Goal: Task Accomplishment & Management: Manage account settings

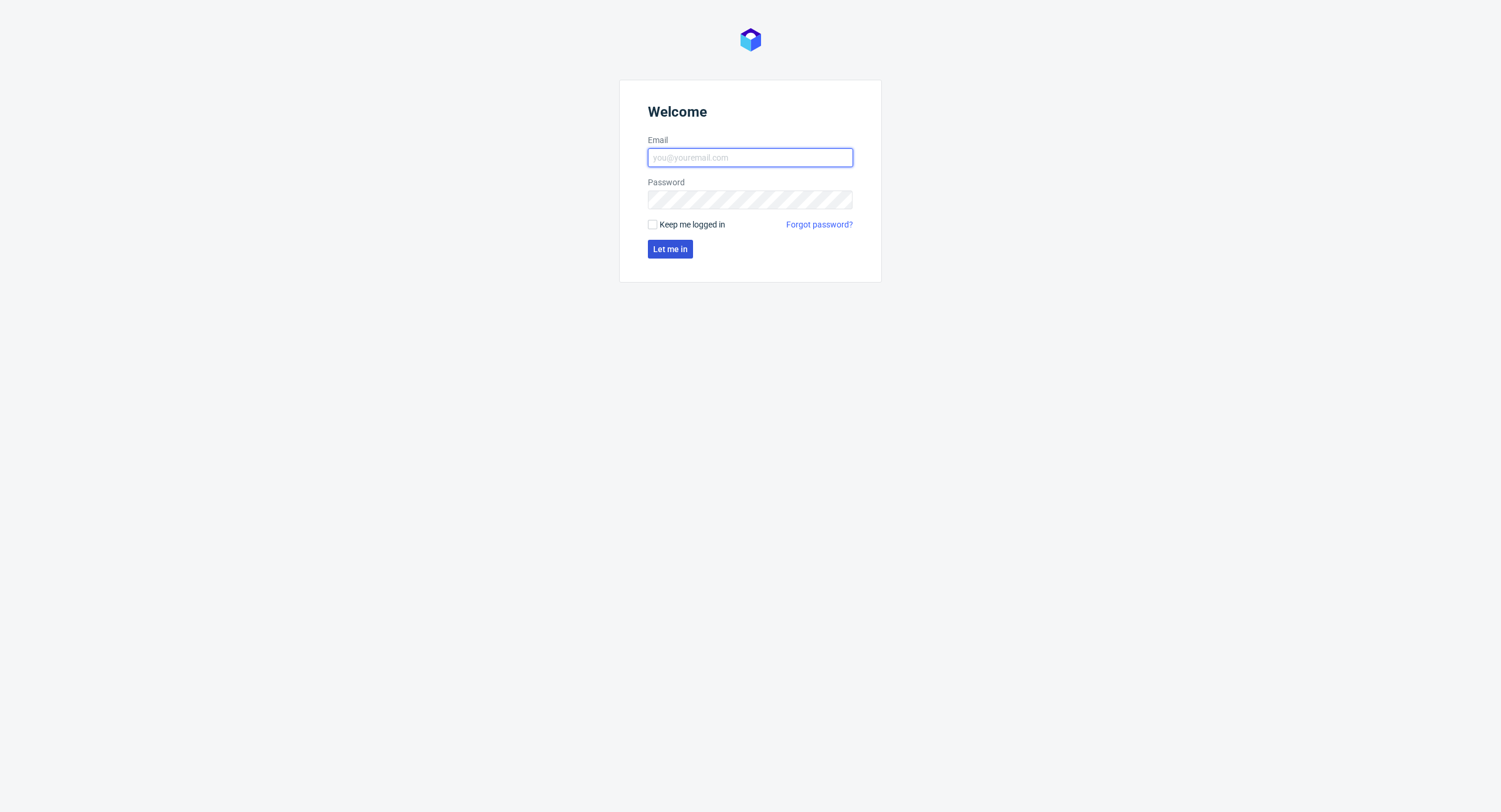
type input "kacper.tobrucki@packhelp.com"
click at [692, 247] on button "Let me in" at bounding box center [671, 249] width 45 height 19
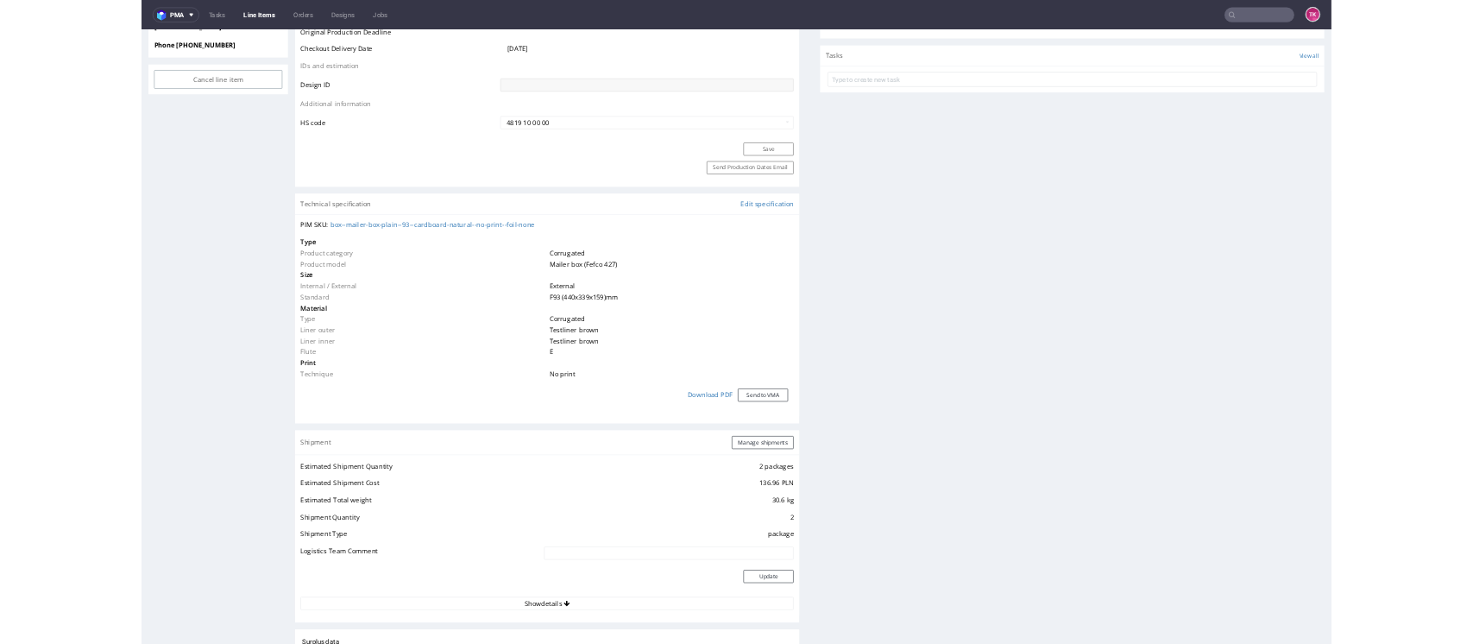
scroll to position [1150, 0]
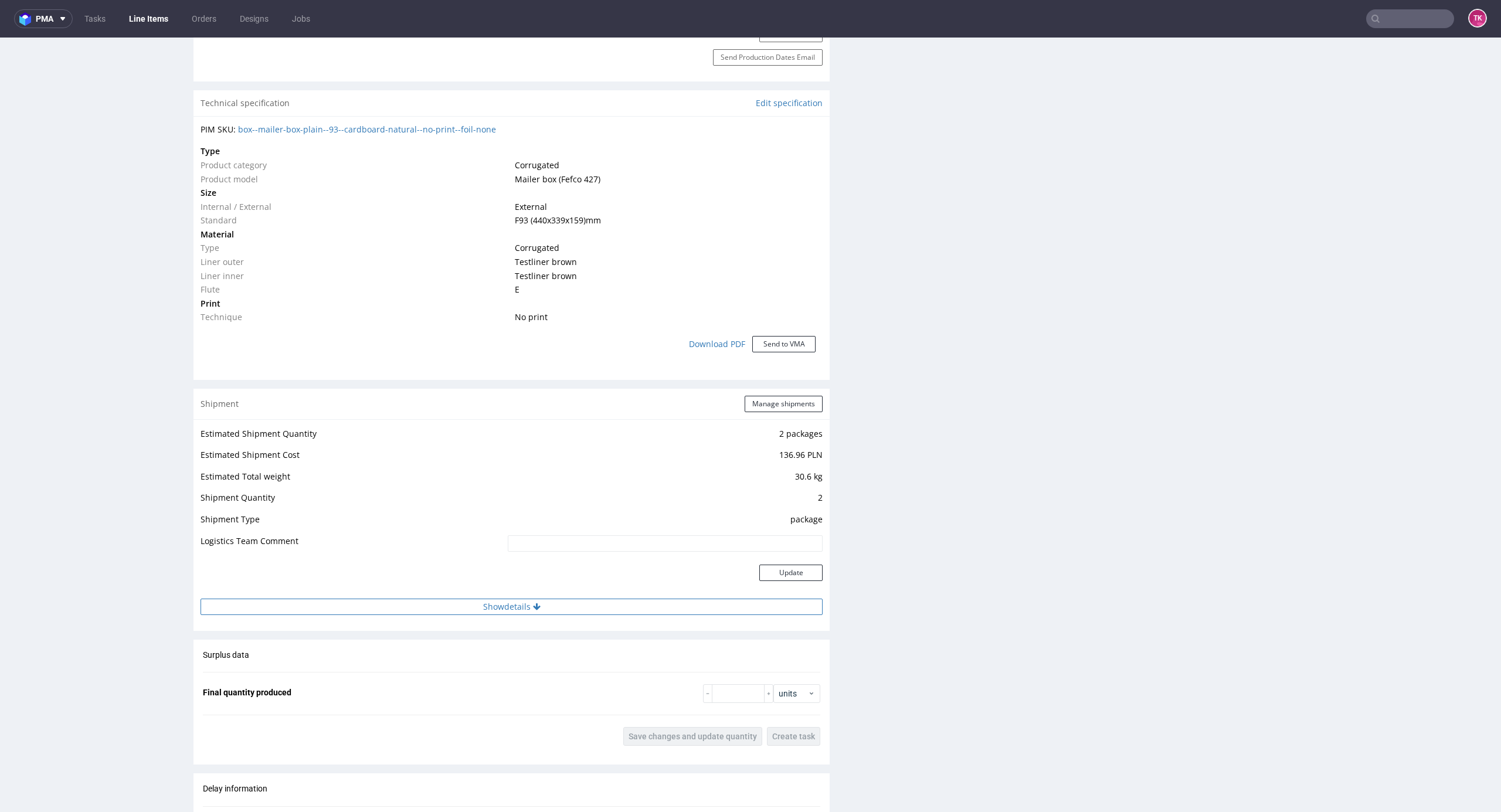
click at [636, 604] on button "Show details" at bounding box center [512, 607] width 622 height 16
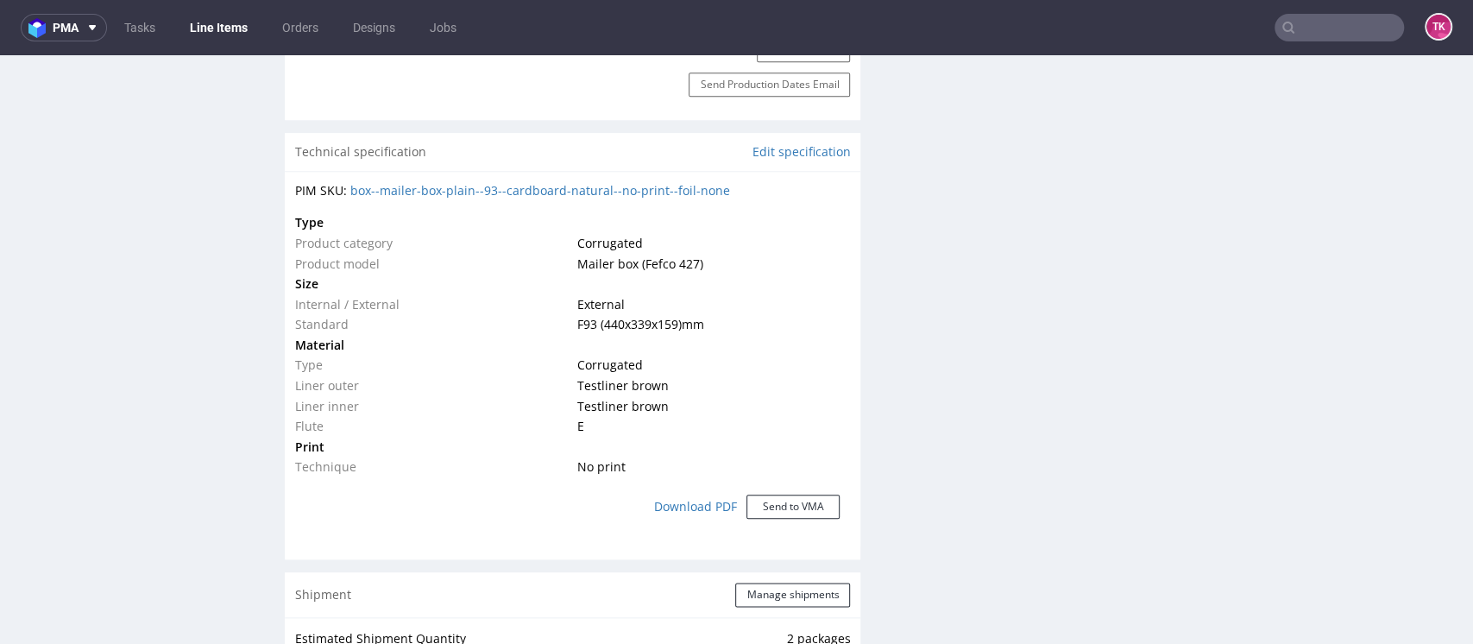
click at [243, 21] on link "Line Items" at bounding box center [219, 28] width 79 height 28
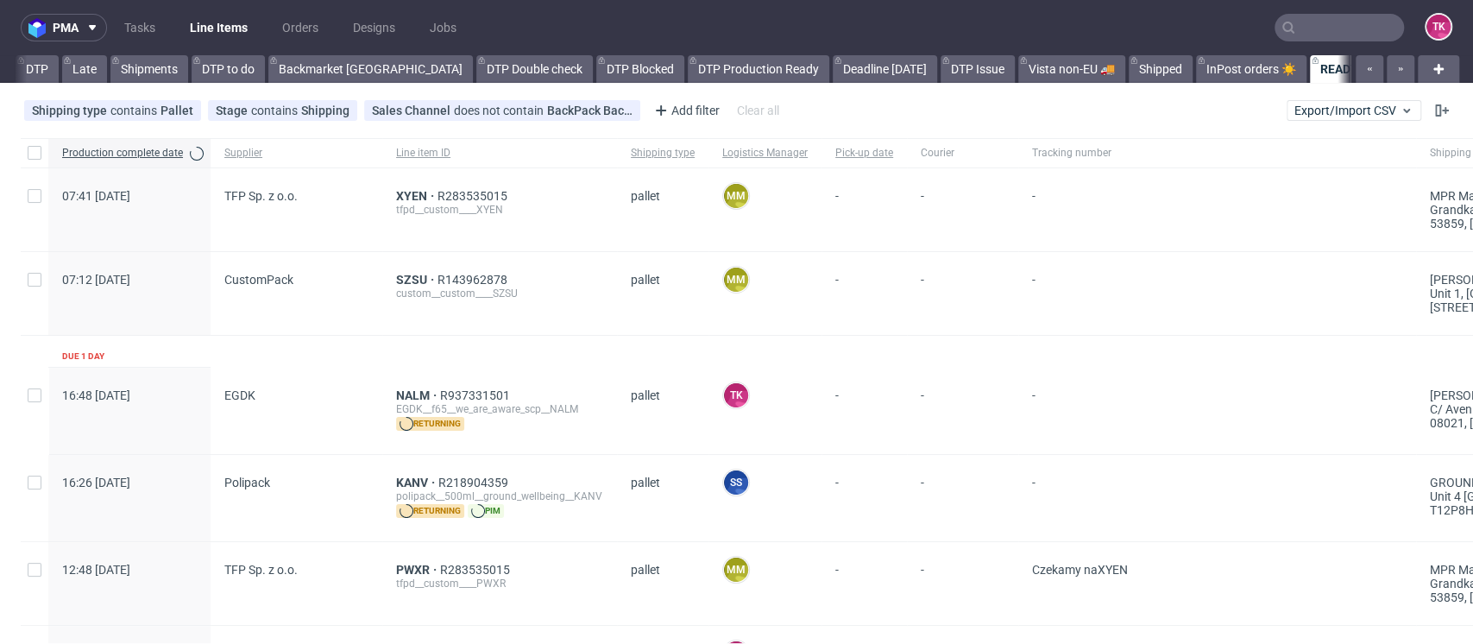
scroll to position [0, 173]
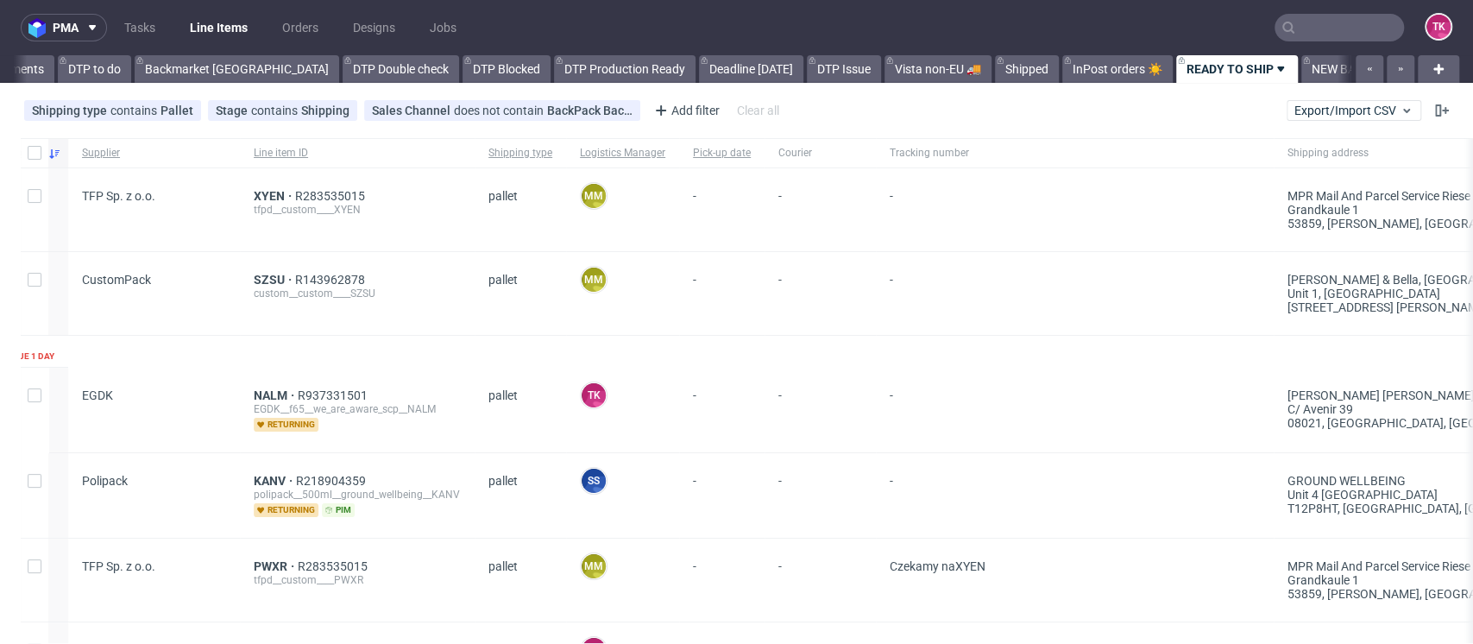
drag, startPoint x: 491, startPoint y: 264, endPoint x: 665, endPoint y: 291, distance: 175.5
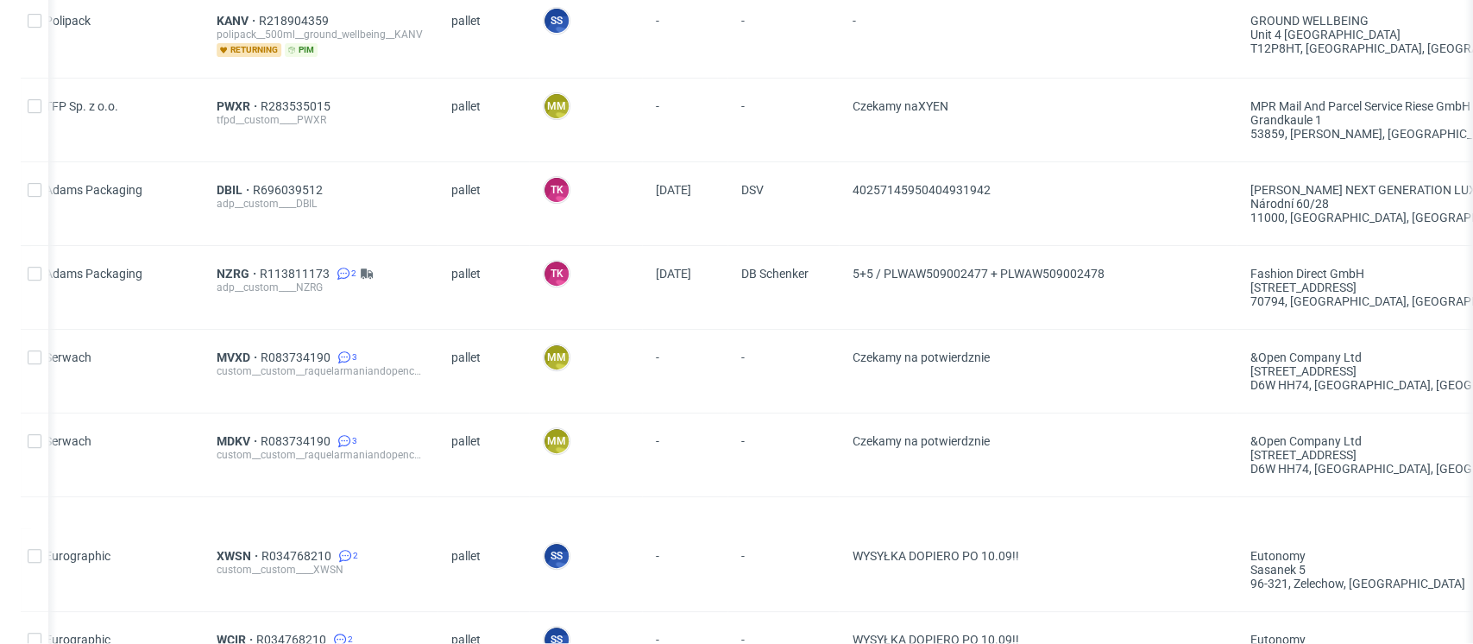
scroll to position [0, 0]
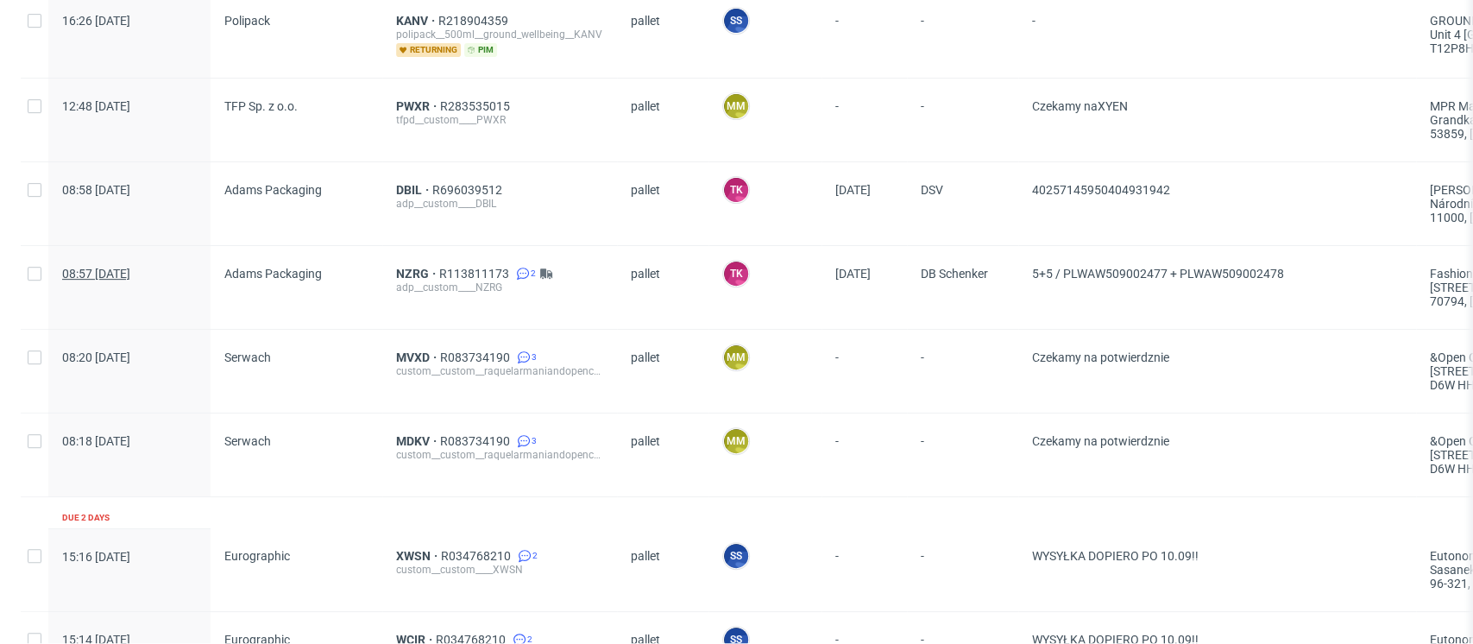
drag, startPoint x: 787, startPoint y: 356, endPoint x: 110, endPoint y: 268, distance: 682.2
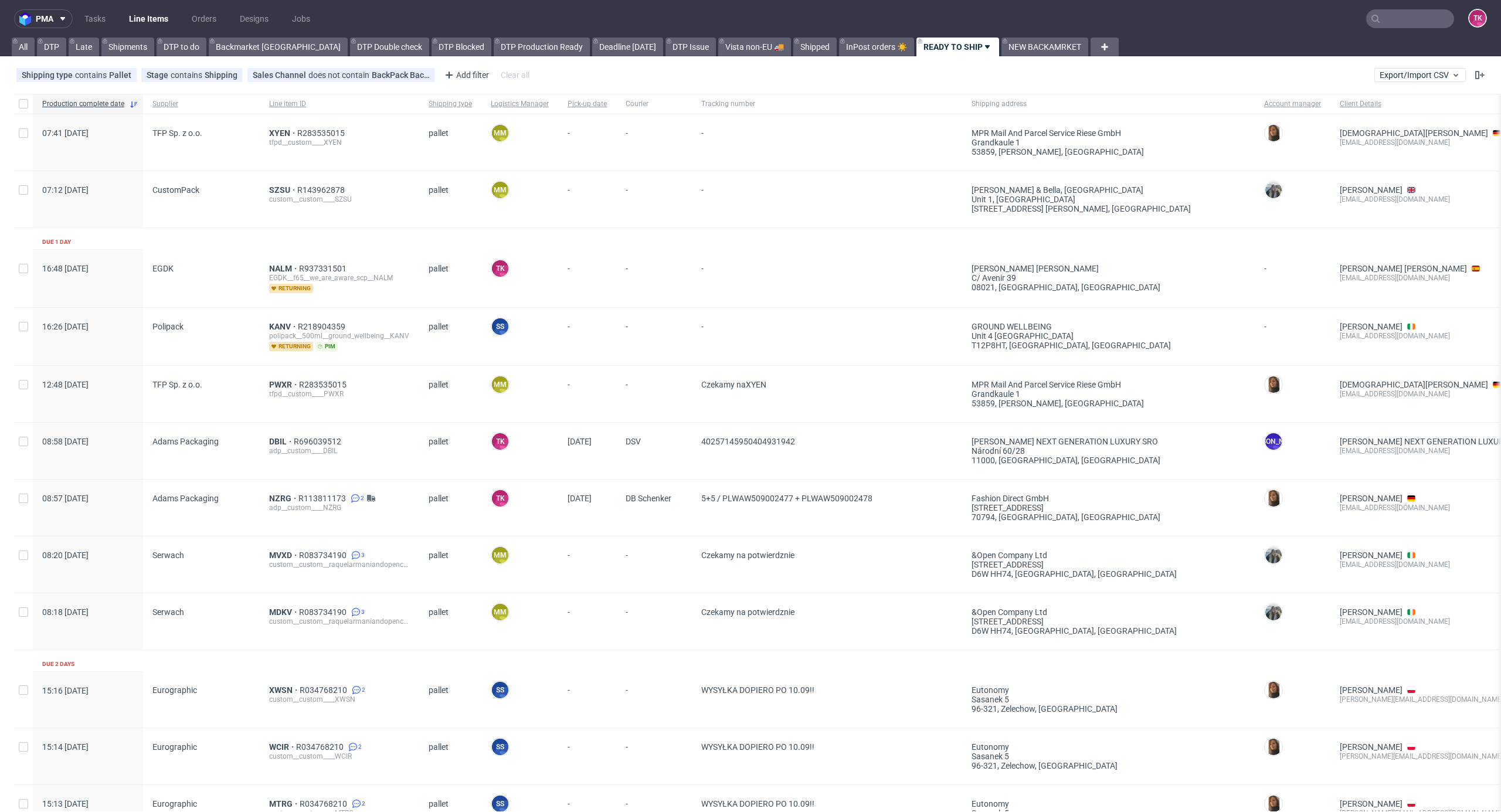
click at [281, 126] on div "XYEN R283535015 tfpd__custom____XYEN" at bounding box center [339, 142] width 160 height 56
click at [277, 134] on span "XYEN" at bounding box center [283, 133] width 28 height 10
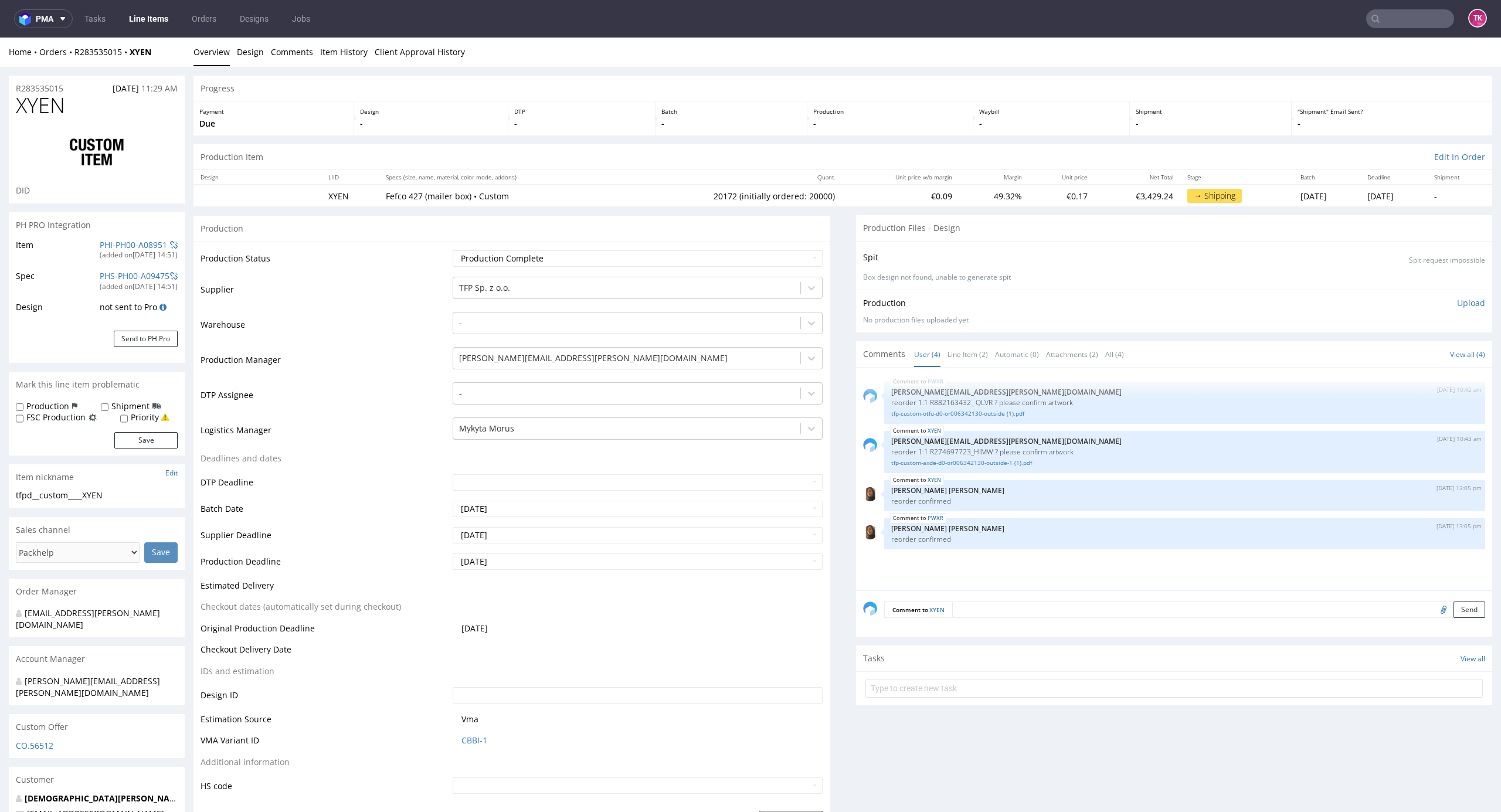
type input "20172"
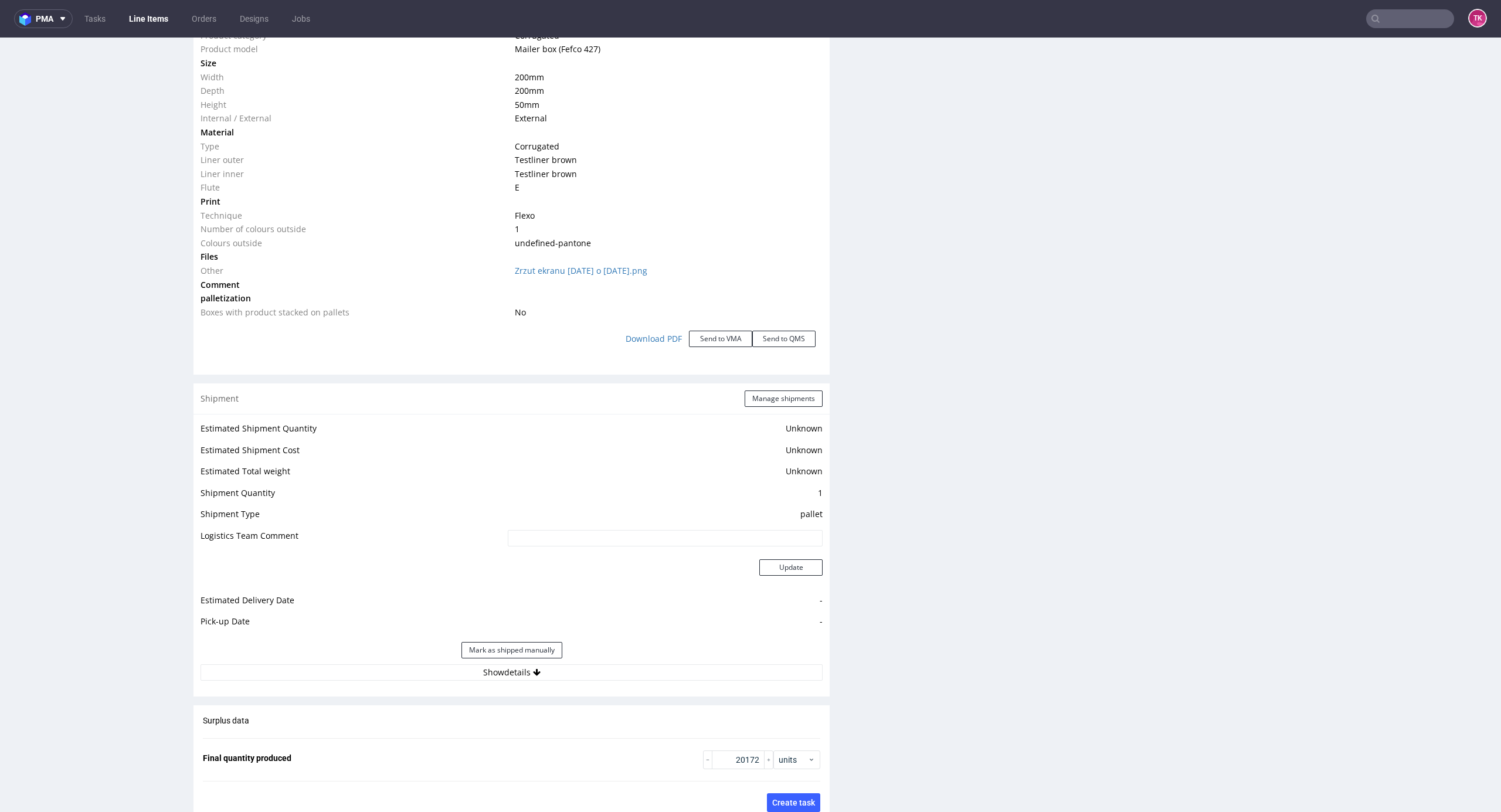
scroll to position [1173, 0]
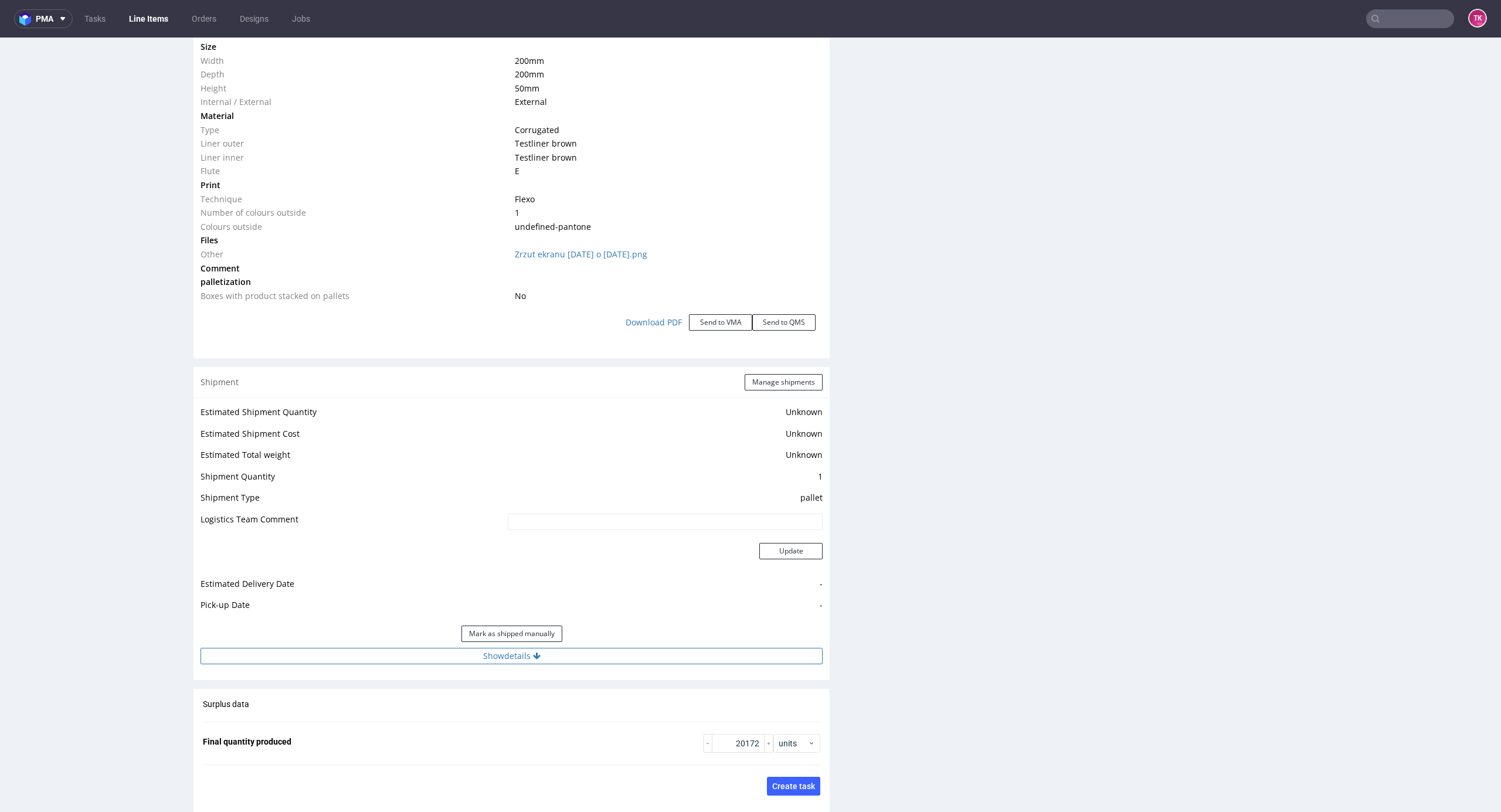
drag, startPoint x: 573, startPoint y: 646, endPoint x: 576, endPoint y: 653, distance: 7.6
click at [573, 648] on div "Estimated Shipment Quantity Unknown Estimated Shipment Cost Unknown Estimated T…" at bounding box center [512, 534] width 636 height 274
drag, startPoint x: 576, startPoint y: 653, endPoint x: 585, endPoint y: 658, distance: 10.3
click at [578, 657] on button "Show details" at bounding box center [512, 656] width 622 height 16
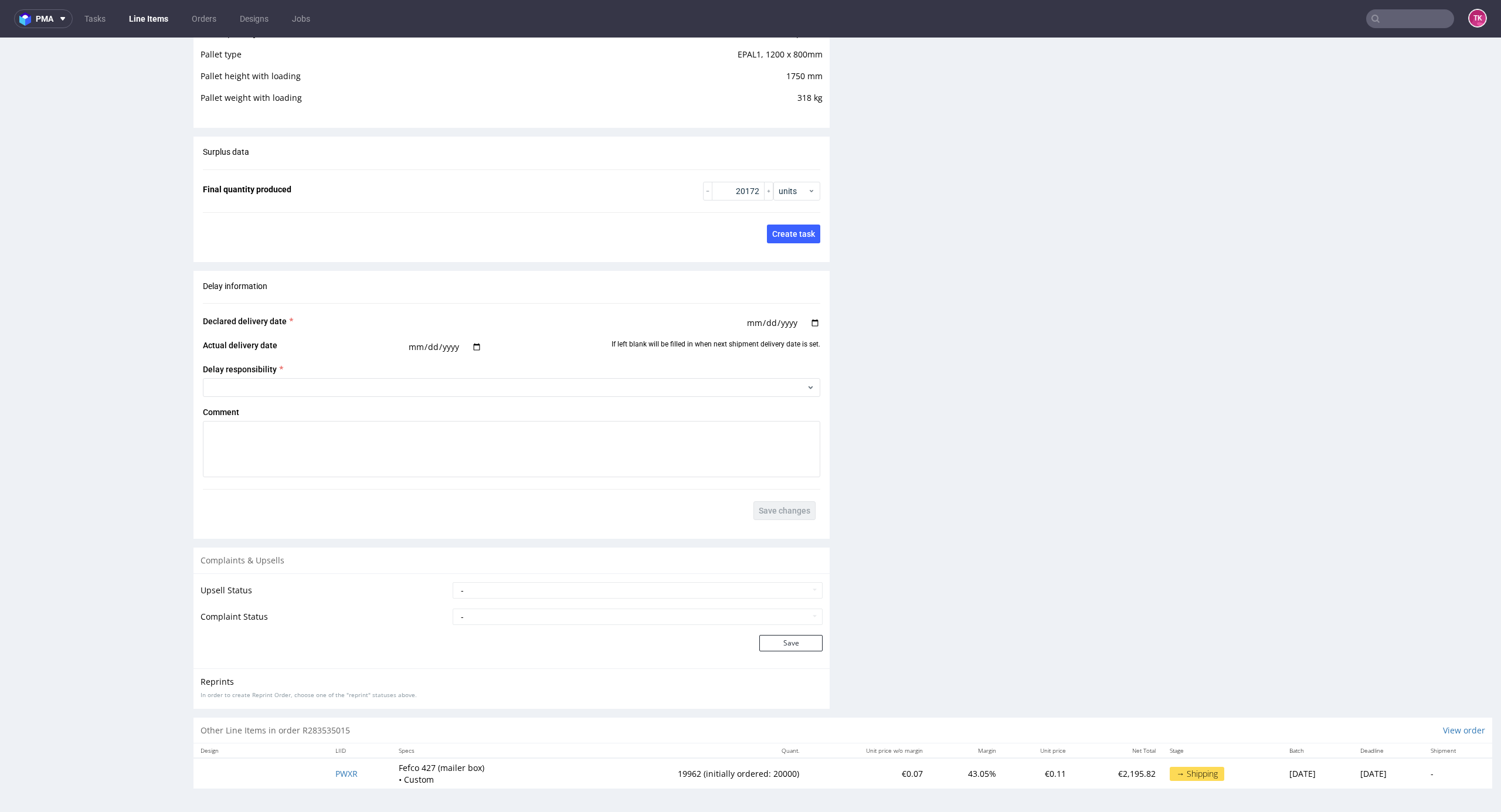
scroll to position [3, 0]
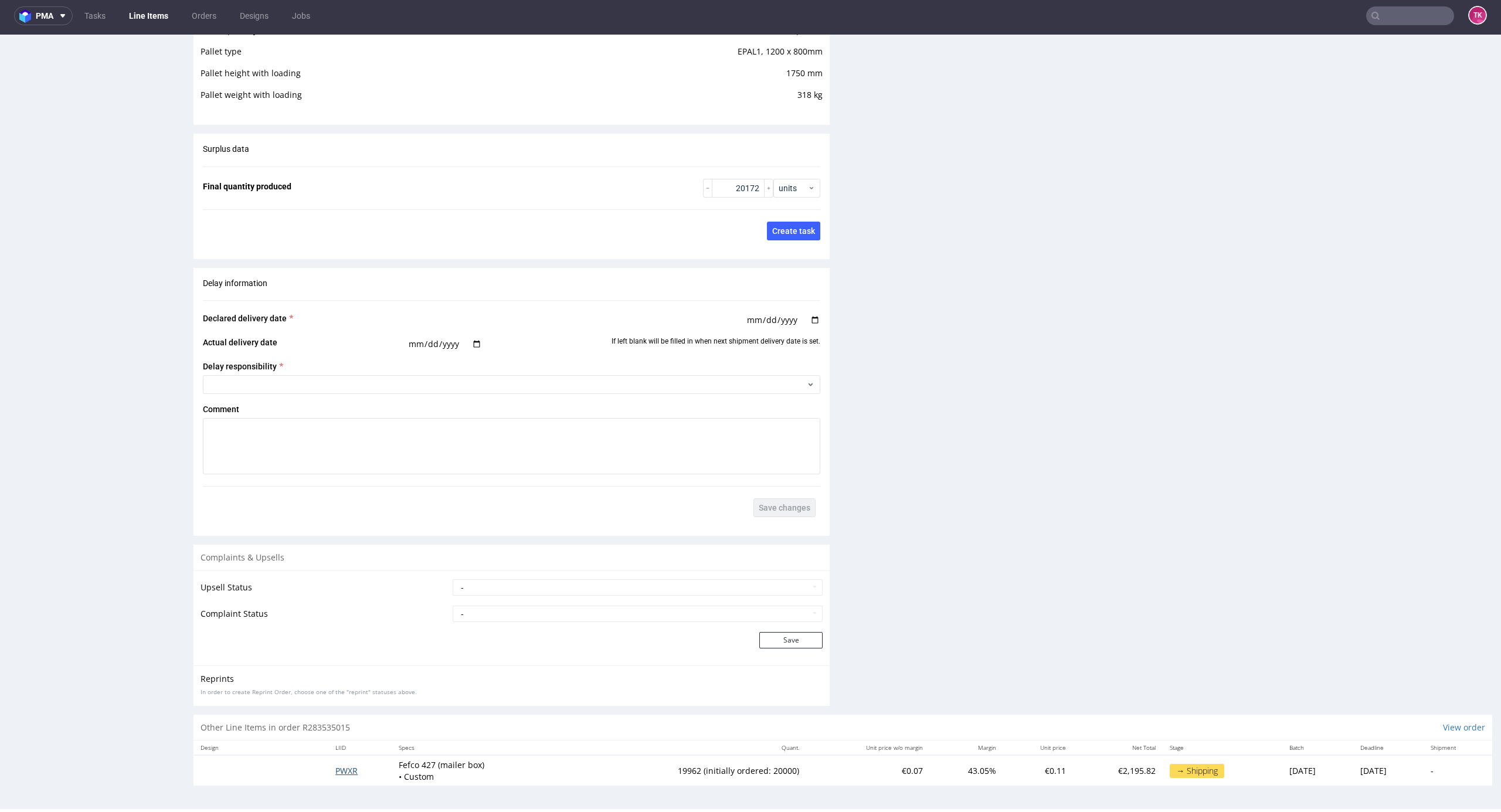
click at [340, 773] on span "PWXR" at bounding box center [347, 771] width 22 height 11
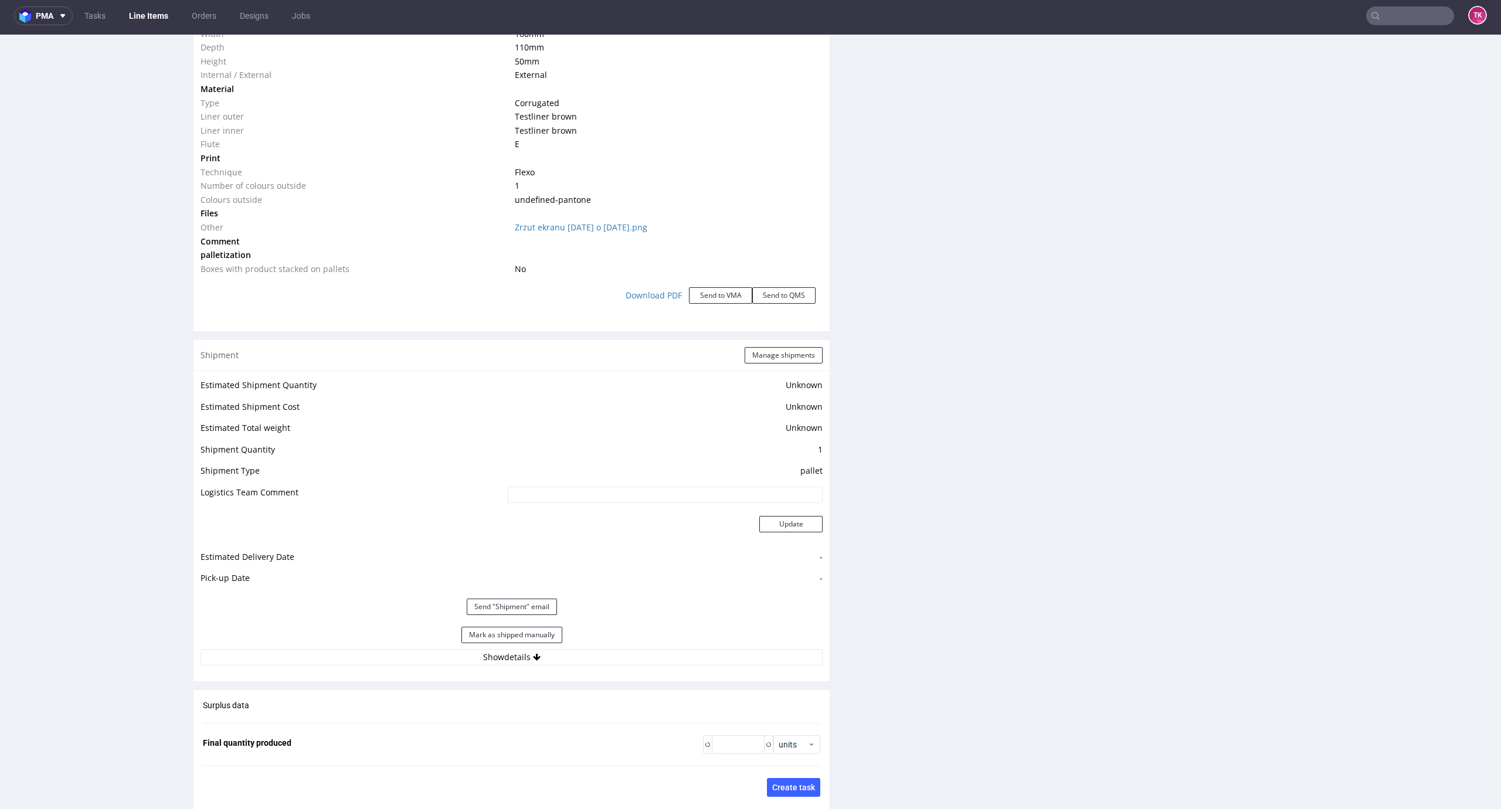
type input "19962"
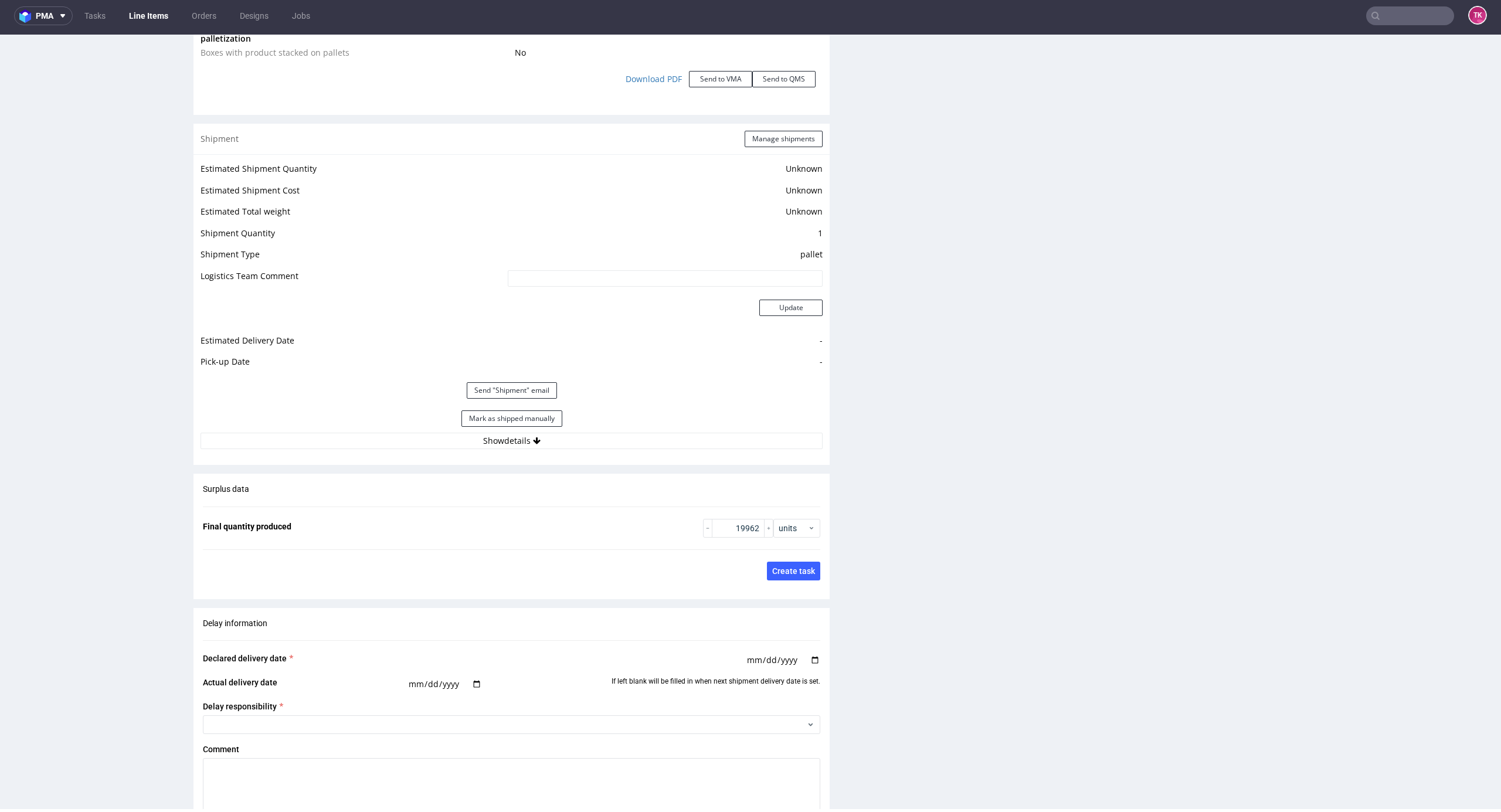
scroll to position [1422, 0]
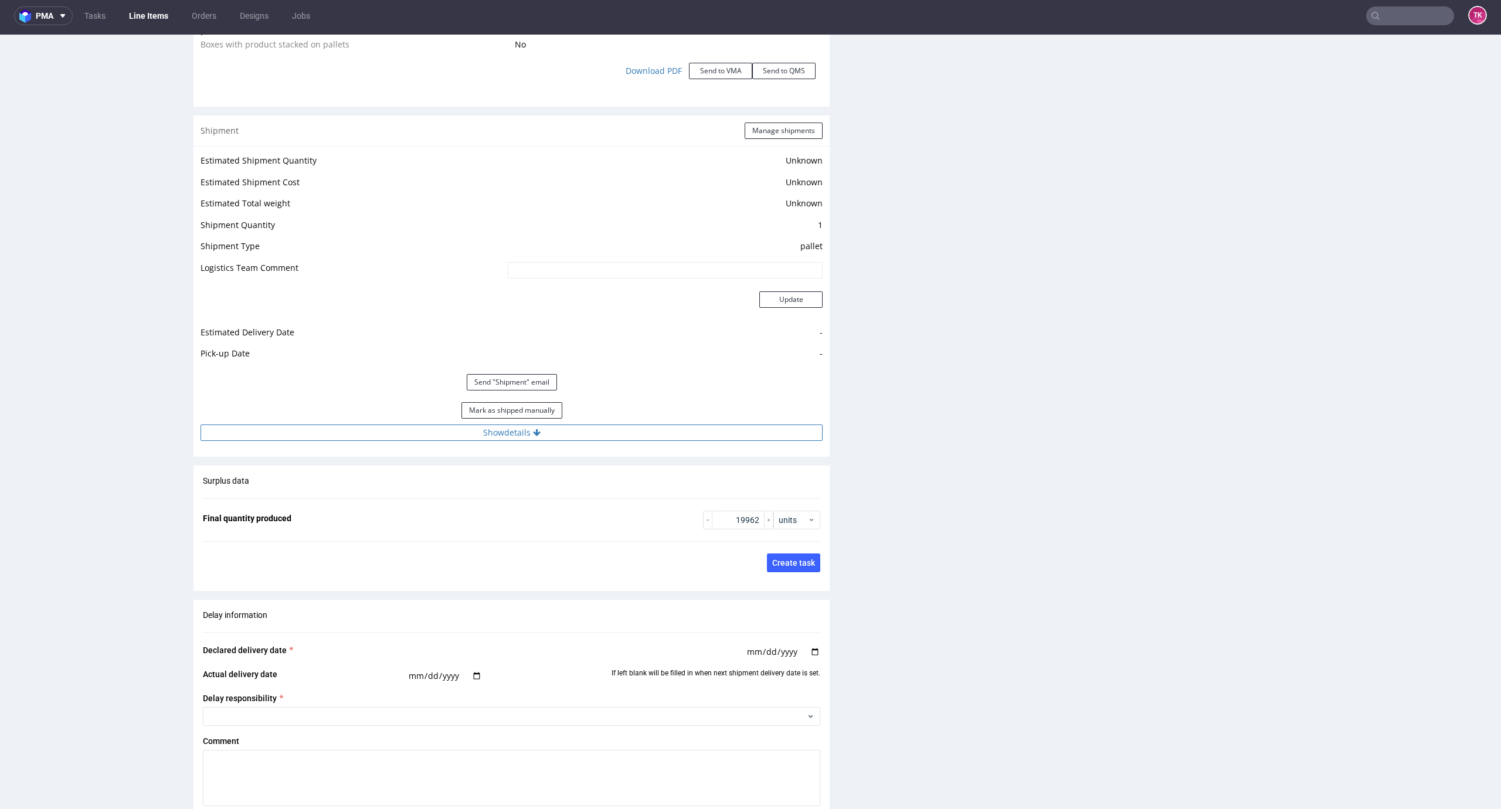
click at [601, 425] on button "Show details" at bounding box center [512, 433] width 622 height 16
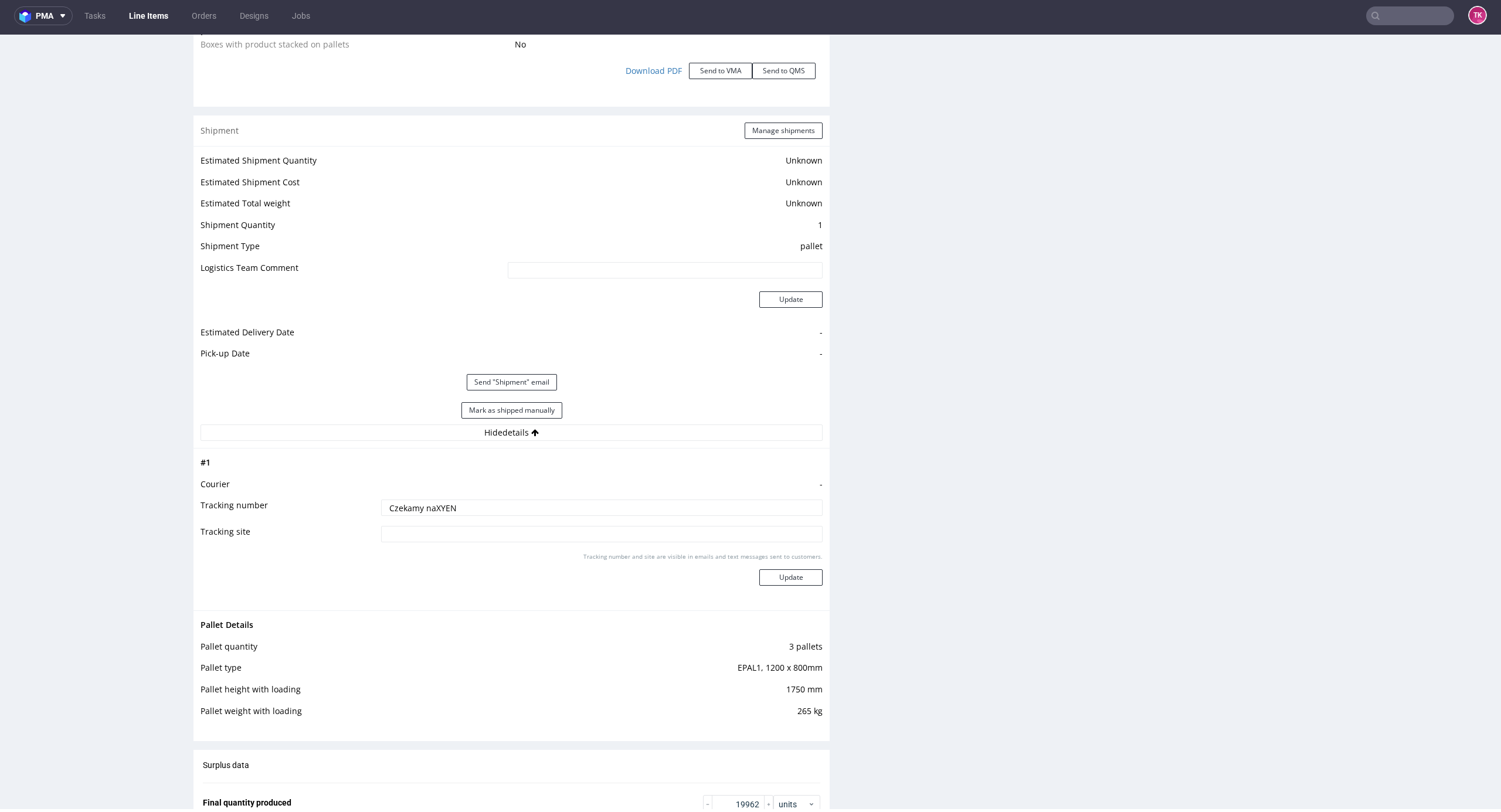
click at [144, 15] on link "Line Items" at bounding box center [149, 16] width 54 height 19
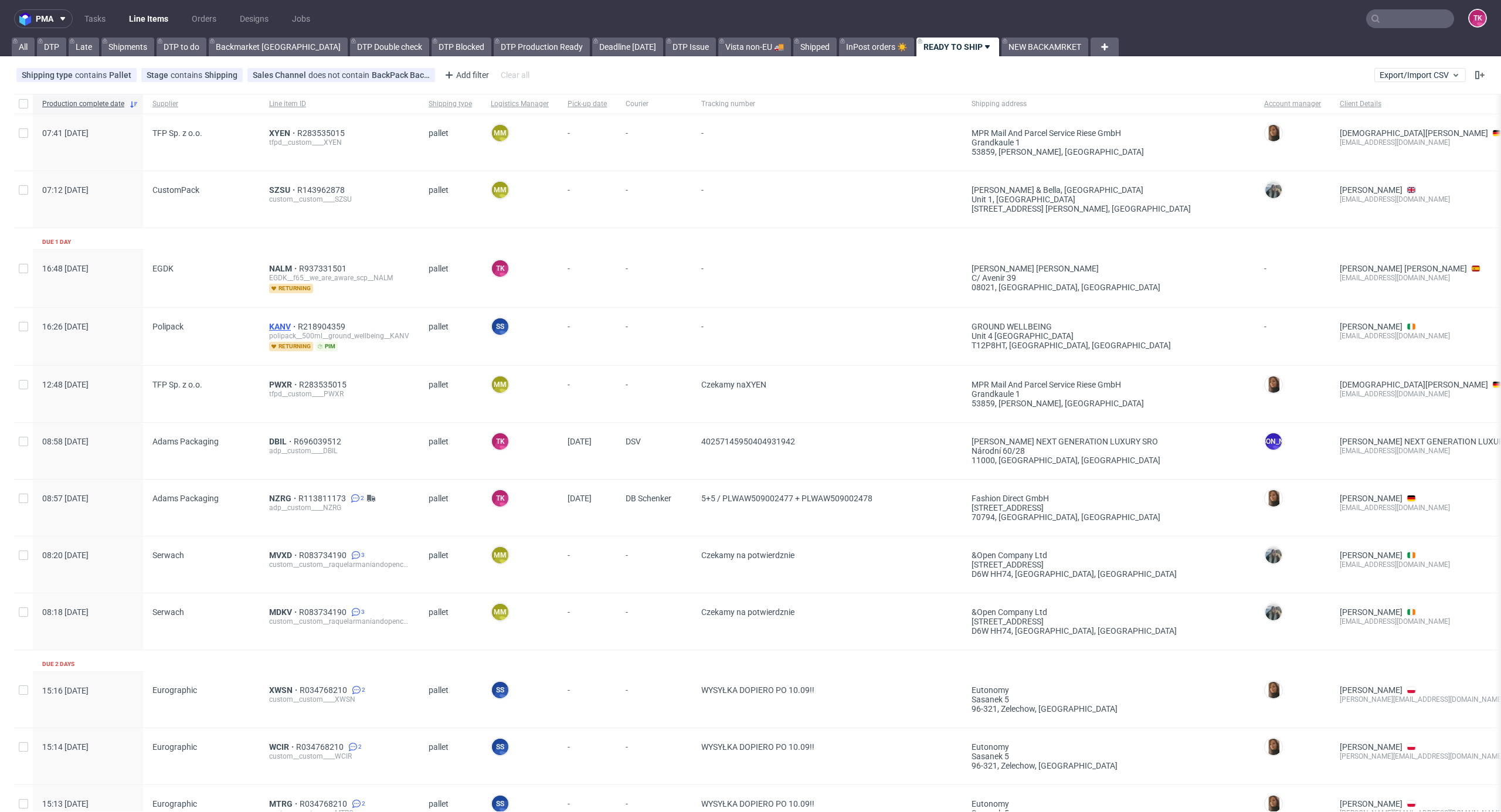
click at [282, 323] on span "KANV" at bounding box center [283, 327] width 29 height 10
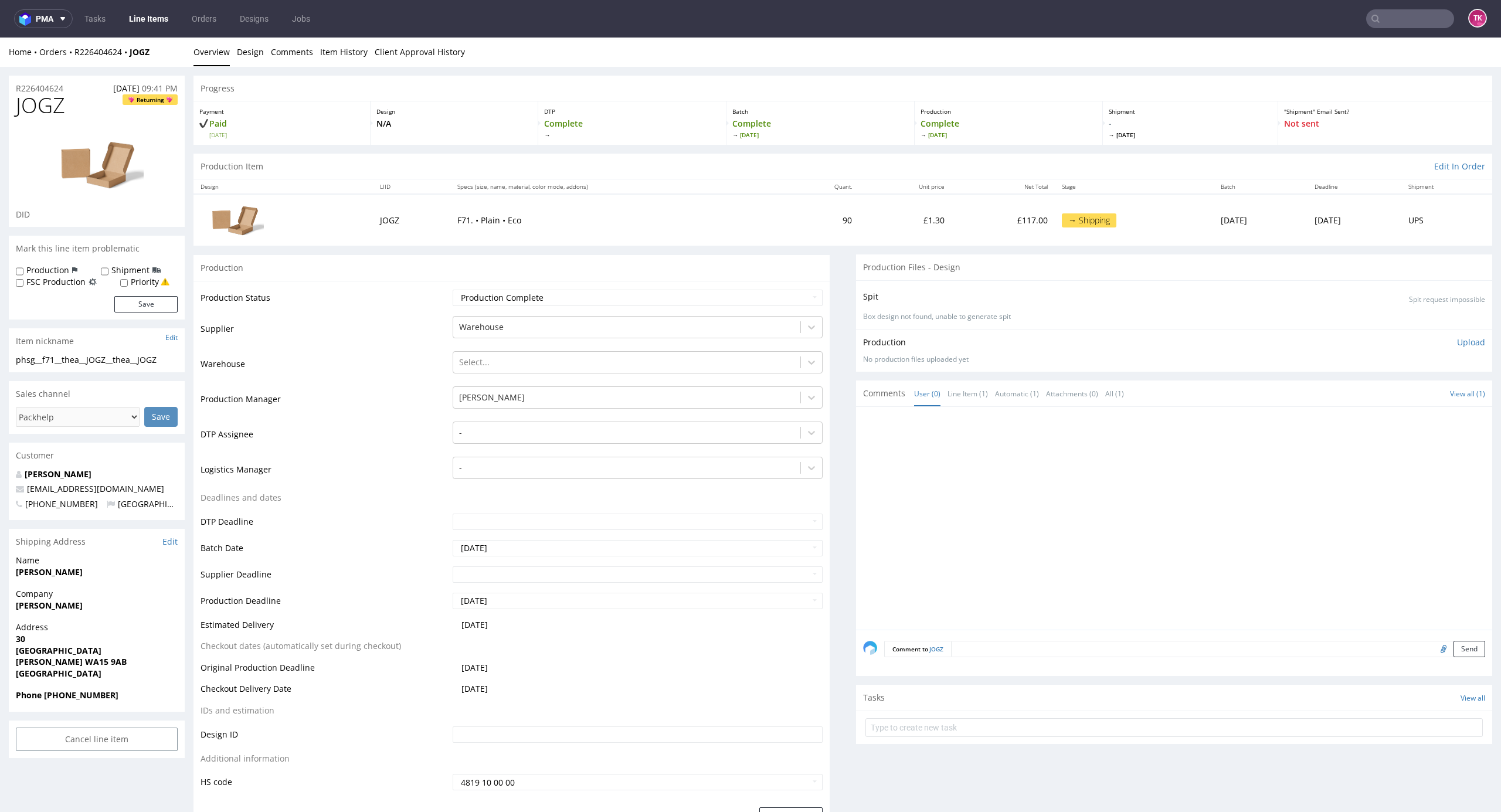
drag, startPoint x: 8, startPoint y: 616, endPoint x: 88, endPoint y: 616, distance: 80.0
click at [88, 616] on div "Company Thea Chippendale" at bounding box center [96, 605] width 176 height 33
copy strong "Thea Chippendale"
drag, startPoint x: 10, startPoint y: 582, endPoint x: 132, endPoint y: 573, distance: 122.3
click at [132, 573] on div "Name Chippendale Thea" at bounding box center [96, 571] width 176 height 33
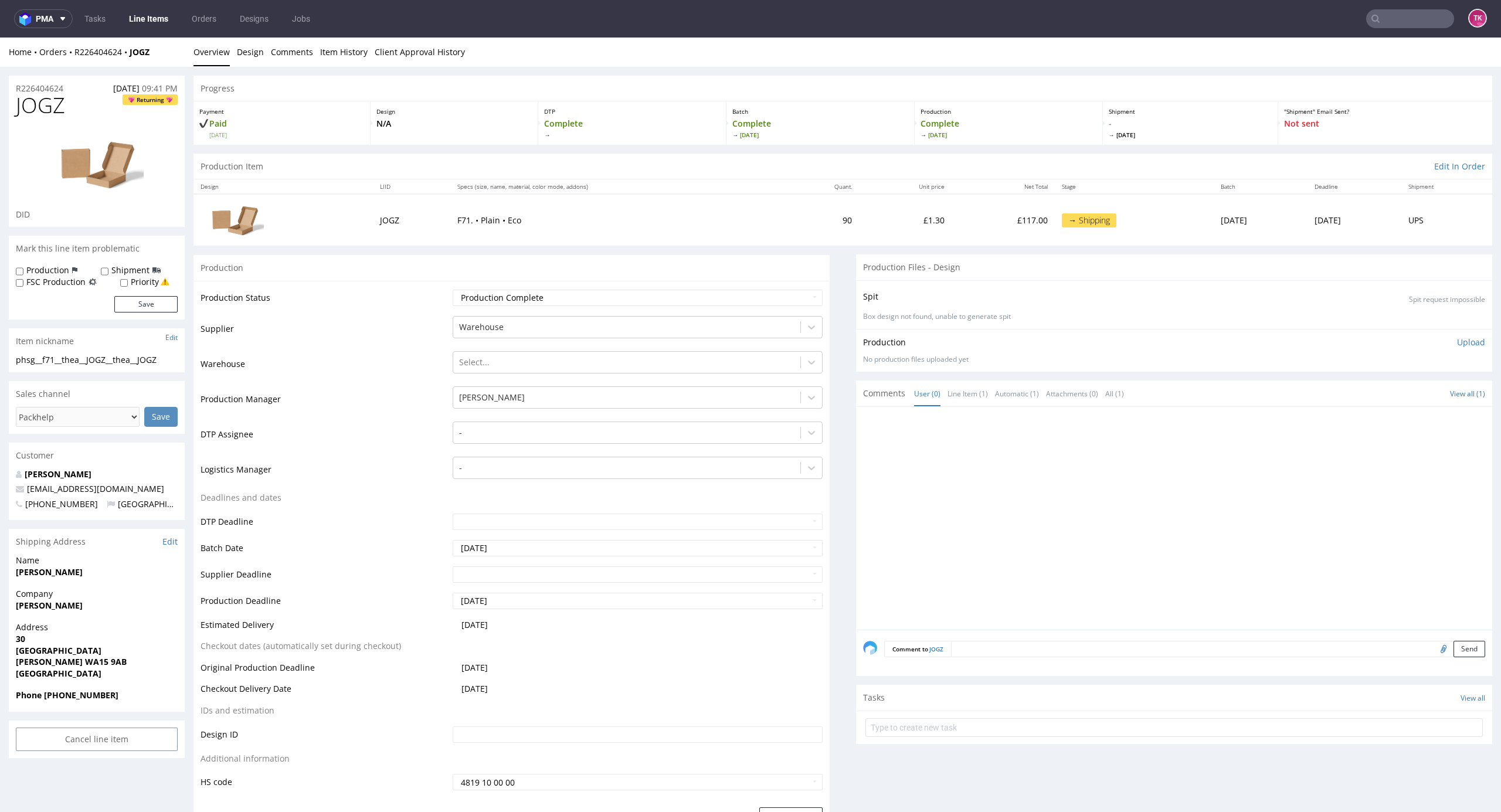
copy strong "Chippendale Thea"
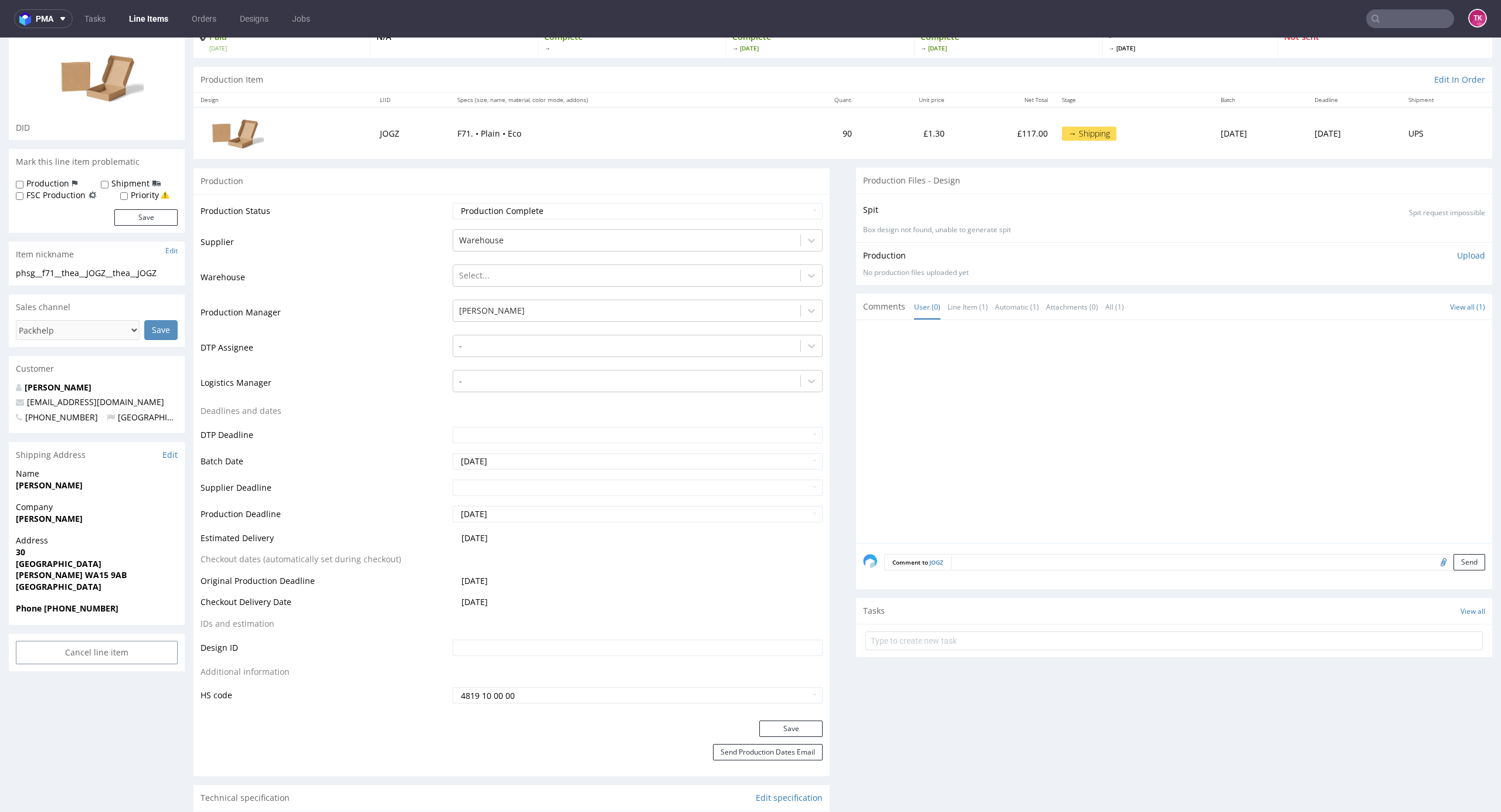
scroll to position [391, 0]
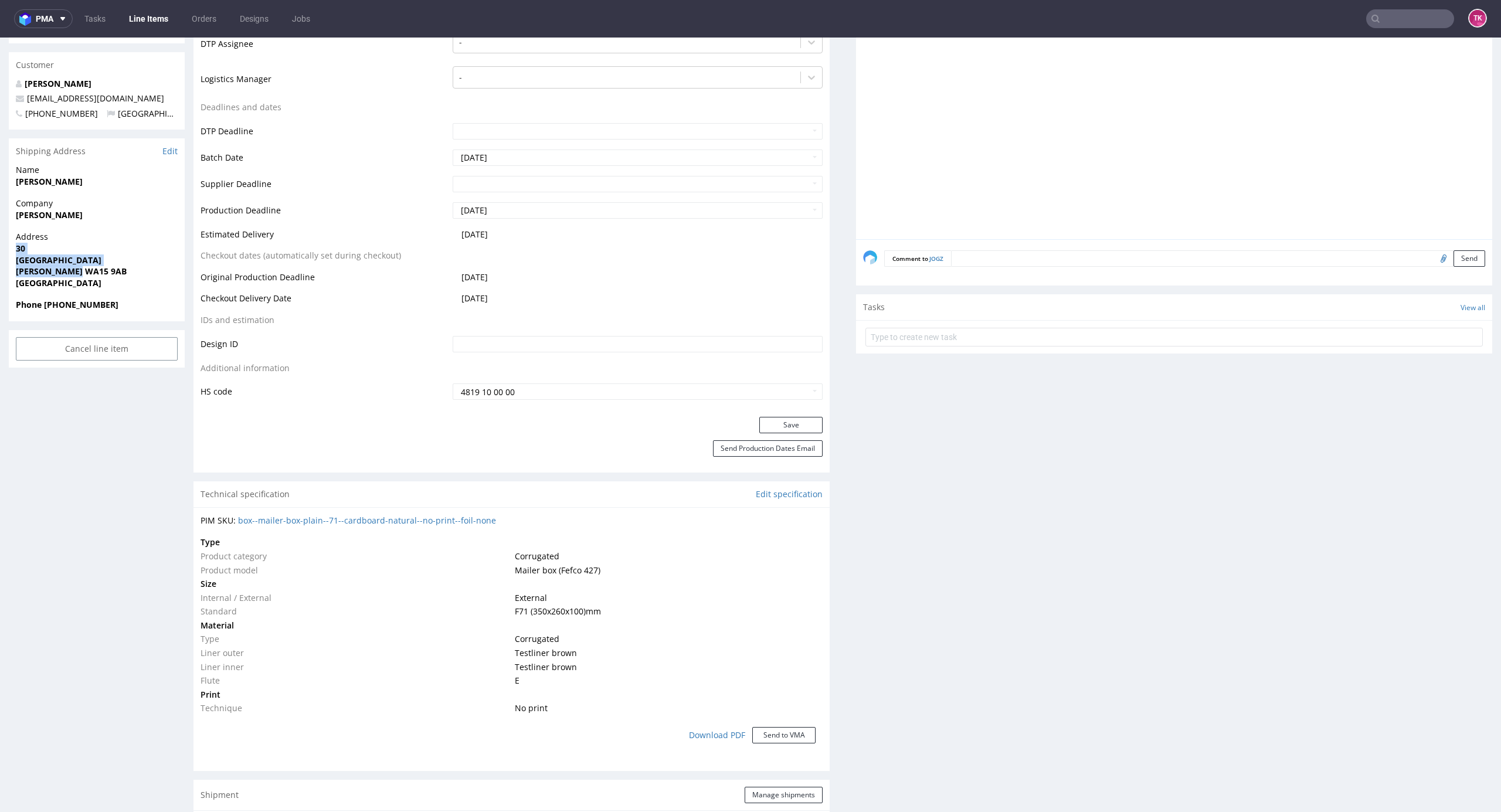
drag, startPoint x: 5, startPoint y: 251, endPoint x: 110, endPoint y: 272, distance: 107.1
click at [110, 272] on div "R226404624 27.08.2025 09:41 PM JOGZ Returning DID Mark this line item problemat…" at bounding box center [750, 703] width 1501 height 2053
click at [2, 255] on div "R226404624 27.08.2025 09:41 PM JOGZ Returning DID Mark this line item problemat…" at bounding box center [750, 703] width 1501 height 2053
copy p "30 Victoria Road Hale WA15 9AB"
drag, startPoint x: 45, startPoint y: 308, endPoint x: 143, endPoint y: 299, distance: 98.4
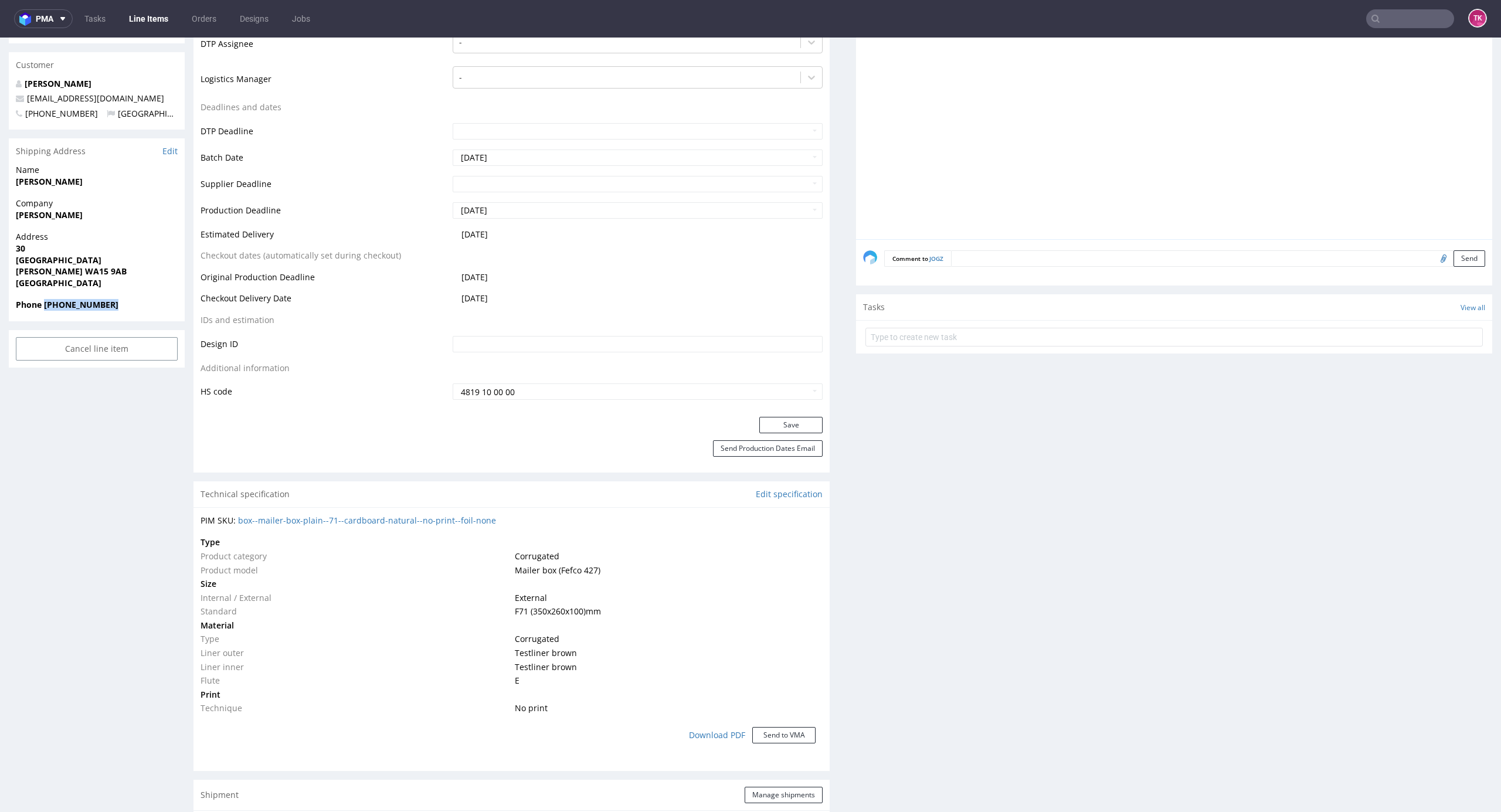
click at [143, 299] on span "Phone +4407476724642" at bounding box center [96, 304] width 162 height 12
copy strong "+4407476724642"
drag, startPoint x: 162, startPoint y: 82, endPoint x: 0, endPoint y: 113, distance: 164.9
click at [0, 113] on div "R226404624 27.08.2025 09:41 PM JOGZ Returning DID Mark this line item problemat…" at bounding box center [750, 703] width 1501 height 2053
copy div "info@toloveandcelebrate.com"
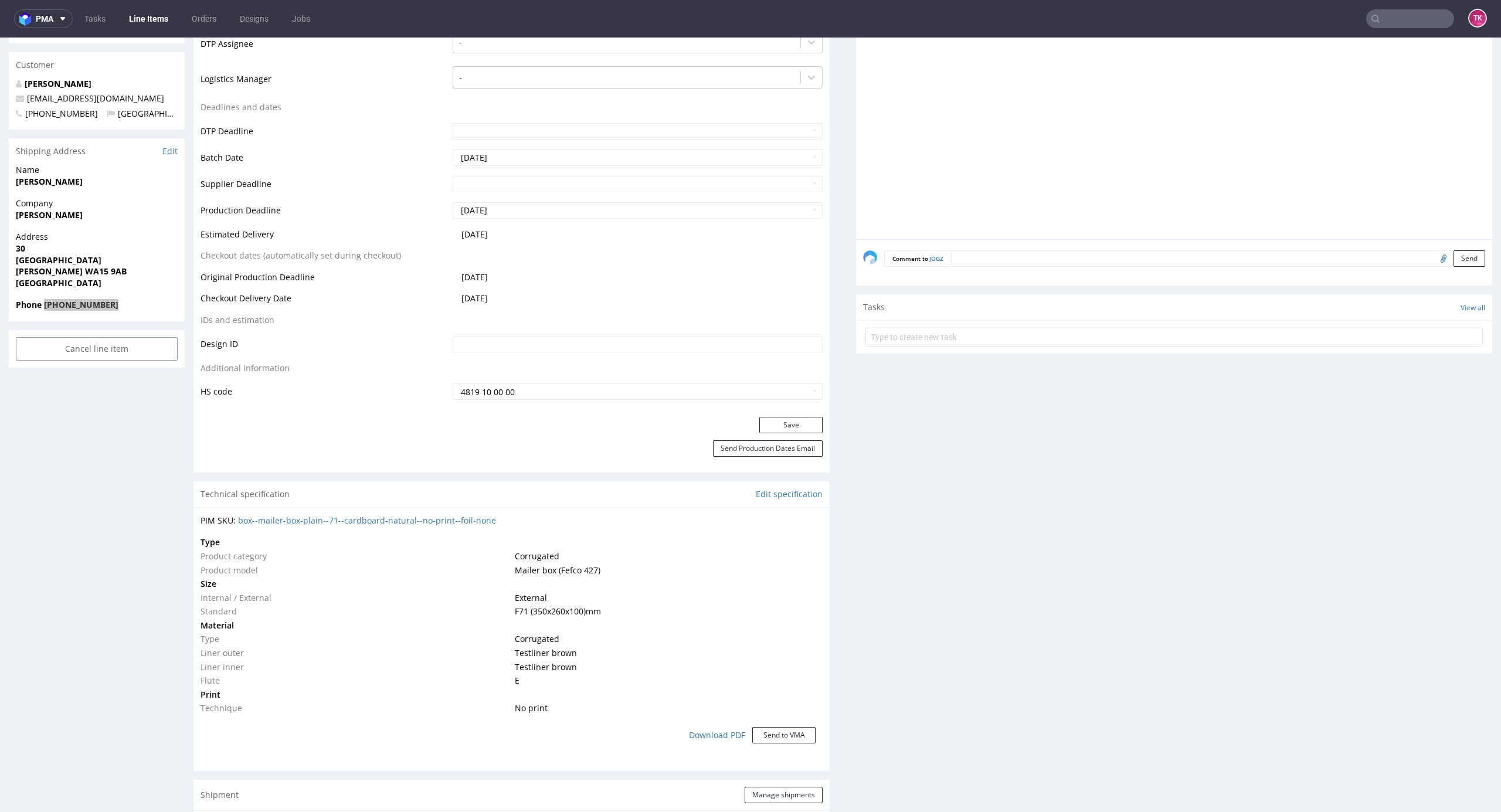
click at [128, 12] on link "Line Items" at bounding box center [149, 19] width 54 height 19
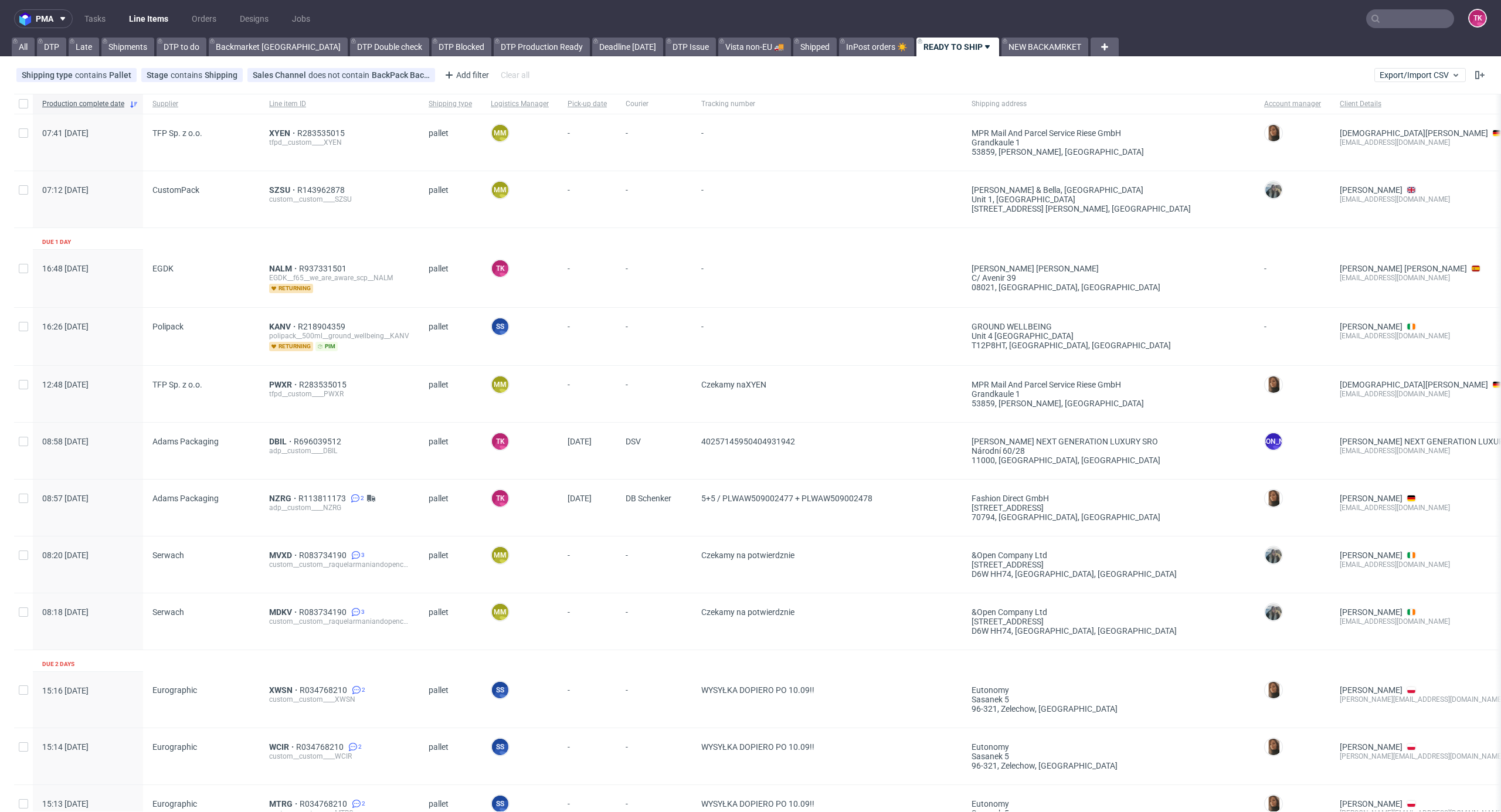
click at [263, 328] on div "KANV R218904359 polipack__500ml__ground_wellbeing__KANV returning pim" at bounding box center [339, 336] width 160 height 58
click at [269, 325] on span "KANV" at bounding box center [283, 327] width 29 height 10
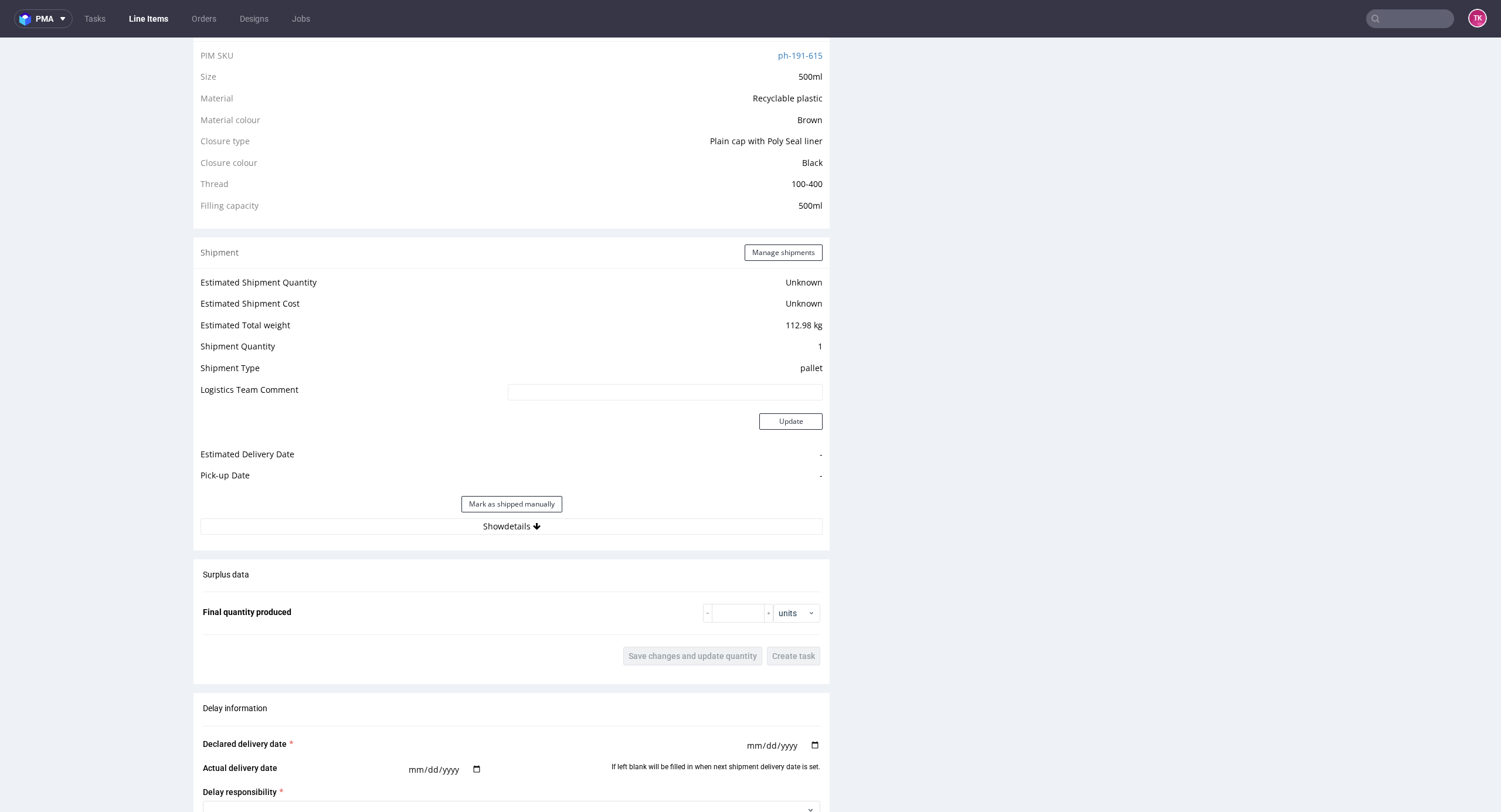
scroll to position [860, 0]
click at [573, 535] on div "Estimated Shipment Quantity Unknown Estimated Shipment Cost Unknown Estimated T…" at bounding box center [512, 402] width 636 height 274
click at [573, 533] on div "Estimated Shipment Quantity Unknown Estimated Shipment Cost Unknown Estimated T…" at bounding box center [512, 402] width 636 height 274
click at [577, 525] on button "Show details" at bounding box center [512, 524] width 622 height 16
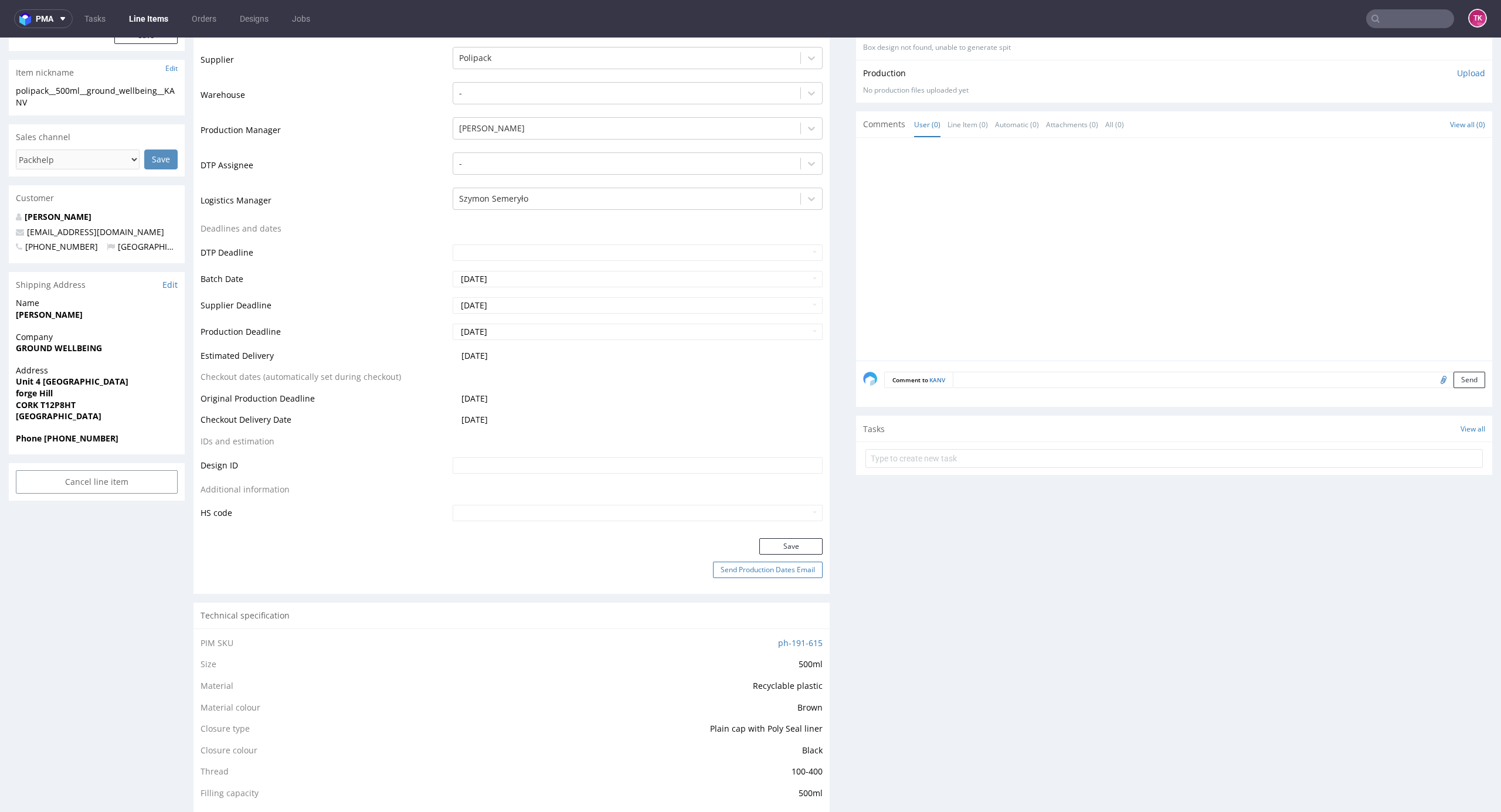
scroll to position [234, 0]
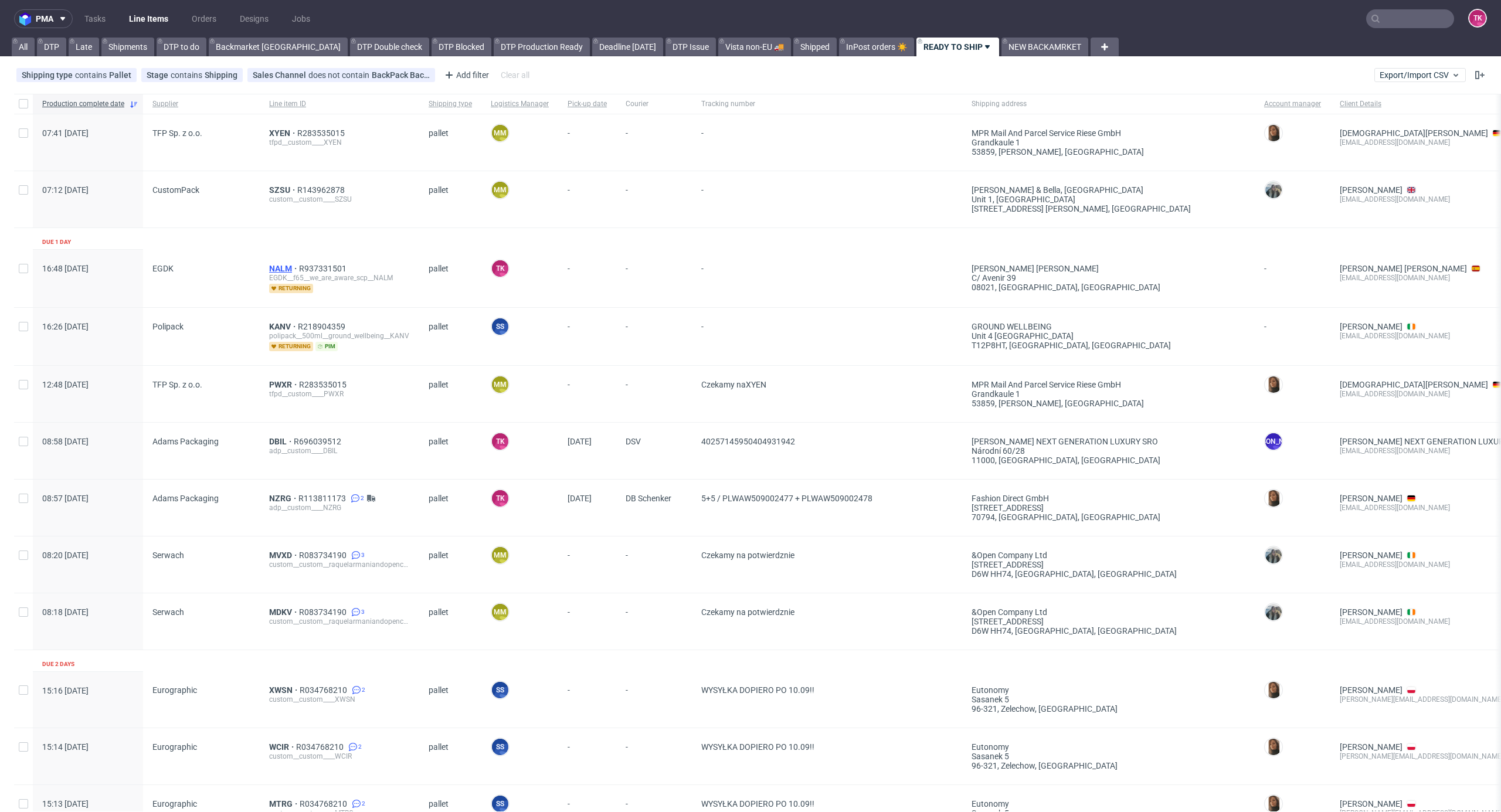
click at [272, 265] on span "NALM" at bounding box center [284, 268] width 30 height 10
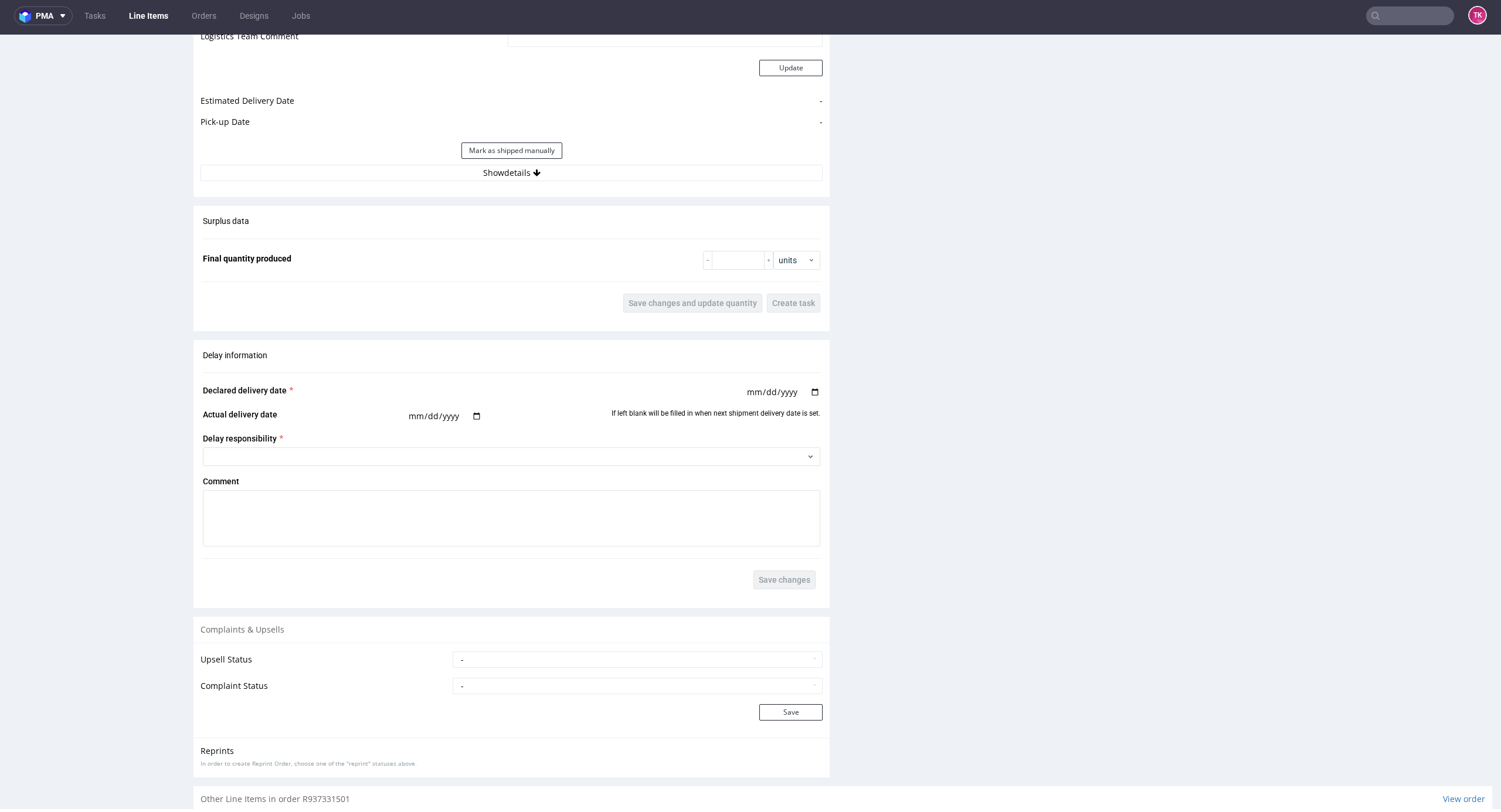
scroll to position [1363, 0]
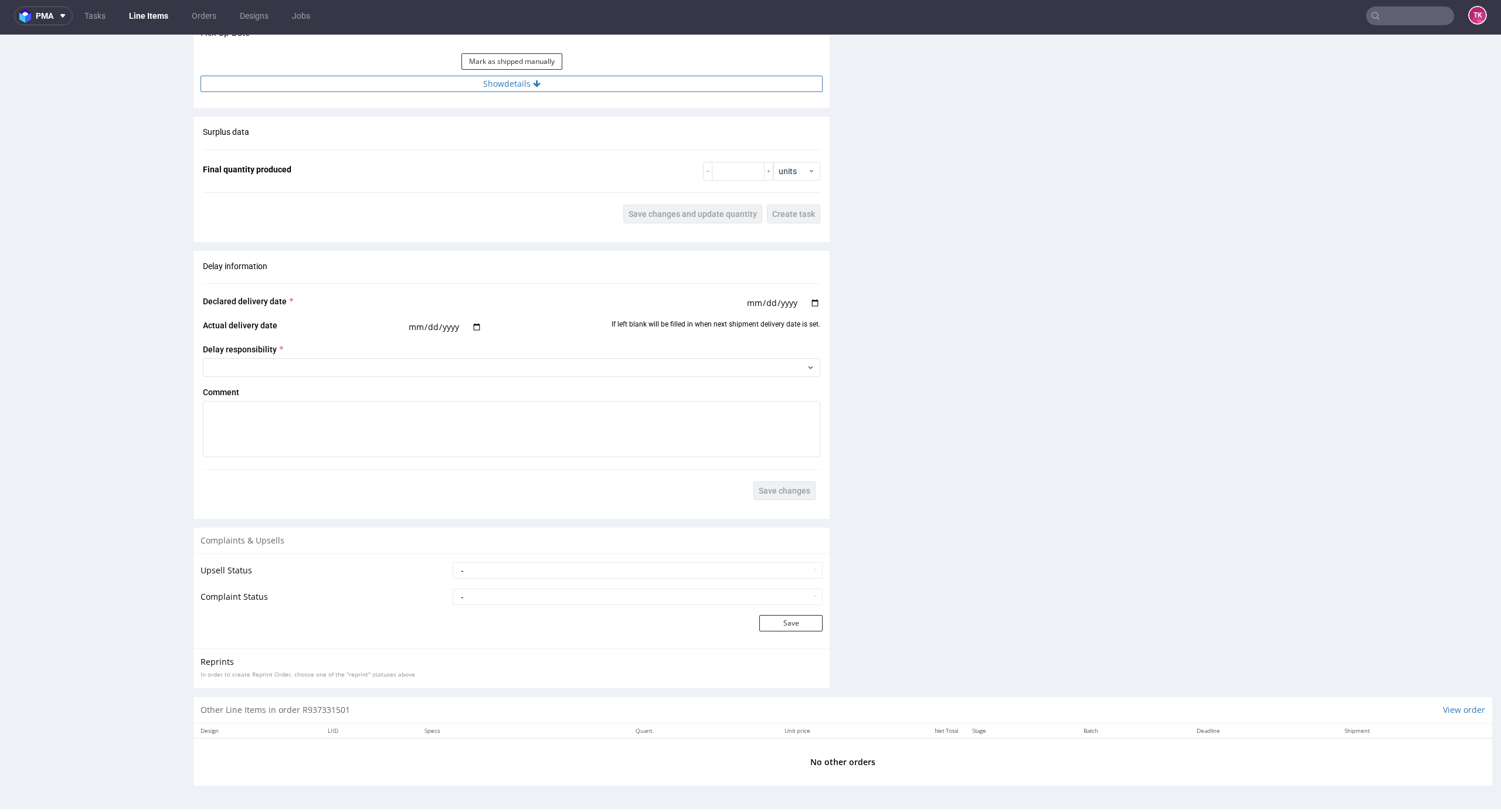
click at [439, 82] on button "Show details" at bounding box center [512, 84] width 622 height 16
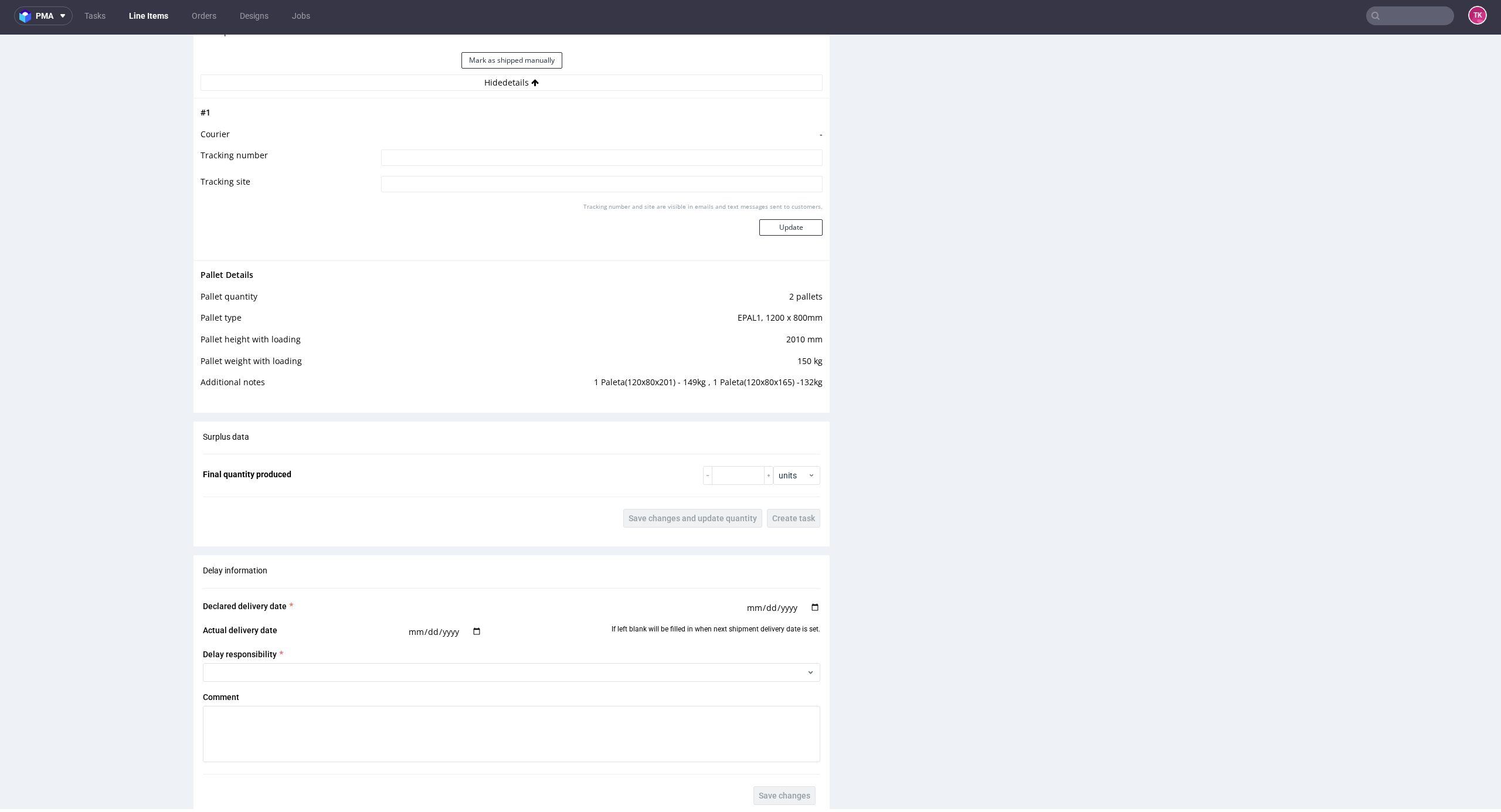
click at [137, 19] on link "Line Items" at bounding box center [149, 16] width 54 height 19
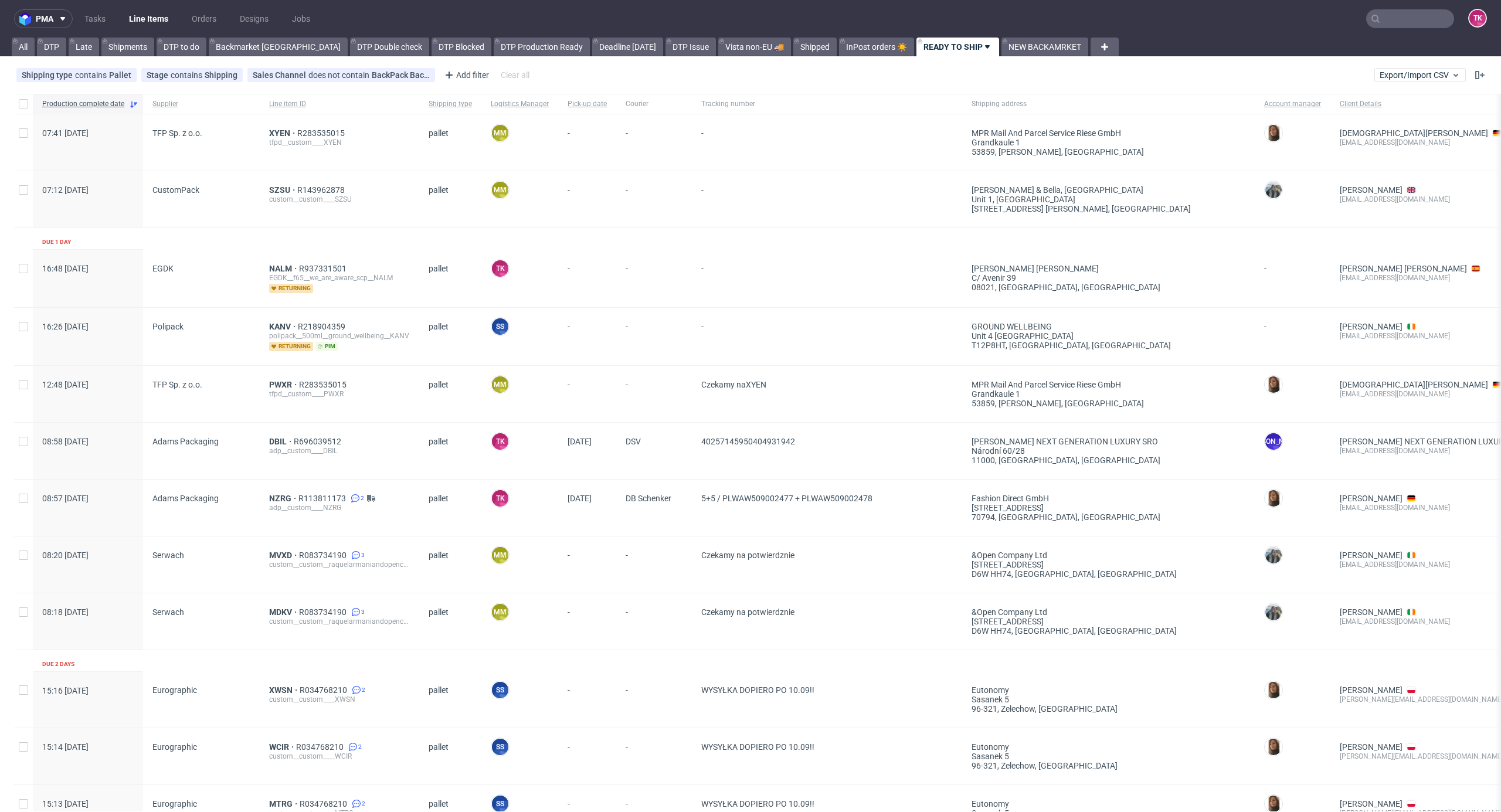
click at [272, 332] on div "polipack__500ml__ground_wellbeing__KANV" at bounding box center [339, 336] width 141 height 10
click at [272, 328] on span "KANV" at bounding box center [283, 327] width 29 height 10
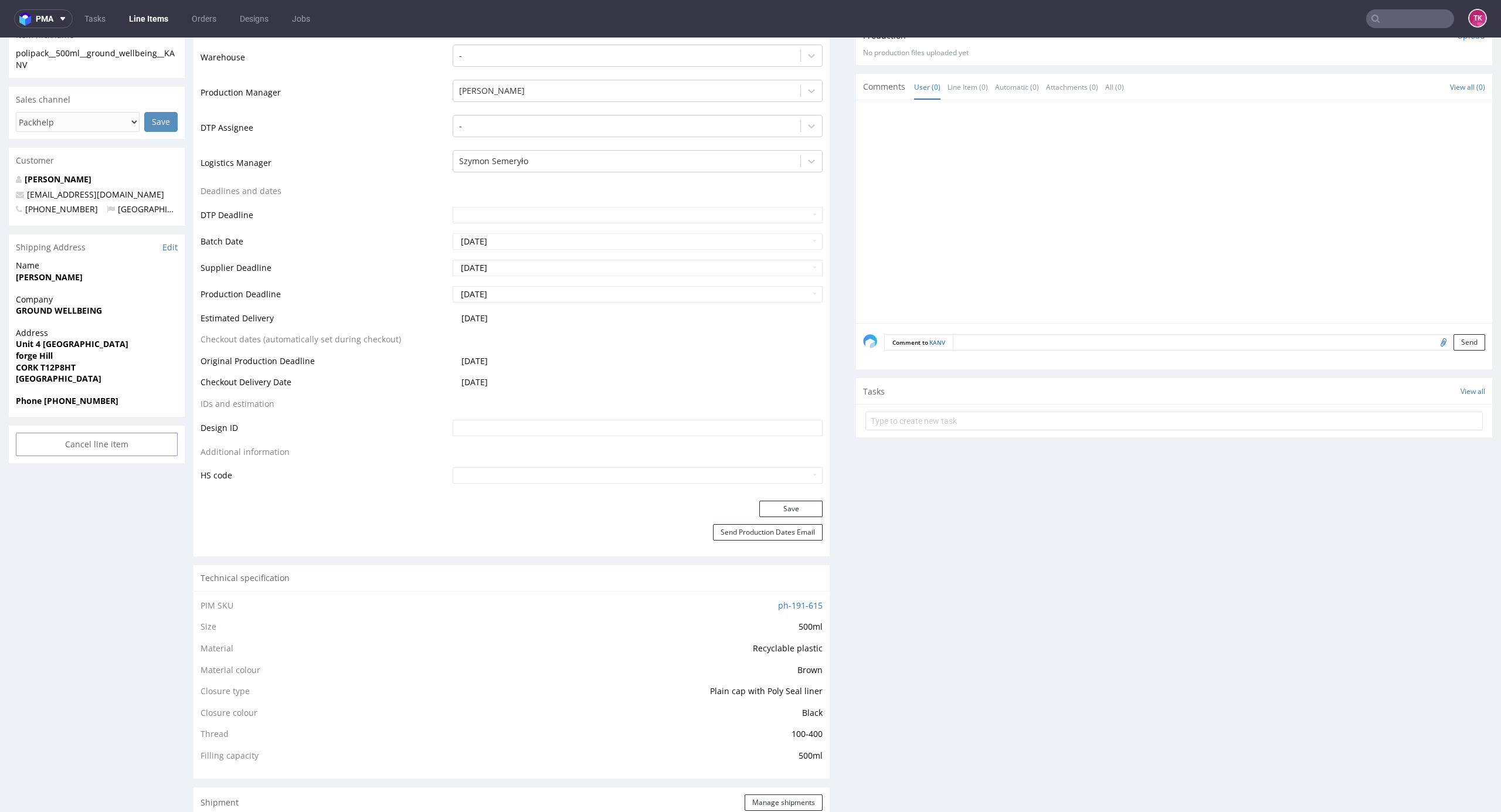
scroll to position [391, 0]
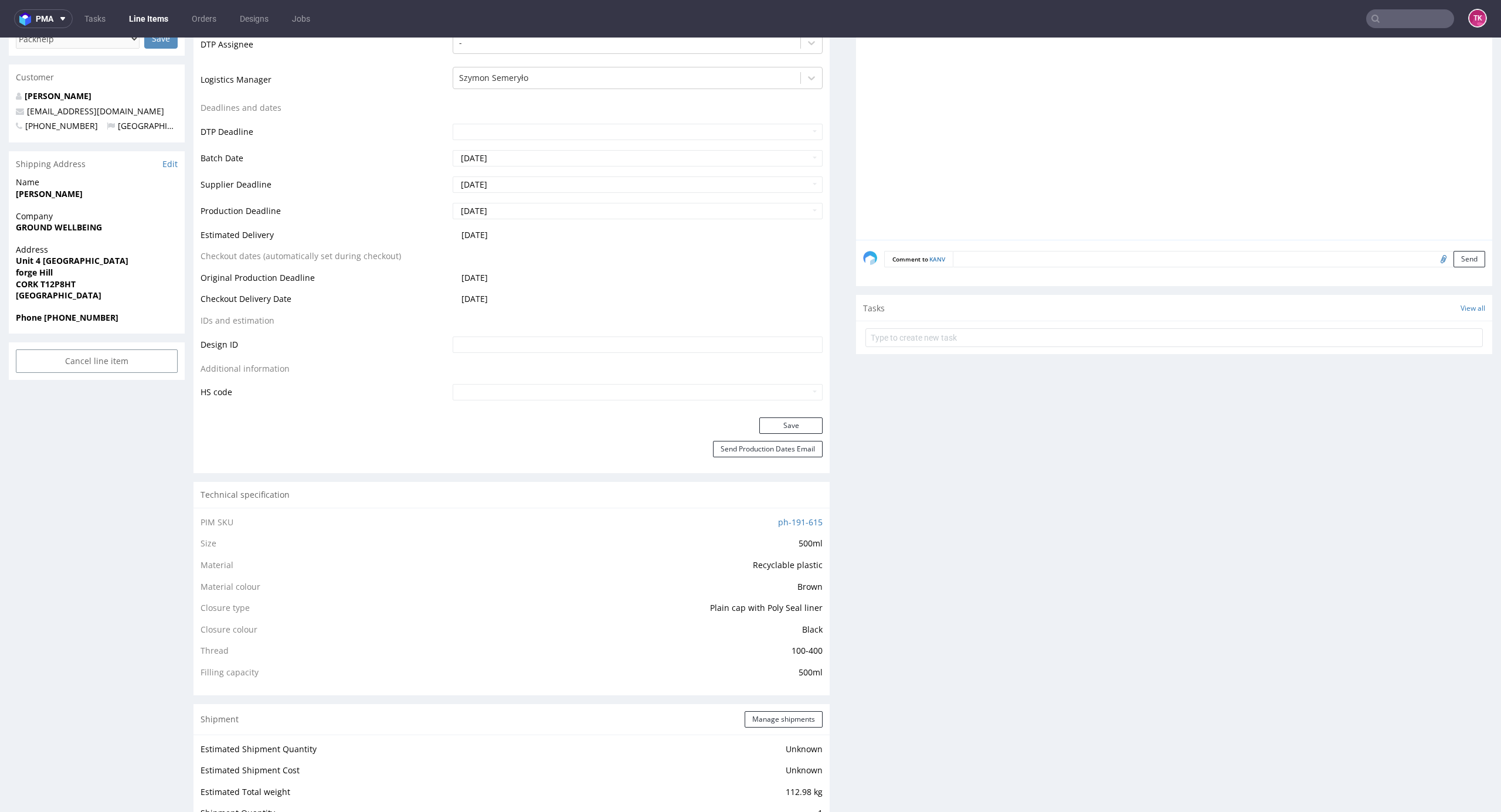
click at [29, 285] on strong "CORK T12P8HT" at bounding box center [46, 284] width 60 height 11
click at [29, 285] on strong "CORK T12P8HT" at bounding box center [46, 284] width 60 height 11
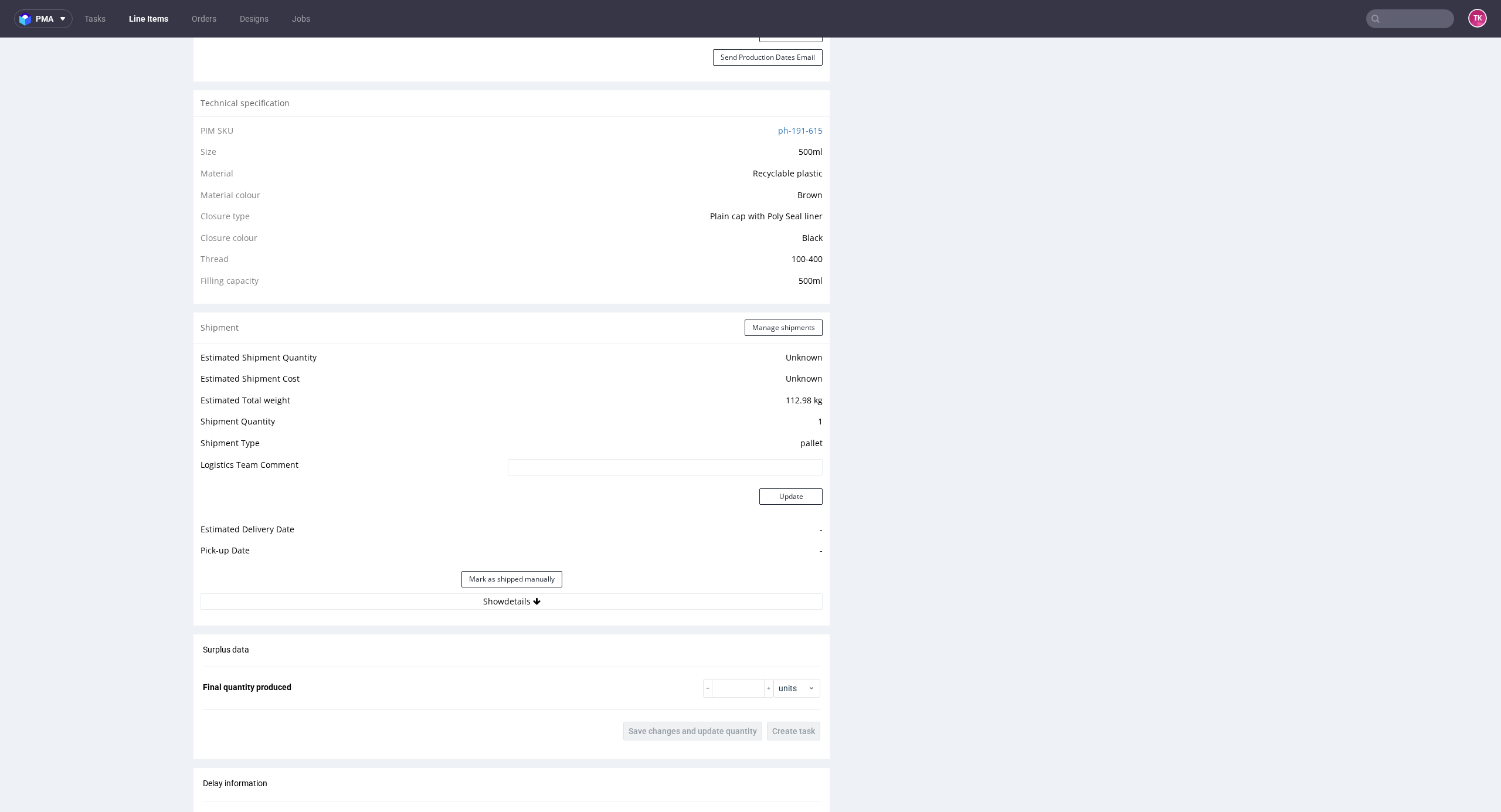
scroll to position [860, 0]
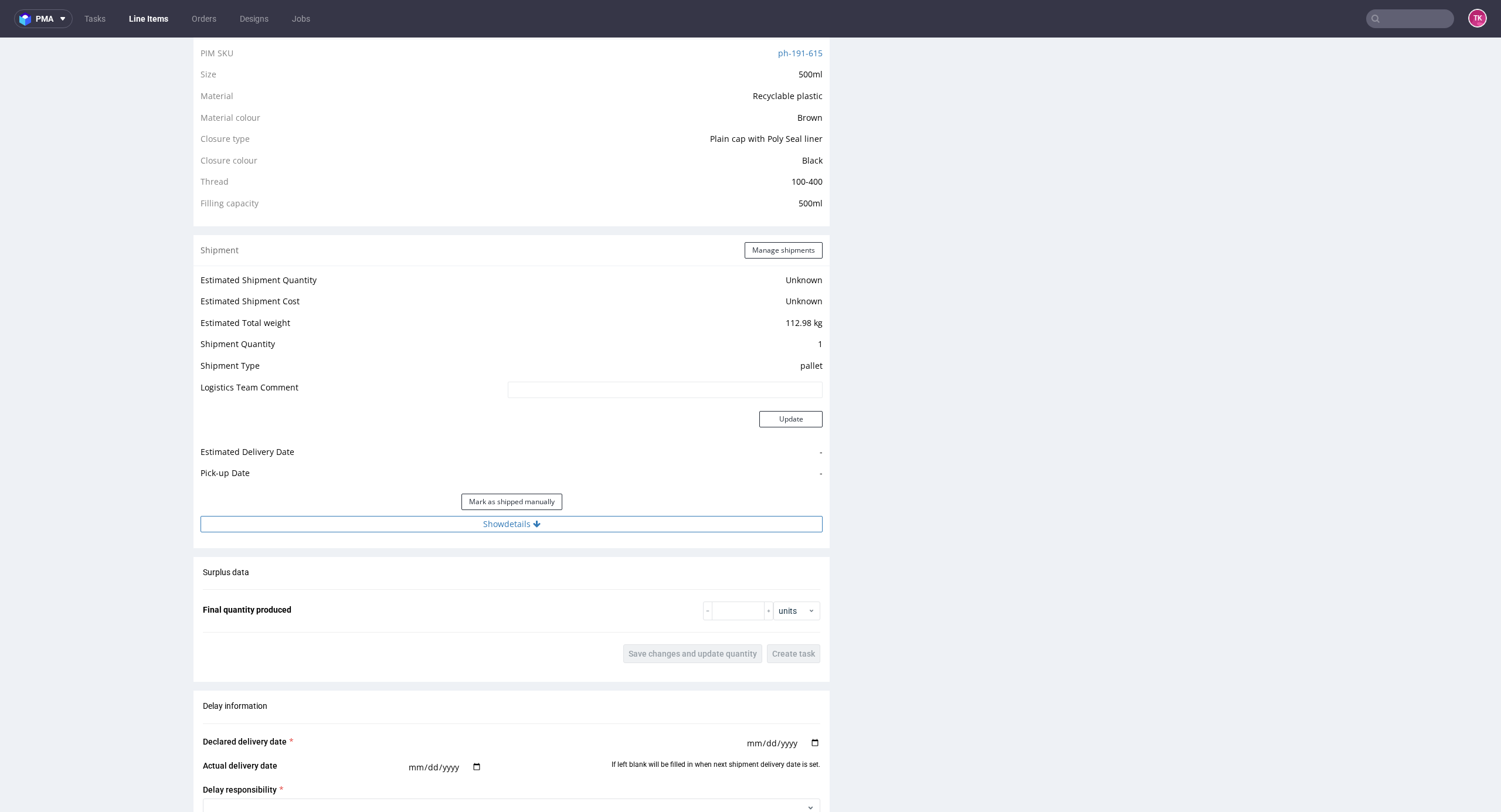
click at [576, 525] on button "Show details" at bounding box center [512, 524] width 622 height 16
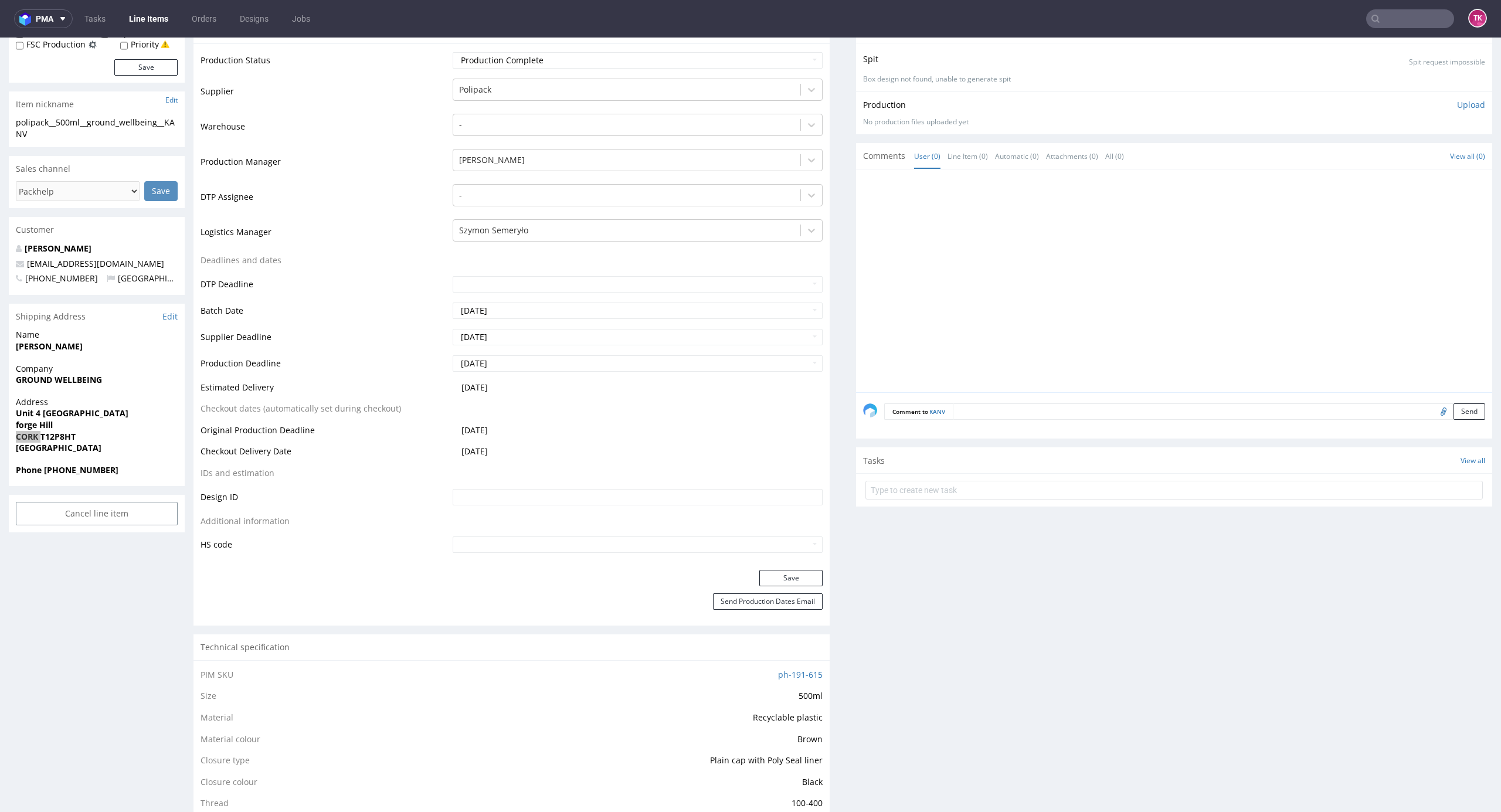
scroll to position [469, 0]
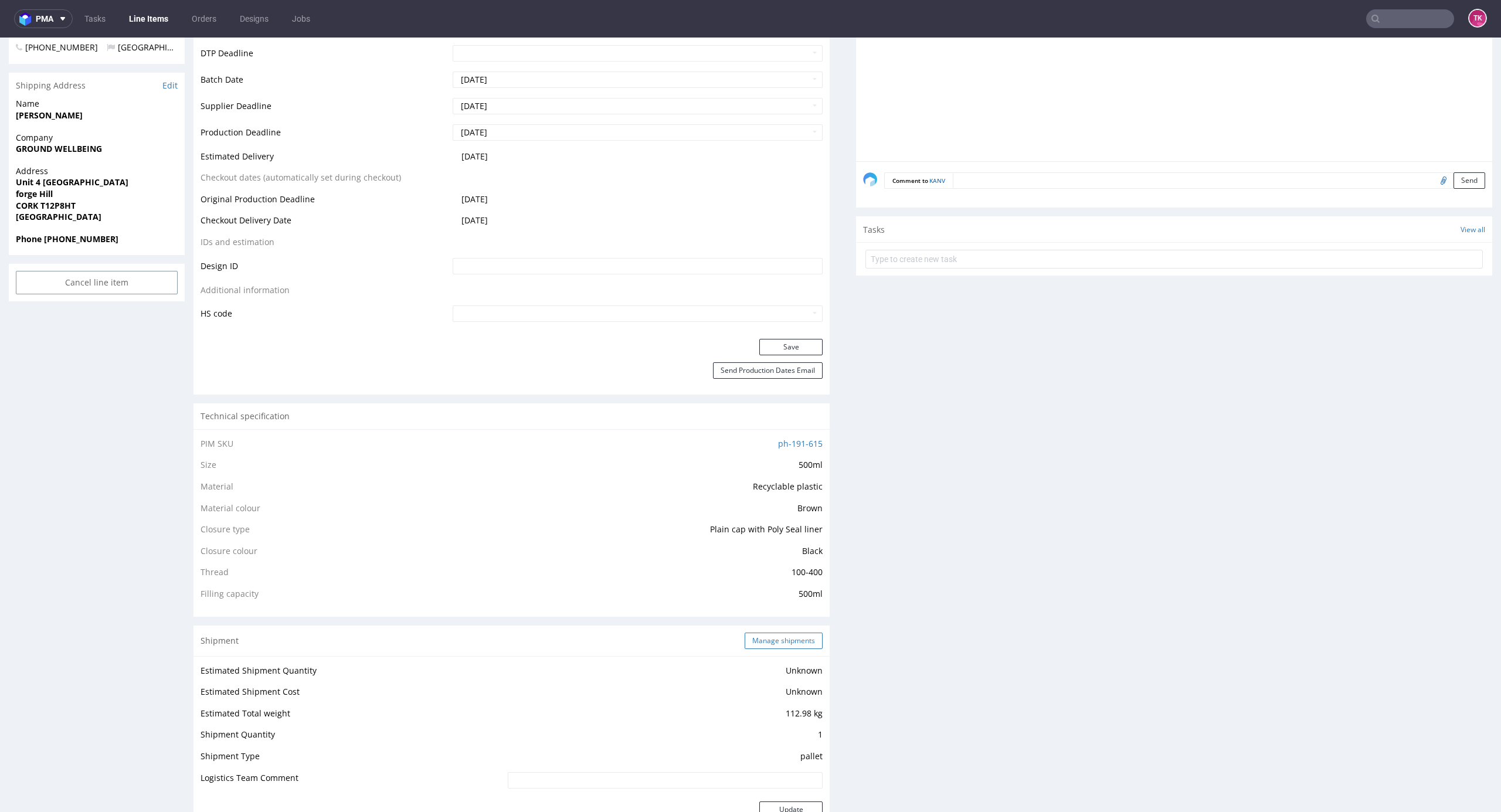
click at [773, 631] on div "Shipment Manage shipments" at bounding box center [512, 641] width 636 height 31
click at [779, 638] on button "Manage shipments" at bounding box center [783, 641] width 78 height 16
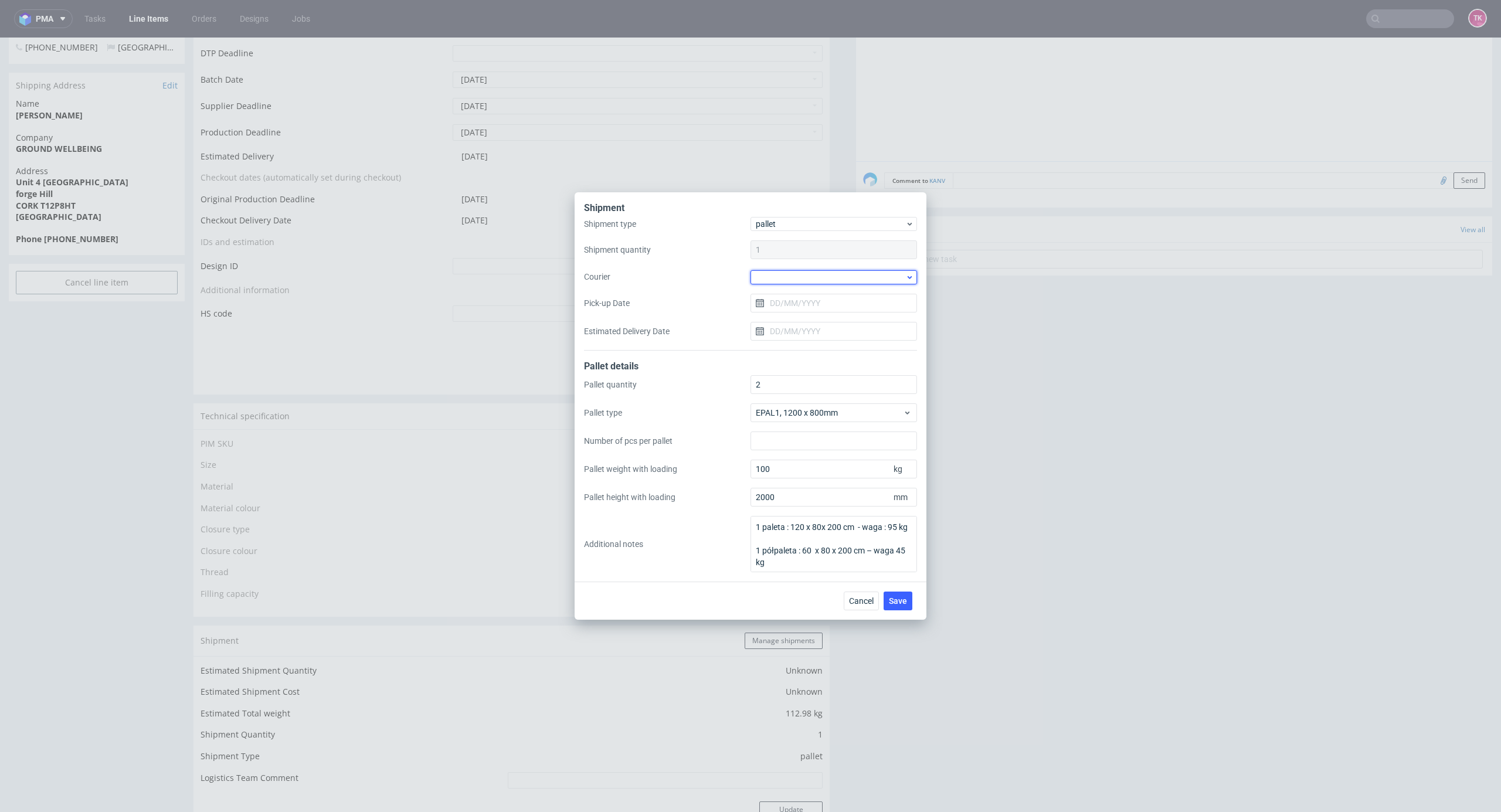
click at [819, 278] on div at bounding box center [834, 277] width 166 height 14
click at [801, 338] on div "DB Schenker" at bounding box center [834, 344] width 157 height 21
click at [794, 307] on input "Pick-up Date" at bounding box center [834, 303] width 166 height 19
click at [798, 421] on span "15" at bounding box center [796, 421] width 10 height 12
click at [791, 289] on div "Shipment type pallet Shipment quantity 1 Courier DB Schenker Pick-up Date 15/09…" at bounding box center [751, 284] width 333 height 132
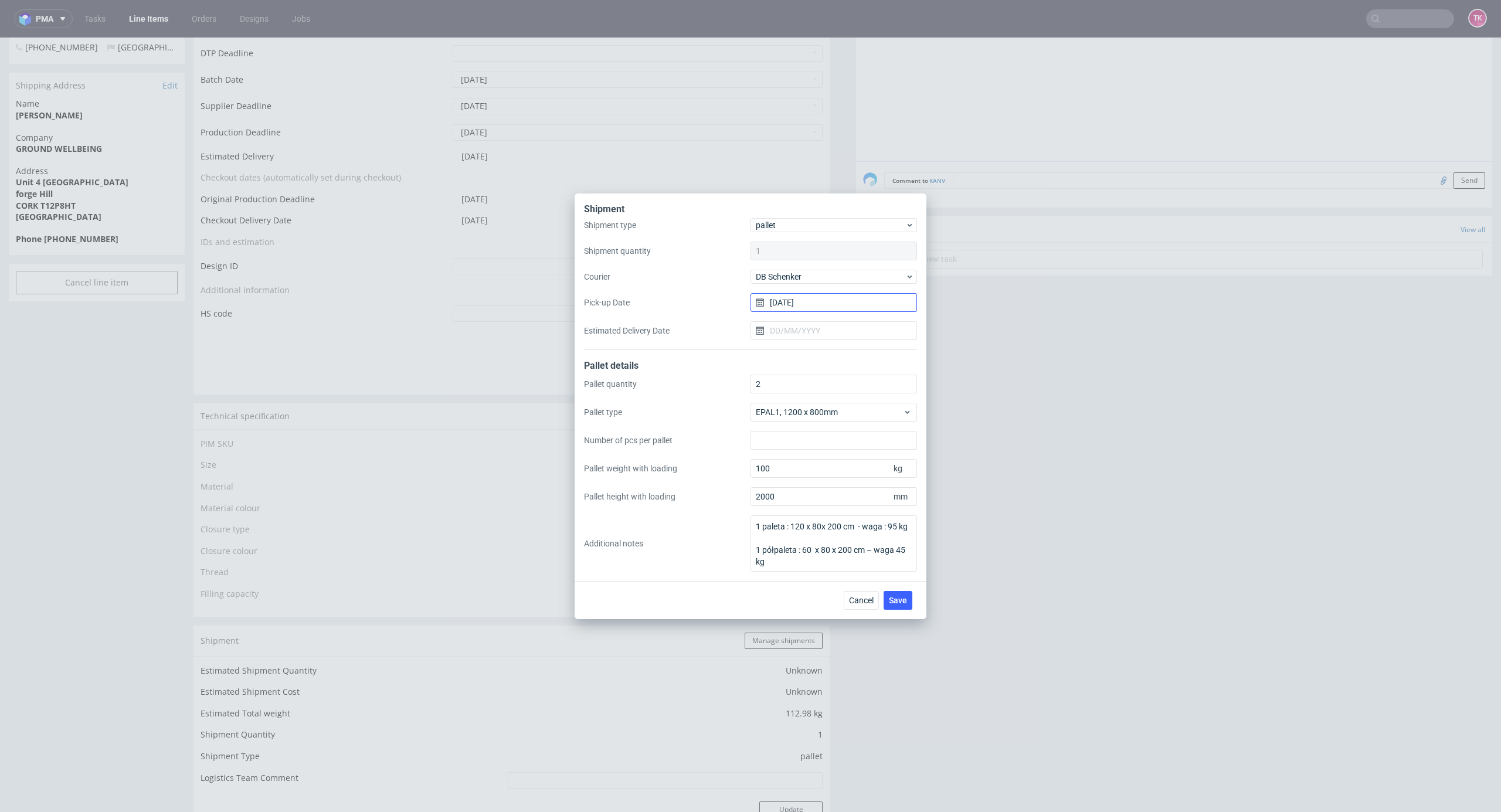
drag, startPoint x: 795, startPoint y: 303, endPoint x: 795, endPoint y: 311, distance: 8.0
click at [795, 304] on input "15/09/2025" at bounding box center [834, 303] width 166 height 19
drag, startPoint x: 853, startPoint y: 381, endPoint x: 859, endPoint y: 388, distance: 9.2
click at [854, 381] on span "4" at bounding box center [853, 380] width 5 height 12
type input "[DATE]"
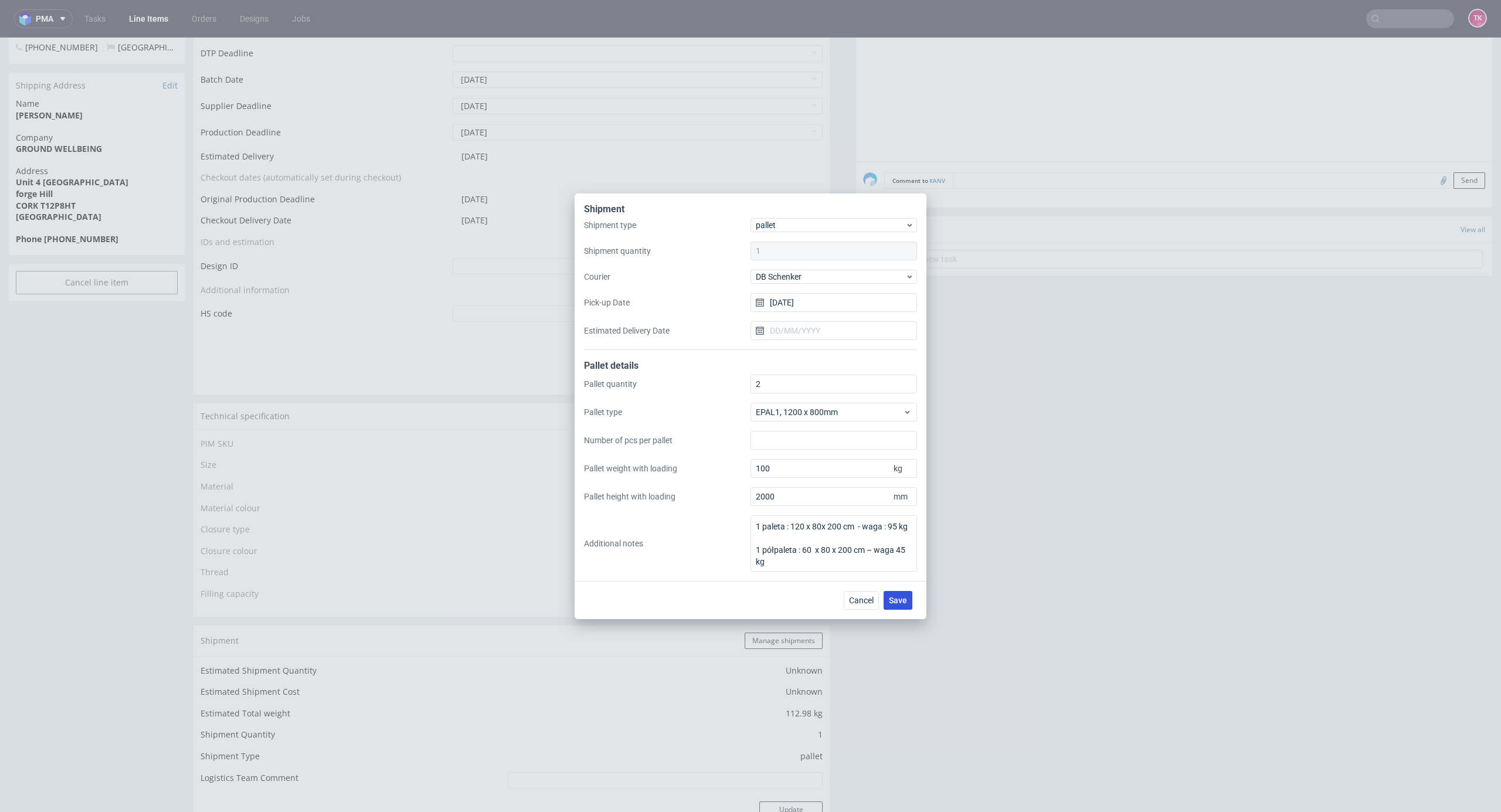
click at [902, 590] on div "Cancel Save" at bounding box center [751, 600] width 352 height 38
click at [901, 592] on button "Save" at bounding box center [898, 601] width 29 height 19
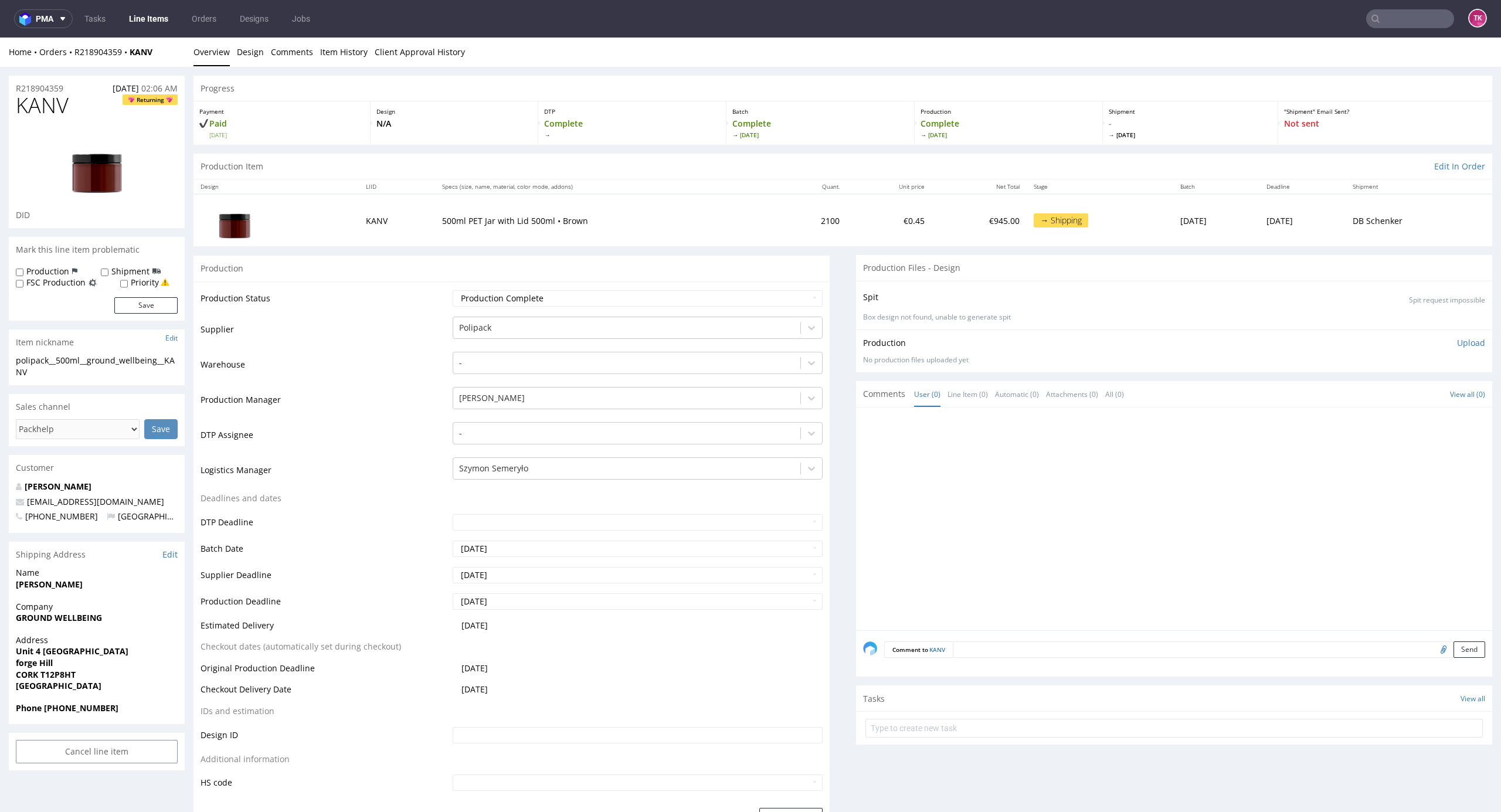
scroll to position [78, 0]
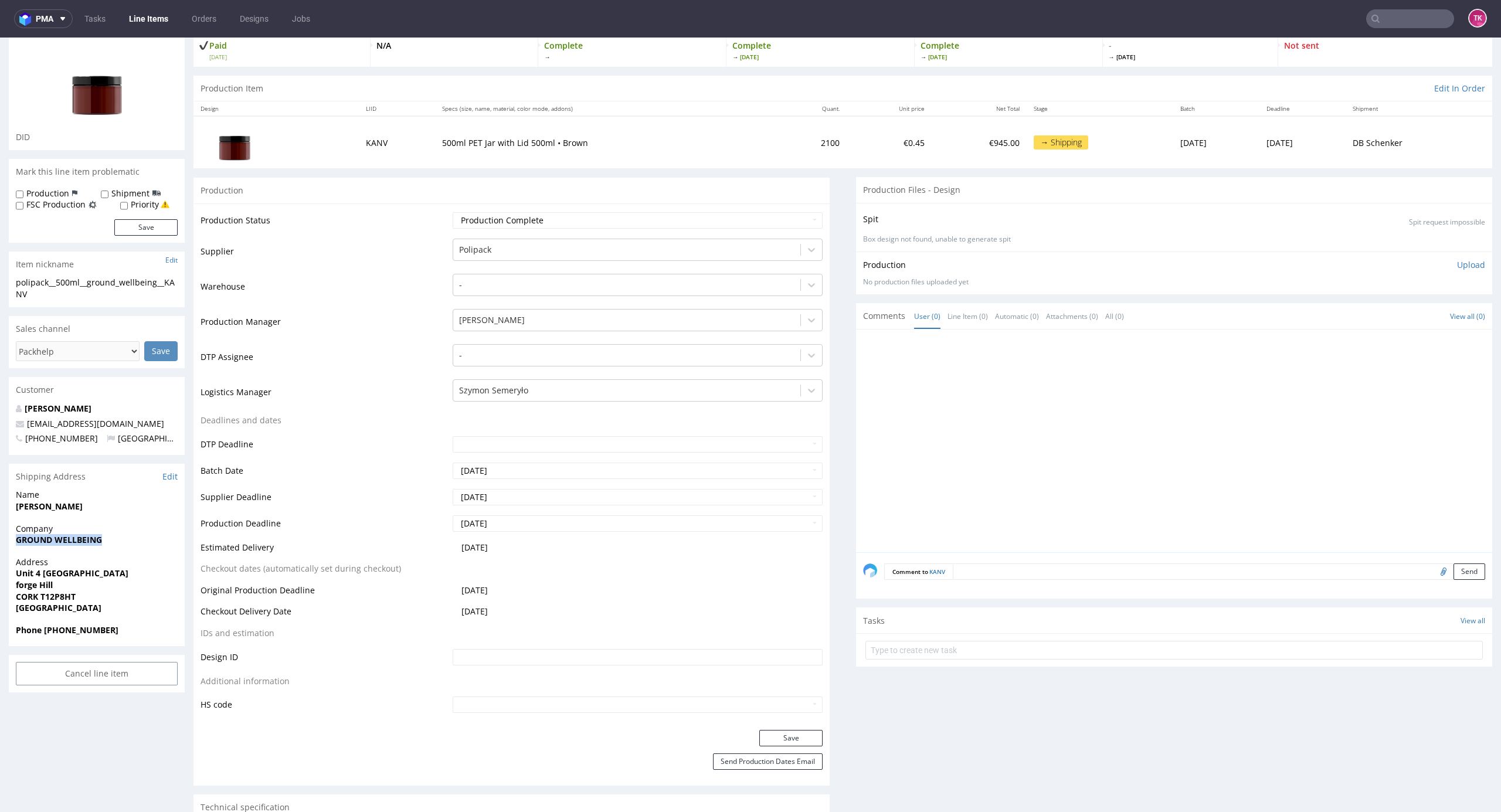
drag, startPoint x: 3, startPoint y: 538, endPoint x: 130, endPoint y: 541, distance: 127.0
copy strong "GROUND WELLBEING"
drag, startPoint x: 14, startPoint y: 509, endPoint x: 131, endPoint y: 510, distance: 117.0
click at [131, 510] on div "Name Aidan O Mahony" at bounding box center [96, 506] width 176 height 33
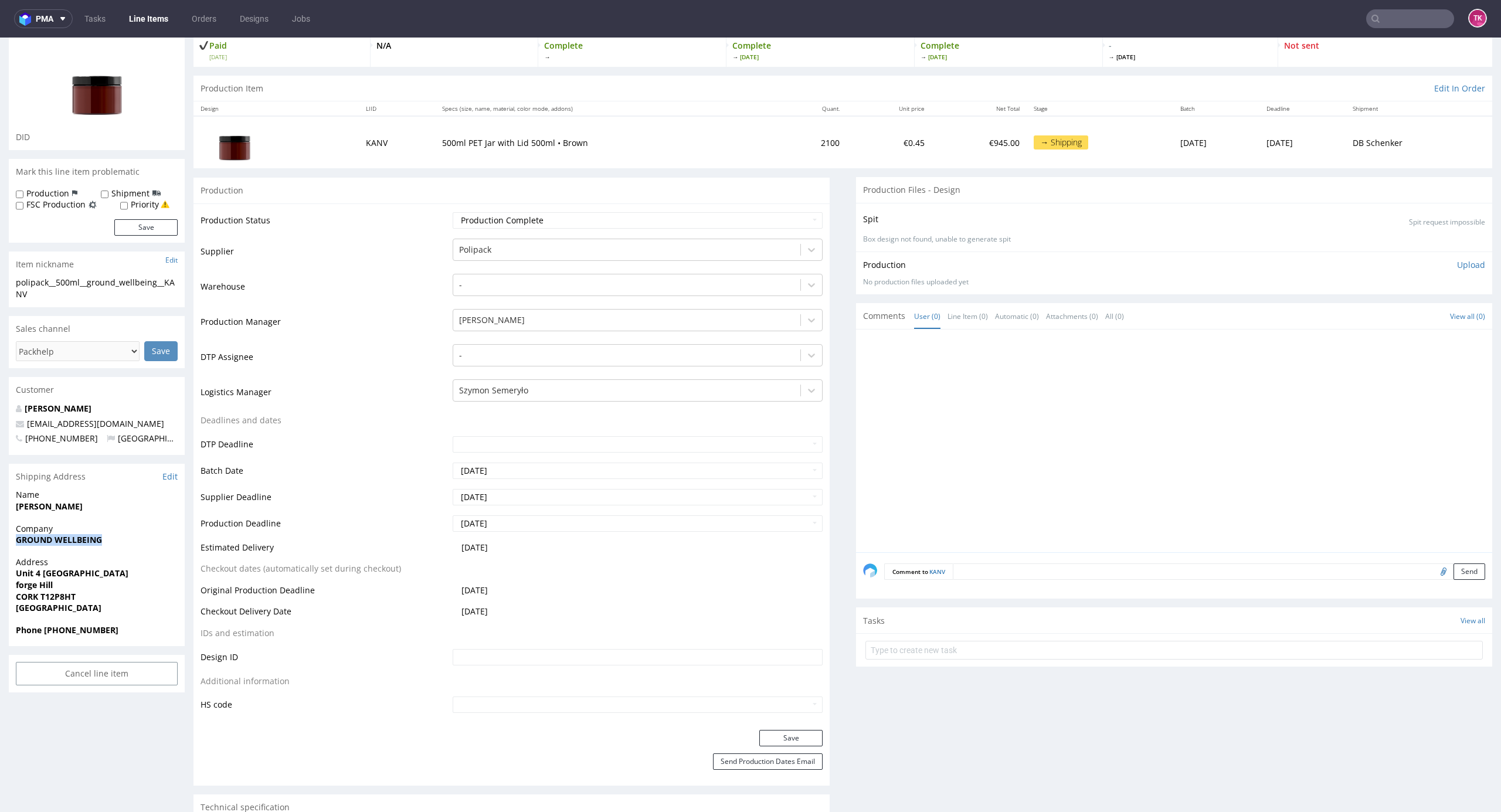
copy strong "[PERSON_NAME]"
drag, startPoint x: 13, startPoint y: 575, endPoint x: 13, endPoint y: 593, distance: 18.0
click at [13, 593] on div "Address Unit 4 Forge Hill Enterprise Park forge Hill CORK T12P8HT Ireland" at bounding box center [96, 590] width 176 height 68
copy p "Unit 4 Forge Hill Enterprise Park forge Hill"
click at [45, 599] on strong "CORK T12P8HT" at bounding box center [46, 597] width 60 height 11
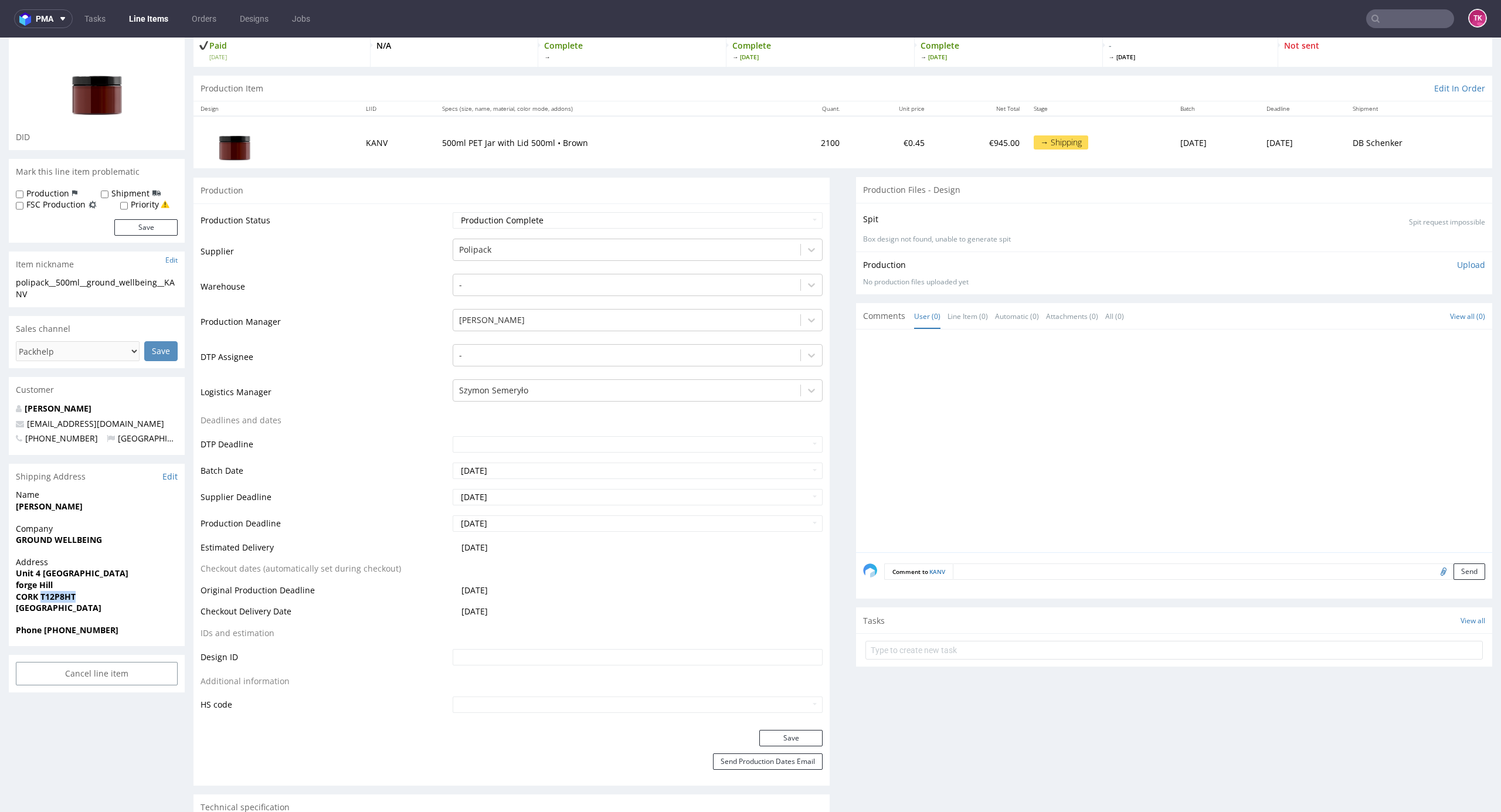
click at [45, 599] on strong "CORK T12P8HT" at bounding box center [46, 597] width 60 height 11
copy strong "T12P8HT"
drag, startPoint x: 156, startPoint y: 417, endPoint x: 0, endPoint y: 425, distance: 156.2
copy span "[EMAIL_ADDRESS][DOMAIN_NAME]"
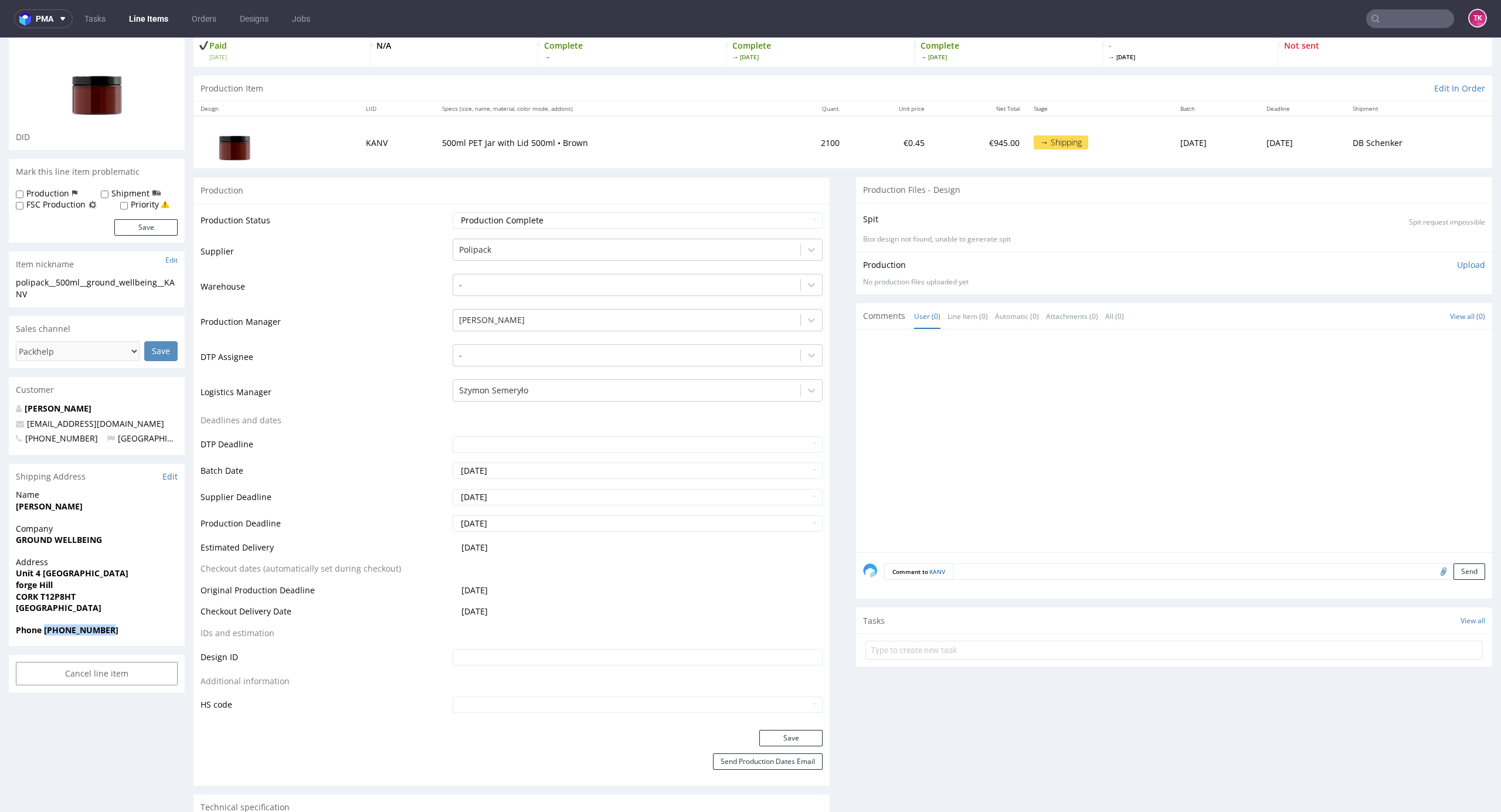
drag, startPoint x: 45, startPoint y: 629, endPoint x: 153, endPoint y: 627, distance: 108.0
click at [153, 627] on span "Phone [PHONE_NUMBER]" at bounding box center [96, 630] width 162 height 12
copy strong "[PHONE_NUMBER]"
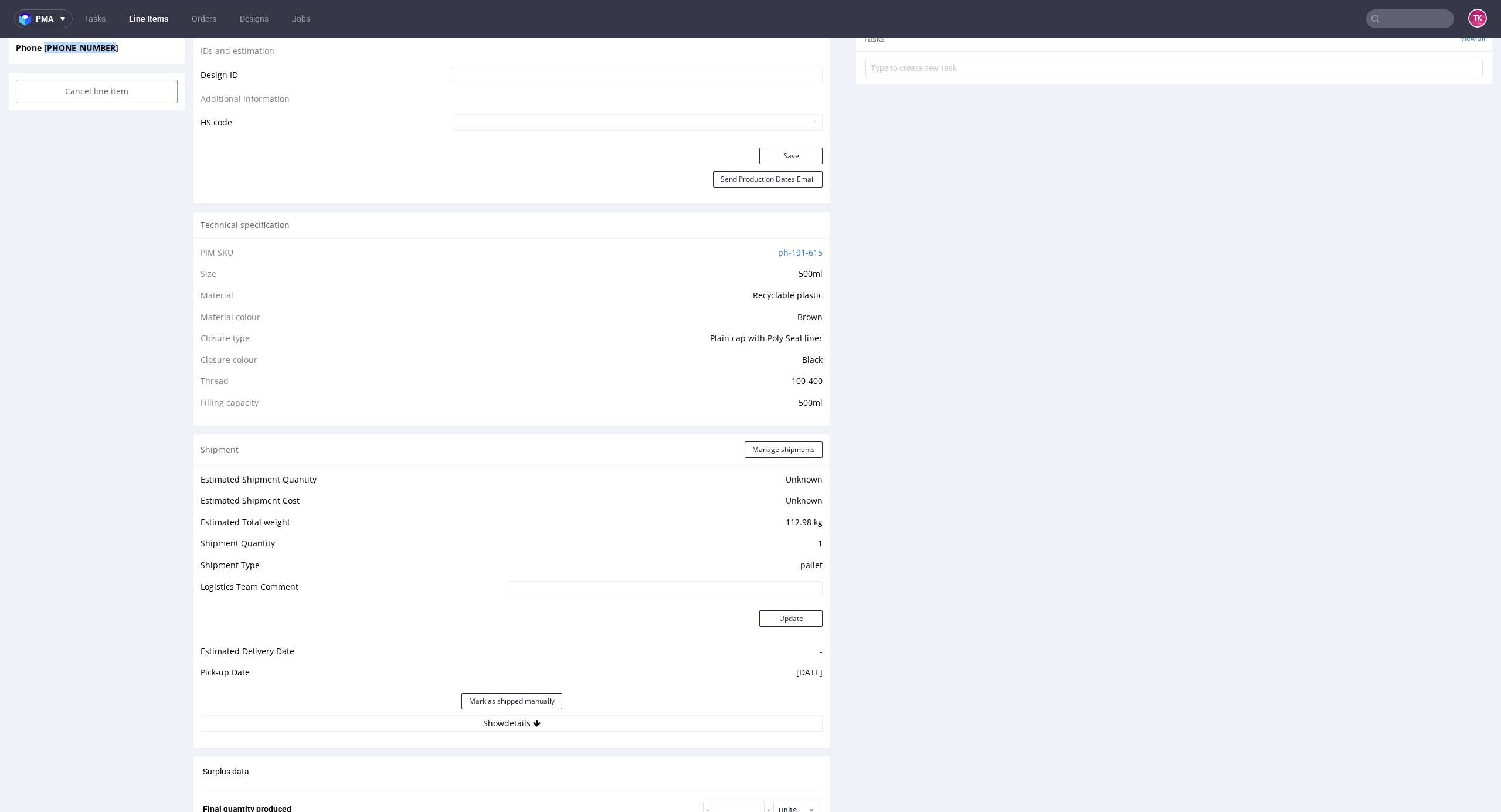
scroll to position [781, 0]
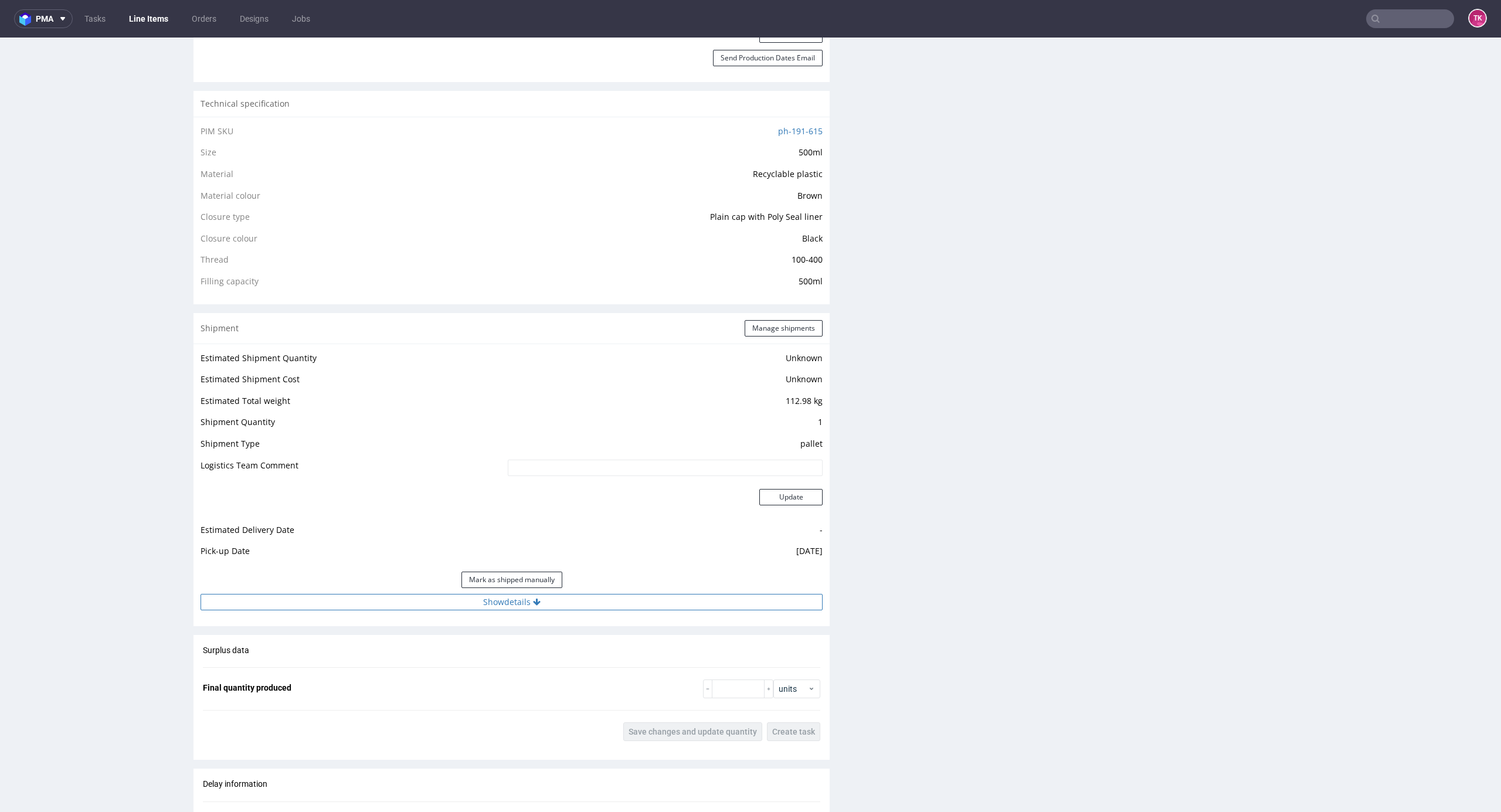
click at [430, 610] on button "Show details" at bounding box center [512, 602] width 622 height 16
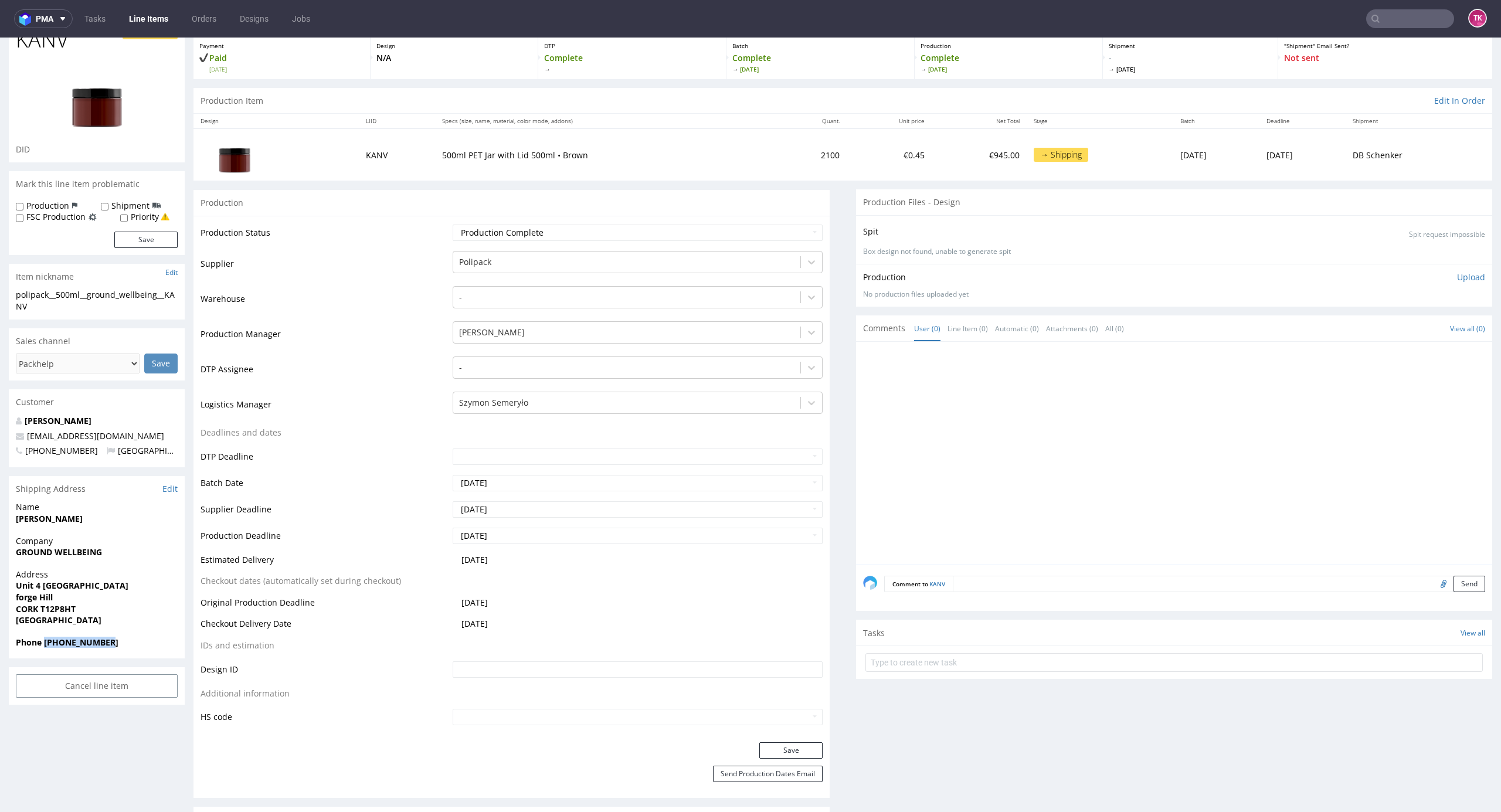
scroll to position [0, 0]
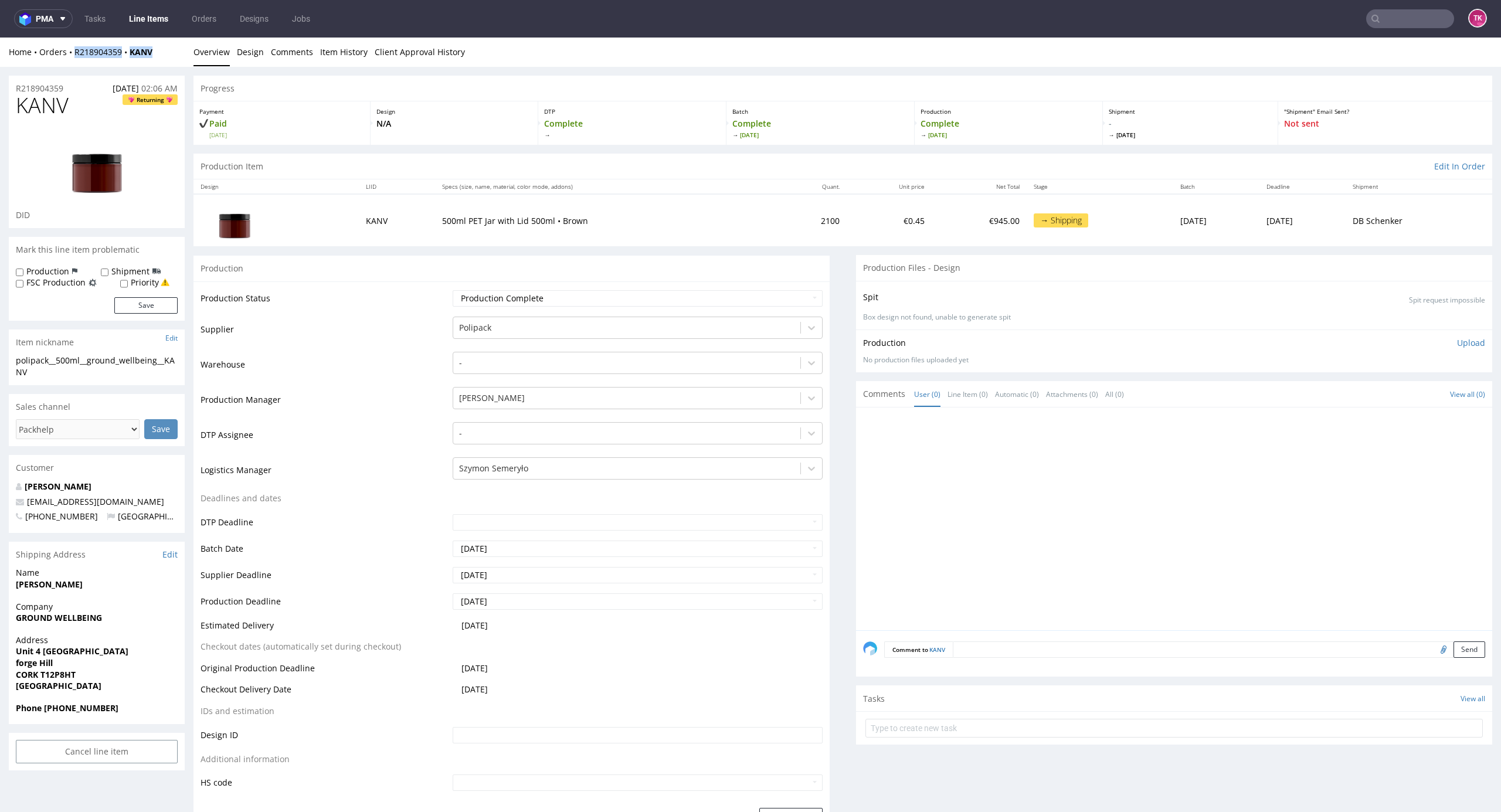
drag, startPoint x: 158, startPoint y: 49, endPoint x: 69, endPoint y: 65, distance: 90.4
click at [69, 65] on div "Home Orders R218904359 KANV Overview Design Comments Item History Client Approv…" at bounding box center [750, 52] width 1501 height 29
copy div "R218904359 KANV"
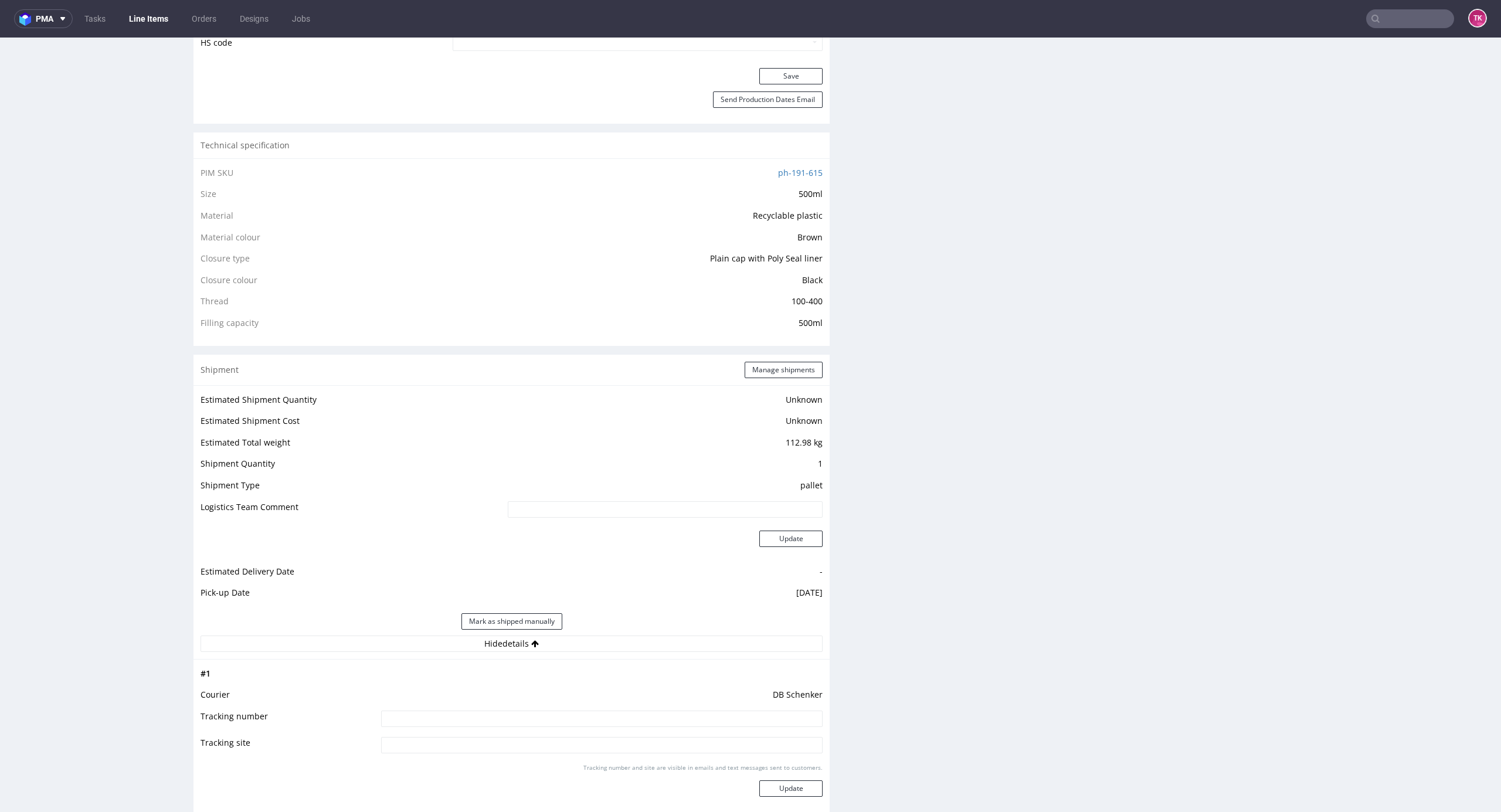
scroll to position [860, 0]
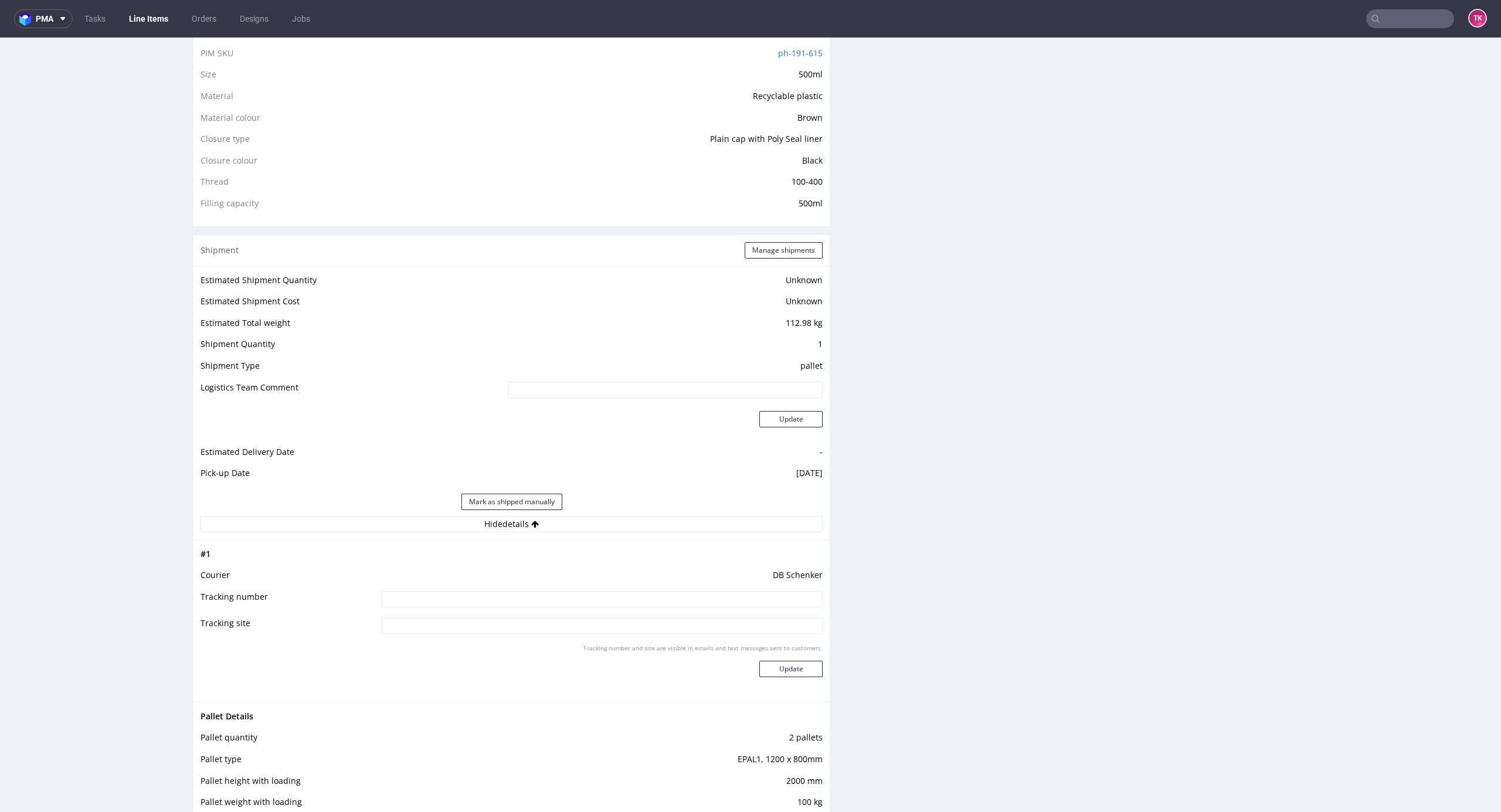
click at [615, 597] on input at bounding box center [602, 599] width 442 height 16
paste input "PLWAW509004736"
type input "PLWAW509004736"
click at [783, 677] on button "Update" at bounding box center [791, 669] width 63 height 16
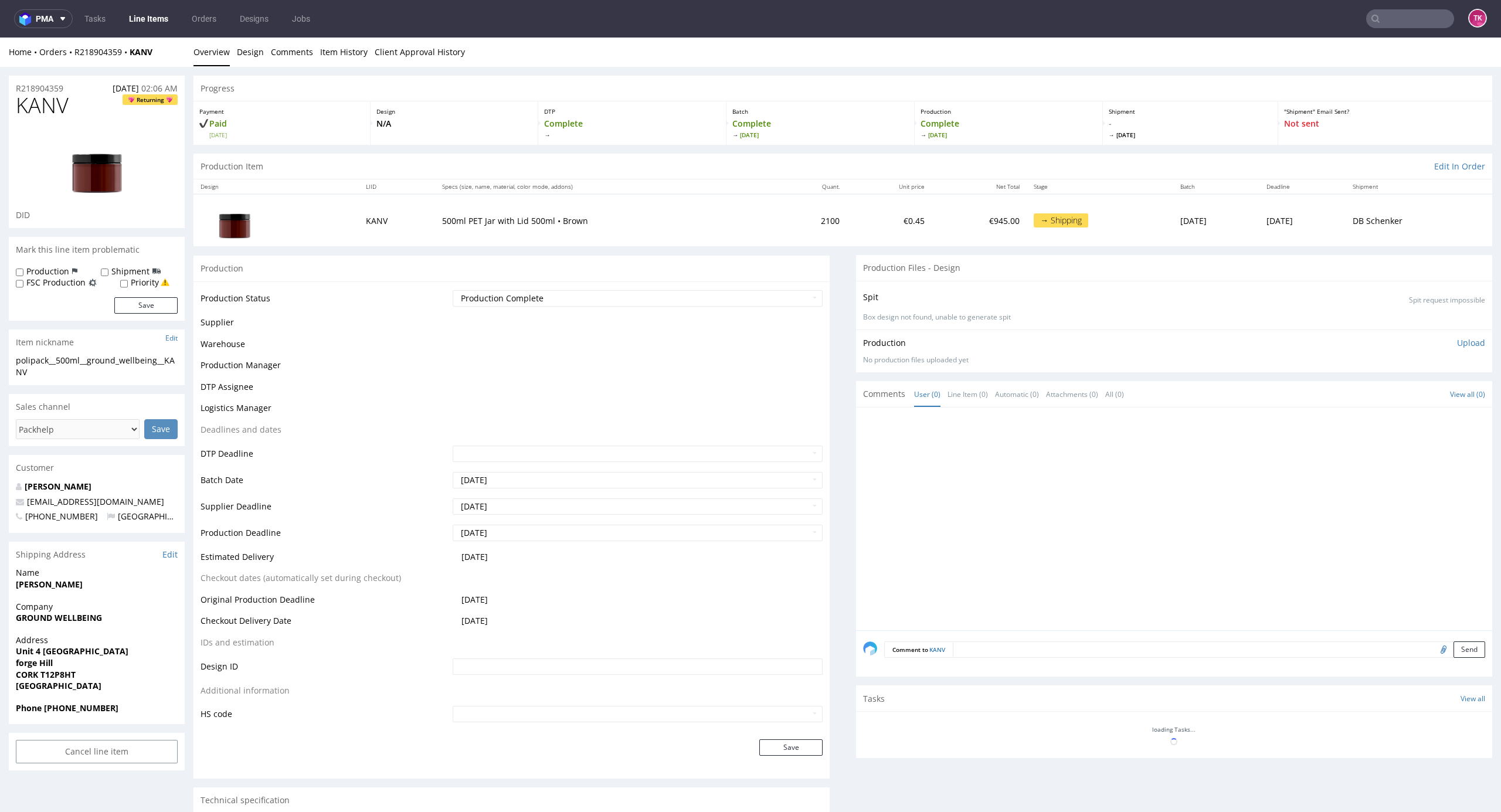
scroll to position [618, 0]
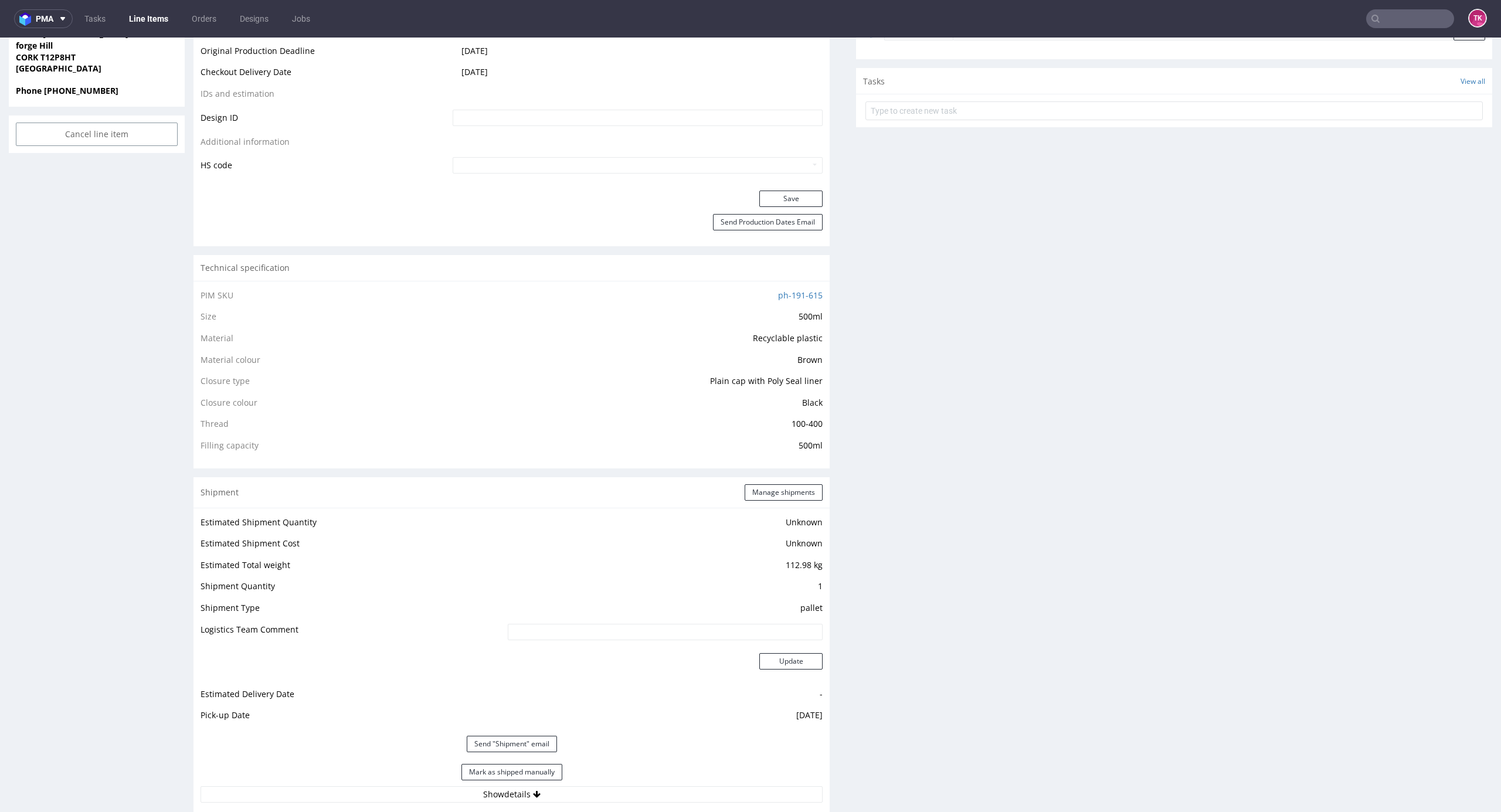
click at [151, 18] on link "Line Items" at bounding box center [149, 19] width 54 height 19
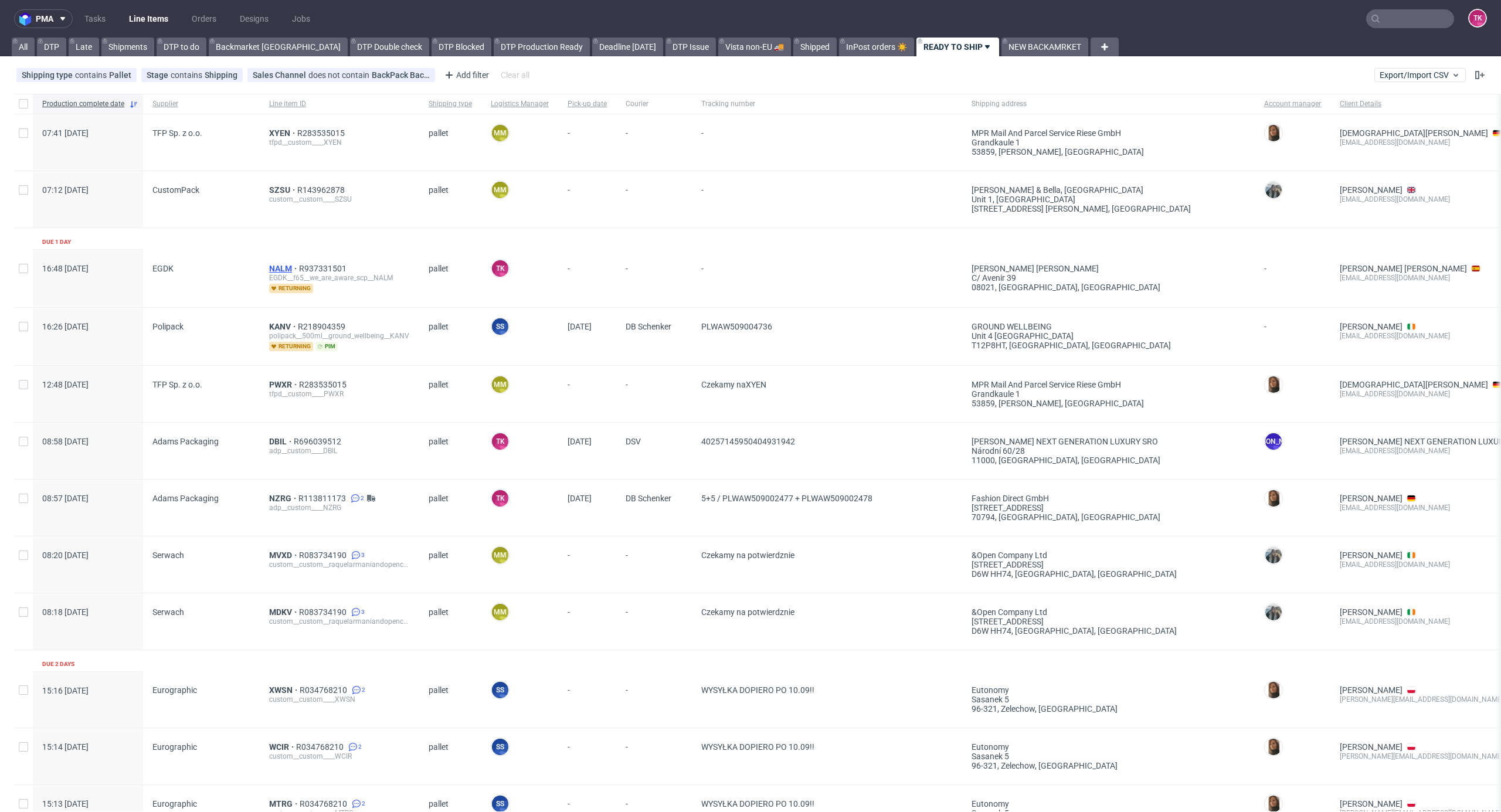
click at [279, 271] on span "NALM" at bounding box center [284, 268] width 30 height 10
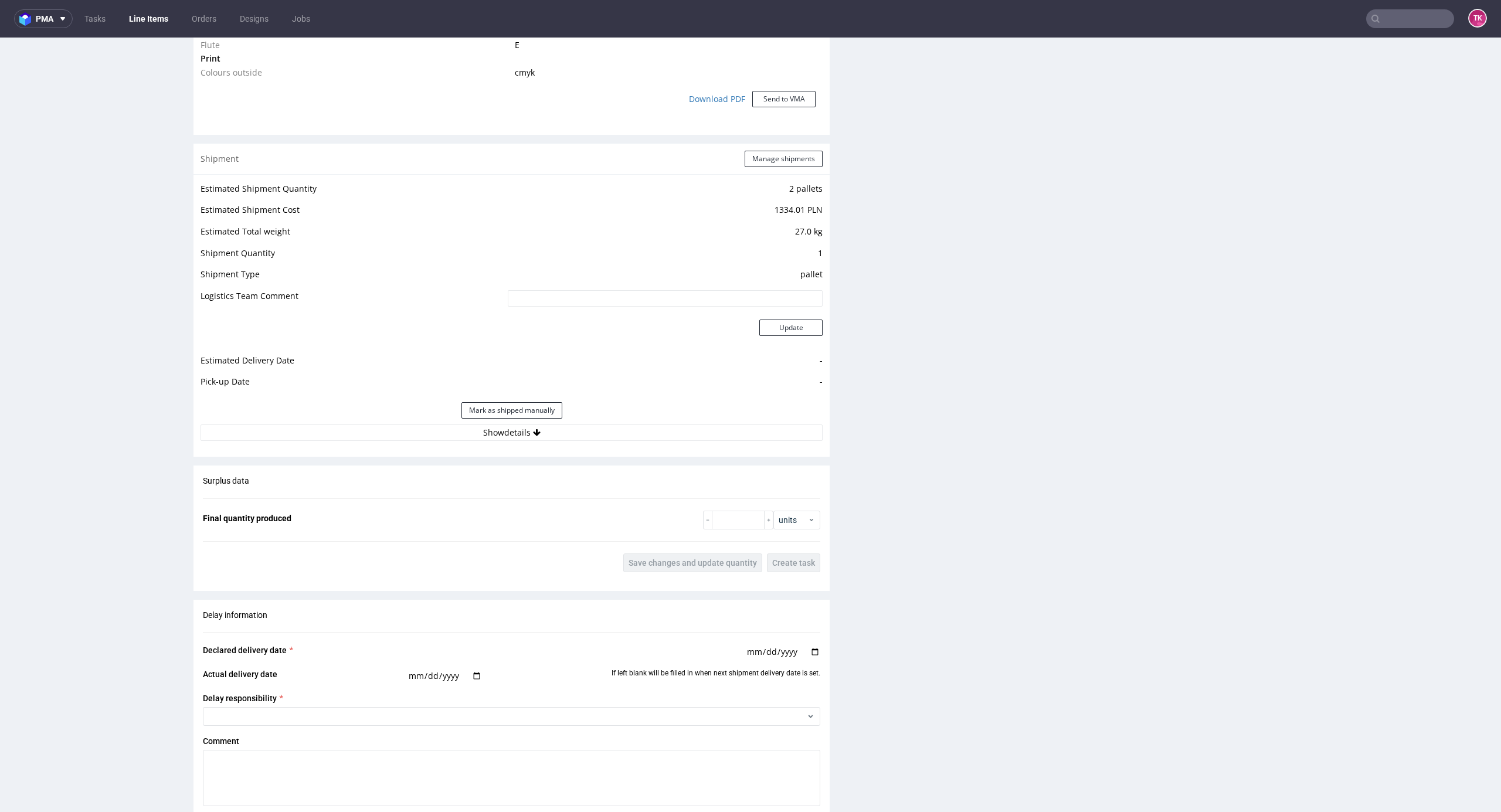
scroll to position [1017, 0]
click at [383, 436] on button "Show details" at bounding box center [512, 432] width 622 height 16
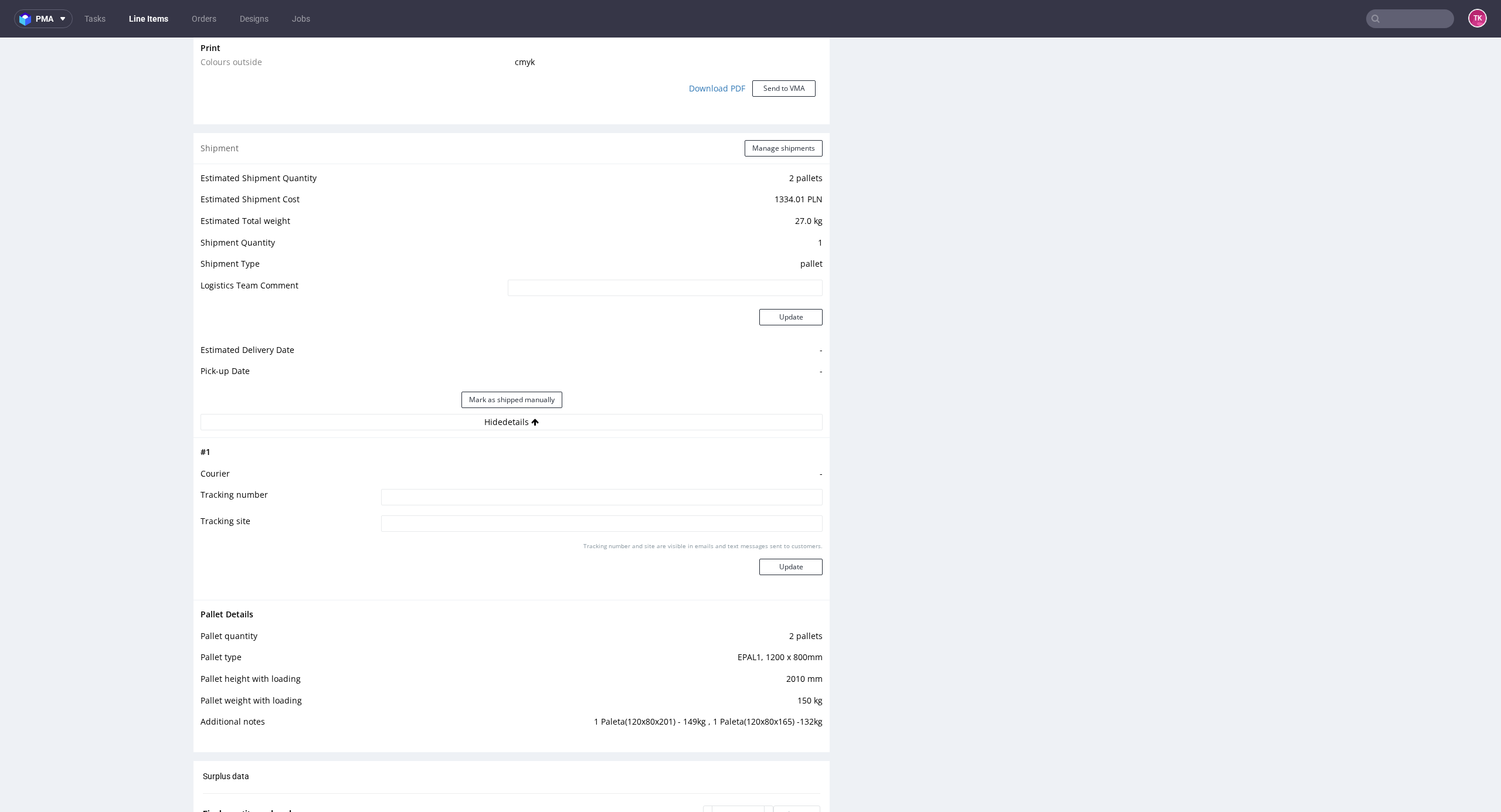
scroll to position [1094, 0]
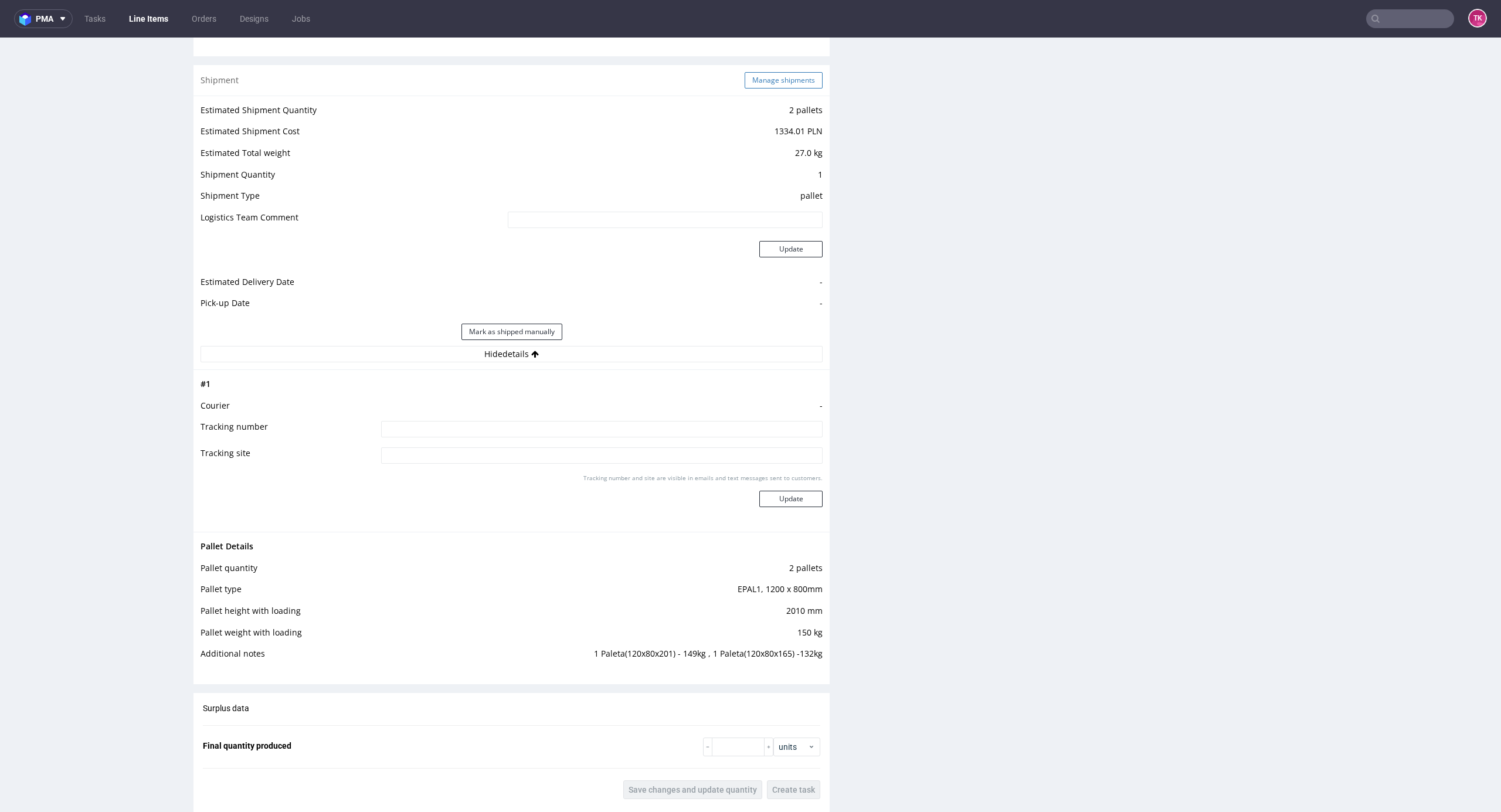
drag, startPoint x: 768, startPoint y: 71, endPoint x: 761, endPoint y: 83, distance: 13.9
click at [761, 83] on div "Shipment Manage shipments" at bounding box center [512, 80] width 636 height 31
click at [761, 83] on button "Manage shipments" at bounding box center [783, 80] width 78 height 16
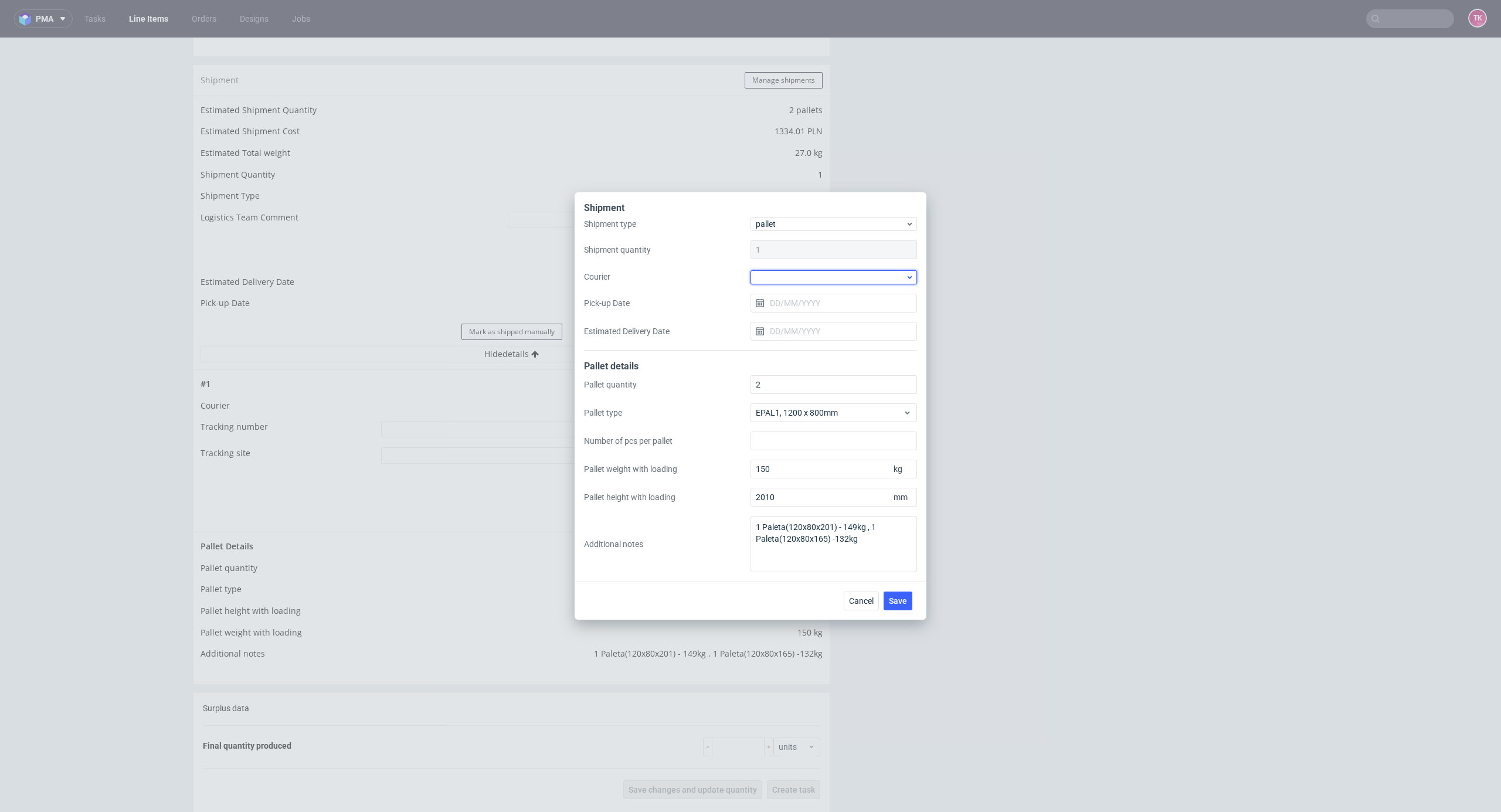
click at [806, 276] on div at bounding box center [834, 277] width 166 height 14
click at [796, 367] on div "Kuehne + Nagel" at bounding box center [834, 372] width 157 height 21
click at [805, 305] on input "Pick-up Date" at bounding box center [834, 303] width 166 height 19
click at [847, 383] on button "4" at bounding box center [853, 380] width 18 height 19
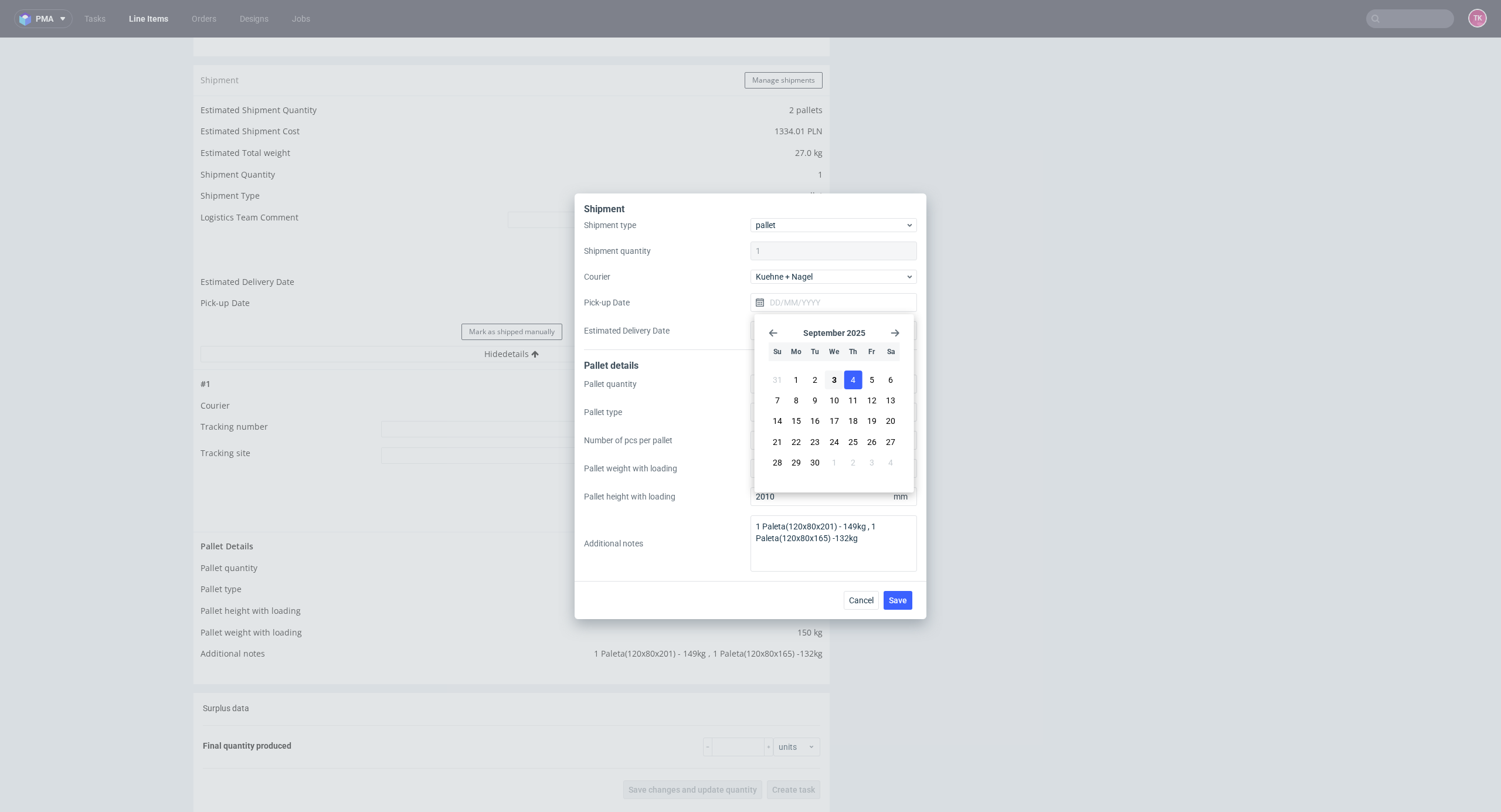
type input "[DATE]"
click at [862, 601] on span "Cancel" at bounding box center [862, 601] width 24 height 8
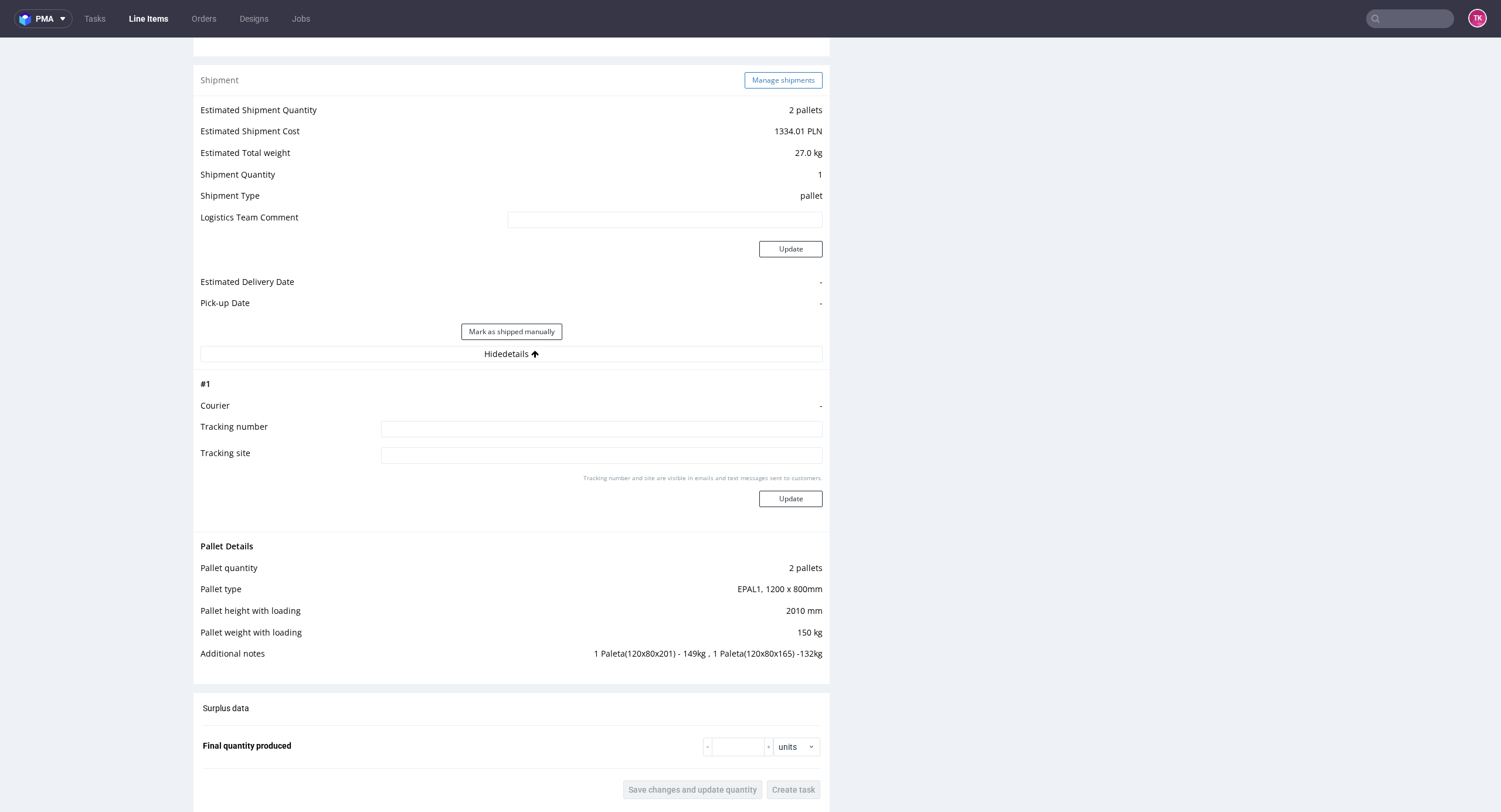
drag, startPoint x: 794, startPoint y: 94, endPoint x: 788, endPoint y: 77, distance: 18.0
click at [792, 92] on div "Shipment Manage shipments" at bounding box center [512, 80] width 636 height 31
click at [788, 77] on button "Manage shipments" at bounding box center [783, 80] width 78 height 16
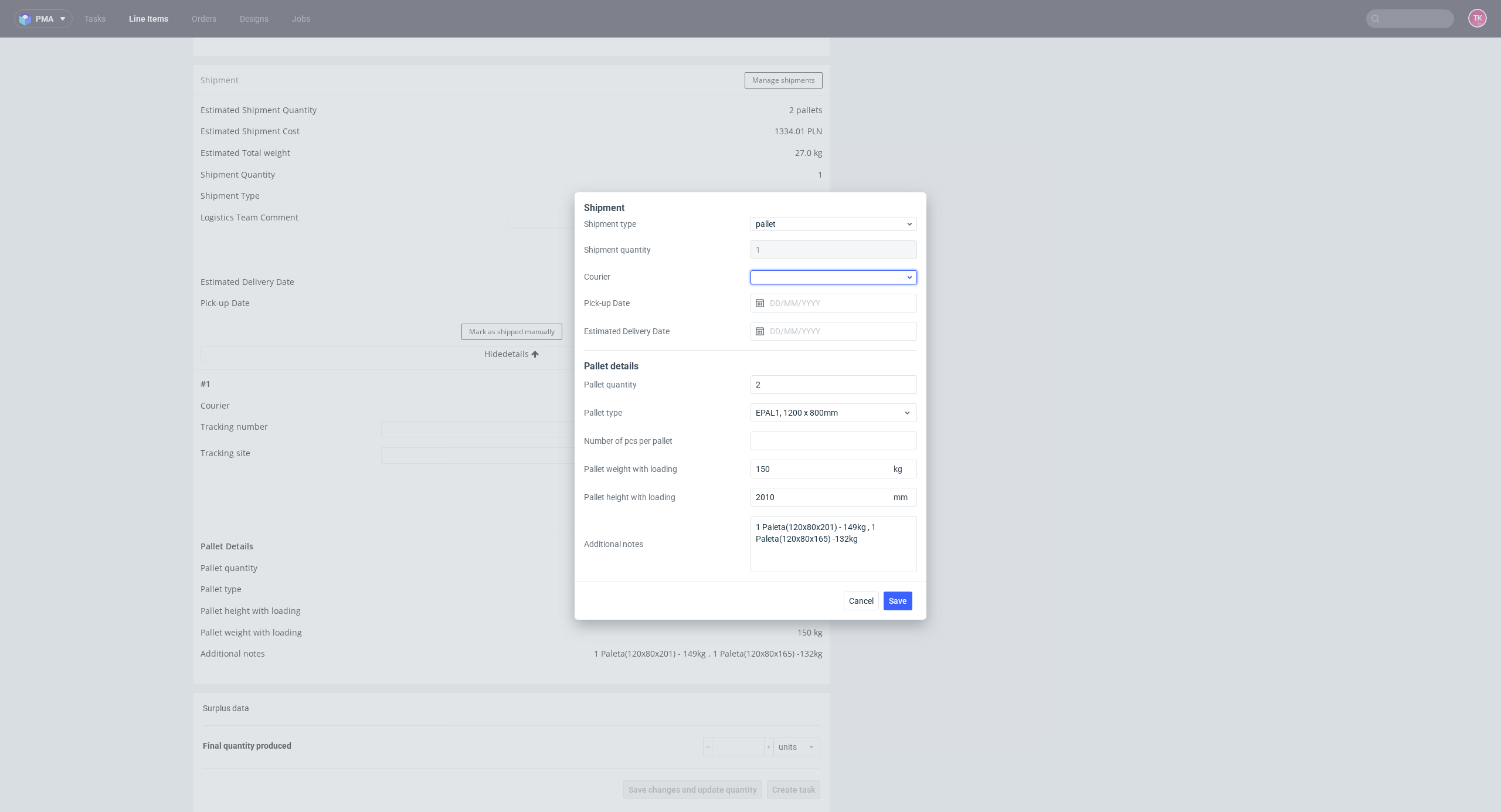
click at [788, 284] on div at bounding box center [834, 277] width 166 height 14
drag, startPoint x: 793, startPoint y: 366, endPoint x: 824, endPoint y: 482, distance: 120.1
click at [793, 368] on div "Kuehne + Nagel" at bounding box center [834, 372] width 157 height 21
click at [896, 597] on span "Save" at bounding box center [898, 601] width 18 height 8
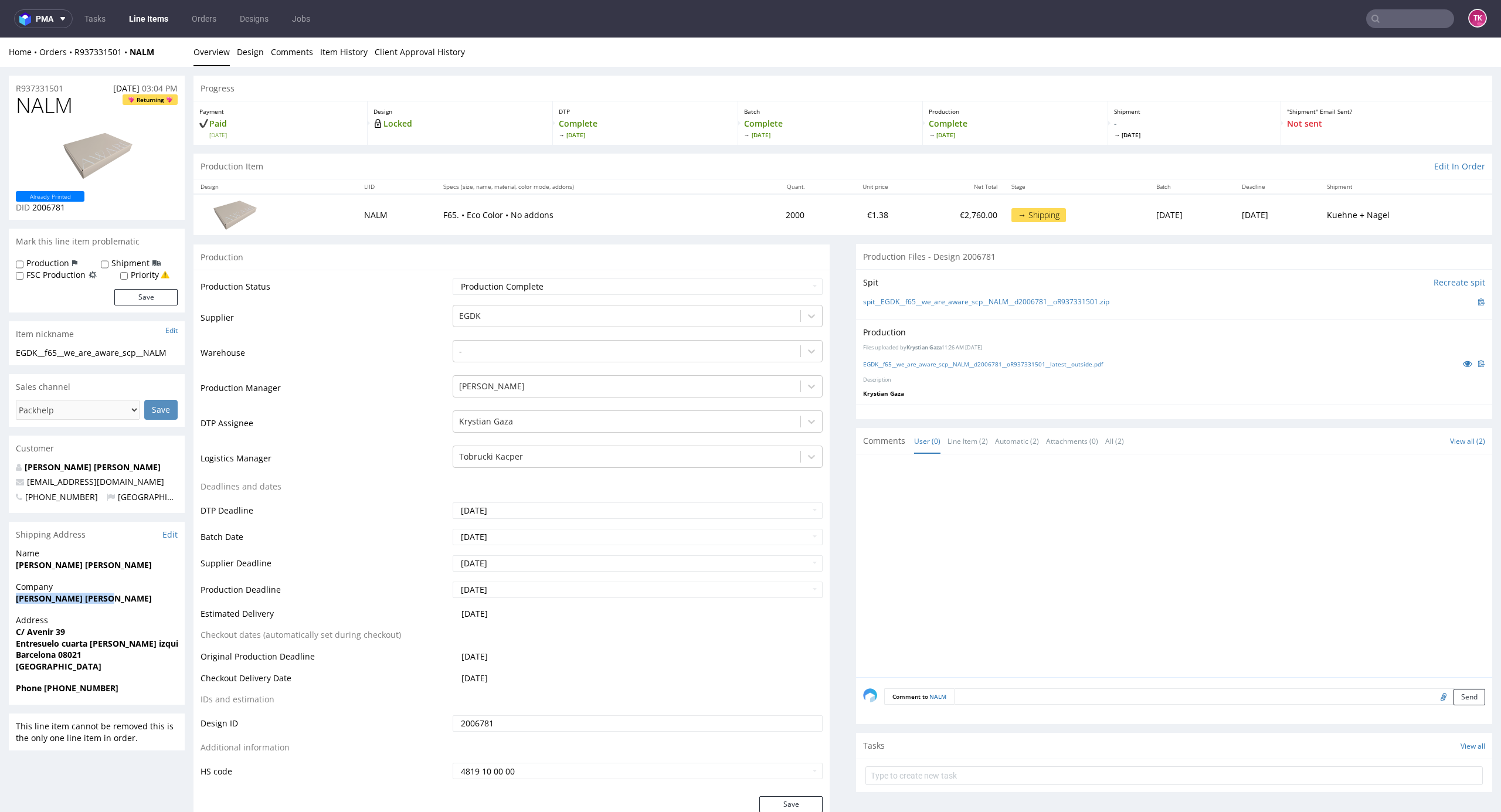
drag, startPoint x: 1, startPoint y: 603, endPoint x: 120, endPoint y: 603, distance: 119.0
copy strong "[PERSON_NAME] [PERSON_NAME]"
drag, startPoint x: 10, startPoint y: 630, endPoint x: 12, endPoint y: 657, distance: 27.1
click at [12, 657] on div "Address [STREET_ADDRESS][PERSON_NAME]" at bounding box center [96, 648] width 176 height 68
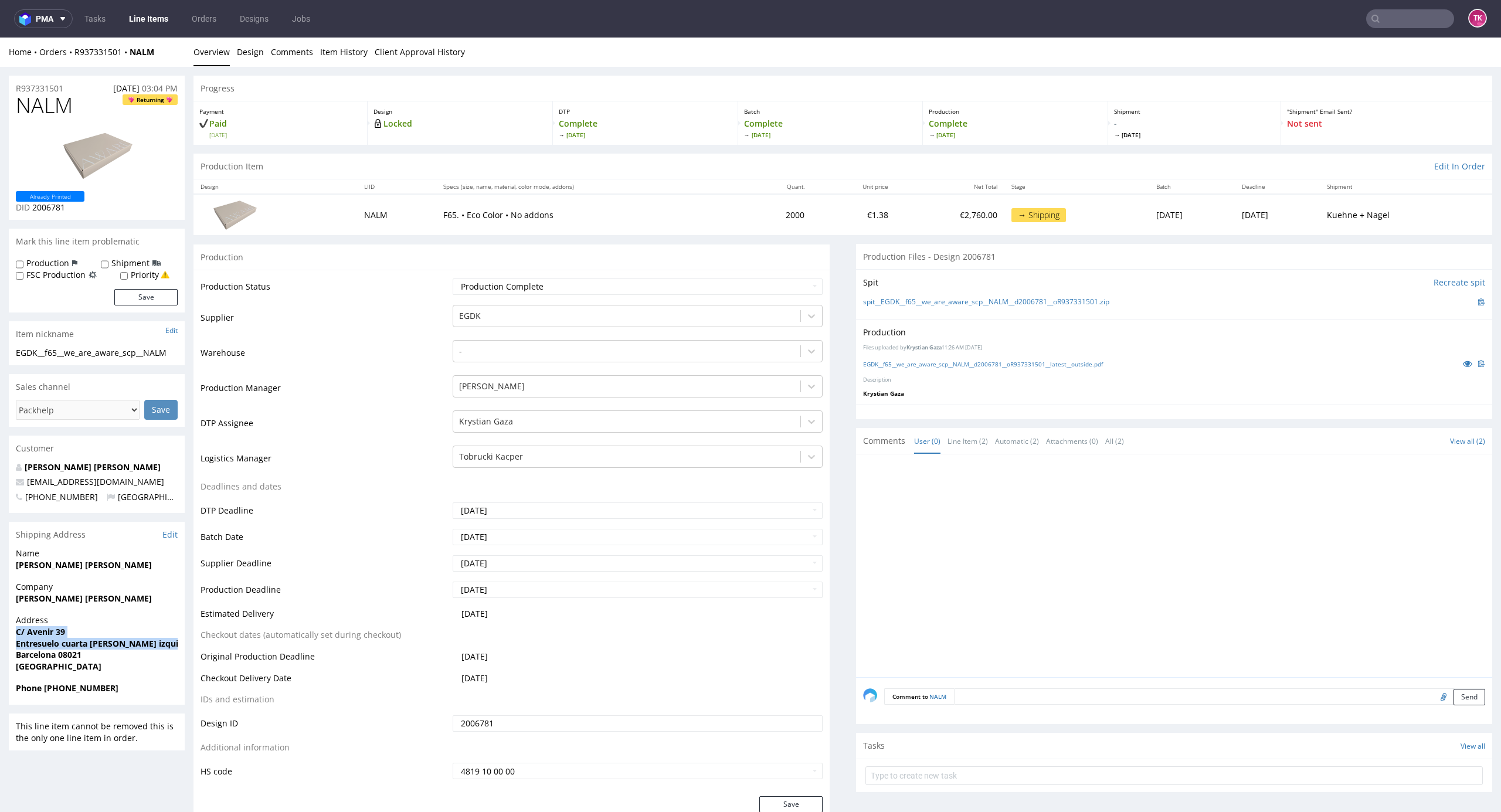
copy p "C/ Avenir 39 Entresuelo cuarta [PERSON_NAME] izquierda"
drag, startPoint x: 90, startPoint y: 657, endPoint x: 0, endPoint y: 660, distance: 90.0
copy strong "Barcelona 08021"
drag, startPoint x: 15, startPoint y: 563, endPoint x: 118, endPoint y: 571, distance: 103.3
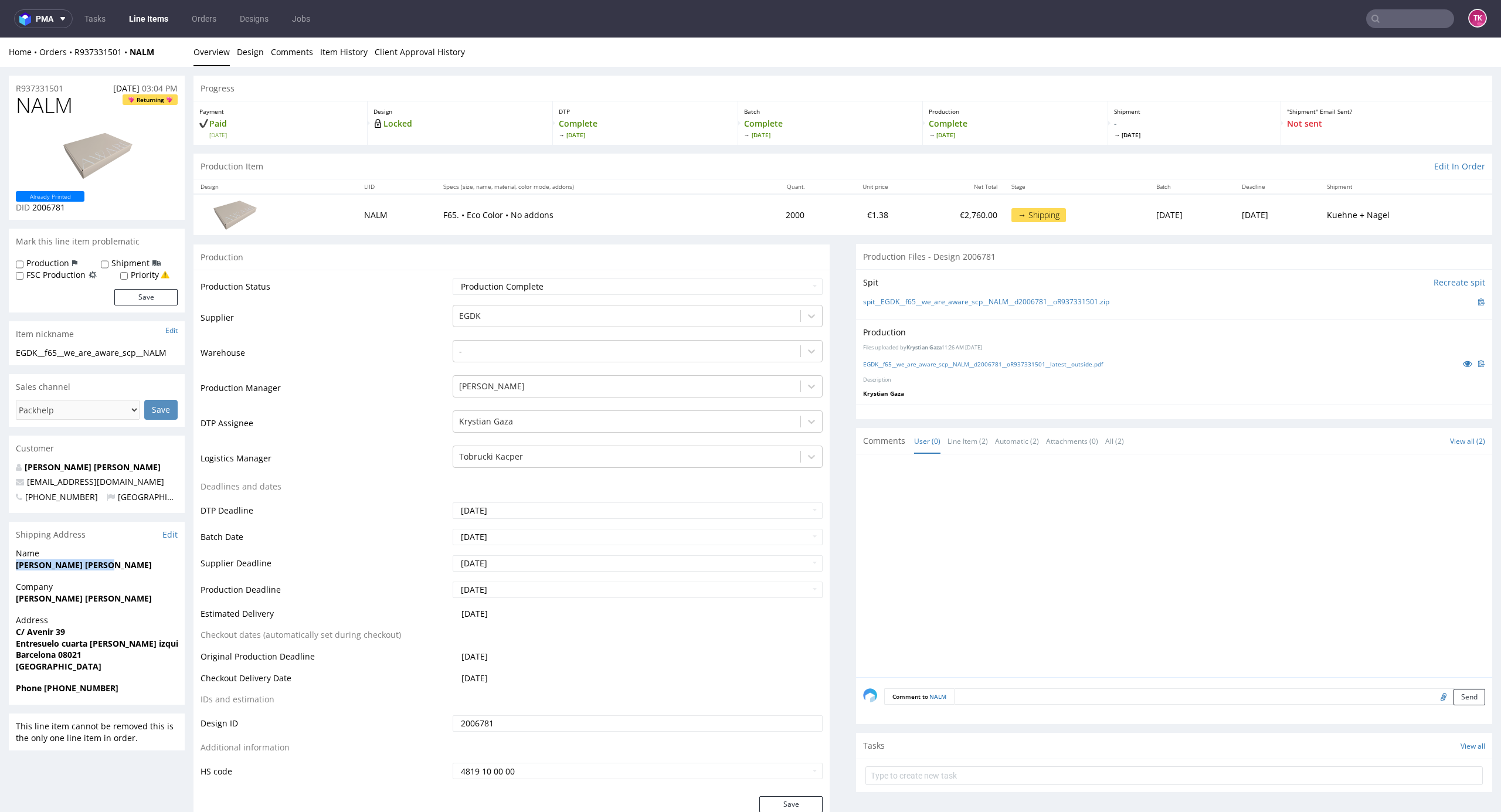
click at [118, 571] on div "Name [PERSON_NAME] [PERSON_NAME]" at bounding box center [96, 564] width 176 height 33
copy strong "[PERSON_NAME] [PERSON_NAME]"
drag, startPoint x: 0, startPoint y: 505, endPoint x: 3, endPoint y: 477, distance: 28.2
copy span "[EMAIL_ADDRESS][DOMAIN_NAME]"
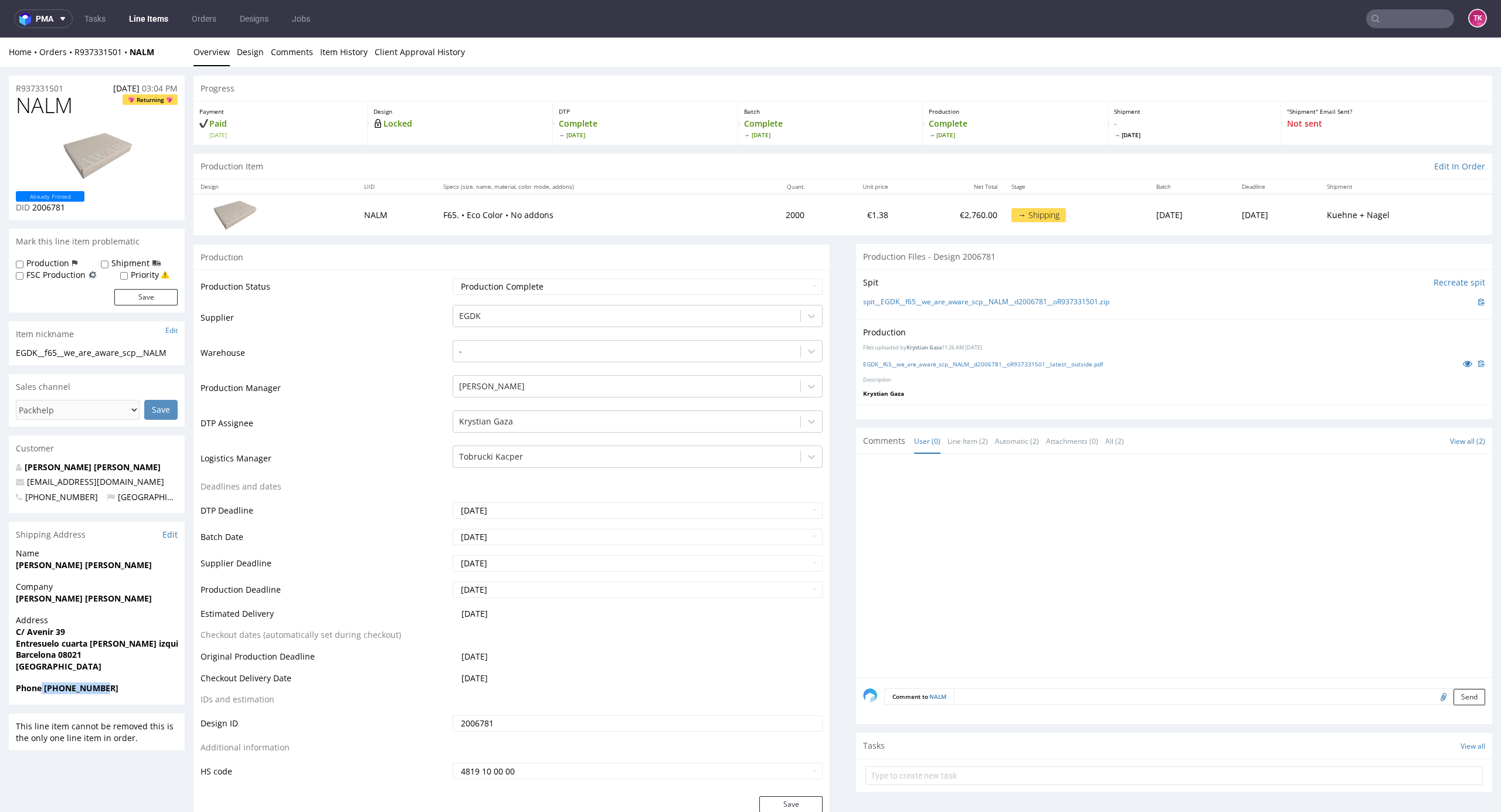
drag, startPoint x: 40, startPoint y: 684, endPoint x: 120, endPoint y: 697, distance: 81.0
click at [120, 697] on div "Phone [PHONE_NUMBER]" at bounding box center [96, 694] width 176 height 22
copy strong "[PHONE_NUMBER]"
drag, startPoint x: 162, startPoint y: 53, endPoint x: 75, endPoint y: 63, distance: 87.6
click at [76, 63] on div "Home Orders R937331501 NALM Overview Design Comments Item History Client Approv…" at bounding box center [750, 52] width 1501 height 29
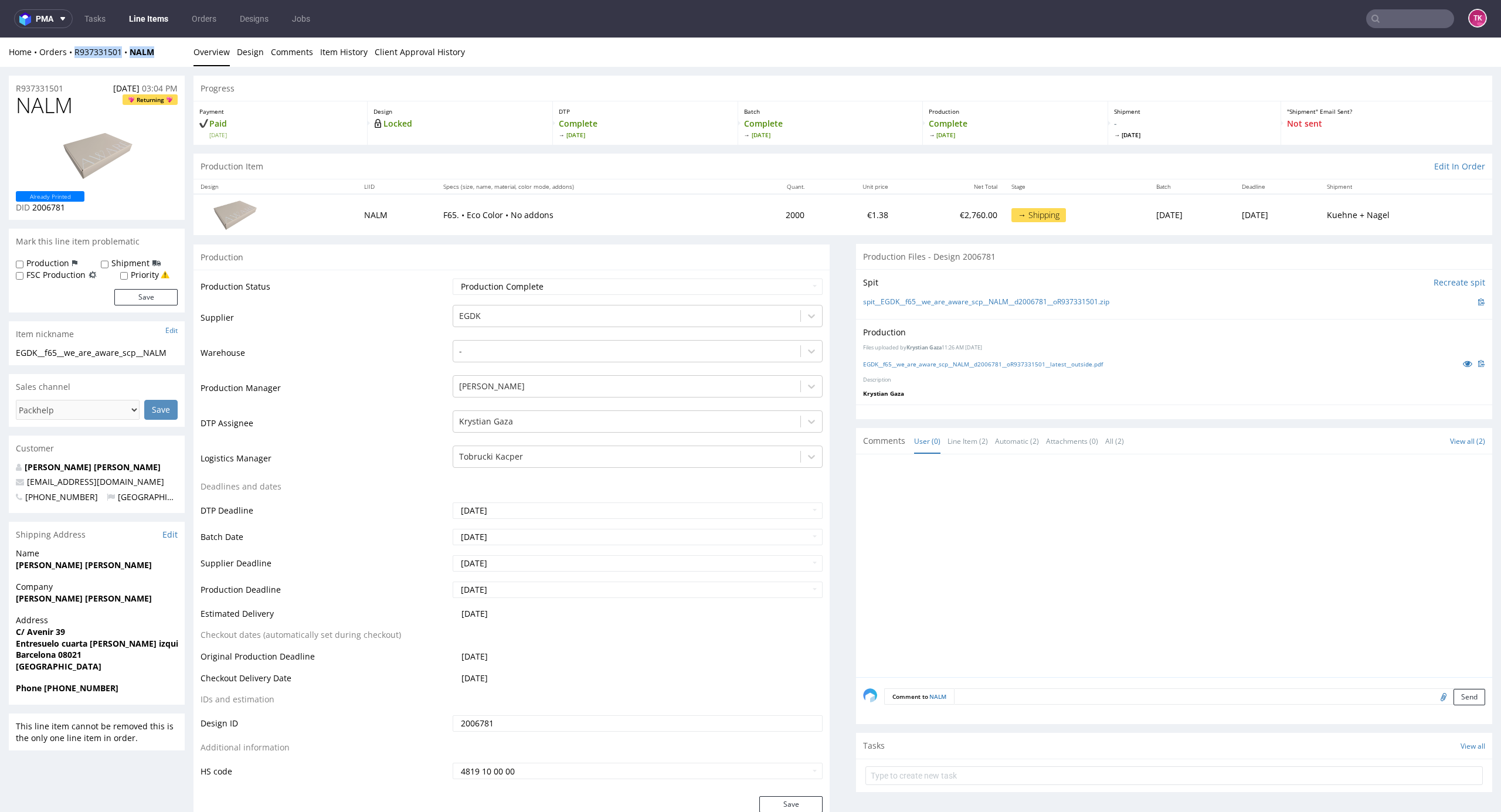
copy div "R937331501 NALM"
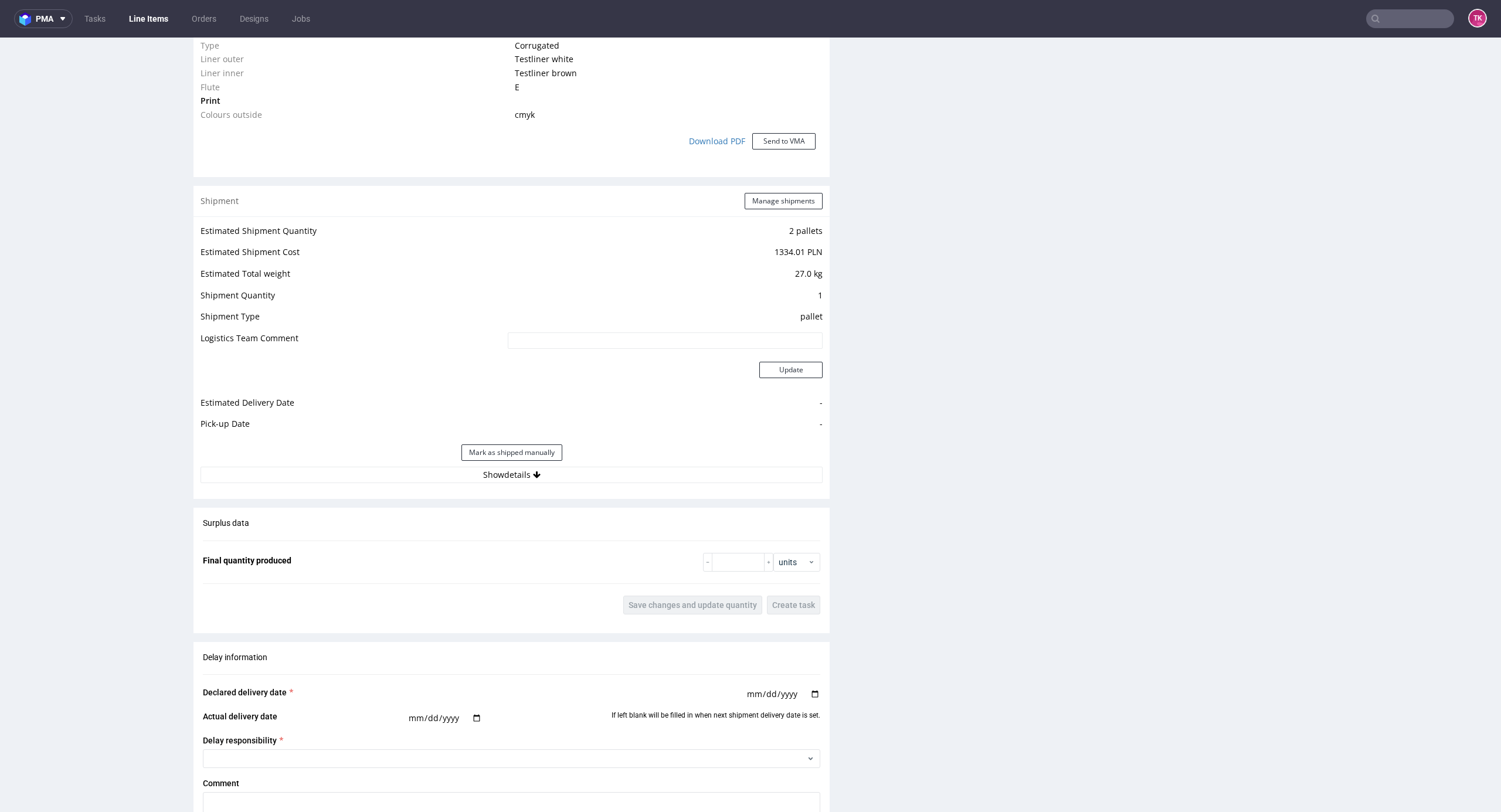
scroll to position [1363, 0]
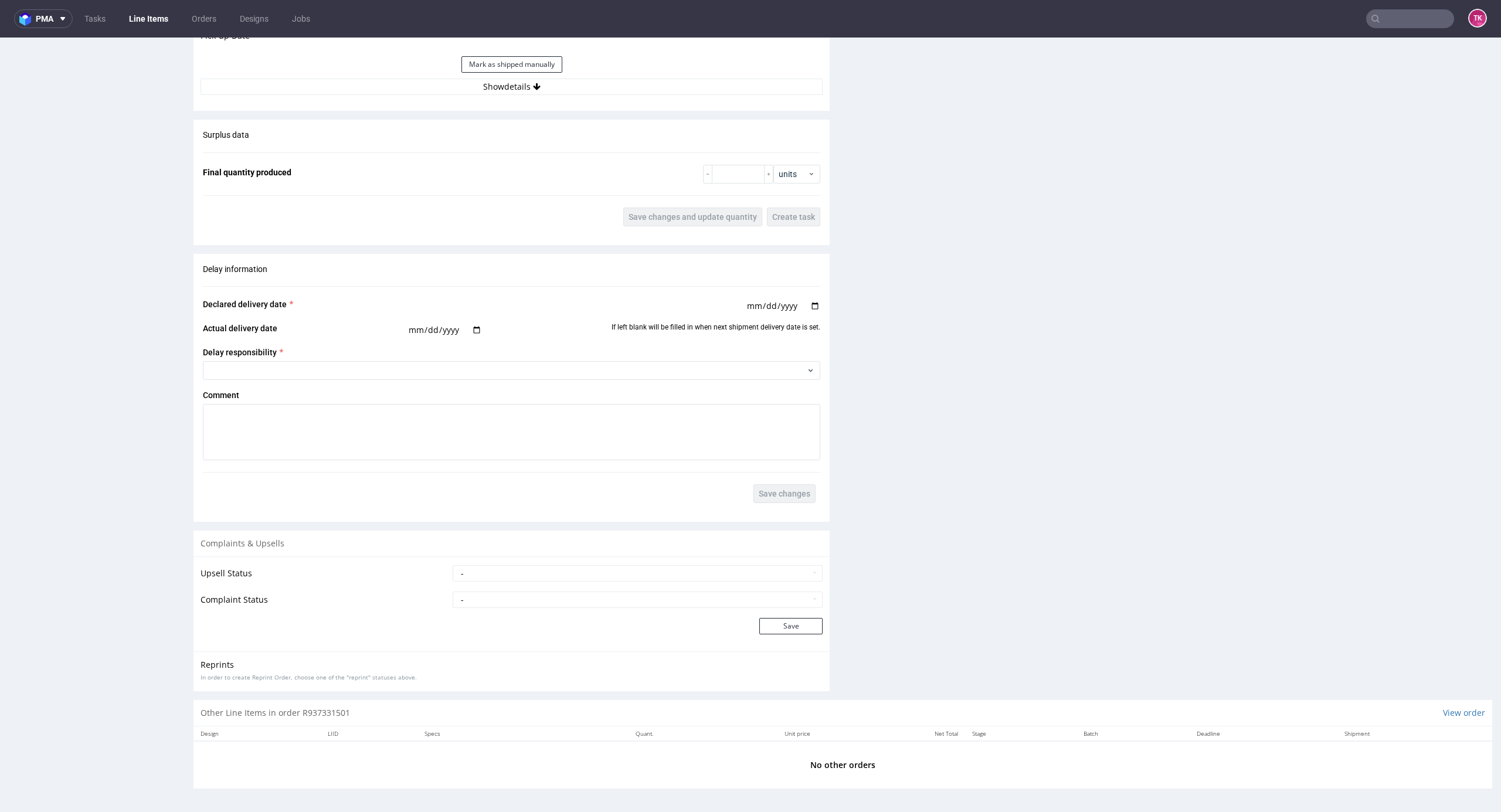
drag, startPoint x: 1489, startPoint y: 334, endPoint x: 1494, endPoint y: 824, distance: 490.0
drag, startPoint x: 489, startPoint y: 85, endPoint x: 489, endPoint y: 96, distance: 11.0
click at [489, 86] on button "Show details" at bounding box center [512, 87] width 622 height 16
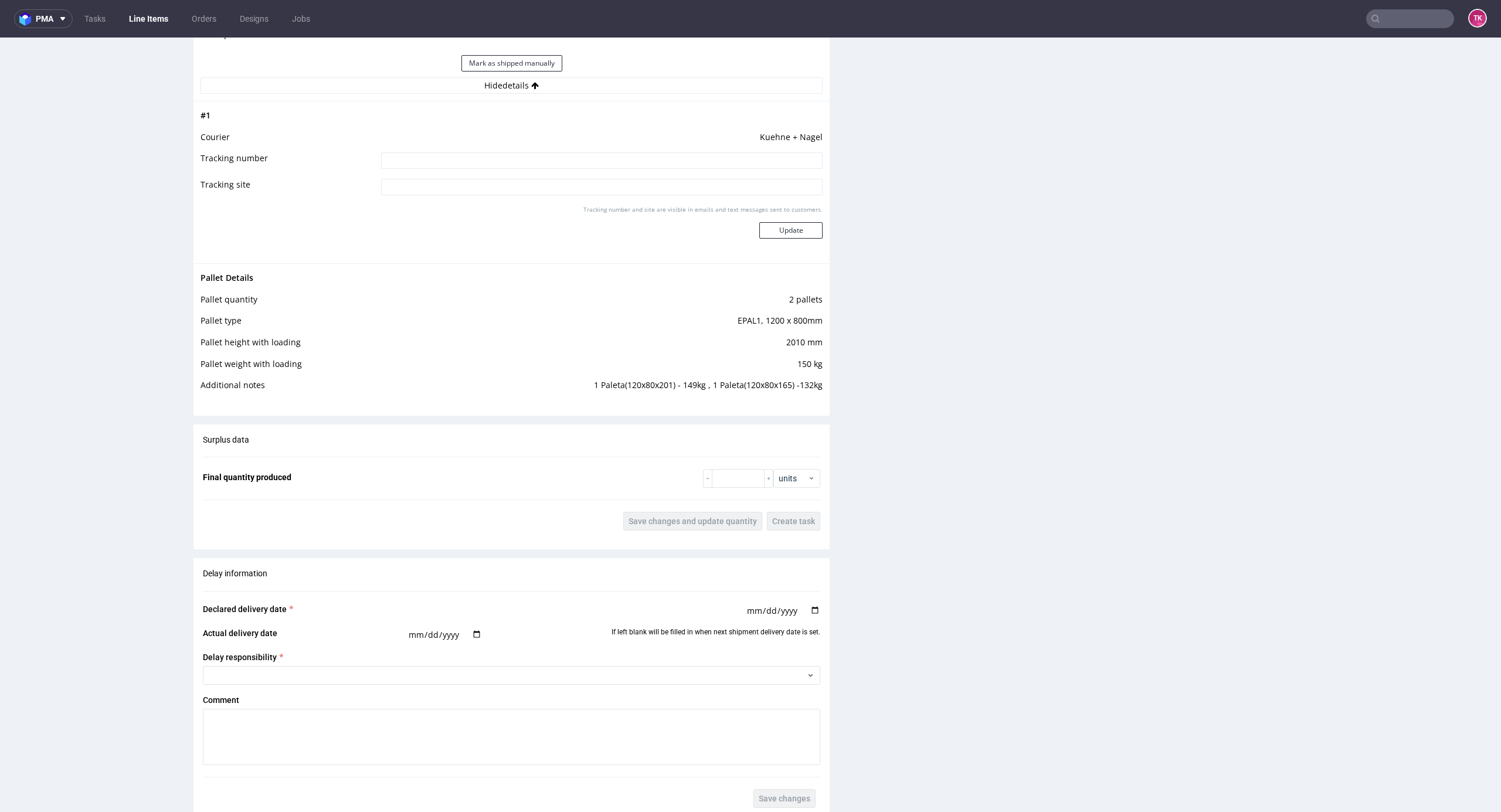
click at [504, 165] on input at bounding box center [602, 160] width 442 height 16
paste input "RWM006401863"
type input "RWM006401863"
click at [783, 234] on button "Update" at bounding box center [791, 230] width 63 height 16
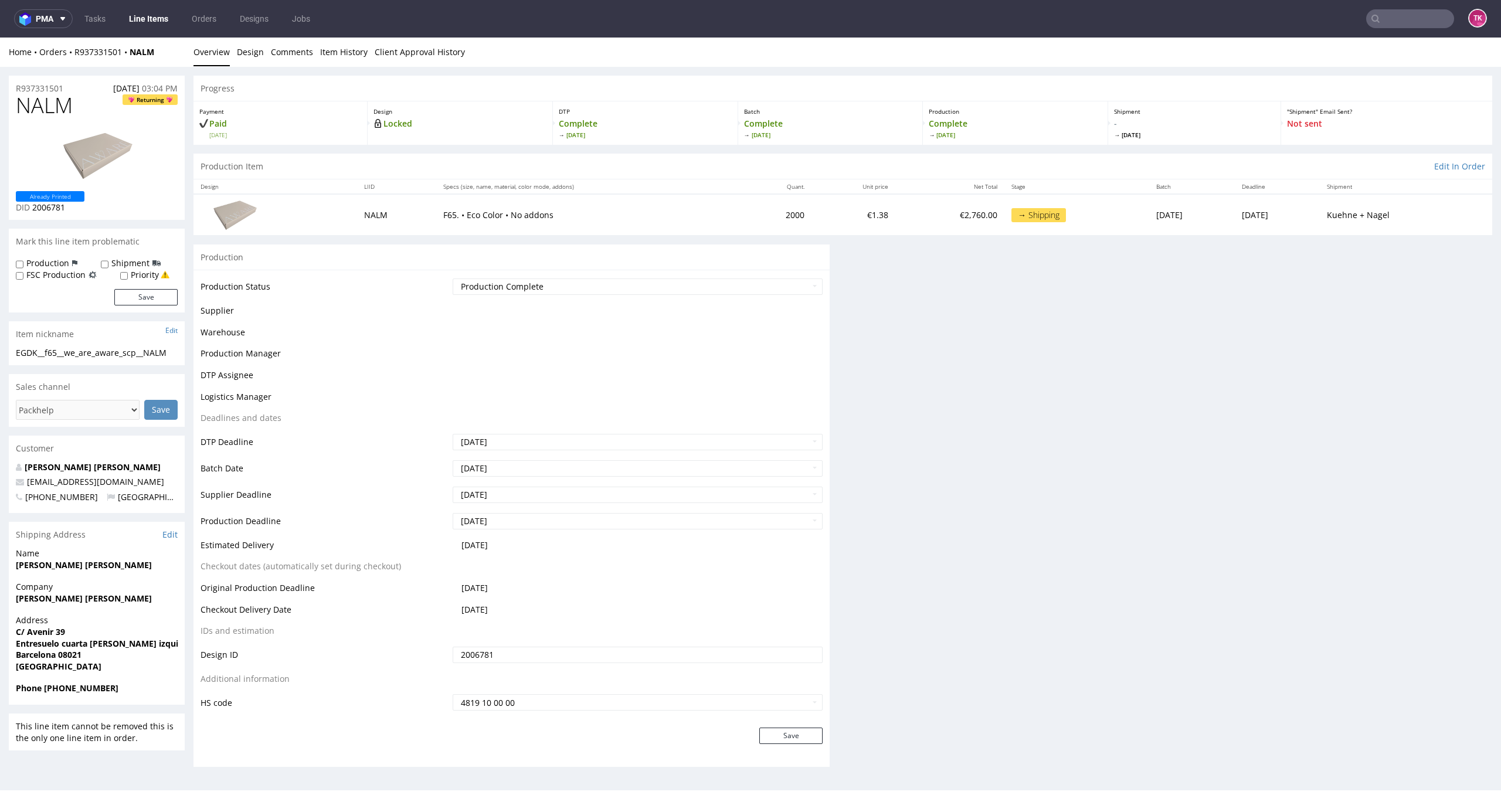
click at [148, 19] on link "Line Items" at bounding box center [149, 19] width 54 height 19
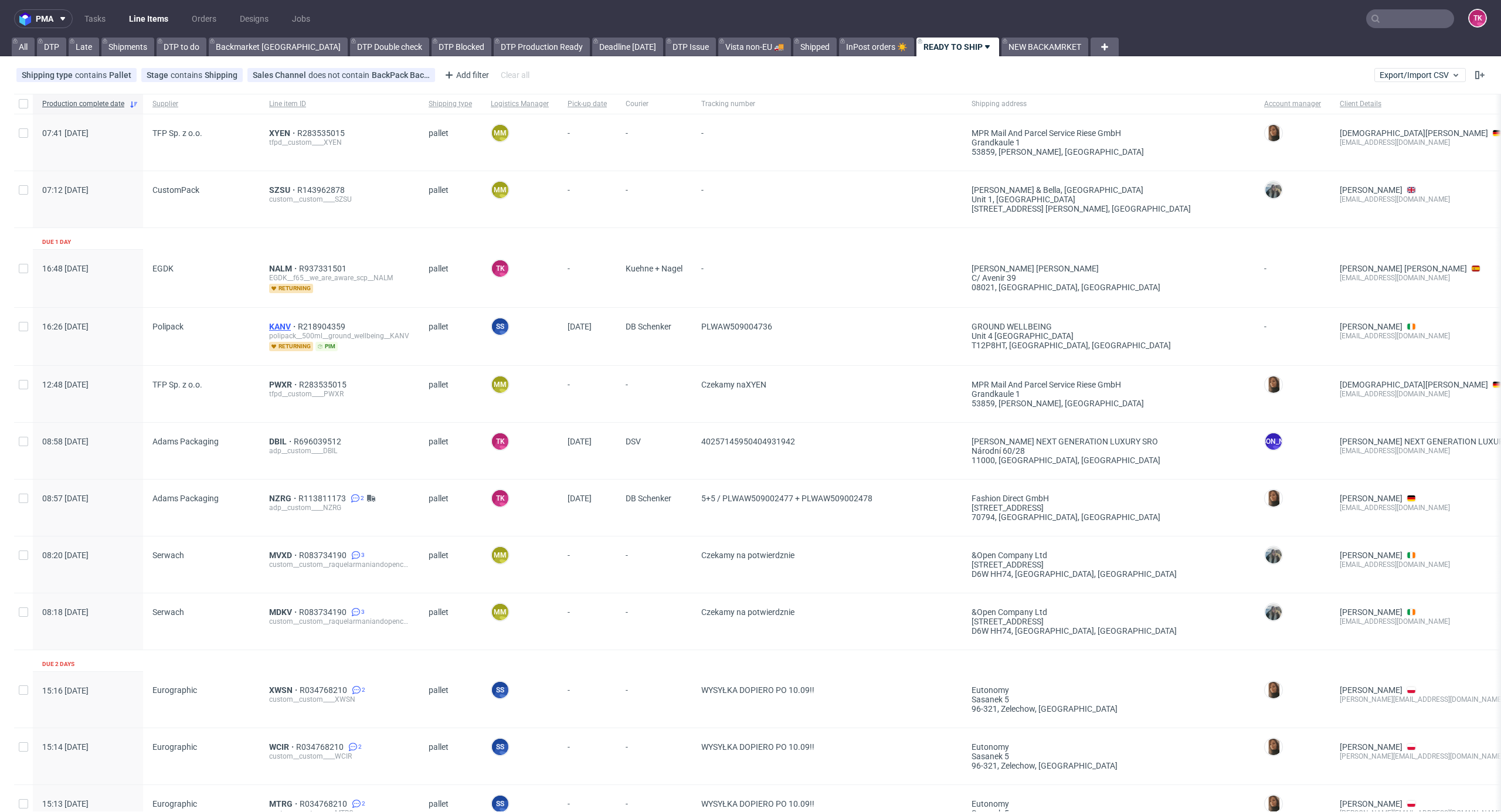
click at [275, 330] on span "KANV" at bounding box center [283, 327] width 29 height 10
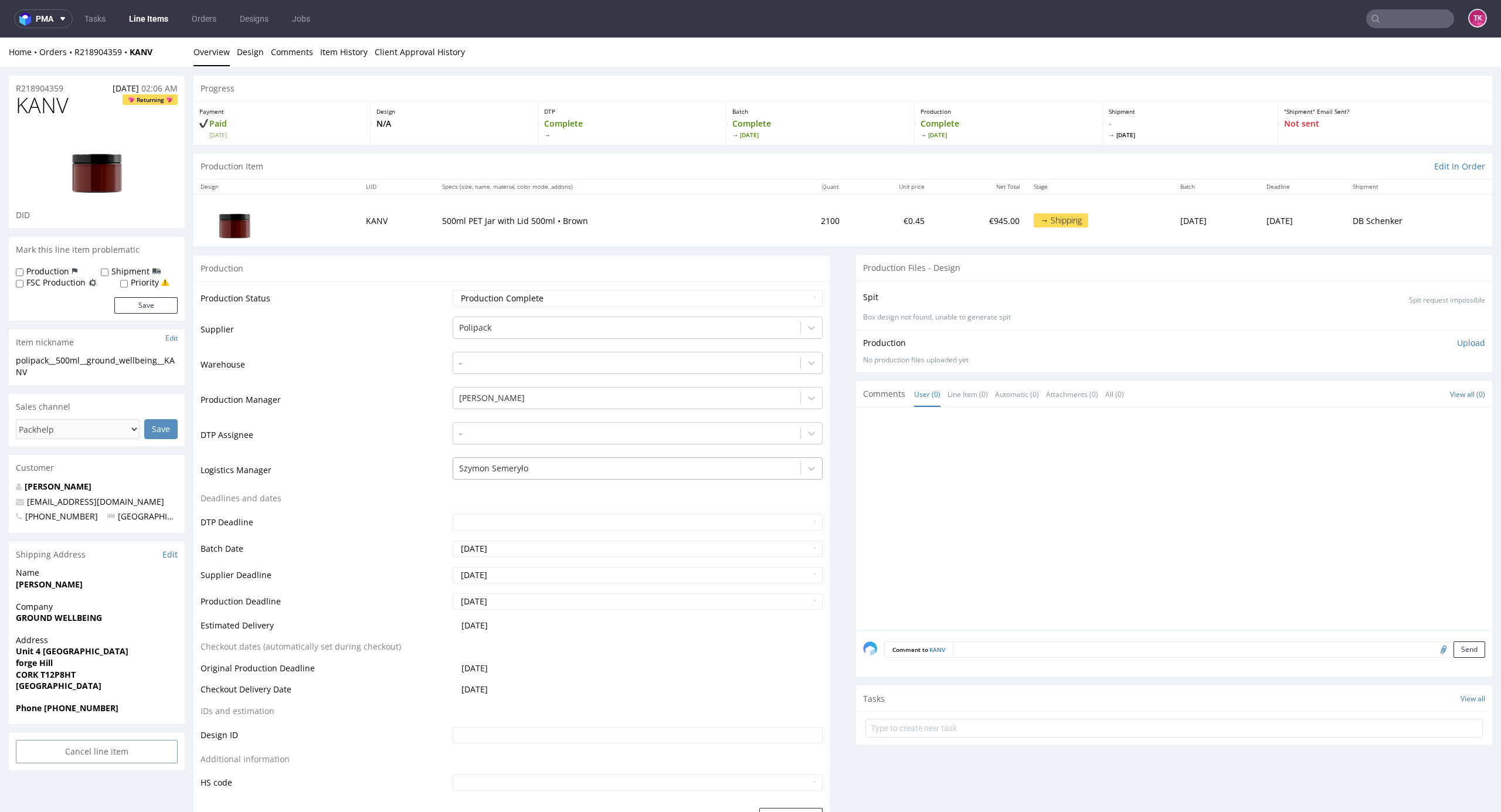
click at [546, 465] on div at bounding box center [627, 468] width 336 height 14
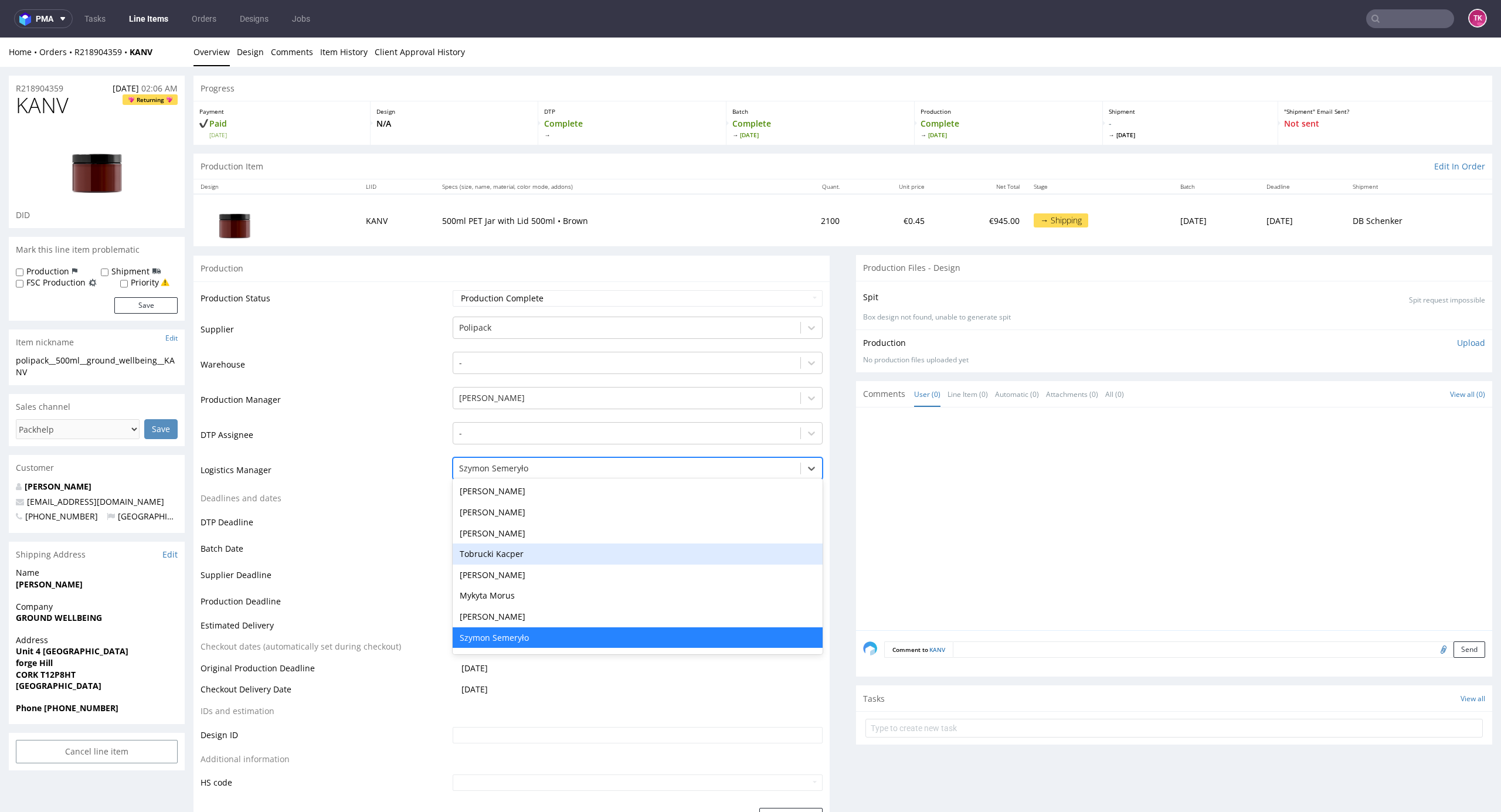
click at [533, 548] on div "Tobrucki Kacper" at bounding box center [637, 554] width 370 height 21
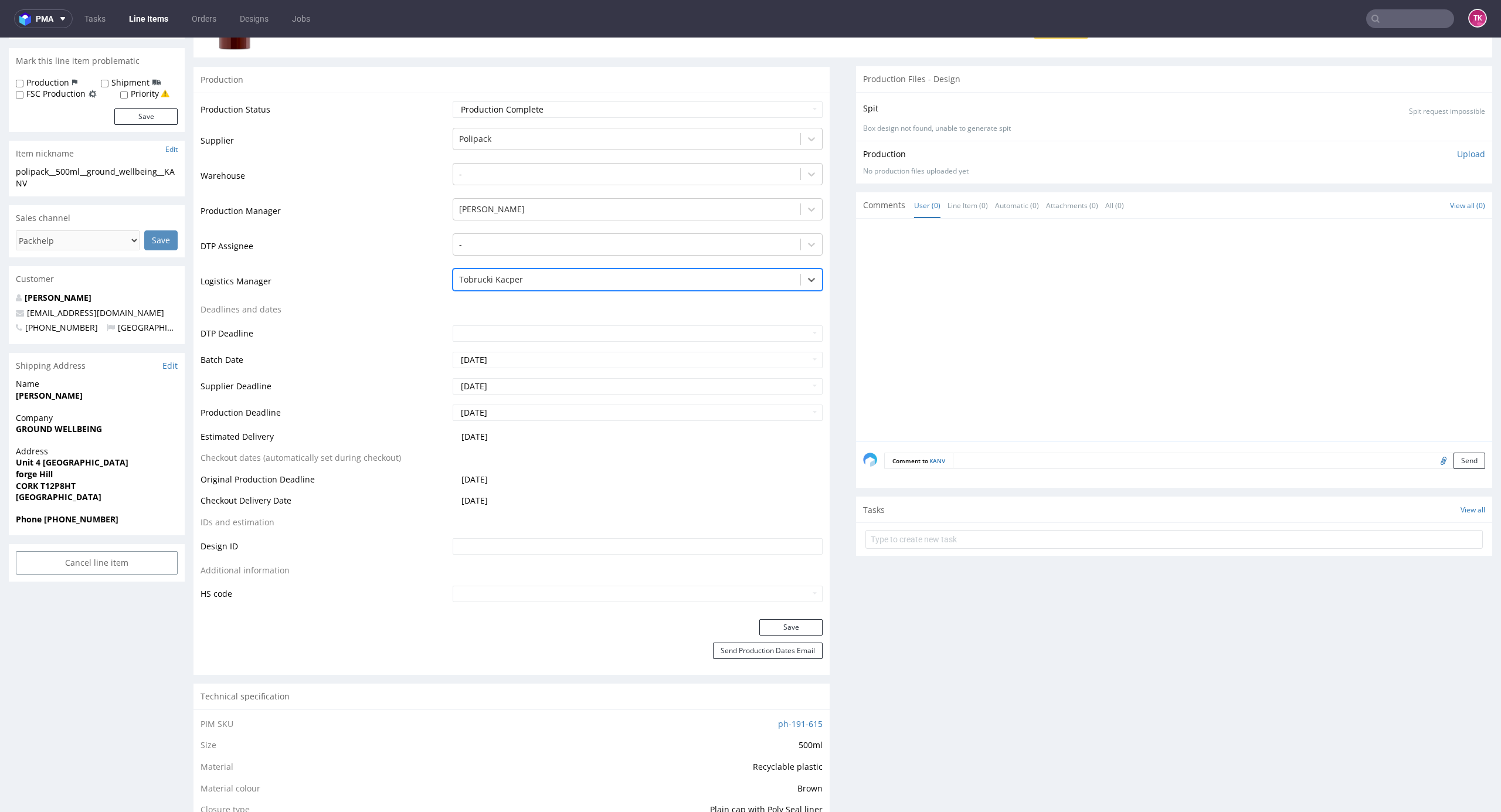
scroll to position [391, 0]
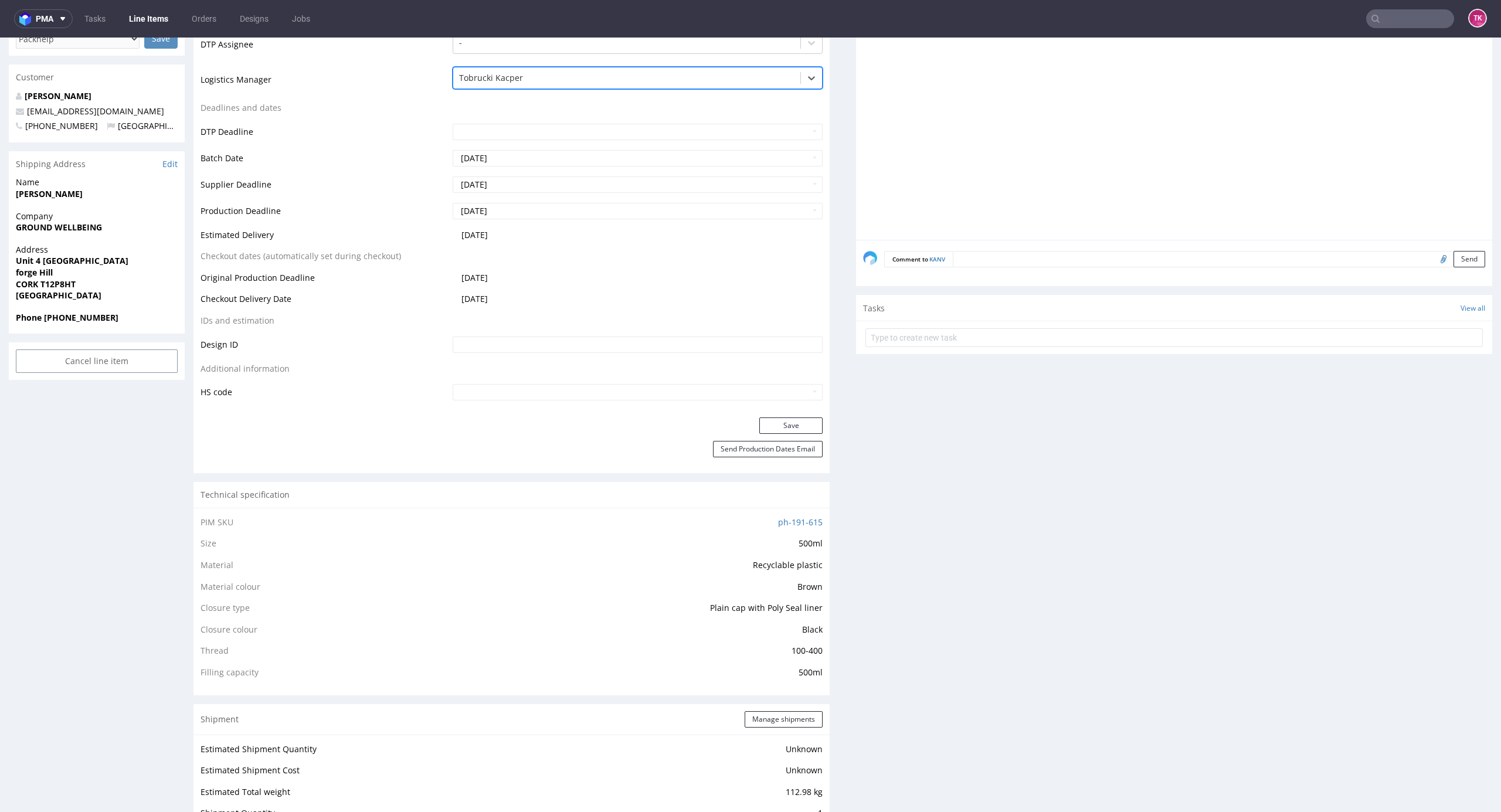
click at [795, 435] on div "Save" at bounding box center [512, 429] width 636 height 24
click at [792, 423] on button "Save" at bounding box center [791, 425] width 63 height 16
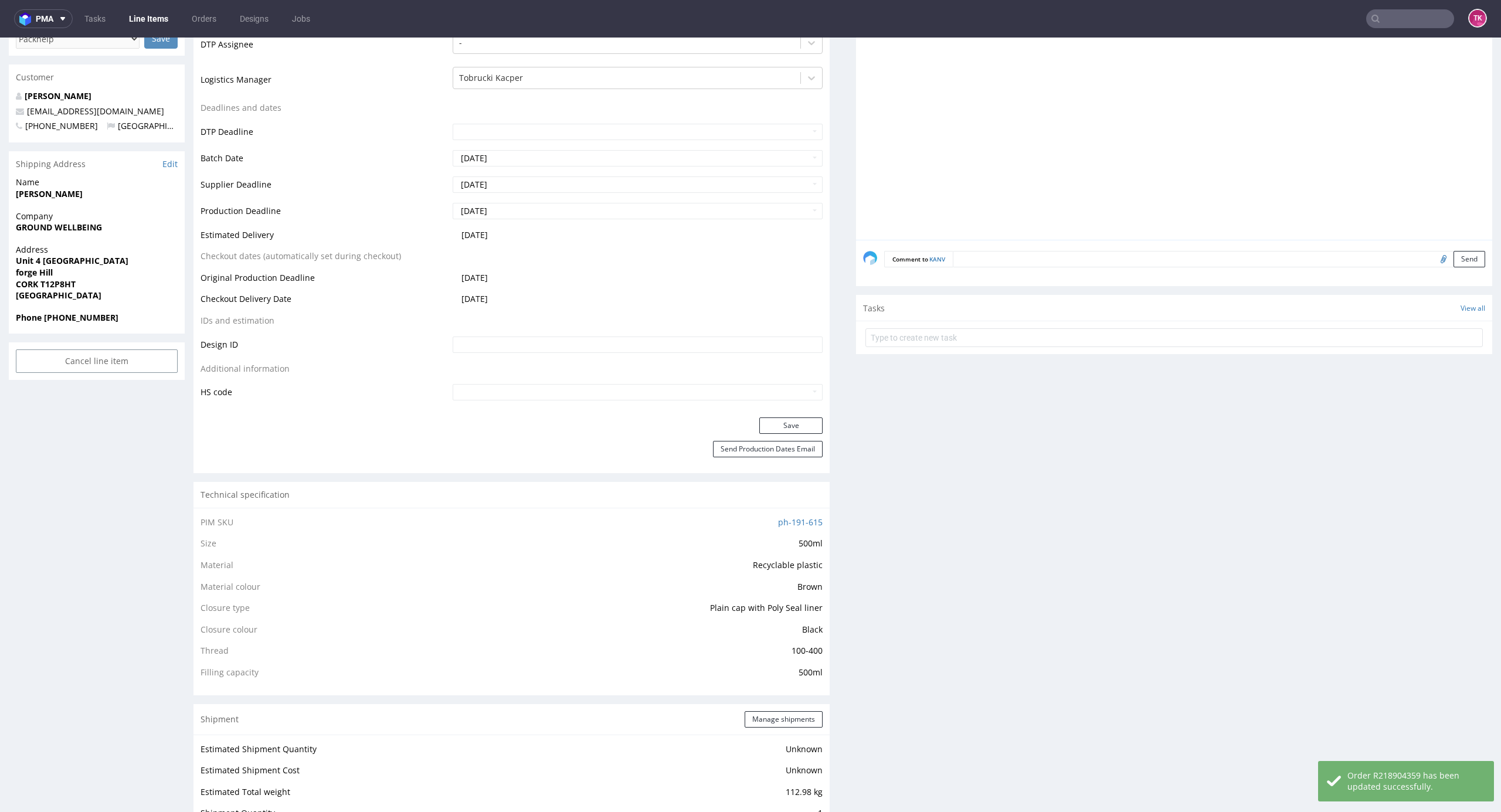
click at [153, 26] on link "Line Items" at bounding box center [149, 19] width 54 height 19
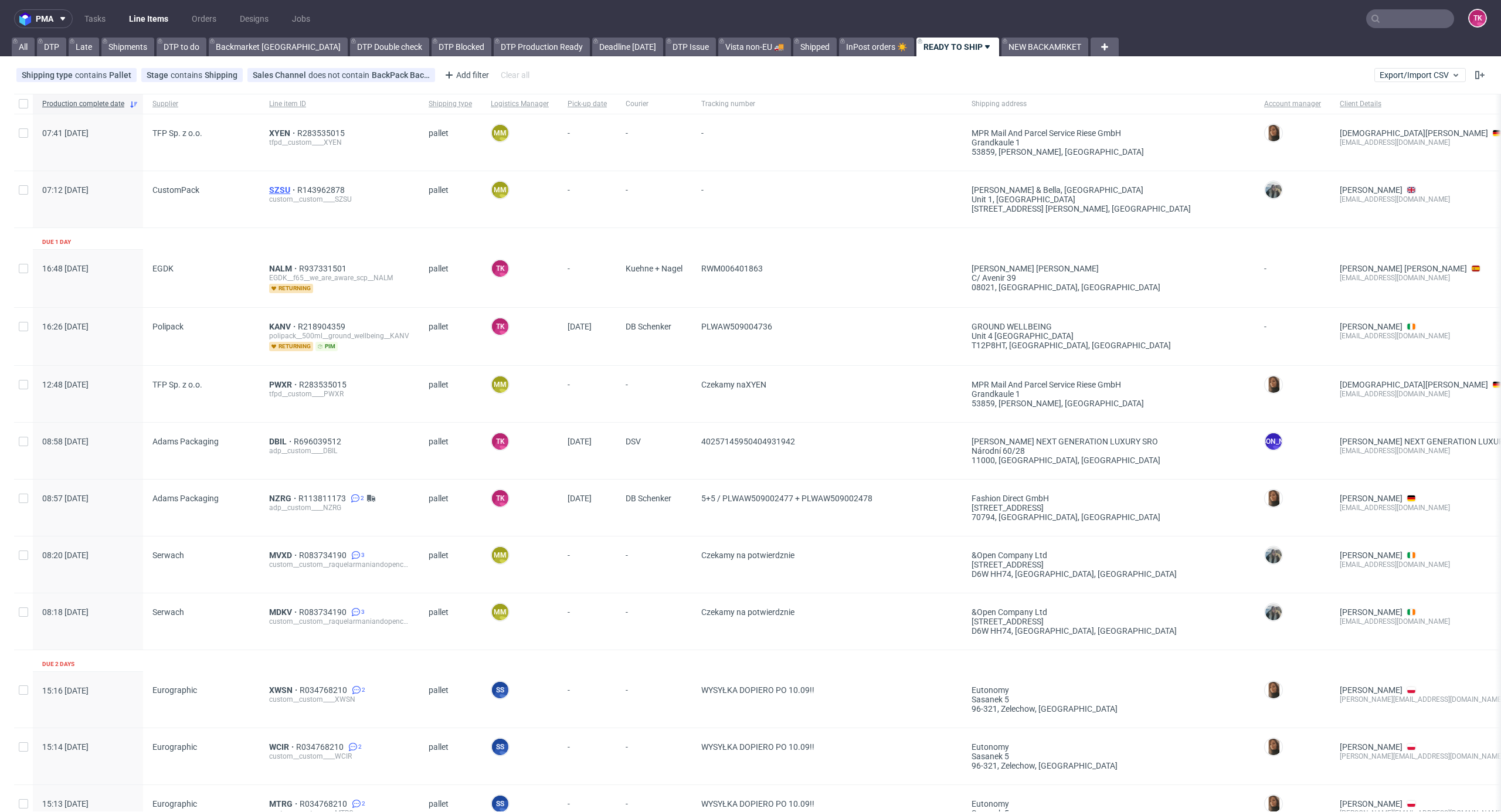
click at [275, 191] on span "SZSU" at bounding box center [283, 190] width 28 height 10
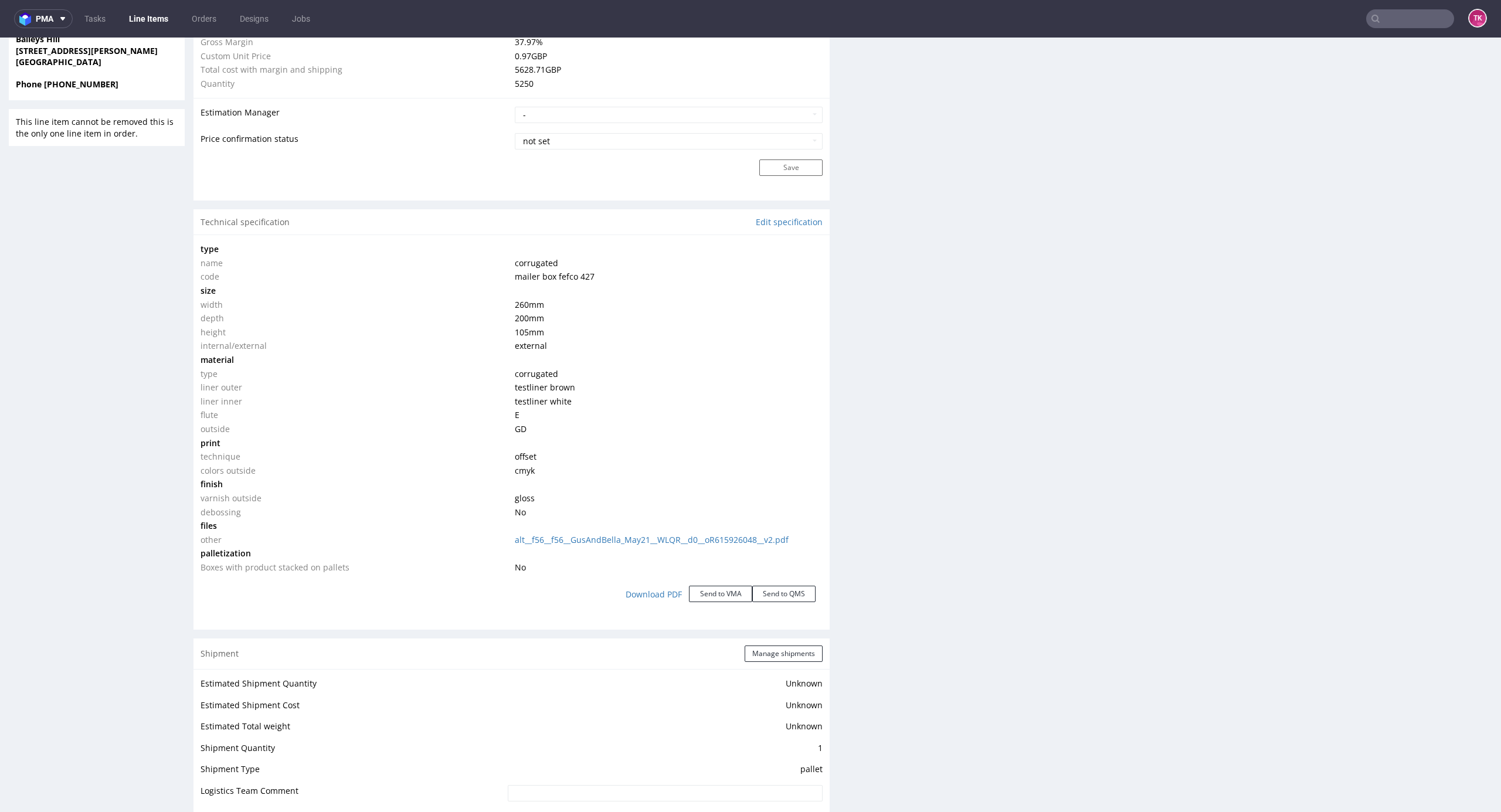
scroll to position [1173, 0]
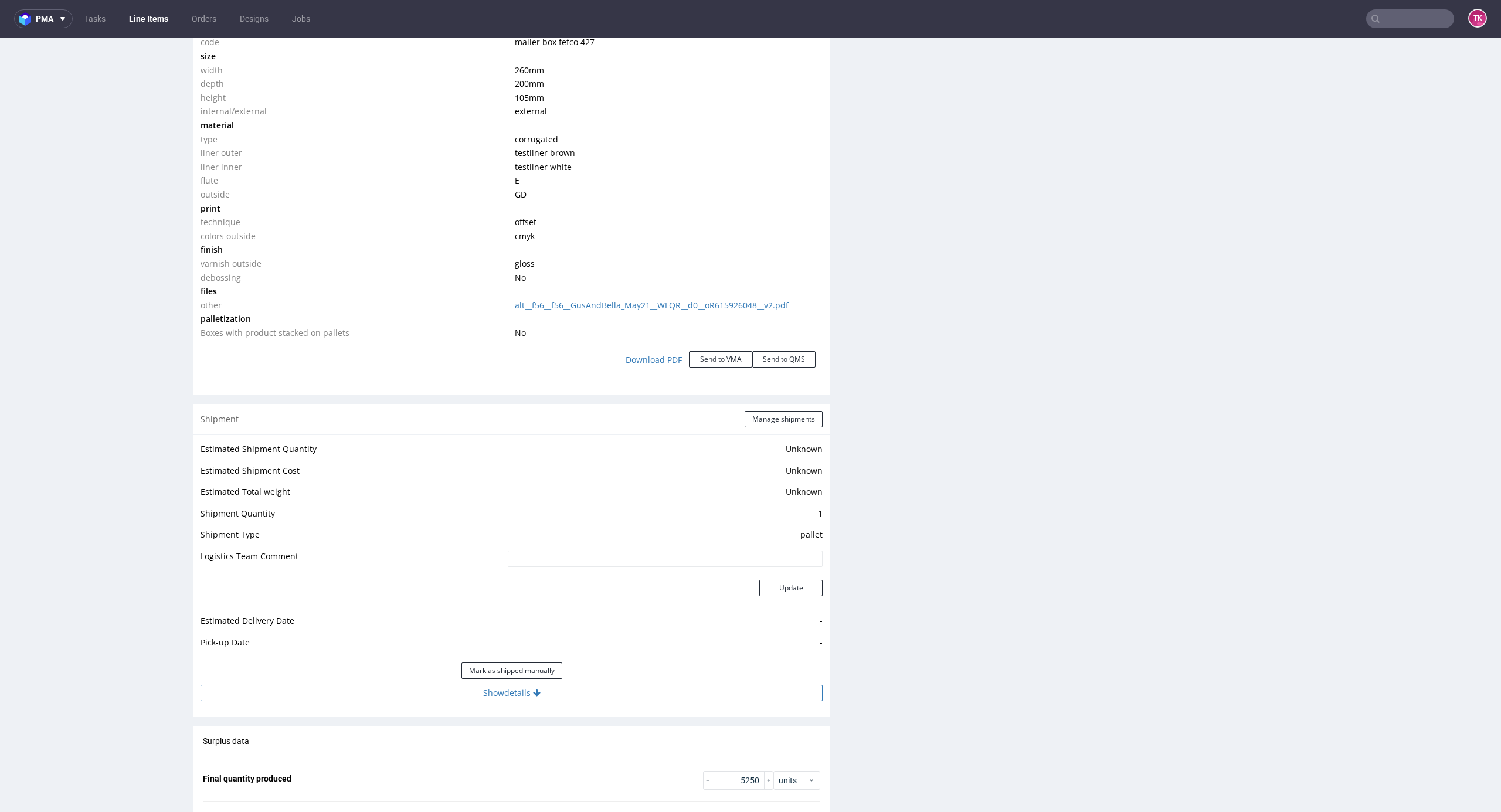
click at [582, 697] on button "Show details" at bounding box center [512, 693] width 622 height 16
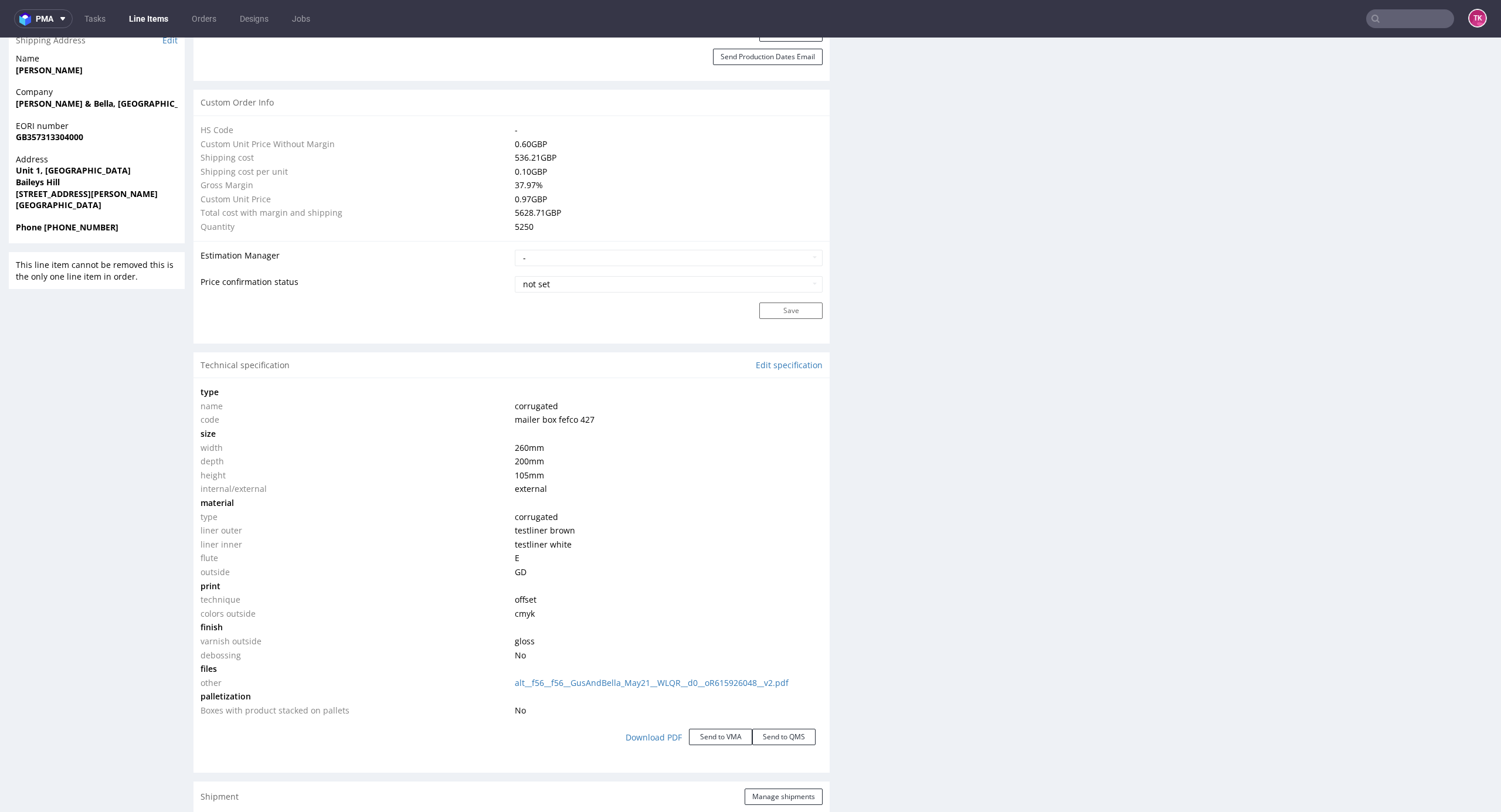
scroll to position [1094, 0]
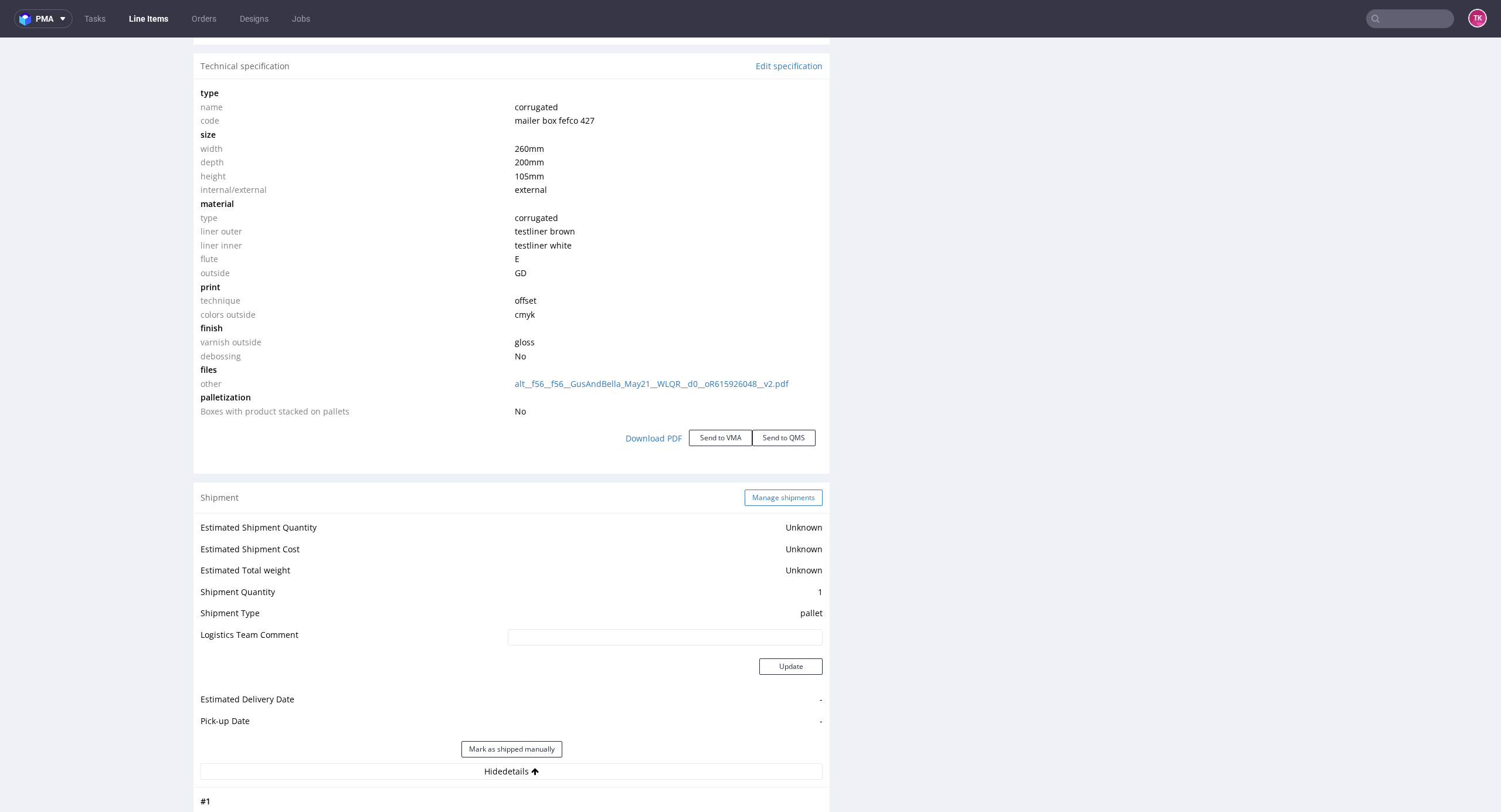
click at [756, 503] on button "Manage shipments" at bounding box center [783, 498] width 78 height 16
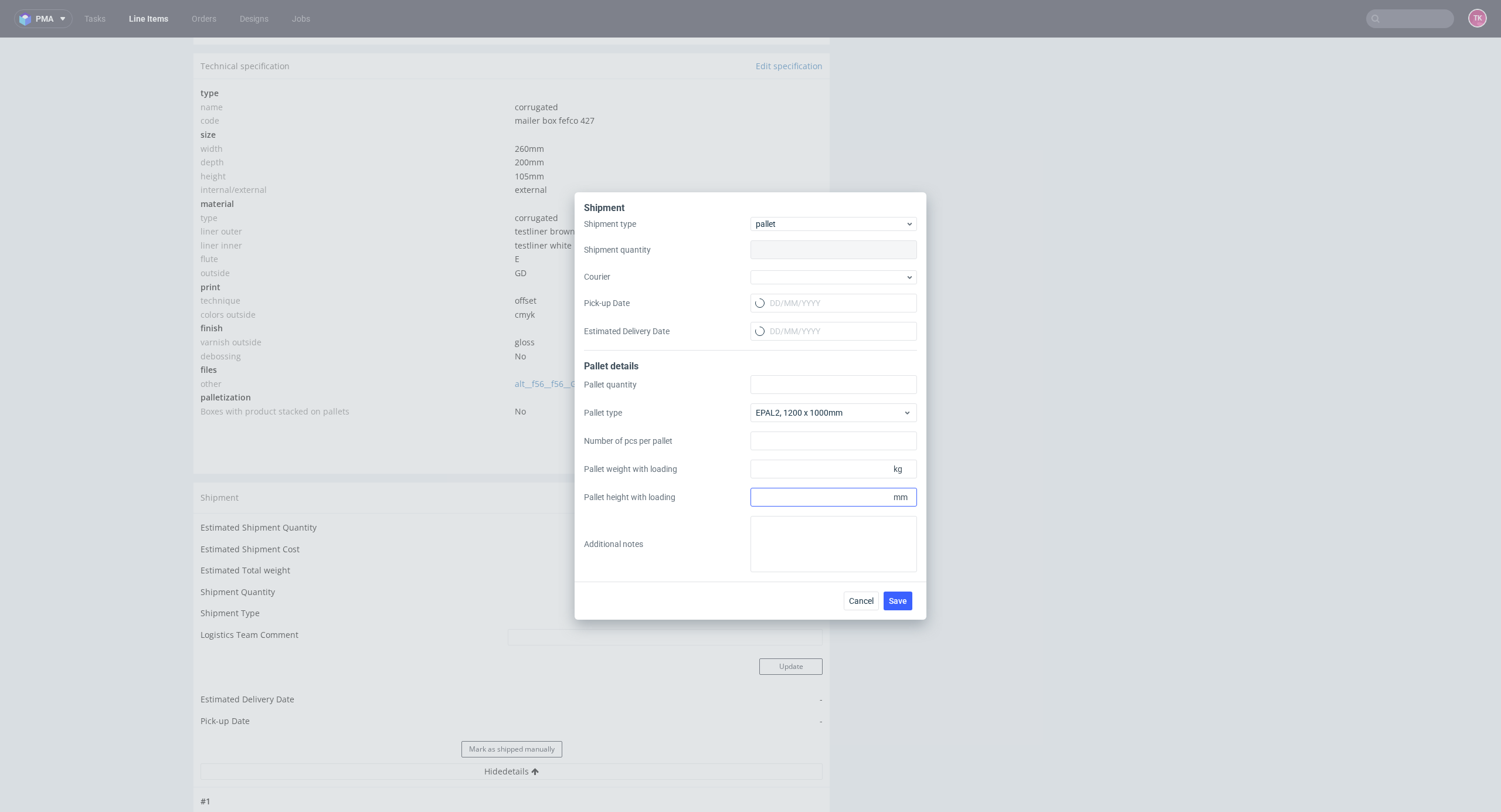
type input "1"
type input "3"
type input "380"
type input "1700"
click at [779, 281] on div at bounding box center [834, 277] width 166 height 14
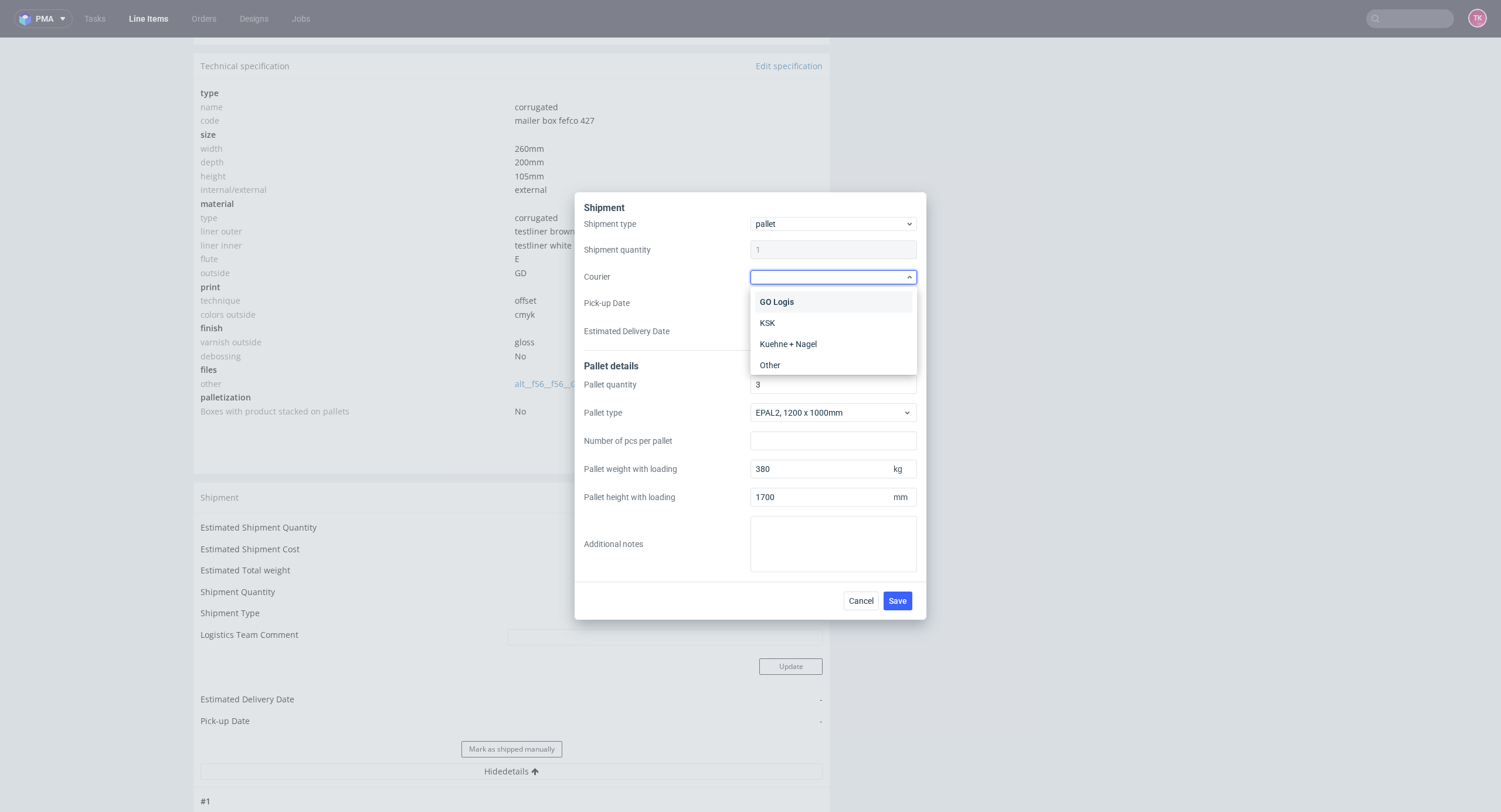
scroll to position [78, 0]
click at [779, 299] on div "DSV" at bounding box center [834, 308] width 157 height 21
click at [786, 306] on input "Pick-up Date" at bounding box center [834, 303] width 166 height 19
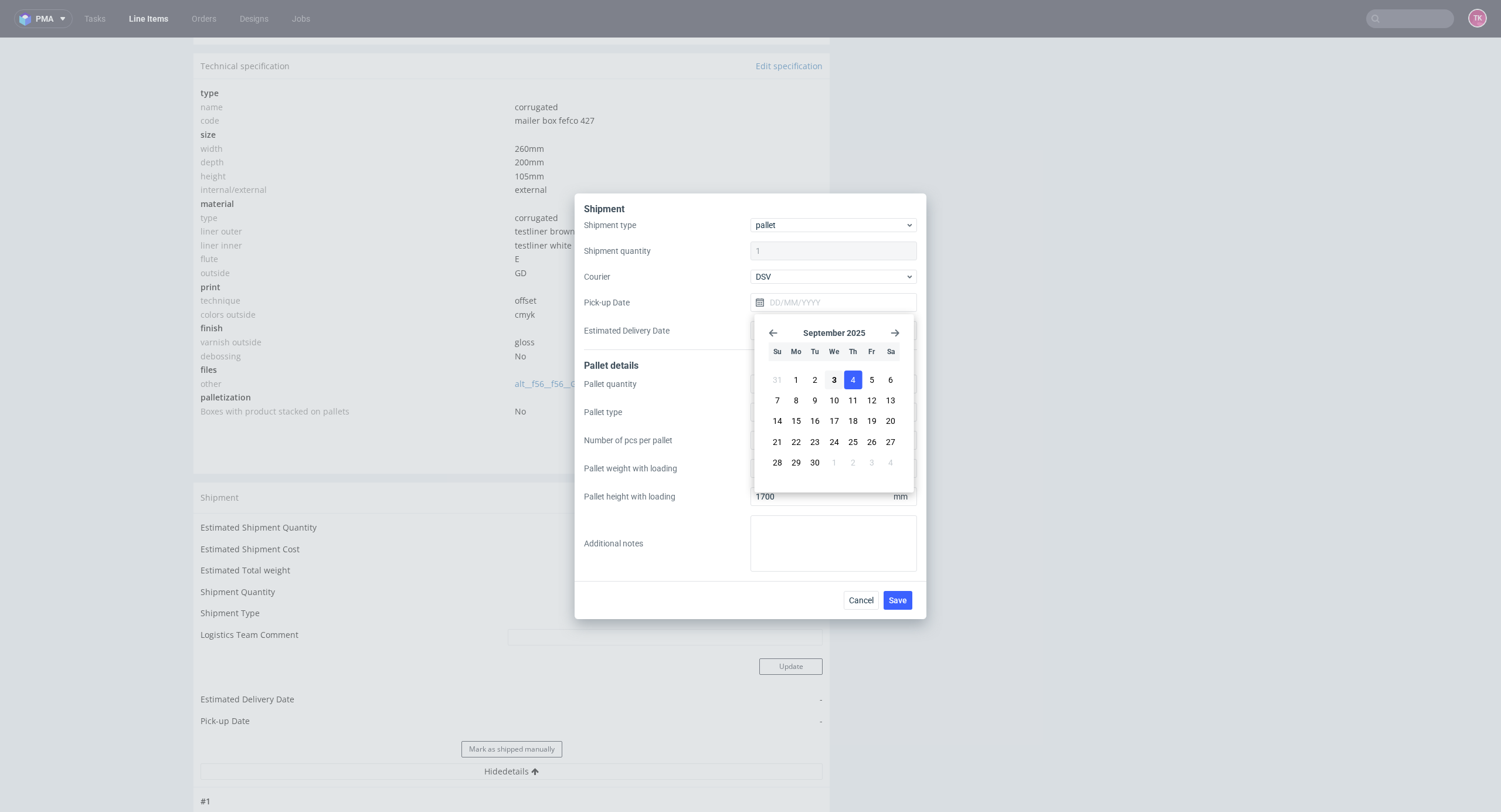
click at [851, 385] on span "4" at bounding box center [853, 380] width 5 height 12
type input "[DATE]"
click at [897, 593] on button "Save" at bounding box center [898, 601] width 29 height 19
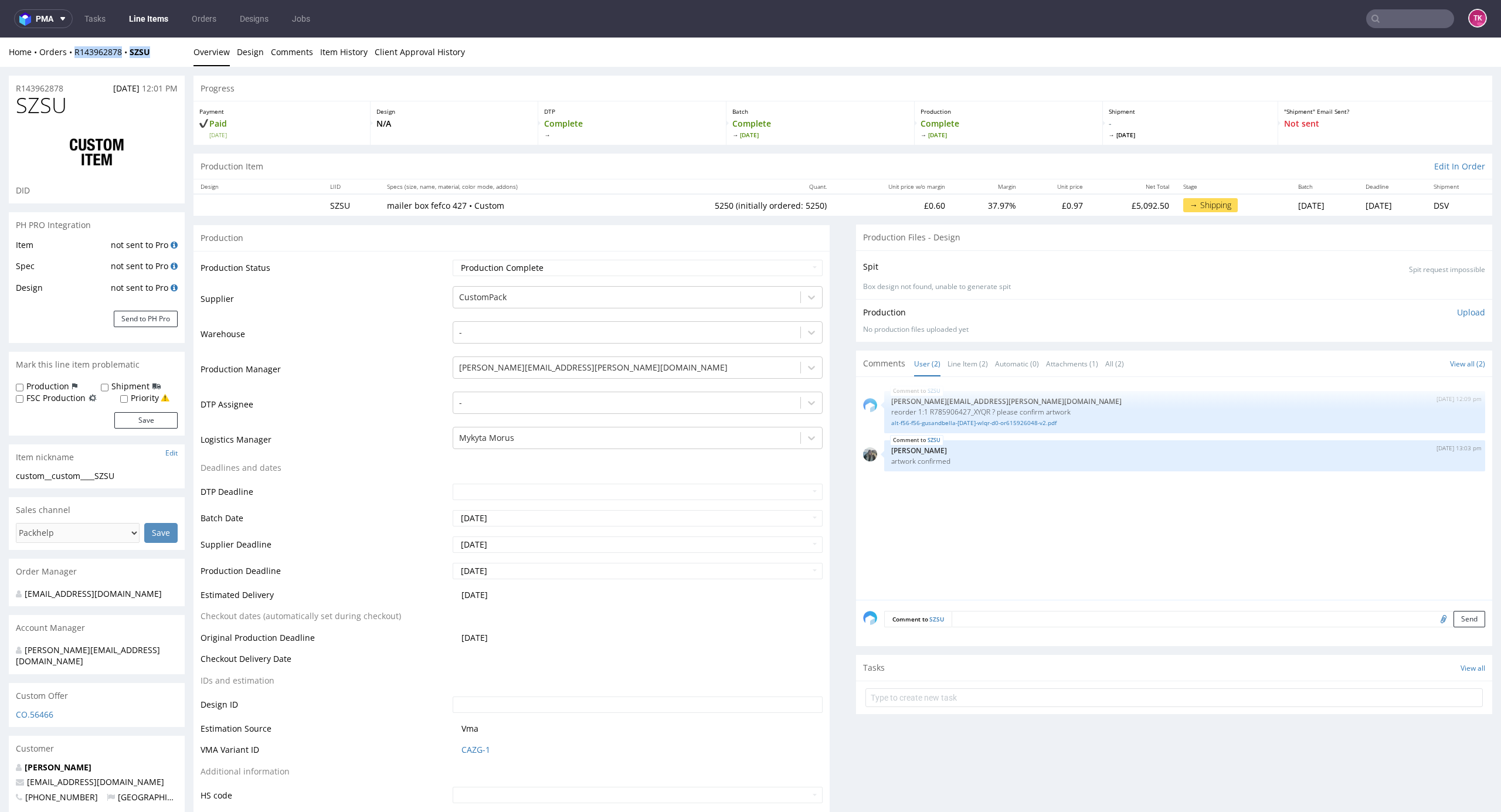
drag, startPoint x: 139, startPoint y: 41, endPoint x: 92, endPoint y: 71, distance: 55.8
click at [68, 57] on div "Home Orders R143962878 SZSU Overview Design Comments Item History Client Approv…" at bounding box center [750, 52] width 1501 height 29
copy div "R143962878 SZSU"
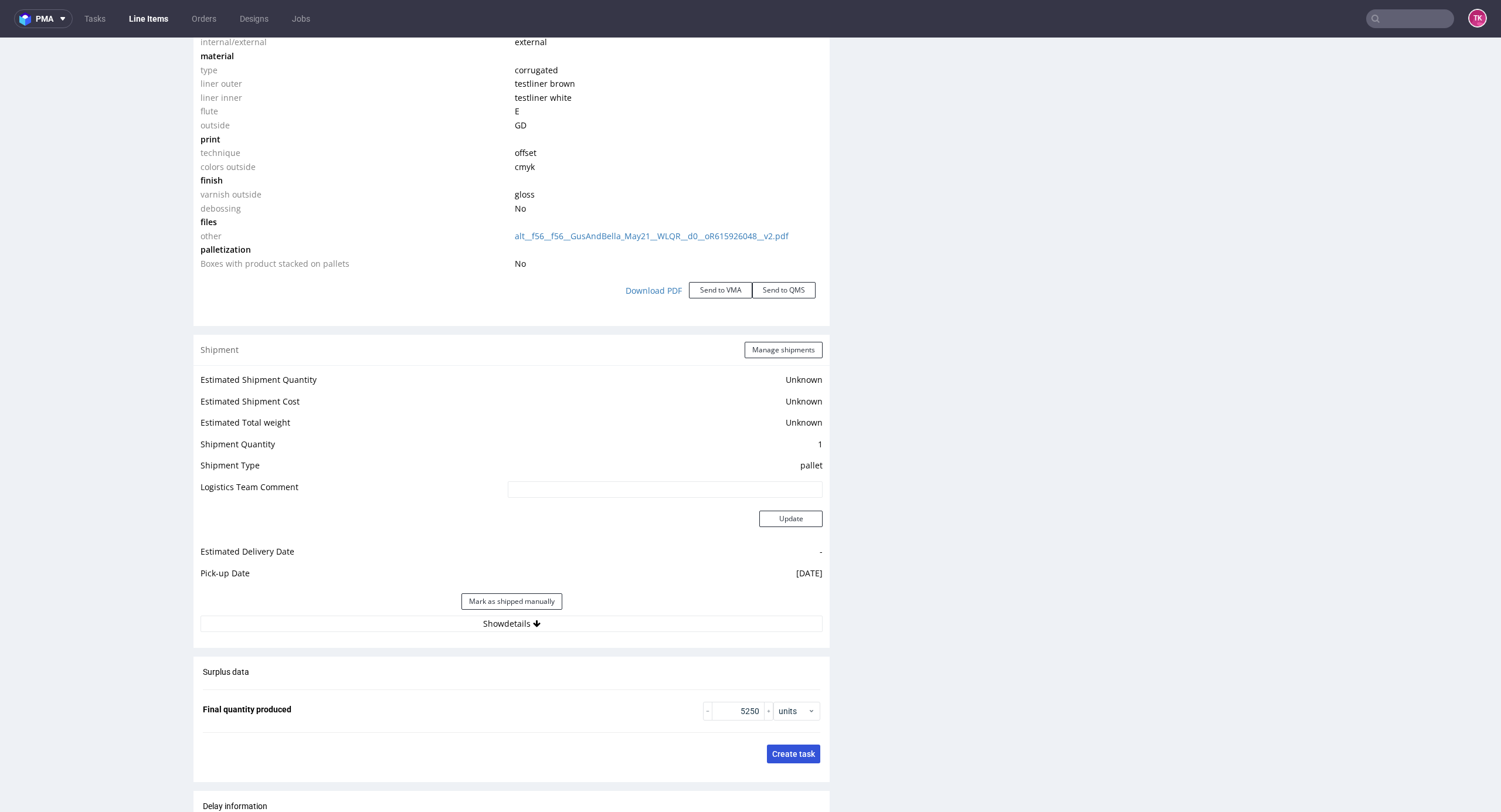
scroll to position [1485, 0]
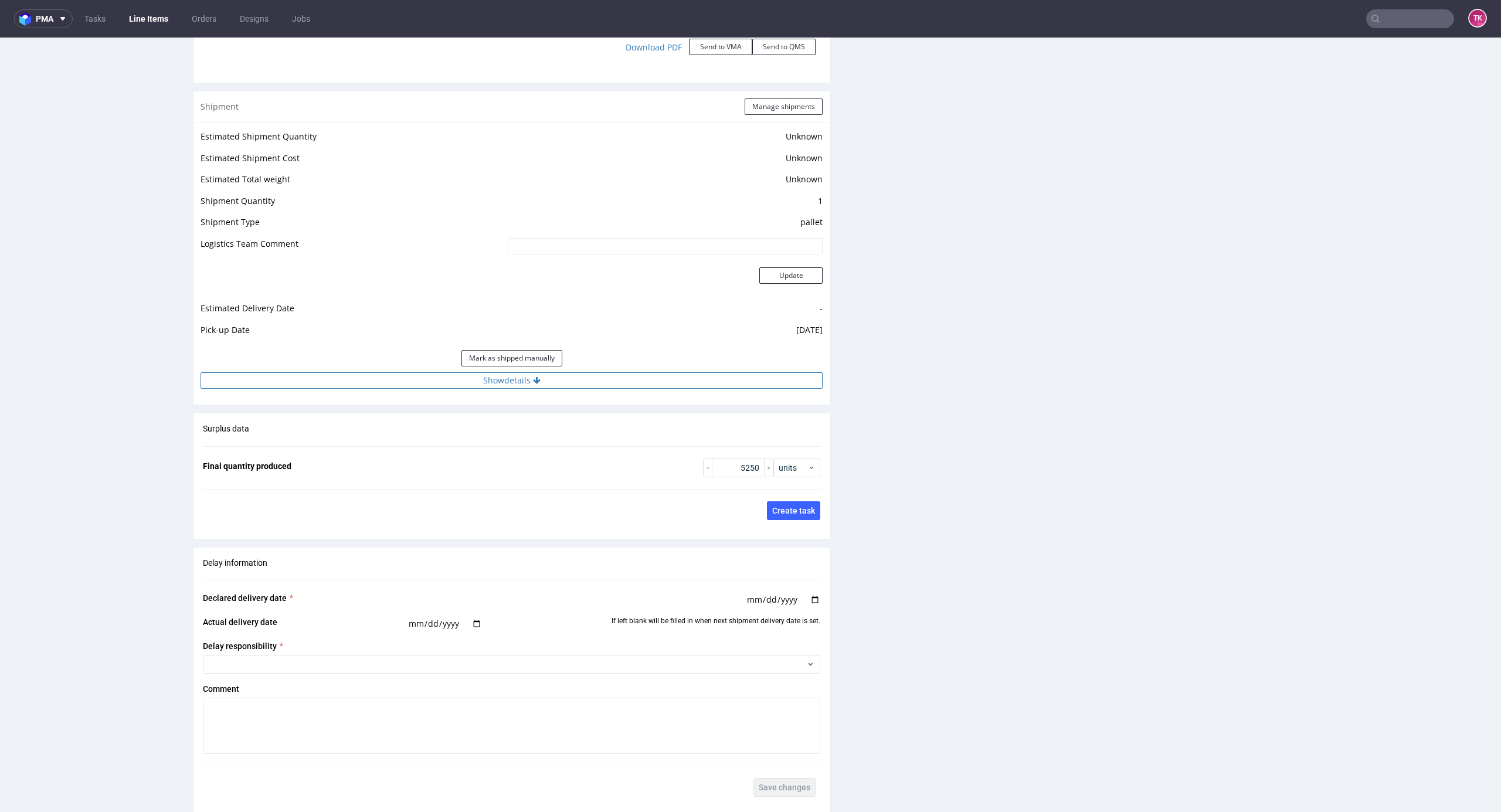
drag, startPoint x: 704, startPoint y: 381, endPoint x: 707, endPoint y: 387, distance: 6.7
click at [704, 381] on button "Show details" at bounding box center [512, 381] width 622 height 16
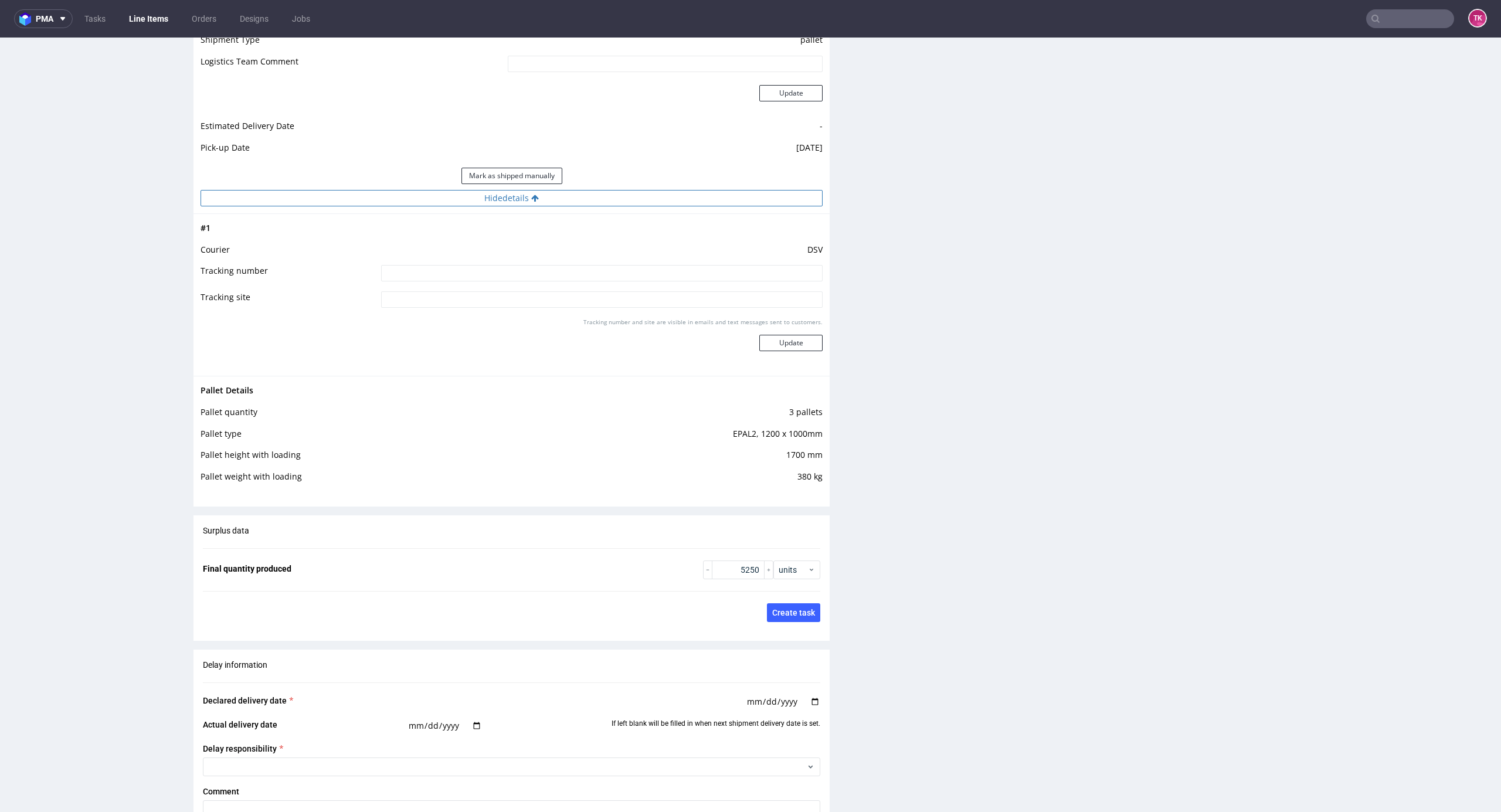
scroll to position [1564, 0]
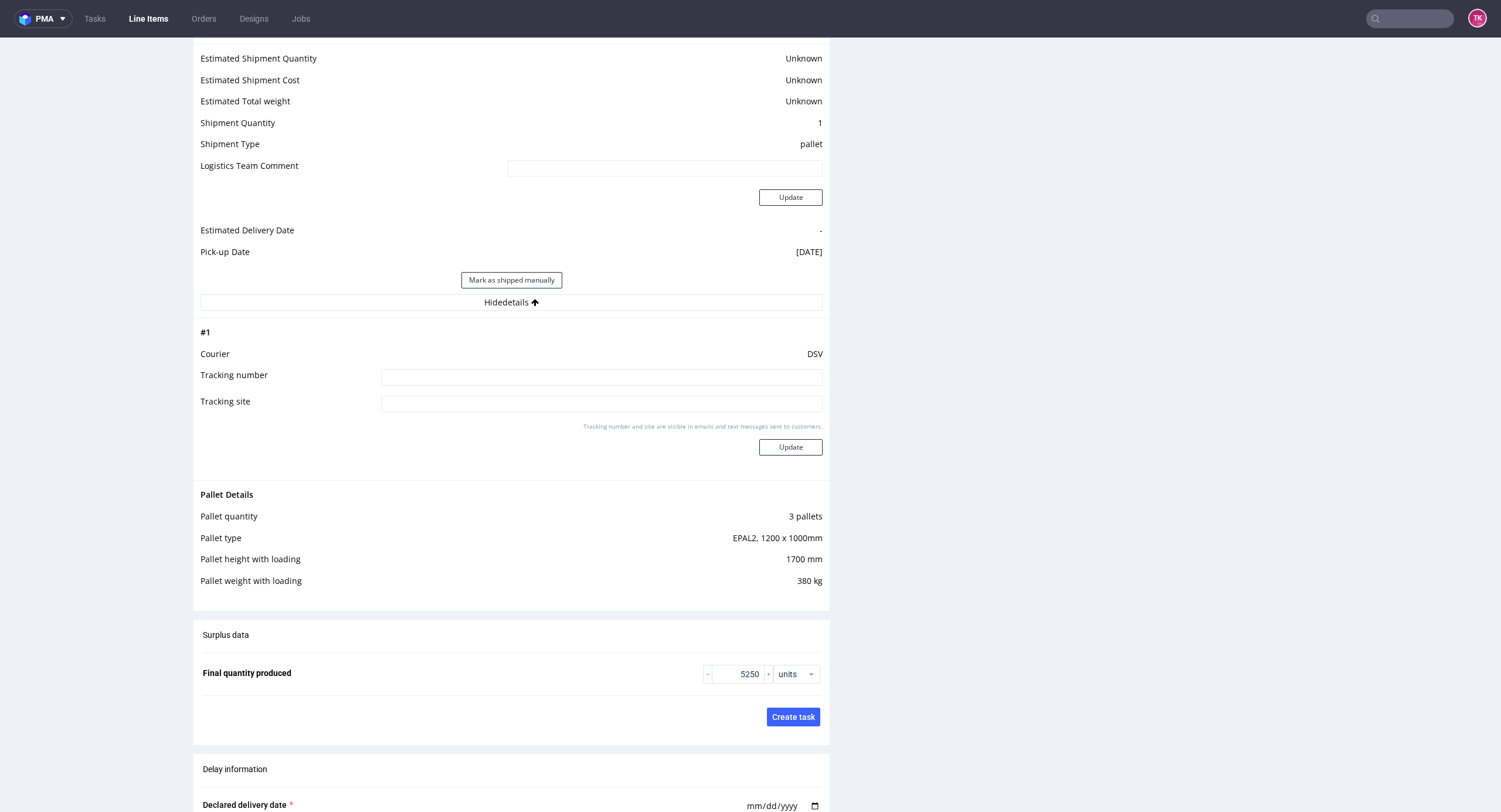
click at [557, 383] on input at bounding box center [602, 378] width 442 height 16
type input "czekam na fv"
click at [779, 440] on button "Update" at bounding box center [791, 447] width 63 height 16
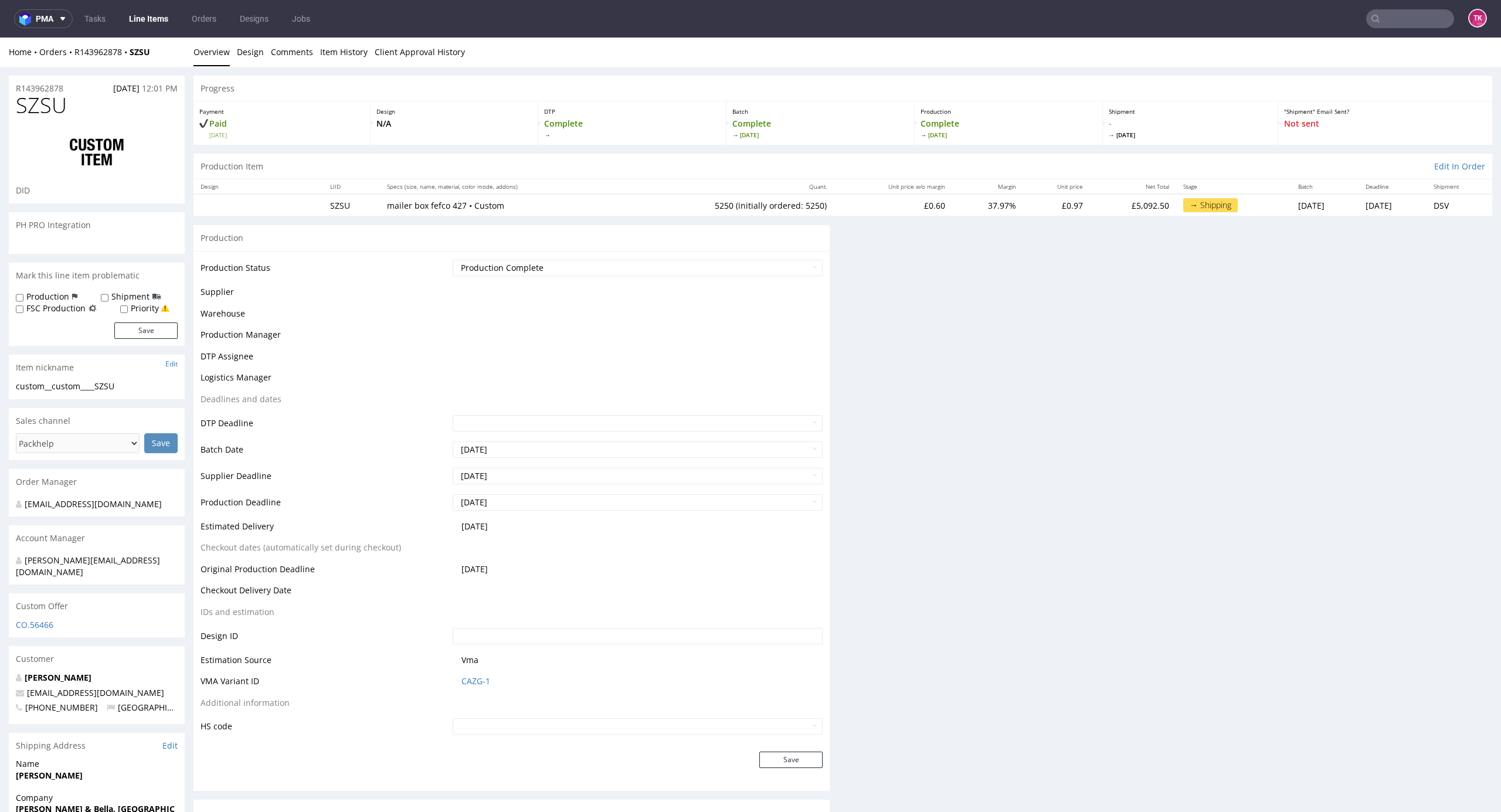
scroll to position [0, 0]
click at [143, 12] on link "Line Items" at bounding box center [149, 19] width 54 height 19
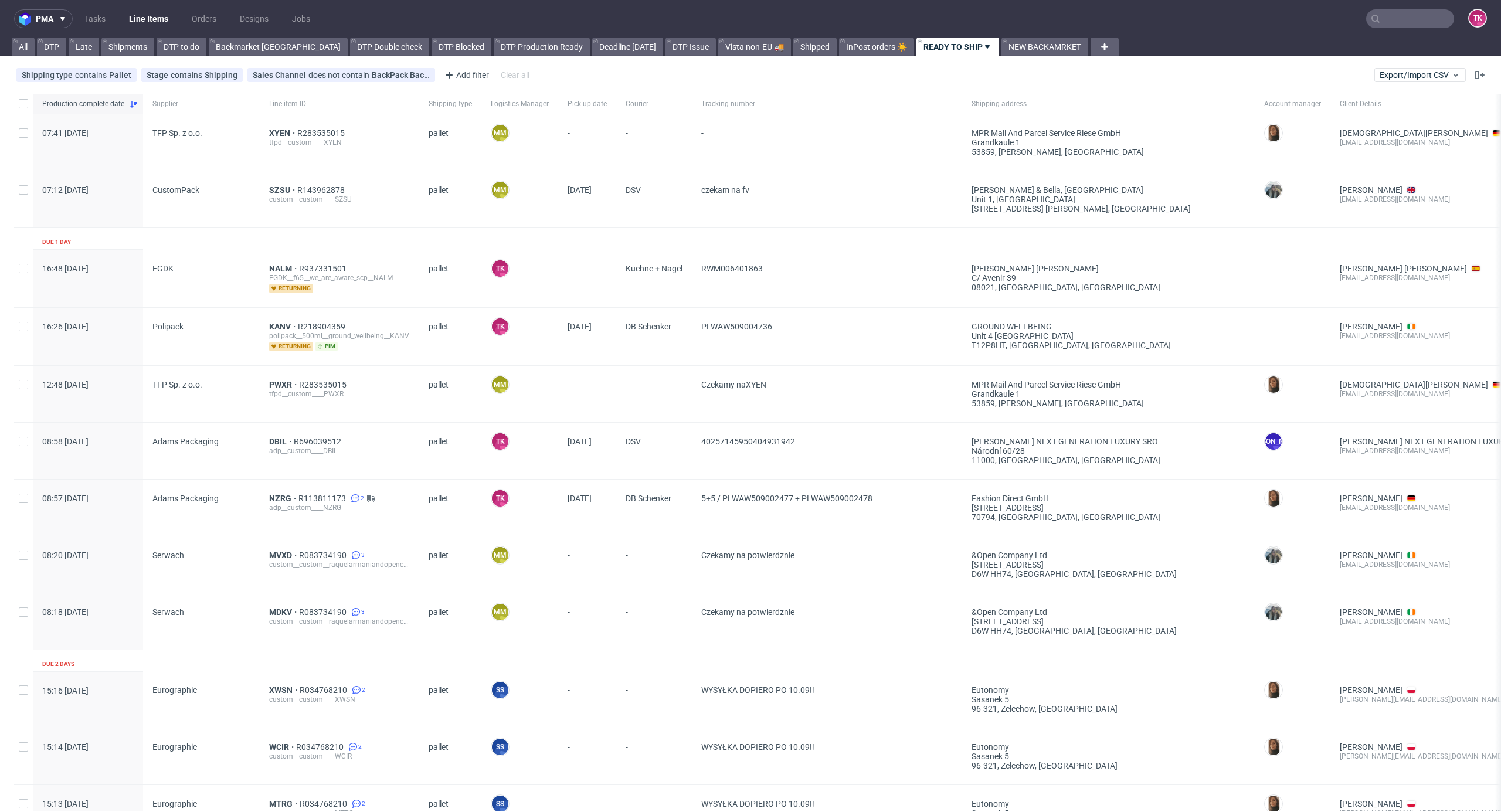
click at [261, 188] on div "SZSU R143962878 custom__custom____SZSU" at bounding box center [339, 199] width 160 height 56
click at [269, 193] on span "SZSU" at bounding box center [283, 190] width 28 height 10
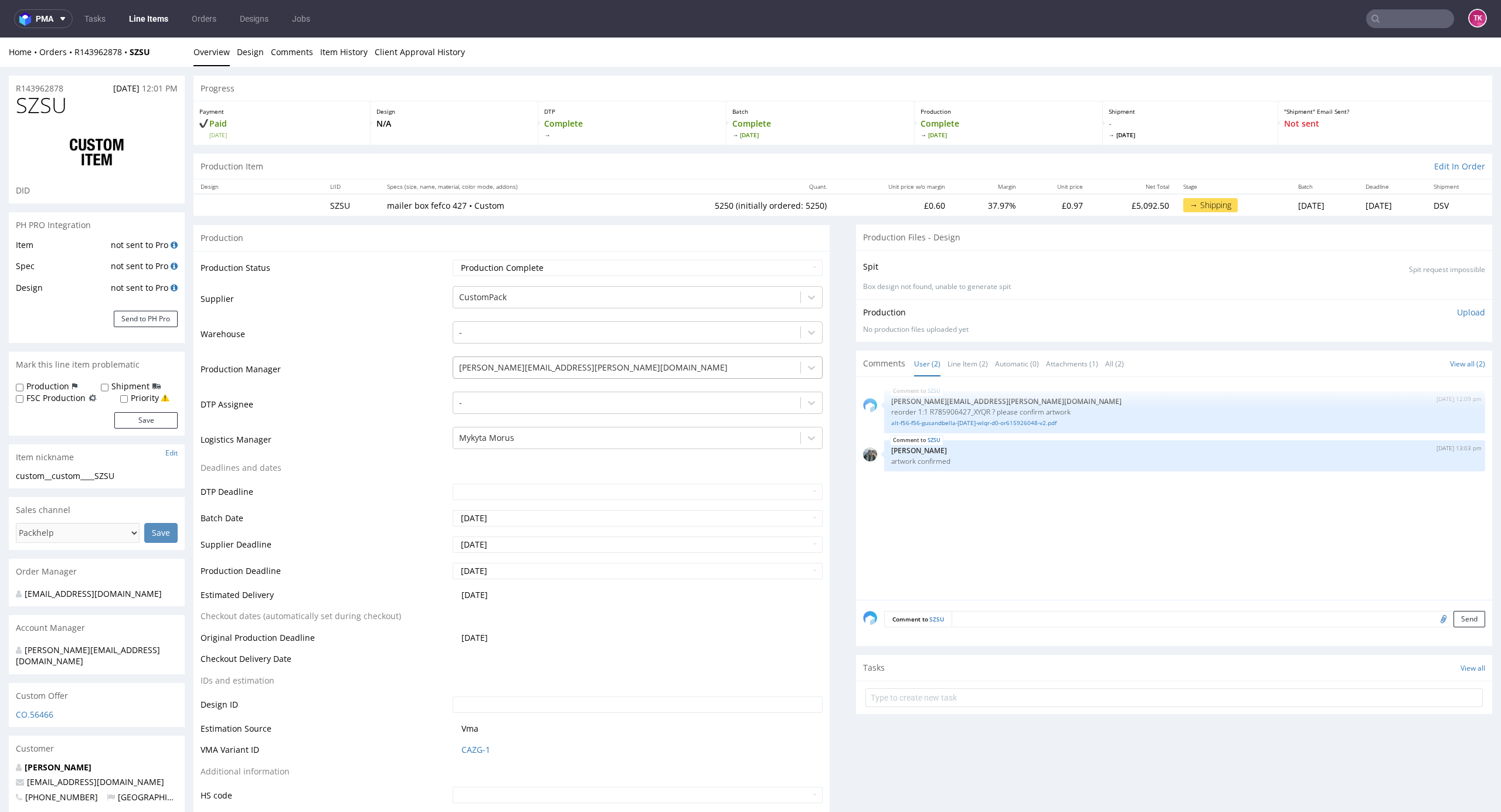
click at [501, 362] on div at bounding box center [627, 368] width 336 height 14
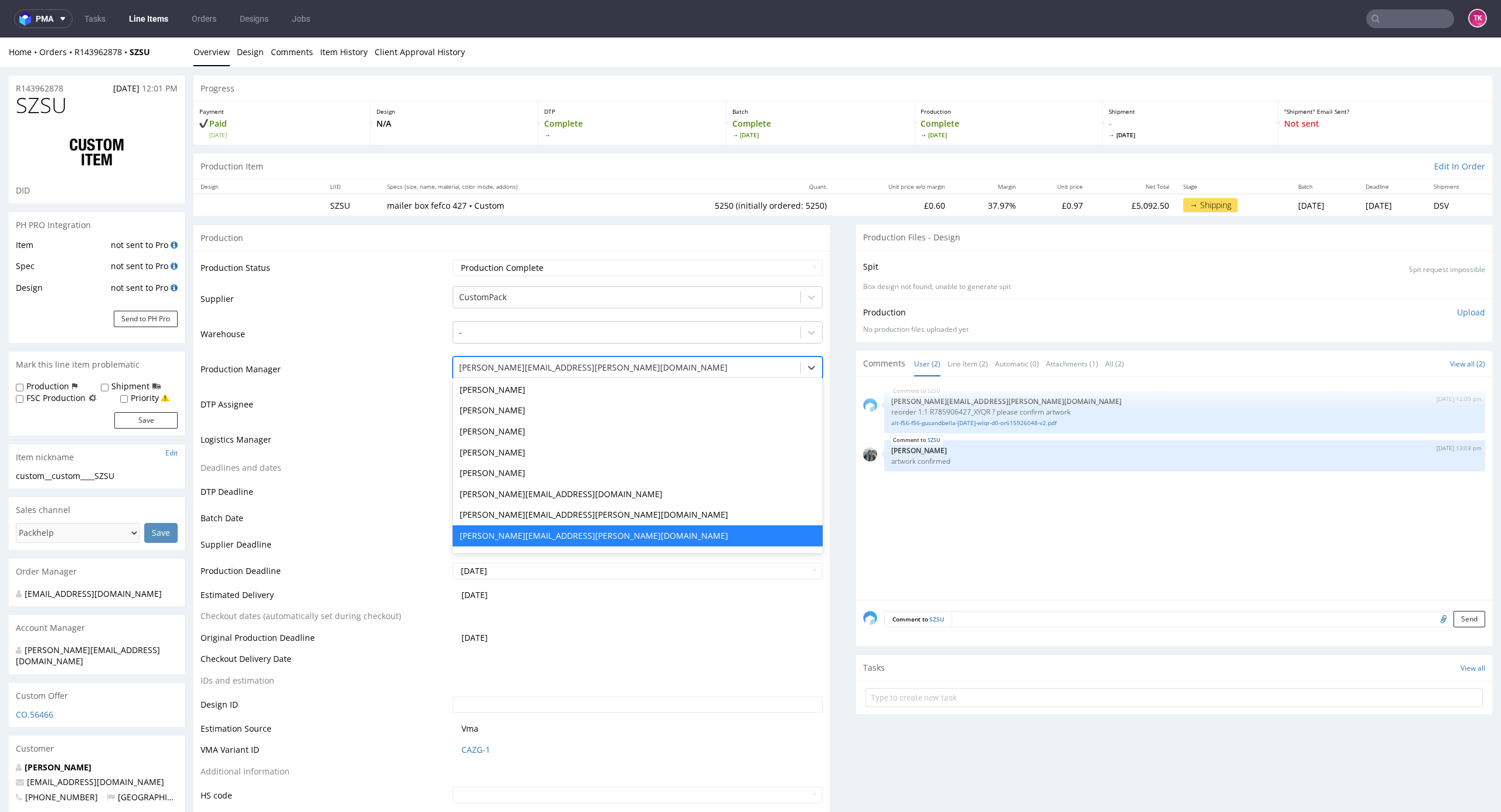
click at [409, 350] on td "Warehouse" at bounding box center [325, 338] width 249 height 35
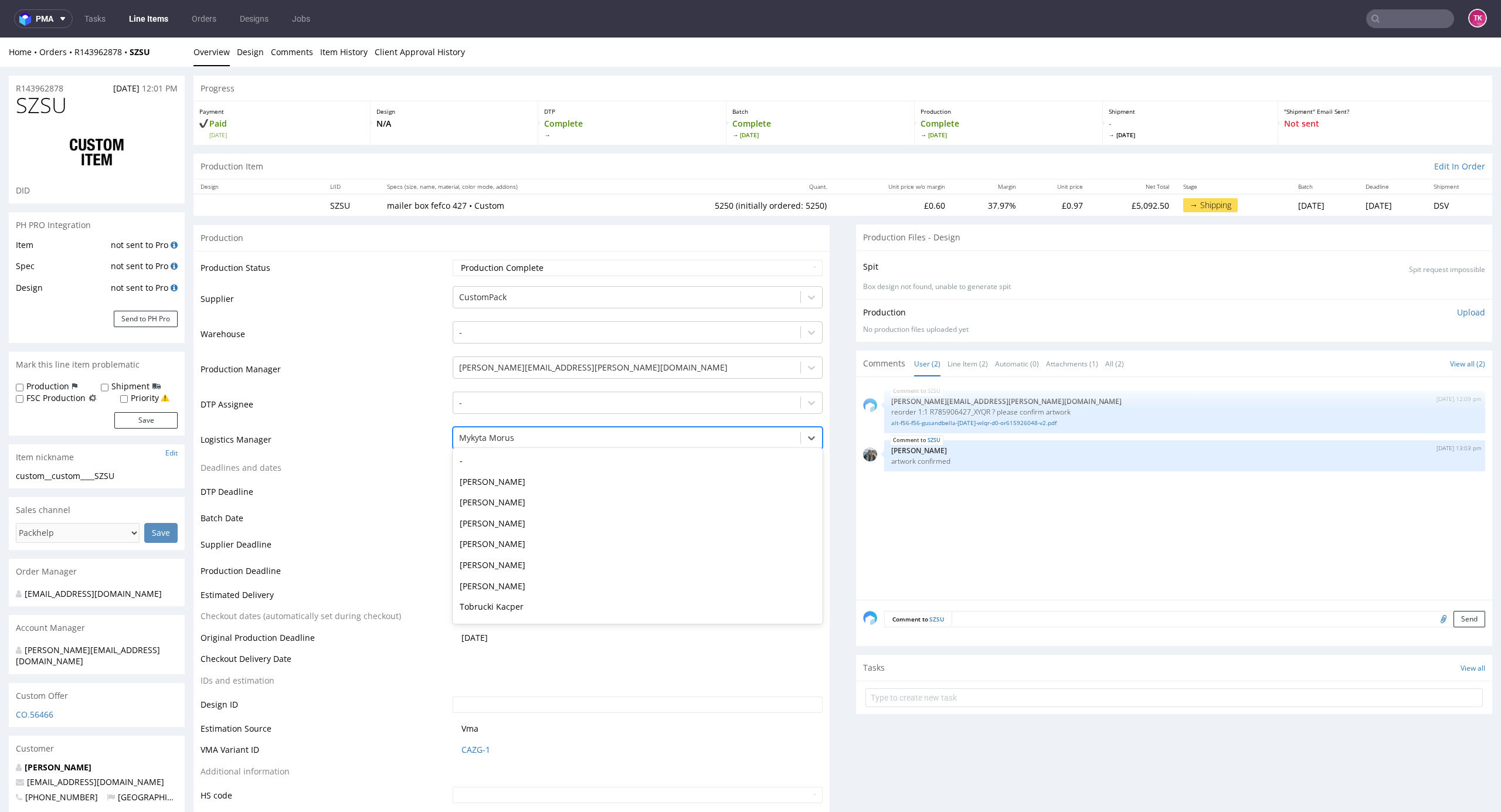
drag, startPoint x: 495, startPoint y: 436, endPoint x: 519, endPoint y: 470, distance: 41.6
click at [495, 440] on div at bounding box center [627, 438] width 336 height 14
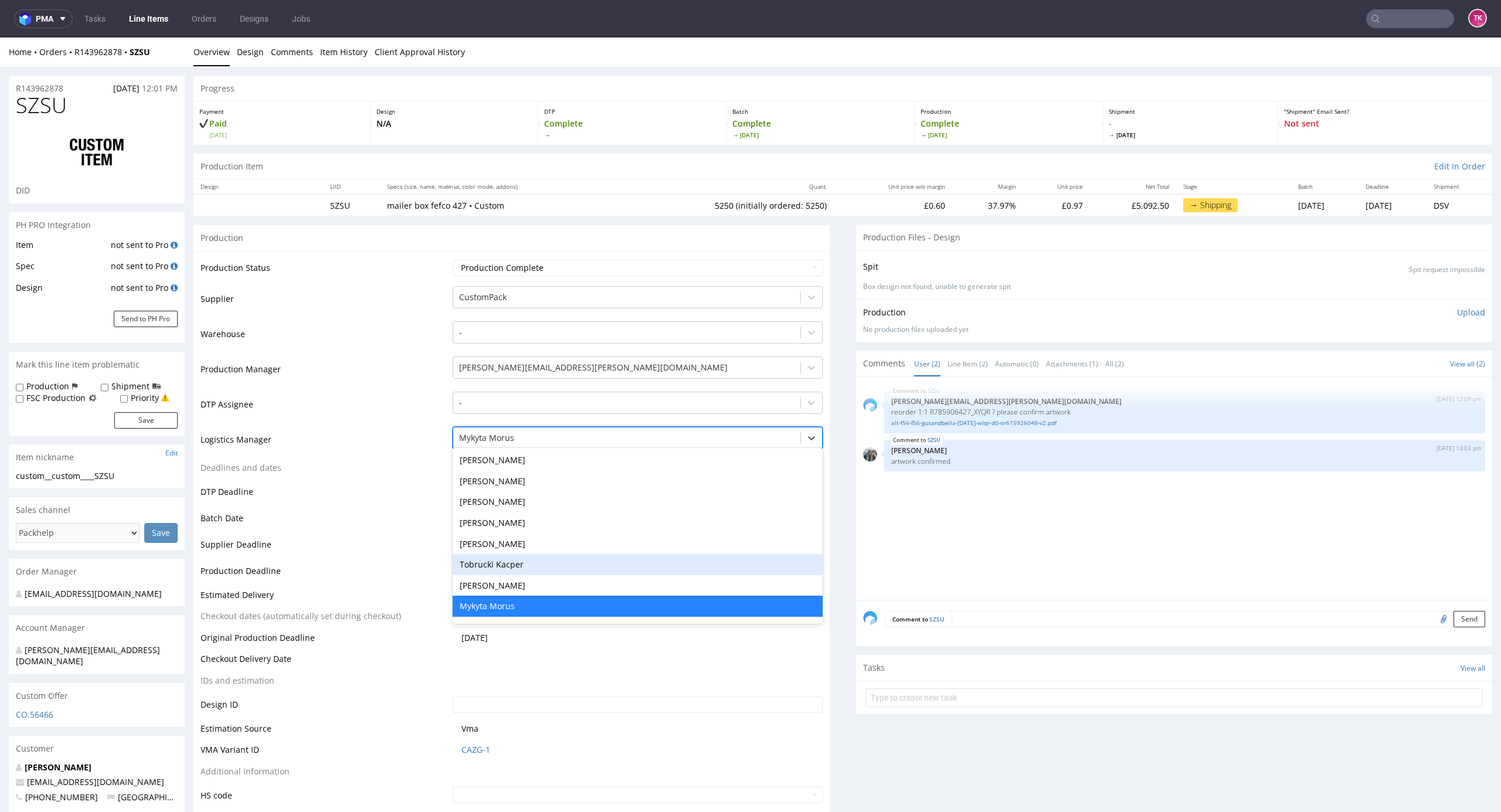
click at [529, 563] on div "Tobrucki Kacper" at bounding box center [637, 565] width 370 height 21
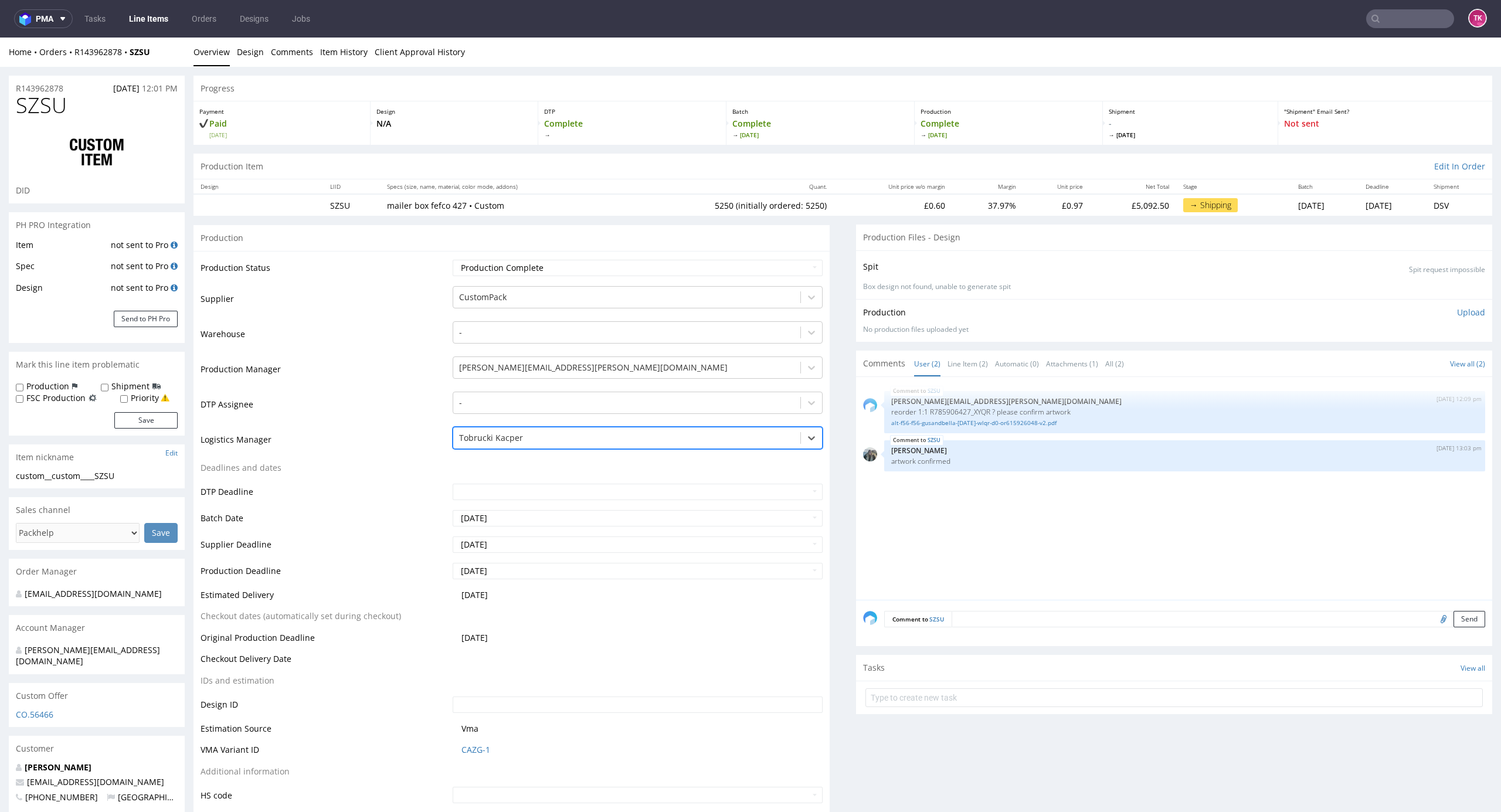
scroll to position [391, 0]
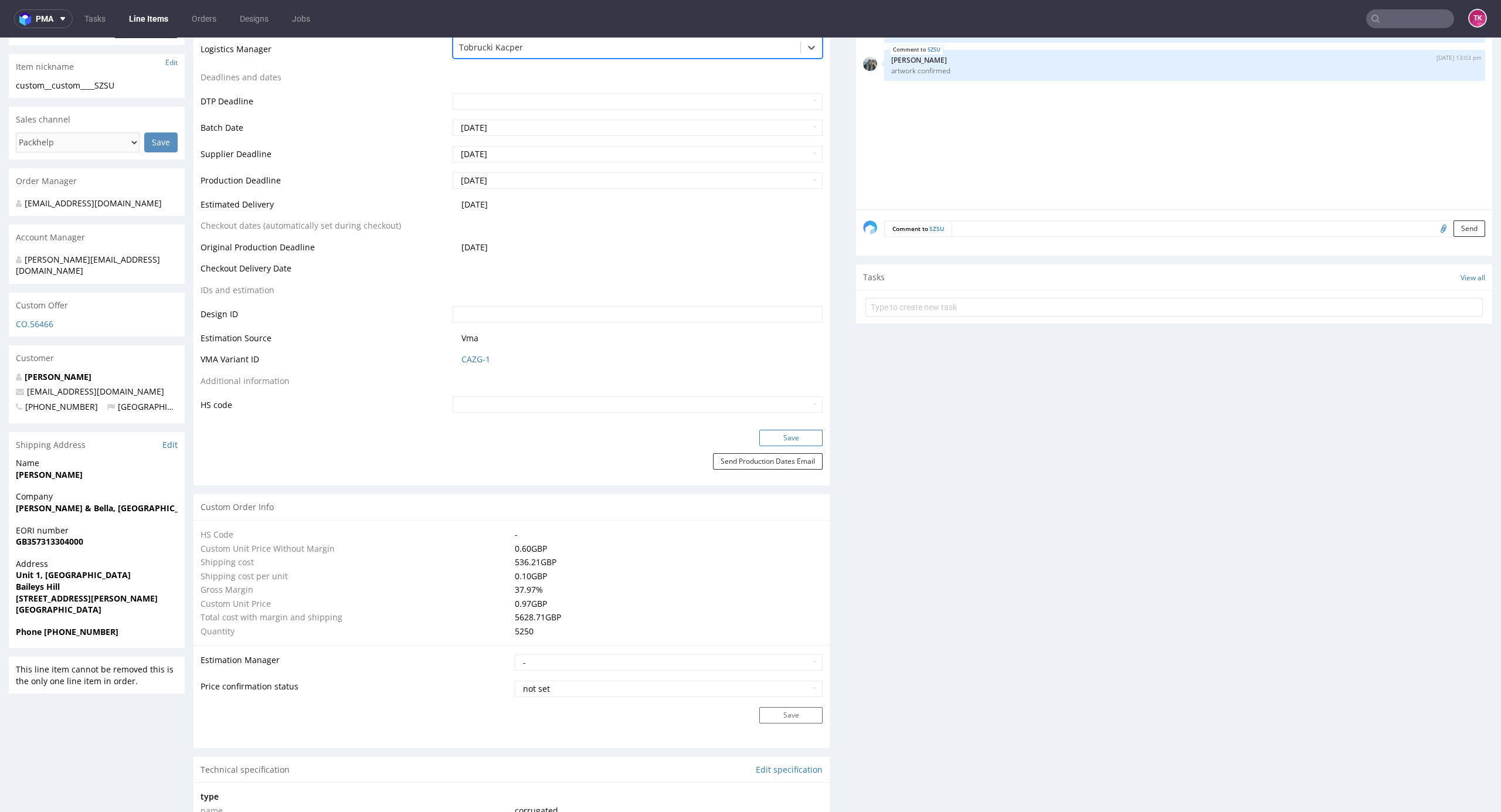
click at [765, 441] on button "Save" at bounding box center [791, 438] width 63 height 16
click at [152, 24] on link "Line Items" at bounding box center [149, 19] width 54 height 19
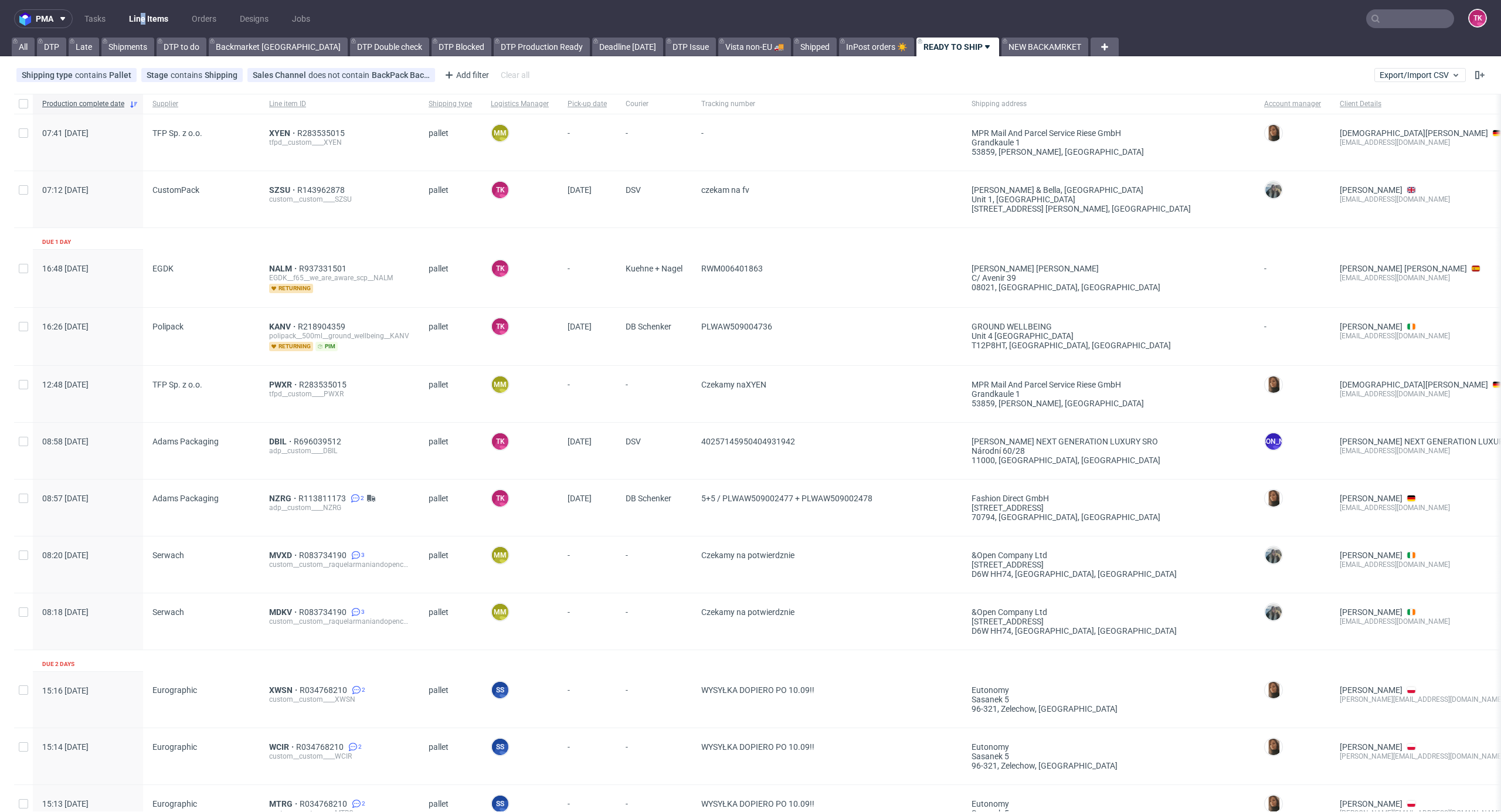
drag, startPoint x: 142, startPoint y: 7, endPoint x: 143, endPoint y: 15, distance: 8.1
click at [143, 12] on nav "pma Tasks Line Items Orders Designs Jobs TK" at bounding box center [750, 18] width 1501 height 37
click at [145, 18] on link "Line Items" at bounding box center [149, 19] width 54 height 19
click at [163, 18] on link "Line Items" at bounding box center [149, 19] width 54 height 19
drag, startPoint x: 276, startPoint y: 385, endPoint x: 311, endPoint y: 395, distance: 36.4
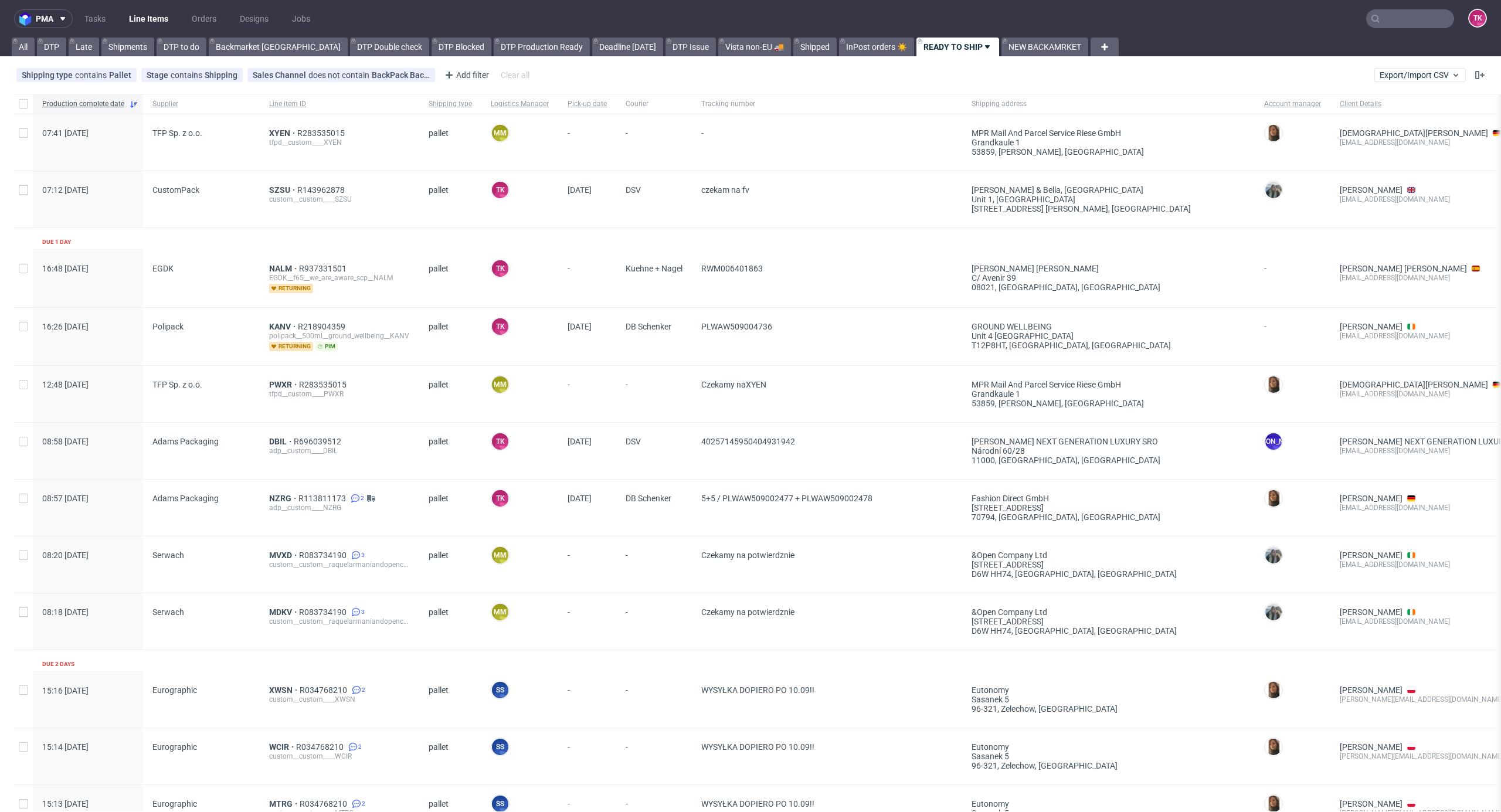
click at [308, 395] on div "tfpd__custom____PWXR" at bounding box center [339, 394] width 141 height 10
drag, startPoint x: 272, startPoint y: 383, endPoint x: 306, endPoint y: 397, distance: 36.8
click at [306, 395] on div "tfpd__custom____PWXR" at bounding box center [339, 394] width 141 height 10
drag, startPoint x: 263, startPoint y: 130, endPoint x: 286, endPoint y: 132, distance: 23.1
click at [286, 132] on div "XYEN R283535015 tfpd__custom____XYEN" at bounding box center [339, 142] width 160 height 56
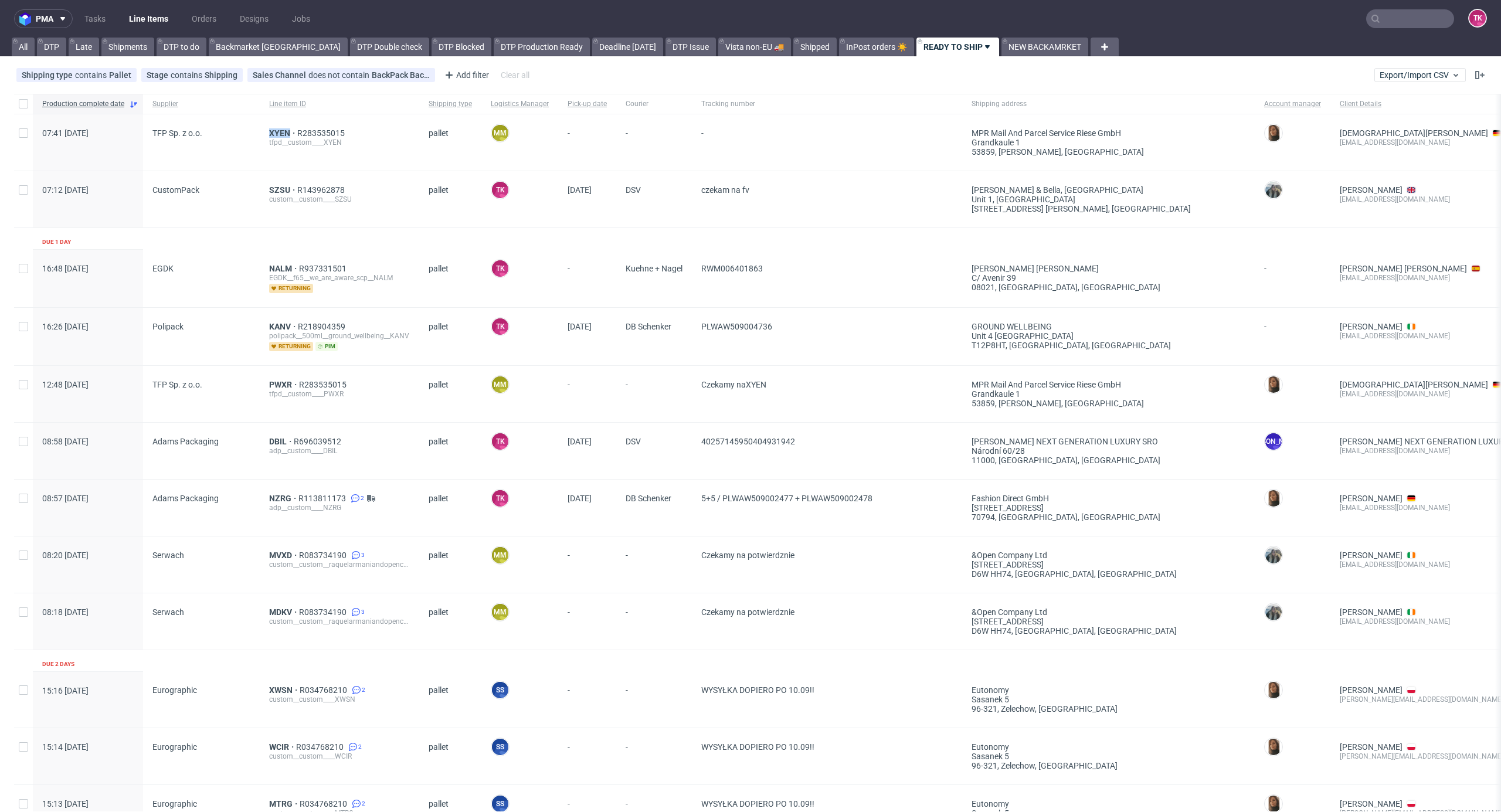
copy span "XYEN"
click at [133, 12] on link "Line Items" at bounding box center [149, 19] width 54 height 19
click at [158, 17] on link "Line Items" at bounding box center [149, 19] width 54 height 19
click at [134, 22] on link "Line Items" at bounding box center [149, 19] width 54 height 19
click at [136, 20] on link "Line Items" at bounding box center [149, 19] width 54 height 19
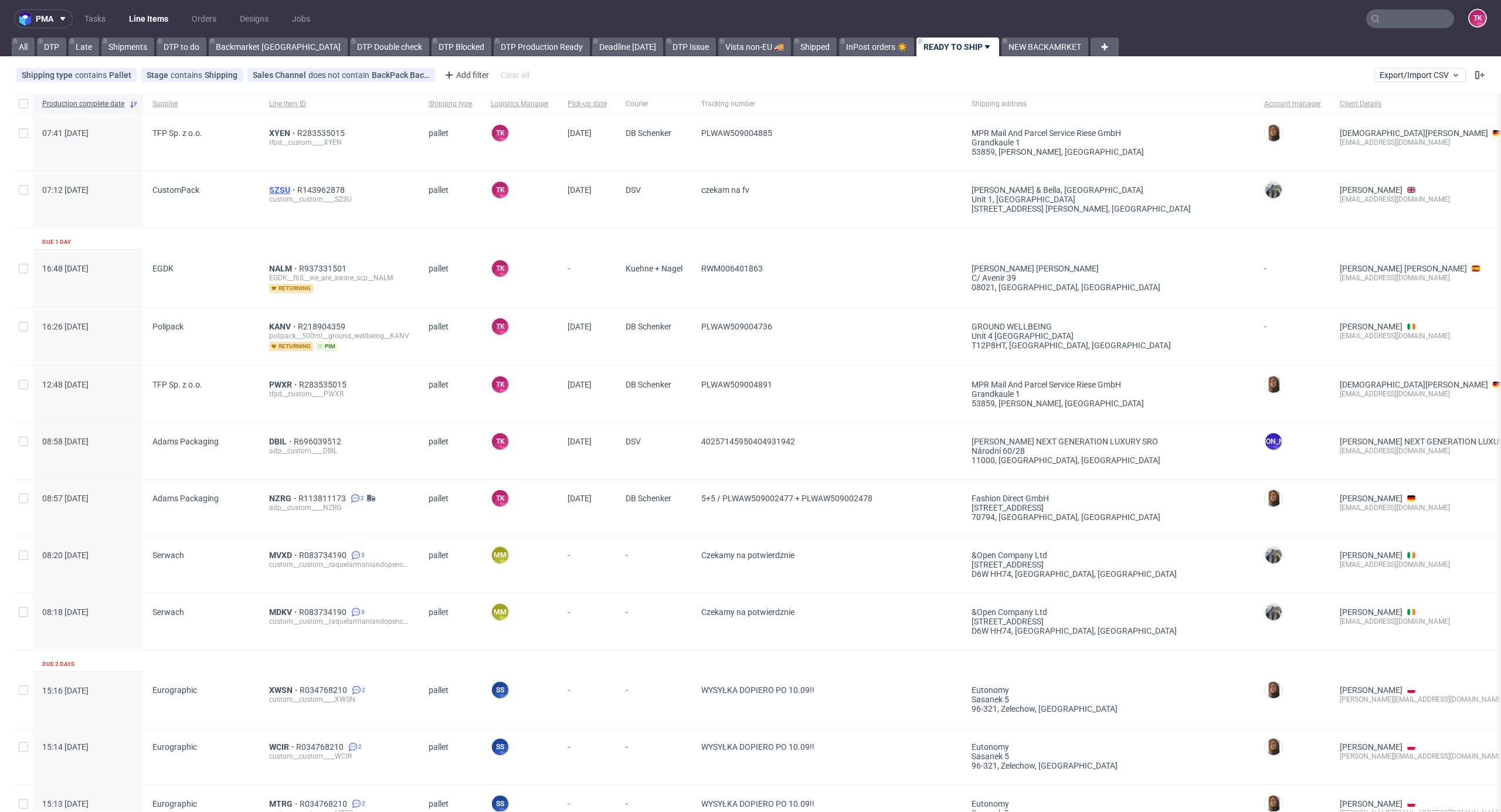
click at [269, 191] on span "SZSU" at bounding box center [283, 190] width 28 height 10
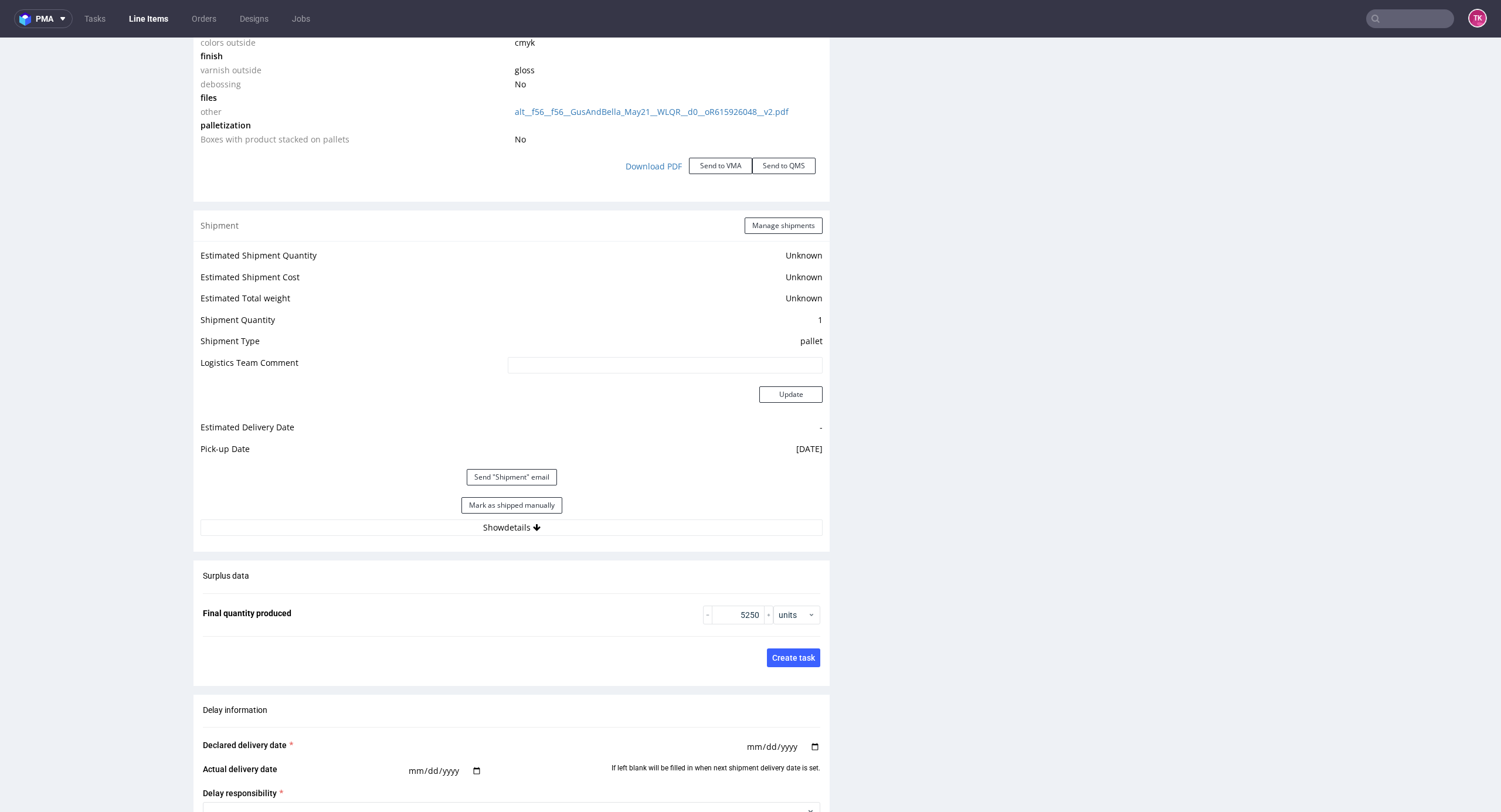
scroll to position [1339, 0]
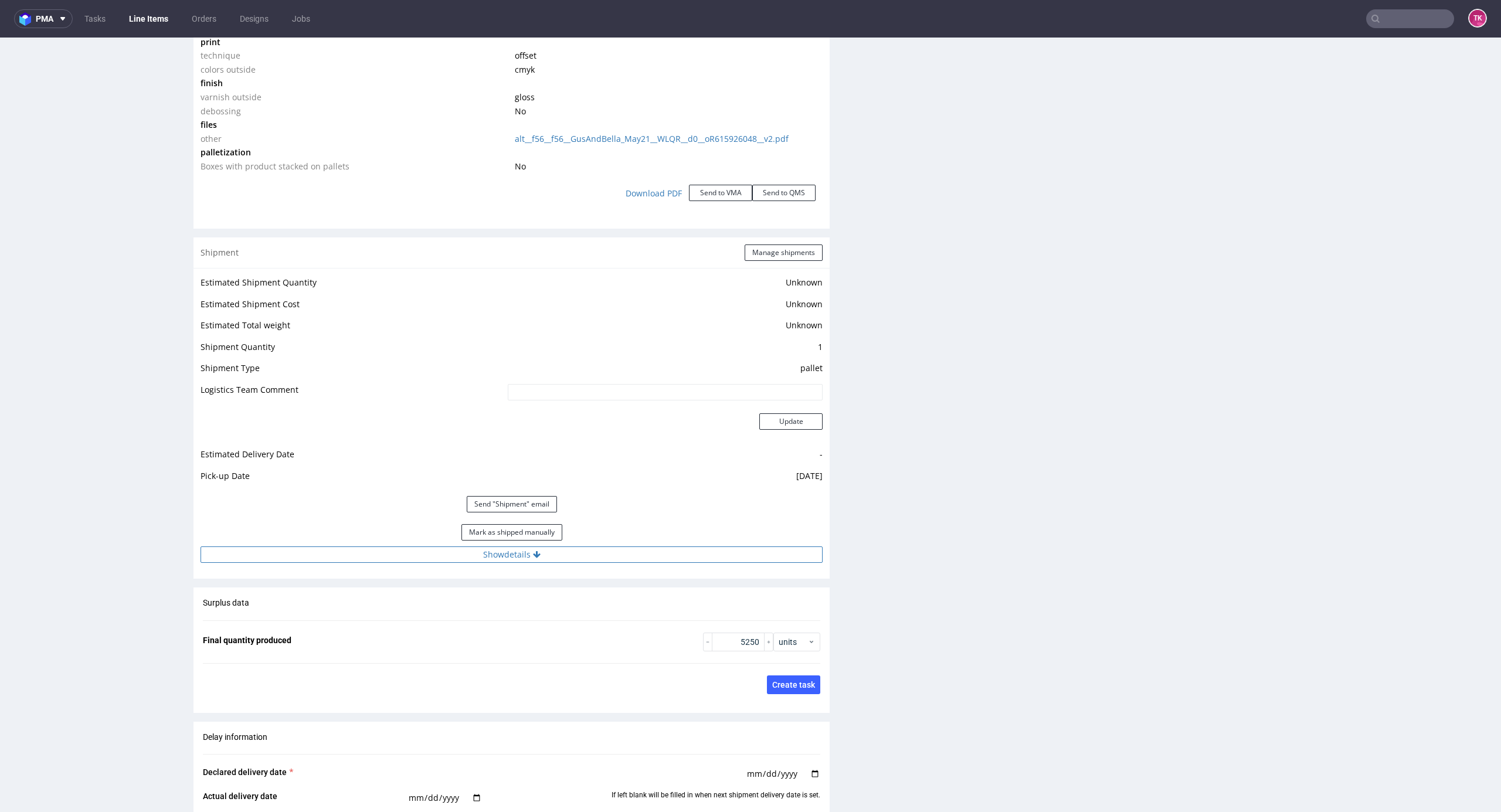
click at [688, 554] on button "Show details" at bounding box center [512, 554] width 622 height 16
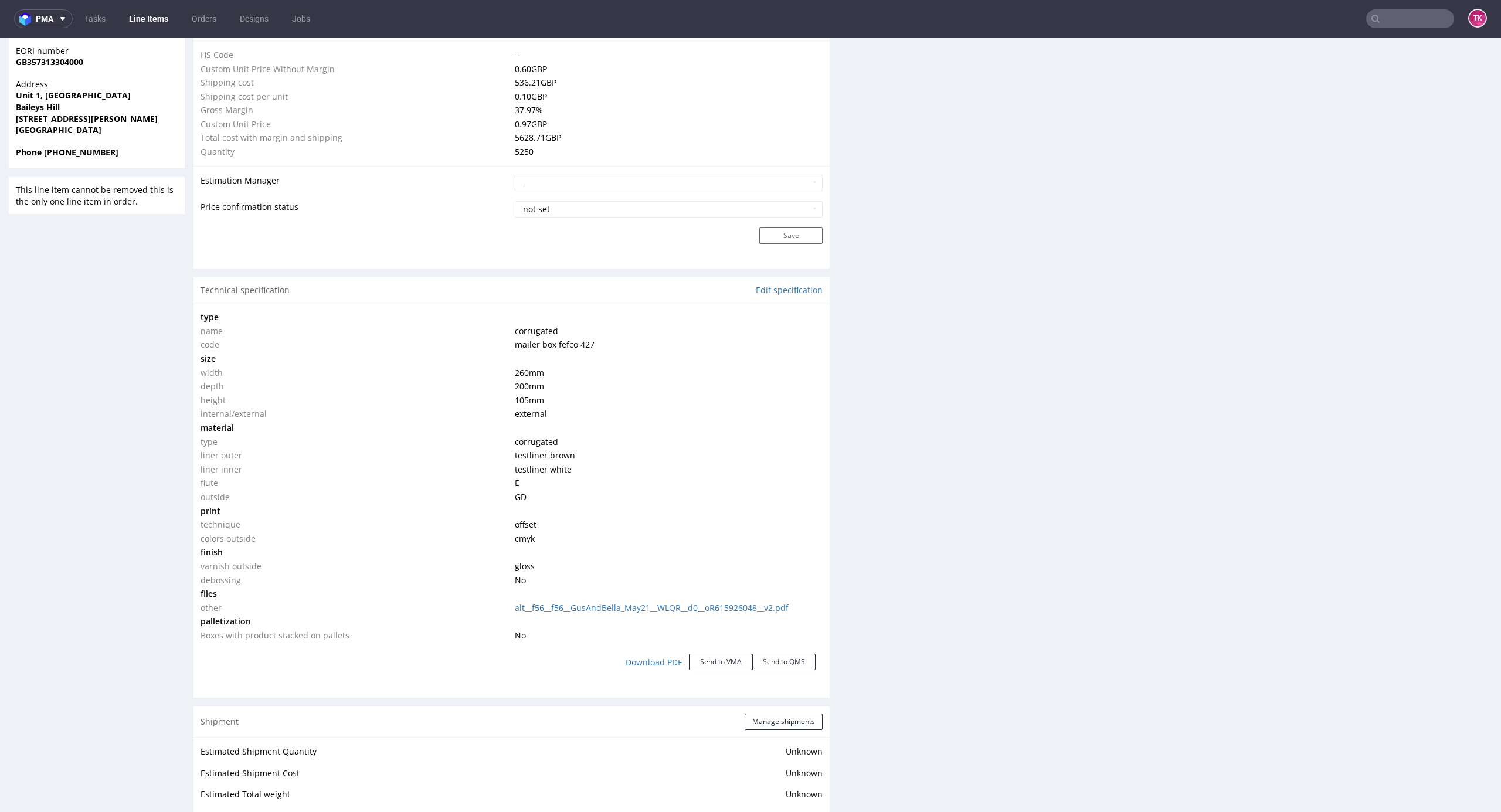
scroll to position [479, 0]
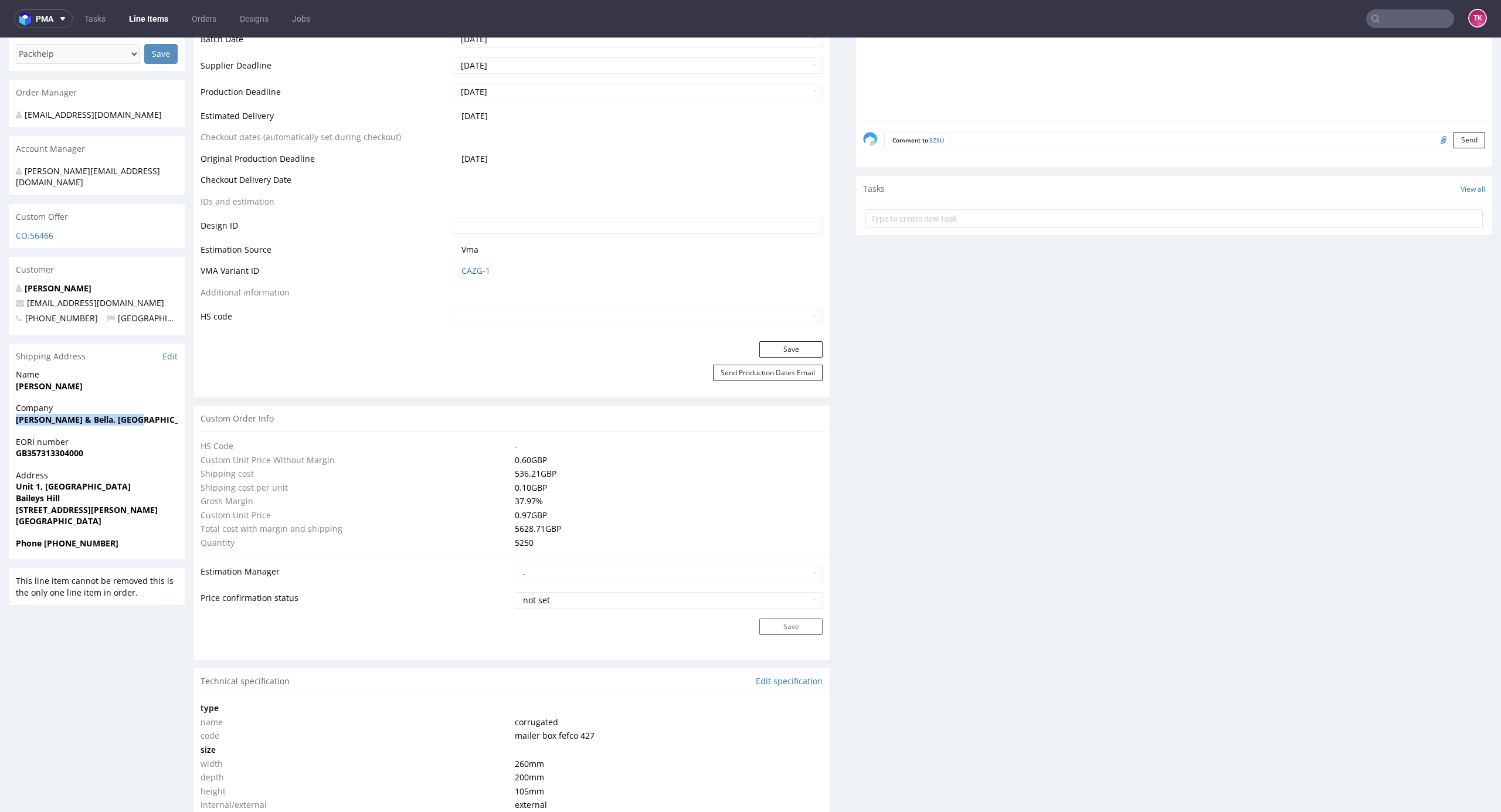
drag, startPoint x: 102, startPoint y: 419, endPoint x: 184, endPoint y: 406, distance: 83.0
click at [184, 406] on div "Company Gus & Bella, The Prep Centre" at bounding box center [96, 419] width 176 height 33
copy strong "Gus & Bella, The Prep Centre"
drag, startPoint x: 0, startPoint y: 477, endPoint x: 156, endPoint y: 488, distance: 156.4
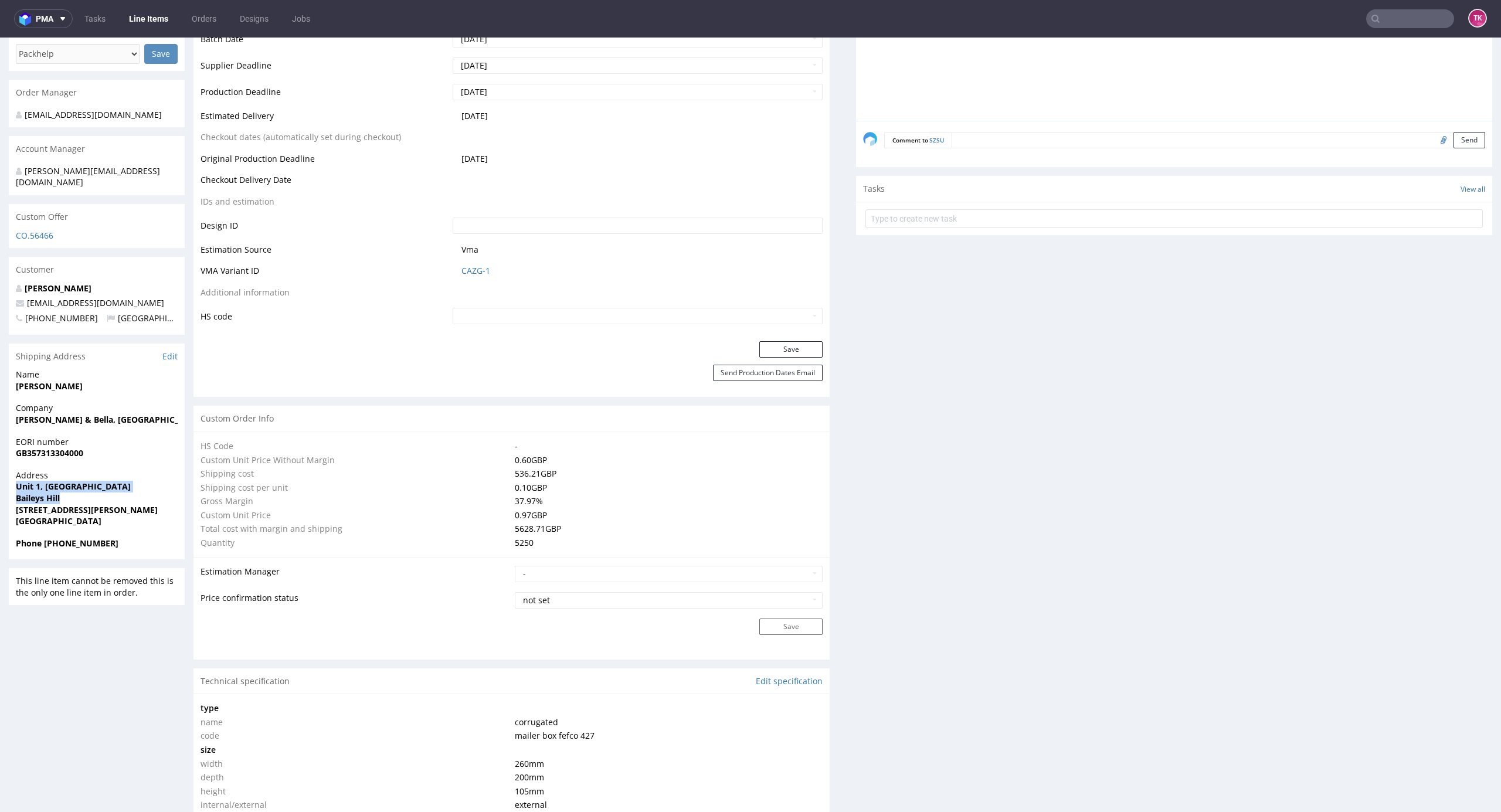
copy p "Unit 1, Baileys Hill Farm Baileys Hill"
drag, startPoint x: 8, startPoint y: 501, endPoint x: 169, endPoint y: 502, distance: 161.0
click at [169, 502] on div "Address Unit 1, Baileys Hill Farm Baileys Hill Wimborne St Giles BH21 5NB Unite…" at bounding box center [96, 504] width 176 height 68
copy strong "Wimborne St Giles BH21 5NB"
drag, startPoint x: 118, startPoint y: 366, endPoint x: 166, endPoint y: 383, distance: 50.9
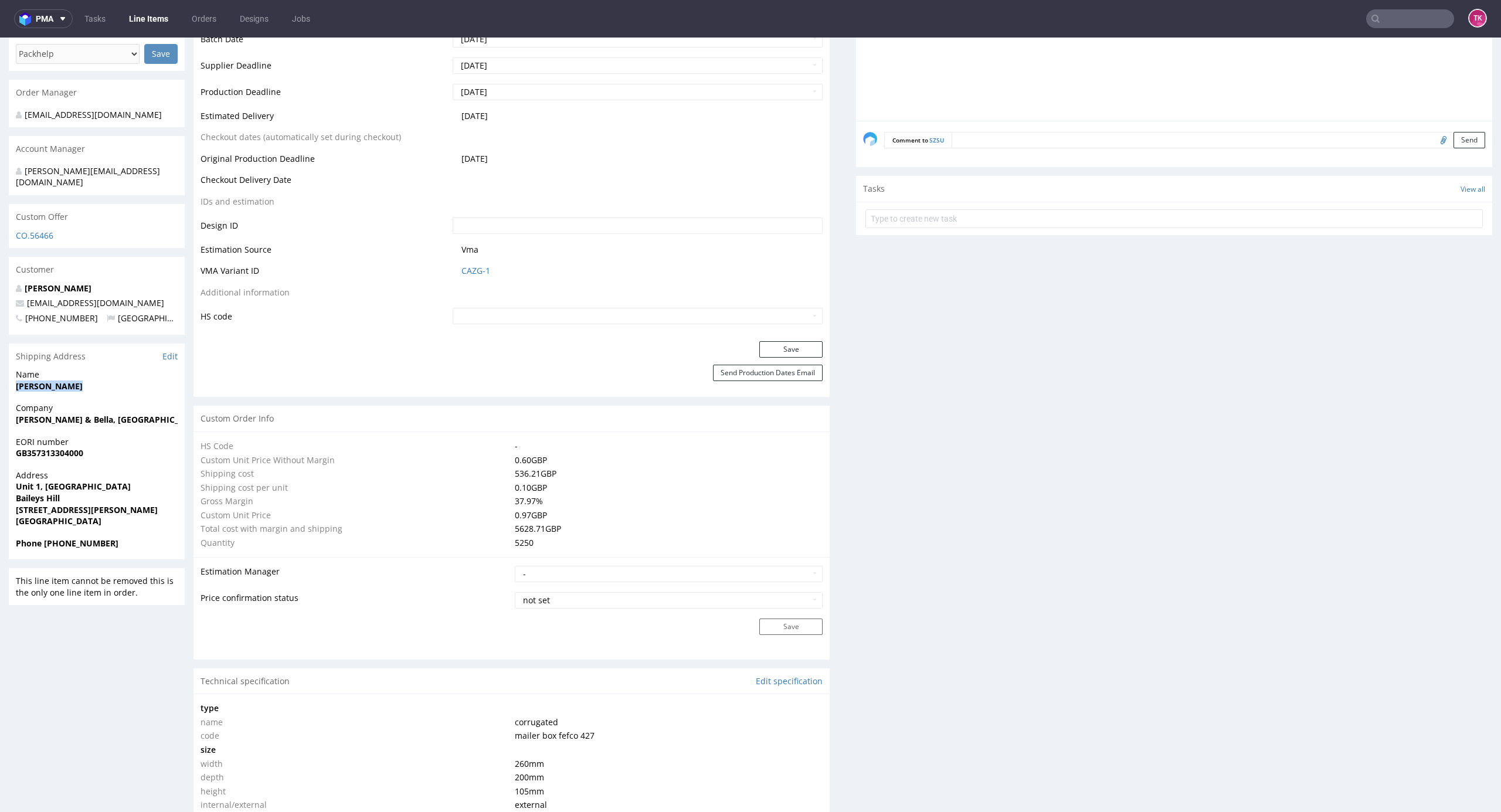
copy strong "Emily McMahon"
drag, startPoint x: 122, startPoint y: 291, endPoint x: 0, endPoint y: 289, distance: 122.0
copy span "[EMAIL_ADDRESS][DOMAIN_NAME]"
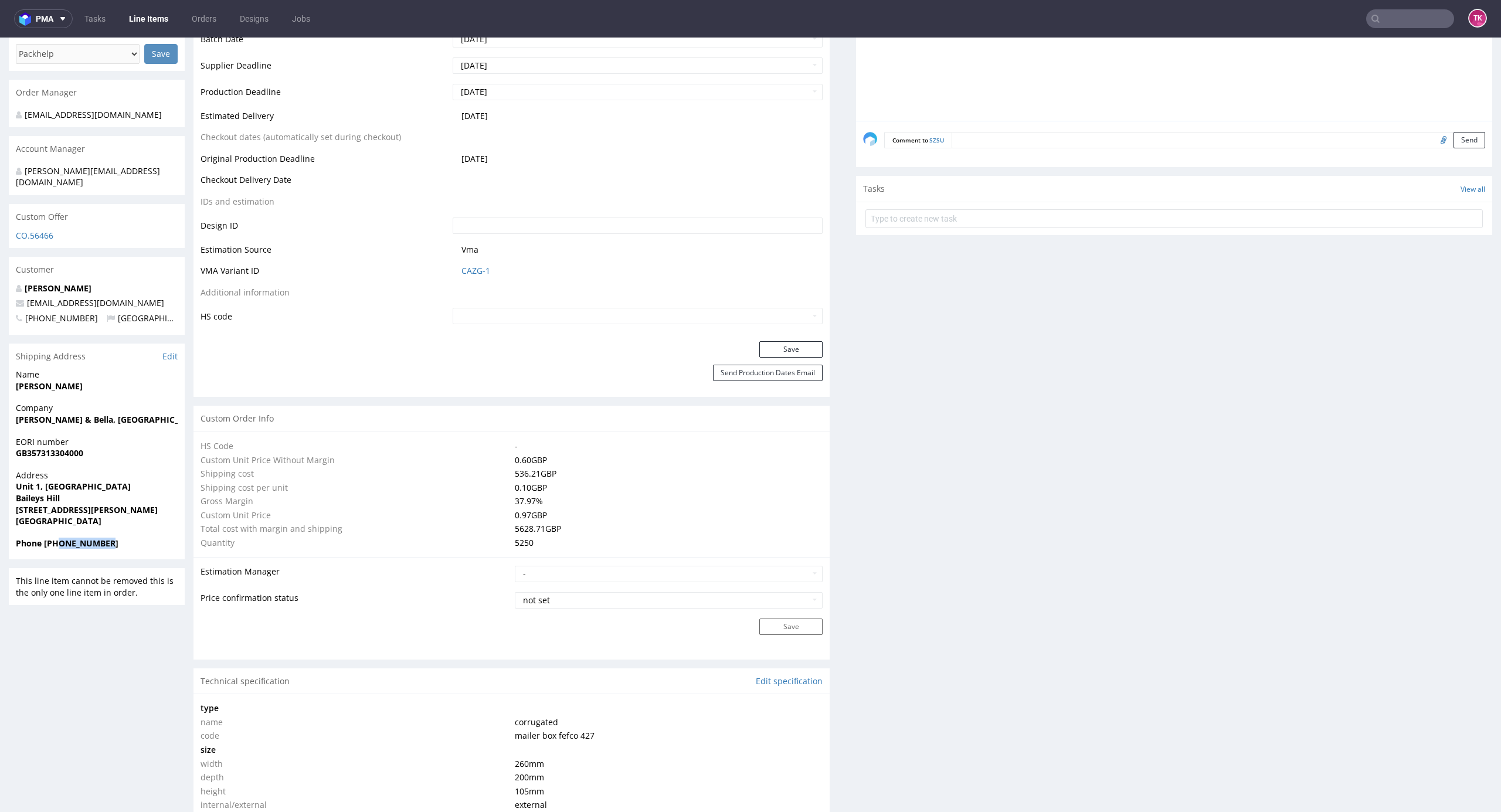
drag, startPoint x: 58, startPoint y: 529, endPoint x: 181, endPoint y: 526, distance: 123.0
click at [181, 537] on div "Phone +447946293333" at bounding box center [96, 548] width 176 height 22
copy strong "7946293333"
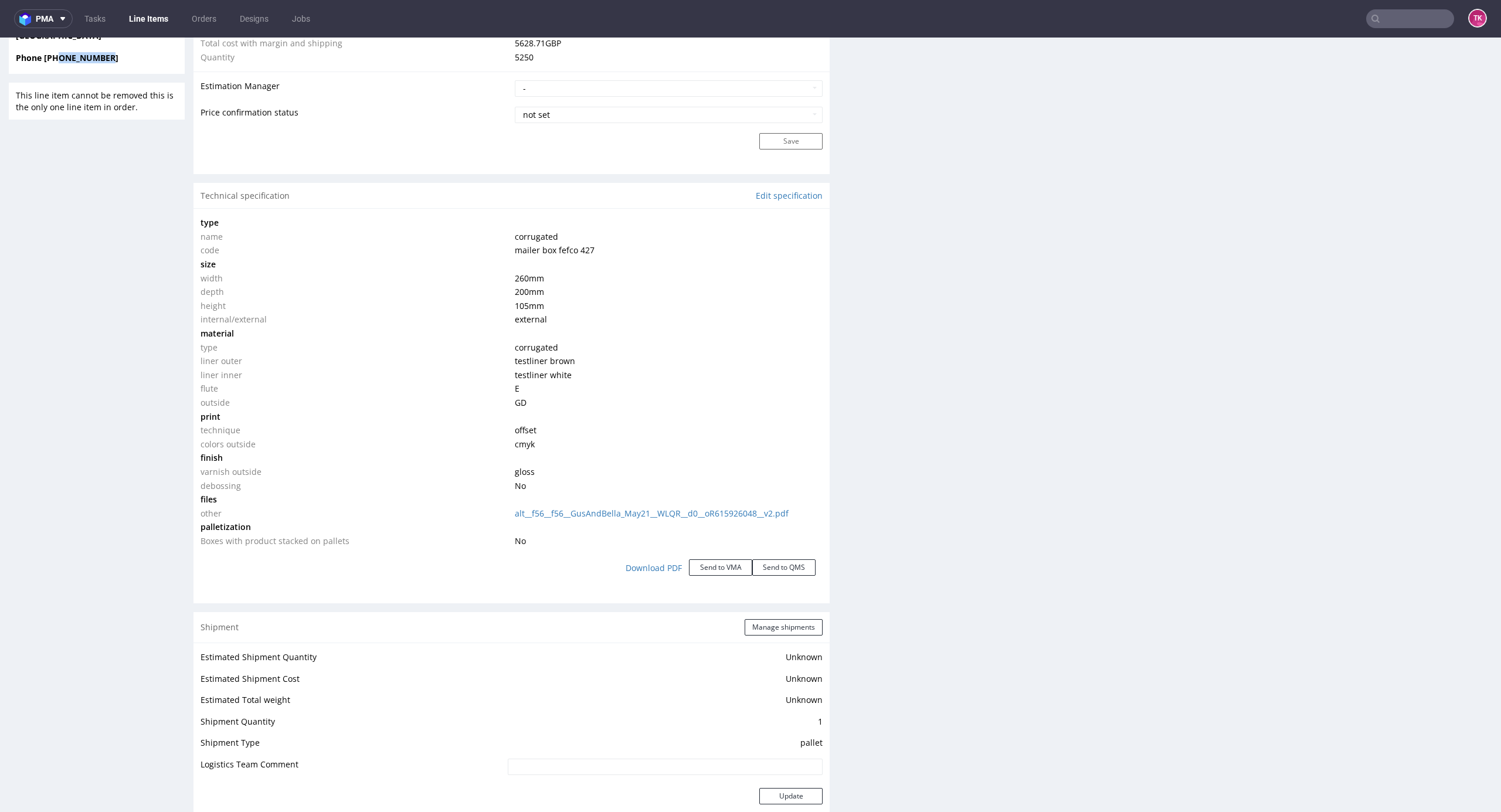
scroll to position [949, 0]
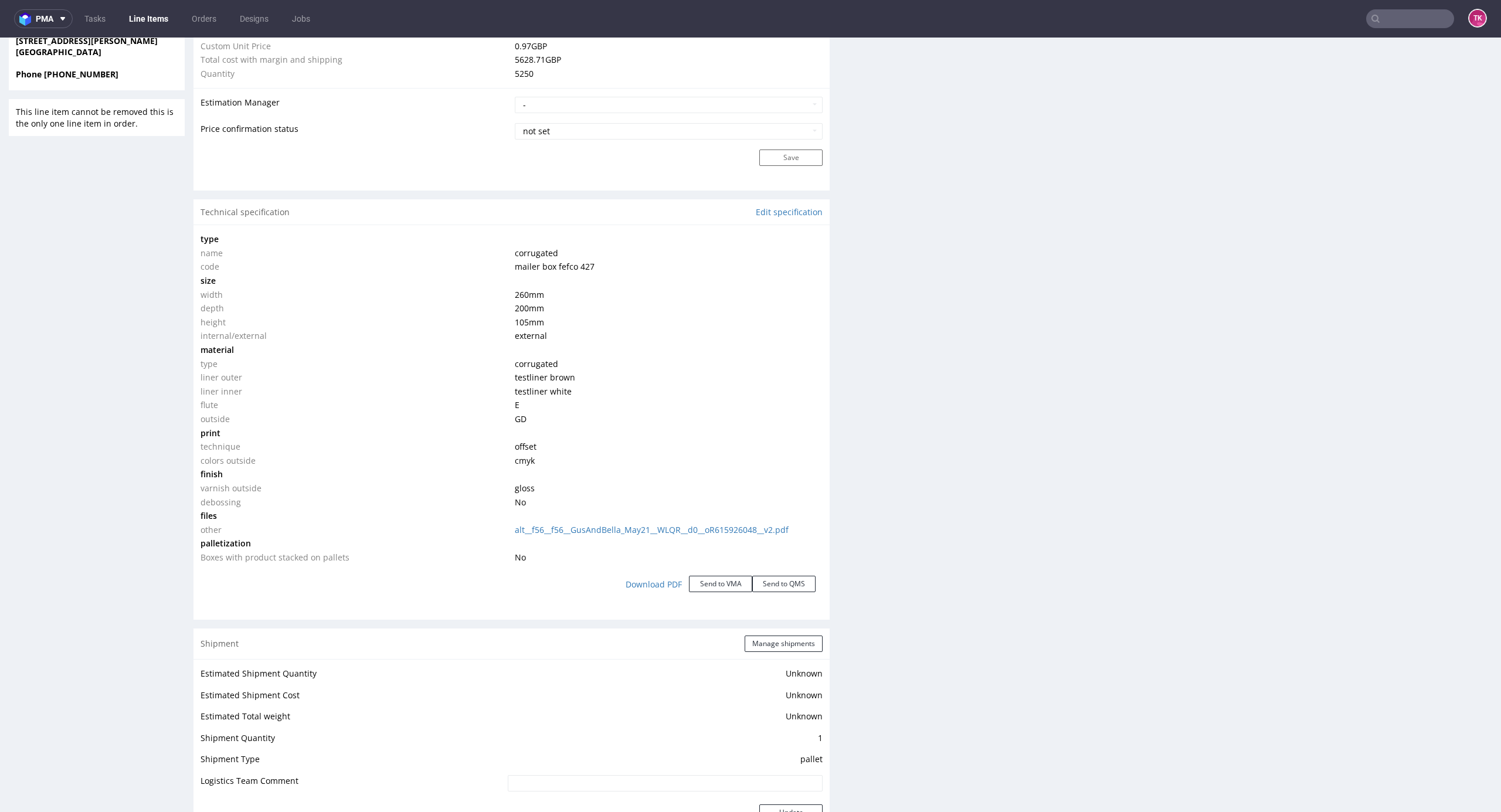
click at [957, 238] on div "Production Files - Design Spit Spit request impossible Box design not found, un…" at bounding box center [1174, 560] width 636 height 2567
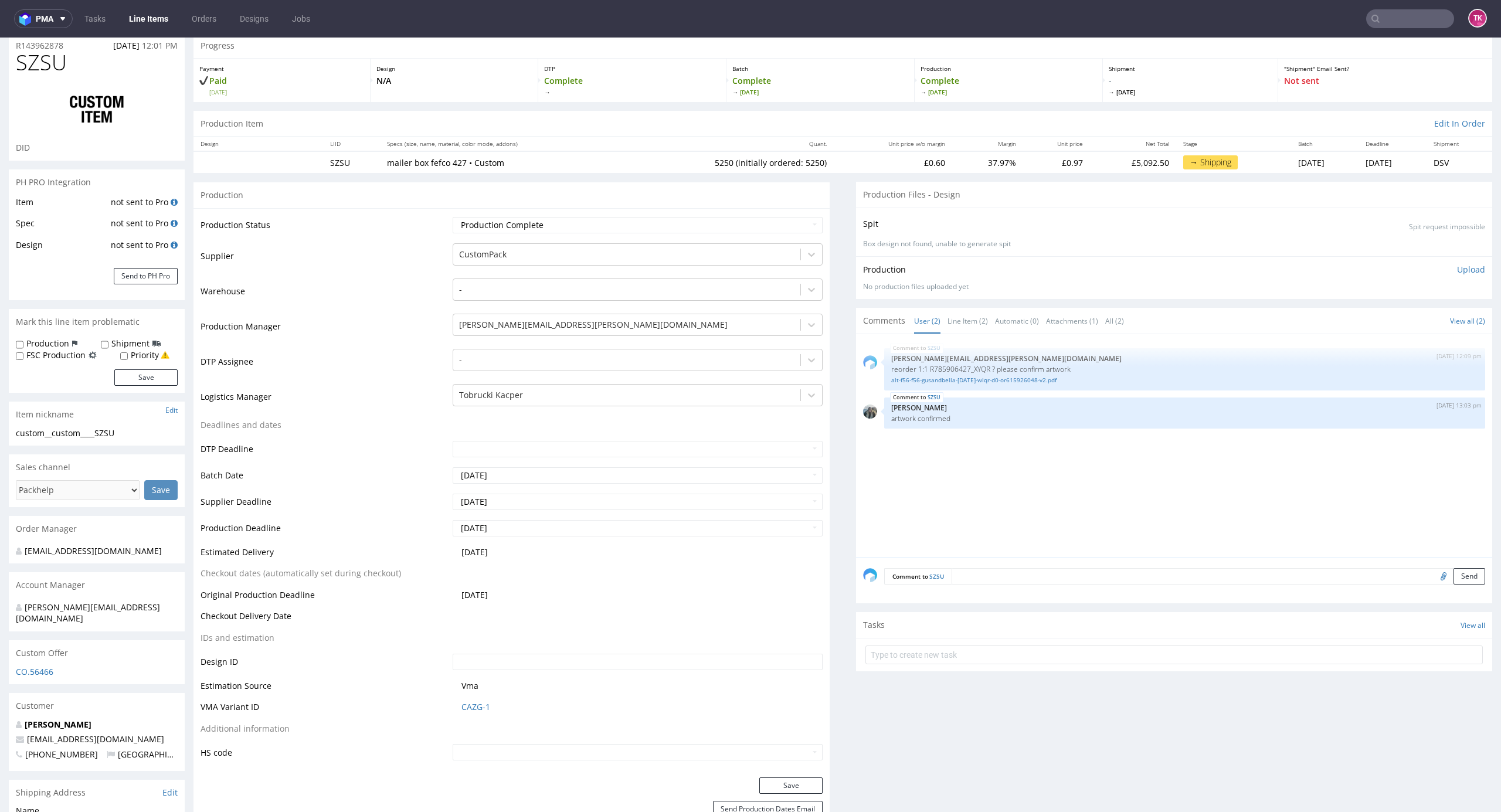
scroll to position [0, 0]
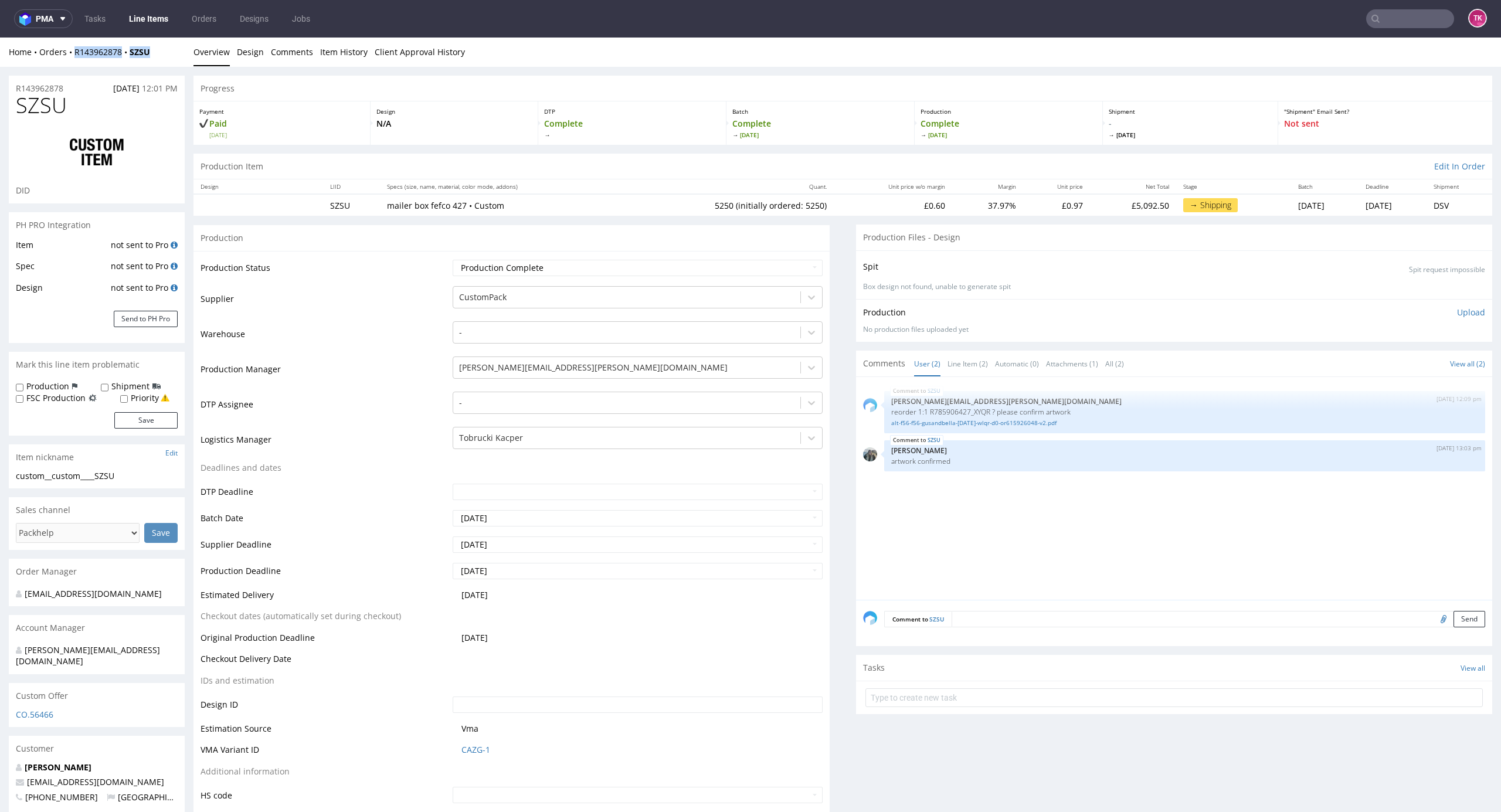
drag, startPoint x: 88, startPoint y: 75, endPoint x: 75, endPoint y: 65, distance: 16.4
click at [75, 65] on div "Home Orders R143962878 SZSU Overview Design Comments Item History Client Approv…" at bounding box center [750, 52] width 1501 height 29
copy div "R143962878 SZSU"
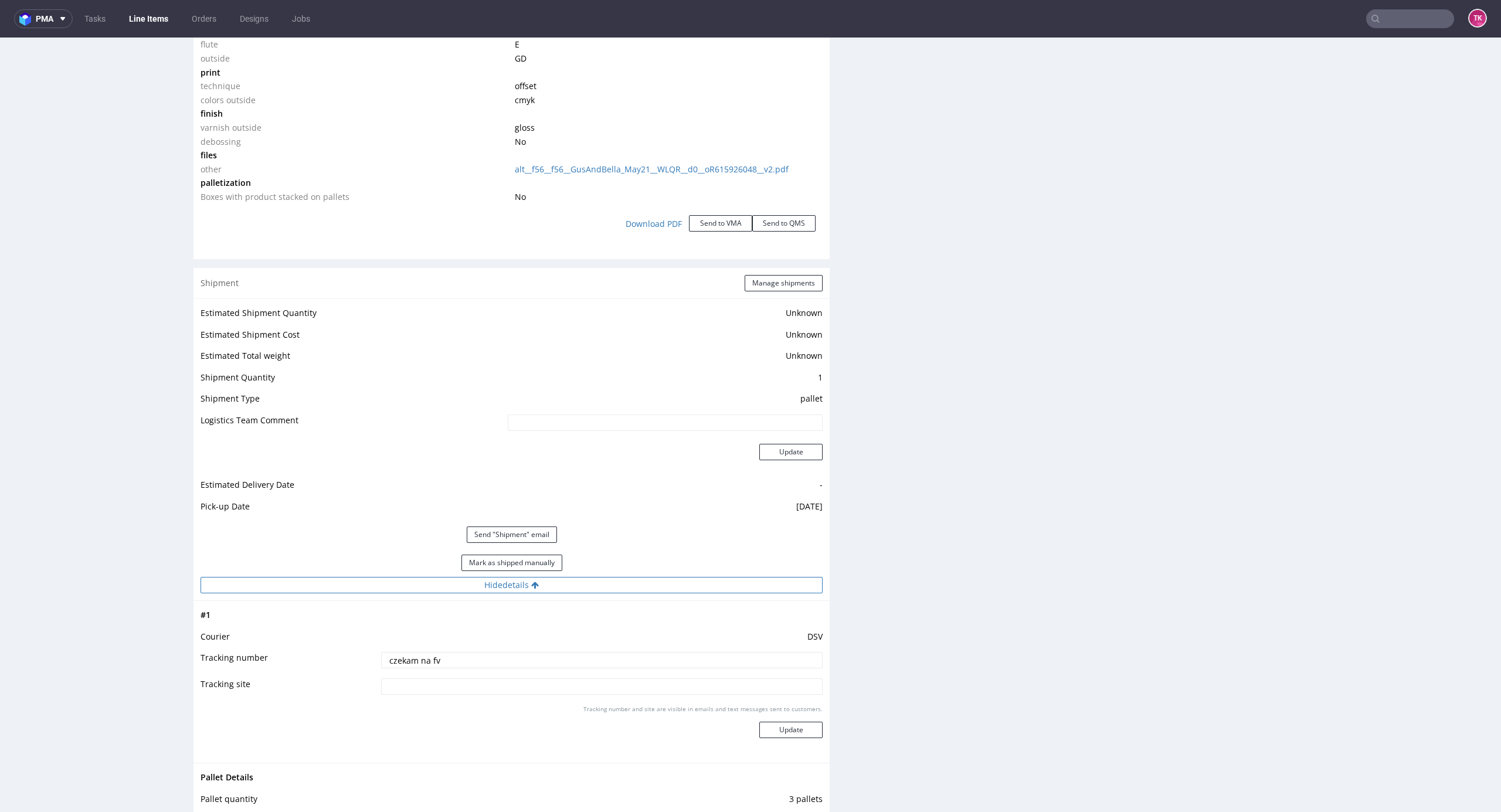
scroll to position [1329, 0]
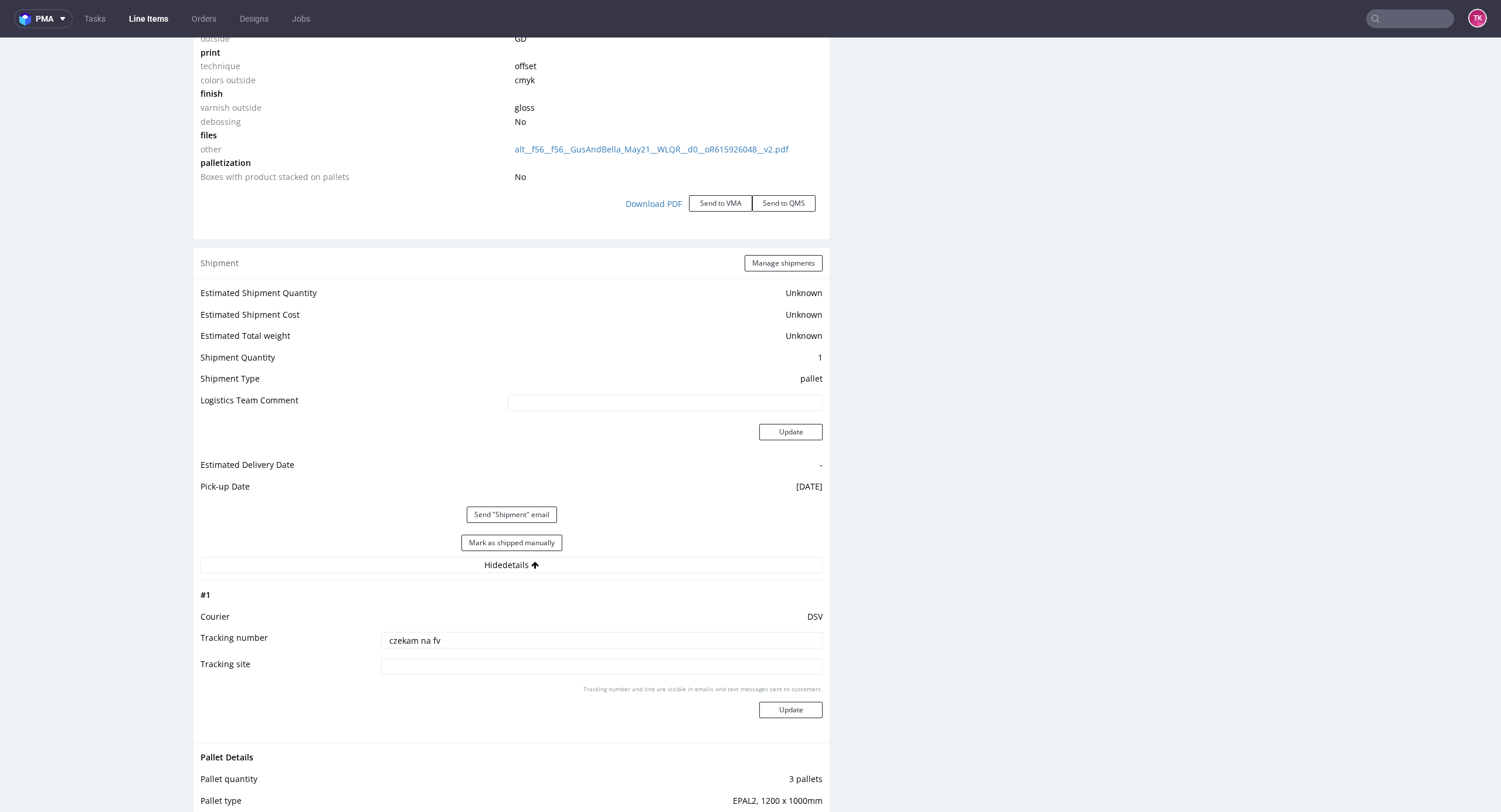
drag, startPoint x: 458, startPoint y: 636, endPoint x: 233, endPoint y: 643, distance: 225.1
click at [211, 650] on tr "Tracking number czekam na fv" at bounding box center [512, 644] width 622 height 27
paste input "40257145950405315307"
type input "40257145950405315307"
click at [794, 704] on button "Update" at bounding box center [791, 710] width 63 height 16
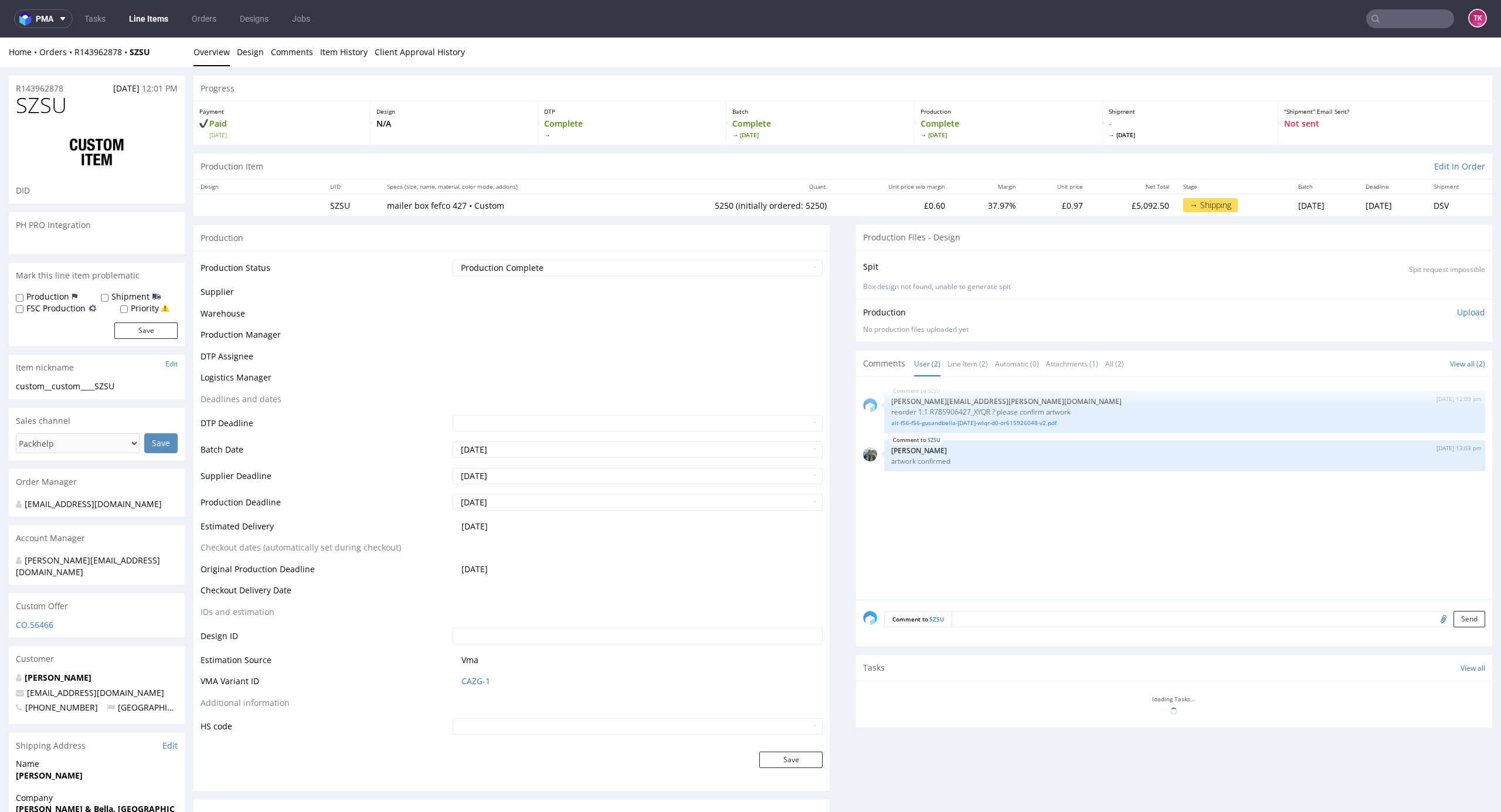
scroll to position [584, 0]
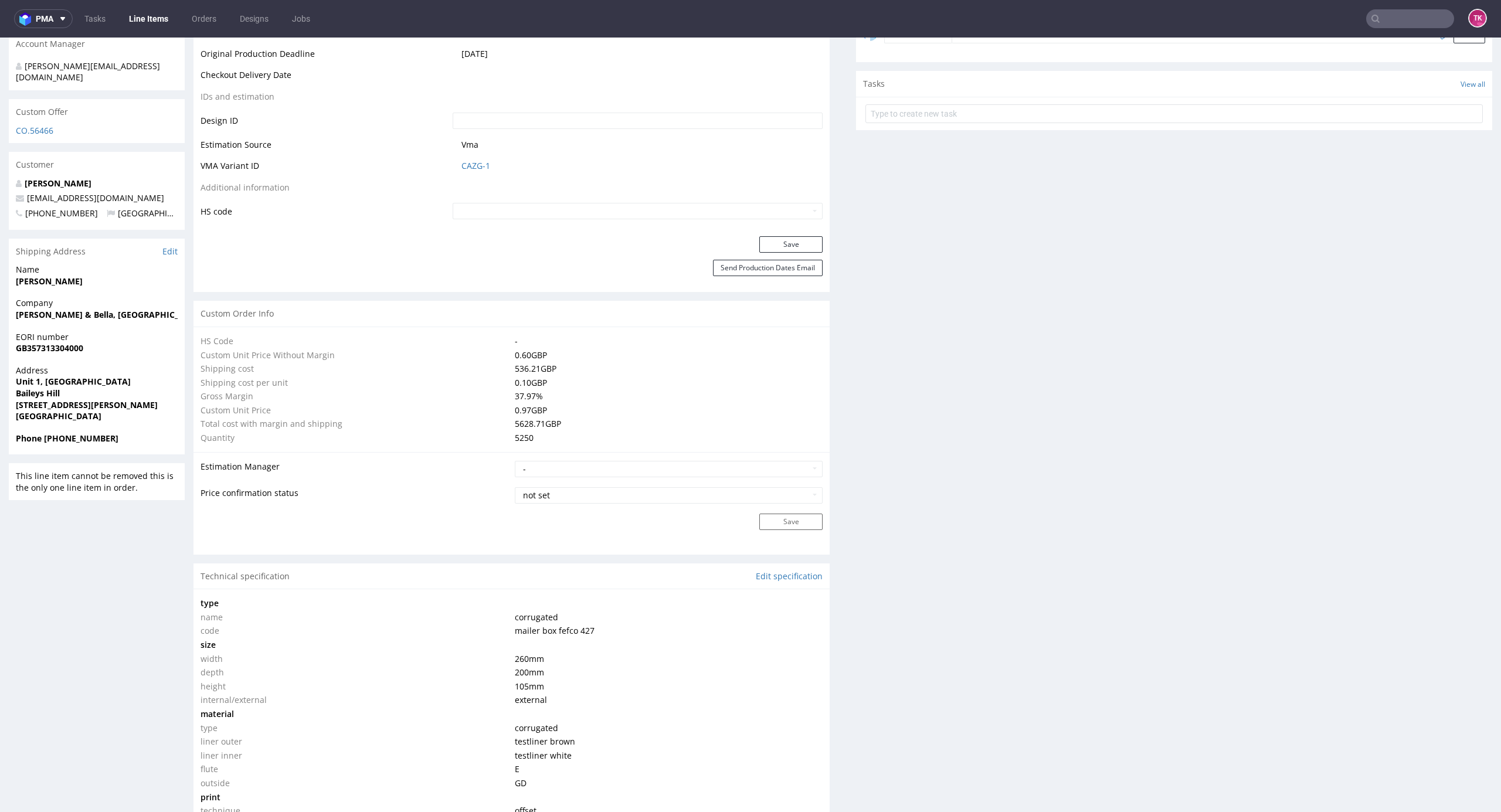
click at [168, 17] on link "Line Items" at bounding box center [149, 19] width 54 height 19
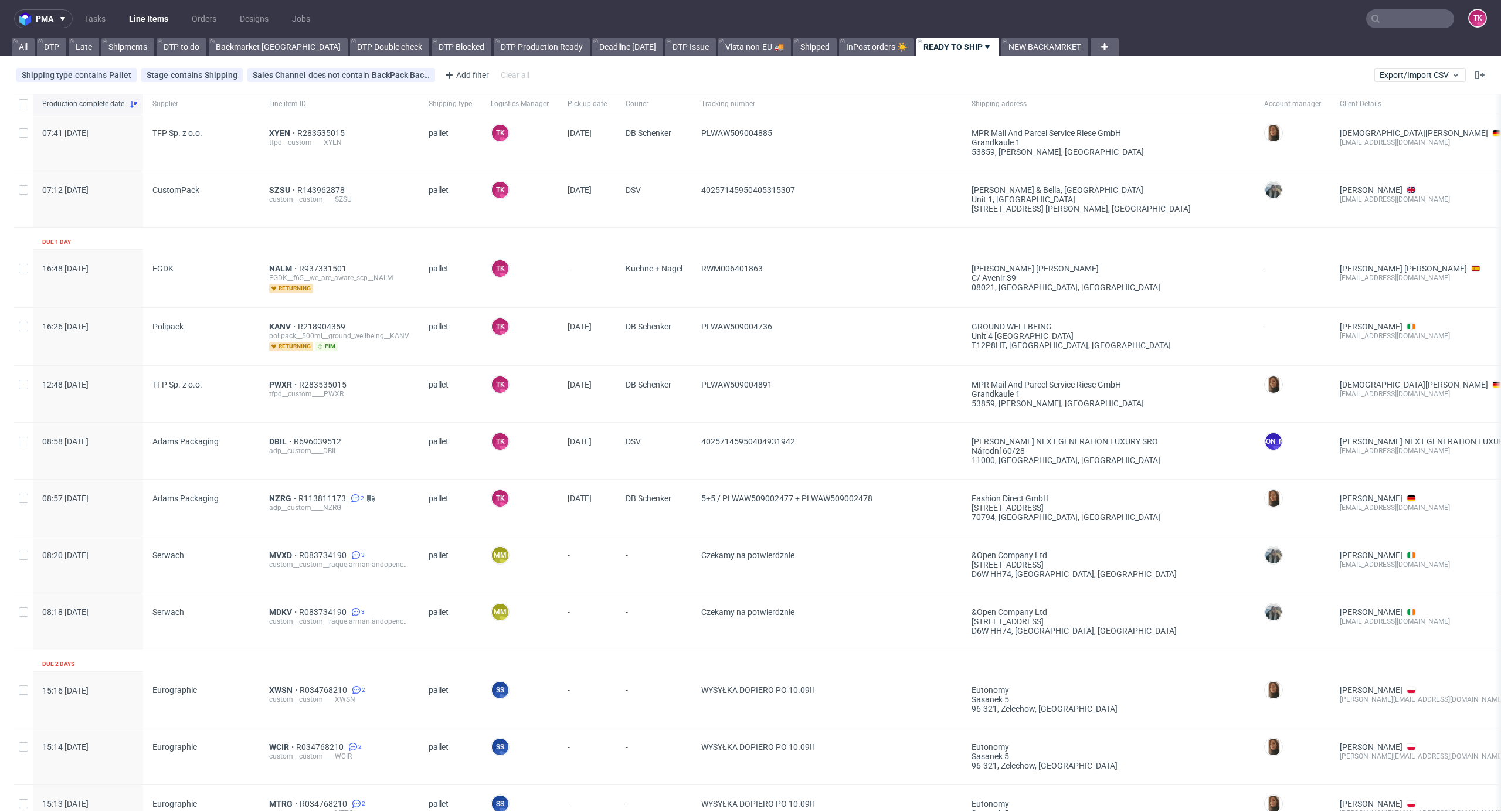
click at [156, 12] on link "Line Items" at bounding box center [149, 19] width 54 height 19
click at [139, 19] on link "Line Items" at bounding box center [149, 19] width 54 height 19
click at [155, 24] on link "Line Items" at bounding box center [149, 19] width 54 height 19
click at [165, 18] on link "Line Items" at bounding box center [149, 19] width 54 height 19
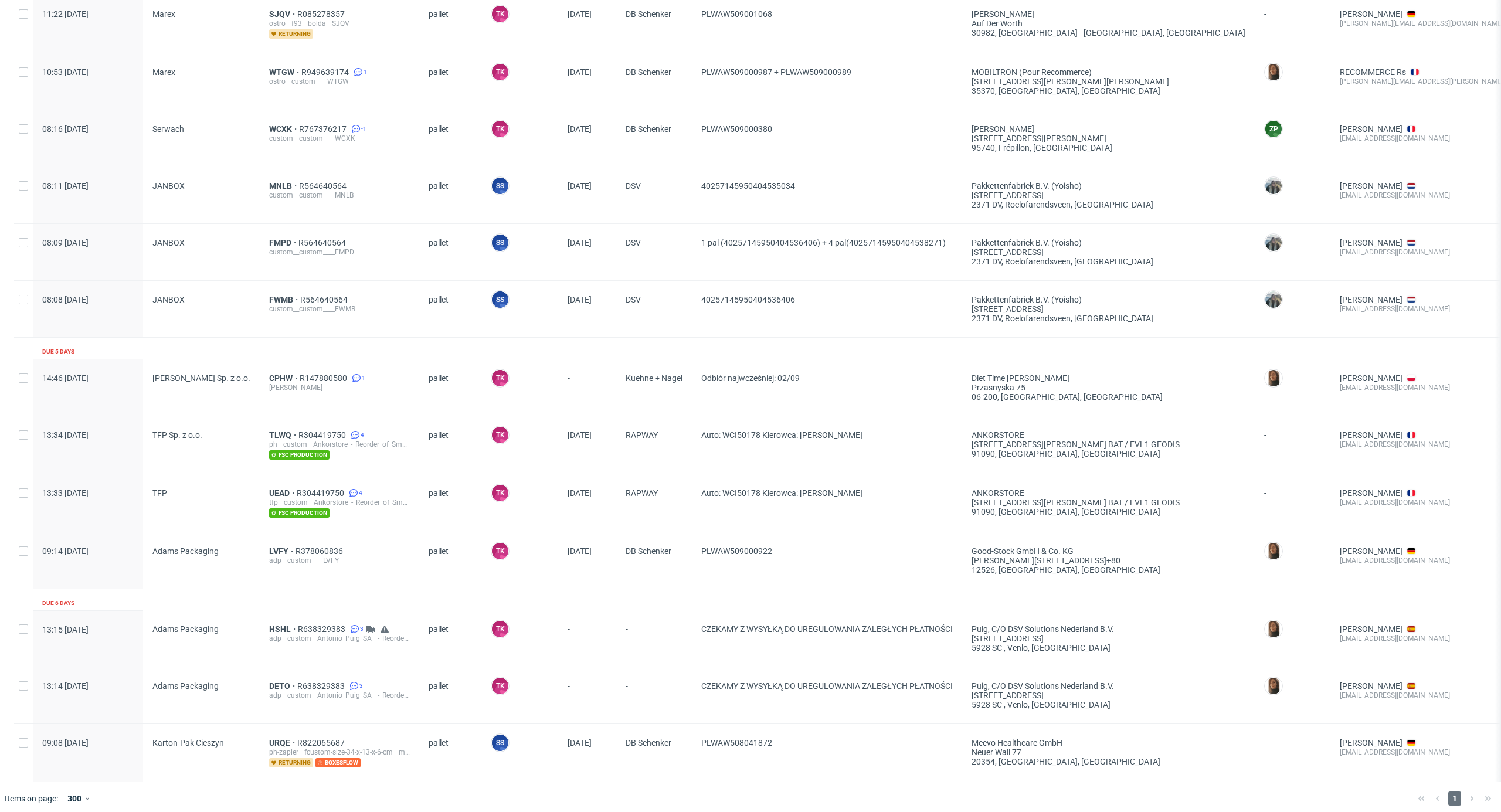
scroll to position [925, 0]
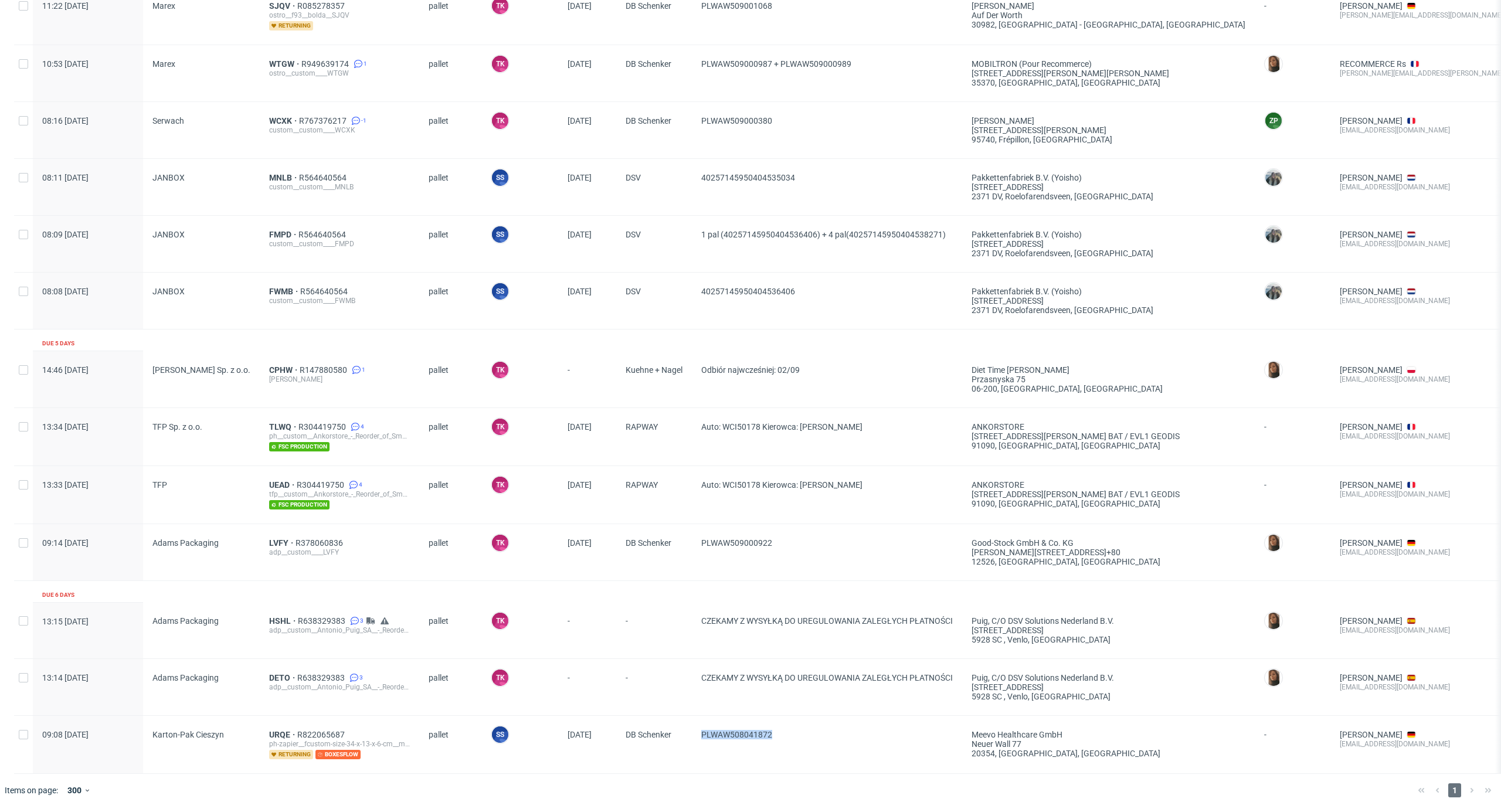
drag, startPoint x: 709, startPoint y: 730, endPoint x: 686, endPoint y: 728, distance: 23.1
click at [683, 730] on div "09:08 Thu 28.08.2025 Karton-Pak Cieszyn URQE R822065687 ph-zapier__fcustom-size…" at bounding box center [934, 745] width 1839 height 58
copy div "PLWAW508041872"
drag, startPoint x: 730, startPoint y: 537, endPoint x: 711, endPoint y: 533, distance: 19.4
click at [696, 535] on div "PLWAW509000922" at bounding box center [827, 552] width 270 height 56
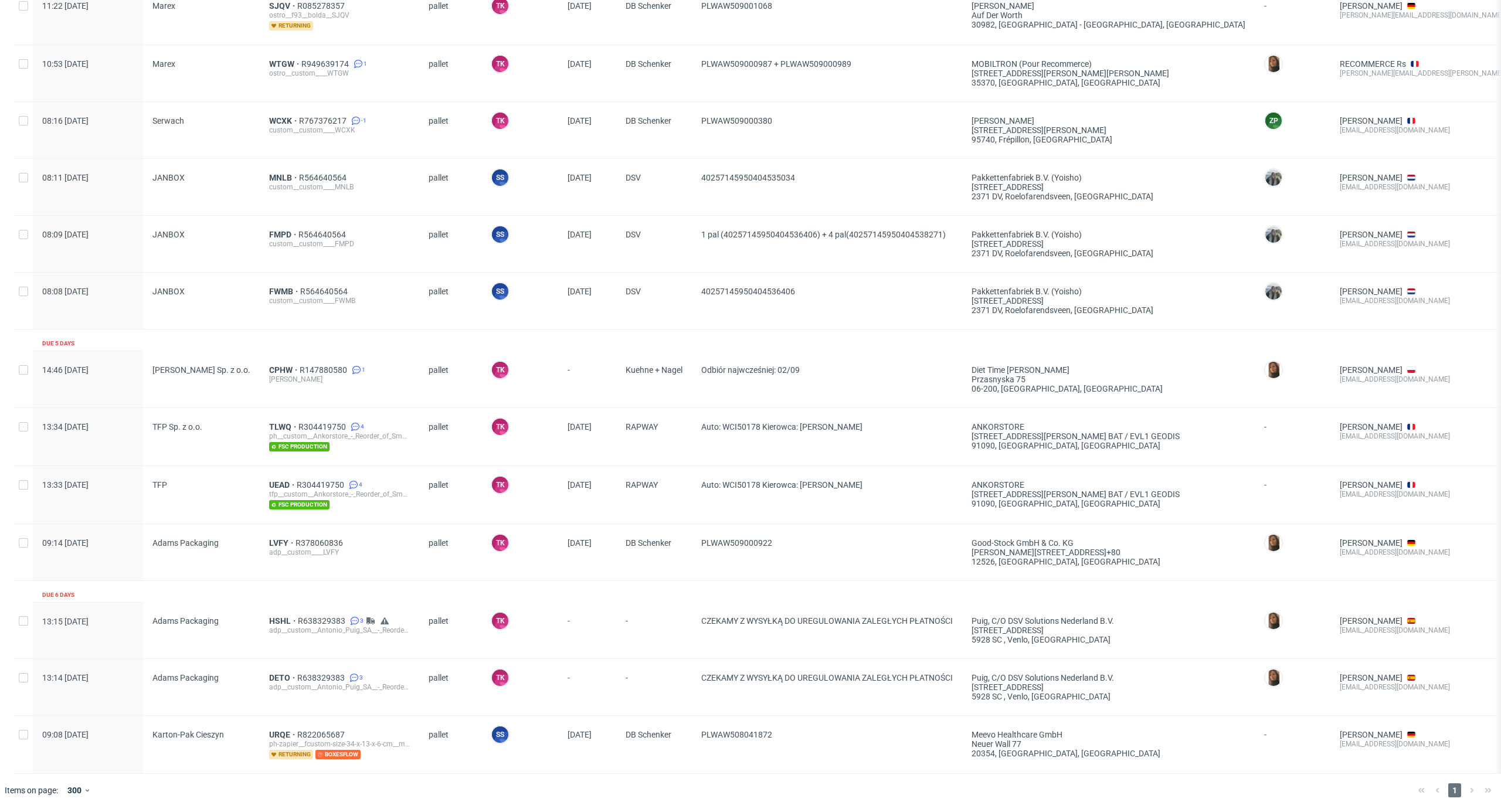
drag, startPoint x: 246, startPoint y: 345, endPoint x: 291, endPoint y: 357, distance: 46.6
click at [291, 357] on div "14:46 Fri 29.08.2025 Lester Polymers Sp. z o.o. CPHW R147880580 1 lester__custo…" at bounding box center [934, 380] width 1839 height 57
drag, startPoint x: 284, startPoint y: 353, endPoint x: 343, endPoint y: 359, distance: 59.3
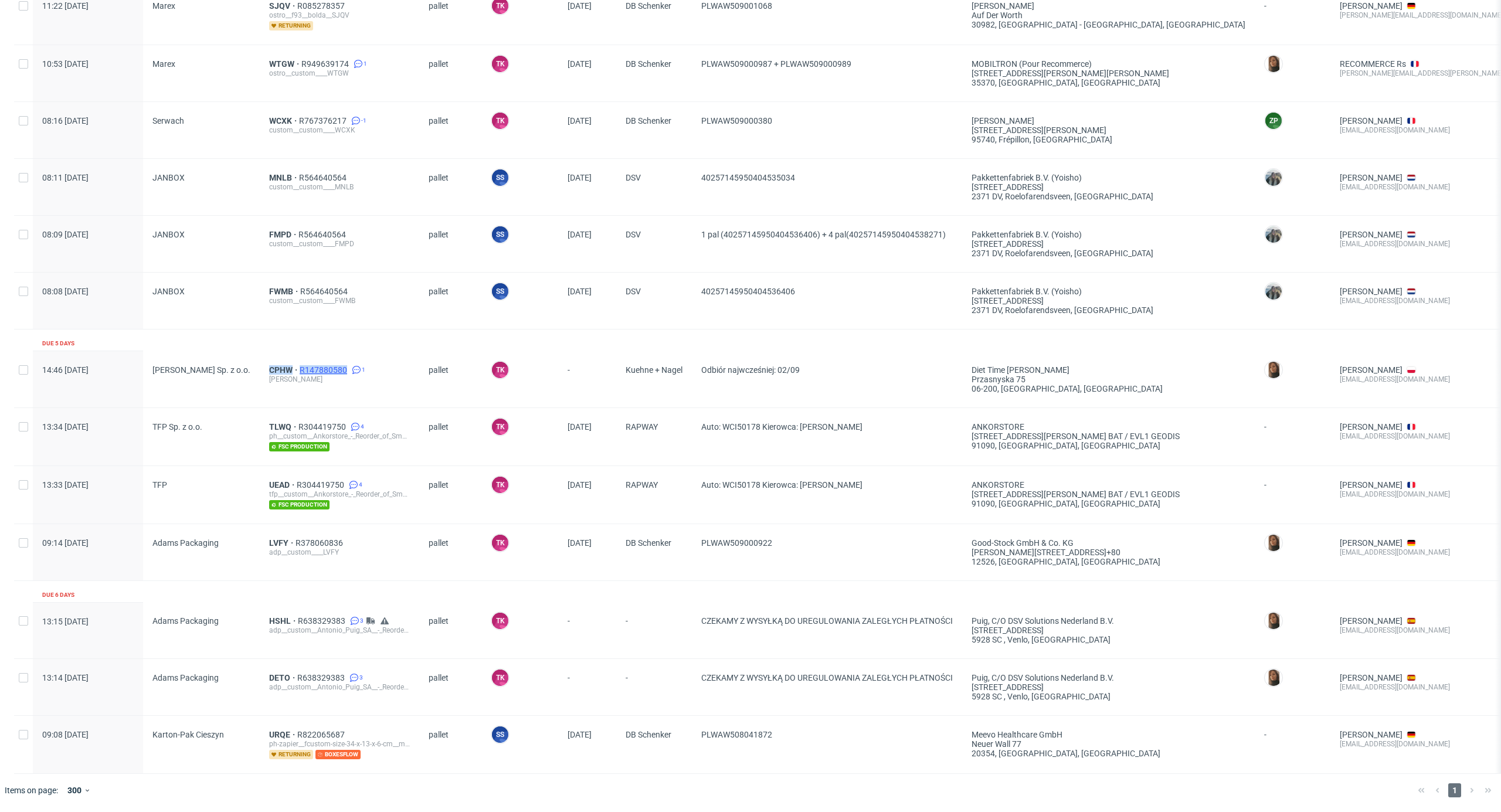
click at [343, 359] on div "CPHW R147880580 1 lester__custom____CPHW" at bounding box center [339, 379] width 160 height 56
click at [278, 366] on span "CPHW" at bounding box center [284, 370] width 31 height 10
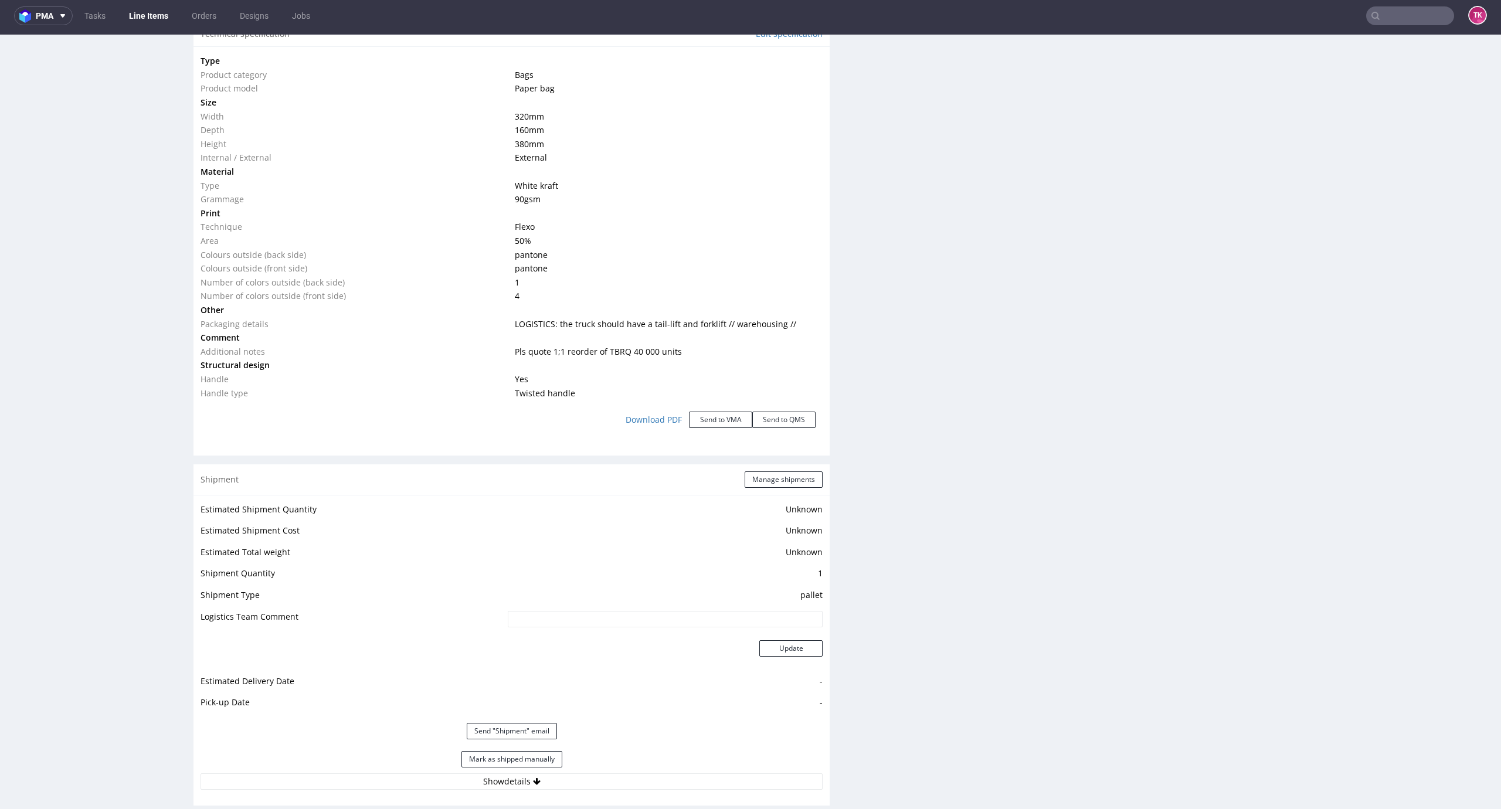
scroll to position [1141, 0]
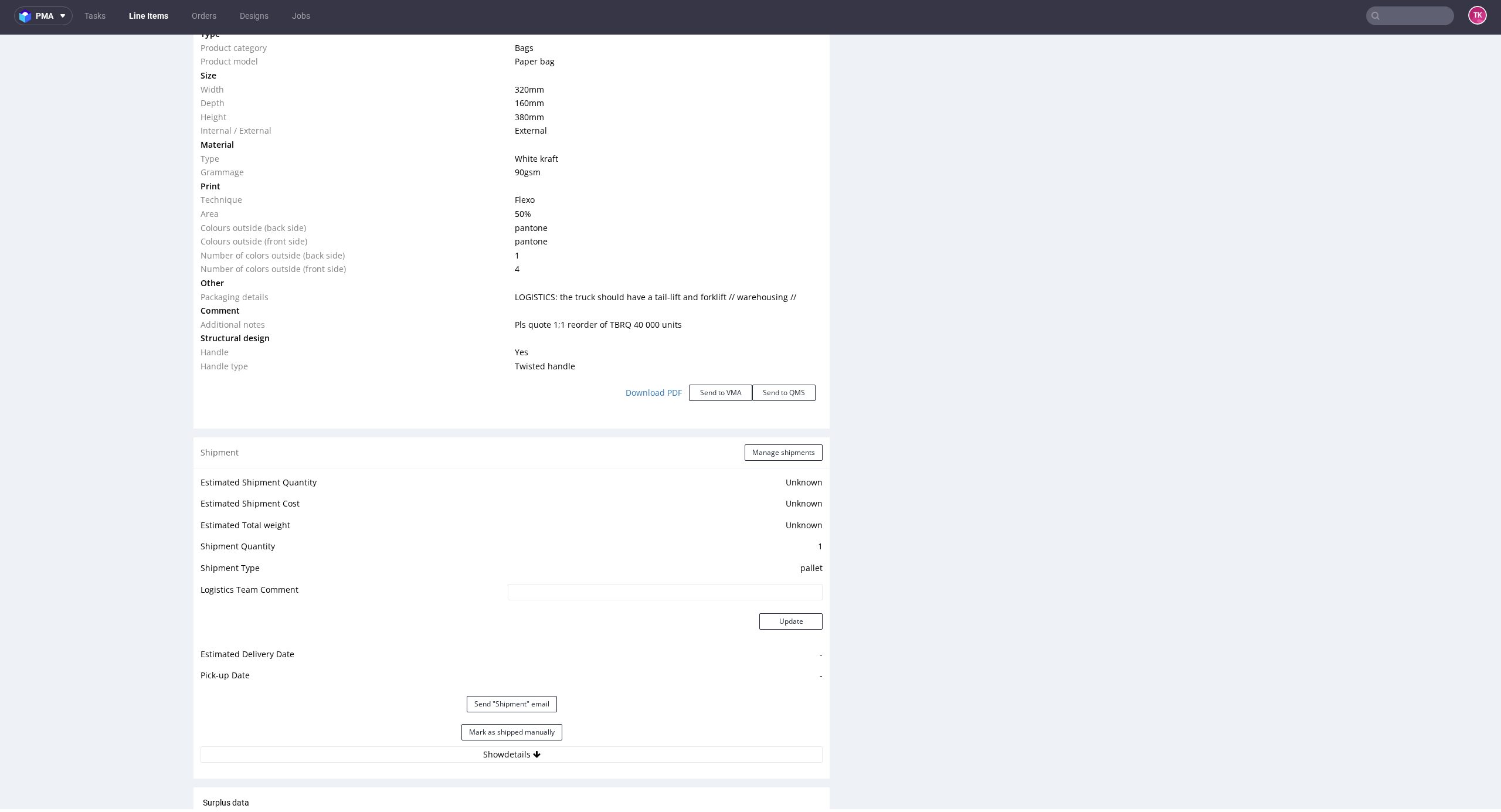
click at [741, 440] on div "Shipment Manage shipments" at bounding box center [512, 453] width 636 height 31
click at [748, 448] on button "Manage shipments" at bounding box center [783, 453] width 78 height 16
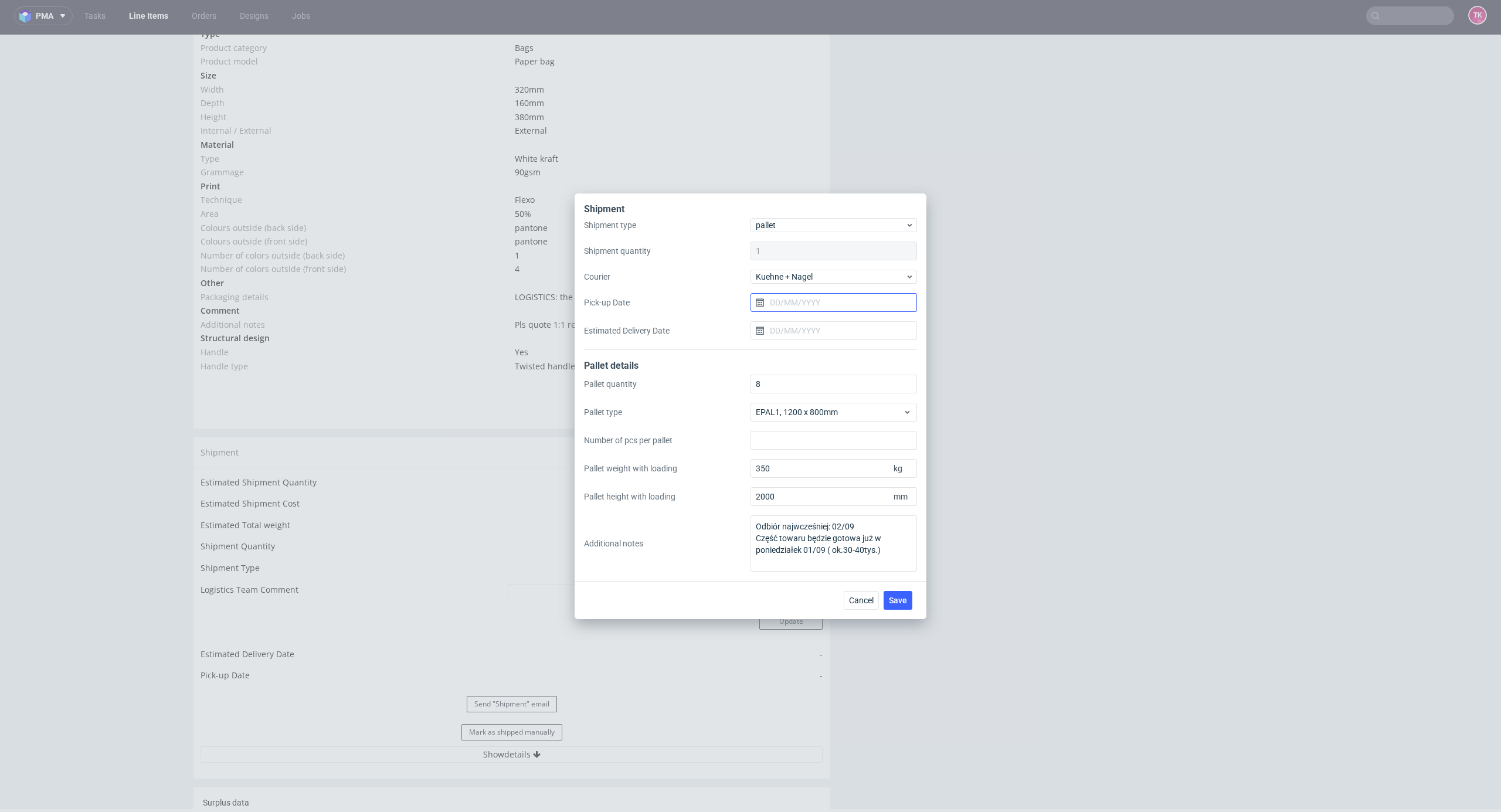
click at [813, 306] on input "Pick-up Date" at bounding box center [834, 303] width 166 height 19
drag, startPoint x: 869, startPoint y: 380, endPoint x: 918, endPoint y: 545, distance: 172.1
click at [868, 383] on button "5" at bounding box center [872, 380] width 18 height 19
type input "05/09/2025"
click at [896, 594] on div "Cancel Save" at bounding box center [751, 600] width 352 height 38
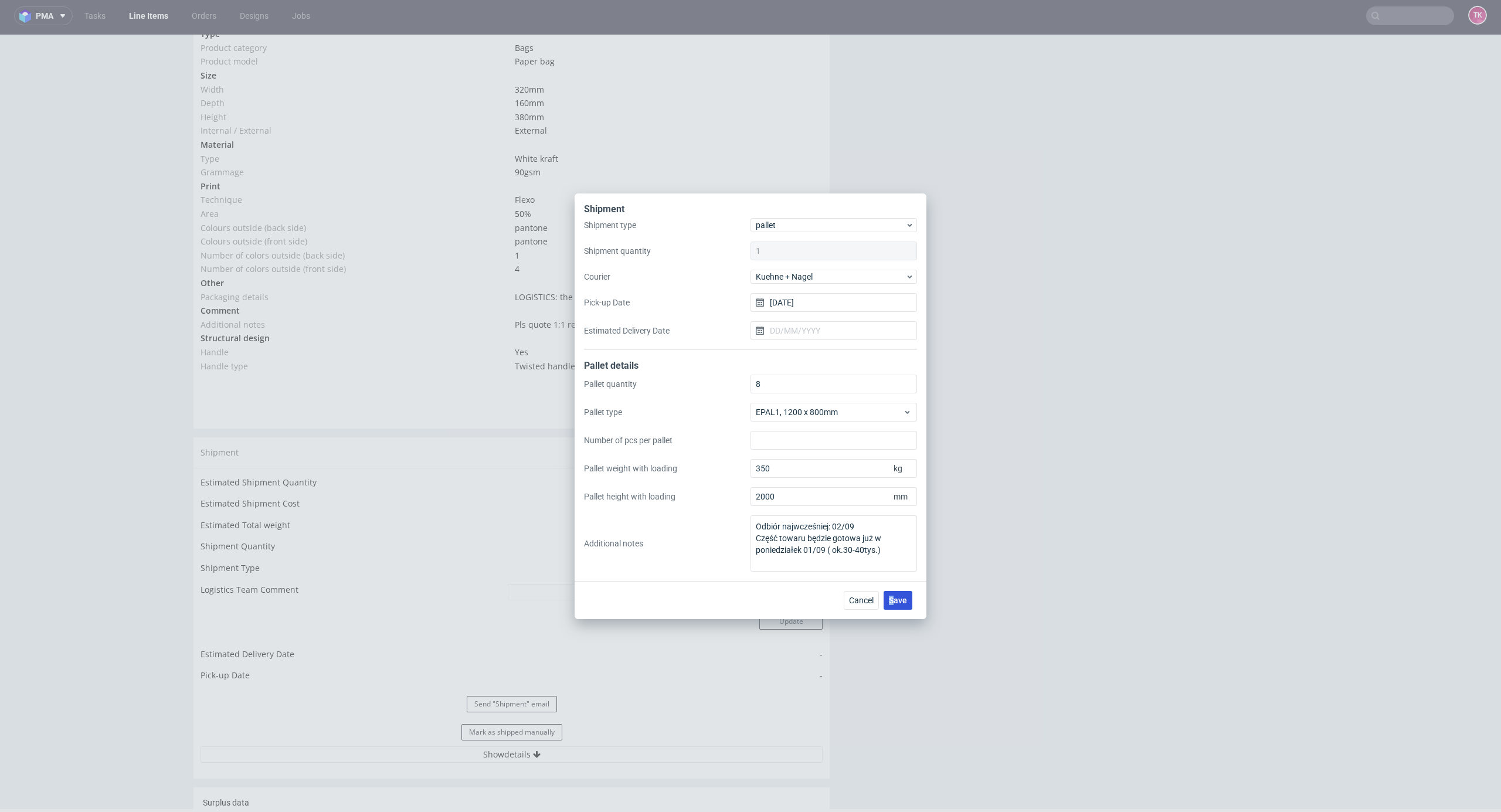
click at [897, 593] on button "Save" at bounding box center [898, 601] width 29 height 19
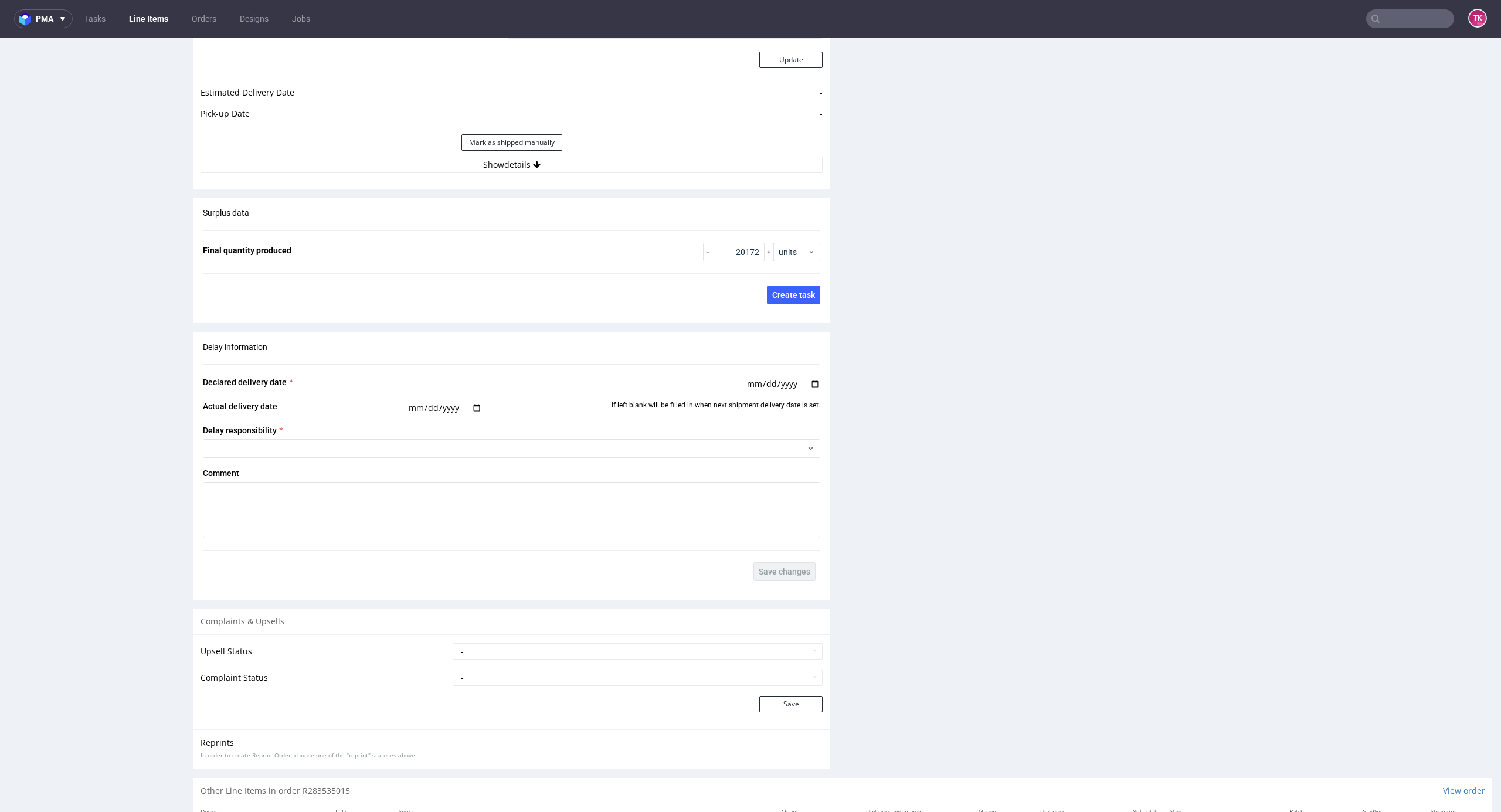
scroll to position [1672, 0]
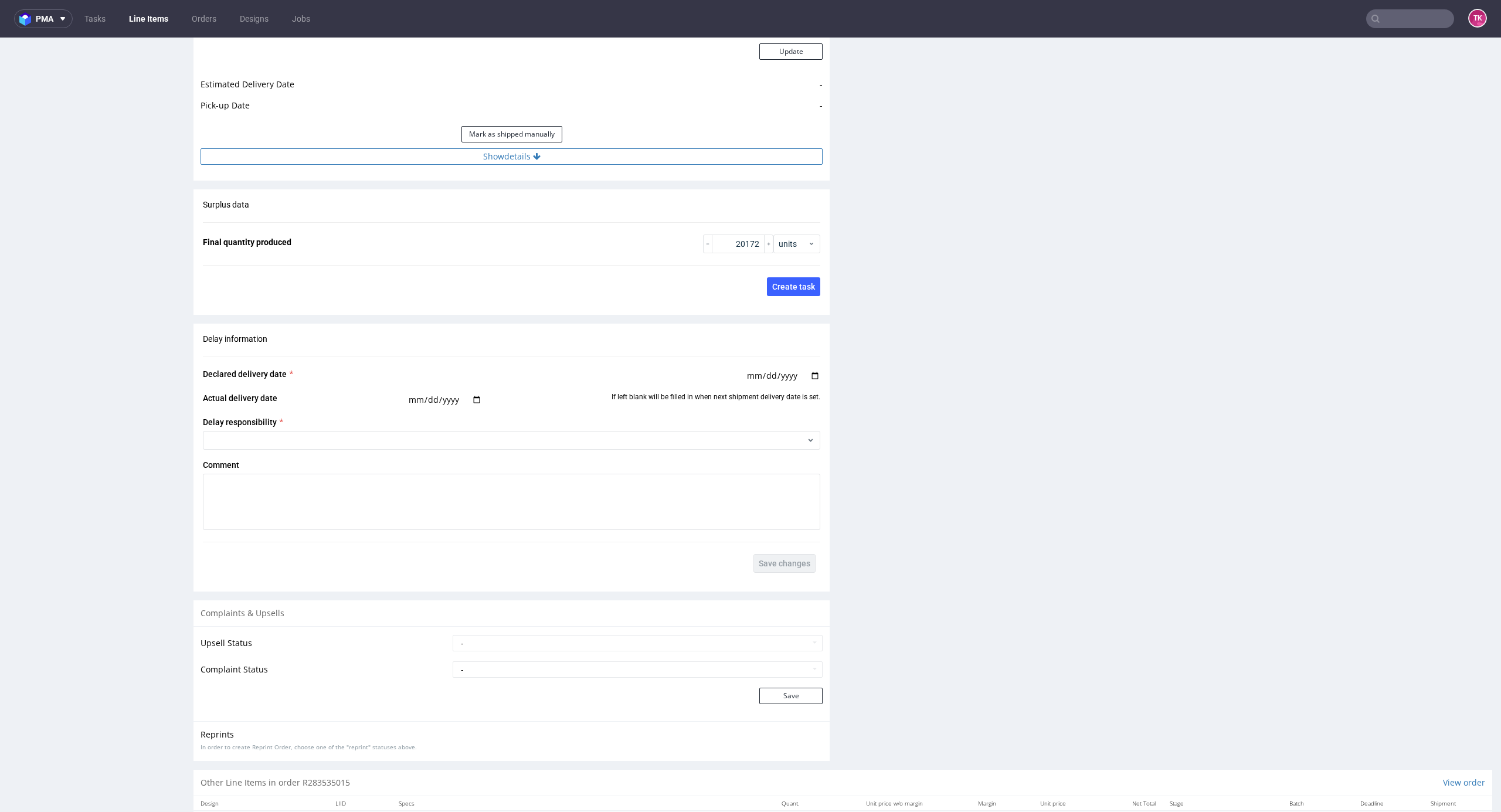
click at [540, 163] on button "Show details" at bounding box center [512, 156] width 622 height 16
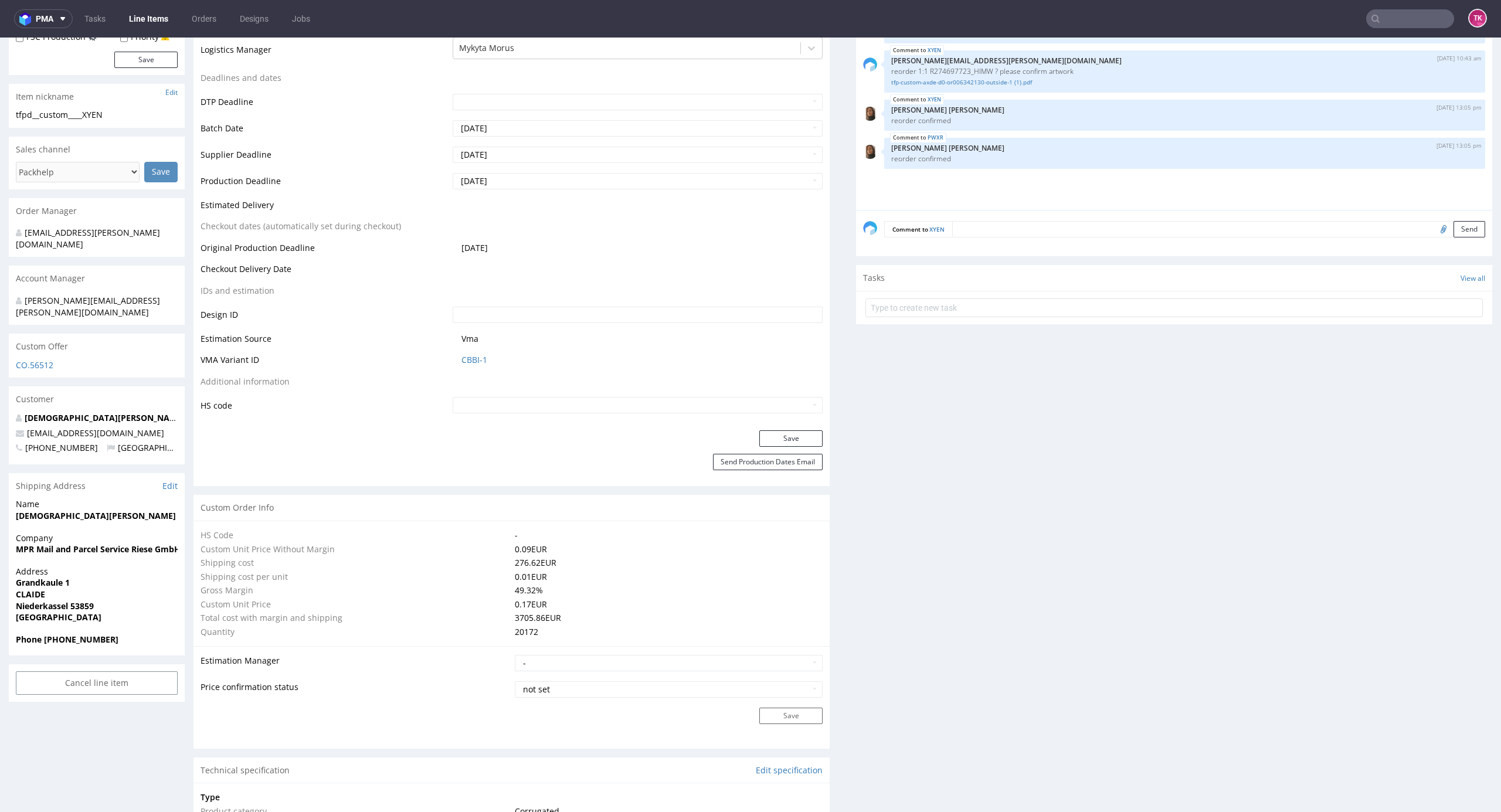
scroll to position [186, 0]
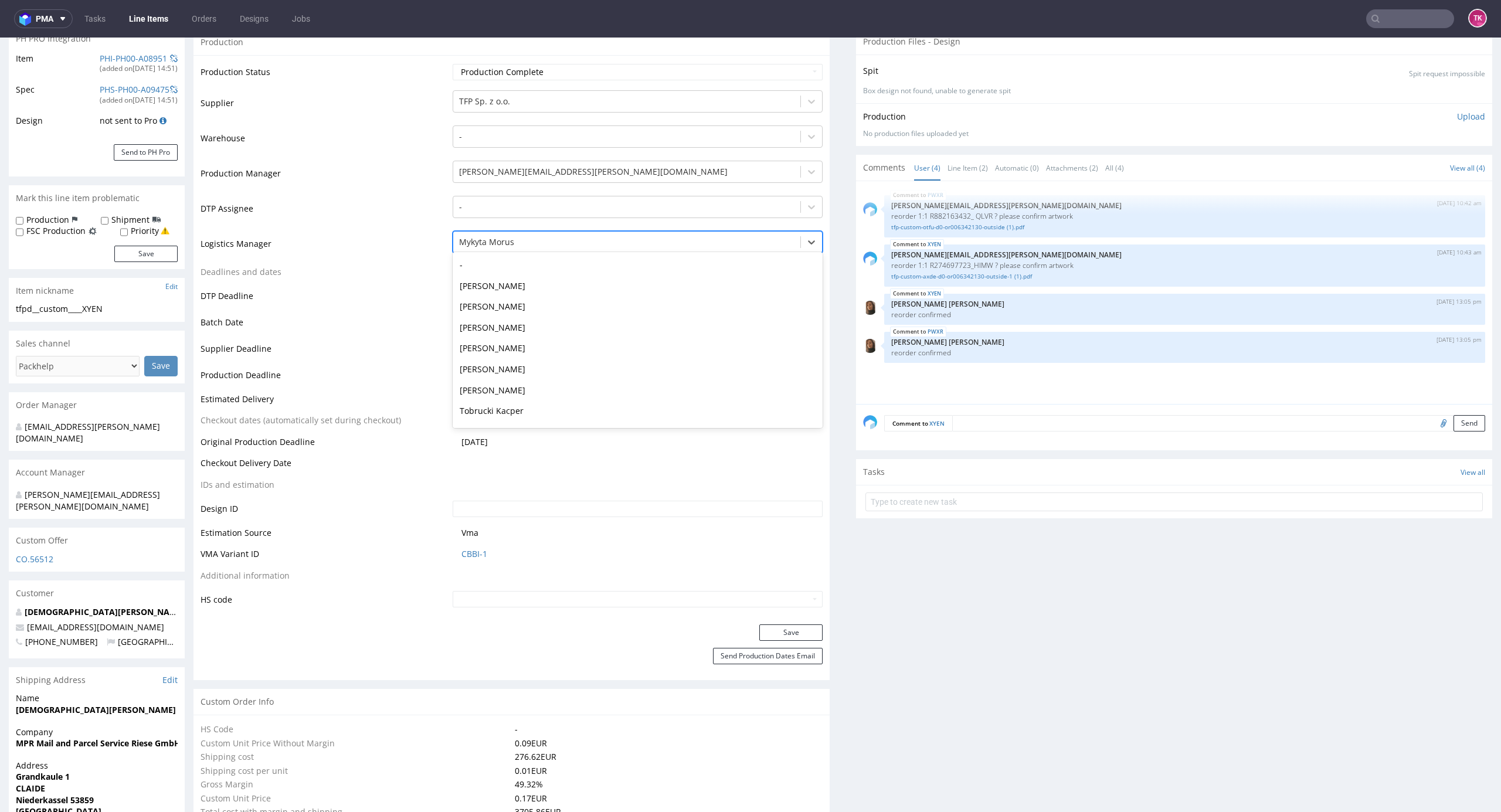
drag, startPoint x: 559, startPoint y: 233, endPoint x: 559, endPoint y: 246, distance: 13.0
click at [559, 242] on div "Mykyta Morus" at bounding box center [637, 242] width 370 height 22
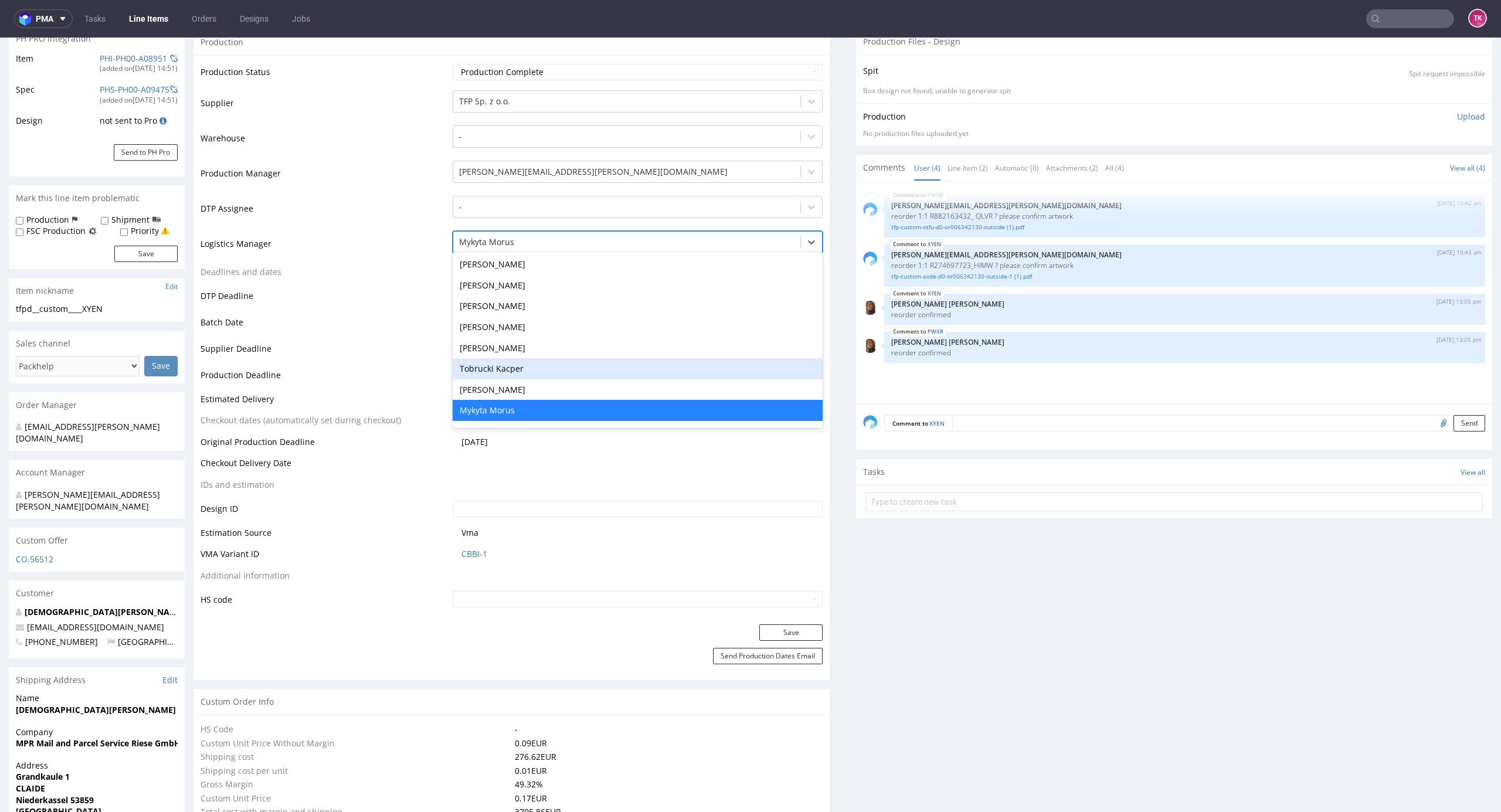
drag, startPoint x: 552, startPoint y: 369, endPoint x: 567, endPoint y: 407, distance: 40.9
click at [551, 370] on div "Tobrucki Kacper" at bounding box center [637, 368] width 370 height 21
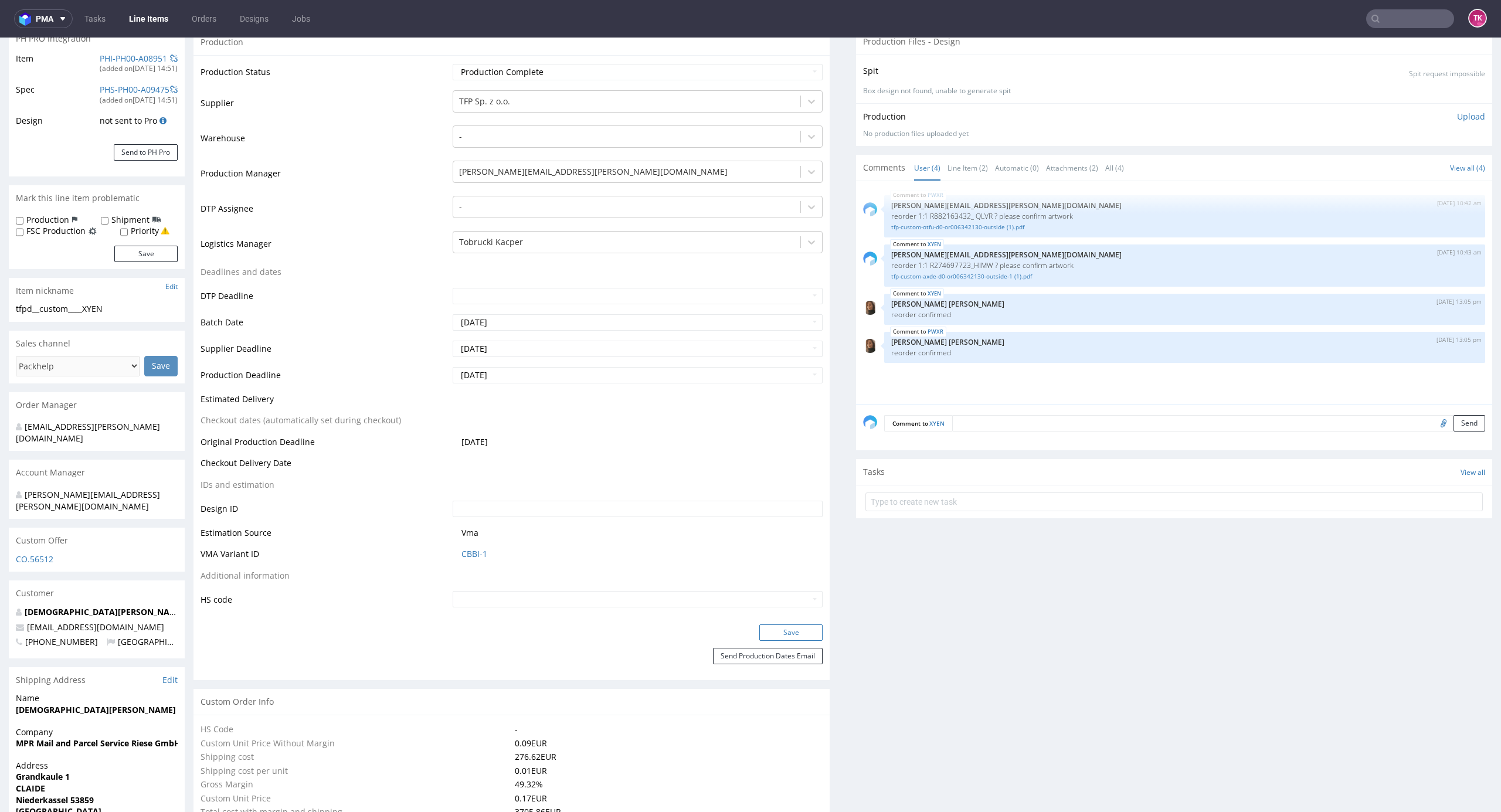
click at [777, 627] on button "Save" at bounding box center [791, 633] width 63 height 16
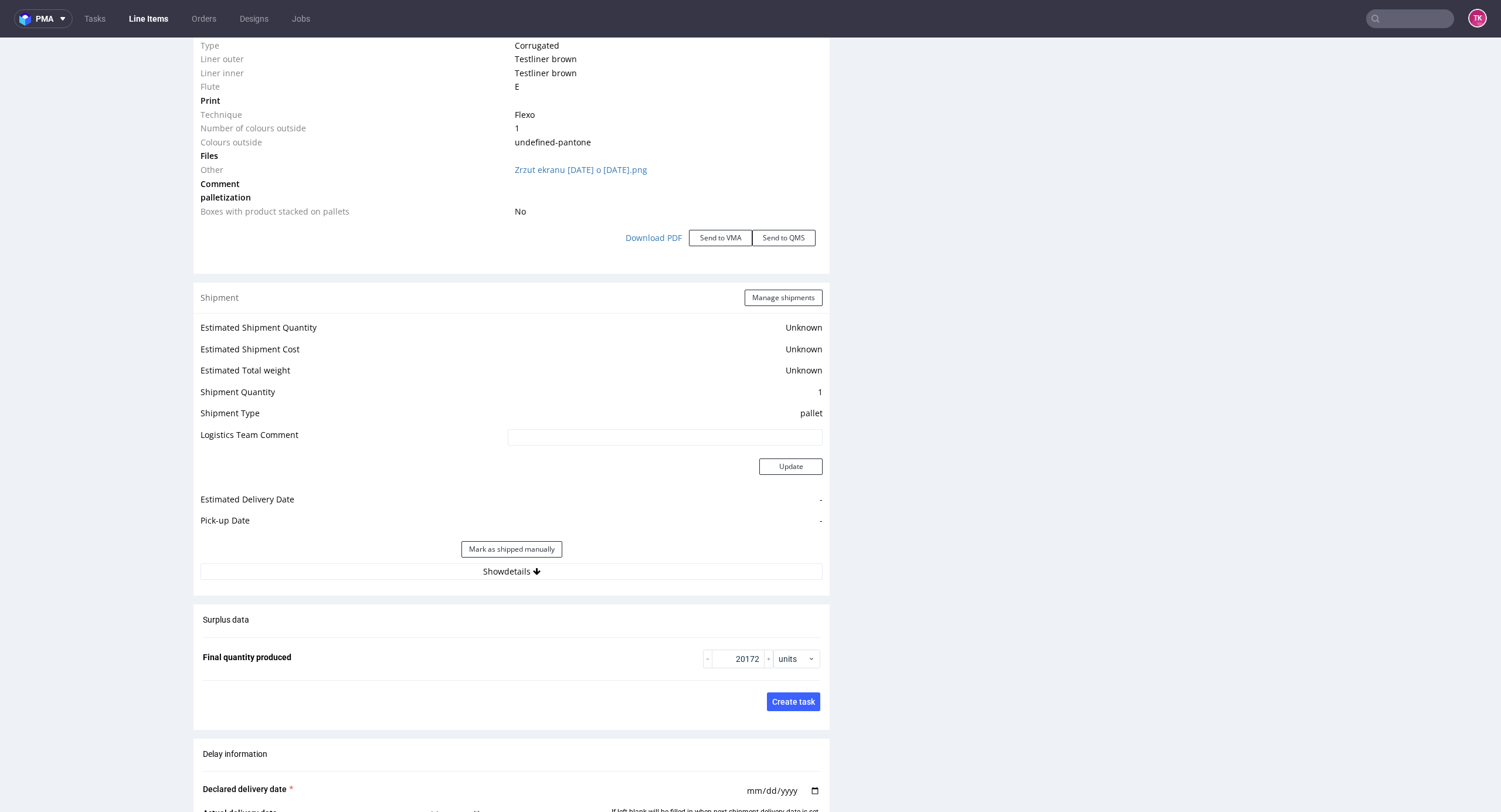
scroll to position [1282, 0]
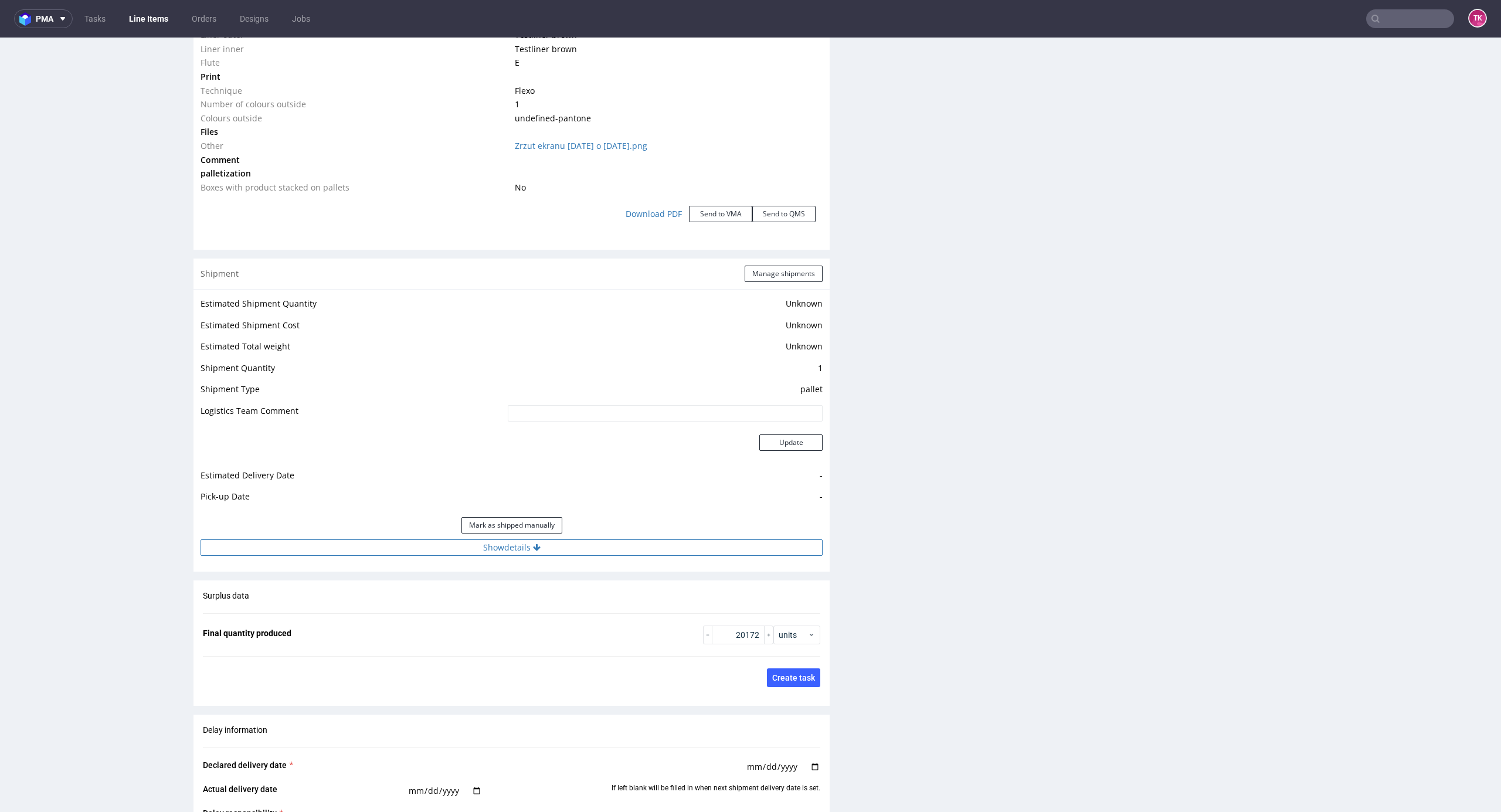
click at [590, 556] on button "Show details" at bounding box center [512, 548] width 622 height 16
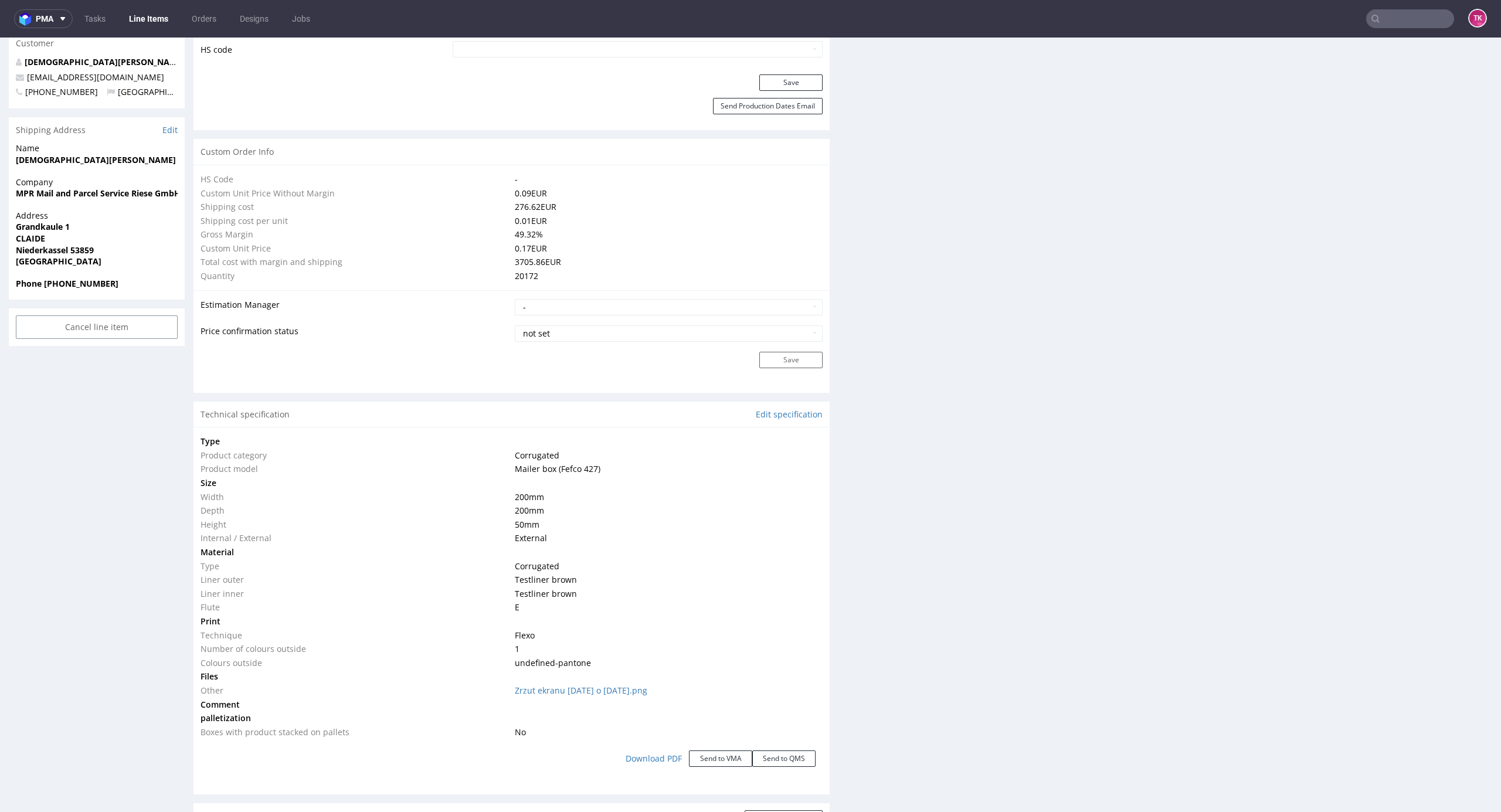
scroll to position [656, 0]
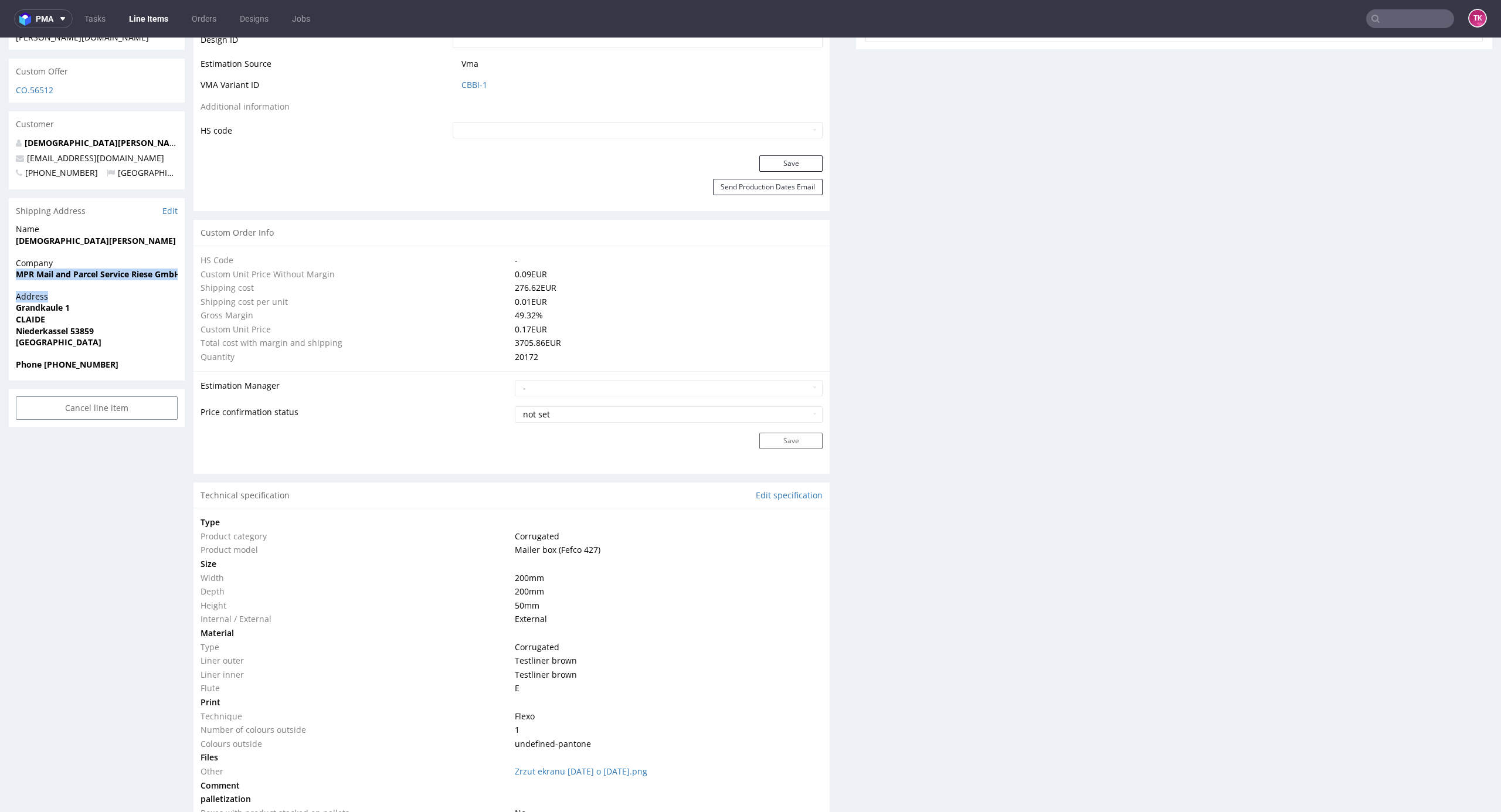
drag, startPoint x: 1, startPoint y: 250, endPoint x: 0, endPoint y: 280, distance: 30.0
click at [0, 280] on div "R283535015 15.08.2025 11:29 AM XYEN DID PH PRO Integration Item PHI-PH00-A08951…" at bounding box center [750, 786] width 1501 height 2750
click at [0, 278] on div "R283535015 15.08.2025 11:29 AM XYEN DID PH PRO Integration Item PHI-PH00-A08951…" at bounding box center [750, 786] width 1501 height 2750
drag, startPoint x: 11, startPoint y: 246, endPoint x: 5, endPoint y: 277, distance: 31.6
click at [5, 277] on div "R283535015 15.08.2025 11:29 AM XYEN DID PH PRO Integration Item PHI-PH00-A08951…" at bounding box center [750, 786] width 1501 height 2750
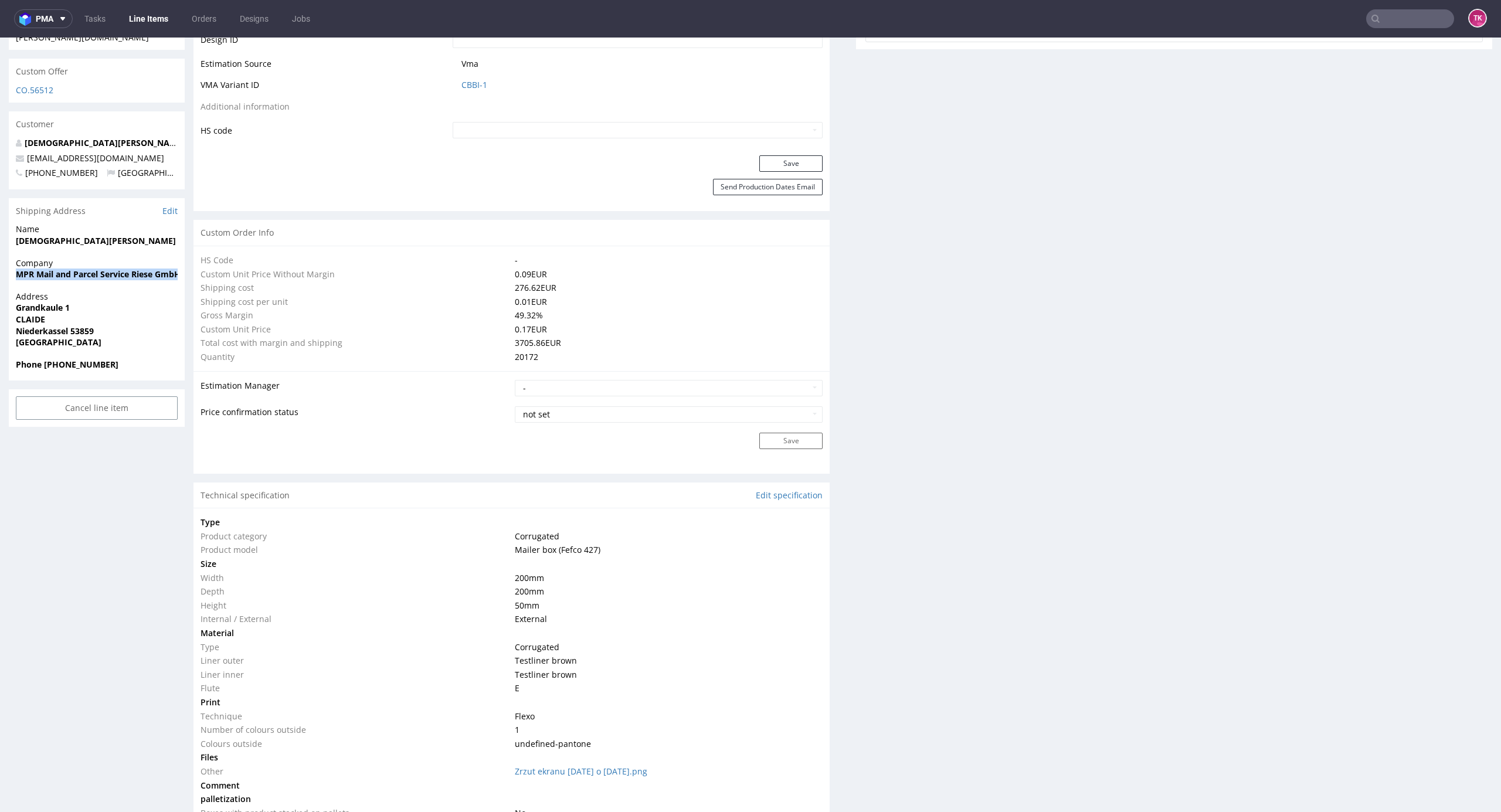
copy strong "MPR Mail and Parcel Service Riese GmbH"
drag, startPoint x: 14, startPoint y: 221, endPoint x: 110, endPoint y: 223, distance: 96.0
click at [109, 224] on div "Name Christian Löffler" at bounding box center [96, 240] width 176 height 33
copy strong "Christian Löffler"
drag, startPoint x: 7, startPoint y: 303, endPoint x: 120, endPoint y: 307, distance: 113.1
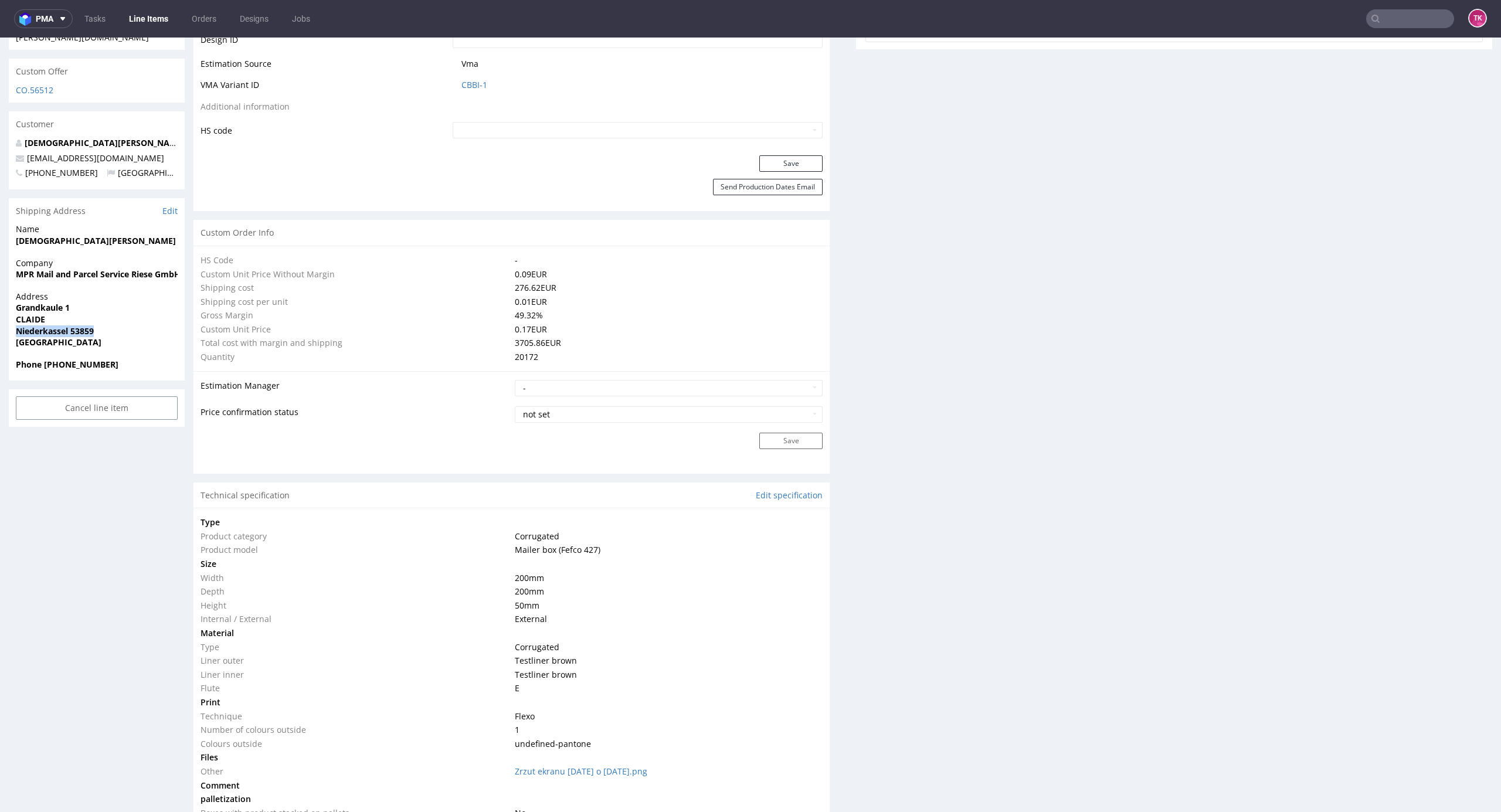
click at [120, 307] on div "R283535015 15.08.2025 11:29 AM XYEN DID PH PRO Integration Item PHI-PH00-A08951…" at bounding box center [750, 786] width 1501 height 2750
copy strong "Niederkassel 53859"
drag, startPoint x: 1, startPoint y: 281, endPoint x: 61, endPoint y: 294, distance: 61.4
click at [61, 294] on div "R283535015 15.08.2025 11:29 AM XYEN DID PH PRO Integration Item PHI-PH00-A08951…" at bounding box center [750, 786] width 1501 height 2750
copy p "Grandkaule 1 CLAIDE"
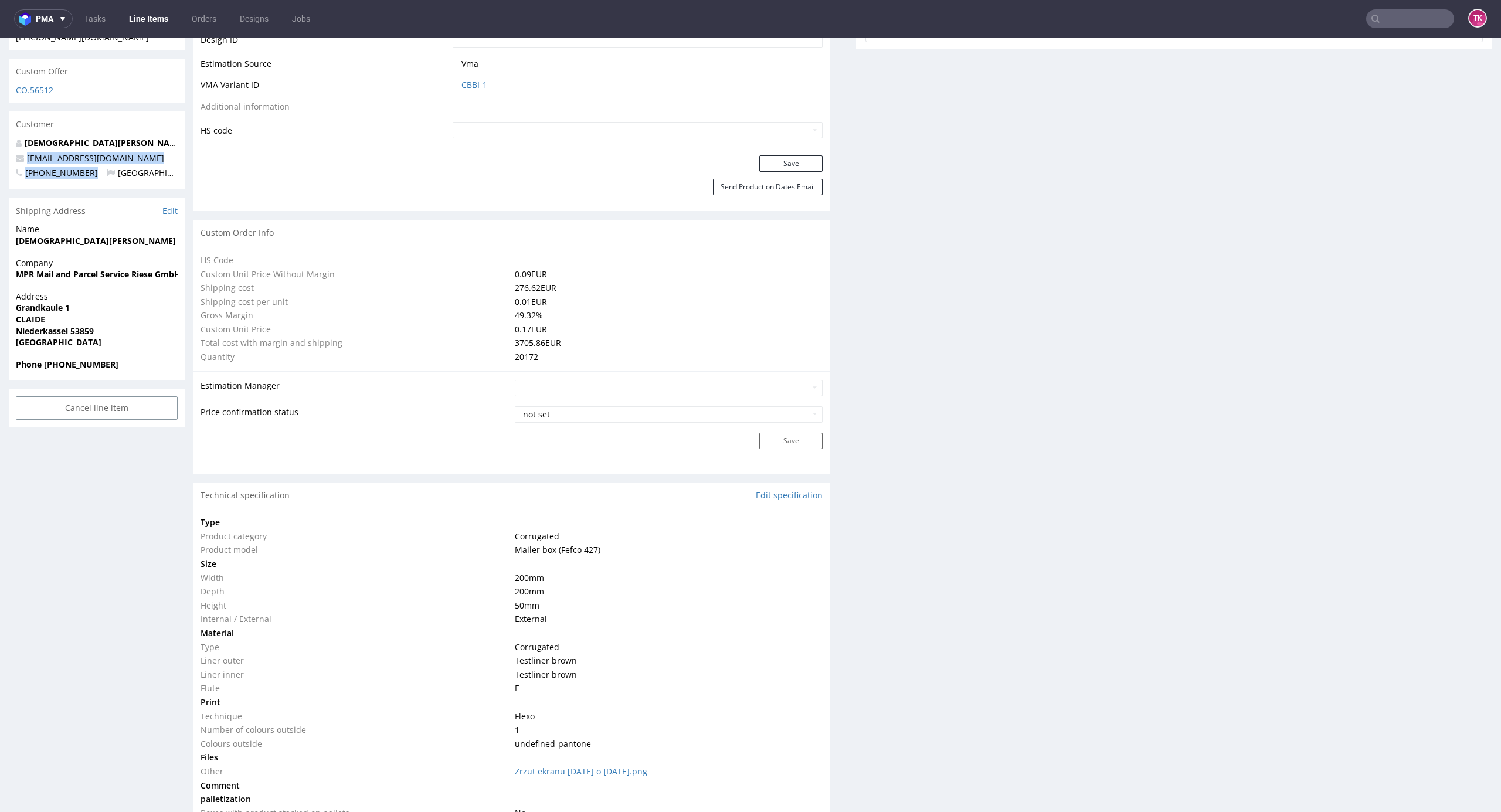
drag, startPoint x: 85, startPoint y: 141, endPoint x: 19, endPoint y: 139, distance: 66.0
click at [15, 137] on div "Christian Löffler mail@claide.de +4917670619934 Germany" at bounding box center [96, 163] width 176 height 52
click at [67, 198] on div "Shipping Address Edit" at bounding box center [96, 211] width 176 height 26
drag, startPoint x: 99, startPoint y: 131, endPoint x: 6, endPoint y: 134, distance: 93.0
click at [0, 134] on div "R283535015 15.08.2025 11:29 AM XYEN DID PH PRO Integration Item PHI-PH00-A08951…" at bounding box center [750, 786] width 1501 height 2750
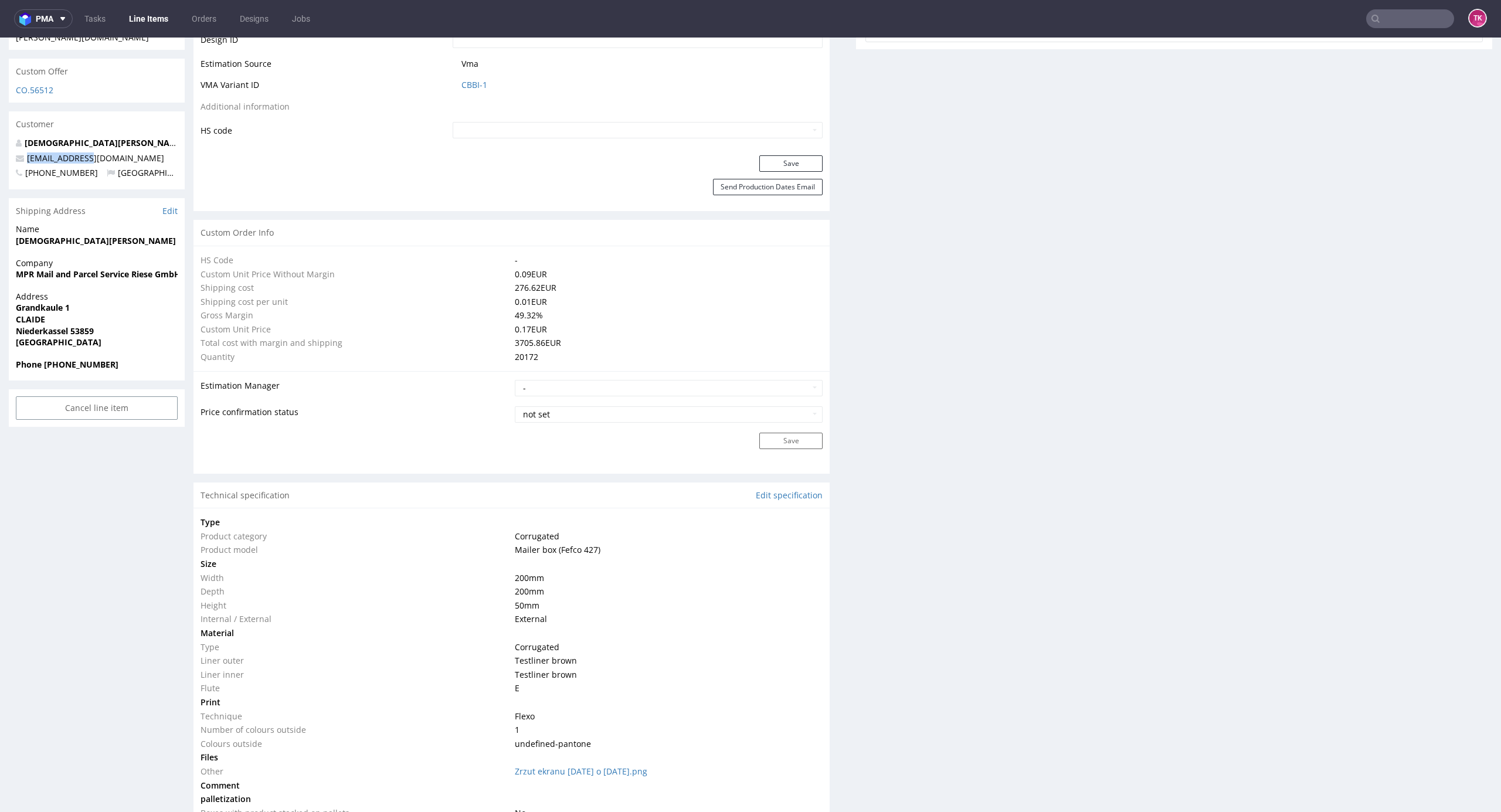
copy span "mail@claide.de"
drag, startPoint x: 43, startPoint y: 339, endPoint x: 150, endPoint y: 339, distance: 107.0
click at [150, 359] on span "Phone +4917670619934" at bounding box center [96, 364] width 162 height 12
copy strong "+4917670619934"
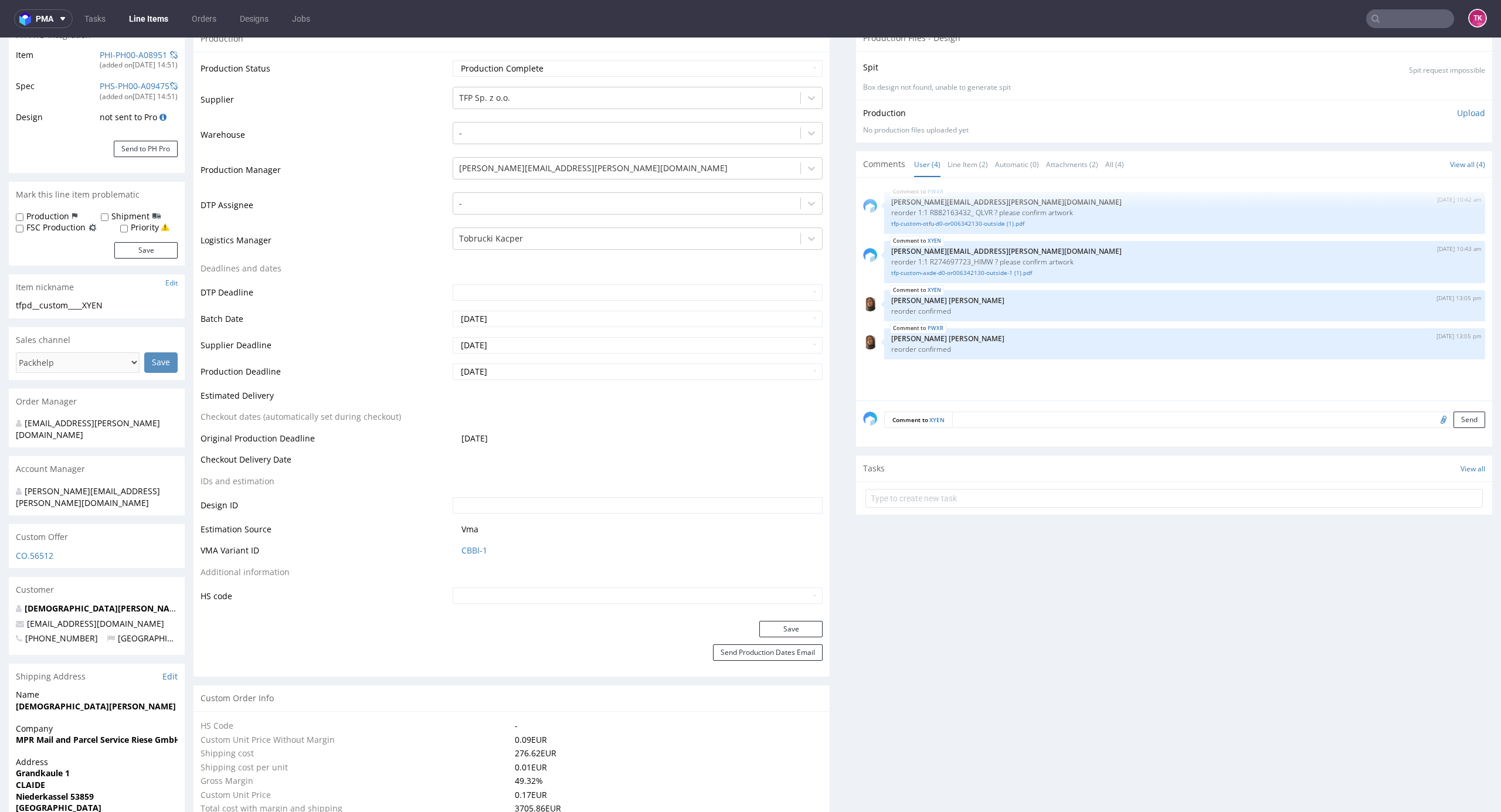
scroll to position [0, 0]
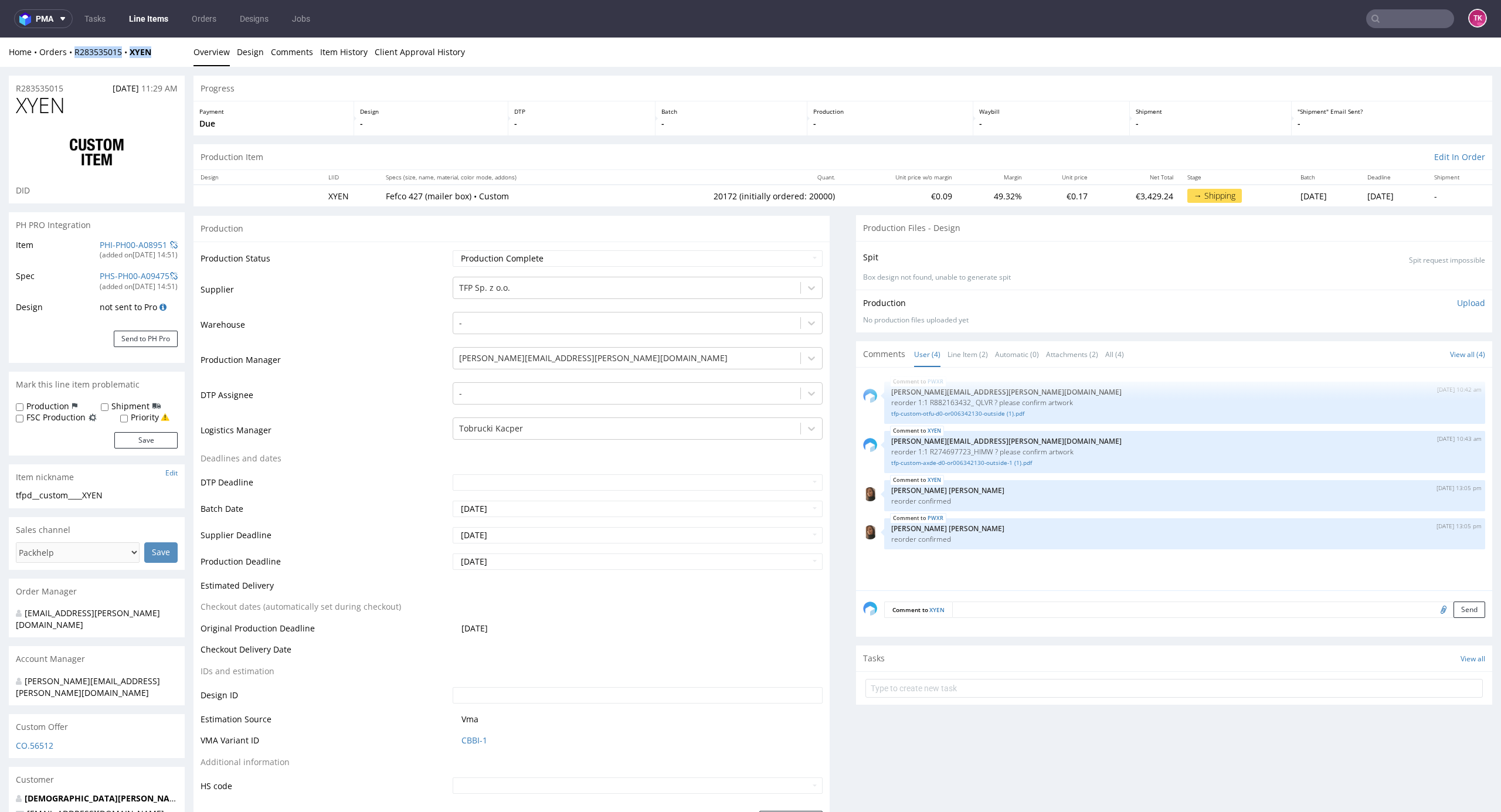
drag, startPoint x: 170, startPoint y: 47, endPoint x: 71, endPoint y: 62, distance: 100.1
click at [71, 62] on div "Home Orders R283535015 XYEN Overview Design Comments Item History Client Approv…" at bounding box center [750, 52] width 1501 height 29
copy div "R283535015 XYEN"
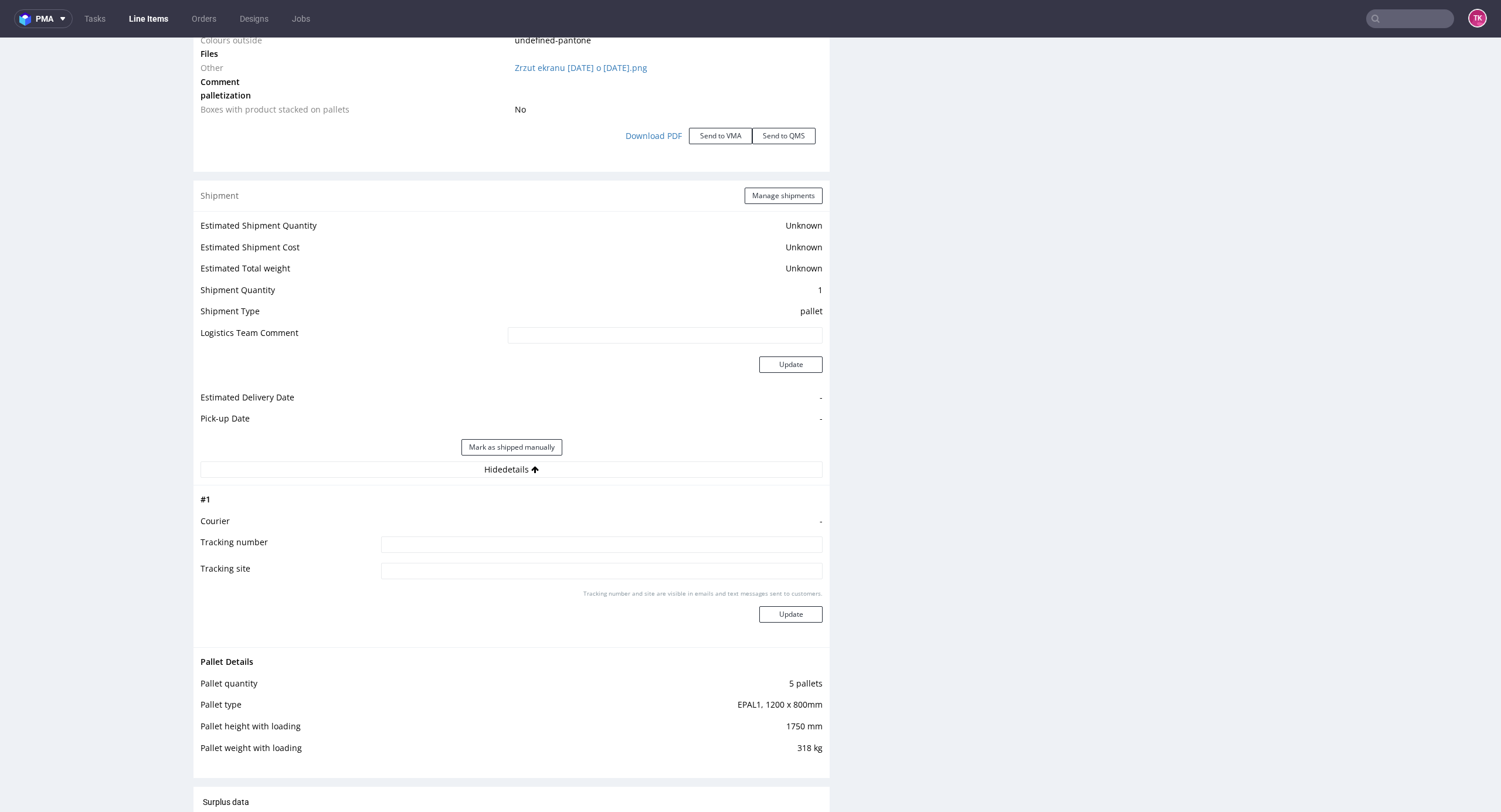
scroll to position [1407, 0]
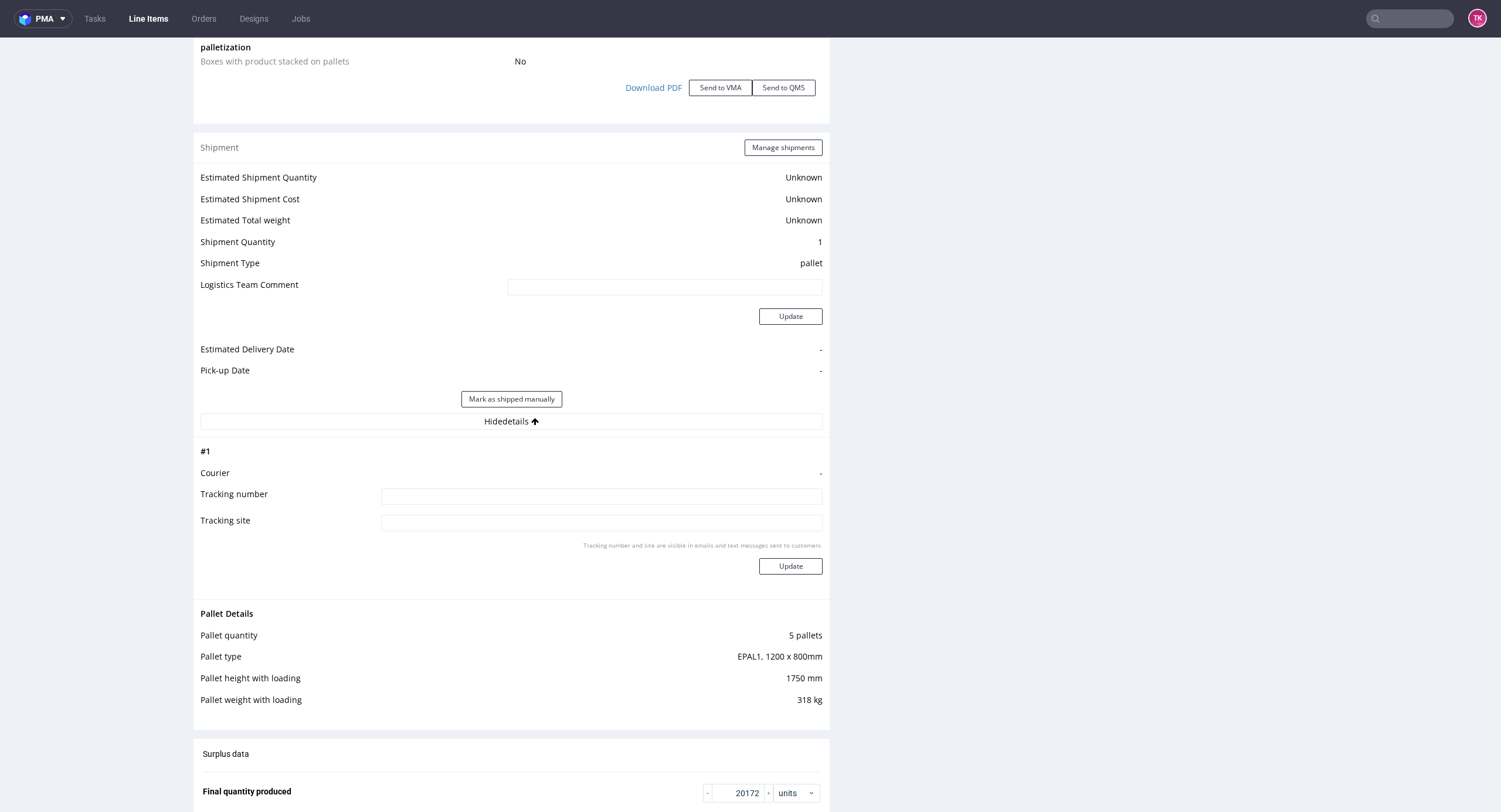
click at [570, 495] on input at bounding box center [602, 497] width 442 height 16
paste input "PLWAW509004885"
type input "PLWAW509004885"
click at [802, 570] on button "Update" at bounding box center [791, 567] width 63 height 16
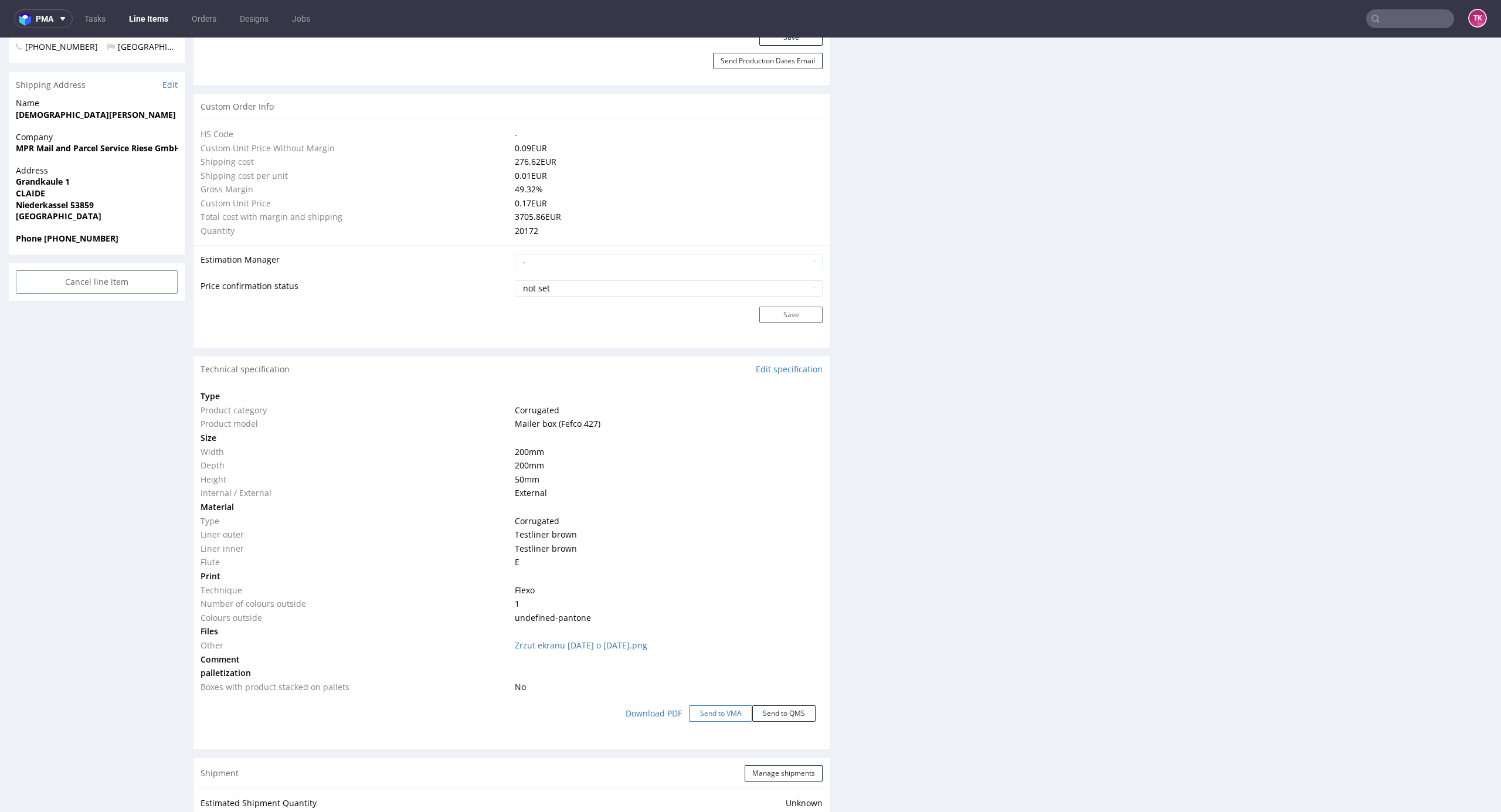
scroll to position [1047, 0]
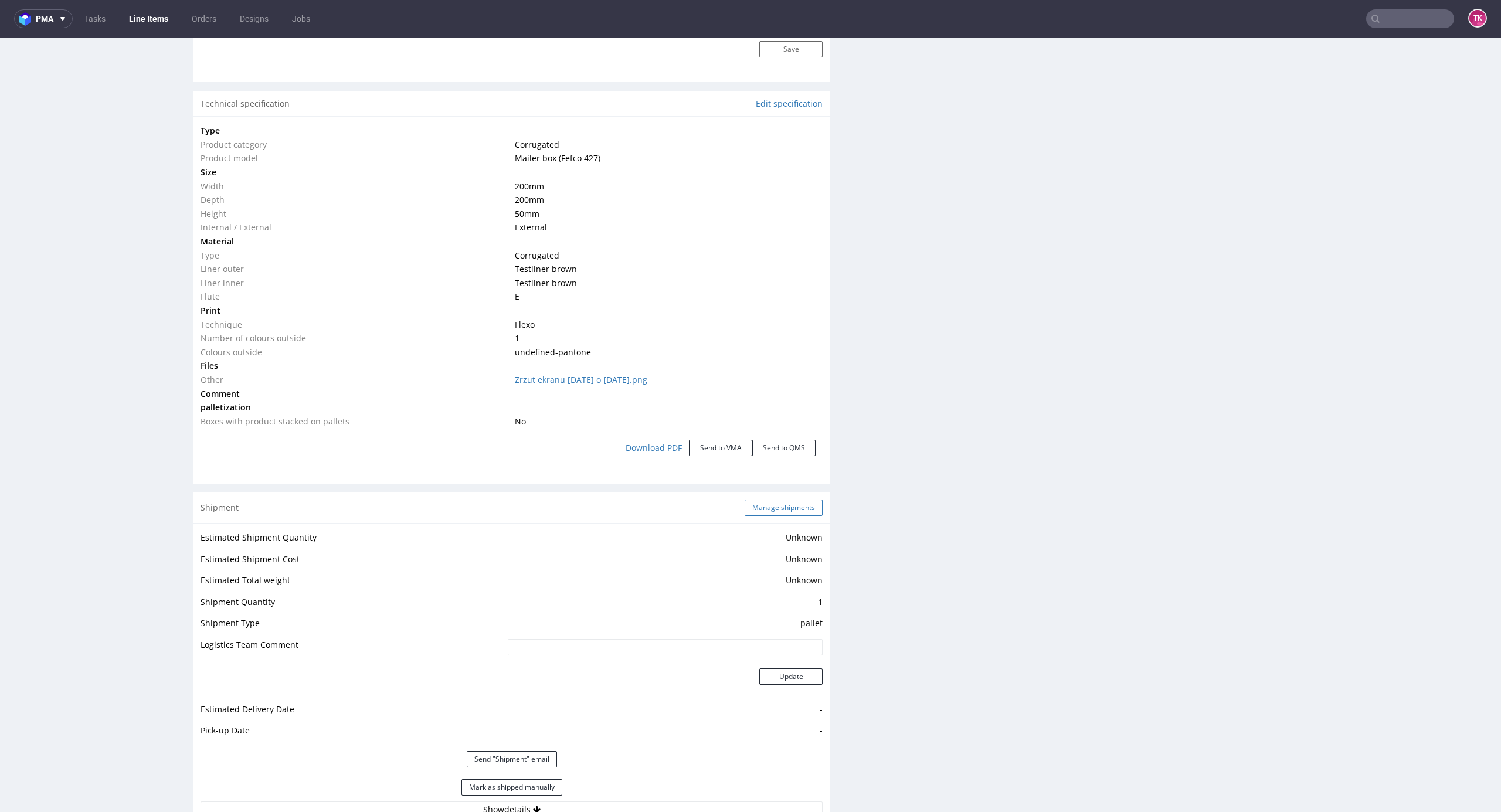
click at [773, 503] on button "Manage shipments" at bounding box center [783, 508] width 78 height 16
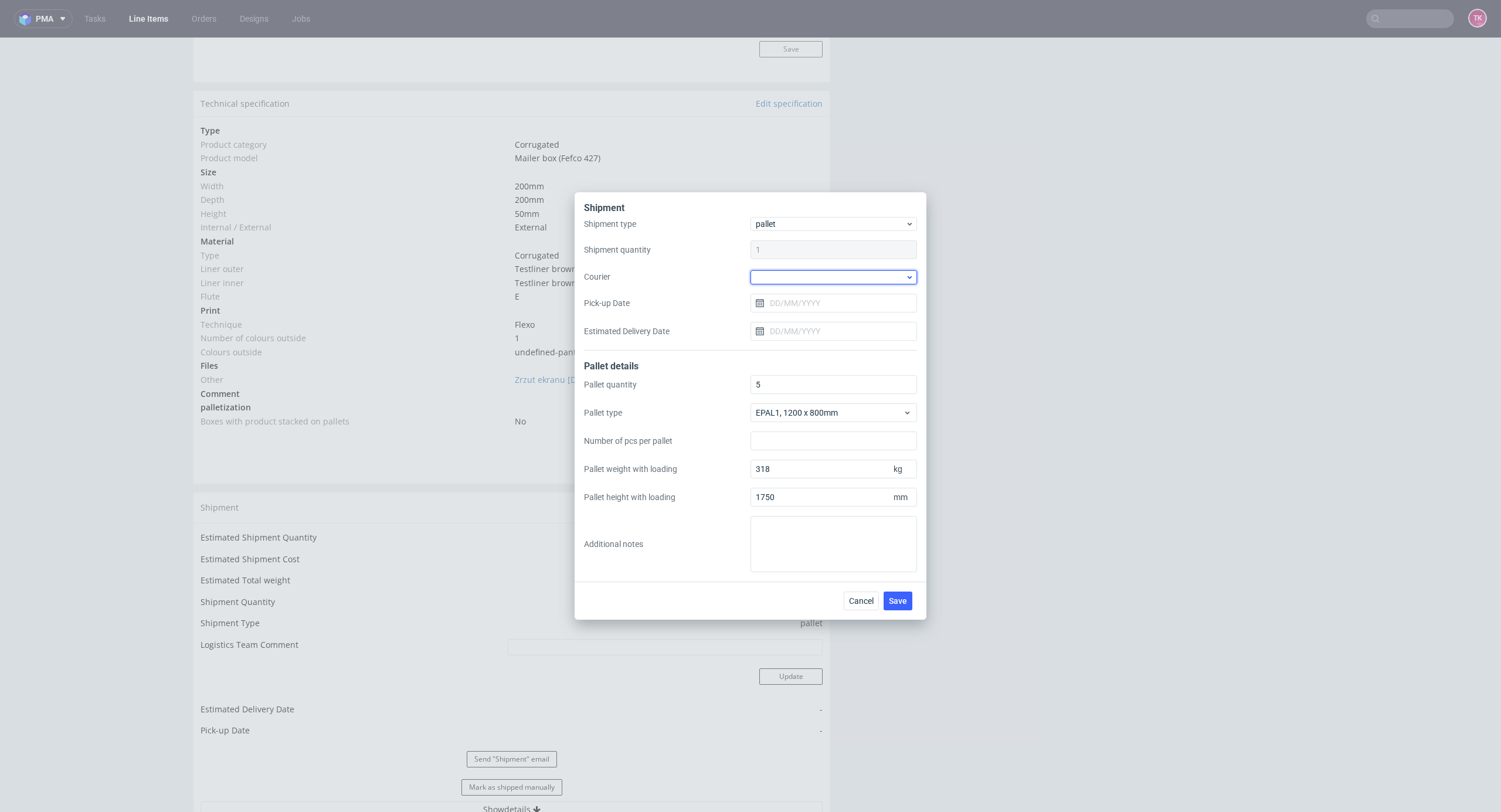
click at [777, 280] on div at bounding box center [834, 277] width 166 height 14
click at [810, 336] on div "DB Schenker" at bounding box center [834, 344] width 157 height 21
click at [800, 306] on input "Pick-up Date" at bounding box center [834, 303] width 166 height 19
click at [857, 381] on button "4" at bounding box center [853, 380] width 18 height 19
type input "04/09/2025"
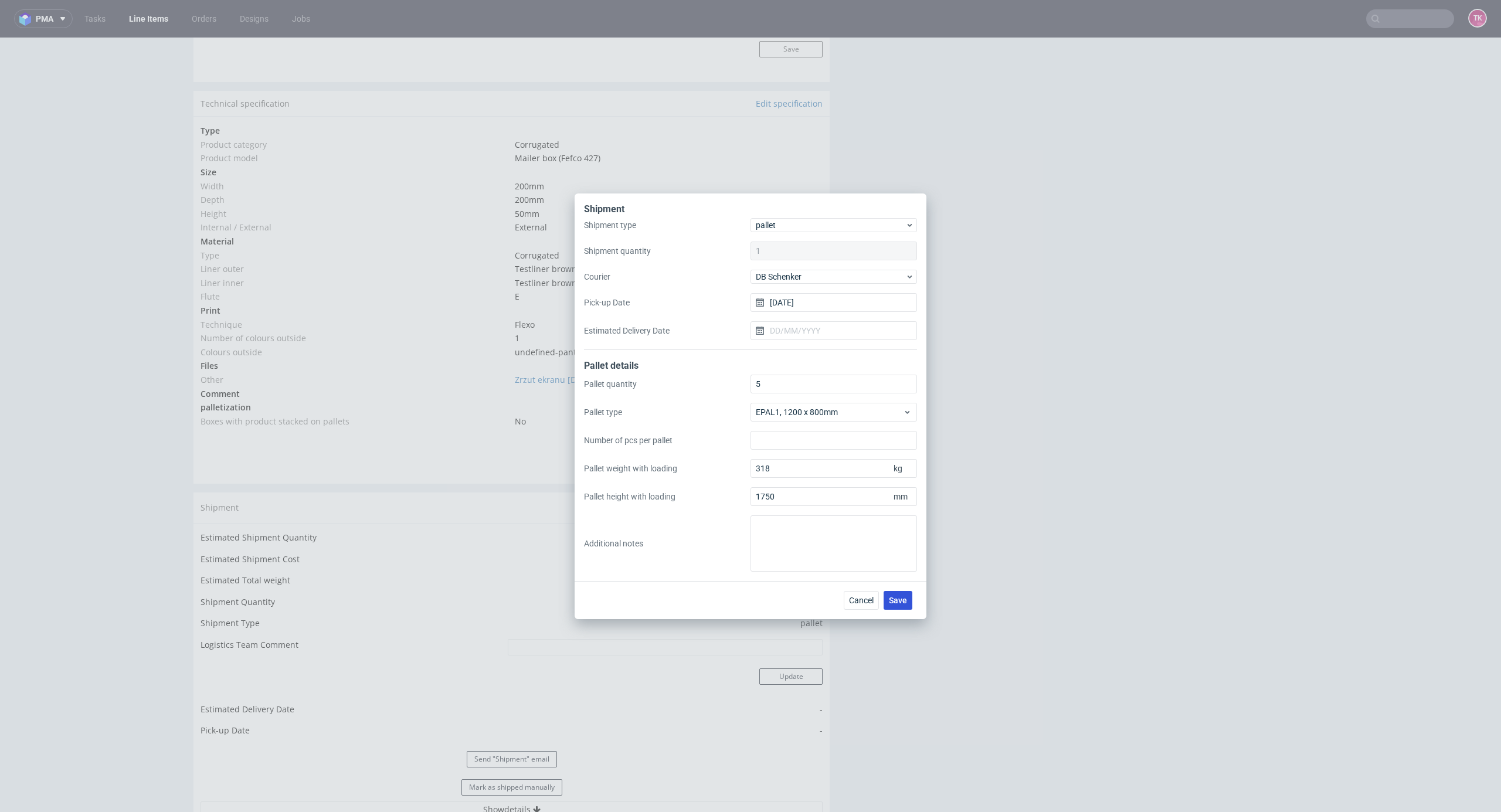
click at [901, 592] on button "Save" at bounding box center [898, 601] width 29 height 19
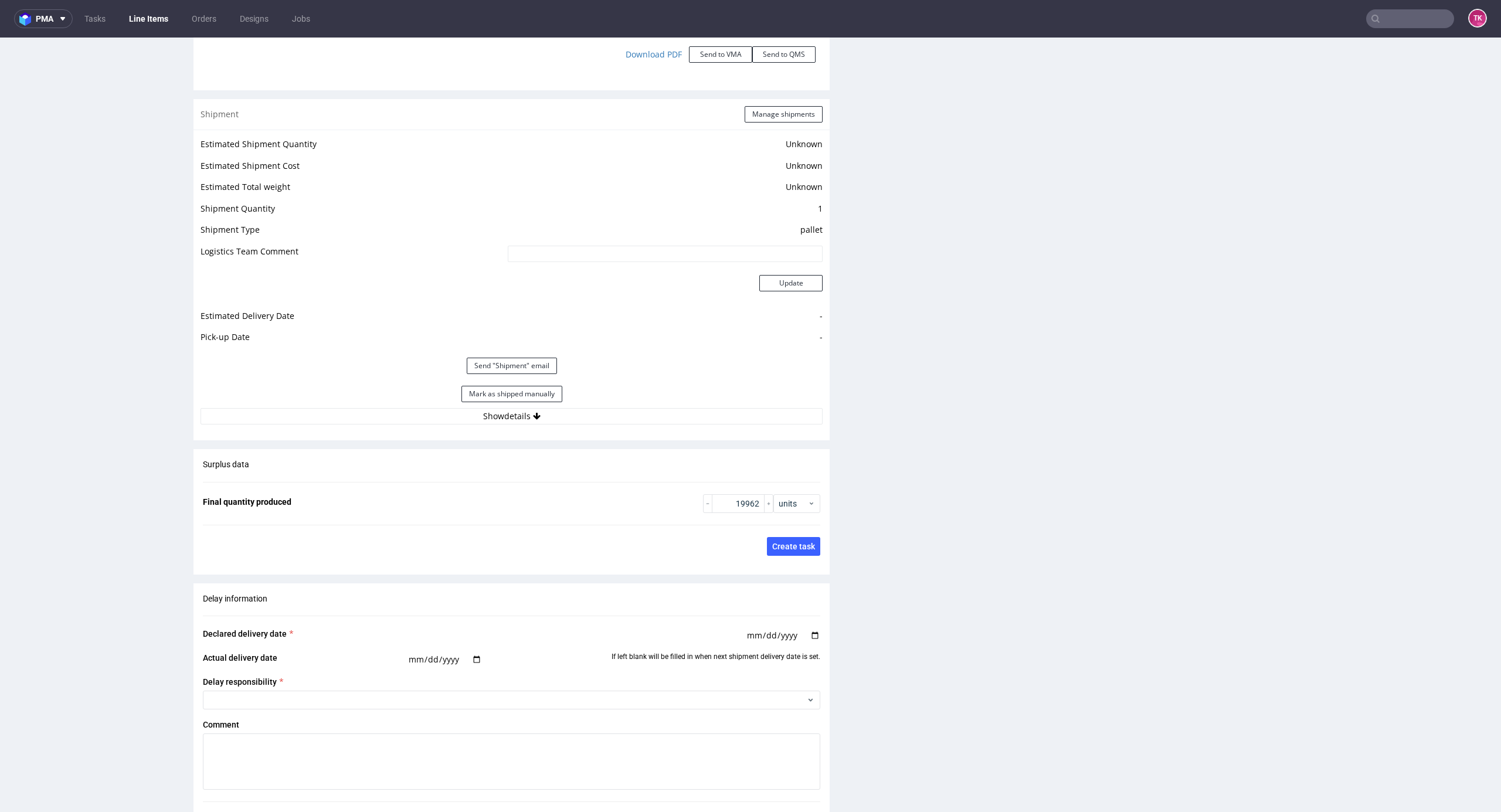
scroll to position [1564, 0]
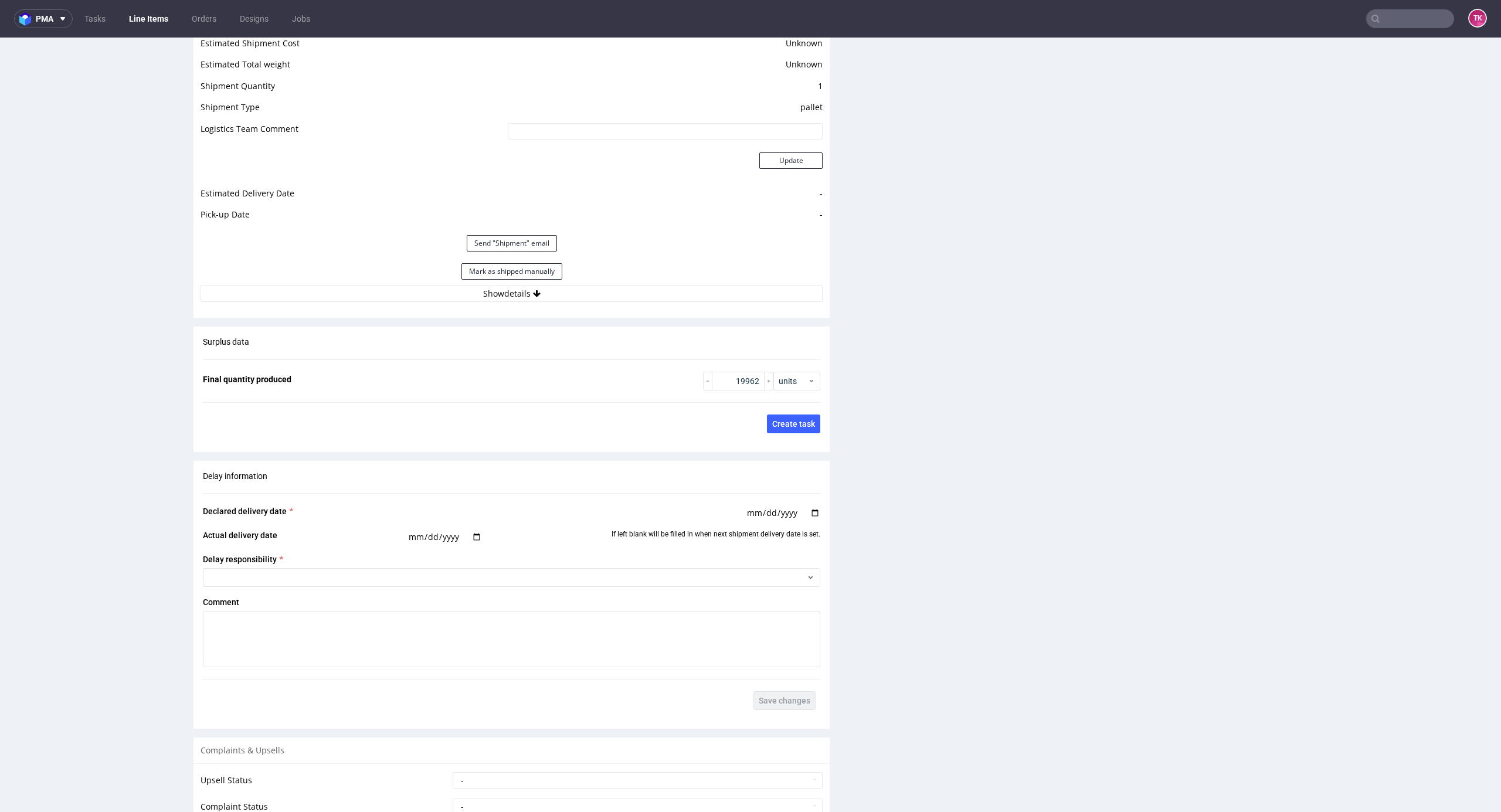
click at [656, 302] on div "Estimated Shipment Quantity Unknown Estimated Shipment Cost Unknown Estimated T…" at bounding box center [512, 158] width 636 height 302
click at [660, 289] on button "Show details" at bounding box center [512, 294] width 622 height 16
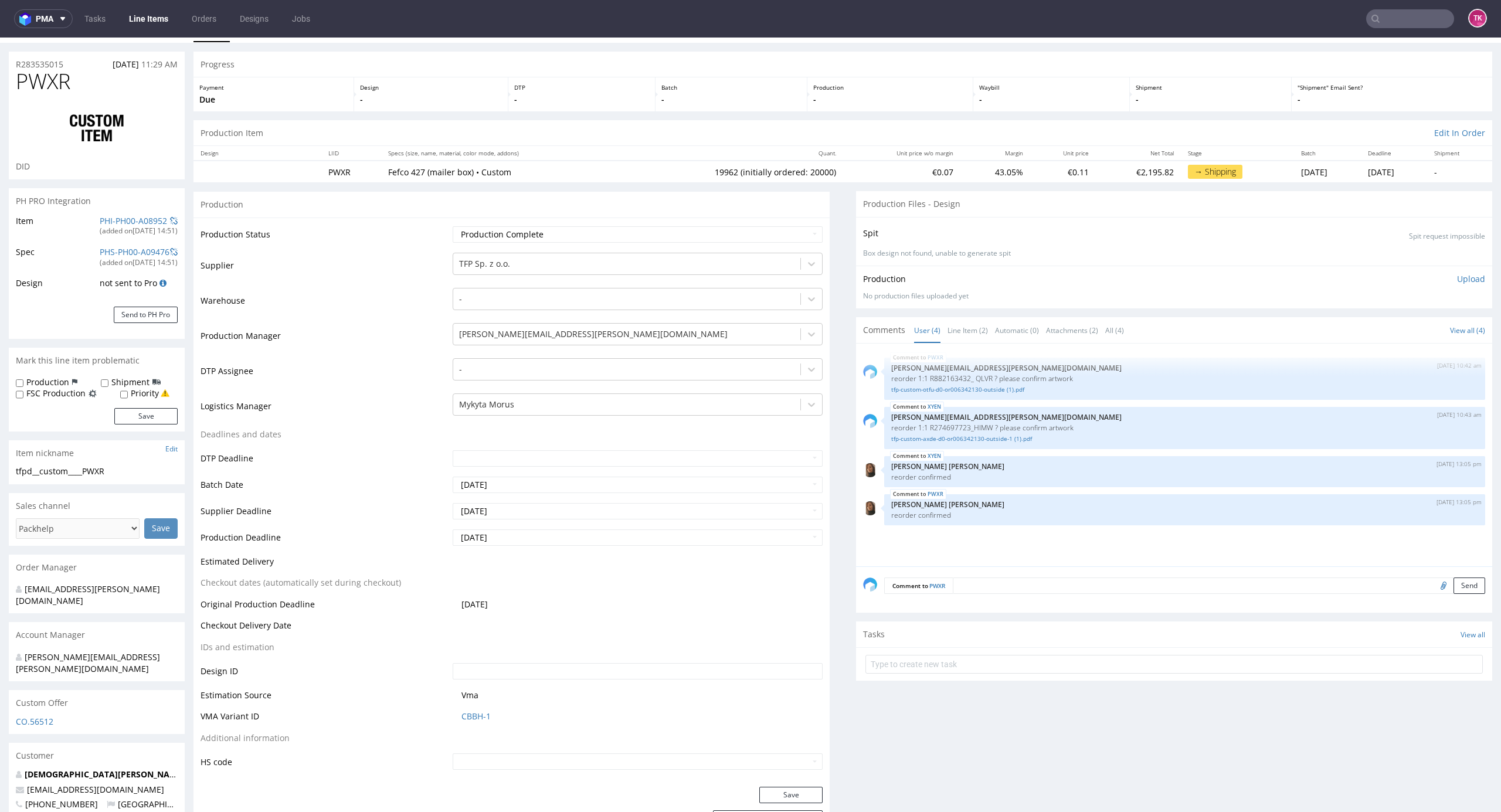
scroll to position [0, 0]
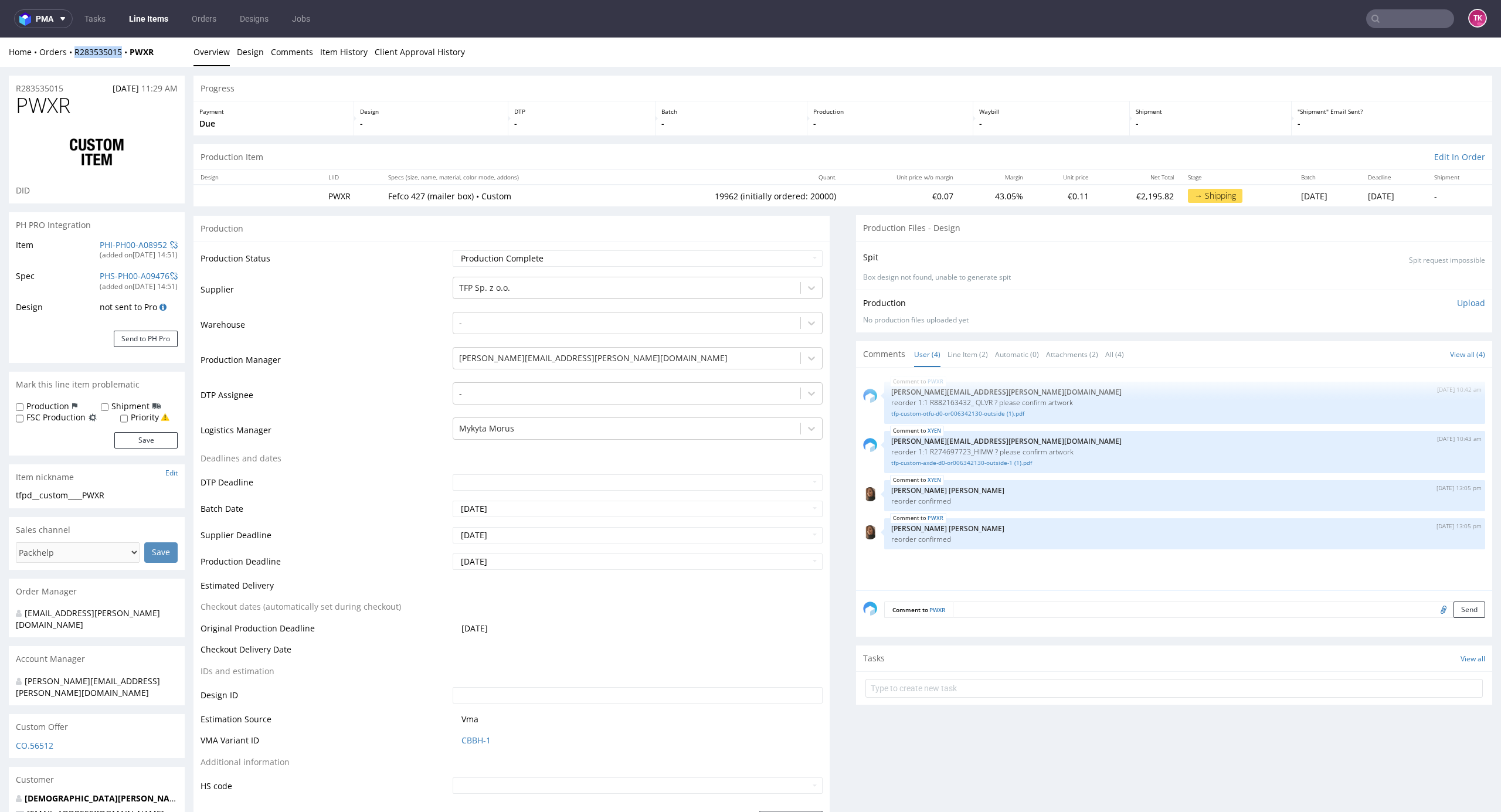
drag, startPoint x: 73, startPoint y: 57, endPoint x: 122, endPoint y: 61, distance: 49.2
click at [122, 61] on div "Home Orders R283535015 PWXR Overview Design Comments Item History Client Approv…" at bounding box center [750, 52] width 1501 height 29
copy link "R283535015"
drag, startPoint x: 546, startPoint y: 419, endPoint x: 546, endPoint y: 430, distance: 11.0
click at [546, 423] on div "Mykyta Morus" at bounding box center [637, 428] width 370 height 22
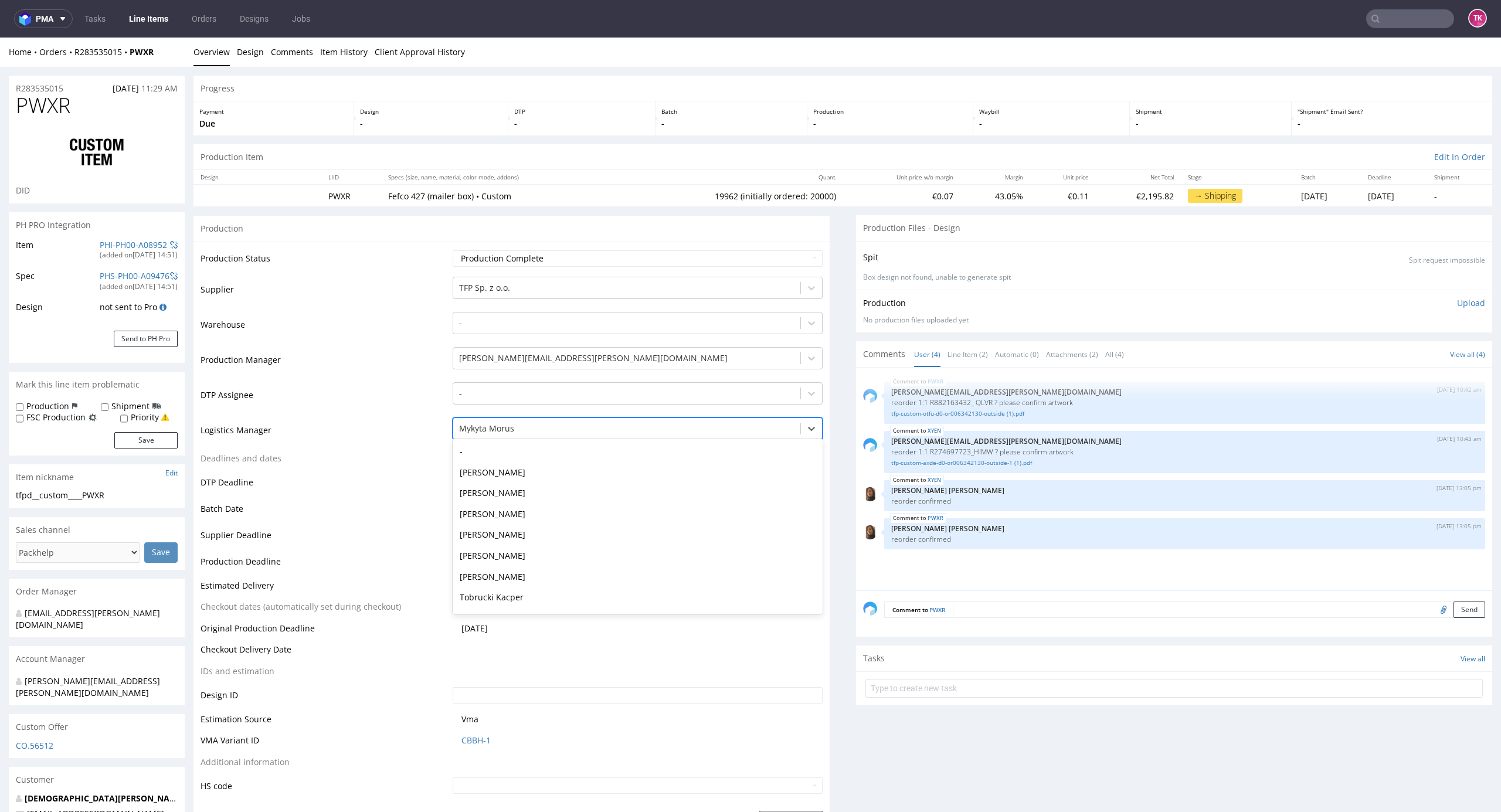
scroll to position [42, 0]
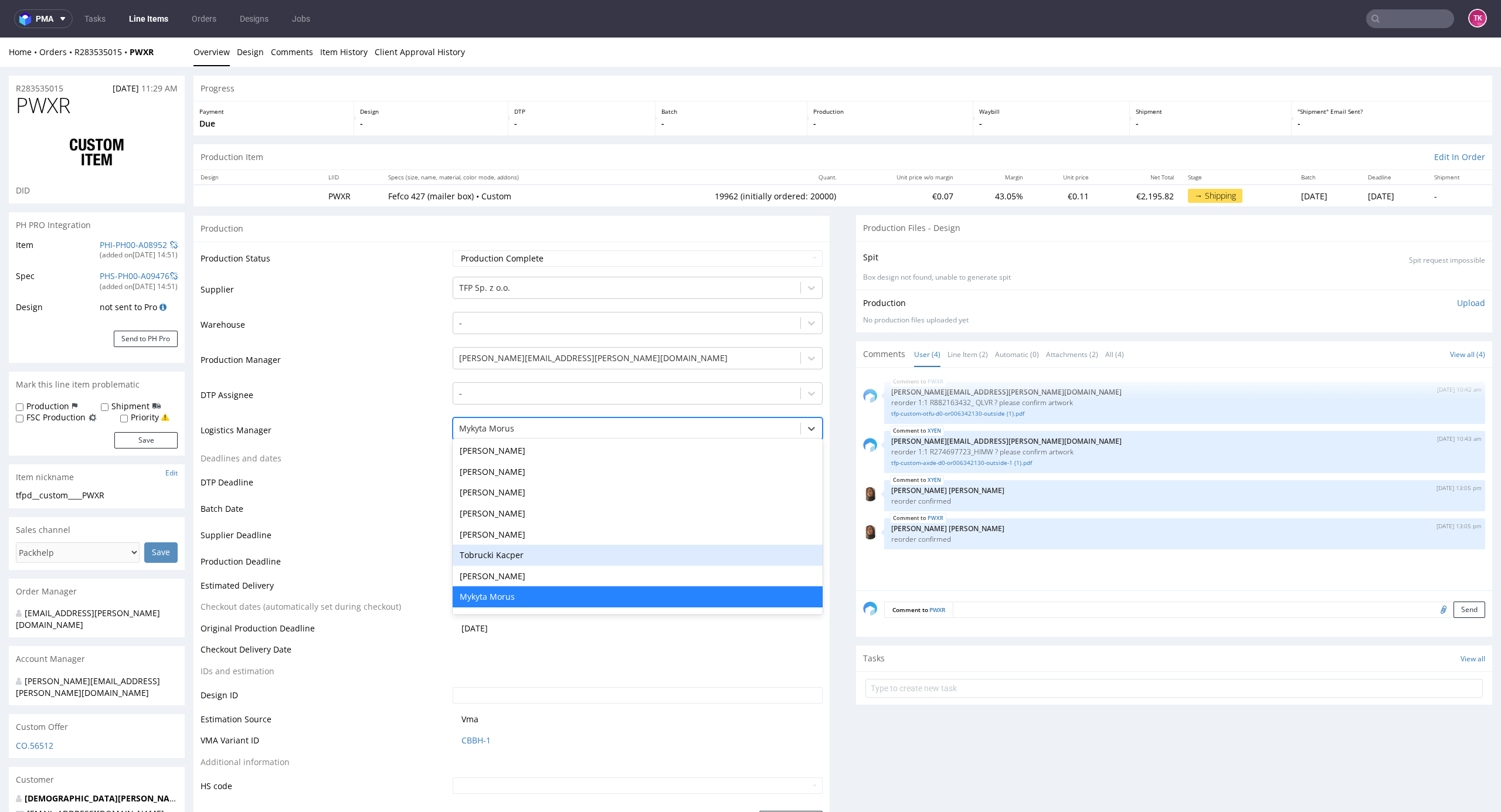
drag, startPoint x: 522, startPoint y: 546, endPoint x: 562, endPoint y: 572, distance: 47.7
click at [522, 546] on div "Tobrucki Kacper" at bounding box center [637, 555] width 370 height 21
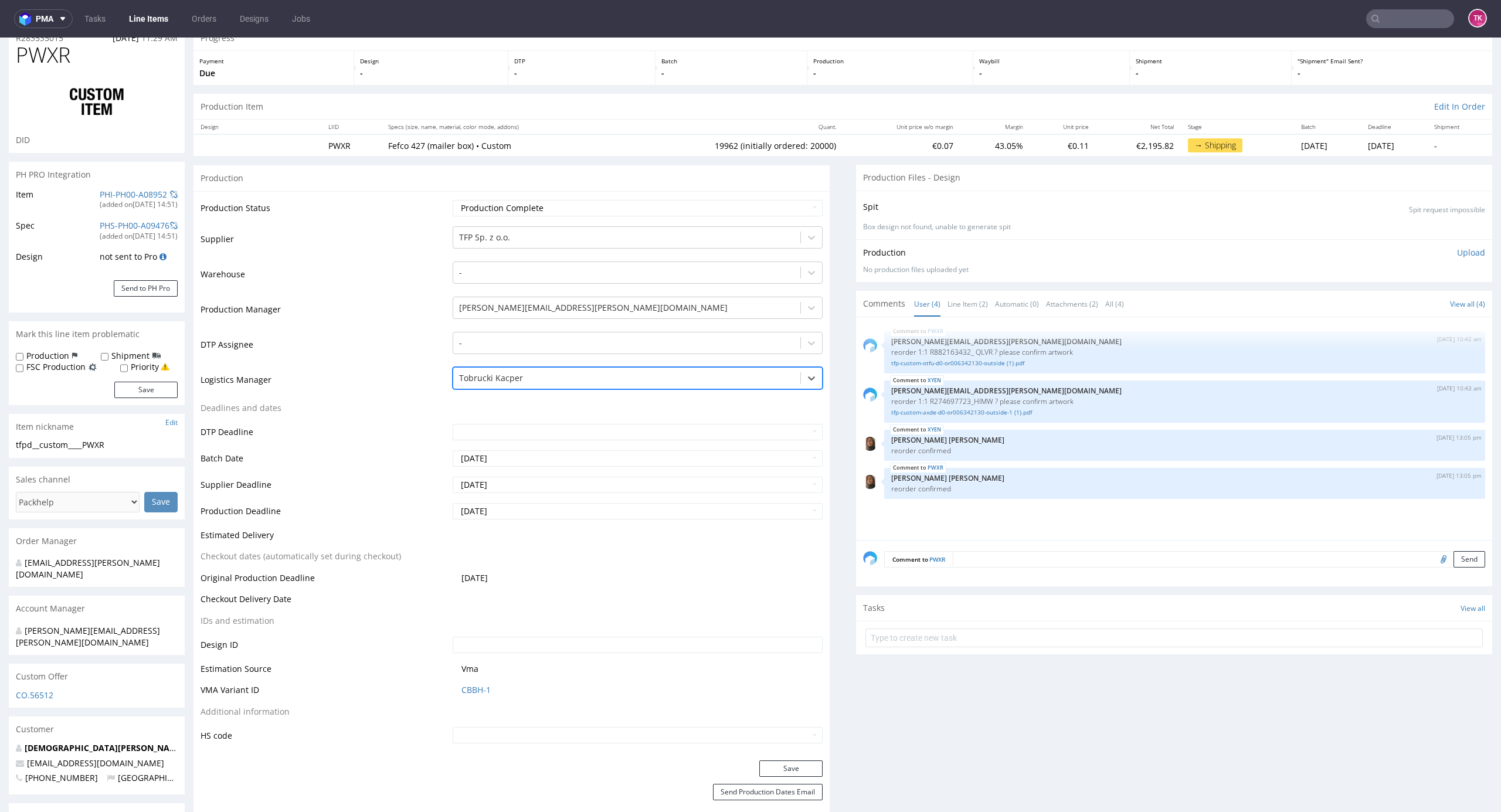
scroll to position [78, 0]
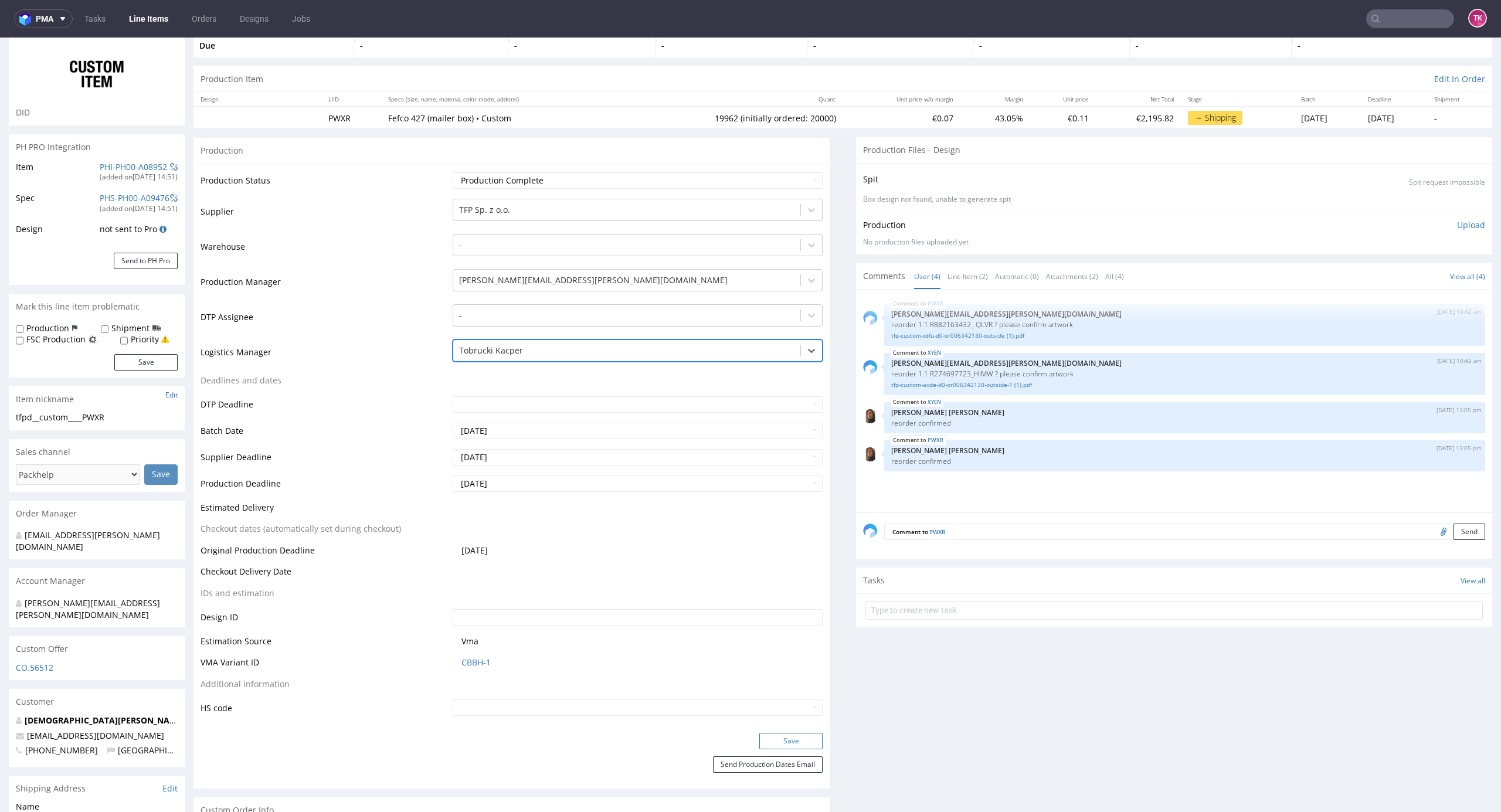
click at [786, 742] on button "Save" at bounding box center [791, 741] width 63 height 16
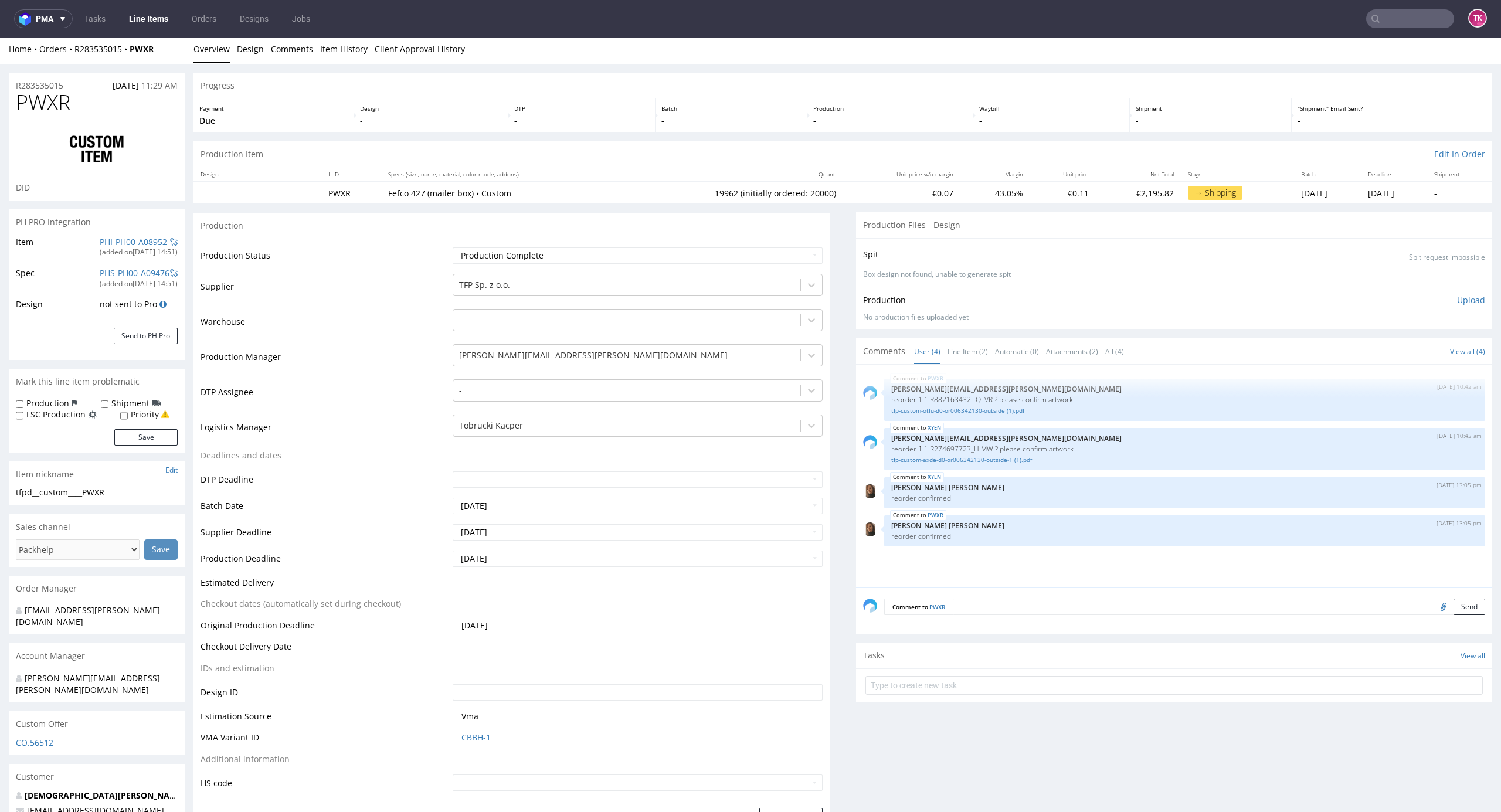
scroll to position [0, 0]
drag, startPoint x: 151, startPoint y: 60, endPoint x: 73, endPoint y: 54, distance: 78.2
click at [71, 50] on div "Home Orders R283535015 PWXR Overview Design Comments Item History Client Approv…" at bounding box center [750, 52] width 1501 height 29
copy div "R283535015 PWXR"
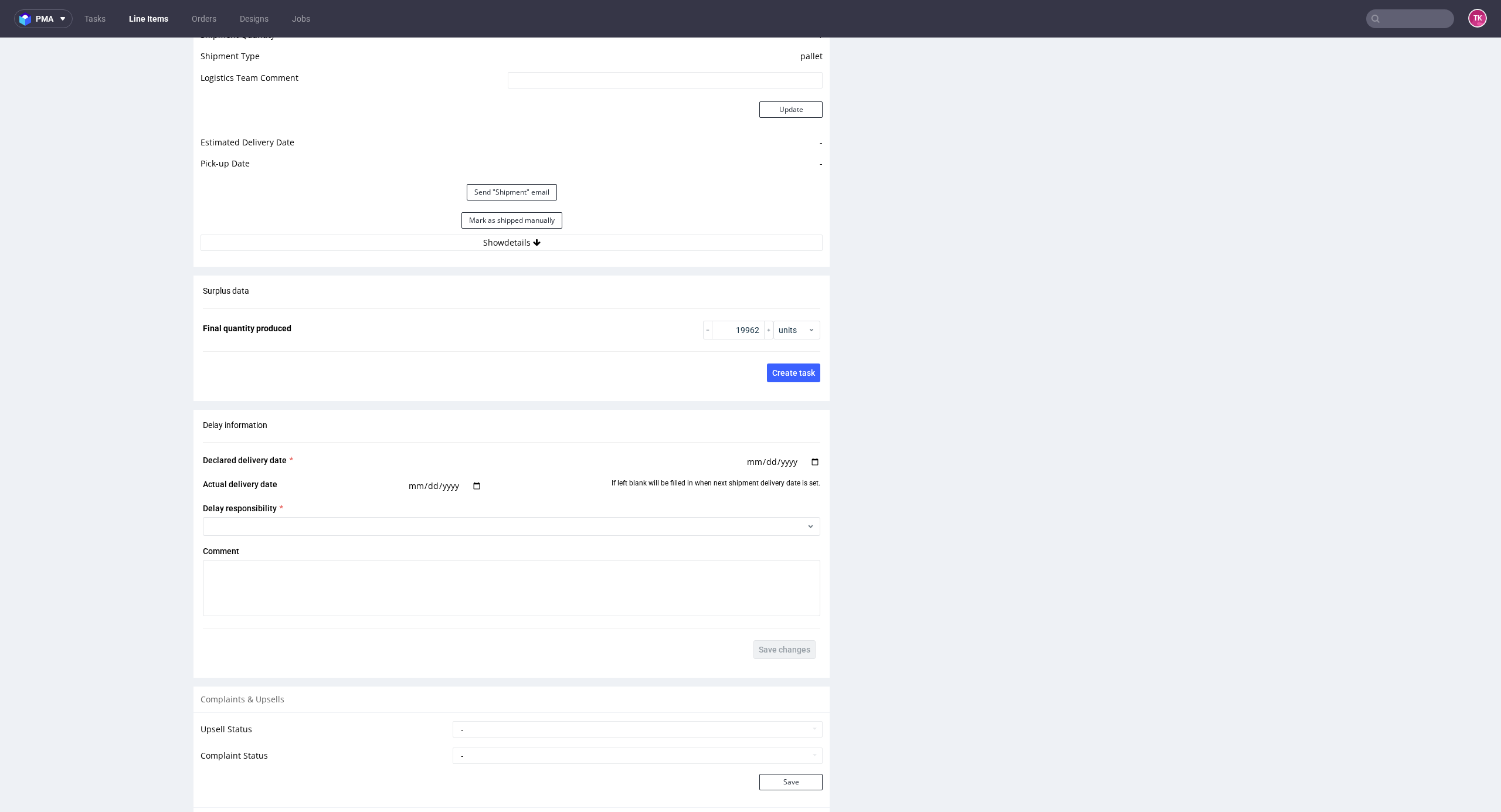
scroll to position [1642, 0]
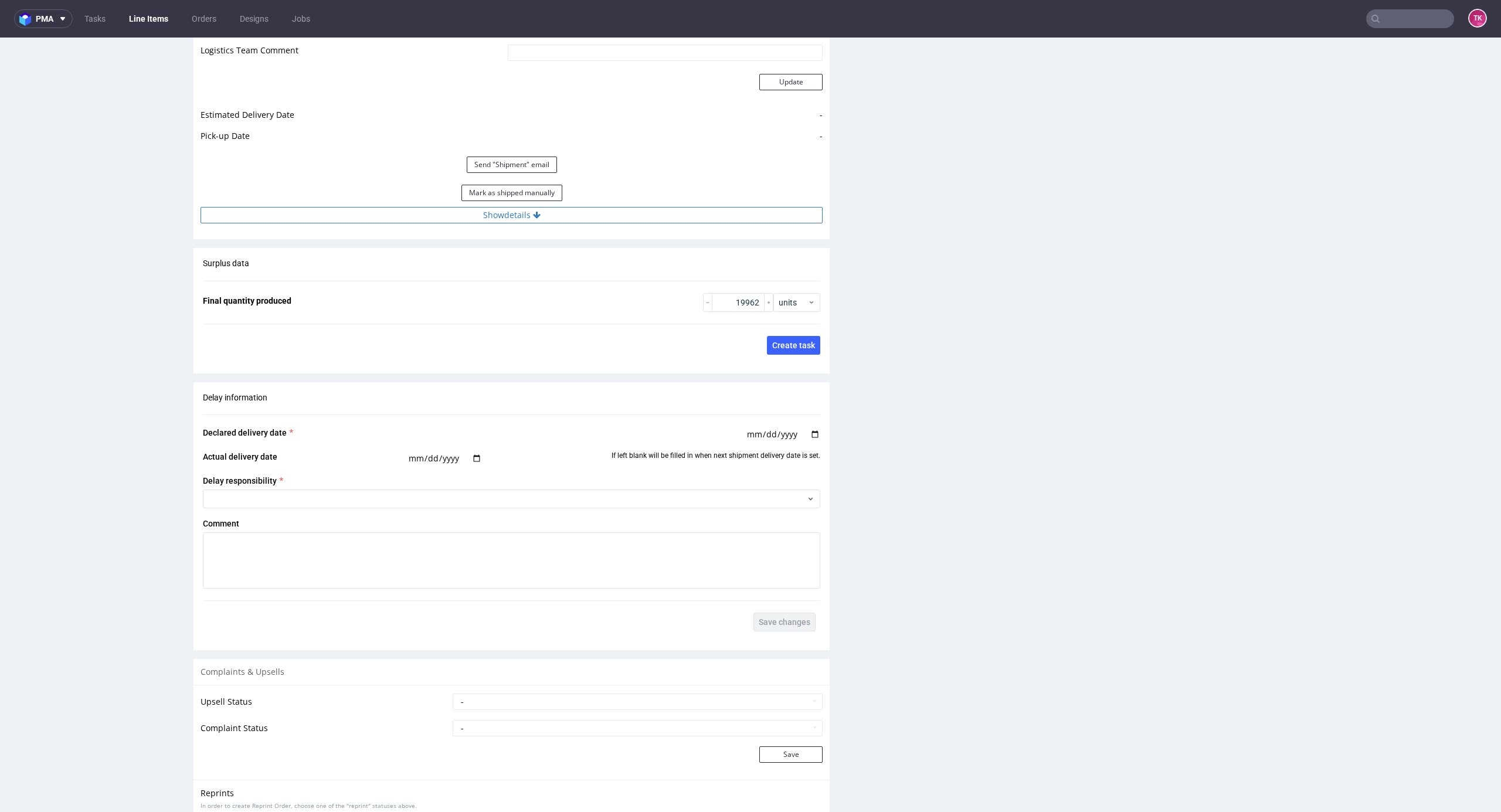
click at [623, 218] on button "Show details" at bounding box center [512, 215] width 622 height 16
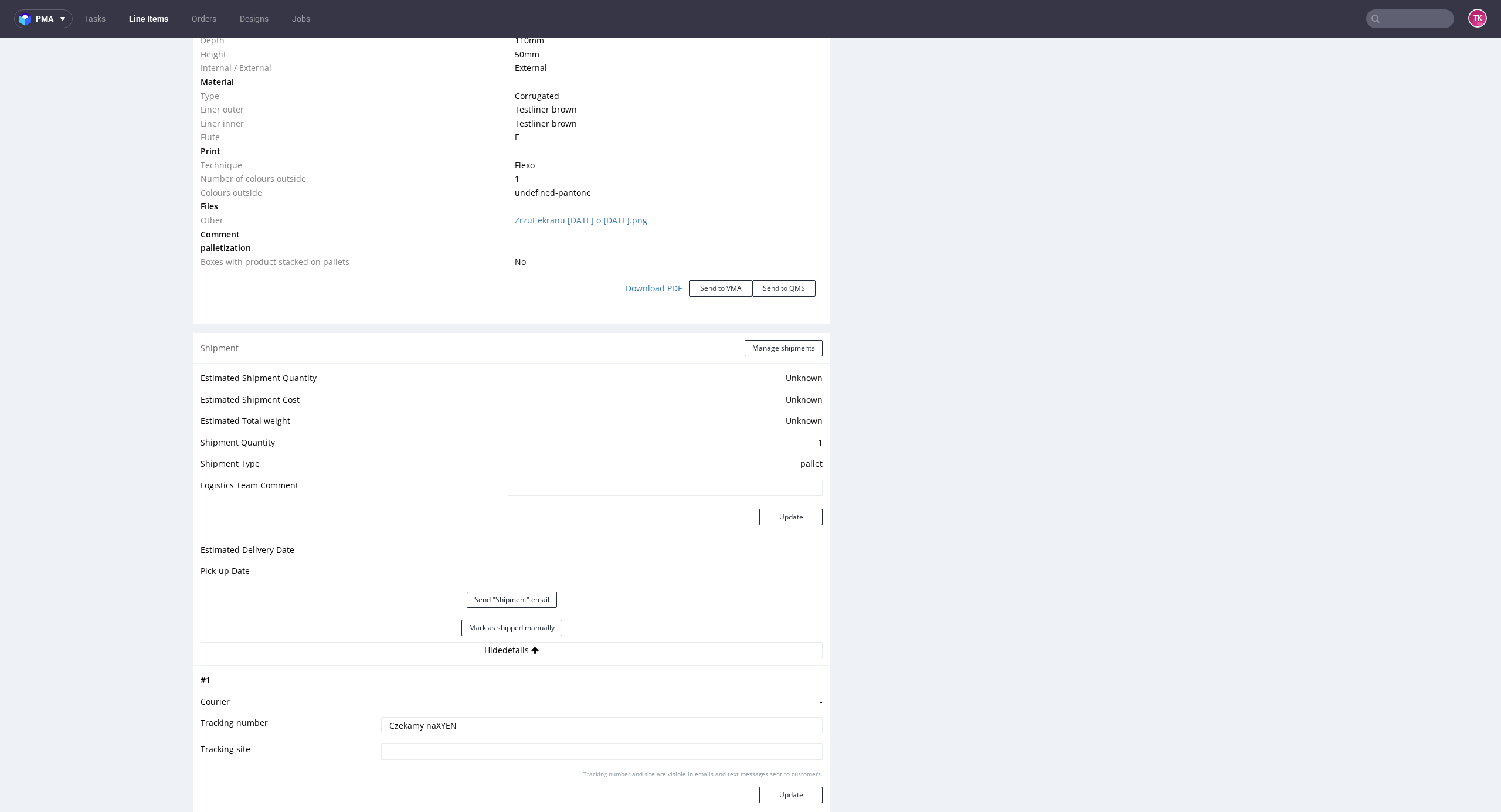
scroll to position [1329, 0]
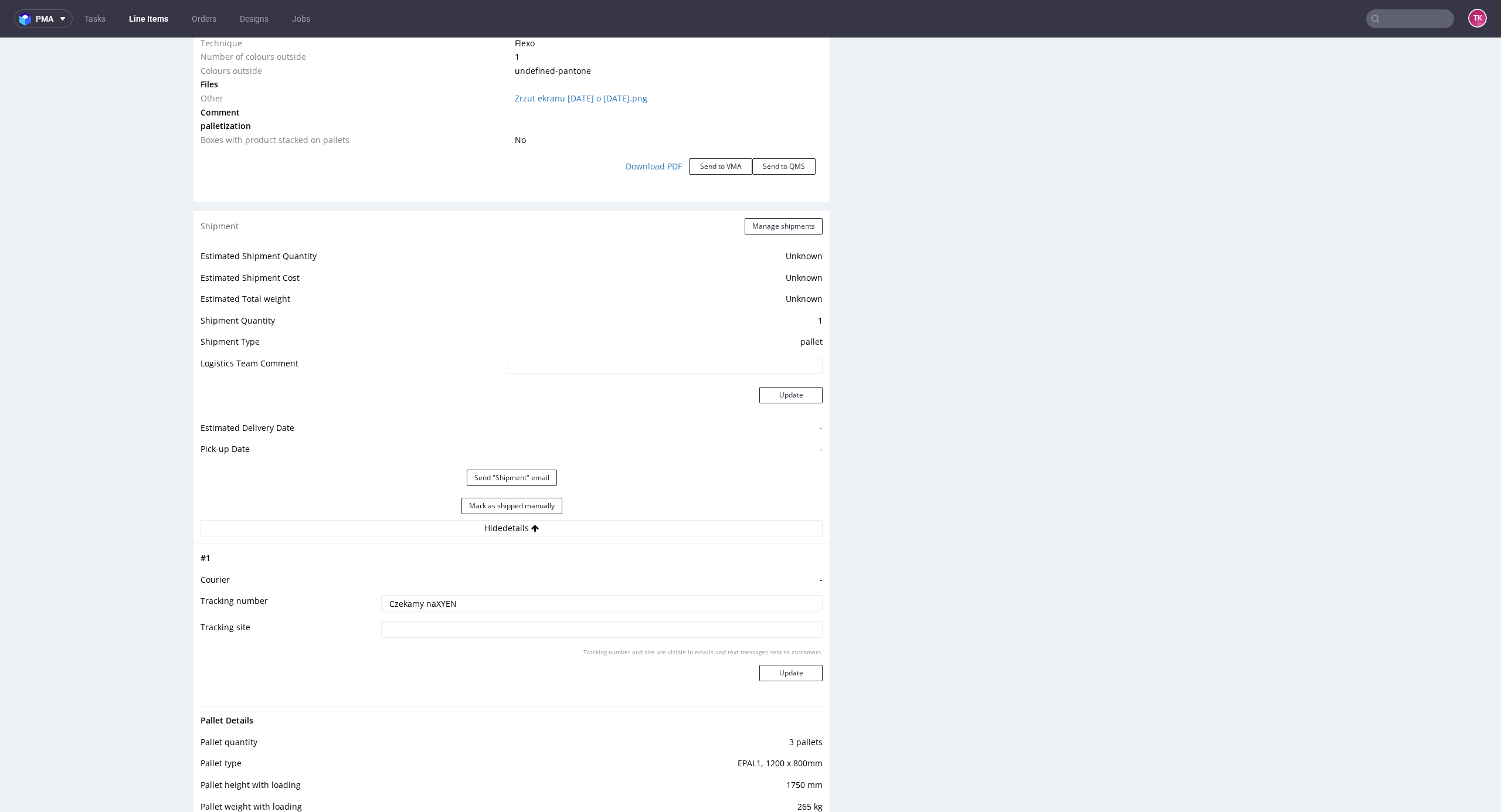
drag, startPoint x: 525, startPoint y: 606, endPoint x: 184, endPoint y: 575, distance: 342.4
click at [120, 578] on div "R283535015 15.08.2025 11:29 AM PWXR DID PH PRO Integration Item PHI-PH00-A08952…" at bounding box center [750, 127] width 1501 height 2778
paste input "PLWAW509004891"
type input "PLWAW509004891"
click at [783, 669] on button "Update" at bounding box center [791, 673] width 63 height 16
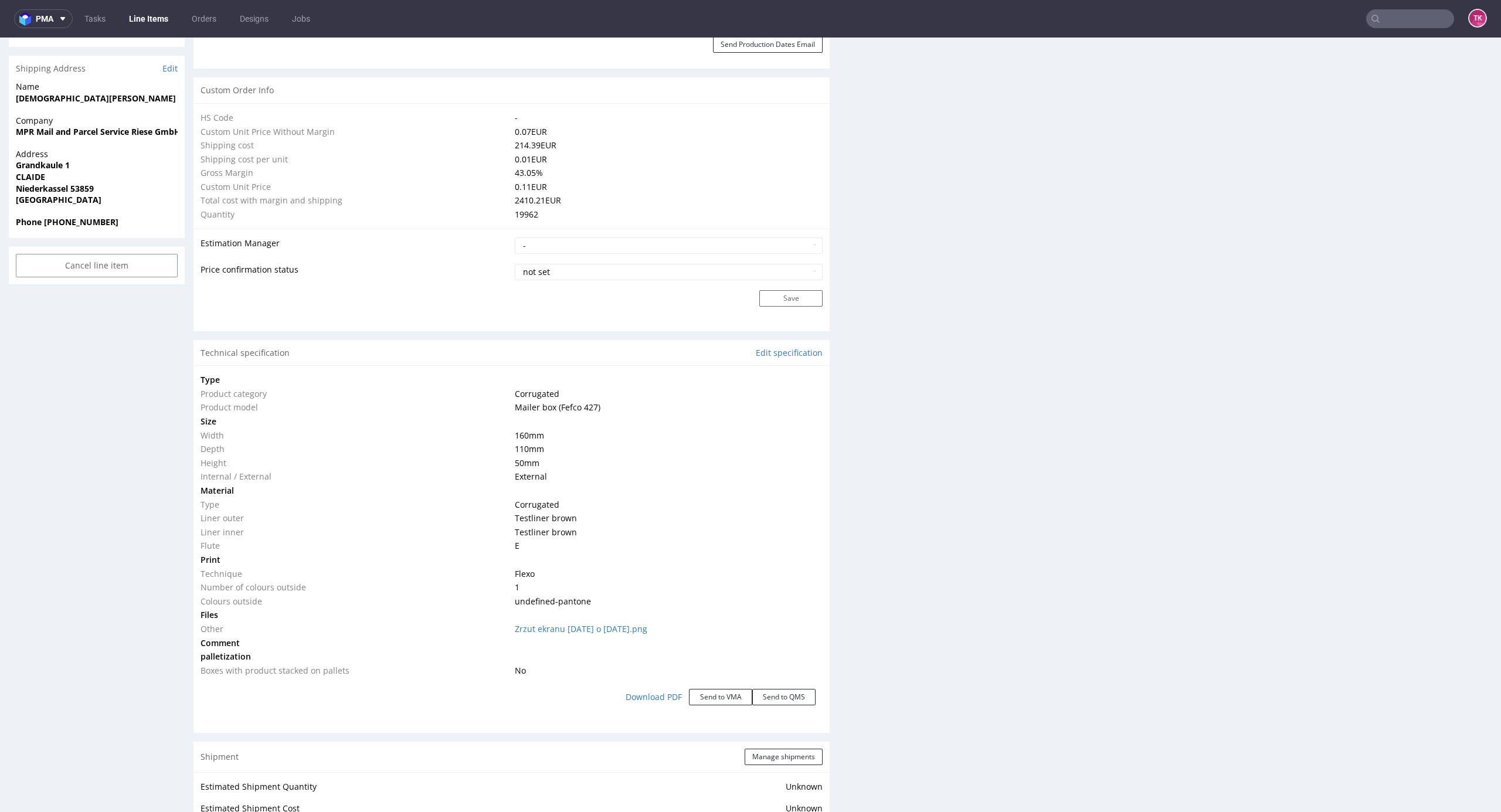
scroll to position [892, 0]
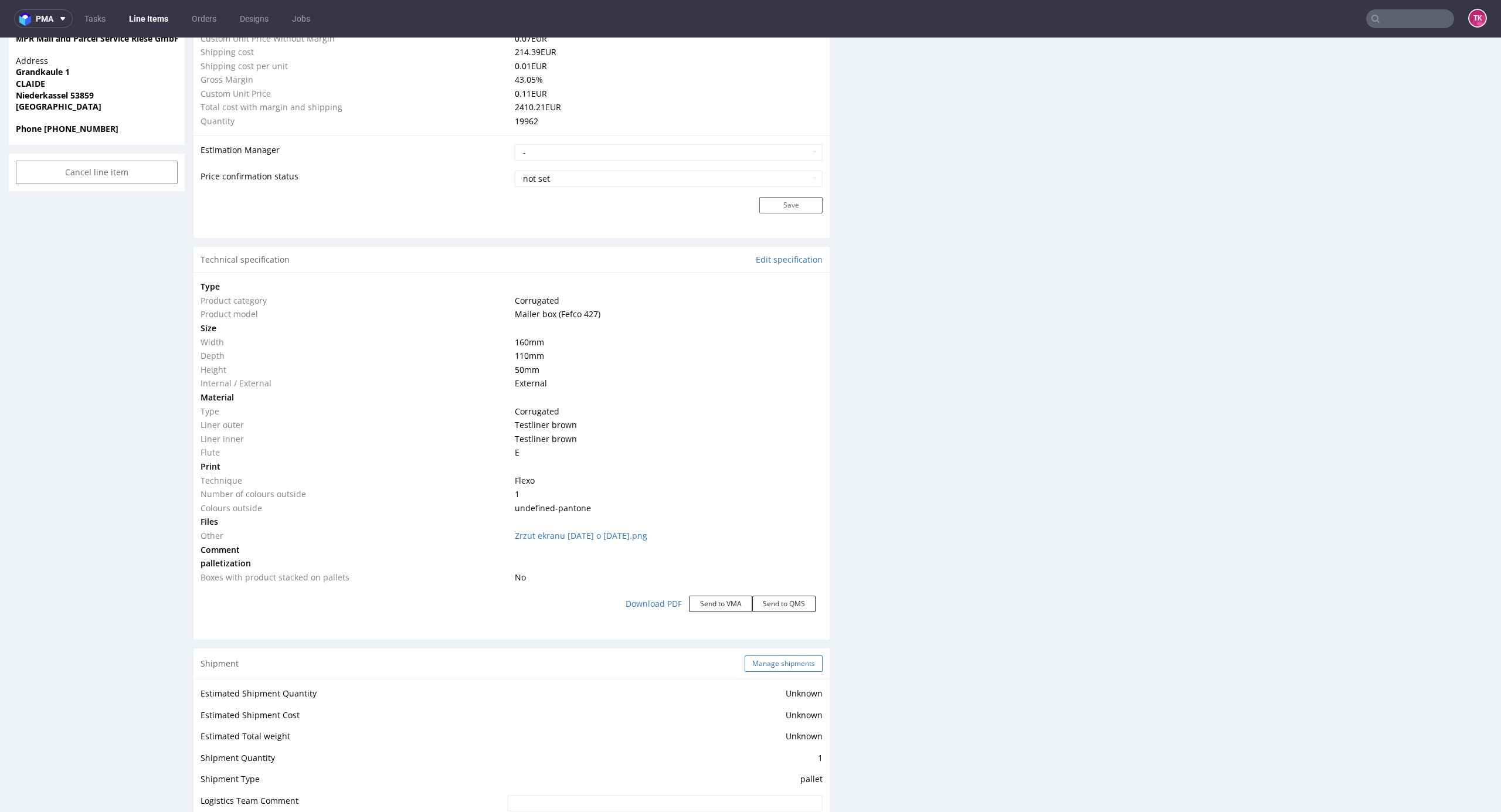
drag, startPoint x: 779, startPoint y: 659, endPoint x: 843, endPoint y: 398, distance: 268.7
click at [779, 659] on button "Manage shipments" at bounding box center [783, 664] width 78 height 16
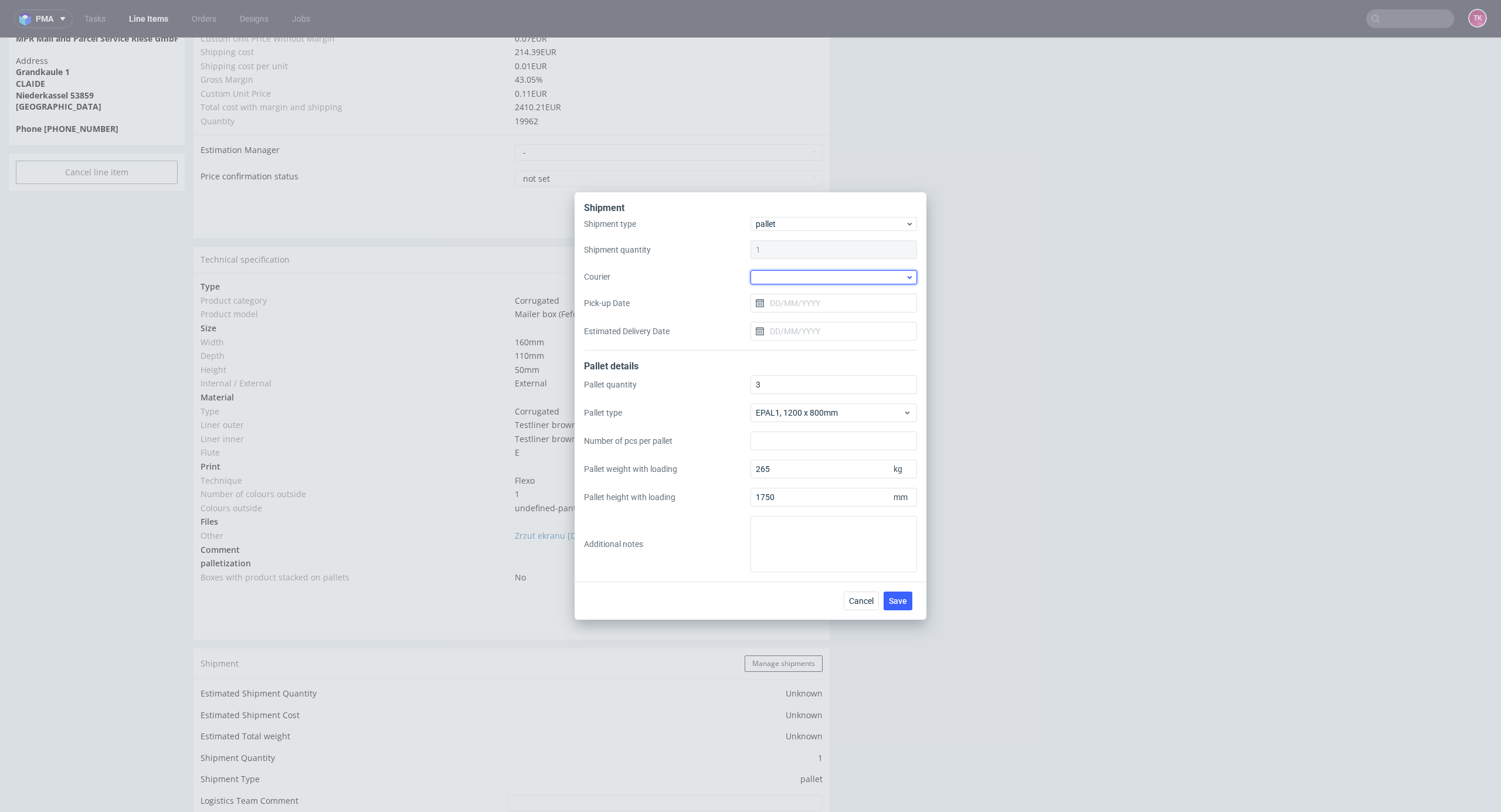
click at [798, 279] on div at bounding box center [834, 277] width 166 height 14
click at [808, 343] on div "DB Schenker" at bounding box center [834, 344] width 157 height 21
drag, startPoint x: 798, startPoint y: 302, endPoint x: 807, endPoint y: 311, distance: 12.7
click at [807, 311] on input "Pick-up Date" at bounding box center [834, 303] width 166 height 19
click at [845, 385] on button "4" at bounding box center [853, 380] width 18 height 19
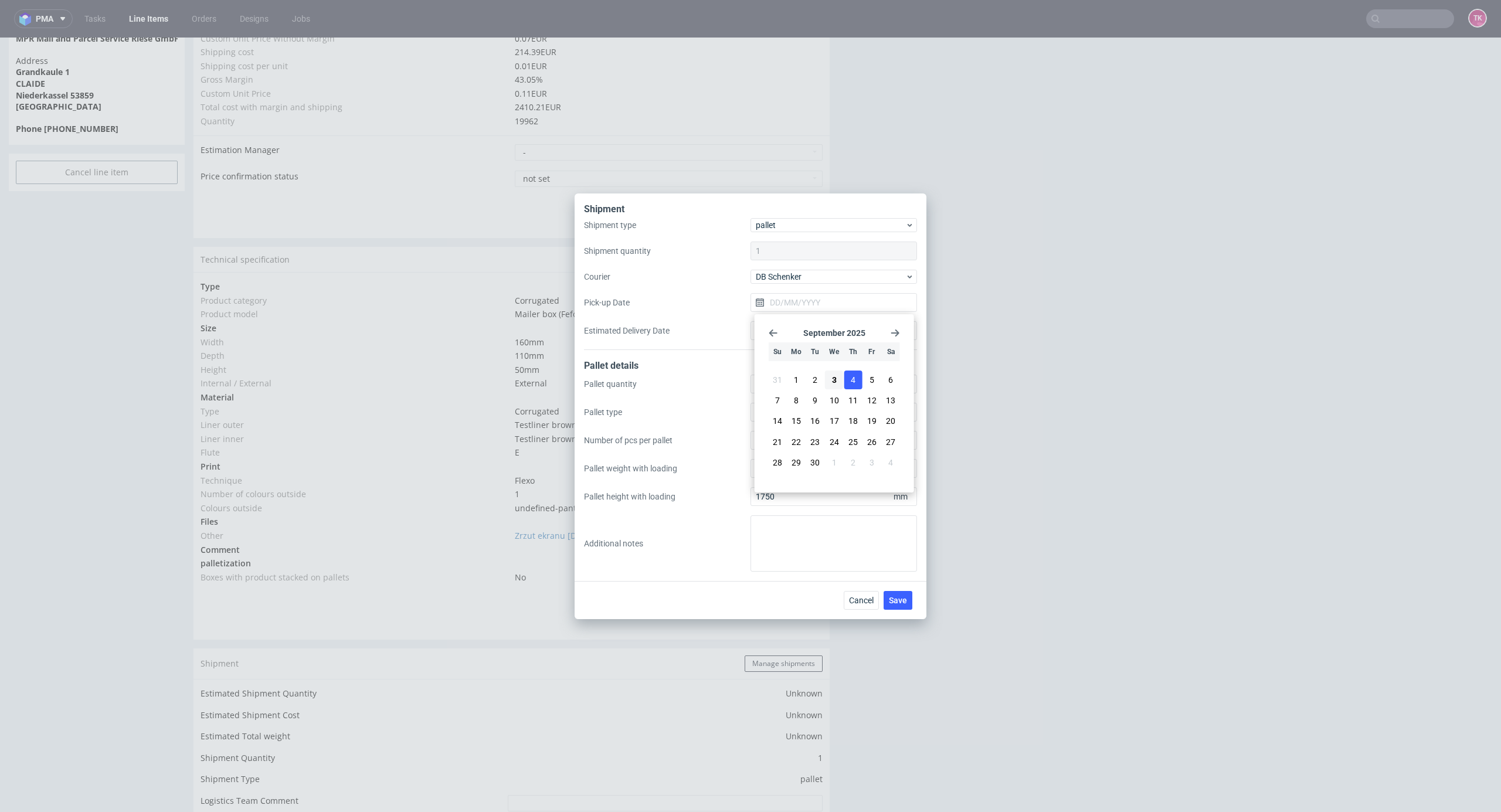
type input "04/09/2025"
click at [896, 593] on button "Save" at bounding box center [898, 601] width 29 height 19
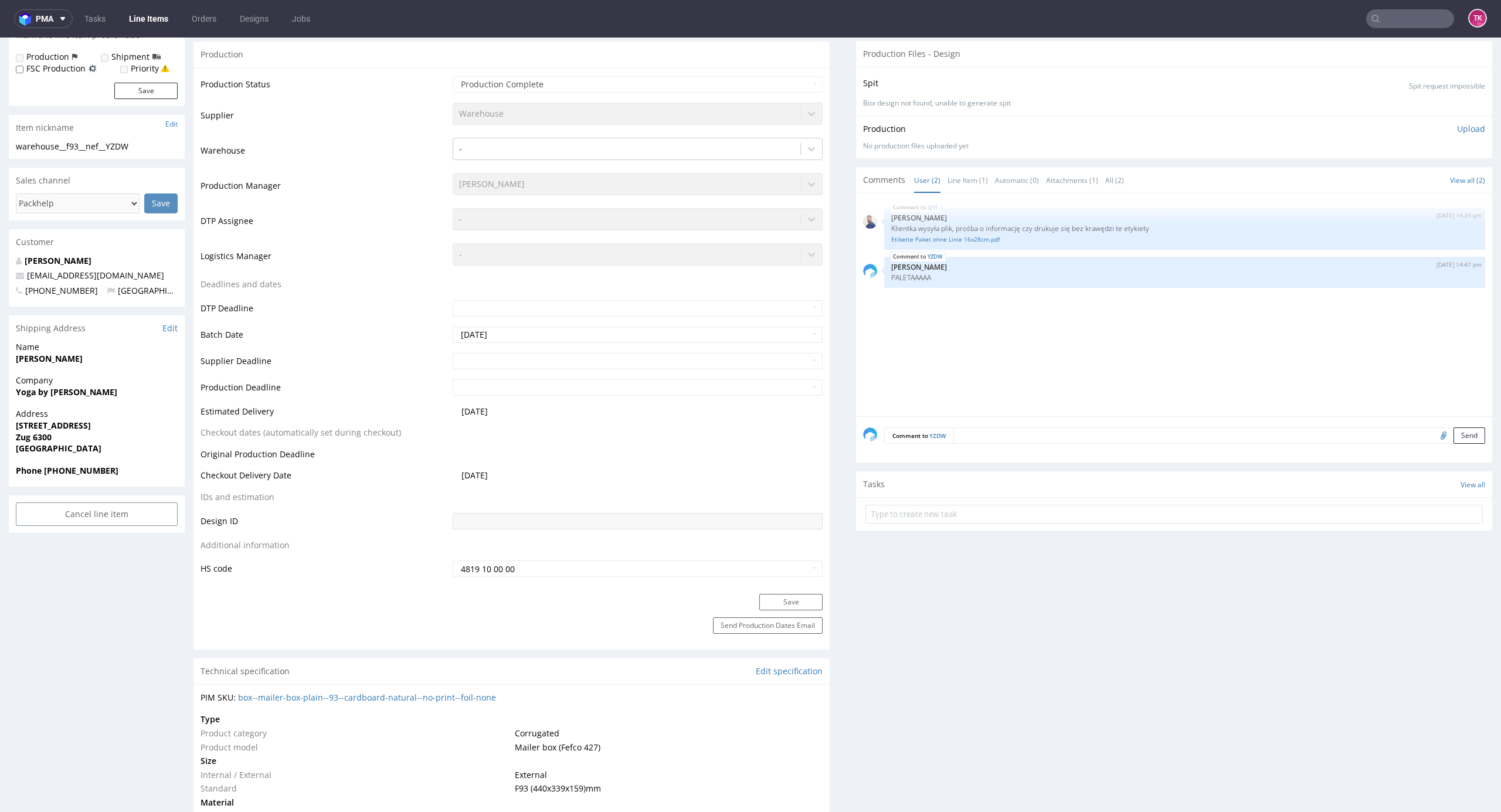
scroll to position [234, 0]
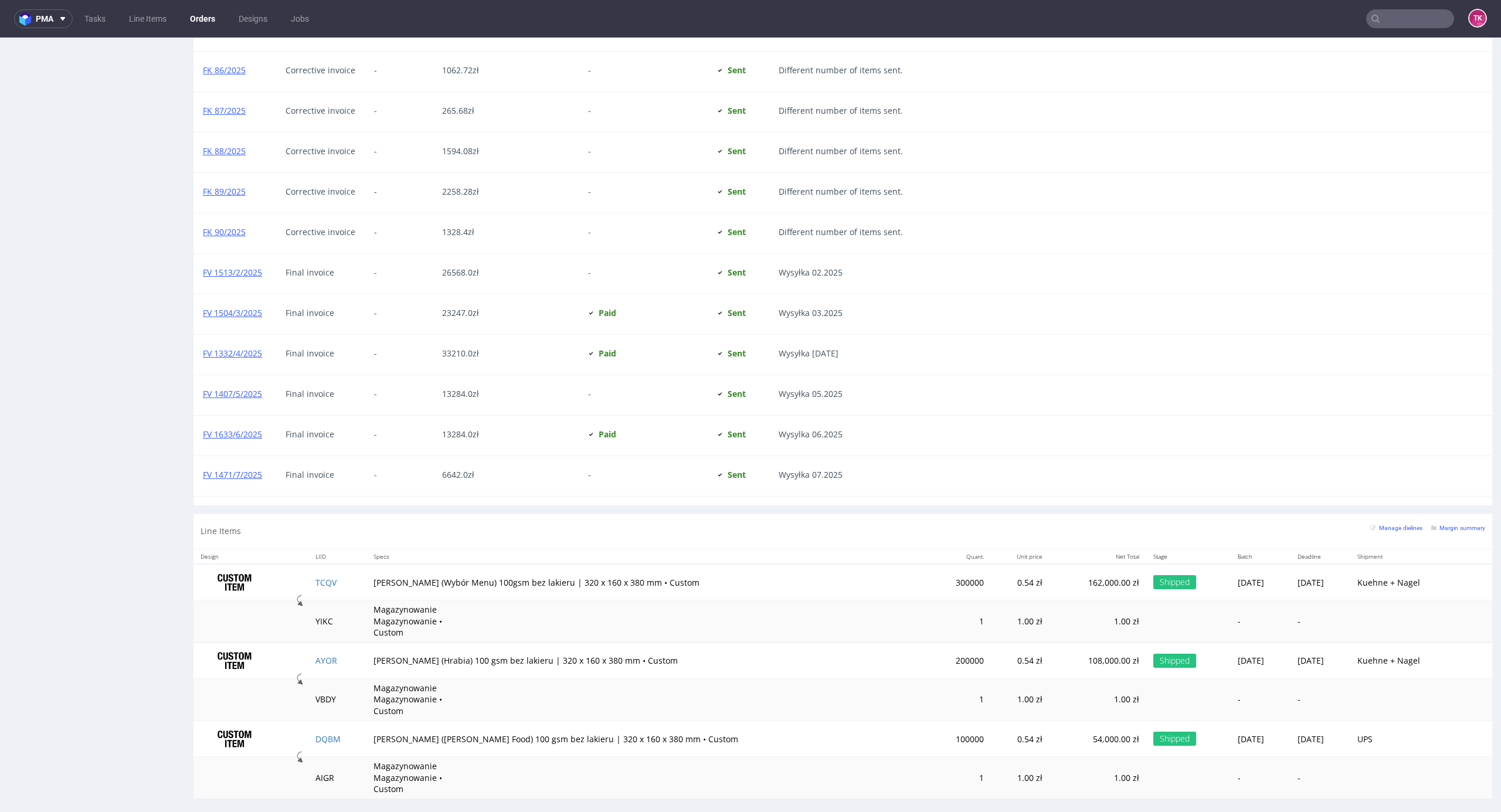
scroll to position [1364, 0]
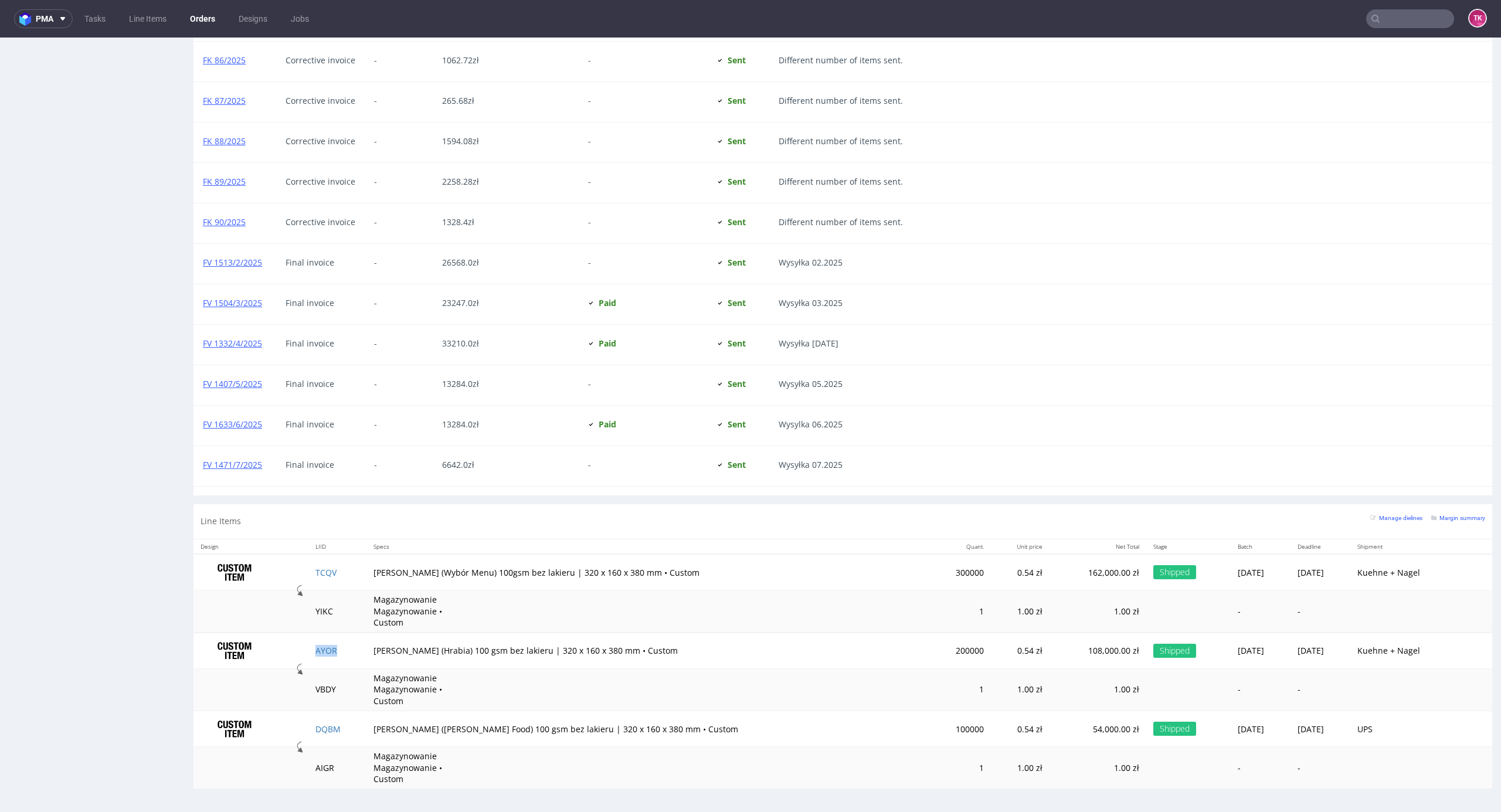
click at [320, 640] on td "AYOR" at bounding box center [337, 651] width 58 height 37
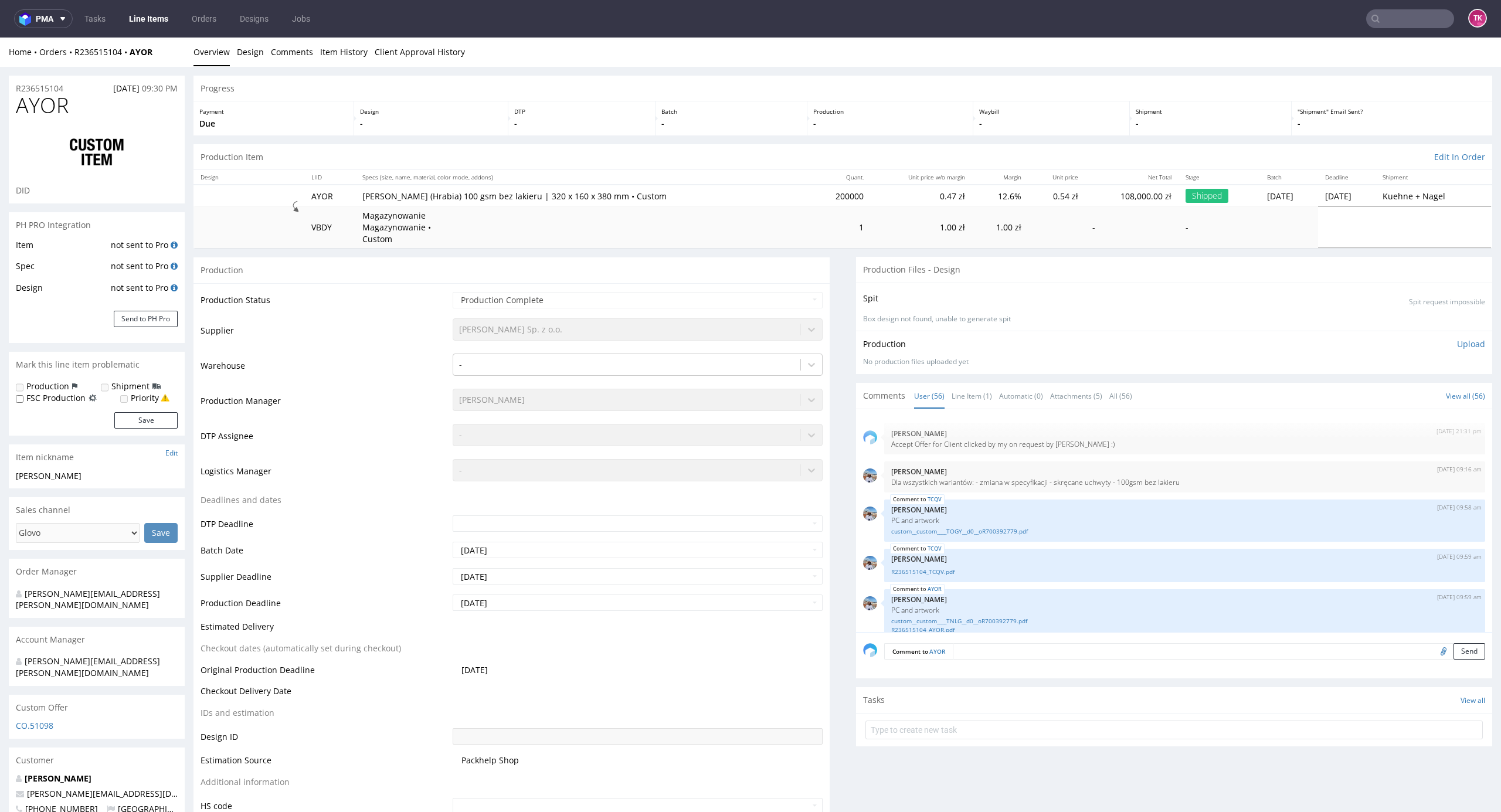
scroll to position [2071, 0]
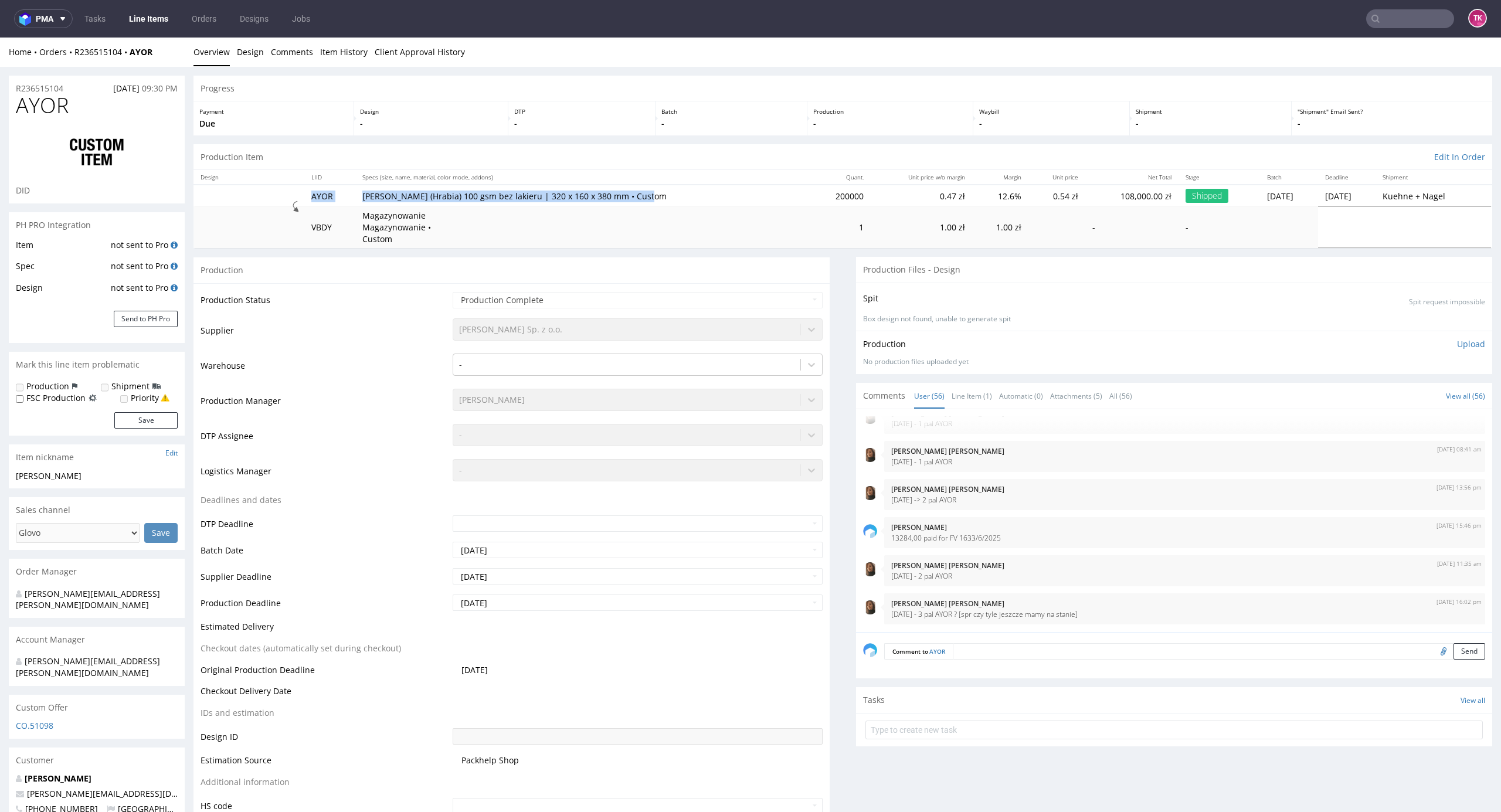
drag, startPoint x: 308, startPoint y: 198, endPoint x: 636, endPoint y: 200, distance: 328.0
click at [635, 200] on tr "[PERSON_NAME] (Hrabia) 100 gsm bez lakieru | 320 x 160 x 380 mm • Custom 200000…" at bounding box center [843, 196] width 1299 height 22
click at [640, 203] on td "[PERSON_NAME] (Hrabia) 100 gsm bez lakieru | 320 x 160 x 380 mm • Custom" at bounding box center [583, 196] width 455 height 22
click at [952, 387] on link "Line Item (1)" at bounding box center [972, 395] width 41 height 25
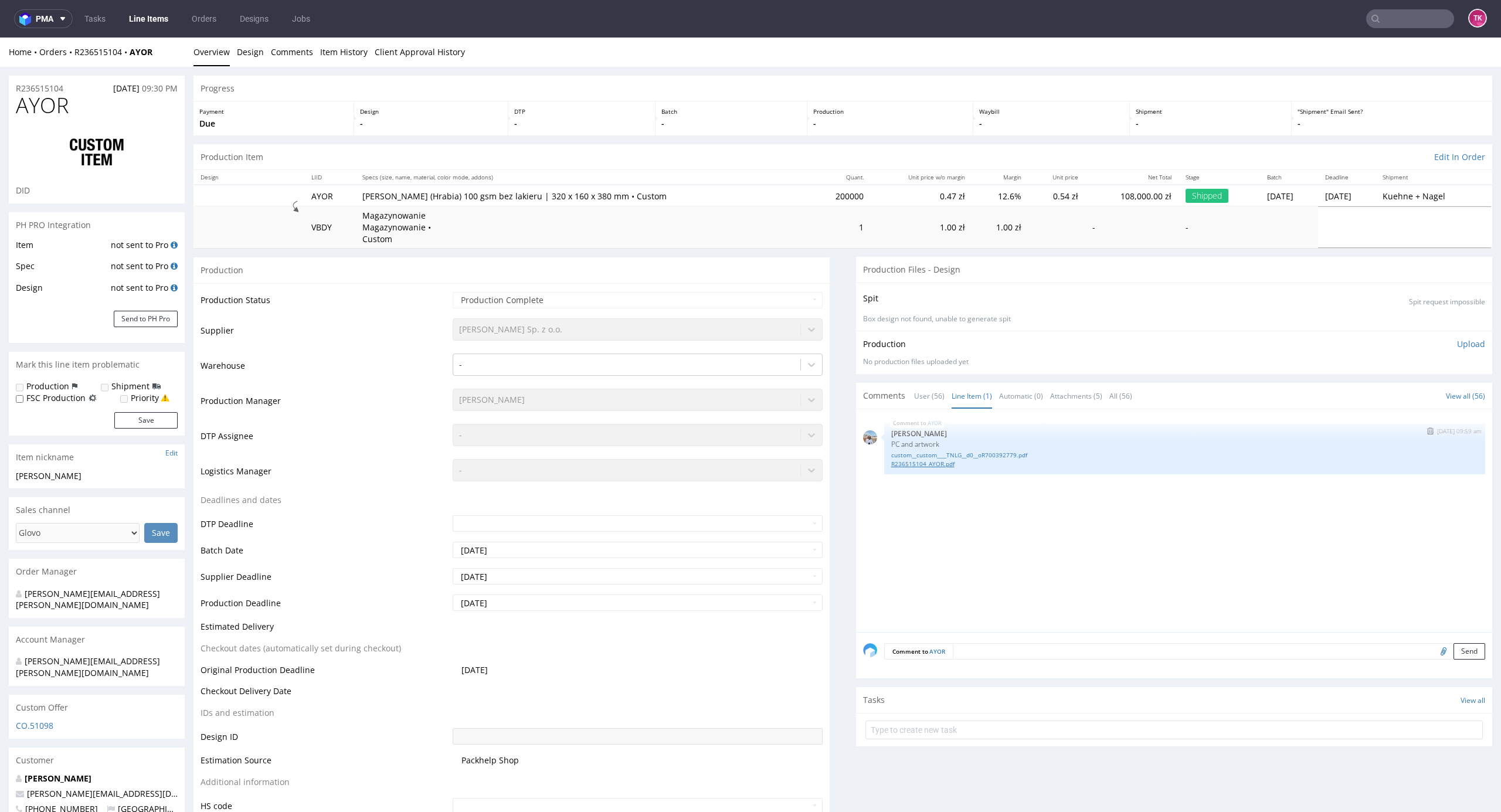
click at [913, 463] on link "R236515104_AYOR.pdf" at bounding box center [1185, 464] width 587 height 9
click at [896, 458] on link "custom__custom____TNLG__d0__oR700392779.pdf" at bounding box center [1185, 455] width 587 height 9
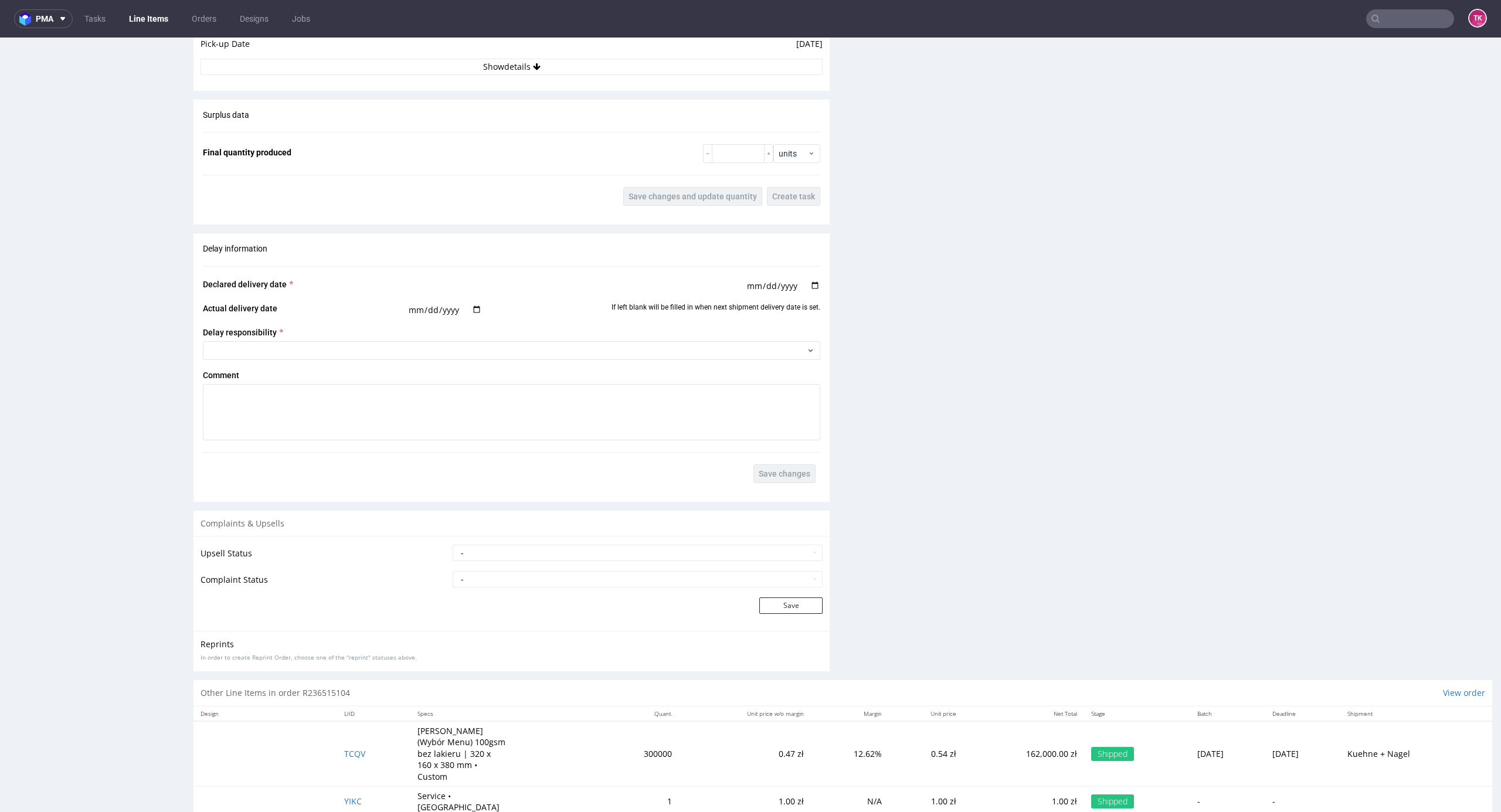
scroll to position [1848, 0]
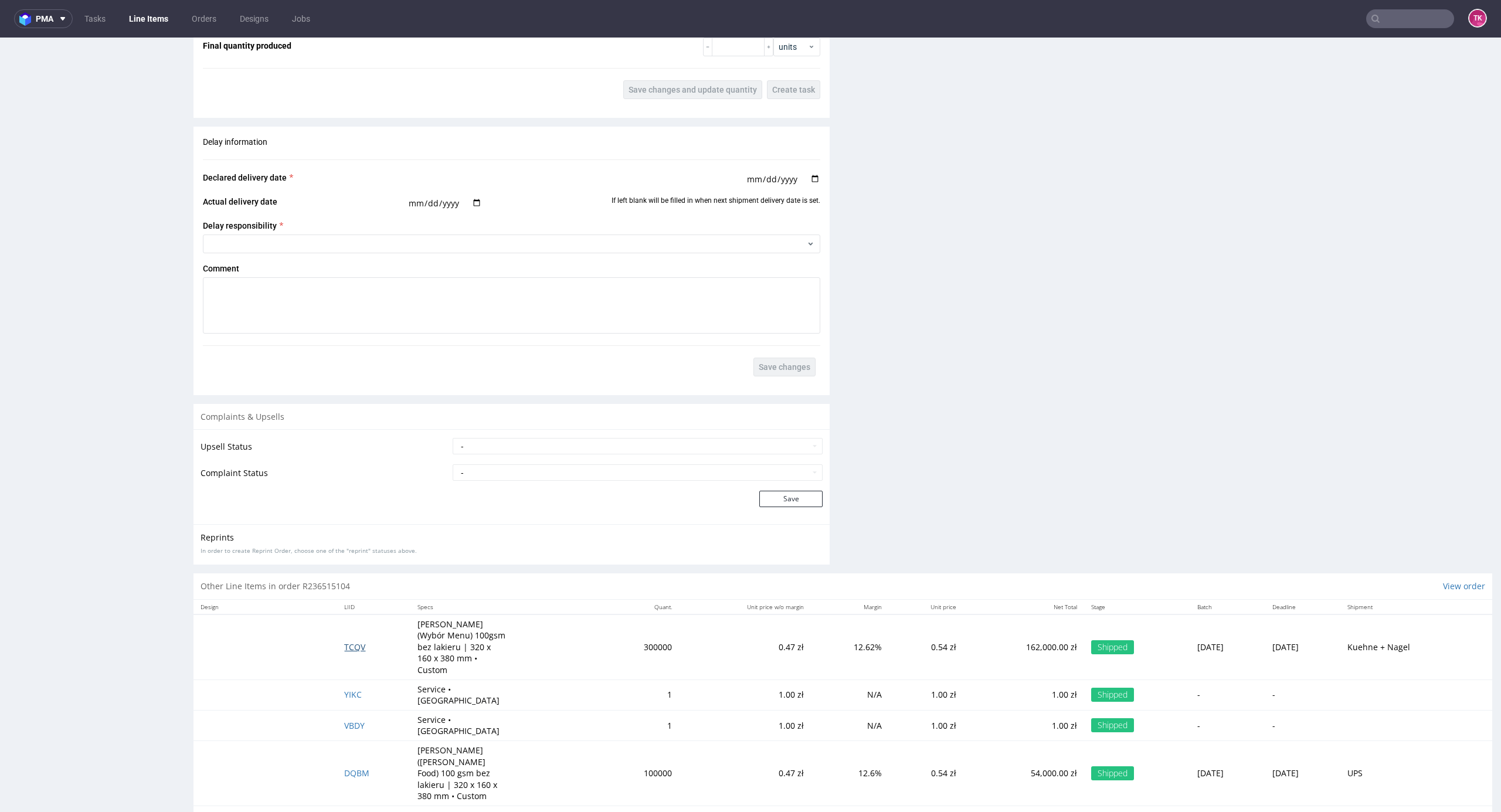
click at [345, 645] on span "TCQV" at bounding box center [355, 647] width 21 height 11
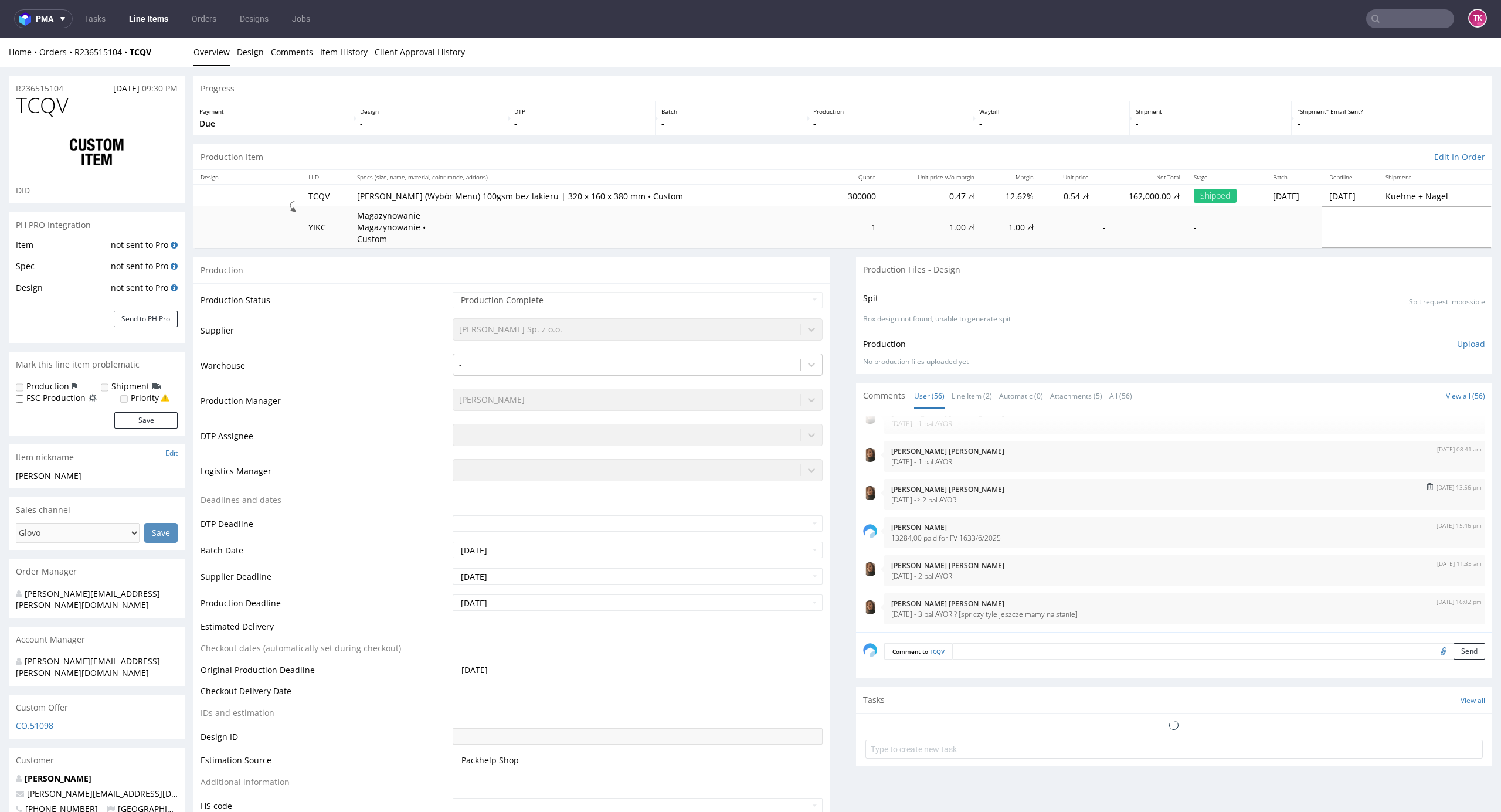
select select "in_progress"
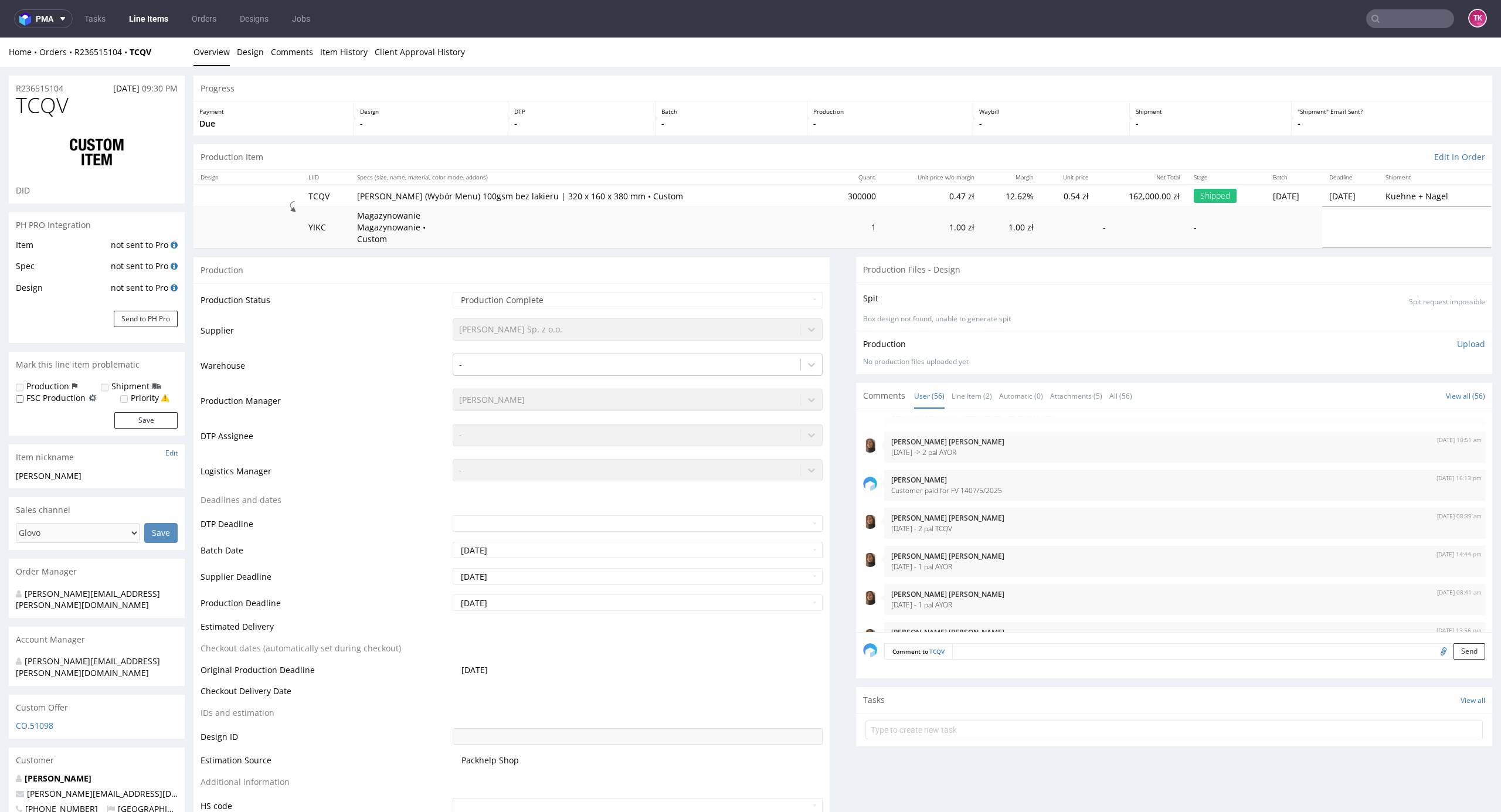
scroll to position [1837, 0]
drag, startPoint x: 966, startPoint y: 387, endPoint x: 972, endPoint y: 393, distance: 8.5
click at [966, 387] on link "Line Item (2)" at bounding box center [972, 395] width 41 height 25
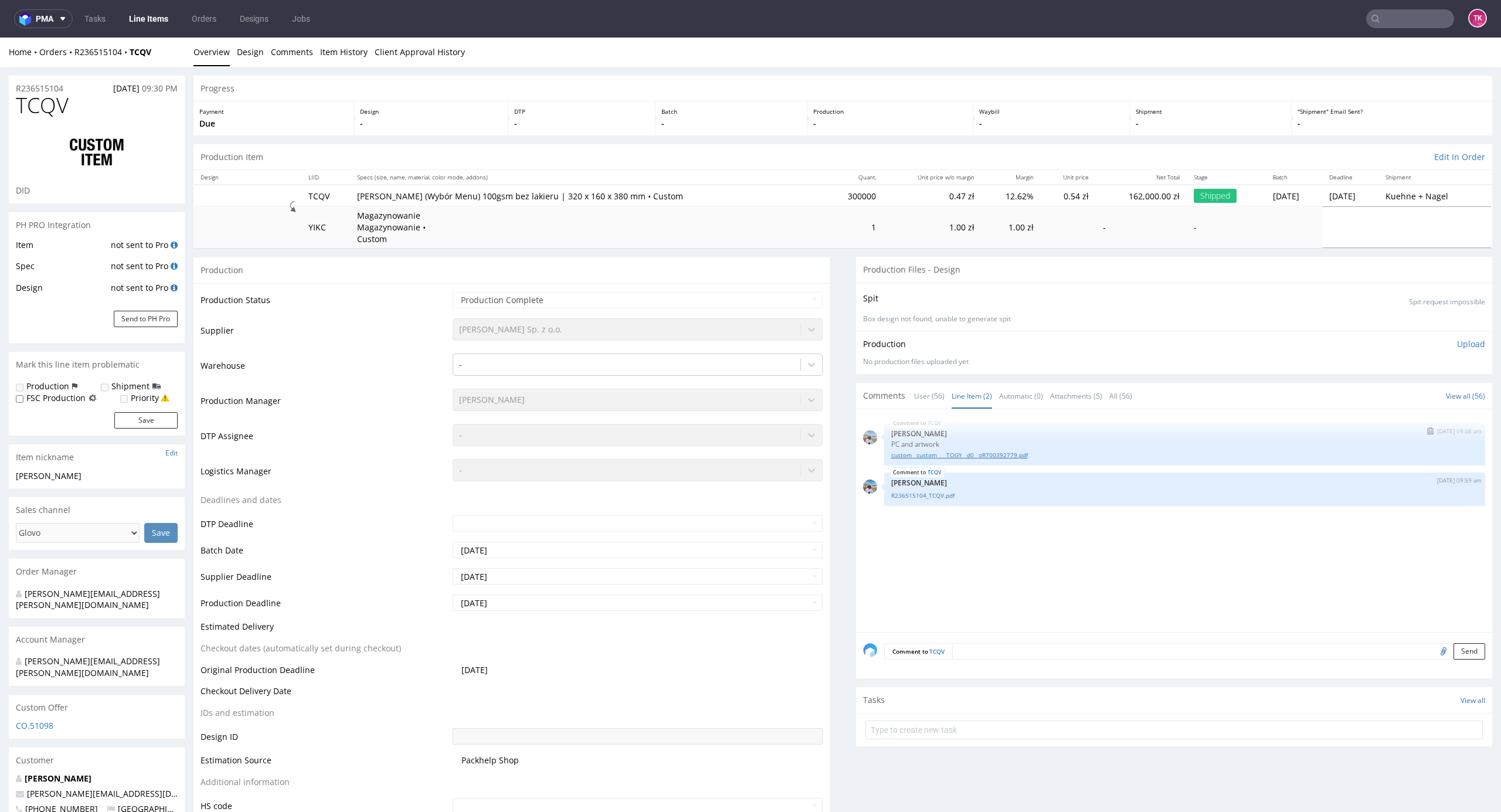
click at [927, 452] on link "custom__custom____TOGY__d0__oR700392779.pdf" at bounding box center [1185, 455] width 587 height 9
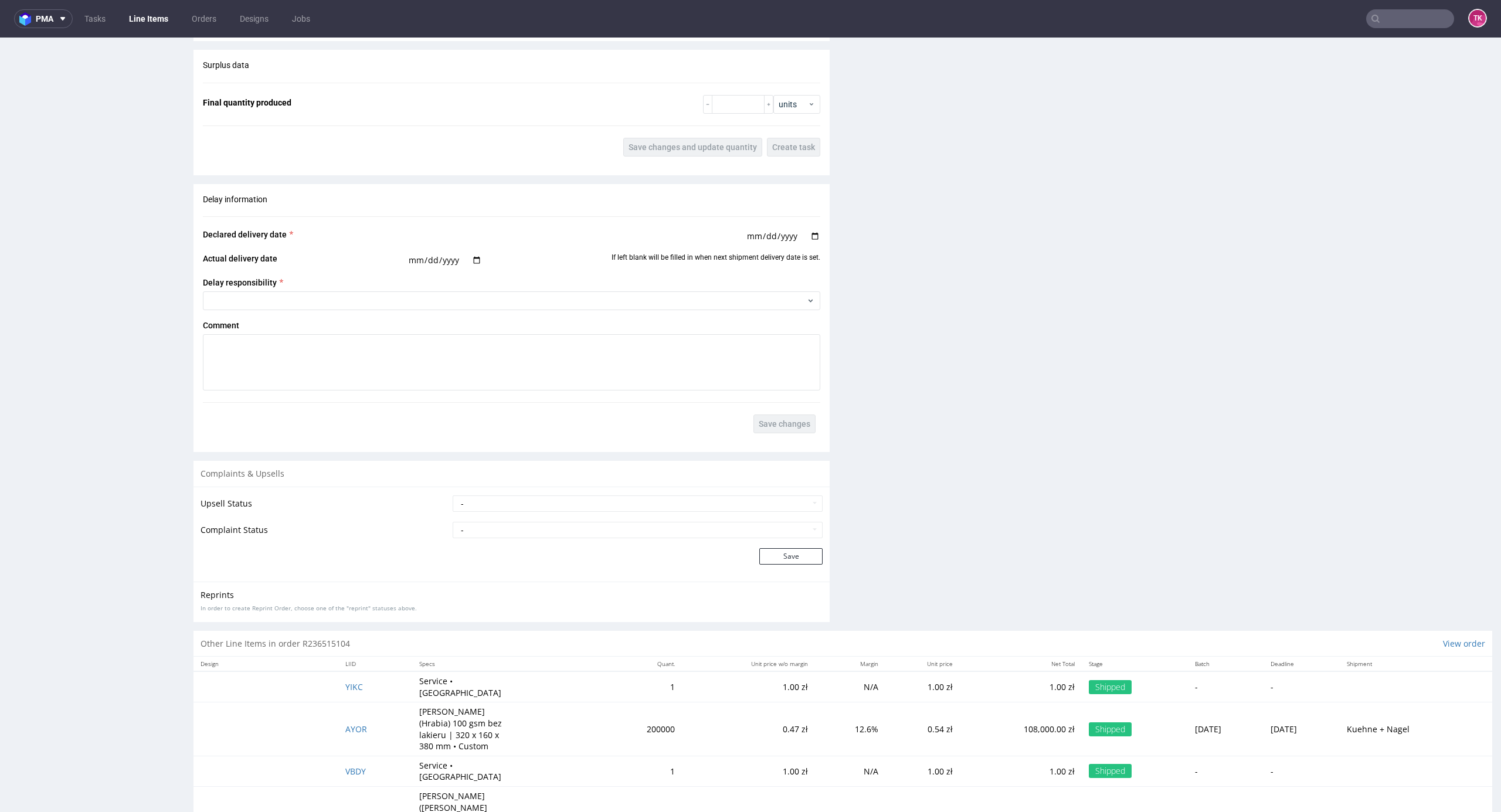
scroll to position [1948, 0]
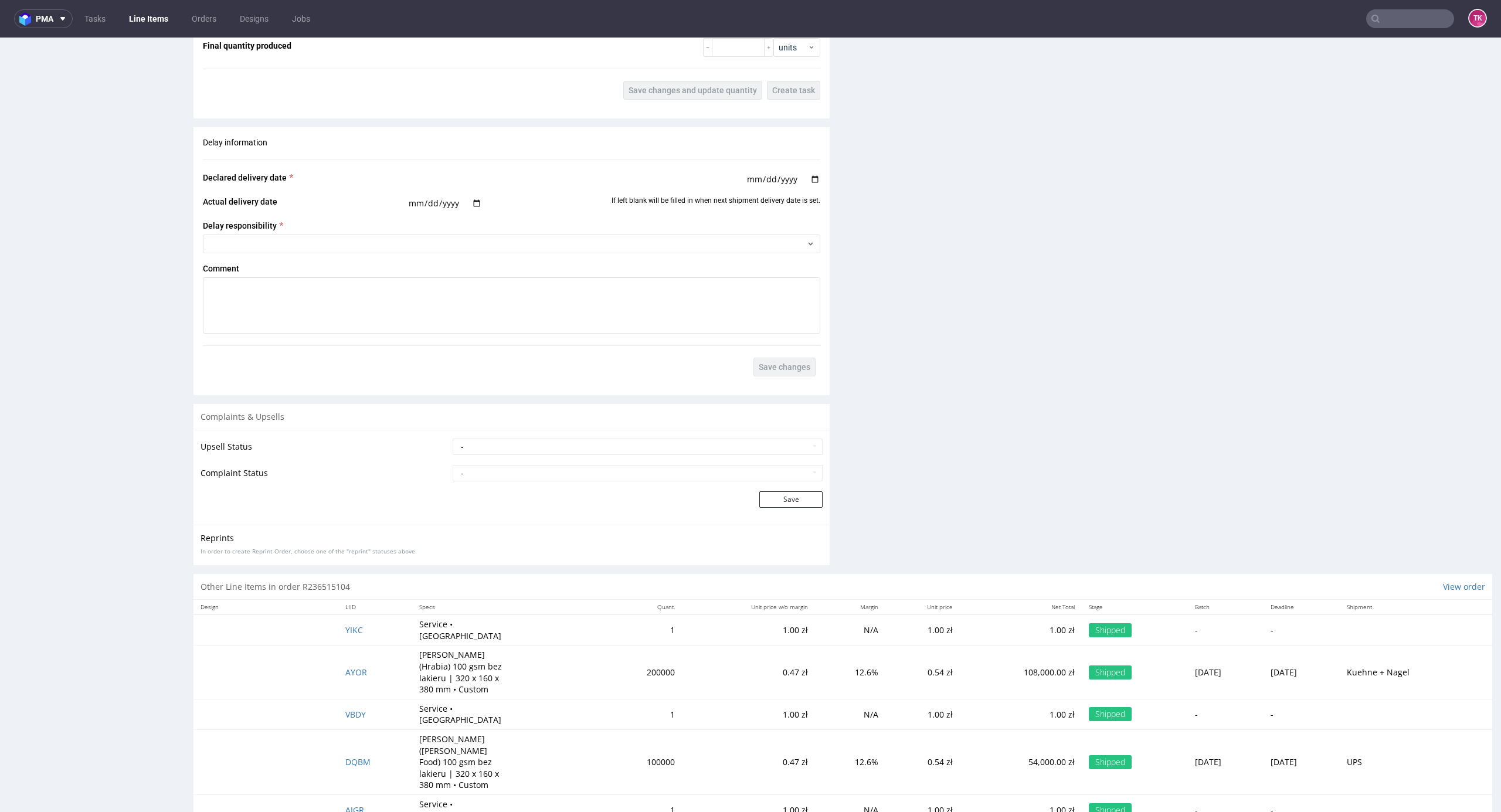
drag, startPoint x: 1481, startPoint y: 190, endPoint x: 1500, endPoint y: 692, distance: 502.4
click at [345, 756] on span "DQBM" at bounding box center [357, 762] width 25 height 11
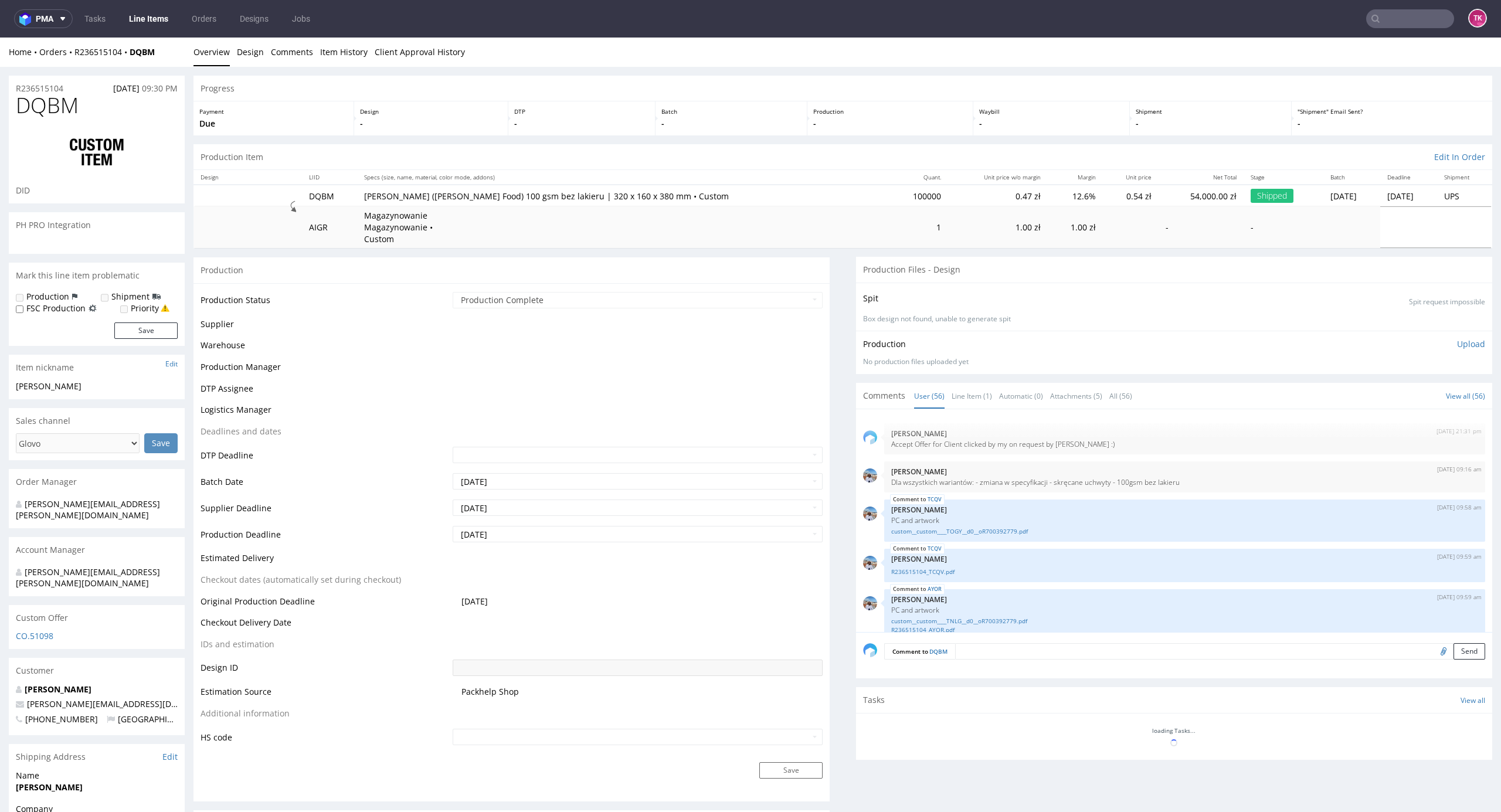
scroll to position [2071, 0]
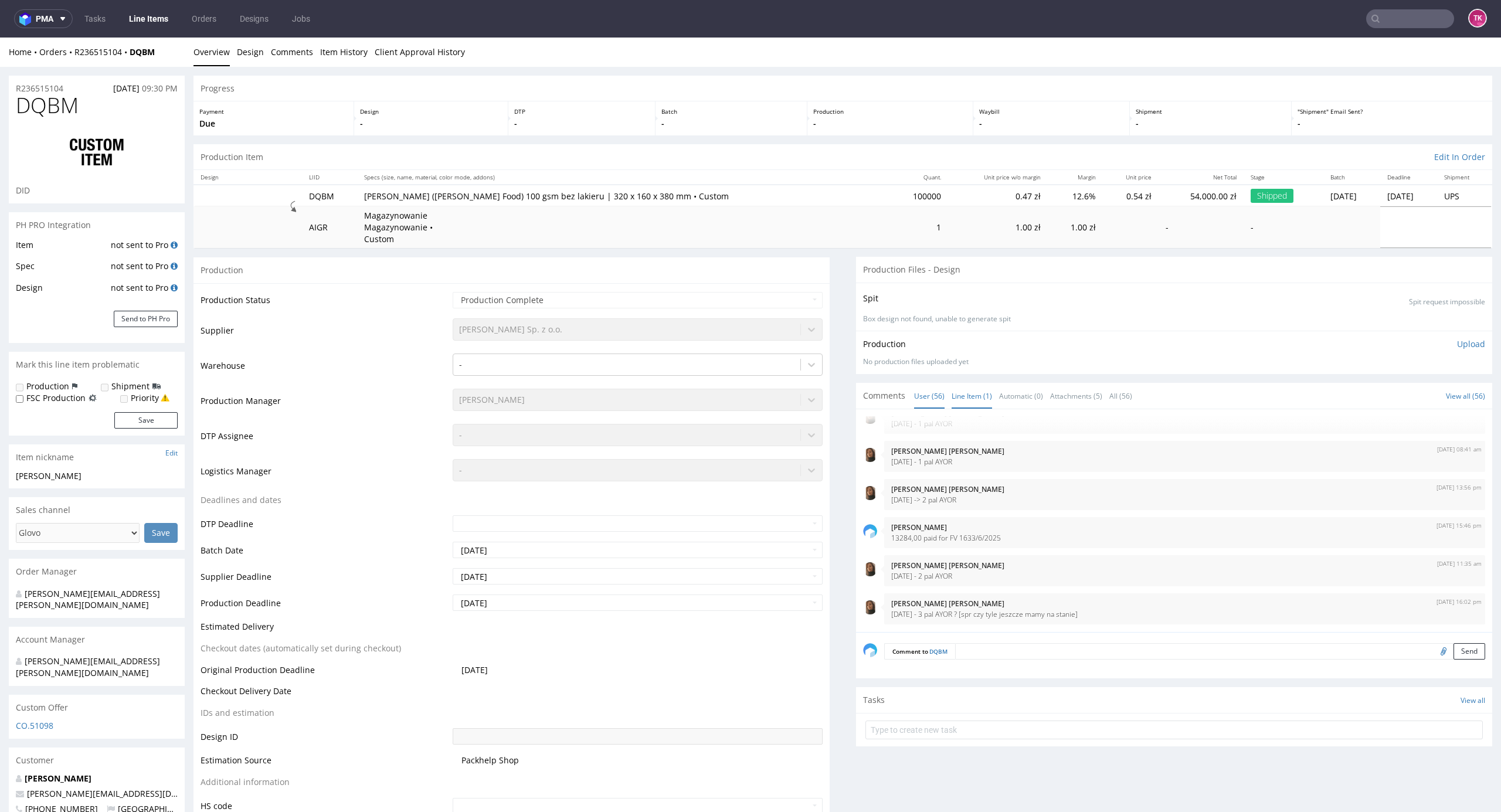
click at [957, 385] on link "Line Item (1)" at bounding box center [972, 395] width 41 height 25
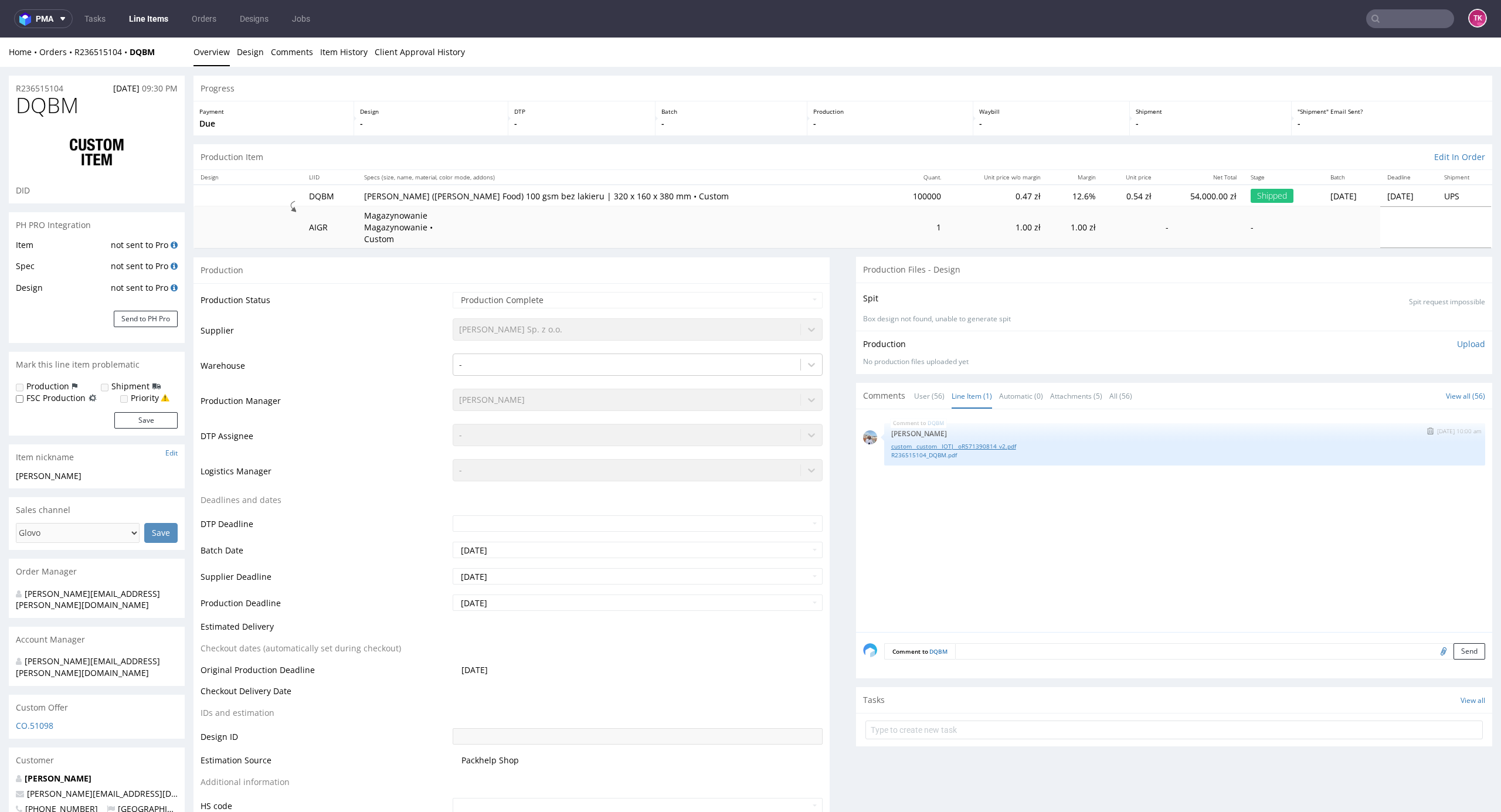
click at [929, 443] on link "custom__custom__IOTJ__oR571390814_v2.pdf" at bounding box center [1185, 446] width 587 height 9
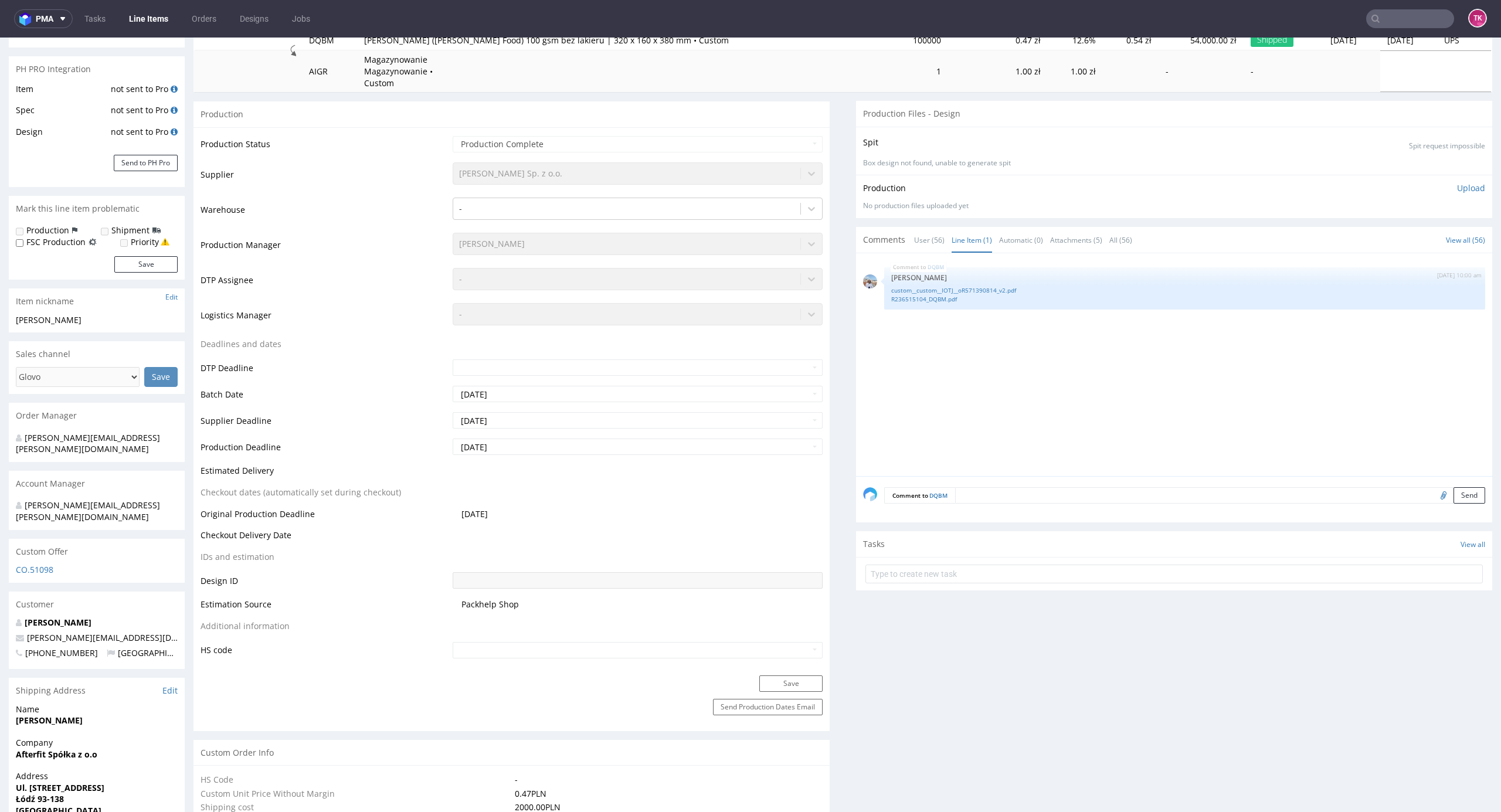
scroll to position [234, 0]
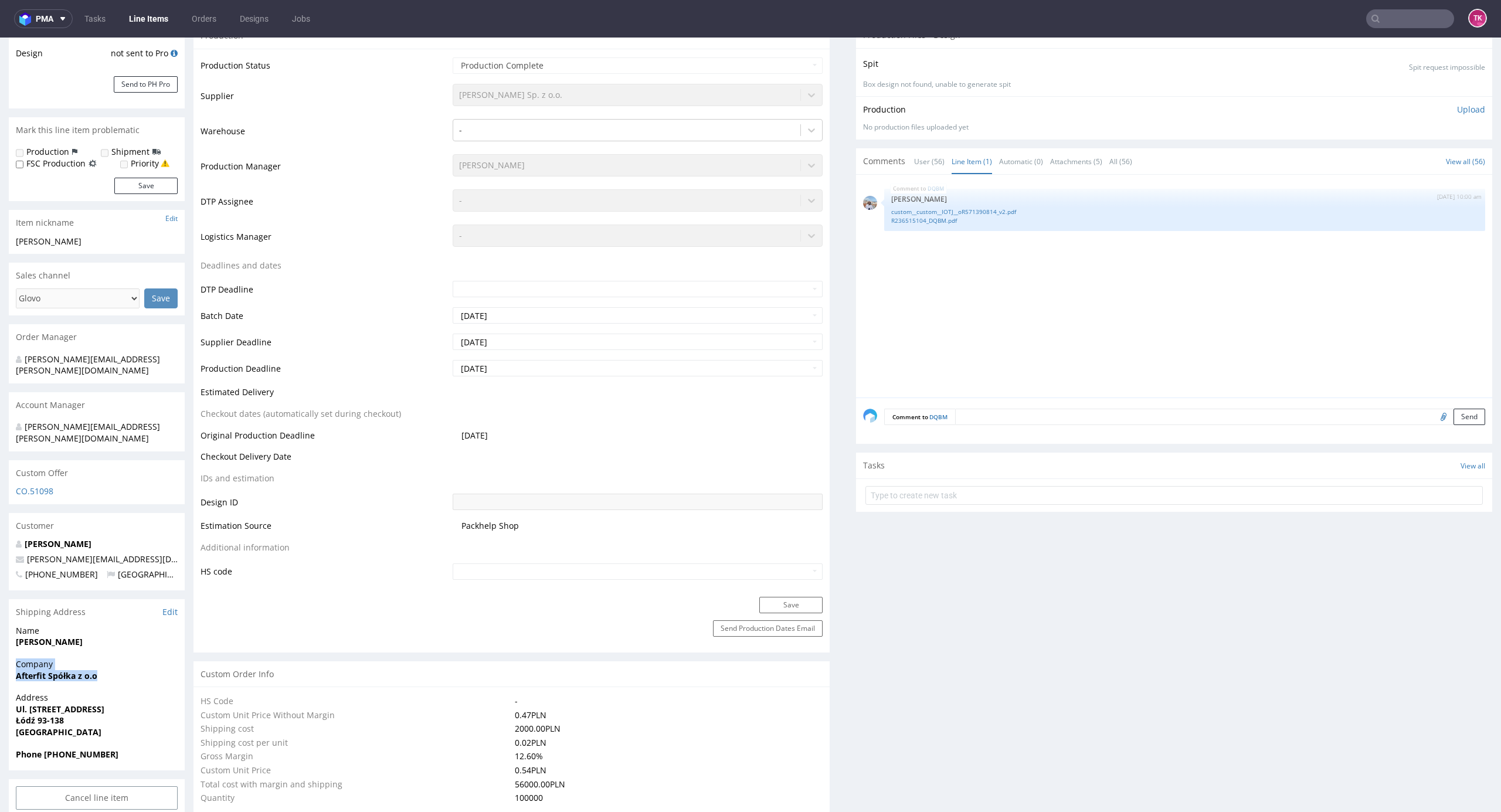
drag, startPoint x: 7, startPoint y: 643, endPoint x: 107, endPoint y: 650, distance: 100.2
drag, startPoint x: 89, startPoint y: 665, endPoint x: 60, endPoint y: 665, distance: 29.0
click at [87, 665] on div "Company Afterfit Spółka z o.o" at bounding box center [96, 675] width 176 height 33
click at [10, 658] on div "Company Afterfit Spółka z o.o" at bounding box center [96, 675] width 176 height 33
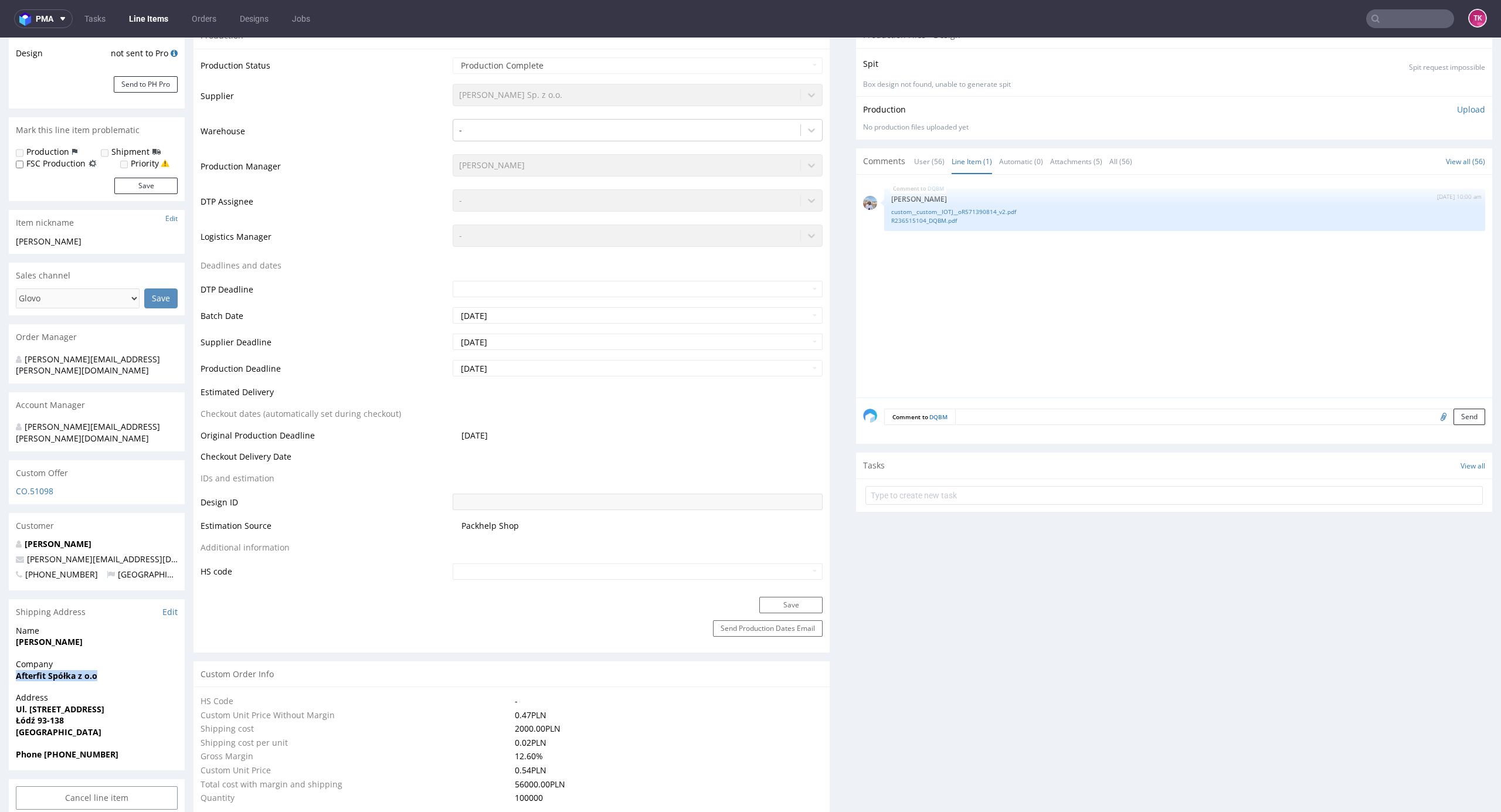
drag, startPoint x: 10, startPoint y: 651, endPoint x: 122, endPoint y: 654, distance: 112.0
click at [120, 658] on div "Company Afterfit Spółka z o.o" at bounding box center [96, 675] width 176 height 33
copy strong "Afterfit Spółka z o.o"
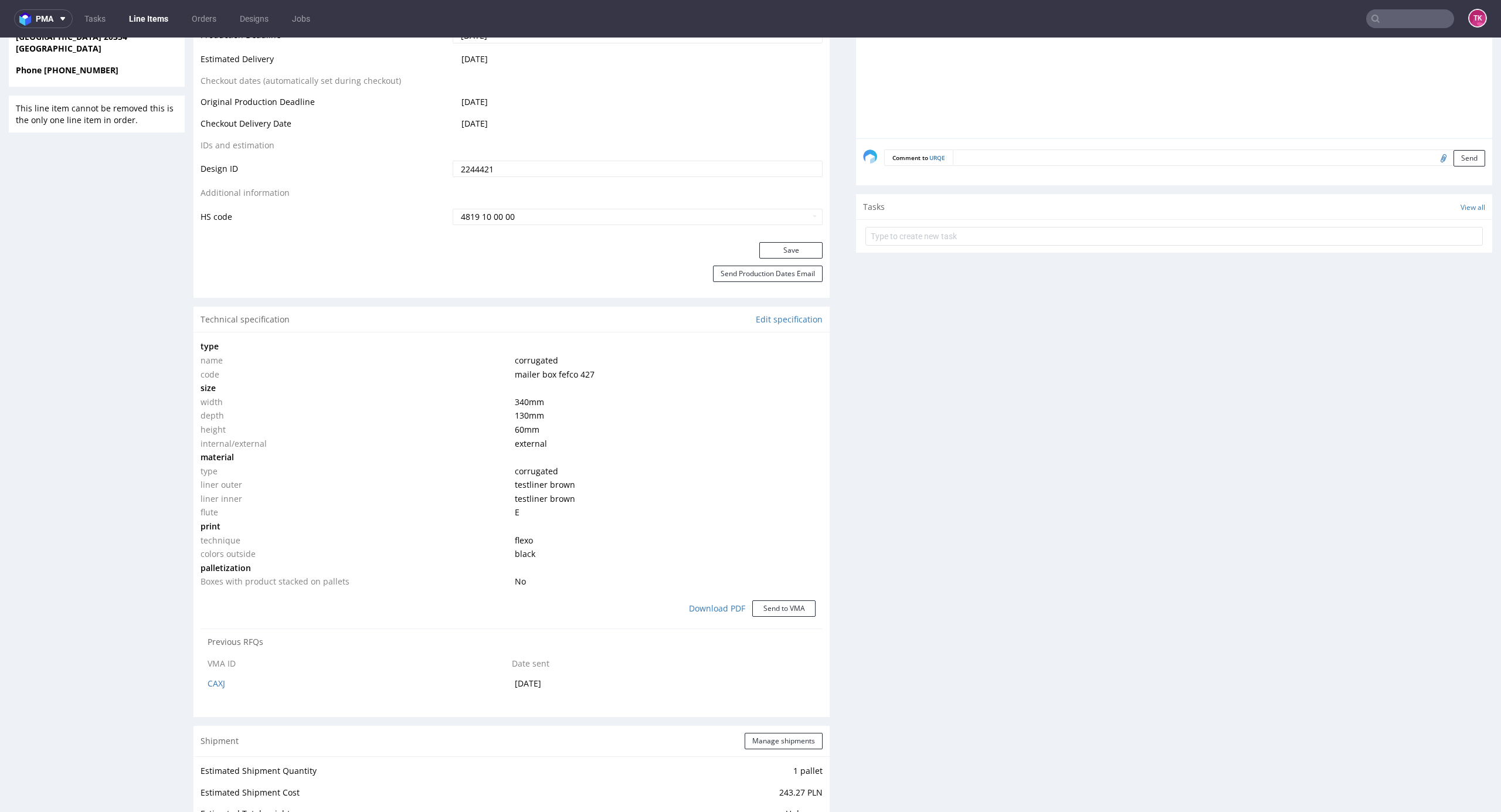
scroll to position [1549, 0]
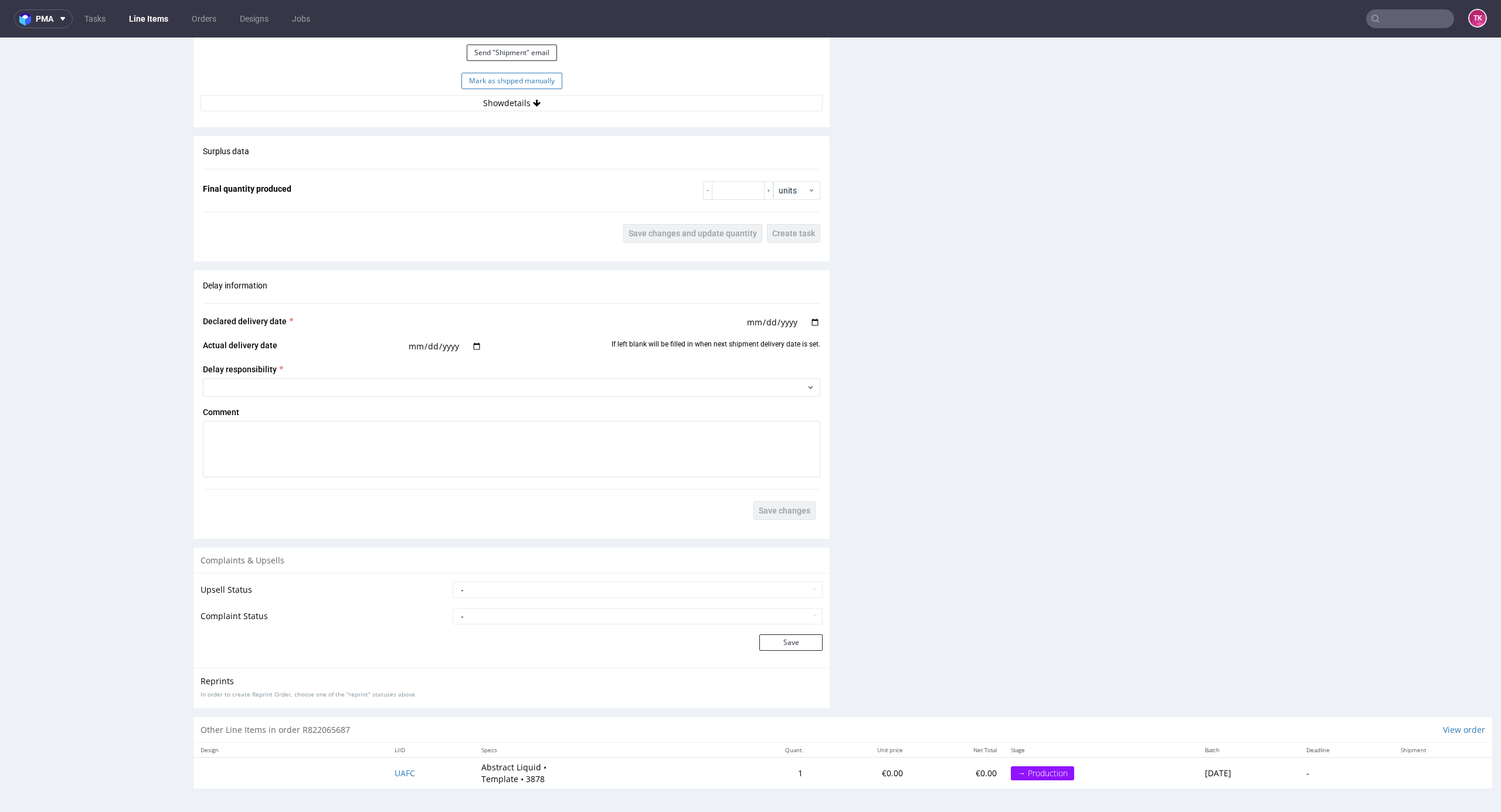
click at [512, 79] on button "Mark as shipped manually" at bounding box center [512, 81] width 101 height 16
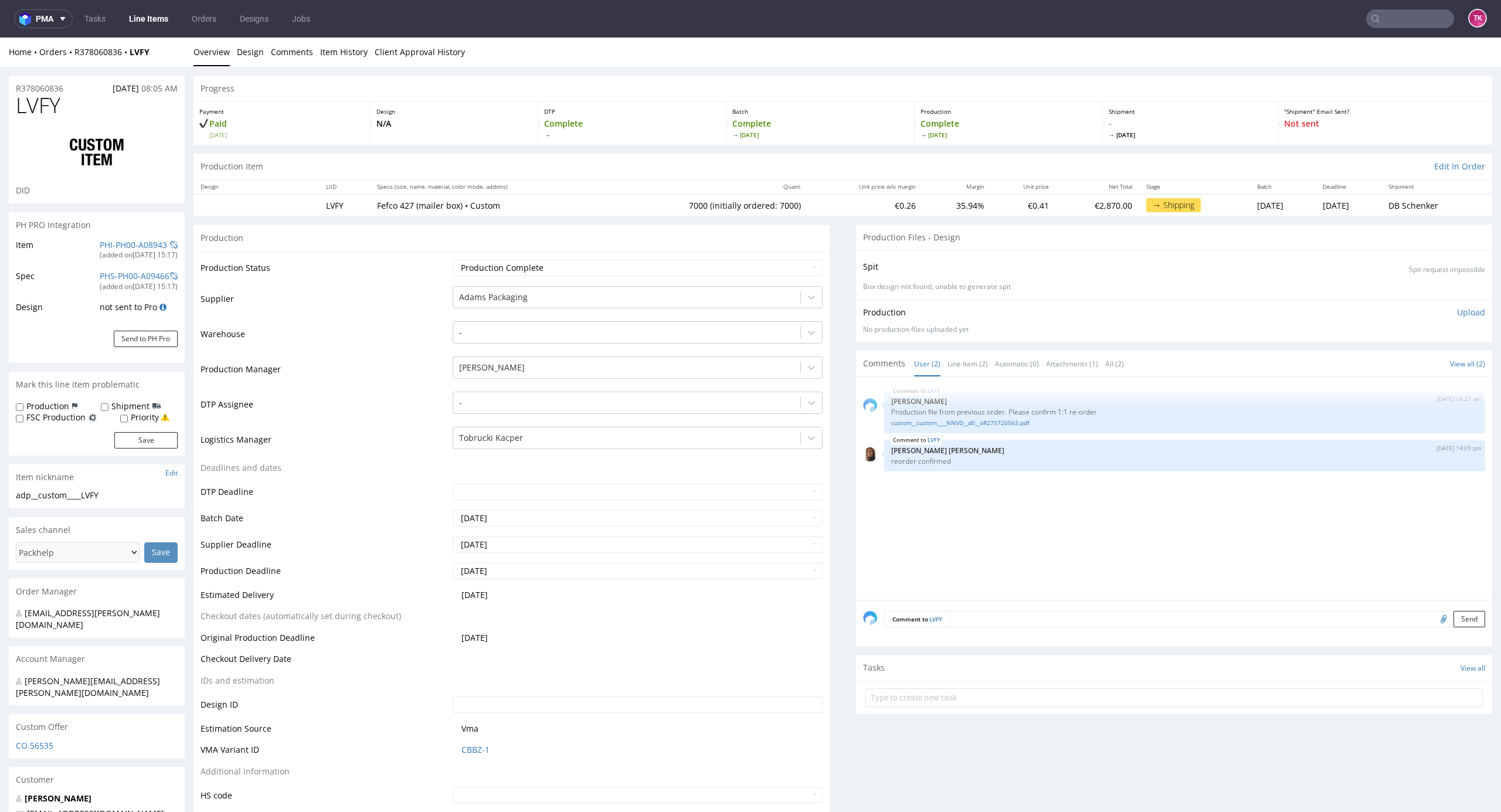
type input "7110"
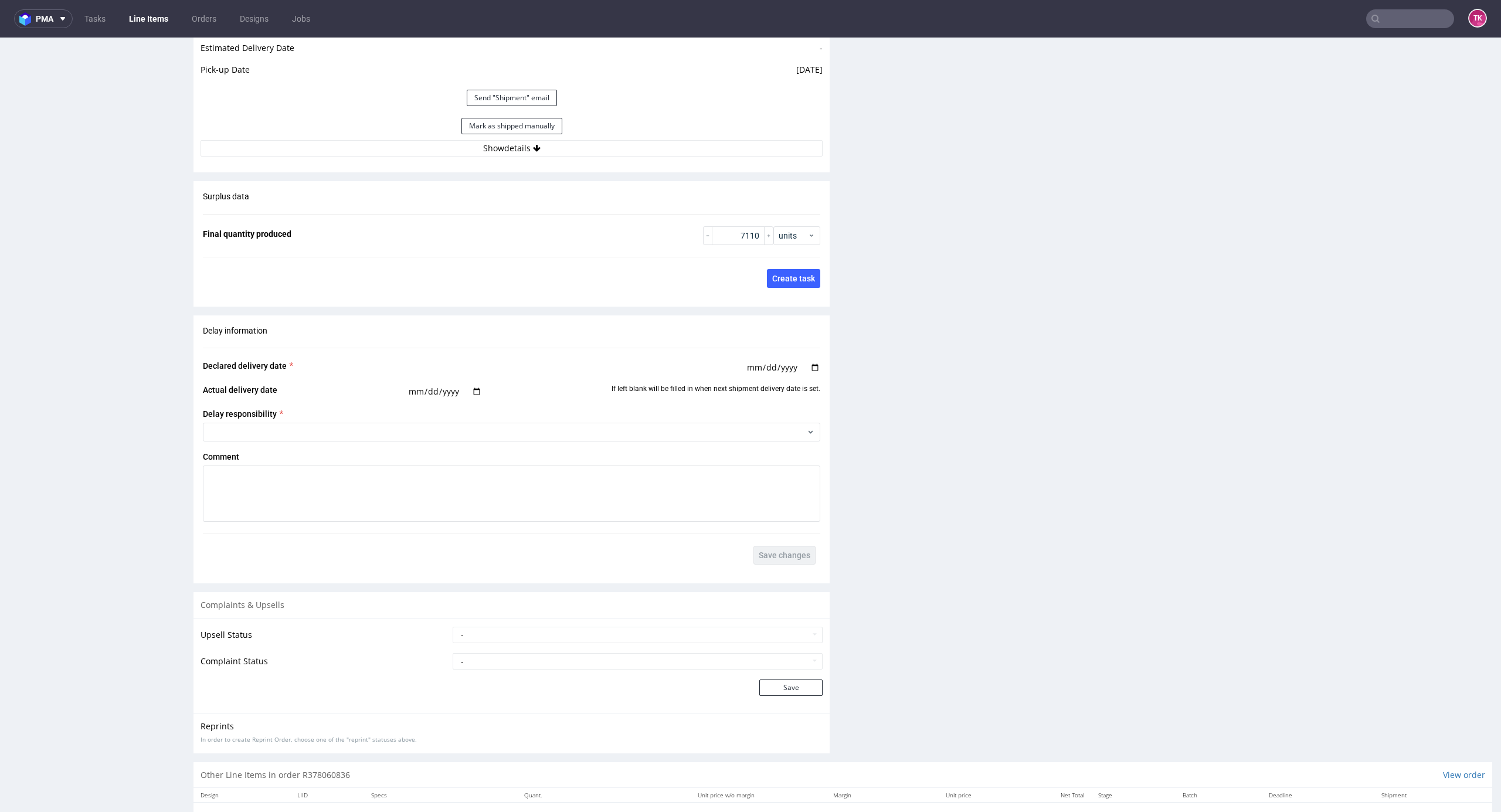
scroll to position [1809, 0]
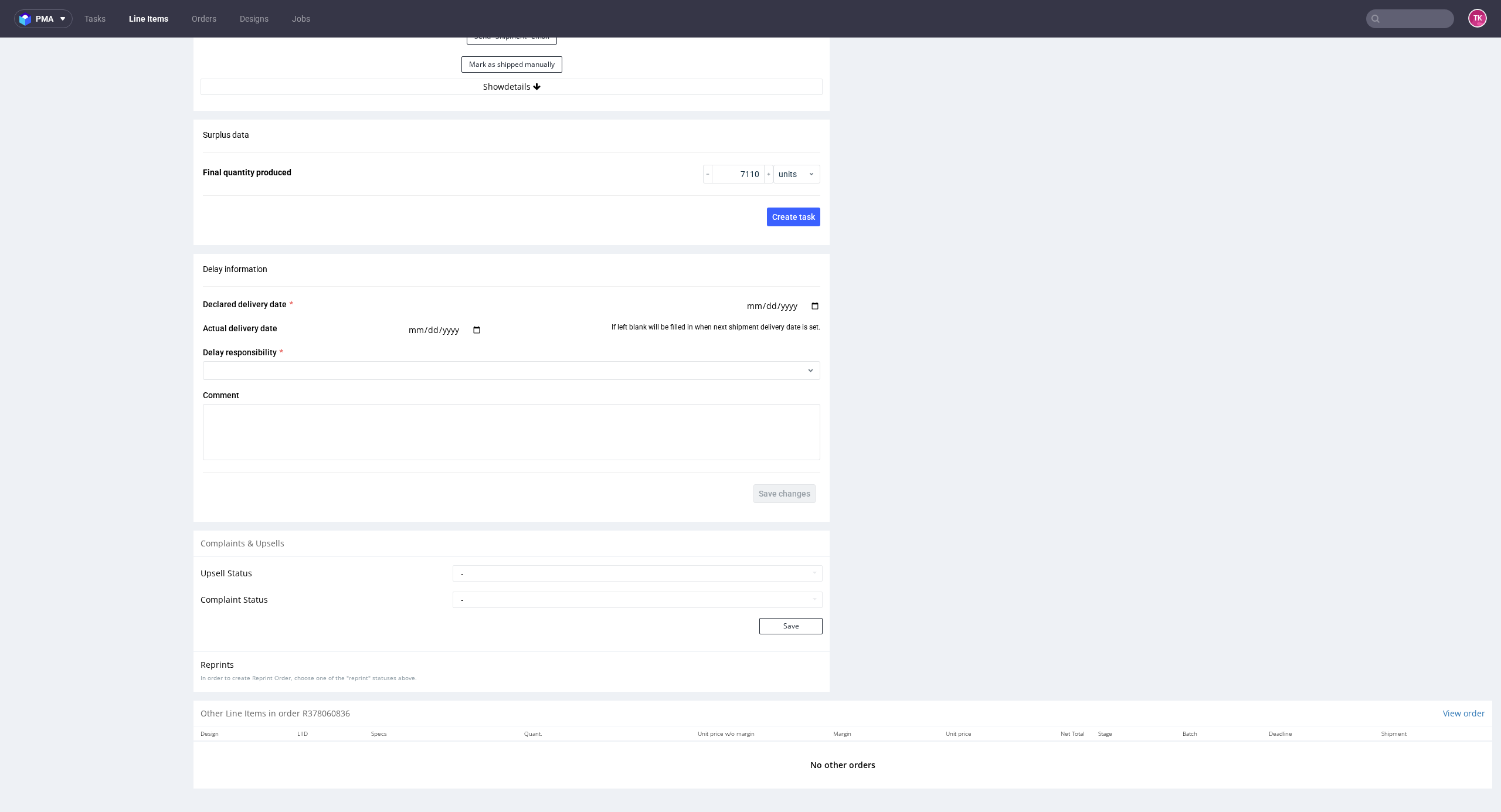
click at [537, 73] on div "Mark as shipped manually" at bounding box center [512, 64] width 622 height 28
click at [537, 67] on button "Mark as shipped manually" at bounding box center [512, 65] width 101 height 16
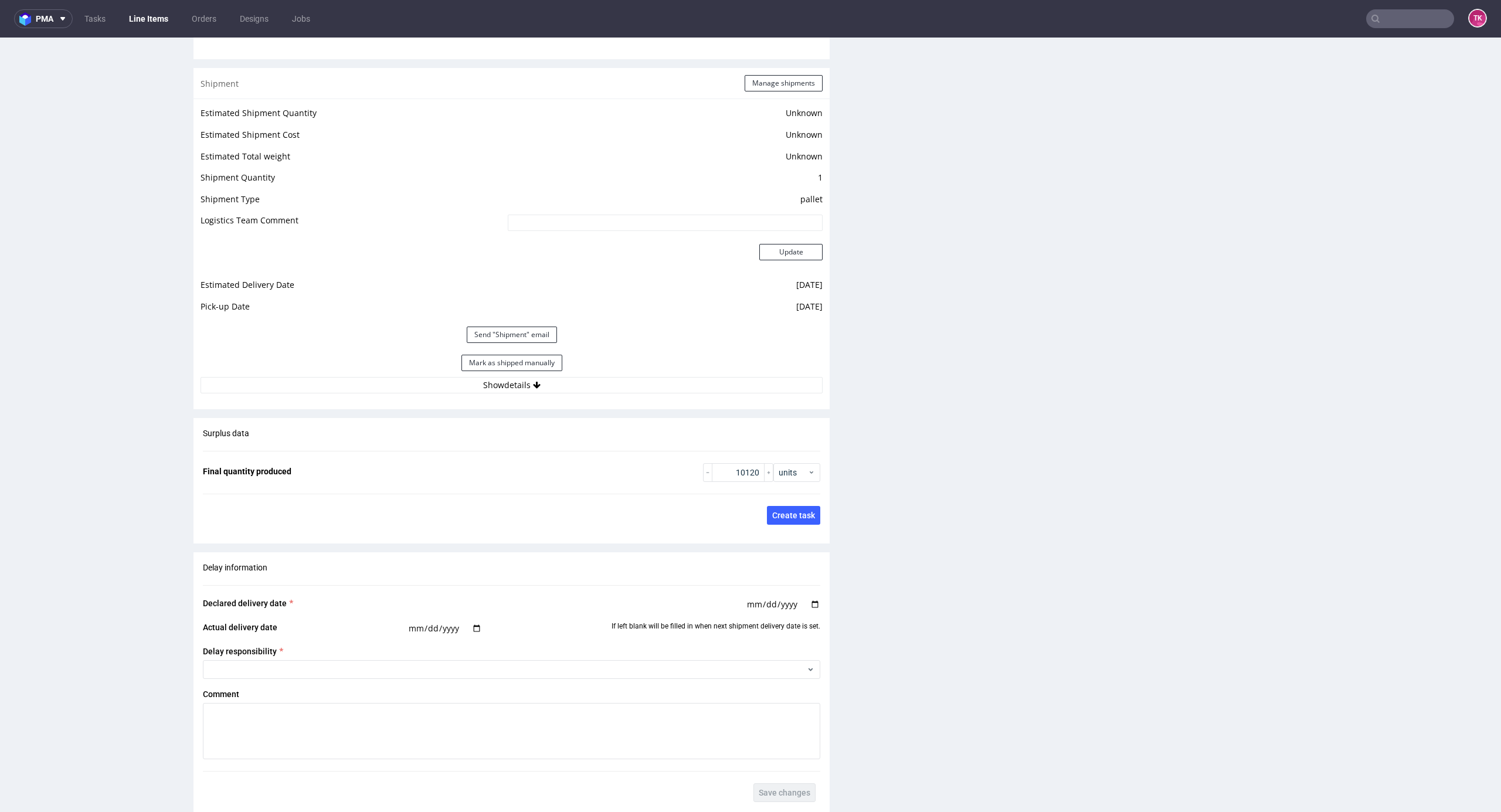
scroll to position [1471, 0]
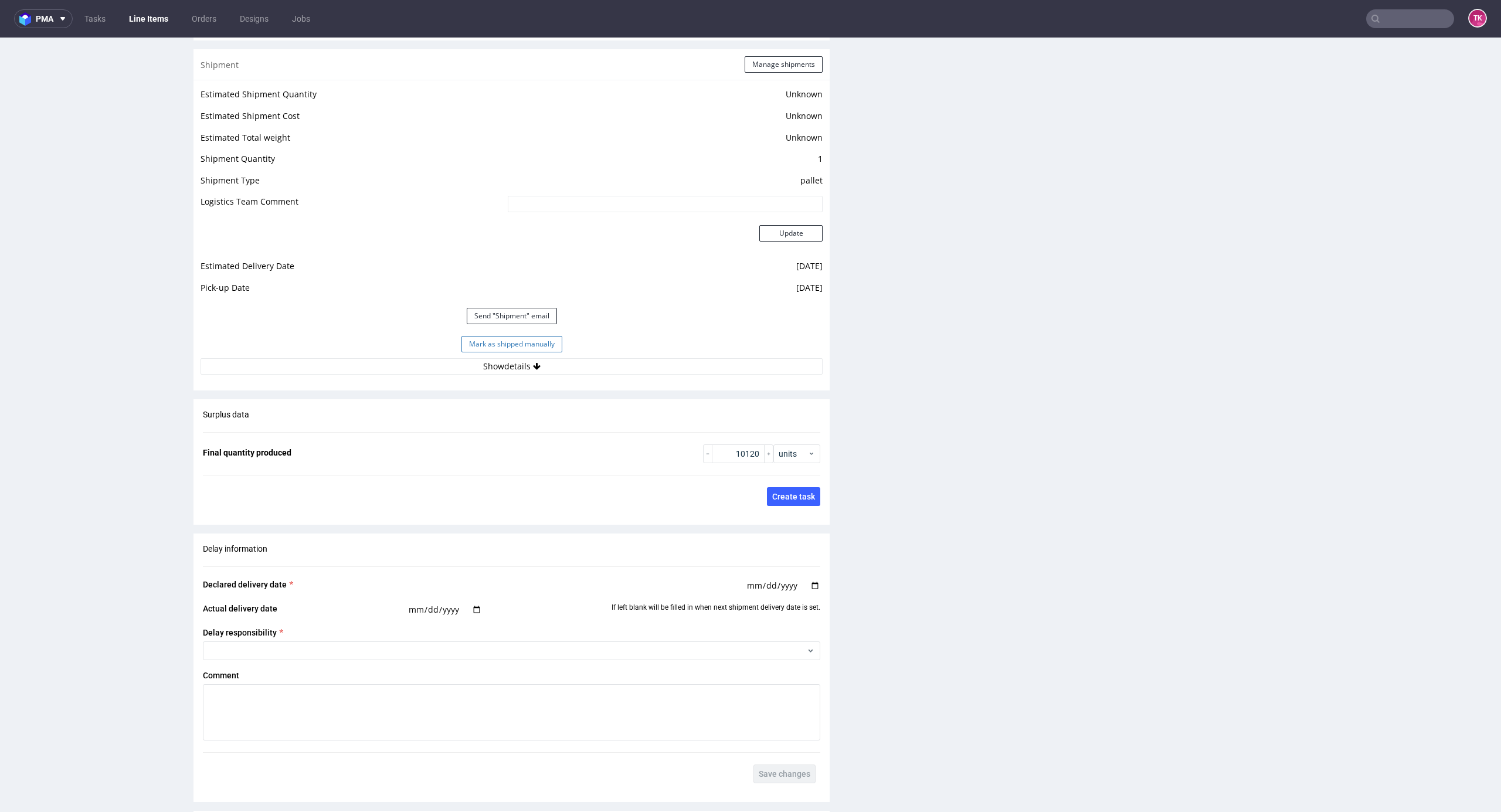
click at [484, 350] on button "Mark as shipped manually" at bounding box center [512, 345] width 101 height 16
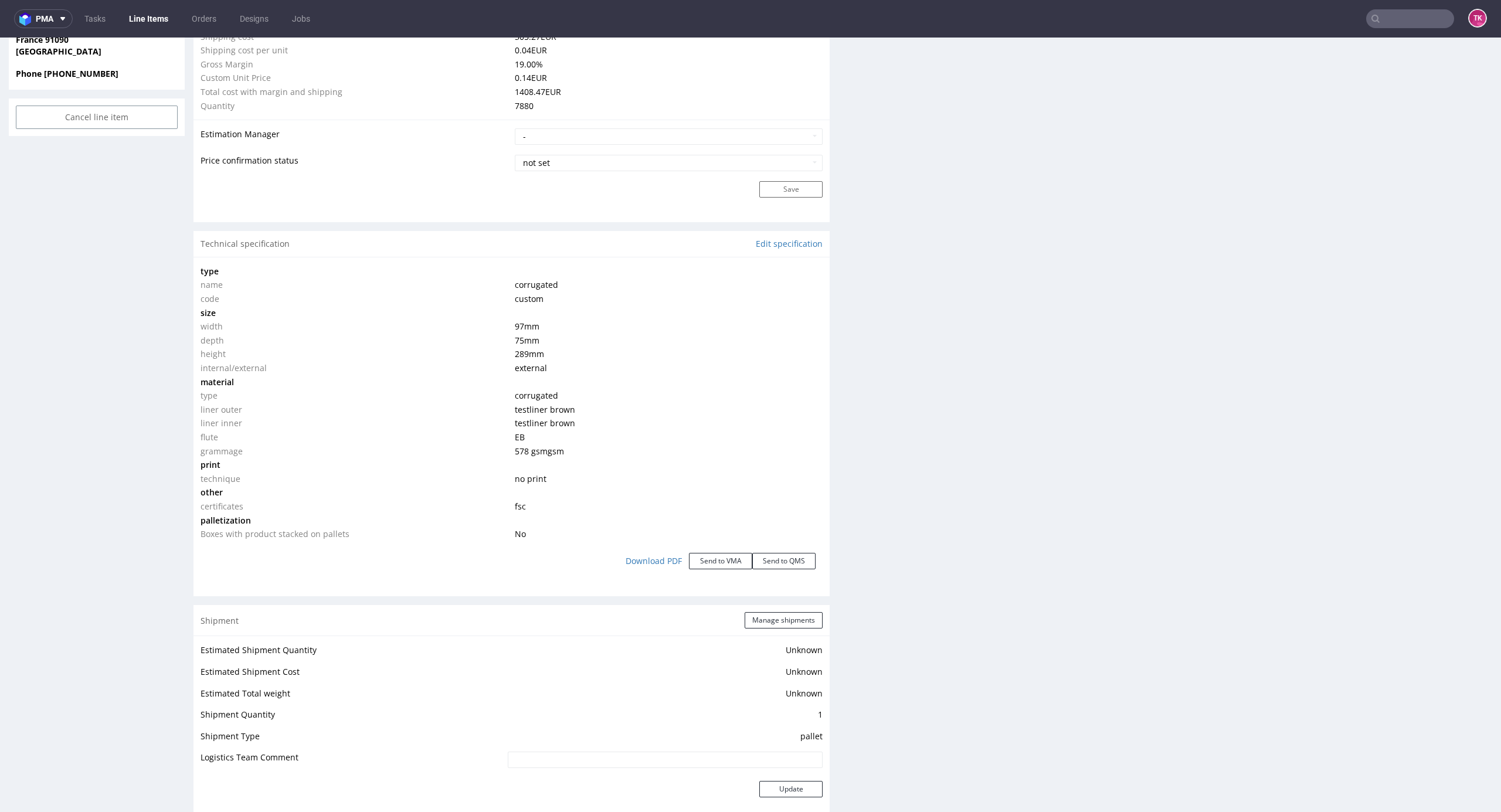
scroll to position [1386, 0]
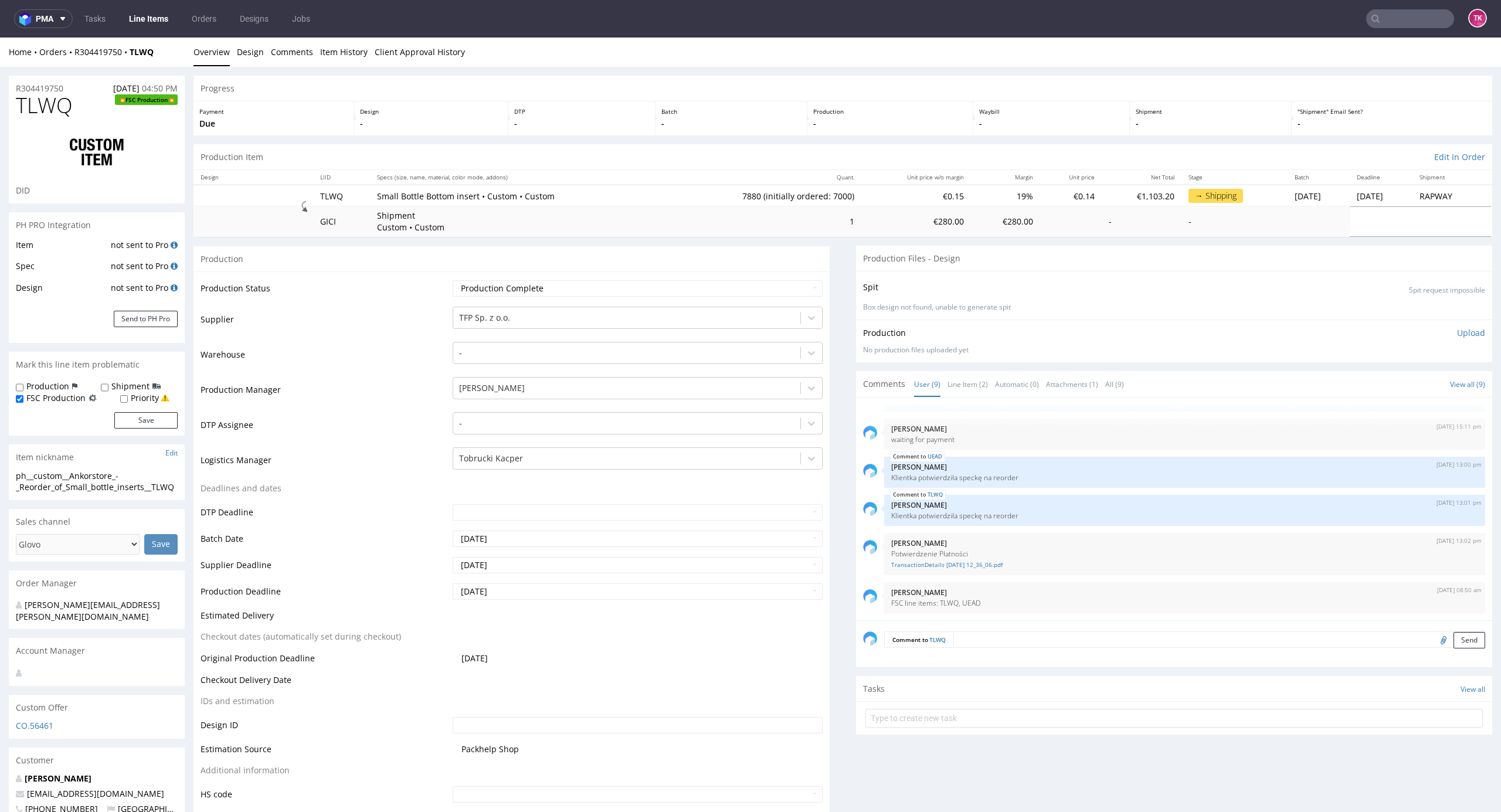
scroll to position [3, 0]
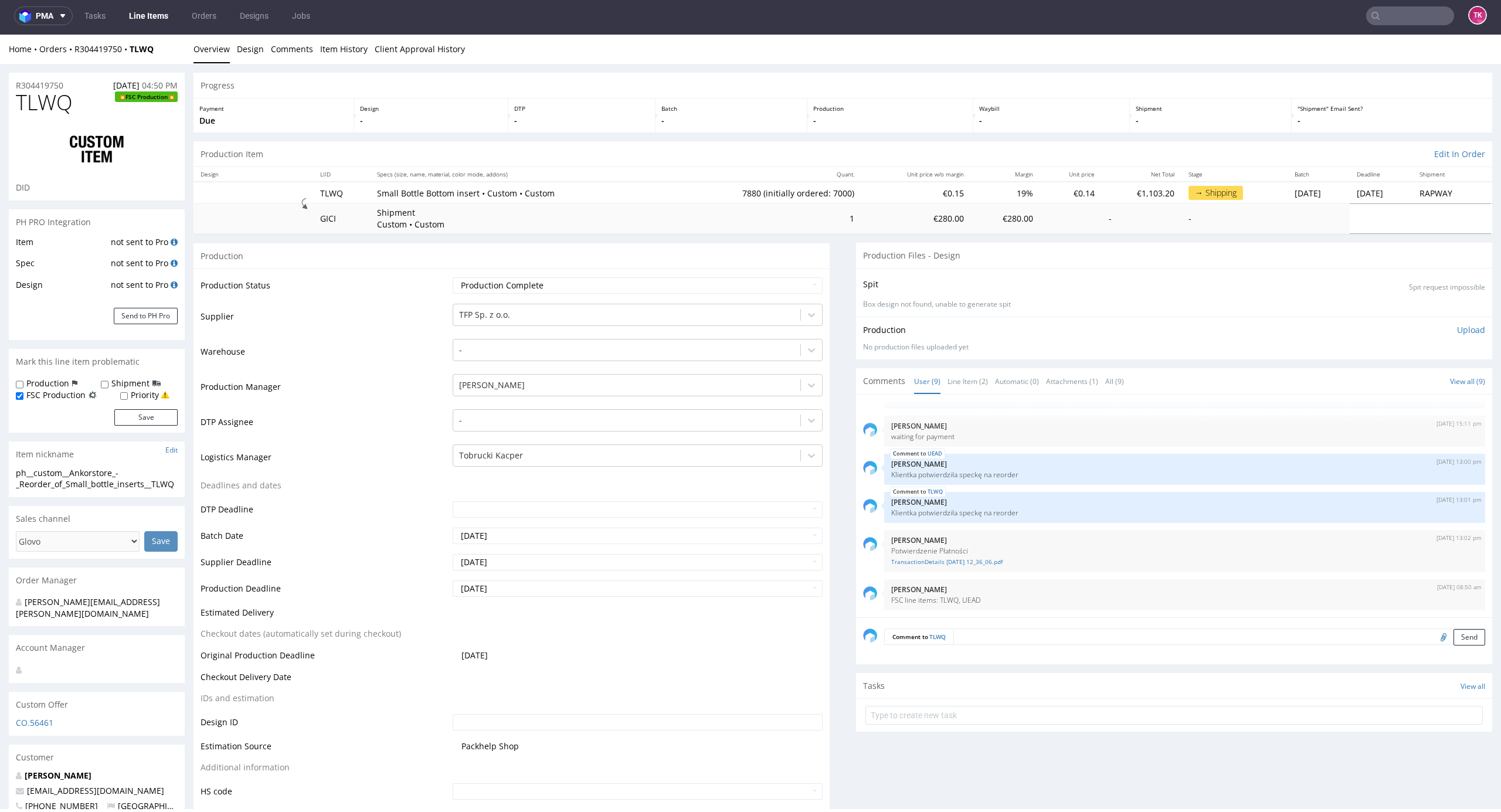
drag, startPoint x: 1476, startPoint y: 251, endPoint x: 1500, endPoint y: 567, distance: 316.9
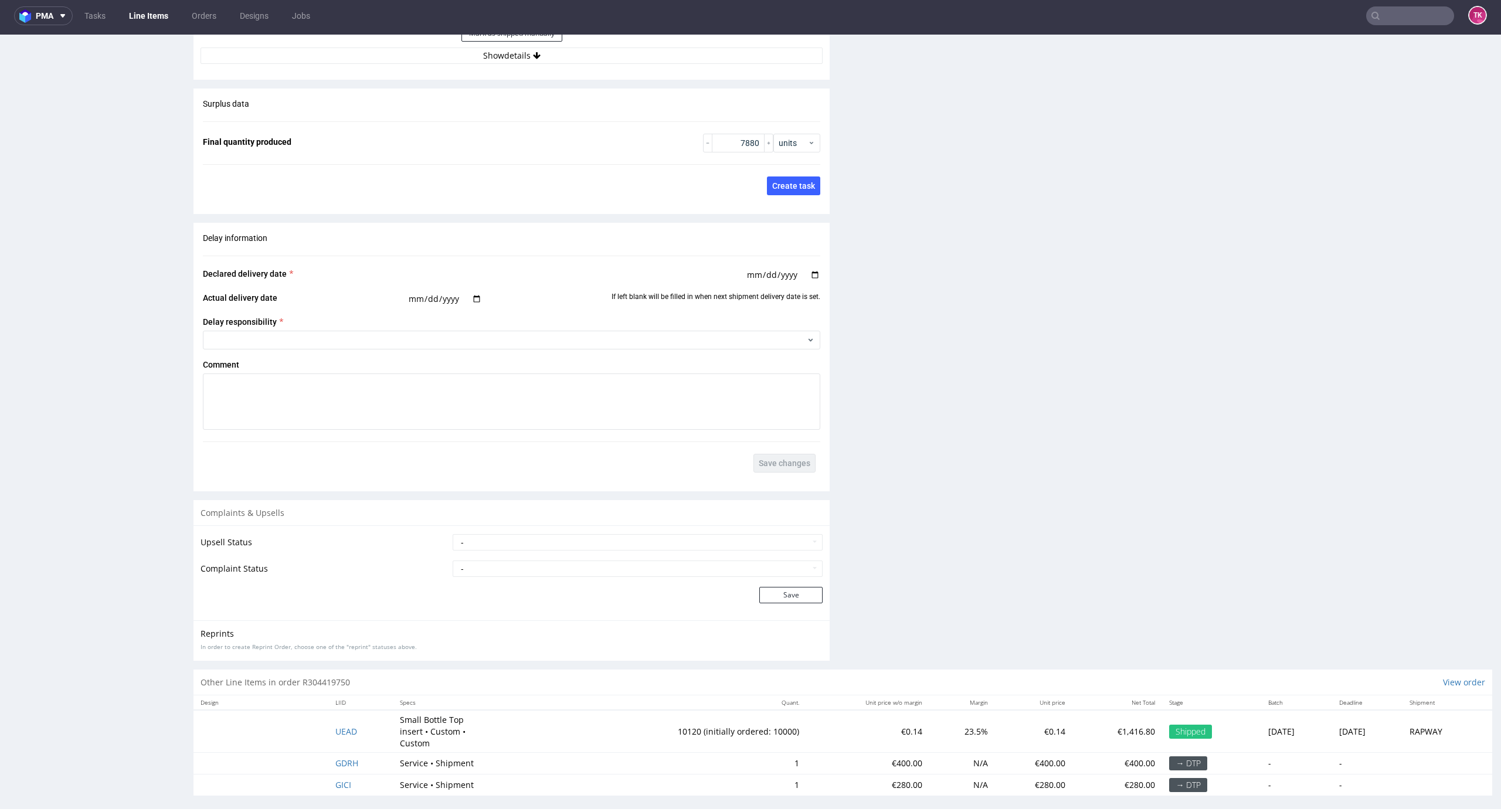
scroll to position [1654, 0]
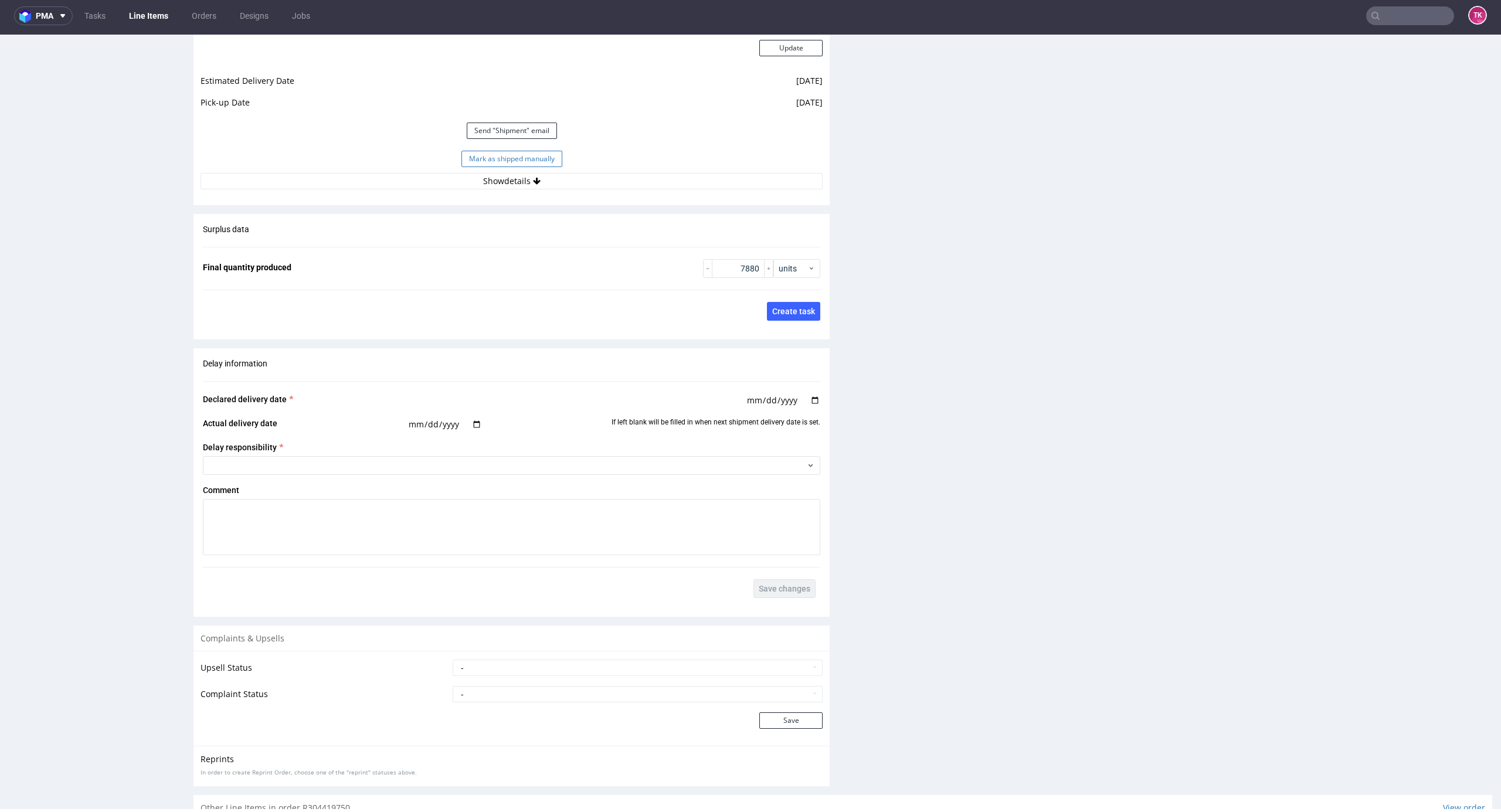
click at [527, 162] on button "Mark as shipped manually" at bounding box center [512, 159] width 101 height 16
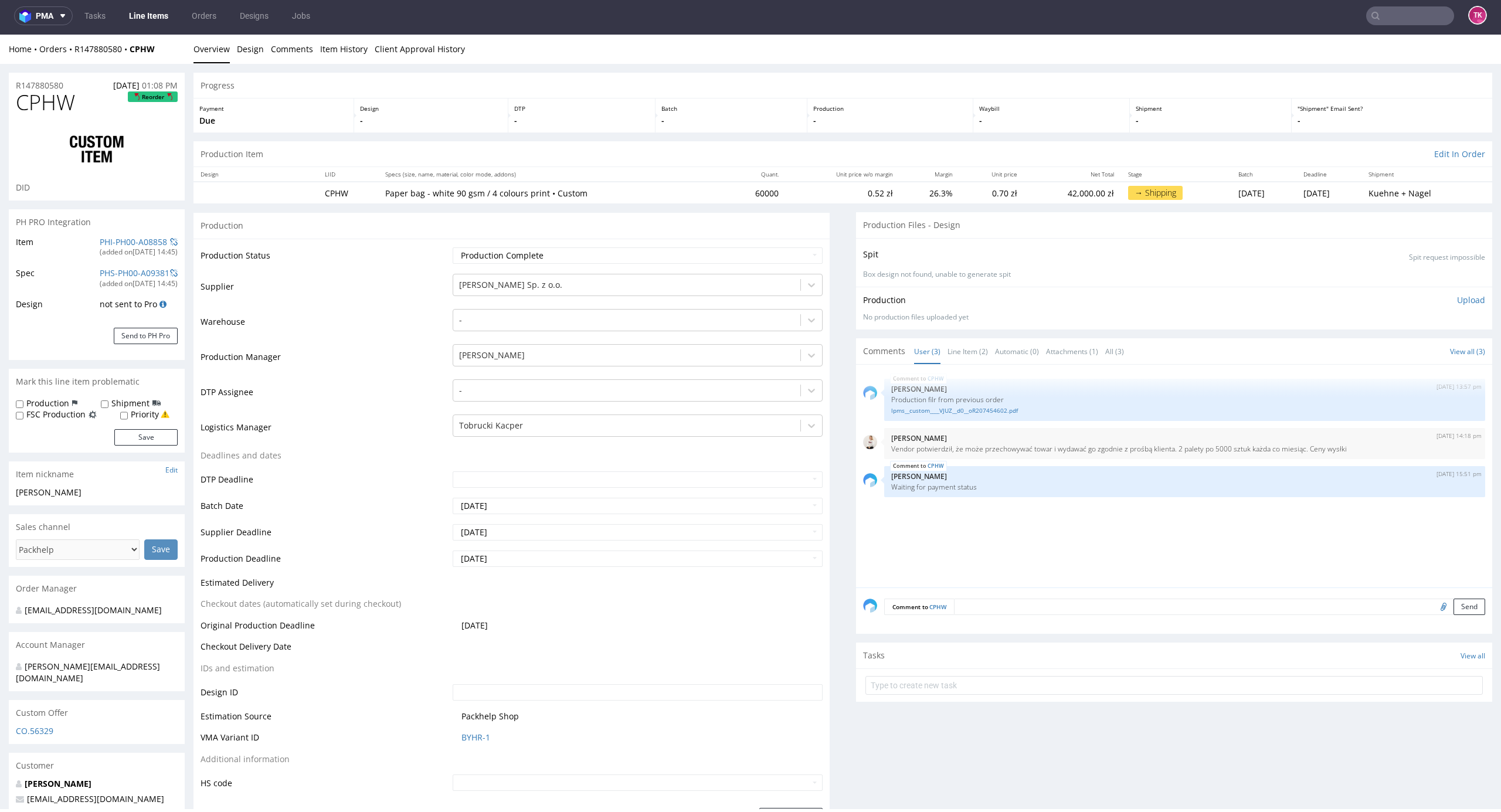
scroll to position [1813, 0]
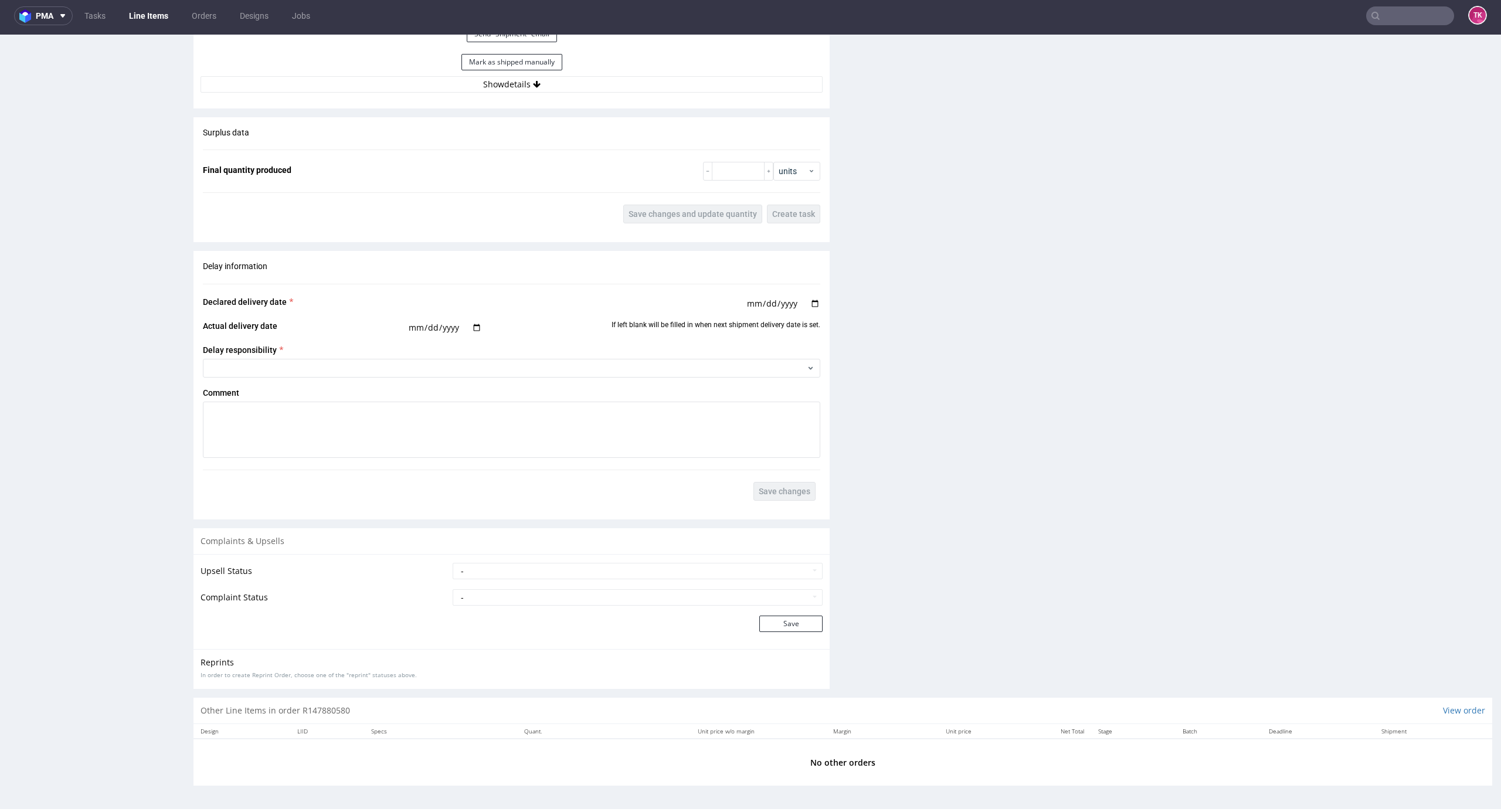
drag, startPoint x: 1486, startPoint y: 254, endPoint x: 1490, endPoint y: 298, distance: 44.2
click at [500, 82] on button "Show details" at bounding box center [512, 84] width 622 height 16
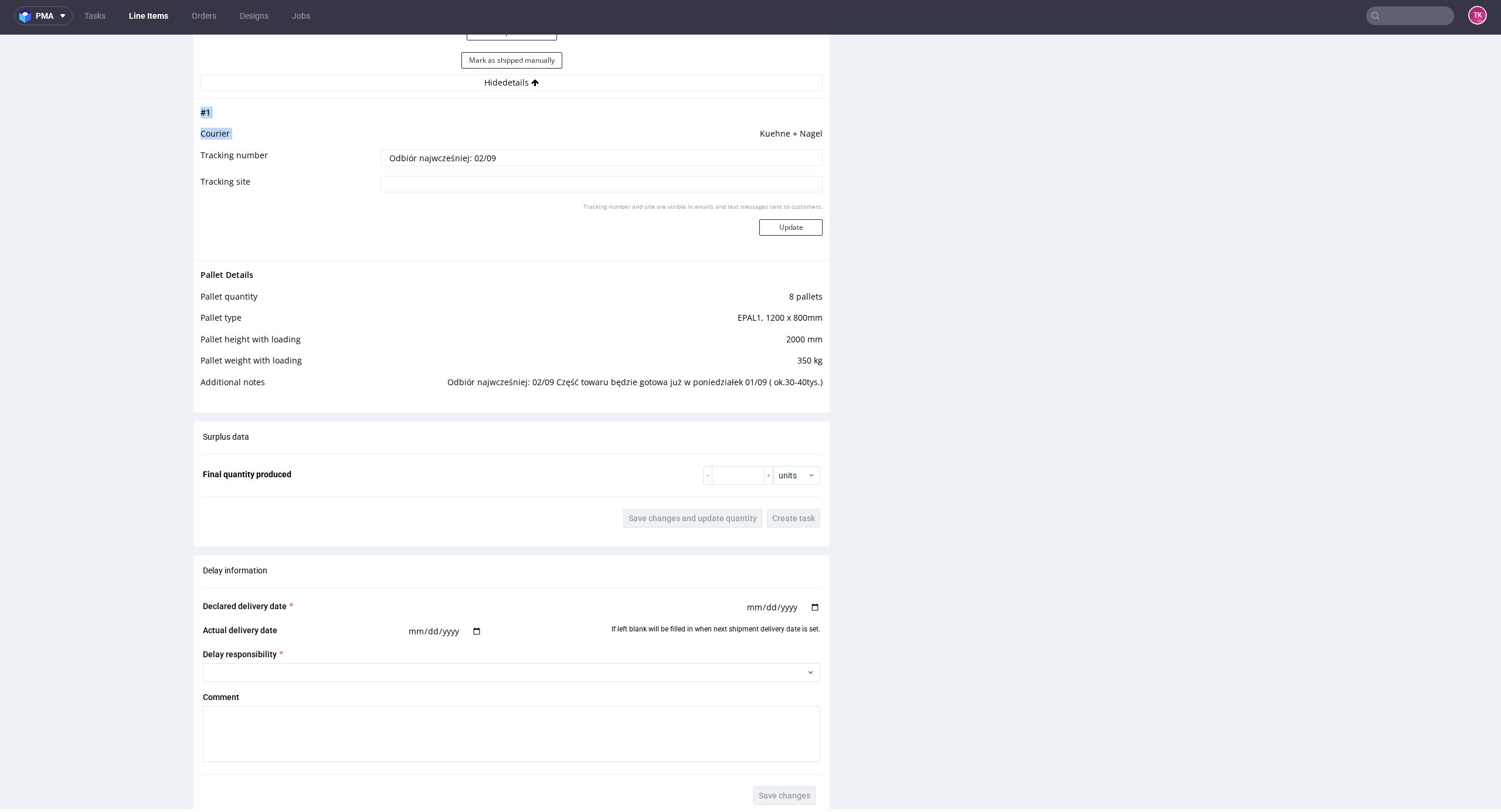
drag, startPoint x: 525, startPoint y: 147, endPoint x: 31, endPoint y: 173, distance: 494.7
drag, startPoint x: 525, startPoint y: 165, endPoint x: 58, endPoint y: 178, distance: 467.2
paste input "RWM006391923"
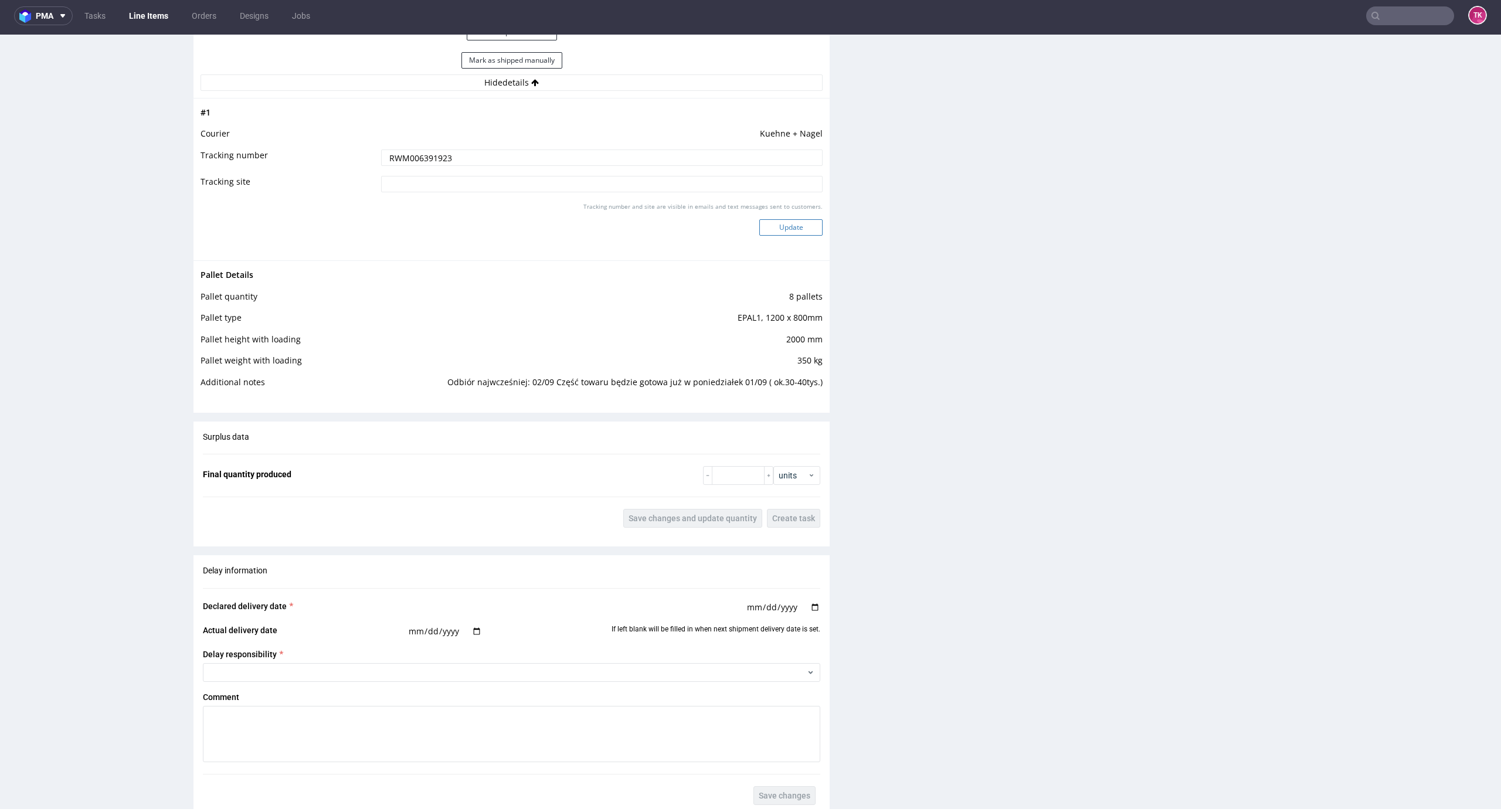
type input "RWM006391923"
click at [775, 232] on button "Update" at bounding box center [791, 228] width 63 height 16
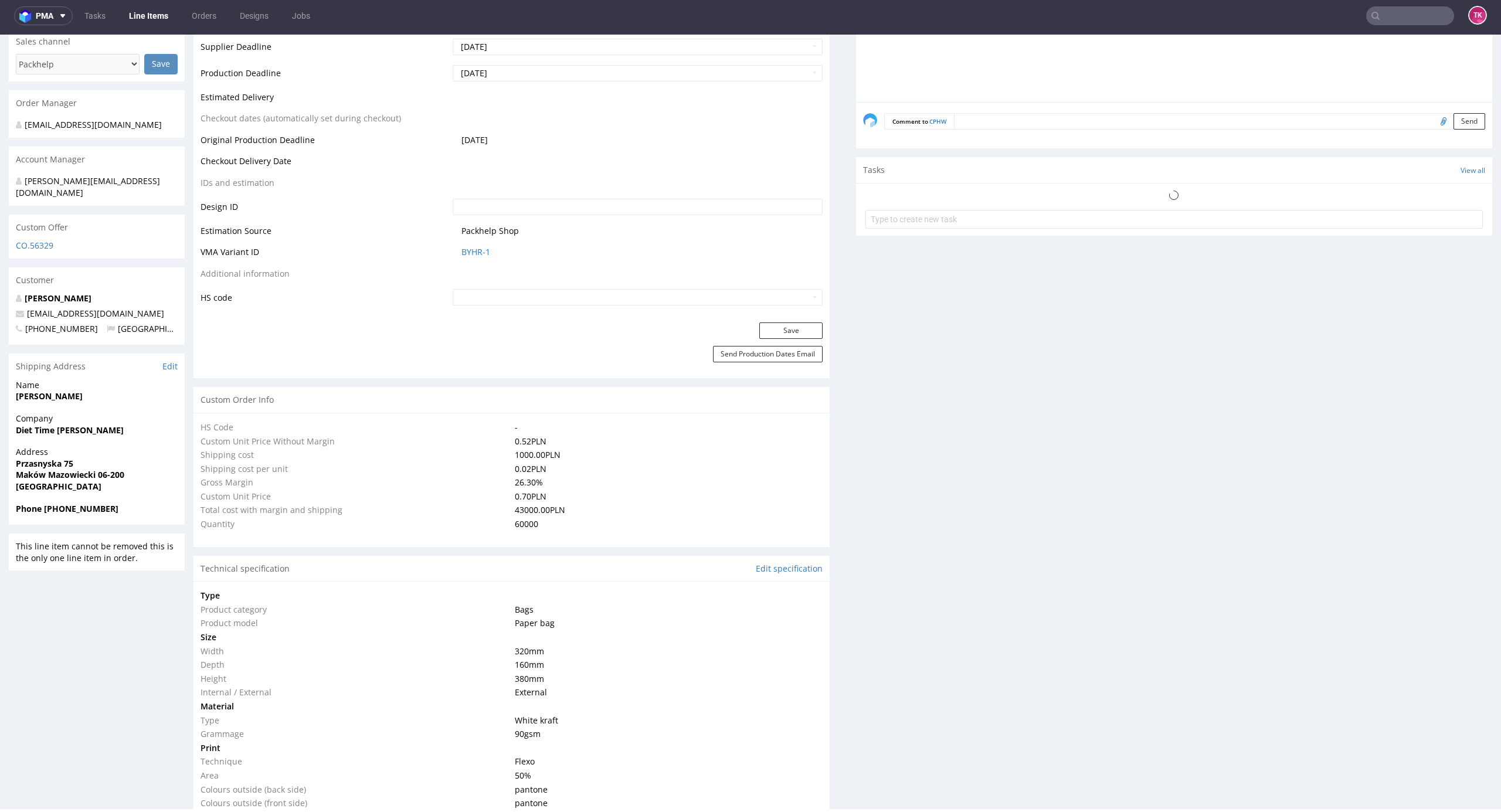
scroll to position [594, 0]
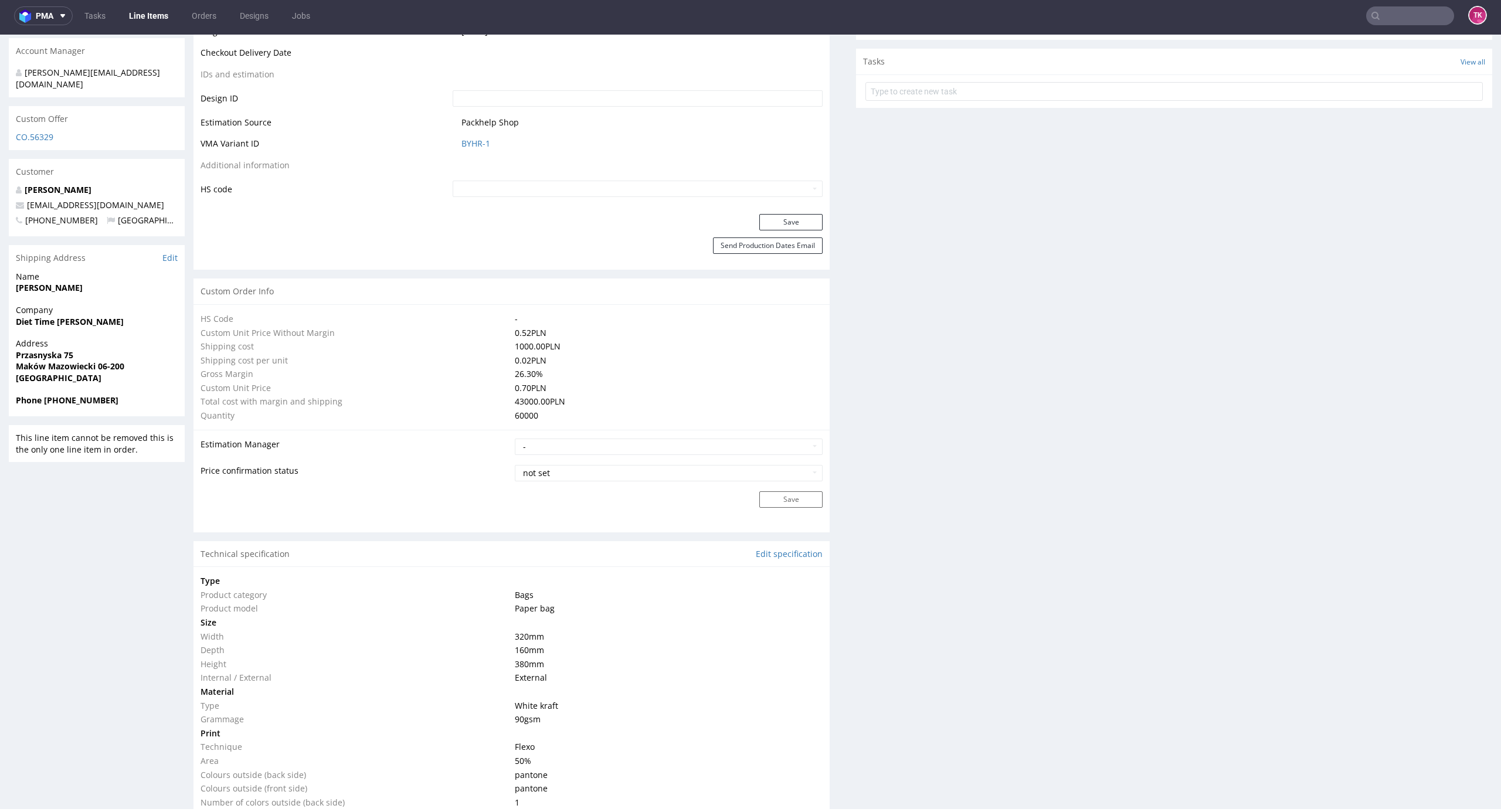
click at [153, 12] on link "Line Items" at bounding box center [149, 16] width 54 height 19
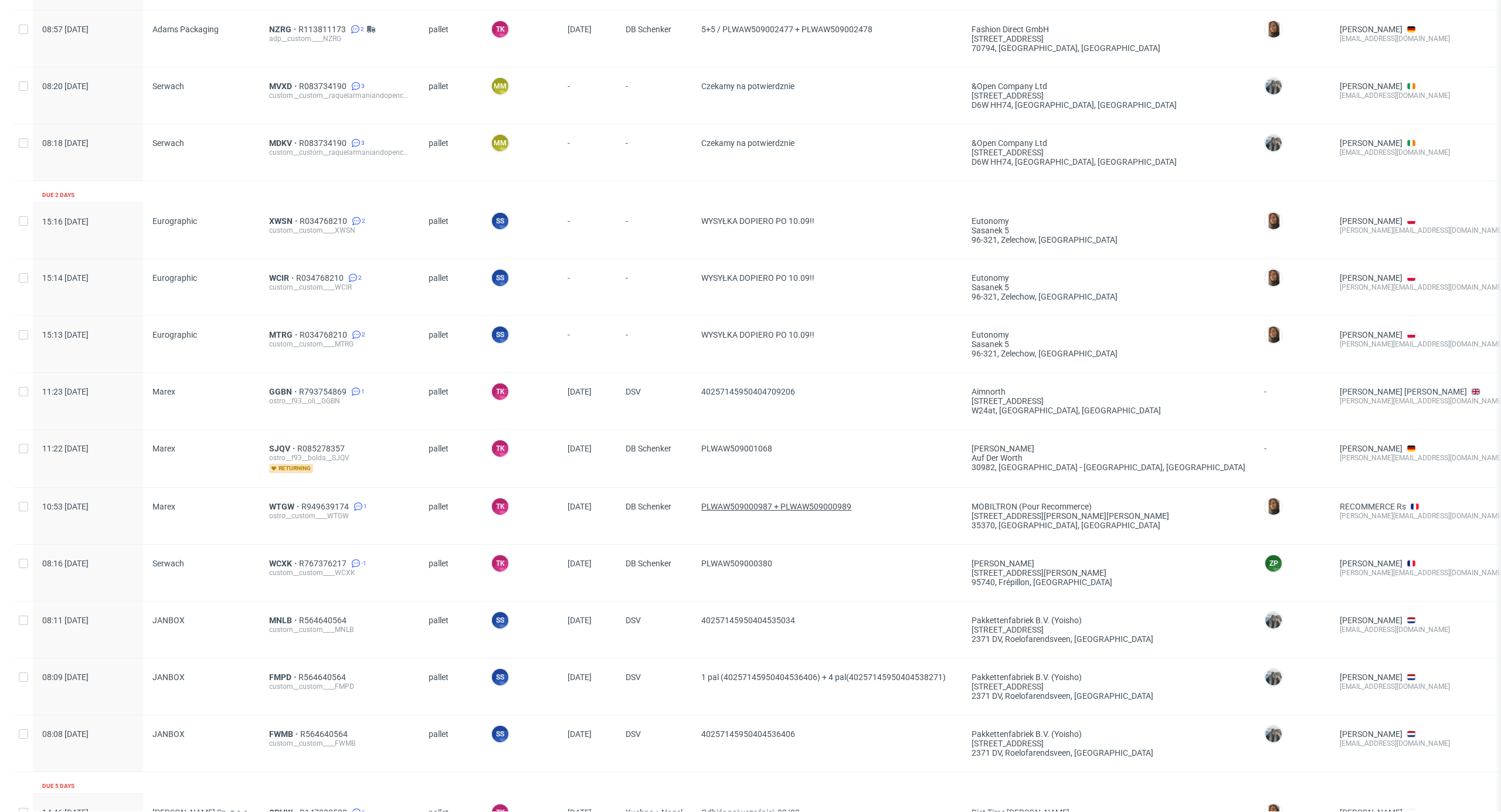
scroll to position [696, 0]
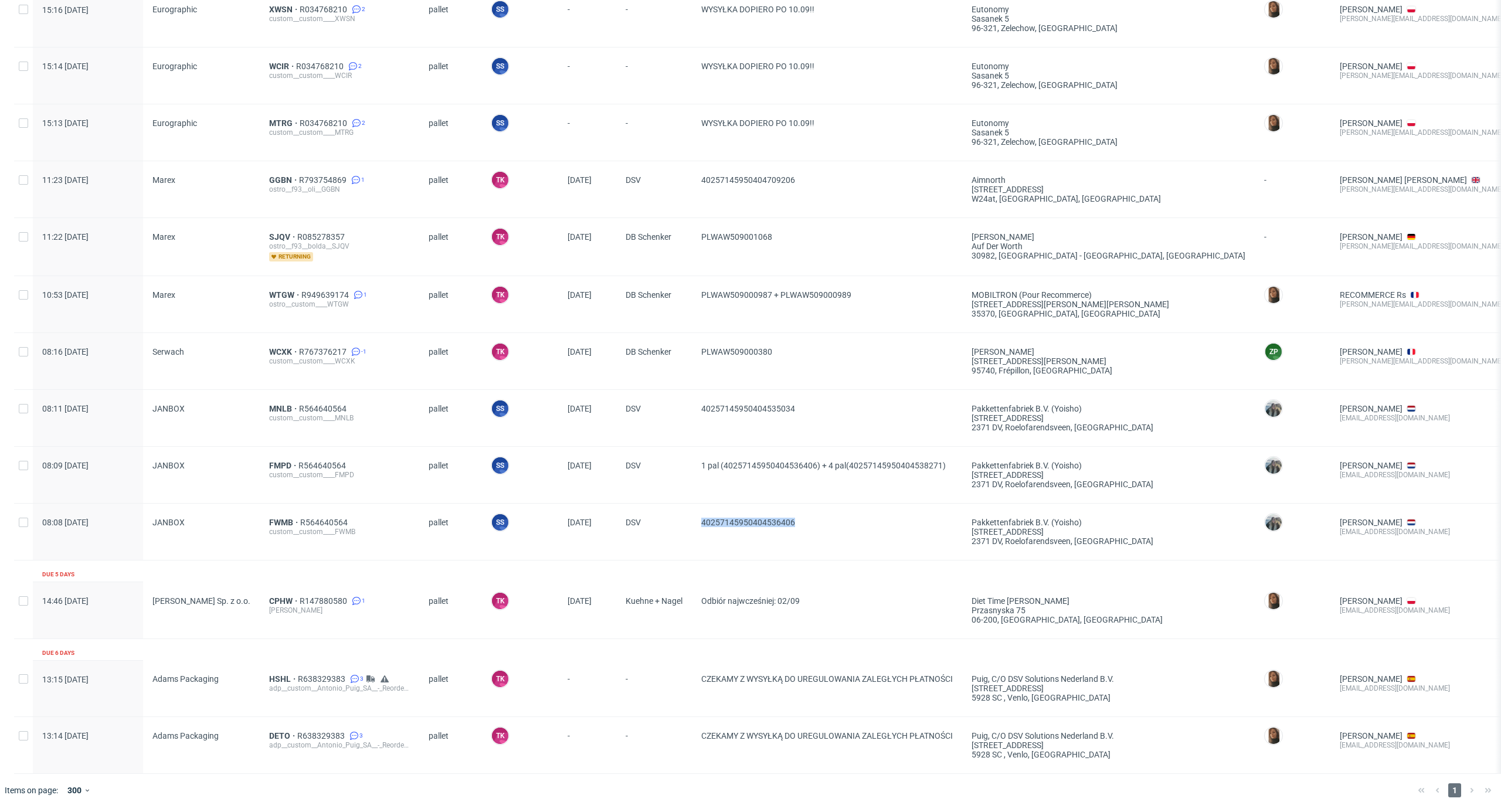
drag, startPoint x: 791, startPoint y: 512, endPoint x: 694, endPoint y: 528, distance: 98.3
click at [688, 515] on div "08:08 Mon 01.09.2025 JANBOX FWMB R564640564 custom__custom____FWMB pallet SS Sz…" at bounding box center [925, 532] width 1821 height 57
copy div "40257145950404536406"
drag, startPoint x: 282, startPoint y: 500, endPoint x: 271, endPoint y: 510, distance: 14.9
drag, startPoint x: 721, startPoint y: 467, endPoint x: 769, endPoint y: 484, distance: 50.9
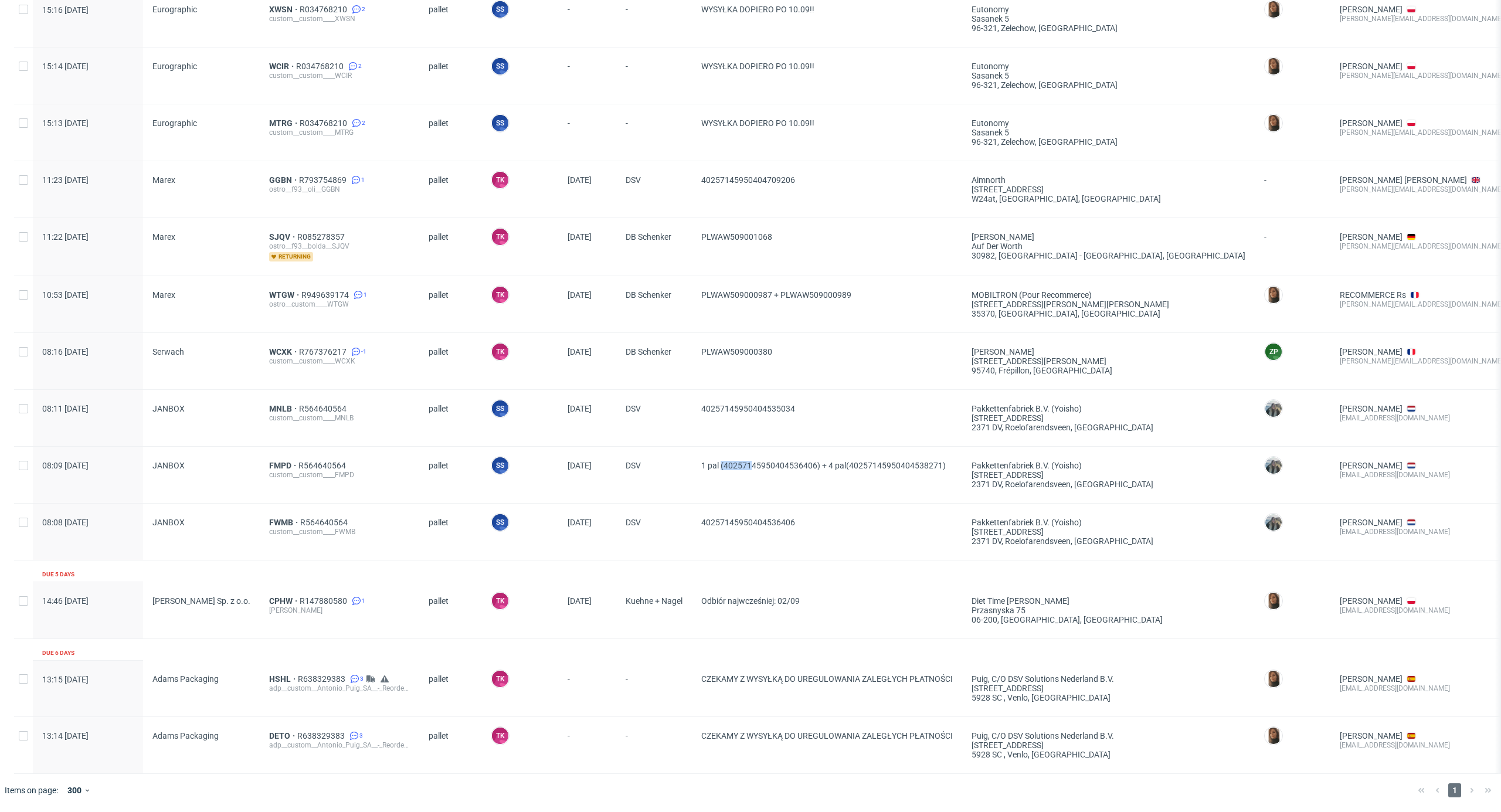
click at [751, 469] on span "1 pal (40257145950404536406) + 4 pal(40257145950404538271)" at bounding box center [827, 474] width 251 height 28
drag, startPoint x: 769, startPoint y: 484, endPoint x: 700, endPoint y: 472, distance: 70.0
click at [764, 484] on div "1 pal (40257145950404536406) + 4 pal(40257145950404538271)" at bounding box center [827, 475] width 270 height 56
drag, startPoint x: 726, startPoint y: 463, endPoint x: 815, endPoint y: 473, distance: 89.6
click at [815, 473] on span "1 pal (40257145950404536406) + 4 pal(40257145950404538271)" at bounding box center [827, 474] width 251 height 28
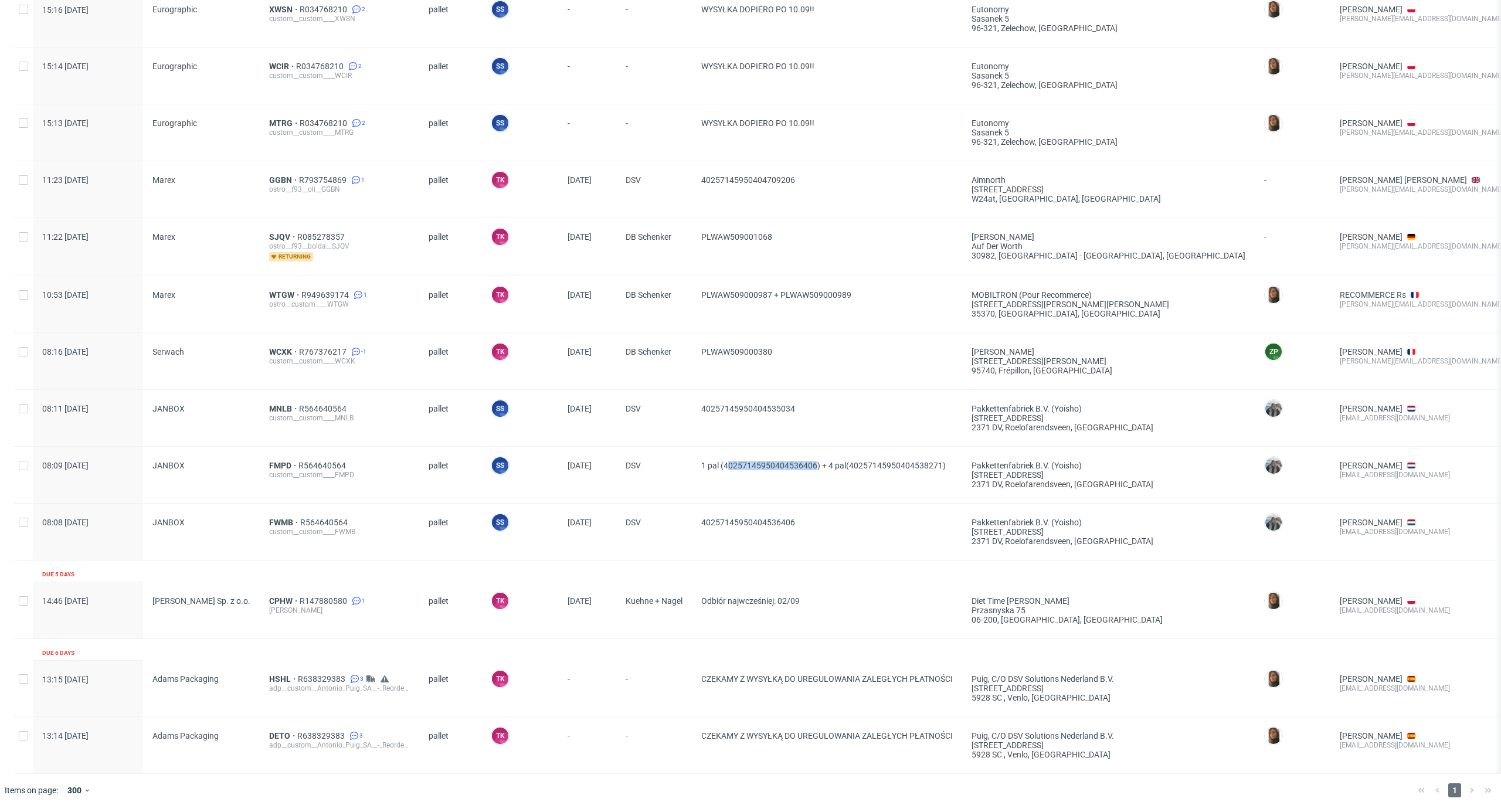
copy span "0257145950404536406"
drag, startPoint x: 725, startPoint y: 465, endPoint x: 815, endPoint y: 474, distance: 90.4
click at [815, 474] on span "1 pal (40257145950404536406) + 4 pal(40257145950404538271)" at bounding box center [827, 474] width 251 height 28
copy span "40257145950404536406"
drag, startPoint x: 850, startPoint y: 458, endPoint x: 922, endPoint y: 465, distance: 72.3
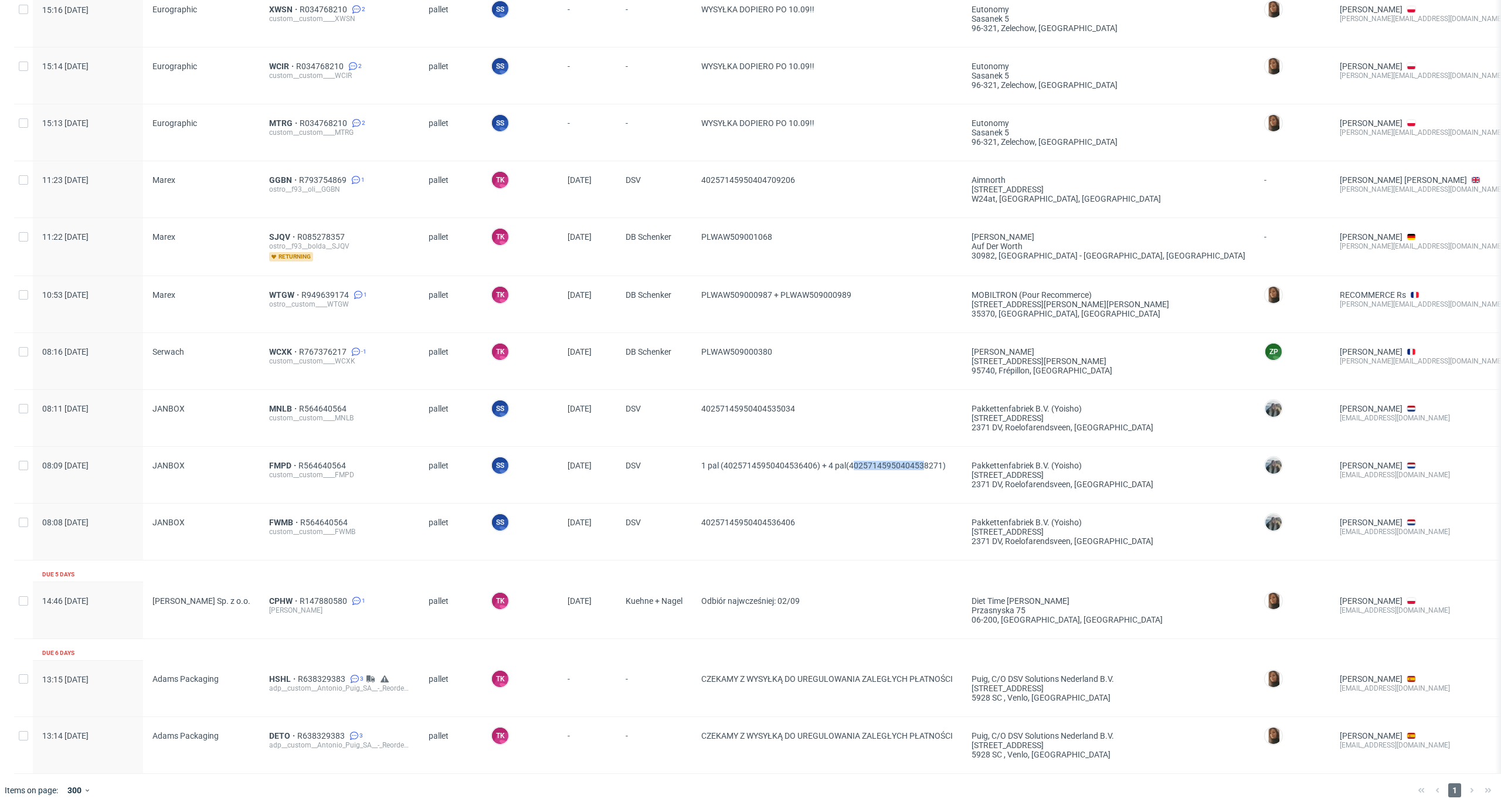
click at [922, 465] on span "1 pal (40257145950404536406) + 4 pal(40257145950404538271)" at bounding box center [827, 474] width 251 height 28
click at [850, 468] on span "1 pal (40257145950404536406) + 4 pal(40257145950404538271)" at bounding box center [827, 474] width 251 height 28
drag, startPoint x: 687, startPoint y: 402, endPoint x: 864, endPoint y: 399, distance: 177.0
click at [864, 399] on div "08:11 Mon 01.09.2025 JANBOX MNLB R564640564 custom__custom____MNLB pallet SS Sz…" at bounding box center [925, 419] width 1821 height 57
copy div "40257145950404535034"
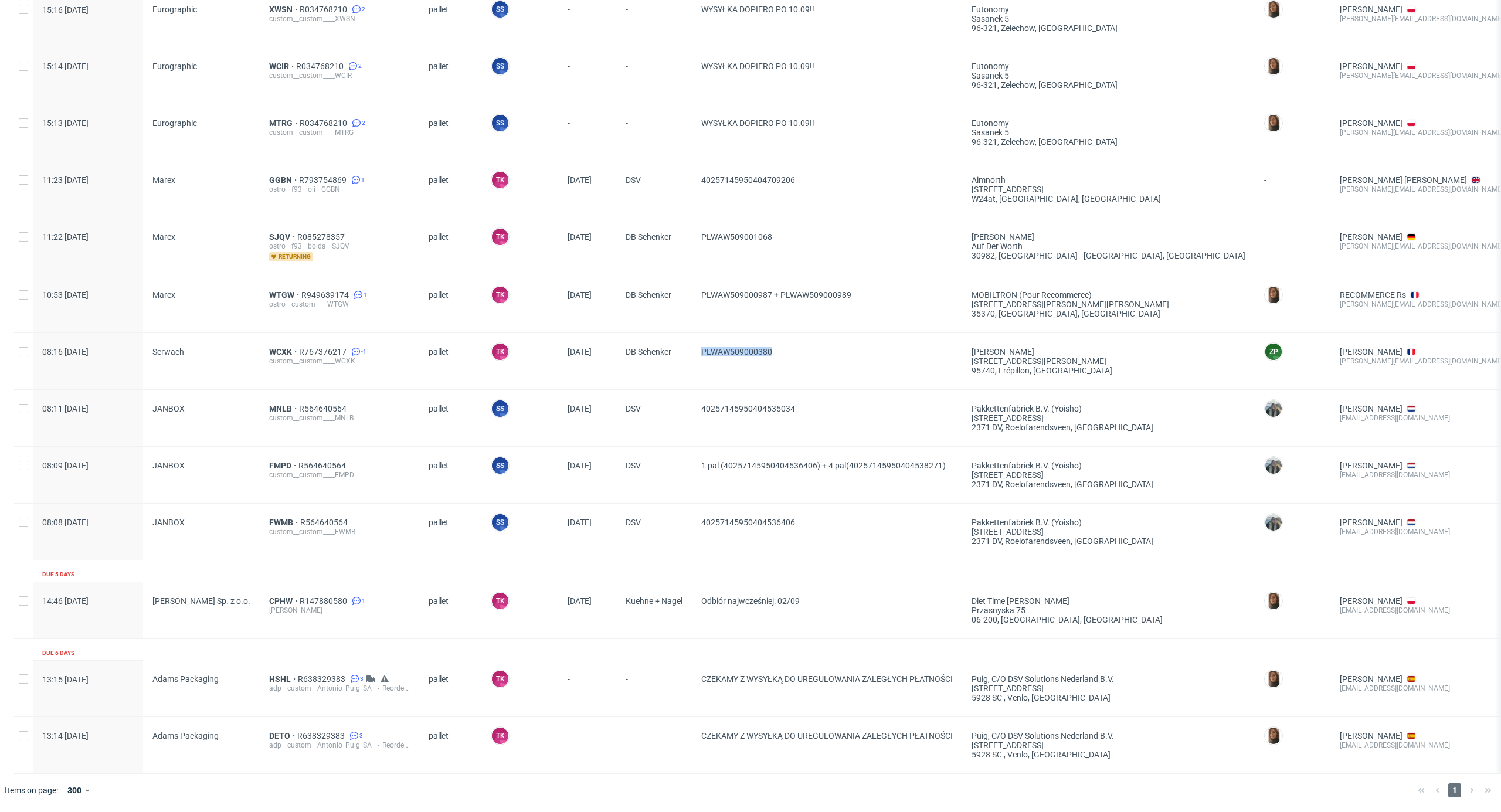
drag, startPoint x: 690, startPoint y: 360, endPoint x: 817, endPoint y: 373, distance: 127.7
click at [817, 373] on div "08:16 Mon 01.09.2025 Serwach WCXK R767376217 -1 custom__custom____WCXK pallet T…" at bounding box center [925, 361] width 1821 height 57
copy div "PLWAW509000380"
drag, startPoint x: 270, startPoint y: 344, endPoint x: 266, endPoint y: 334, distance: 10.8
drag, startPoint x: 690, startPoint y: 297, endPoint x: 770, endPoint y: 299, distance: 80.0
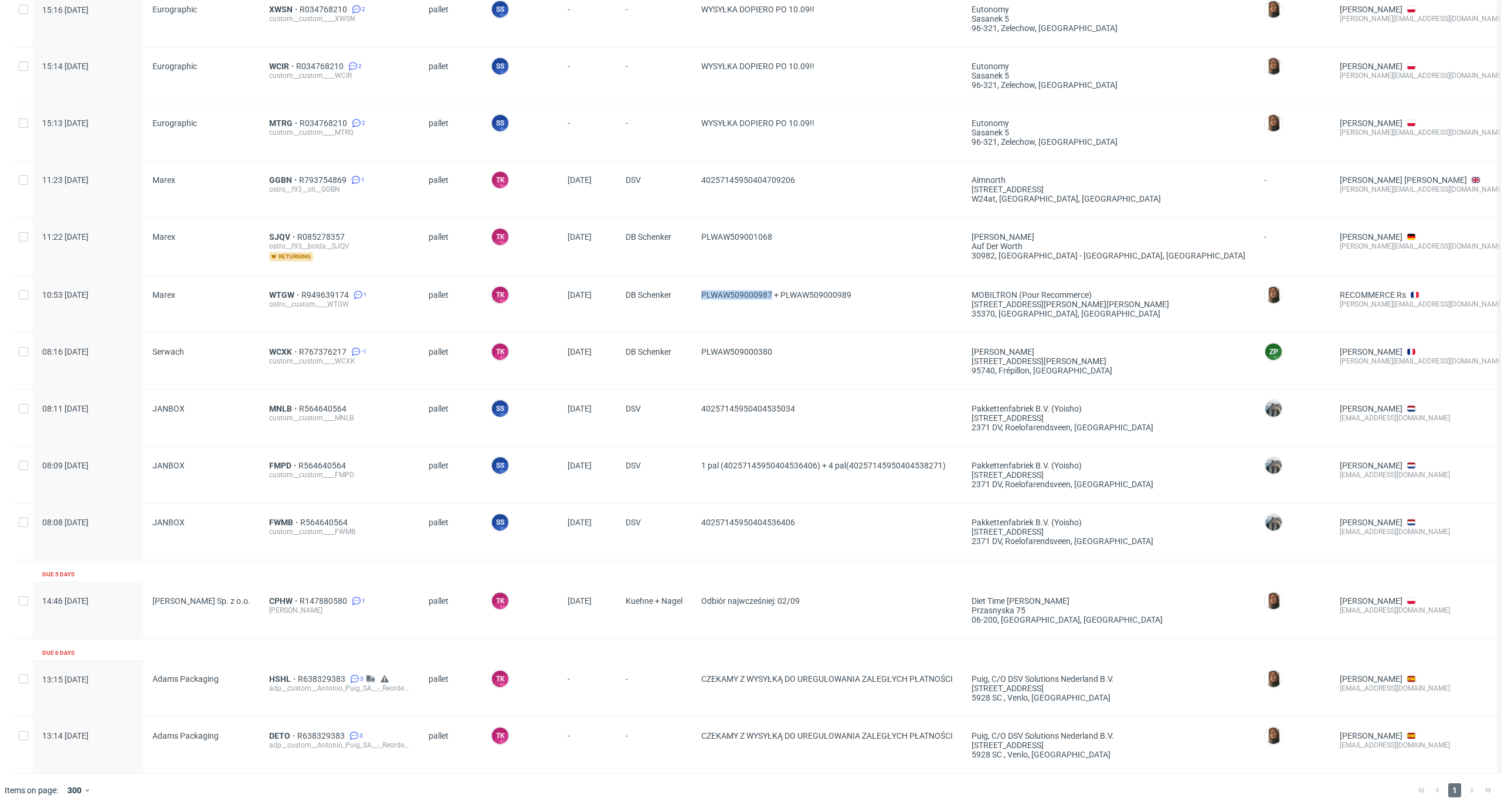
click at [770, 299] on div "10:53 Mon 01.09.2025 Marex WTGW R949639174 1 ostro__custom____WTGW pallet TK To…" at bounding box center [925, 304] width 1821 height 57
copy div "PLWAW509000987"
drag, startPoint x: 775, startPoint y: 296, endPoint x: 870, endPoint y: 319, distance: 97.7
click at [850, 311] on div "PLWAW509000987 + PLWAW509000989" at bounding box center [827, 304] width 270 height 56
click at [870, 333] on div "PLWAW509000380" at bounding box center [827, 361] width 270 height 56
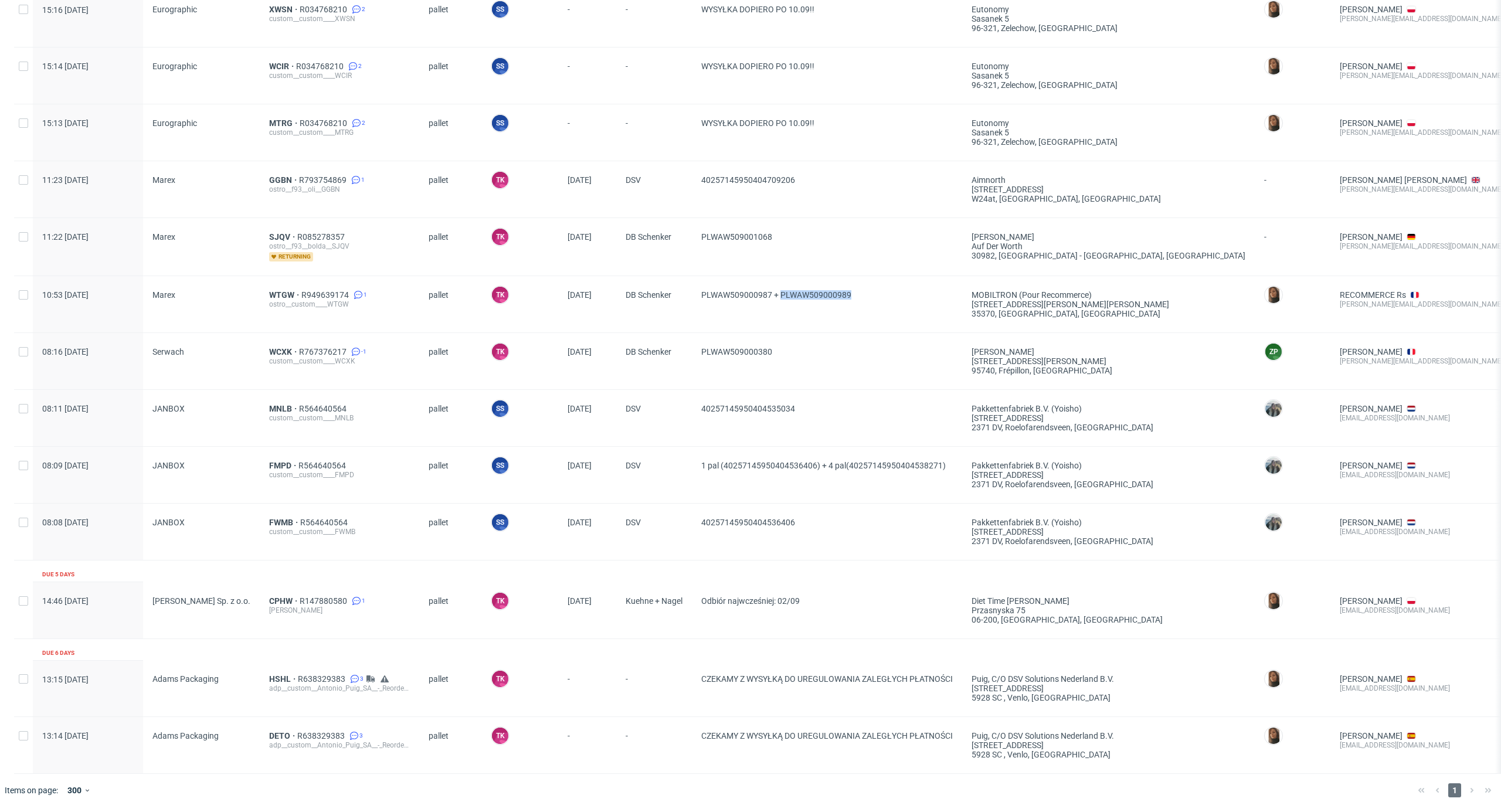
drag, startPoint x: 855, startPoint y: 289, endPoint x: 780, endPoint y: 291, distance: 75.0
click at [780, 291] on span "PLWAW509000987 + PLWAW509000989" at bounding box center [827, 304] width 251 height 28
copy span "PLWAW509000989"
drag, startPoint x: 767, startPoint y: 232, endPoint x: 696, endPoint y: 239, distance: 71.3
click at [696, 239] on div "PLWAW509001068" at bounding box center [827, 247] width 270 height 58
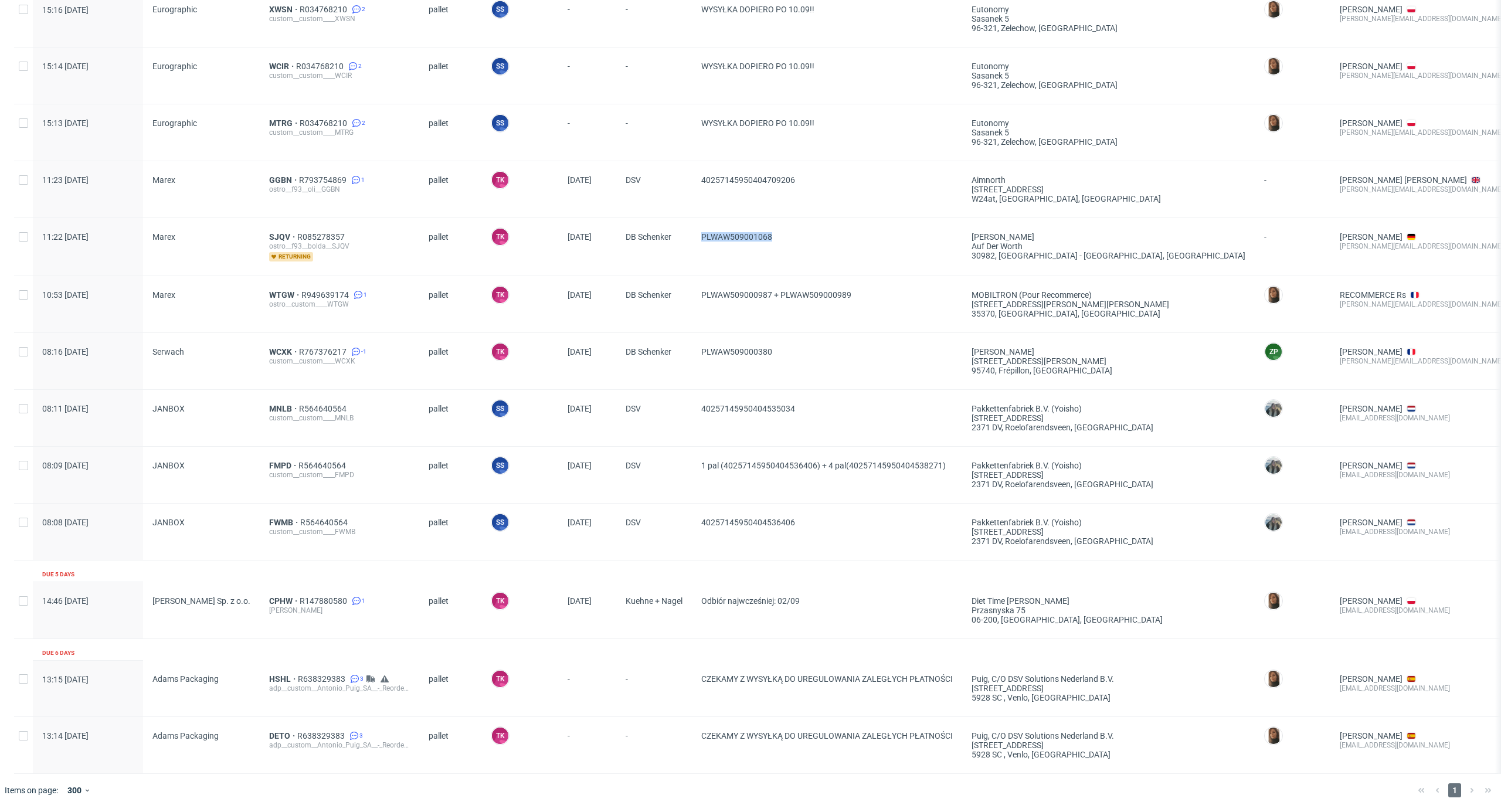
copy span "PLWAW509001068"
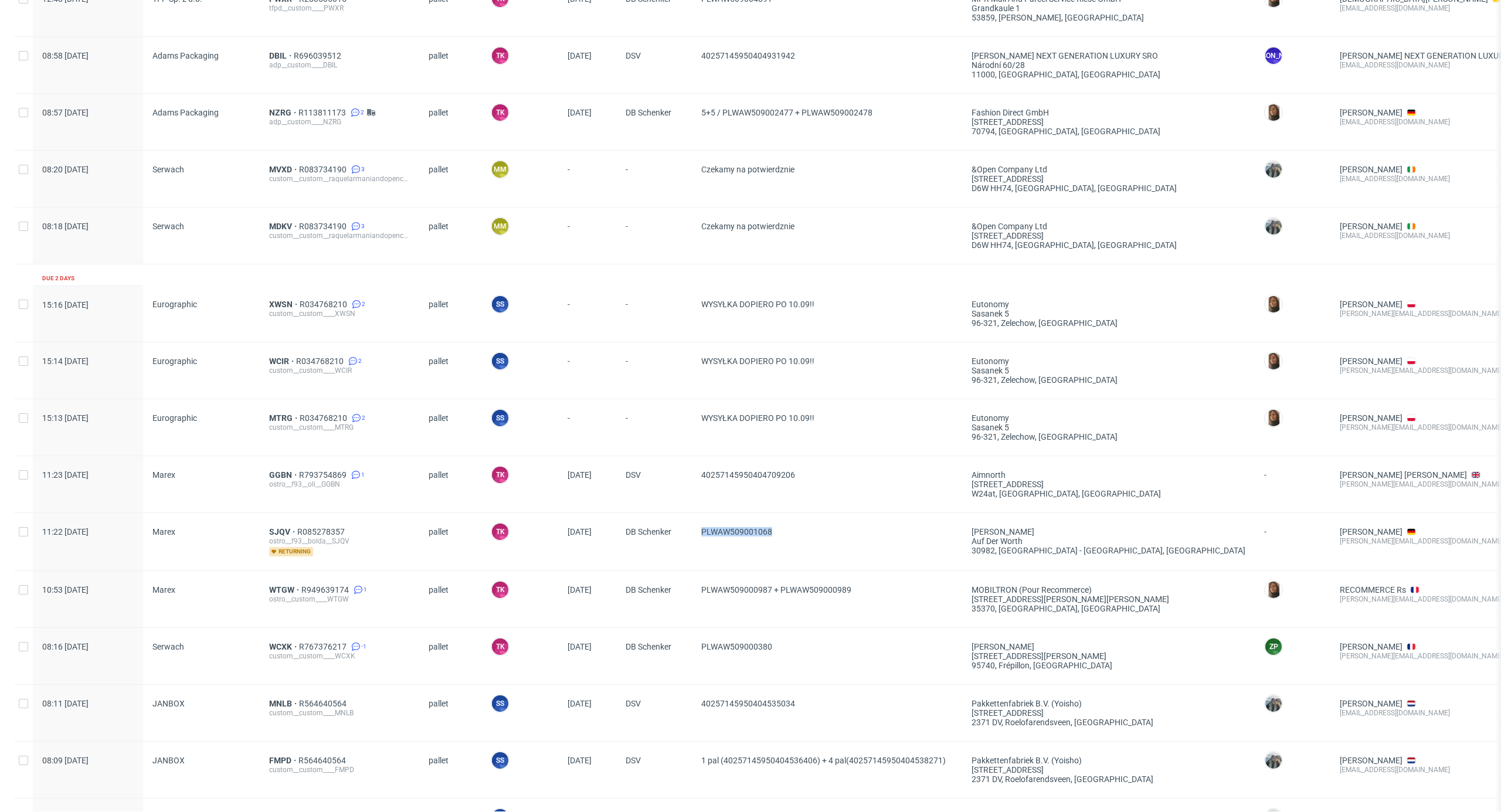
scroll to position [383, 0]
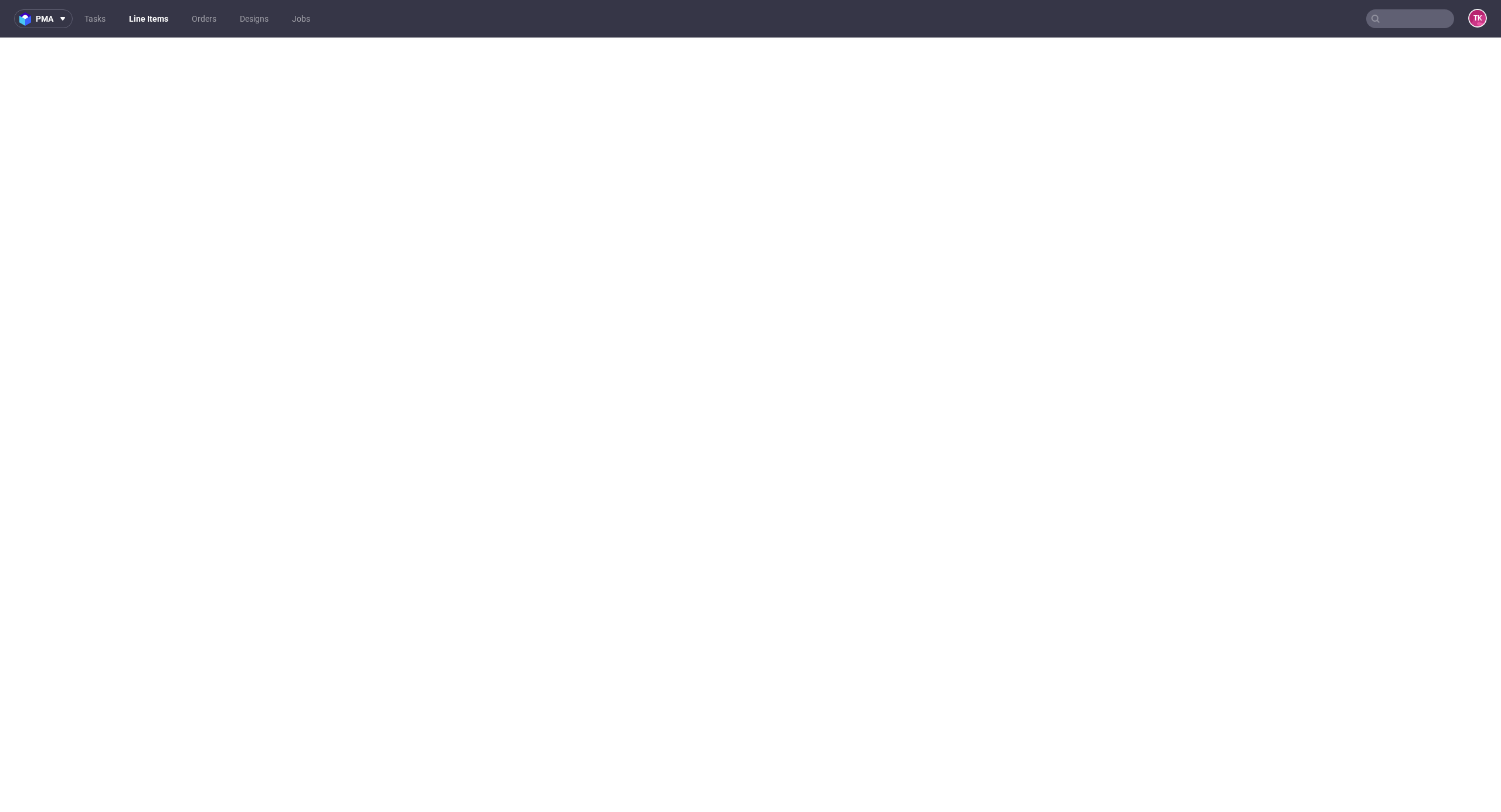
select select "in_progress"
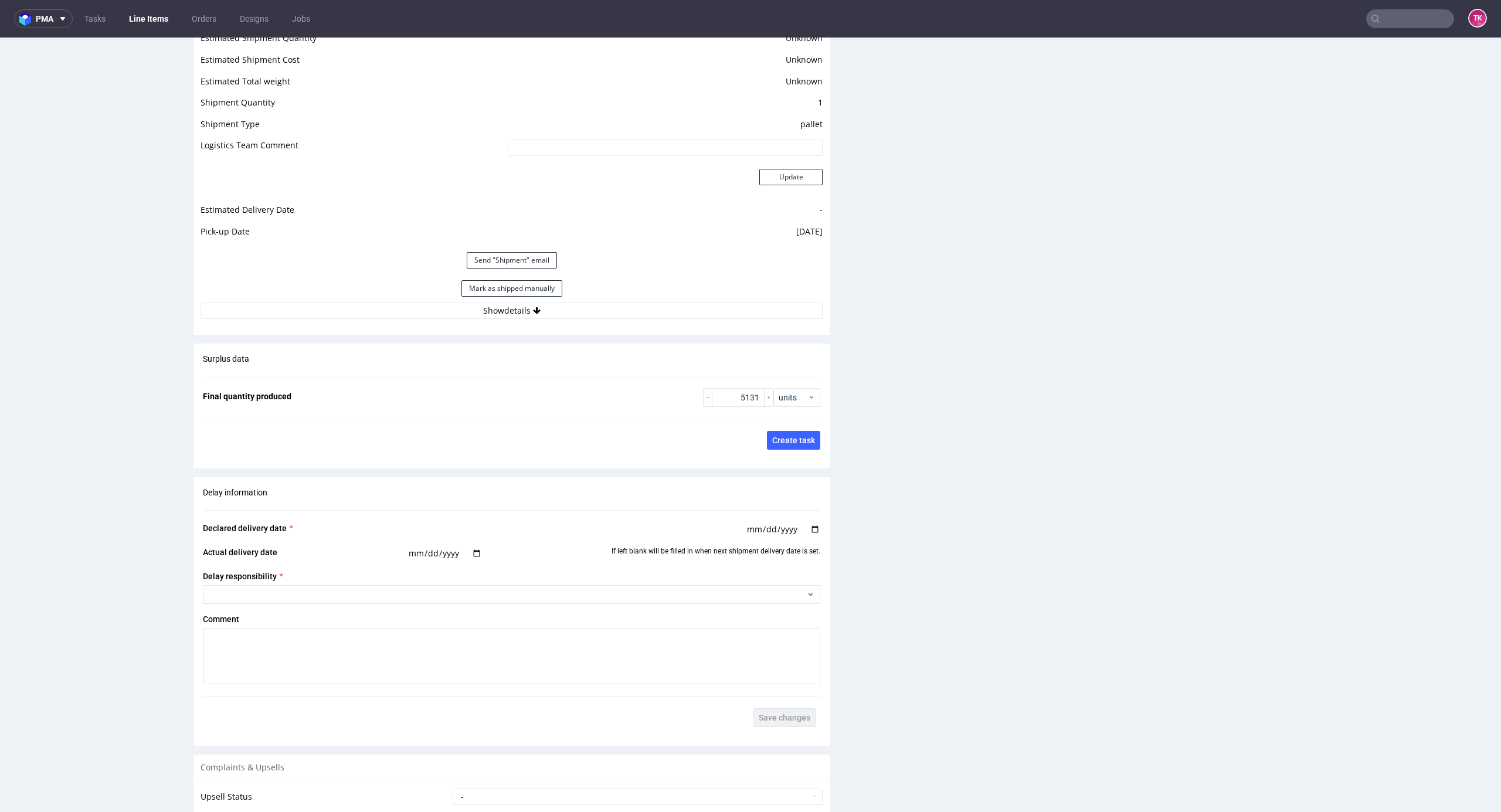
scroll to position [1762, 0]
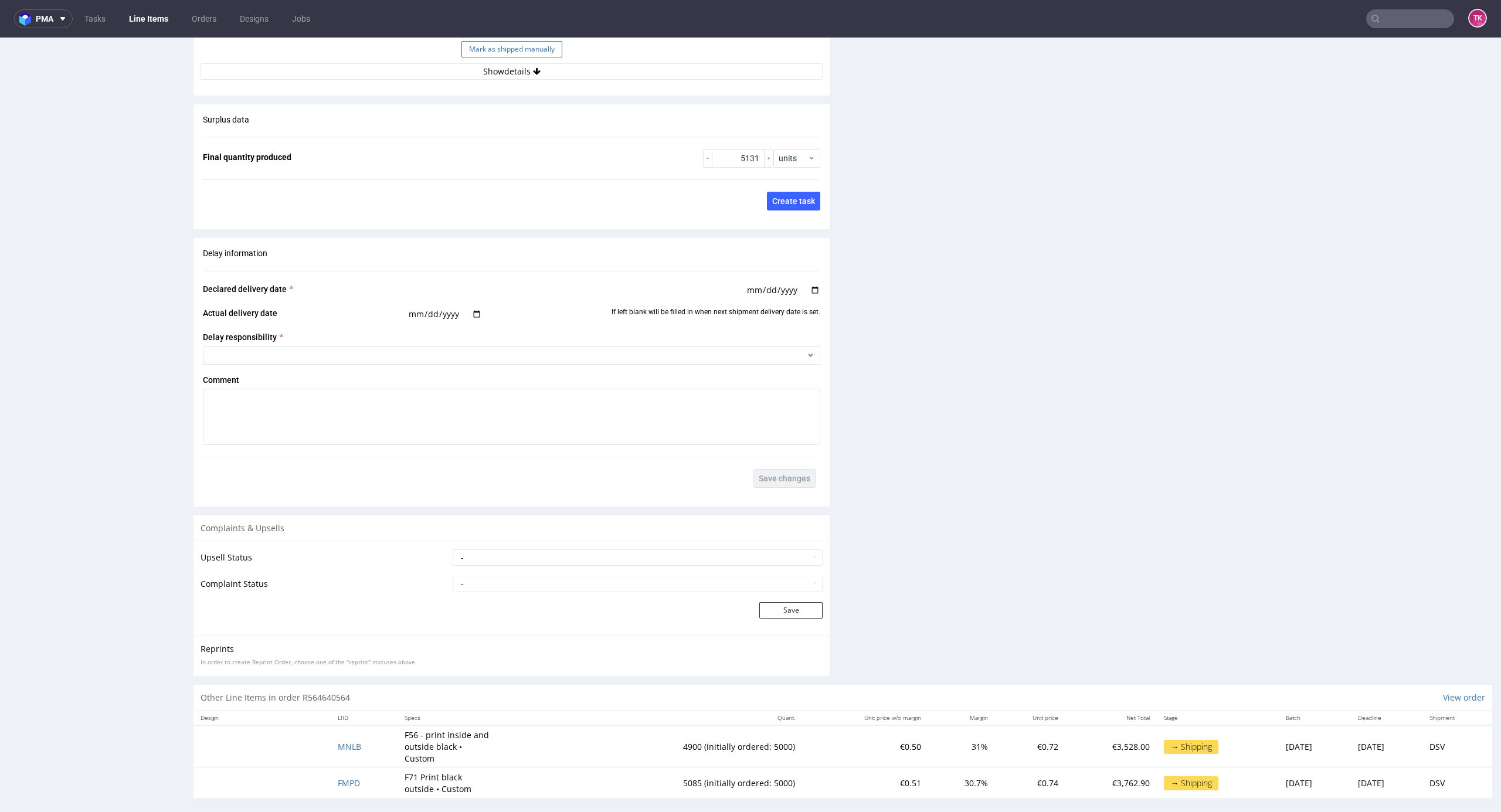
click at [535, 58] on button "Mark as shipped manually" at bounding box center [512, 49] width 101 height 16
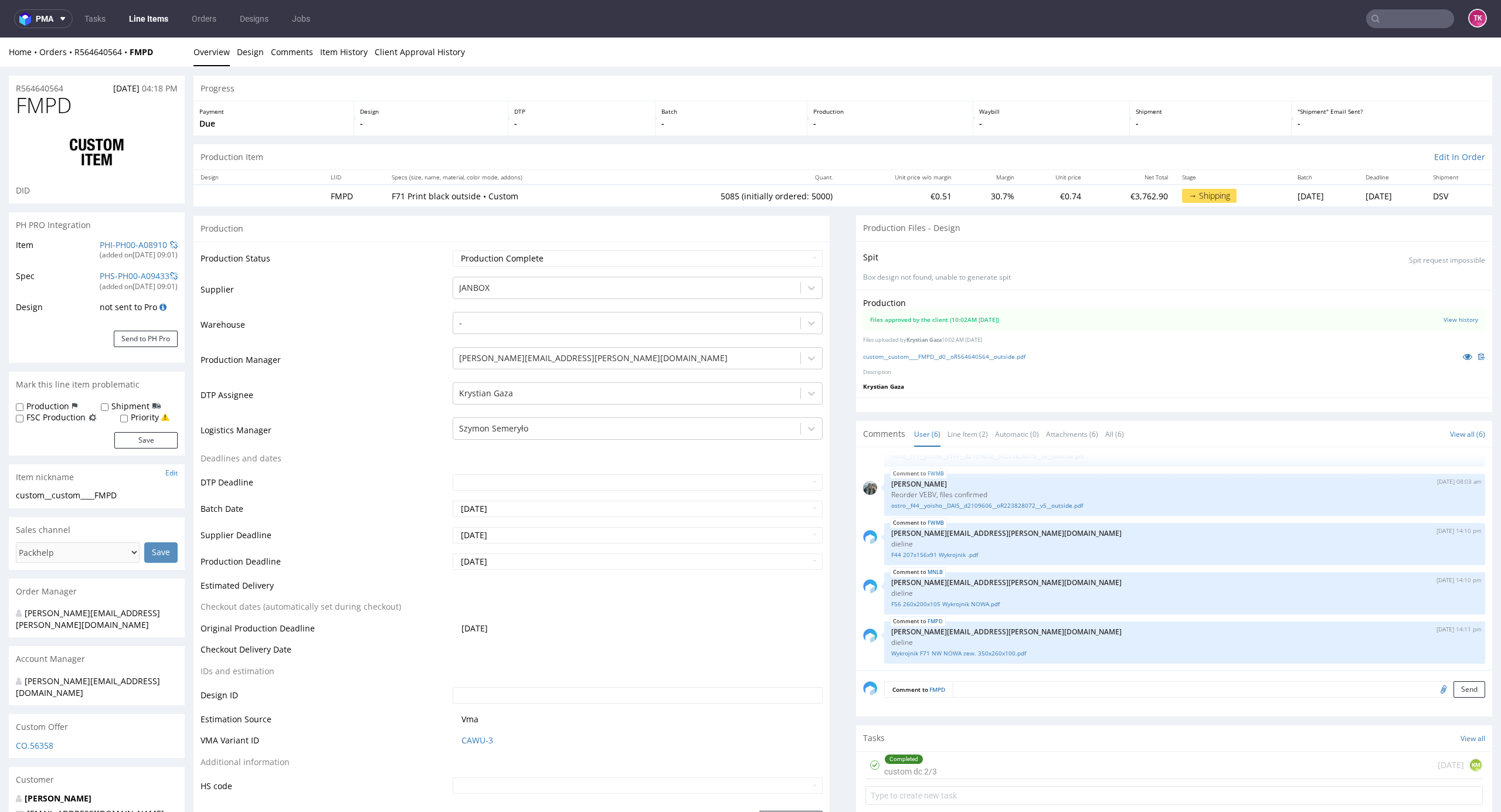
scroll to position [3, 0]
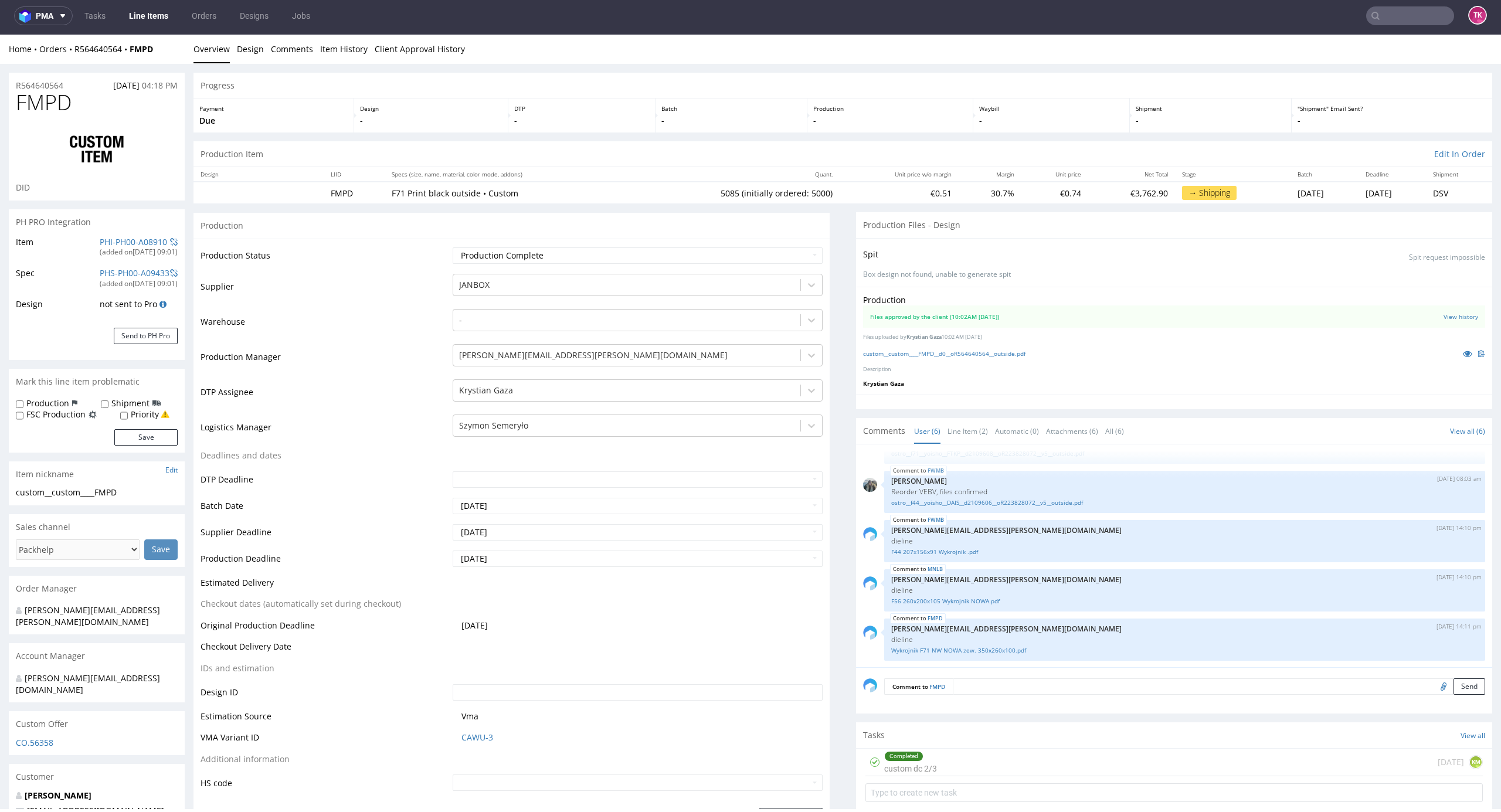
drag, startPoint x: 1495, startPoint y: 166, endPoint x: 1487, endPoint y: 234, distance: 68.5
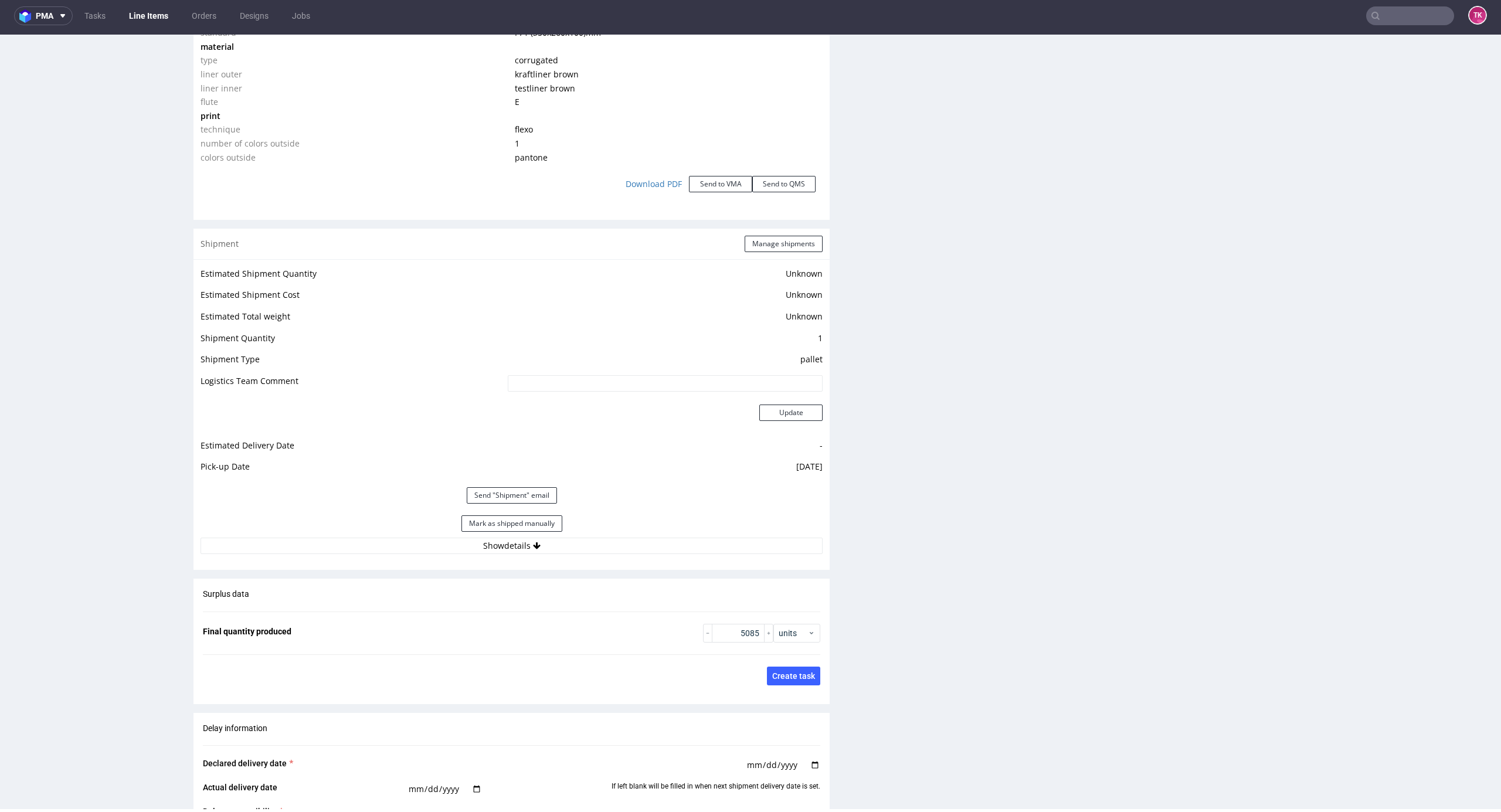
scroll to position [1351, 0]
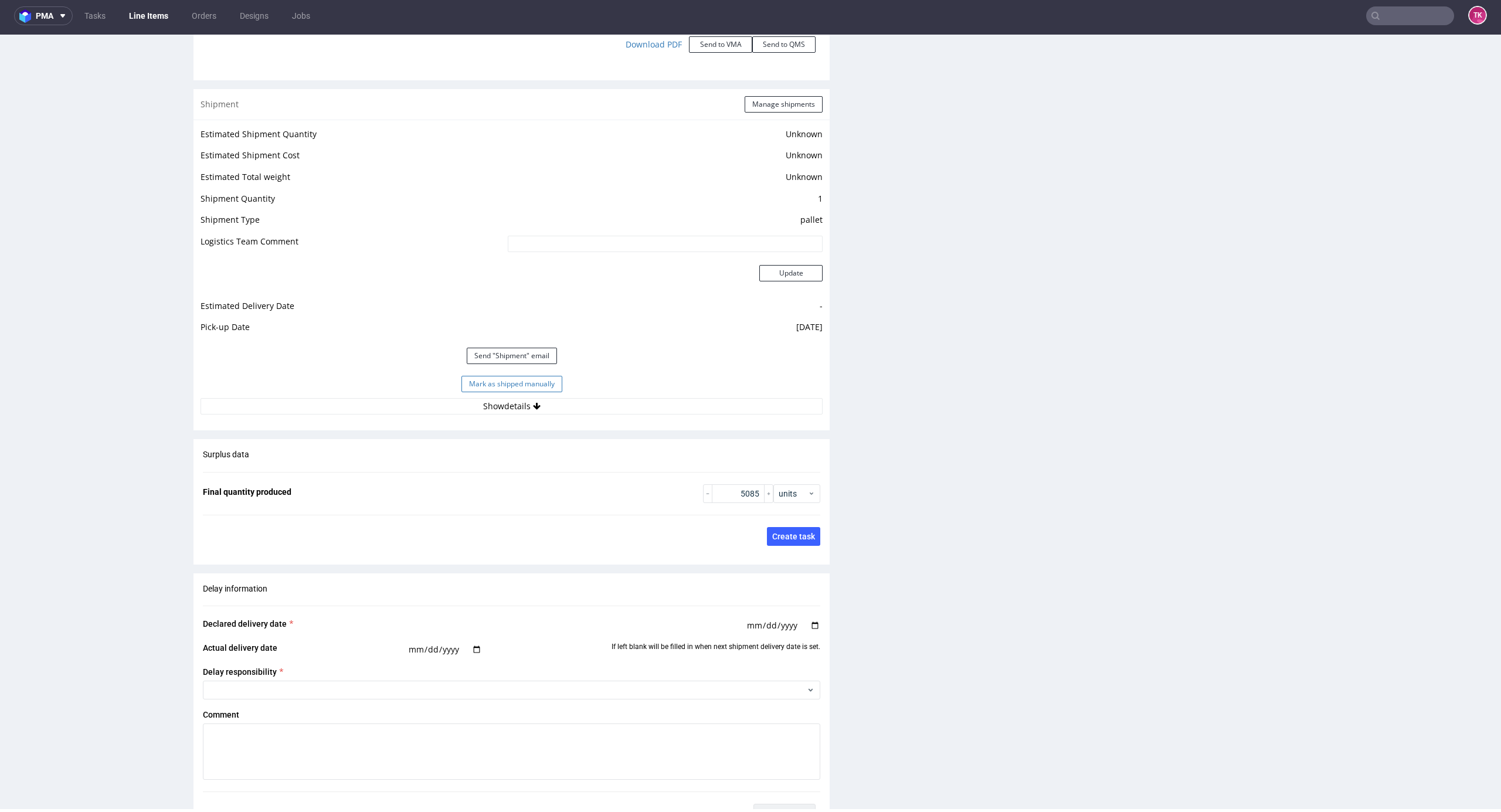
click at [525, 390] on button "Mark as shipped manually" at bounding box center [512, 384] width 101 height 16
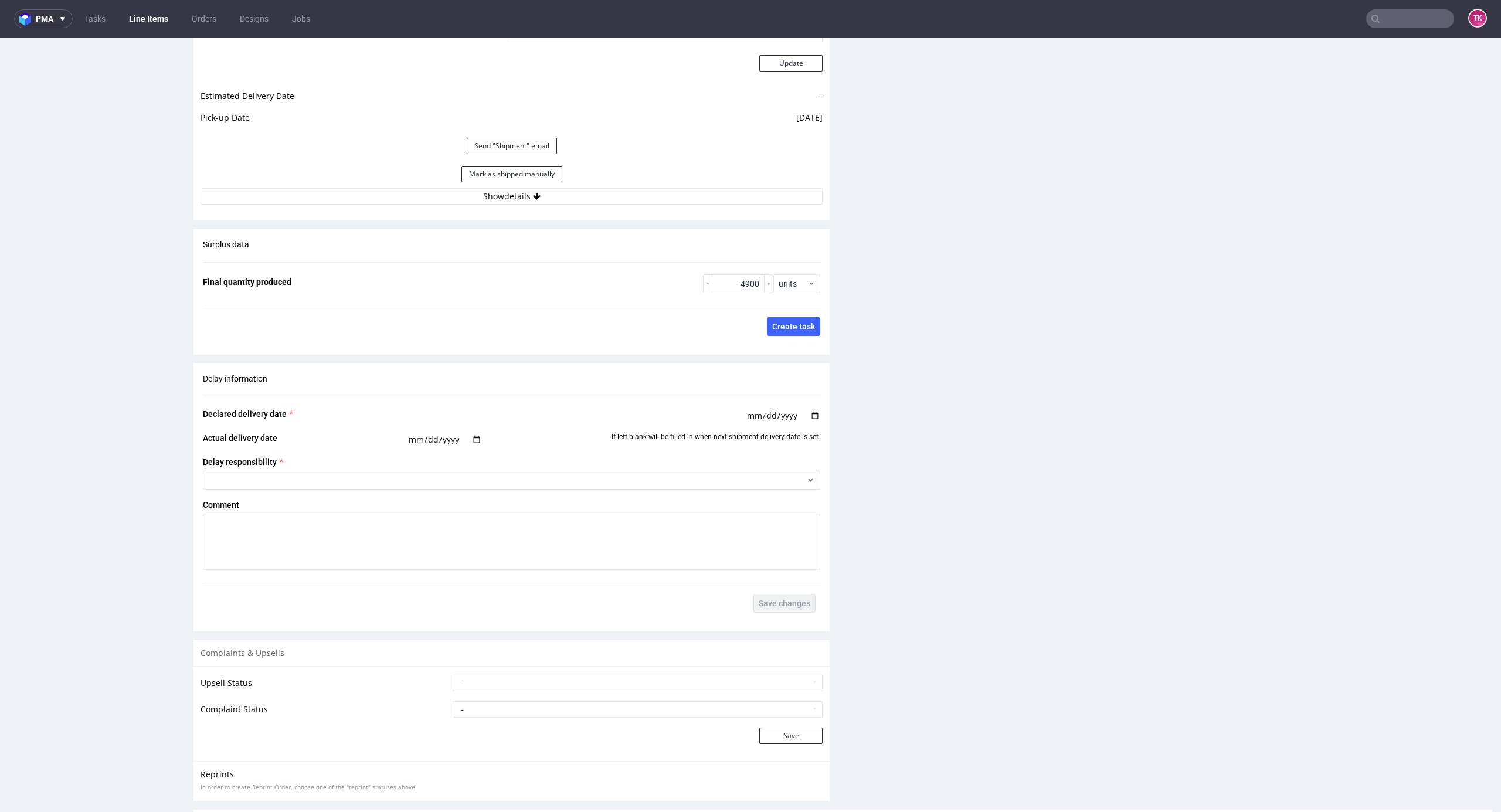
scroll to position [1610, 0]
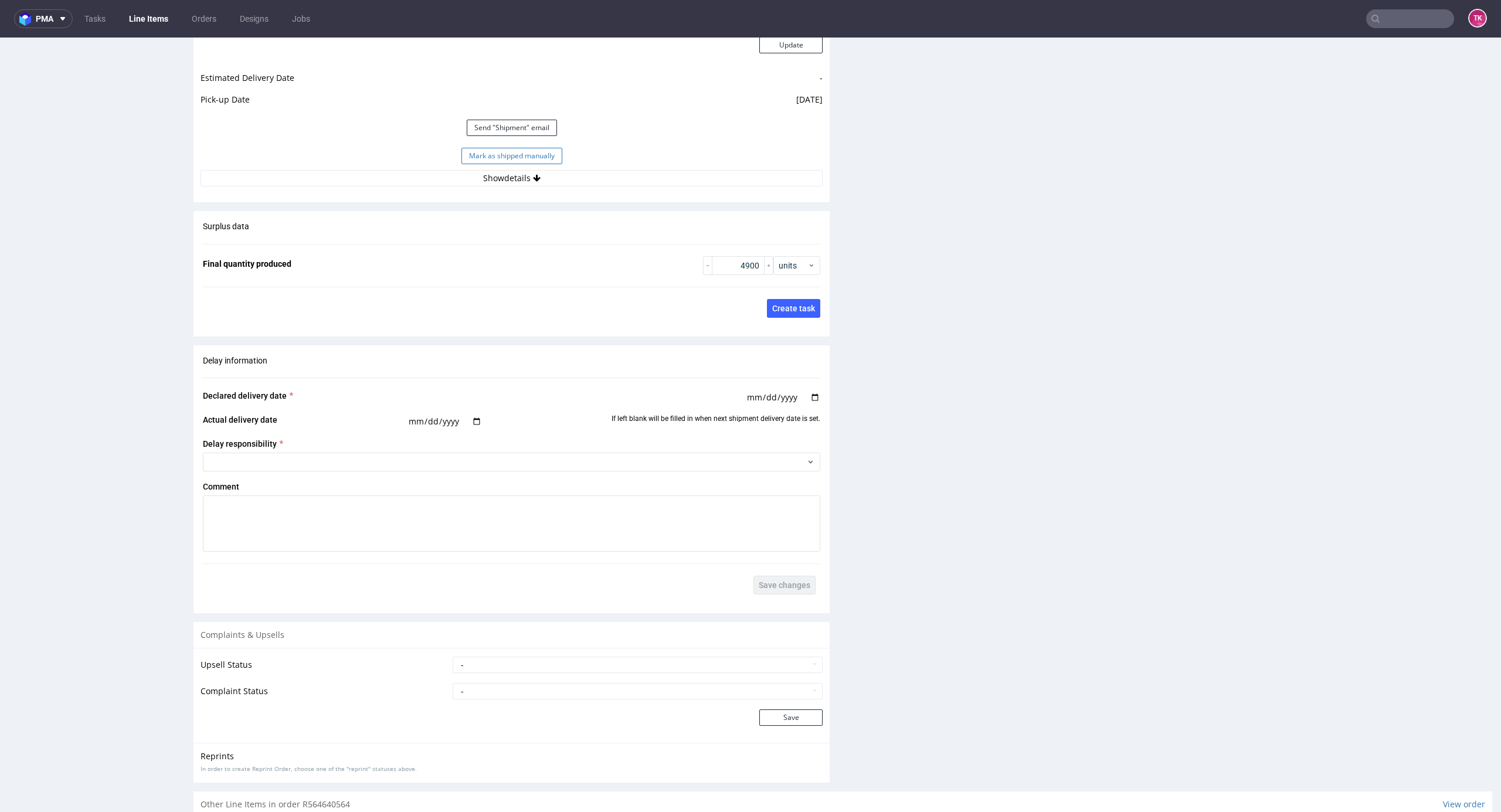
click at [530, 156] on button "Mark as shipped manually" at bounding box center [512, 156] width 101 height 16
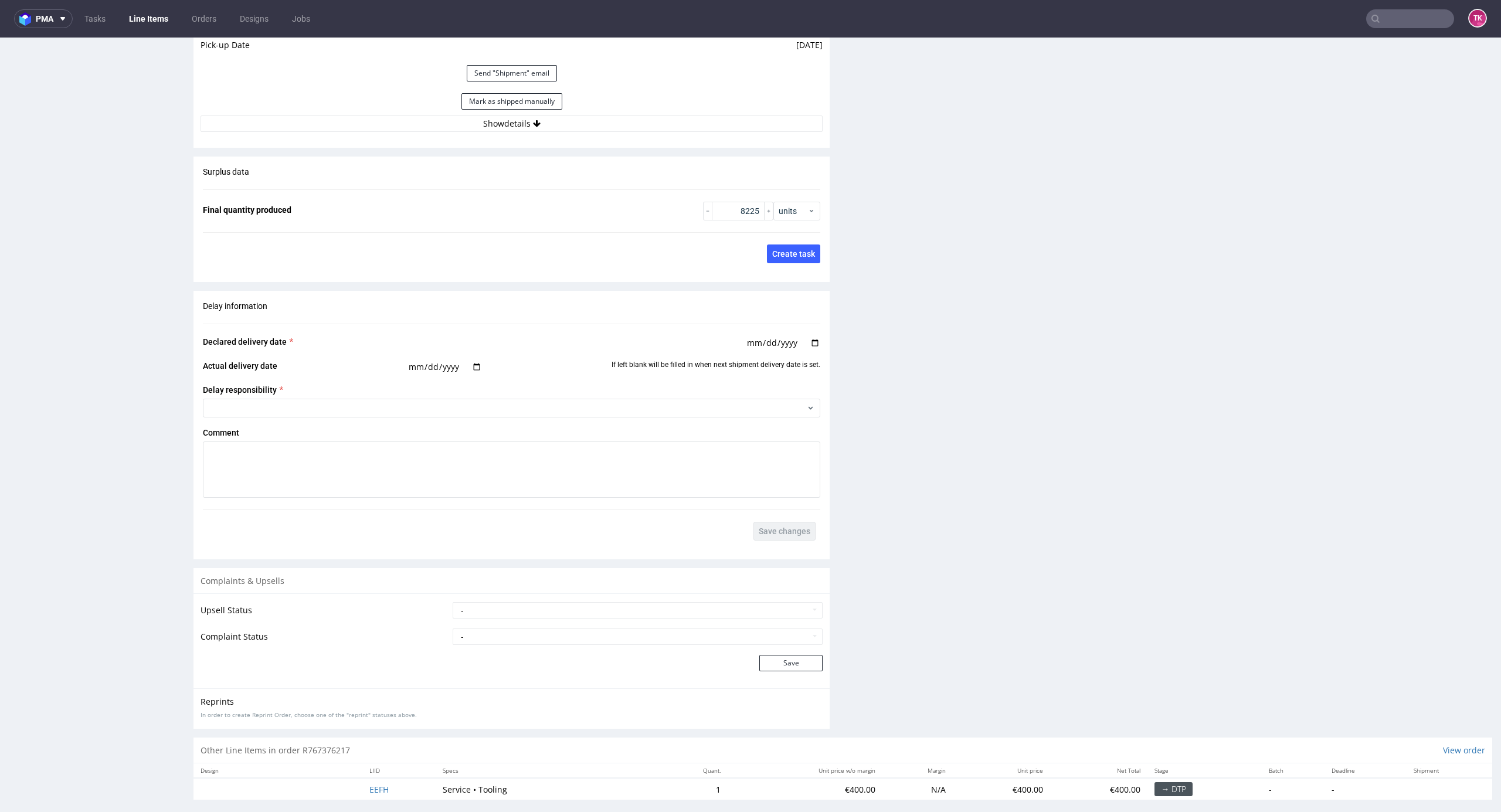
scroll to position [1735, 0]
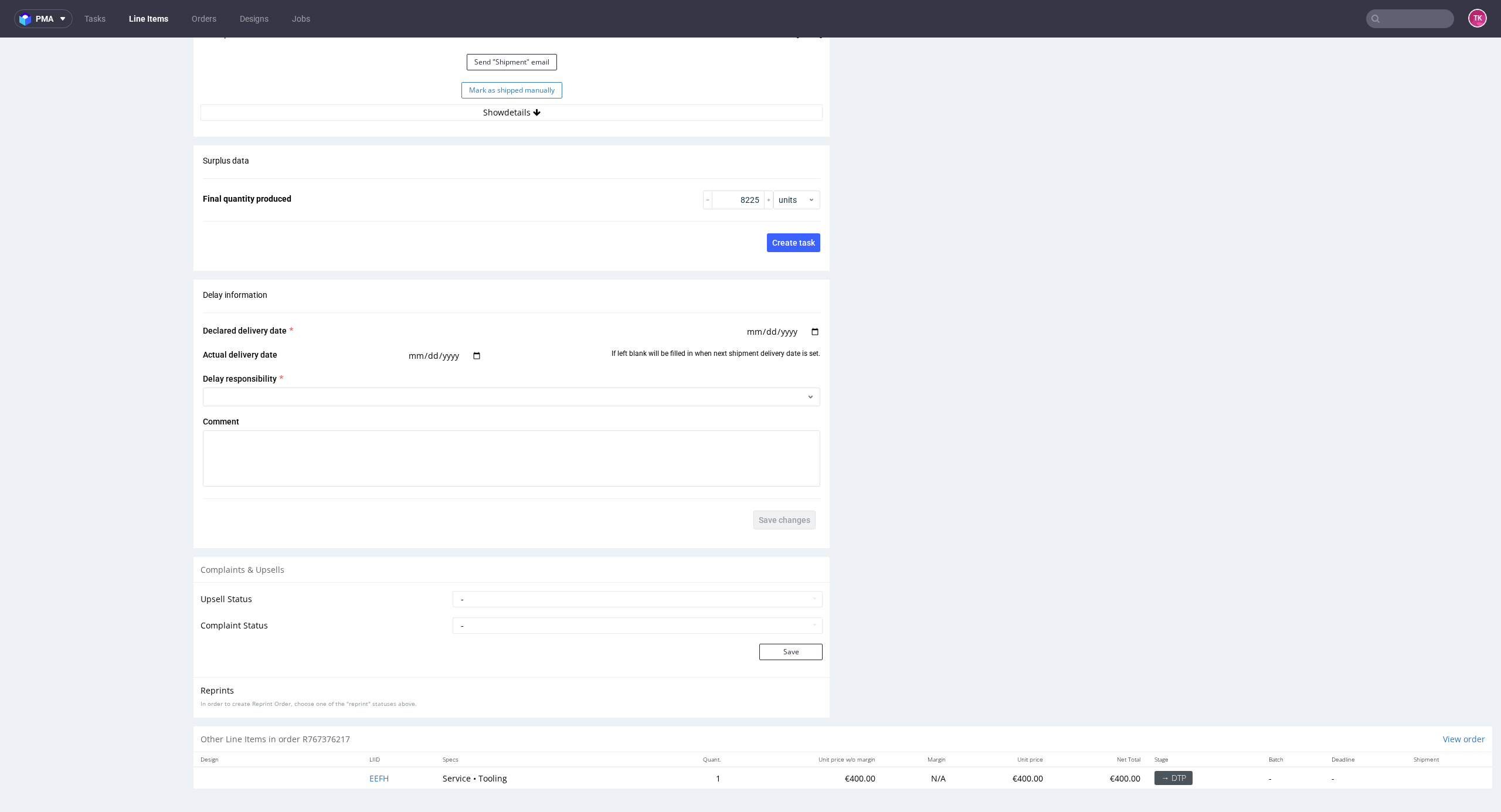
click at [475, 94] on button "Mark as shipped manually" at bounding box center [512, 90] width 101 height 16
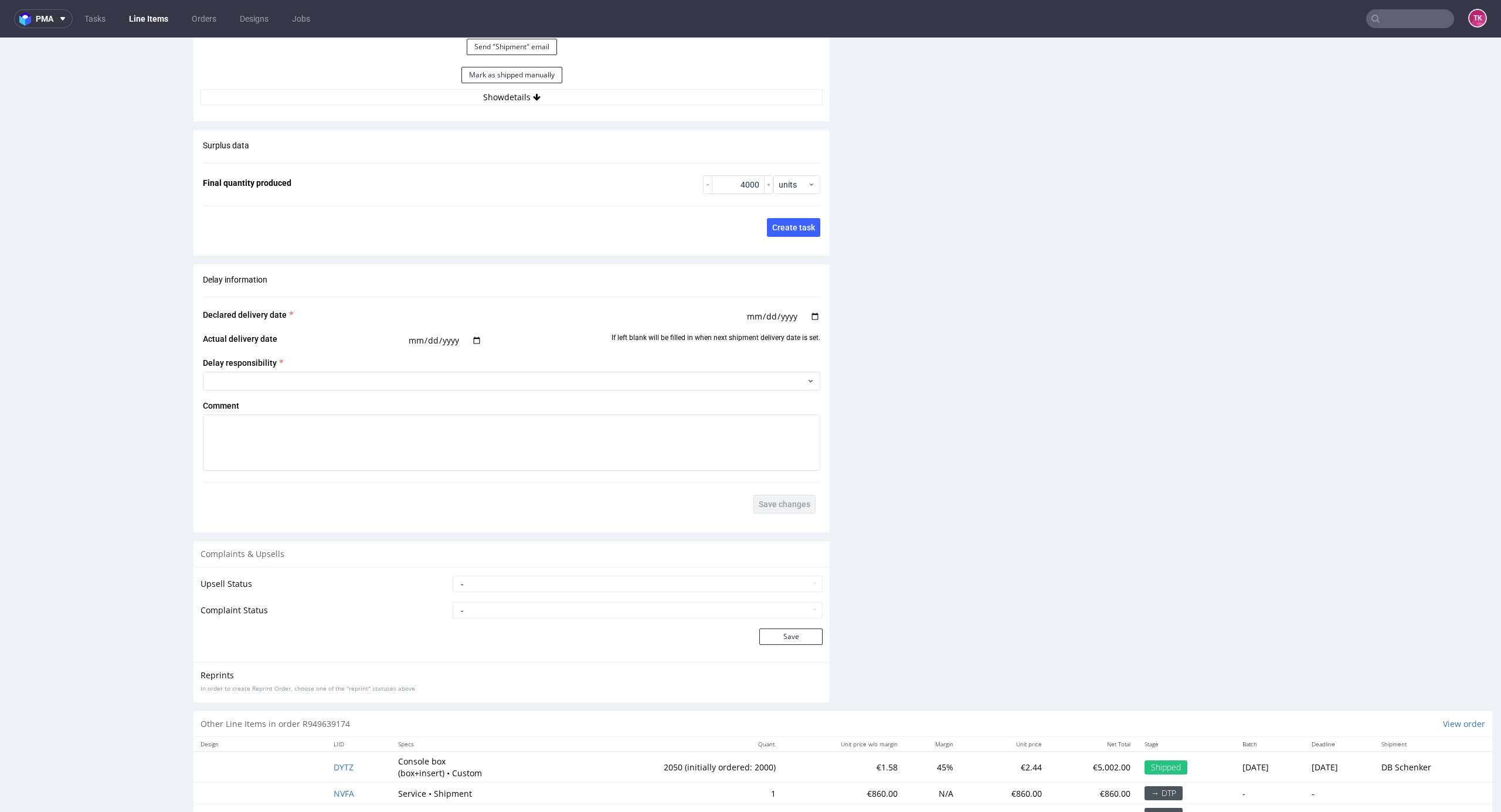
scroll to position [1750, 0]
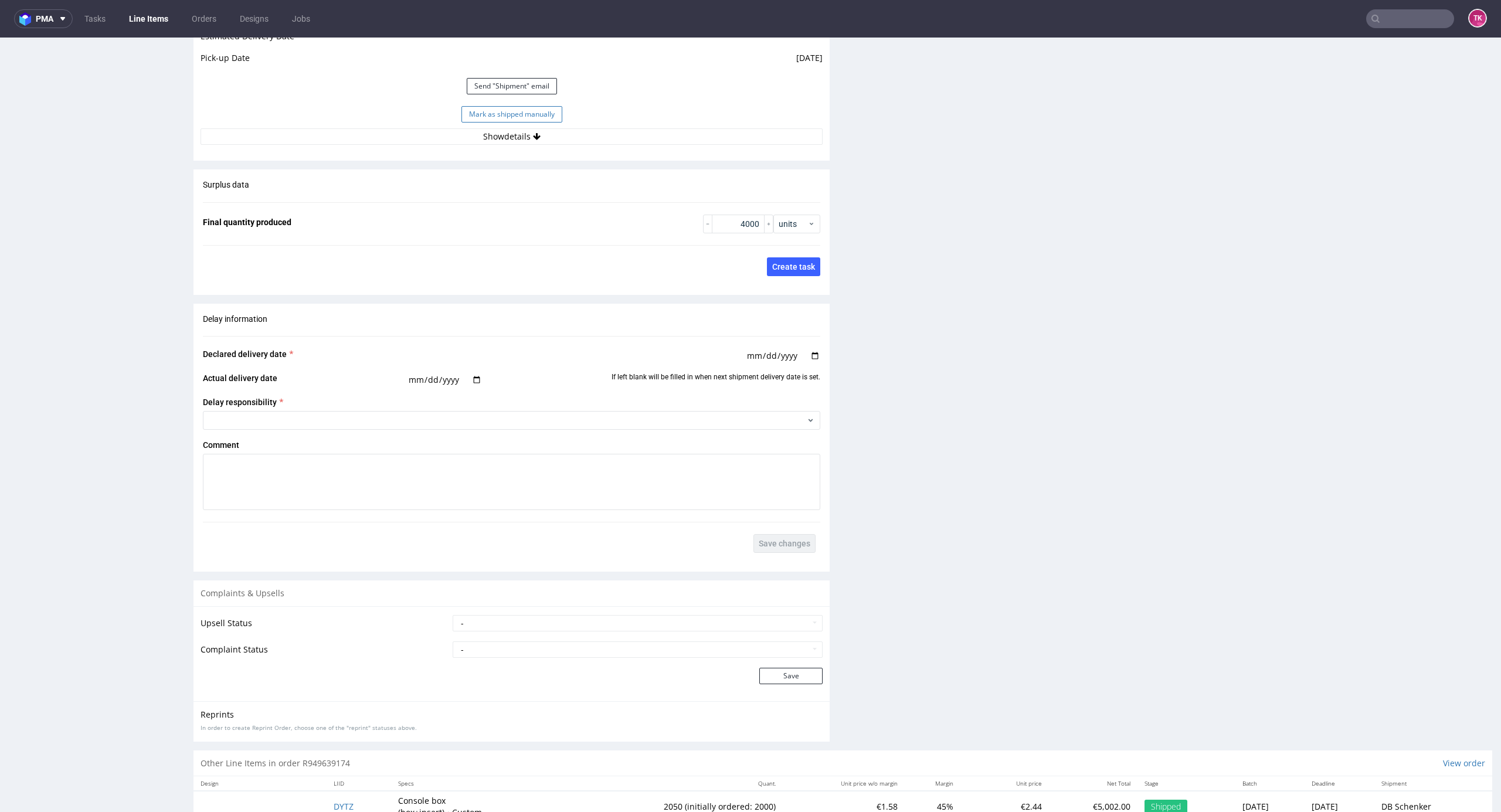
click at [518, 115] on button "Mark as shipped manually" at bounding box center [512, 114] width 101 height 16
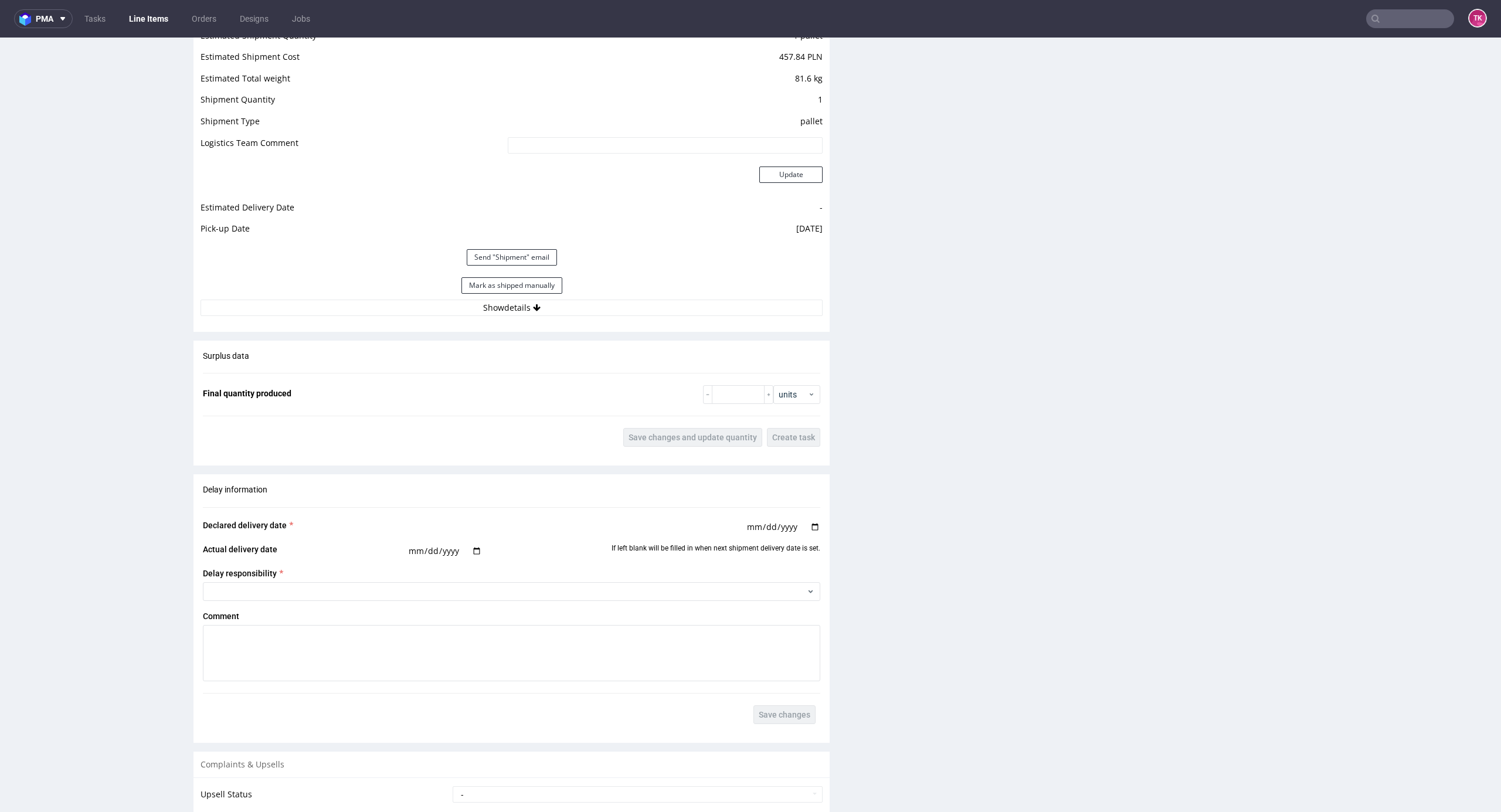
scroll to position [1407, 0]
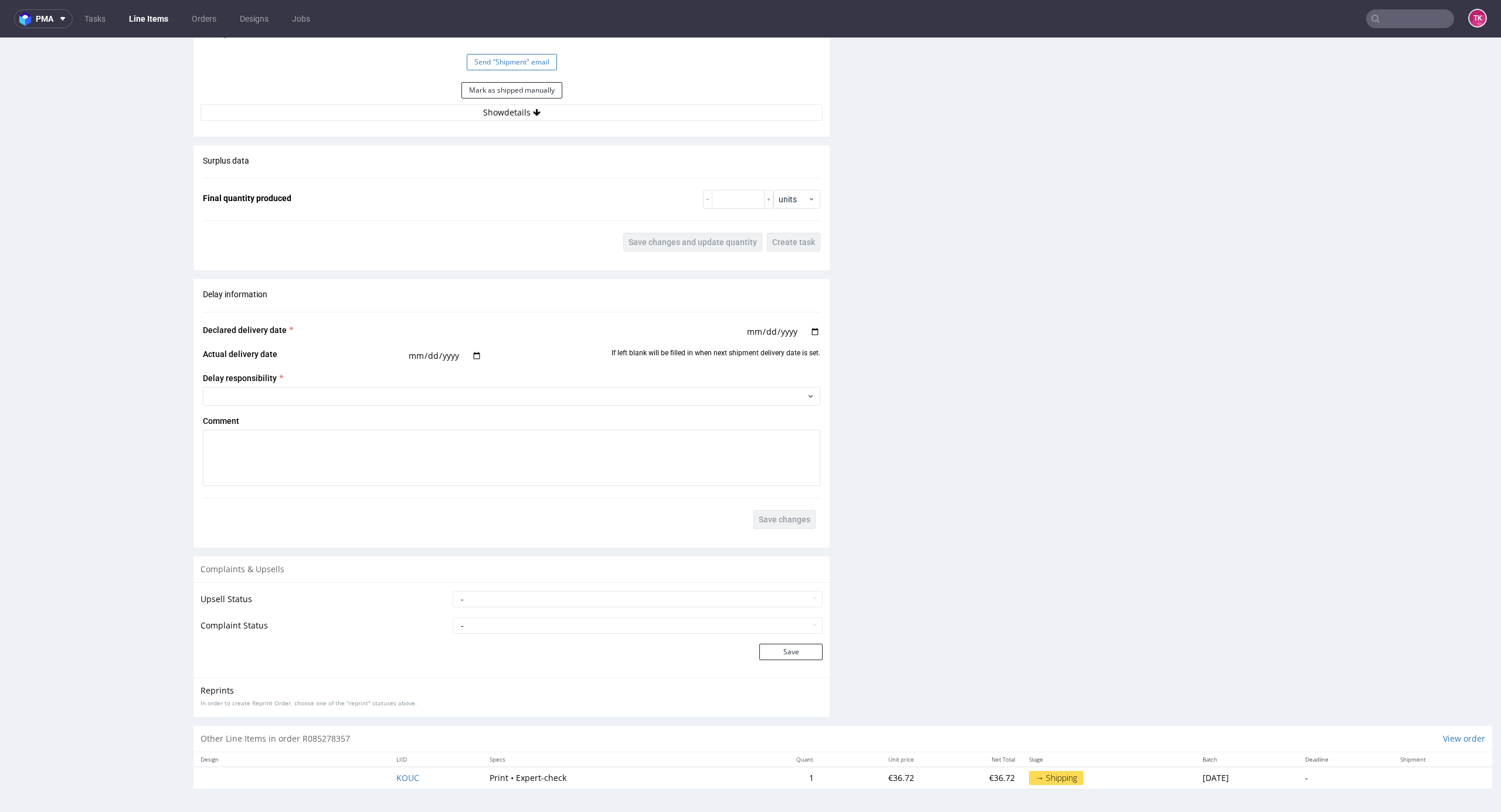
drag, startPoint x: 493, startPoint y: 94, endPoint x: 530, endPoint y: 69, distance: 44.7
click at [493, 94] on button "Mark as shipped manually" at bounding box center [512, 90] width 101 height 16
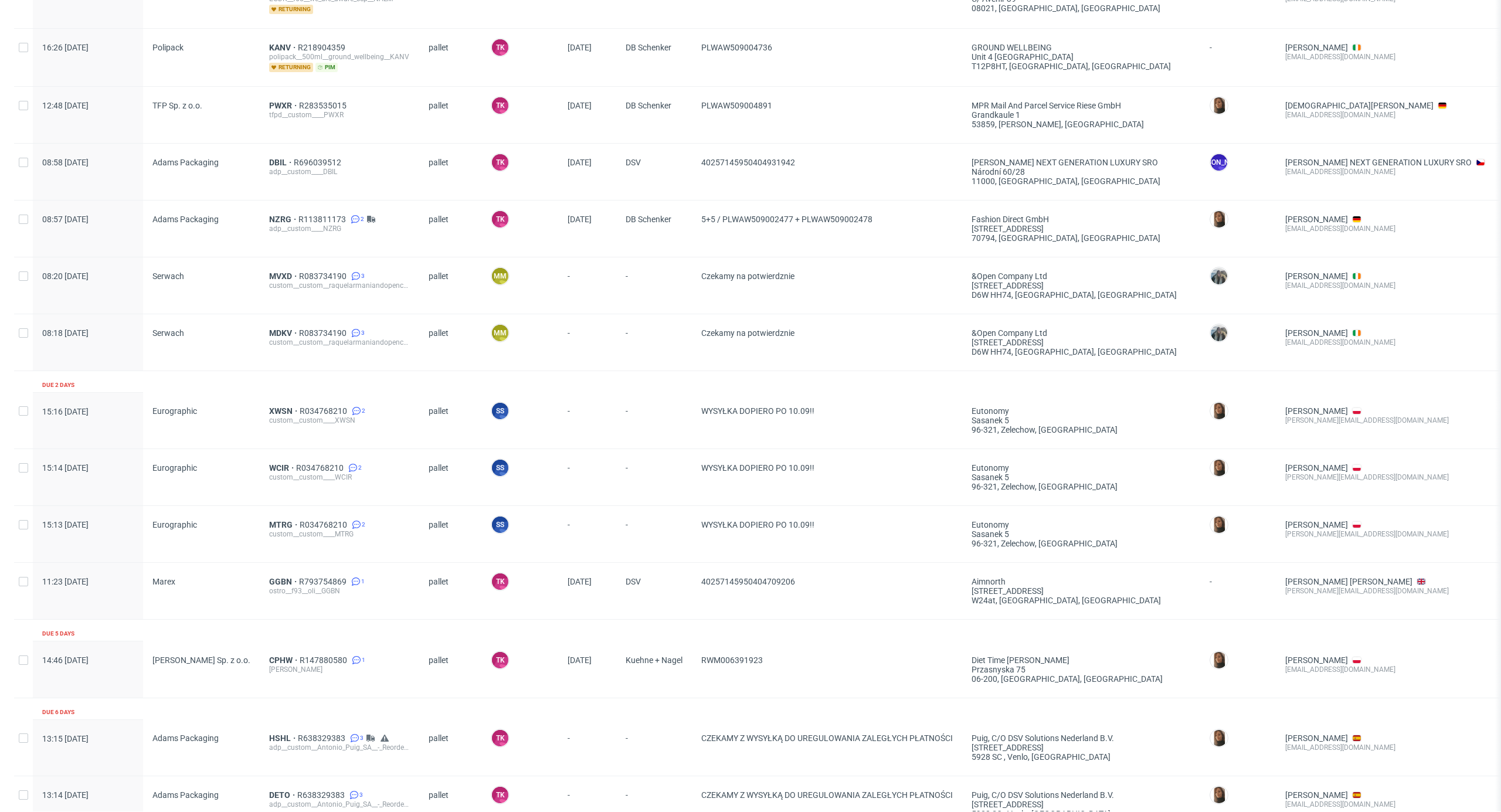
scroll to position [353, 0]
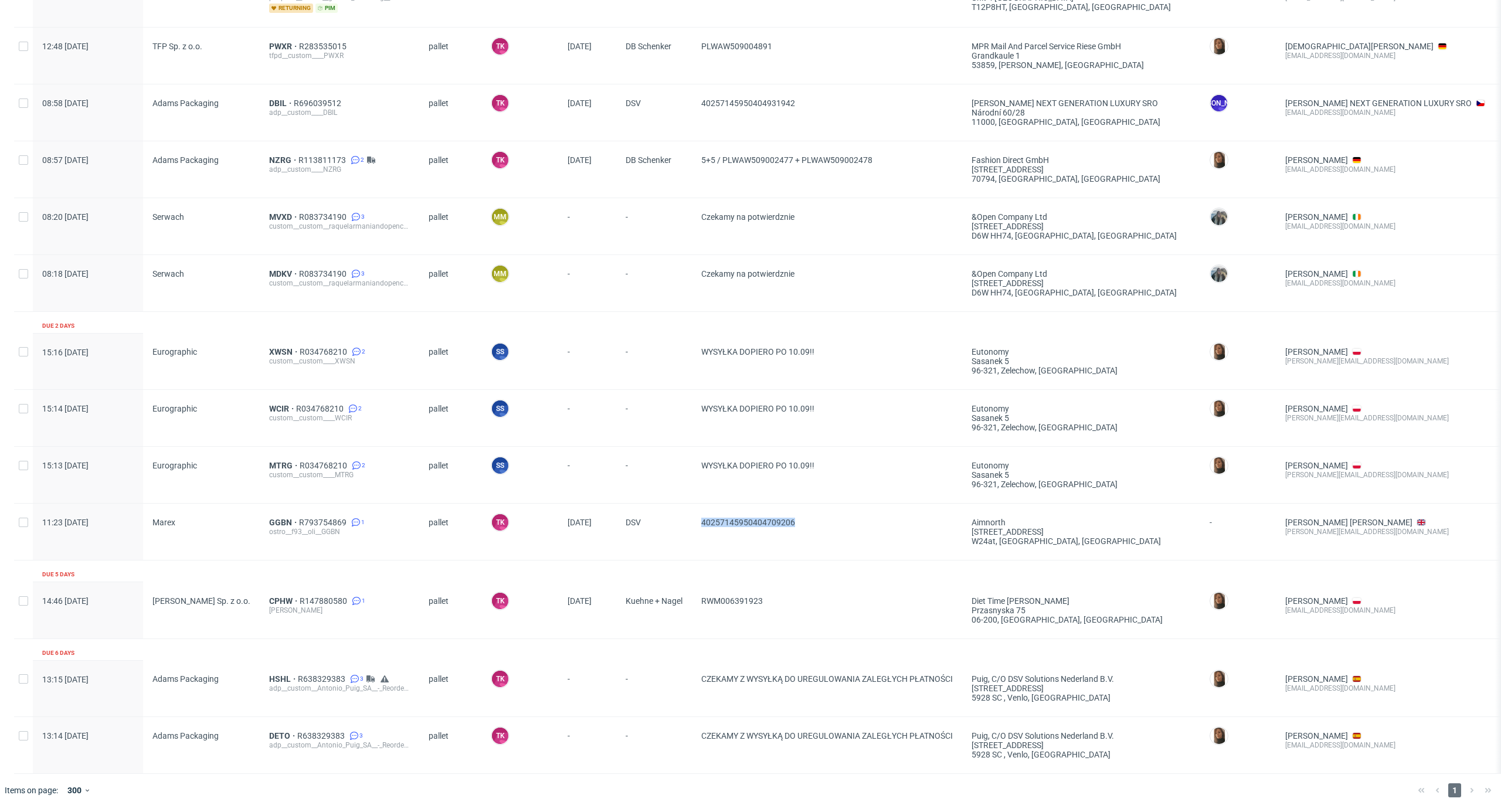
drag, startPoint x: 686, startPoint y: 520, endPoint x: 683, endPoint y: 533, distance: 13.3
click at [667, 525] on div "11:23 Mon 01.09.2025 Marex GGBN R793754869 1 ostro__f93__oli__GGBN pallet TK To…" at bounding box center [897, 532] width 1766 height 57
copy div "40257145950404709206"
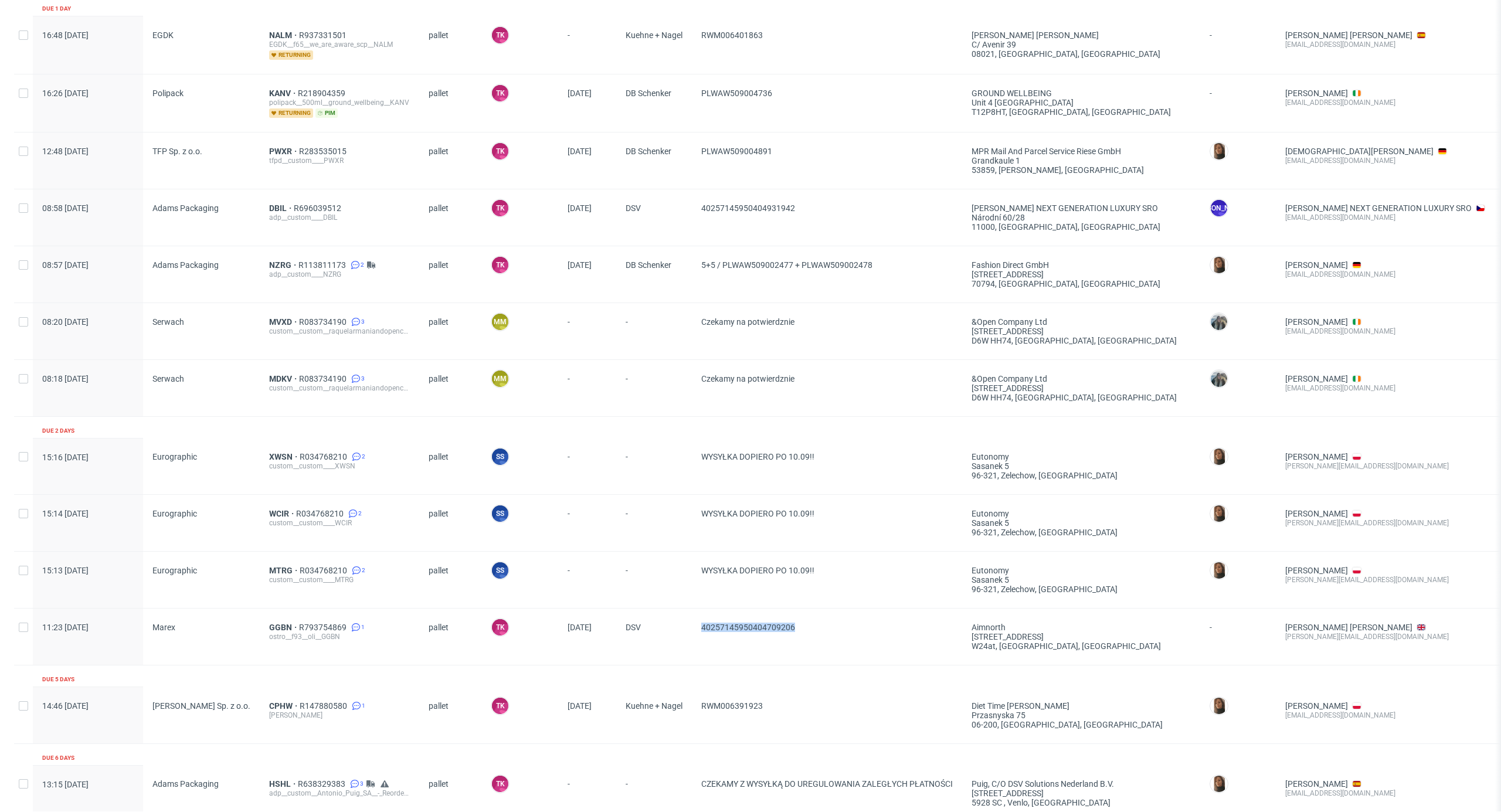
scroll to position [0, 0]
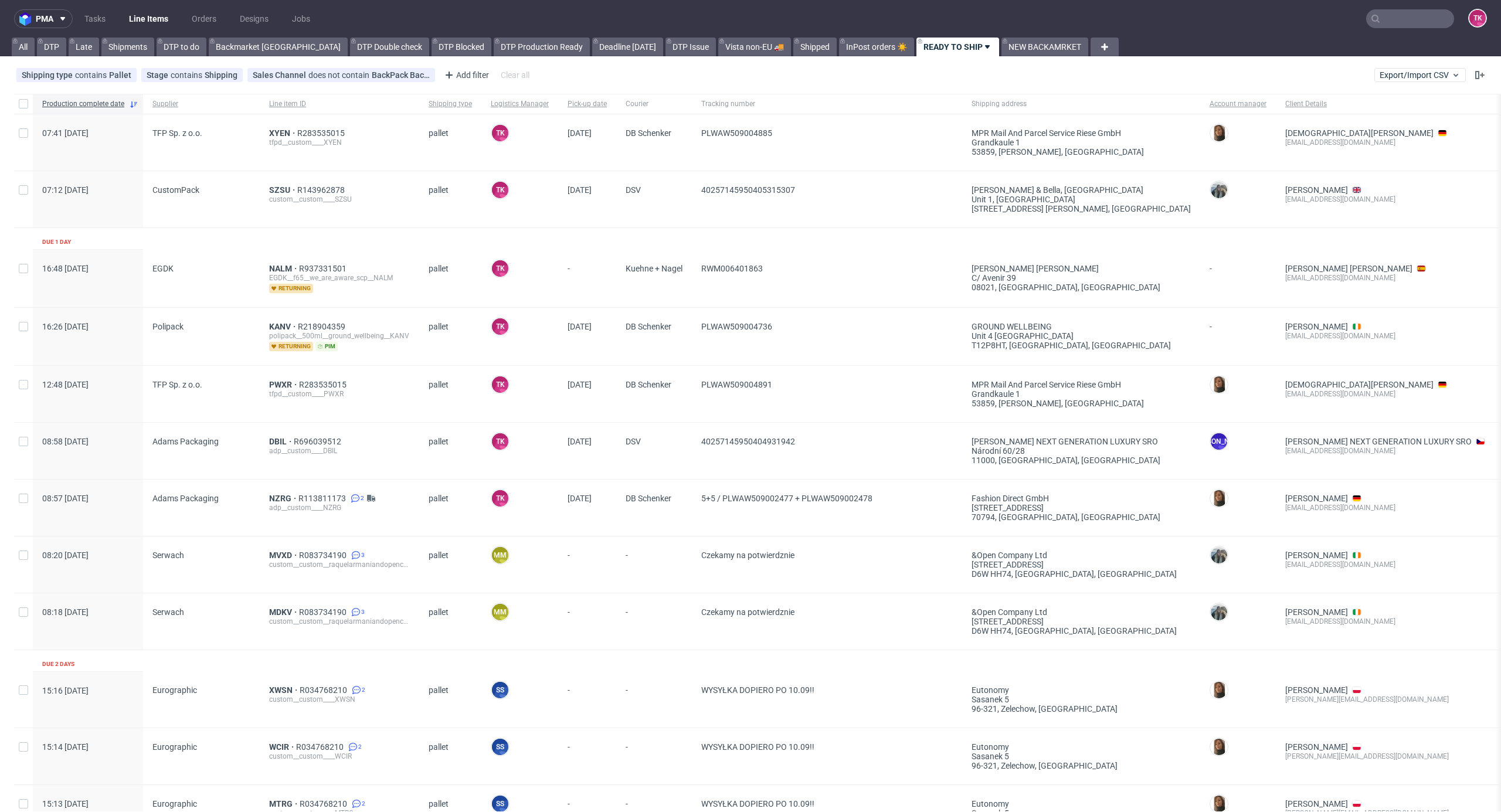
drag, startPoint x: 144, startPoint y: 7, endPoint x: 142, endPoint y: 16, distance: 9.2
click at [142, 13] on nav "pma Tasks Line Items Orders Designs Jobs TK" at bounding box center [750, 18] width 1501 height 37
click at [146, 19] on link "Line Items" at bounding box center [149, 19] width 54 height 19
click at [142, 22] on link "Line Items" at bounding box center [149, 19] width 54 height 19
click at [152, 12] on link "Line Items" at bounding box center [149, 19] width 54 height 19
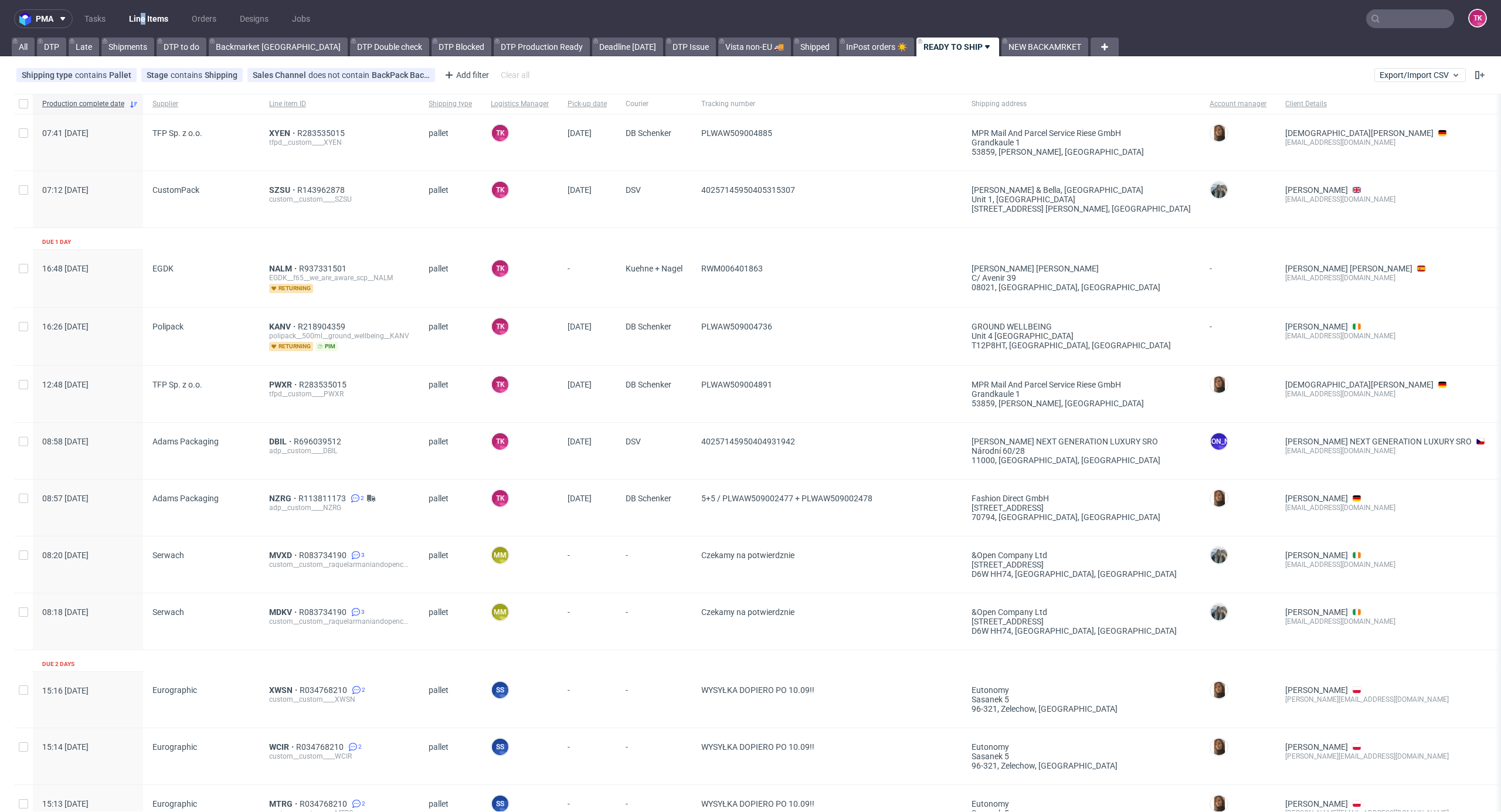
click at [130, 13] on link "Line Items" at bounding box center [149, 19] width 54 height 19
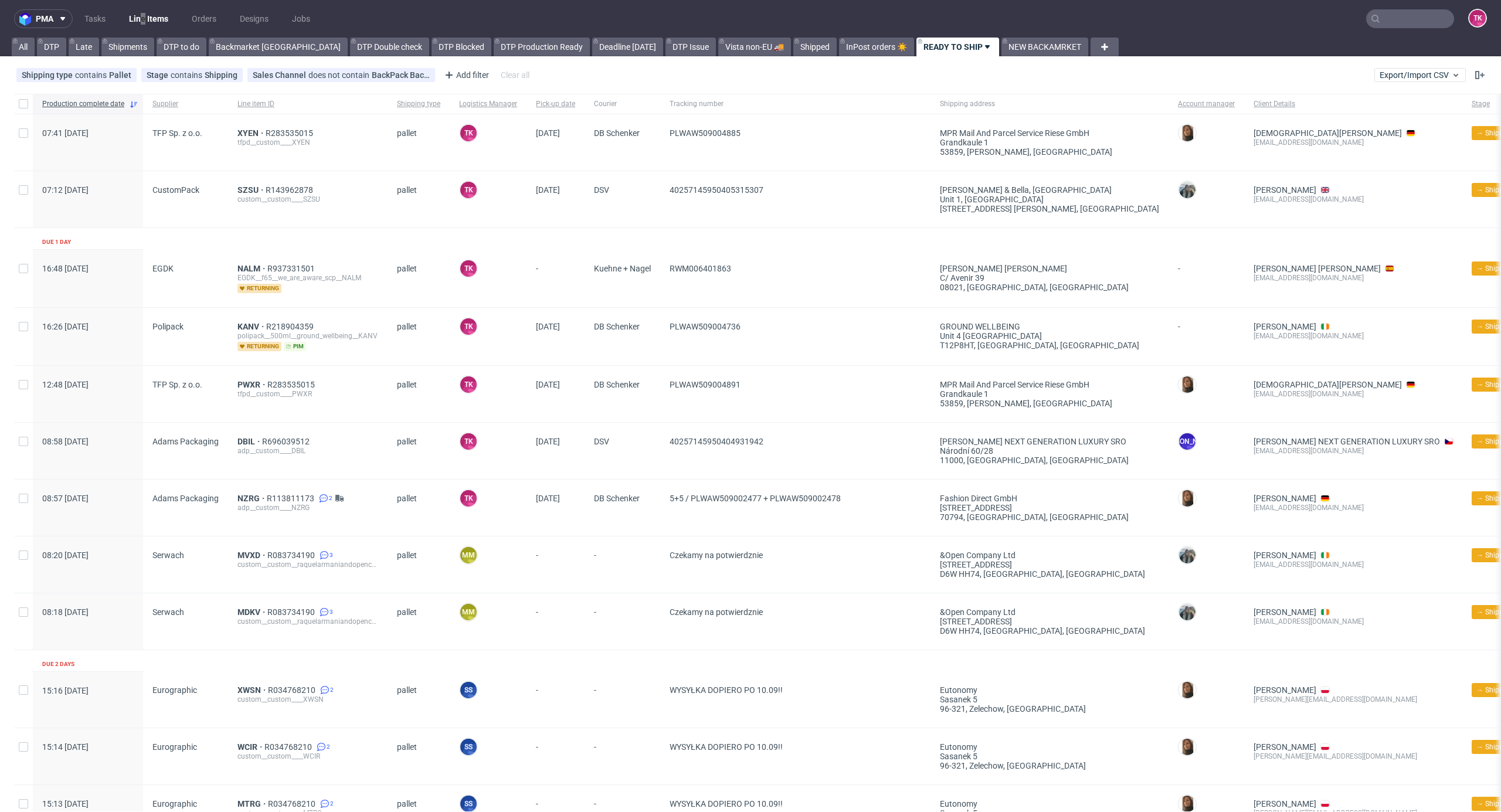
click at [160, 18] on link "Line Items" at bounding box center [149, 19] width 54 height 19
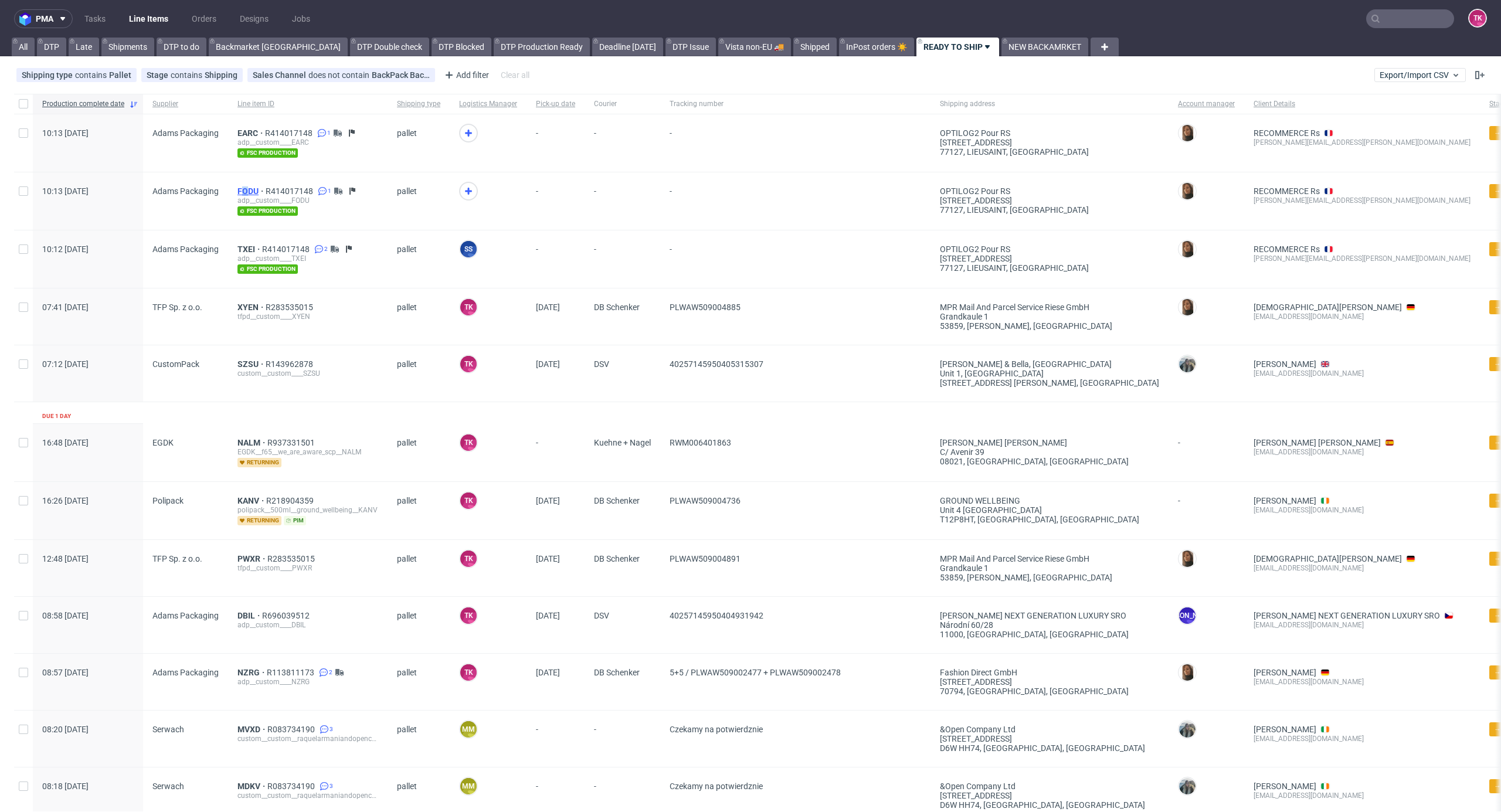
click at [244, 186] on div "FODU R414017148 1 adp__custom____FODU fsc production" at bounding box center [308, 201] width 160 height 58
click at [244, 189] on span "FODU" at bounding box center [251, 191] width 28 height 10
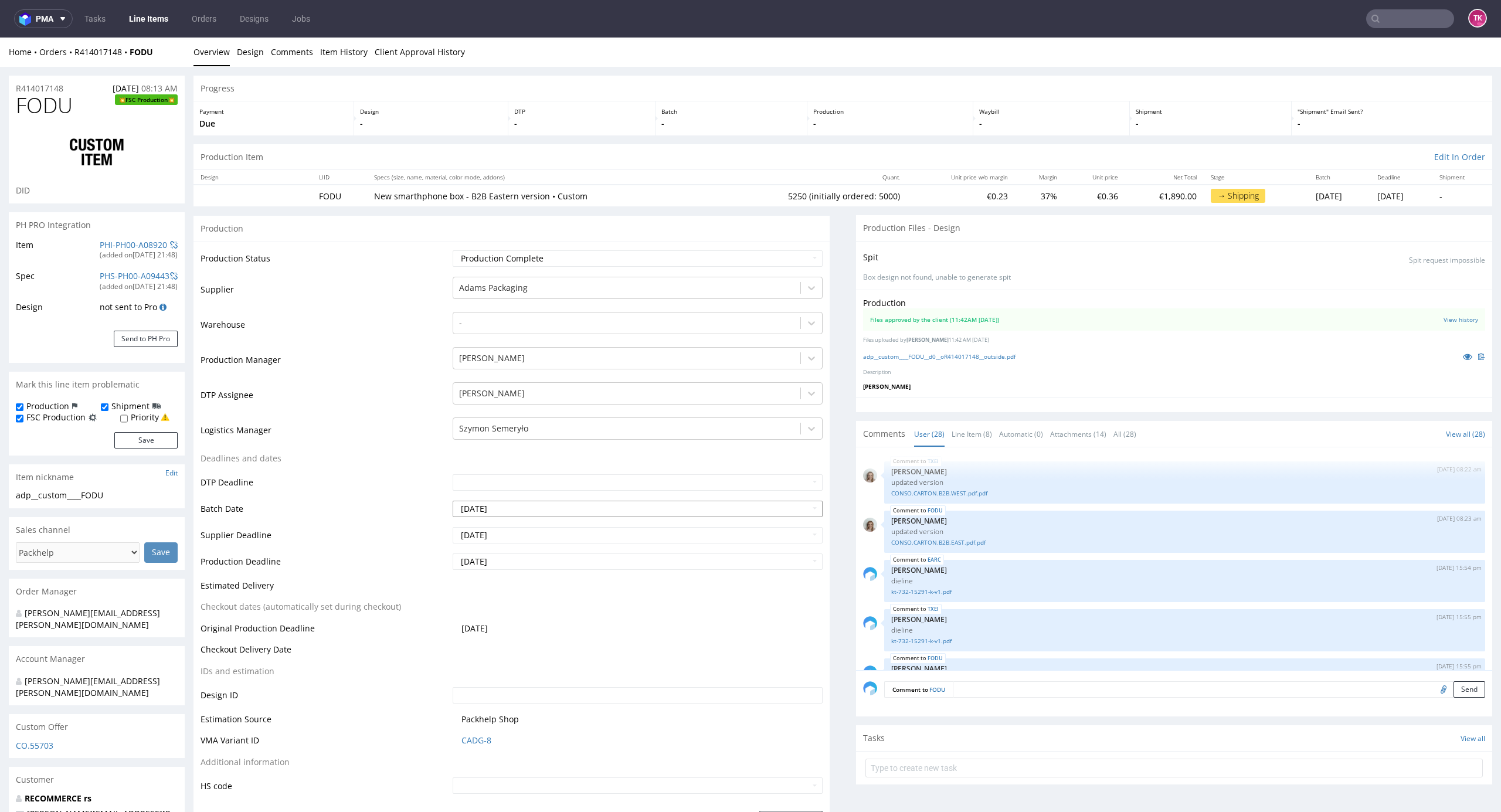
scroll to position [1157, 0]
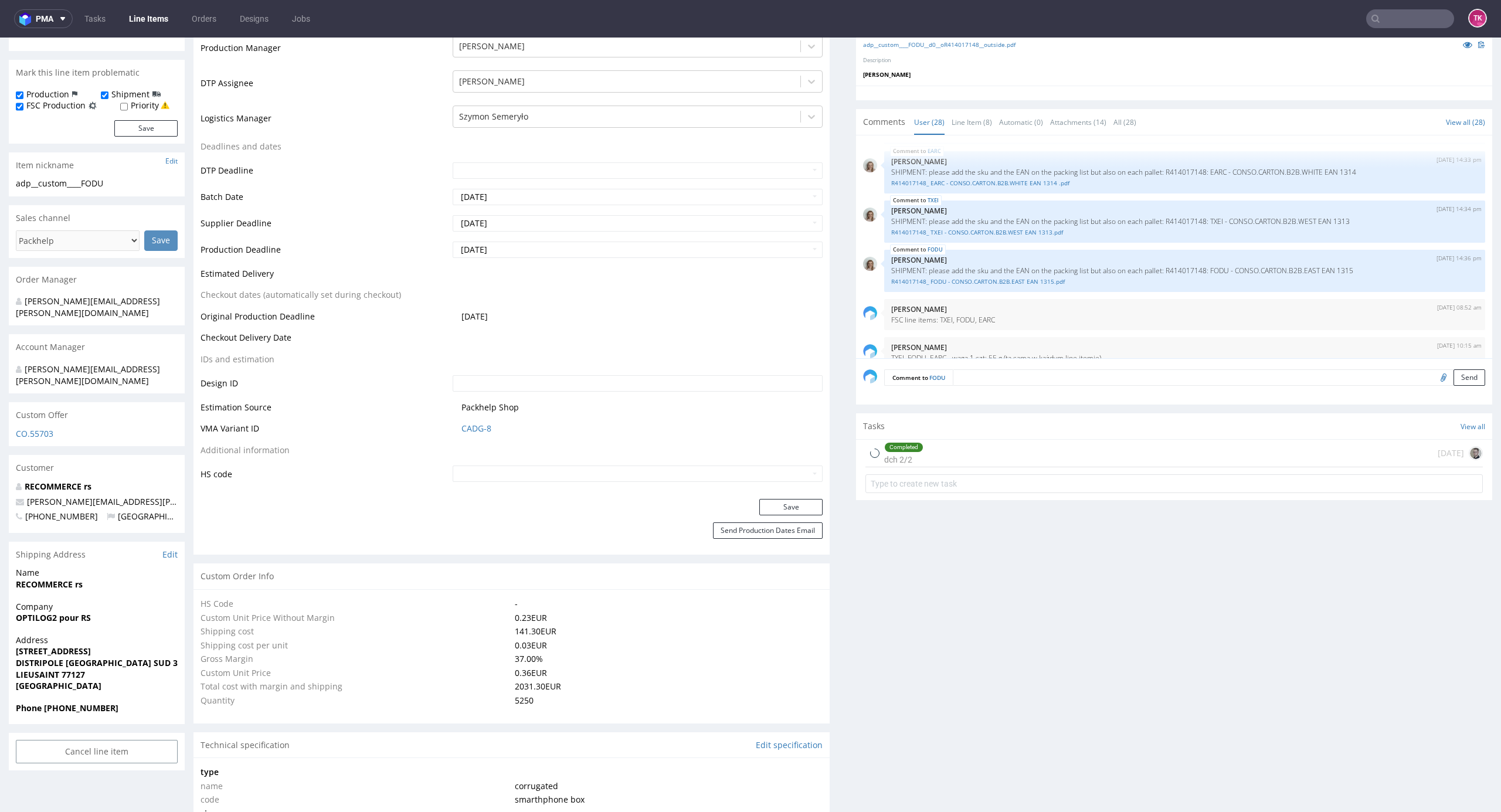
type input "5250"
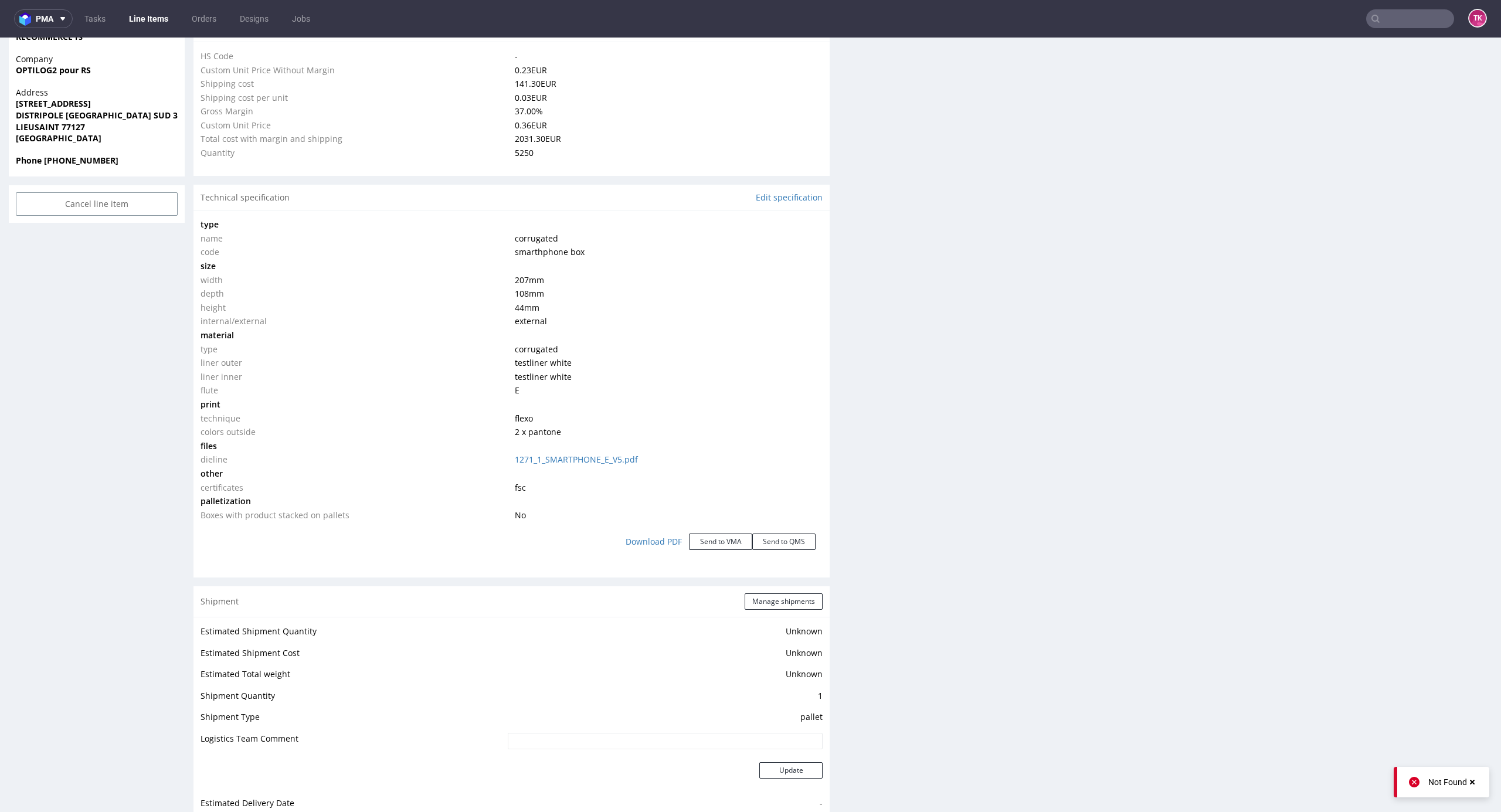
scroll to position [1251, 0]
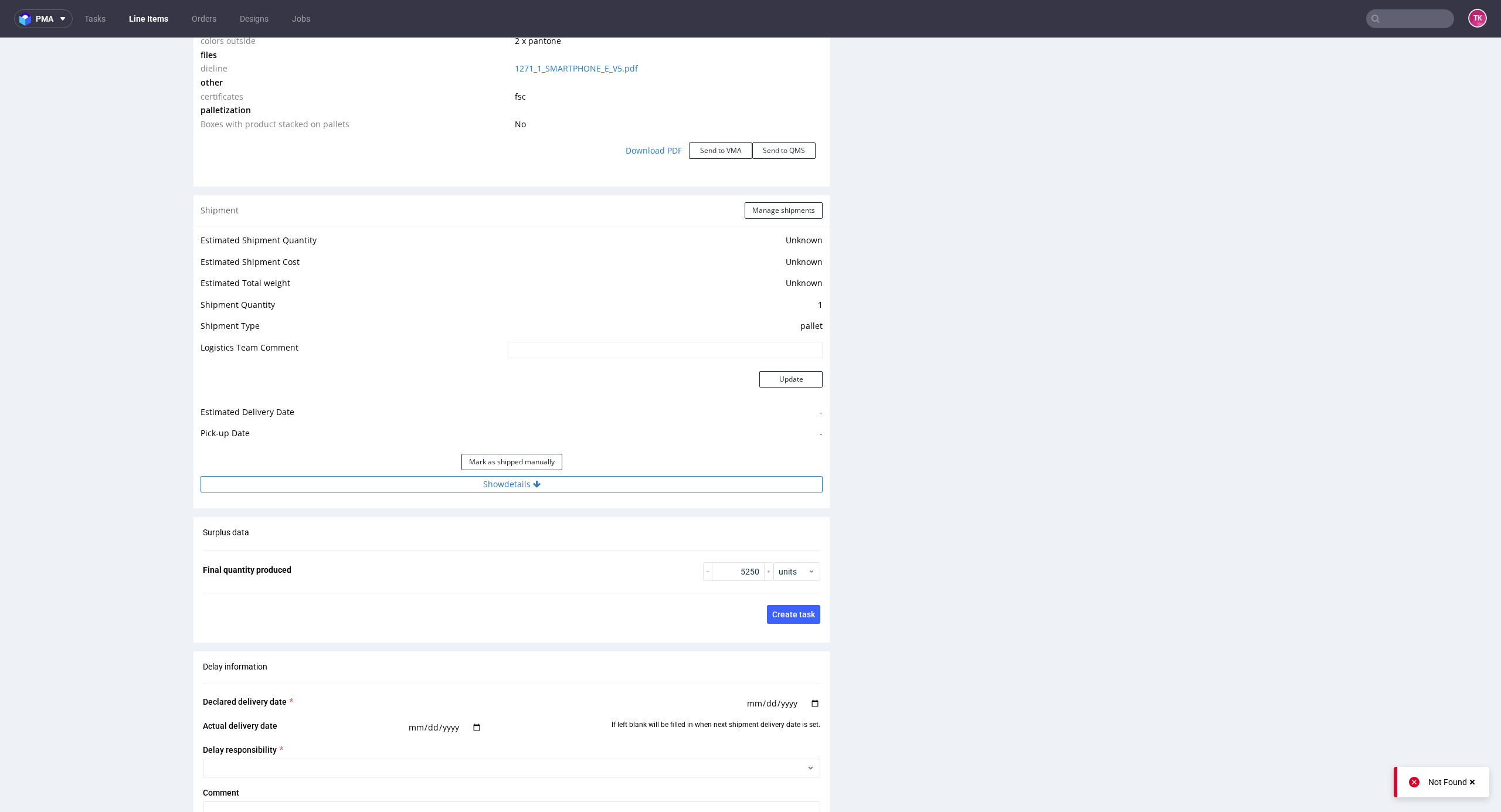
click at [554, 476] on button "Show details" at bounding box center [512, 484] width 622 height 16
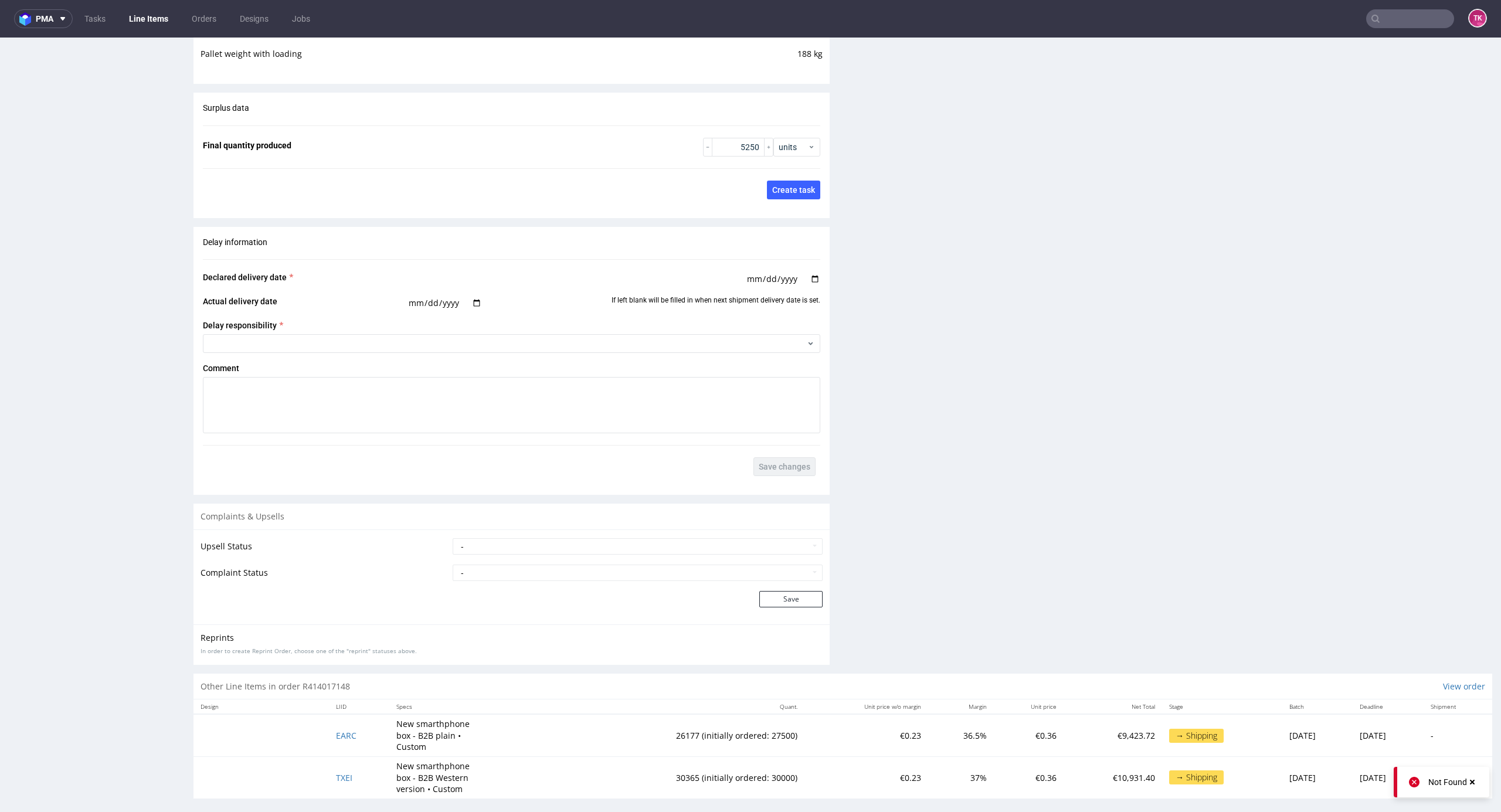
scroll to position [3, 0]
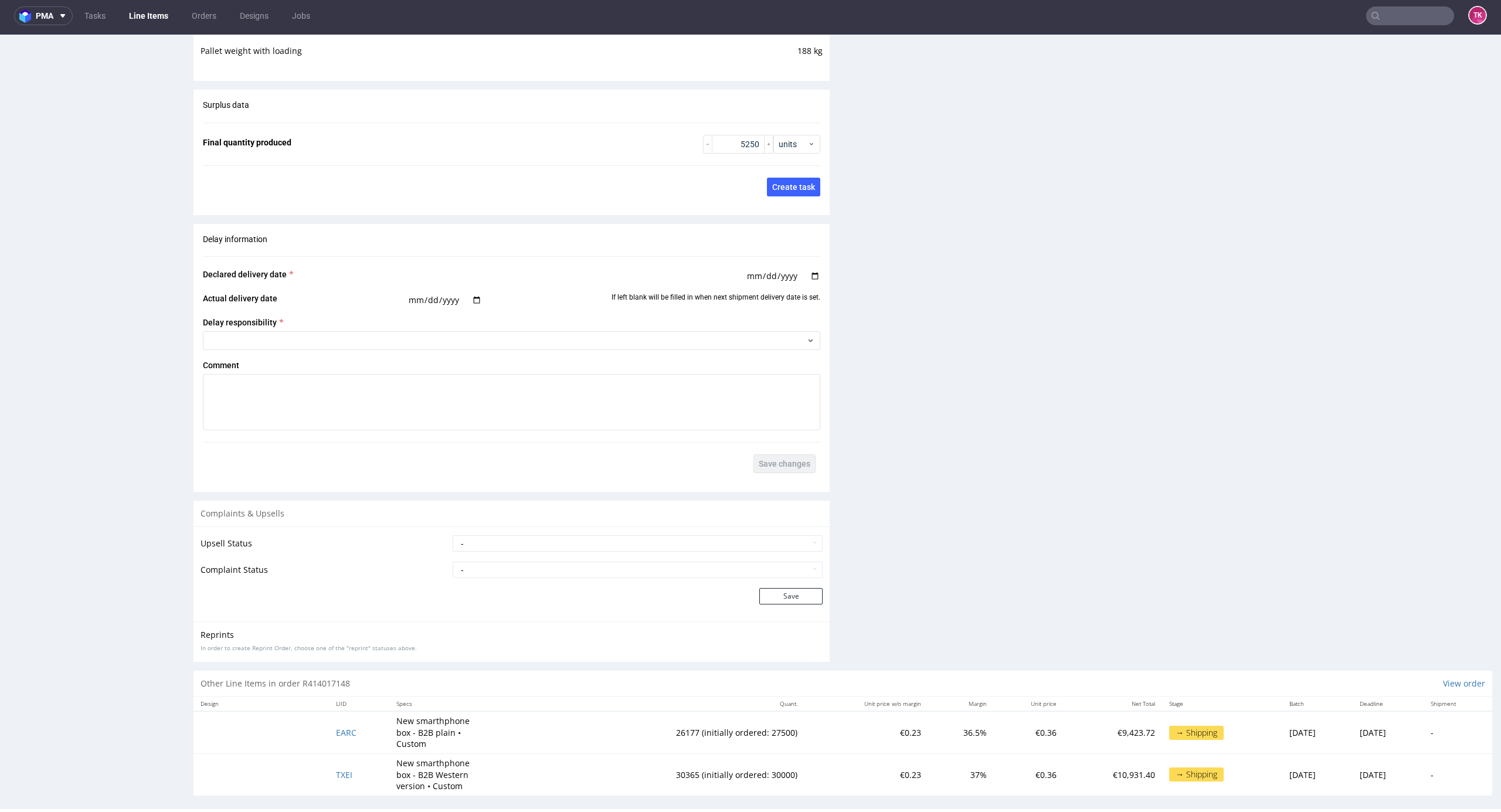
click at [156, 24] on nav "pma Tasks Line Items Orders Designs Jobs TK" at bounding box center [750, 16] width 1501 height 37
click at [147, 14] on link "Line Items" at bounding box center [149, 16] width 54 height 19
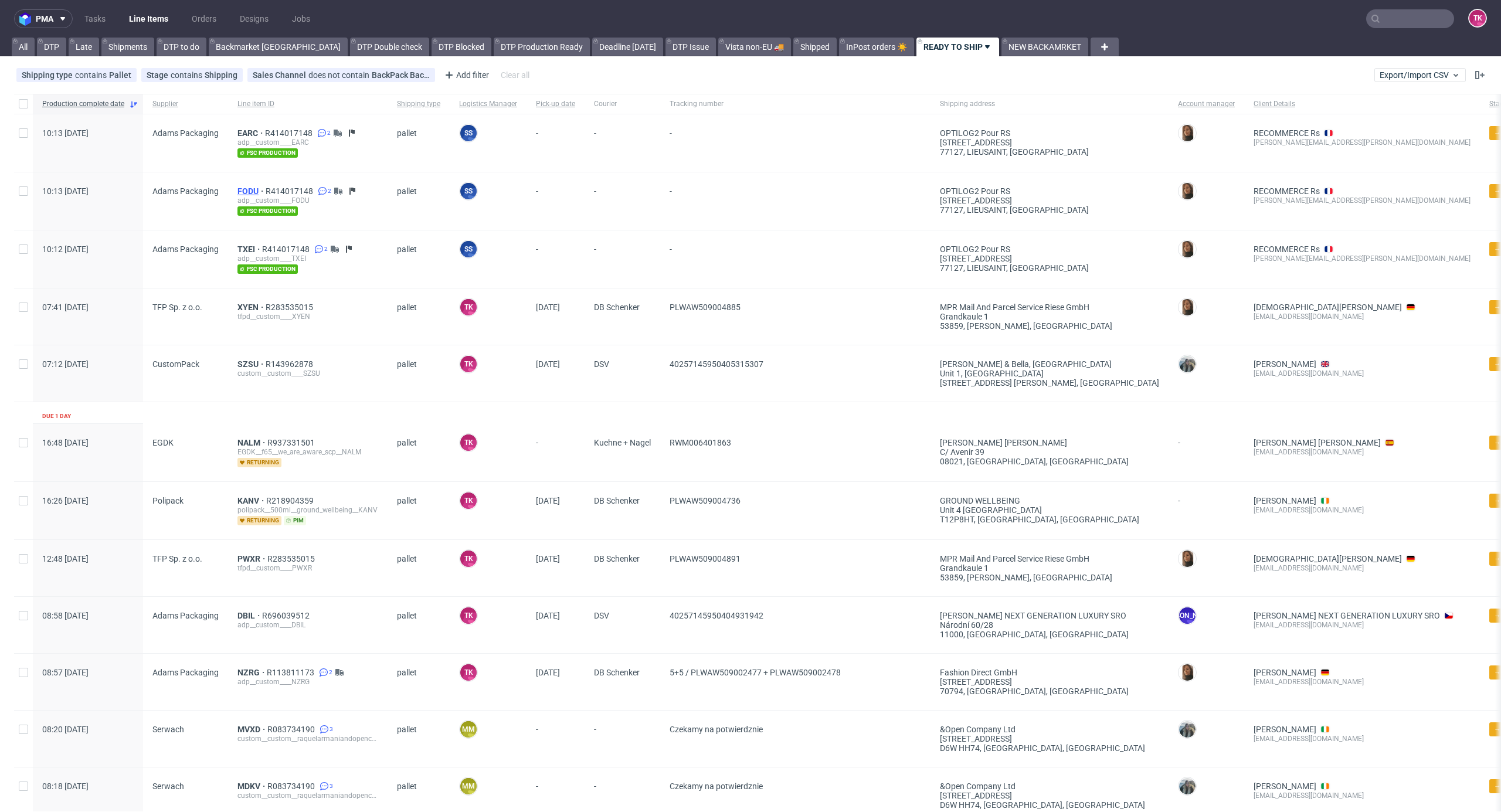
drag, startPoint x: 242, startPoint y: 186, endPoint x: 249, endPoint y: 188, distance: 7.3
drag, startPoint x: 249, startPoint y: 242, endPoint x: 241, endPoint y: 251, distance: 12.0
click at [133, 22] on link "Line Items" at bounding box center [149, 19] width 54 height 19
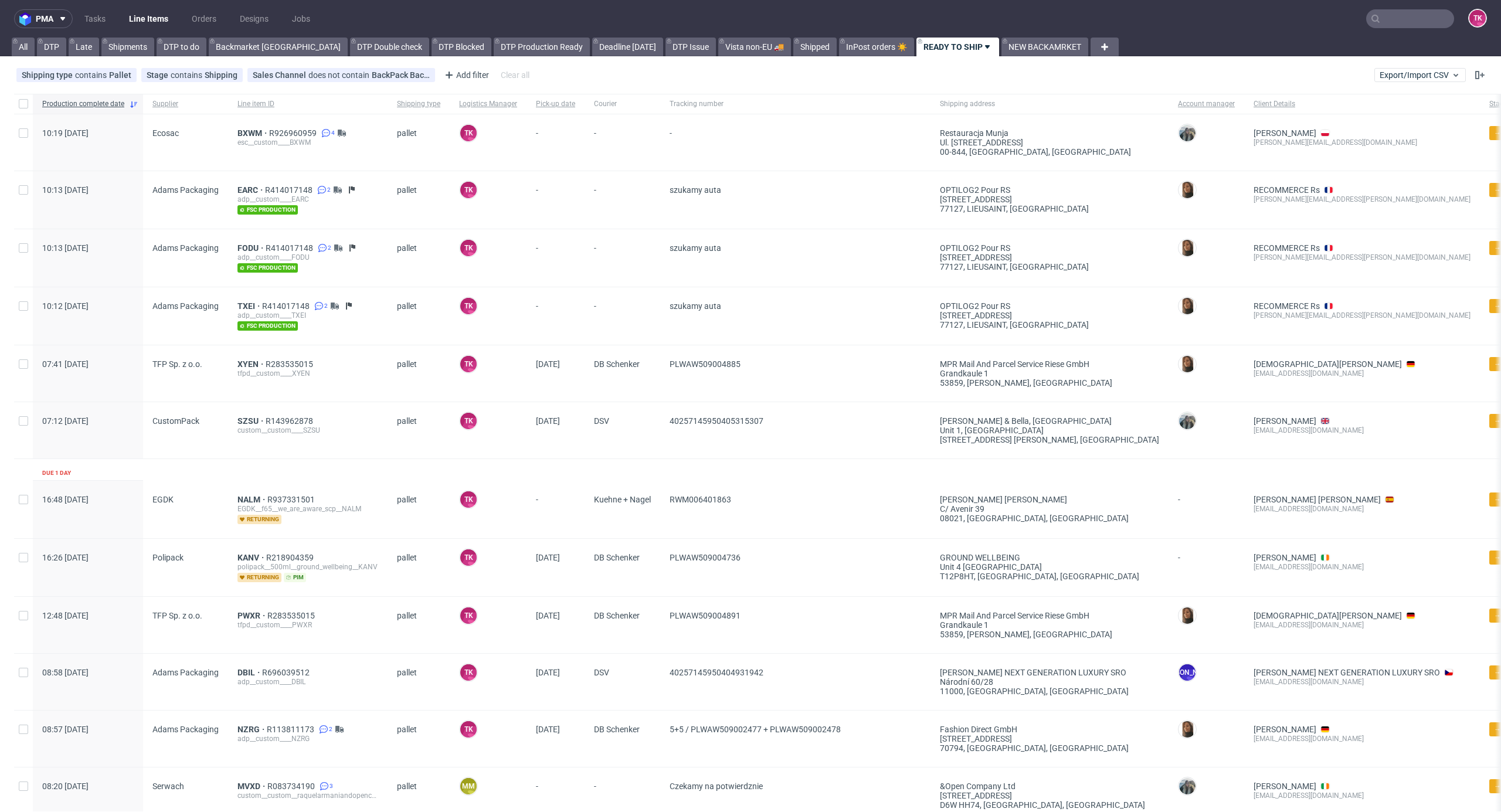
click at [146, 27] on link "Line Items" at bounding box center [149, 19] width 54 height 19
click at [249, 130] on span "BXWM" at bounding box center [253, 133] width 32 height 10
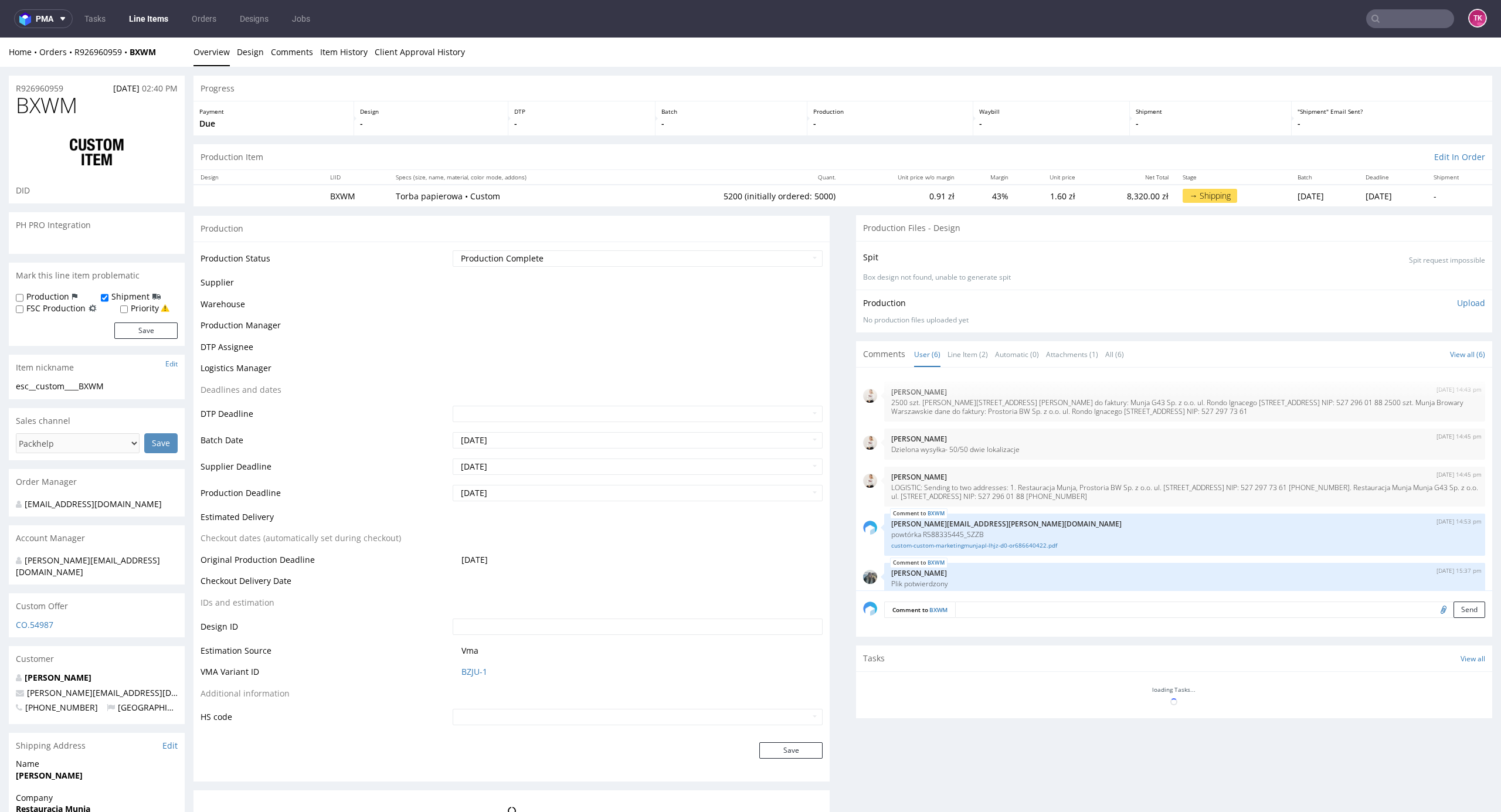
scroll to position [48, 0]
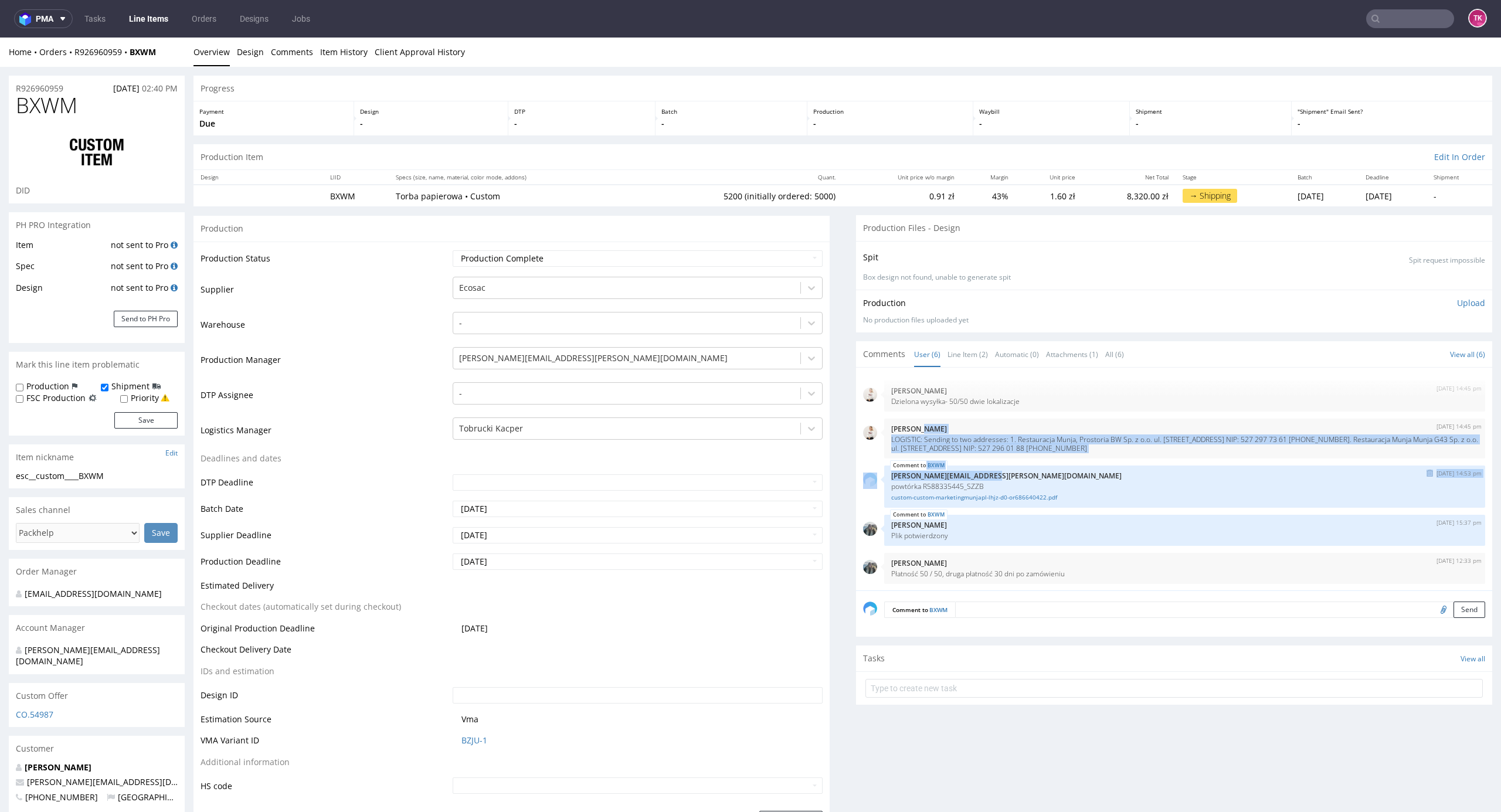
drag, startPoint x: 923, startPoint y: 428, endPoint x: 1147, endPoint y: 474, distance: 228.7
click at [1174, 465] on div "21st Jul 25 | 14:43 pm Mari Fok 2500 szt. Munja Grzybowska 43 dane do faktury: …" at bounding box center [1178, 482] width 629 height 216
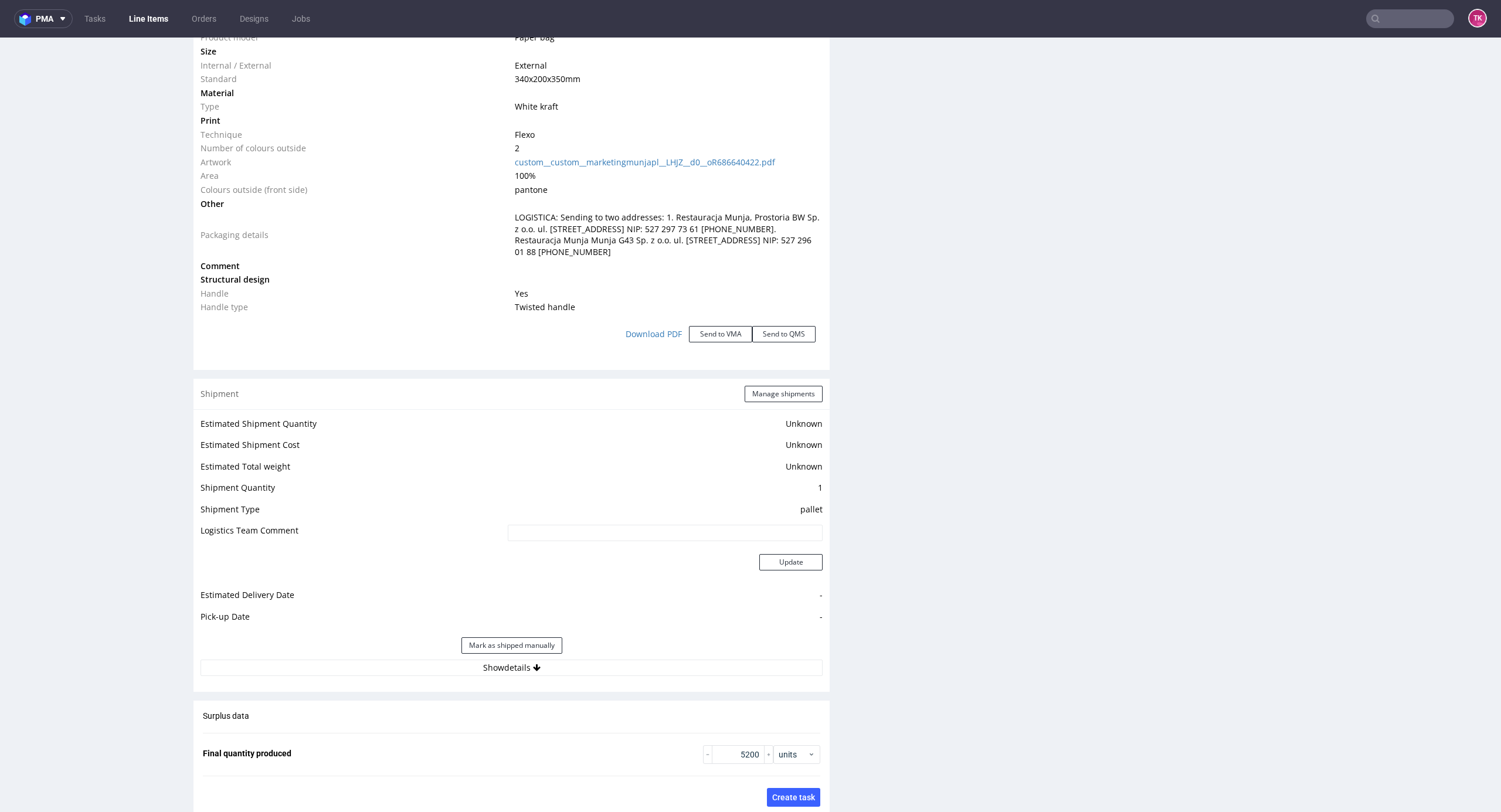
scroll to position [1251, 0]
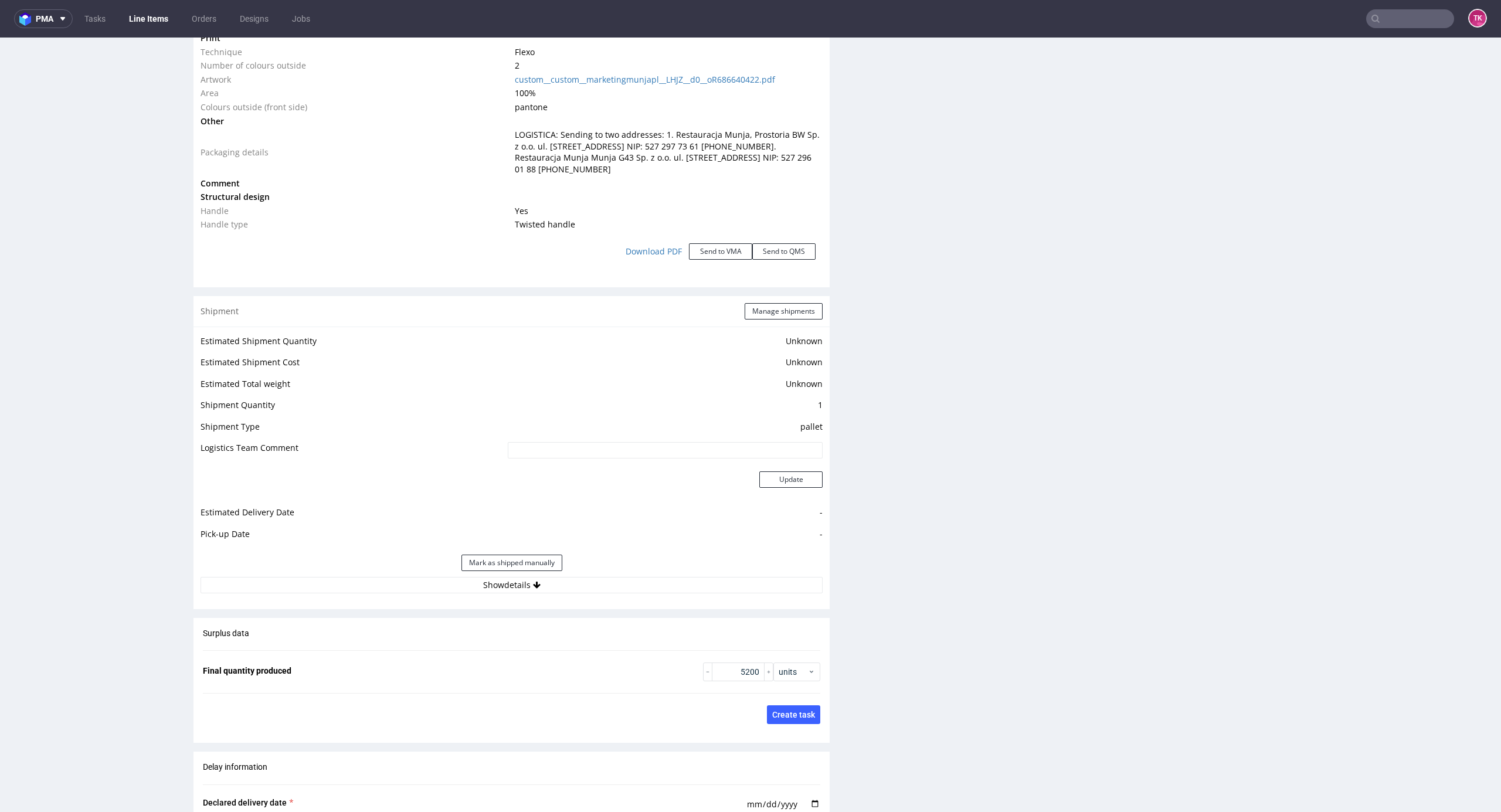
drag, startPoint x: 444, startPoint y: 607, endPoint x: 434, endPoint y: 596, distance: 14.9
click at [443, 605] on div "Shipment Manage shipments Estimated Shipment Quantity Unknown Estimated Shipmen…" at bounding box center [512, 453] width 636 height 313
click at [431, 586] on button "Show details" at bounding box center [512, 585] width 622 height 16
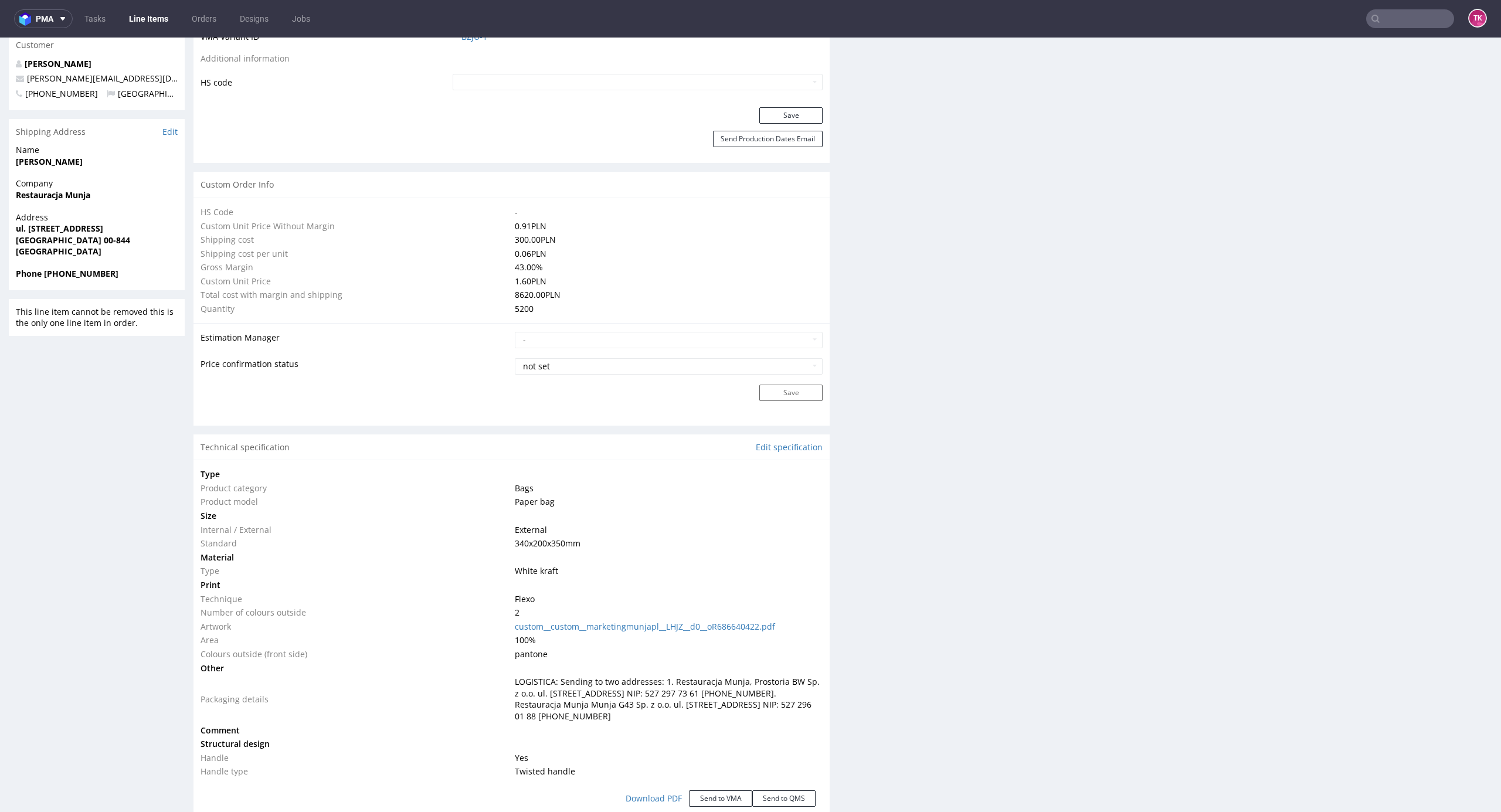
scroll to position [781, 0]
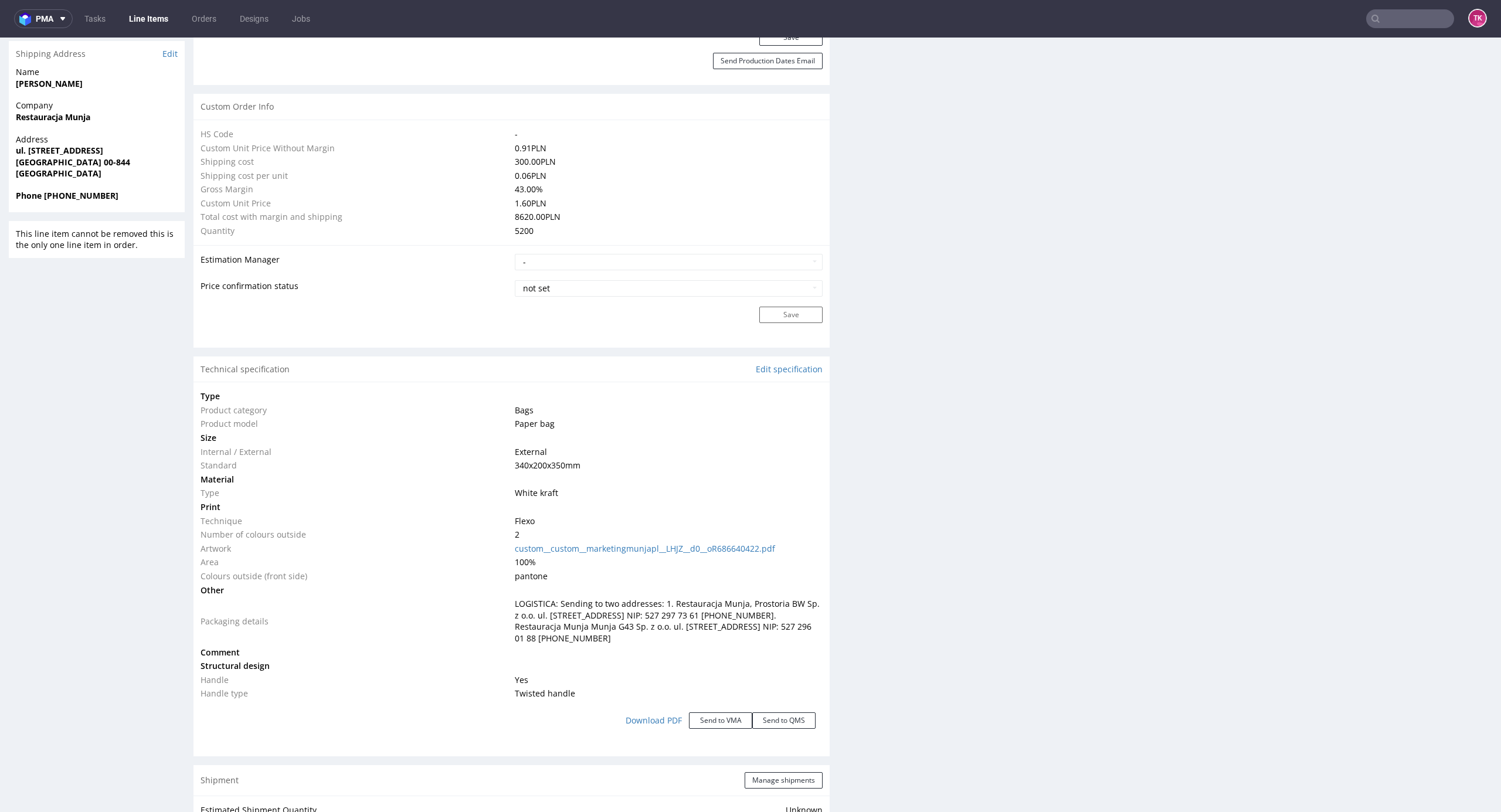
drag, startPoint x: 514, startPoint y: 601, endPoint x: 697, endPoint y: 641, distance: 187.3
click at [697, 641] on td "LOGISTICA: Sending to two addresses: 1. Restauracja Munja, Prostoria BW Sp. z o…" at bounding box center [667, 621] width 311 height 48
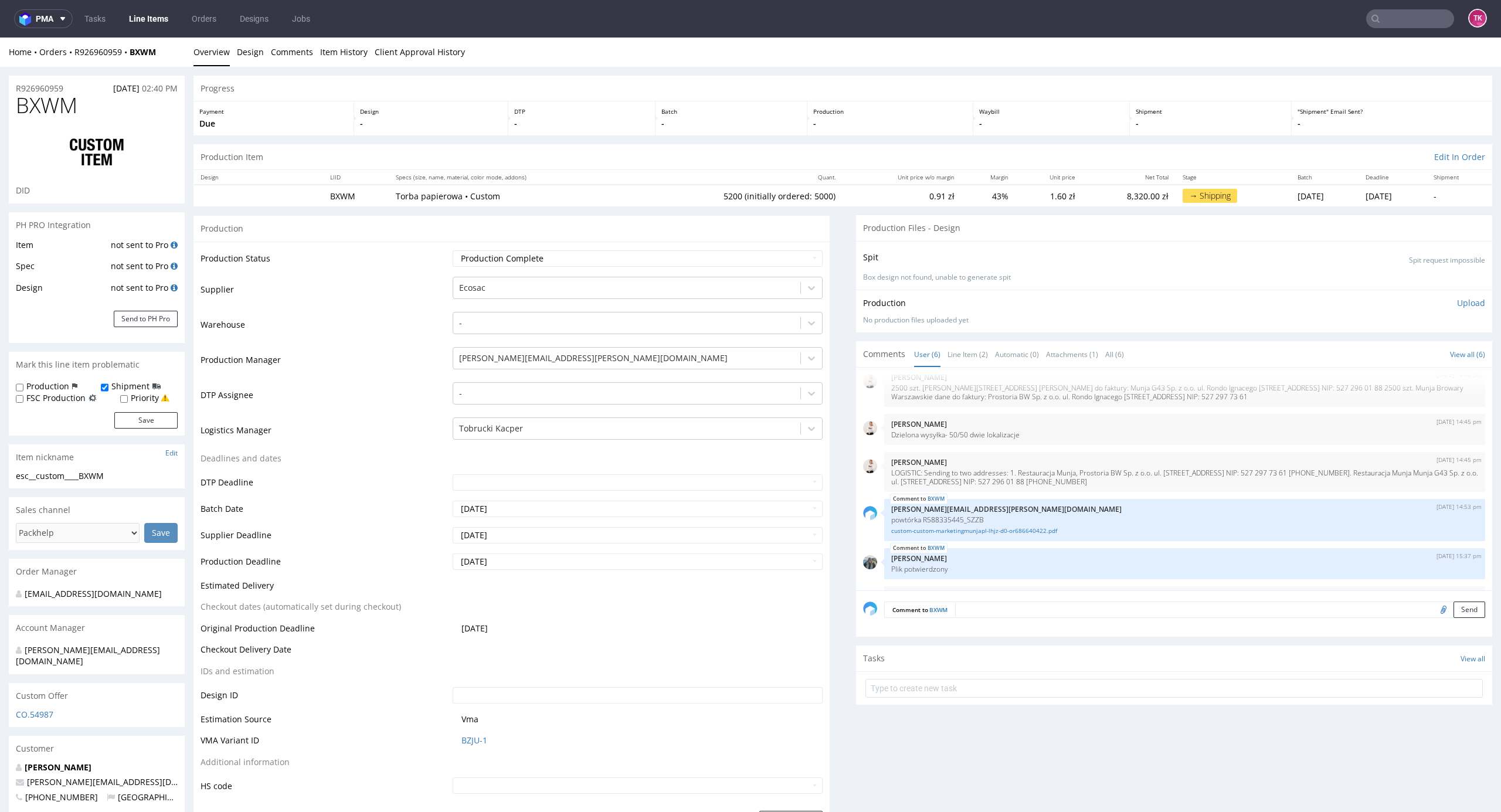
scroll to position [0, 0]
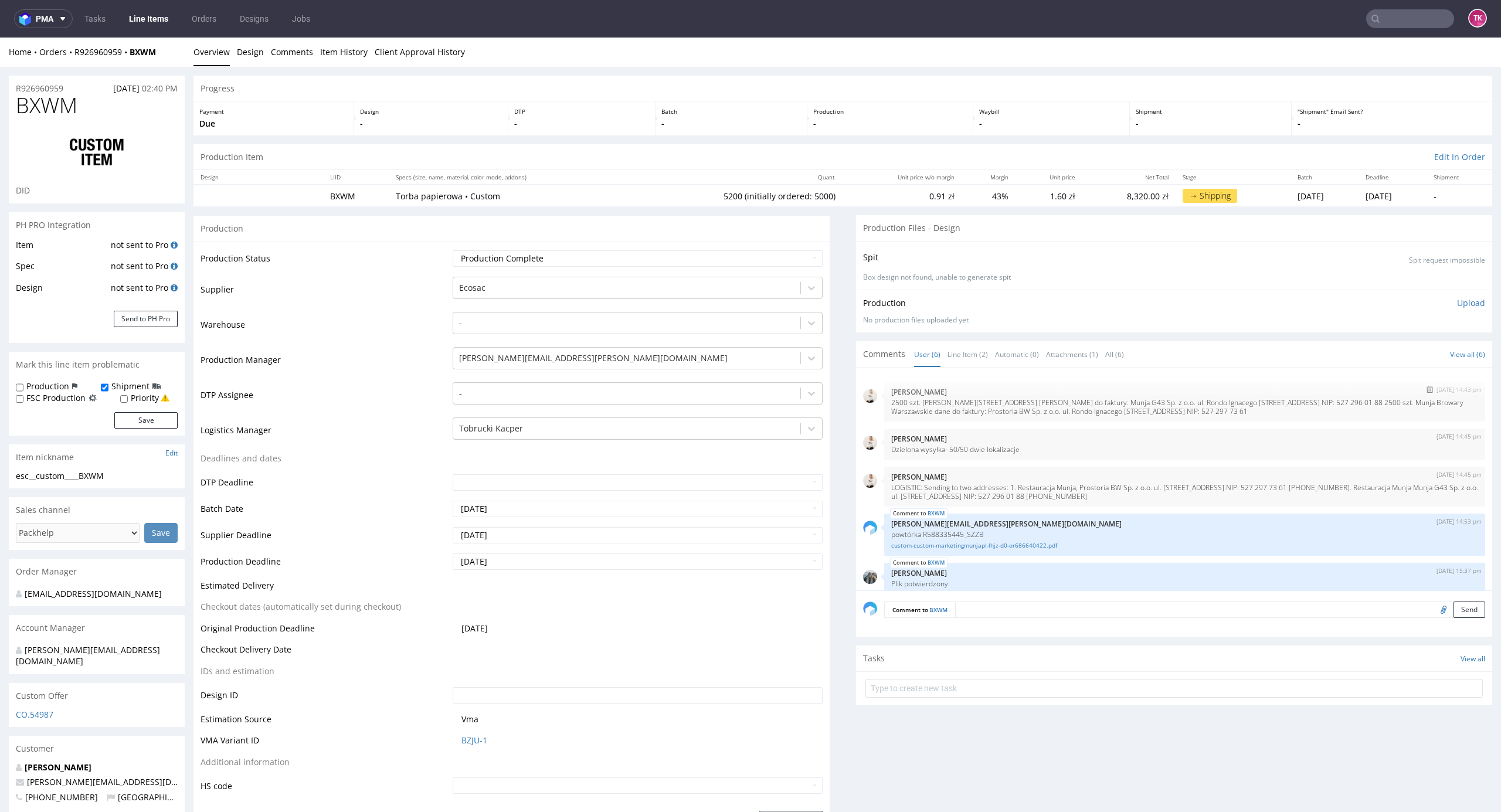
drag, startPoint x: 939, startPoint y: 404, endPoint x: 1292, endPoint y: 411, distance: 353.1
click at [1292, 411] on p "2500 szt. Munja Grzybowska 43 dane do faktury: Munja G43 Sp. z o.o. ul. Rondo I…" at bounding box center [1185, 407] width 587 height 18
drag, startPoint x: 883, startPoint y: 446, endPoint x: 1021, endPoint y: 487, distance: 144.0
click at [1025, 460] on div "21st Jul 25 | 14:43 pm Mari Fok 2500 szt. Munja Grzybowska 43 dane do faktury: …" at bounding box center [1178, 482] width 629 height 216
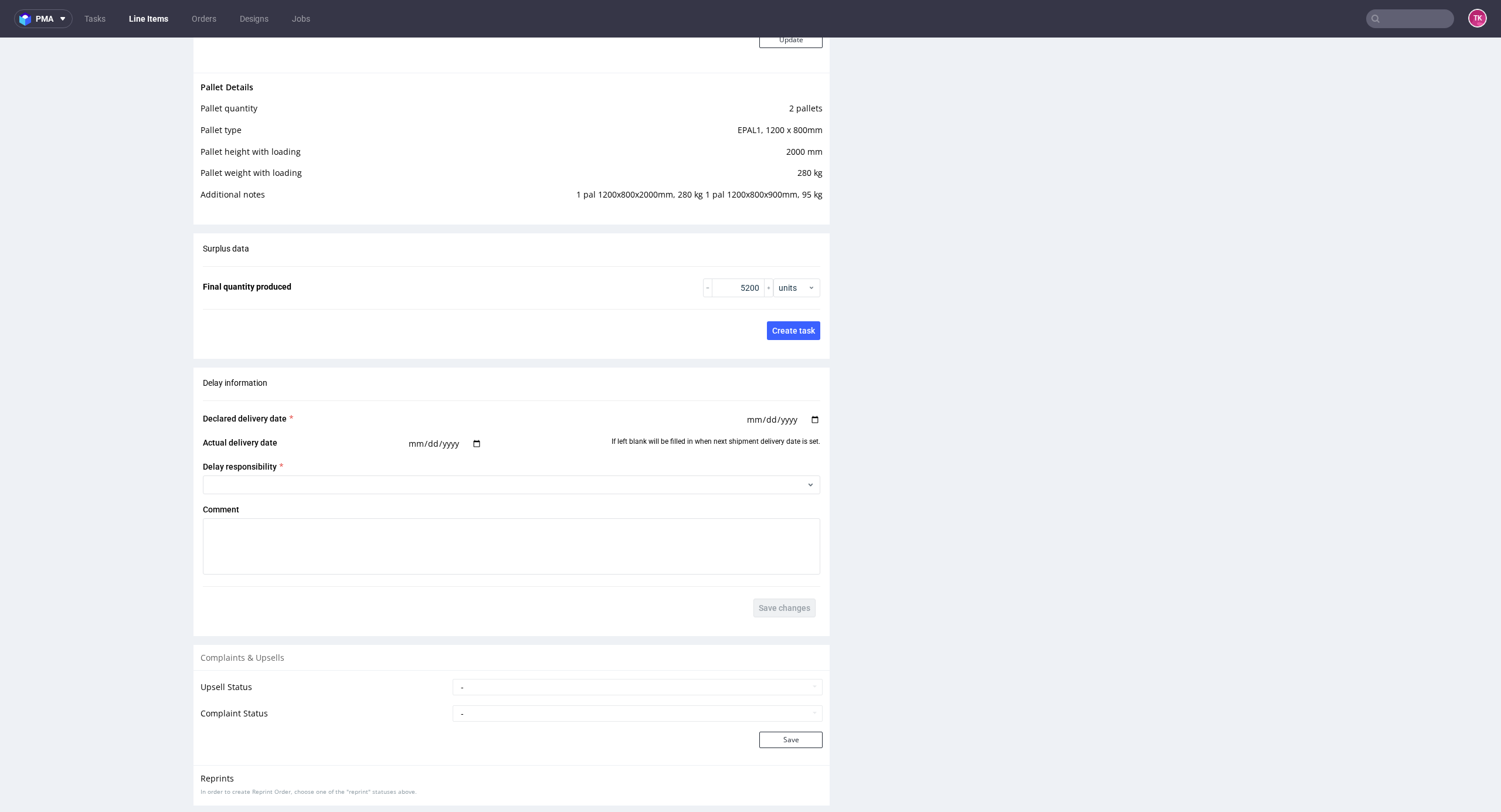
scroll to position [1744, 0]
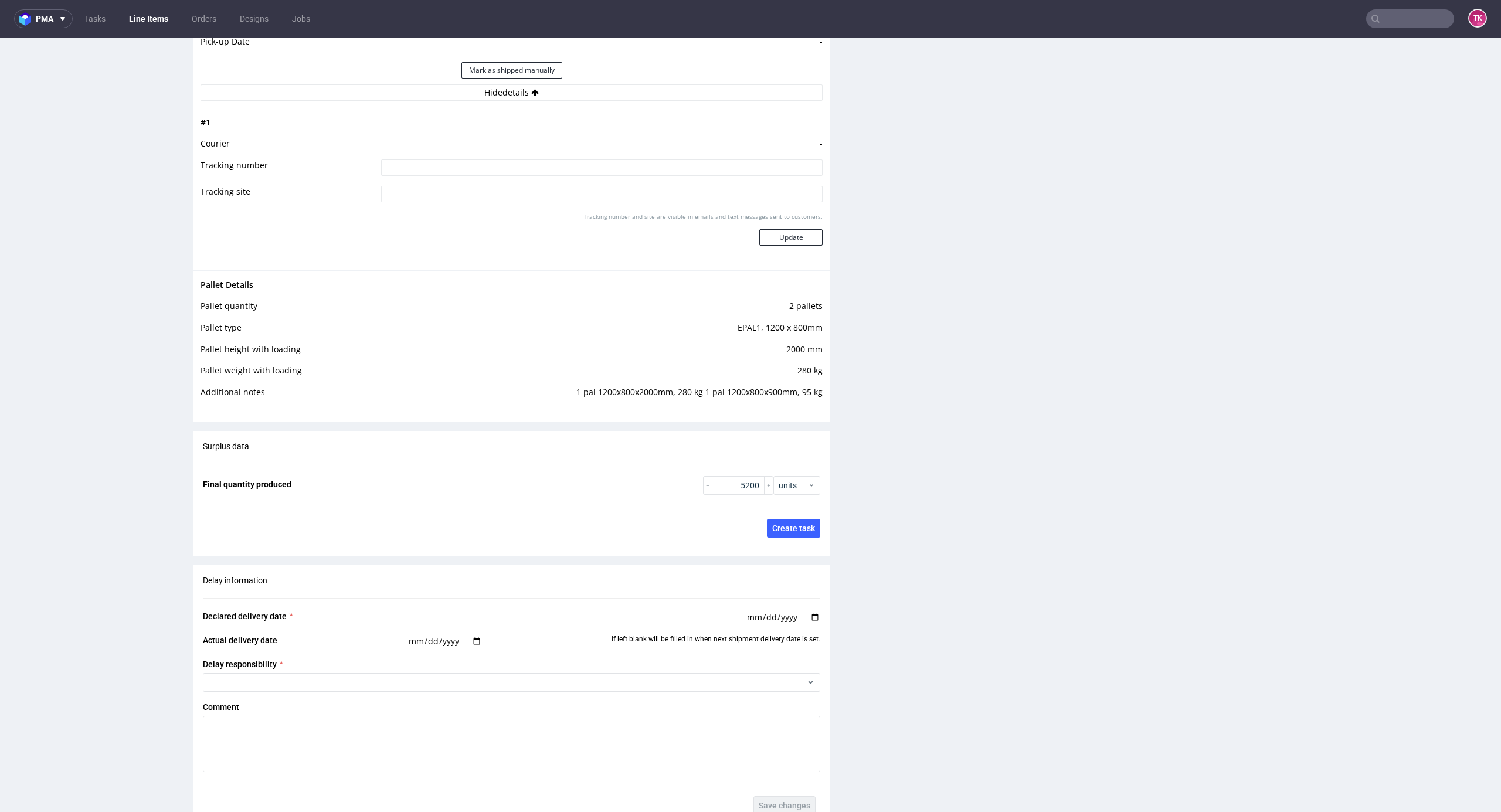
click at [164, 12] on link "Line Items" at bounding box center [149, 19] width 54 height 19
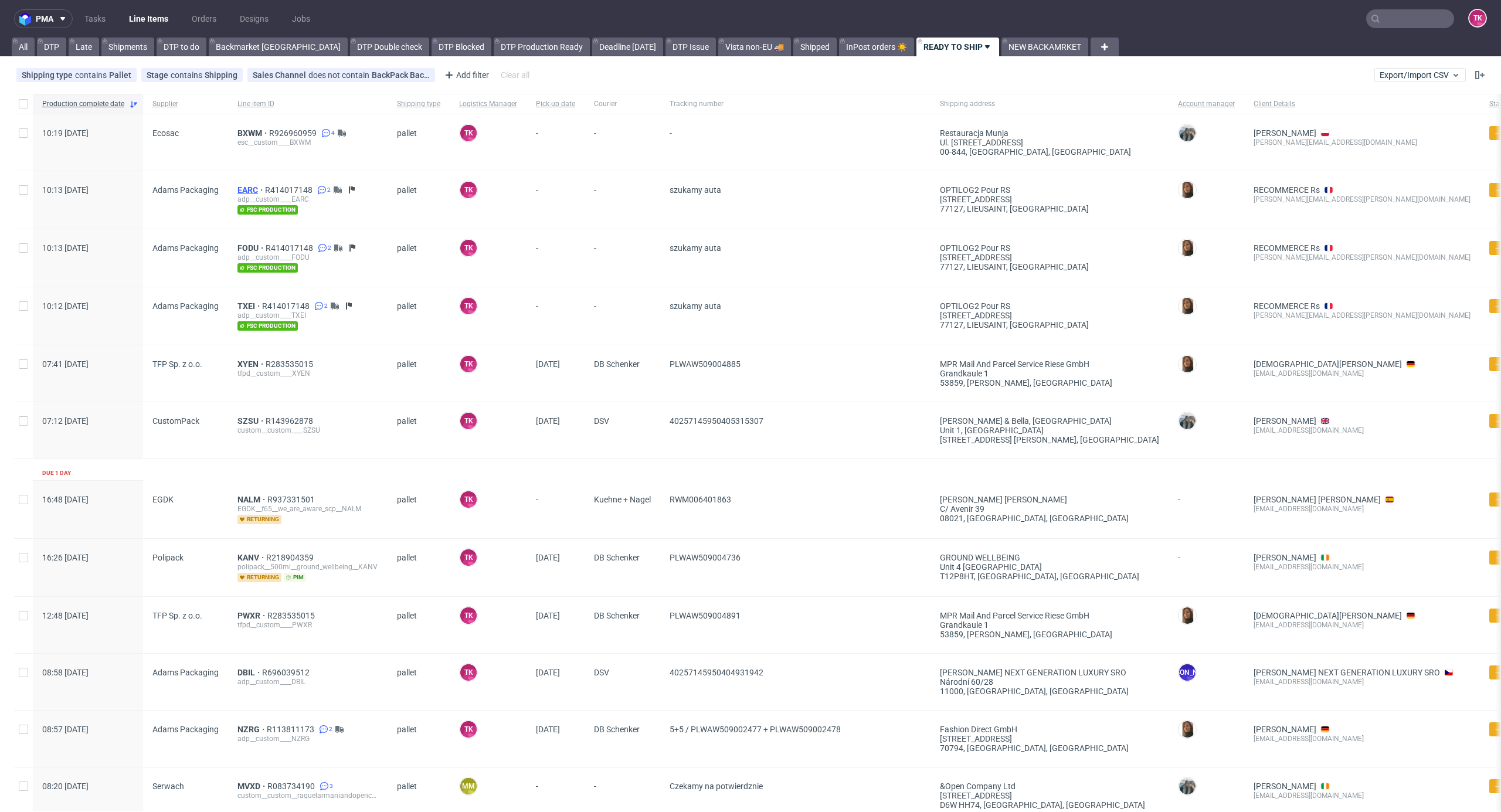
drag, startPoint x: 243, startPoint y: 196, endPoint x: 240, endPoint y: 188, distance: 8.5
drag, startPoint x: 246, startPoint y: 238, endPoint x: 242, endPoint y: 245, distance: 8.1
click at [245, 182] on div "EARC R414017148 2 adp__custom____EARC fsc production" at bounding box center [308, 200] width 160 height 58
click at [125, 24] on link "Line Items" at bounding box center [149, 19] width 54 height 19
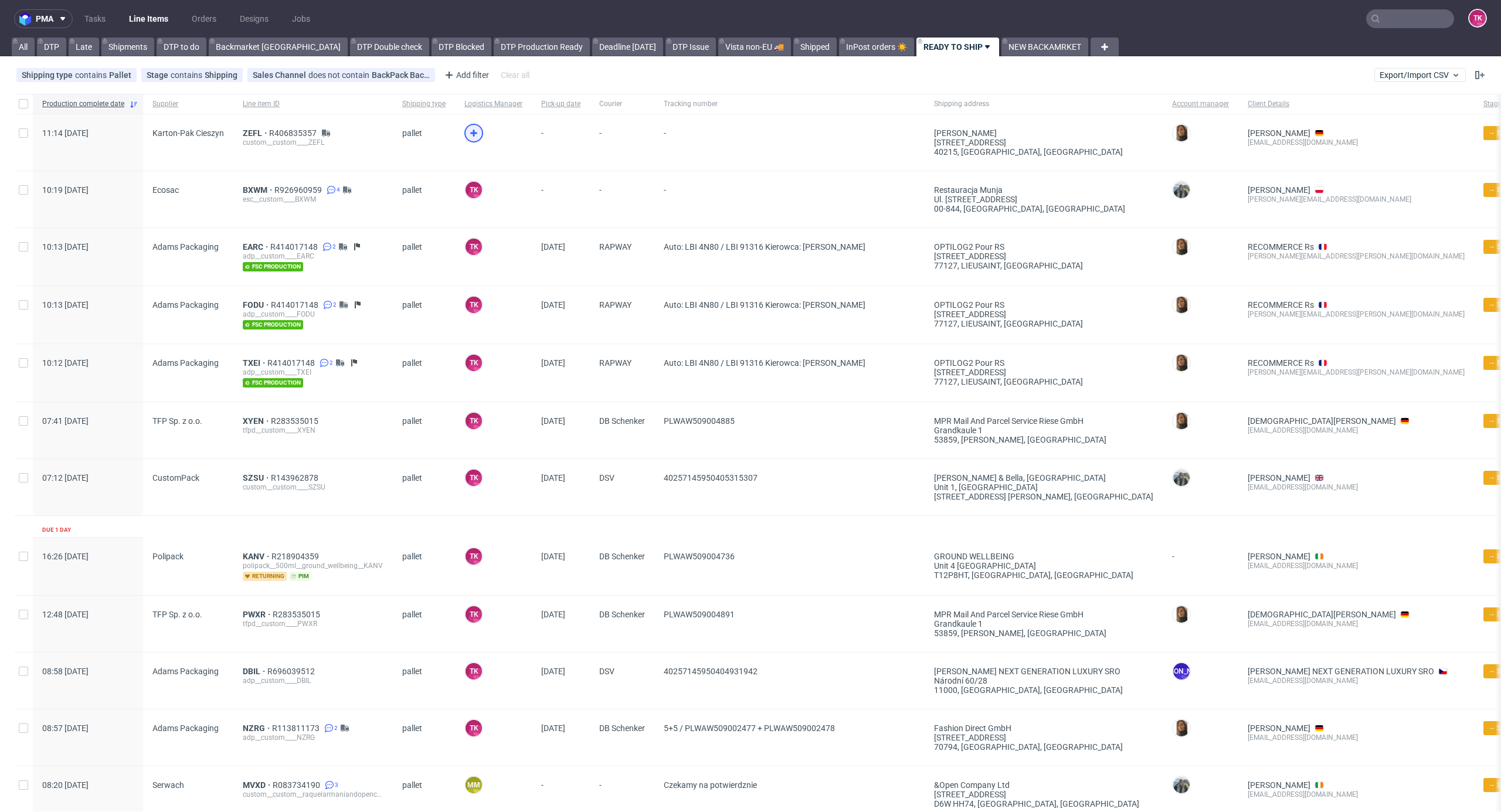
click at [478, 130] on div at bounding box center [474, 133] width 19 height 19
drag, startPoint x: 233, startPoint y: 191, endPoint x: 277, endPoint y: 202, distance: 45.4
click at [273, 184] on div "BXWM R926960959 4 esc__custom____BXWM" at bounding box center [313, 199] width 160 height 56
copy span "BXWM"
click at [249, 193] on span "BXWM" at bounding box center [258, 190] width 32 height 10
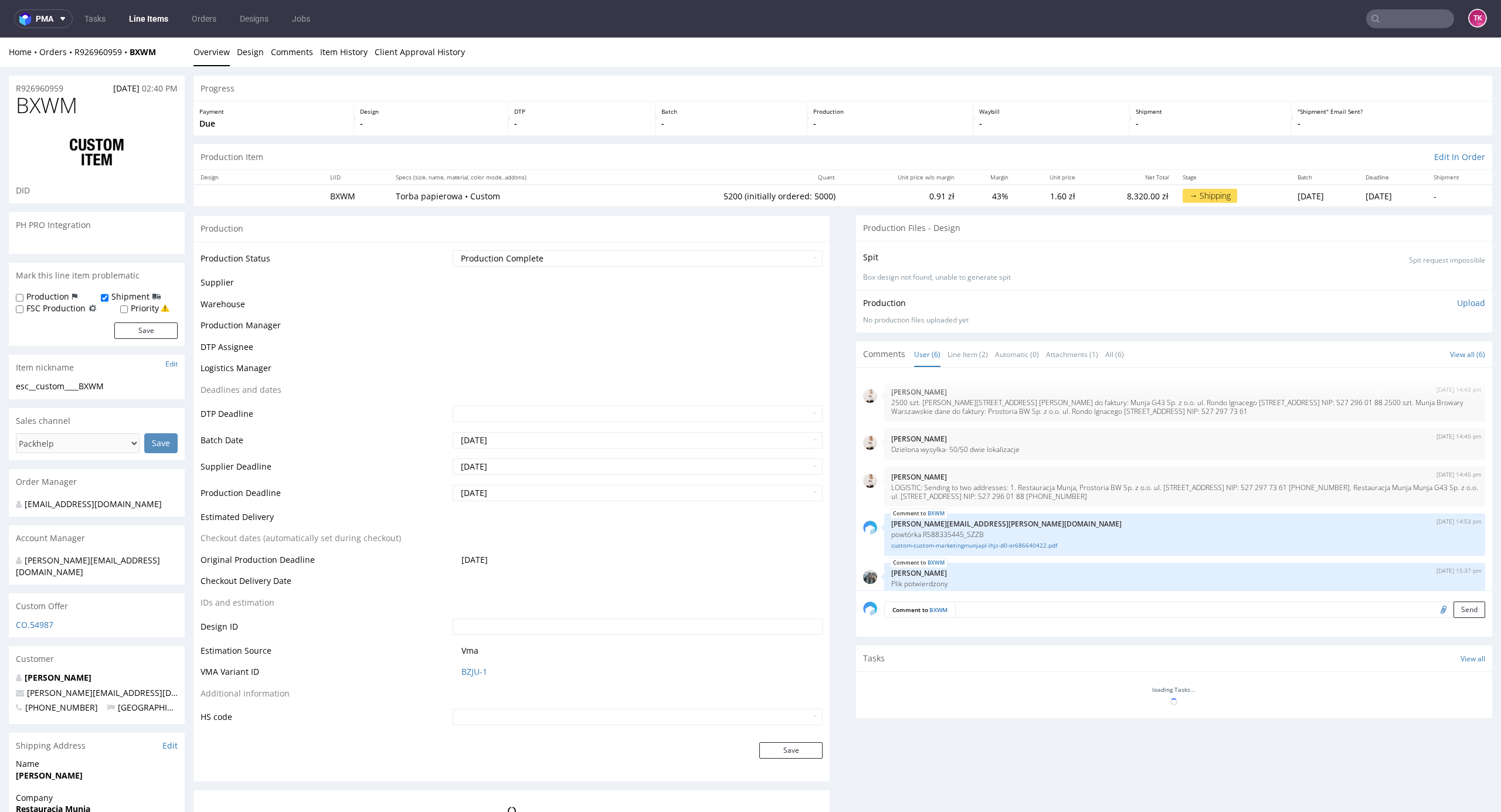
scroll to position [48, 0]
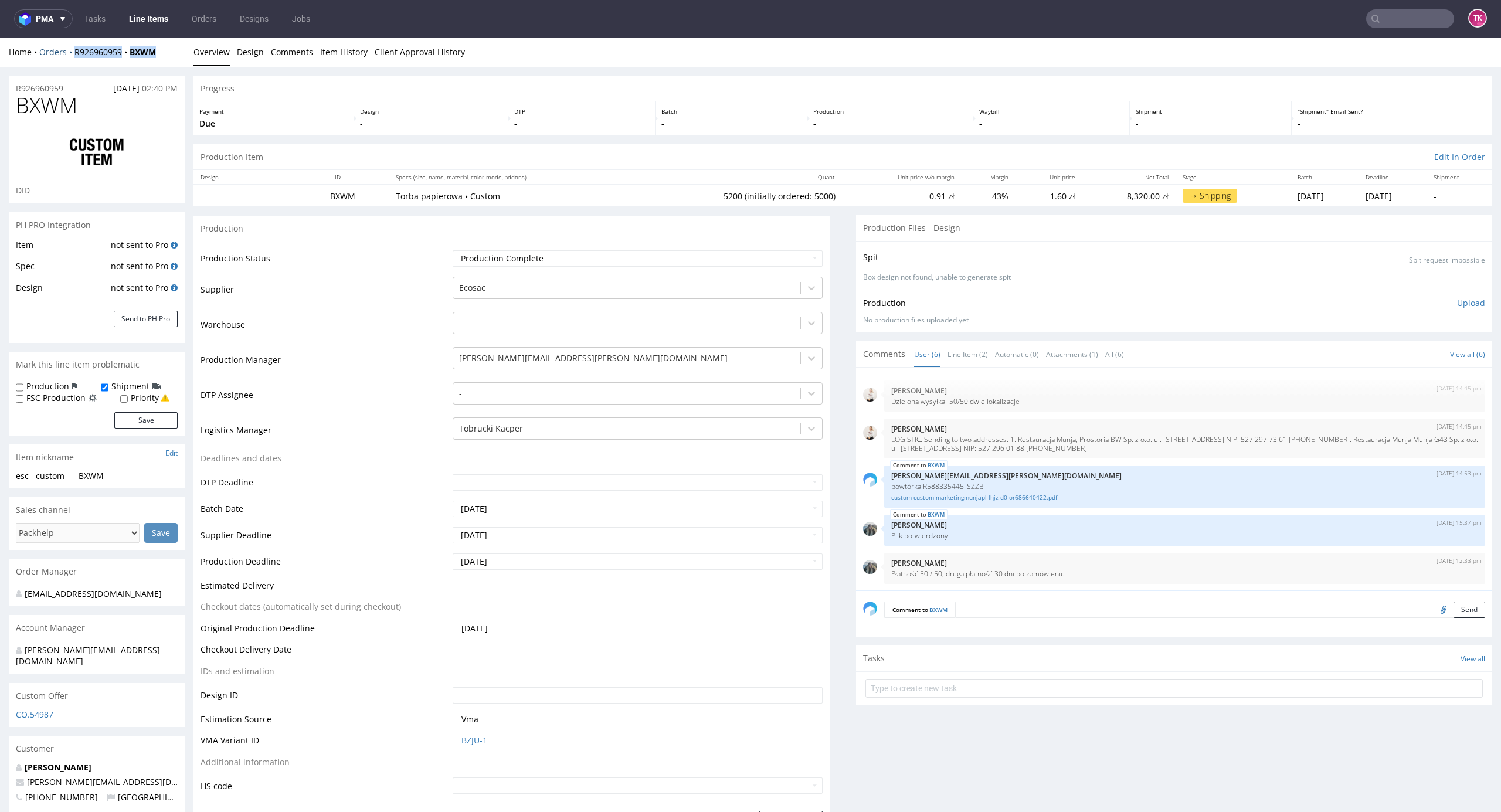
drag, startPoint x: 170, startPoint y: 43, endPoint x: 77, endPoint y: 63, distance: 95.1
click at [73, 54] on div "Home Orders R926960959 BXWM Overview Design Comments Item History Client Approv…" at bounding box center [750, 52] width 1501 height 29
copy div "R926960959 BXWM"
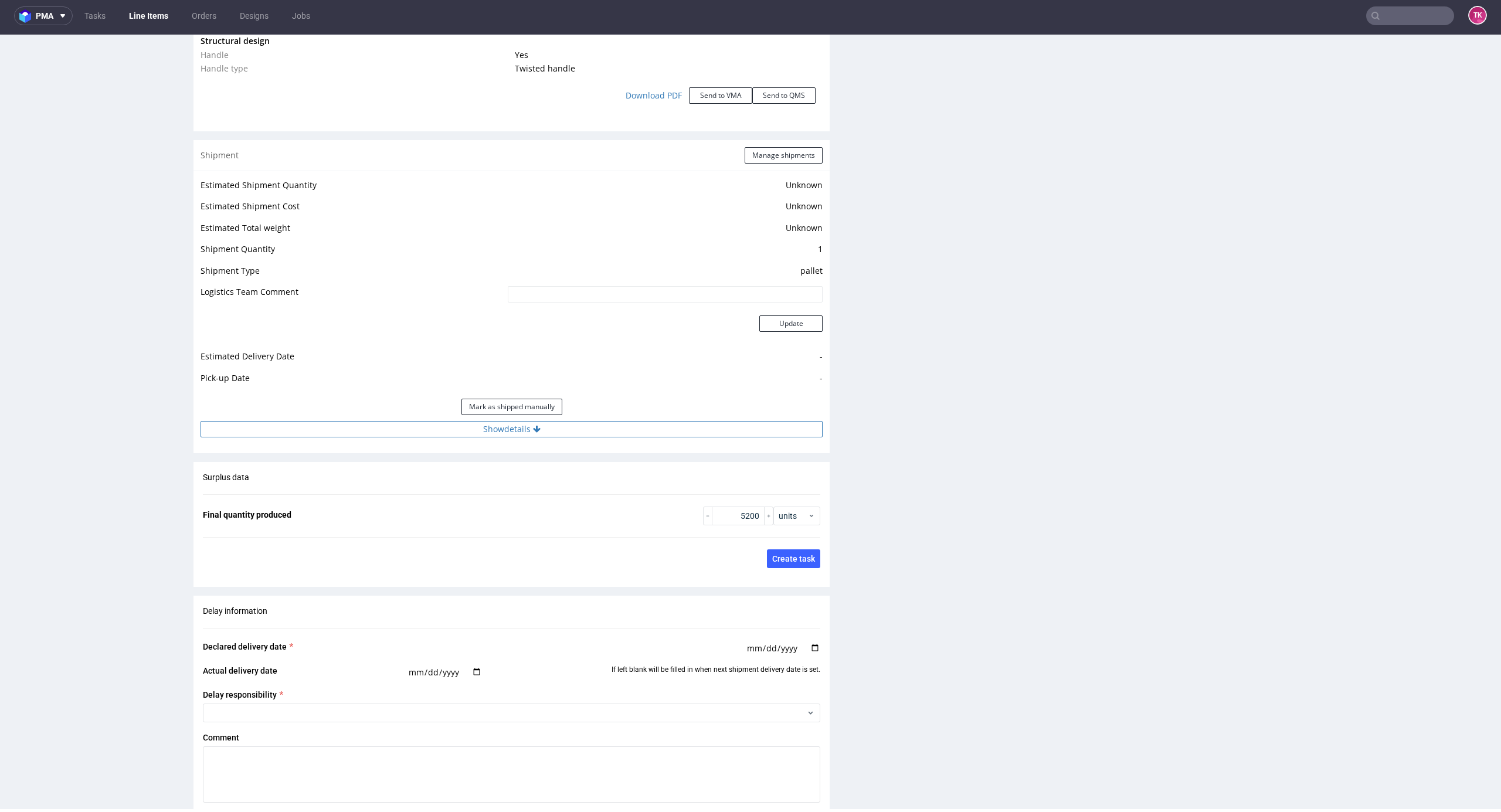
scroll to position [1407, 0]
click at [674, 410] on div "Mark as shipped manually" at bounding box center [512, 403] width 622 height 28
click at [678, 426] on button "Show details" at bounding box center [512, 425] width 622 height 16
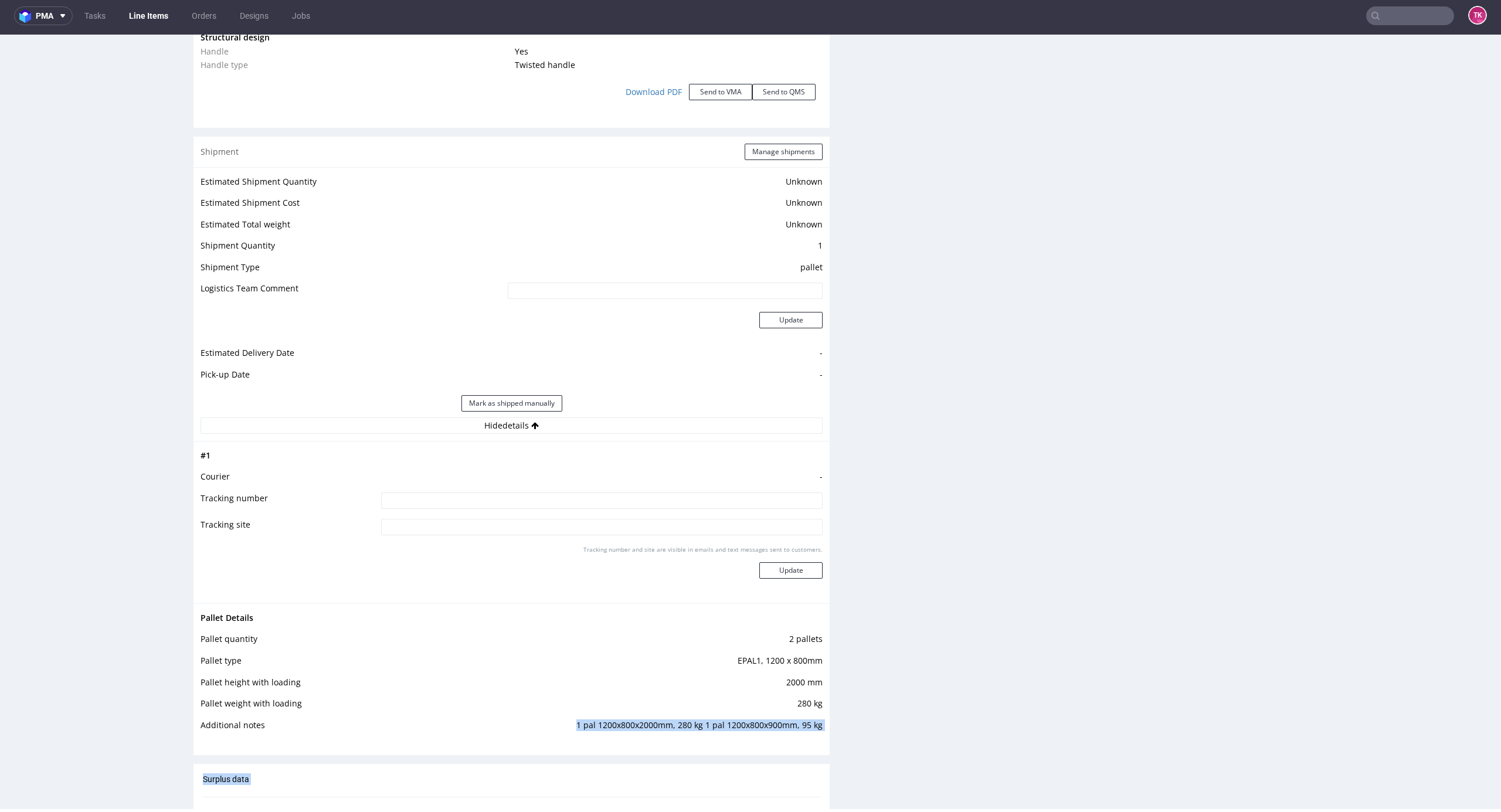
drag, startPoint x: 563, startPoint y: 722, endPoint x: 827, endPoint y: 734, distance: 264.3
click at [829, 734] on div "Progress Payment Due Design - DTP - Batch - Production - Waybill - Shipment - "…" at bounding box center [843, 54] width 1299 height 2776
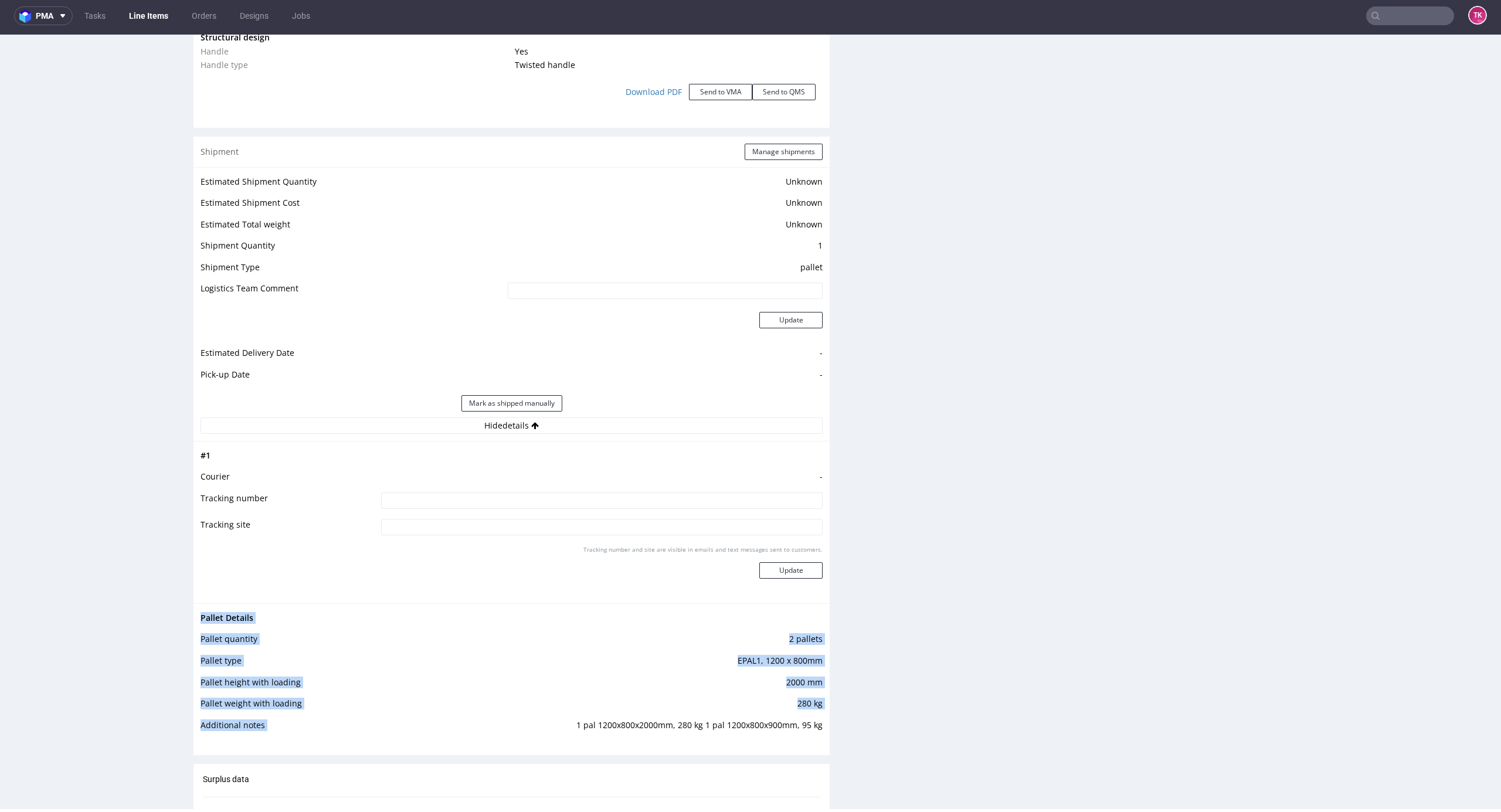
copy tbody "Pallet Details Pallet quantity 2 pallets Pallet type EPAL1, 1200 x 800mm Pallet…"
click at [620, 497] on input at bounding box center [602, 501] width 442 height 16
type input "czekamy na info"
drag, startPoint x: 777, startPoint y: 561, endPoint x: 772, endPoint y: 571, distance: 11.2
click at [772, 571] on div "Tracking number and site are visible in emails and text messages sent to custom…" at bounding box center [602, 567] width 442 height 42
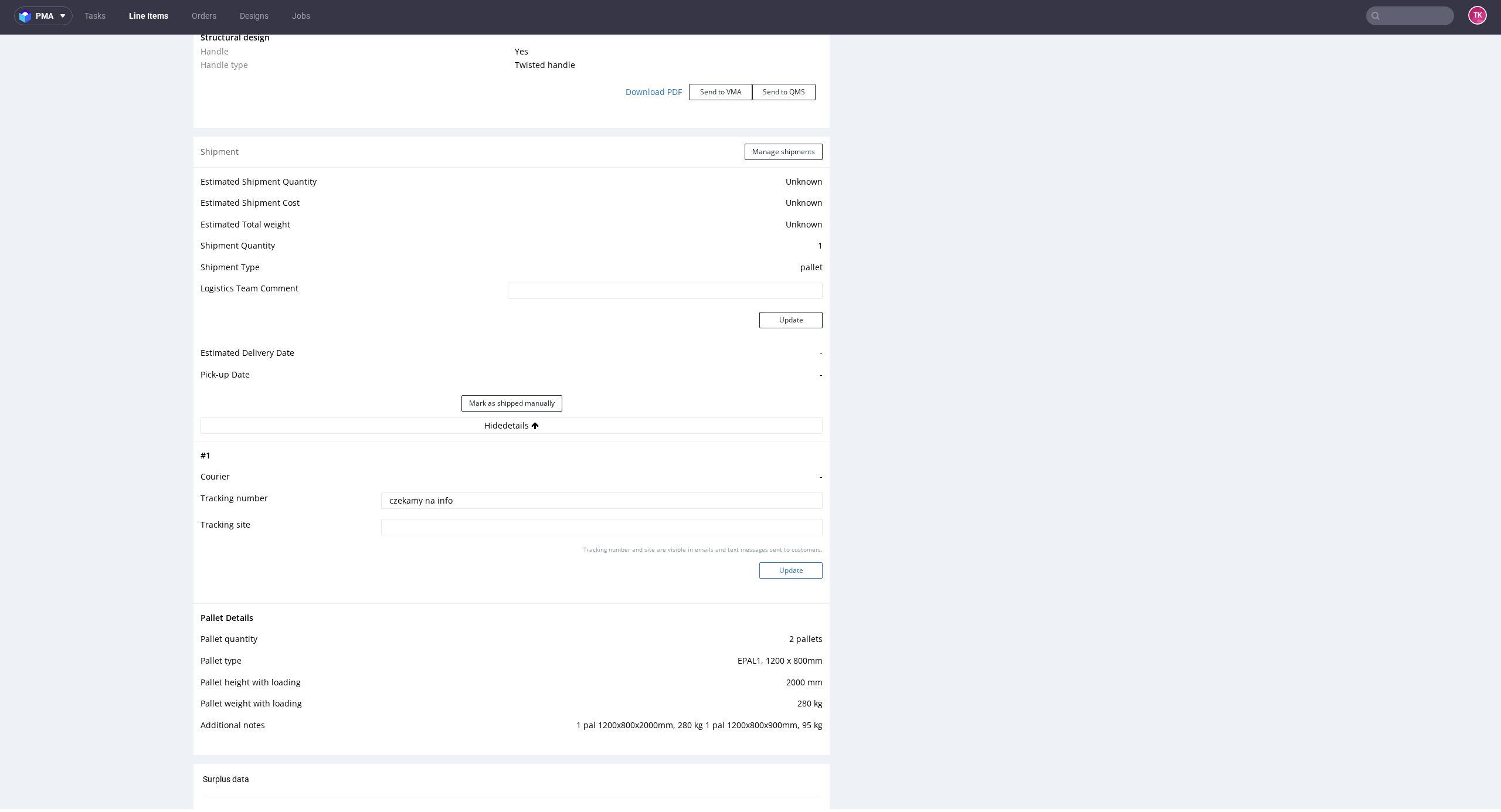
click at [772, 571] on button "Update" at bounding box center [791, 571] width 63 height 16
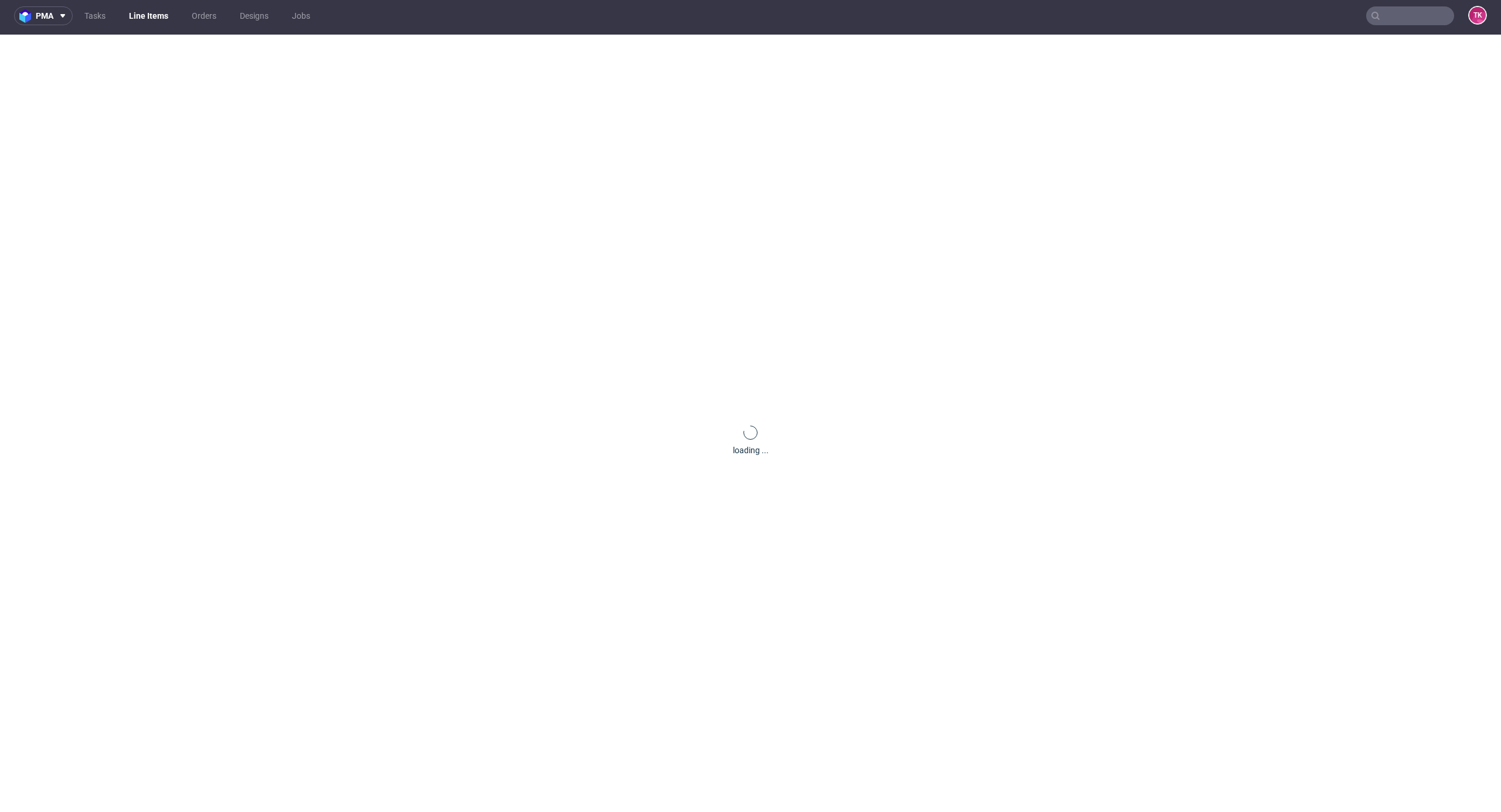
scroll to position [0, 0]
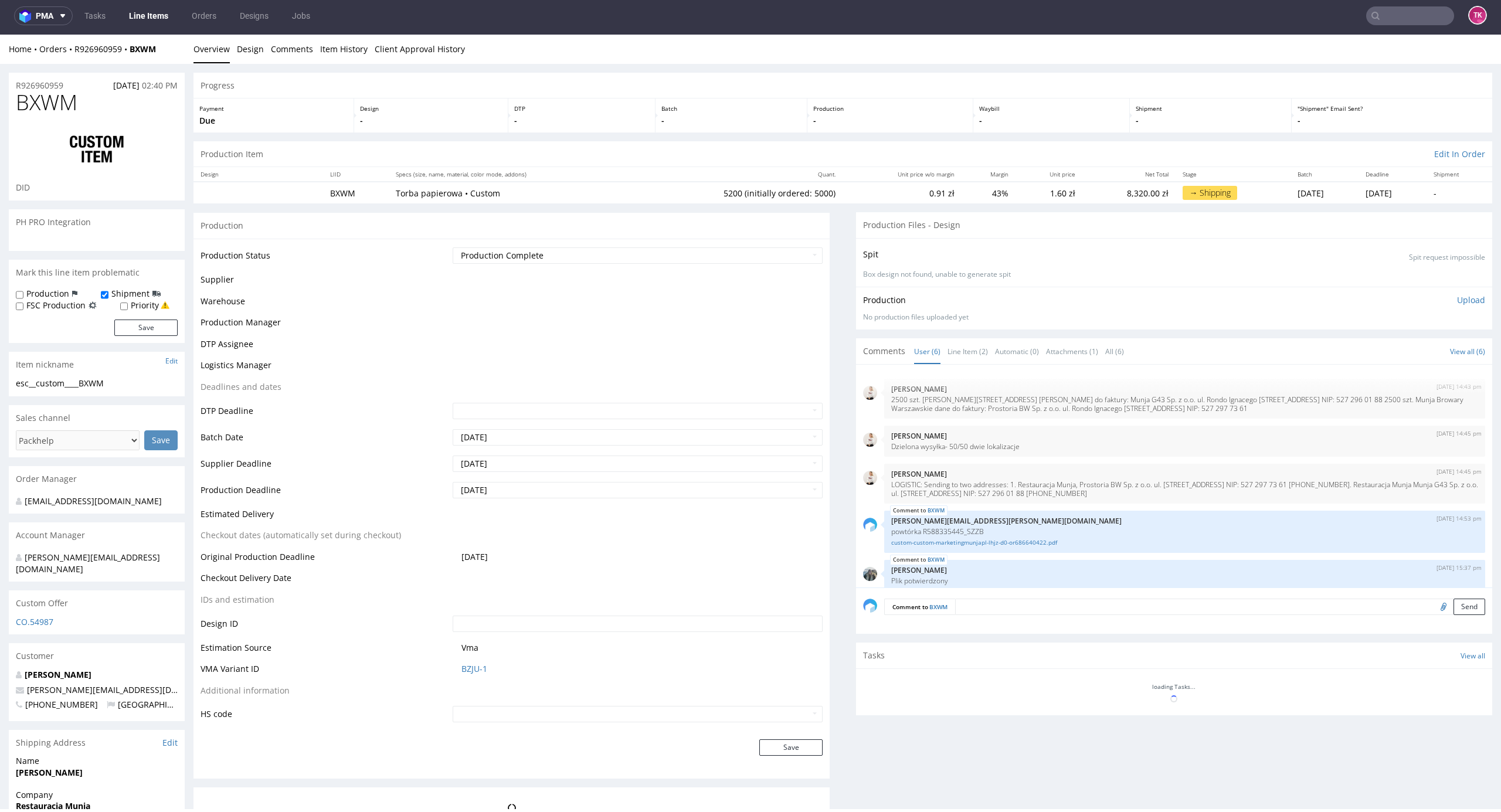
click at [137, 27] on nav "pma Tasks Line Items Orders Designs Jobs TK" at bounding box center [750, 16] width 1501 height 37
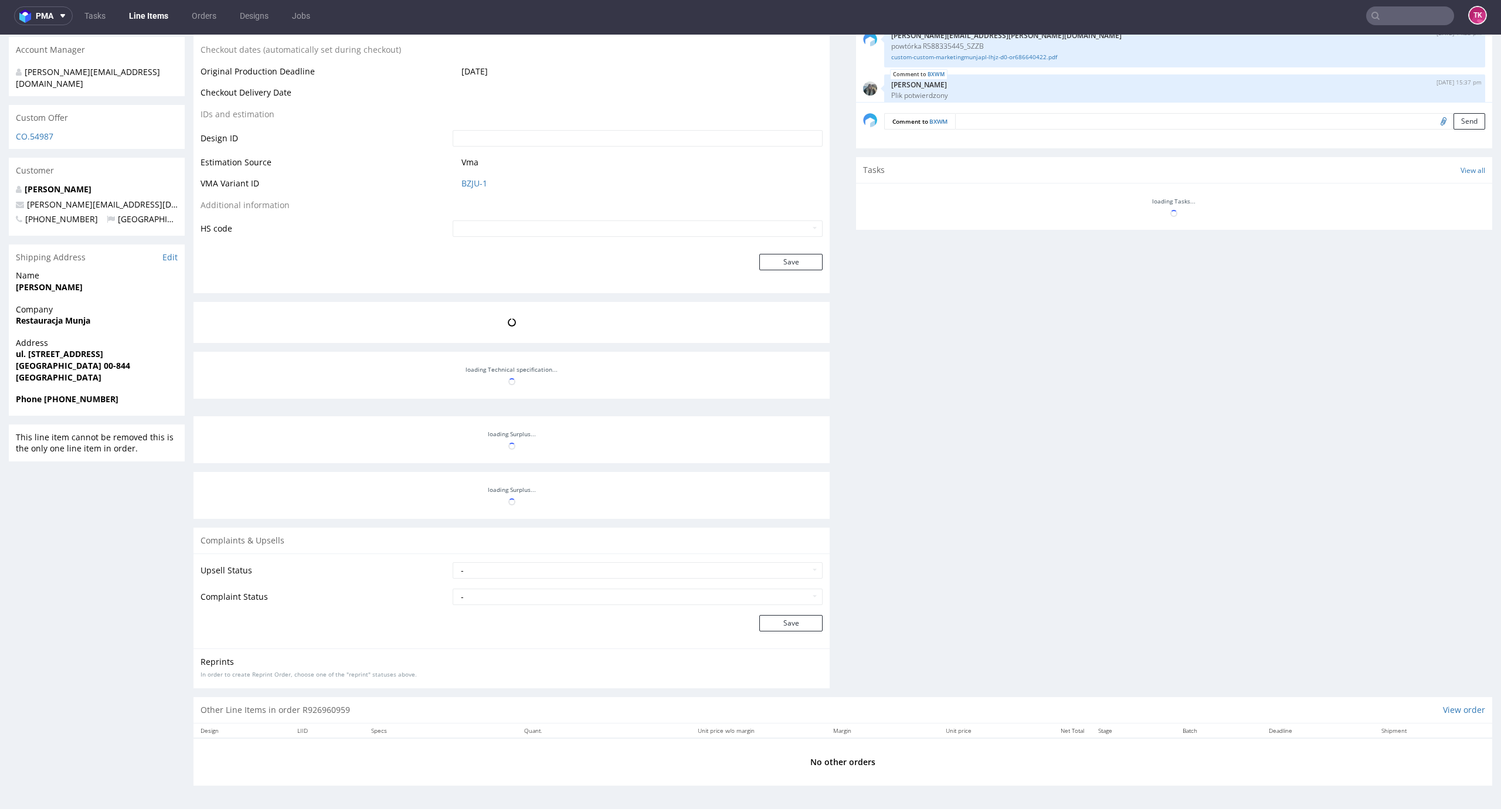
scroll to position [48, 0]
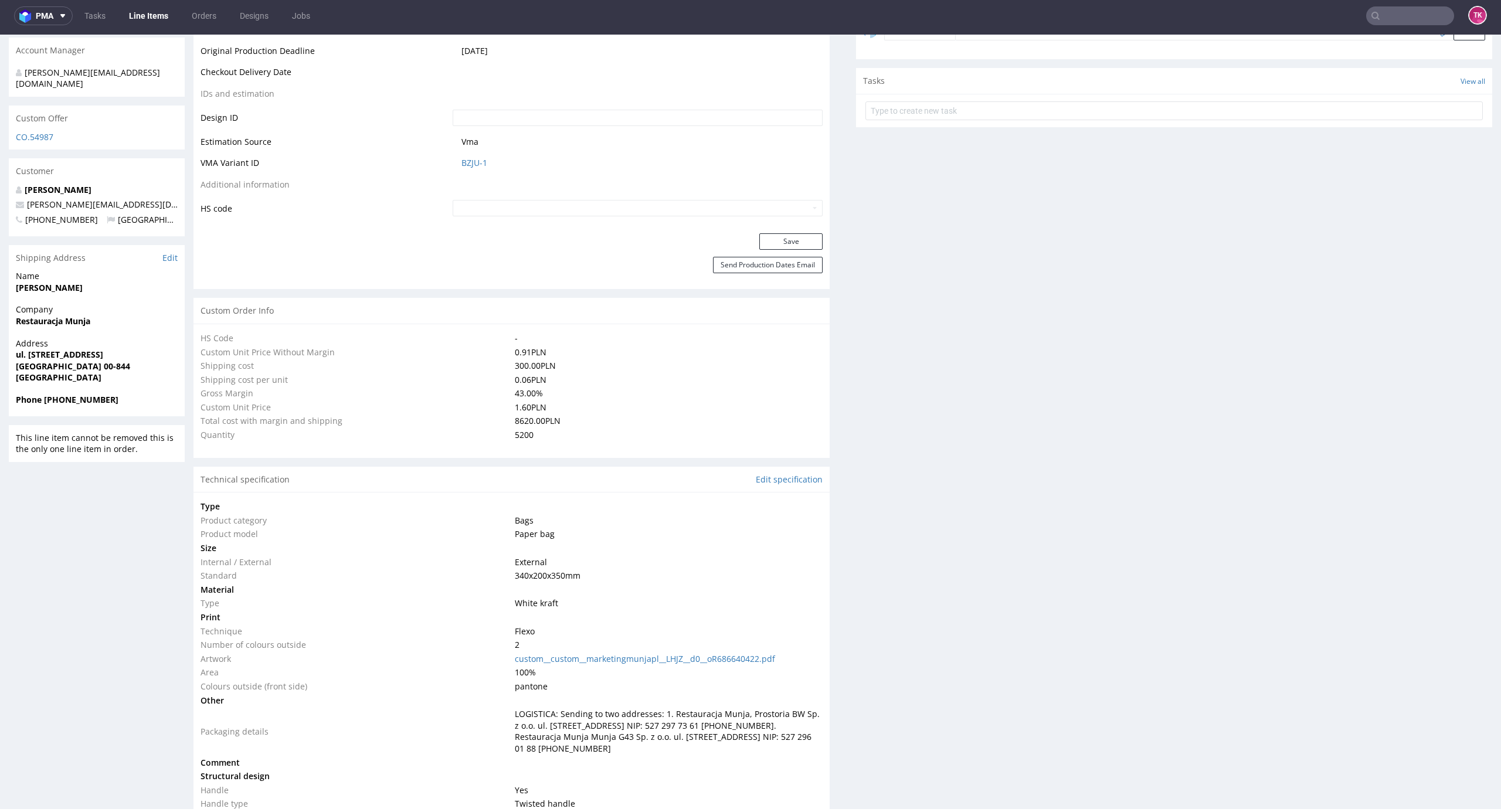
click at [137, 19] on link "Line Items" at bounding box center [149, 16] width 54 height 19
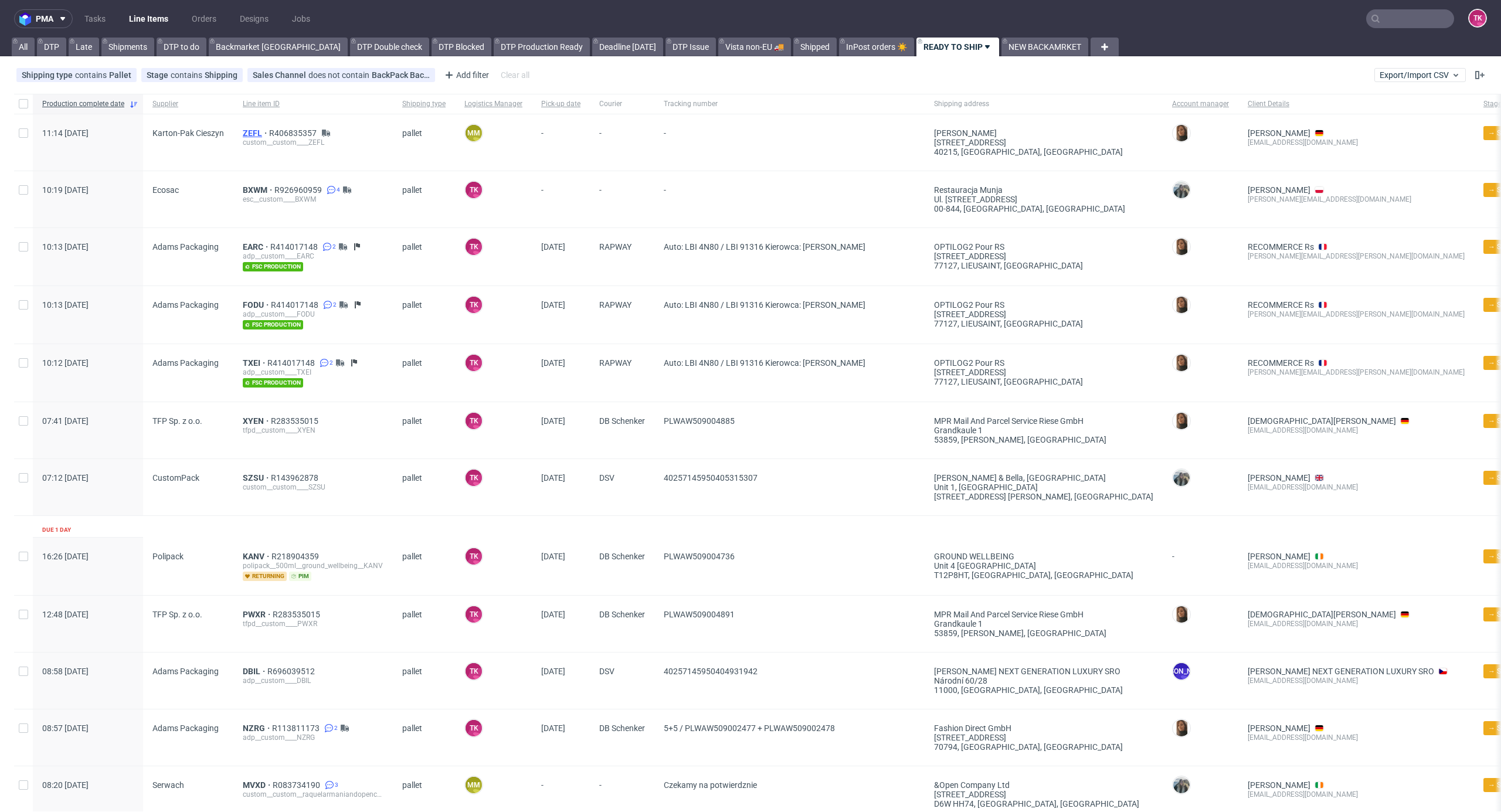
click at [251, 128] on span "ZEFL" at bounding box center [255, 133] width 27 height 10
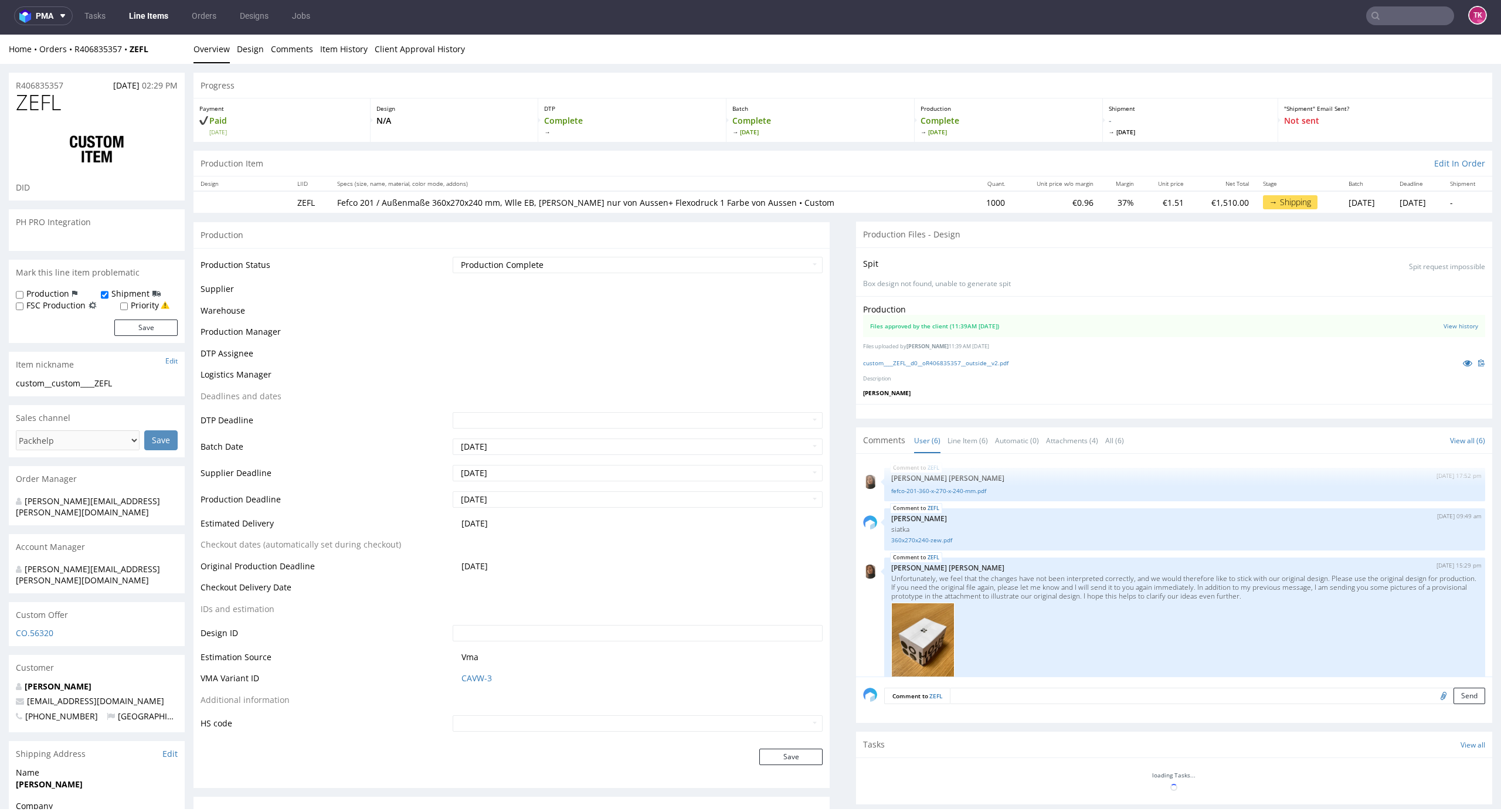
scroll to position [96, 0]
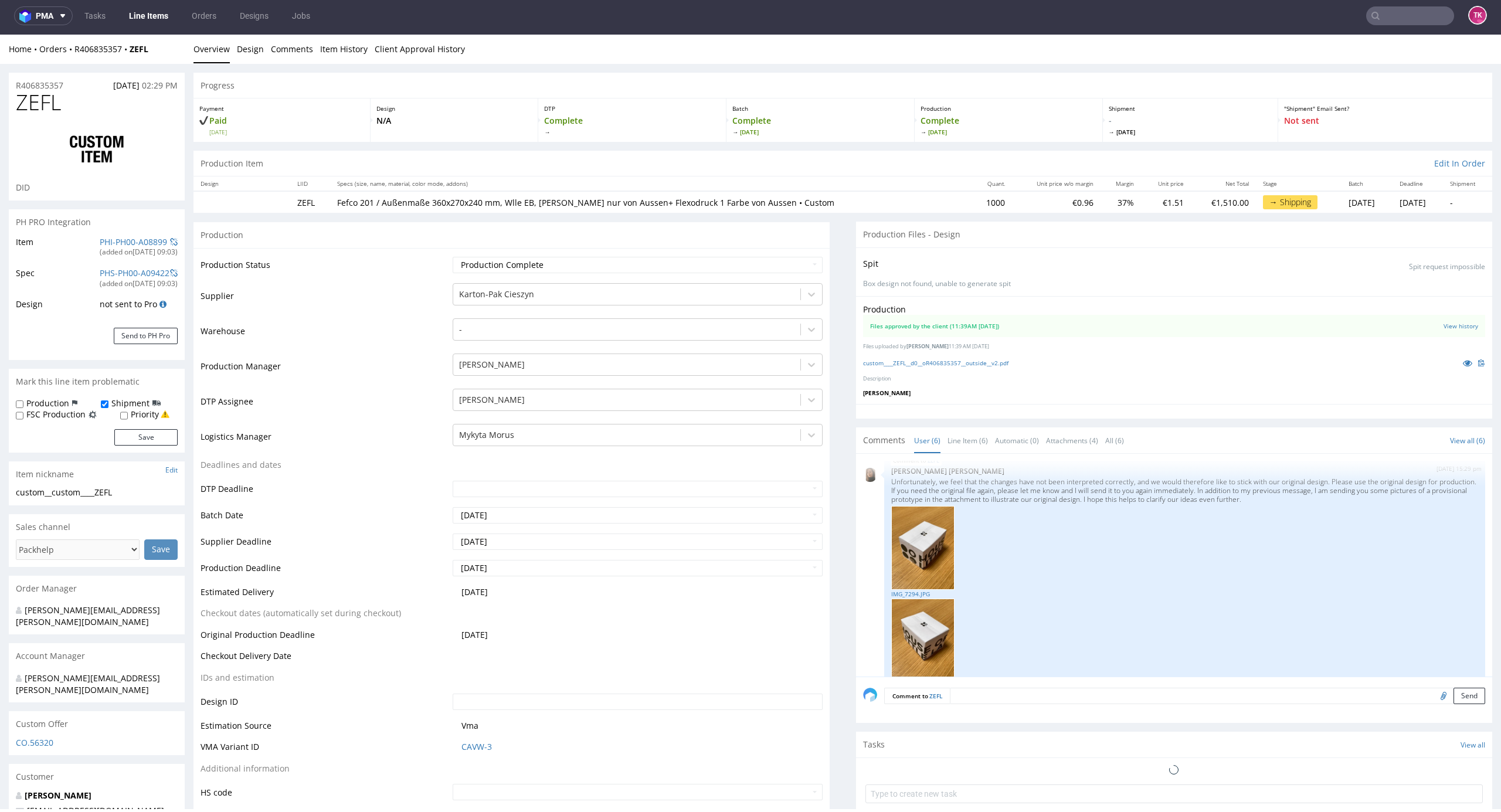
select select "in_progress"
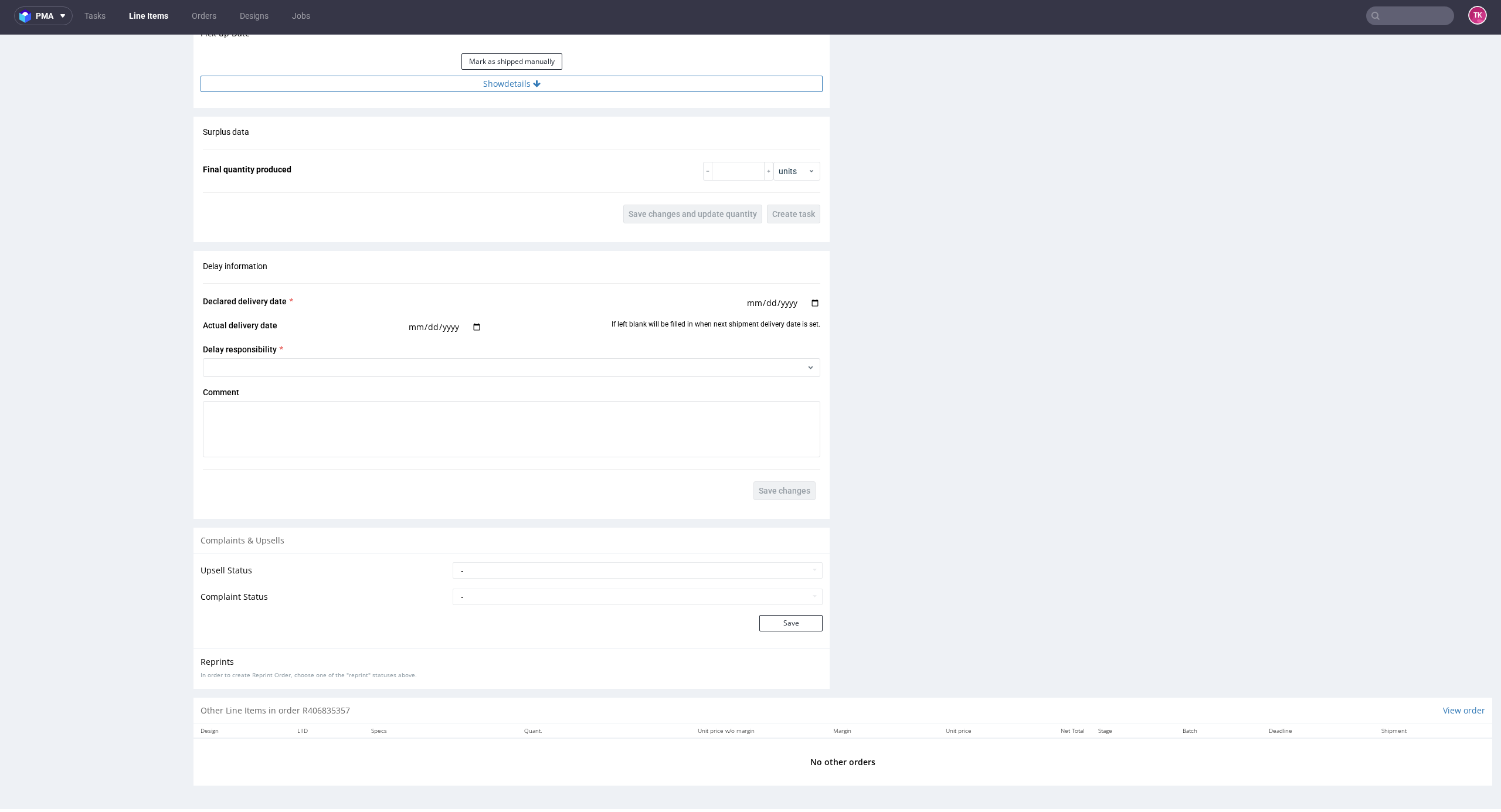
click at [593, 88] on button "Show details" at bounding box center [512, 84] width 622 height 16
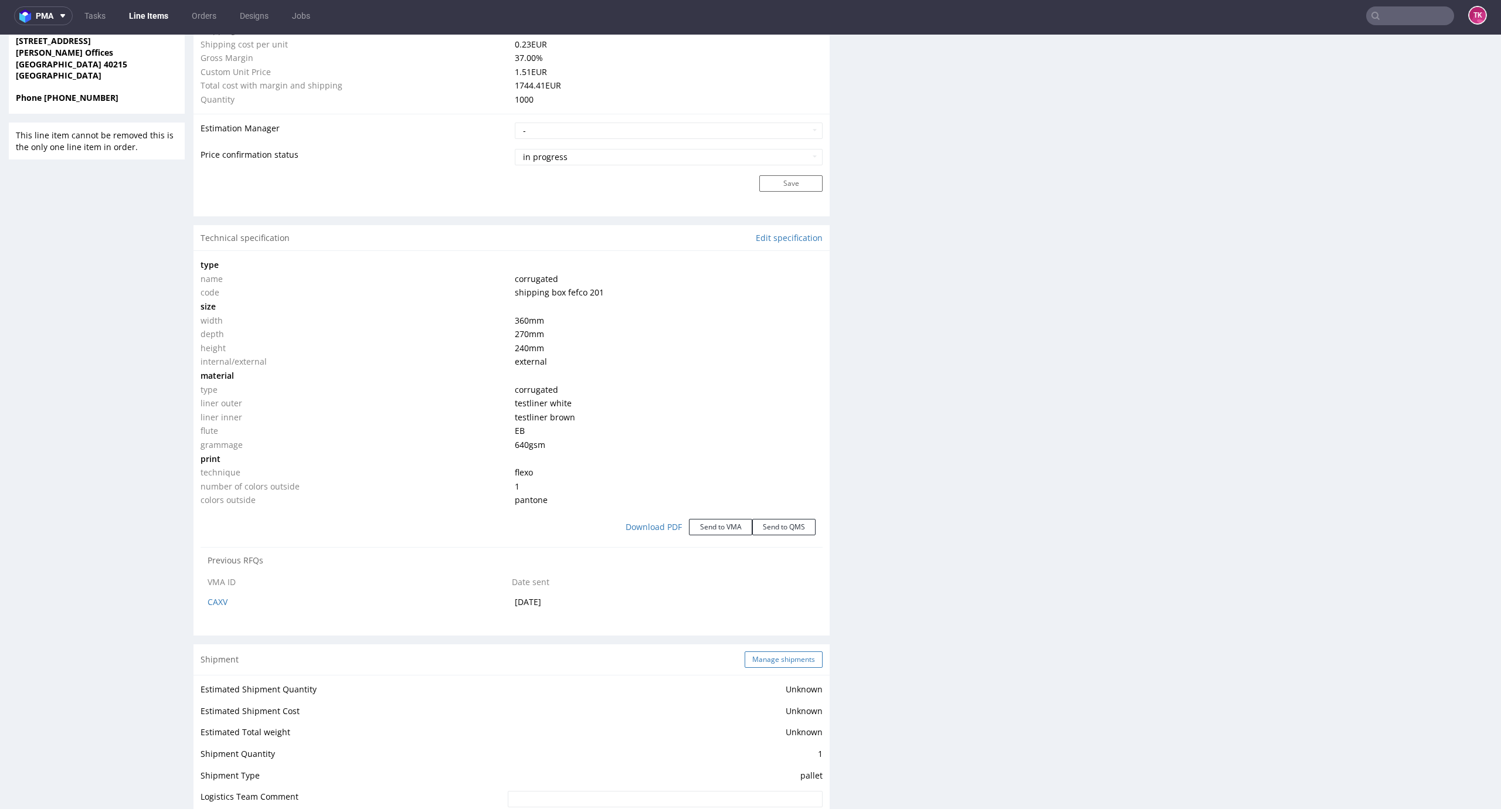
scroll to position [1223, 0]
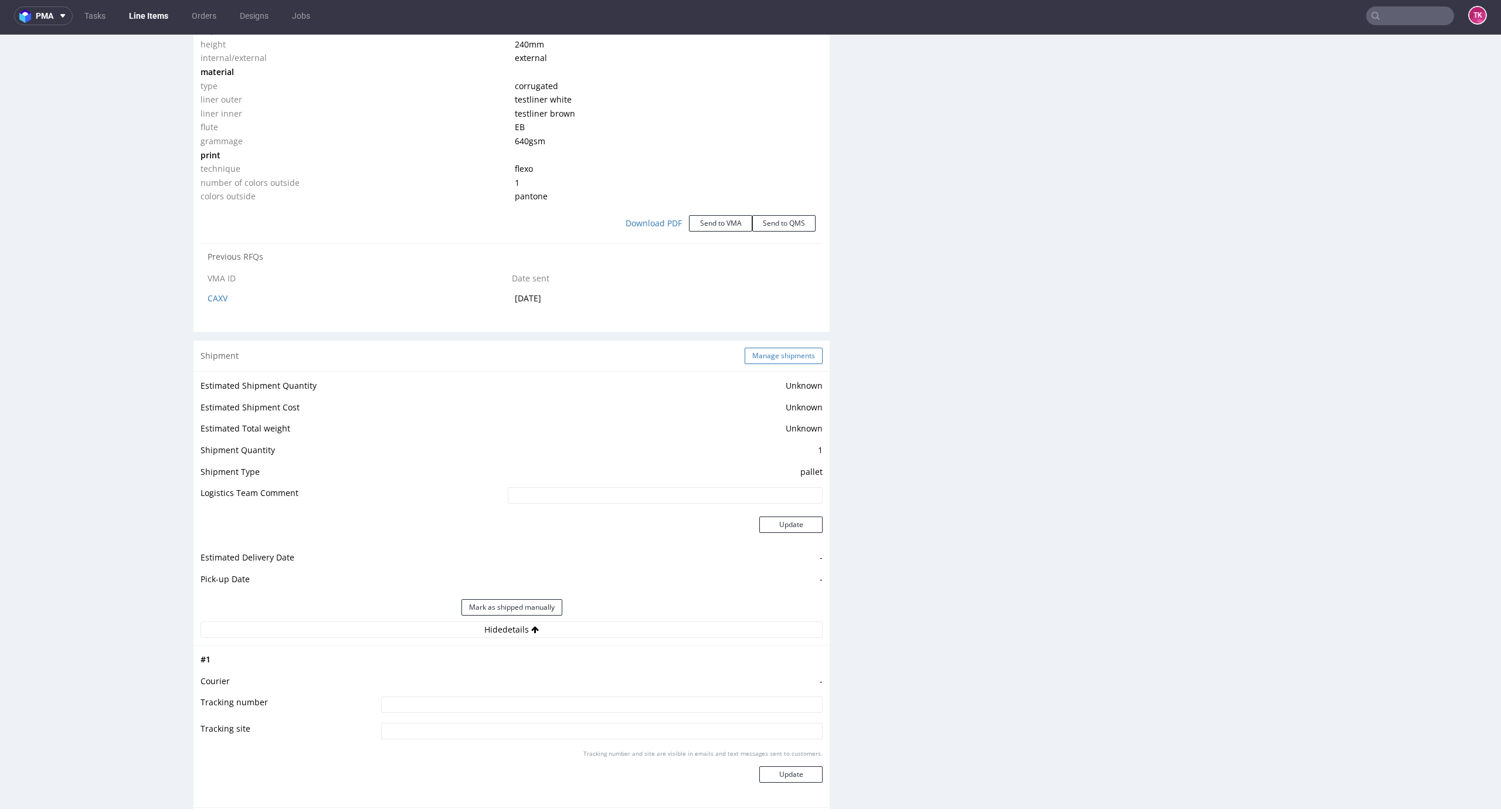
drag, startPoint x: 768, startPoint y: 374, endPoint x: 764, endPoint y: 361, distance: 13.6
click at [767, 371] on div "Estimated Shipment Quantity Unknown Estimated Shipment Cost Unknown Estimated T…" at bounding box center [512, 508] width 636 height 274
click at [764, 361] on button "Manage shipments" at bounding box center [783, 356] width 78 height 16
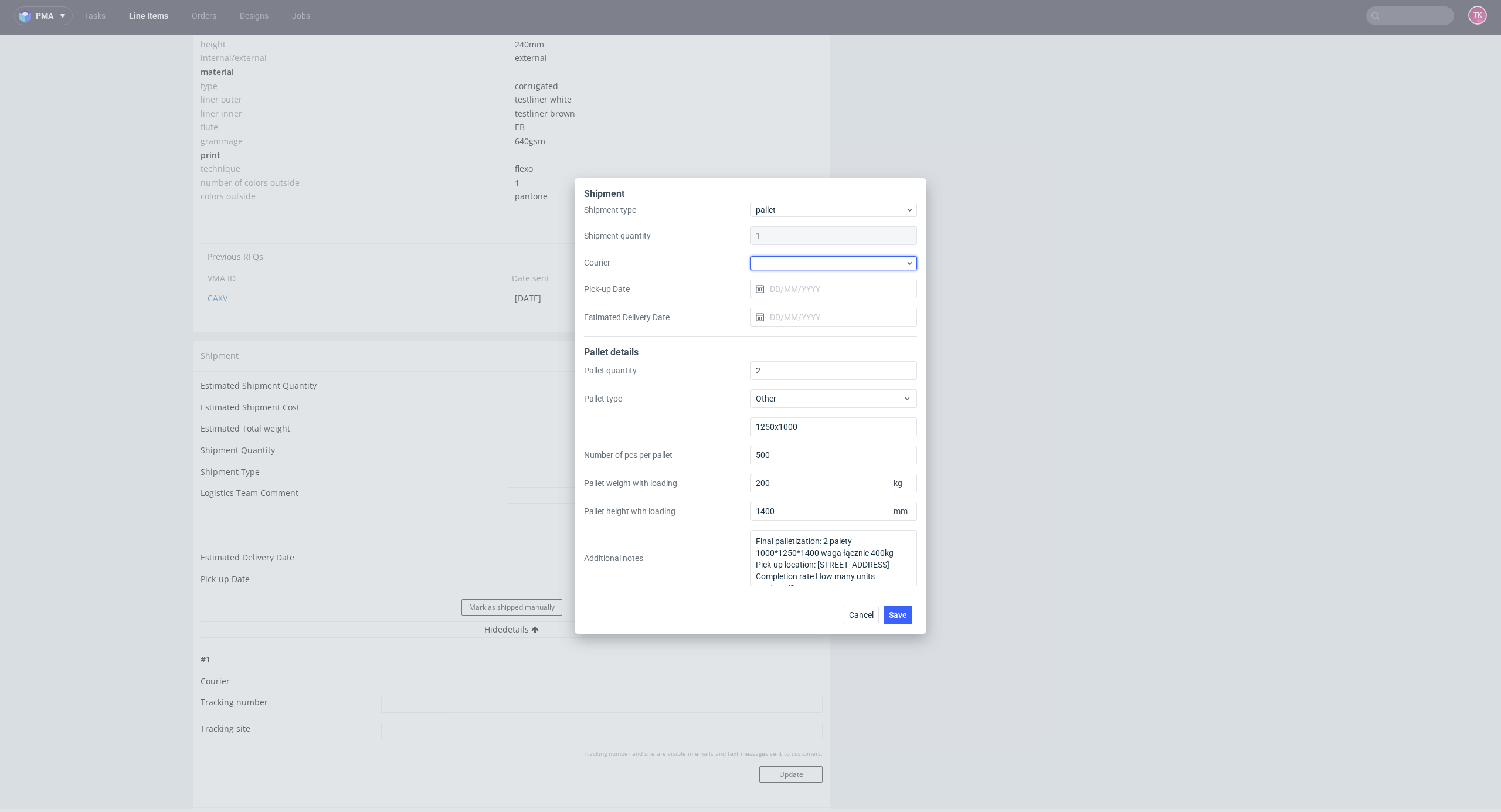
drag, startPoint x: 845, startPoint y: 263, endPoint x: 847, endPoint y: 270, distance: 7.3
click at [847, 266] on div at bounding box center [834, 263] width 166 height 14
drag, startPoint x: 835, startPoint y: 333, endPoint x: 826, endPoint y: 298, distance: 36.1
click at [833, 332] on div "DB Schenker" at bounding box center [834, 330] width 157 height 21
click at [824, 284] on input "Pick-up Date" at bounding box center [834, 289] width 166 height 19
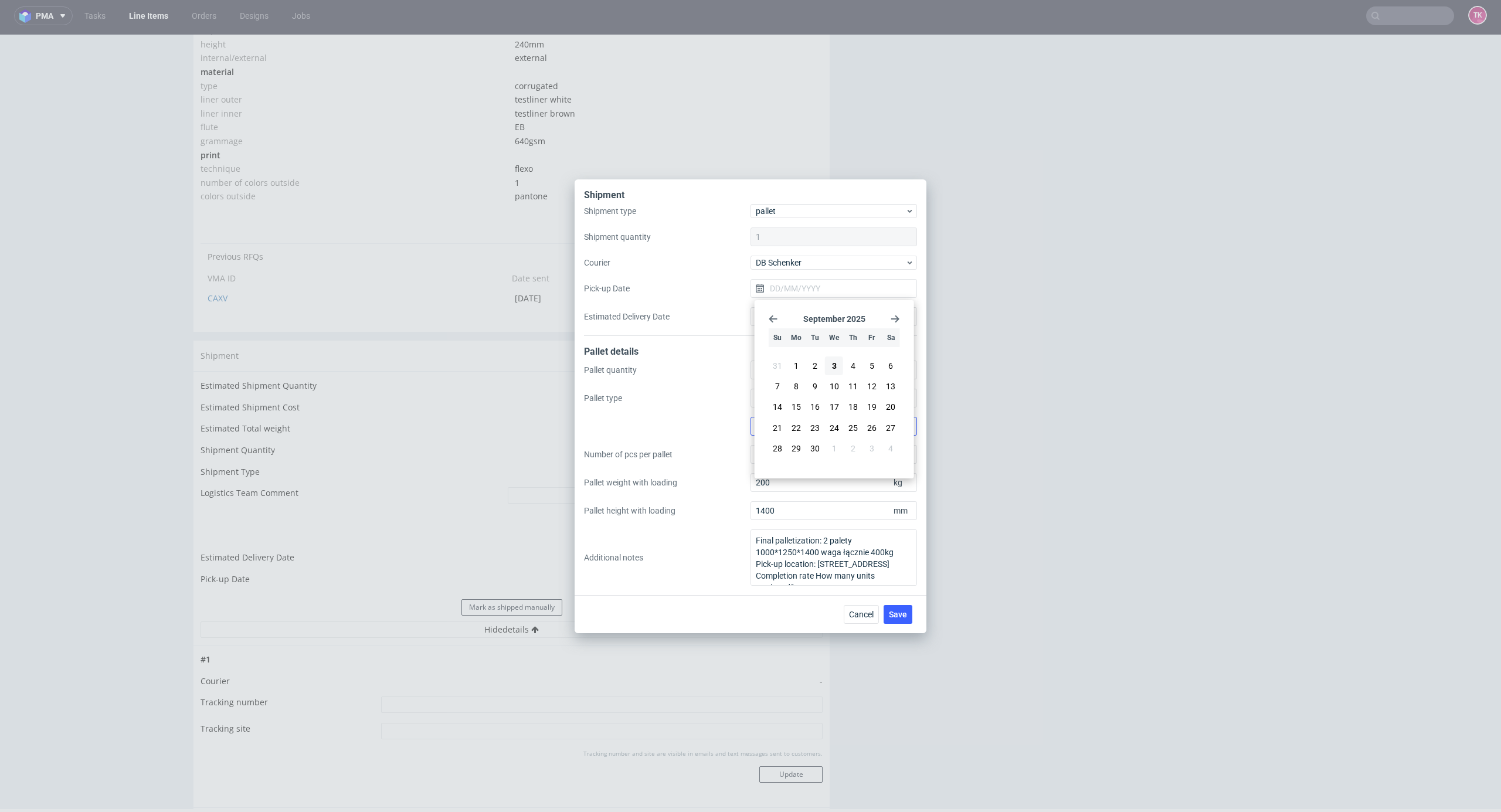
drag, startPoint x: 853, startPoint y: 364, endPoint x: 868, endPoint y: 425, distance: 62.8
click at [854, 364] on span "4" at bounding box center [853, 366] width 5 height 12
type input "04/09/2025"
click at [906, 604] on div "Cancel Save" at bounding box center [751, 614] width 352 height 38
click at [904, 610] on span "Save" at bounding box center [898, 614] width 18 height 8
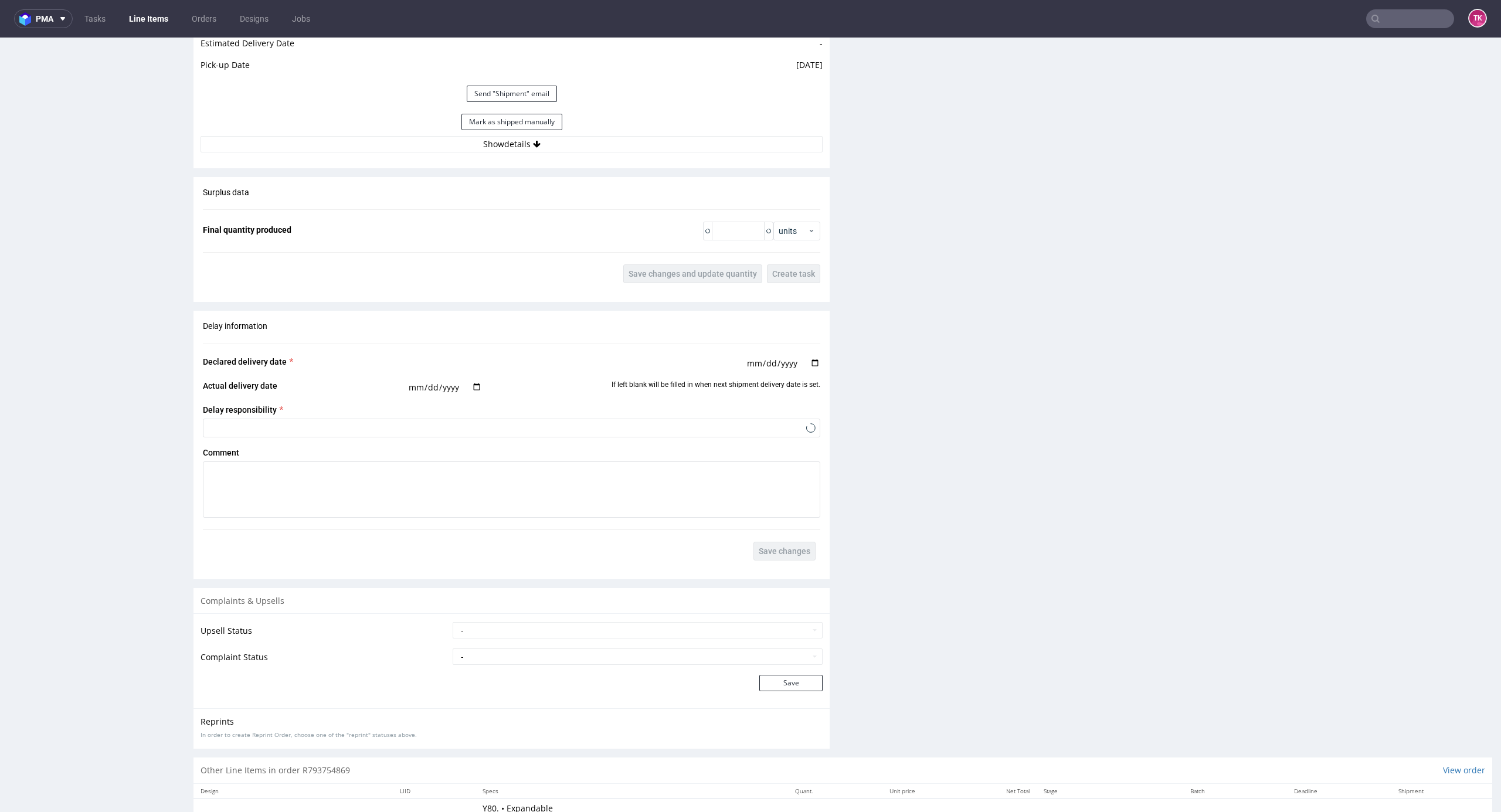
scroll to position [1349, 0]
click at [512, 125] on button "Mark as shipped manually" at bounding box center [512, 120] width 101 height 16
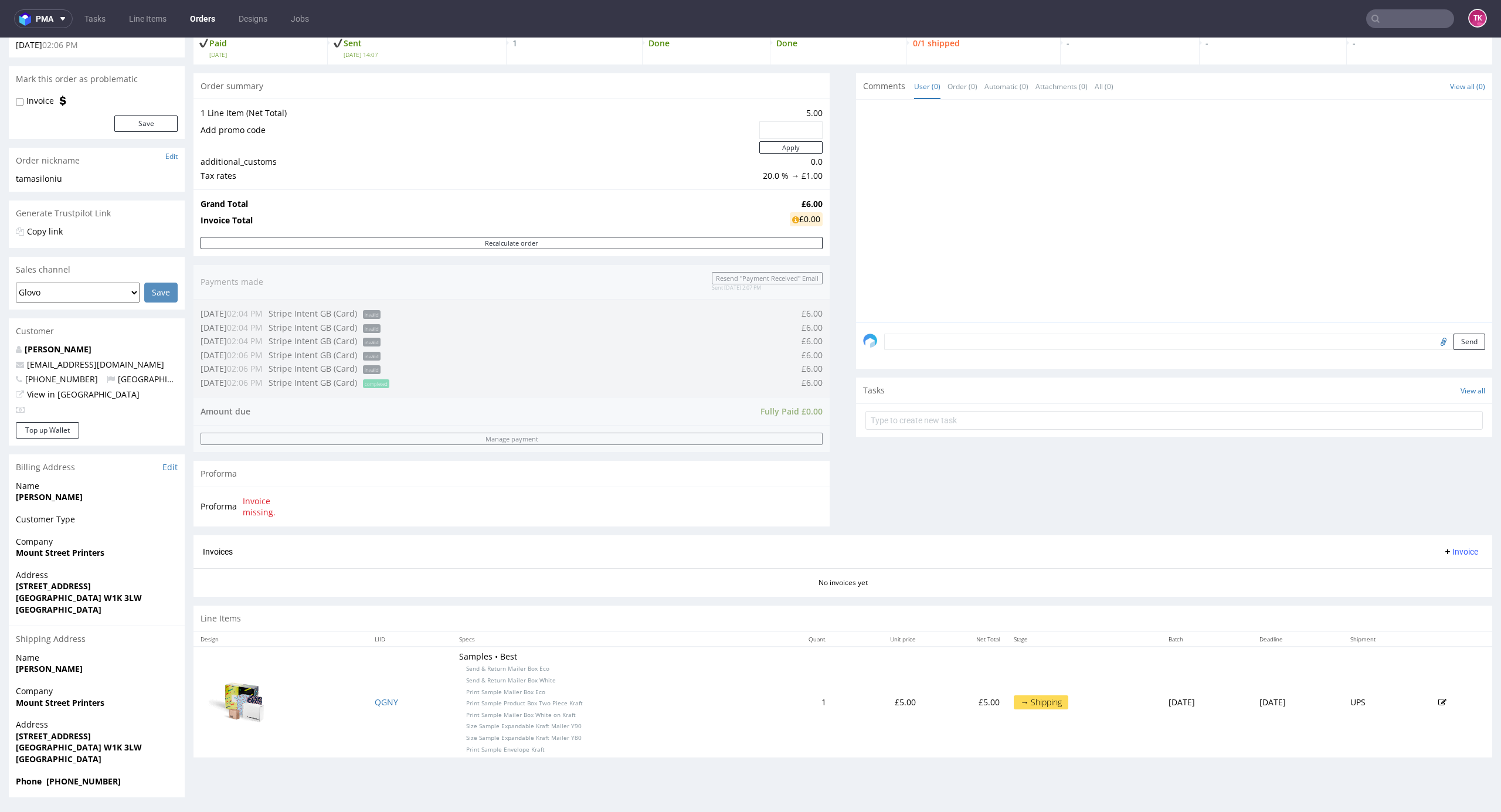
scroll to position [3, 0]
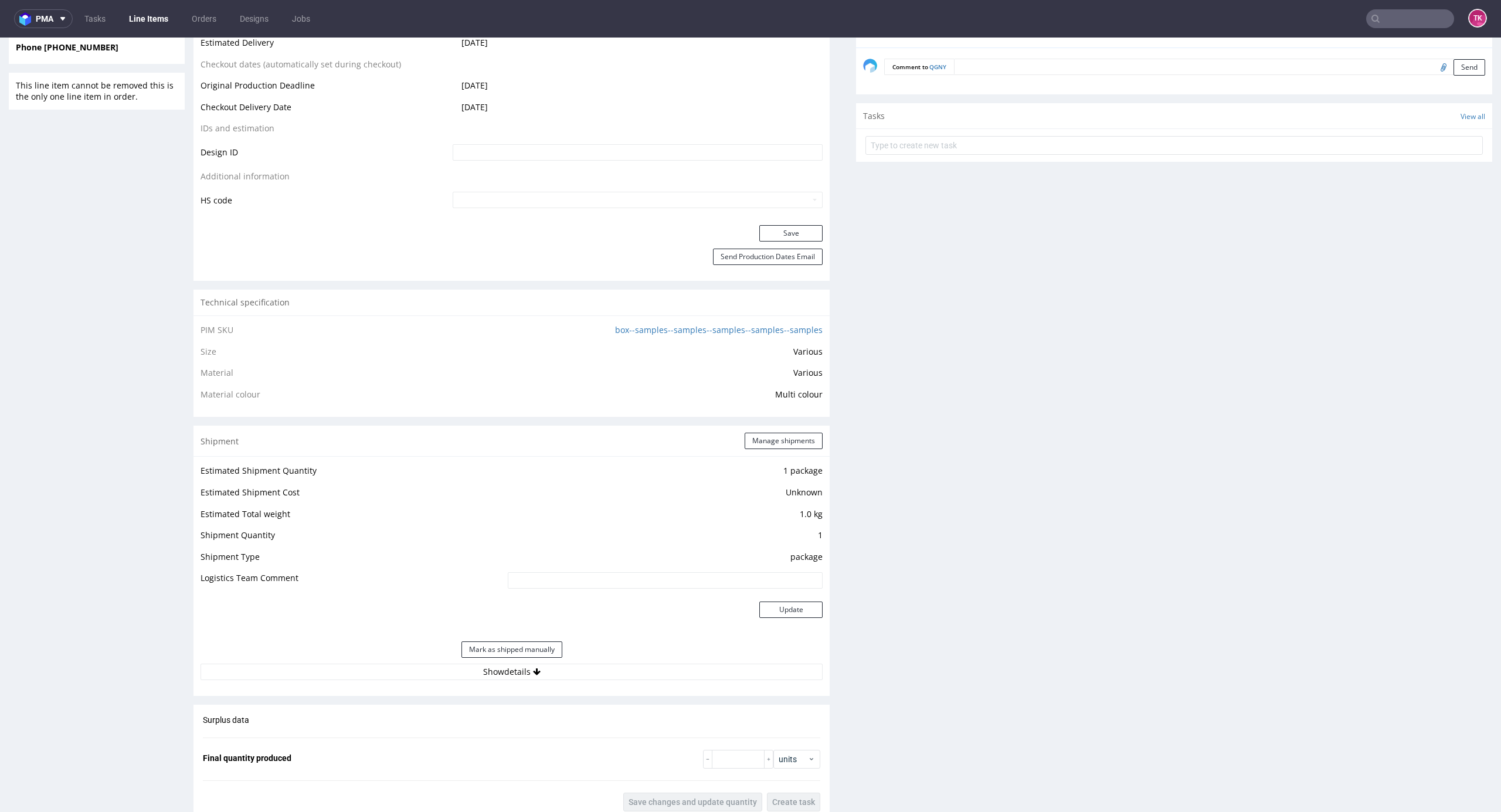
scroll to position [938, 0]
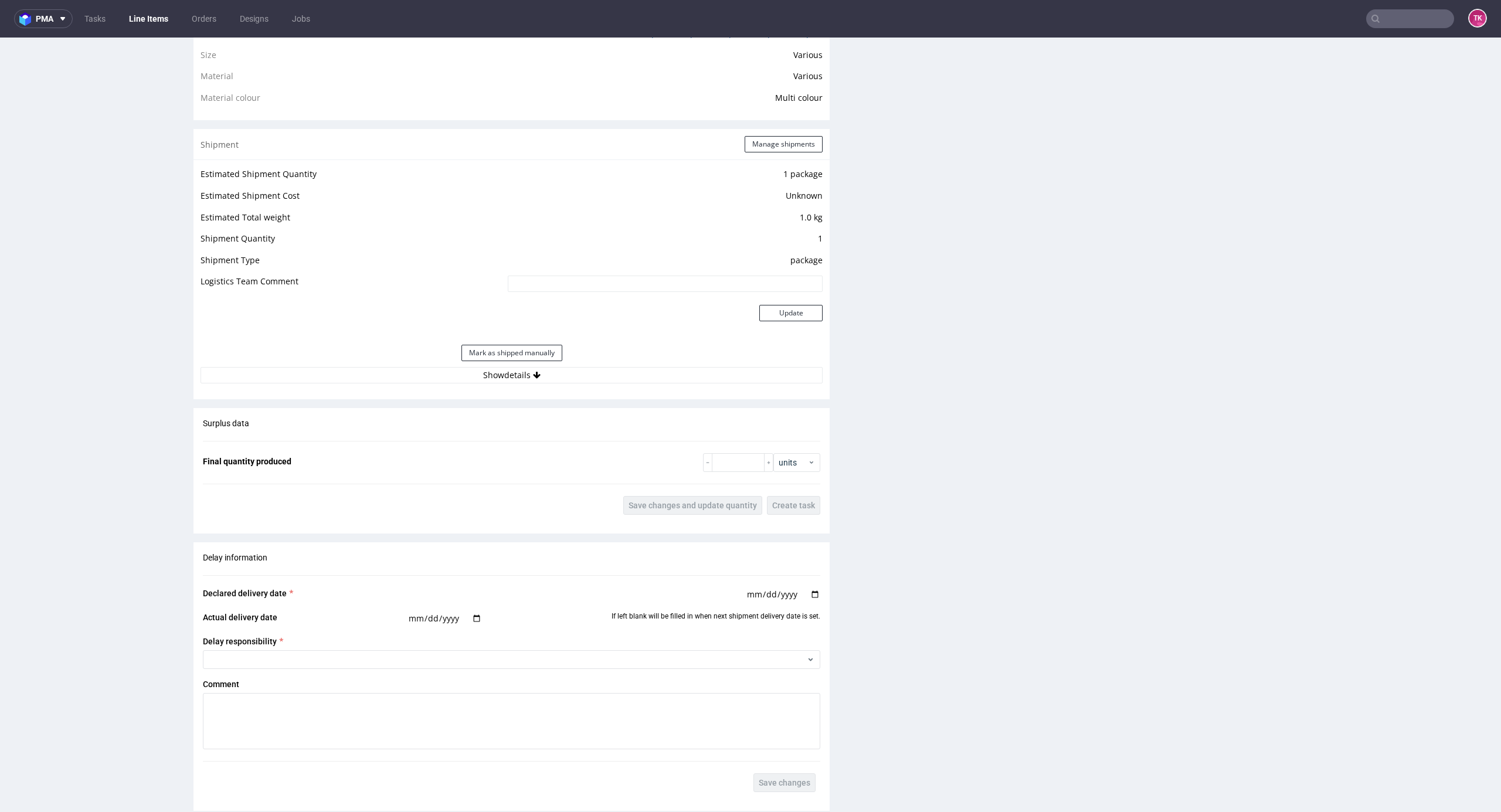
click at [653, 385] on div "Estimated Shipment Quantity 1 package Estimated Shipment Cost Unknown Estimated…" at bounding box center [512, 275] width 636 height 231
click at [653, 379] on button "Show details" at bounding box center [512, 375] width 622 height 16
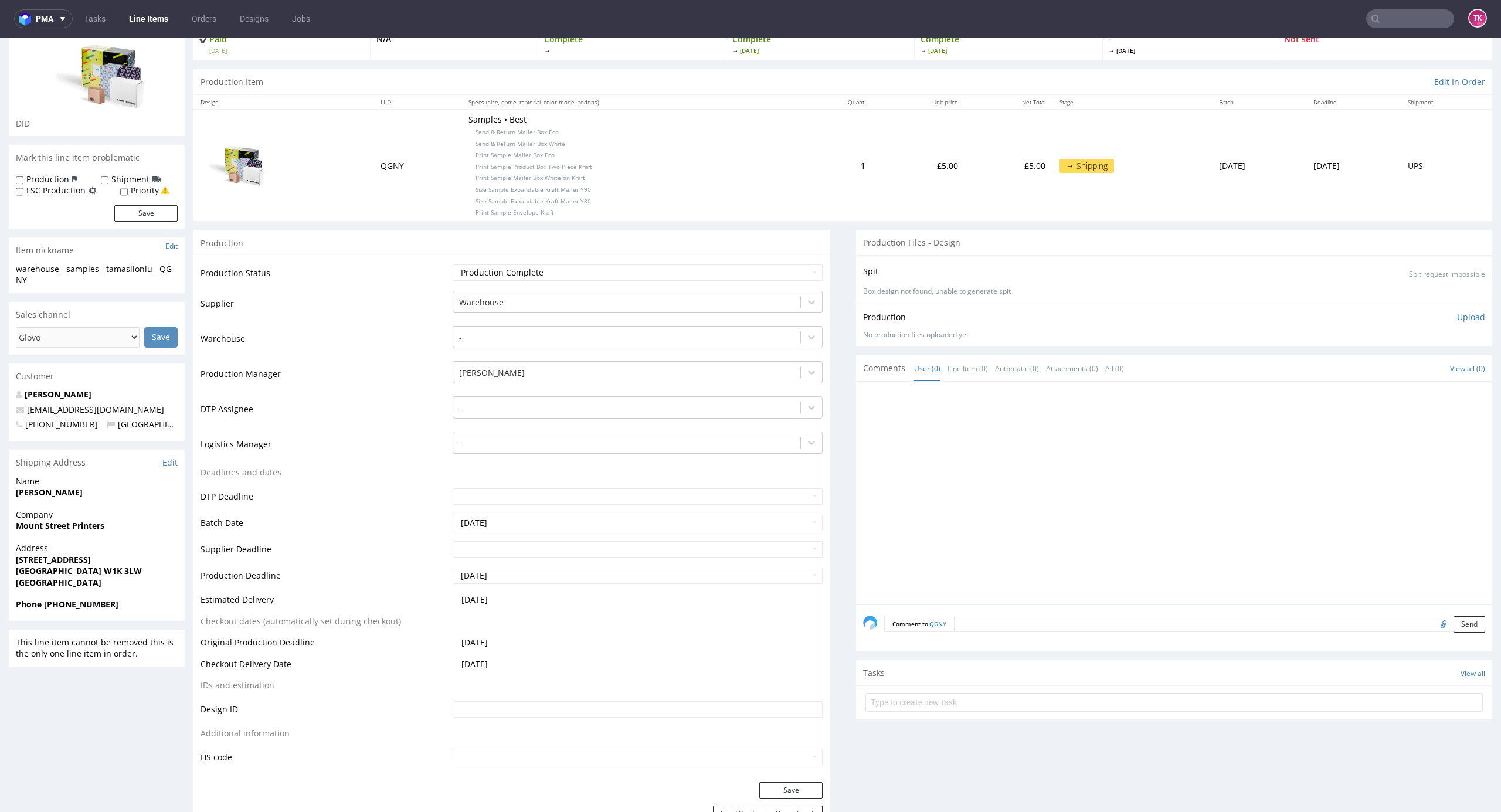
scroll to position [92, 0]
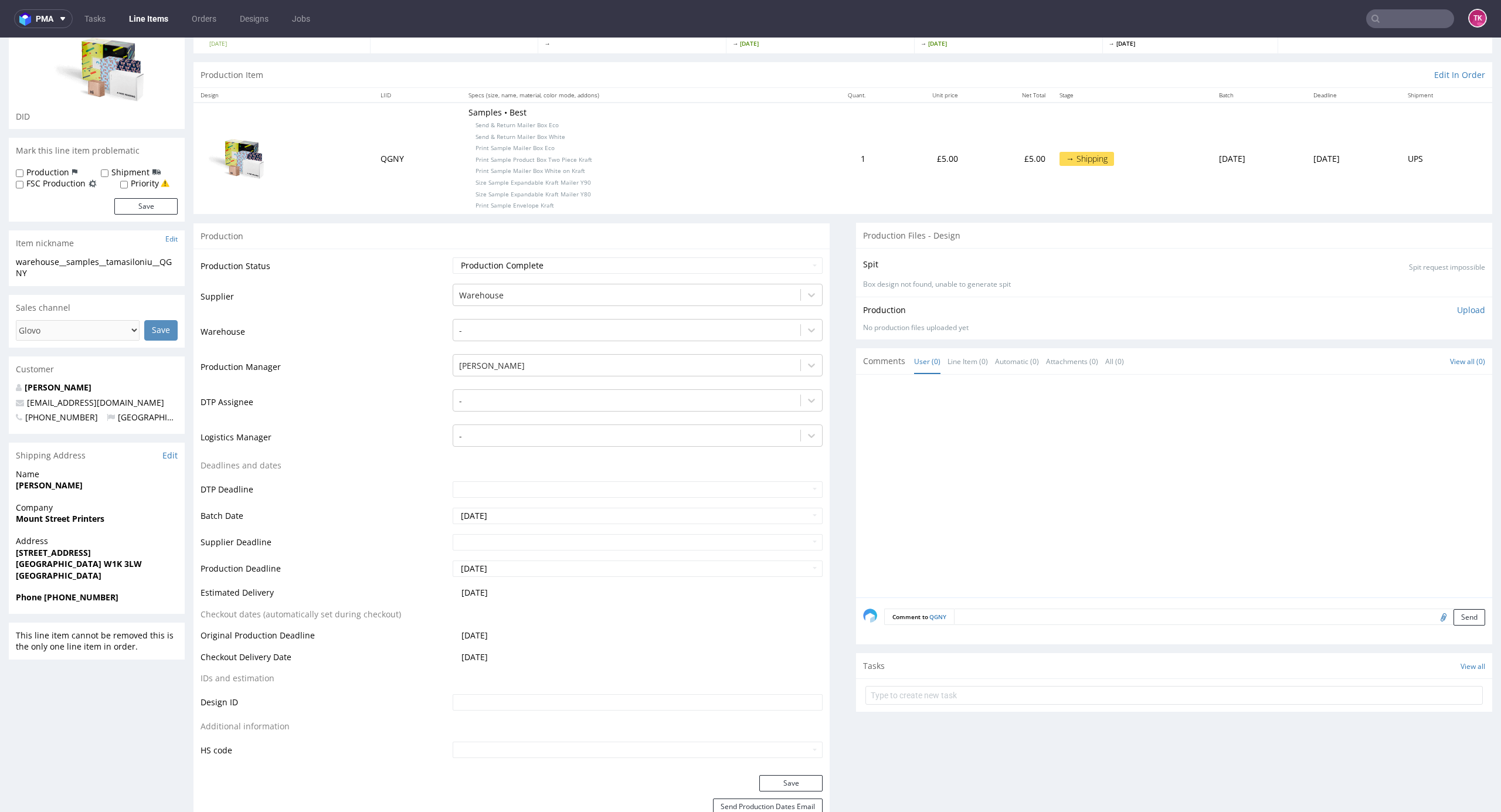
drag, startPoint x: 1479, startPoint y: 478, endPoint x: 1500, endPoint y: 226, distance: 252.9
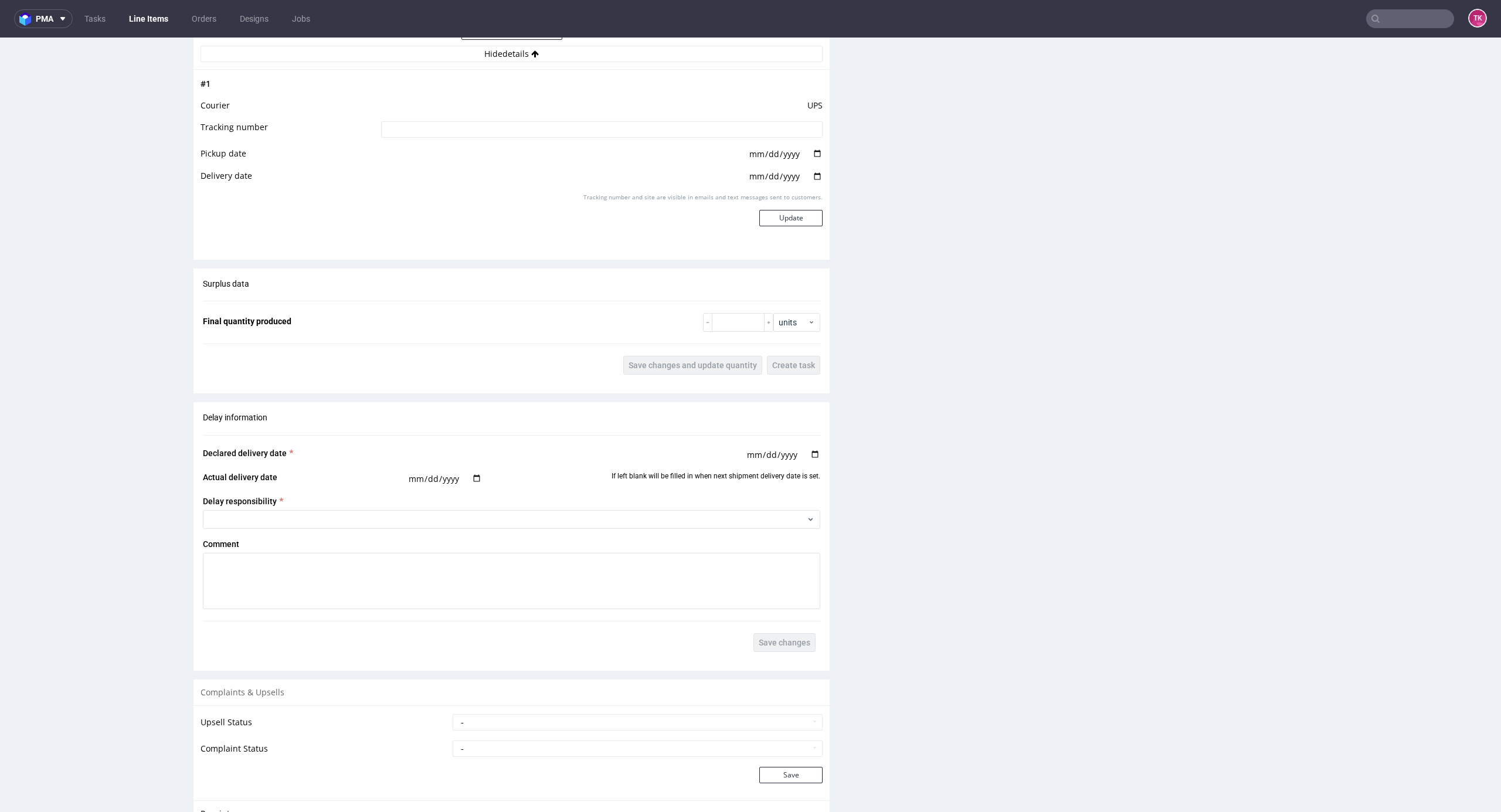
scroll to position [0, 0]
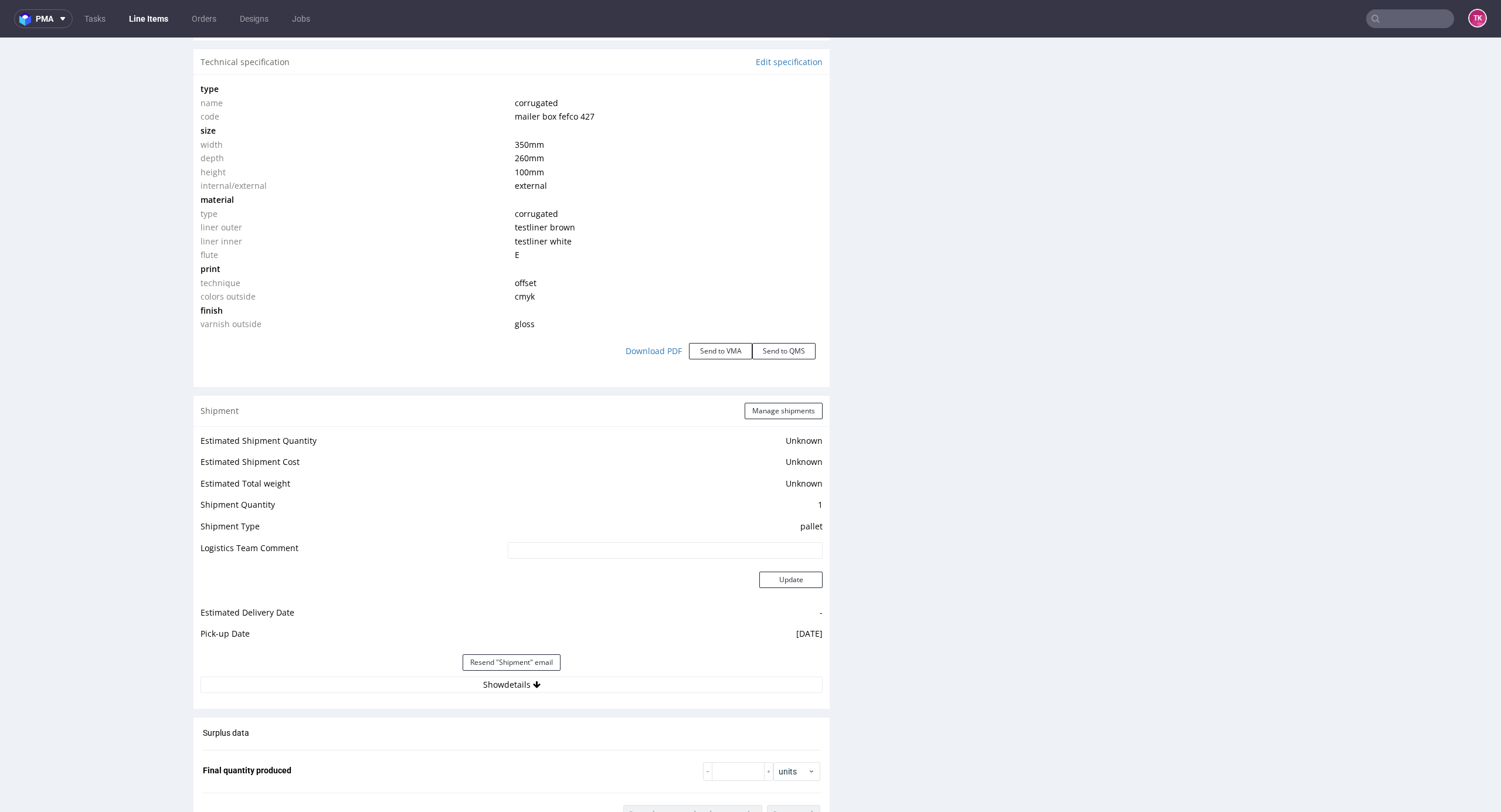
scroll to position [1173, 0]
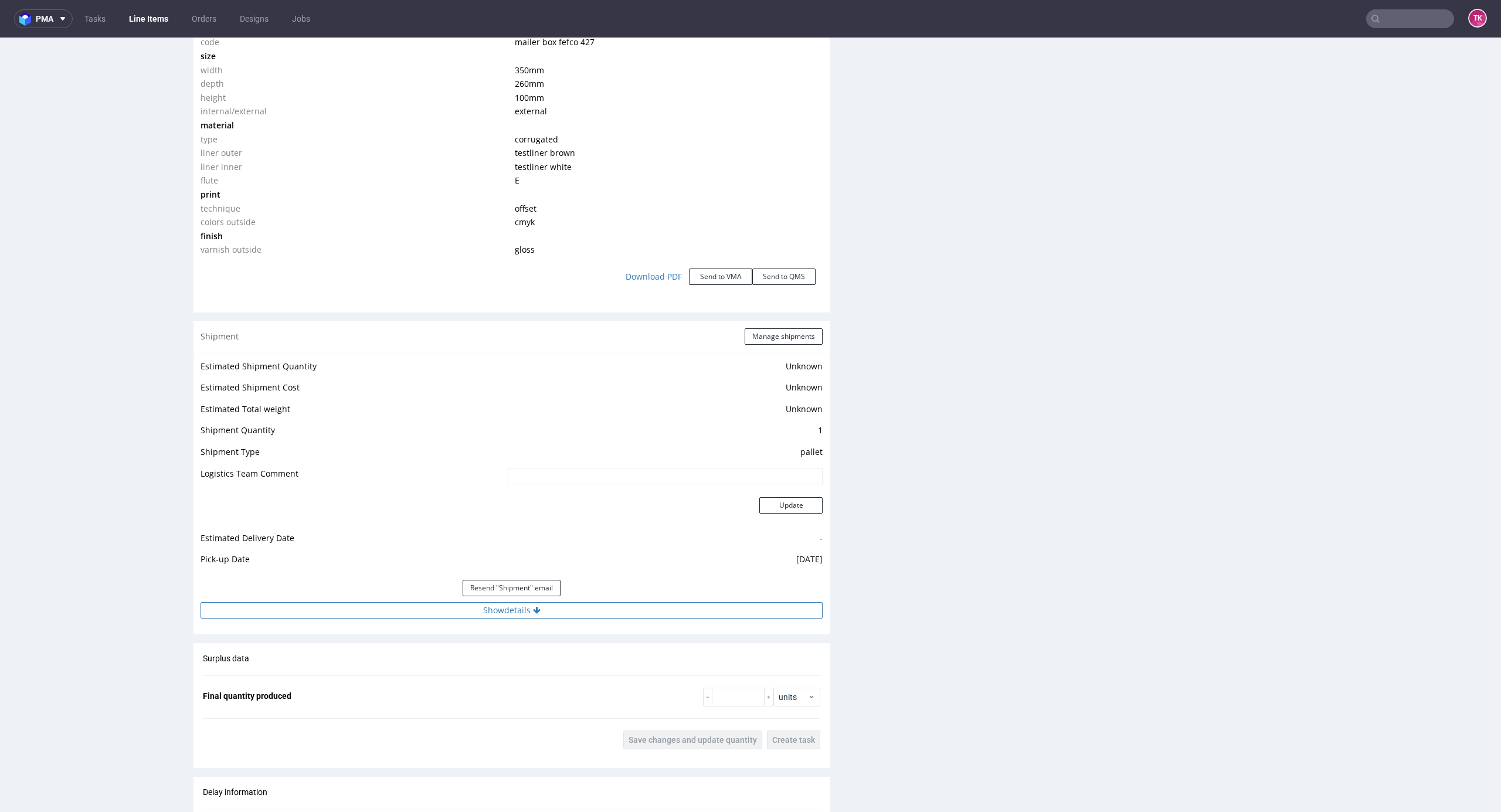
click at [580, 610] on button "Show details" at bounding box center [512, 610] width 622 height 16
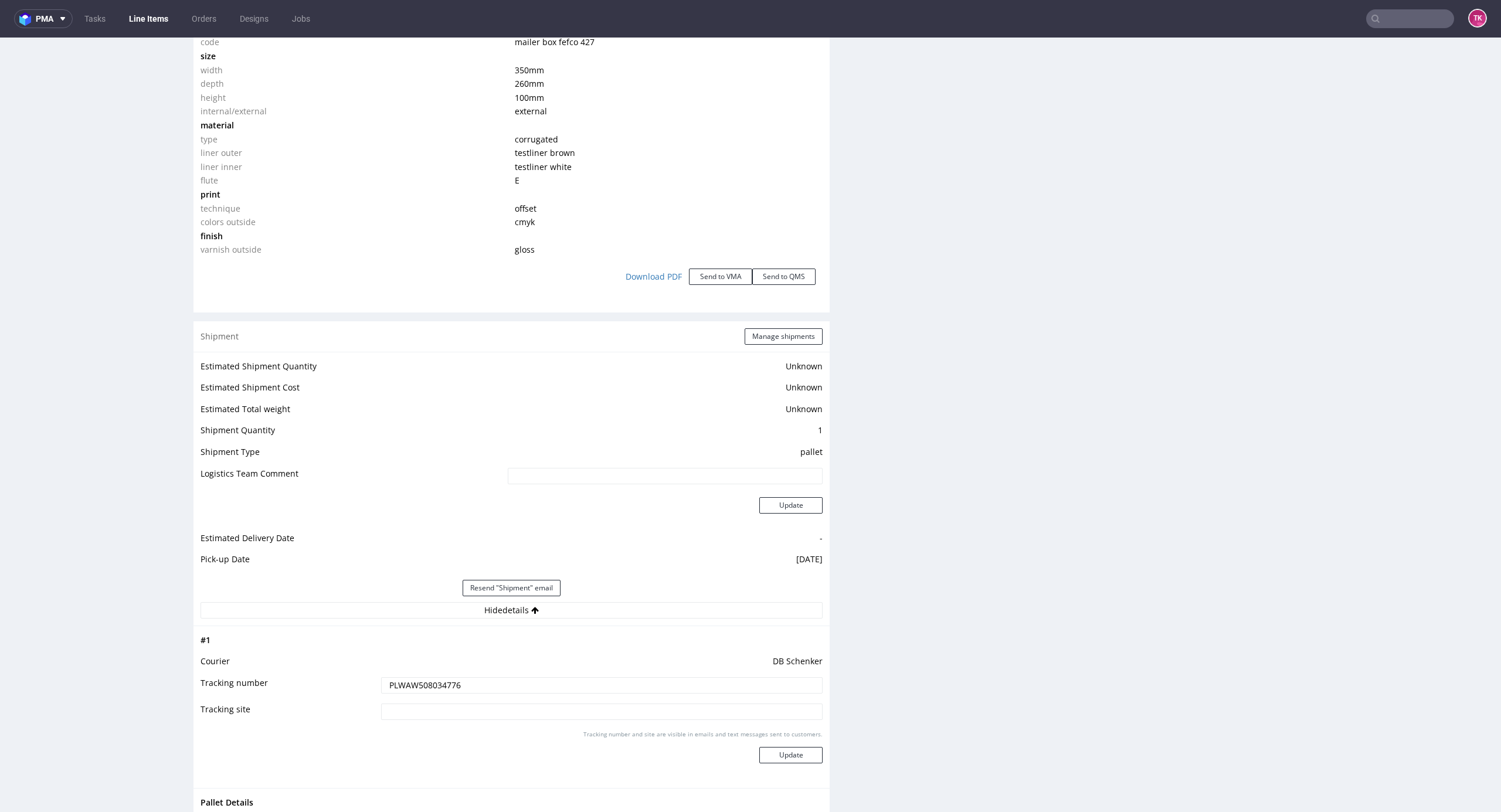
click at [430, 692] on input "PLWAW508034776" at bounding box center [602, 686] width 442 height 16
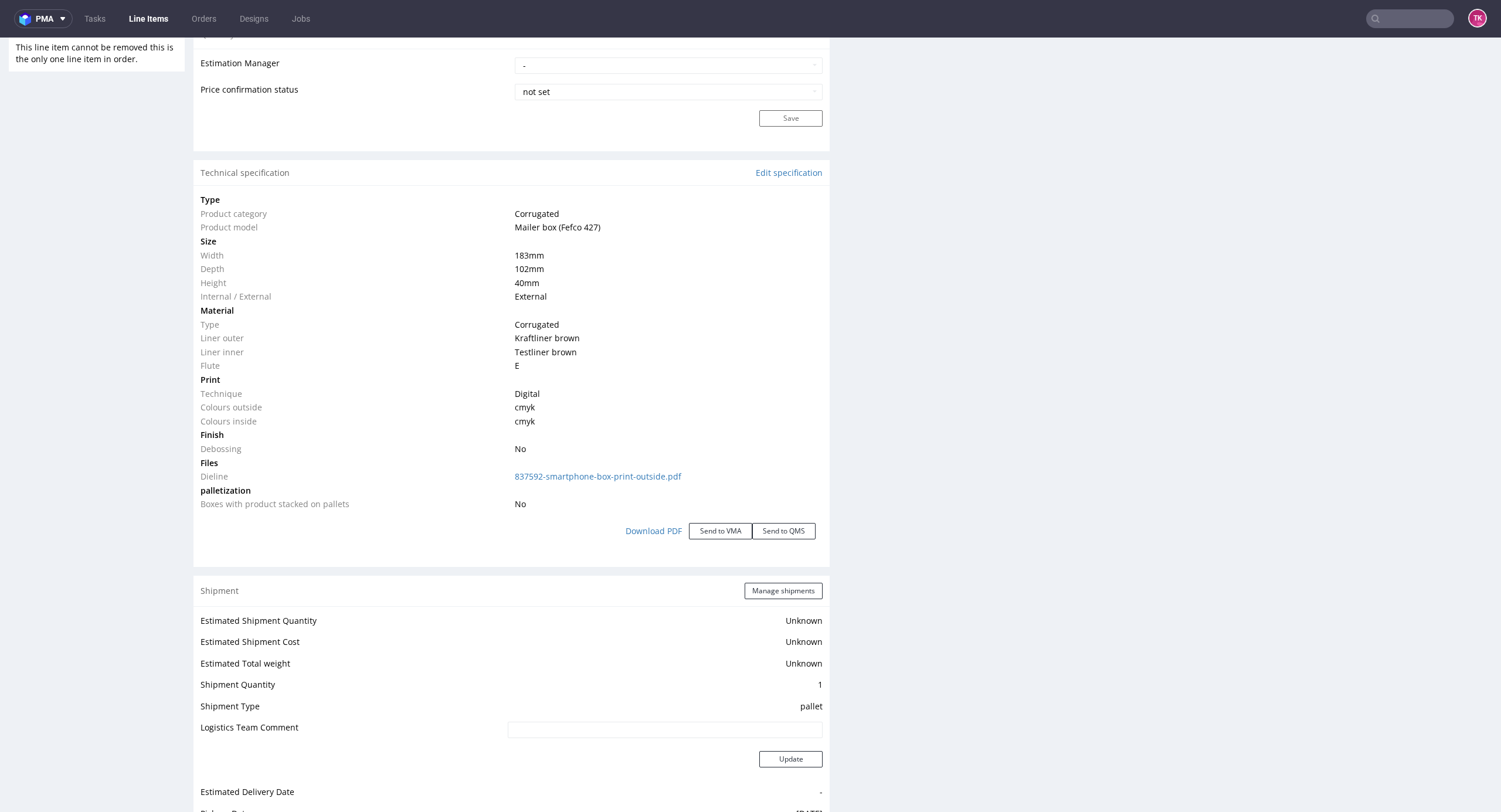
scroll to position [1173, 0]
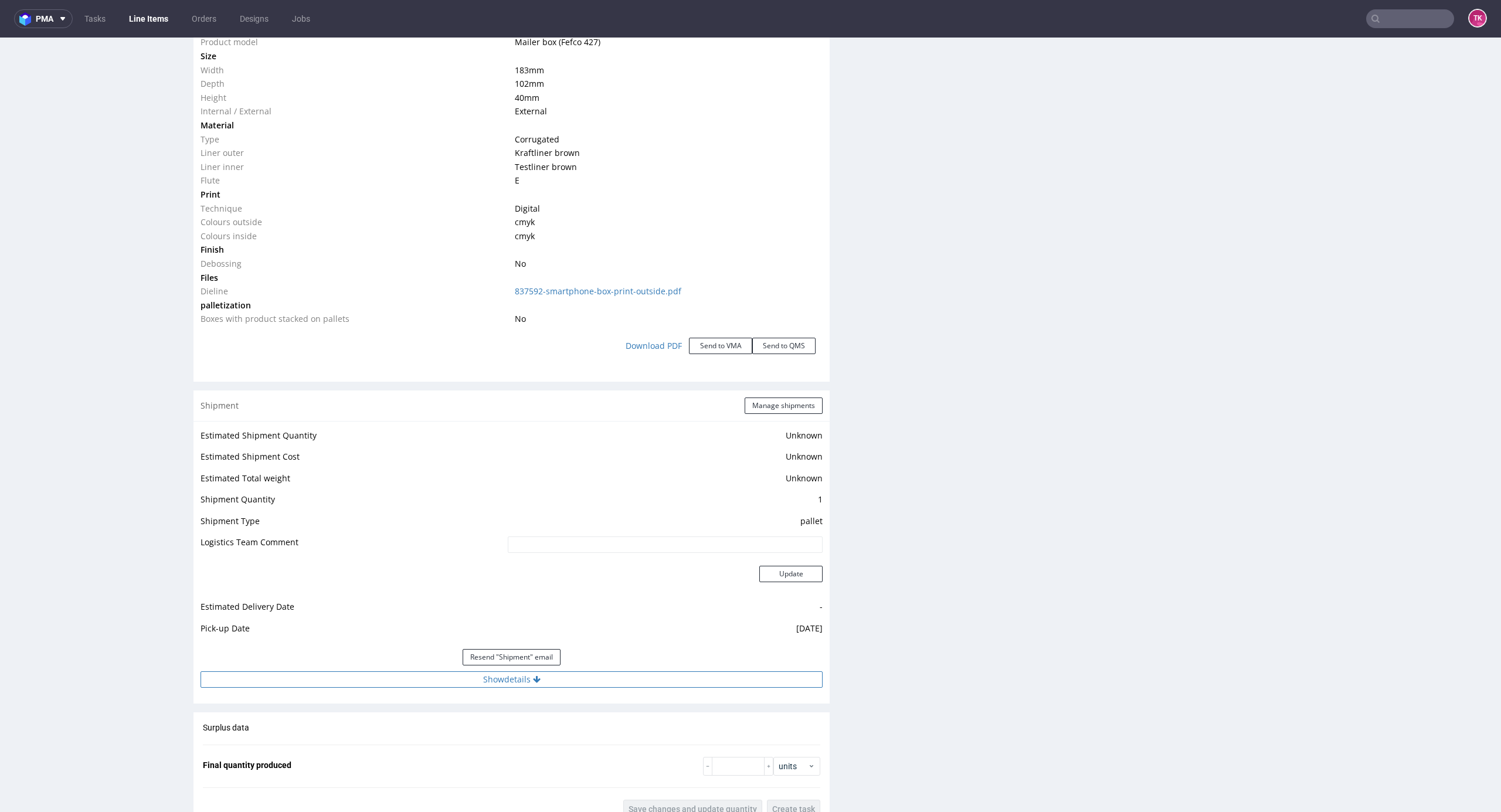
click at [587, 675] on button "Show details" at bounding box center [512, 679] width 622 height 16
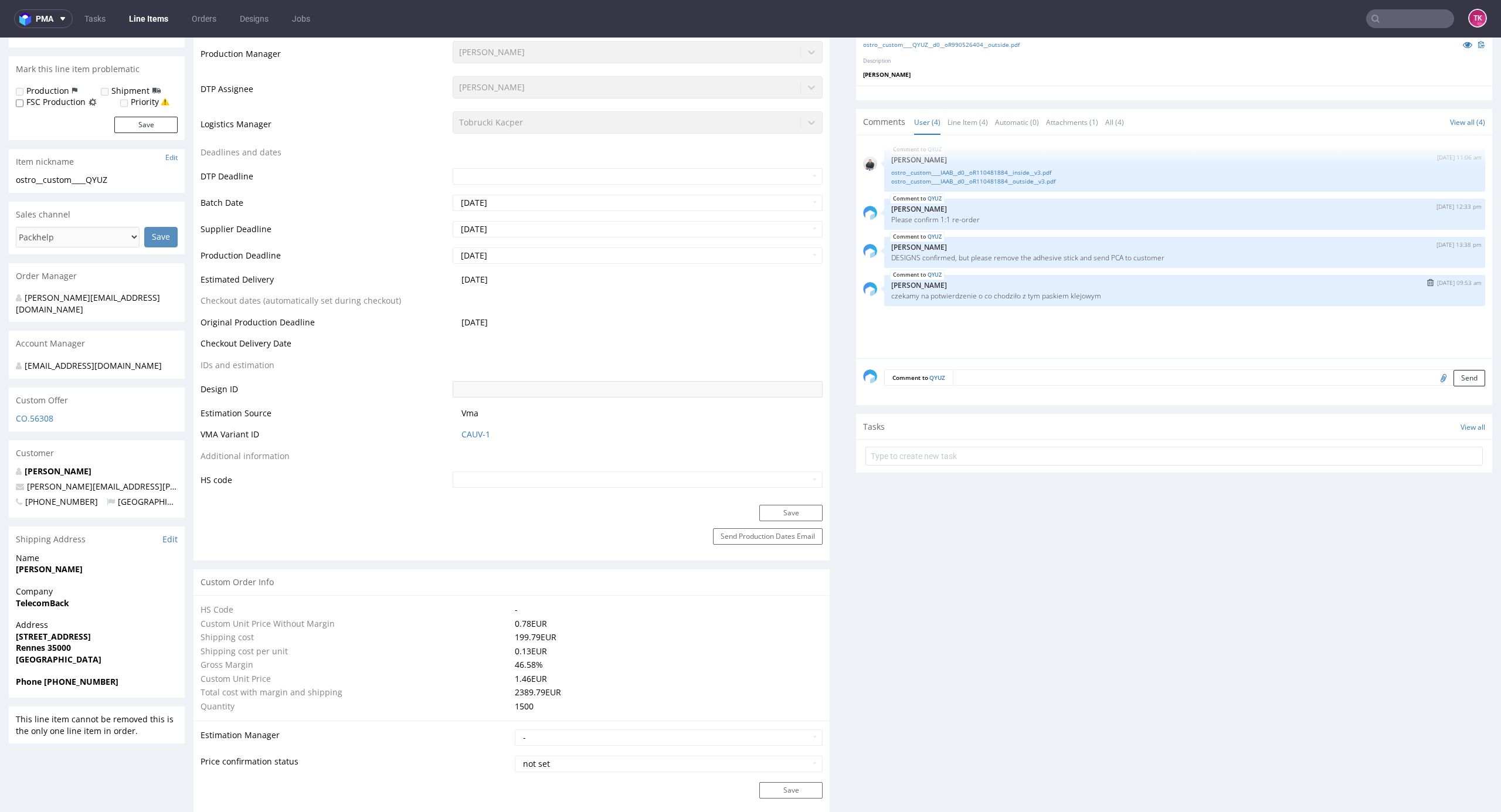
scroll to position [313, 0]
click at [126, 19] on link "Line Items" at bounding box center [149, 19] width 54 height 19
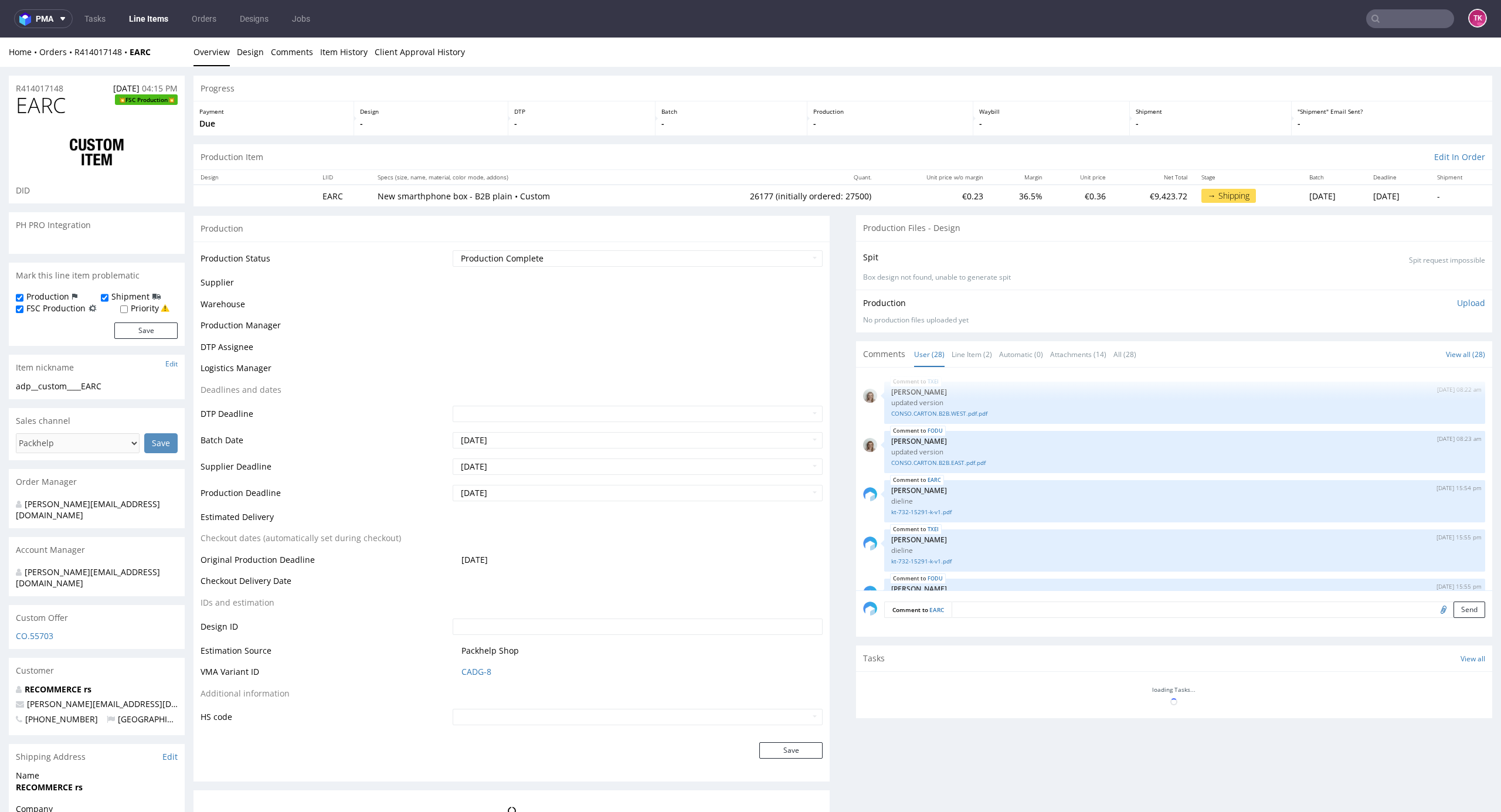
scroll to position [1157, 0]
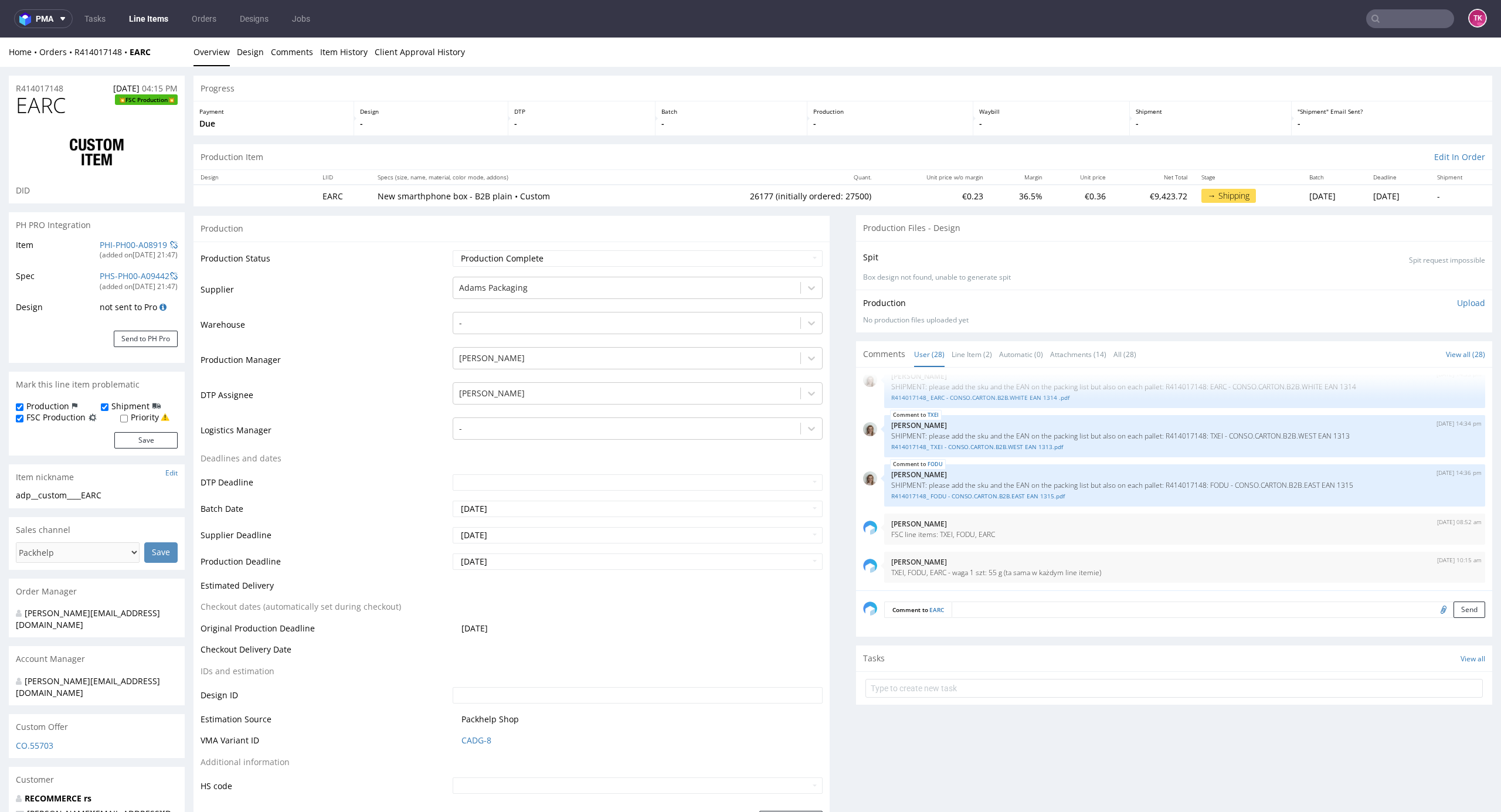
type input "26177"
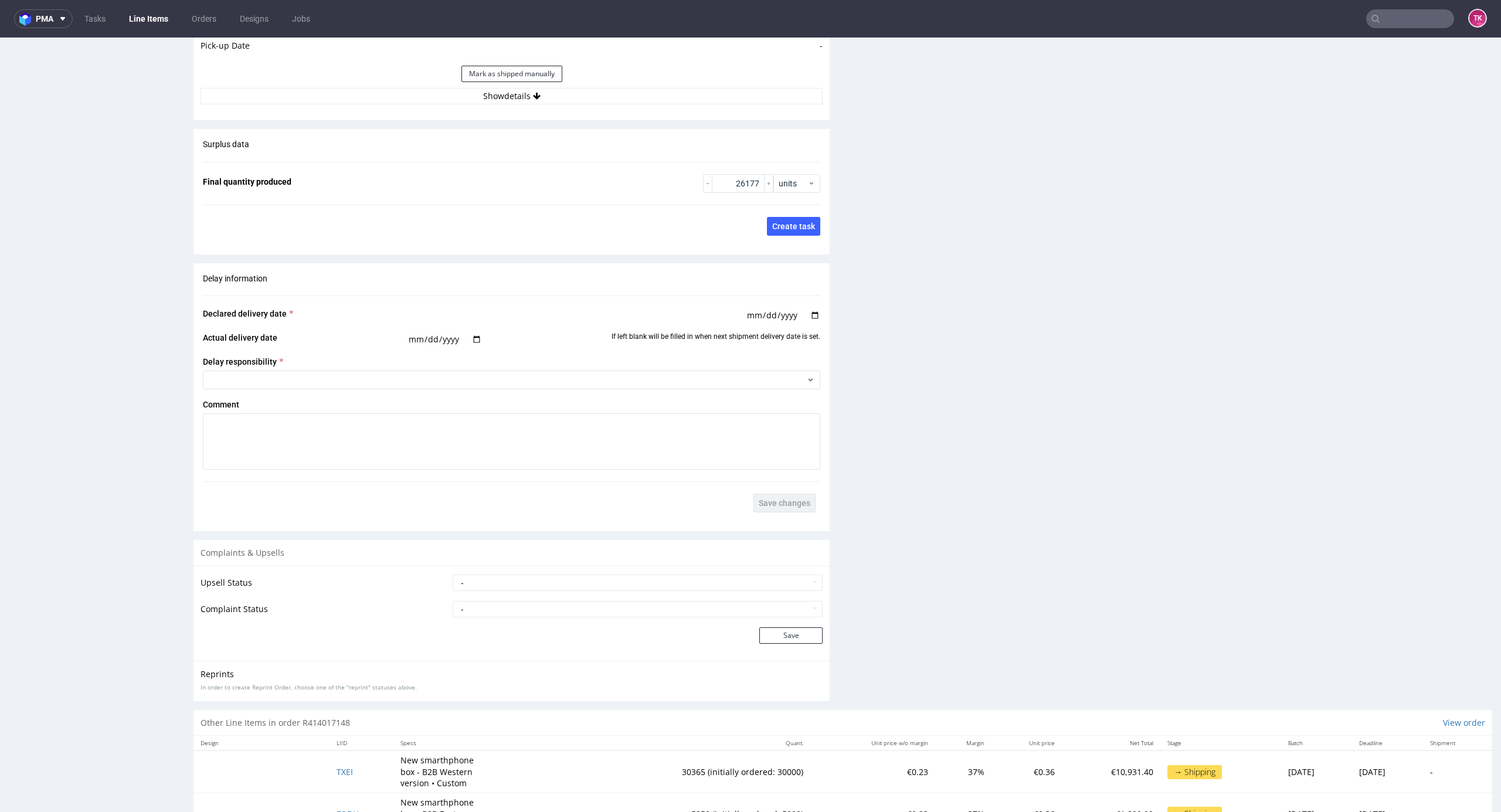
scroll to position [1739, 0]
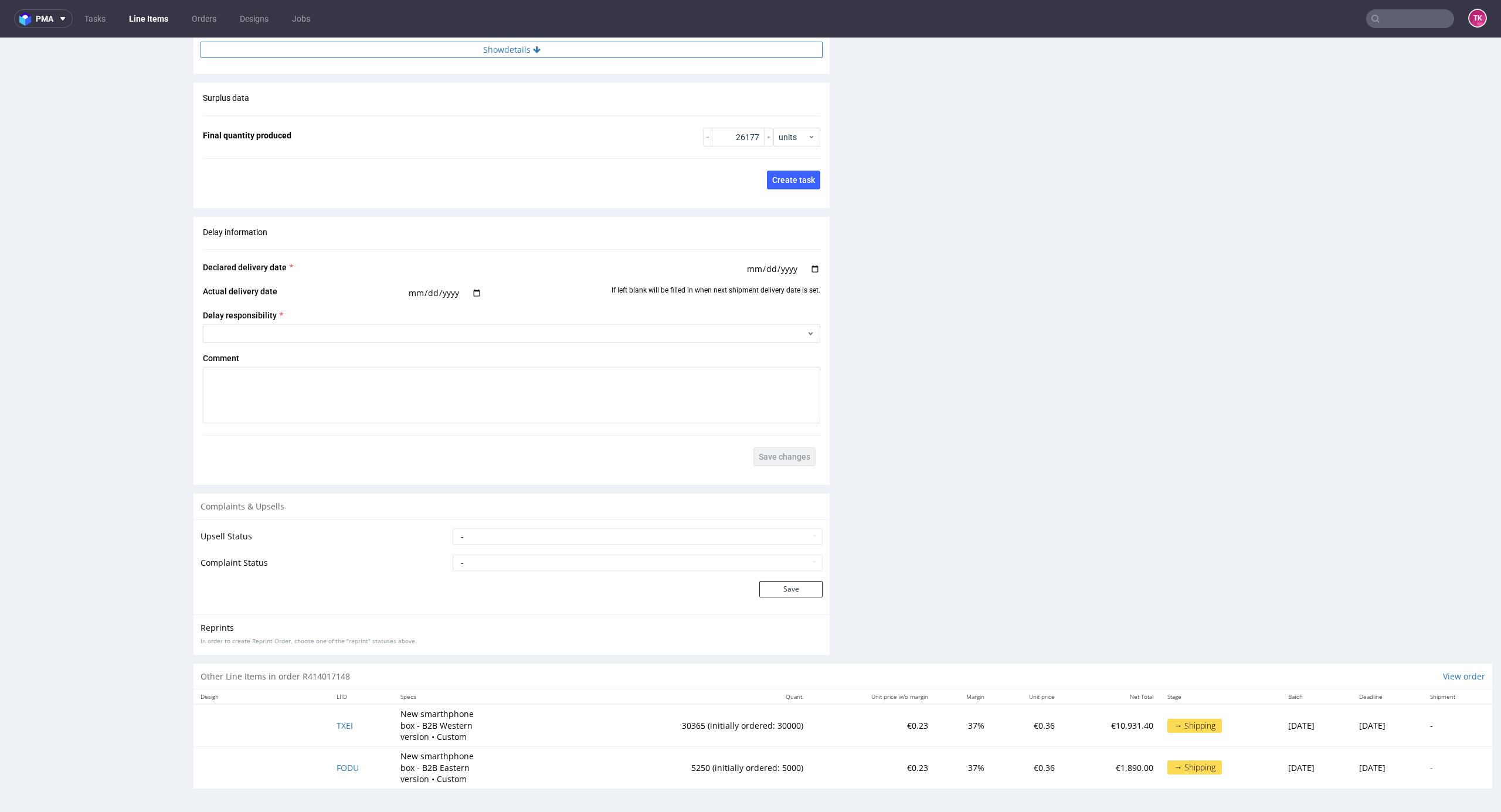
click at [535, 42] on button "Show details" at bounding box center [512, 50] width 622 height 16
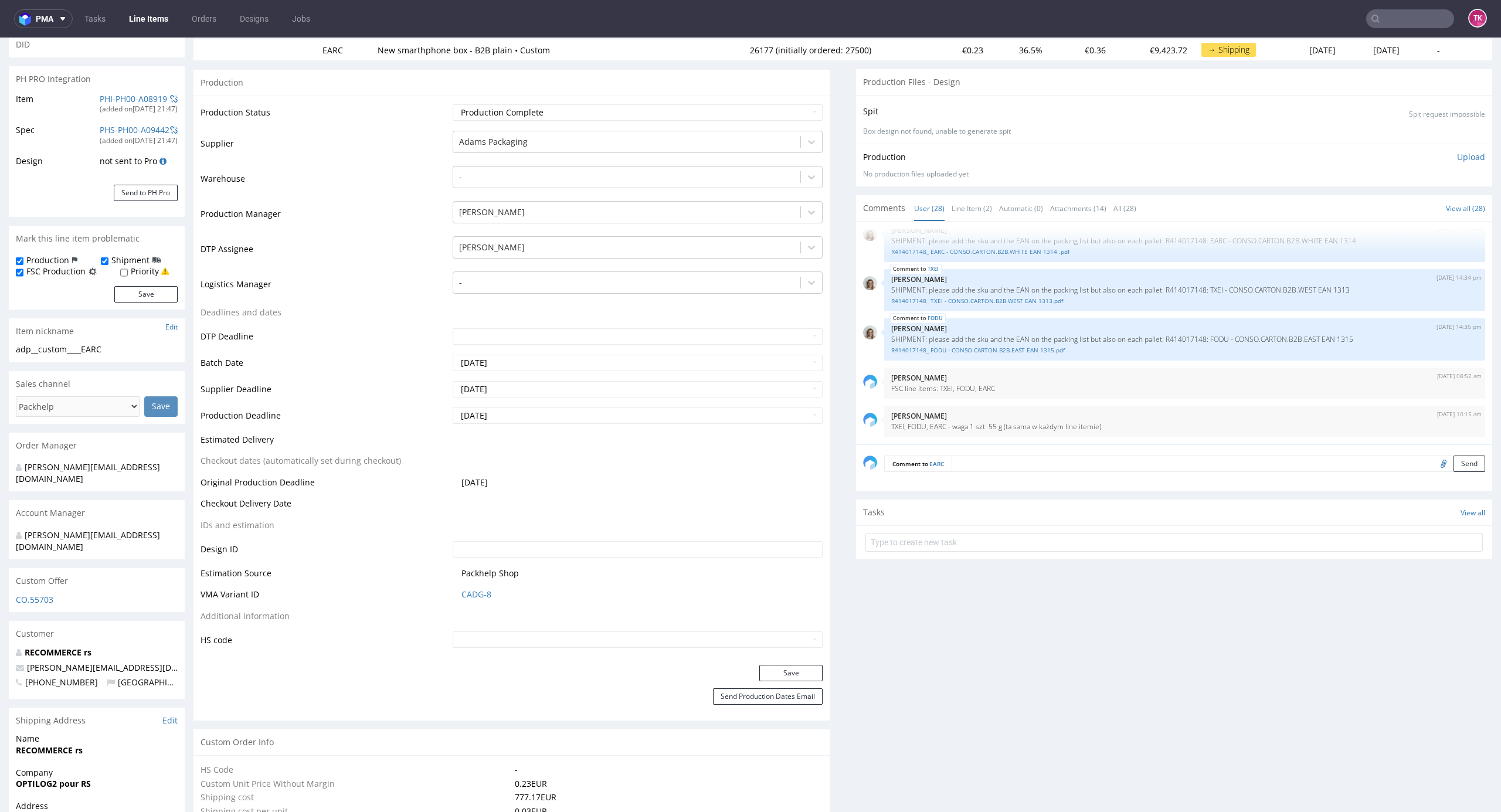
scroll to position [0, 0]
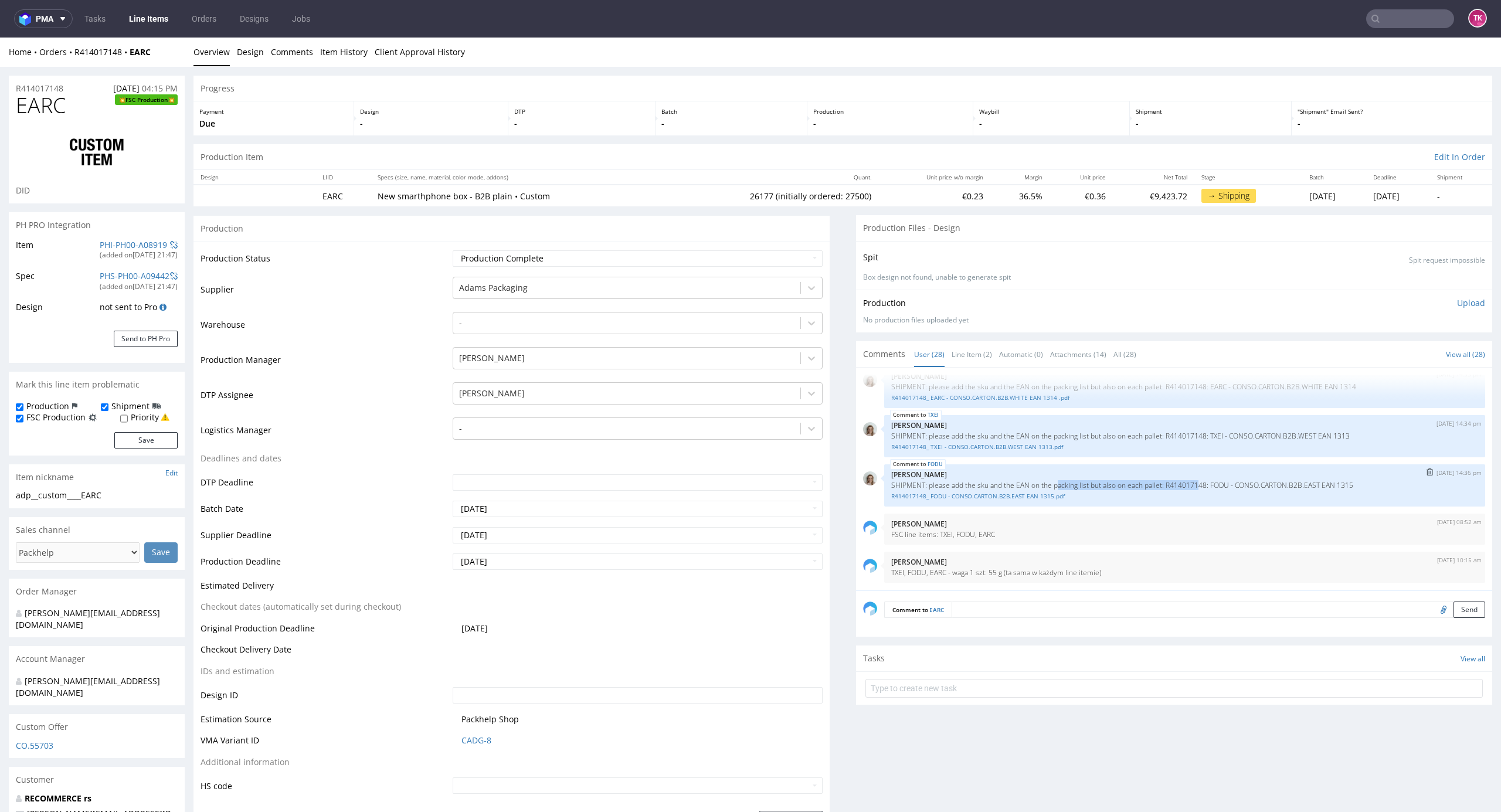
drag, startPoint x: 1045, startPoint y: 482, endPoint x: 1184, endPoint y: 487, distance: 139.1
click at [1184, 487] on p "SHIPMENT: please add the sku and the EAN on the packing list but also on each p…" at bounding box center [1185, 485] width 587 height 9
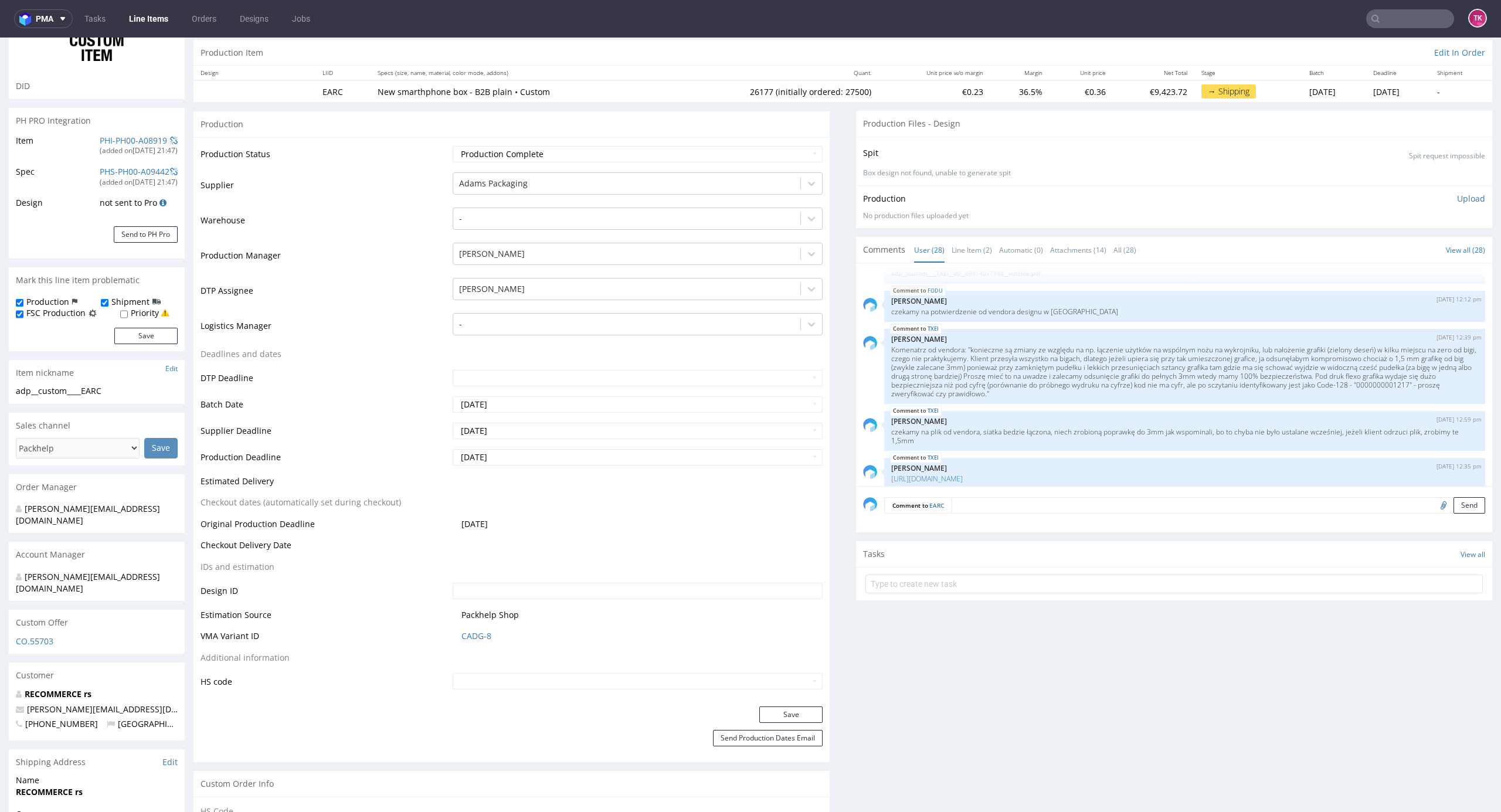
scroll to position [234, 0]
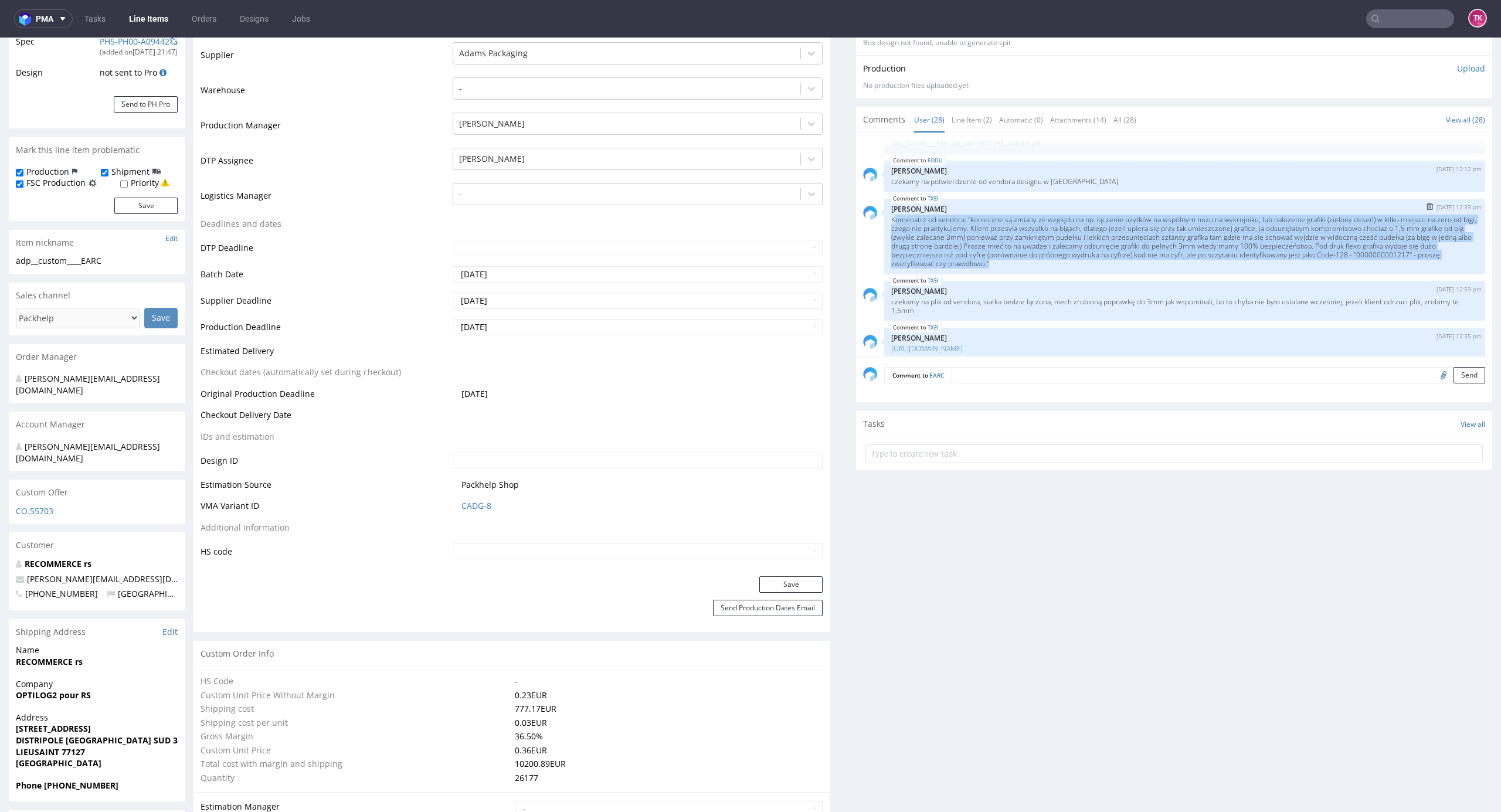
drag, startPoint x: 883, startPoint y: 224, endPoint x: 1061, endPoint y: 263, distance: 182.2
click at [1061, 263] on p "Komenatrz od vendora: "konieczne są zmiany ze względu na np. łączenie użytków n…" at bounding box center [1185, 242] width 587 height 53
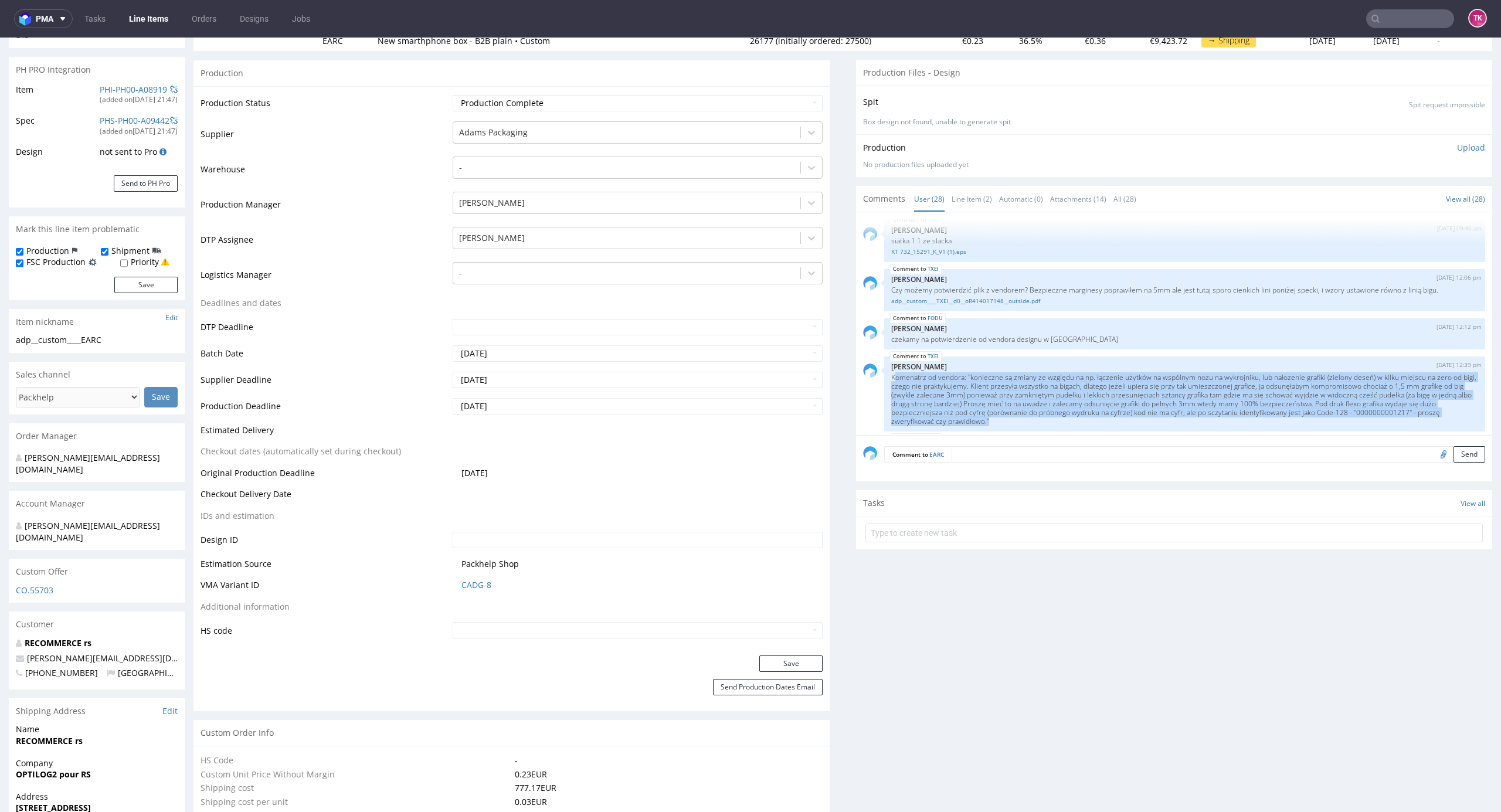
scroll to position [165, 0]
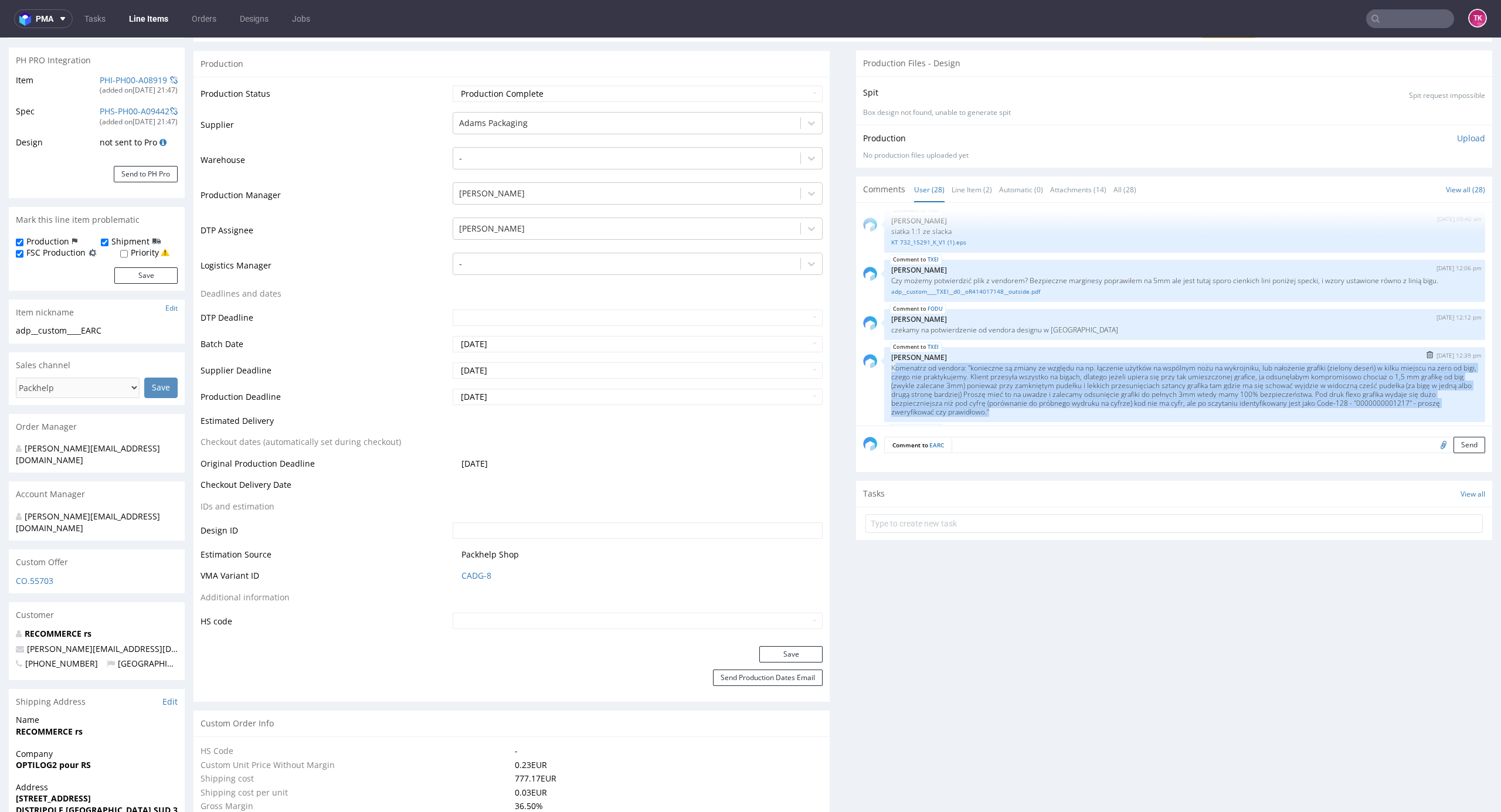
click at [1134, 400] on p "Komenatrz od vendora: "konieczne są zmiany ze względu na np. łączenie użytków n…" at bounding box center [1185, 390] width 587 height 53
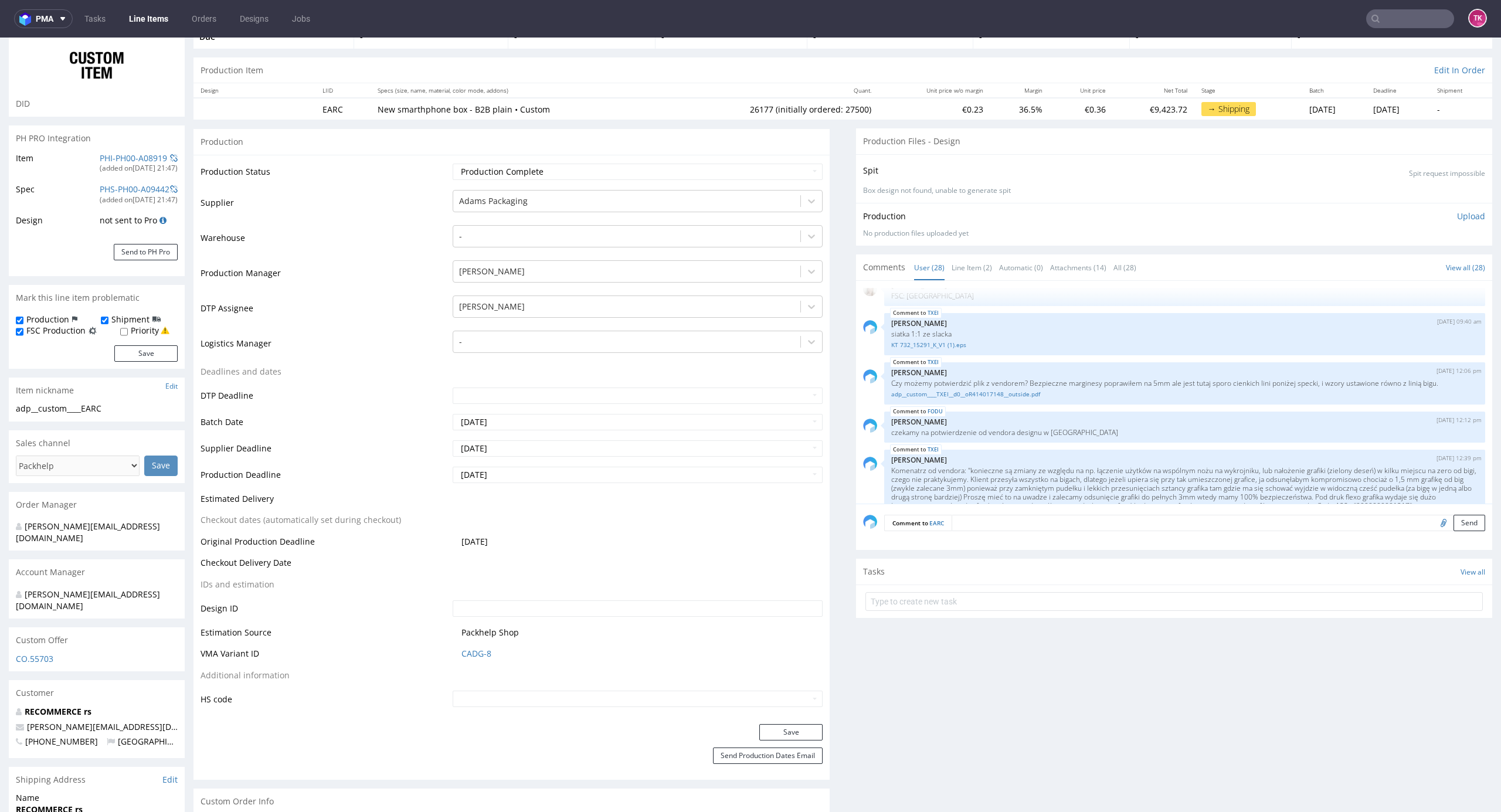
scroll to position [1157, 0]
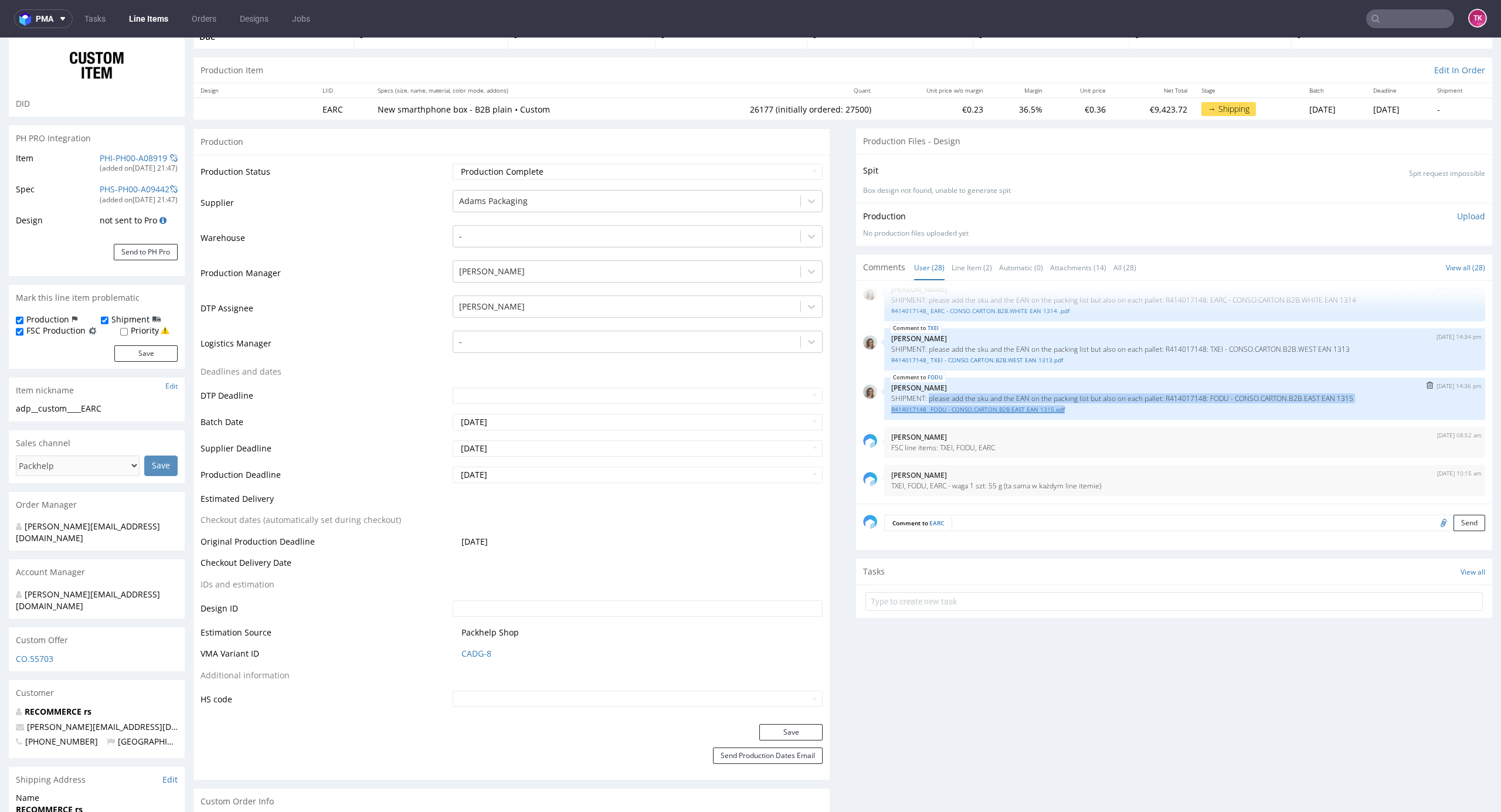
drag, startPoint x: 916, startPoint y: 404, endPoint x: 1092, endPoint y: 408, distance: 176.0
click at [1092, 408] on div "FODU 28th Aug 25 | 14:36 pm Monika Poźniak SHIPMENT: please add the sku and the…" at bounding box center [1184, 399] width 601 height 42
click at [1021, 417] on div "FODU 28th Aug 25 | 14:36 pm Monika Poźniak SHIPMENT: please add the sku and the…" at bounding box center [1184, 399] width 601 height 42
click at [1014, 410] on link "R414017148_ FODU - CONSO.CARTON.B2B.EAST EAN 1315.pdf" at bounding box center [1185, 409] width 587 height 9
drag, startPoint x: 894, startPoint y: 483, endPoint x: 1099, endPoint y: 489, distance: 205.1
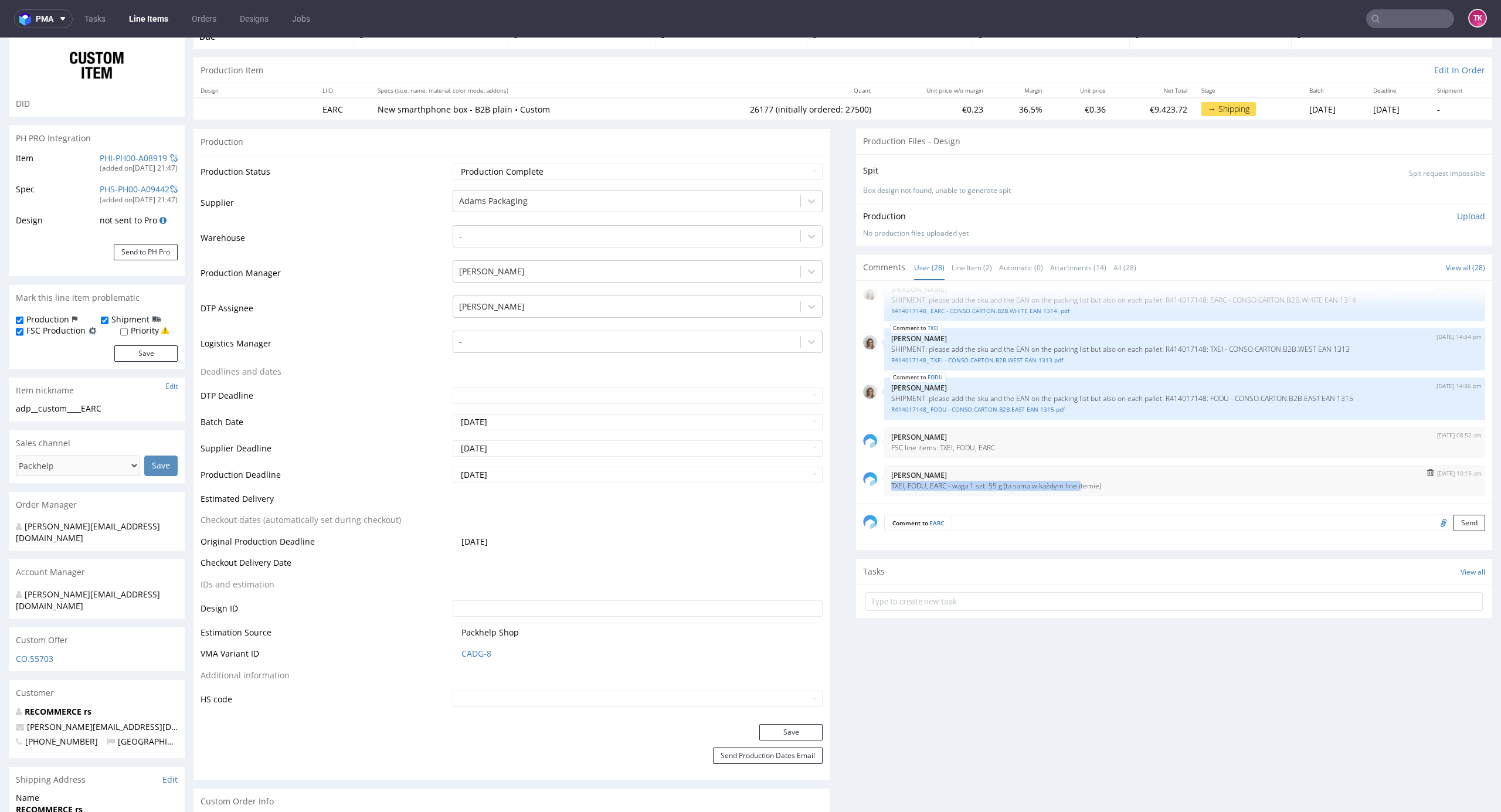
click at [1068, 483] on div "3rd Sep 25 | 10:15 am Klaudia Wiśniewska TXEI, FODU, EARC - waga 1 szt: 55 g (t…" at bounding box center [1184, 480] width 601 height 31
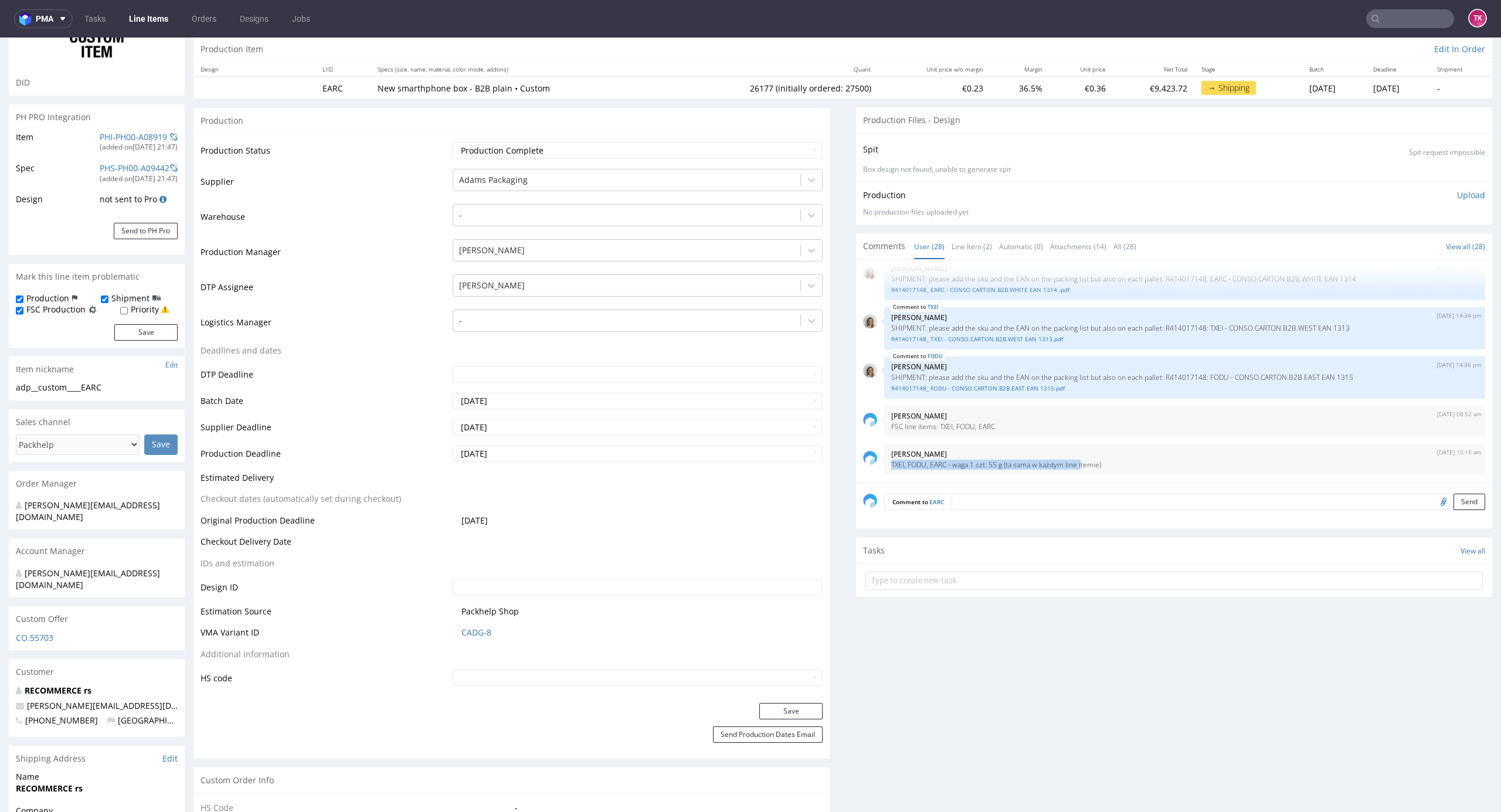
scroll to position [87, 0]
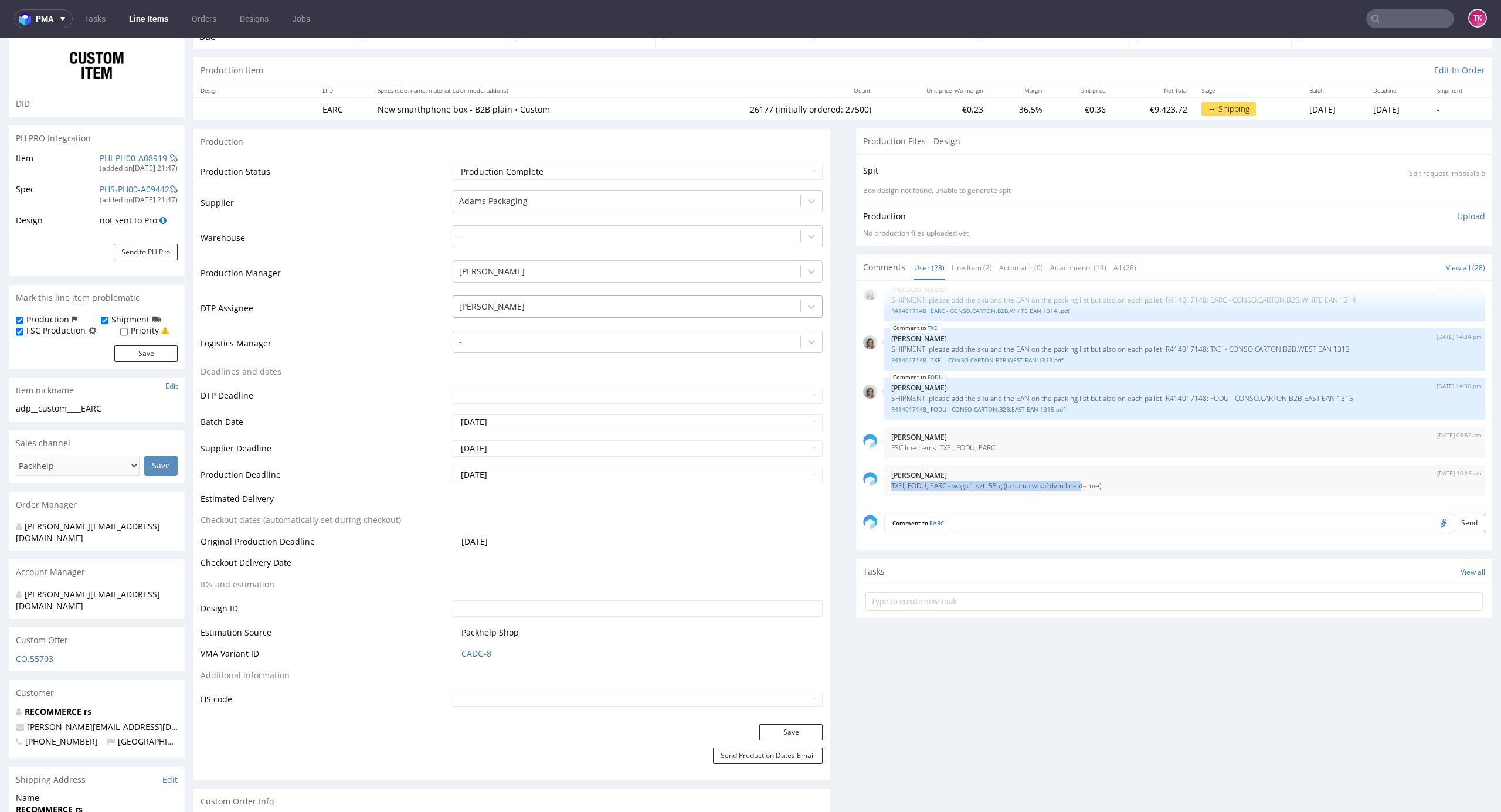
click at [531, 312] on div "[PERSON_NAME]" at bounding box center [637, 304] width 370 height 16
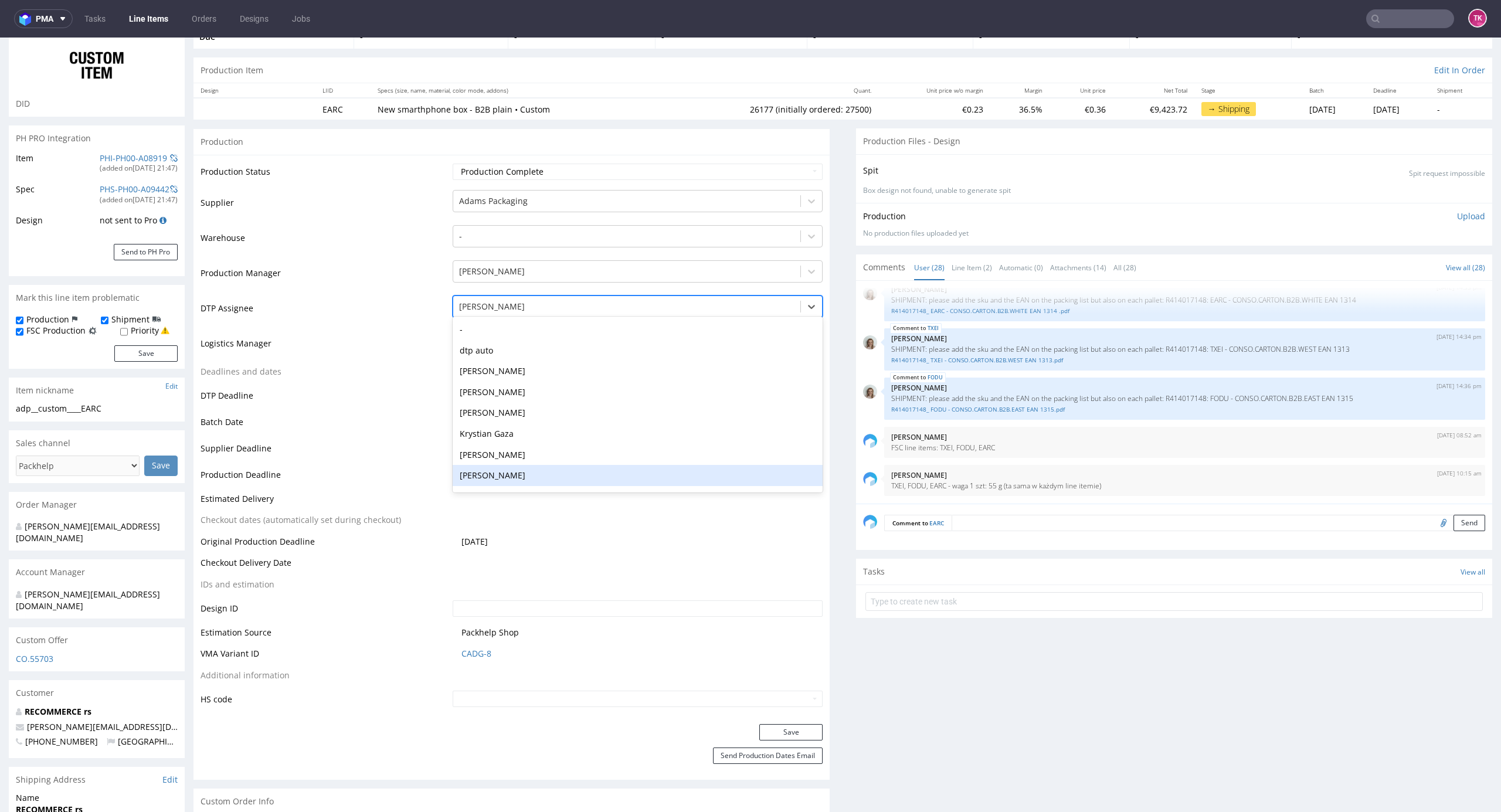
scroll to position [147, 0]
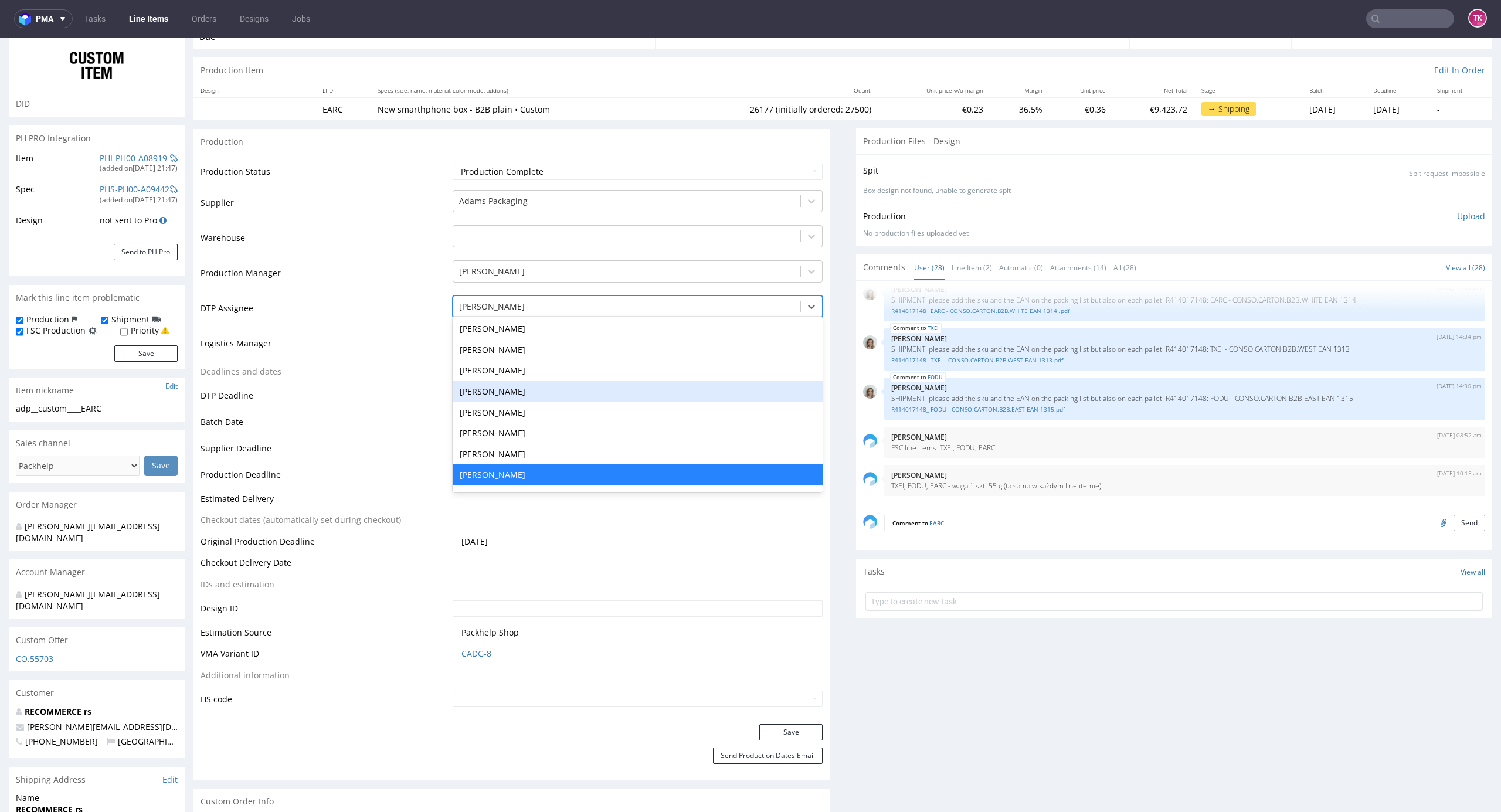
click at [383, 378] on td "Deadlines and dates" at bounding box center [325, 376] width 249 height 22
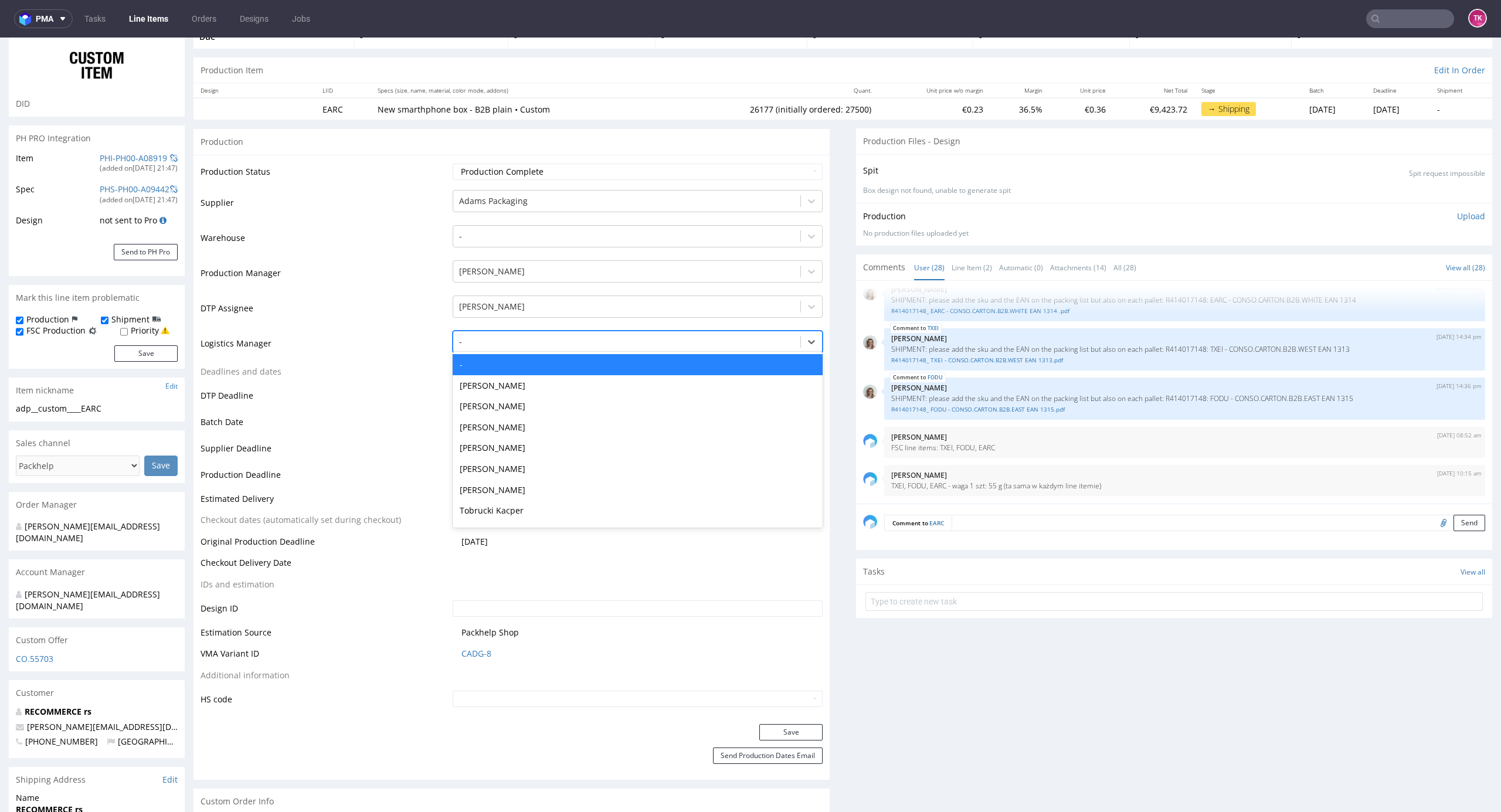
drag, startPoint x: 522, startPoint y: 332, endPoint x: 519, endPoint y: 338, distance: 6.7
click at [521, 336] on div "-" at bounding box center [637, 342] width 370 height 22
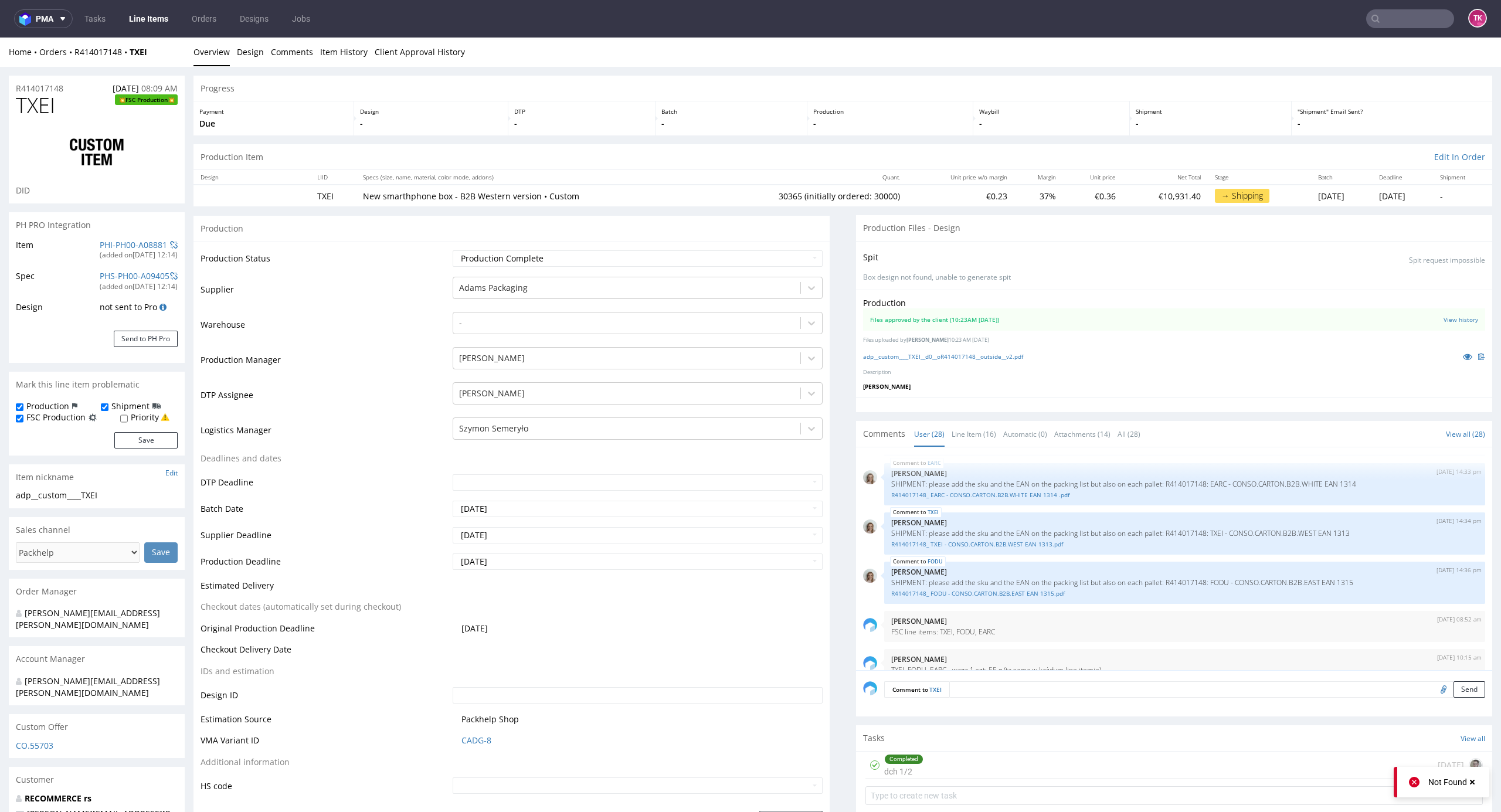
scroll to position [1676, 0]
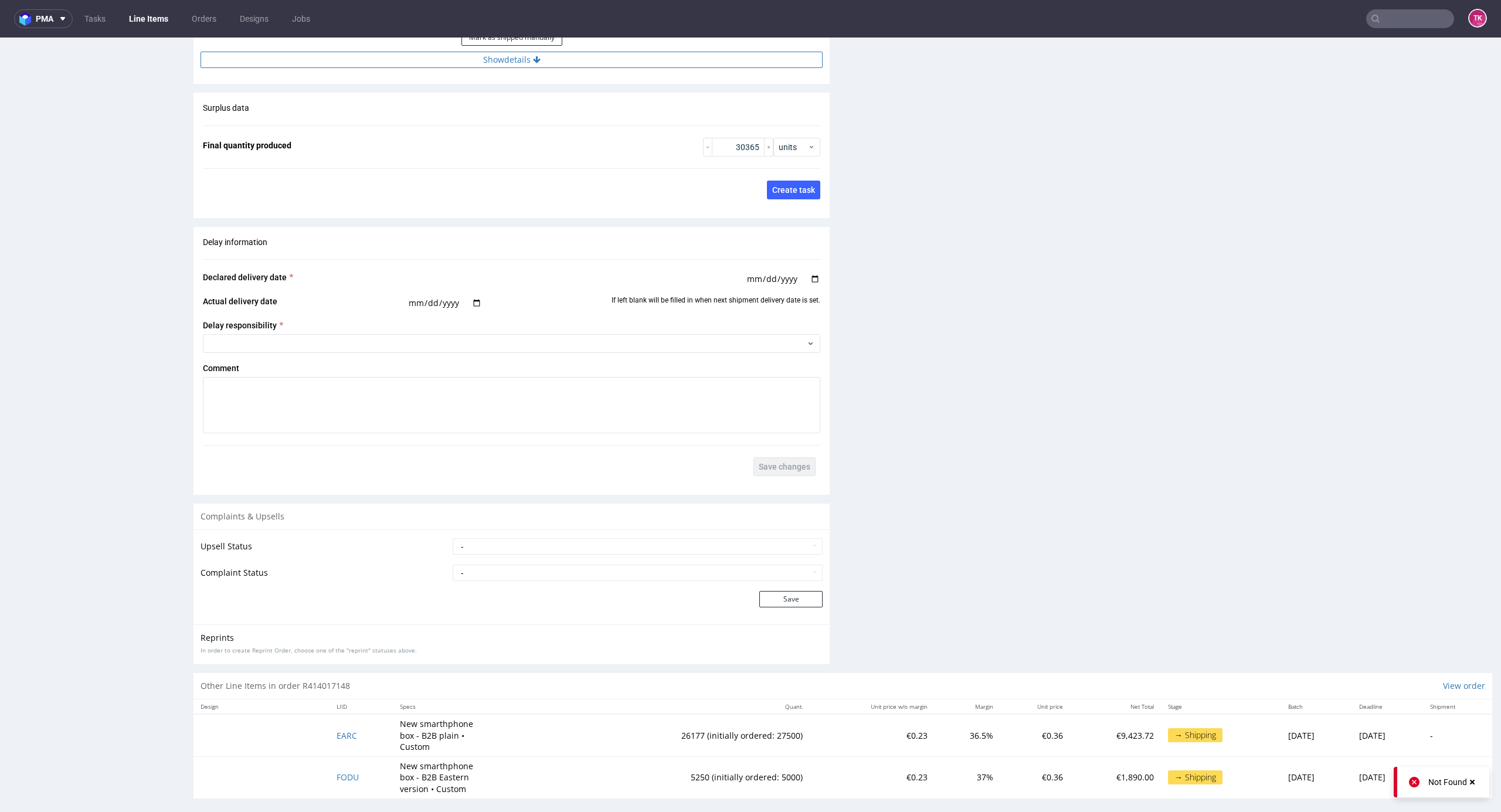
click at [515, 54] on button "Show details" at bounding box center [512, 60] width 622 height 16
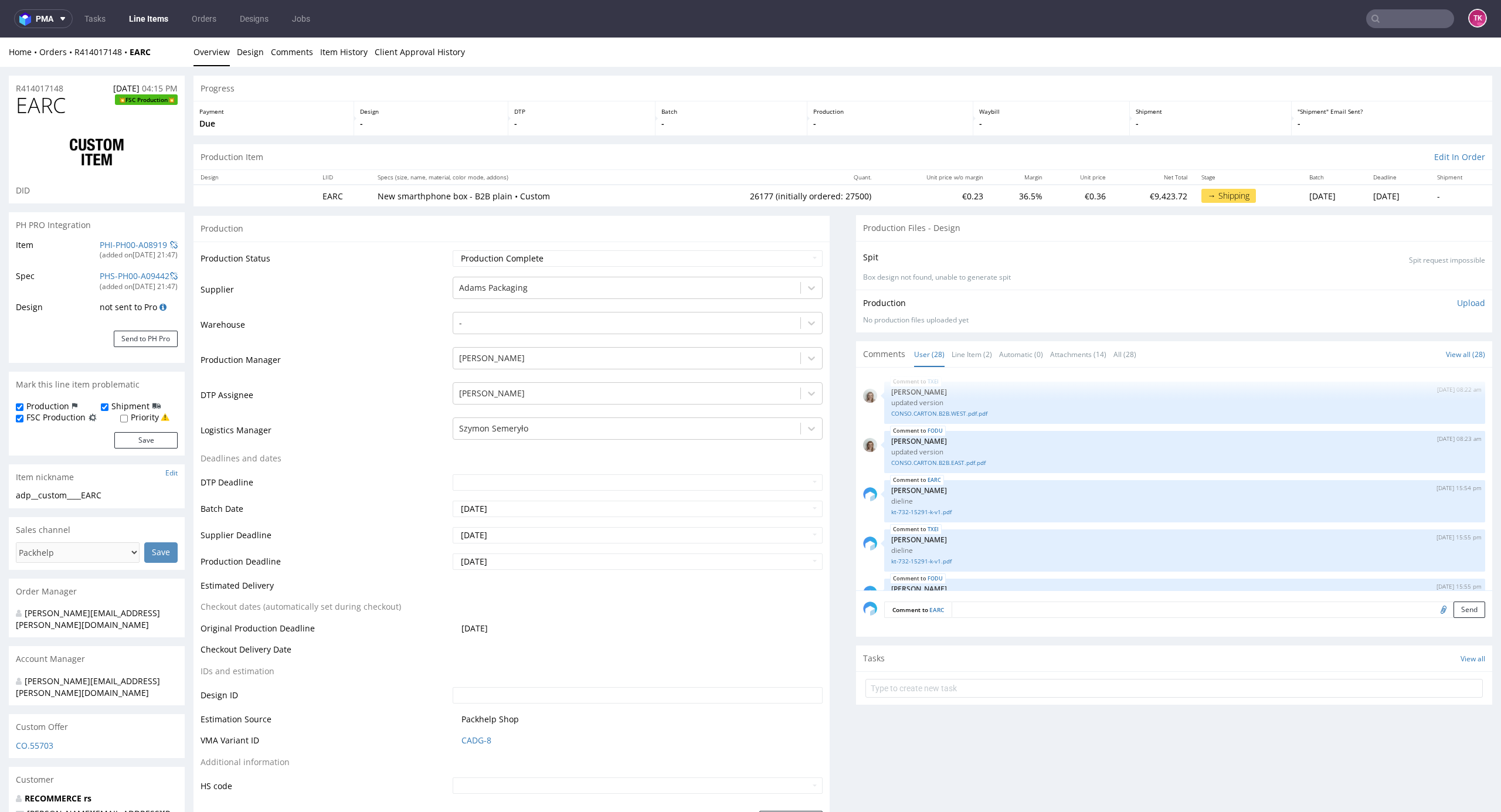
scroll to position [1157, 0]
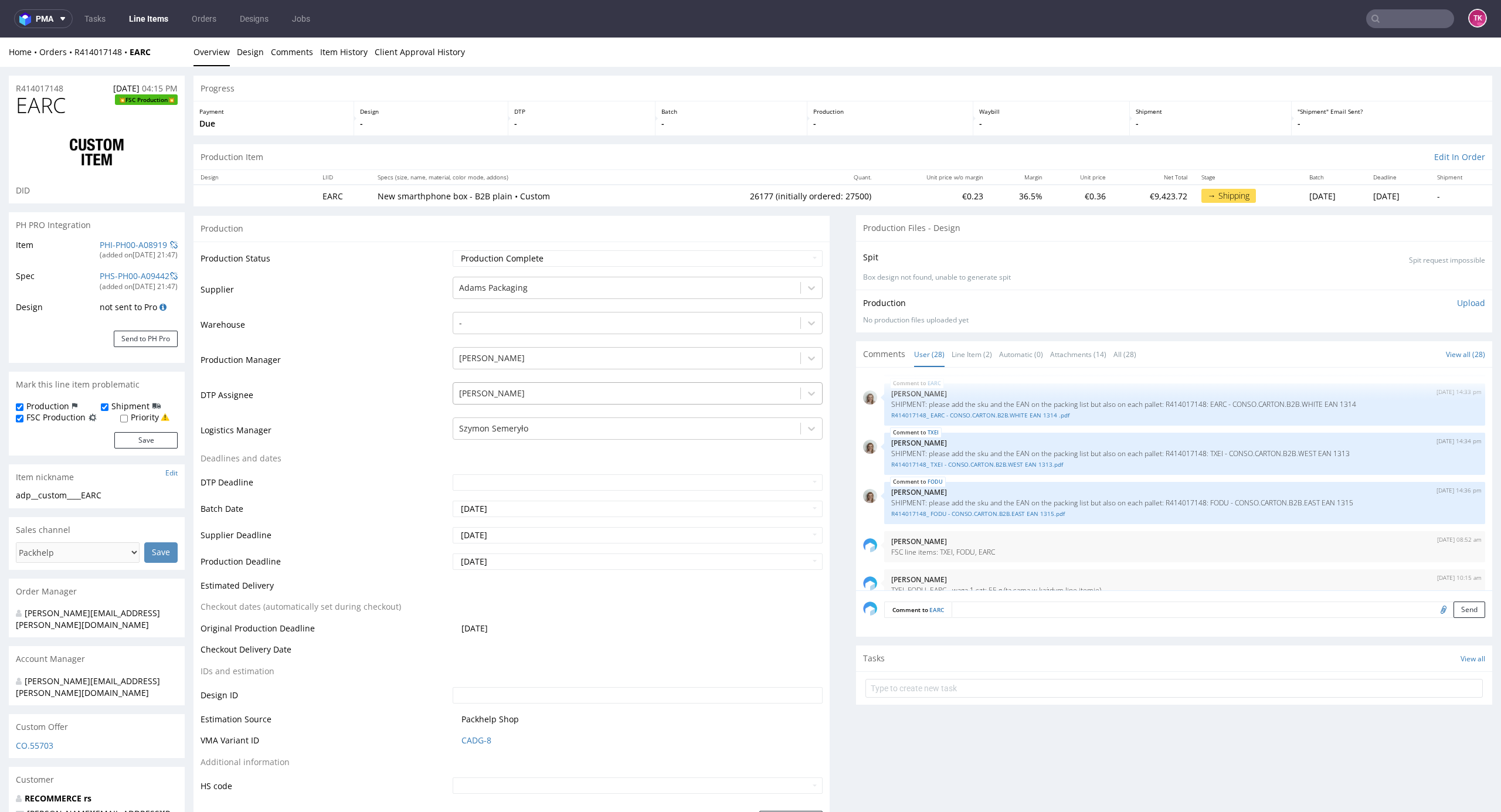
click at [528, 398] on div at bounding box center [627, 393] width 336 height 14
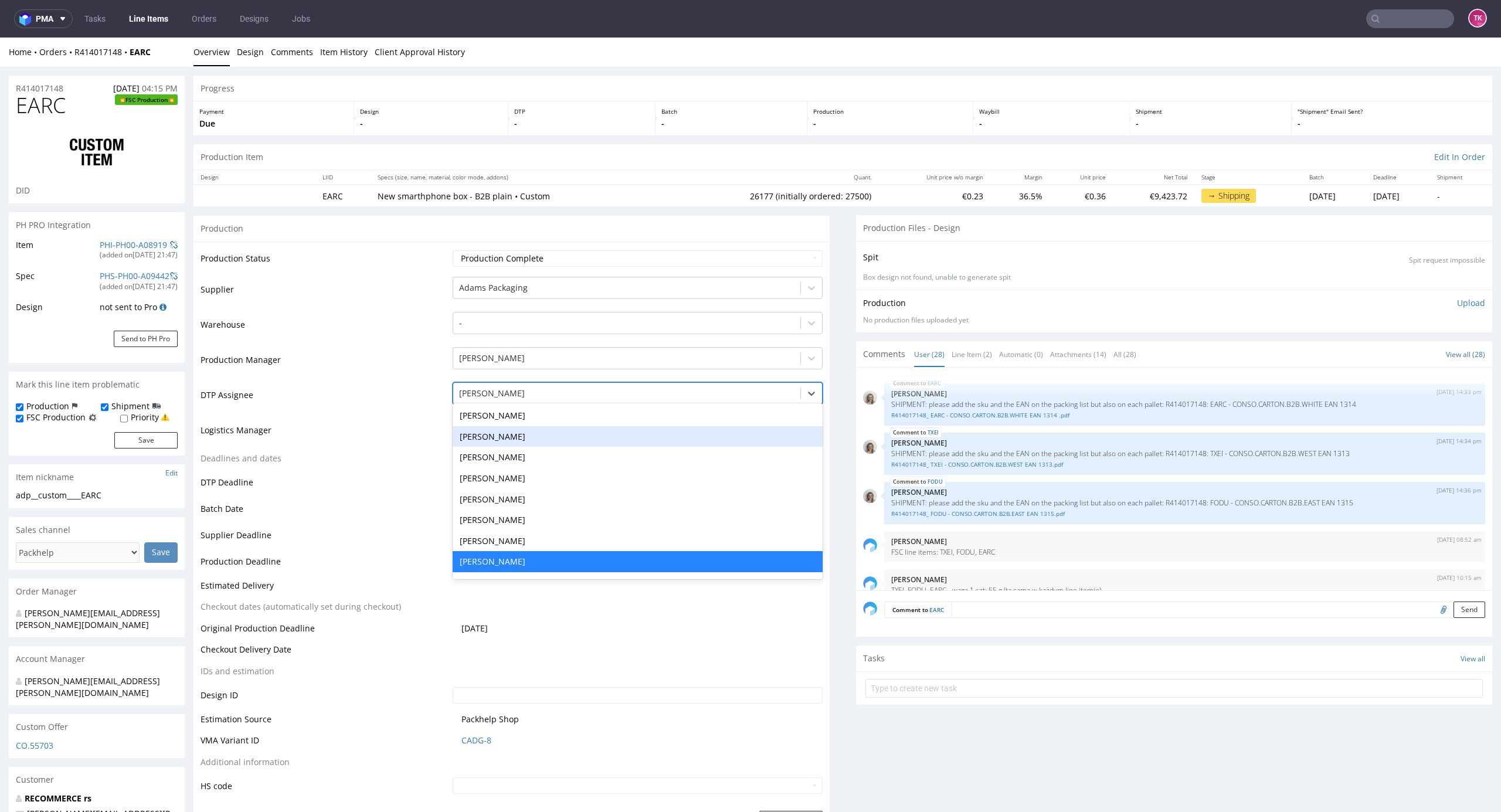
drag, startPoint x: 414, startPoint y: 425, endPoint x: 443, endPoint y: 426, distance: 29.0
click at [417, 425] on td "Logistics Manager" at bounding box center [325, 434] width 249 height 35
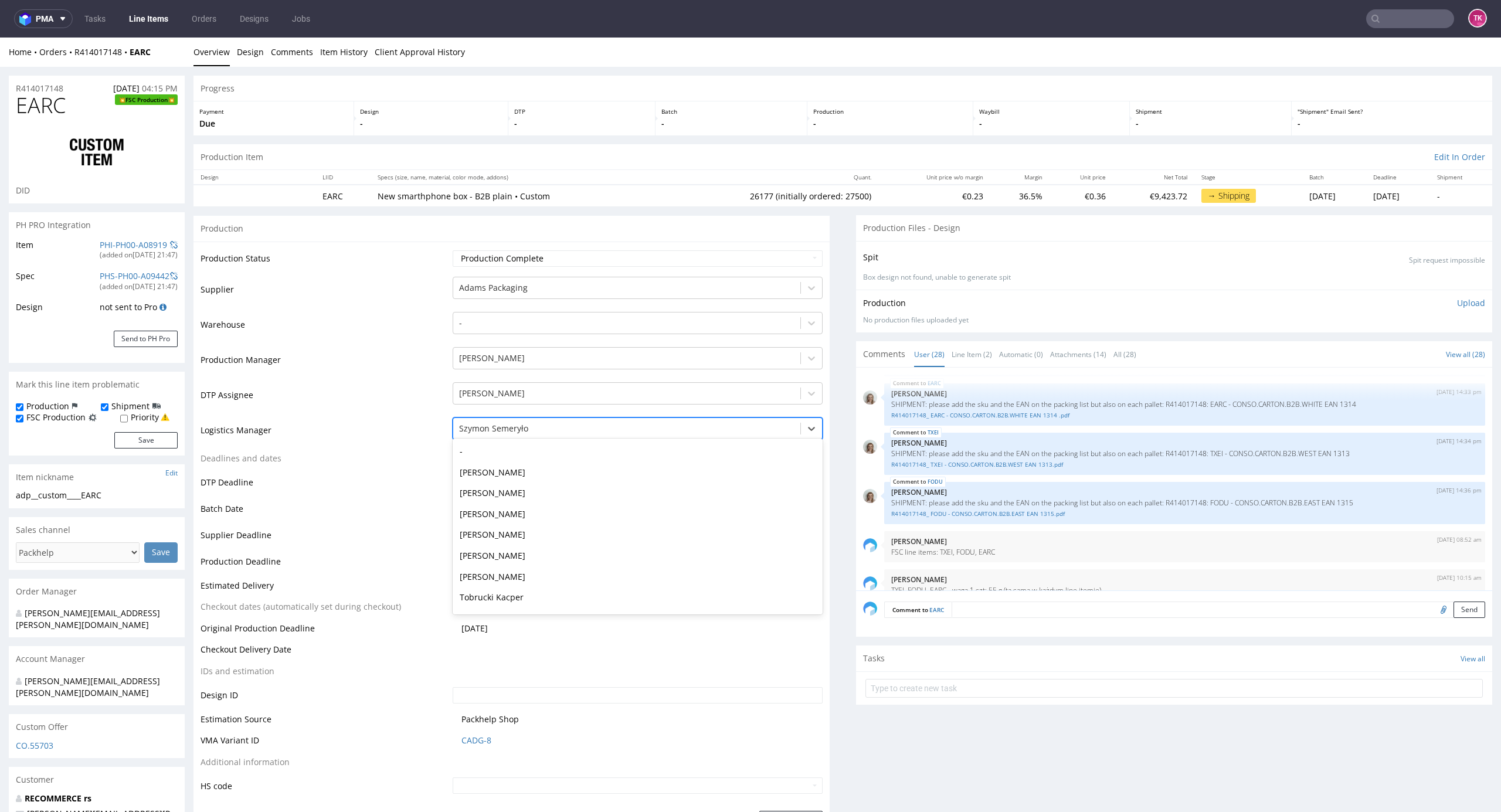
click at [467, 430] on div at bounding box center [627, 429] width 336 height 14
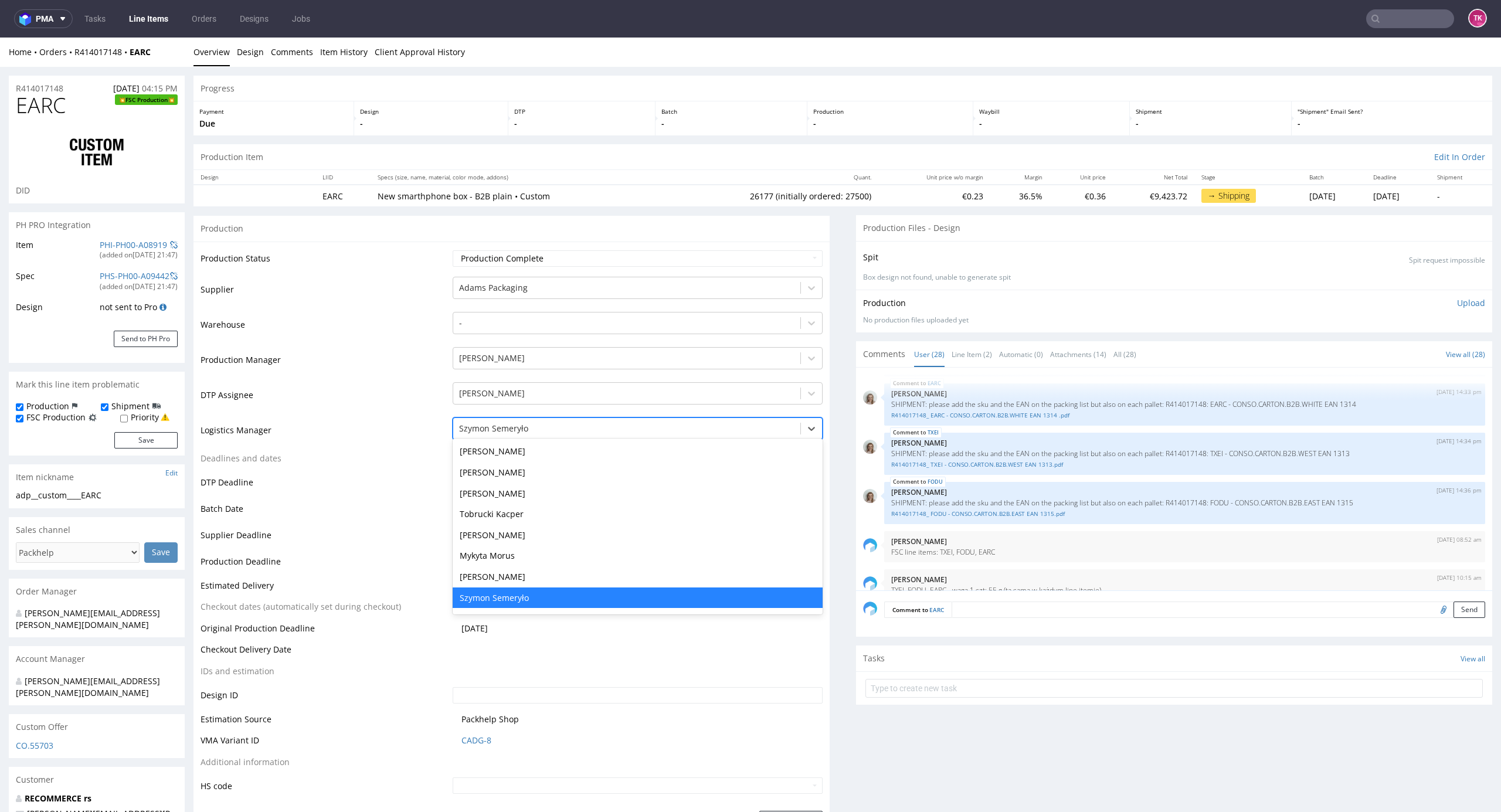
type input "t"
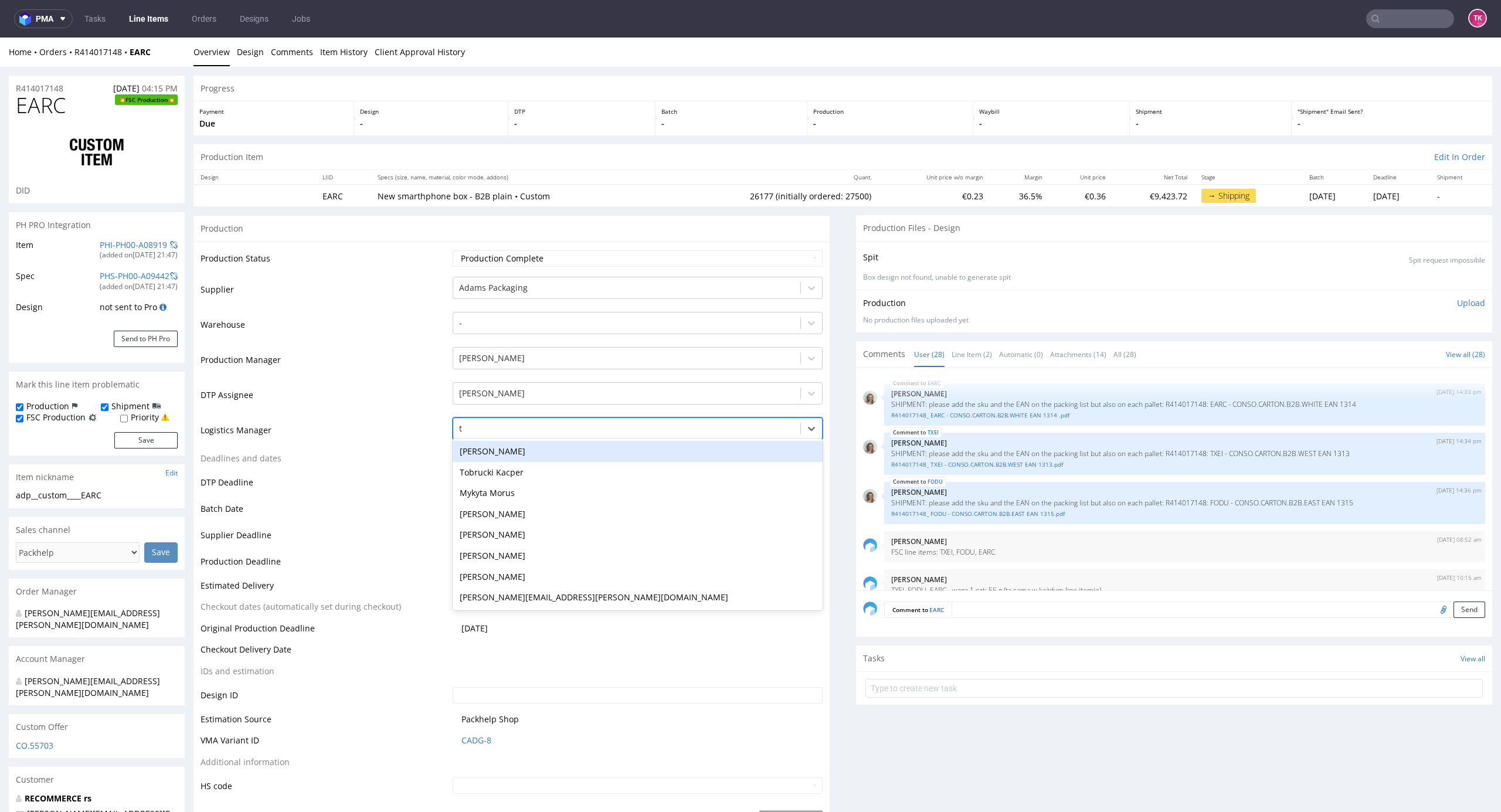
scroll to position [0, 0]
click at [508, 475] on div "Tobrucki Kacper" at bounding box center [637, 472] width 370 height 21
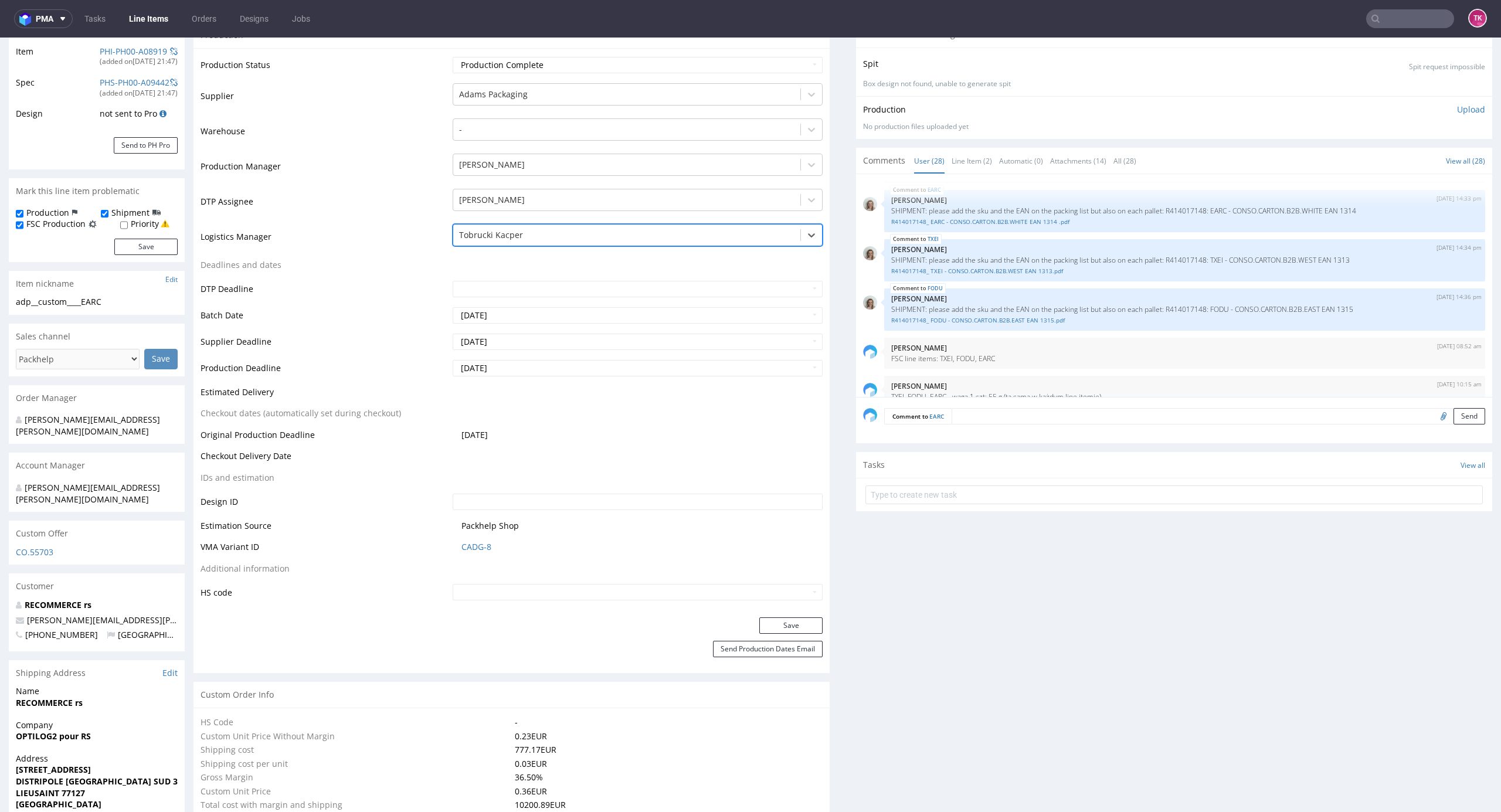
scroll to position [234, 0]
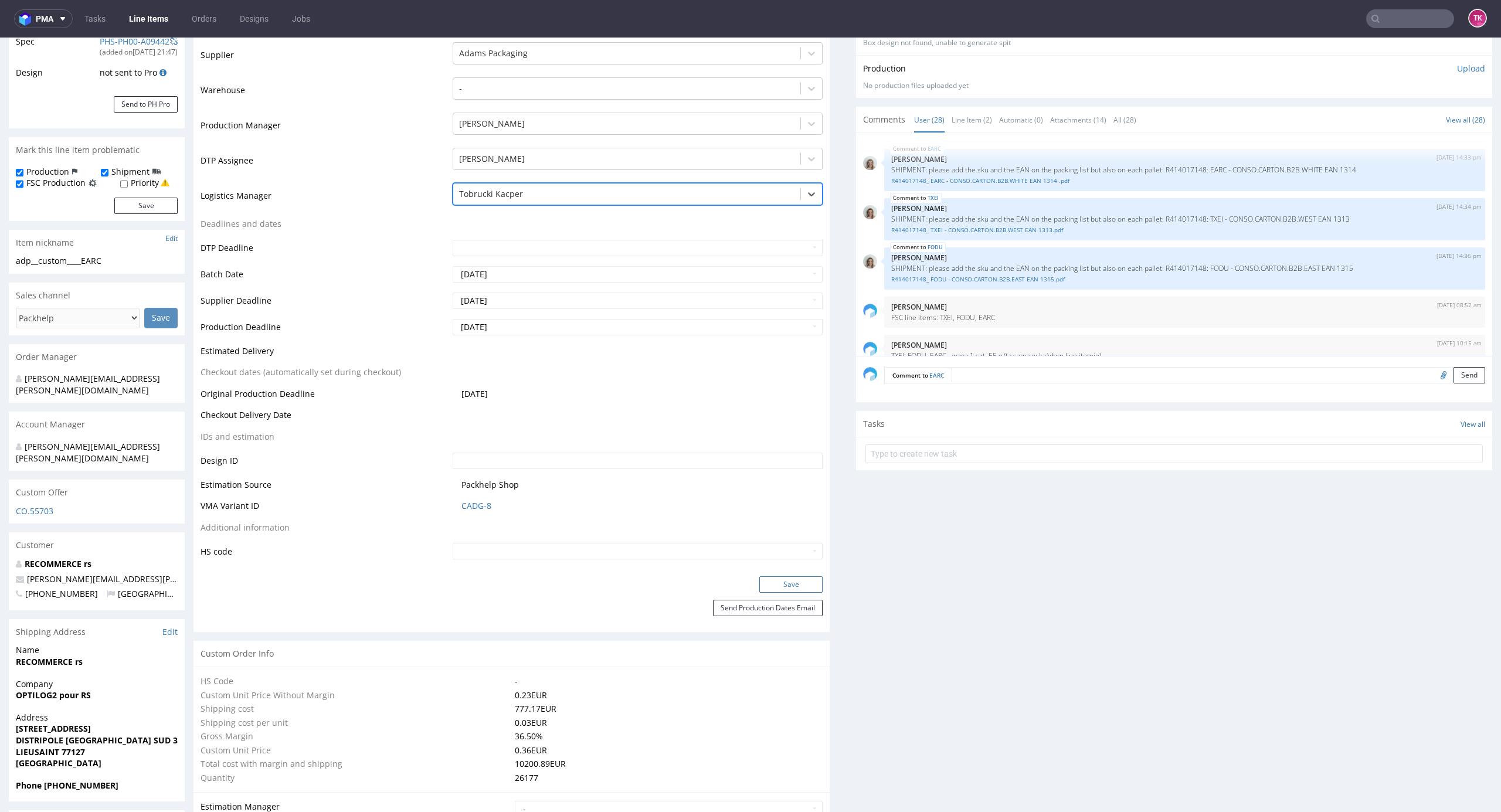
click at [787, 580] on button "Save" at bounding box center [791, 584] width 63 height 16
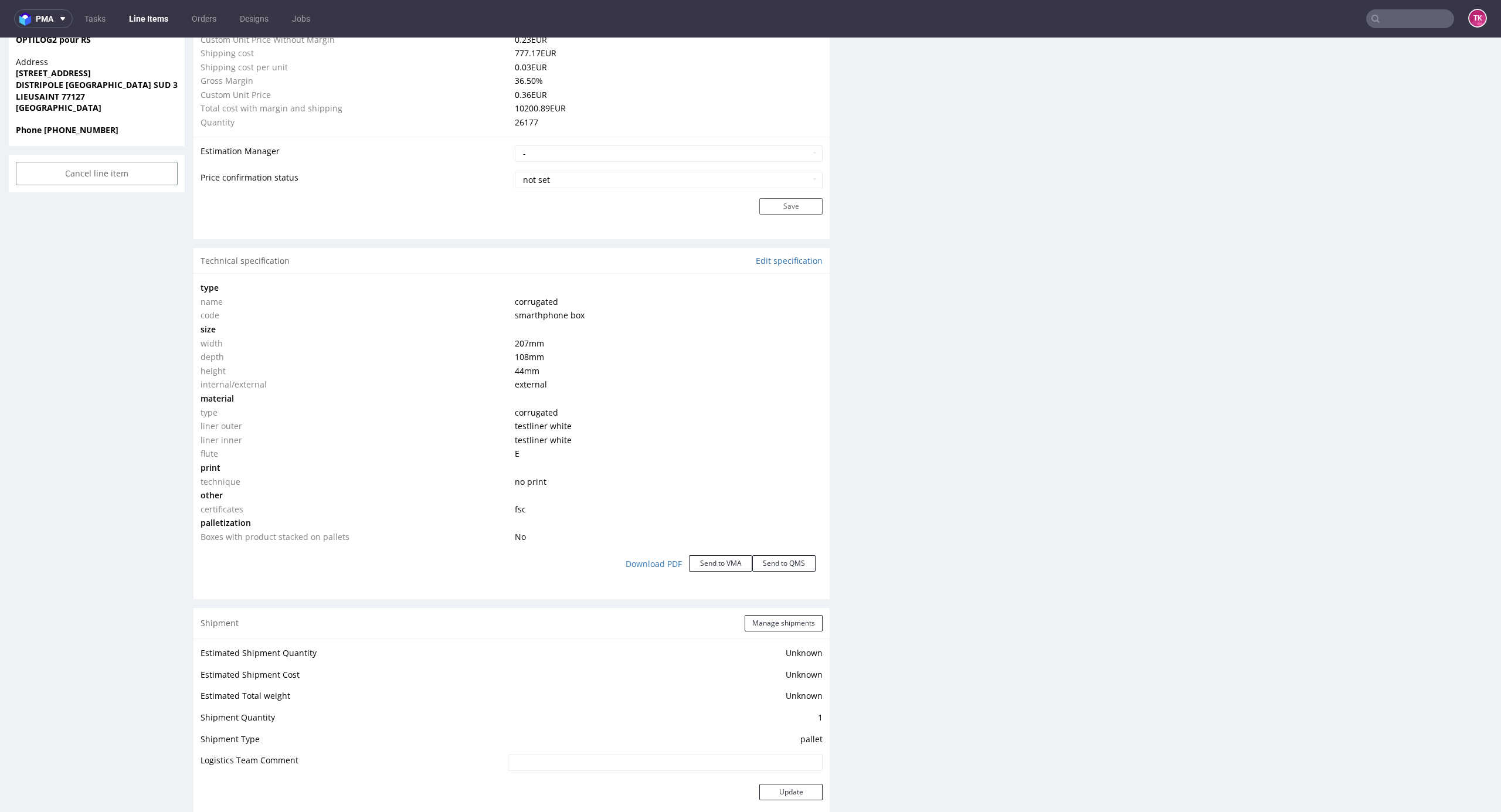
scroll to position [1282, 0]
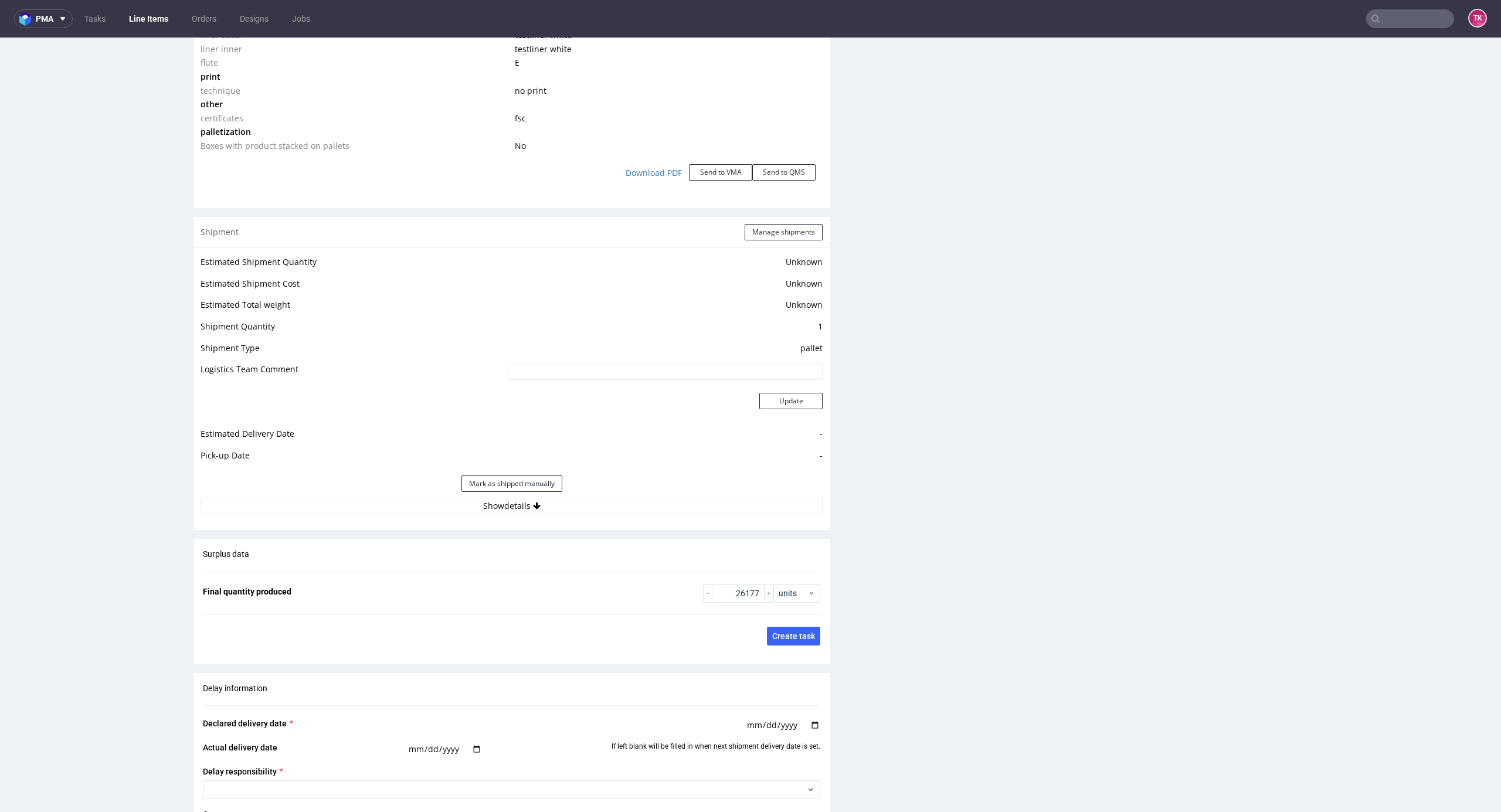
click at [1477, 490] on div "R414017148 [DATE] 04:15 PM EARC FSC Production DID PH PRO Integration Item PHI-…" at bounding box center [750, 24] width 1501 height 2477
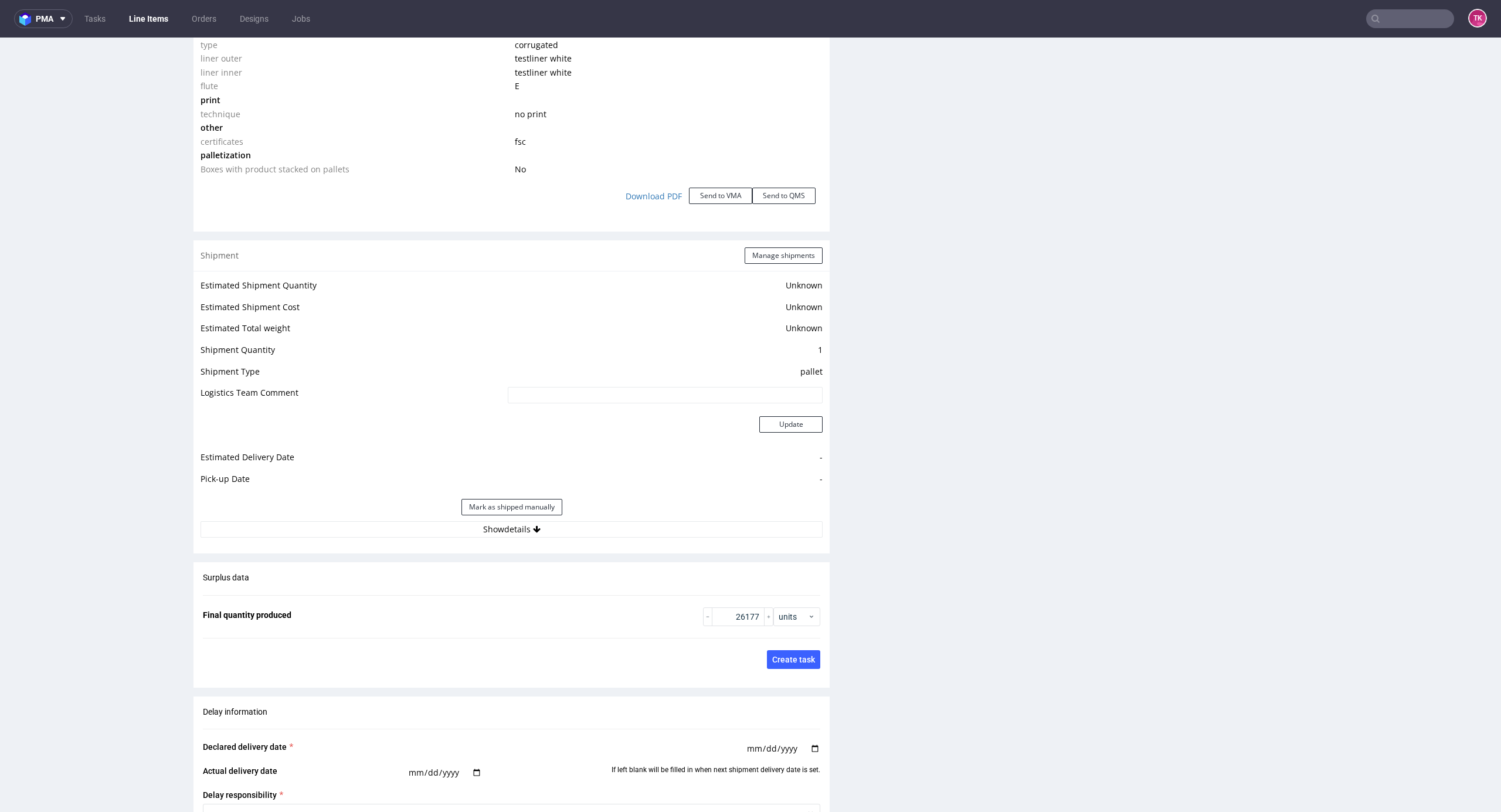
scroll to position [0, 0]
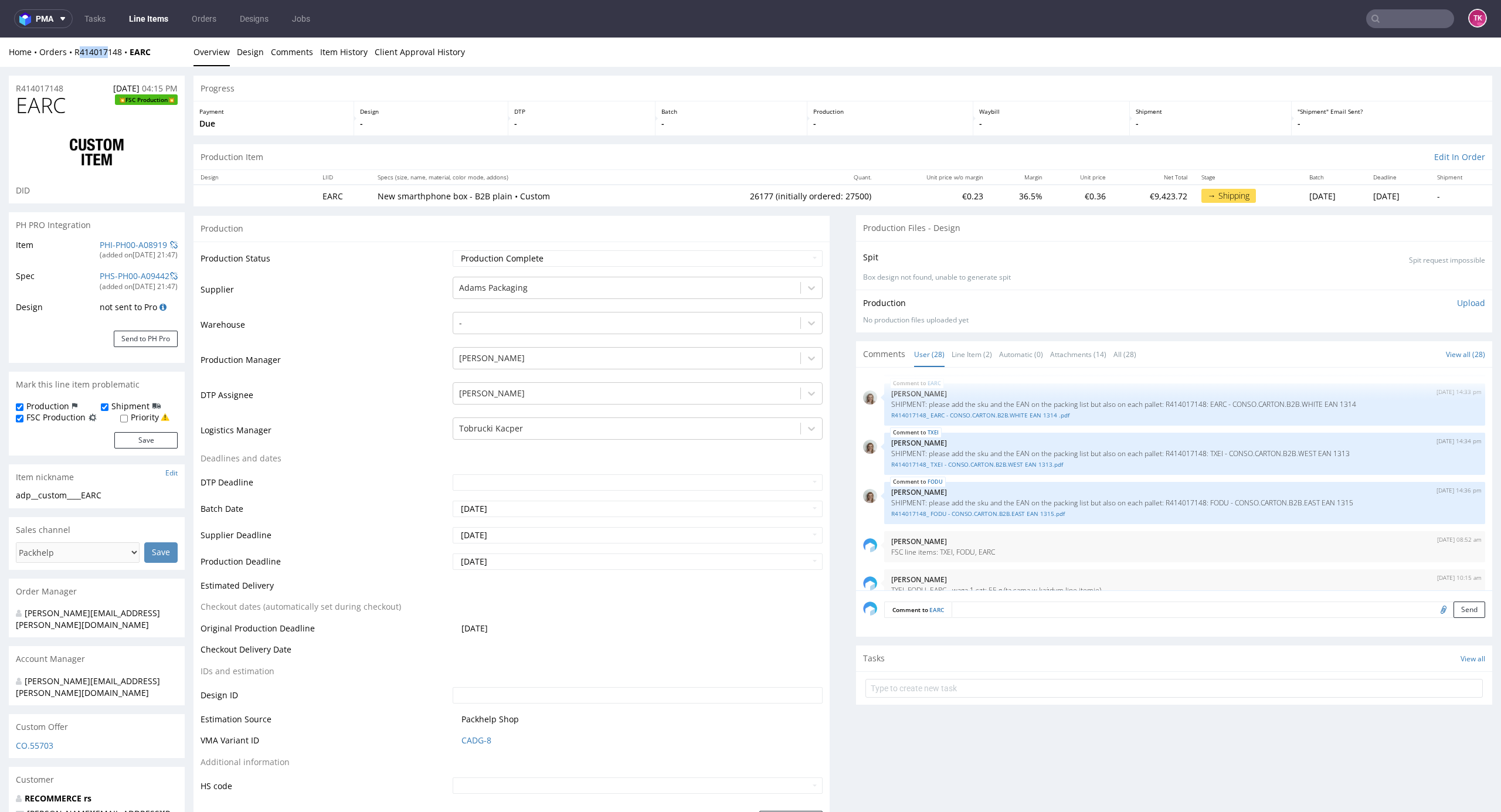
drag, startPoint x: 78, startPoint y: 62, endPoint x: 65, endPoint y: 67, distance: 13.9
click at [96, 58] on div "Home Orders R414017148 EARC Overview Design Comments Item History Client Approv…" at bounding box center [750, 52] width 1501 height 29
drag, startPoint x: 79, startPoint y: 58, endPoint x: 88, endPoint y: 71, distance: 15.8
click at [105, 64] on div "Home Orders R414017148 EARC Overview Design Comments Item History Client Approv…" at bounding box center [750, 52] width 1501 height 29
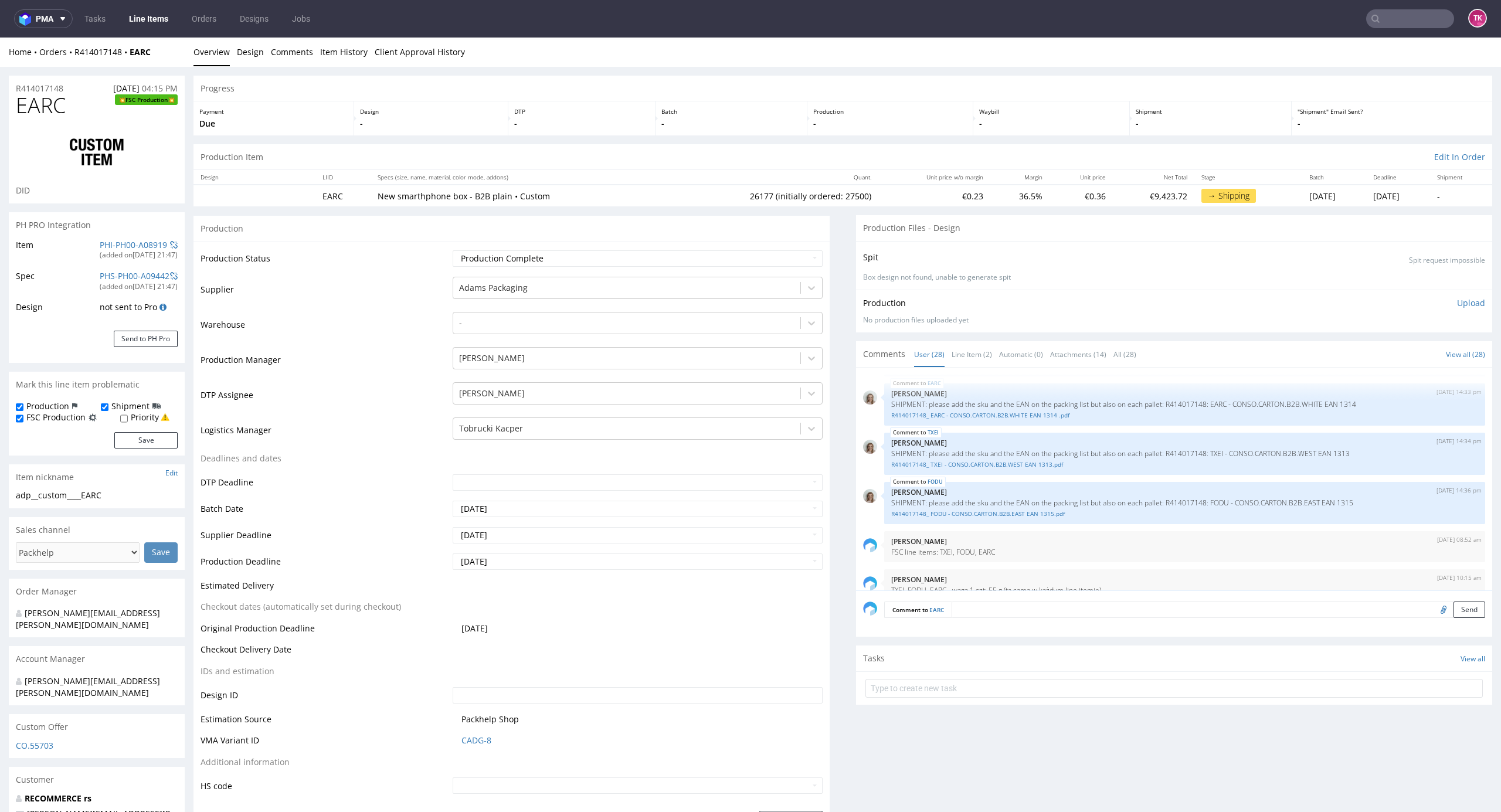
drag, startPoint x: 69, startPoint y: 58, endPoint x: 123, endPoint y: 60, distance: 54.0
click at [123, 60] on div "Home Orders R414017148 EARC Overview Design Comments Item History Client Approv…" at bounding box center [750, 52] width 1501 height 29
copy link "R414017148"
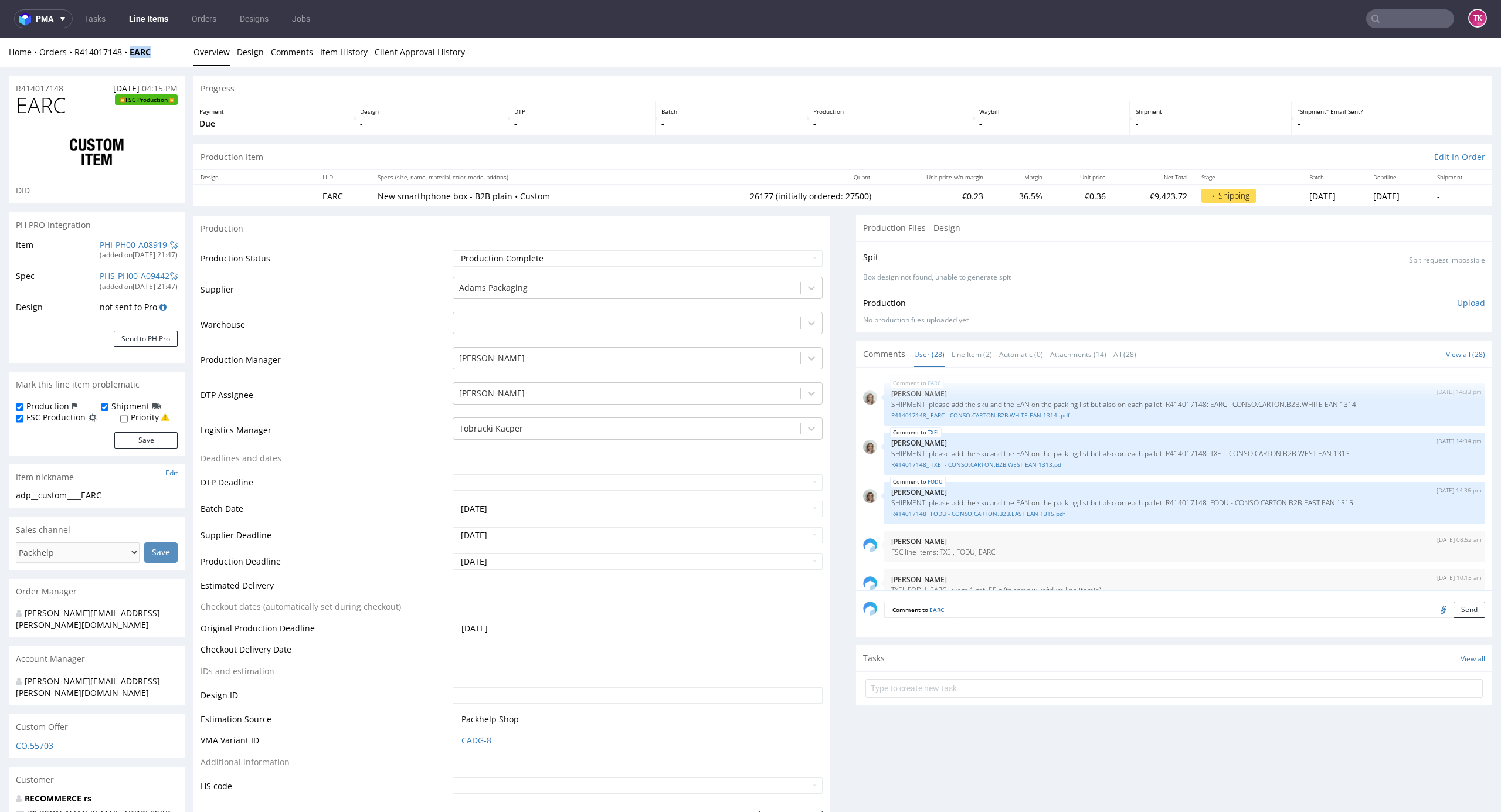
drag, startPoint x: 155, startPoint y: 49, endPoint x: 222, endPoint y: 41, distance: 67.5
click at [122, 61] on div "Home Orders R414017148 EARC Overview Design Comments Item History Client Approv…" at bounding box center [750, 52] width 1501 height 29
copy strong "EARC"
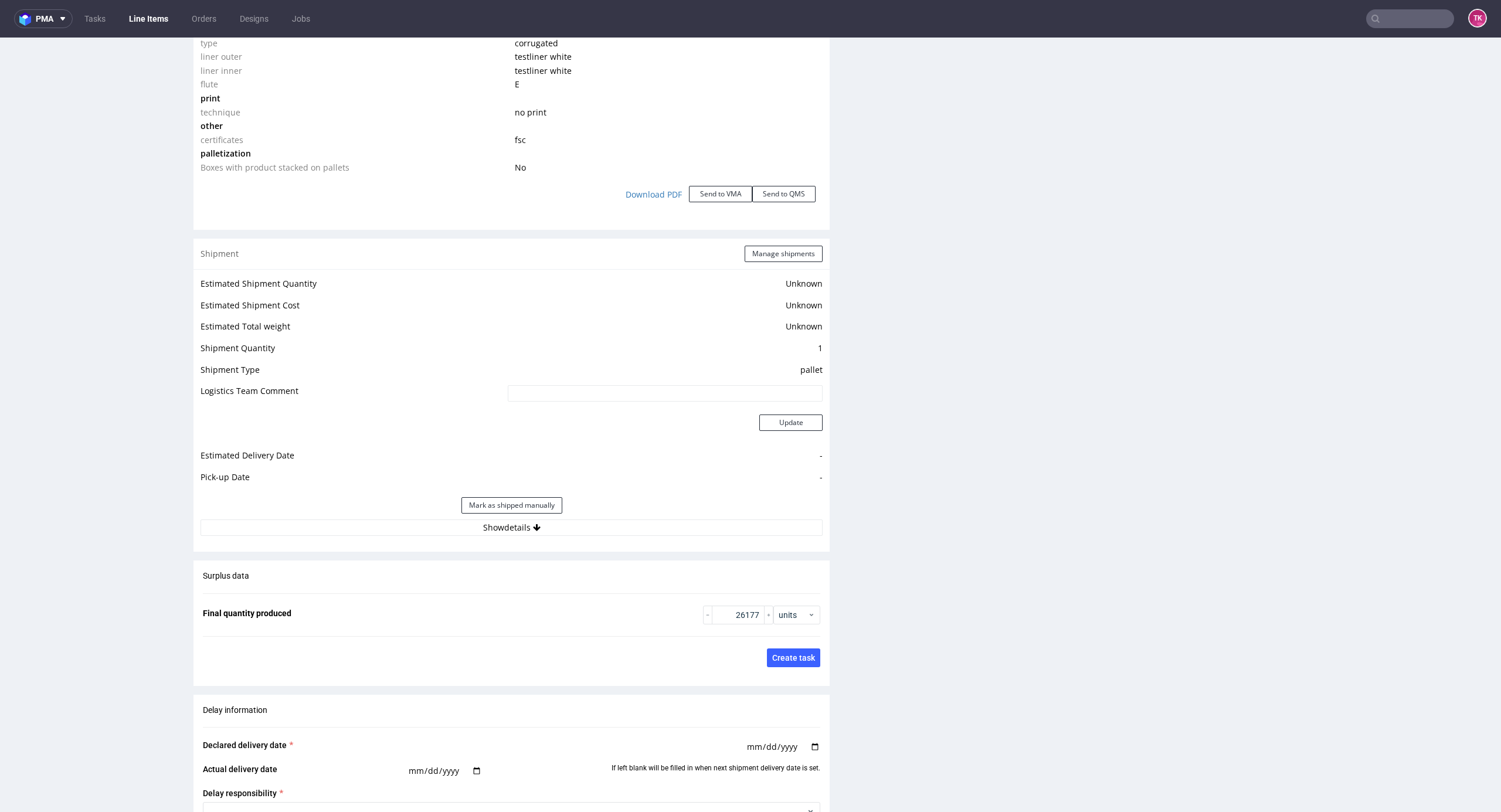
scroll to position [1329, 0]
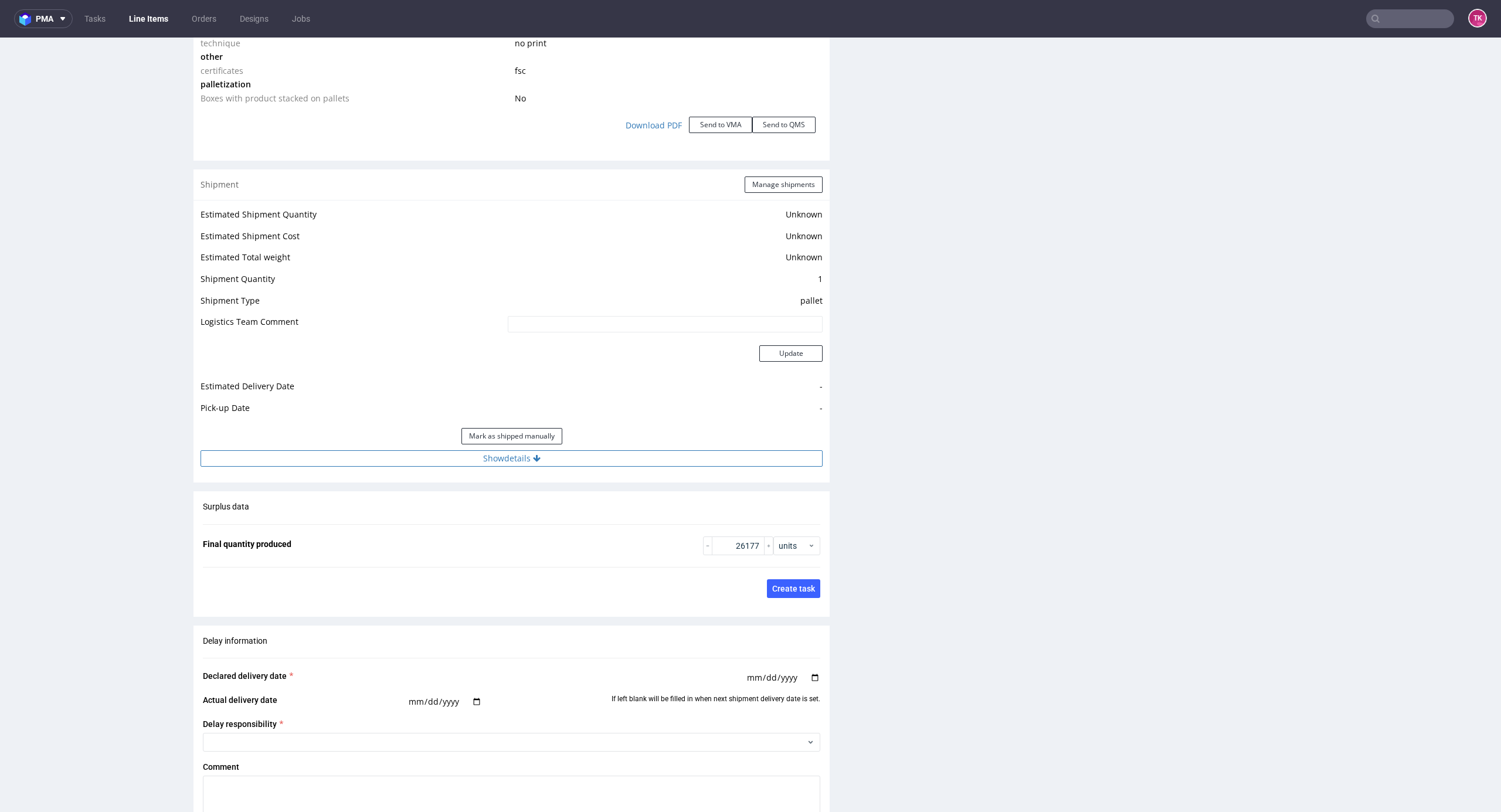
drag, startPoint x: 546, startPoint y: 449, endPoint x: 546, endPoint y: 457, distance: 8.0
click at [546, 452] on div "Estimated Shipment Quantity Unknown Estimated Shipment Cost Unknown Estimated T…" at bounding box center [512, 336] width 636 height 274
click at [547, 458] on button "Show details" at bounding box center [512, 459] width 622 height 16
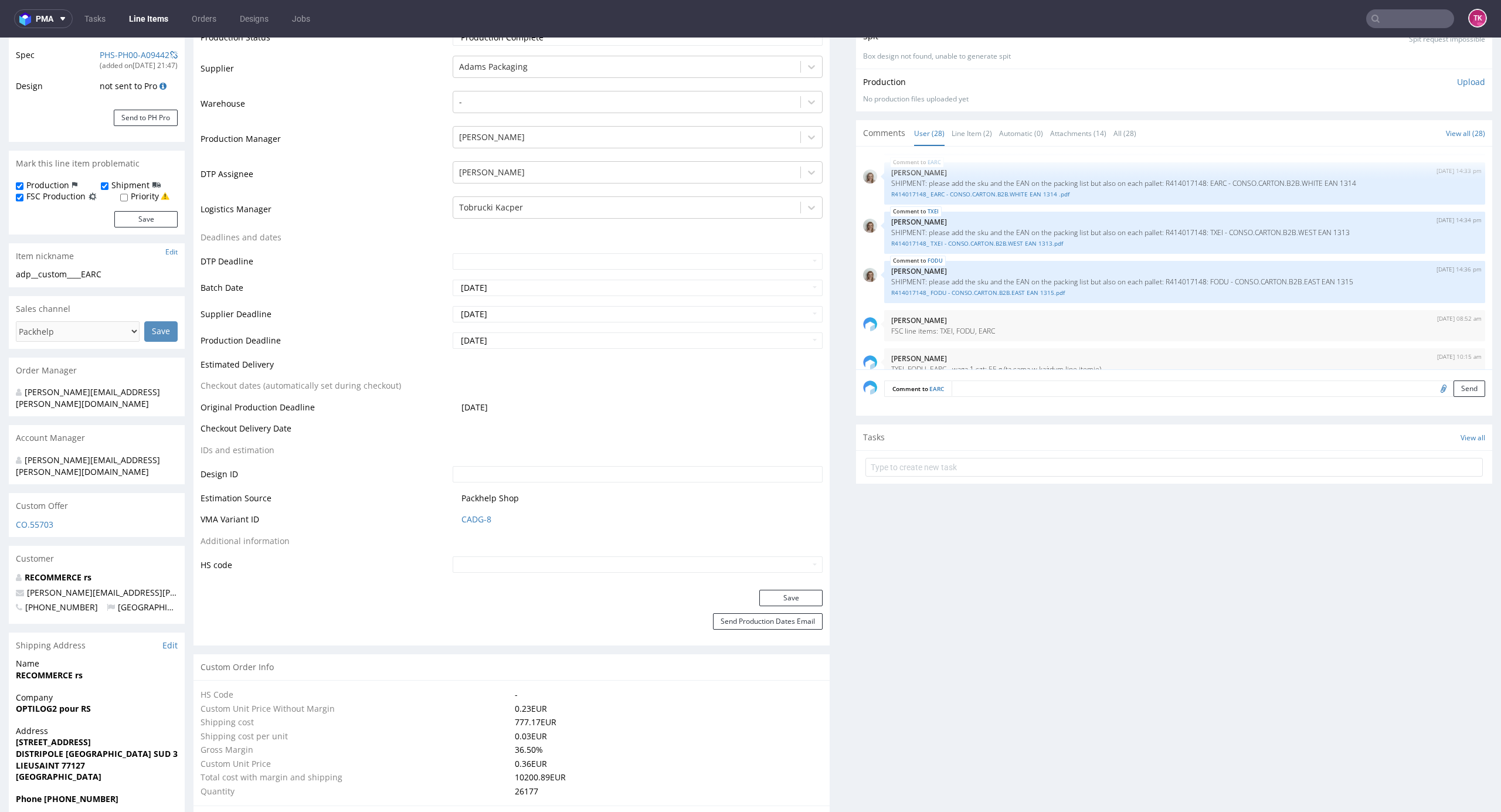
scroll to position [391, 0]
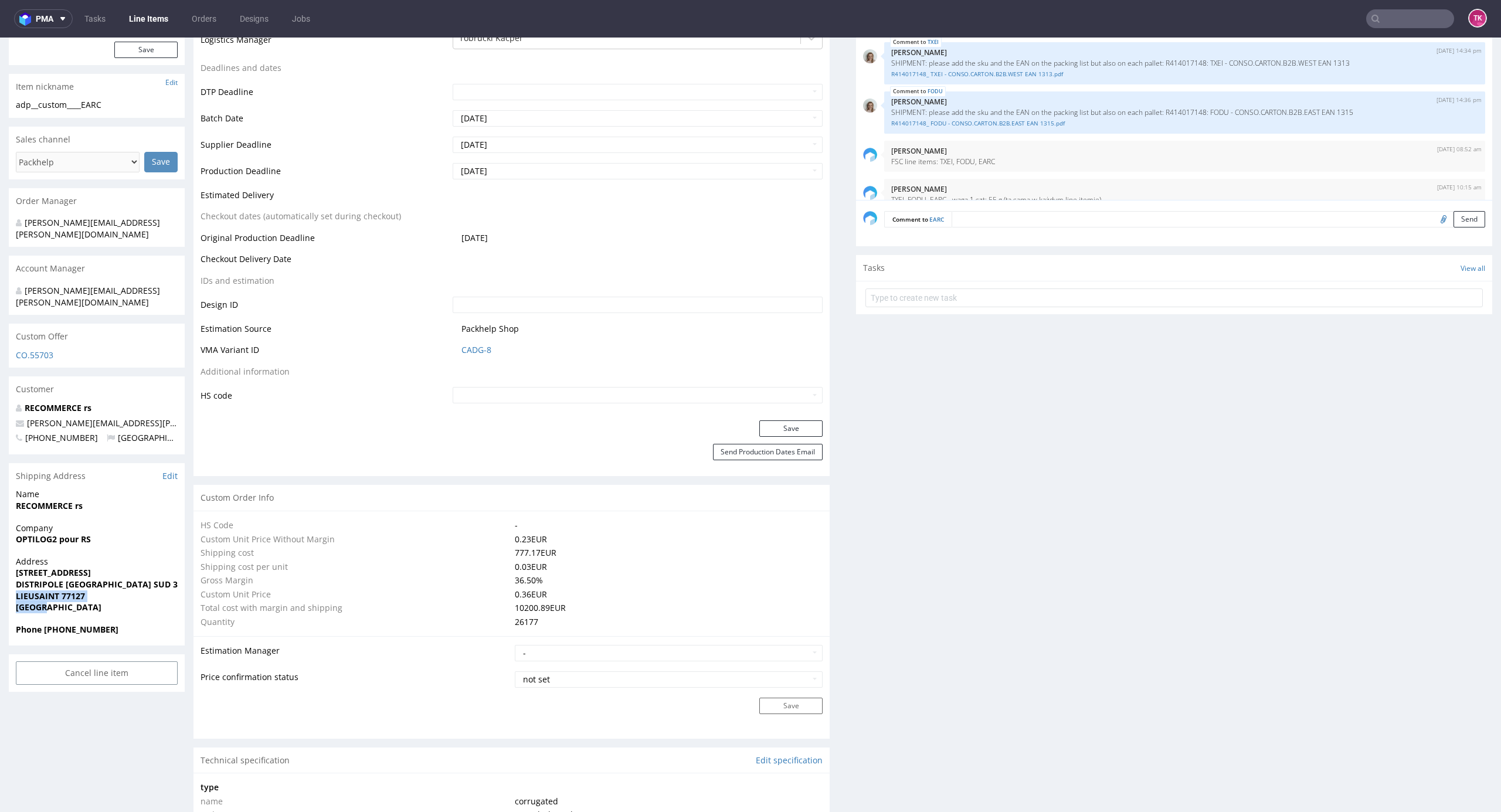
drag, startPoint x: 85, startPoint y: 578, endPoint x: 3, endPoint y: 578, distance: 82.0
drag, startPoint x: 31, startPoint y: 576, endPoint x: 88, endPoint y: 576, distance: 57.0
click at [88, 576] on div "Address 1 RUE DE L ESPACE SCHENGEN DISTRIPOLE PARIS SUD 3 Bâtiment D LIEUSAINT …" at bounding box center [96, 590] width 176 height 68
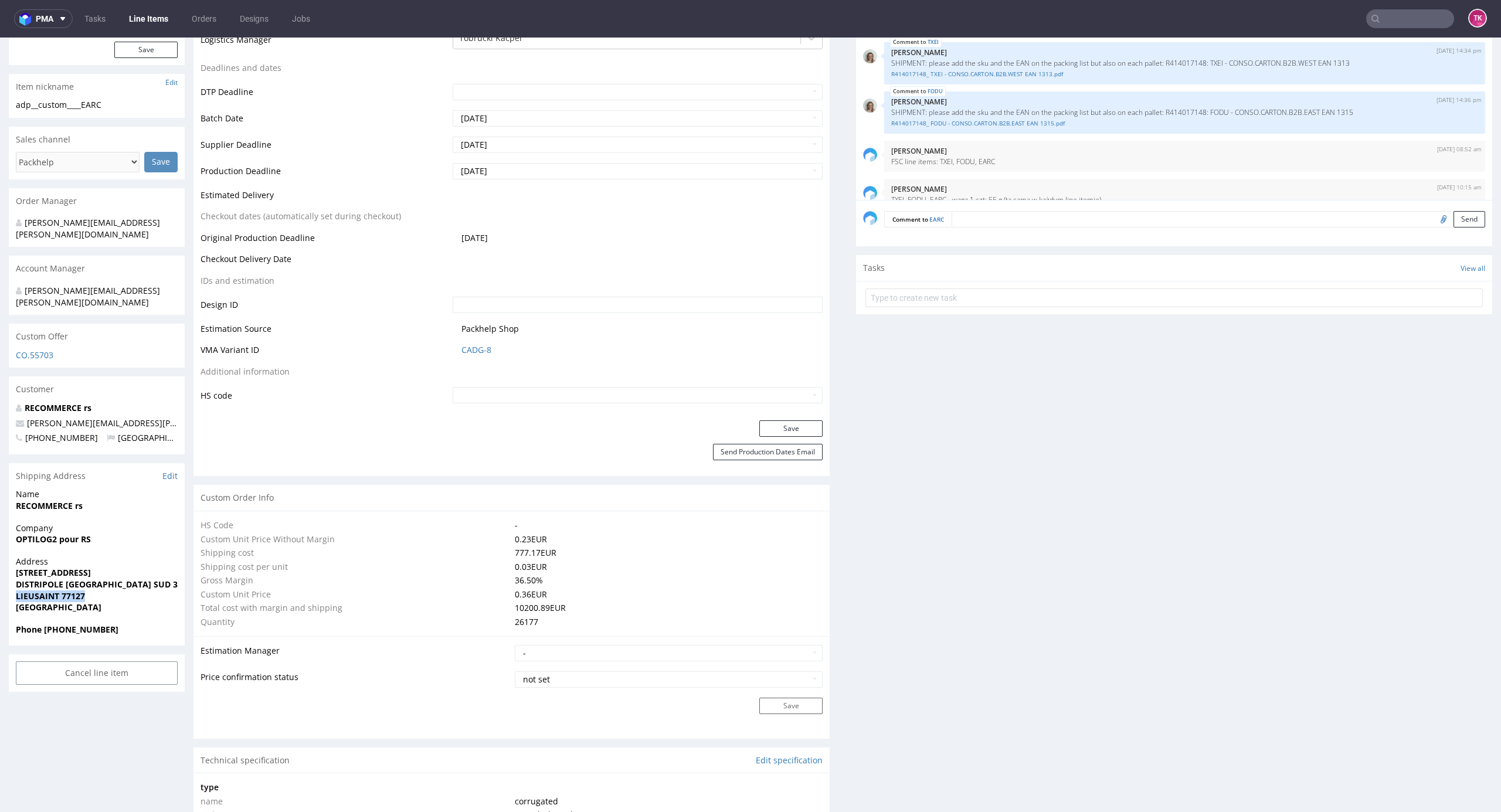
copy strong "LIEUSAINT 77127"
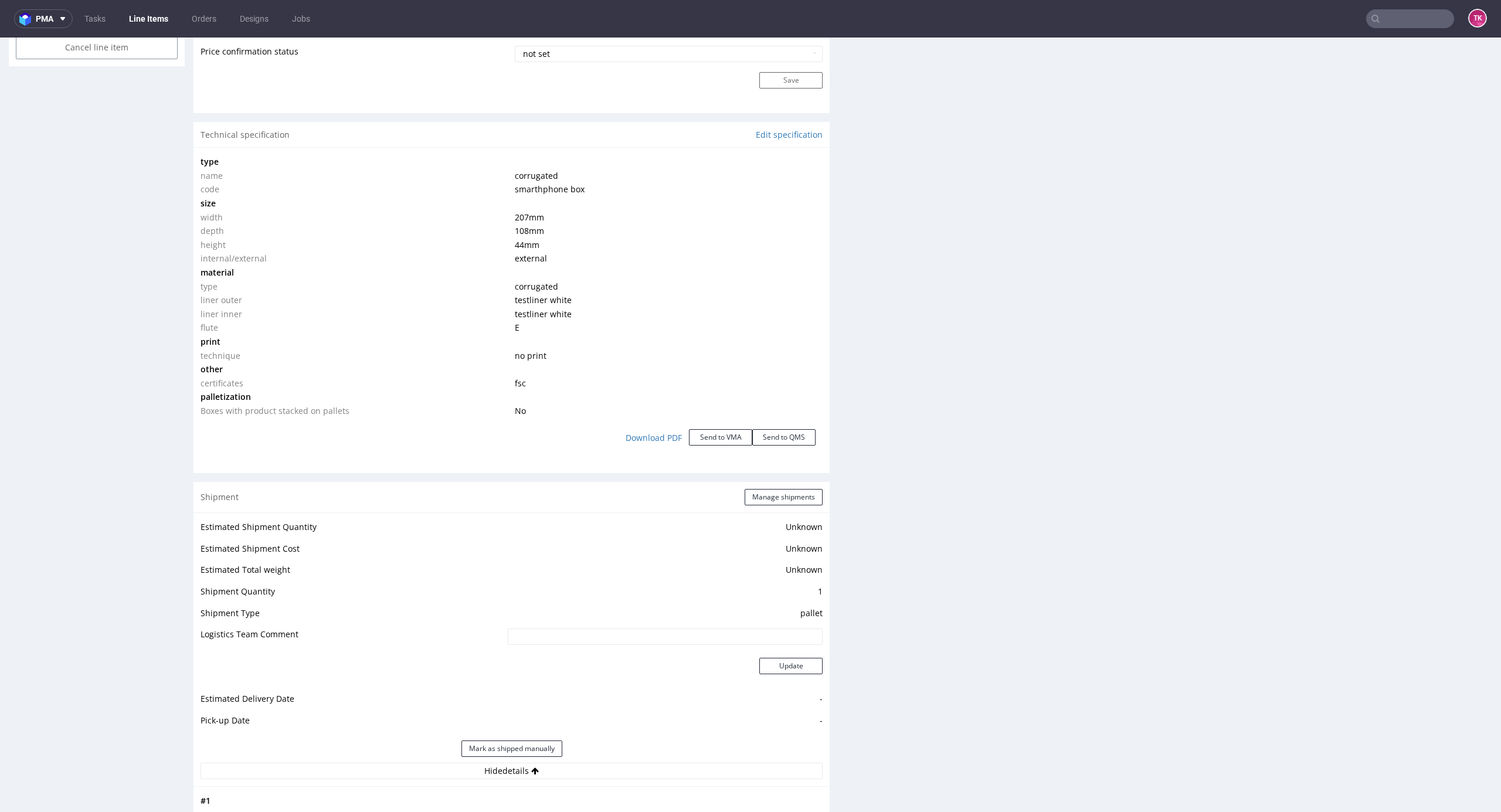
scroll to position [1251, 0]
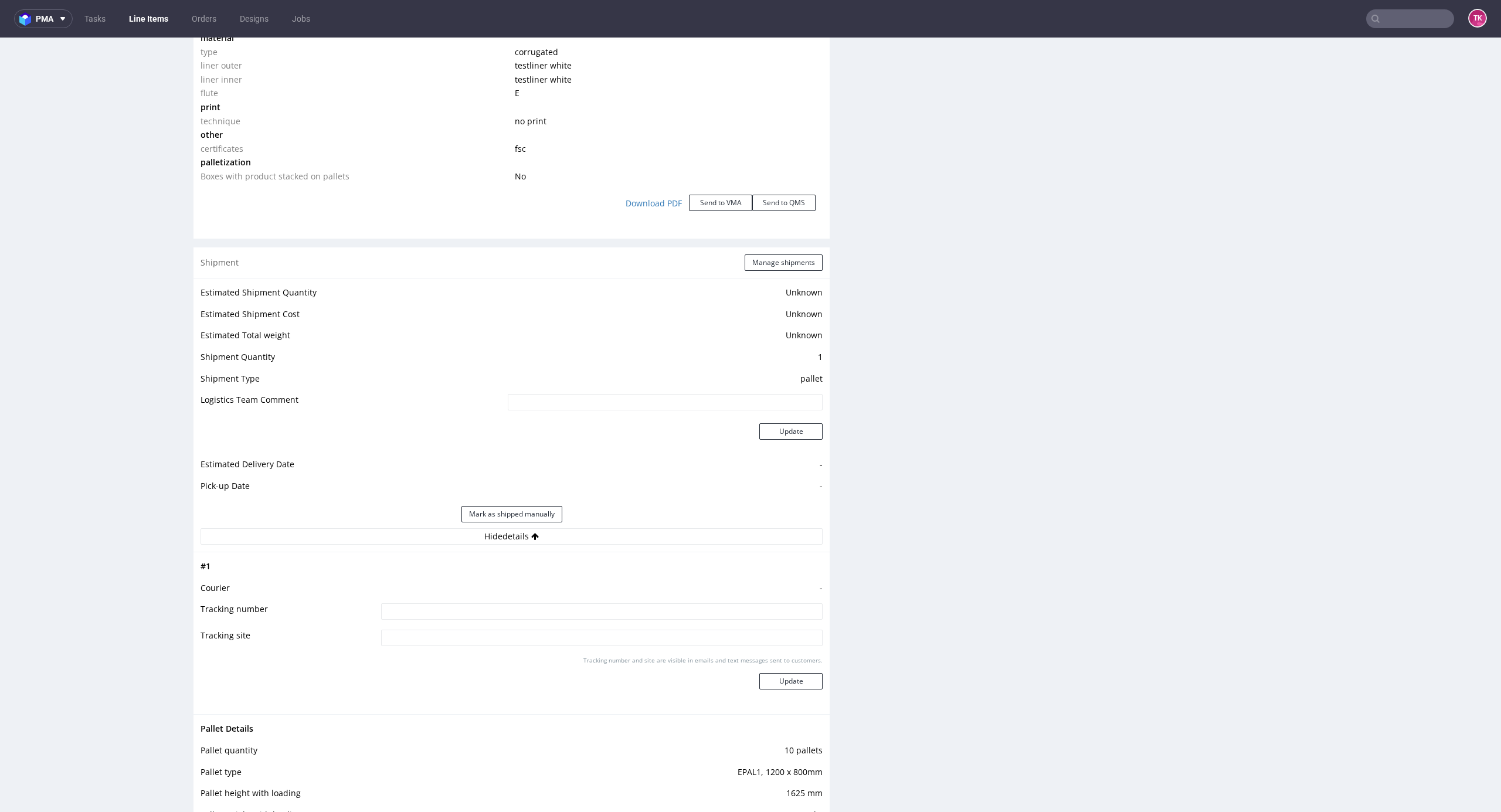
click at [576, 614] on input at bounding box center [602, 612] width 442 height 16
paste input
type input "szukamy auta"
click at [786, 678] on button "Update" at bounding box center [791, 682] width 63 height 16
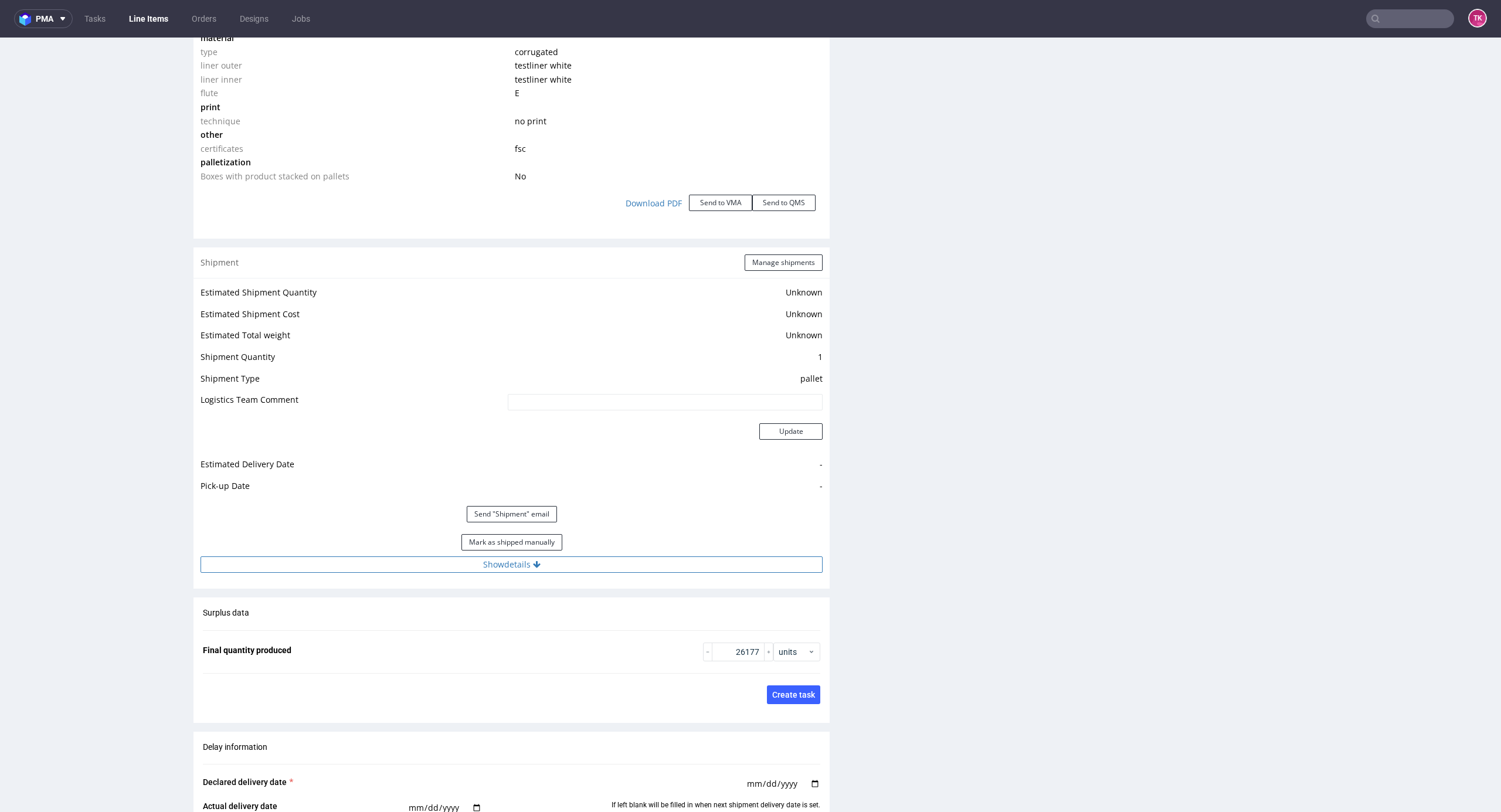
click at [640, 556] on div "Mark as shipped manually" at bounding box center [512, 542] width 622 height 28
click at [643, 565] on button "Show details" at bounding box center [512, 565] width 622 height 16
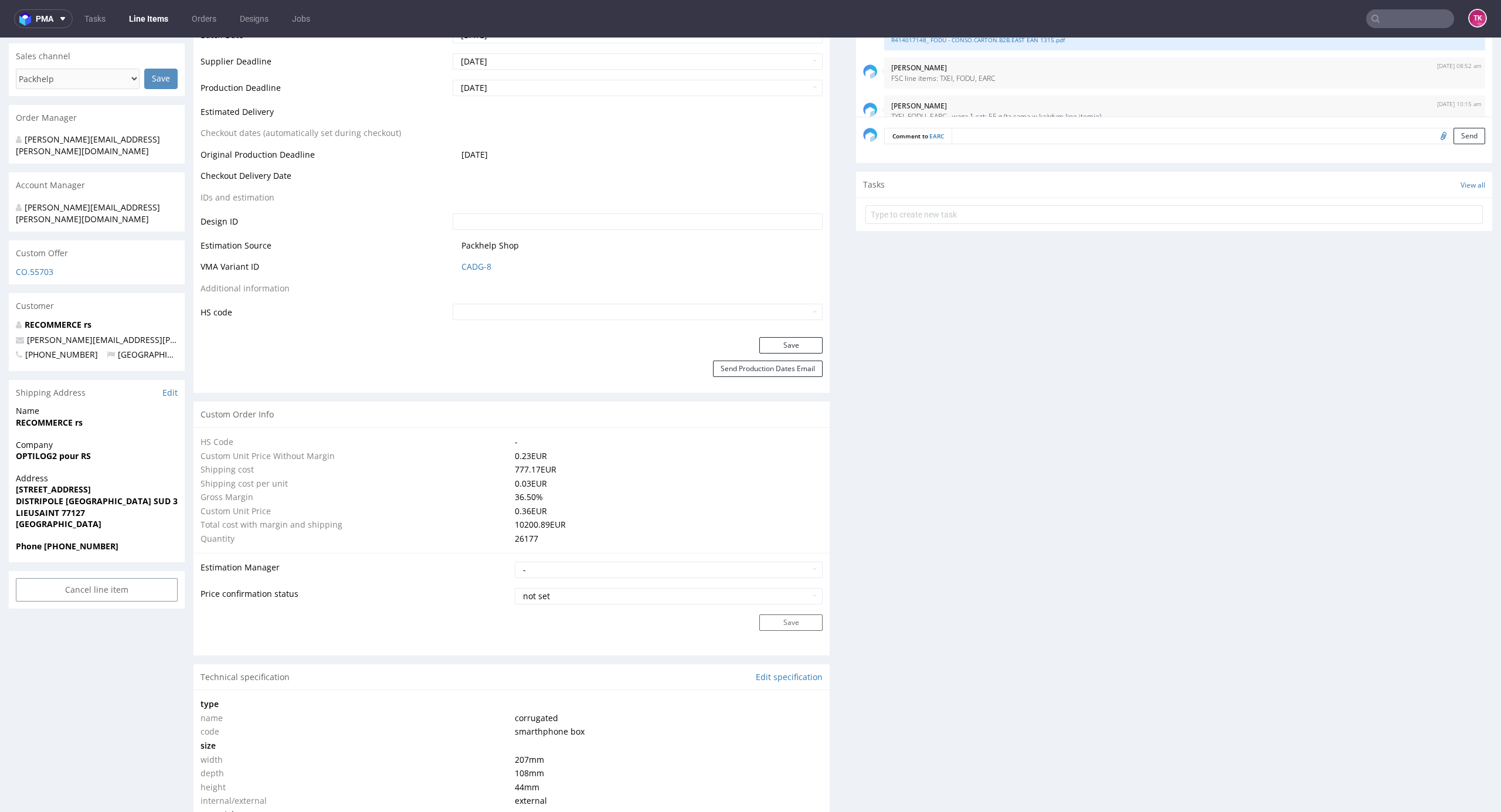
scroll to position [469, 0]
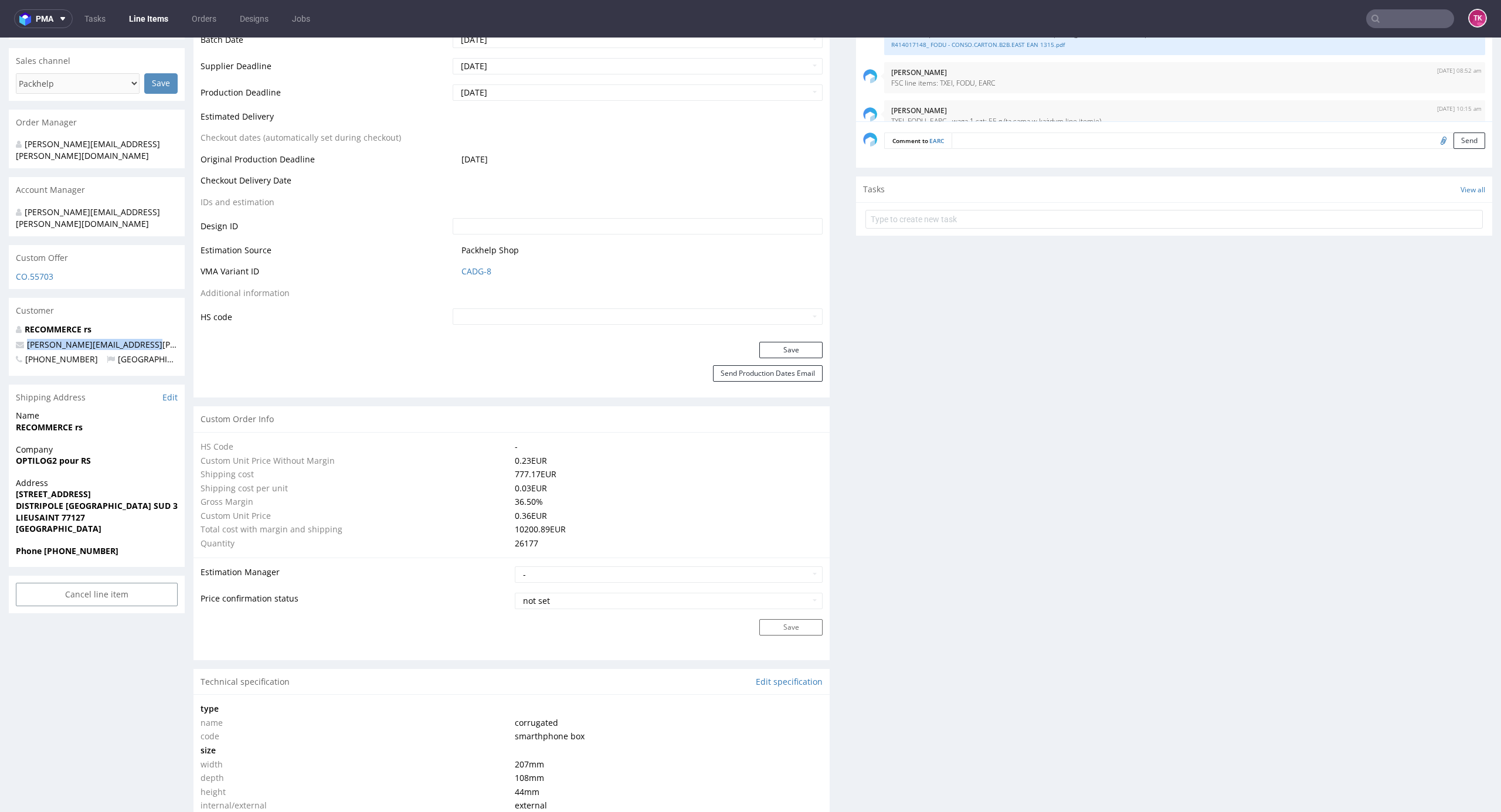
drag, startPoint x: 124, startPoint y: 318, endPoint x: 0, endPoint y: 327, distance: 124.3
copy span "[PERSON_NAME][EMAIL_ADDRESS][PERSON_NAME][DOMAIN_NAME]"
drag, startPoint x: 151, startPoint y: 321, endPoint x: 157, endPoint y: 323, distance: 6.3
click at [150, 339] on p "[PERSON_NAME][EMAIL_ADDRESS][PERSON_NAME][DOMAIN_NAME]" at bounding box center [96, 345] width 162 height 12
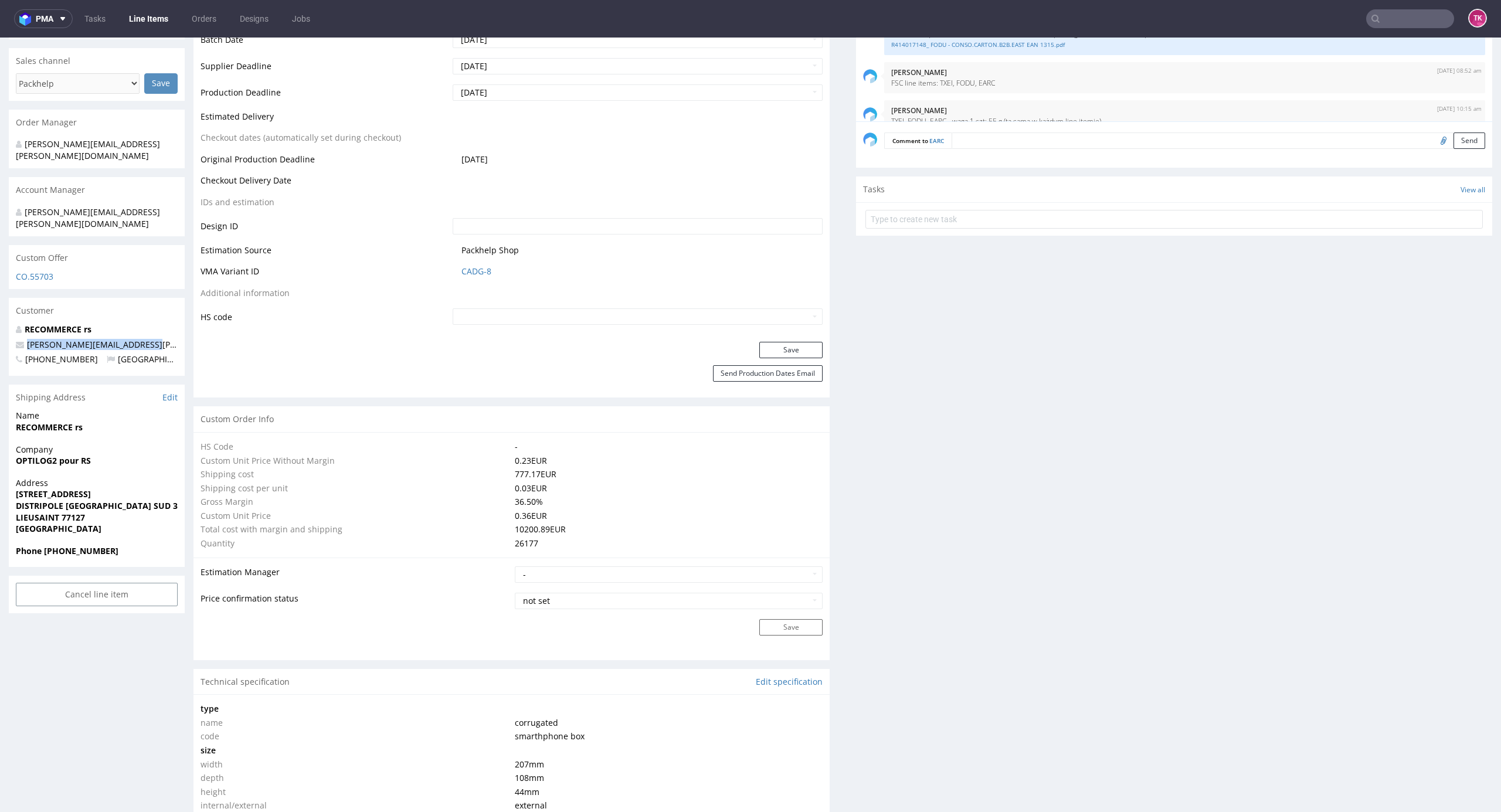
copy span "[PERSON_NAME][EMAIL_ADDRESS][PERSON_NAME][DOMAIN_NAME]"
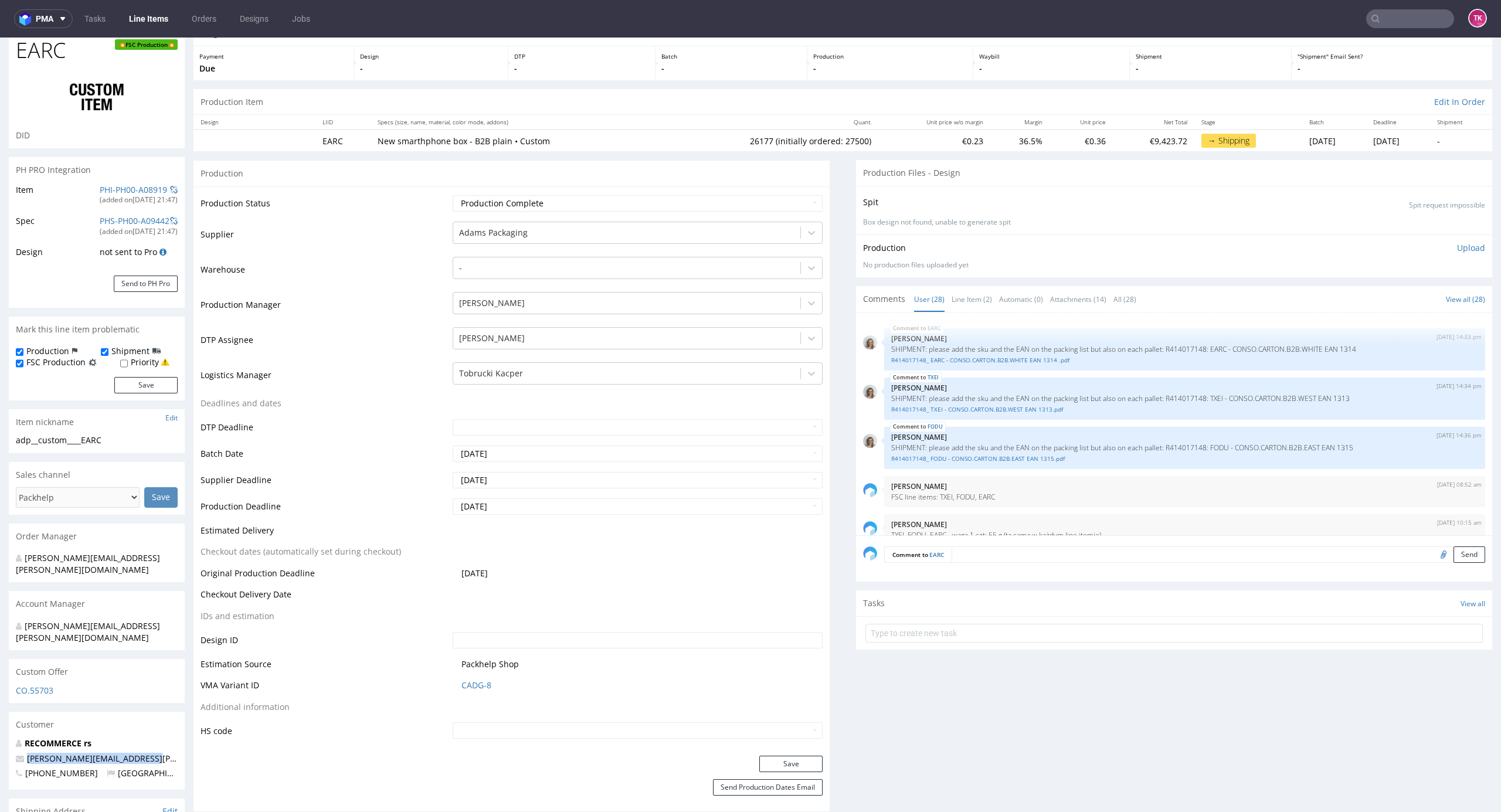
scroll to position [0, 0]
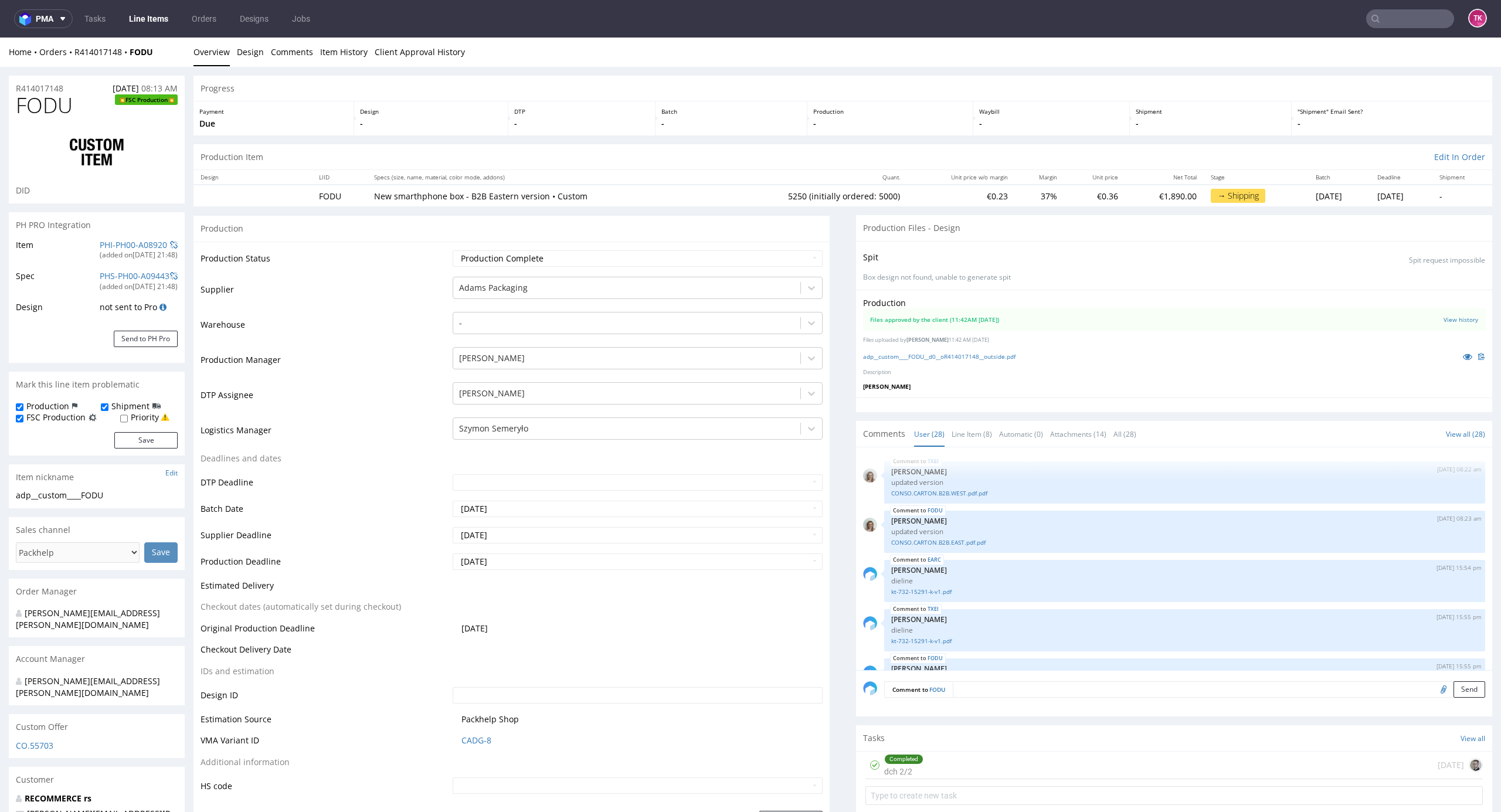
scroll to position [1157, 0]
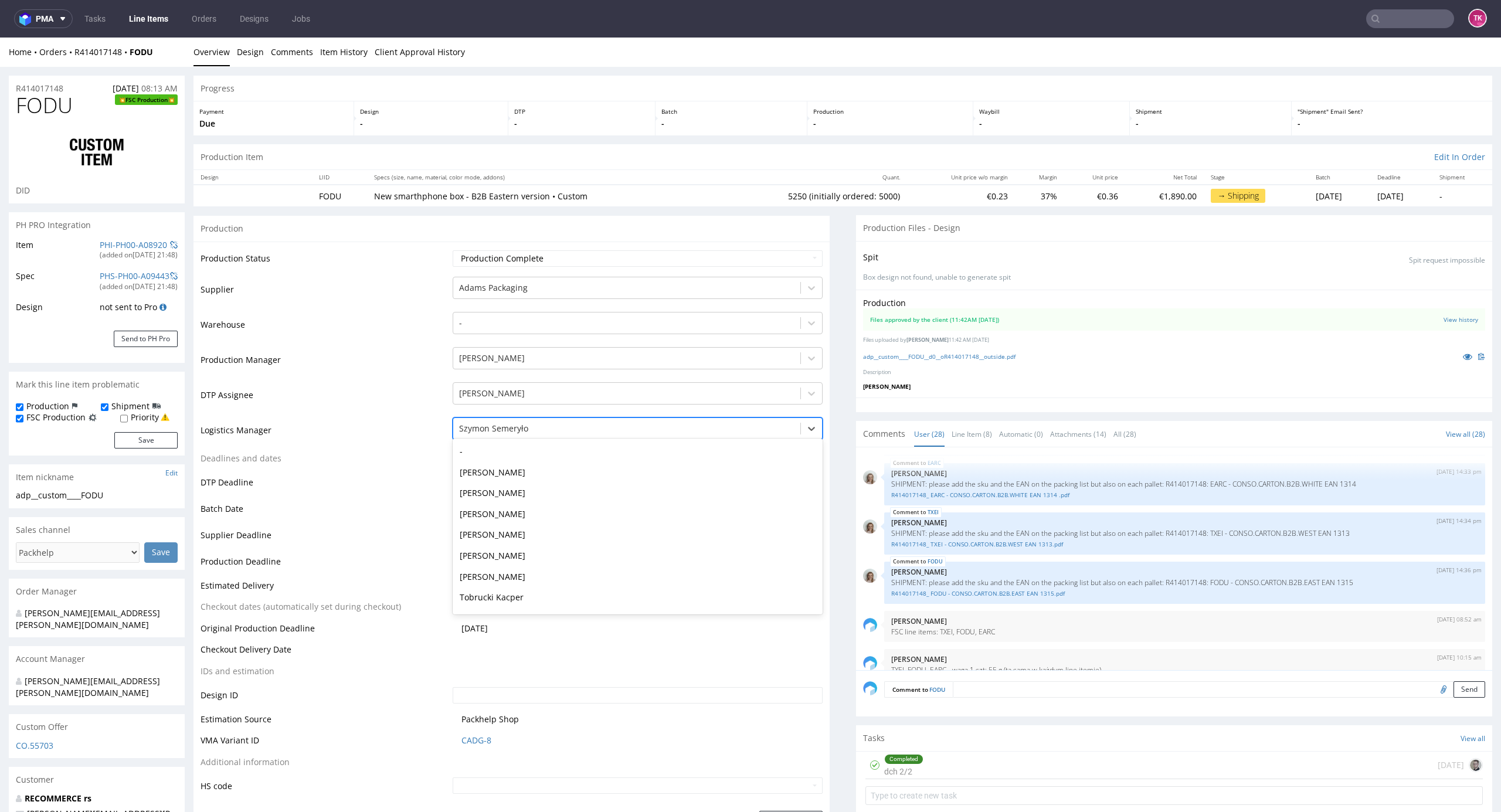
drag, startPoint x: 535, startPoint y: 428, endPoint x: 535, endPoint y: 456, distance: 28.0
click at [535, 430] on div at bounding box center [627, 429] width 336 height 14
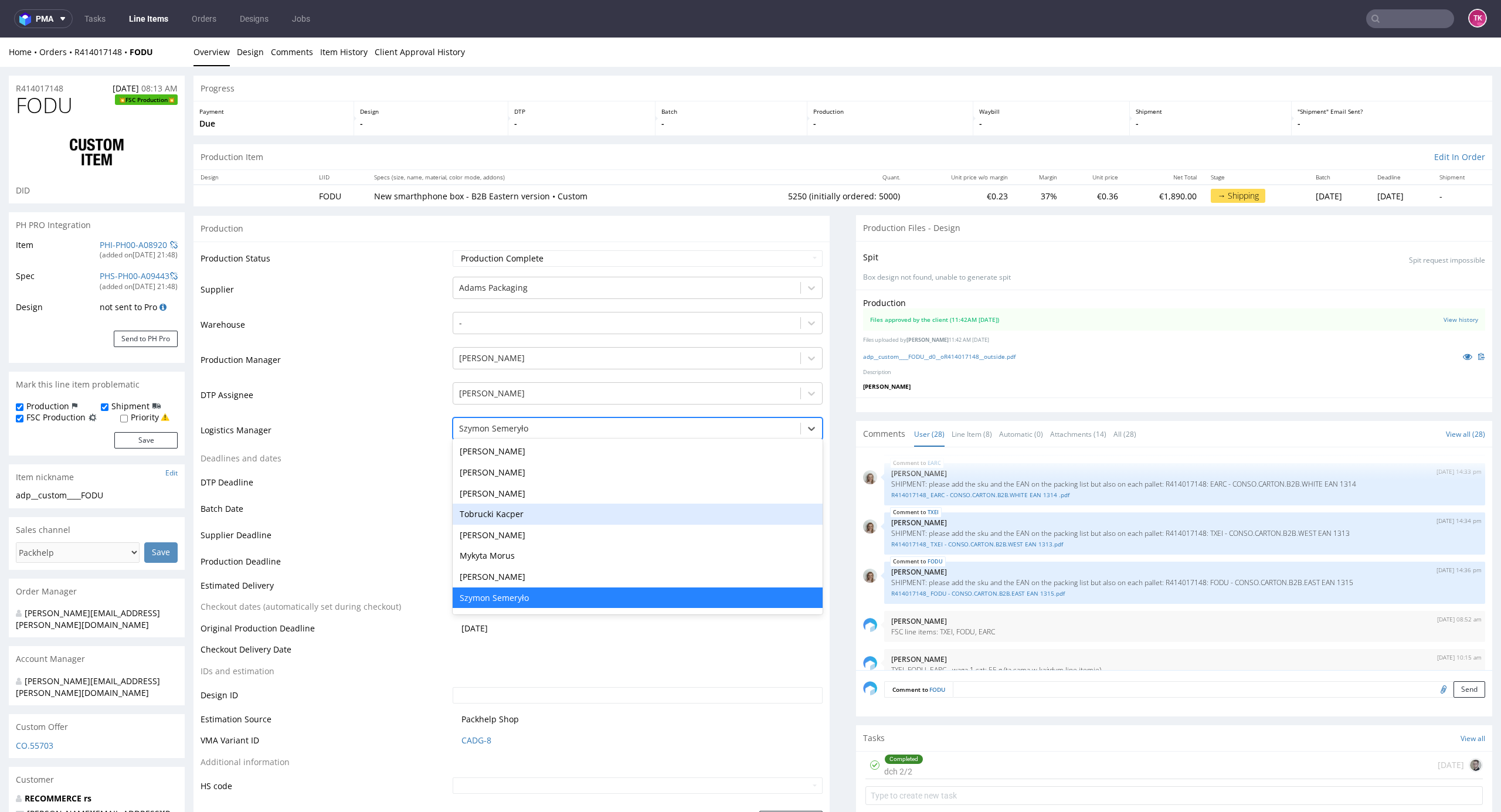
drag, startPoint x: 533, startPoint y: 515, endPoint x: 547, endPoint y: 516, distance: 14.0
click at [533, 515] on div "Tobrucki Kacper" at bounding box center [637, 514] width 370 height 21
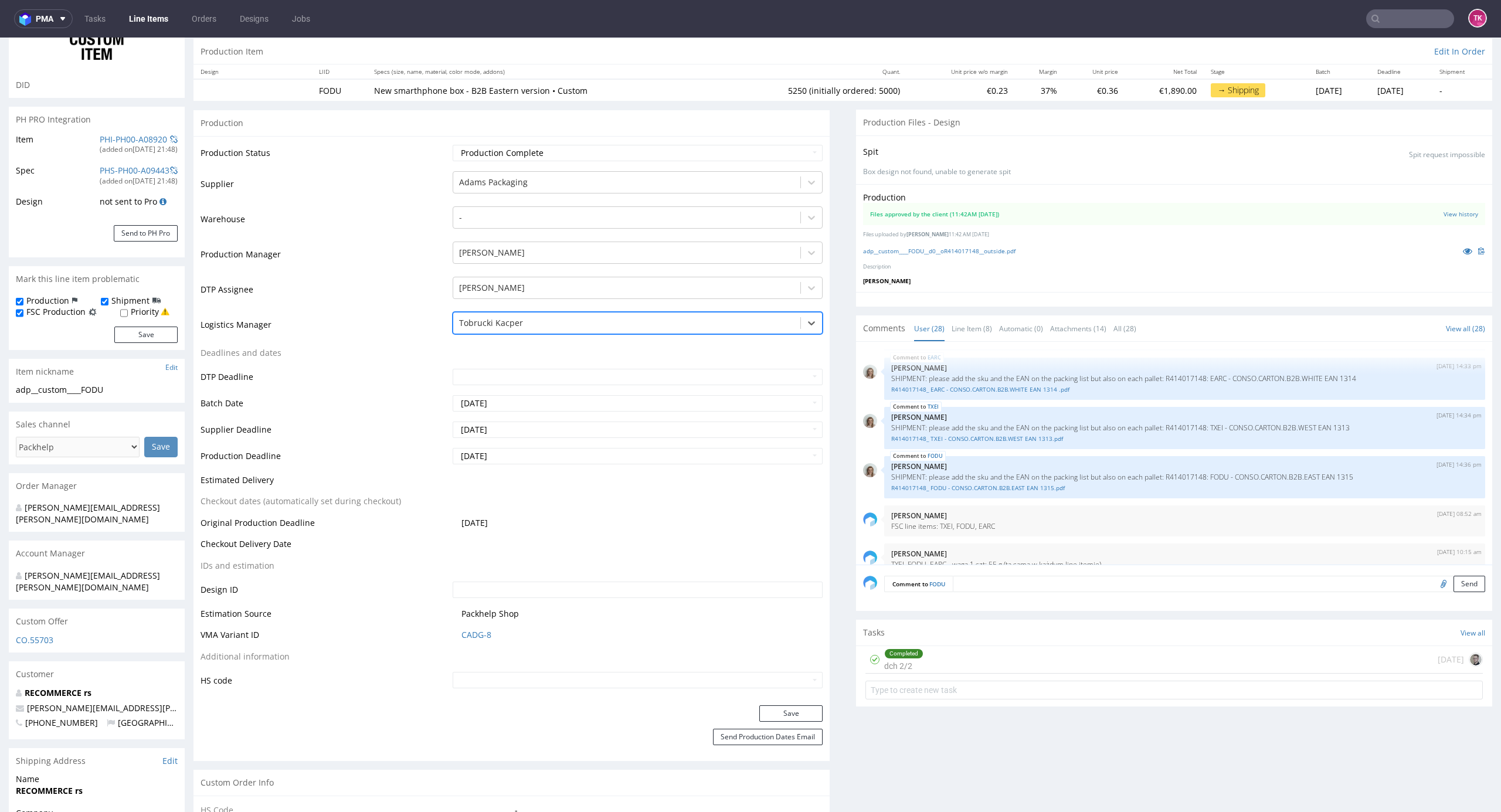
scroll to position [234, 0]
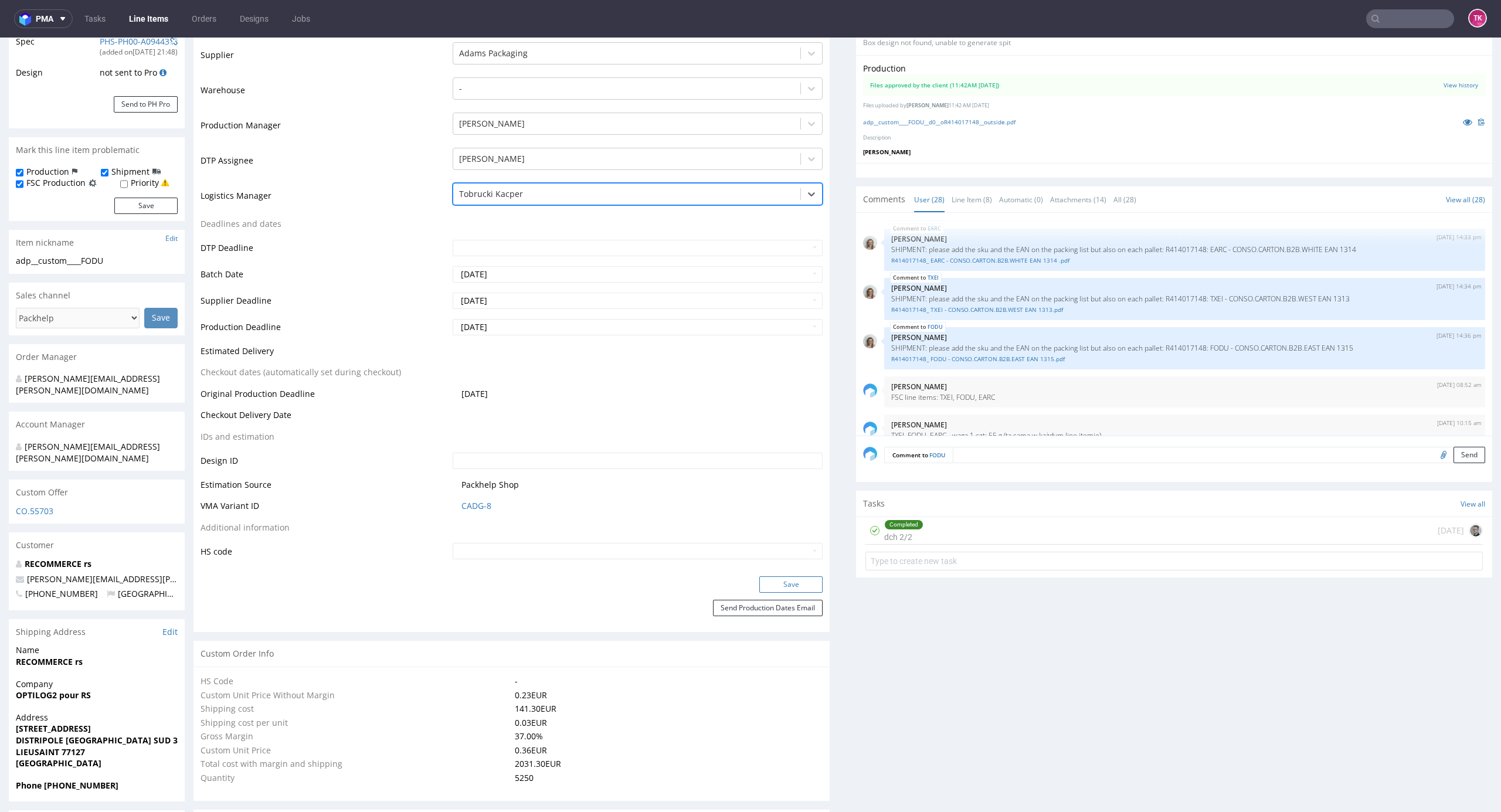
click at [775, 582] on button "Save" at bounding box center [791, 584] width 63 height 16
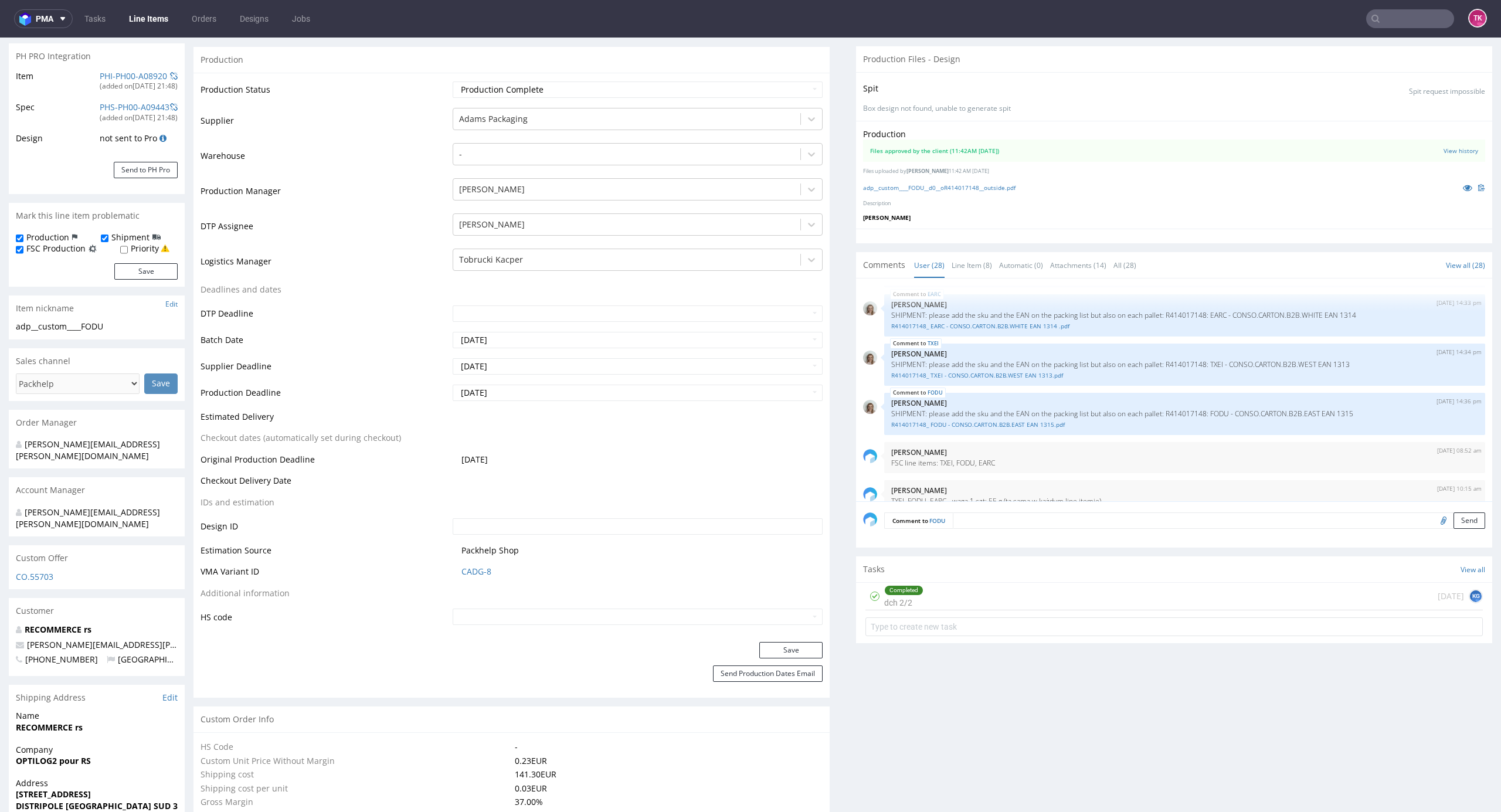
scroll to position [0, 0]
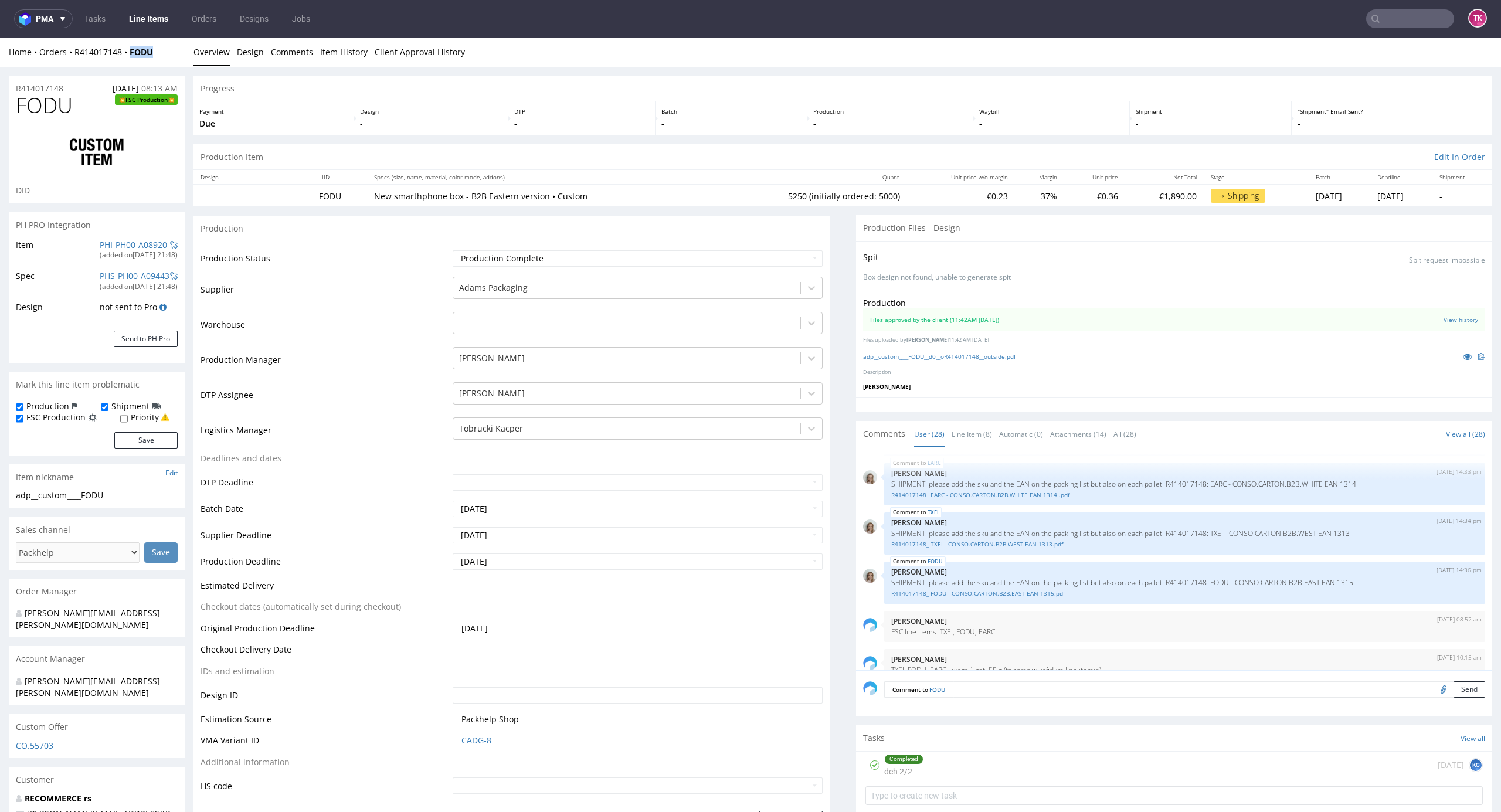
drag, startPoint x: 165, startPoint y: 52, endPoint x: 128, endPoint y: 64, distance: 38.9
click at [128, 64] on div "Home Orders R414017148 FODU Overview Design Comments Item History Client Approv…" at bounding box center [750, 52] width 1501 height 29
copy strong "FODU"
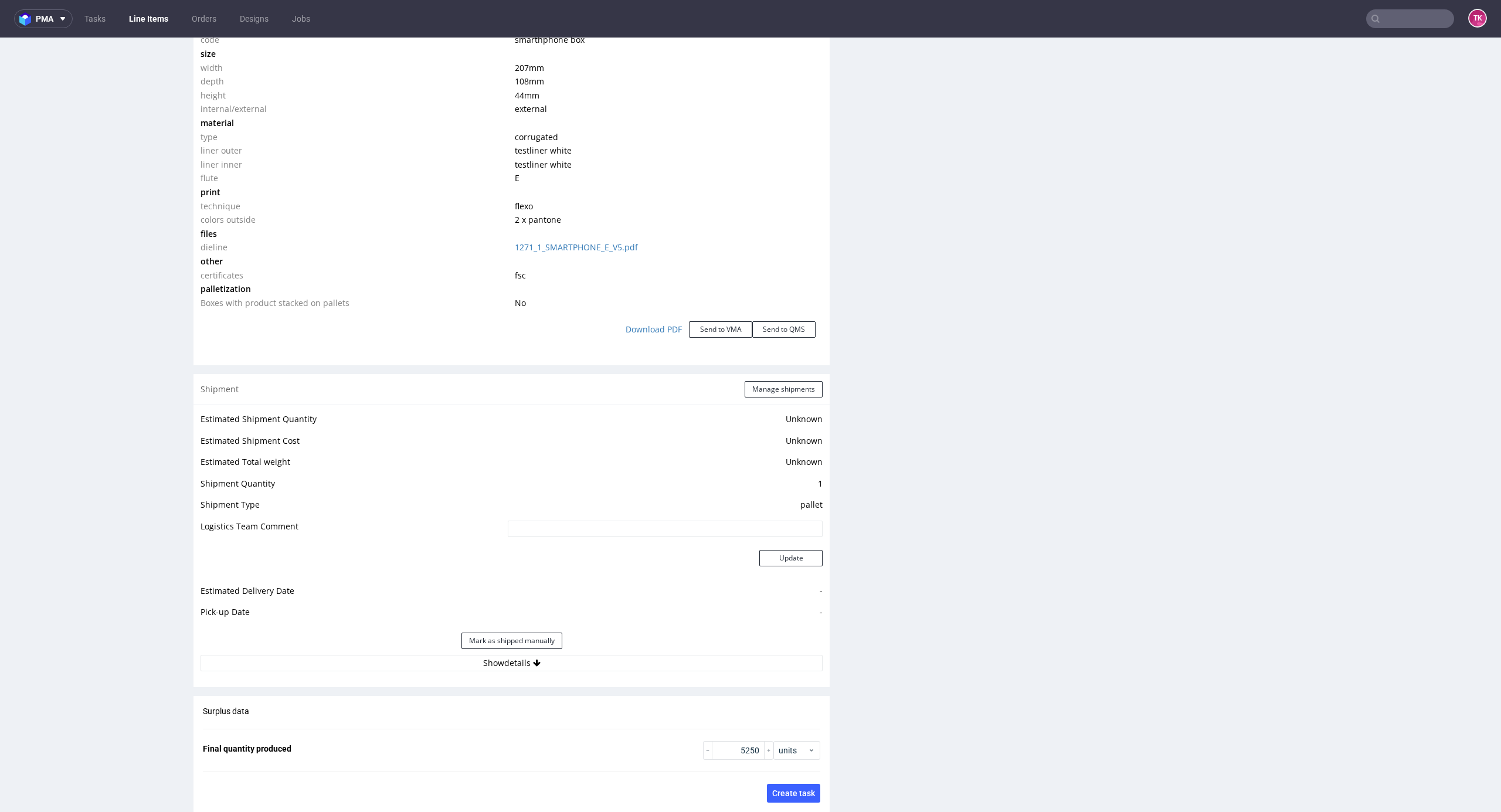
scroll to position [1329, 0]
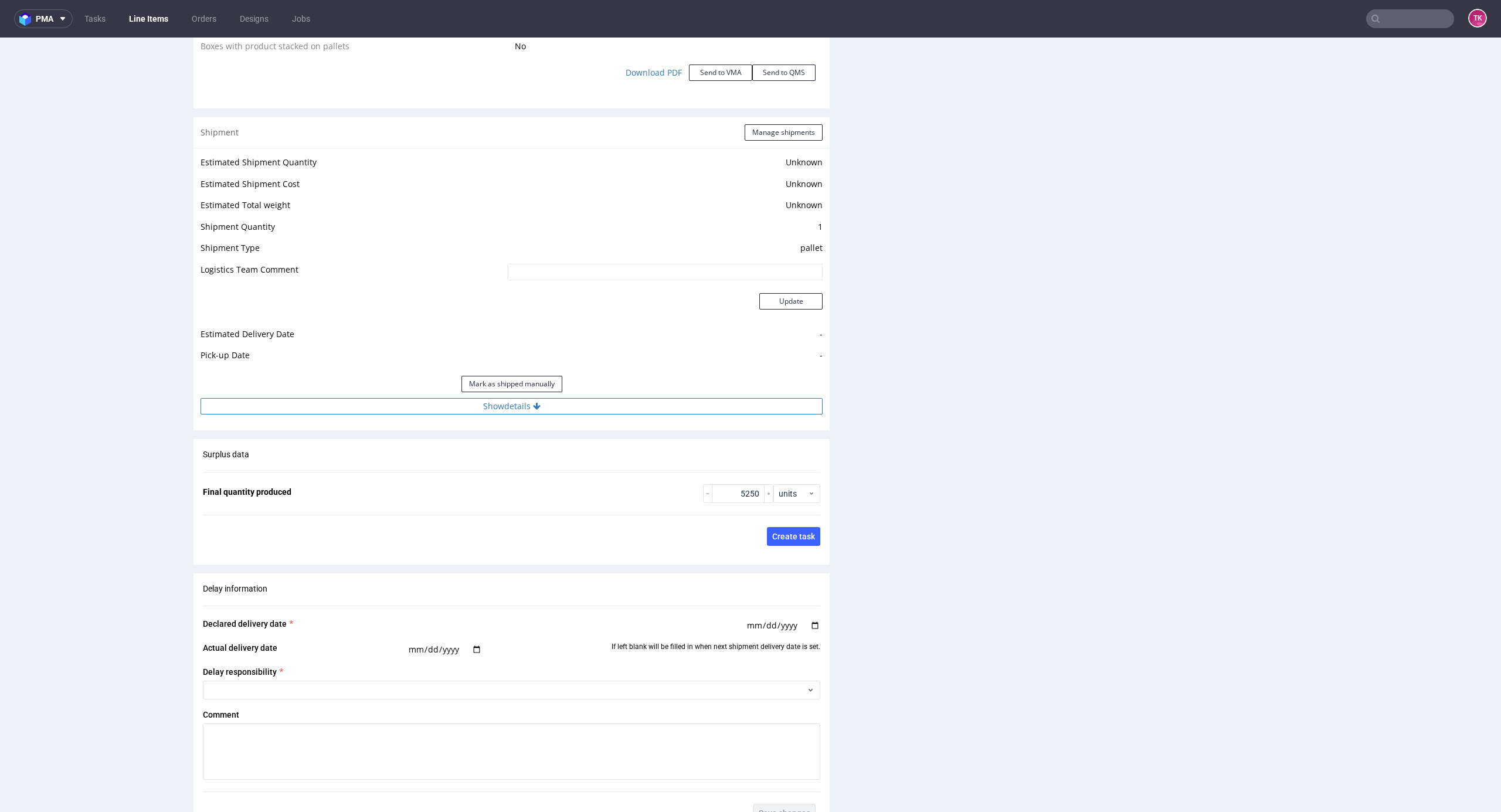
drag, startPoint x: 654, startPoint y: 423, endPoint x: 648, endPoint y: 410, distance: 14.3
click at [648, 413] on div "Shipment Manage shipments Estimated Shipment Quantity Unknown Estimated Shipmen…" at bounding box center [512, 274] width 636 height 313
click at [648, 410] on button "Show details" at bounding box center [512, 406] width 622 height 16
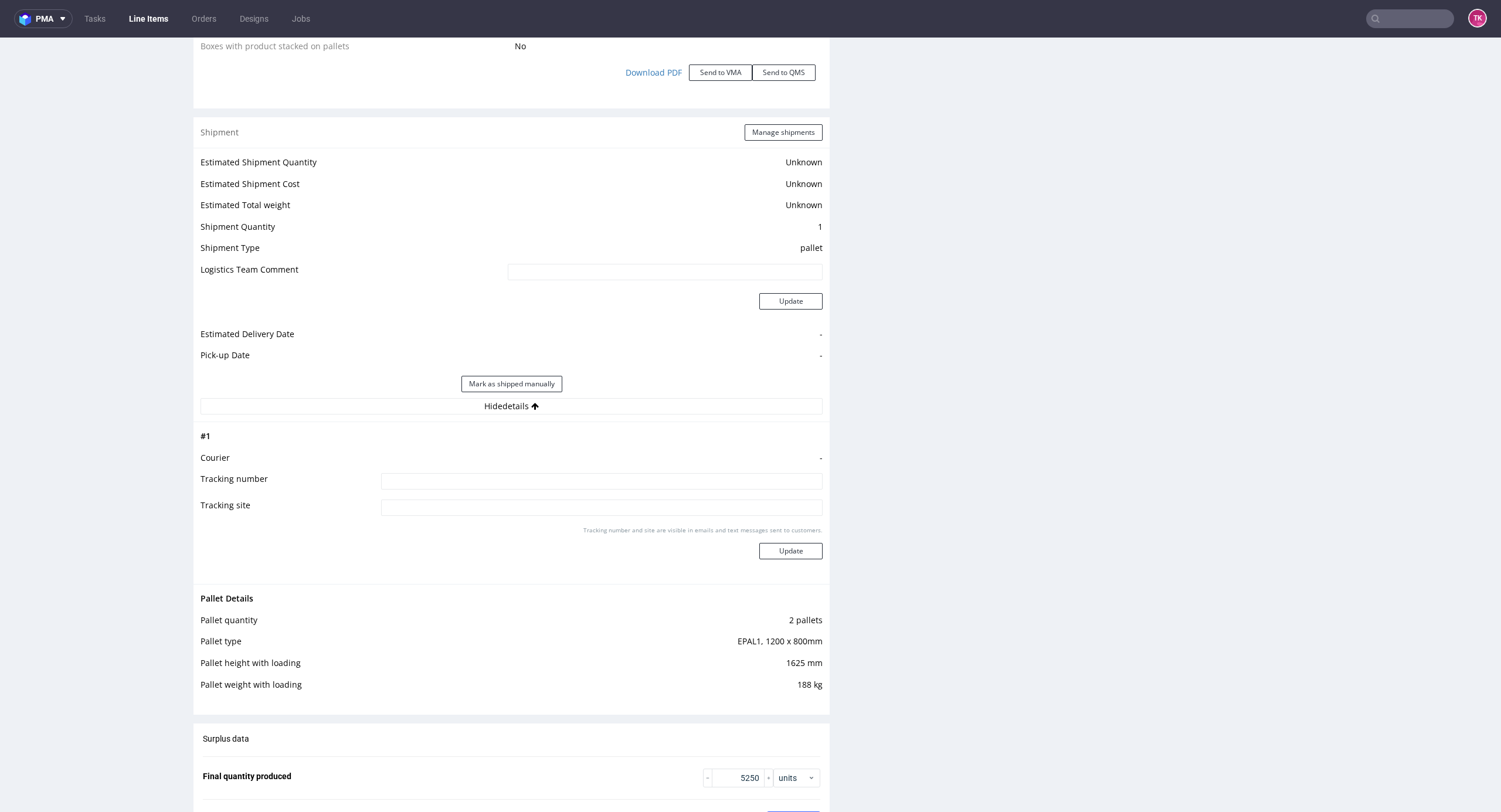
drag, startPoint x: 640, startPoint y: 498, endPoint x: 644, endPoint y: 488, distance: 10.8
click at [641, 498] on td at bounding box center [601, 485] width 444 height 27
click at [650, 477] on input at bounding box center [602, 481] width 442 height 16
paste input "szukamy auta"
type input "szukamy auta"
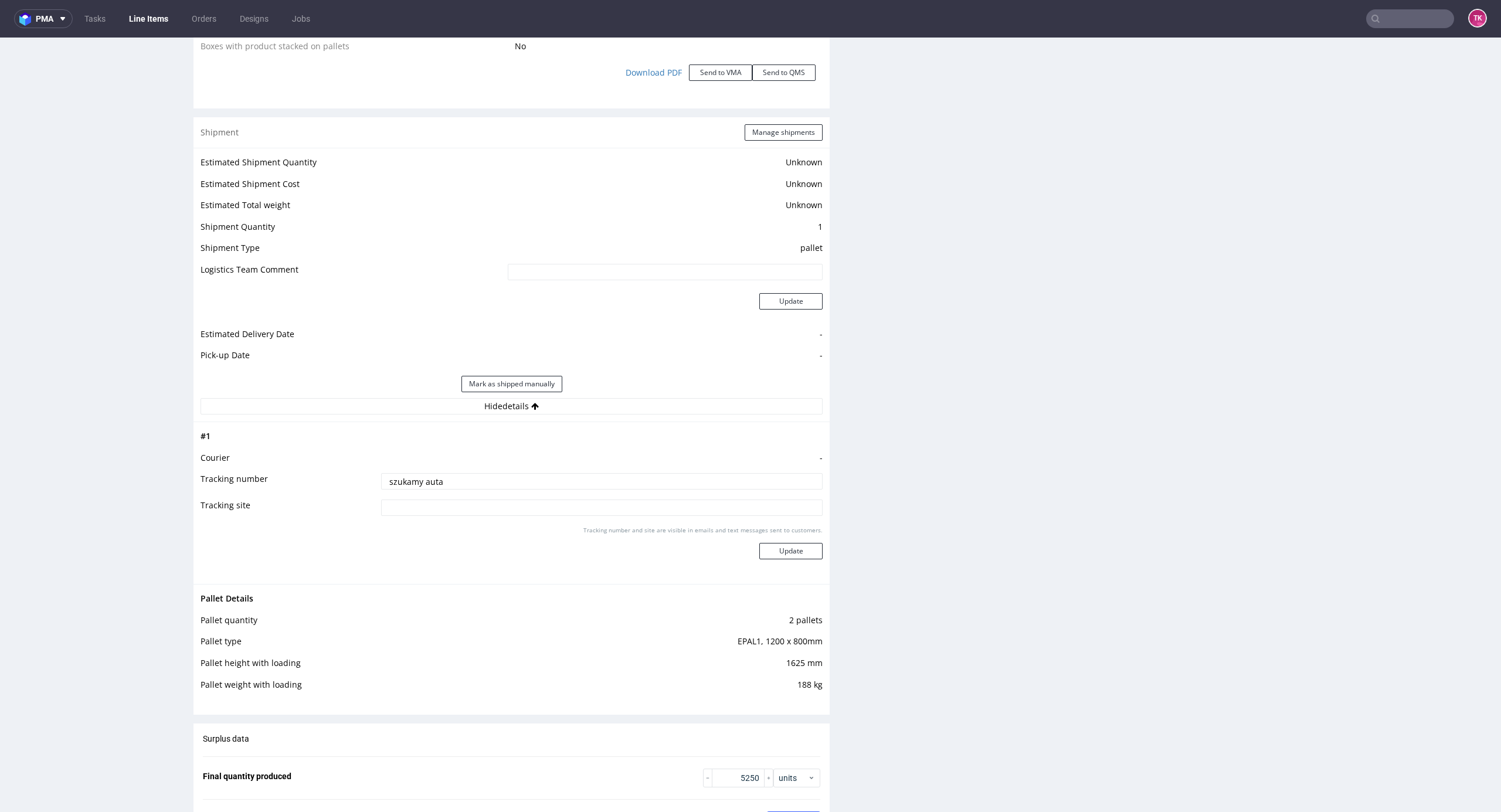
drag, startPoint x: 775, startPoint y: 554, endPoint x: 772, endPoint y: 533, distance: 21.2
click at [777, 556] on button "Update" at bounding box center [791, 551] width 63 height 16
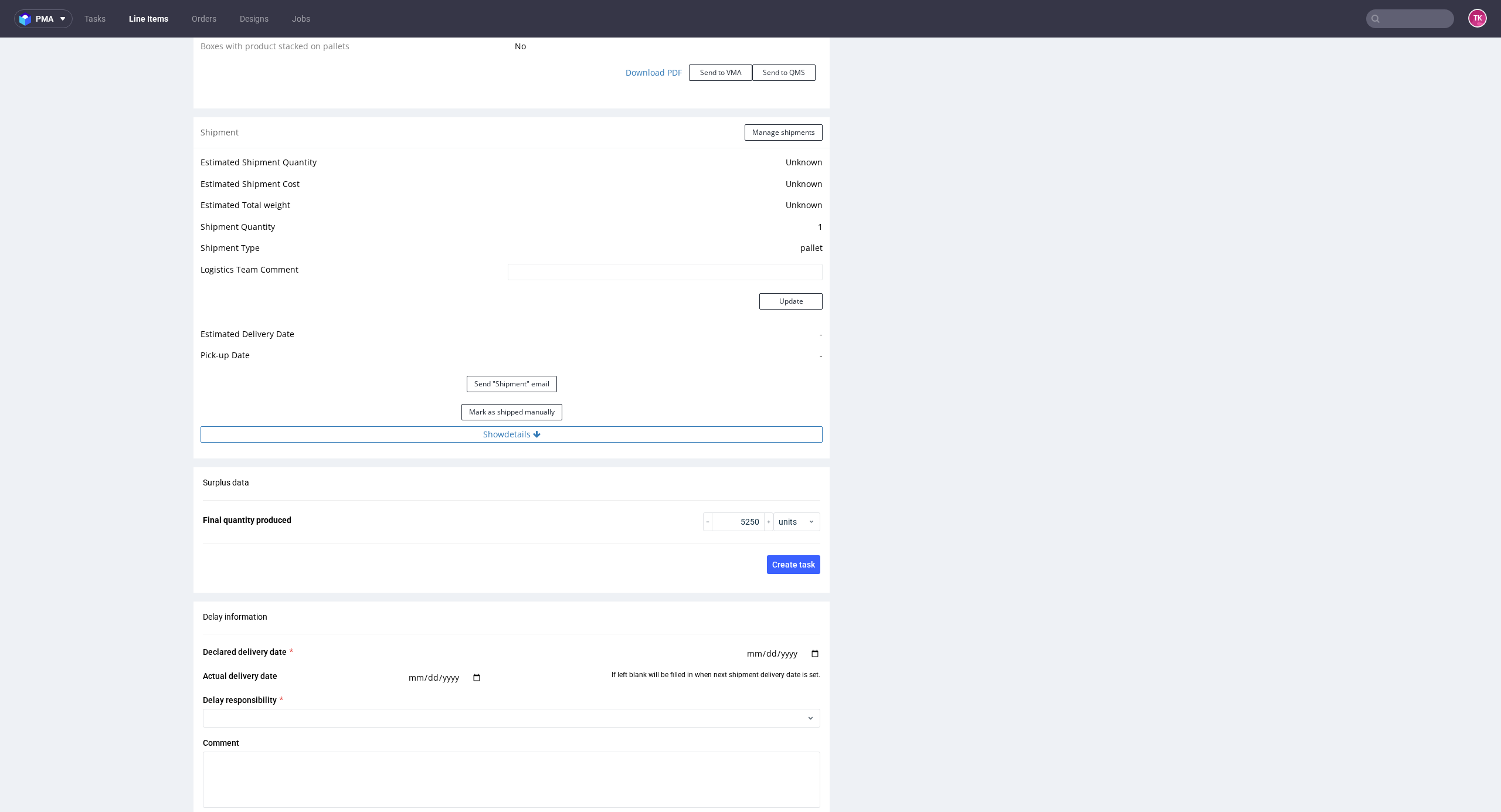
click at [703, 442] on div "Estimated Shipment Quantity Unknown Estimated Shipment Cost Unknown Estimated T…" at bounding box center [512, 298] width 636 height 302
click at [709, 436] on button "Show details" at bounding box center [512, 434] width 622 height 16
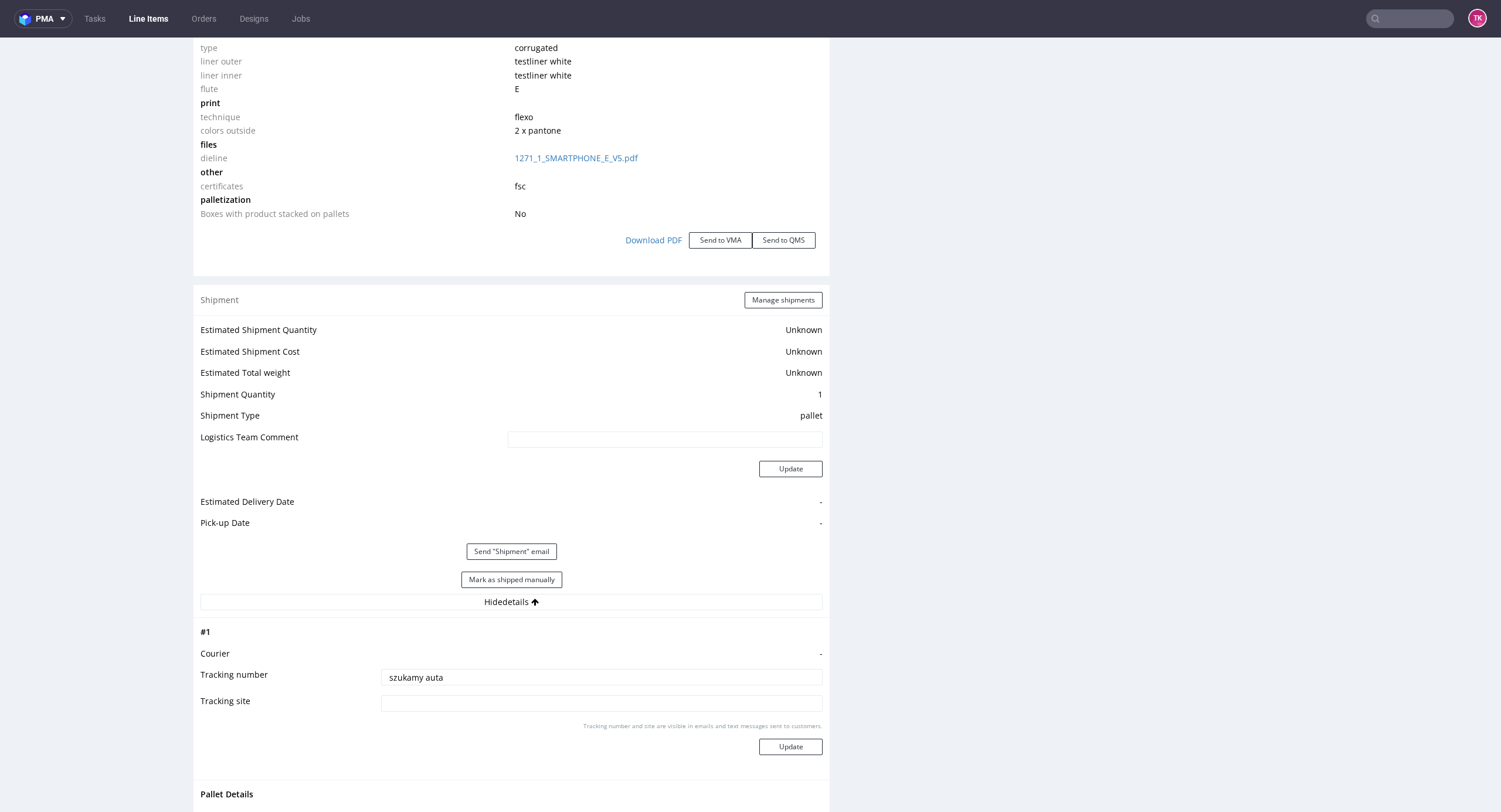
scroll to position [0, 0]
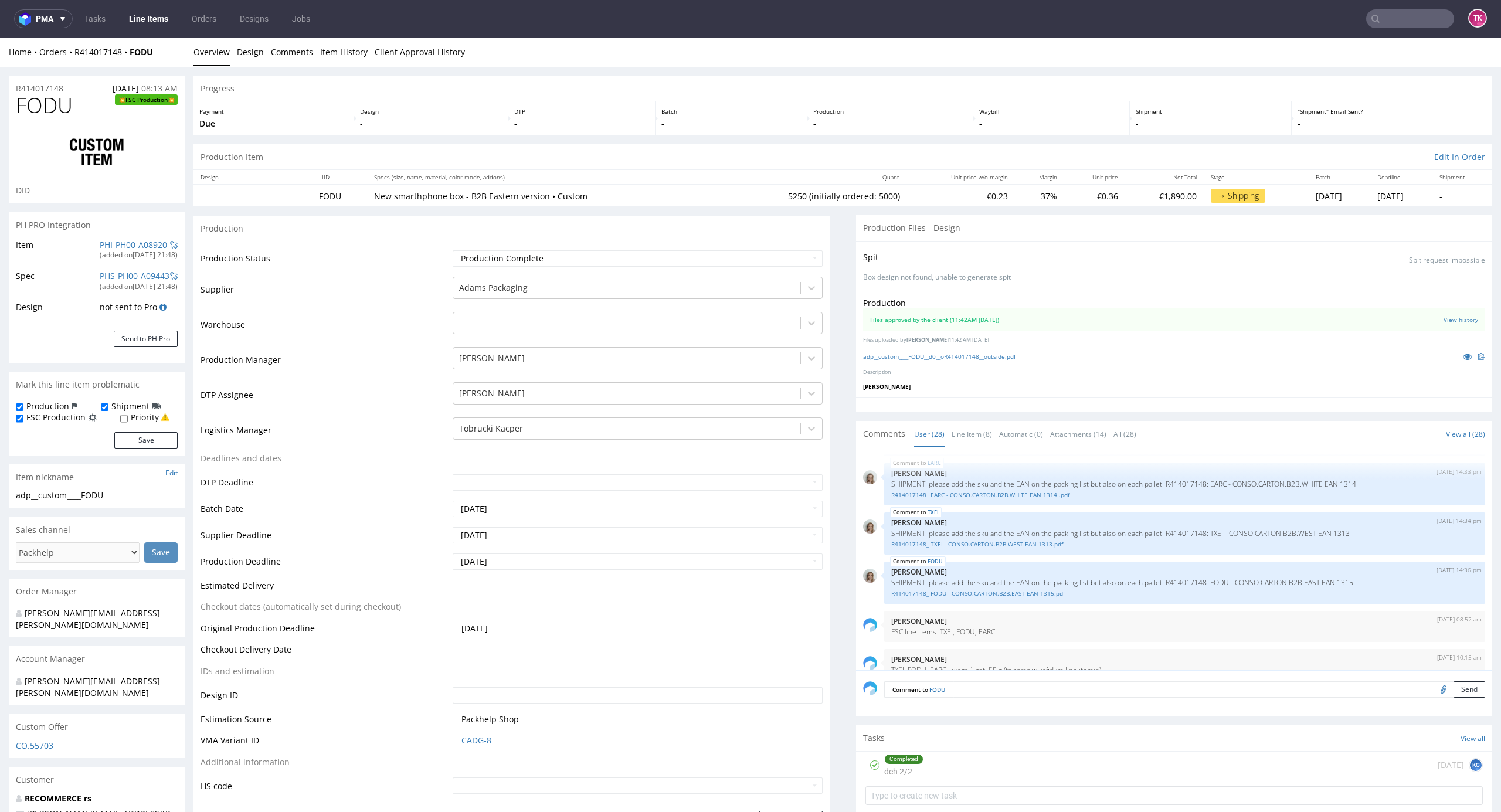
drag, startPoint x: 1481, startPoint y: 473, endPoint x: 1498, endPoint y: 78, distance: 395.4
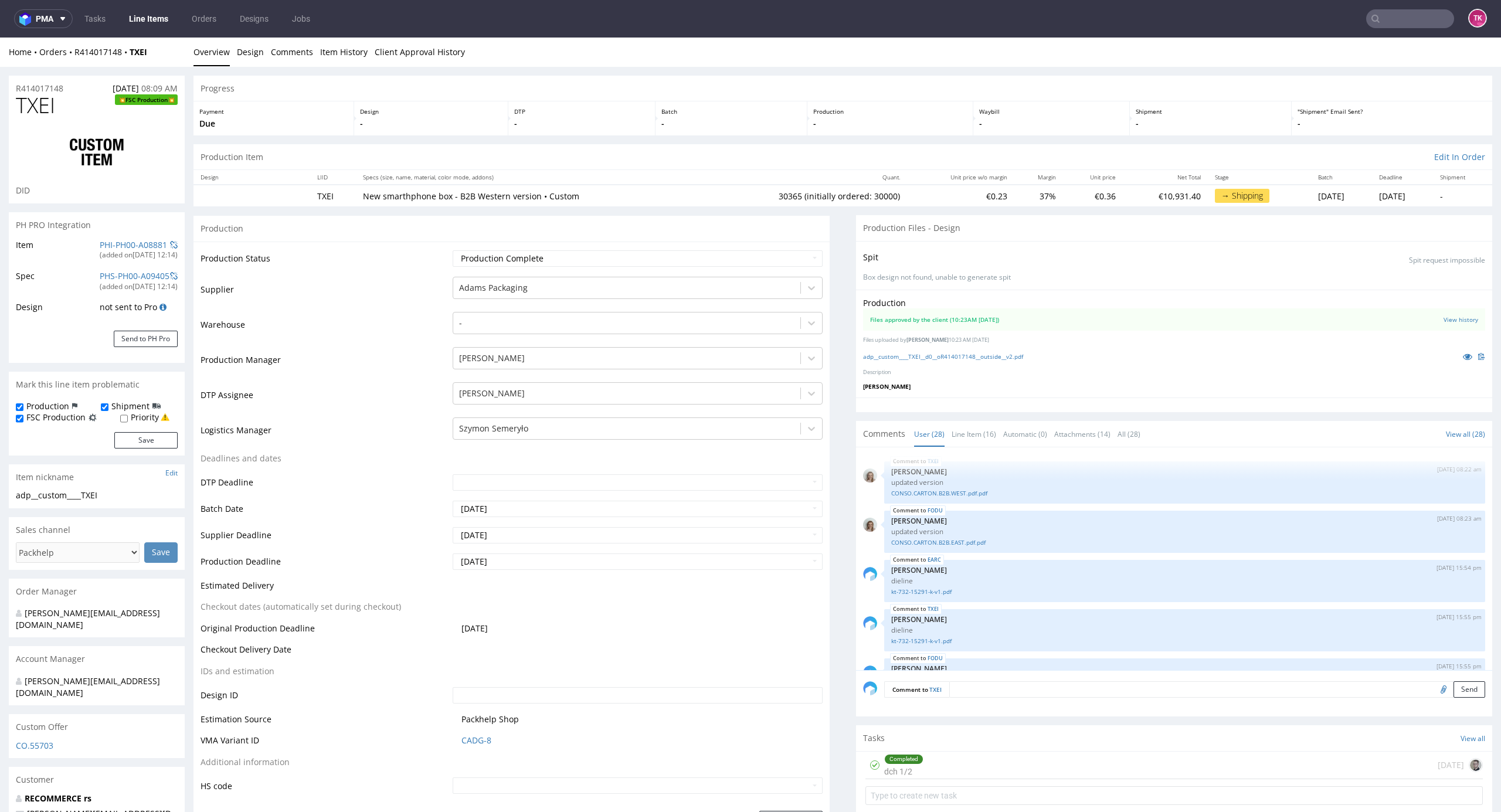
scroll to position [1157, 0]
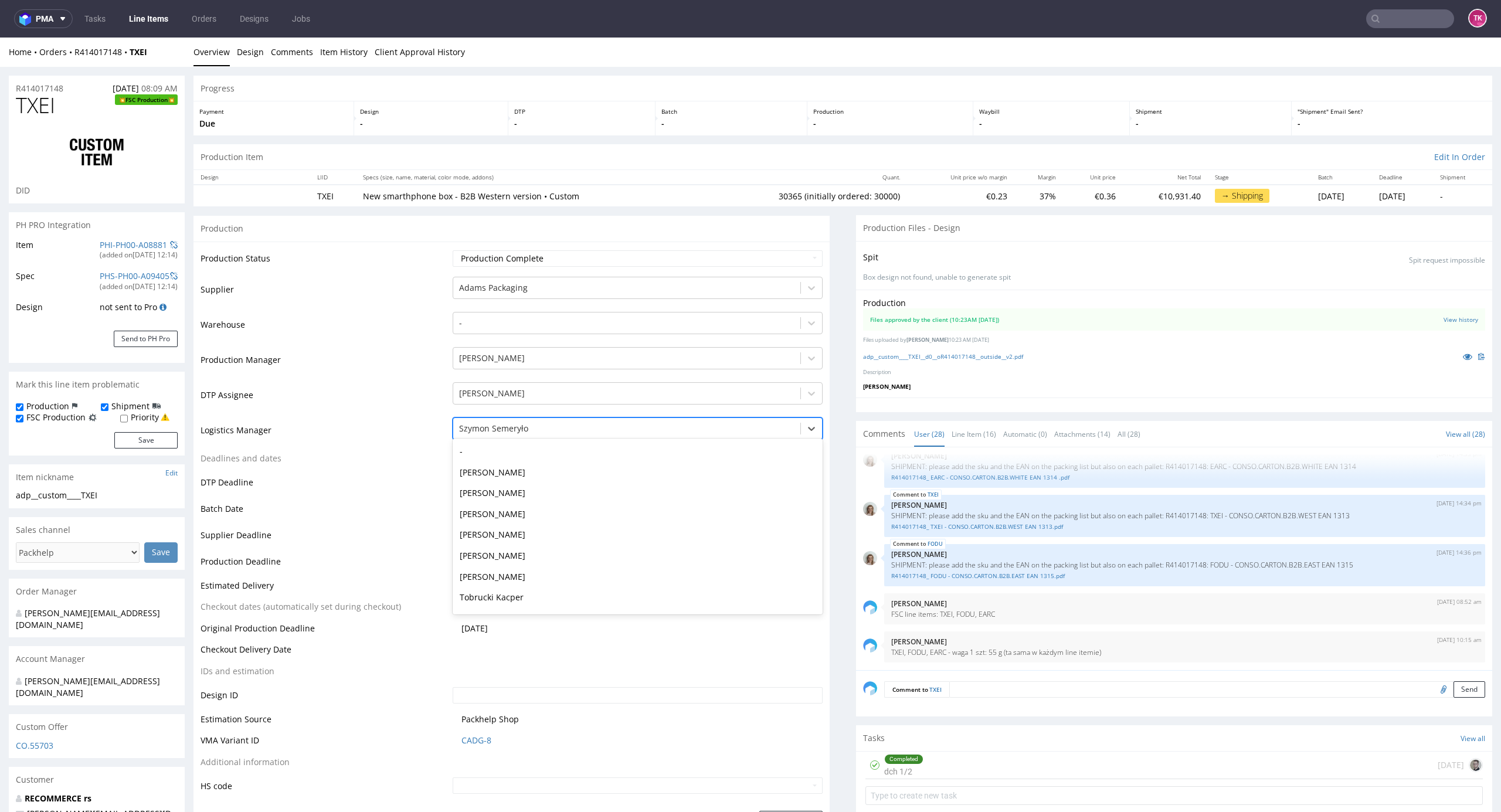
click at [508, 432] on div at bounding box center [627, 429] width 336 height 14
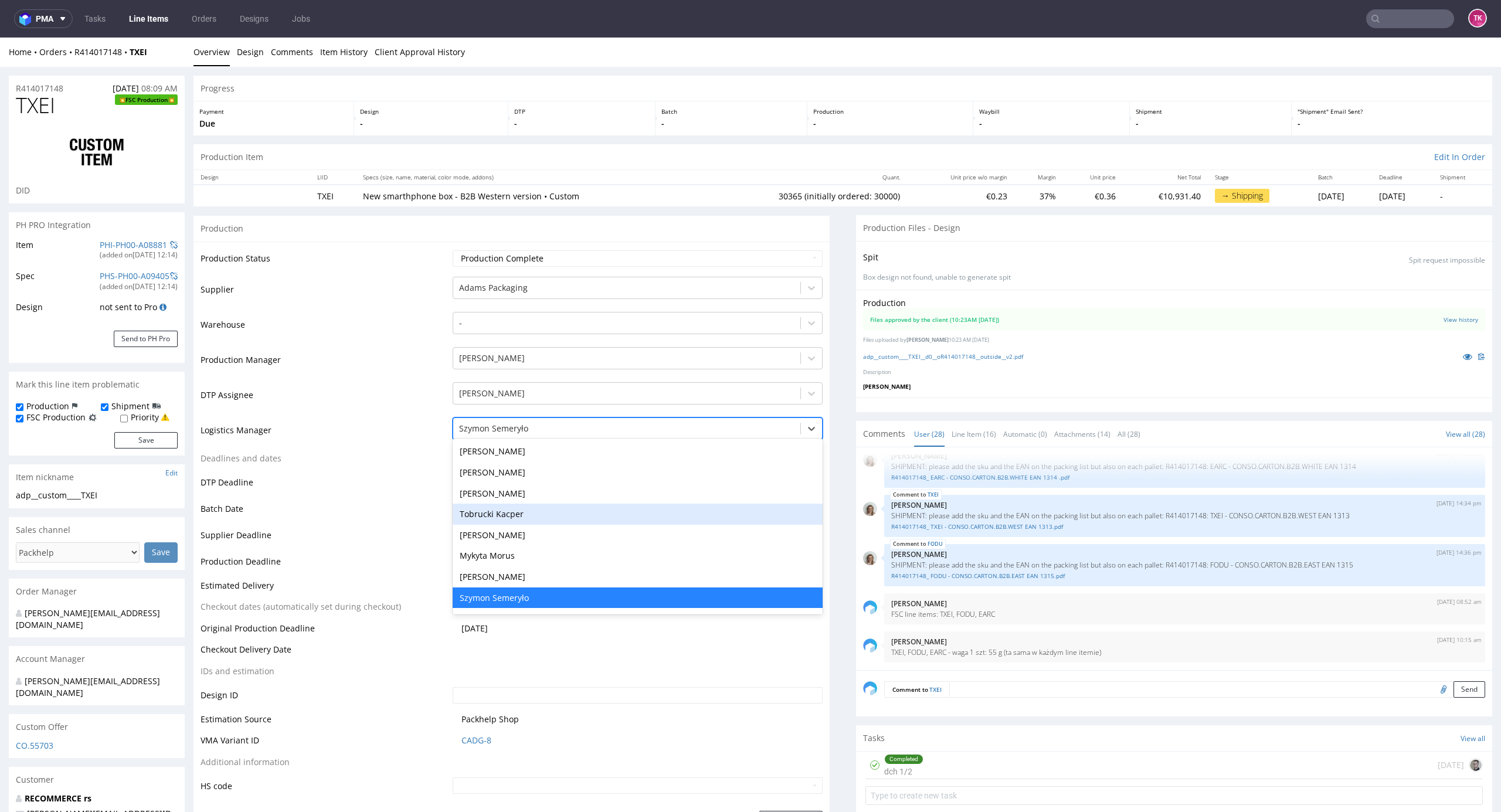
click at [521, 515] on div "Tobrucki Kacper" at bounding box center [637, 514] width 370 height 21
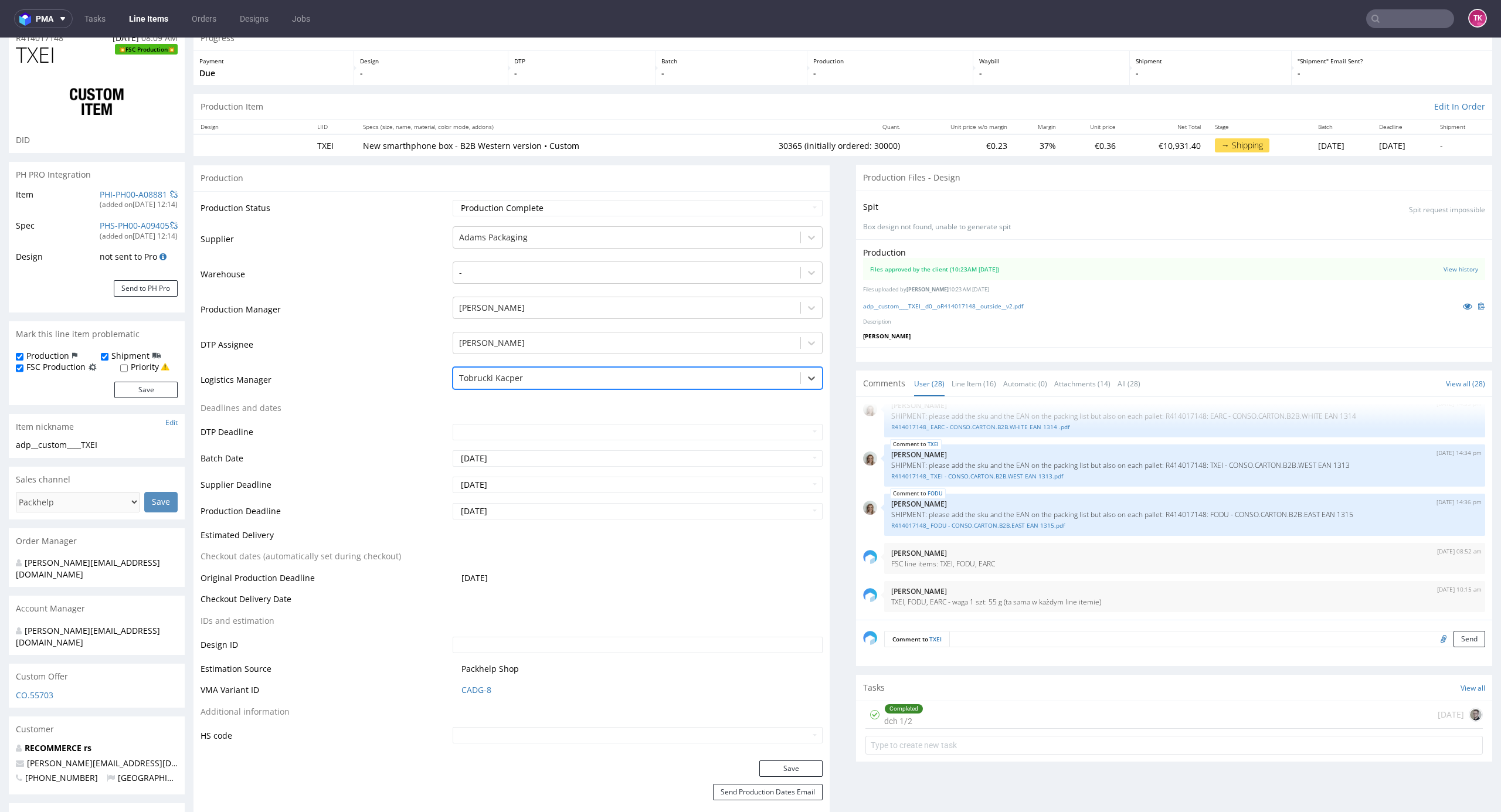
scroll to position [78, 0]
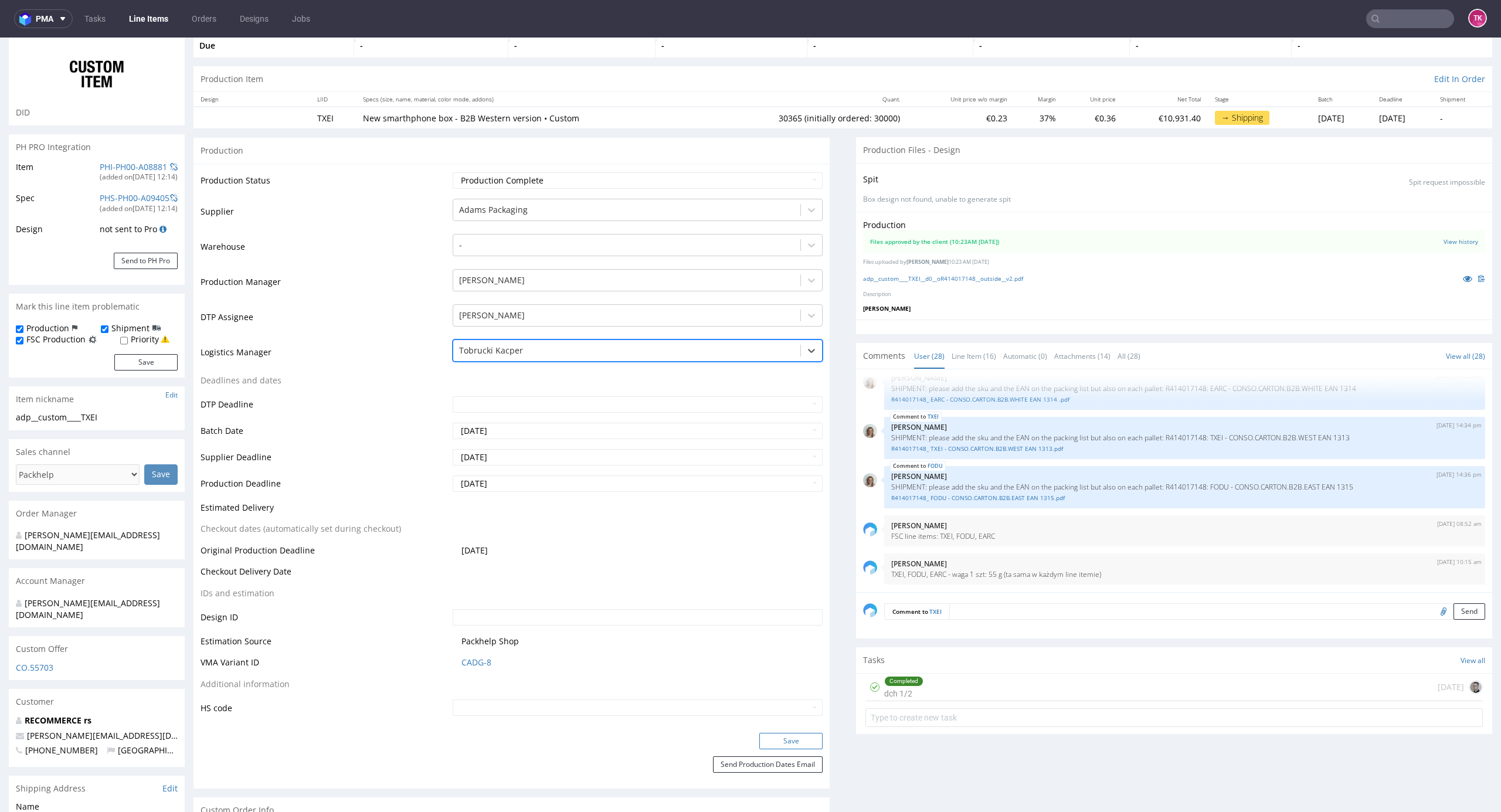
click at [802, 742] on button "Save" at bounding box center [791, 741] width 63 height 16
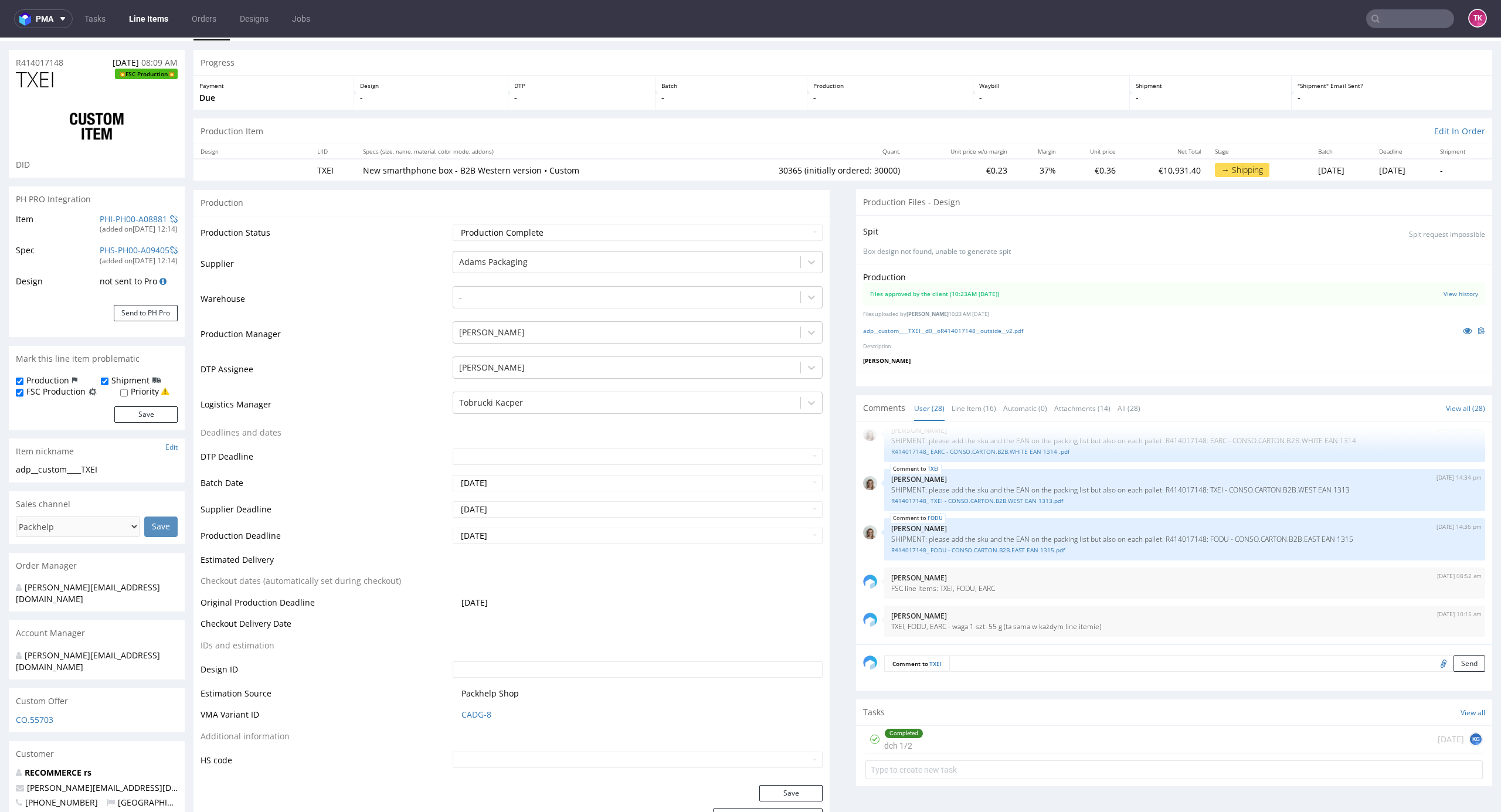
scroll to position [0, 0]
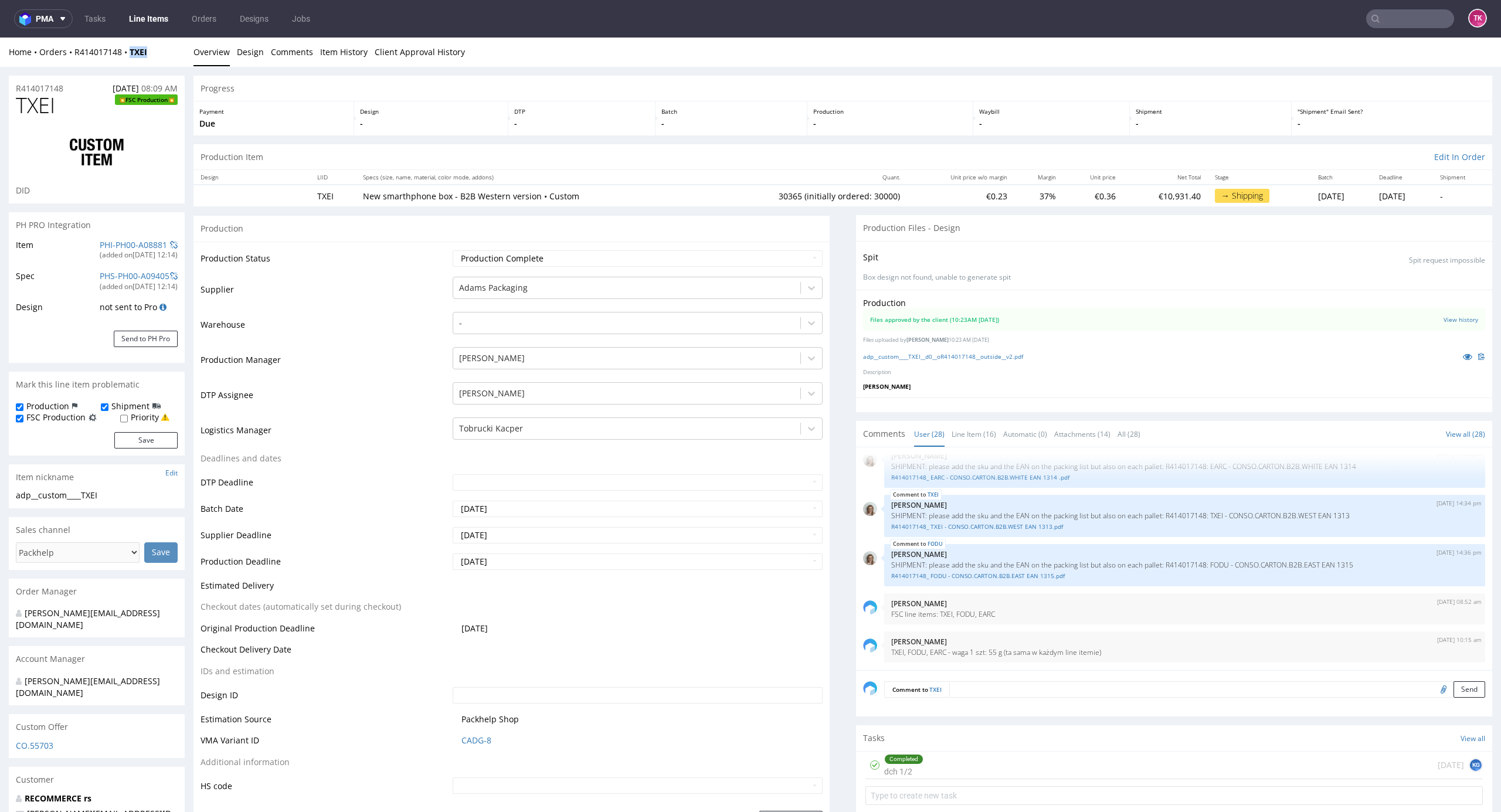
drag, startPoint x: 158, startPoint y: 54, endPoint x: 131, endPoint y: 69, distance: 30.9
copy div "Overview Design Comments Item History Client Approval History R414017148 30.07.…"
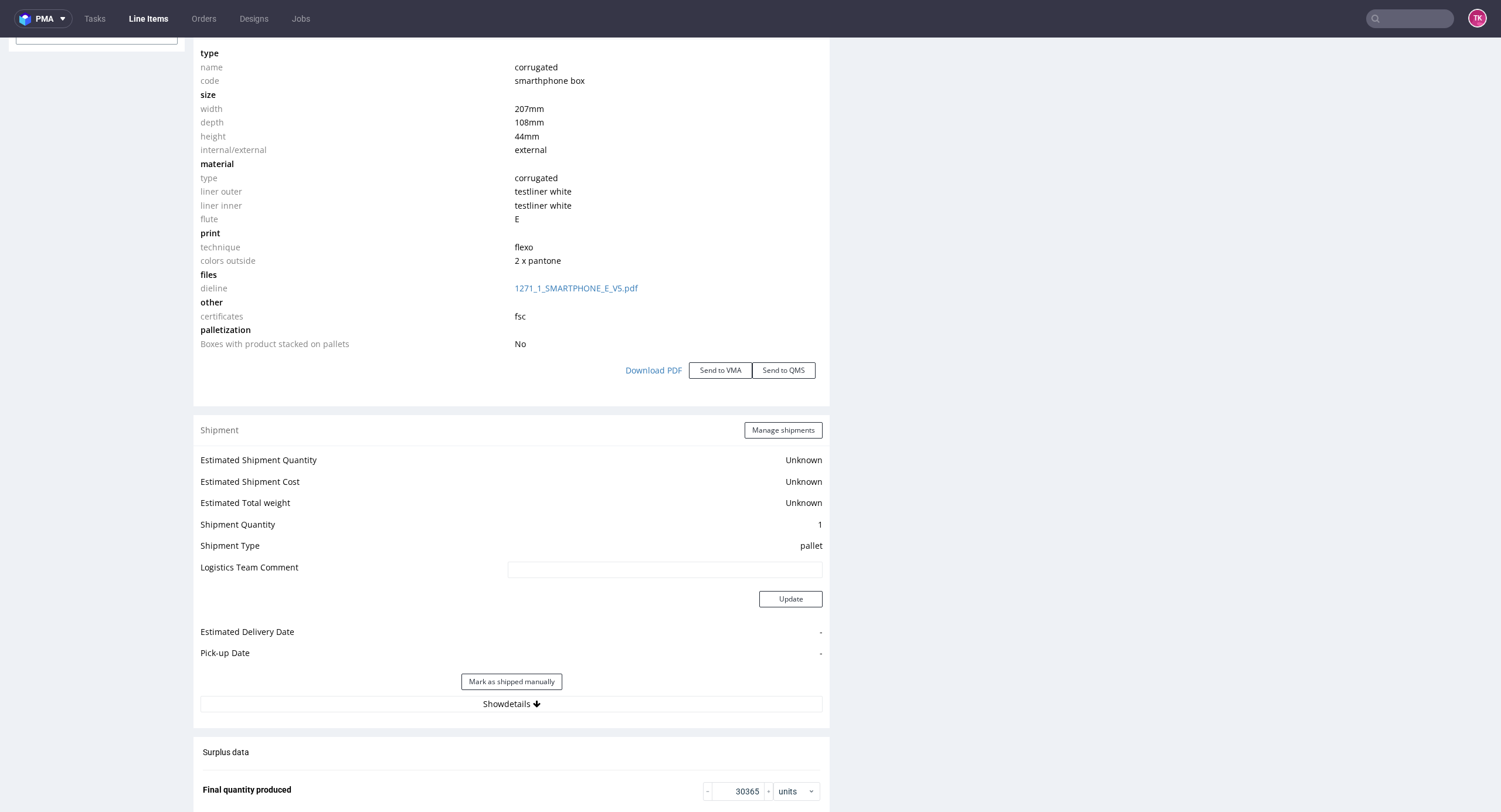
scroll to position [1251, 0]
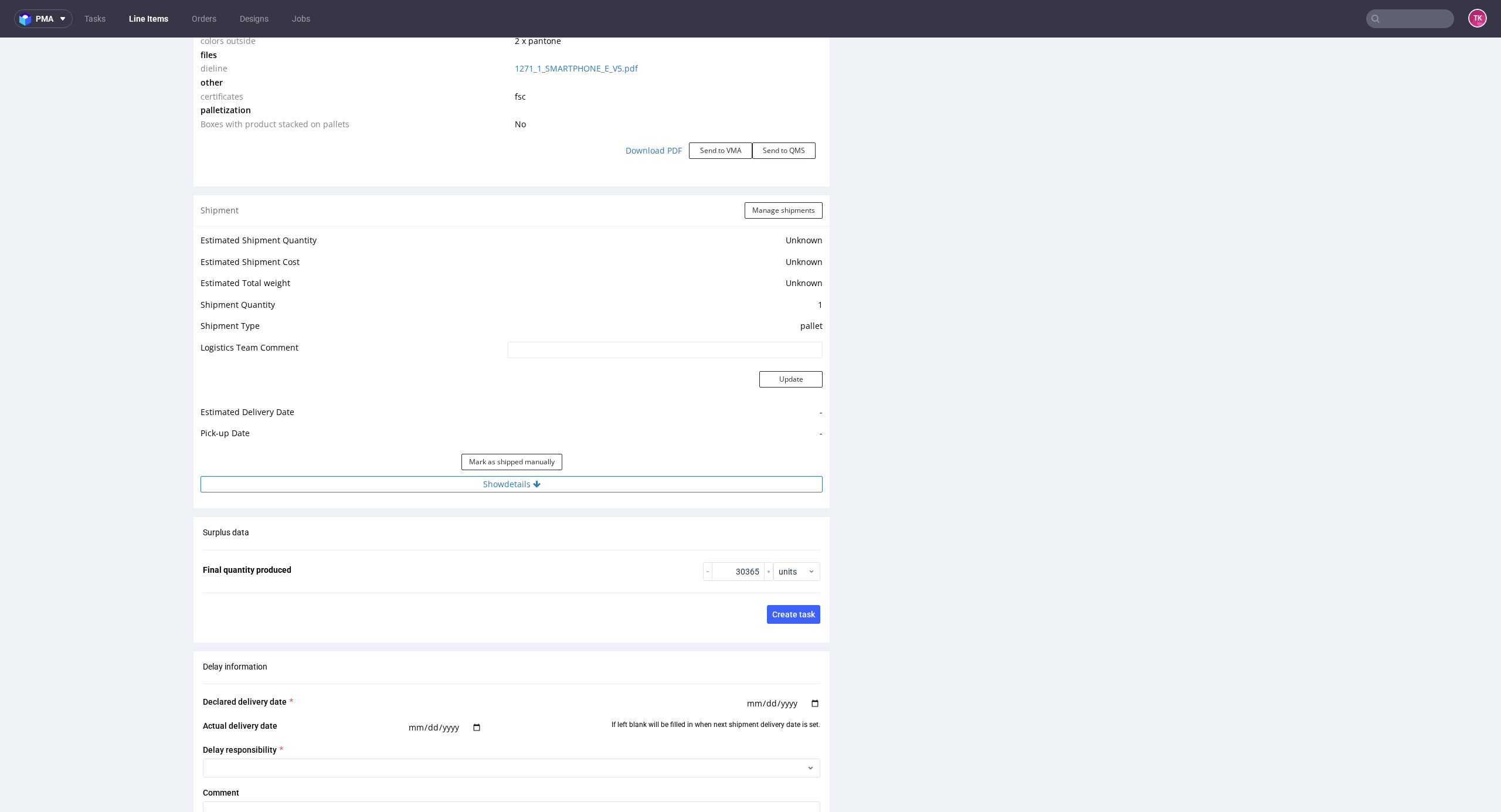
drag, startPoint x: 639, startPoint y: 474, endPoint x: 637, endPoint y: 484, distance: 10.2
click at [638, 477] on div "Estimated Shipment Quantity Unknown Estimated Shipment Cost Unknown Estimated T…" at bounding box center [512, 362] width 636 height 274
click at [639, 484] on button "Show details" at bounding box center [512, 484] width 622 height 16
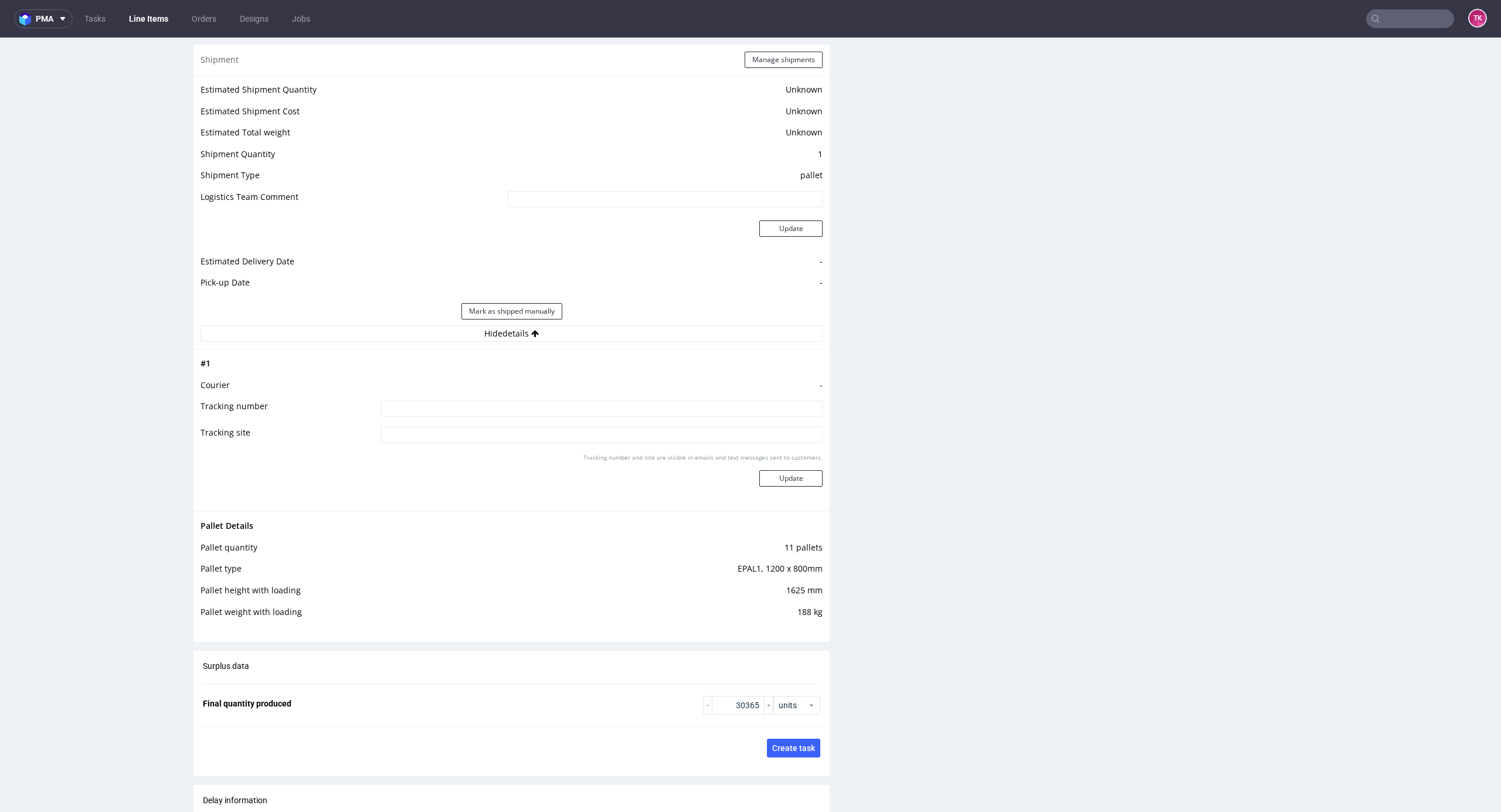
scroll to position [1485, 0]
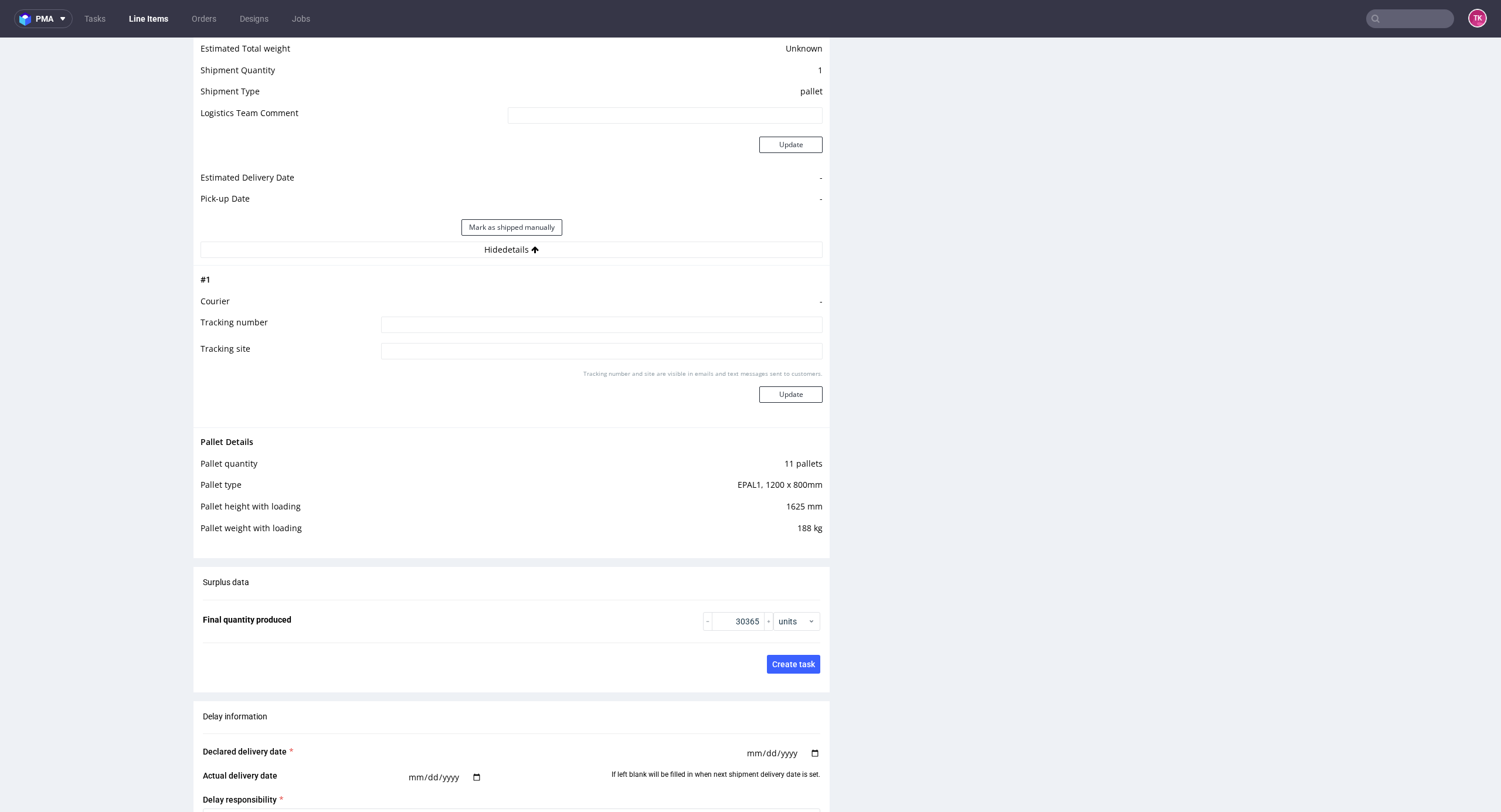
drag, startPoint x: 620, startPoint y: 331, endPoint x: 660, endPoint y: 355, distance: 46.6
click at [620, 332] on input at bounding box center [602, 325] width 442 height 16
paste input "szukamy auta"
type input "szukamy auta"
click at [775, 399] on button "Update" at bounding box center [791, 395] width 63 height 16
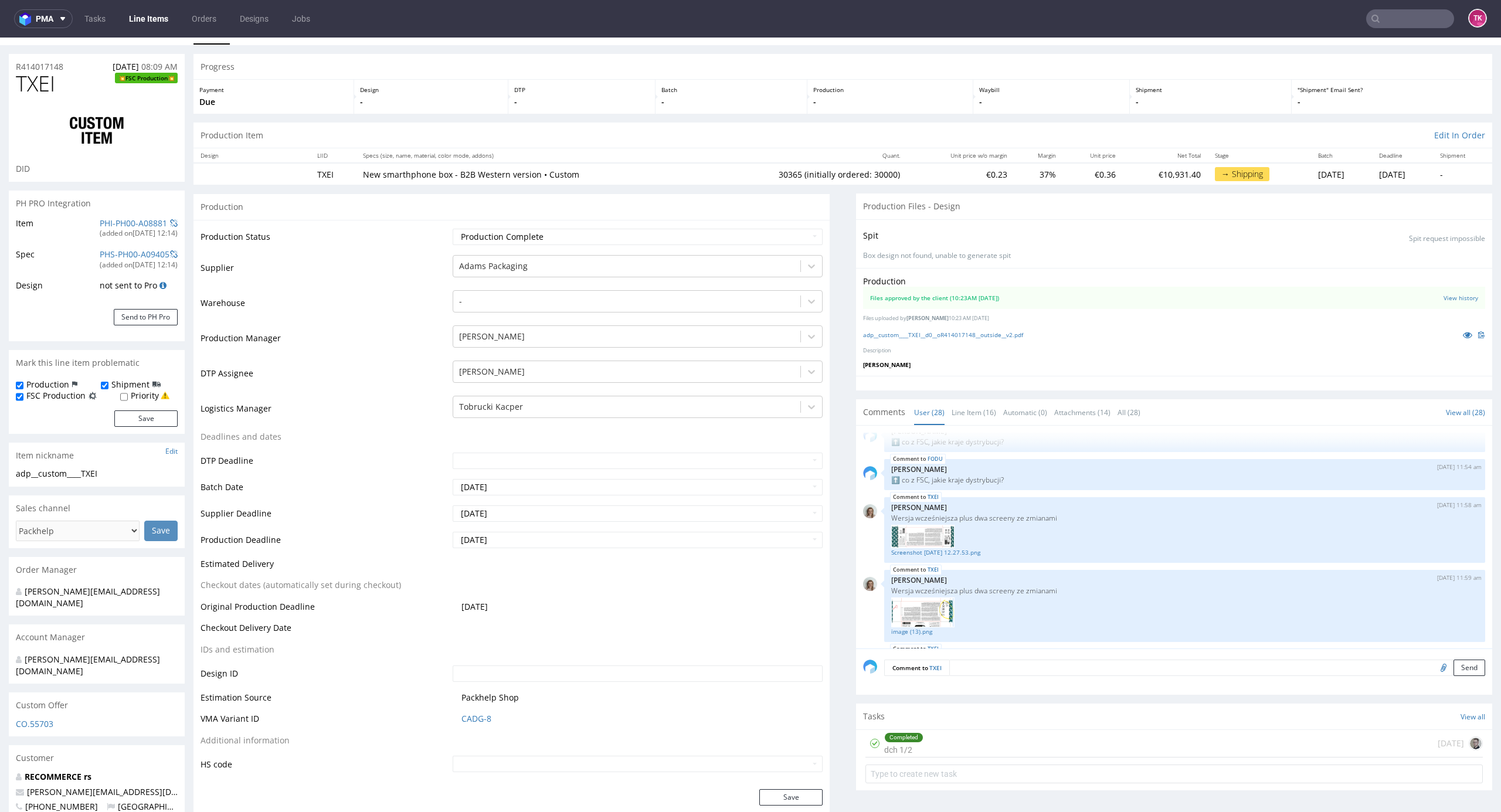
scroll to position [0, 0]
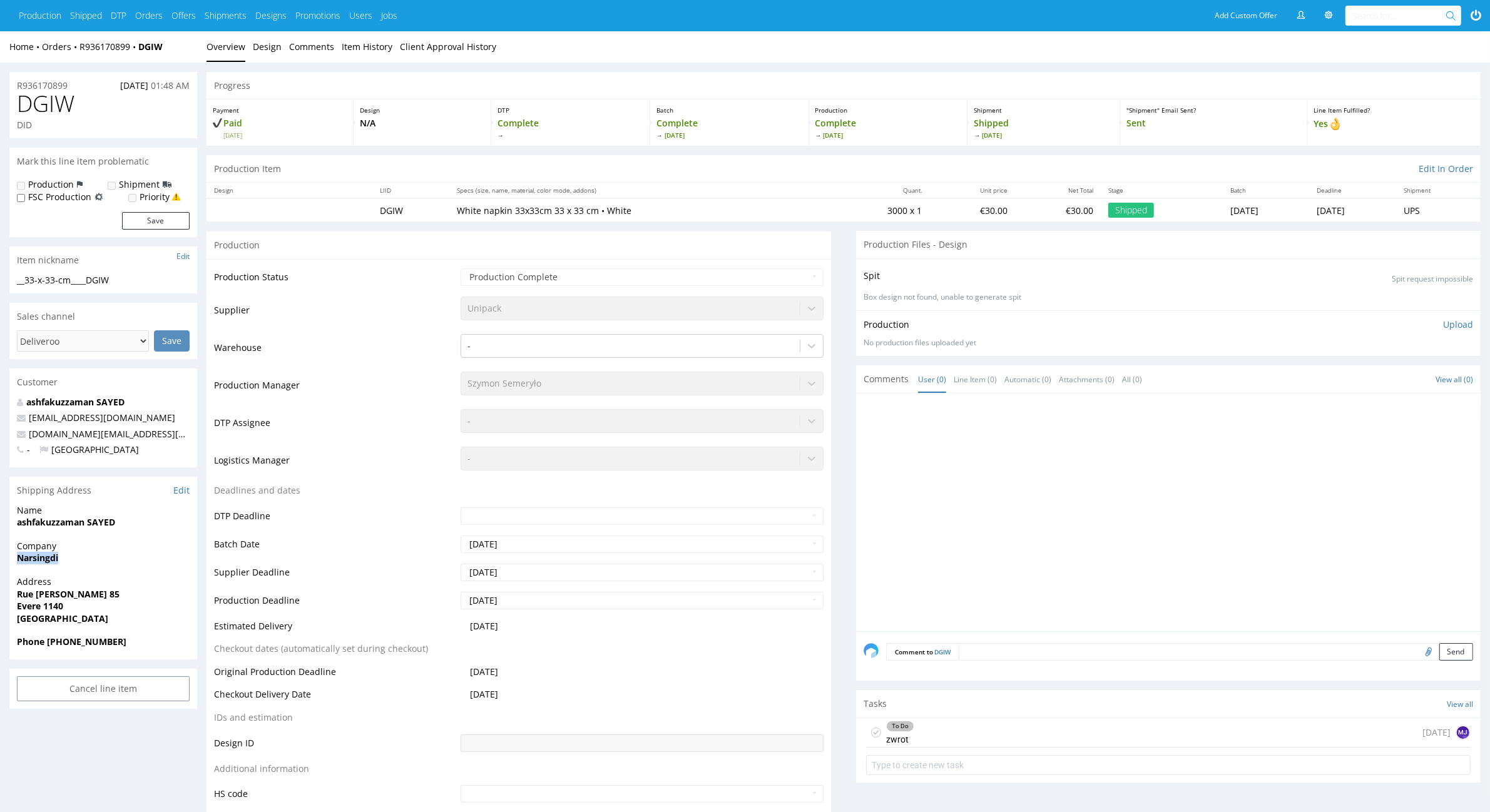
drag, startPoint x: 5, startPoint y: 568, endPoint x: 117, endPoint y: 554, distance: 112.9
copy strong "Narsingdi"
drag, startPoint x: 1, startPoint y: 529, endPoint x: 141, endPoint y: 523, distance: 140.1
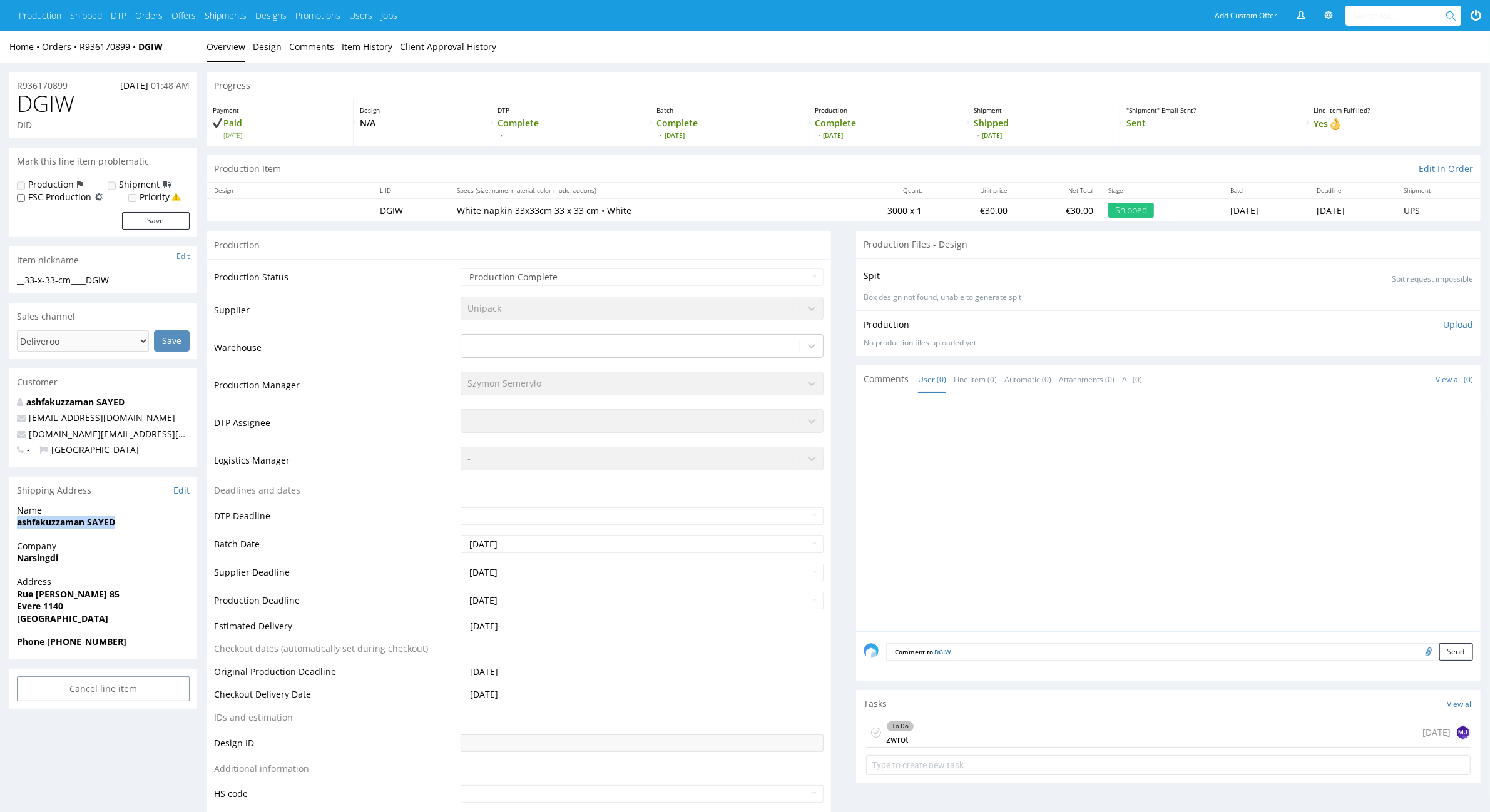
copy strong "ashfakuzzaman SAYED"
drag, startPoint x: 12, startPoint y: 589, endPoint x: 117, endPoint y: 614, distance: 107.9
click at [117, 614] on div "Address [STREET_ADDRESS][PERSON_NAME]" at bounding box center [103, 605] width 188 height 60
copy p "[STREET_ADDRESS][PERSON_NAME]"
click at [54, 604] on strong "Evere 1140" at bounding box center [40, 606] width 46 height 12
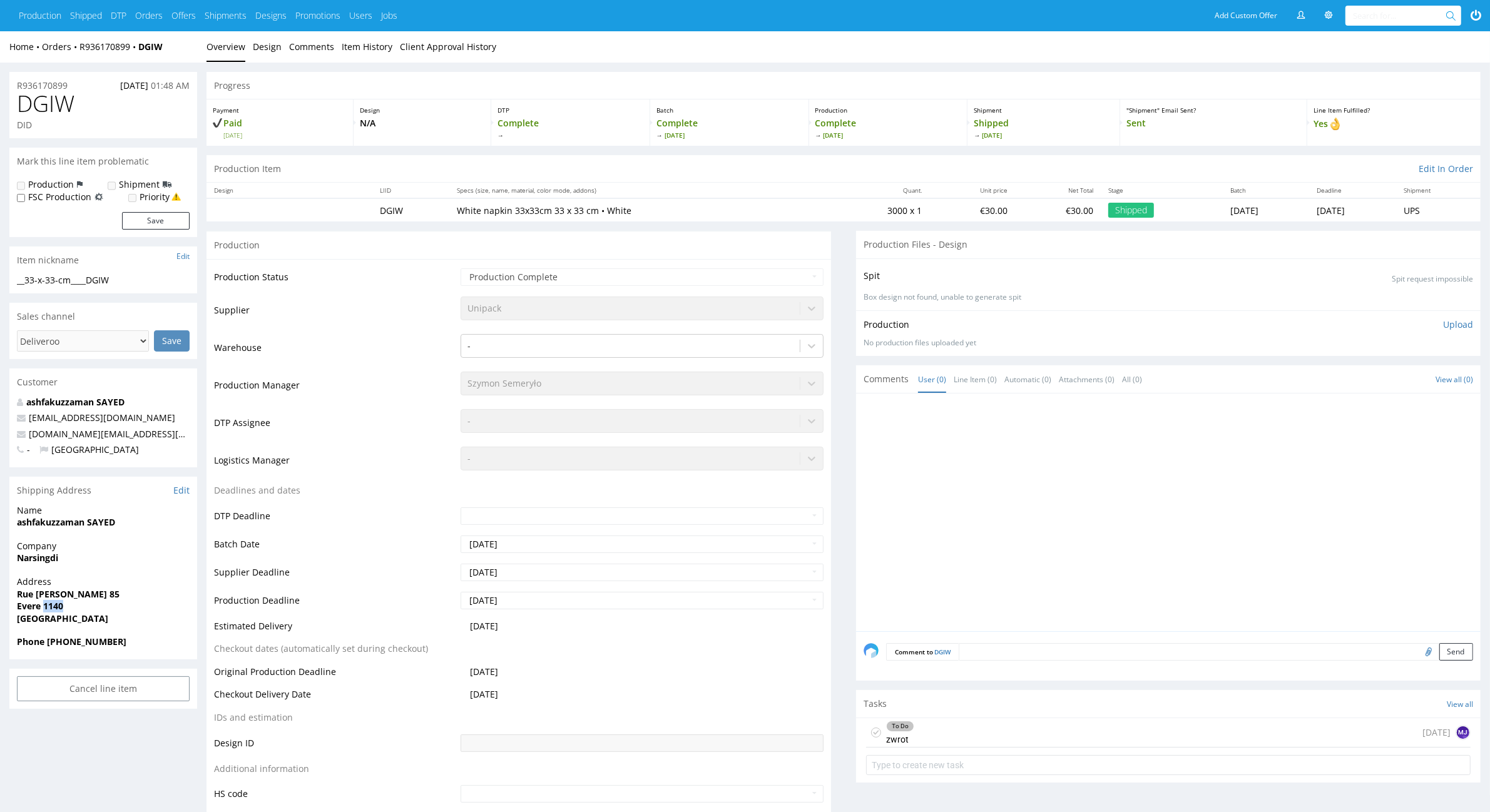
click at [54, 605] on strong "Evere 1140" at bounding box center [40, 606] width 46 height 12
click at [62, 642] on strong "Phone [PHONE_NUMBER]" at bounding box center [71, 642] width 109 height 12
click at [64, 642] on strong "Phone [PHONE_NUMBER]" at bounding box center [71, 642] width 109 height 12
copy strong "0474743409"
drag, startPoint x: 144, startPoint y: 418, endPoint x: 7, endPoint y: 443, distance: 139.3
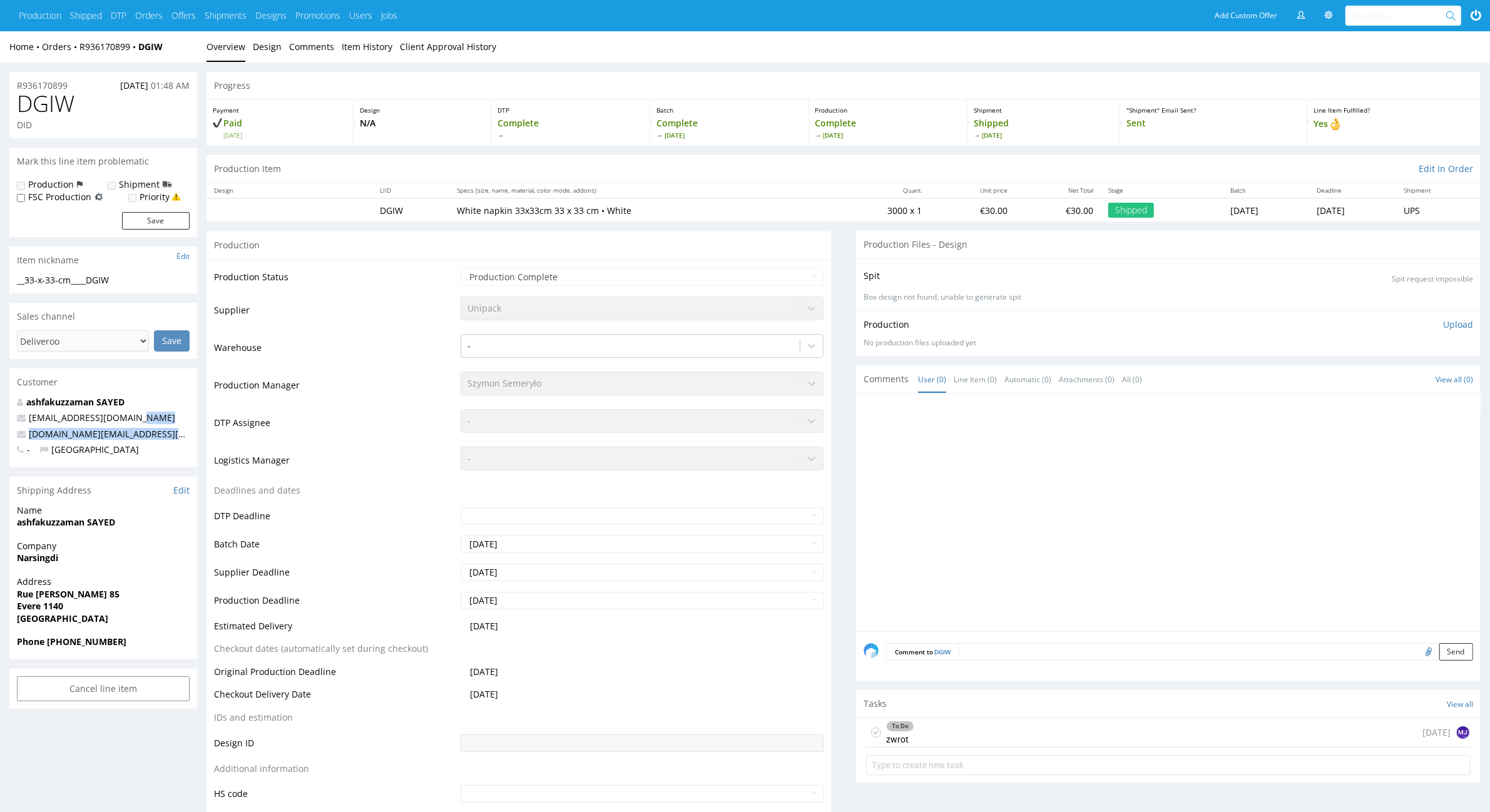
copy div "[DOMAIN_NAME][EMAIL_ADDRESS][DOMAIN_NAME]"
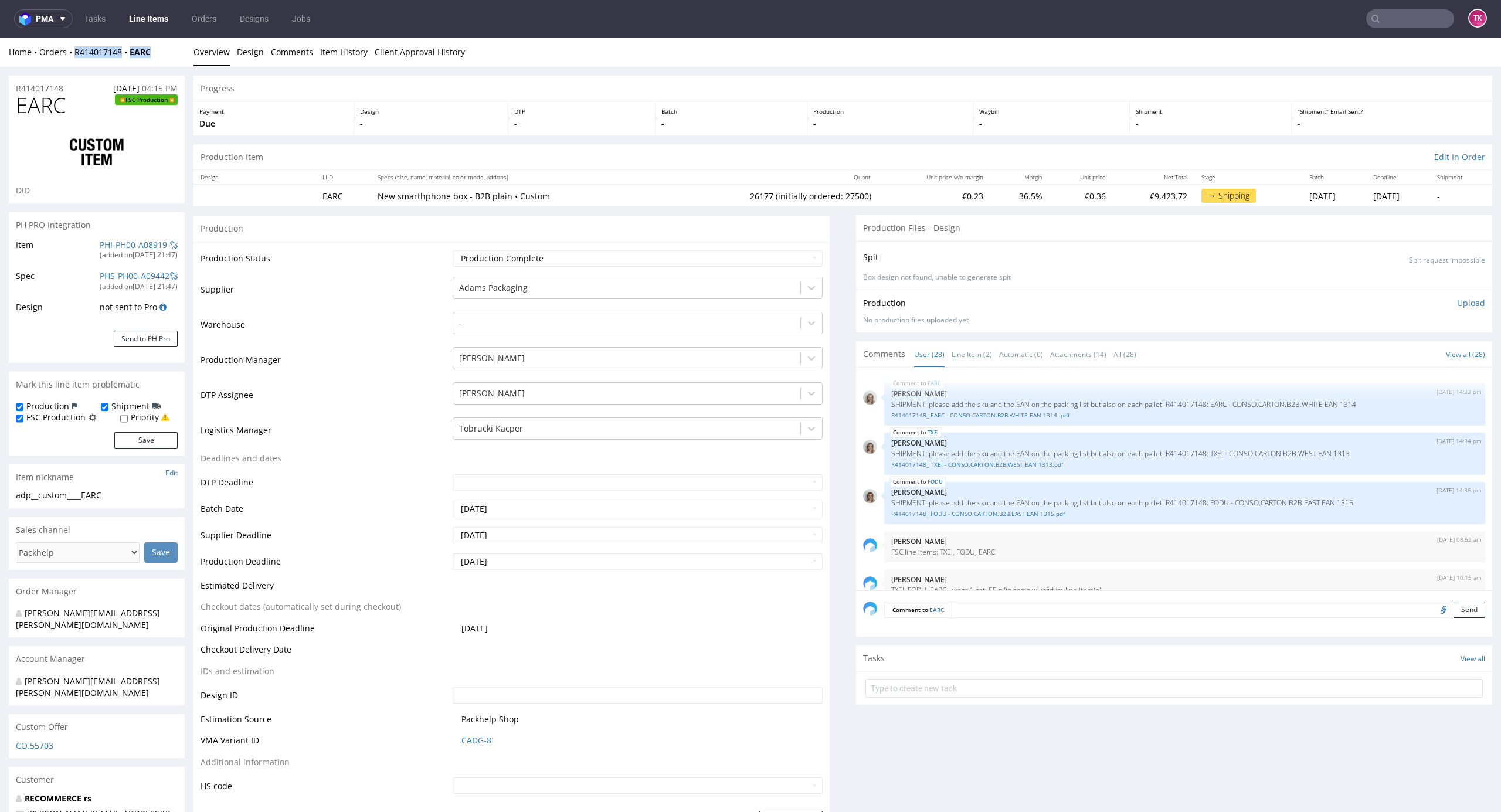
drag, startPoint x: 73, startPoint y: 65, endPoint x: 156, endPoint y: 55, distance: 83.6
click at [156, 55] on div "Home Orders R414017148 EARC Overview Design Comments Item History Client Approv…" at bounding box center [750, 52] width 1501 height 29
copy div "R414017148 EARC"
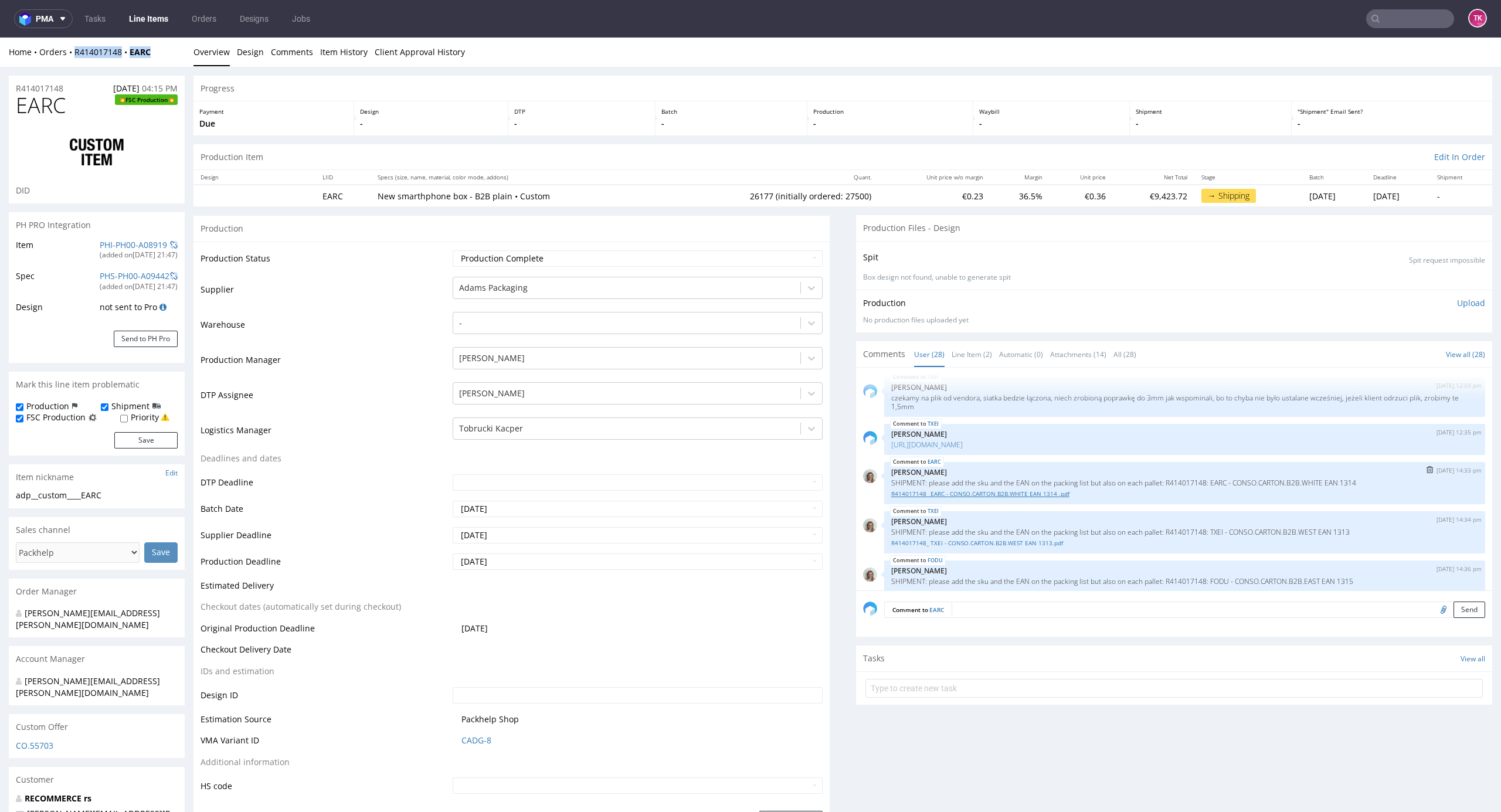
click at [1068, 490] on link "R414017148_ EARC - CONSO.CARTON.B2B.WHITE EAN 1314 .pdf" at bounding box center [1185, 494] width 587 height 9
click at [969, 490] on link "R414017148_ EARC - CONSO.CARTON.B2B.WHITE EAN 1314 .pdf" at bounding box center [1185, 494] width 587 height 9
click at [934, 490] on link "R414017148_ EARC - CONSO.CARTON.B2B.WHITE EAN 1314 .pdf" at bounding box center [1185, 494] width 587 height 9
click at [946, 539] on link "R414017148_ TXEI - CONSO.CARTON.B2B.WEST EAN 1313.pdf" at bounding box center [1185, 543] width 587 height 9
click at [892, 588] on link "R414017148_ FODU - CONSO.CARTON.B2B.EAST EAN 1315.pdf" at bounding box center [1185, 593] width 587 height 9
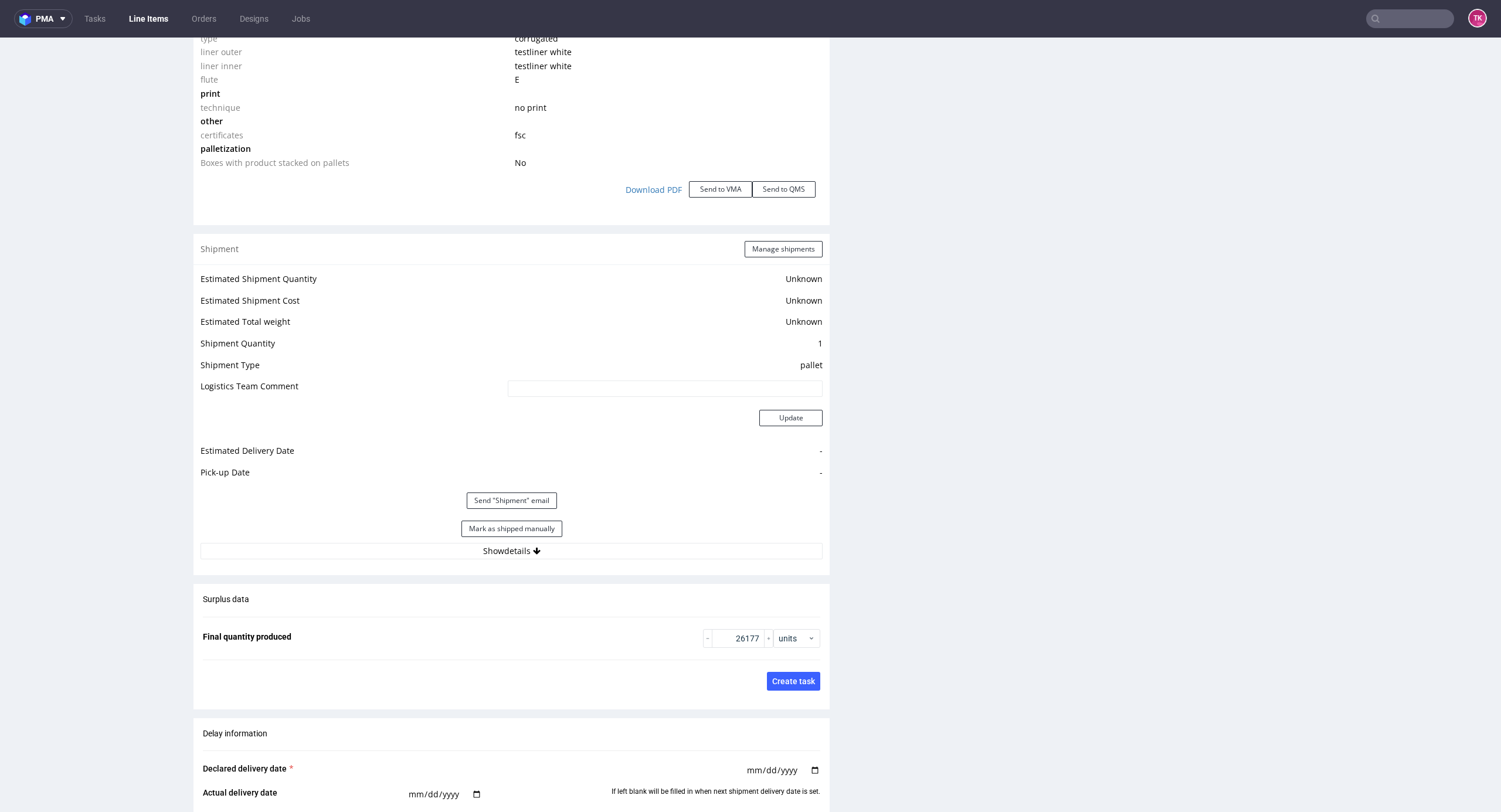
scroll to position [1767, 0]
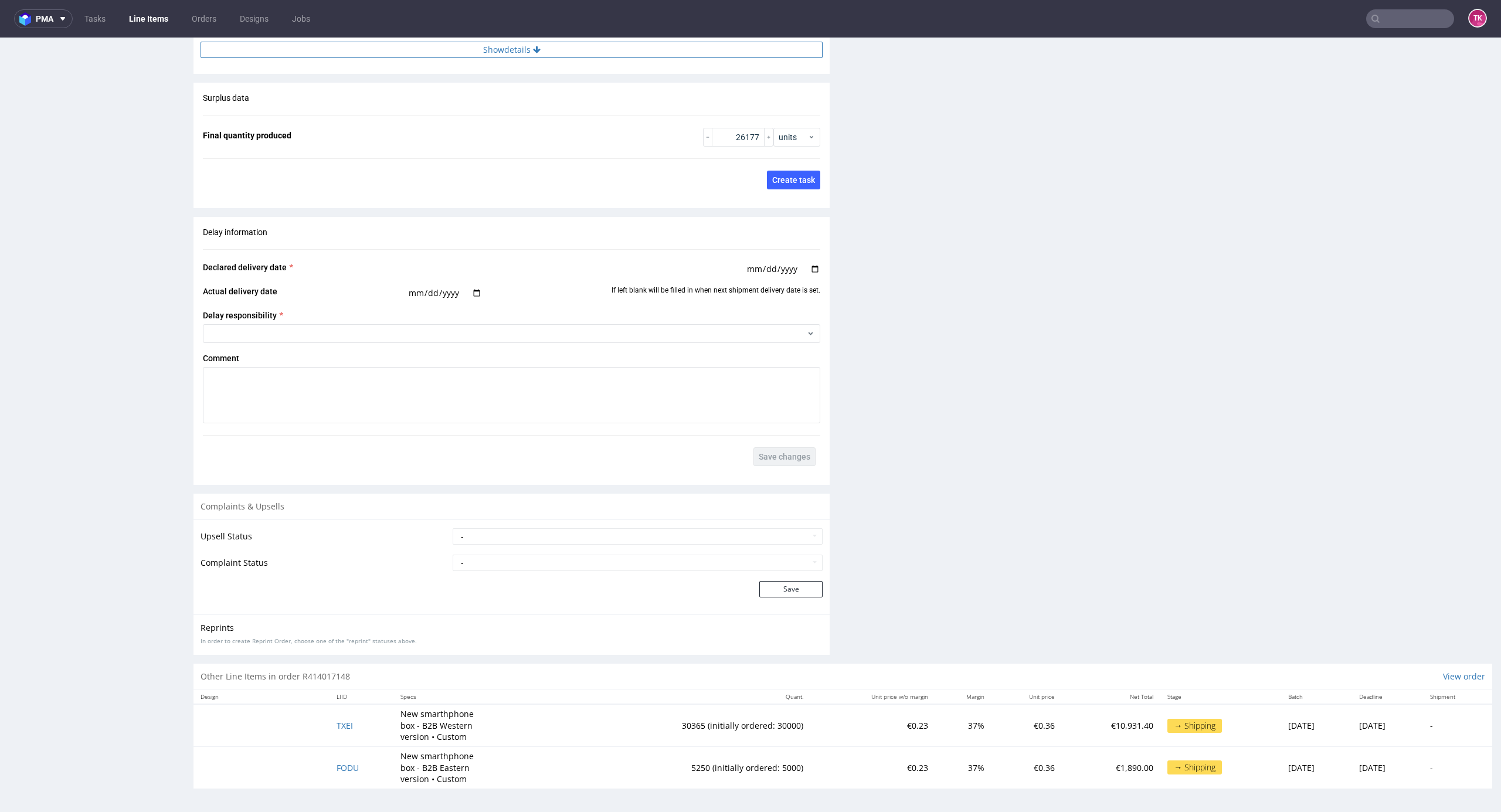
drag, startPoint x: 547, startPoint y: 58, endPoint x: 541, endPoint y: 50, distance: 10.0
click at [541, 50] on button "Show details" at bounding box center [512, 50] width 622 height 16
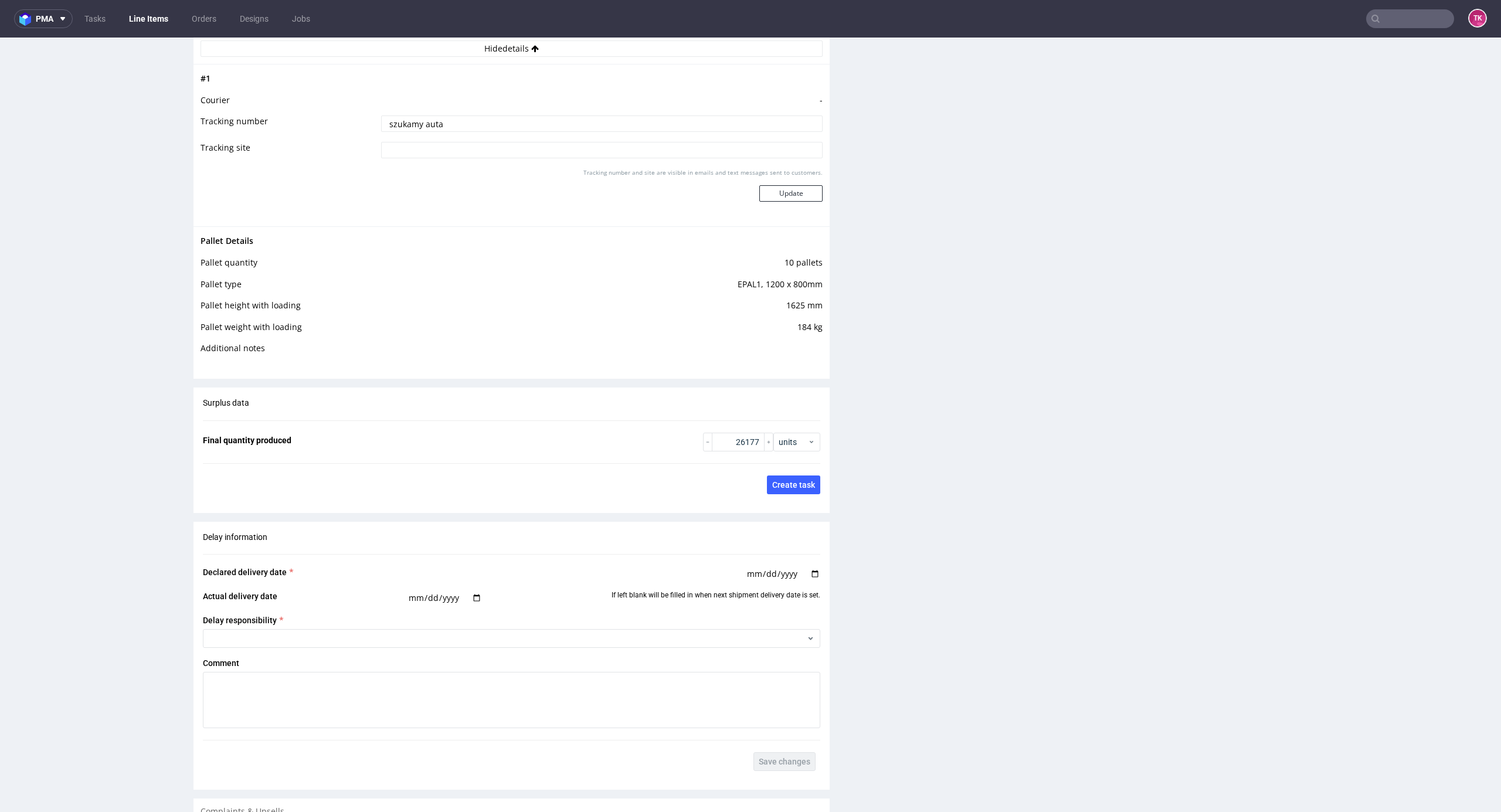
drag, startPoint x: 549, startPoint y: 118, endPoint x: 448, endPoint y: 195, distance: 127.0
paste input "Auto: LBI 4N80 / LBI 91316 Kierowca: Panasiuk Wiesław"
type input "Auto: LBI 4N80 / LBI 91316 Kierowca: Panasiuk Wiesław"
click at [777, 198] on button "Update" at bounding box center [791, 194] width 63 height 16
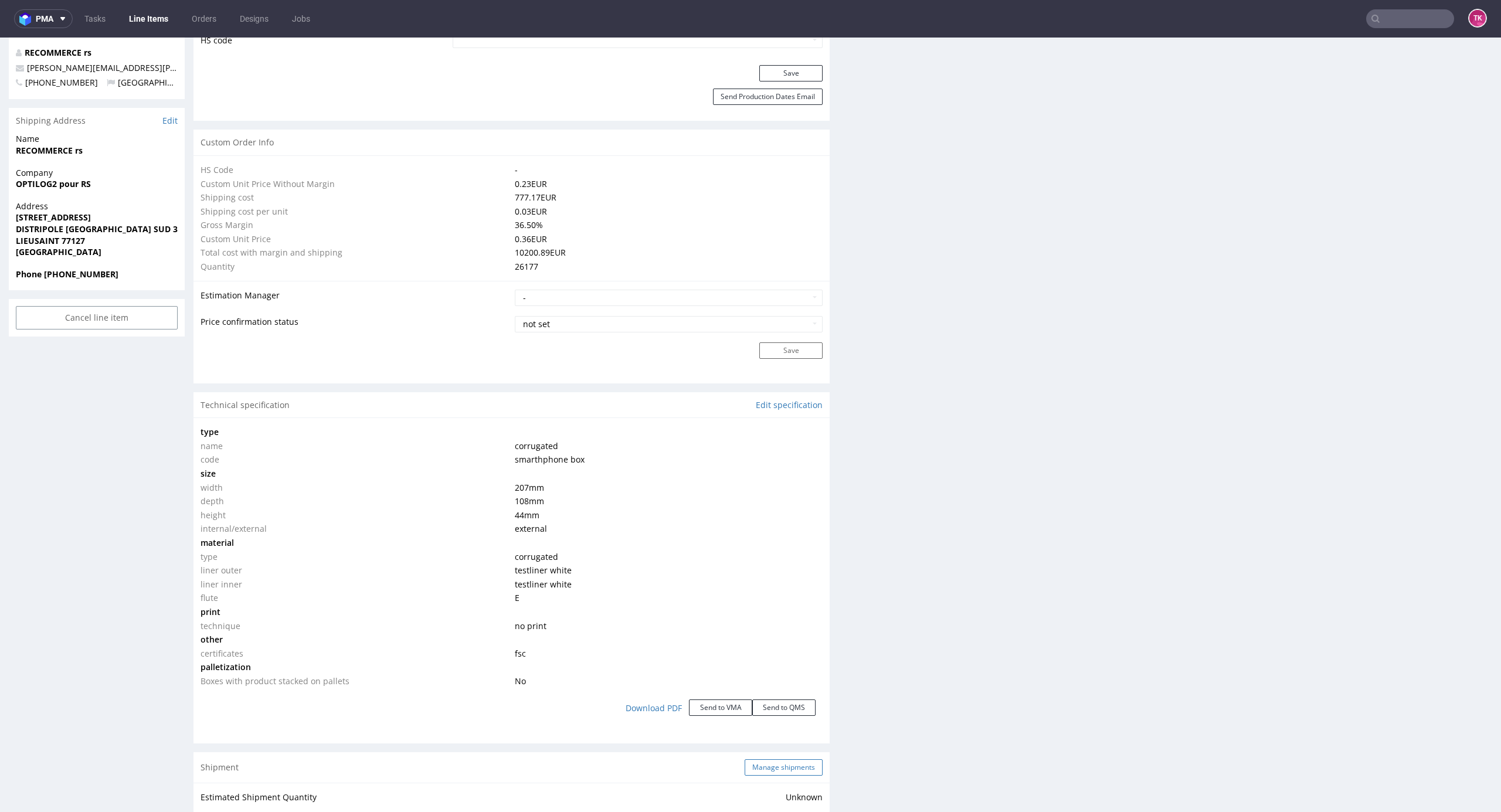
scroll to position [917, 0]
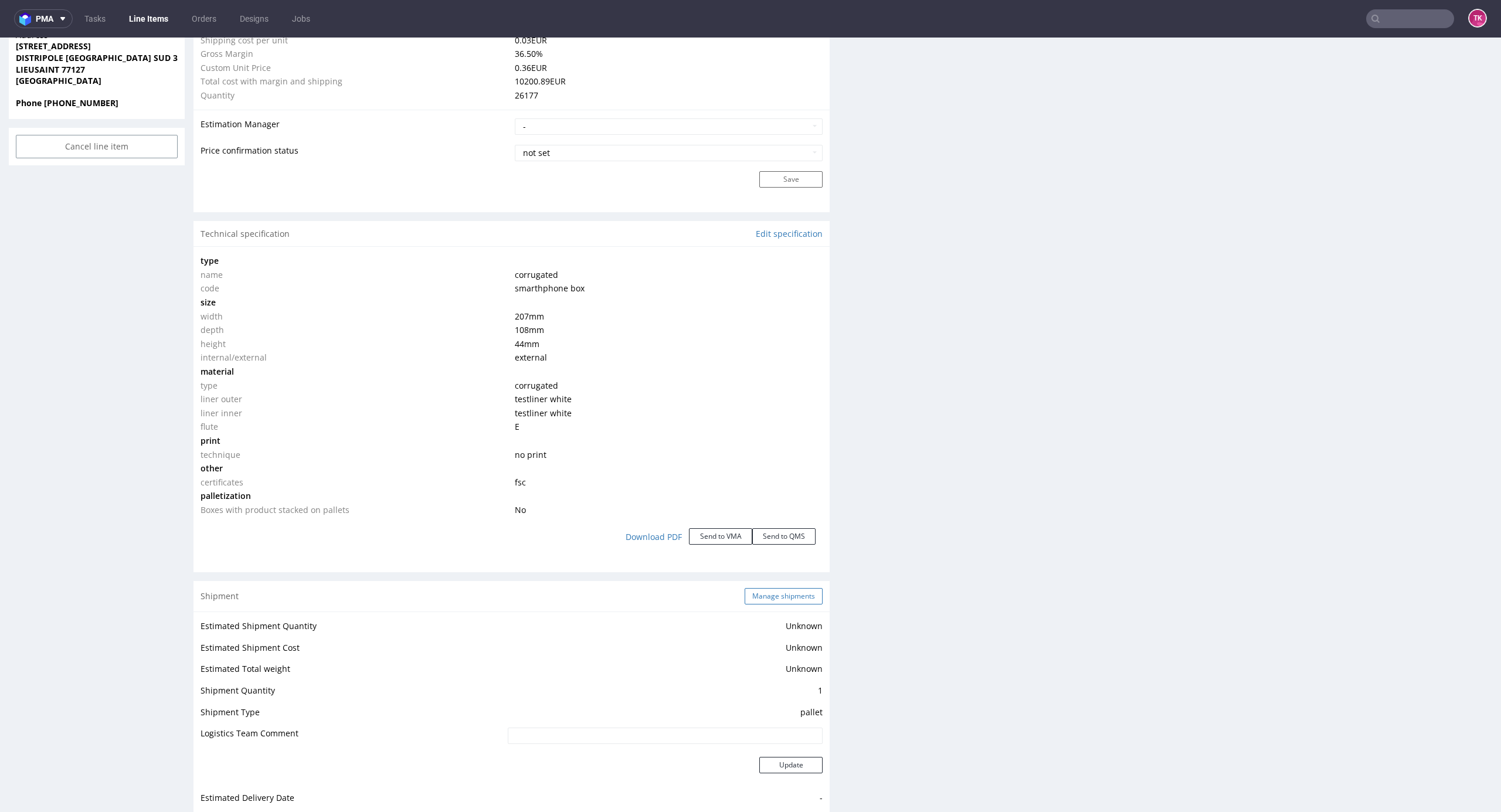
click at [780, 592] on button "Manage shipments" at bounding box center [783, 597] width 78 height 16
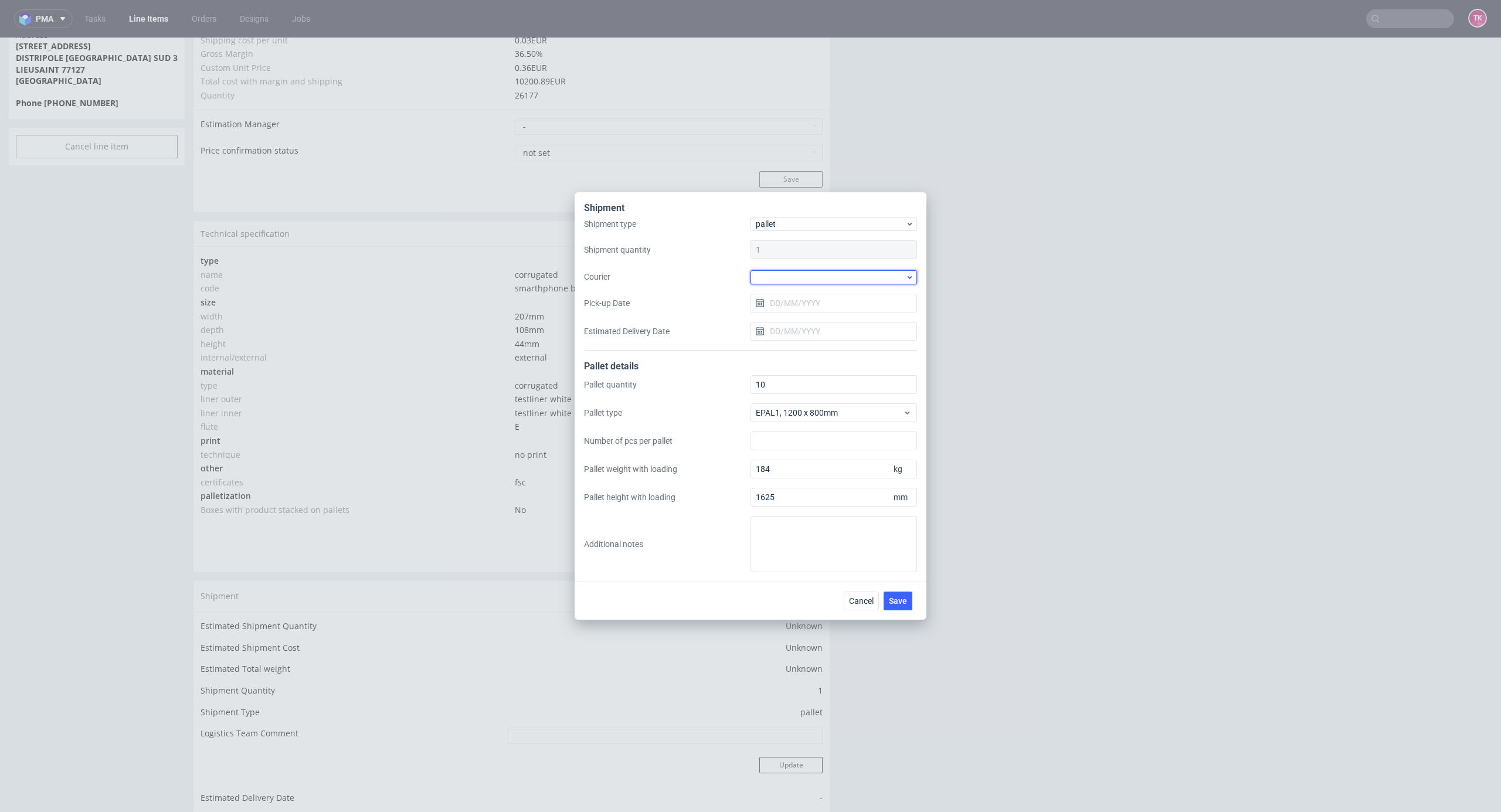
click at [822, 277] on div at bounding box center [834, 277] width 166 height 14
click at [786, 348] on div "RAPWAY" at bounding box center [834, 357] width 157 height 21
click at [811, 296] on input "Pick-up Date" at bounding box center [834, 303] width 166 height 19
click at [832, 376] on span "3" at bounding box center [834, 380] width 5 height 12
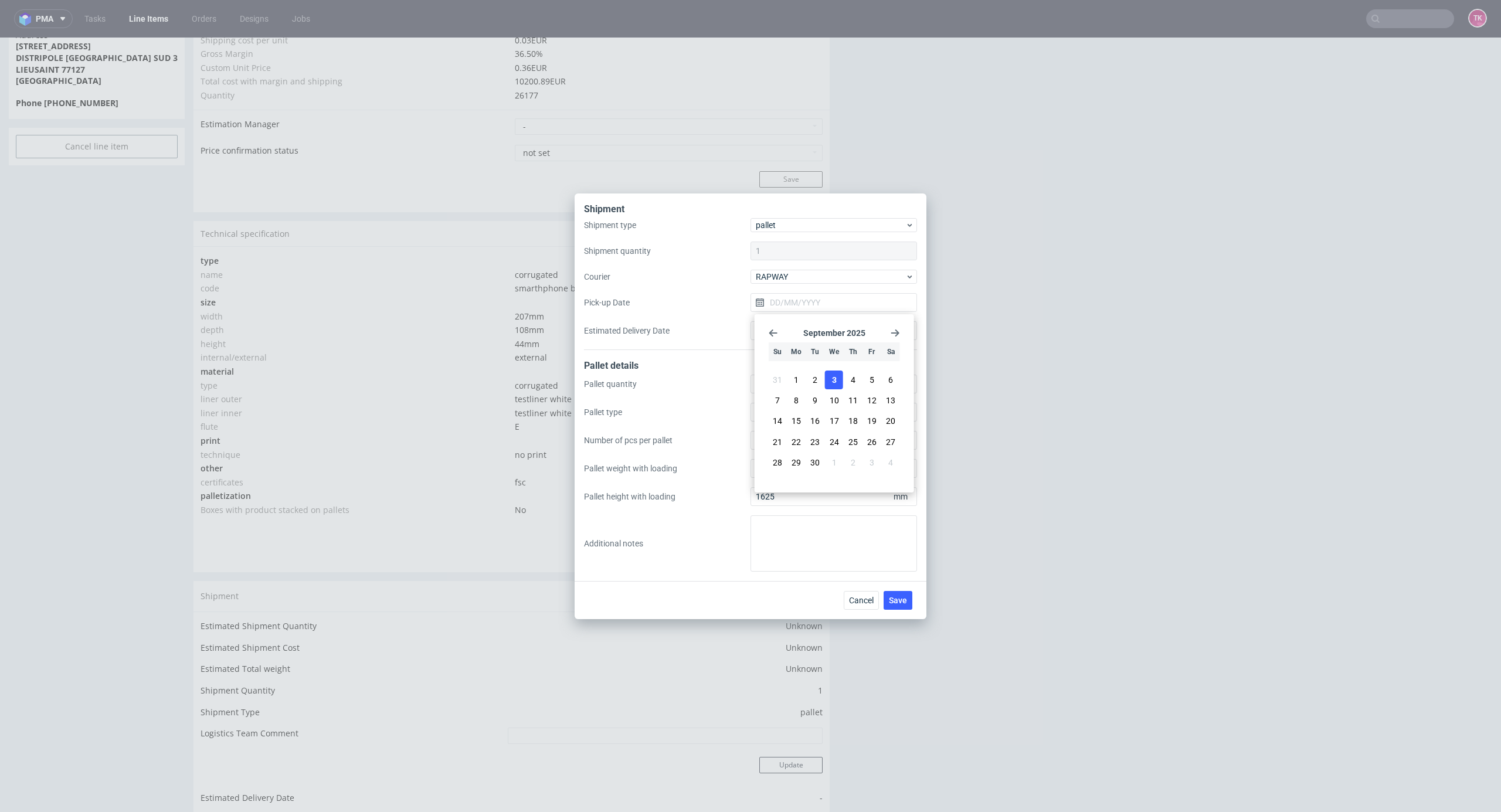
type input "03/09/2025"
click at [811, 321] on input "Estimated Delivery Date" at bounding box center [834, 331] width 166 height 19
click at [795, 427] on span "8" at bounding box center [796, 428] width 5 height 12
type input "08/09/2025"
click at [903, 605] on button "Save" at bounding box center [898, 601] width 29 height 19
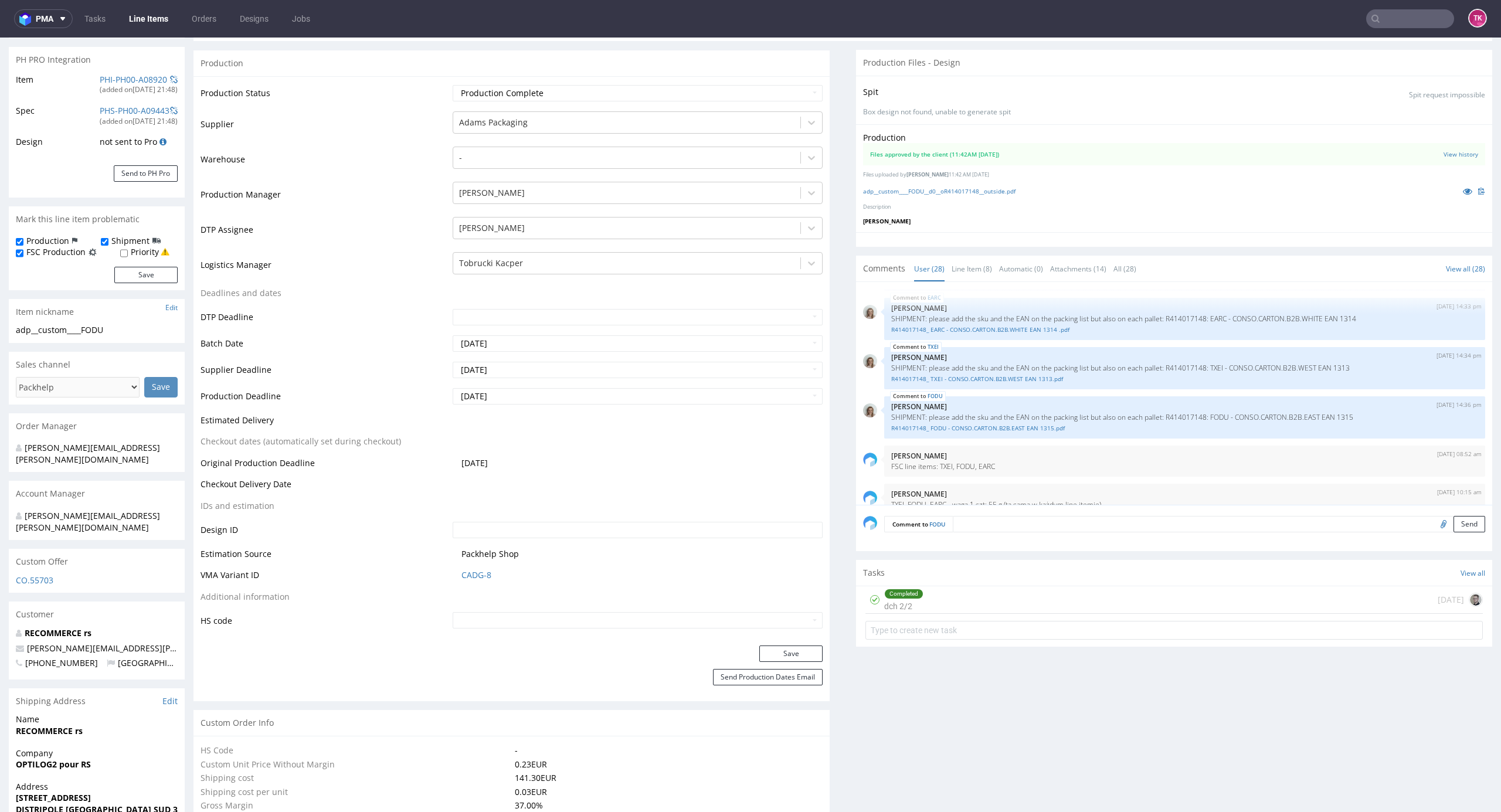
scroll to position [313, 0]
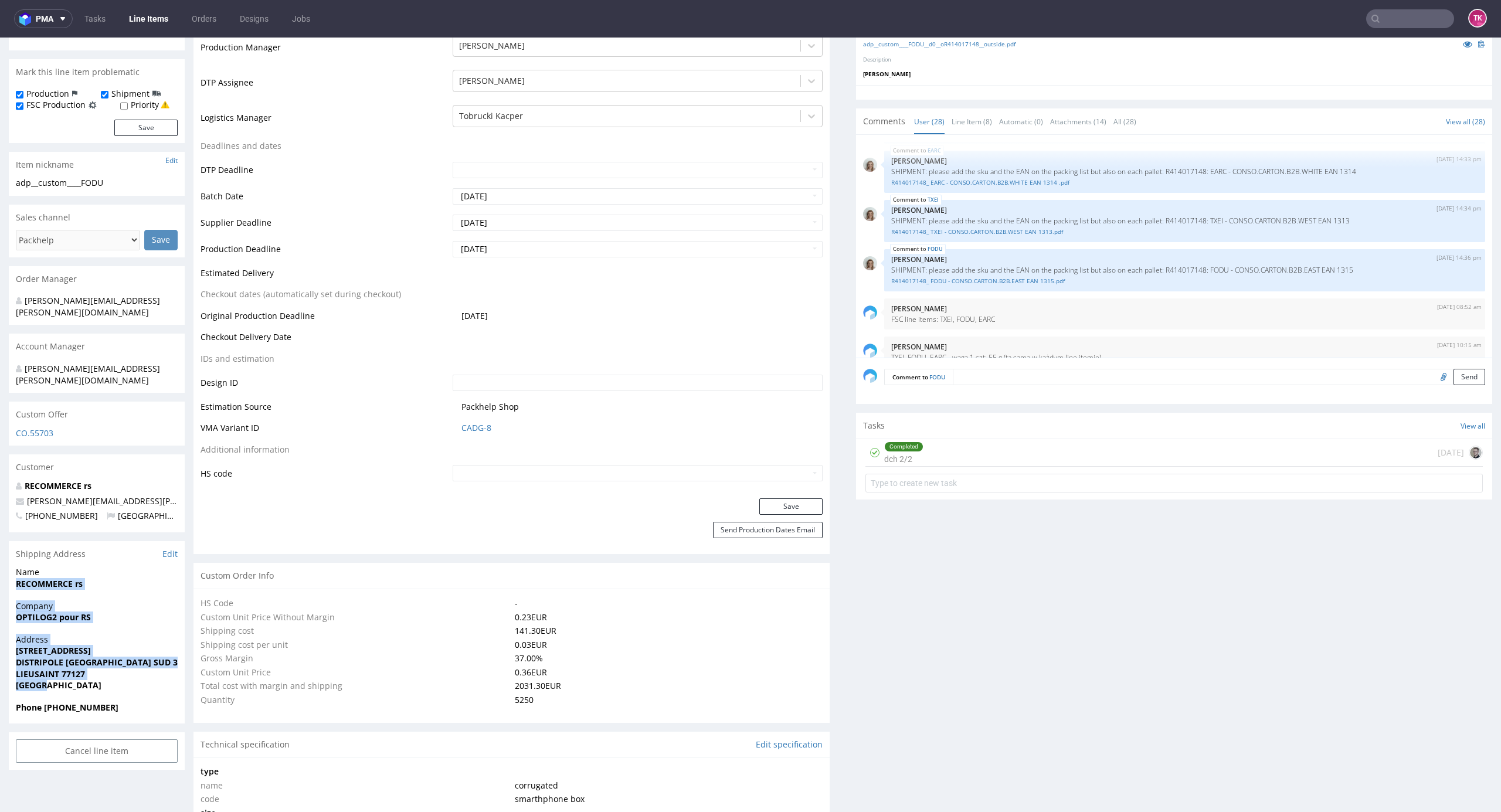
drag, startPoint x: 5, startPoint y: 567, endPoint x: 96, endPoint y: 660, distance: 130.1
copy section "RECOMMERCE rs Company OPTILOG2 pour RS Address [STREET_ADDRESS][GEOGRAPHIC_DATA…"
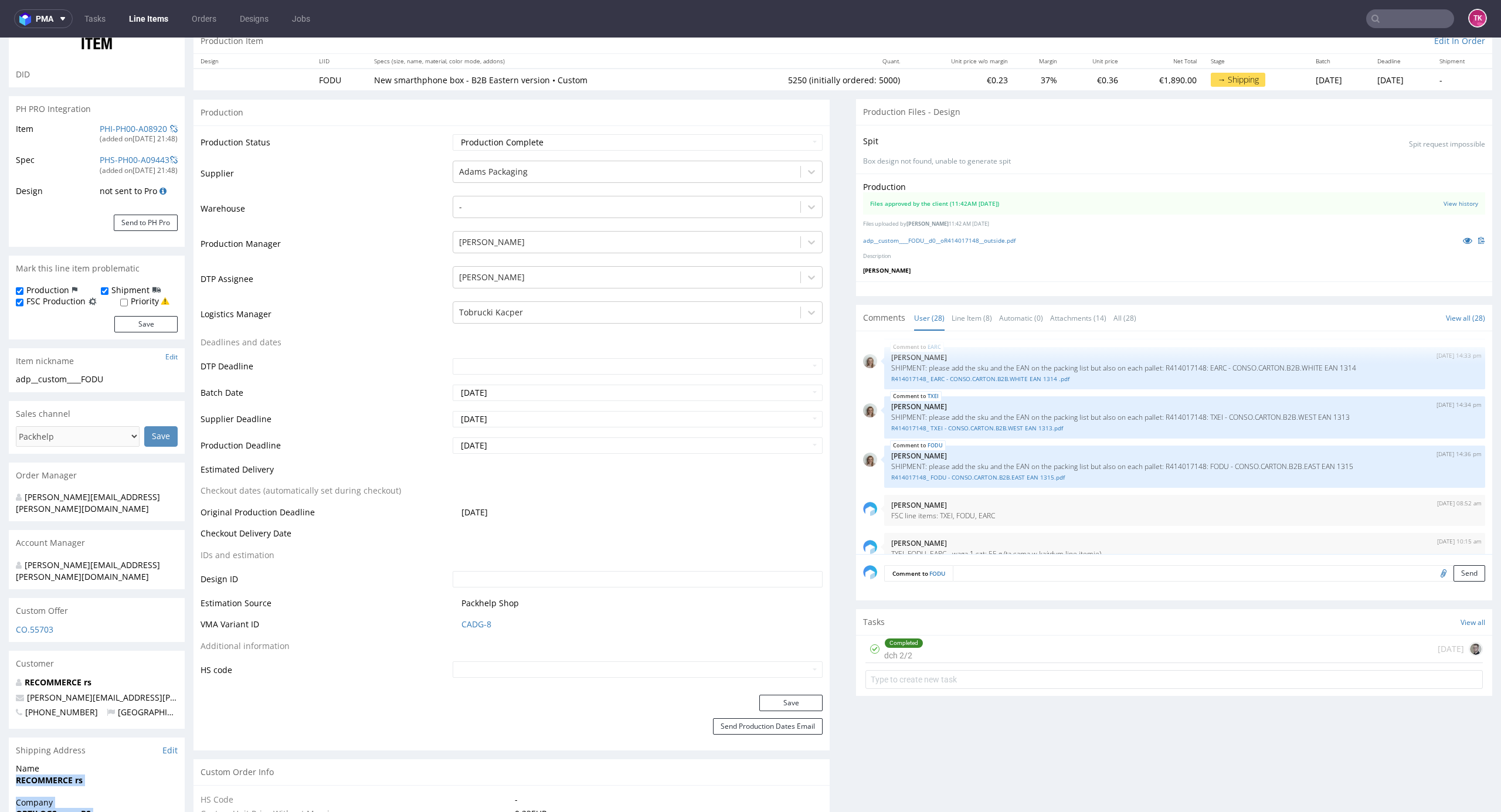
scroll to position [0, 0]
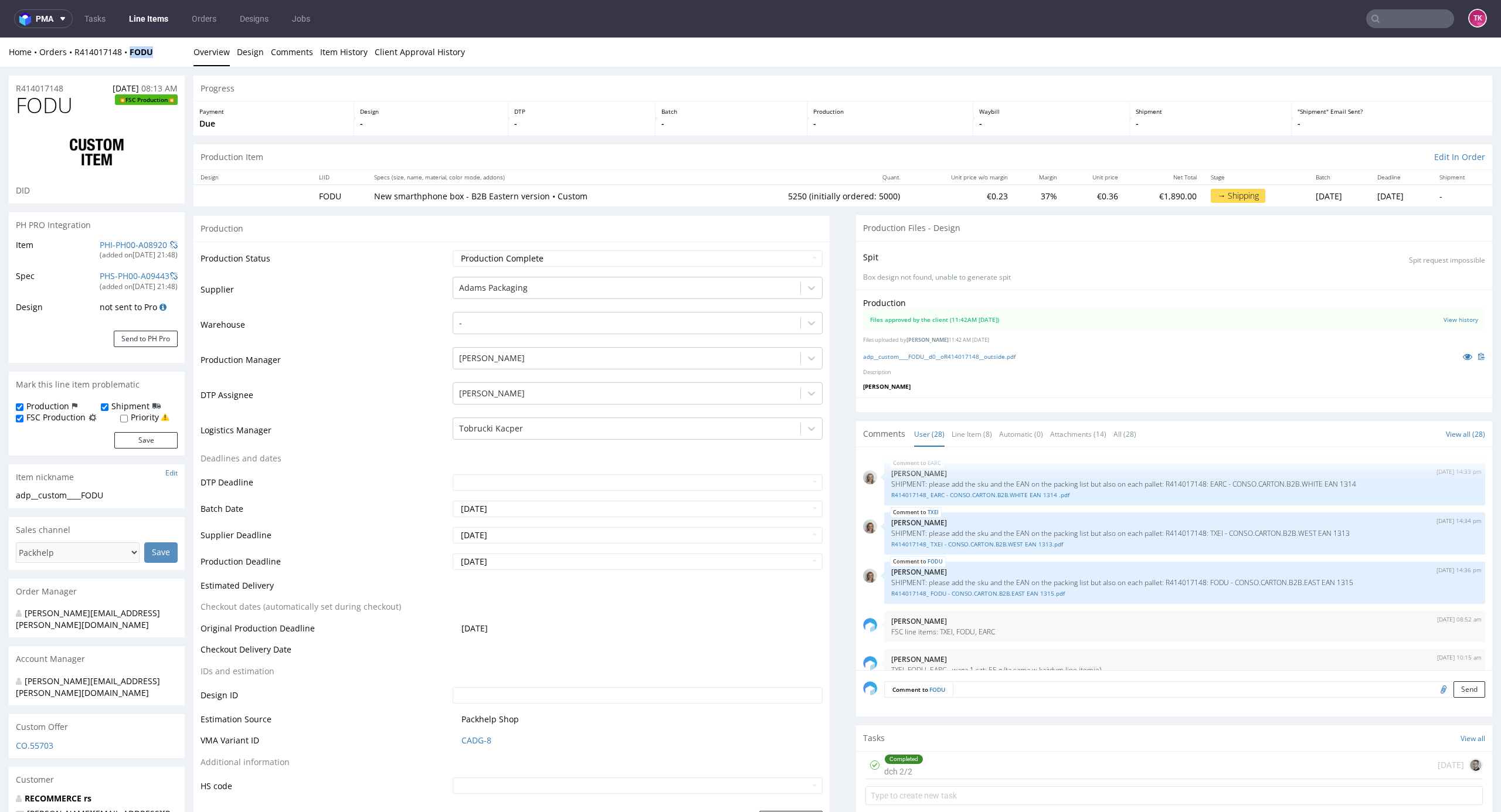
drag, startPoint x: 166, startPoint y: 59, endPoint x: 125, endPoint y: 59, distance: 41.0
click at [129, 58] on div "Home Orders R414017148 FODU Overview Design Comments Item History Client Approv…" at bounding box center [750, 52] width 1501 height 29
copy strong "FODU"
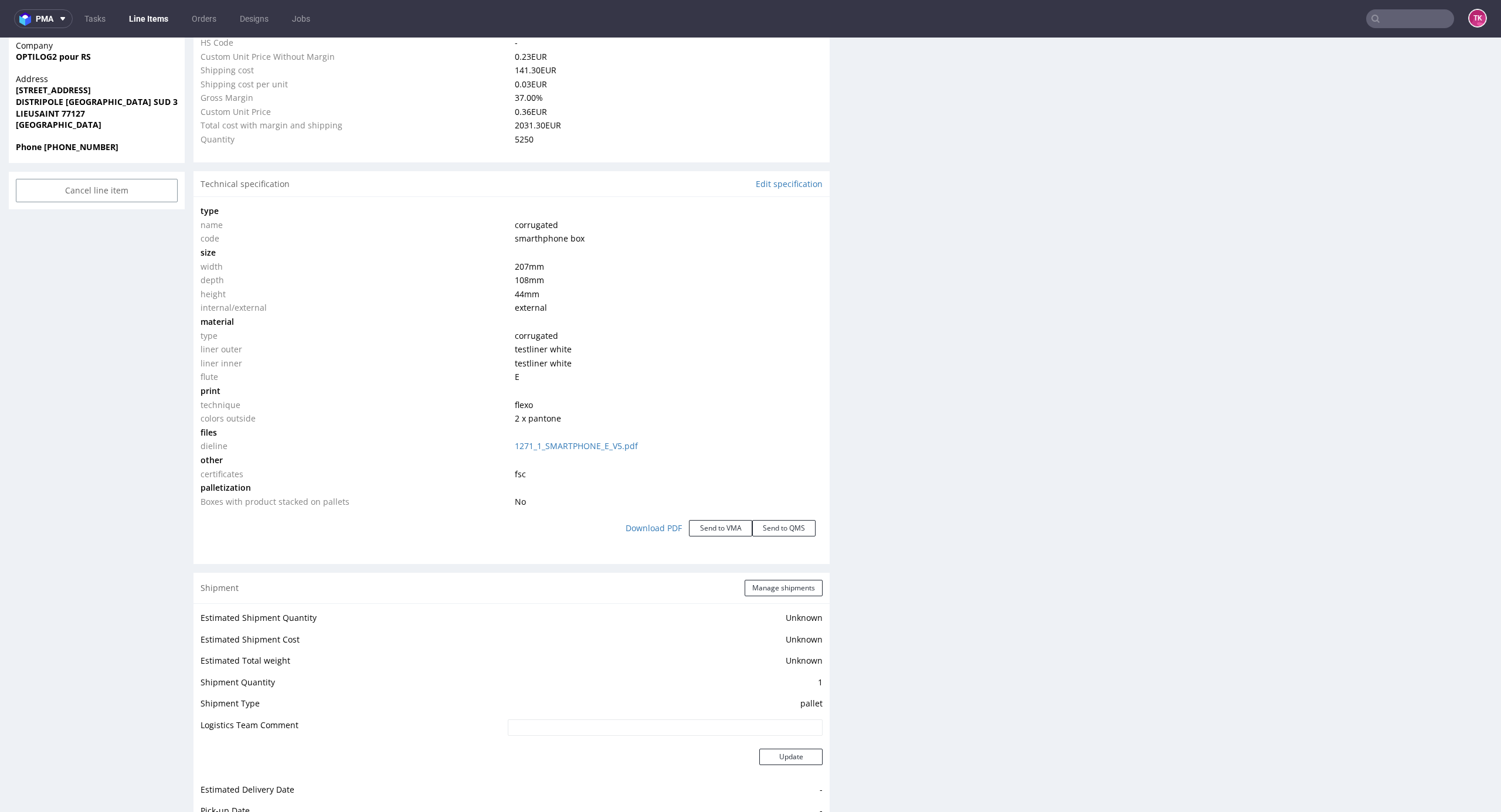
scroll to position [938, 0]
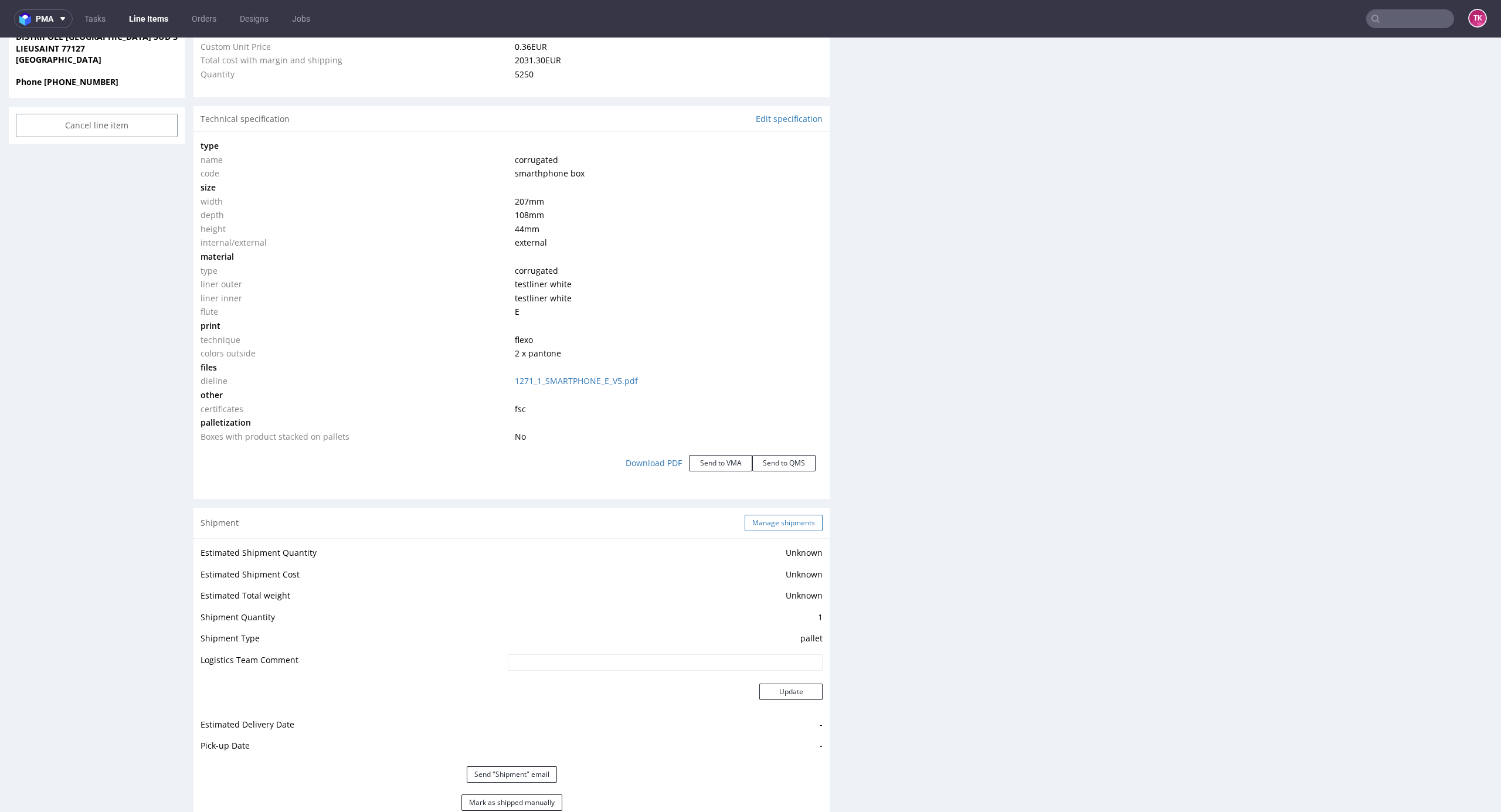
click at [785, 527] on button "Manage shipments" at bounding box center [783, 523] width 78 height 16
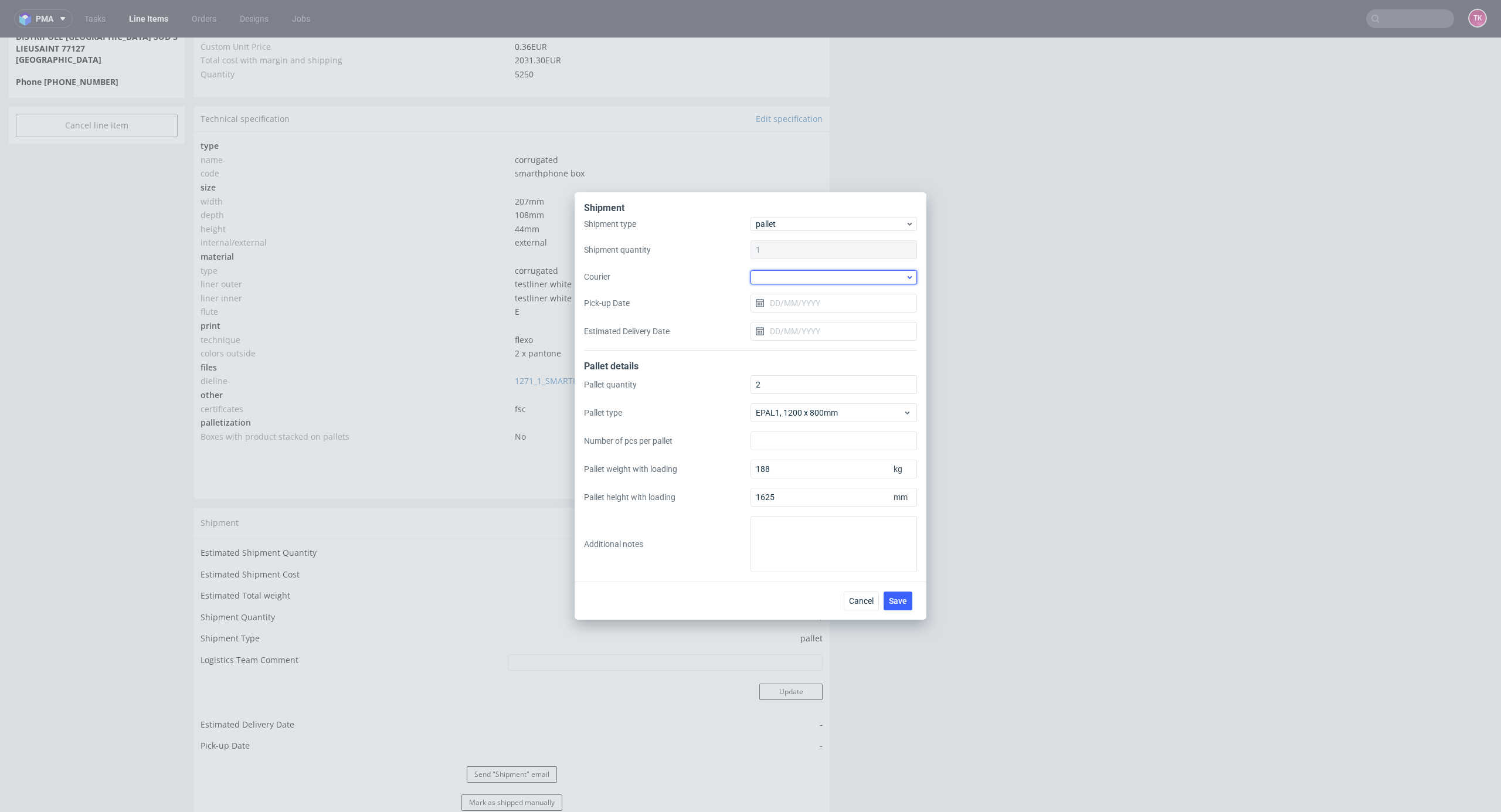
click at [853, 270] on div at bounding box center [834, 277] width 166 height 14
click at [790, 319] on div "RAPWAY" at bounding box center [834, 317] width 157 height 21
click at [796, 304] on input "Pick-up Date" at bounding box center [834, 303] width 166 height 19
click at [837, 385] on button "3" at bounding box center [834, 380] width 18 height 19
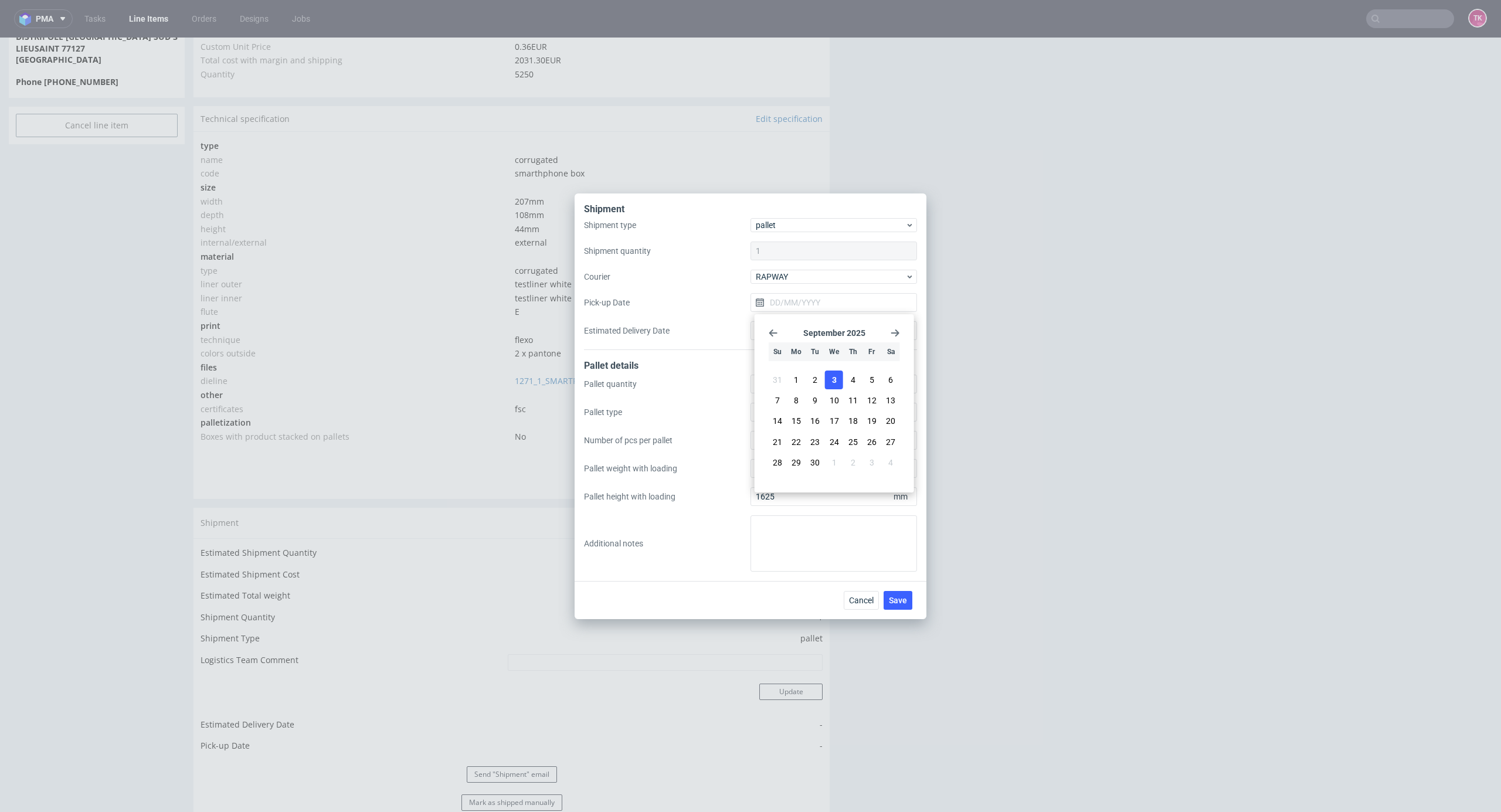
type input "[DATE]"
click at [802, 333] on input "Estimated Delivery Date" at bounding box center [834, 331] width 166 height 19
click at [798, 428] on span "8" at bounding box center [796, 428] width 5 height 12
type input "[DATE]"
click at [906, 603] on span "Save" at bounding box center [898, 601] width 18 height 8
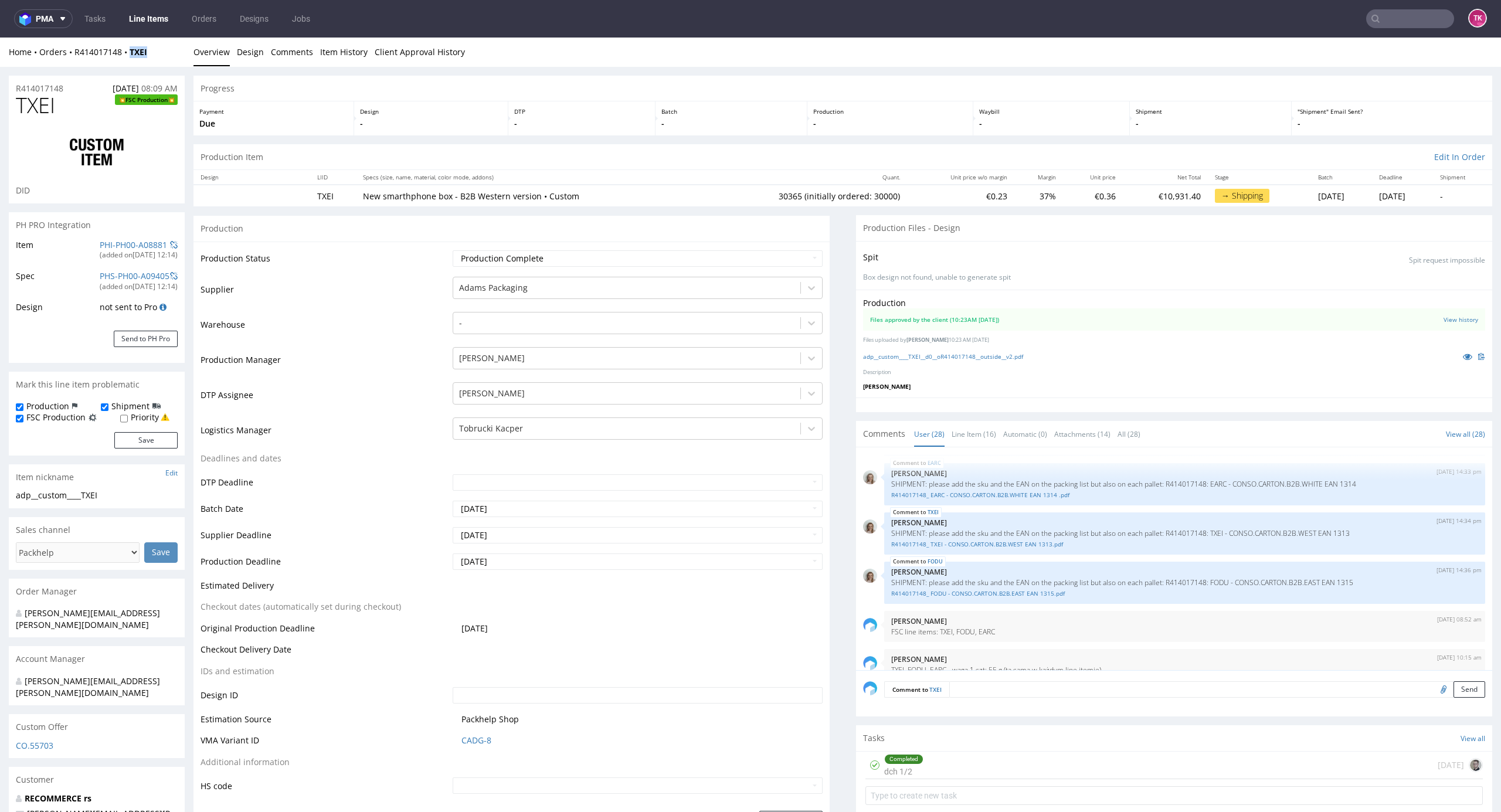
drag, startPoint x: 152, startPoint y: 54, endPoint x: 121, endPoint y: 61, distance: 31.8
click at [121, 61] on div "Home Orders R414017148 TXEI Overview Design Comments Item History Client Approv…" at bounding box center [750, 52] width 1501 height 29
copy strong "TXEI"
click at [152, 60] on div "Home Orders R414017148 TXEI Overview Design Comments Item History Client Approv…" at bounding box center [750, 52] width 1501 height 29
copy strong "TXEI"
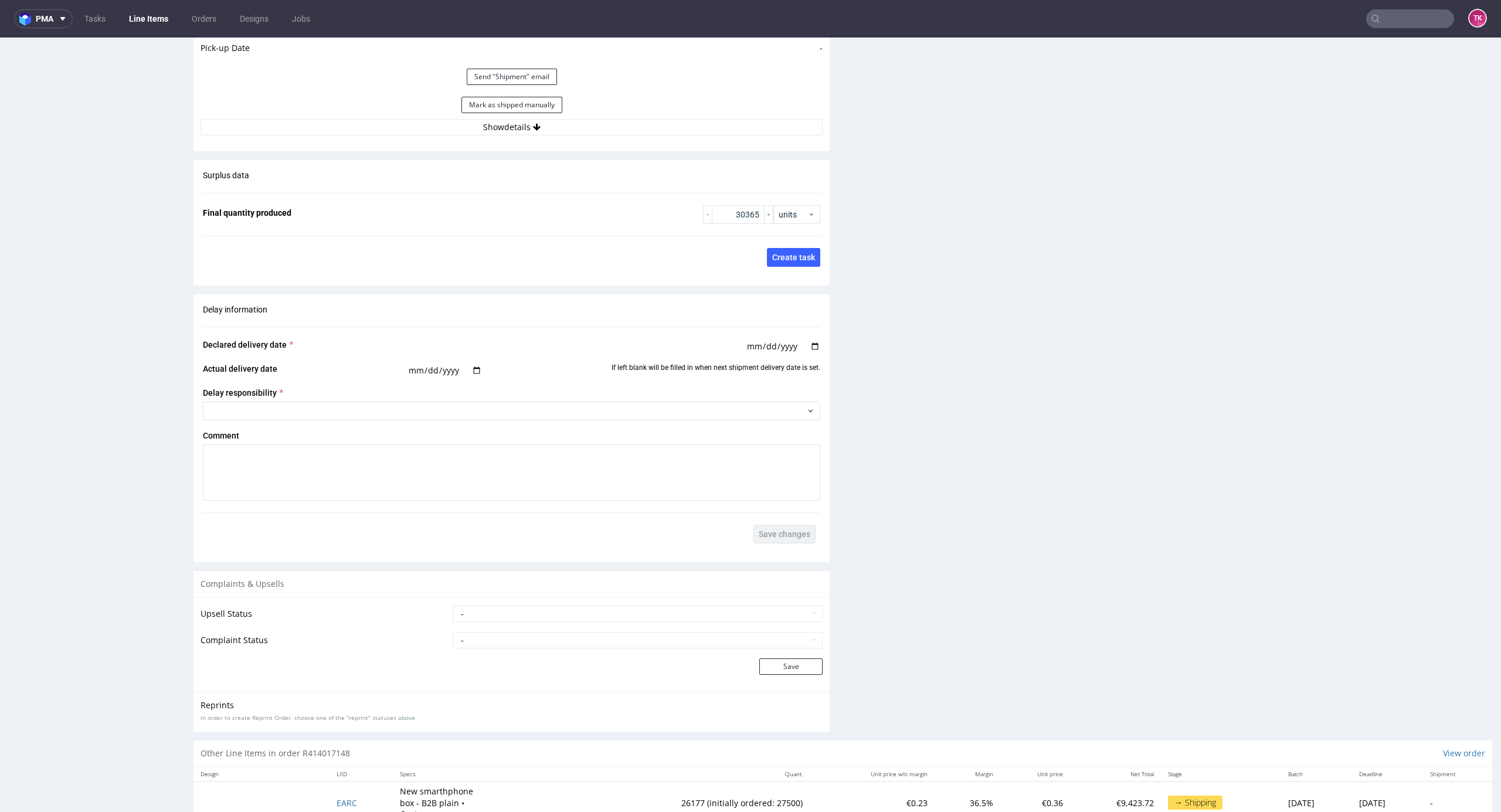
scroll to position [1642, 0]
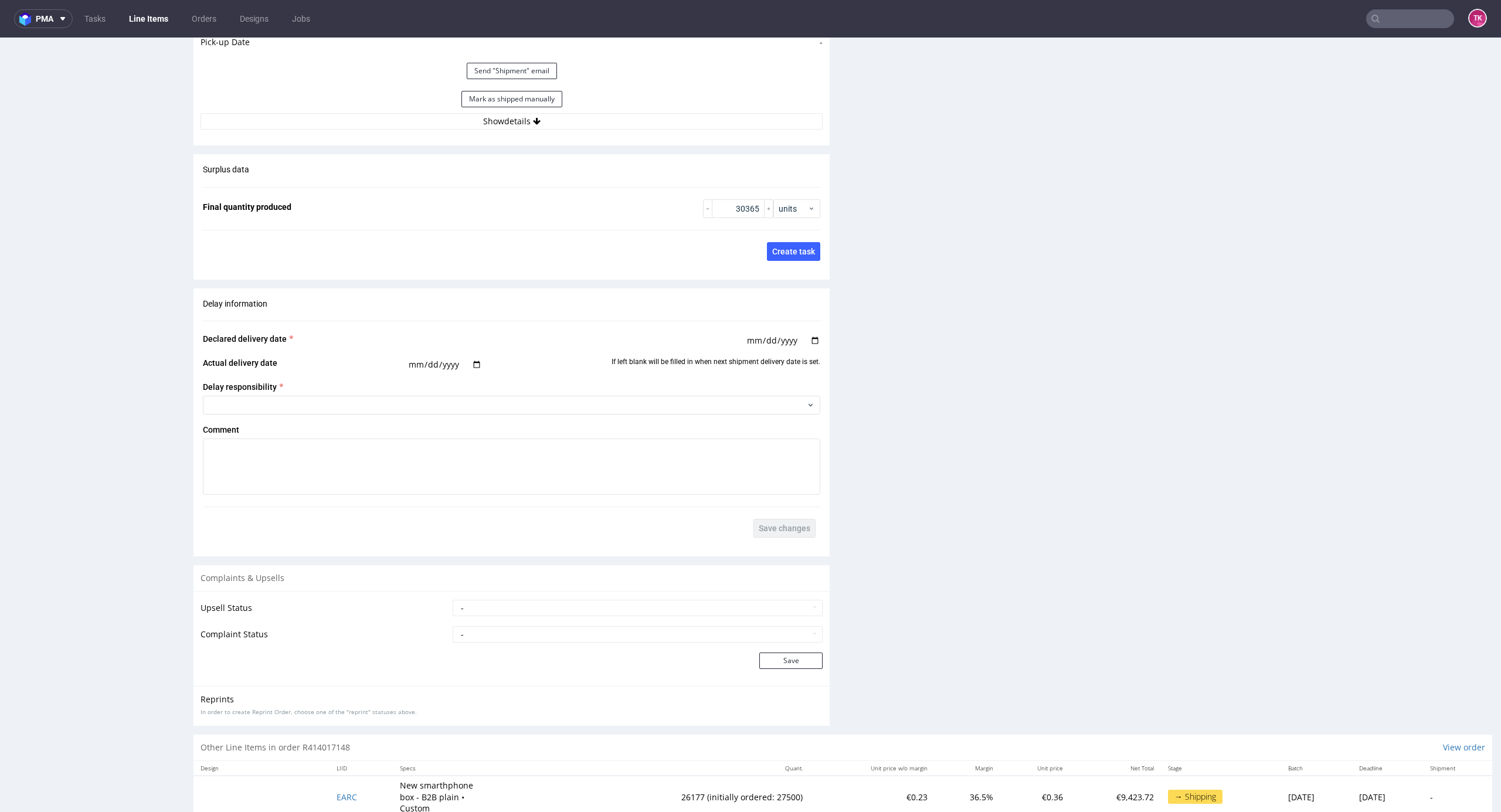
drag, startPoint x: 533, startPoint y: 111, endPoint x: 533, endPoint y: 122, distance: 11.0
click at [533, 123] on icon at bounding box center [536, 122] width 7 height 8
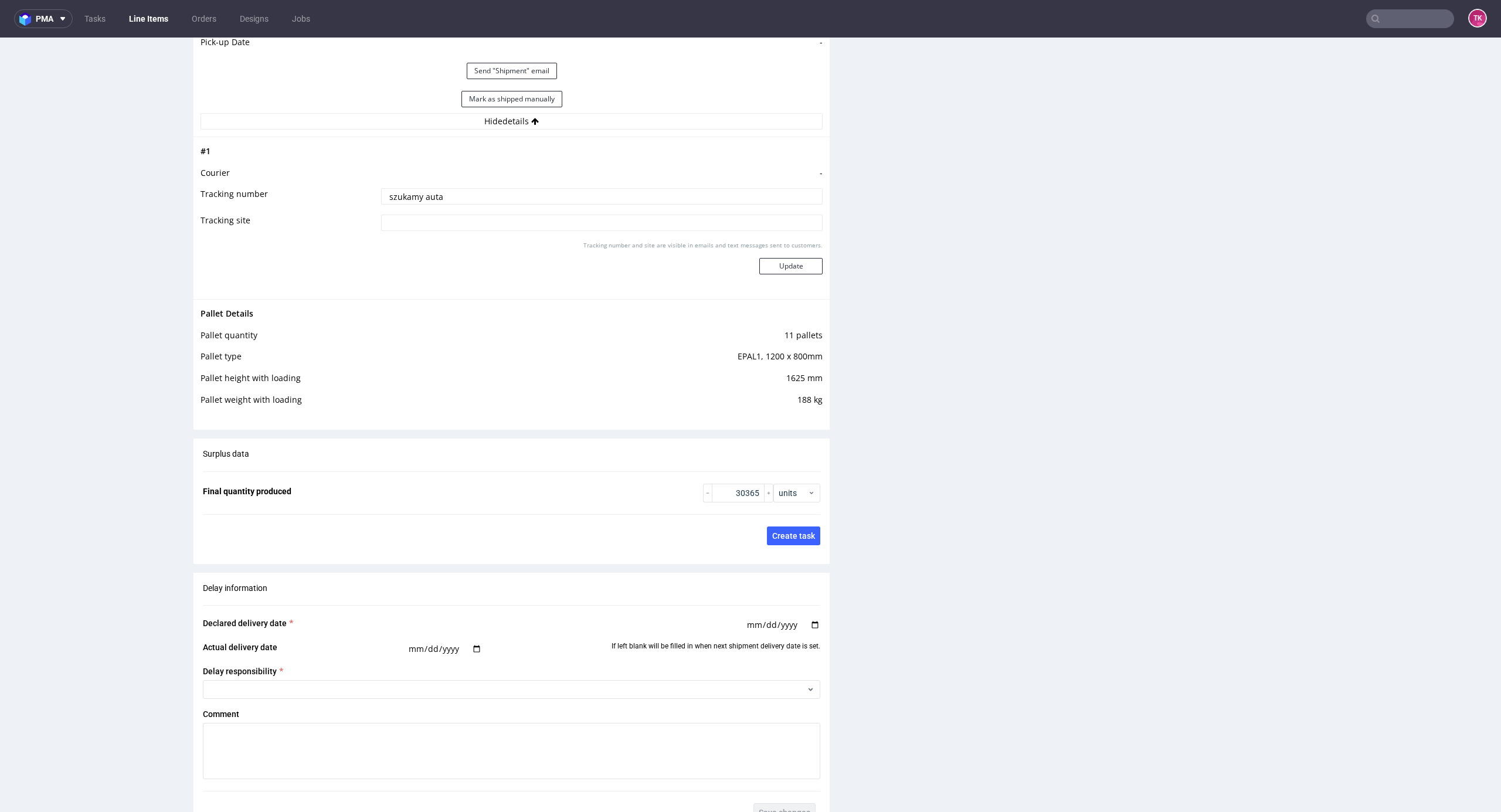
drag, startPoint x: 455, startPoint y: 193, endPoint x: 118, endPoint y: 229, distance: 338.9
paste input "Auto: LBI 4N80 / LBI 91316 Kierowca: Panasiuk Wiesław"
type input "Auto: LBI 4N80 / LBI 91316 Kierowca: Panasiuk Wiesław"
click at [798, 259] on div "Tracking number and site are visible in emails and text messages sent to custom…" at bounding box center [602, 262] width 442 height 42
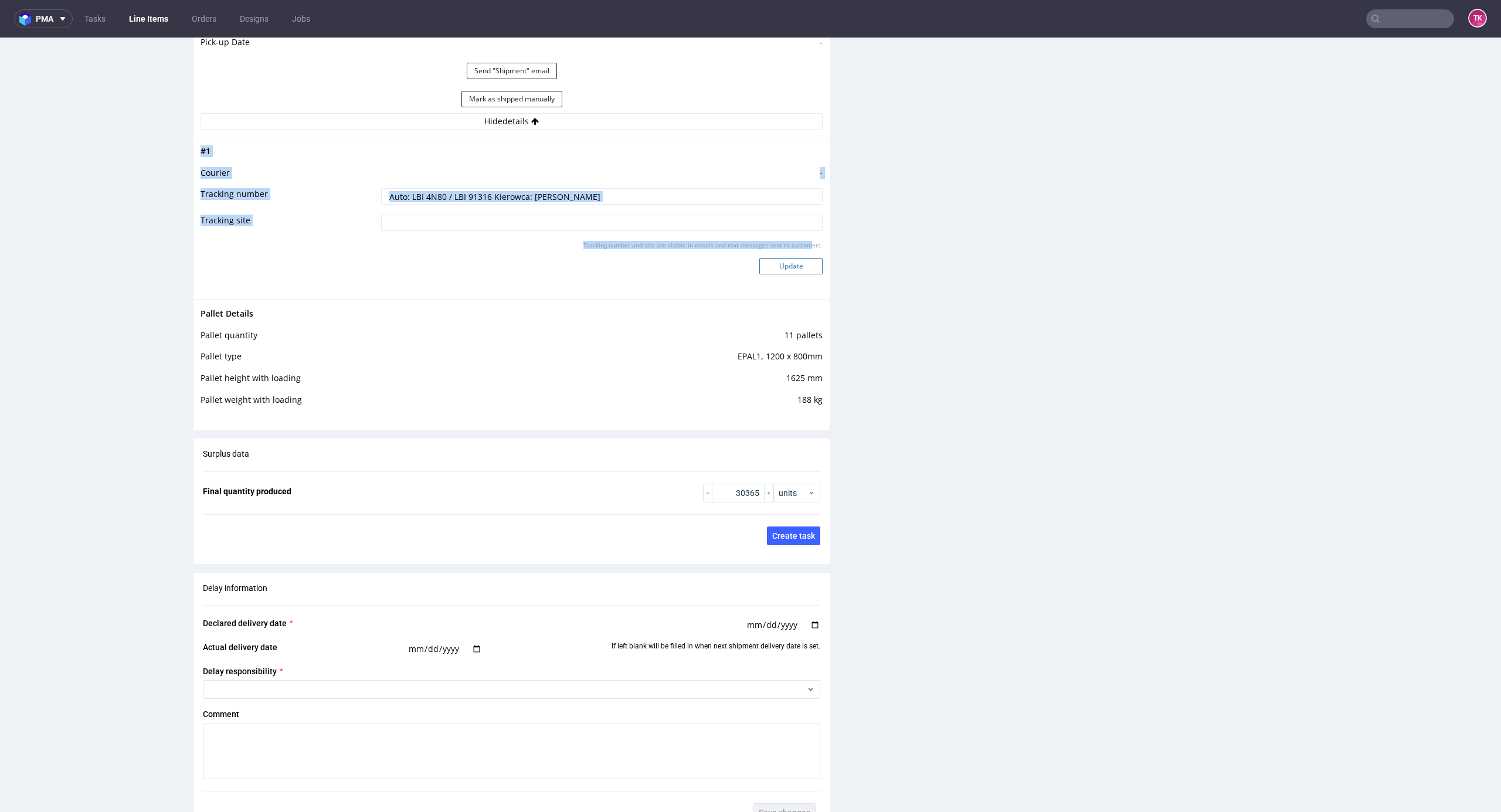
click at [798, 266] on button "Update" at bounding box center [791, 266] width 63 height 16
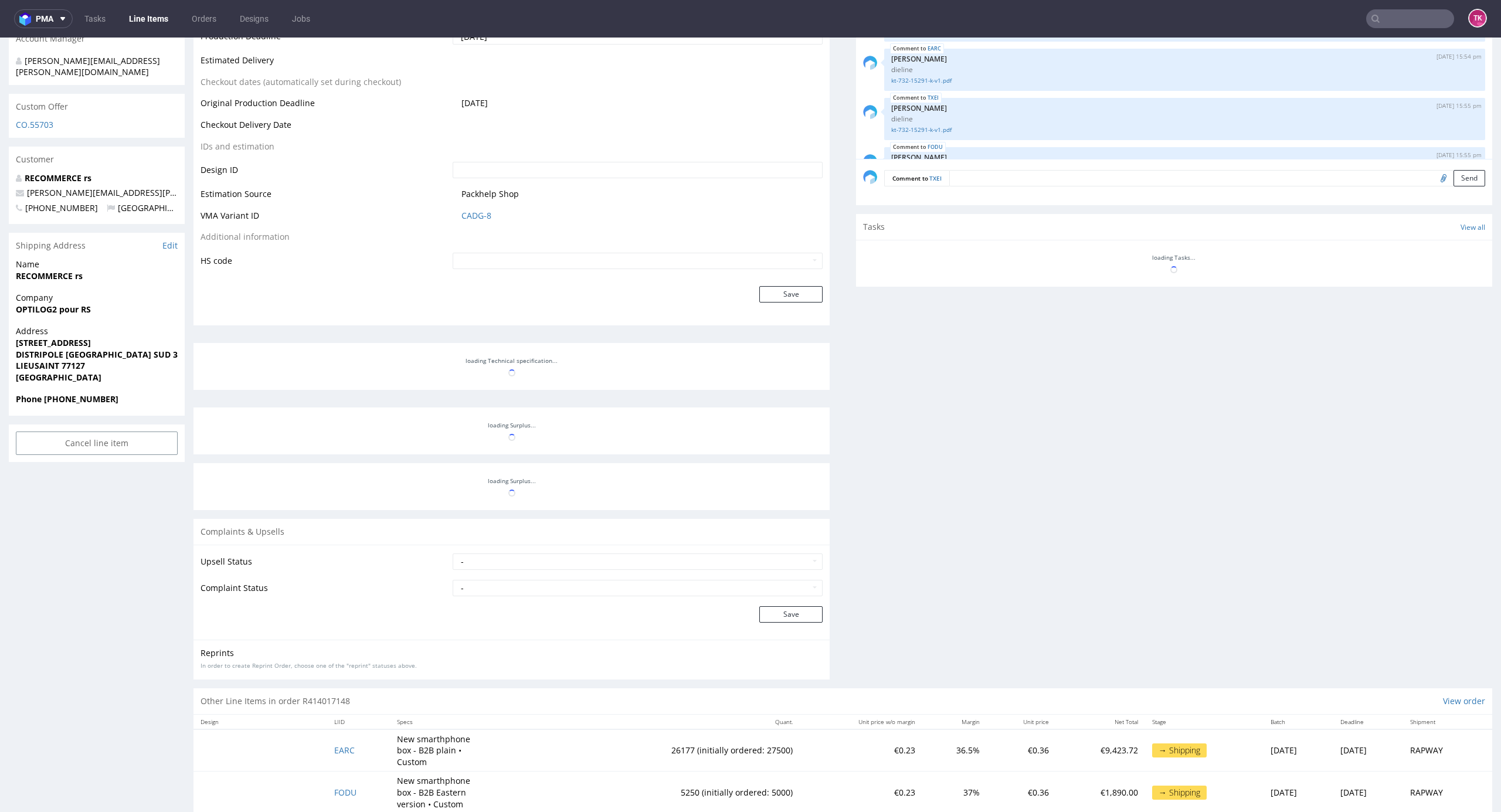
scroll to position [1157, 0]
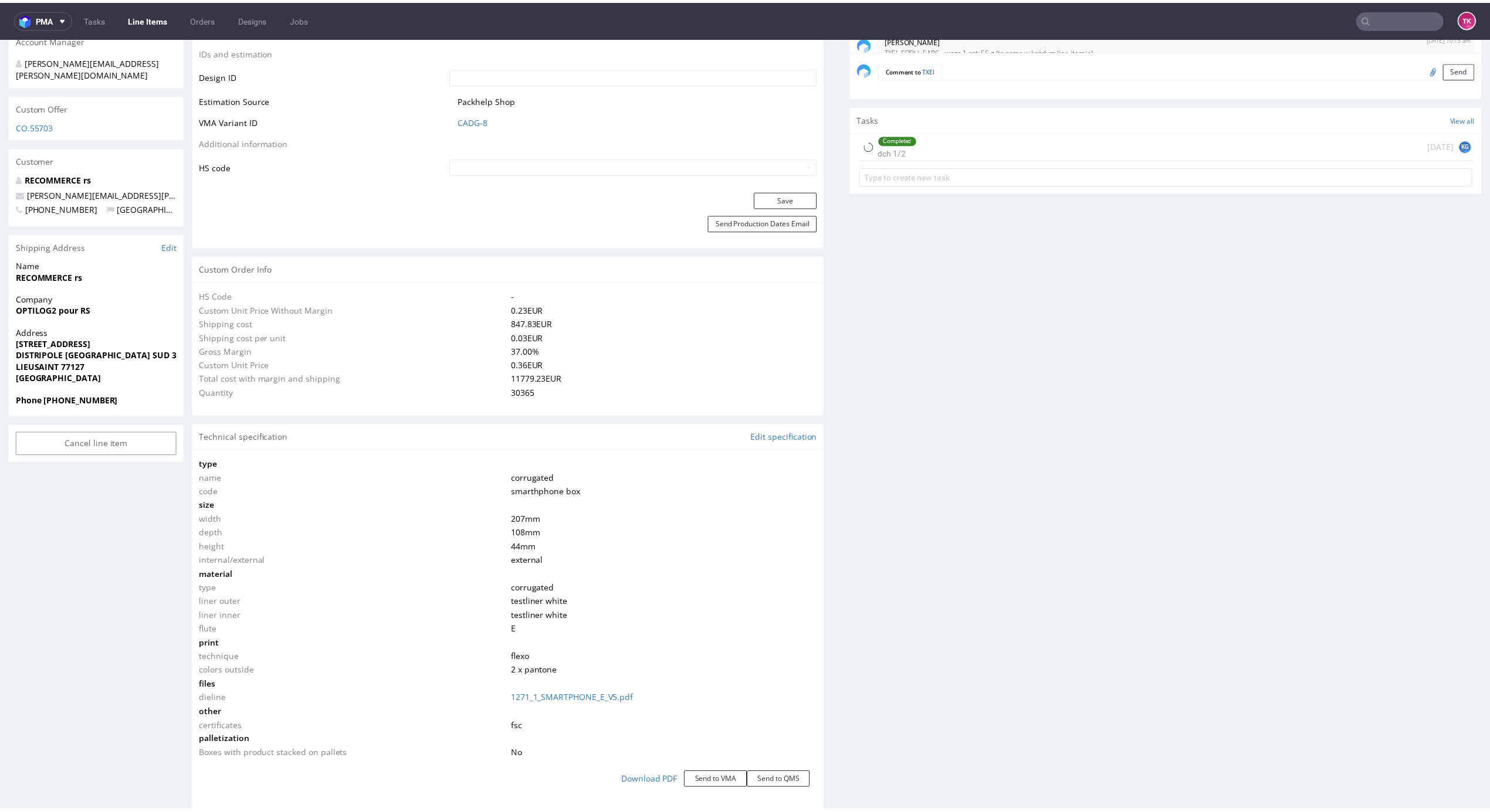
type input "30365"
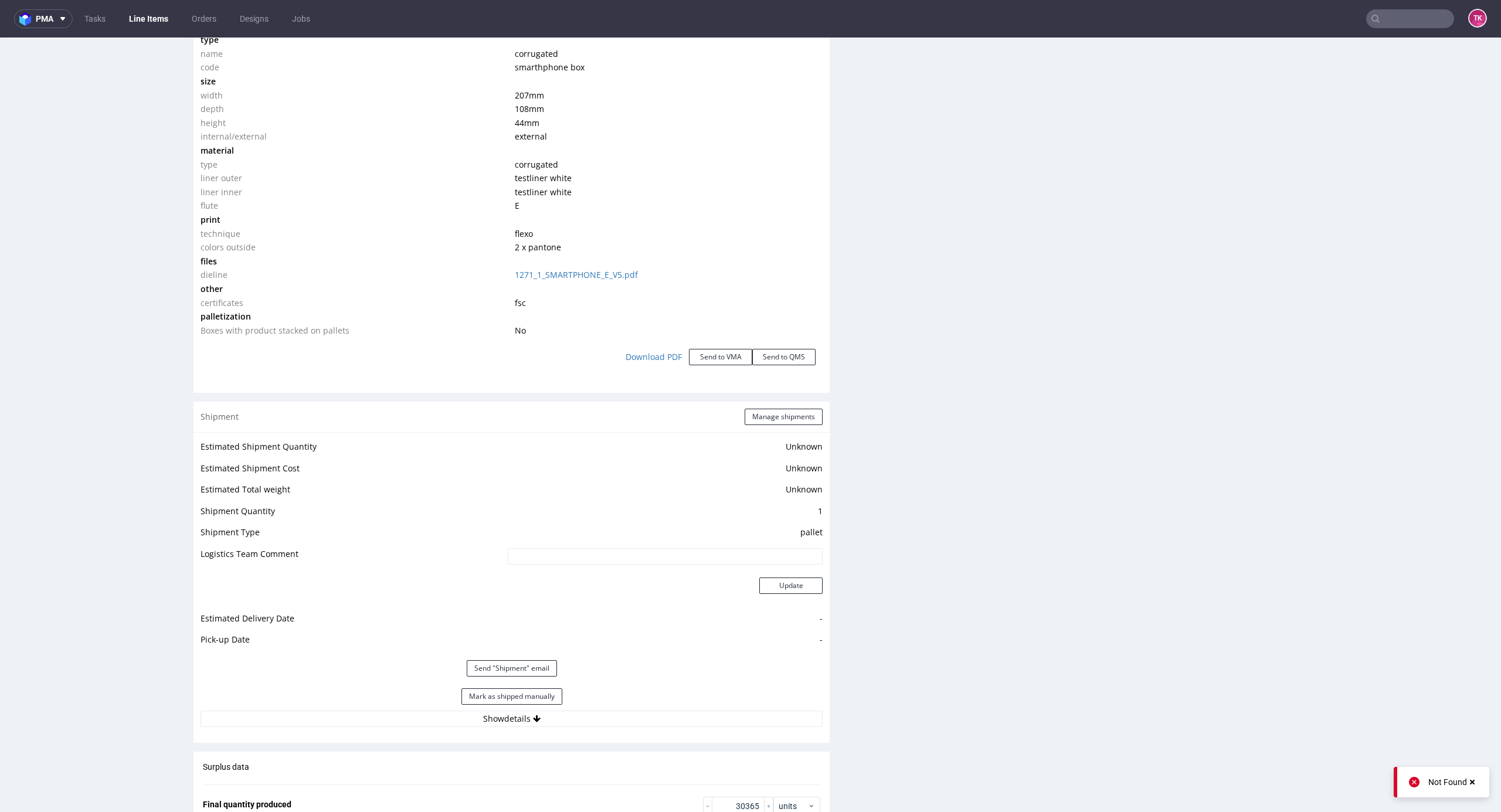
scroll to position [1246, 0]
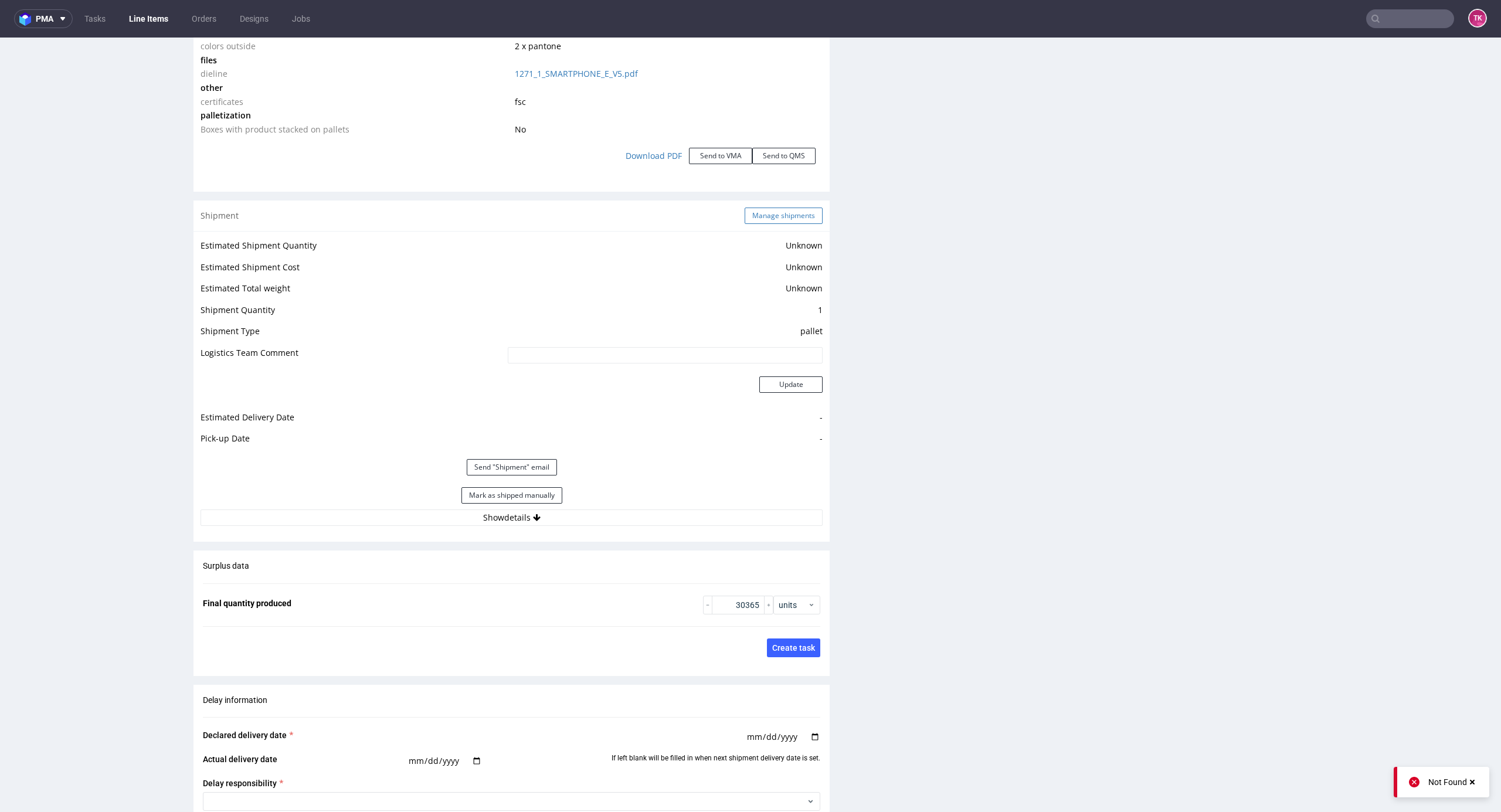
click at [760, 215] on button "Manage shipments" at bounding box center [783, 216] width 78 height 16
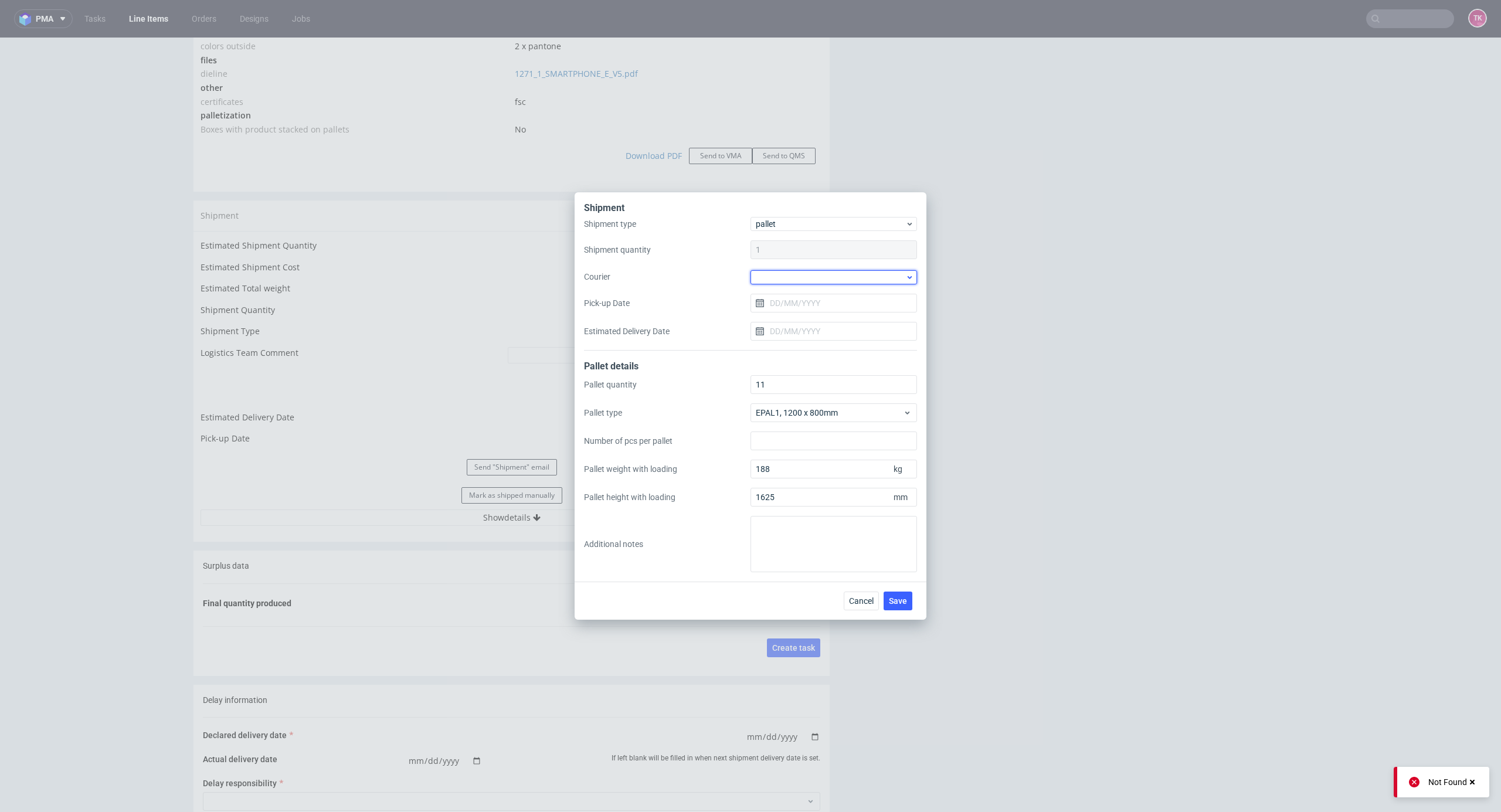
click at [813, 282] on div at bounding box center [834, 277] width 166 height 14
click at [815, 317] on div "RAPWAY" at bounding box center [834, 317] width 157 height 21
drag, startPoint x: 810, startPoint y: 298, endPoint x: 811, endPoint y: 308, distance: 10.0
click at [810, 301] on input "Pick-up Date" at bounding box center [834, 303] width 166 height 19
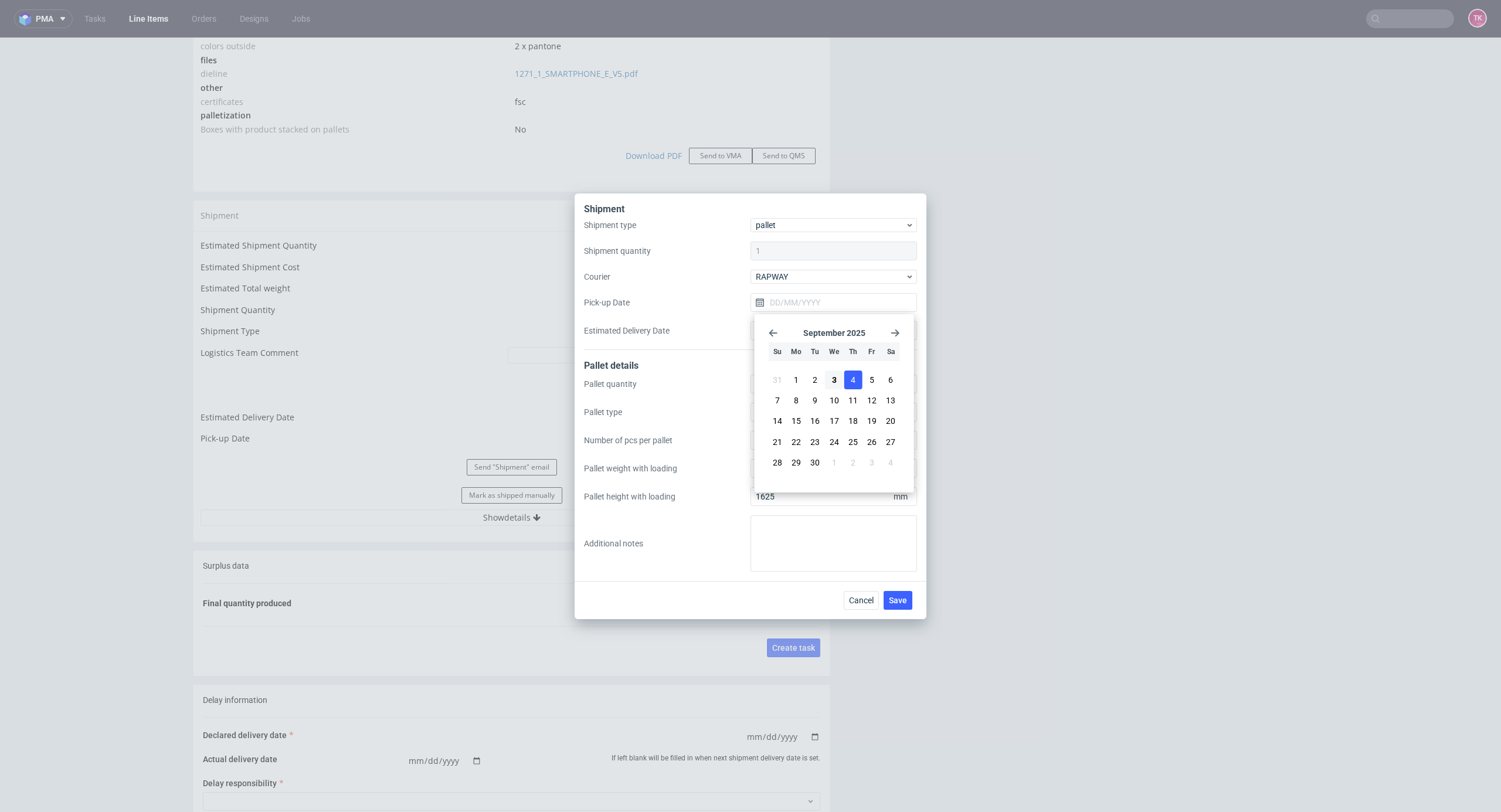
click at [852, 385] on span "4" at bounding box center [853, 380] width 5 height 12
click at [805, 300] on input "04/09/2025" at bounding box center [834, 303] width 166 height 19
drag, startPoint x: 832, startPoint y: 376, endPoint x: 828, endPoint y: 364, distance: 12.6
click at [829, 372] on button "3" at bounding box center [834, 380] width 18 height 19
type input "[DATE]"
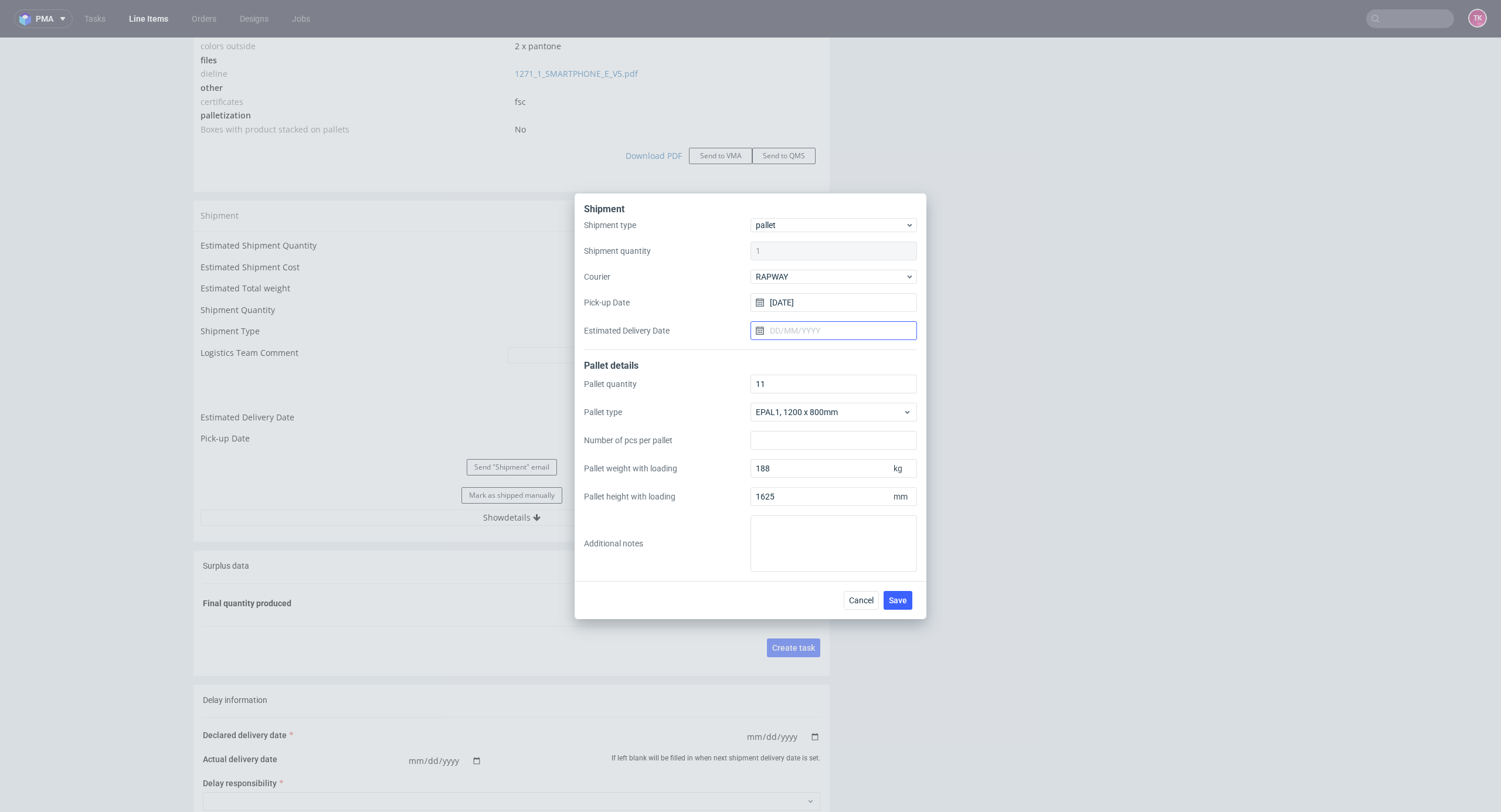
click at [819, 338] on input "Estimated Delivery Date" at bounding box center [834, 331] width 166 height 19
drag, startPoint x: 791, startPoint y: 428, endPoint x: 812, endPoint y: 452, distance: 31.9
click at [796, 429] on button "8" at bounding box center [796, 429] width 18 height 19
type input "08/09/2025"
click at [889, 599] on button "Save" at bounding box center [898, 601] width 29 height 19
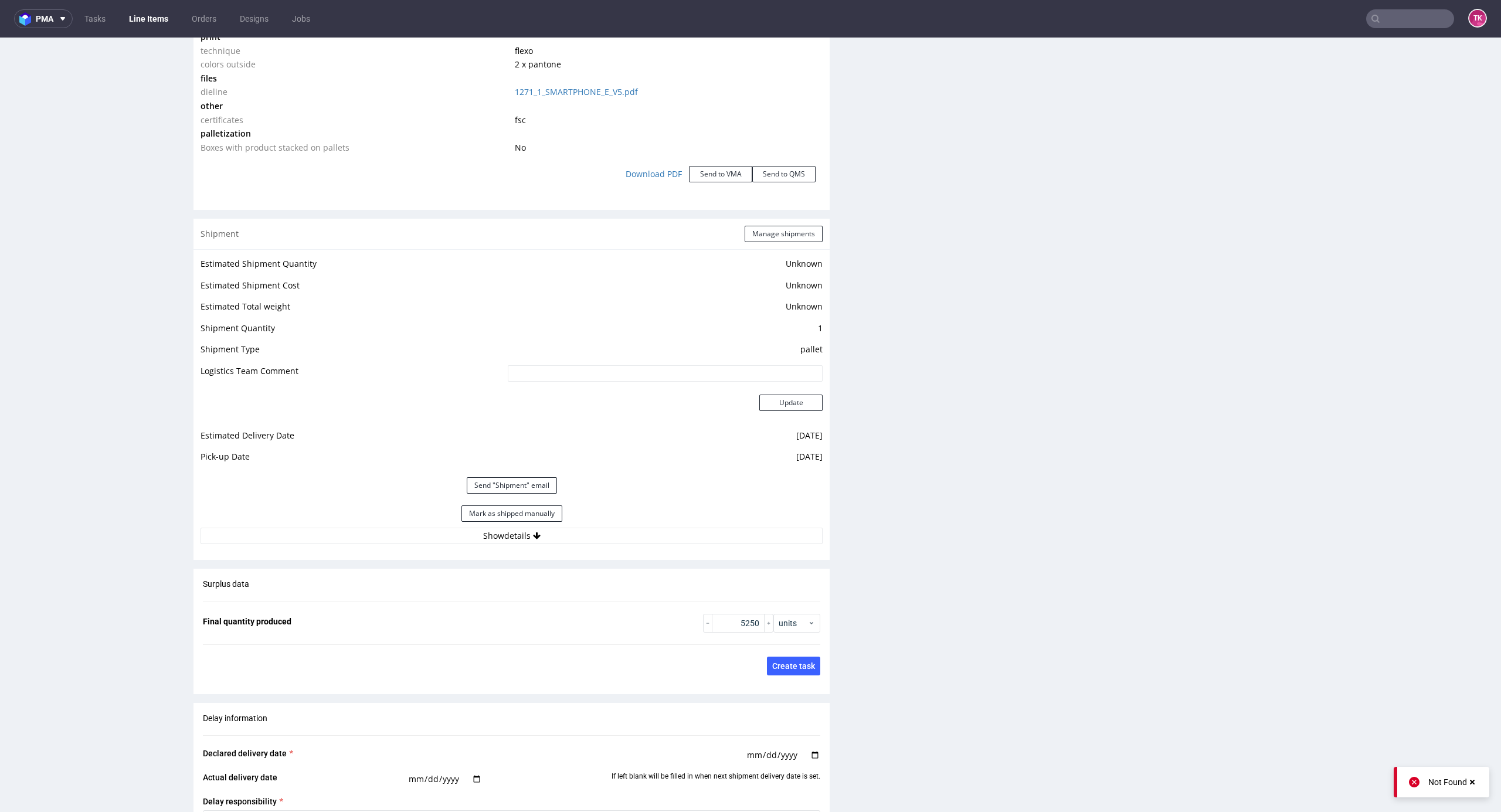
scroll to position [1375, 0]
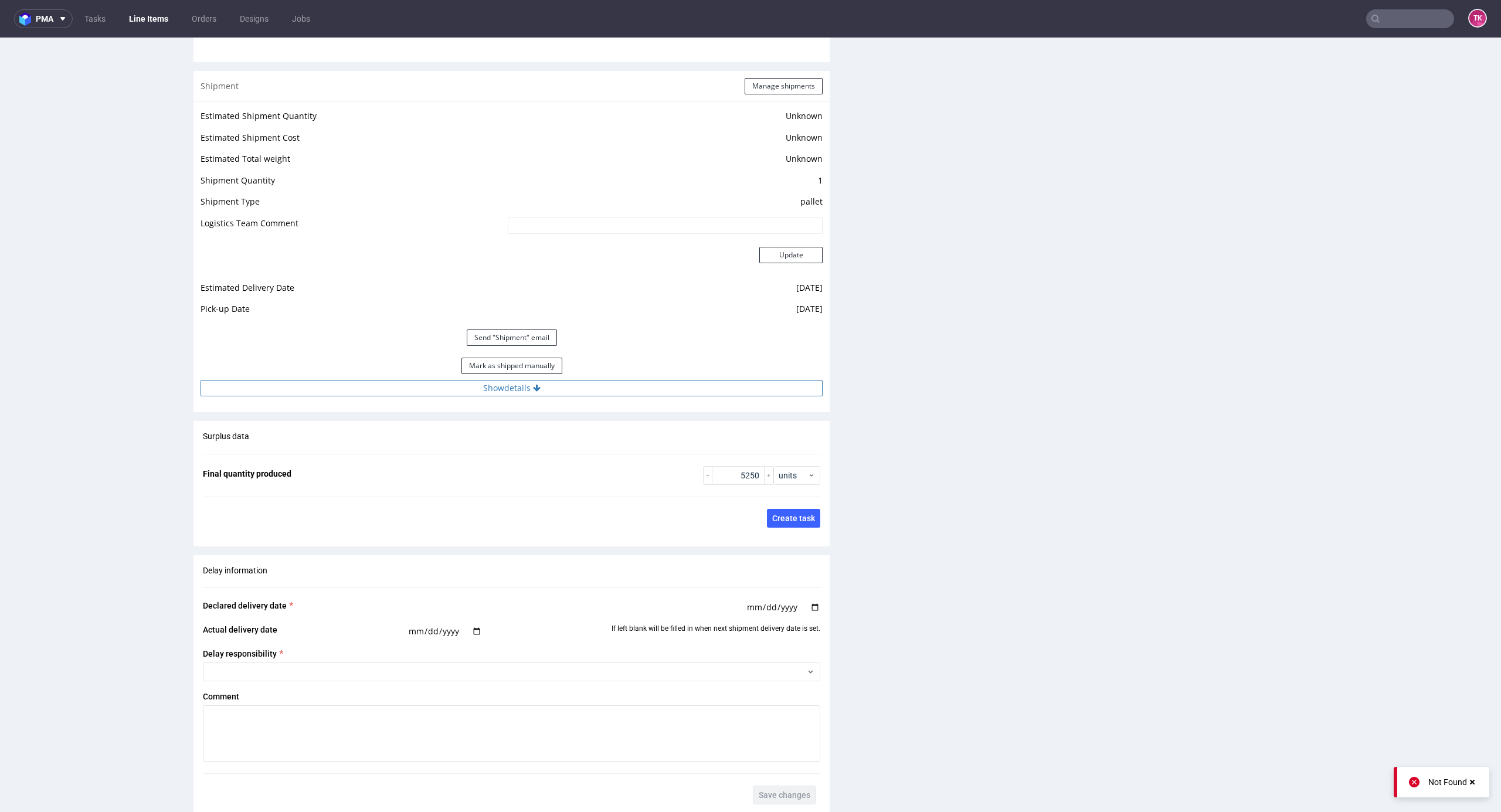
drag, startPoint x: 582, startPoint y: 372, endPoint x: 589, endPoint y: 394, distance: 23.1
click at [586, 391] on div "Estimated Shipment Quantity Unknown Estimated Shipment Cost Unknown Estimated T…" at bounding box center [512, 252] width 636 height 302
click at [589, 395] on button "Show details" at bounding box center [512, 388] width 622 height 16
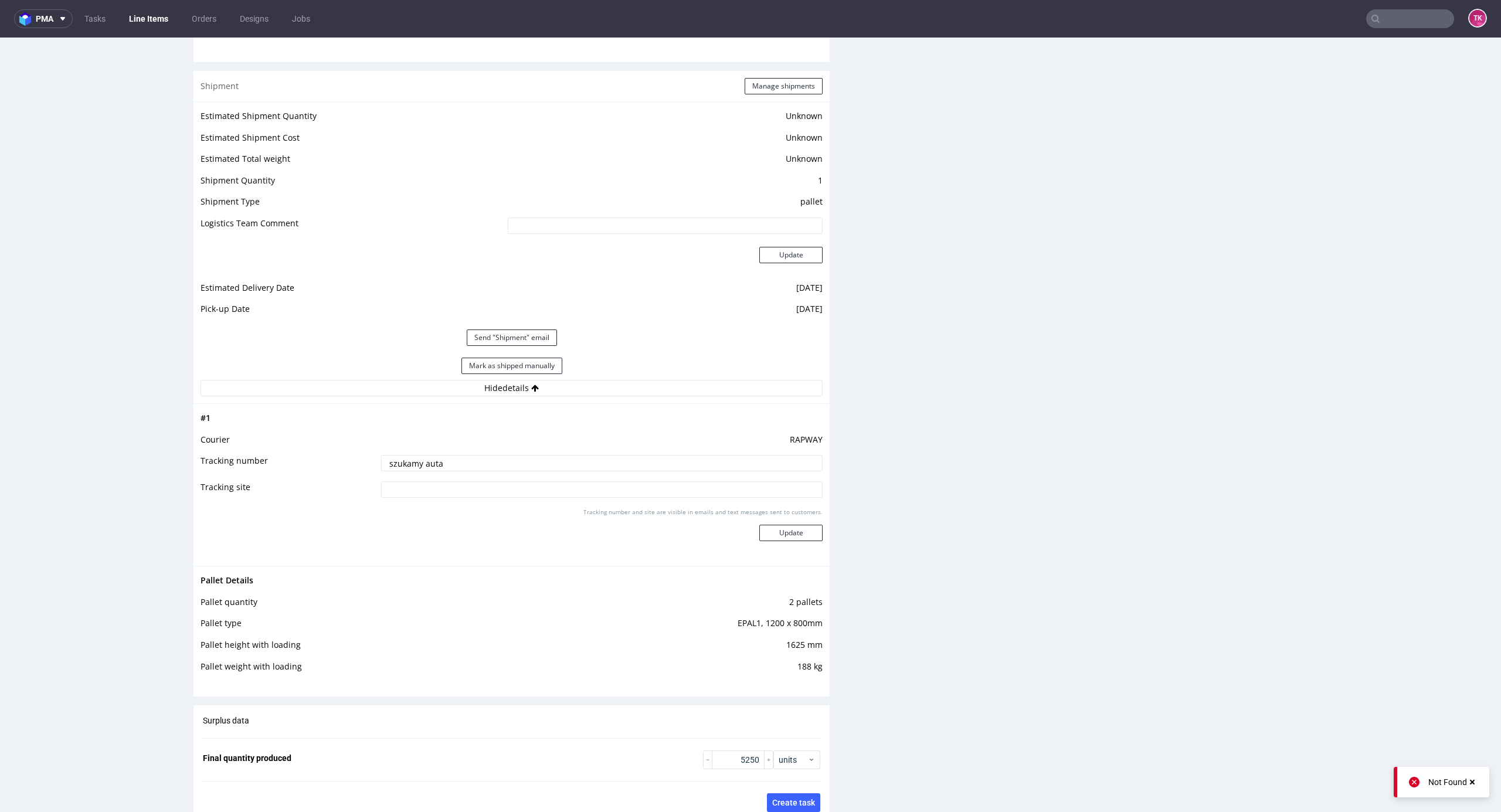
drag, startPoint x: 523, startPoint y: 467, endPoint x: 327, endPoint y: 470, distance: 196.0
click at [268, 465] on tr "Tracking number szukamy auta" at bounding box center [512, 467] width 622 height 27
paste input "Auto: LBI 4N80 / LBI 91316 Kierowca: [PERSON_NAME]"
type input "Auto: LBI 4N80 / LBI 91316 Kierowca: [PERSON_NAME]"
click at [792, 529] on button "Update" at bounding box center [791, 533] width 63 height 16
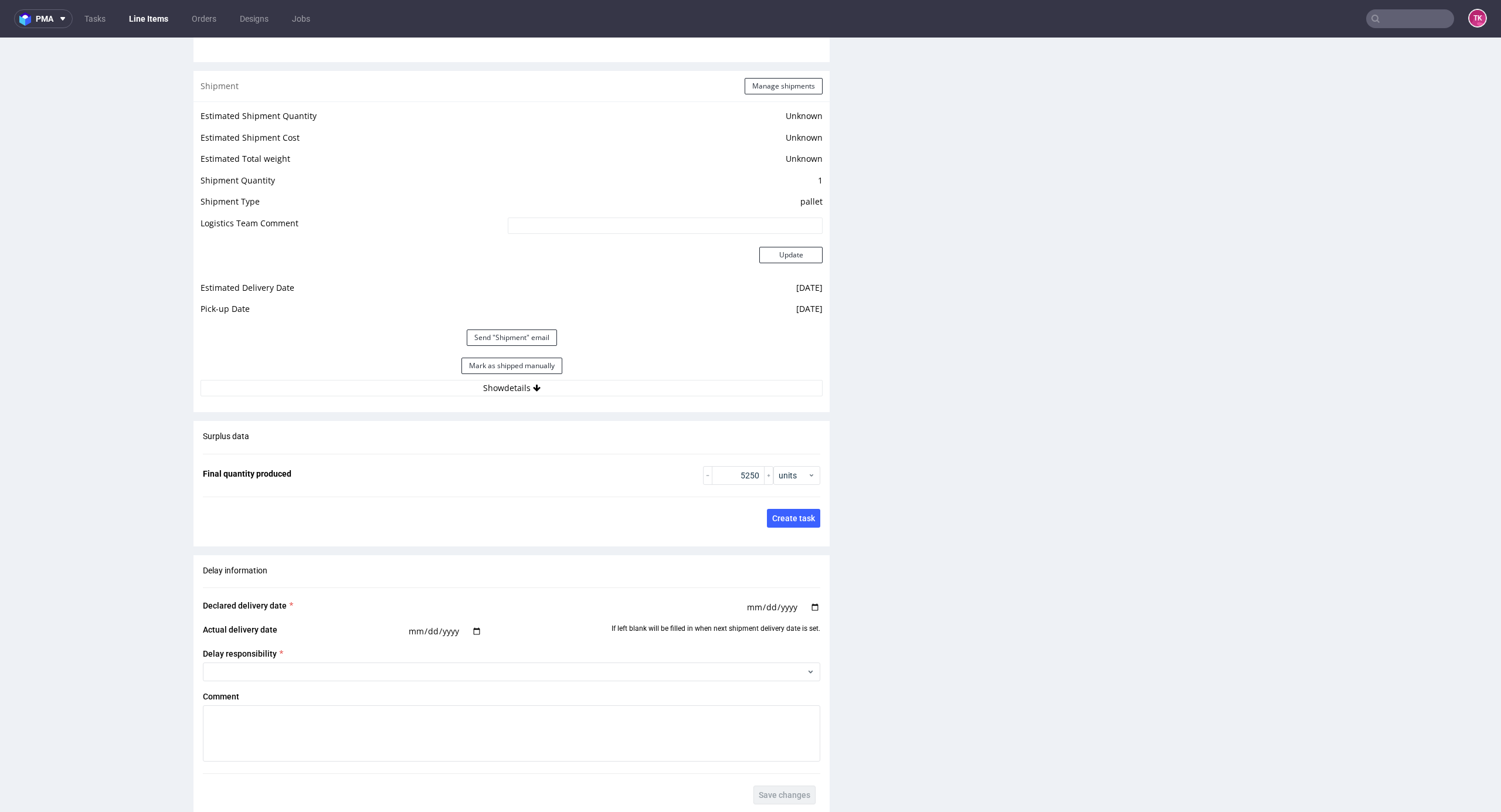
scroll to position [1157, 0]
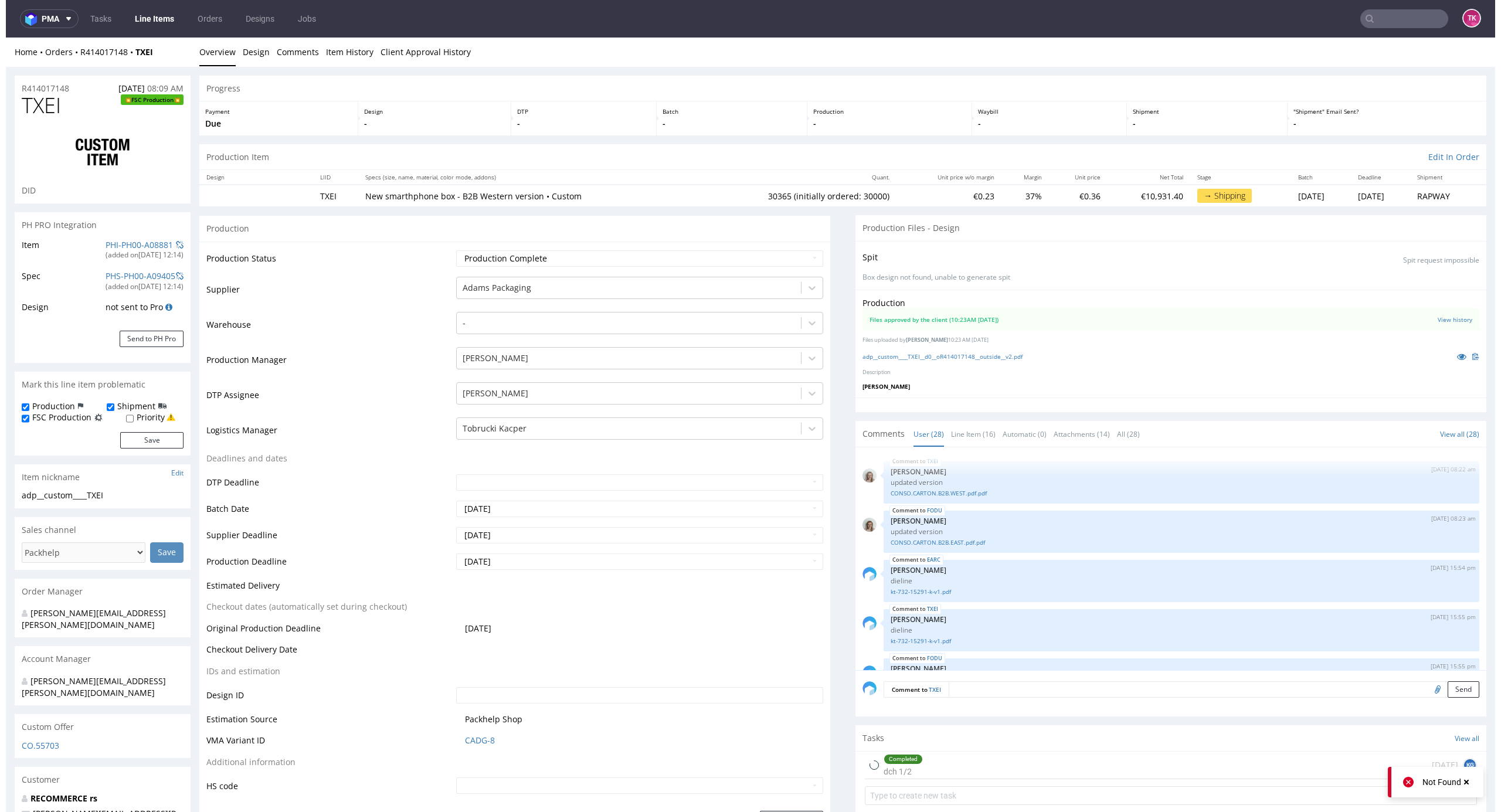
scroll to position [1157, 0]
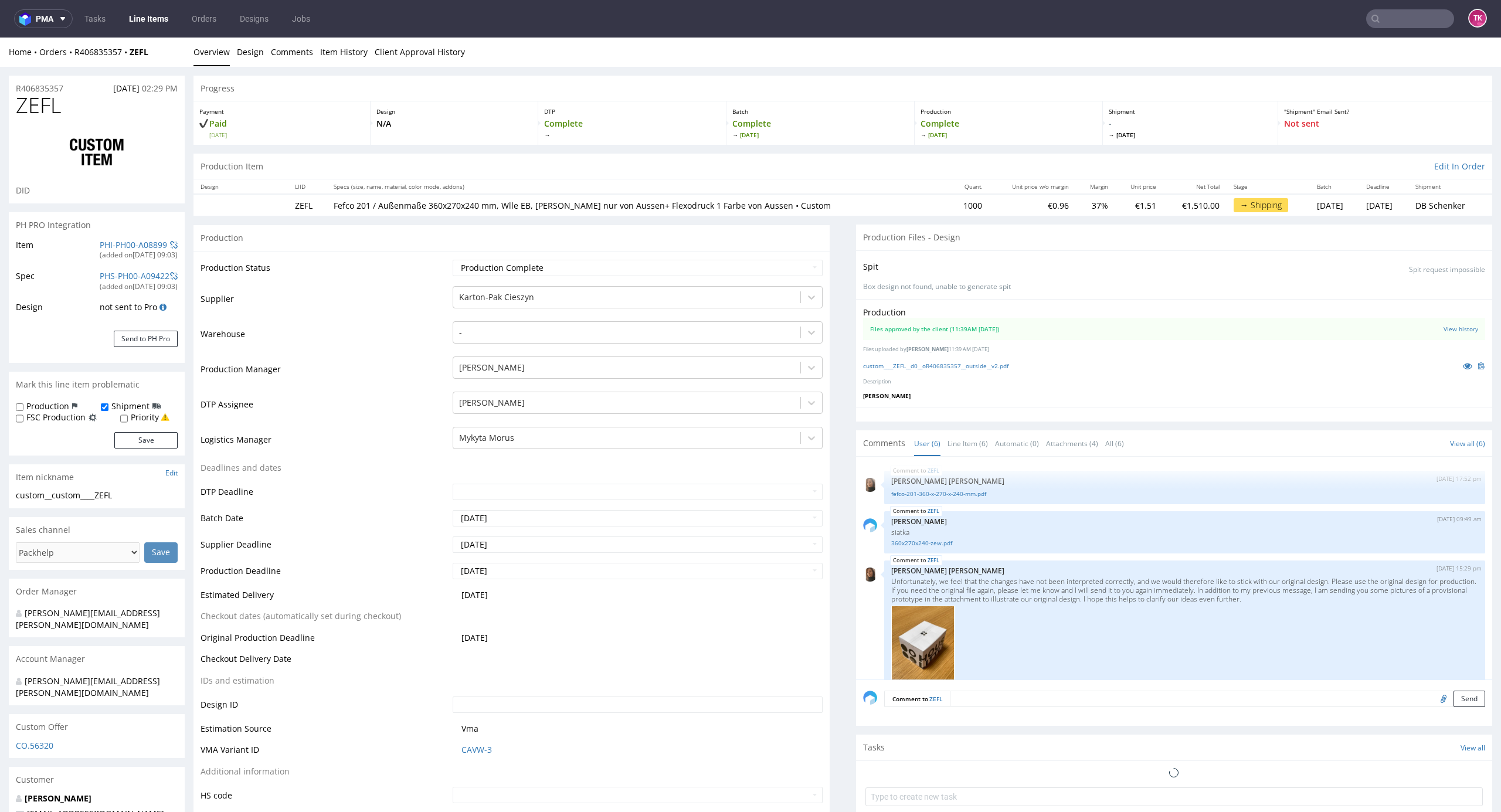
scroll to position [390, 0]
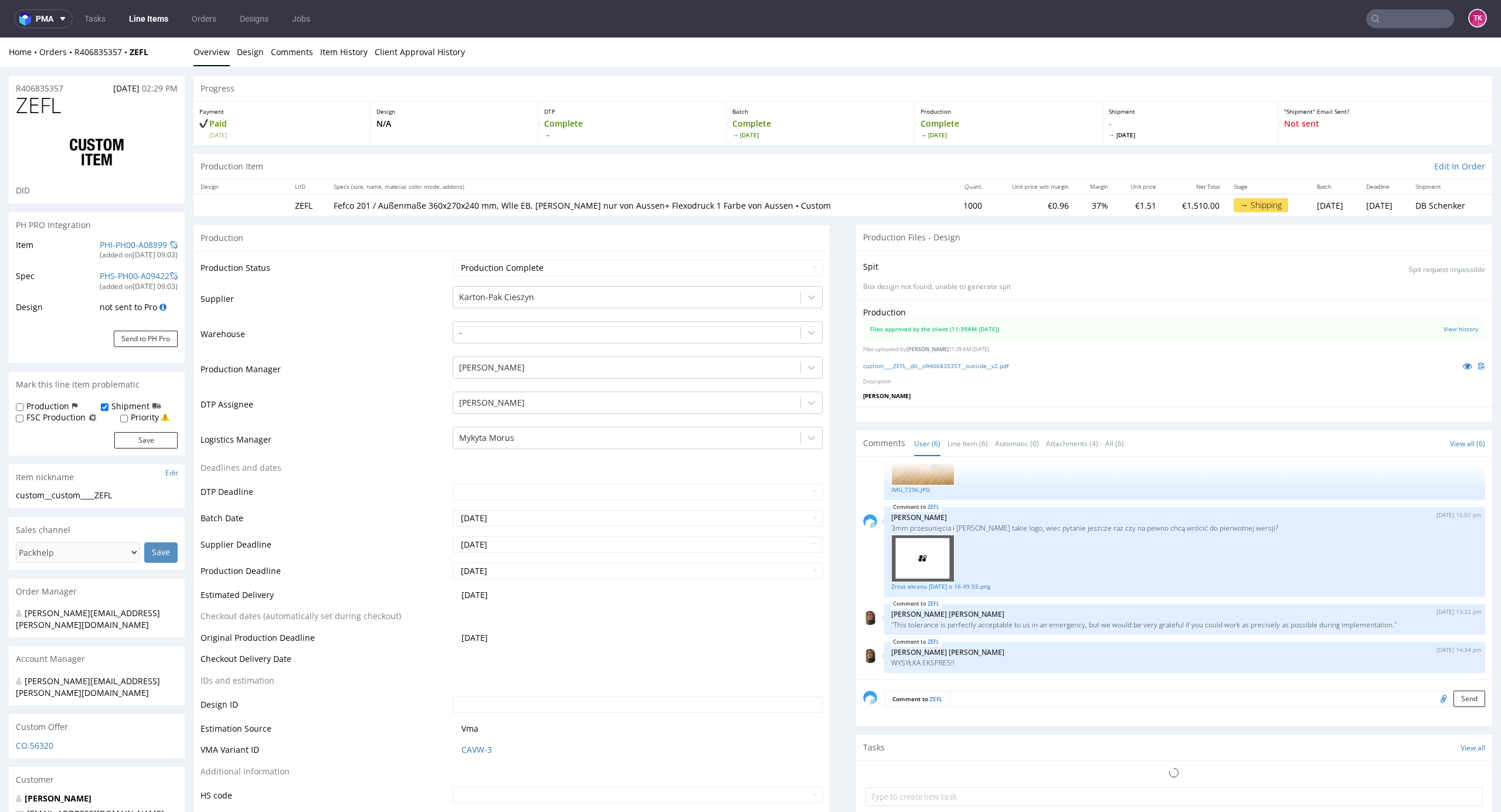
select select "in_progress"
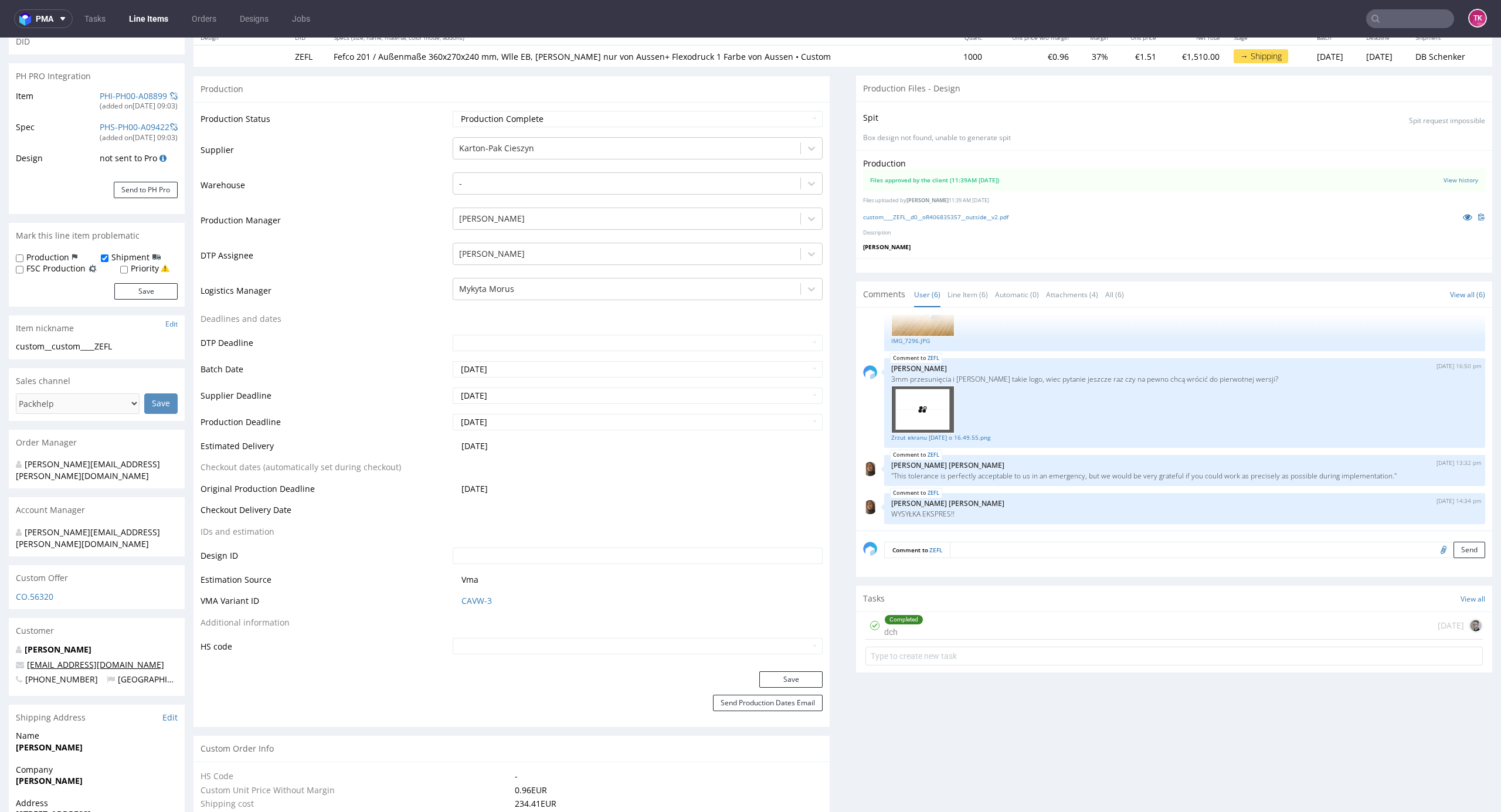
scroll to position [234, 0]
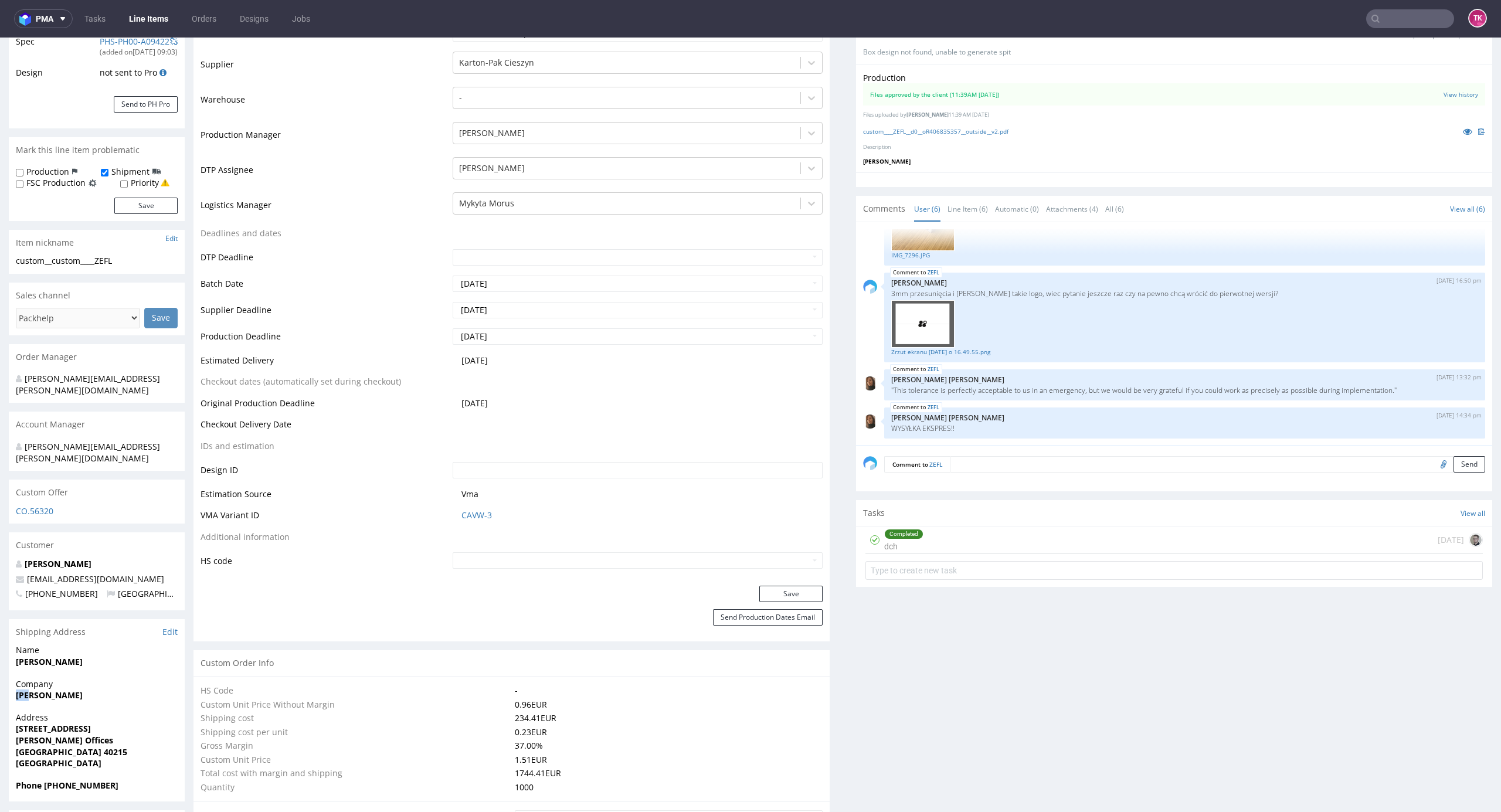
drag, startPoint x: 46, startPoint y: 669, endPoint x: 107, endPoint y: 659, distance: 61.8
click at [107, 679] on p "Company [PERSON_NAME]" at bounding box center [96, 690] width 162 height 23
click at [15, 679] on div "Company [PERSON_NAME]" at bounding box center [96, 695] width 176 height 33
drag, startPoint x: 12, startPoint y: 671, endPoint x: 10, endPoint y: 679, distance: 8.2
click at [11, 679] on div "Company [PERSON_NAME]" at bounding box center [96, 695] width 176 height 33
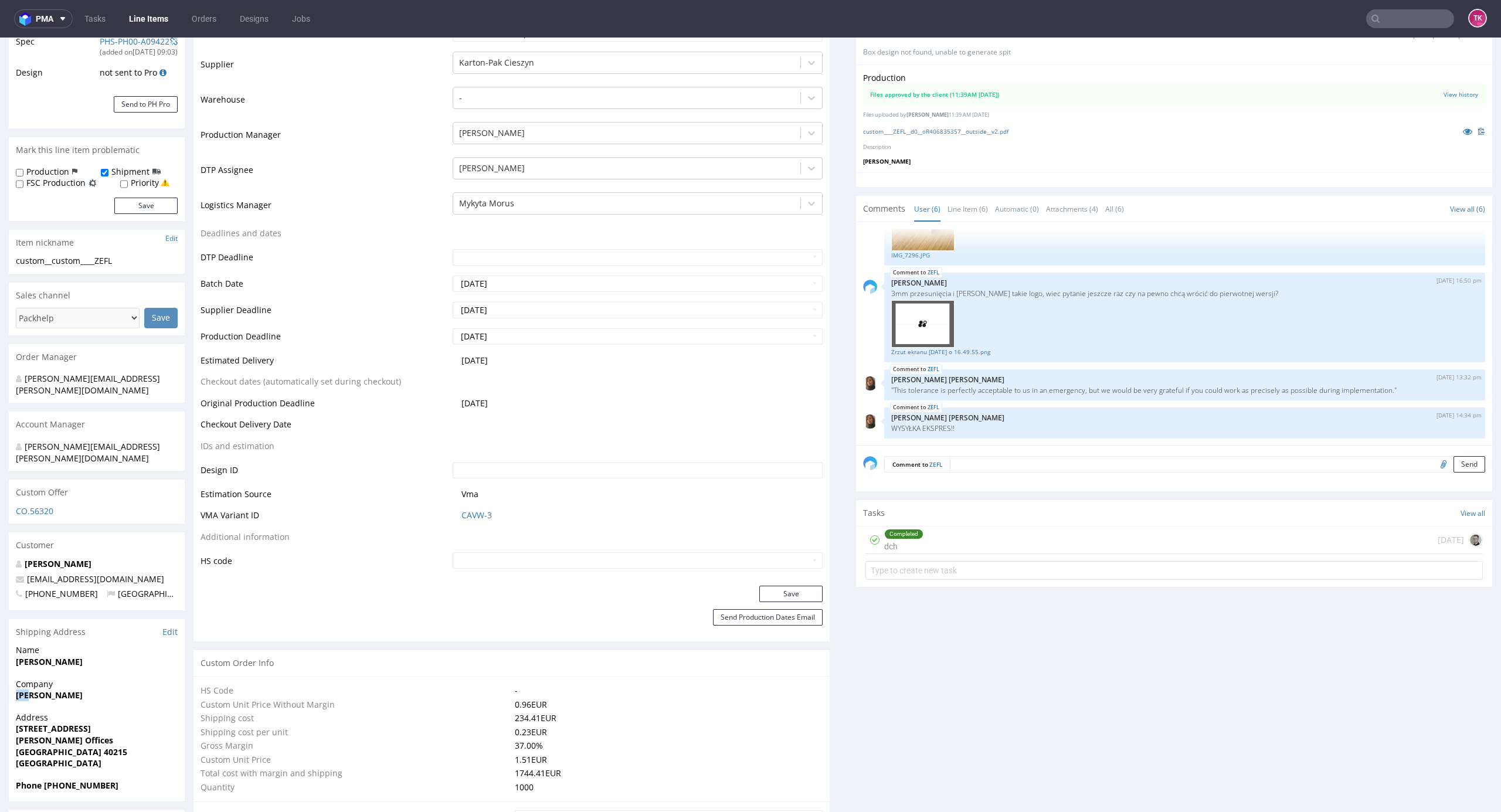
click at [10, 679] on div "Company Sary Rajabi" at bounding box center [96, 695] width 176 height 33
click at [13, 679] on div "Company Sary Rajabi" at bounding box center [96, 695] width 176 height 33
click at [31, 712] on span "Address" at bounding box center [96, 718] width 162 height 12
drag, startPoint x: 14, startPoint y: 673, endPoint x: 108, endPoint y: 674, distance: 94.0
click at [108, 679] on div "Company Sary Rajabi" at bounding box center [96, 695] width 176 height 33
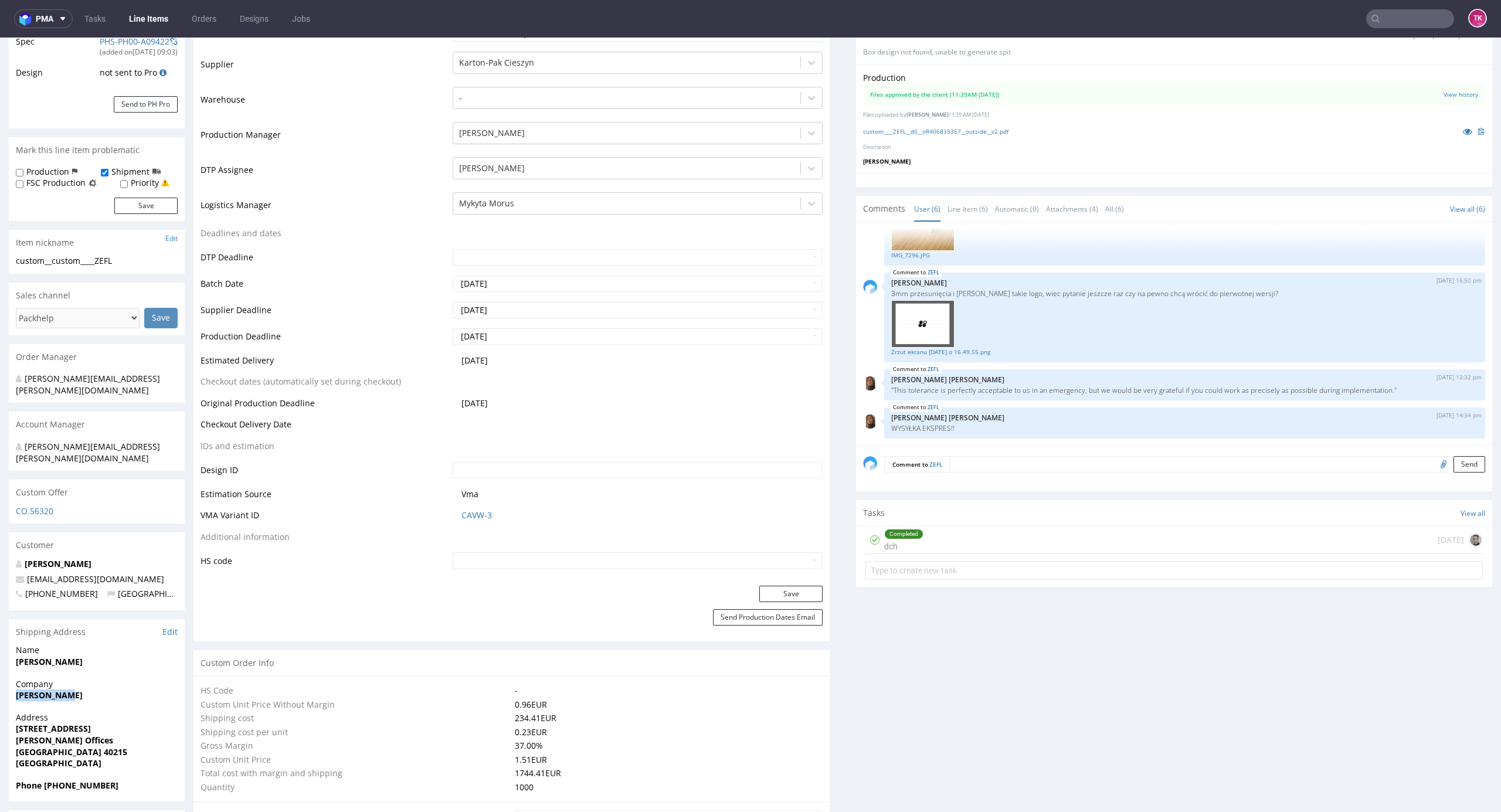
copy strong "Sary Rajabi"
drag, startPoint x: 83, startPoint y: 640, endPoint x: 134, endPoint y: 629, distance: 52.2
copy span
drag, startPoint x: 24, startPoint y: 645, endPoint x: 0, endPoint y: 645, distance: 24.0
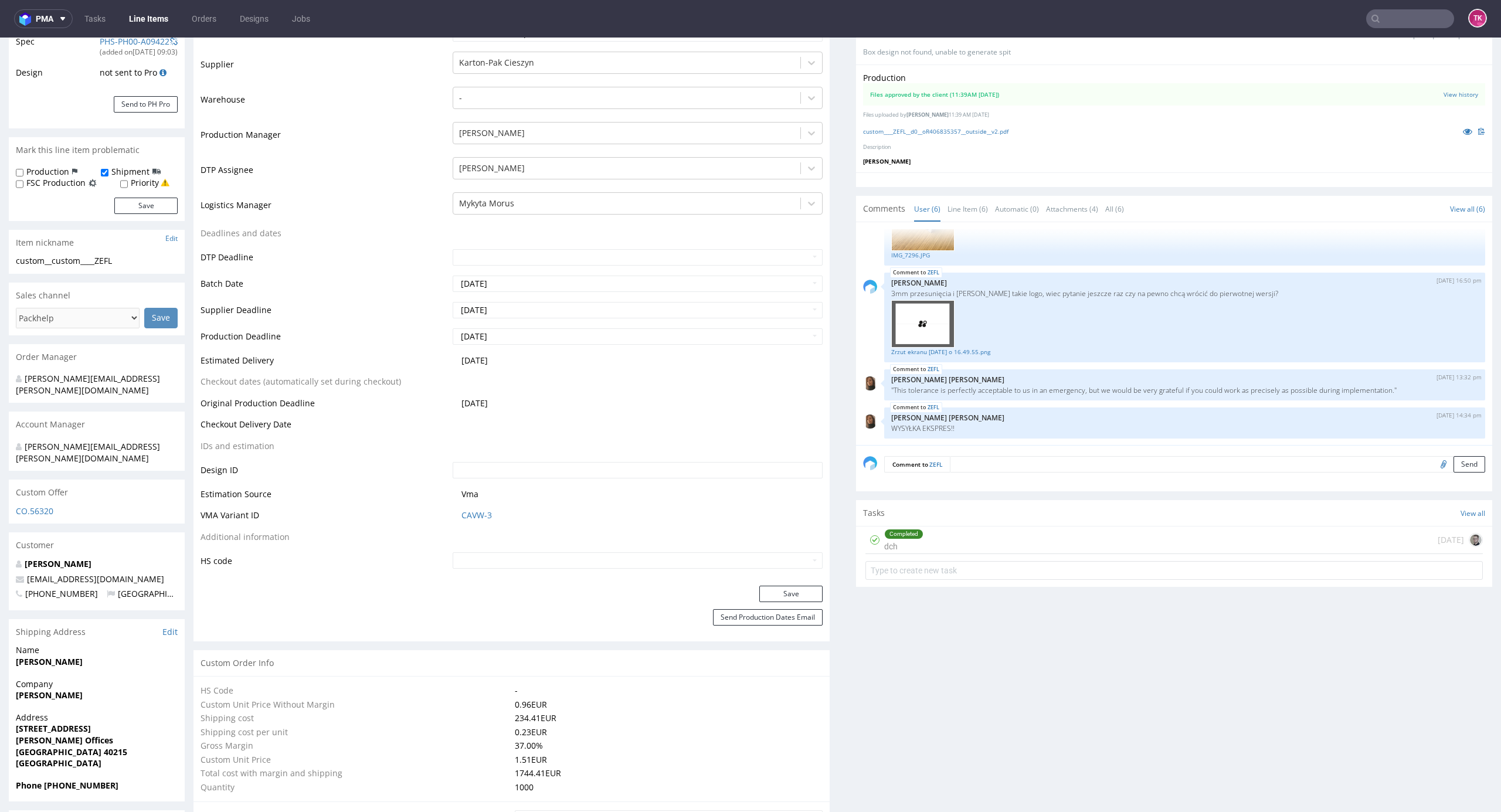
click at [9, 645] on div "Name Iweta Tarhan" at bounding box center [96, 660] width 176 height 33
drag, startPoint x: 96, startPoint y: 641, endPoint x: 90, endPoint y: 641, distance: 6.0
click at [96, 656] on span "Iweta Tarhan" at bounding box center [96, 662] width 162 height 12
drag, startPoint x: 41, startPoint y: 641, endPoint x: 3, endPoint y: 646, distance: 38.3
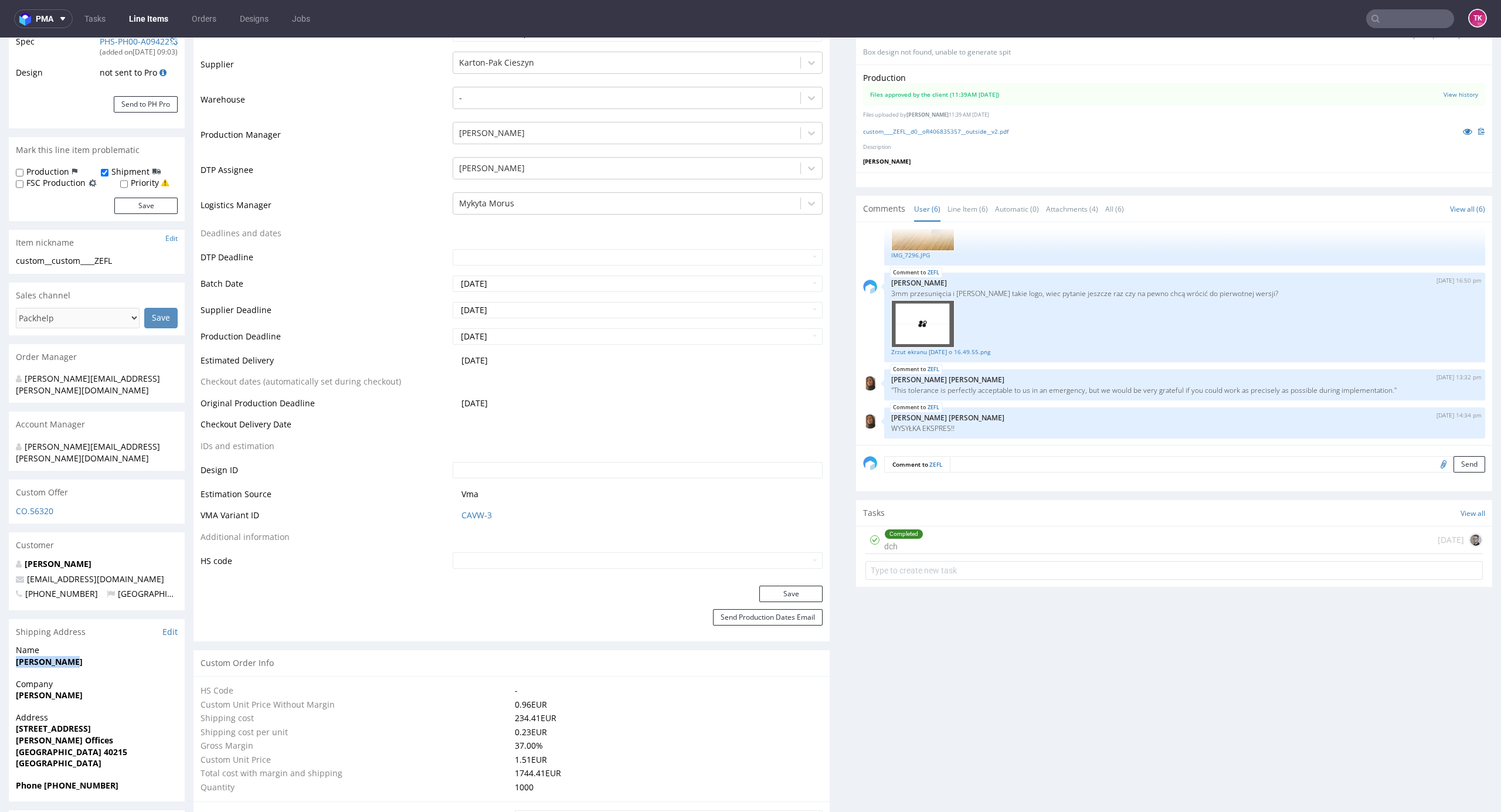
copy strong "Iweta Tarhan"
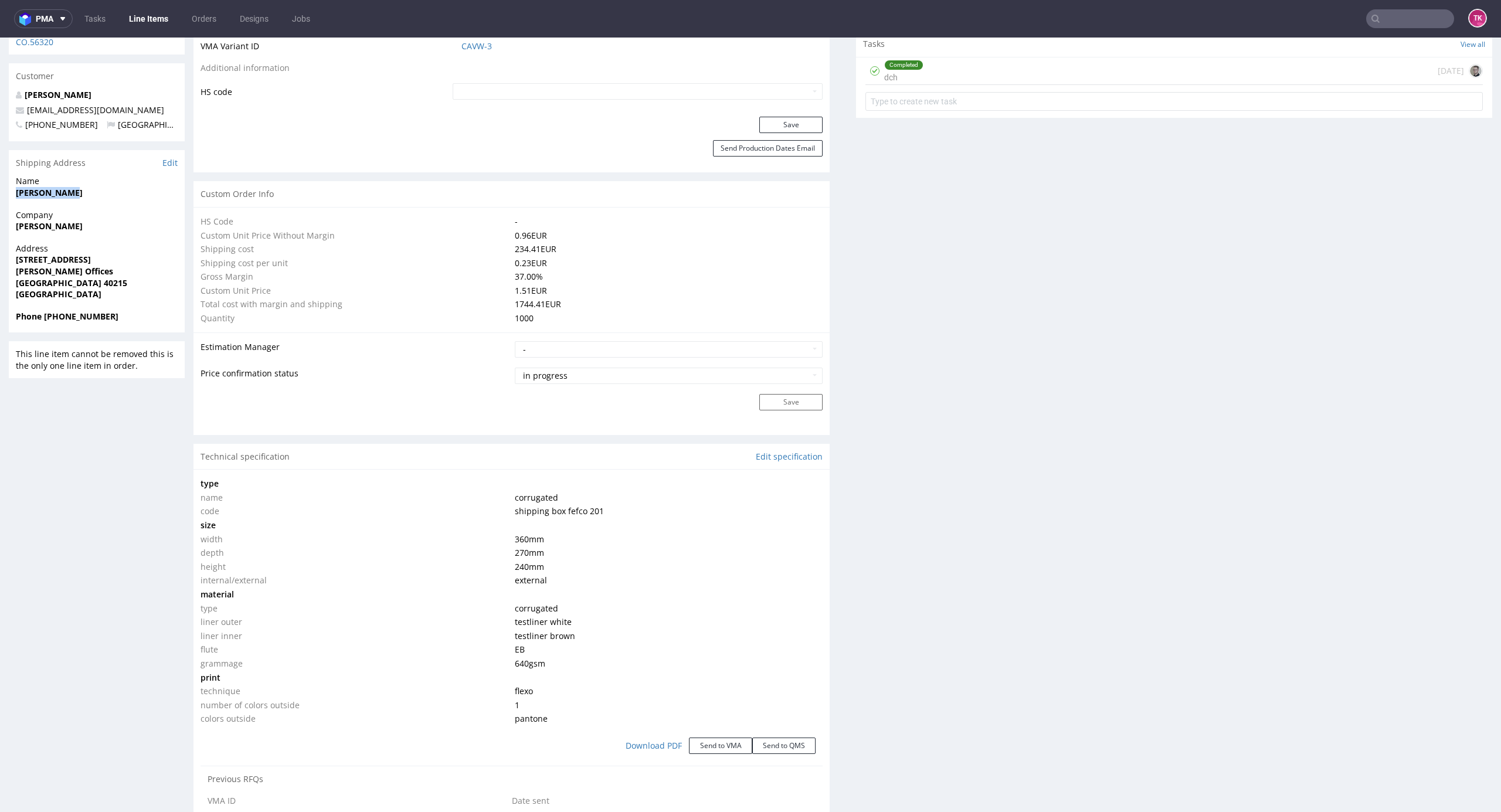
scroll to position [547, 0]
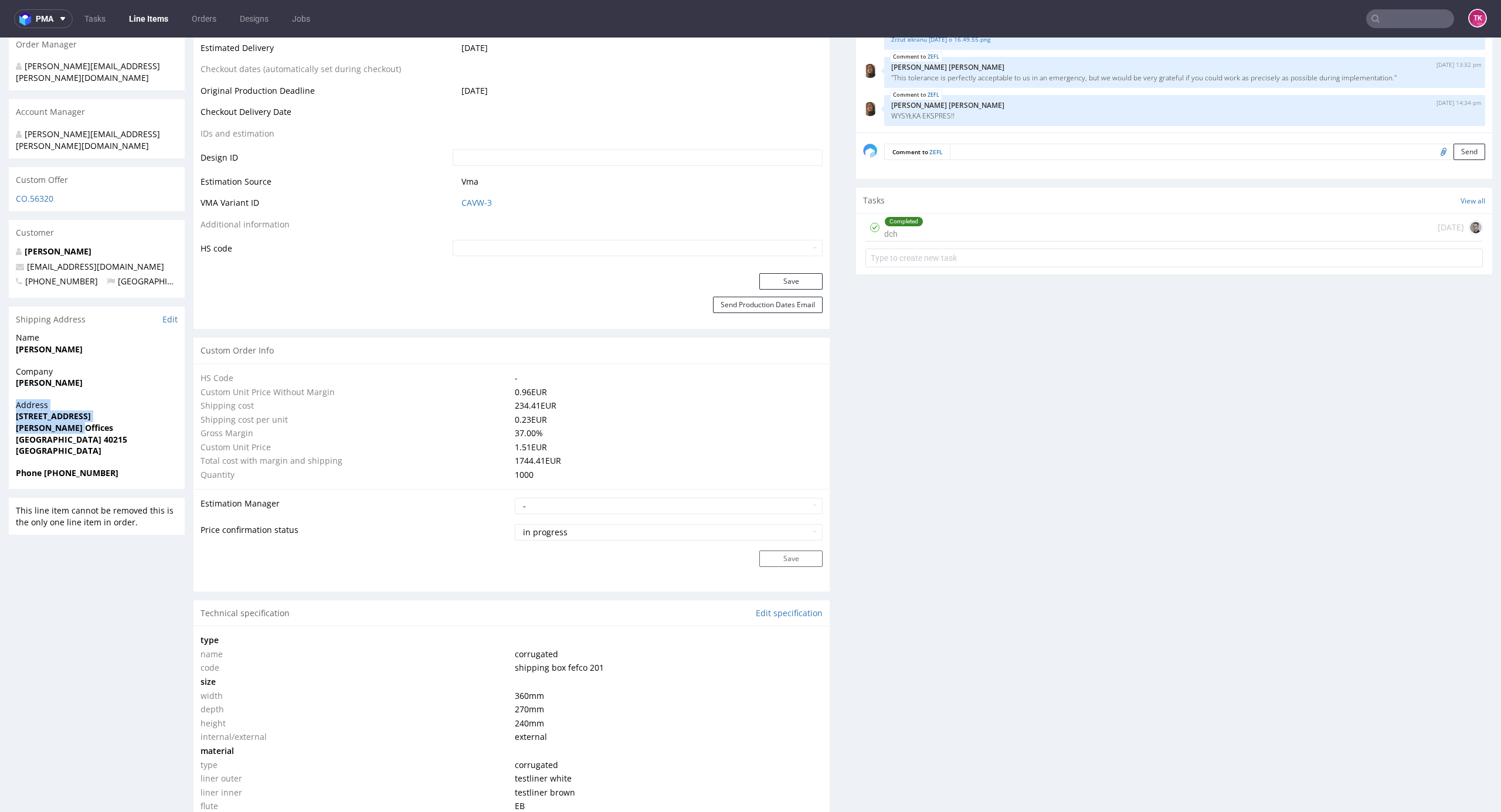
drag, startPoint x: 12, startPoint y: 386, endPoint x: 118, endPoint y: 400, distance: 106.9
click at [118, 400] on div "Address Herzogstraße 82-84 Herzog Offices Düsseldorf 40215 Germany" at bounding box center [96, 434] width 176 height 68
click at [118, 422] on span "Herzog Offices" at bounding box center [96, 427] width 162 height 12
click at [77, 434] on strong "Düsseldorf 40215" at bounding box center [71, 440] width 111 height 11
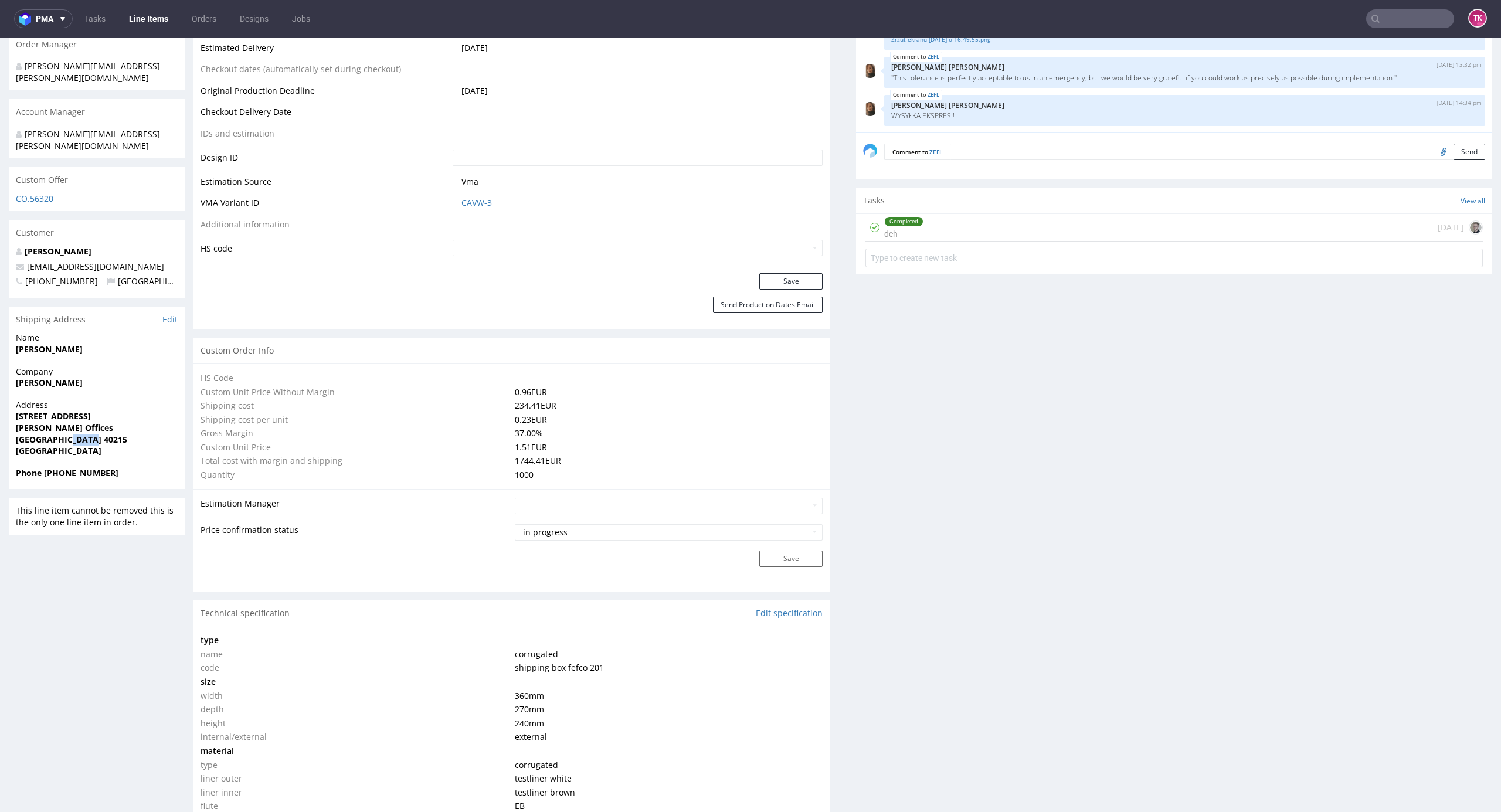
copy strong "40215"
drag, startPoint x: 10, startPoint y: 386, endPoint x: 87, endPoint y: 407, distance: 79.8
click at [87, 407] on div "Address Herzogstraße 82-84 Herzog Offices Düsseldorf 40215 Germany" at bounding box center [96, 434] width 176 height 68
click at [33, 422] on strong "Herzog Offices" at bounding box center [64, 427] width 97 height 11
click at [12, 400] on div "Address Herzogstraße 82-84 Herzog Offices Düsseldorf 40215 Germany" at bounding box center [96, 434] width 176 height 68
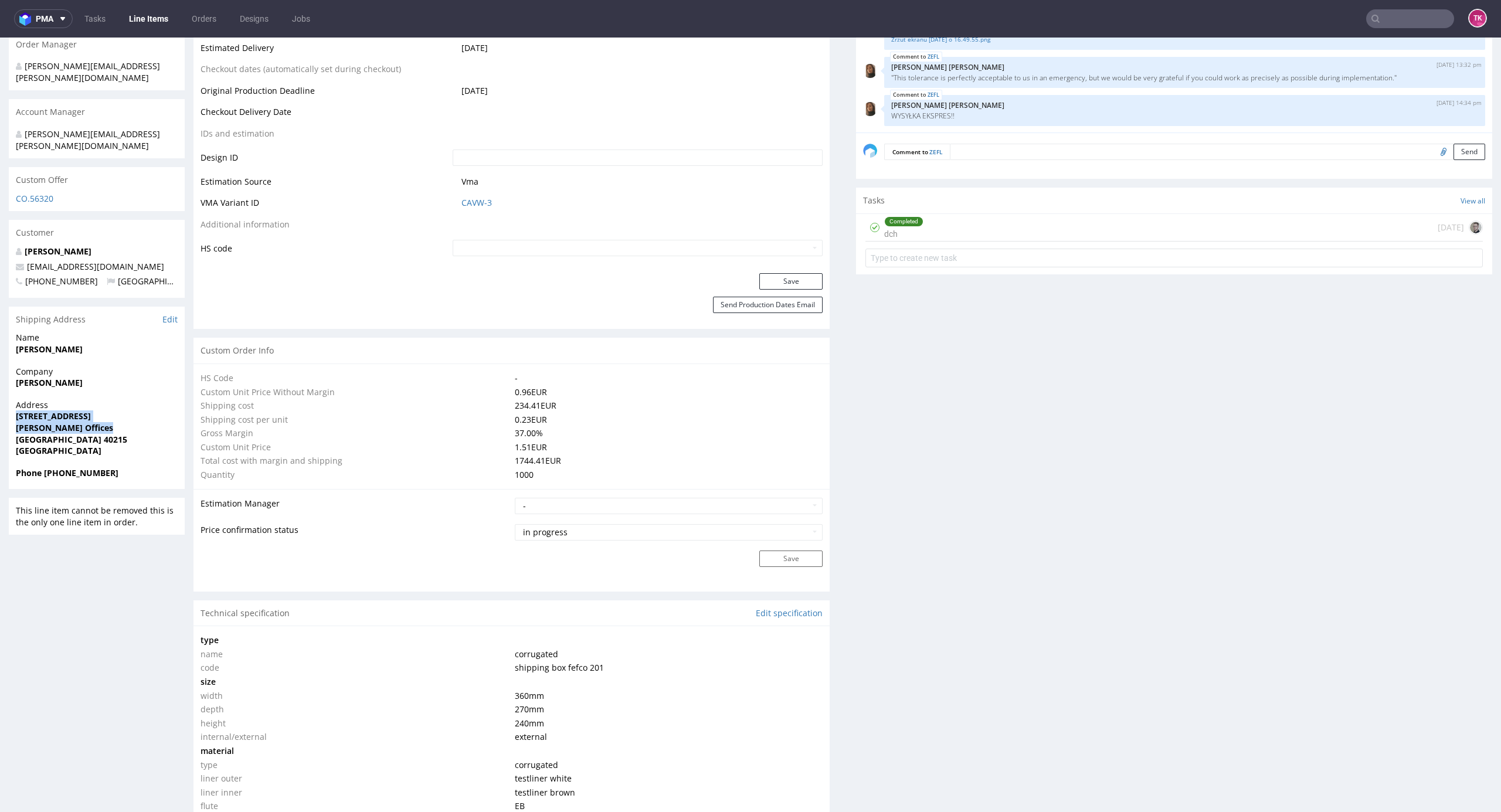
drag, startPoint x: 33, startPoint y: 395, endPoint x: 105, endPoint y: 400, distance: 72.2
click at [105, 400] on div "Address Herzogstraße 82-84 Herzog Offices Düsseldorf 40215 Germany" at bounding box center [96, 434] width 176 height 68
drag, startPoint x: 150, startPoint y: 236, endPoint x: 0, endPoint y: 235, distance: 150.0
click at [0, 235] on div "R406835357 01.08.2025 02:29 PM ZEFL DID PH PRO Integration Item PHI-PH00-A08899…" at bounding box center [750, 774] width 1501 height 2509
copy span "[EMAIL_ADDRESS][DOMAIN_NAME]"
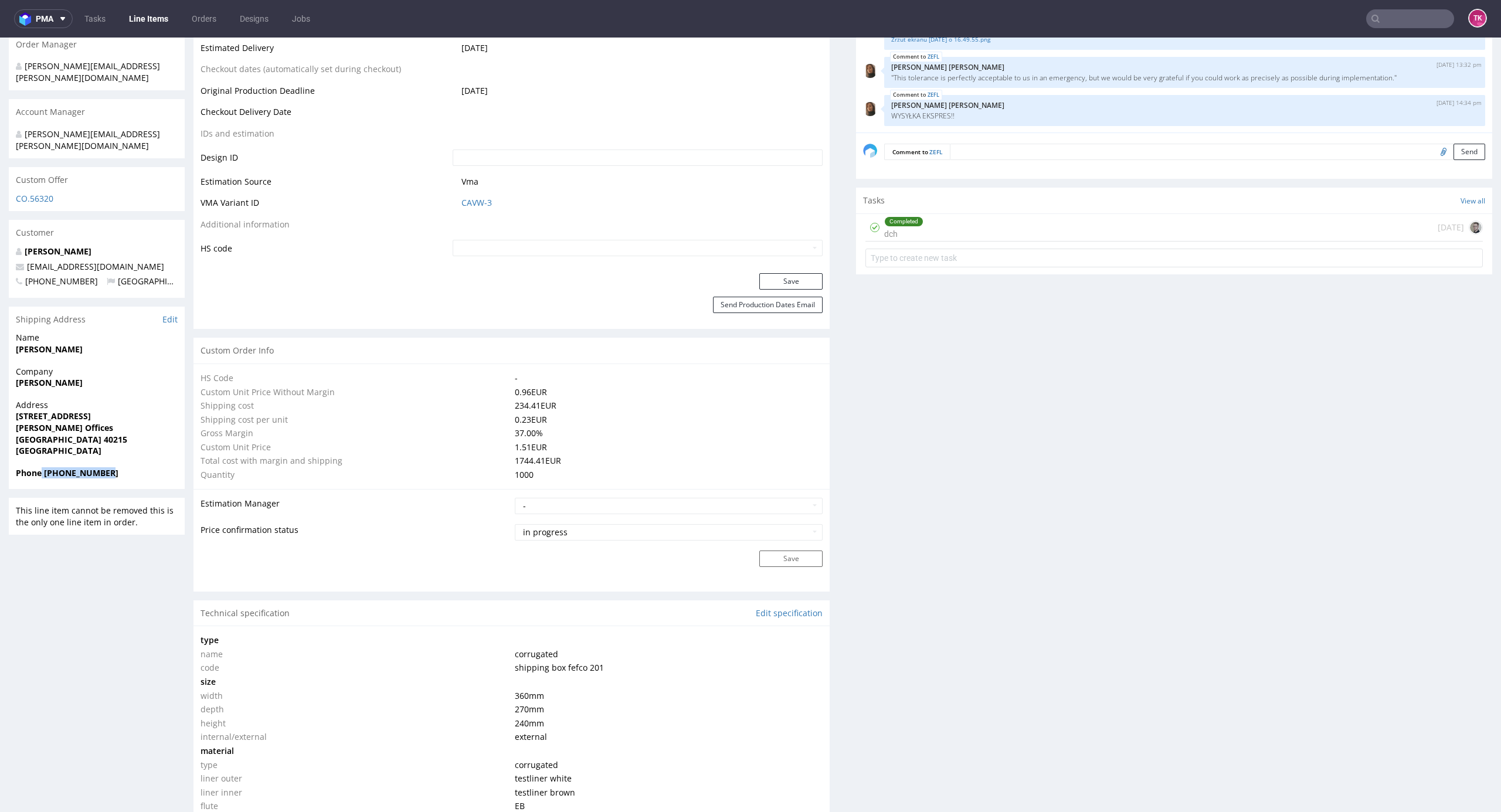
drag, startPoint x: 40, startPoint y: 444, endPoint x: 130, endPoint y: 447, distance: 90.0
click at [130, 467] on span "Phone +491739464598" at bounding box center [96, 473] width 162 height 12
copy strong "+491739464598"
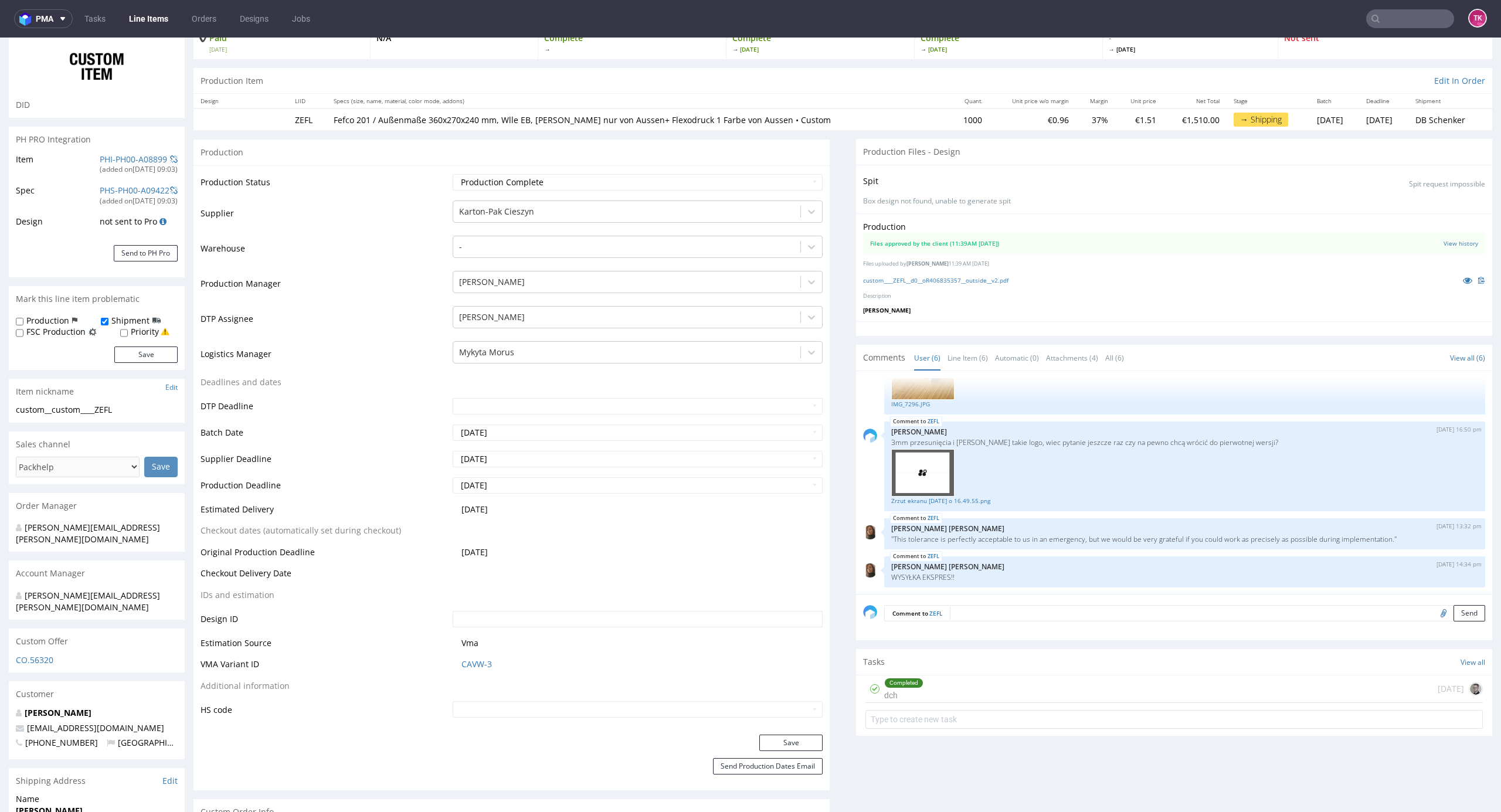
scroll to position [0, 0]
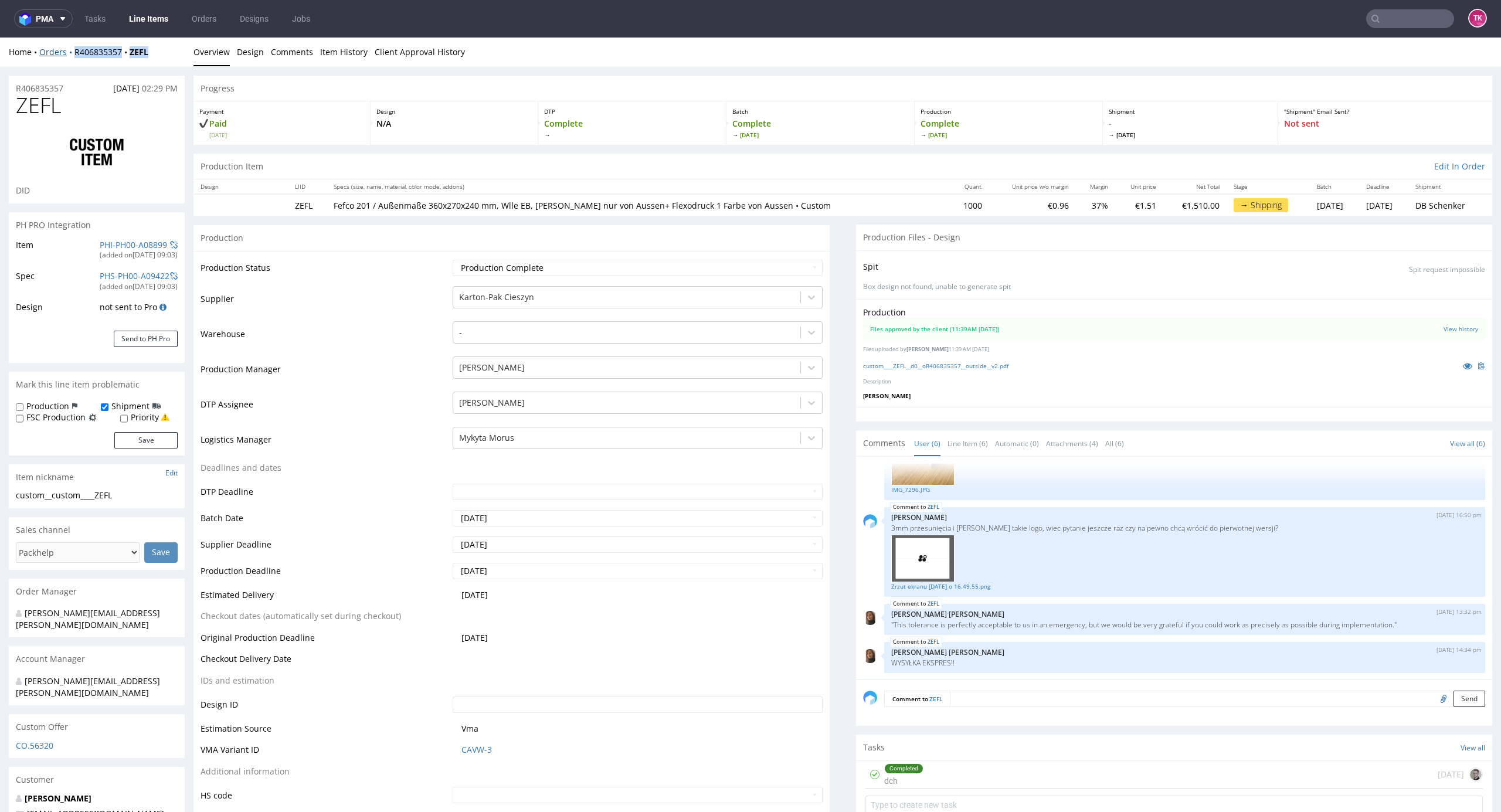
drag, startPoint x: 125, startPoint y: 54, endPoint x: 68, endPoint y: 55, distance: 57.0
click at [68, 55] on div "Home Orders R406835357 ZEFL" at bounding box center [96, 52] width 176 height 12
copy div "R406835357 ZEFL"
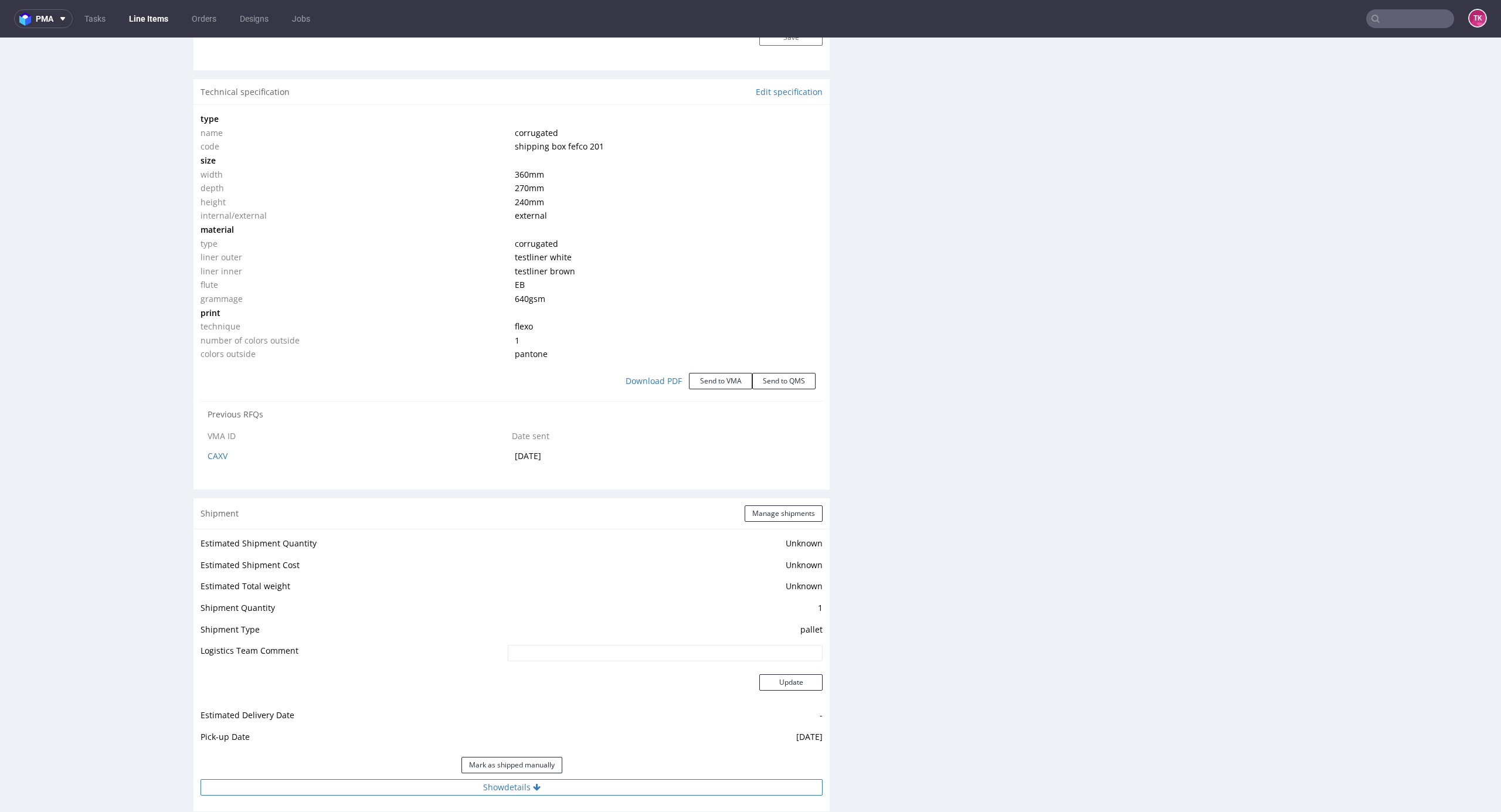
scroll to position [1251, 0]
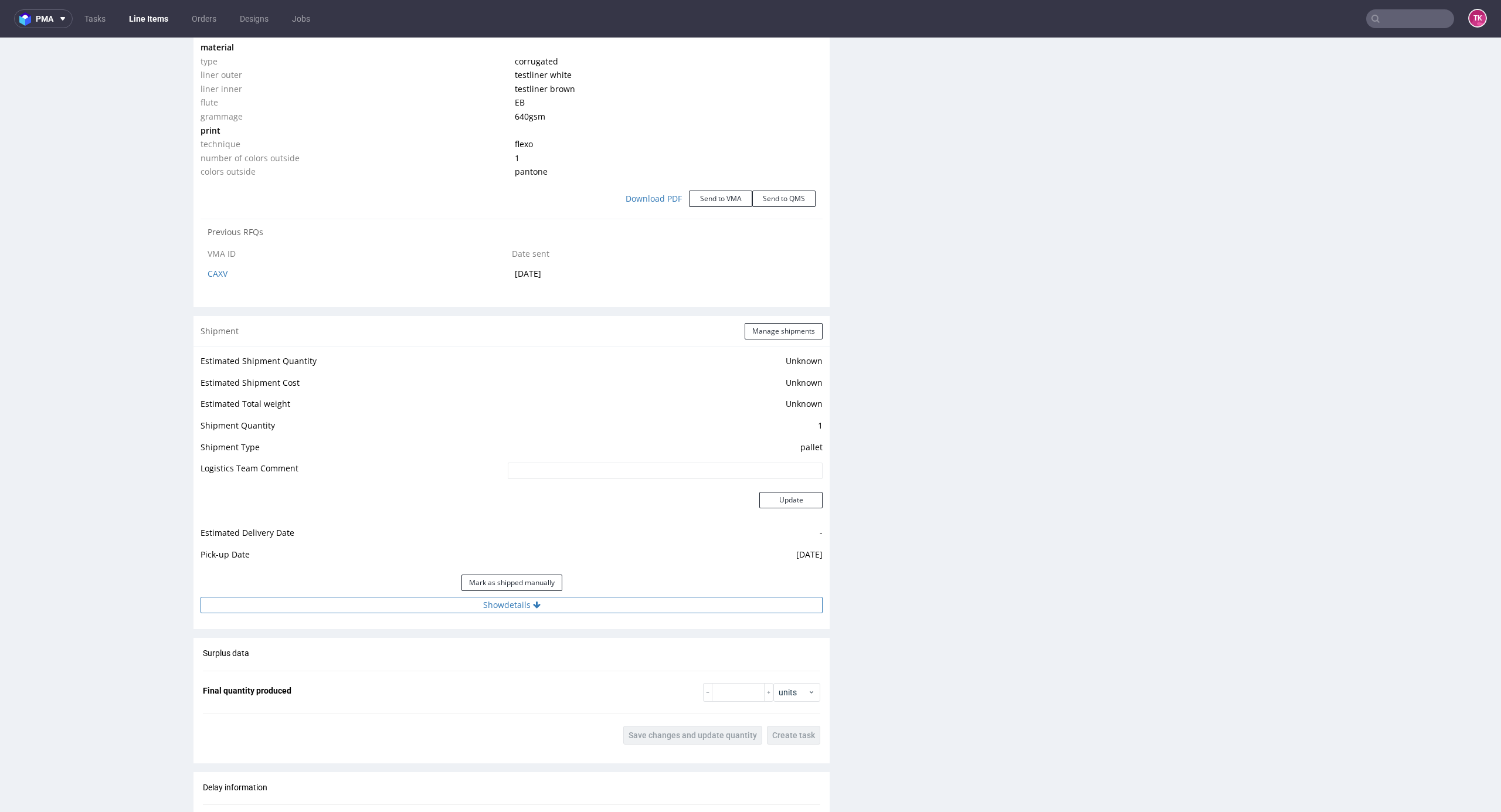
click at [554, 610] on button "Show details" at bounding box center [512, 605] width 622 height 16
click at [506, 672] on td at bounding box center [601, 684] width 444 height 27
click at [510, 677] on input at bounding box center [602, 680] width 442 height 16
paste input "PLWAW509005492"
type input "PLWAW509005492"
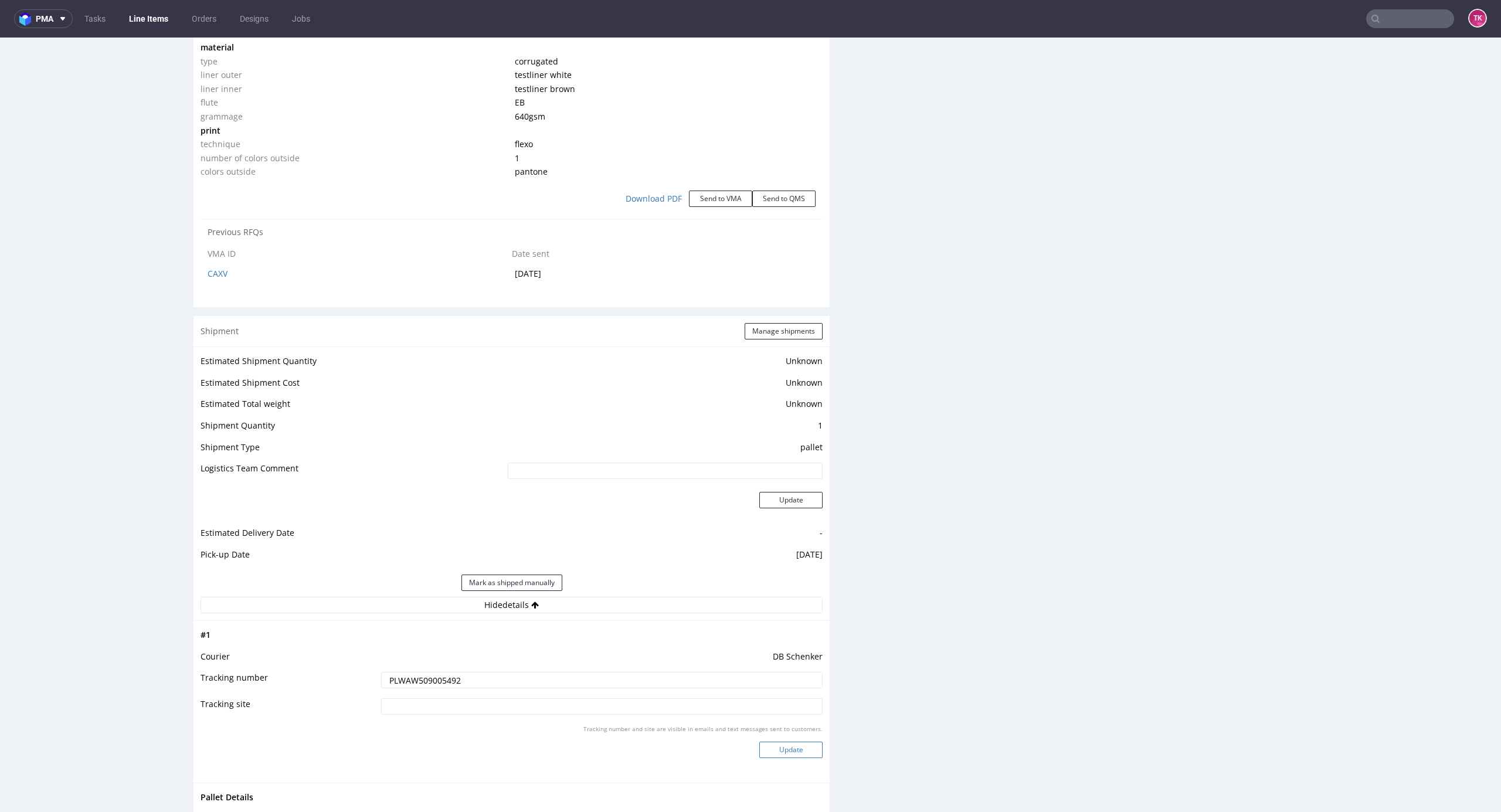
click at [773, 751] on button "Update" at bounding box center [791, 750] width 63 height 16
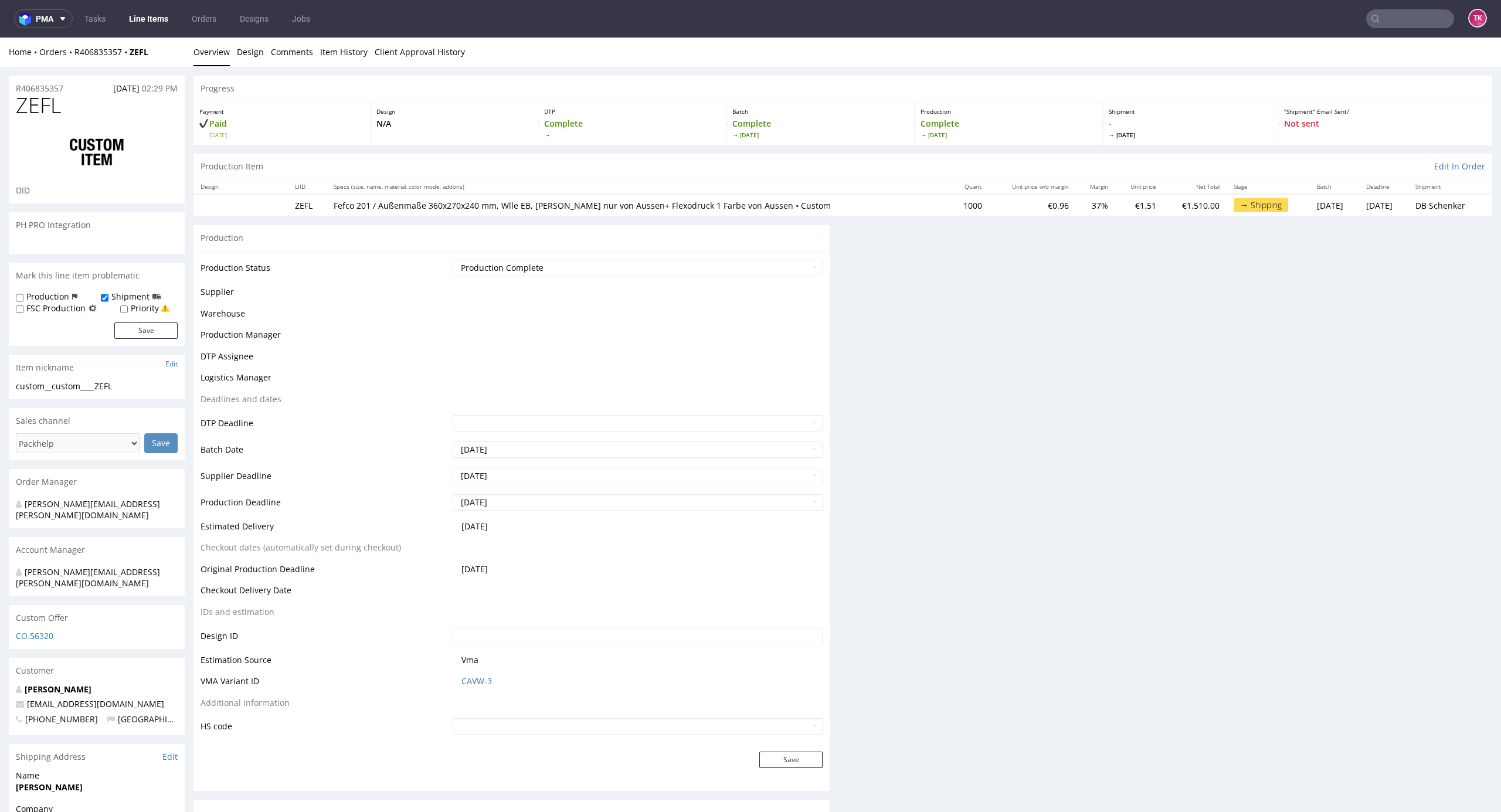
scroll to position [0, 0]
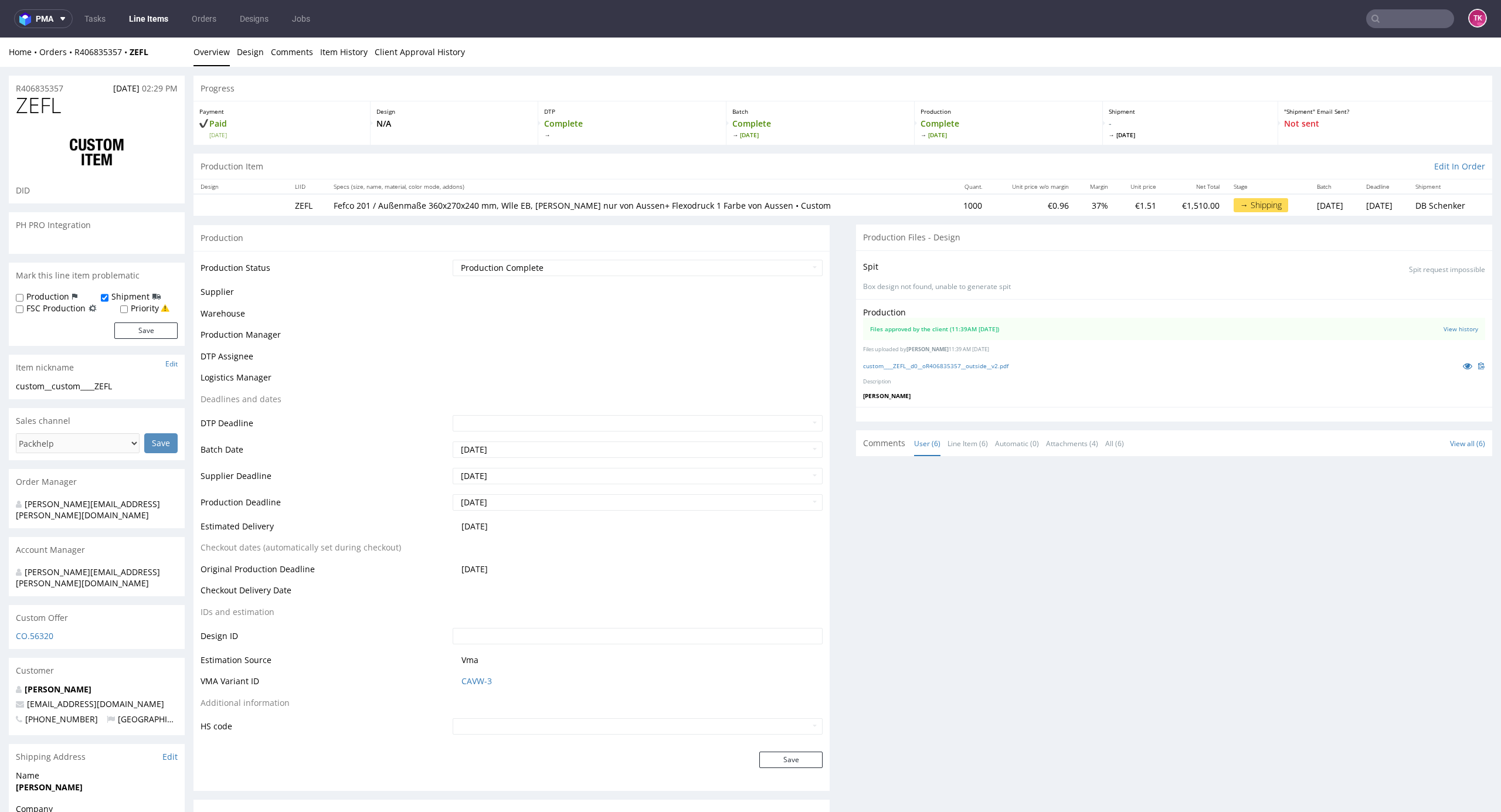
click at [144, 24] on link "Line Items" at bounding box center [149, 19] width 54 height 19
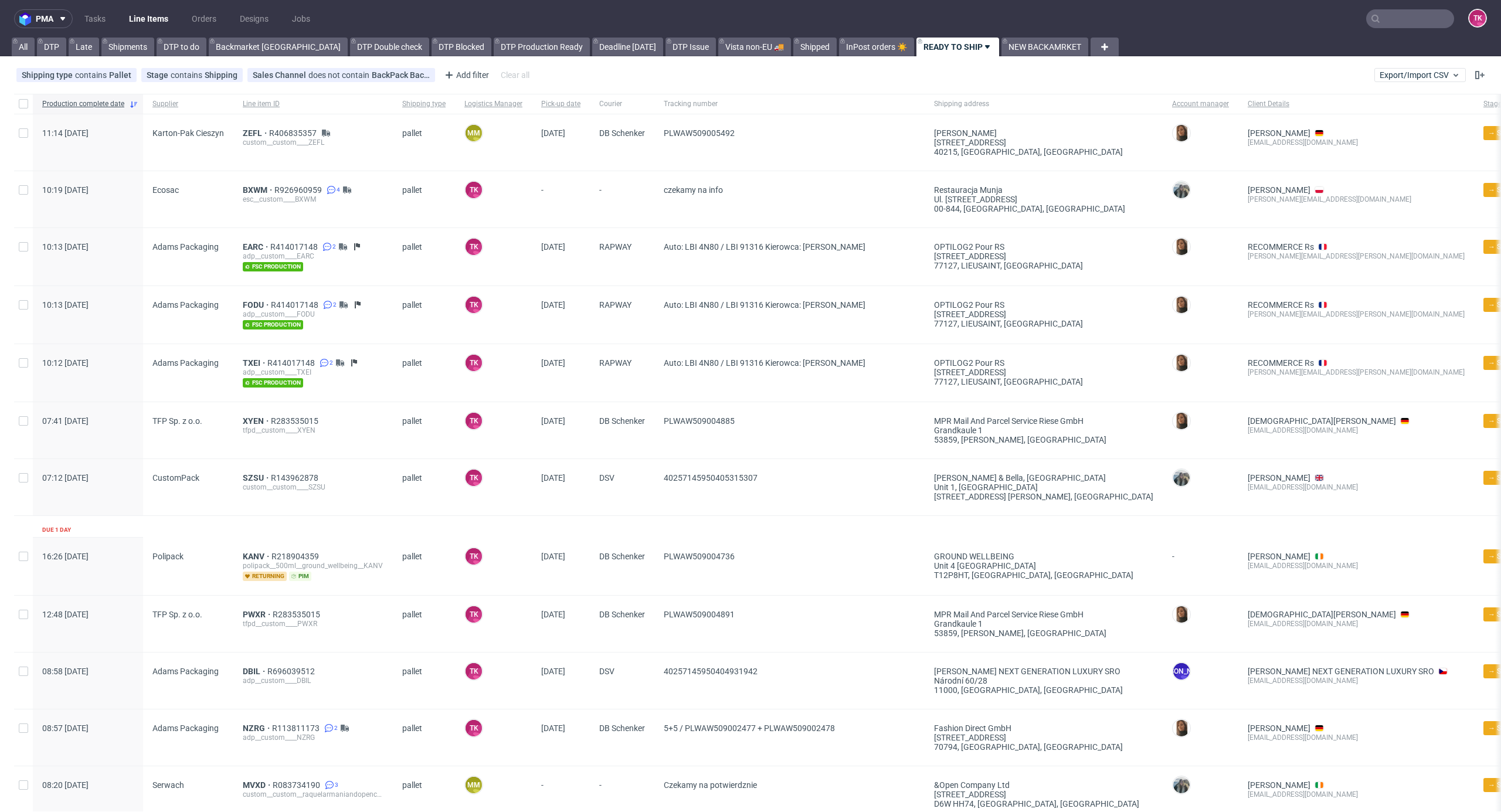
click at [144, 24] on link "Line Items" at bounding box center [149, 19] width 54 height 19
click at [245, 133] on span "ZEFL" at bounding box center [255, 133] width 27 height 10
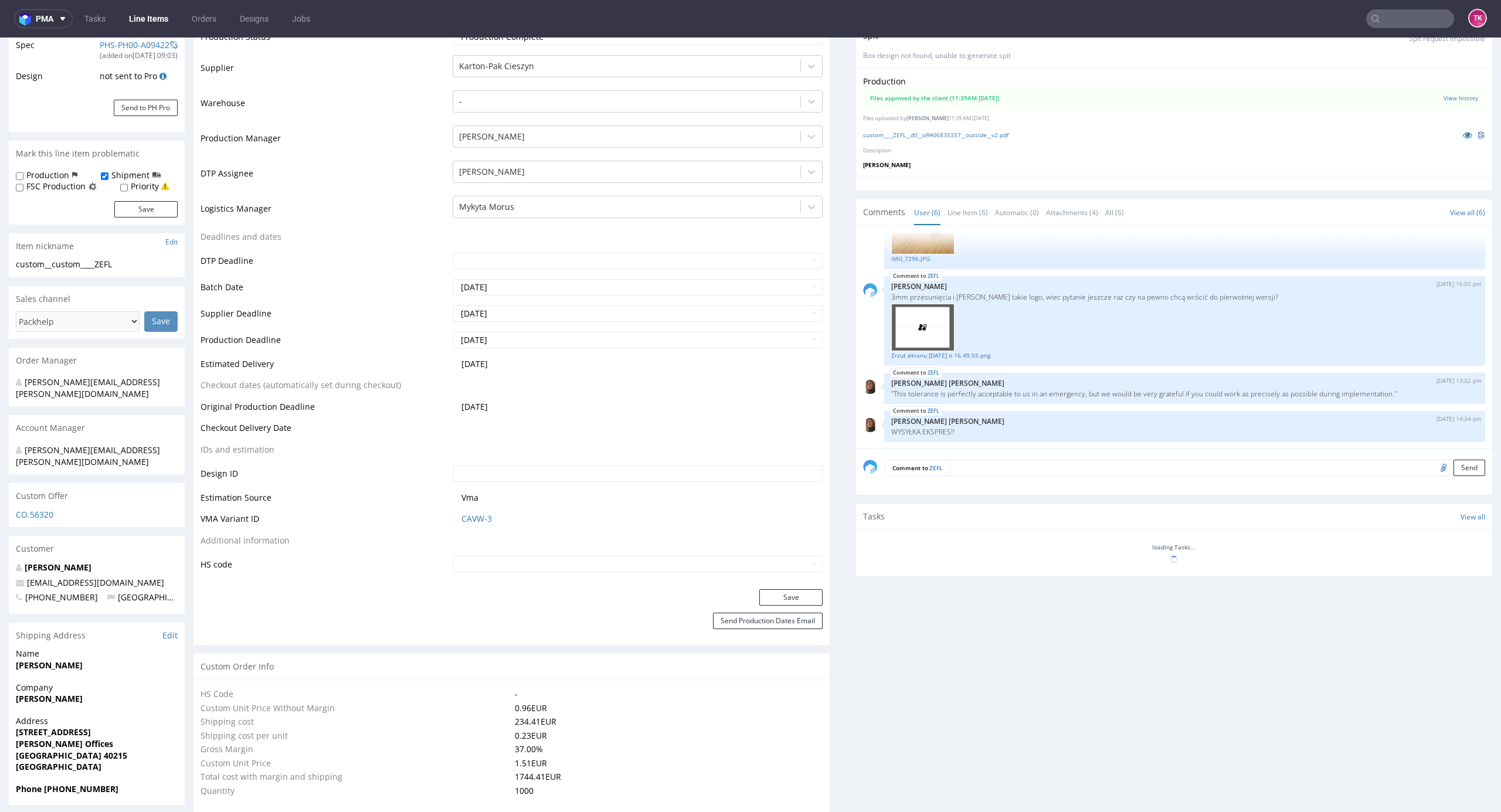
scroll to position [391, 0]
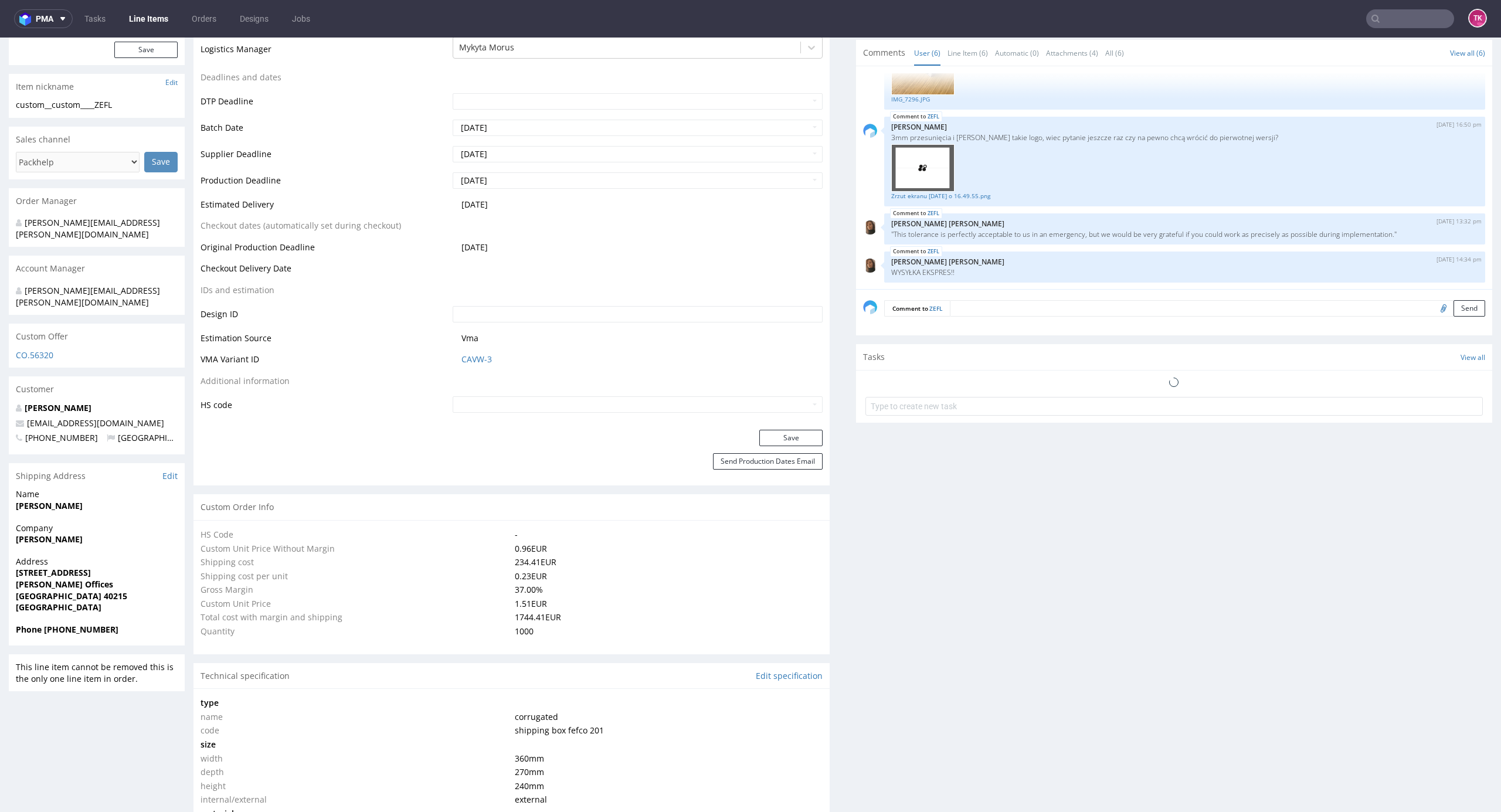
select select "in_progress"
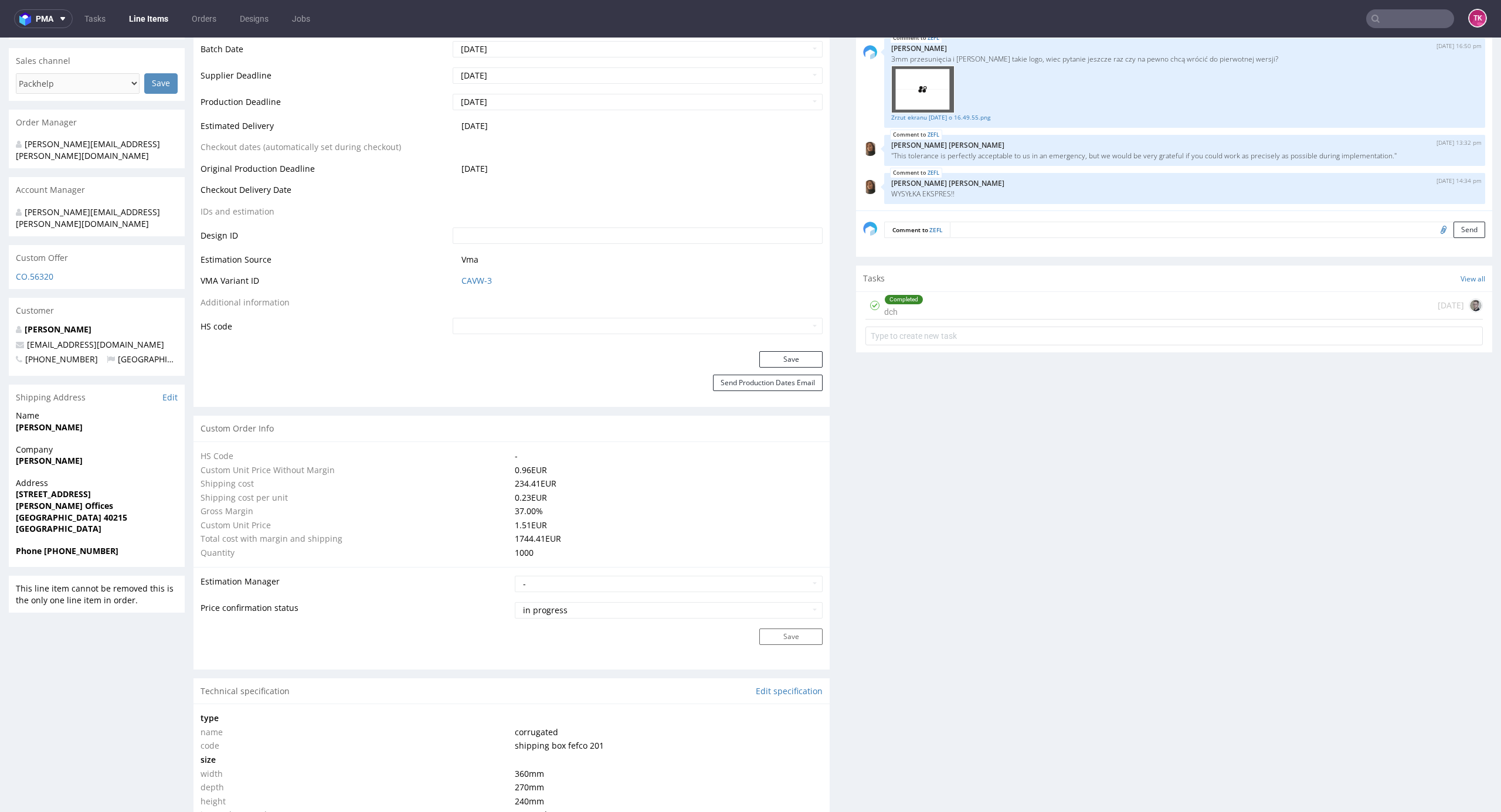
scroll to position [78, 0]
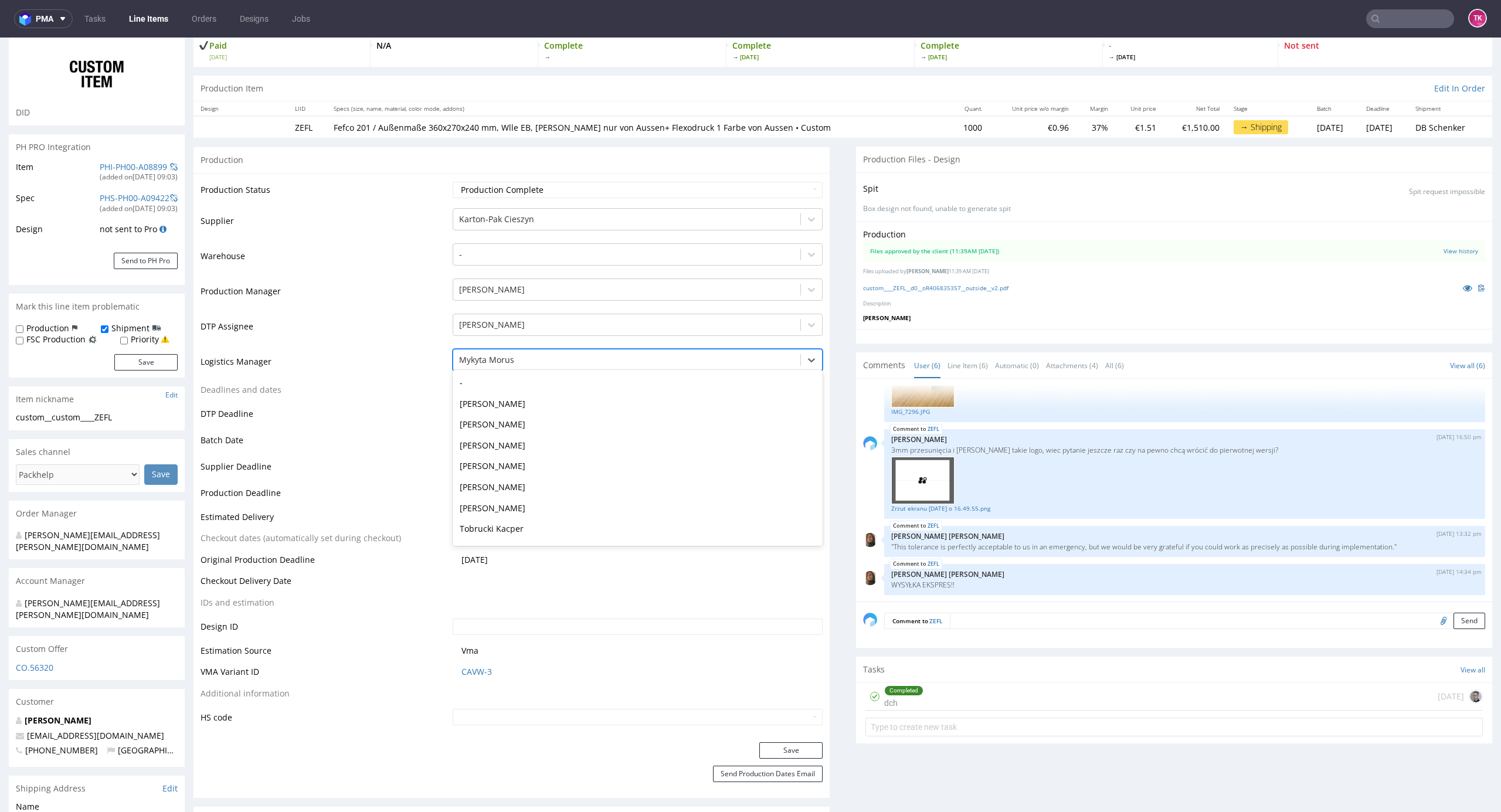
click at [589, 349] on div "Mykyta Morus" at bounding box center [637, 359] width 370 height 22
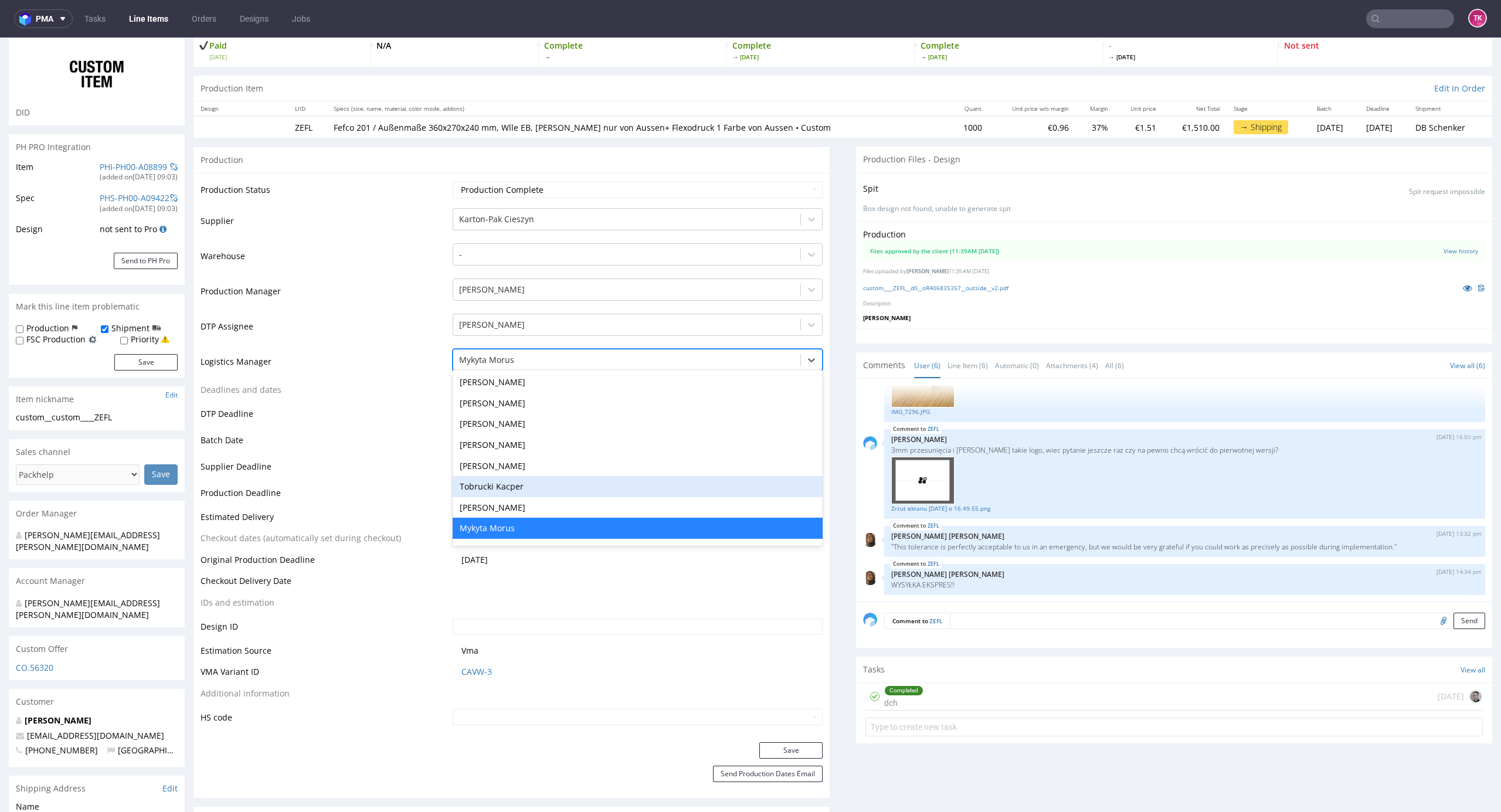
click at [545, 479] on div "Tobrucki Kacper" at bounding box center [637, 487] width 370 height 21
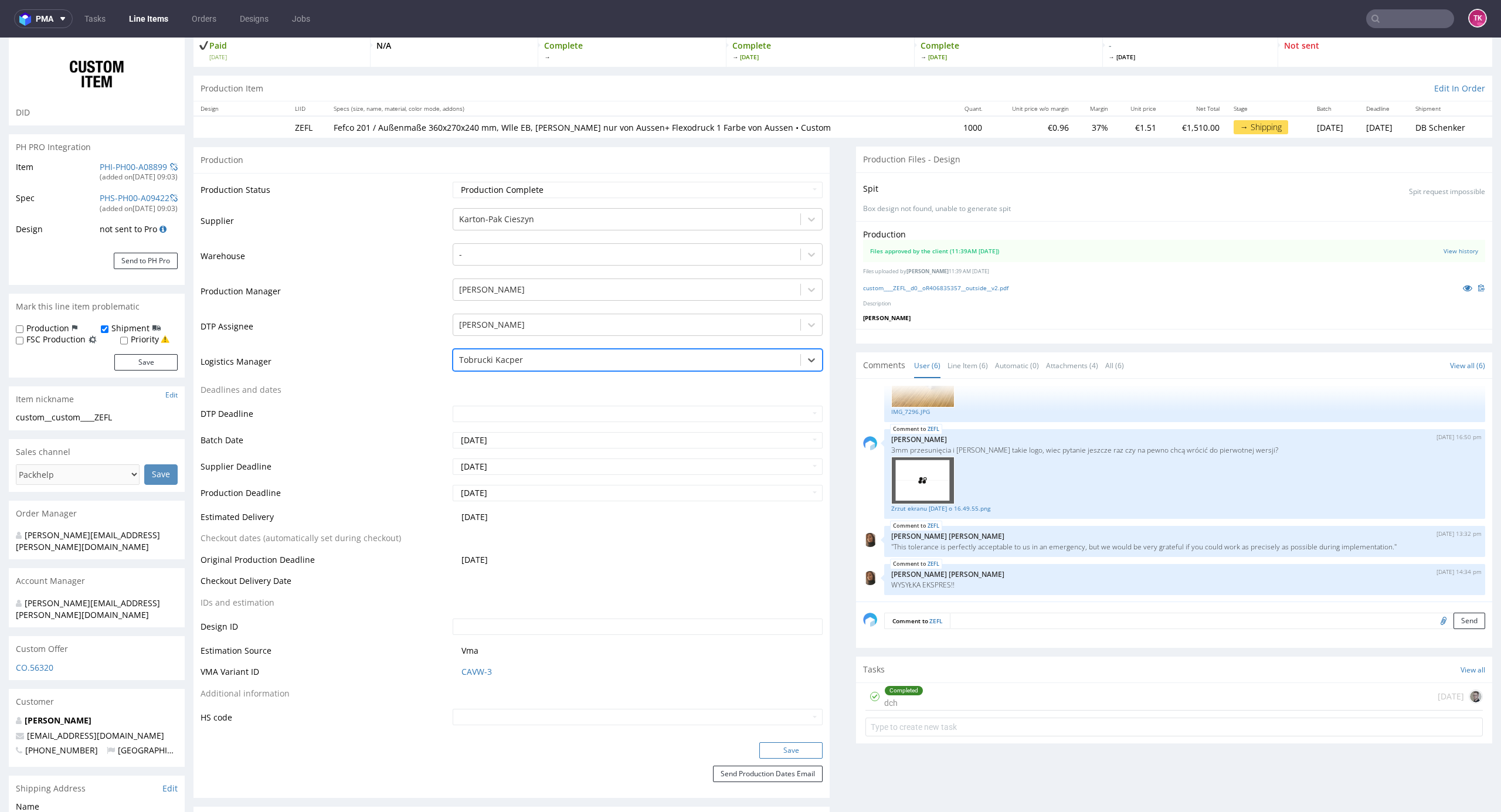
click at [761, 744] on button "Save" at bounding box center [791, 751] width 63 height 16
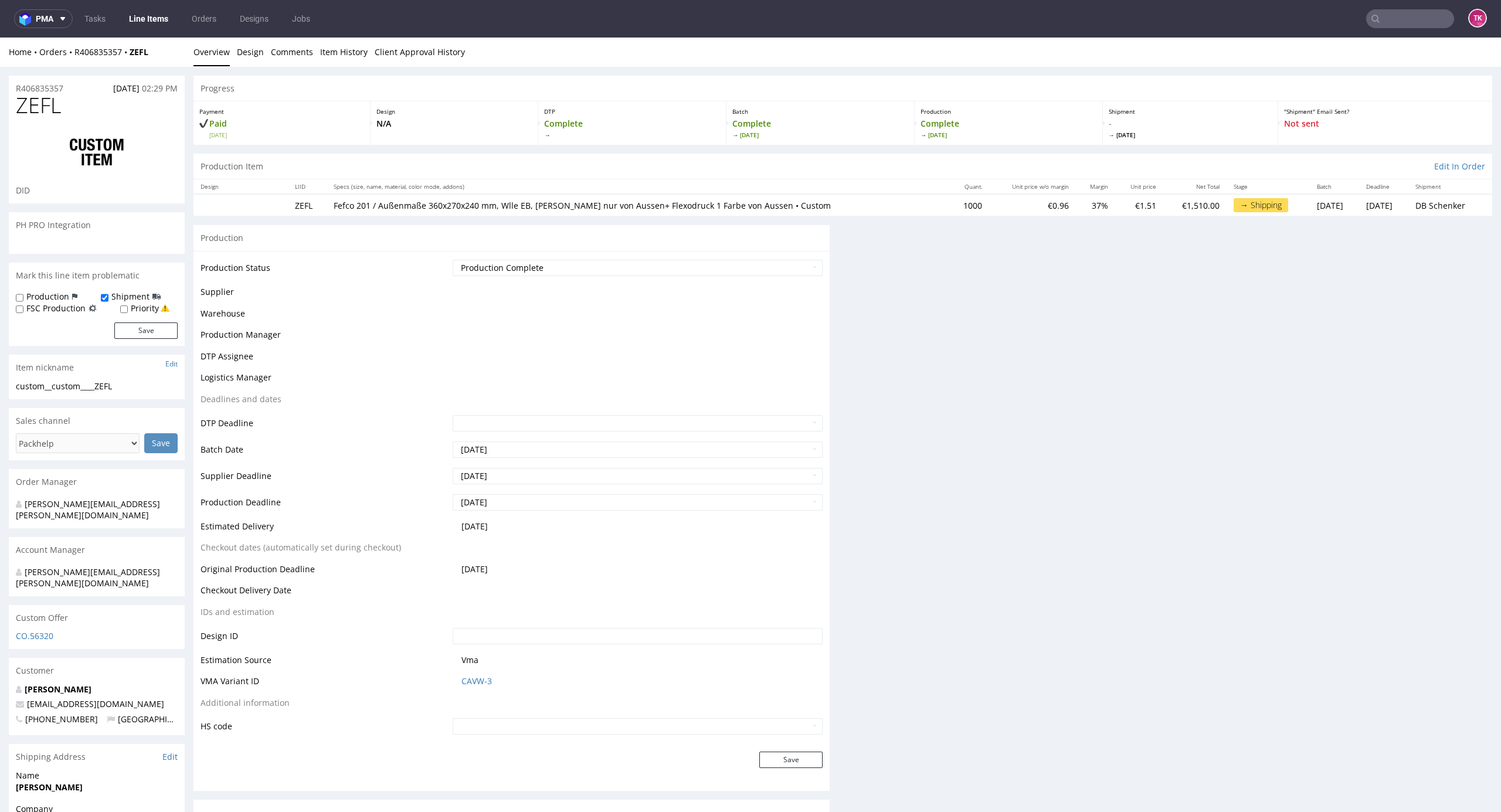
scroll to position [81, 0]
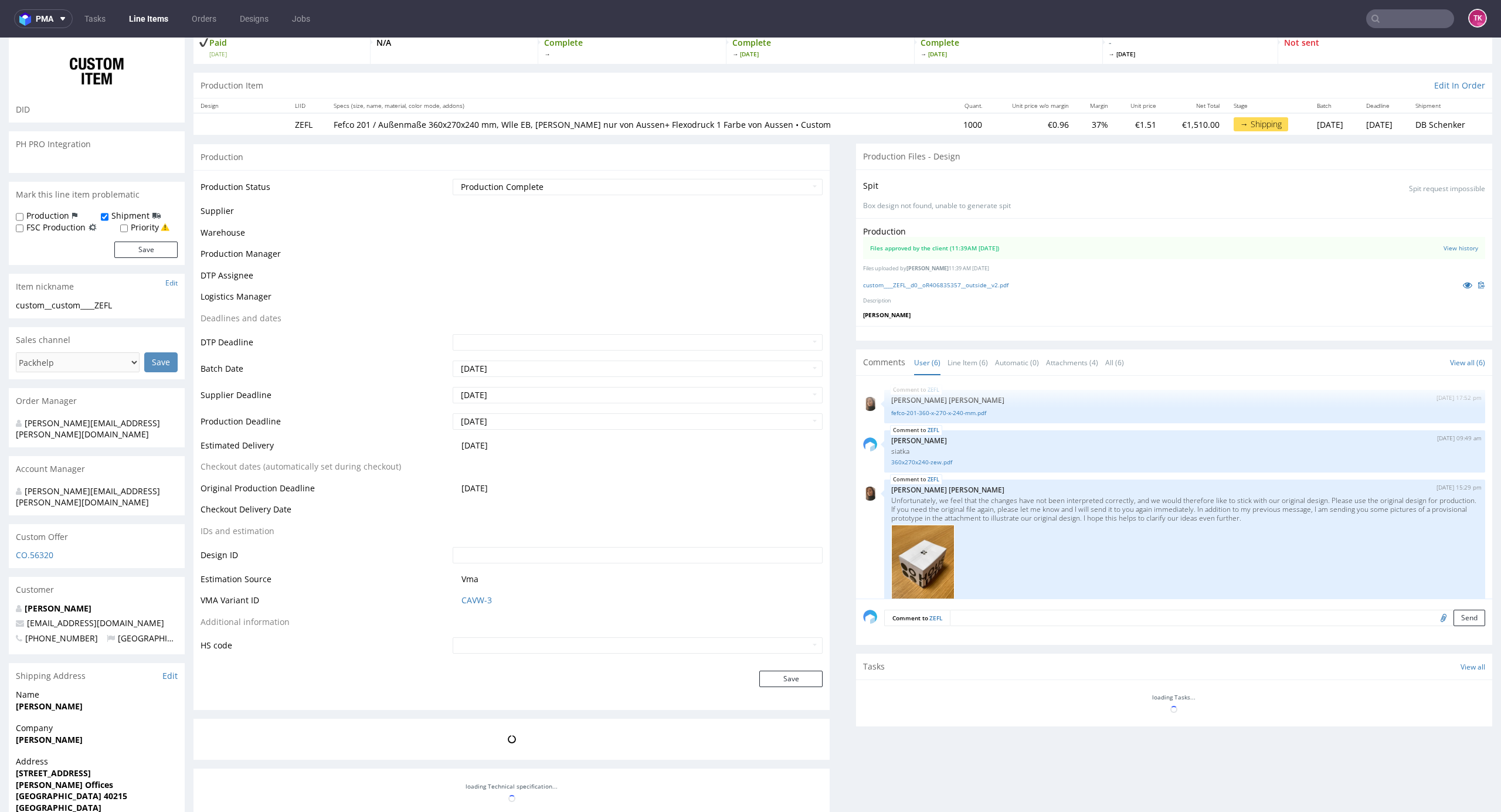
select select "in_progress"
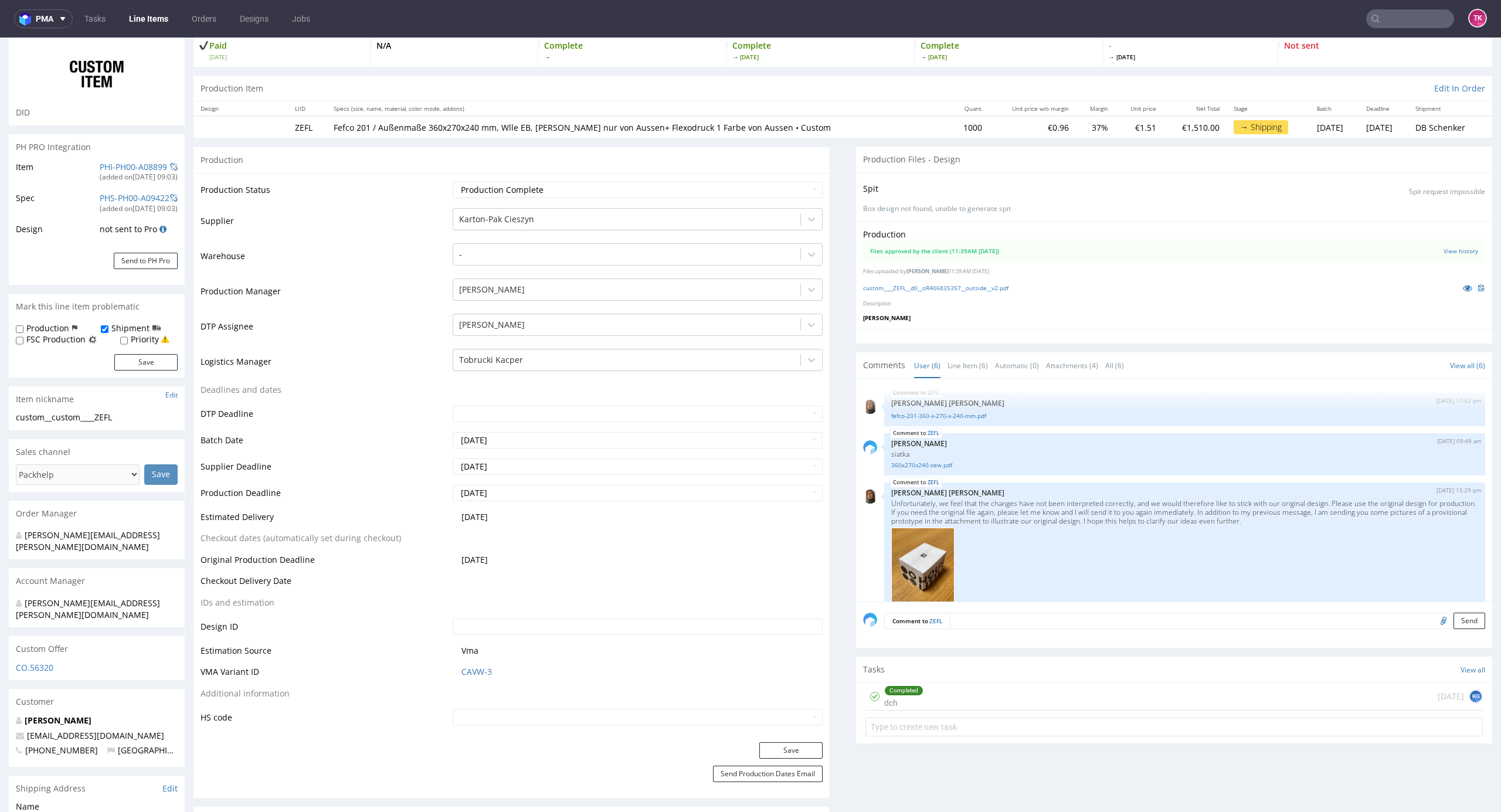
scroll to position [390, 0]
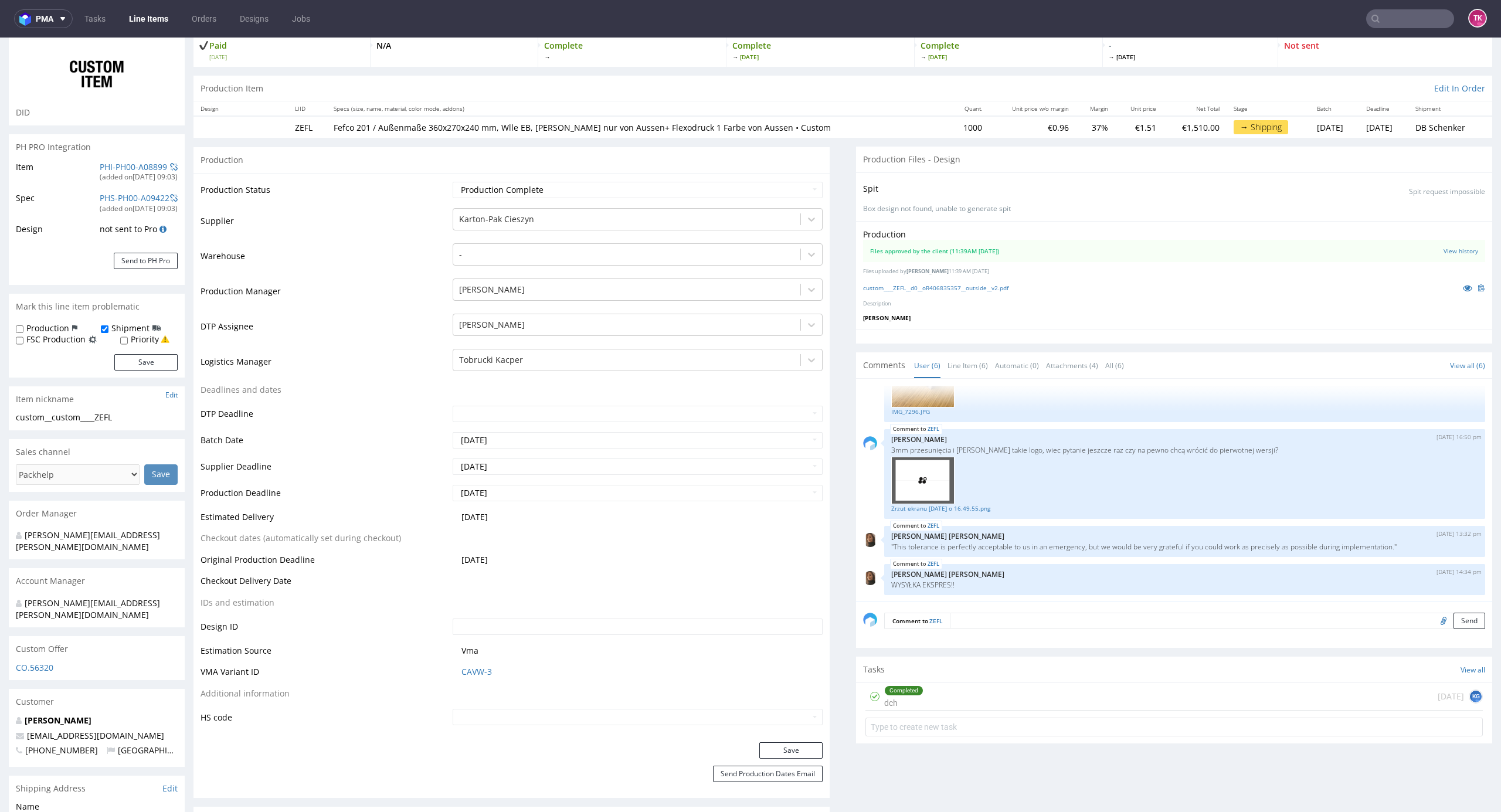
click at [129, 16] on link "Line Items" at bounding box center [149, 19] width 54 height 19
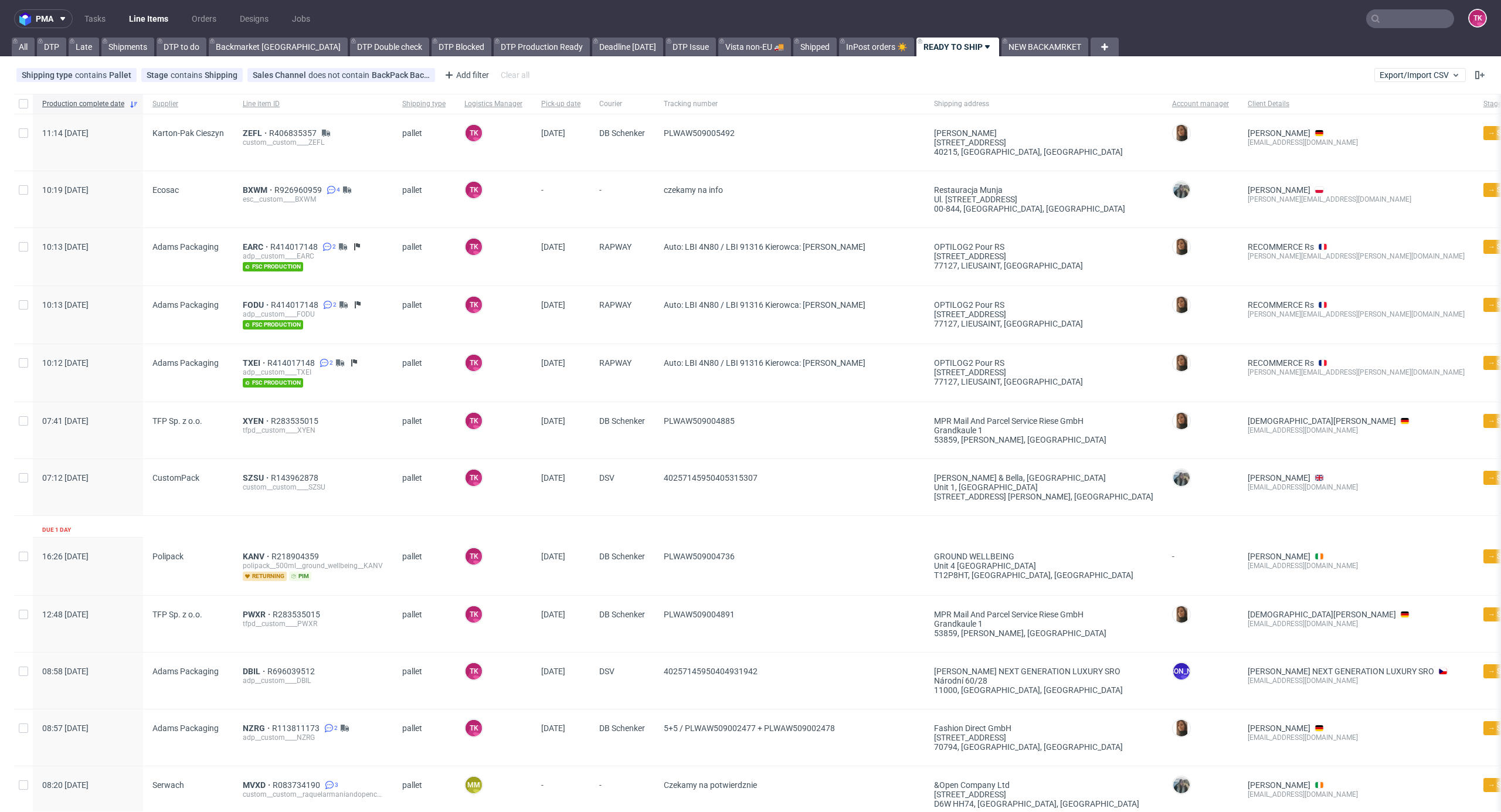
click at [152, 6] on nav "pma Tasks Line Items Orders Designs Jobs TK" at bounding box center [750, 18] width 1501 height 37
click at [152, 12] on link "Line Items" at bounding box center [149, 19] width 54 height 19
paste input "R143962878"
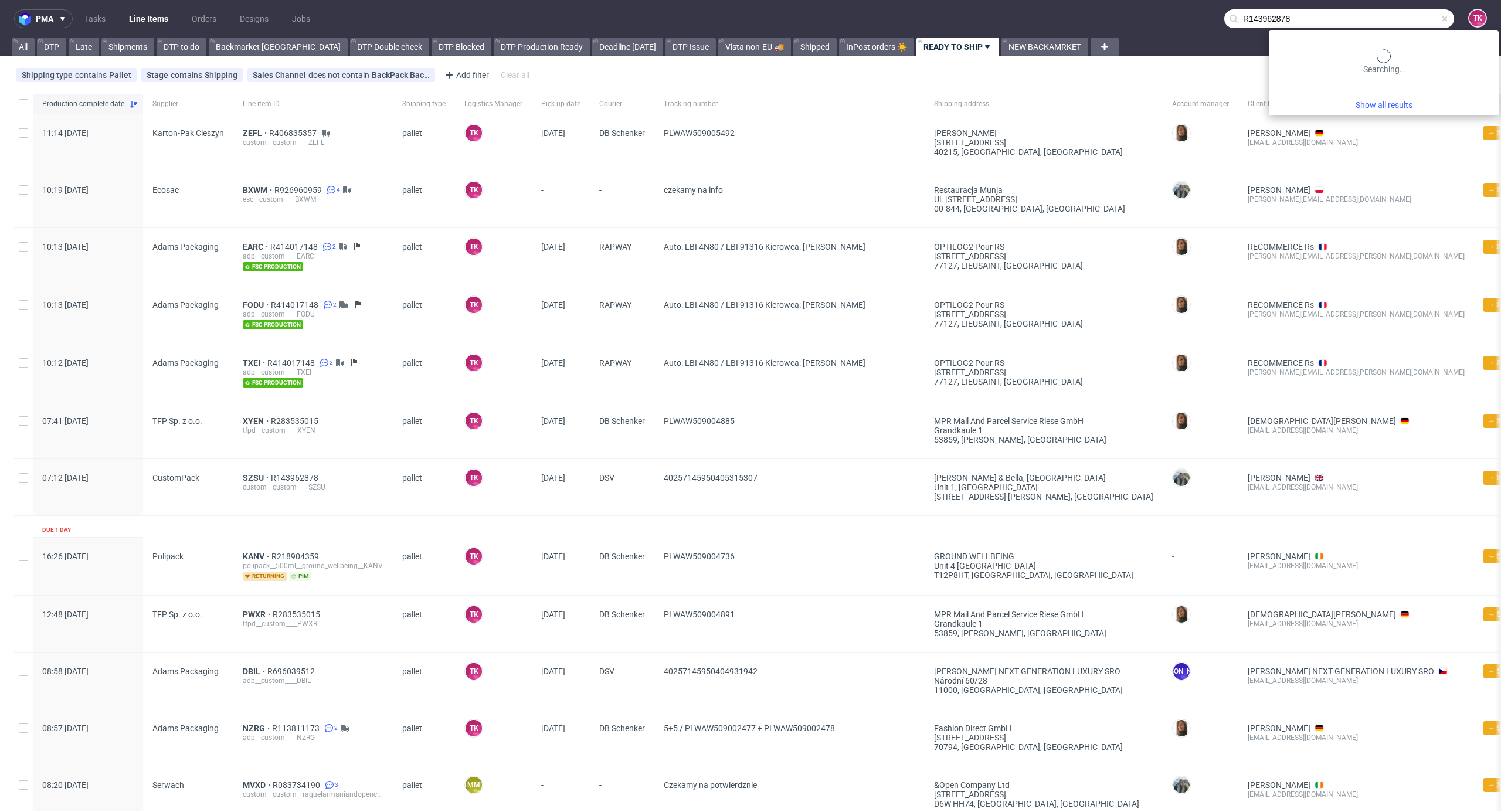
click at [1373, 19] on input "R143962878" at bounding box center [1339, 19] width 230 height 19
type input "R143962878"
click at [1314, 62] on div "SZSU" at bounding box center [1307, 62] width 19 height 12
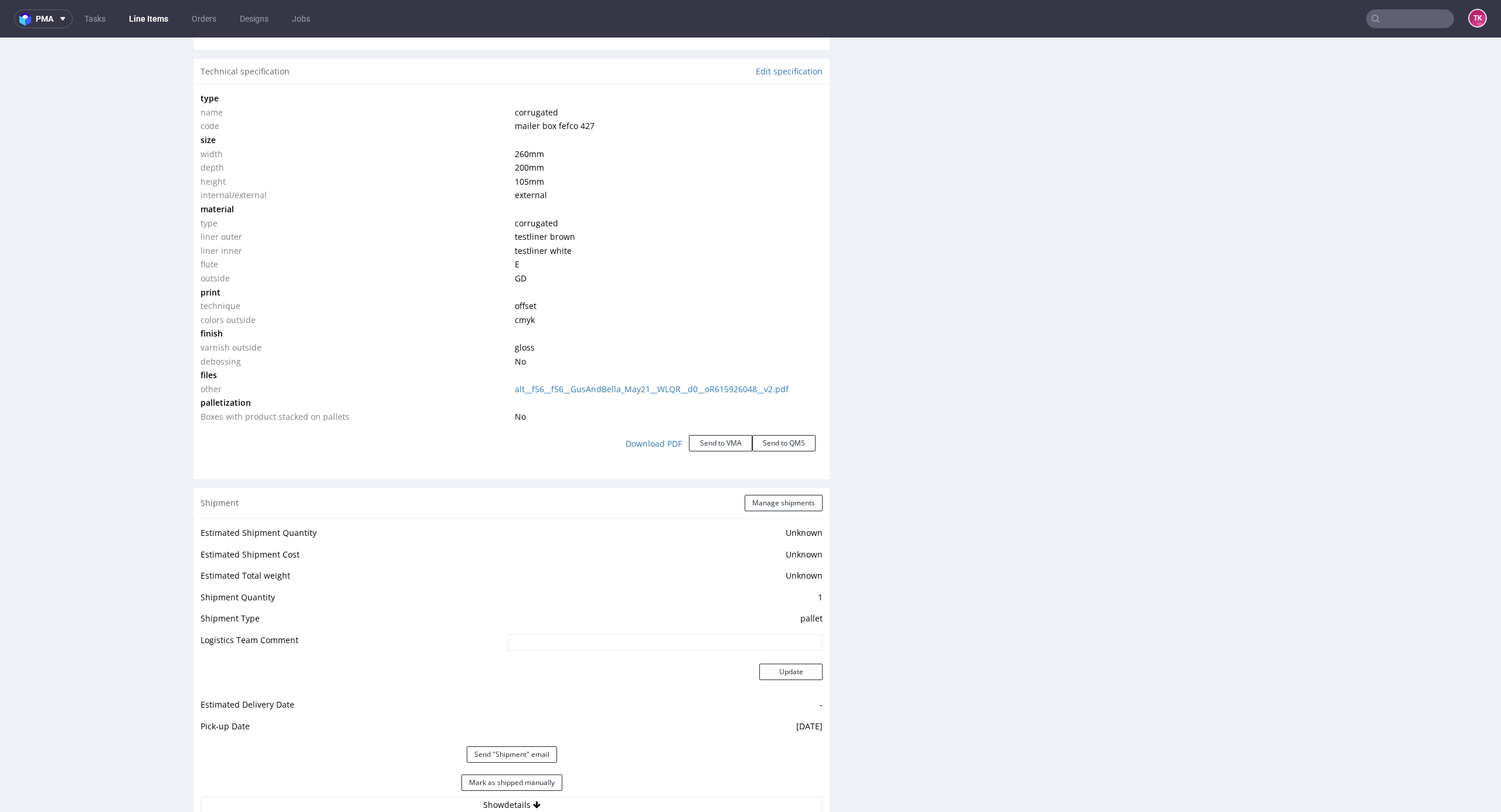
scroll to position [1214, 0]
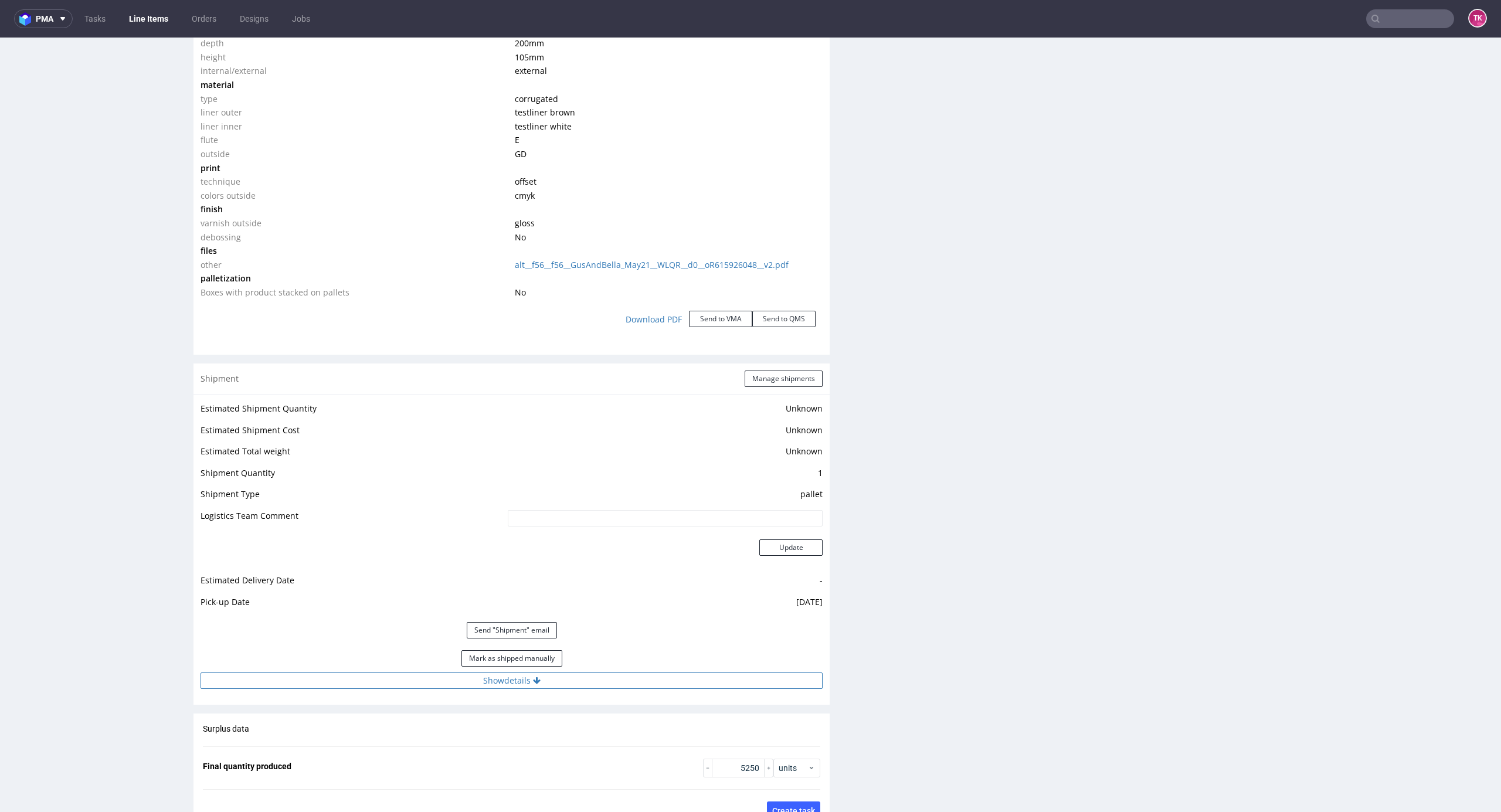
click at [644, 683] on button "Show details" at bounding box center [512, 681] width 622 height 16
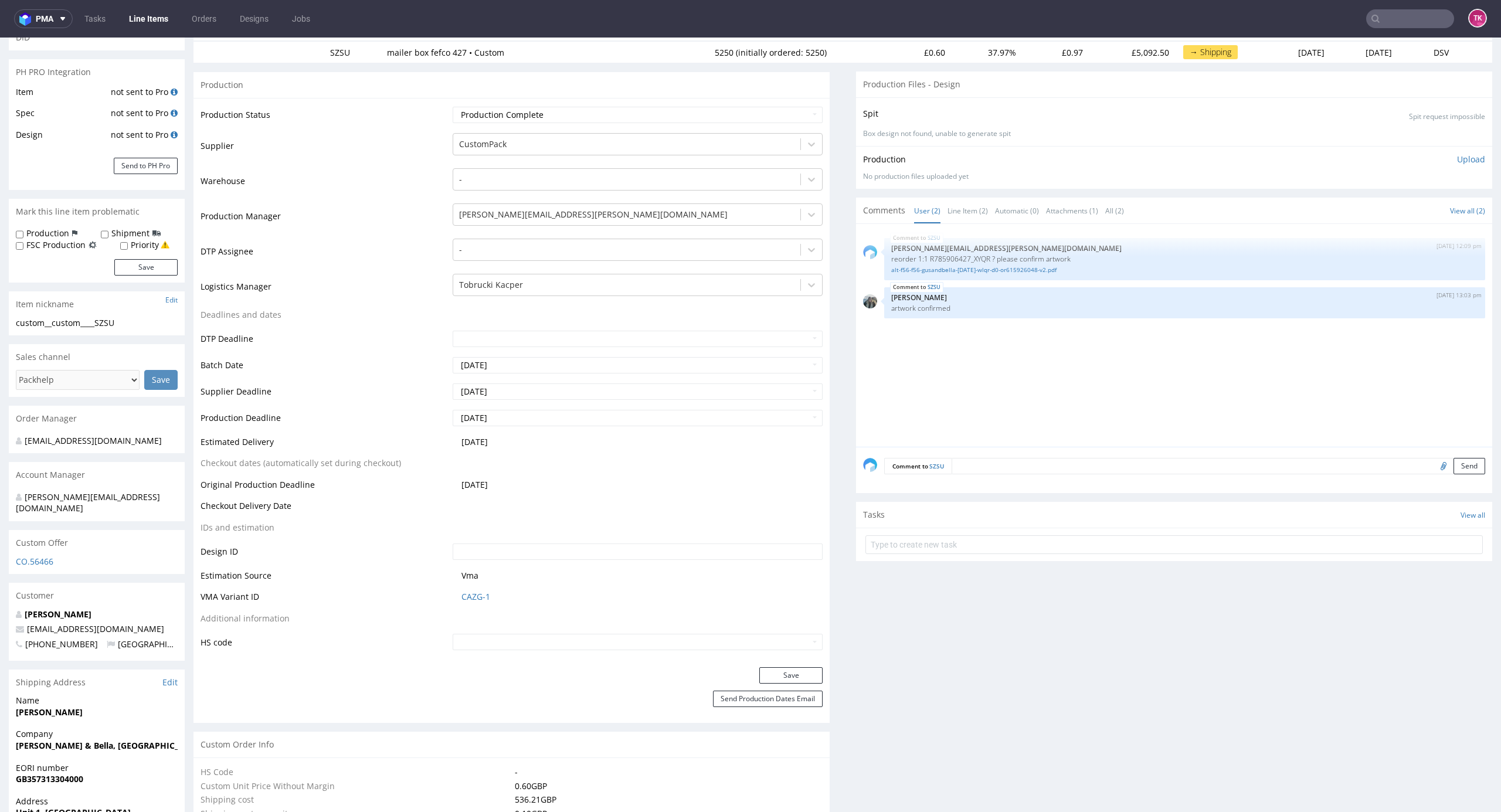
scroll to position [0, 0]
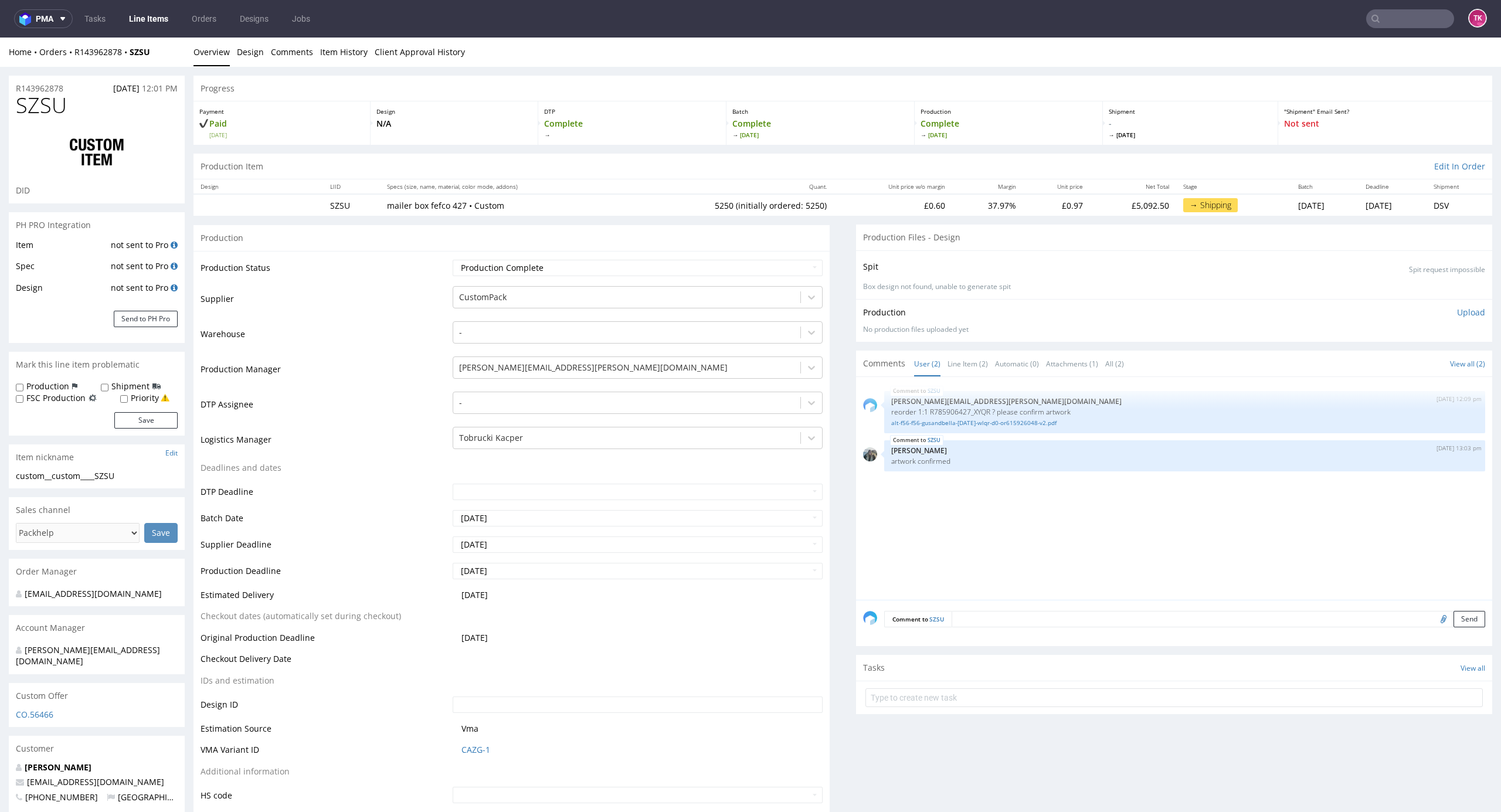
drag, startPoint x: 1481, startPoint y: 540, endPoint x: 1497, endPoint y: 155, distance: 385.3
click at [1031, 426] on link "alt-f56-f56-gusandbella-may21-wlqr-d0-or615926048-v2.pdf" at bounding box center [1185, 423] width 587 height 9
drag, startPoint x: 125, startPoint y: 62, endPoint x: 167, endPoint y: 54, distance: 42.8
click at [168, 53] on div "Home Orders R143962878 SZSU Overview Design Comments Item History Client Approv…" at bounding box center [750, 52] width 1501 height 29
copy strong "SZSU"
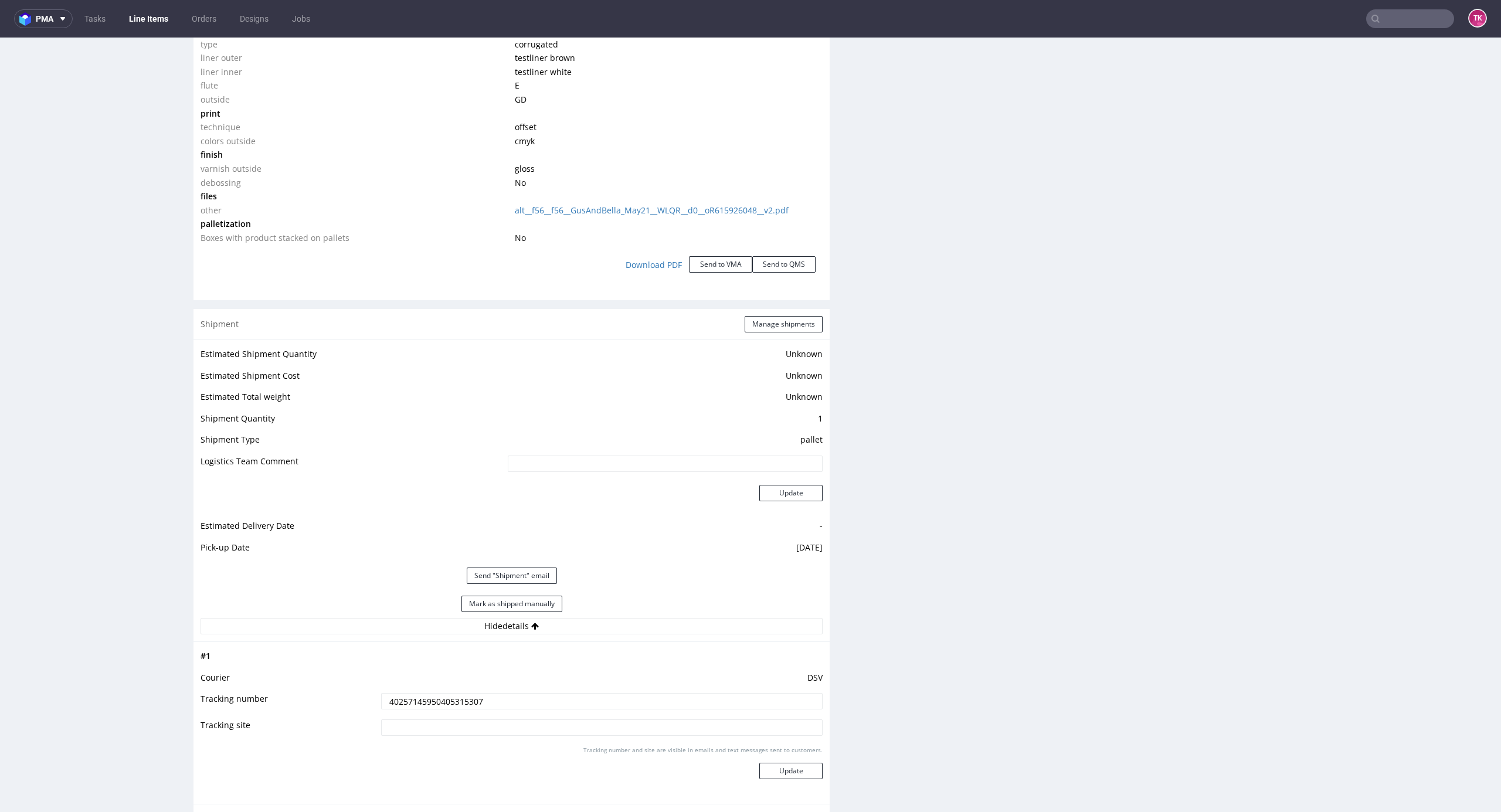
scroll to position [1485, 0]
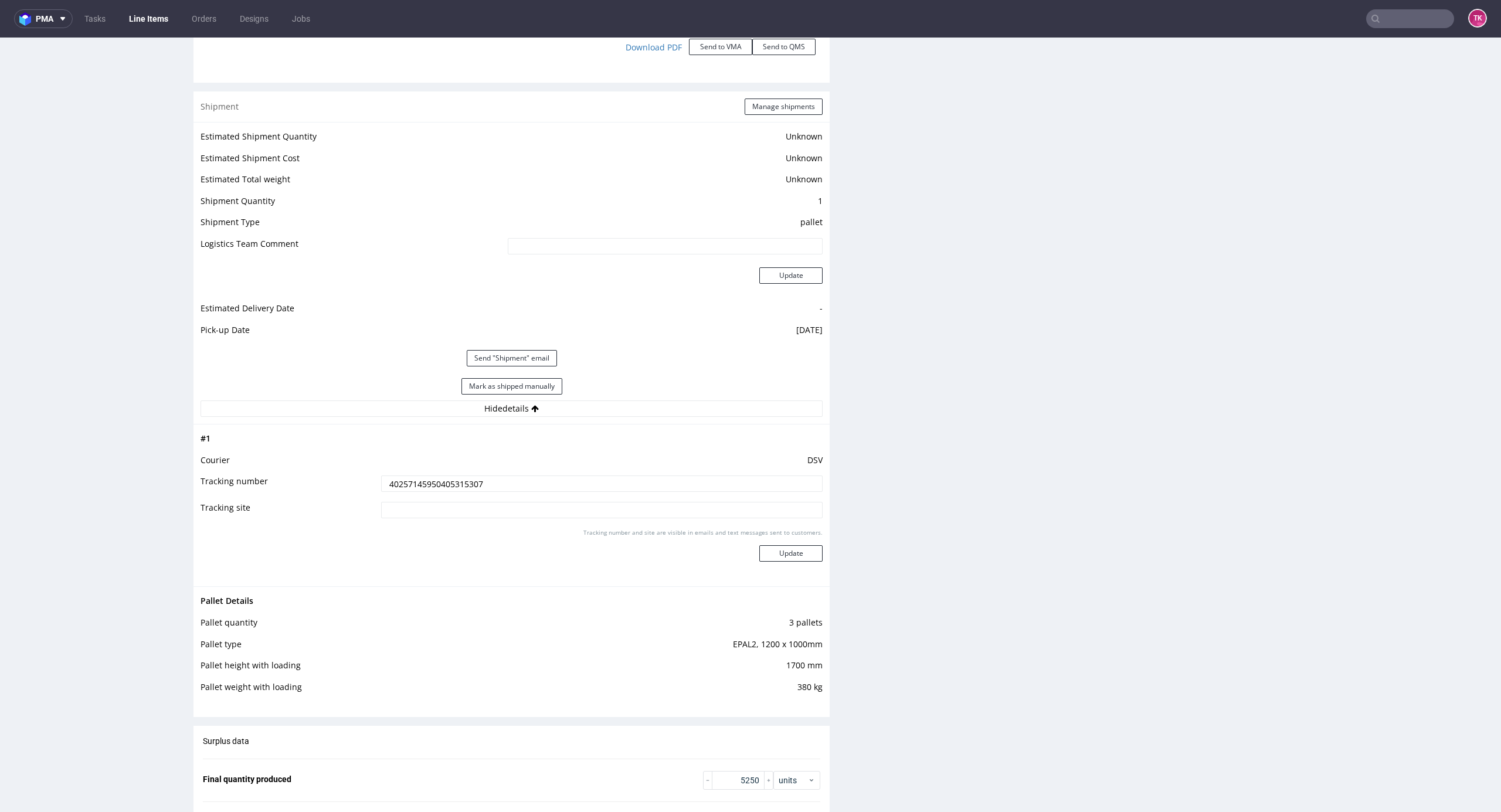
drag, startPoint x: 499, startPoint y: 476, endPoint x: 88, endPoint y: 515, distance: 412.8
paste input "4204"
type input "40257145950405420407"
click at [795, 551] on button "Update" at bounding box center [791, 554] width 63 height 16
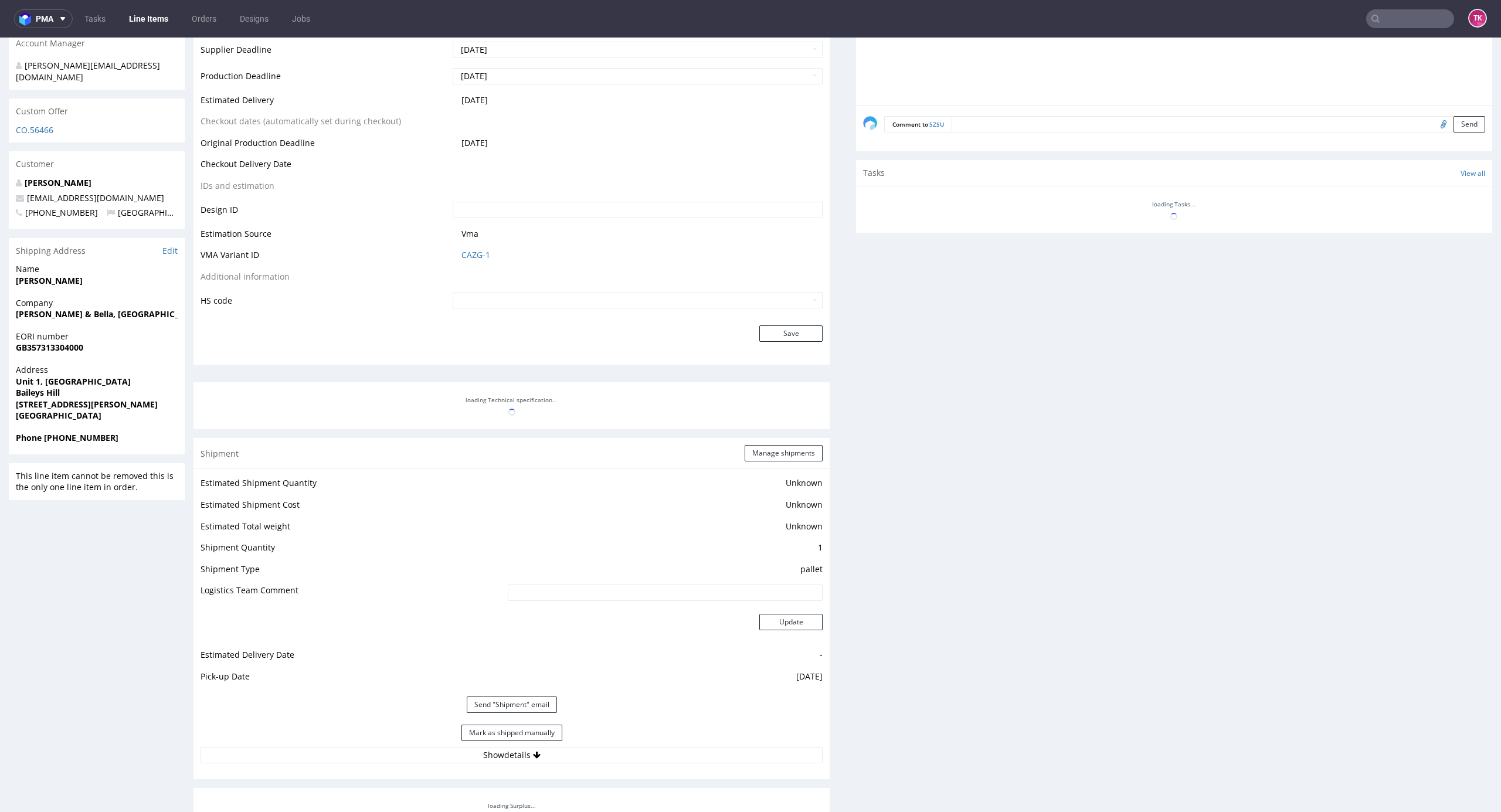
scroll to position [584, 0]
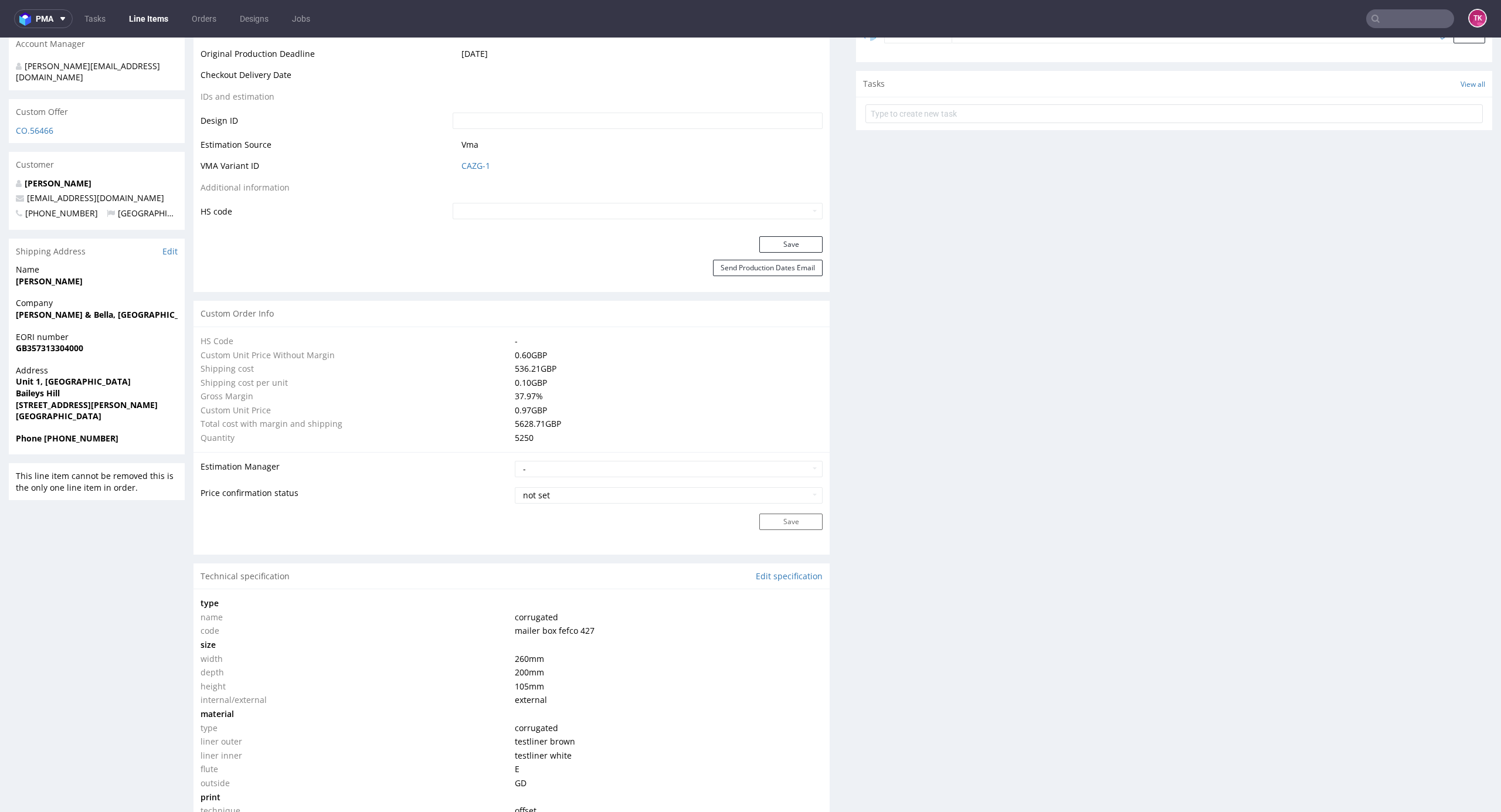
click at [1415, 12] on input "text" at bounding box center [1410, 19] width 88 height 19
paste input "R503646929"
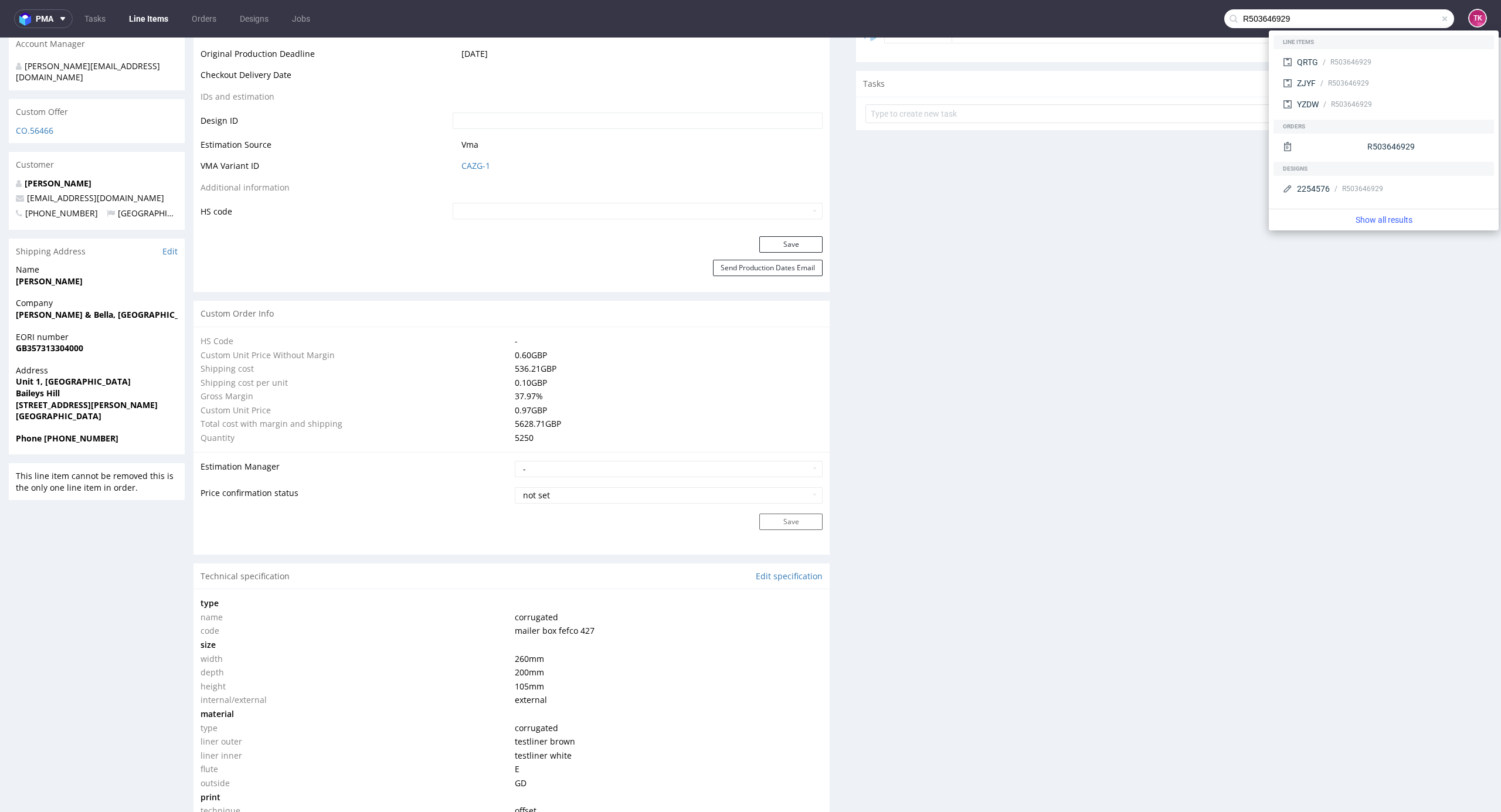
type input "R503646929"
click at [1320, 58] on div "R503646929" at bounding box center [1401, 63] width 166 height 11
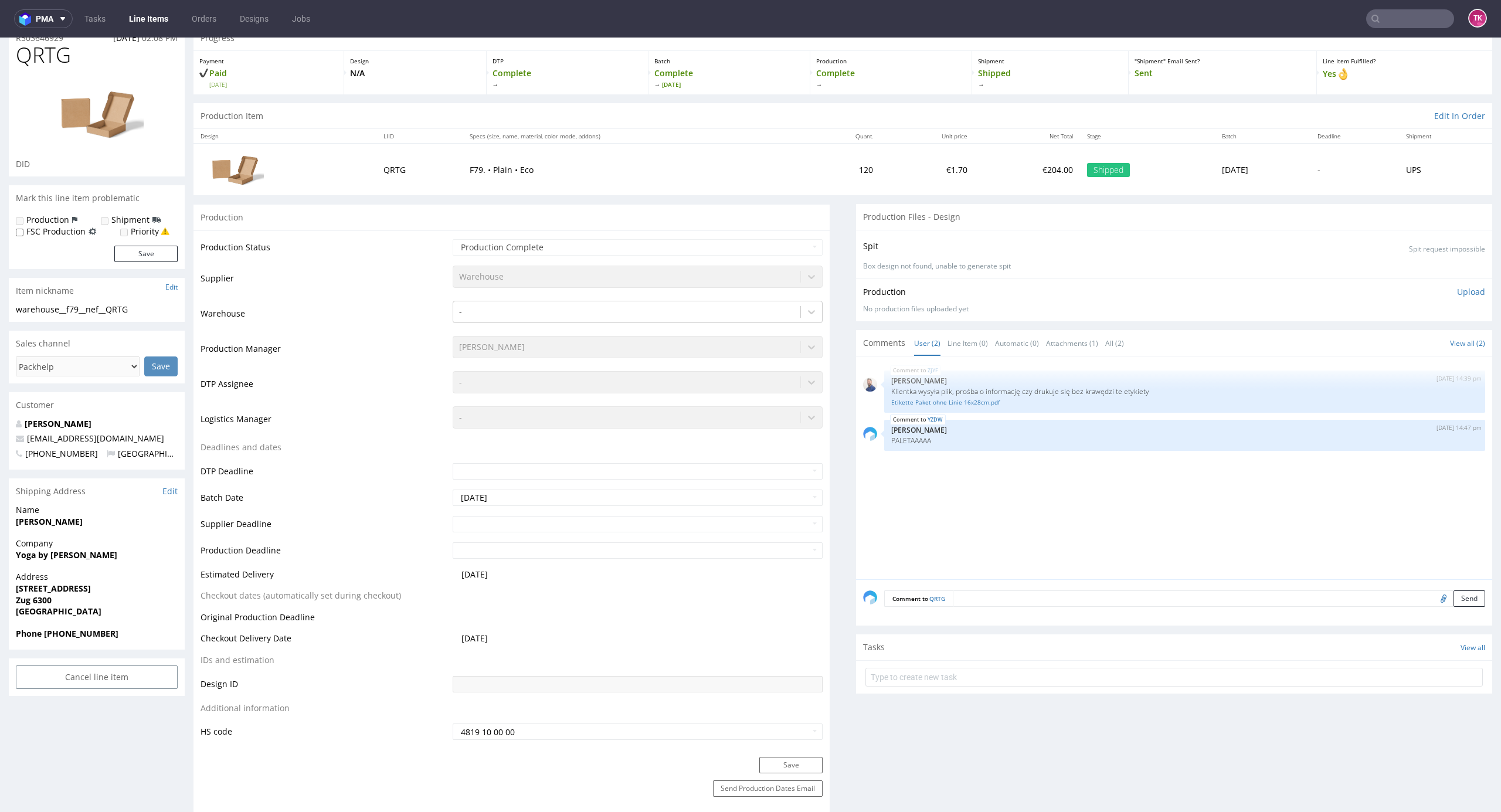
scroll to position [78, 0]
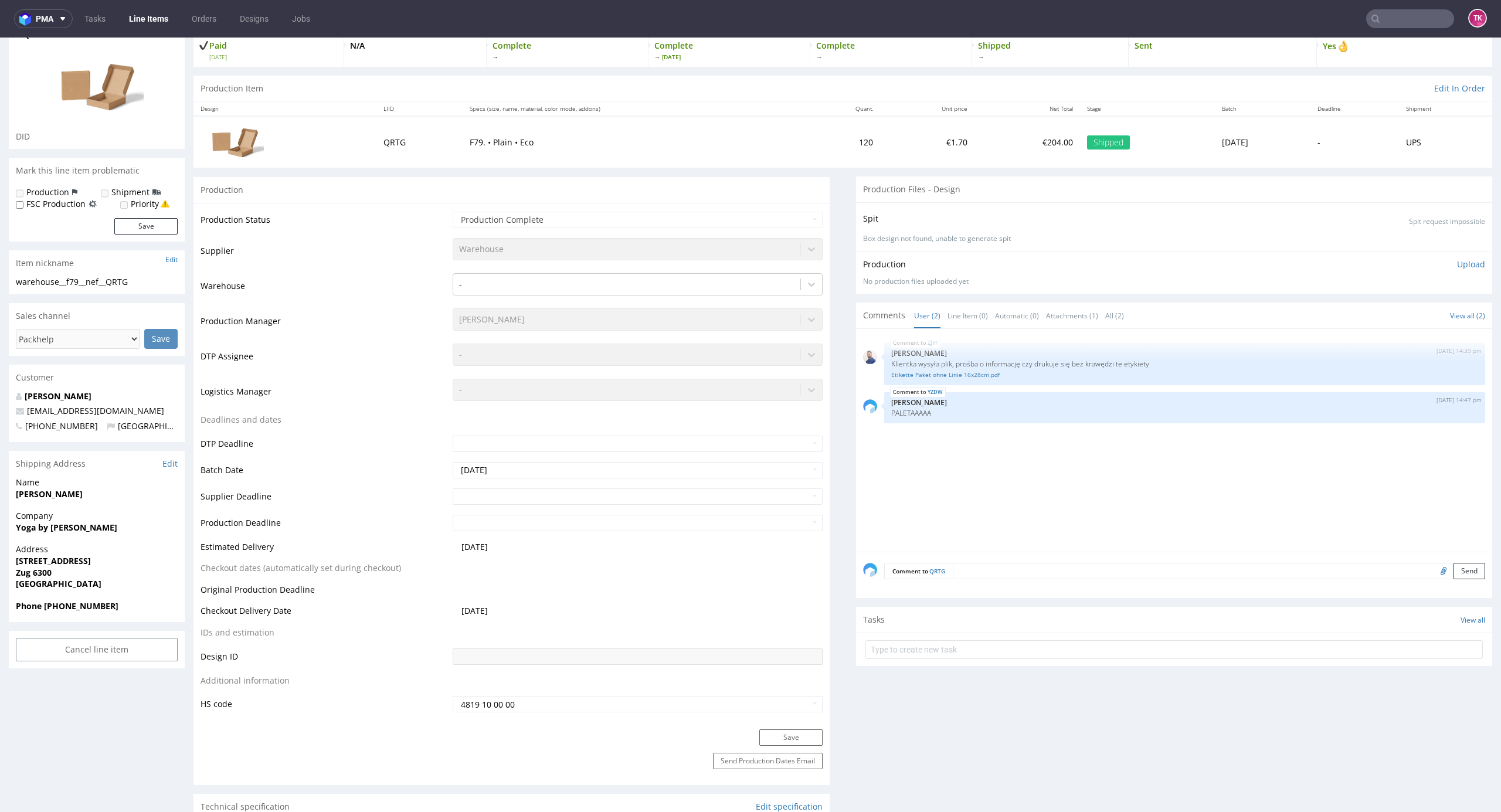
click at [165, 12] on link "Line Items" at bounding box center [149, 19] width 54 height 19
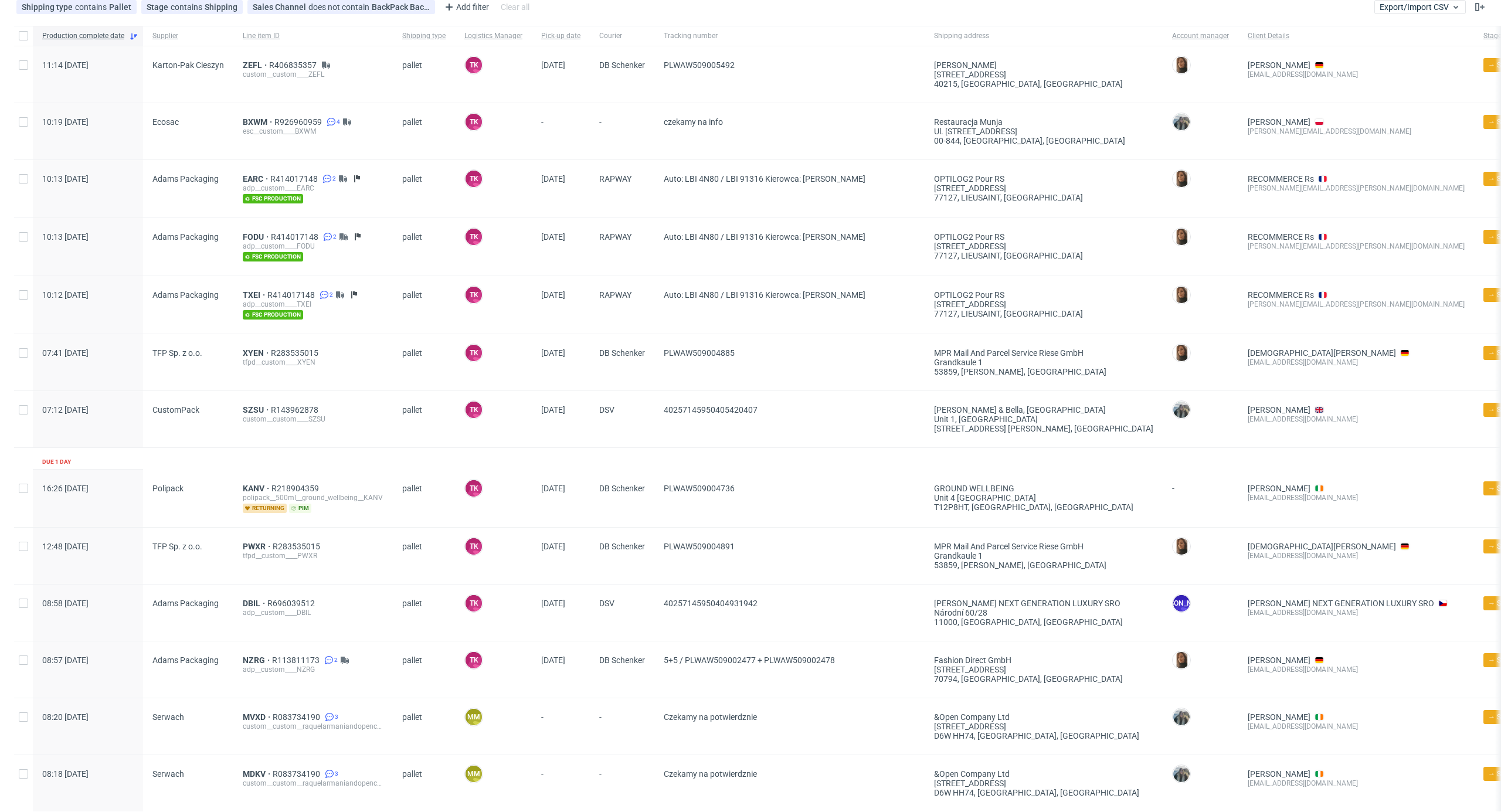
scroll to position [156, 0]
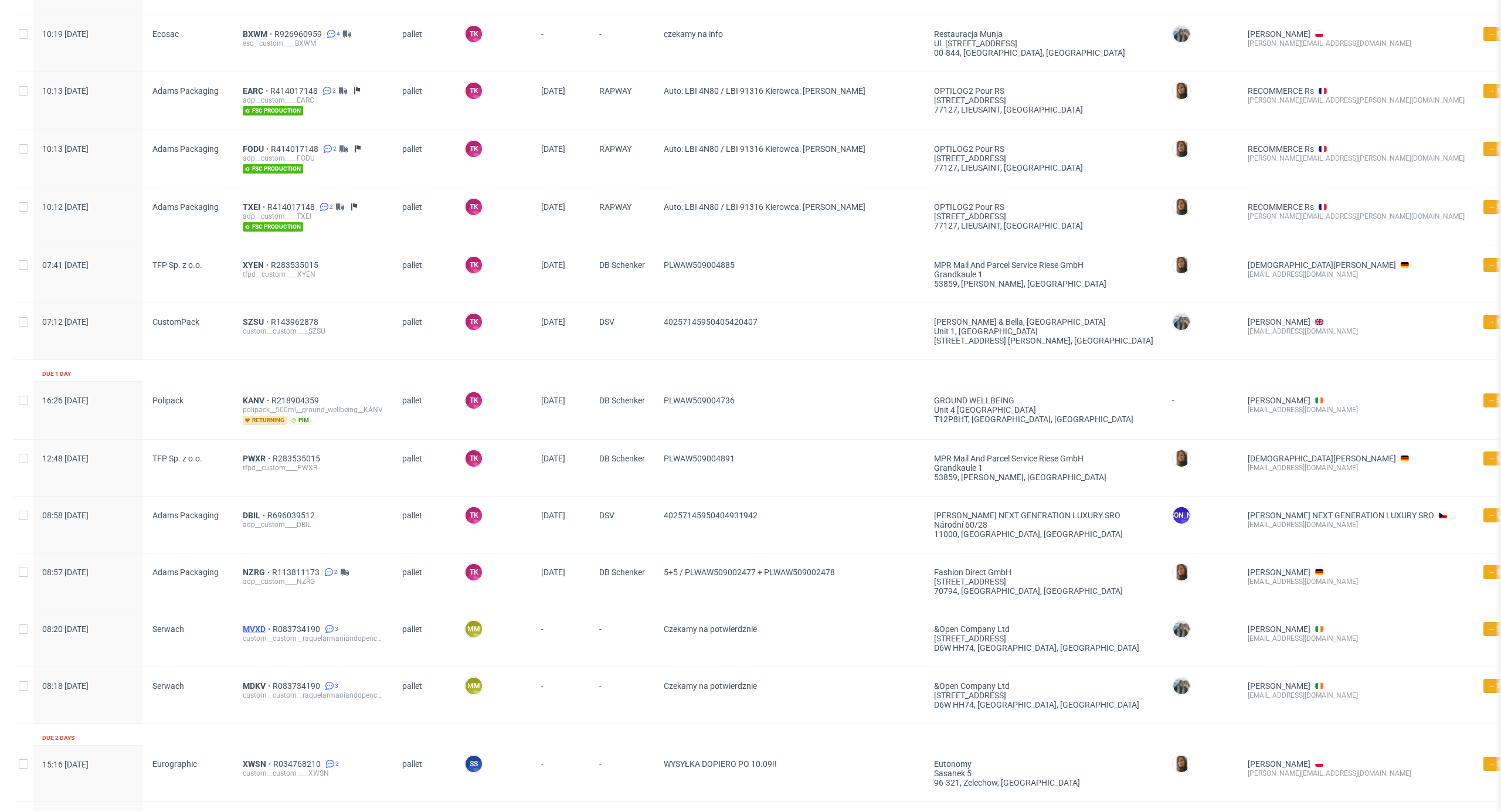
click at [247, 624] on span "MVXD" at bounding box center [258, 629] width 30 height 10
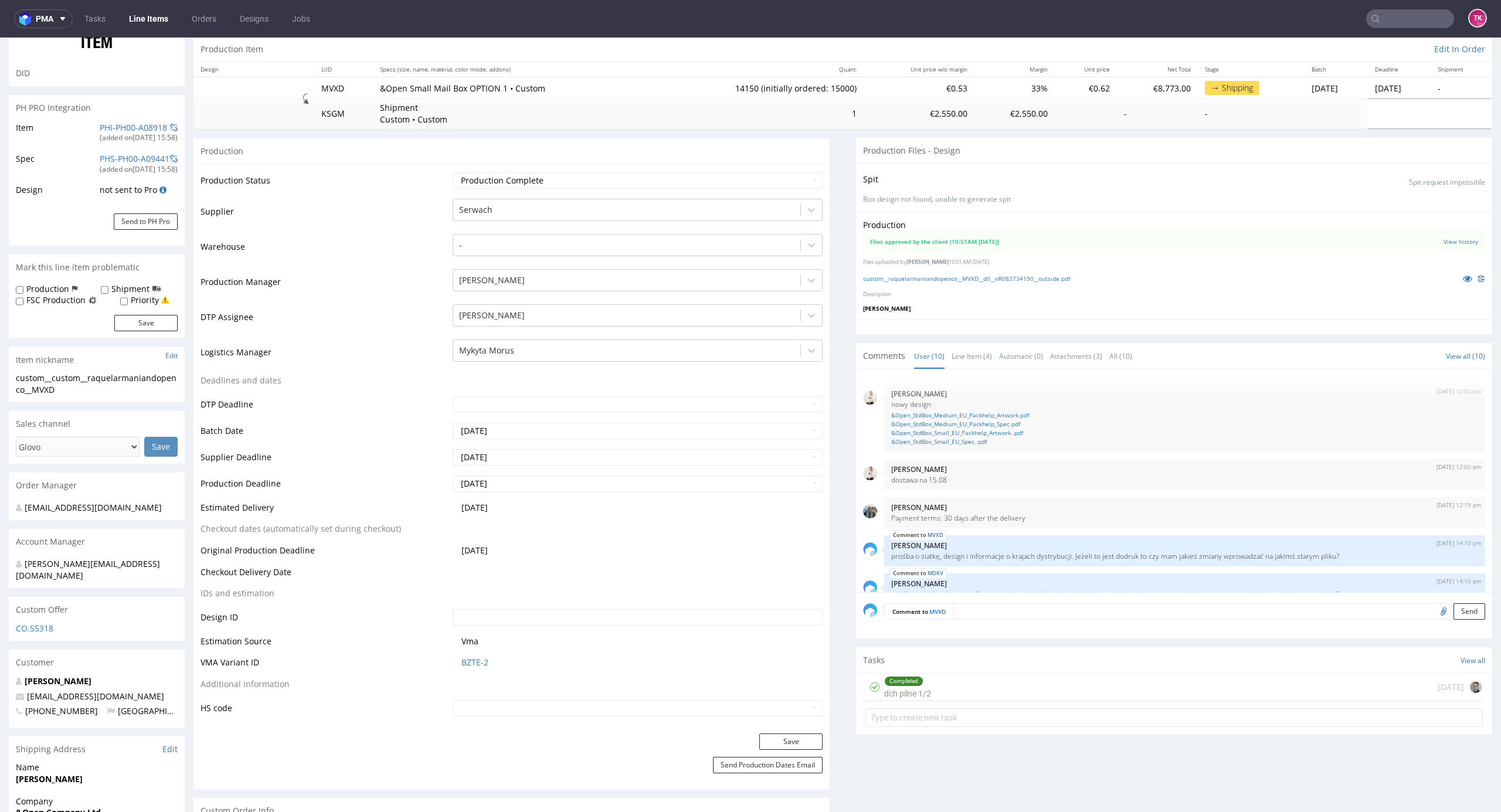
scroll to position [234, 0]
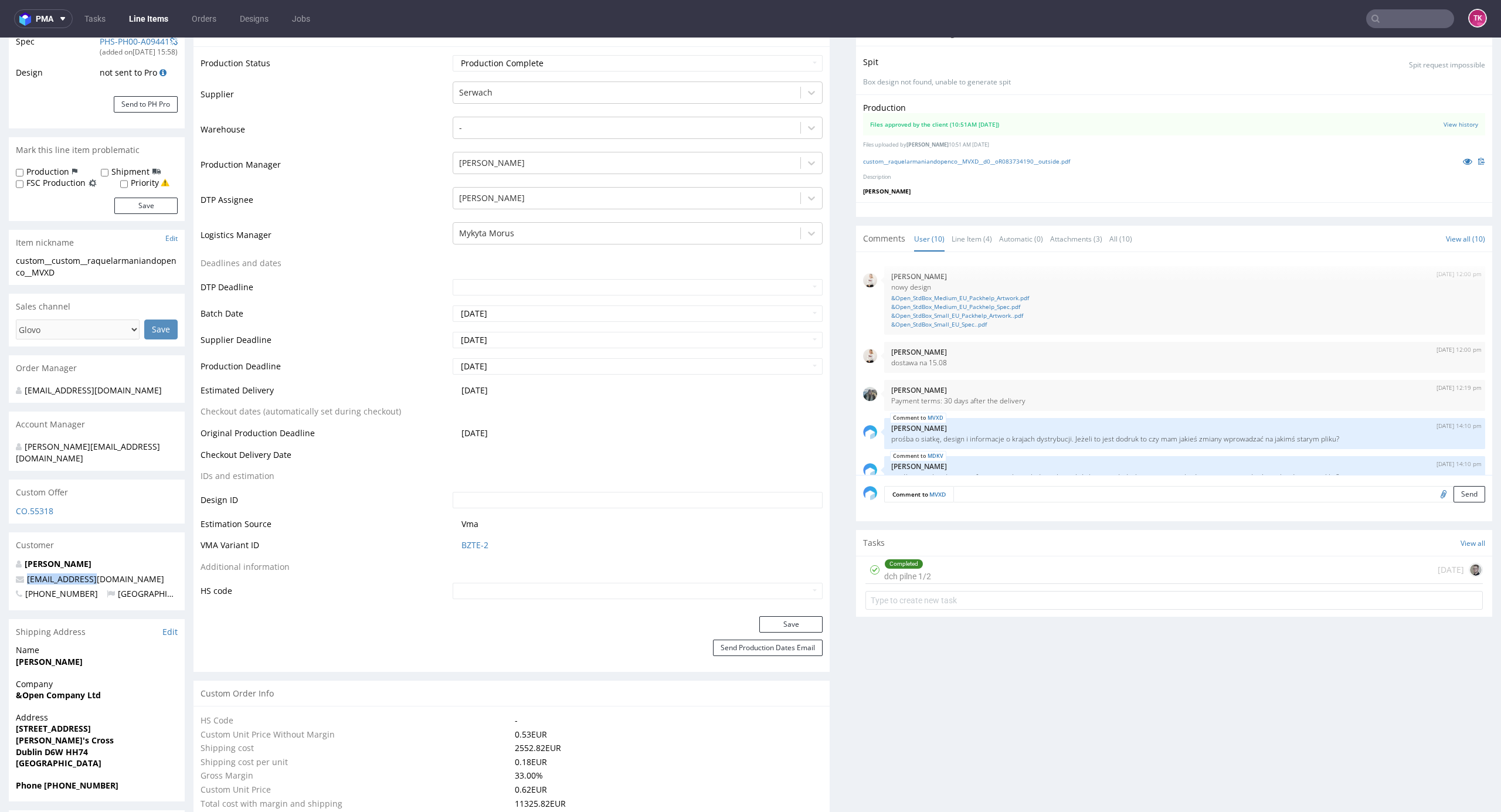
drag, startPoint x: 111, startPoint y: 571, endPoint x: 2, endPoint y: 566, distance: 109.1
copy span "[EMAIL_ADDRESS][DOMAIN_NAME]"
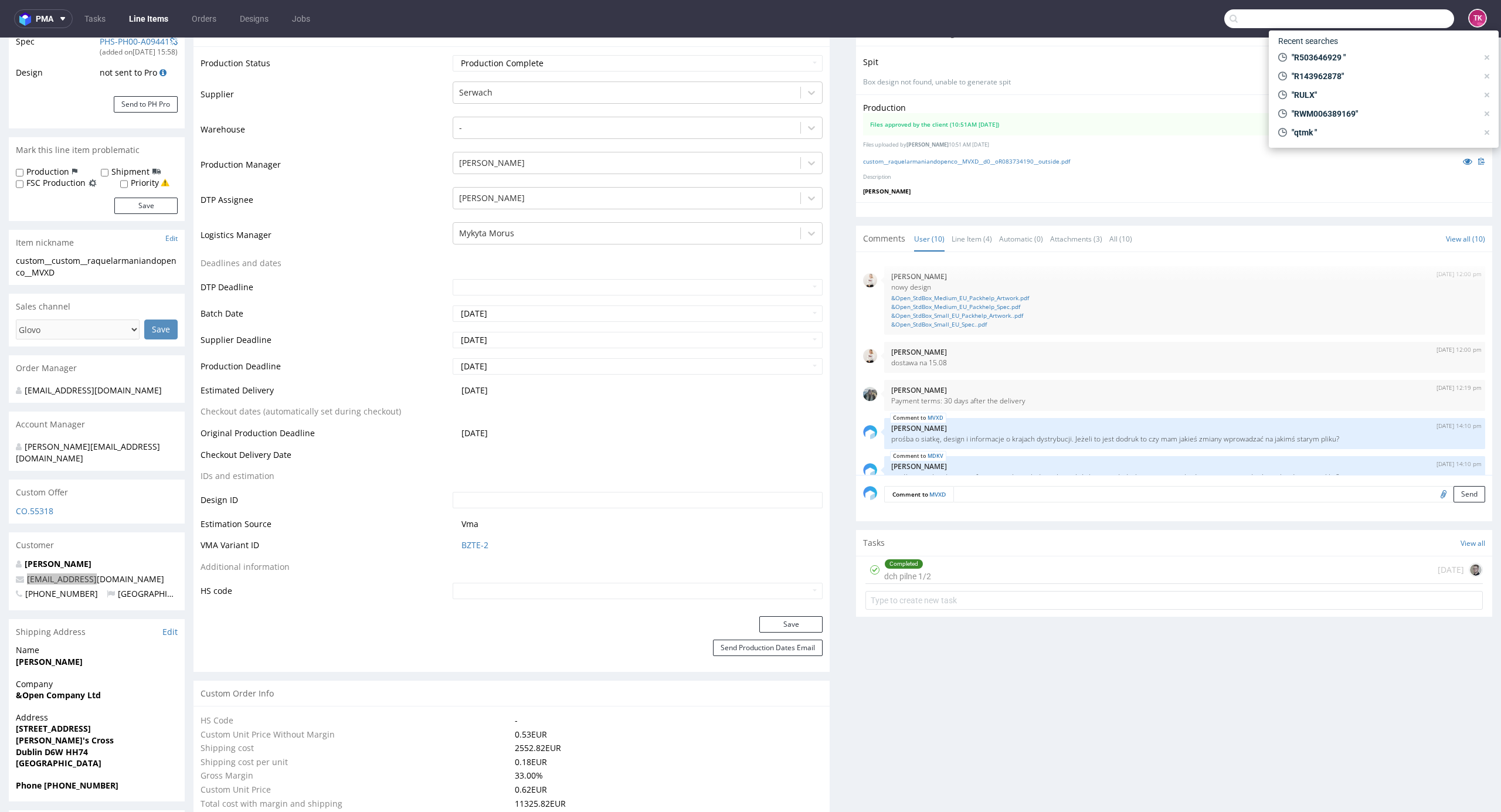
click at [1377, 18] on input "text" at bounding box center [1339, 19] width 230 height 19
paste input "[EMAIL_ADDRESS][DOMAIN_NAME]"
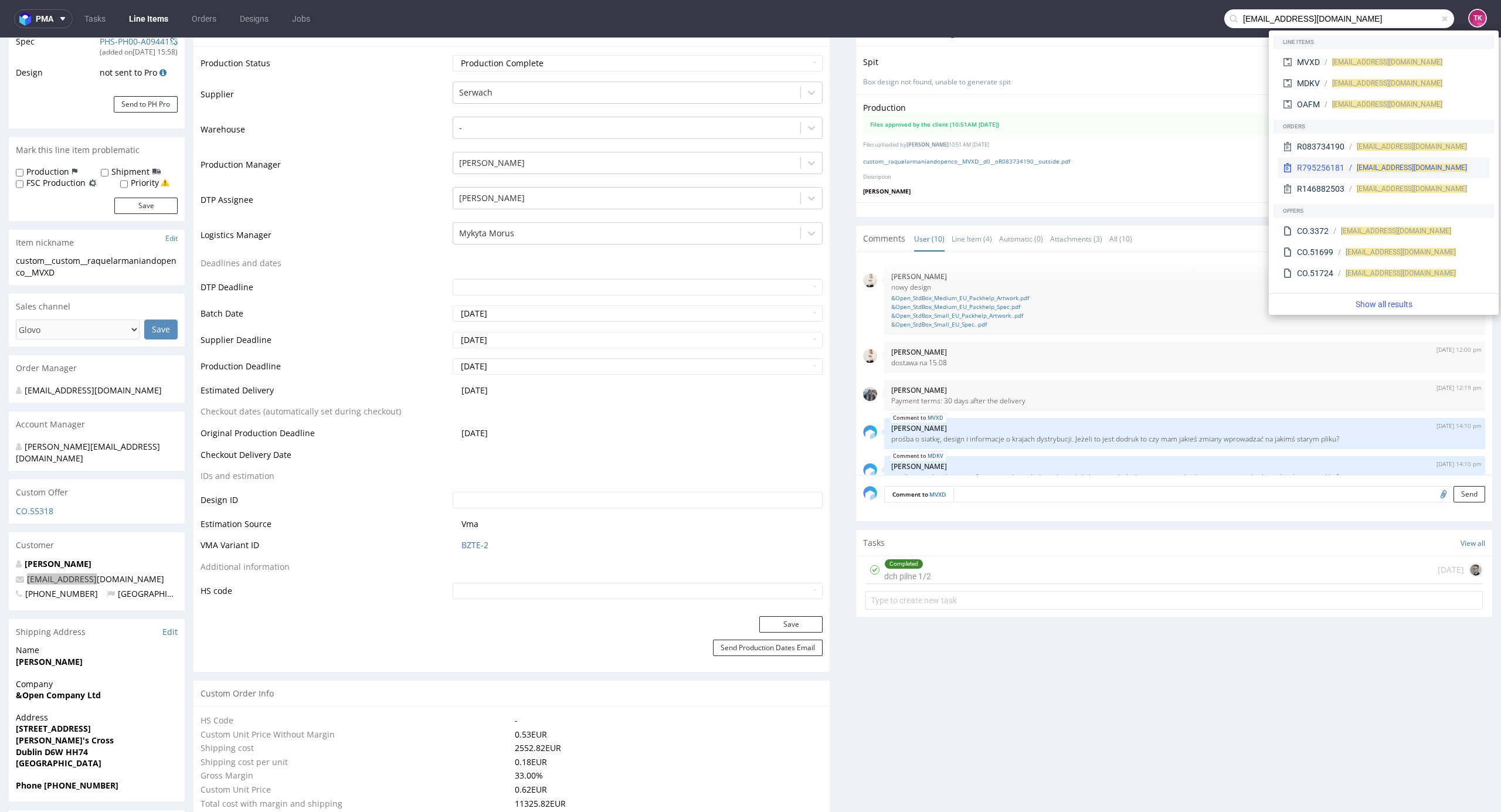
type input "[EMAIL_ADDRESS][DOMAIN_NAME]"
click at [1335, 160] on div "R795256181 gabi@andopen.co" at bounding box center [1383, 167] width 211 height 21
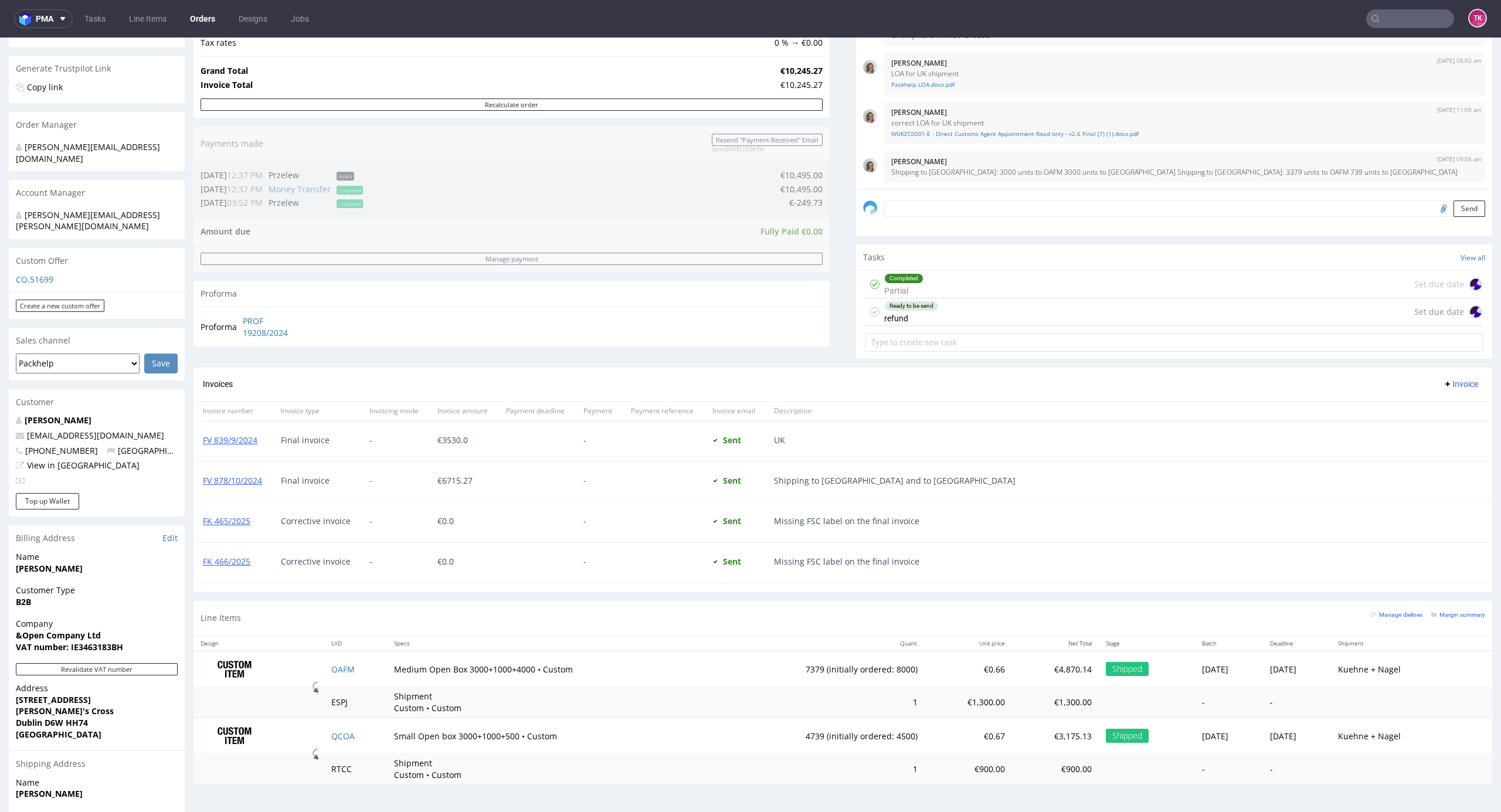
scroll to position [327, 0]
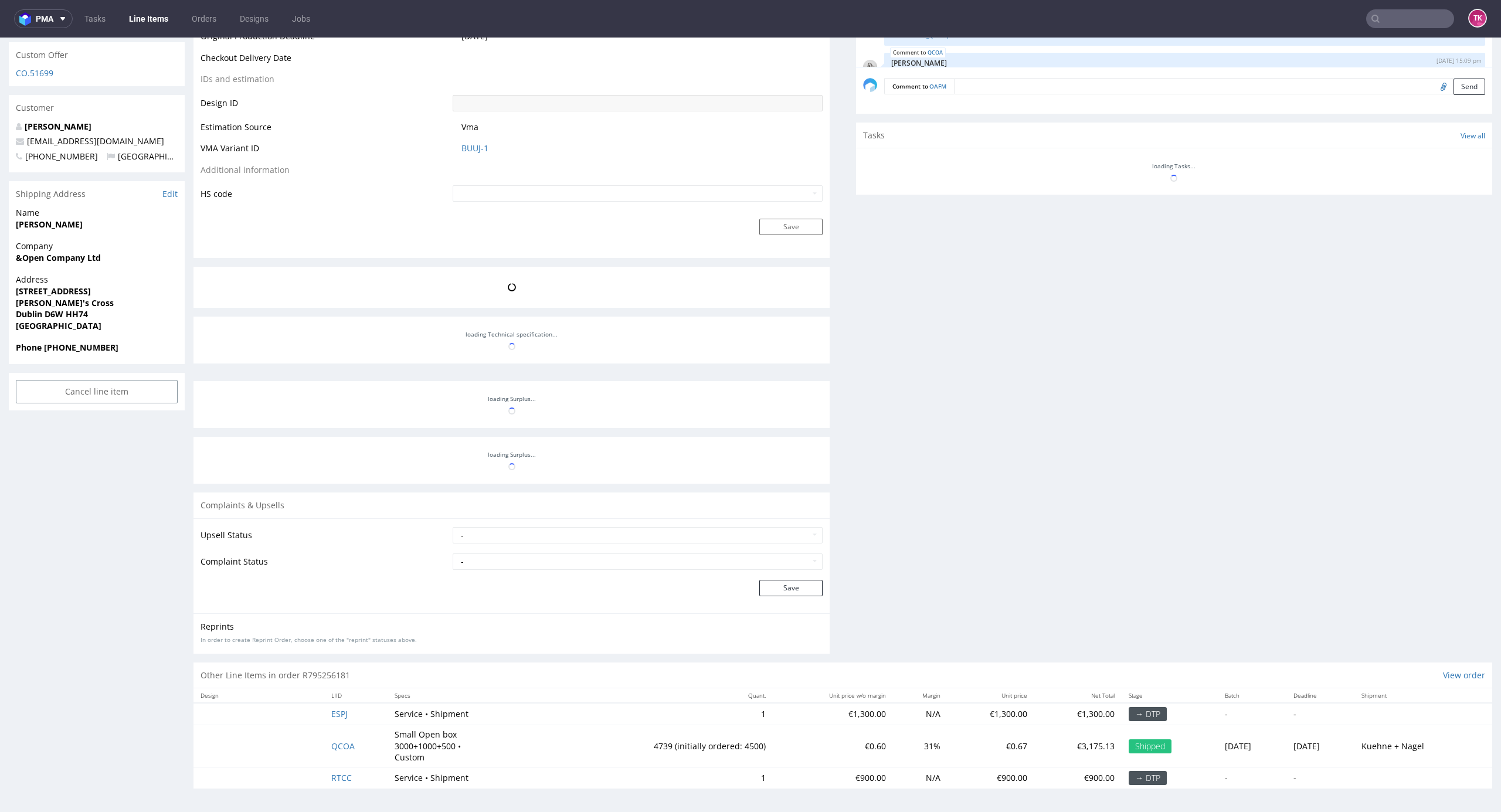
scroll to position [484, 0]
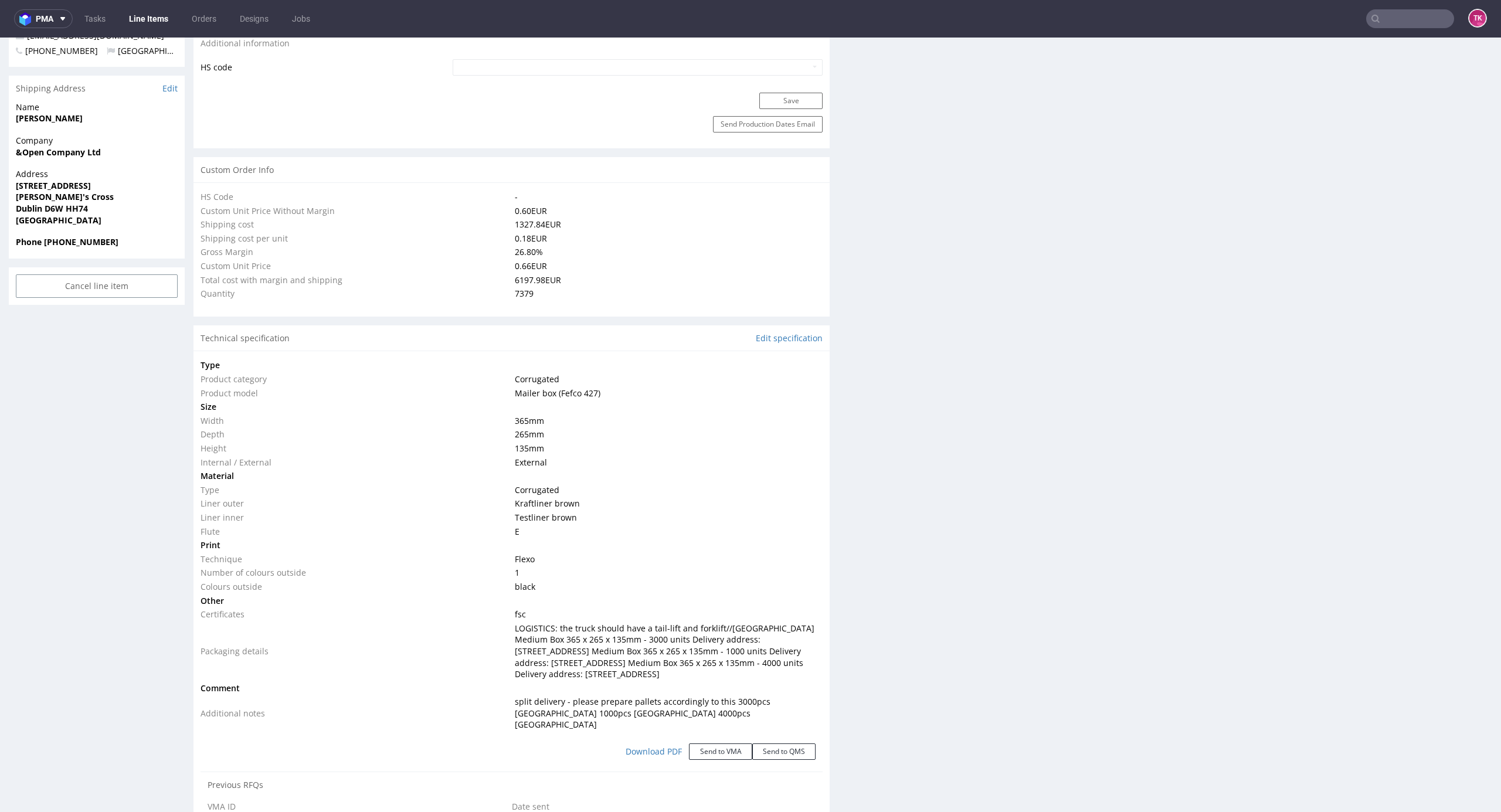
select select "in_progress"
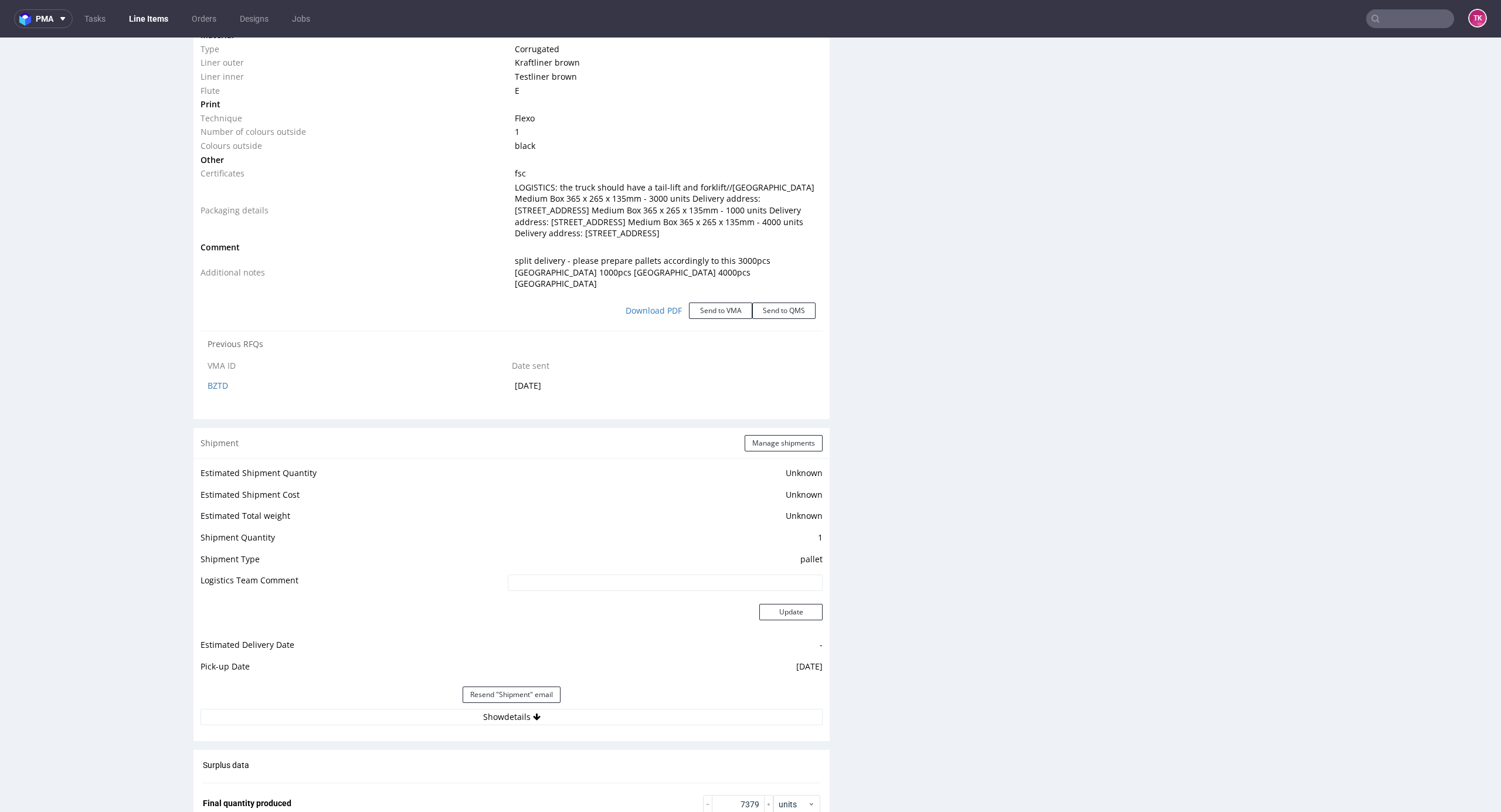
scroll to position [1218, 0]
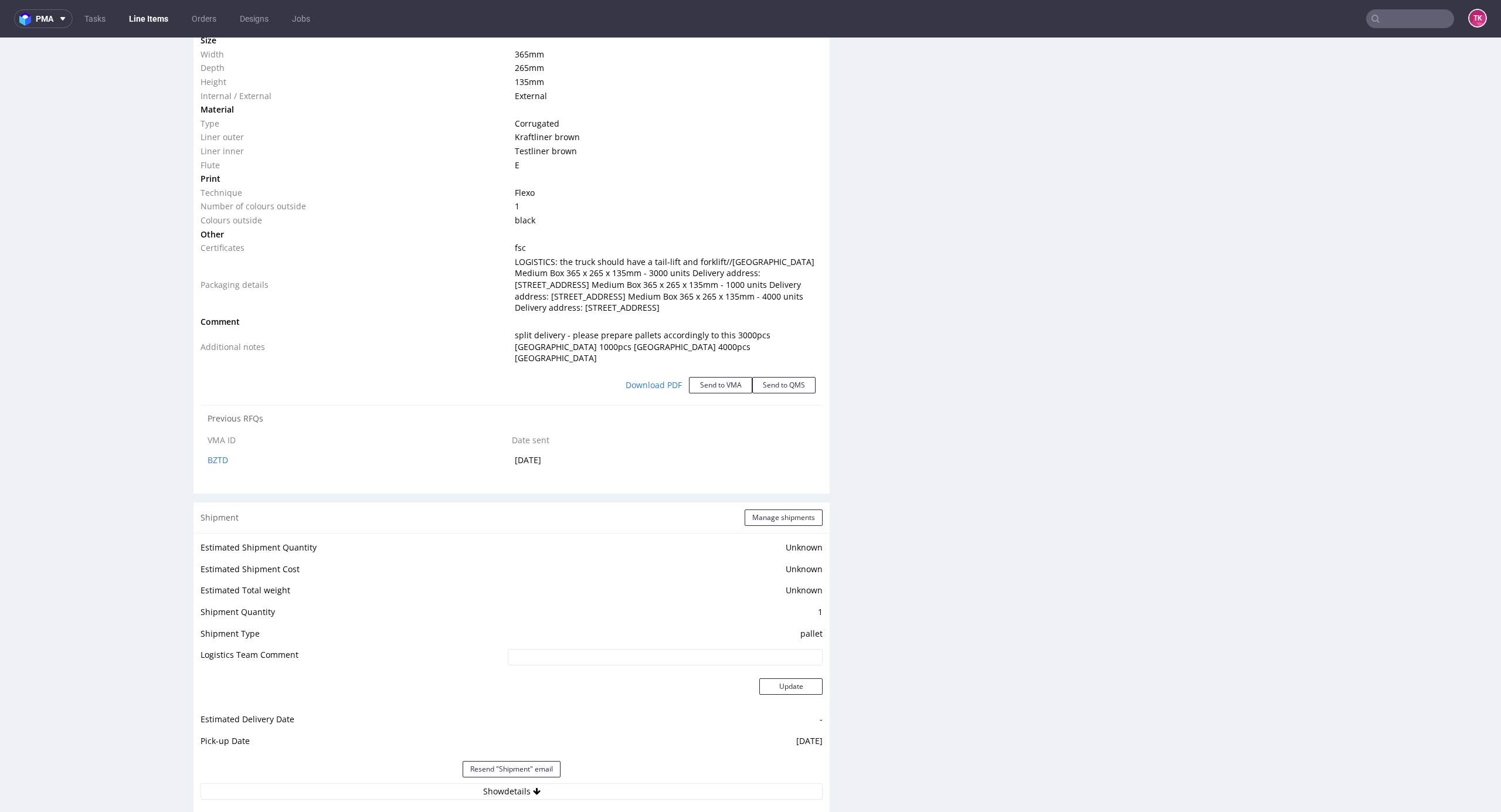
drag, startPoint x: 499, startPoint y: 259, endPoint x: 762, endPoint y: 320, distance: 270.0
click at [762, 315] on tr "Packaging details LOGISTICS: the truck should have a tail-lift and forklift//Ir…" at bounding box center [512, 285] width 622 height 60
click at [840, 332] on div "Progress Payment Paid Mon 26 Aug Design N/A DTP Complete Batch Complete Mon 26 …" at bounding box center [843, 199] width 1299 height 2684
drag, startPoint x: 514, startPoint y: 339, endPoint x: 619, endPoint y: 347, distance: 105.3
click at [597, 342] on tbody "Type Product category Corrugated Product model Mailer box (Fefco 427) Size Widt…" at bounding box center [512, 179] width 622 height 374
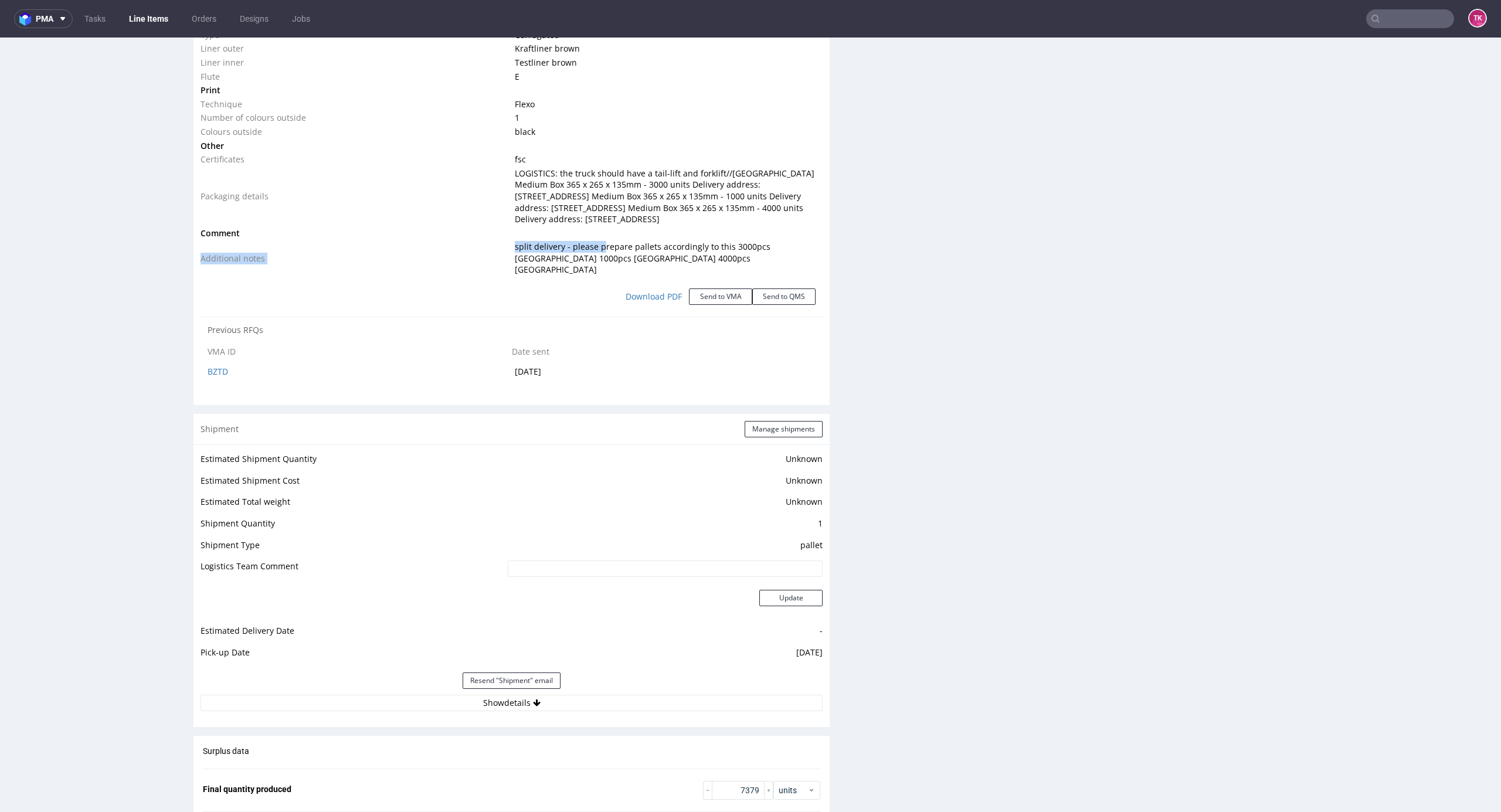
scroll to position [1532, 0]
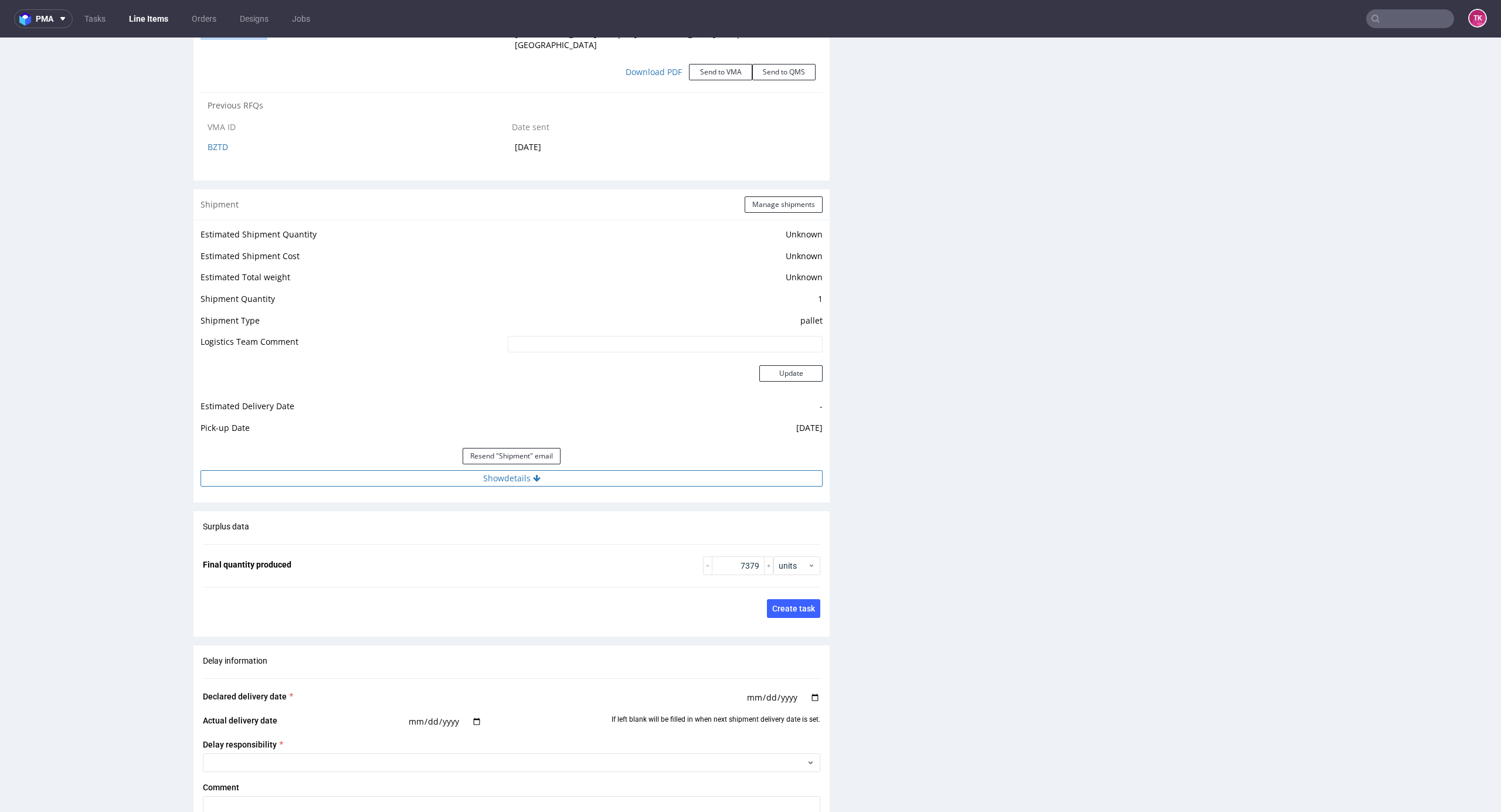
click at [631, 477] on button "Show details" at bounding box center [512, 478] width 622 height 16
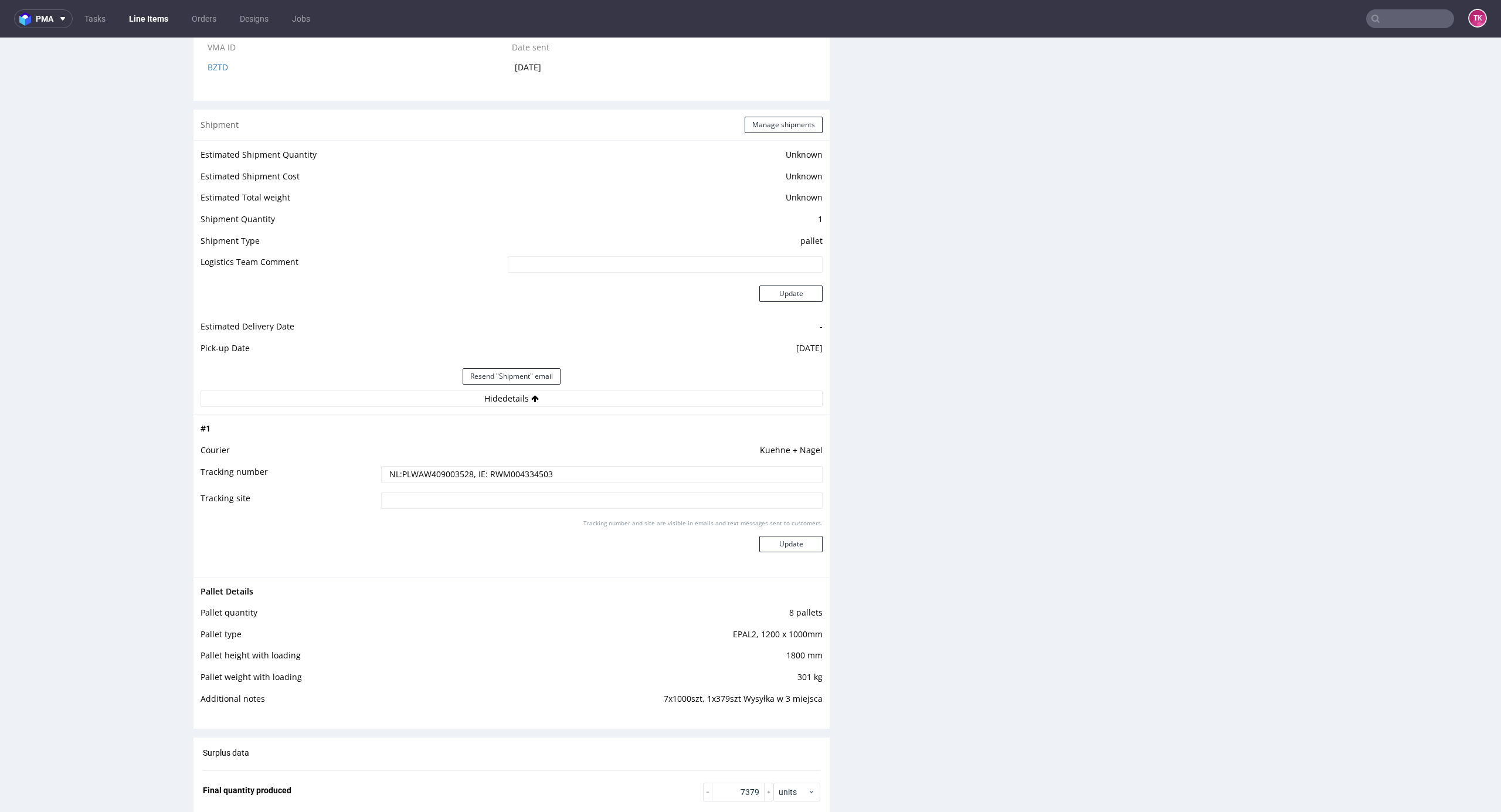
scroll to position [1844, 0]
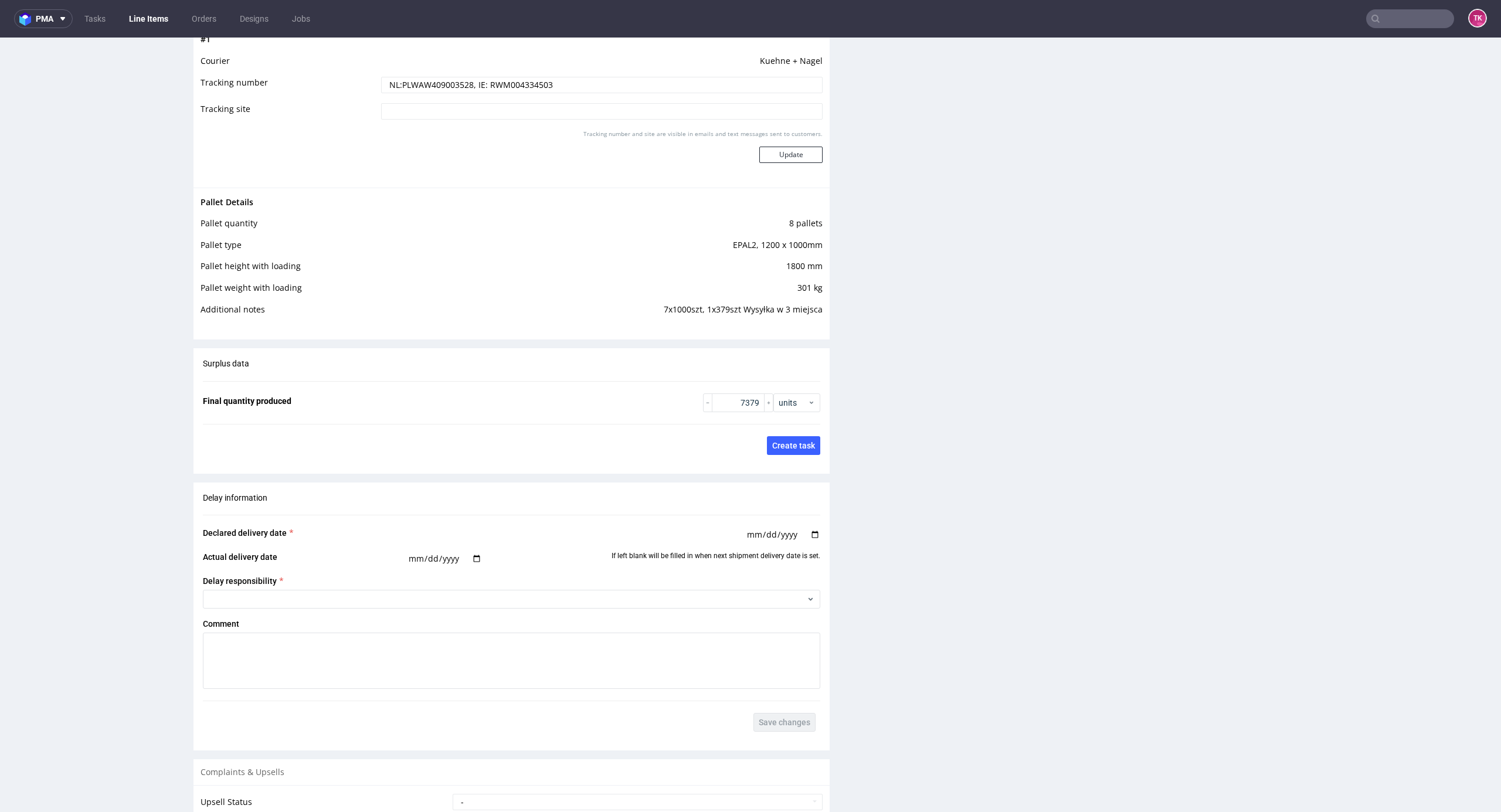
scroll to position [2270, 0]
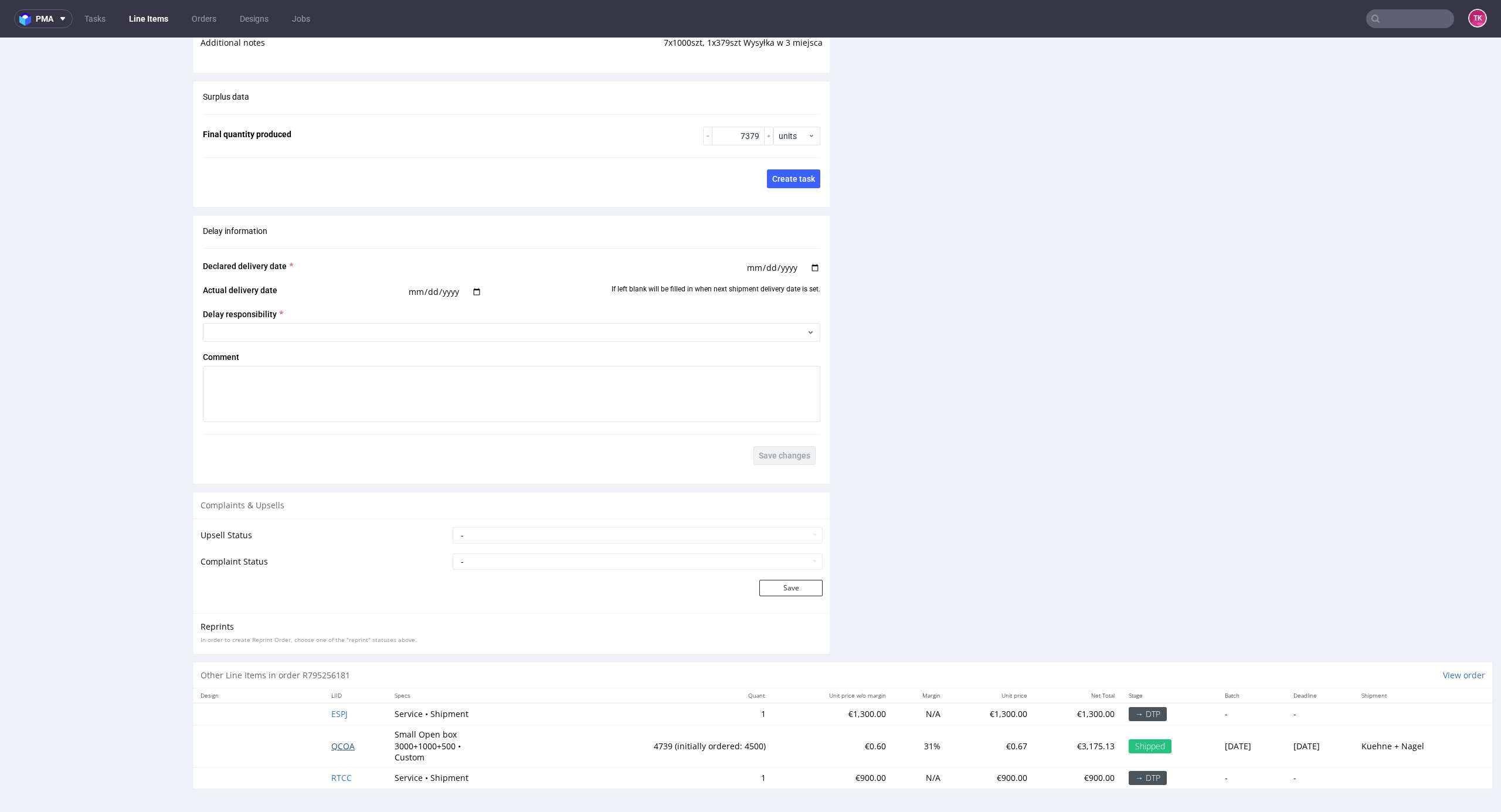
click at [332, 743] on span "QCOA" at bounding box center [343, 746] width 24 height 11
click at [332, 746] on span "QCOA" at bounding box center [343, 746] width 24 height 11
click at [339, 754] on td "QCOA" at bounding box center [355, 747] width 63 height 42
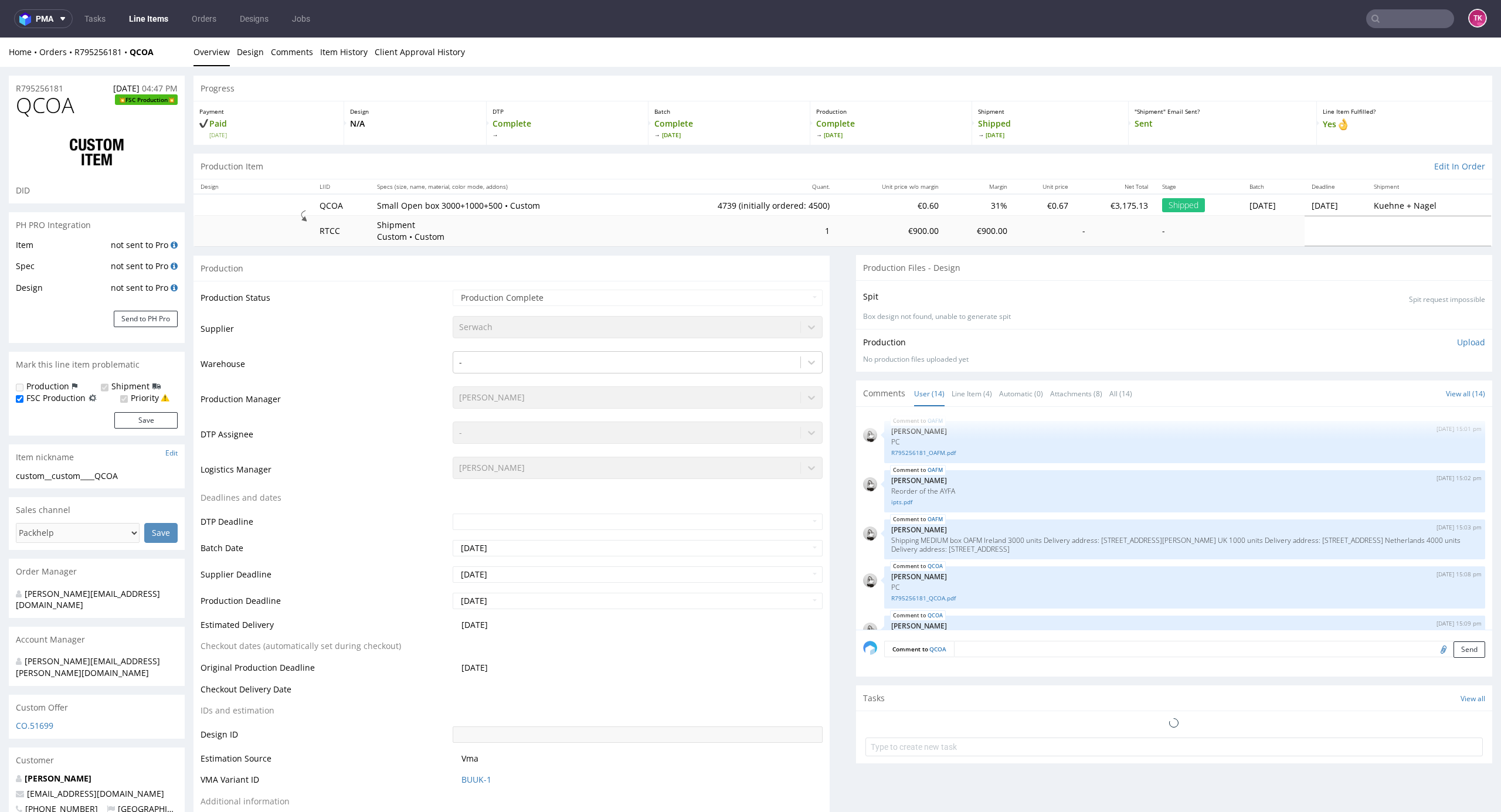
scroll to position [484, 0]
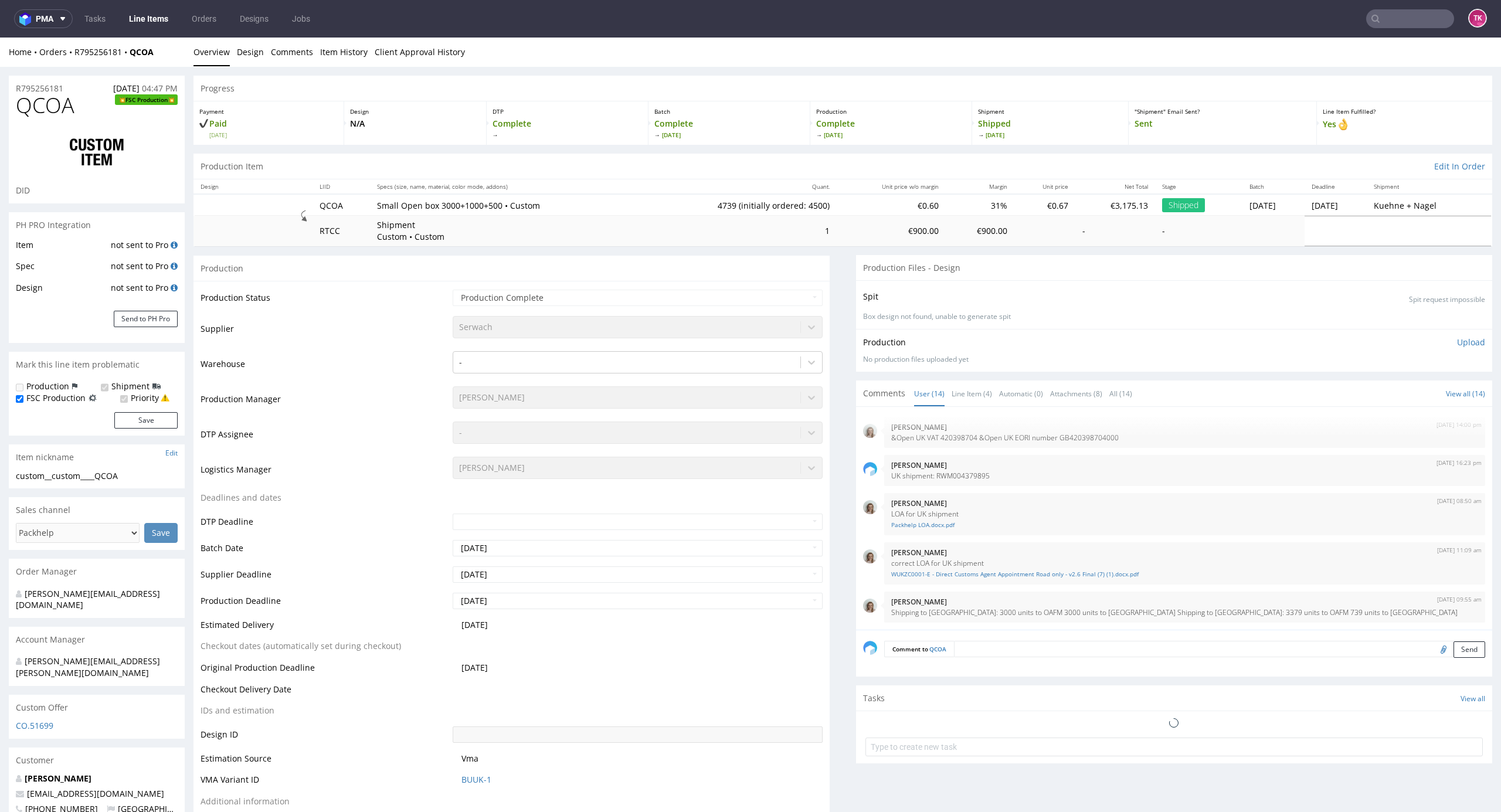
select select "in_progress"
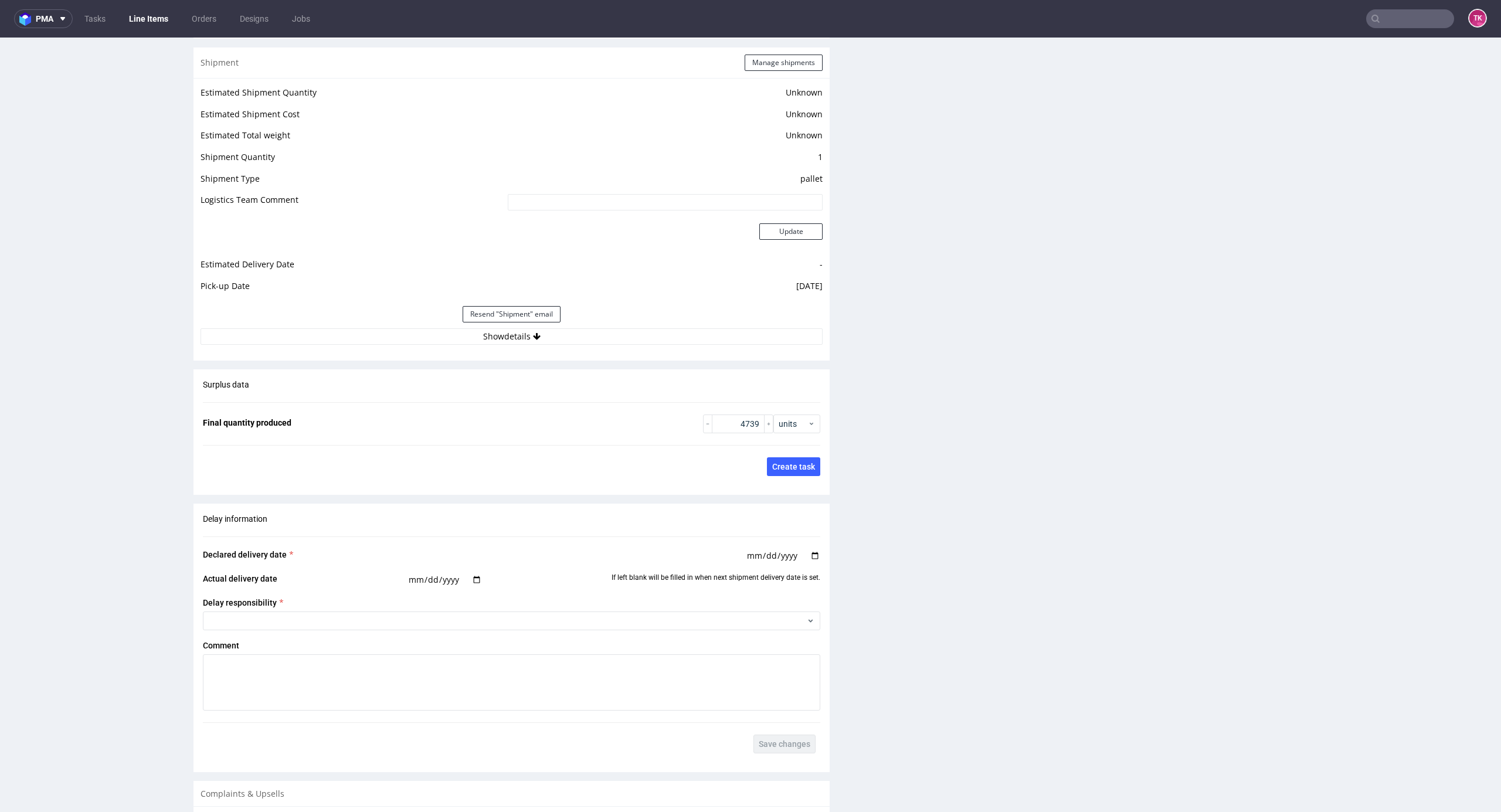
scroll to position [1797, 0]
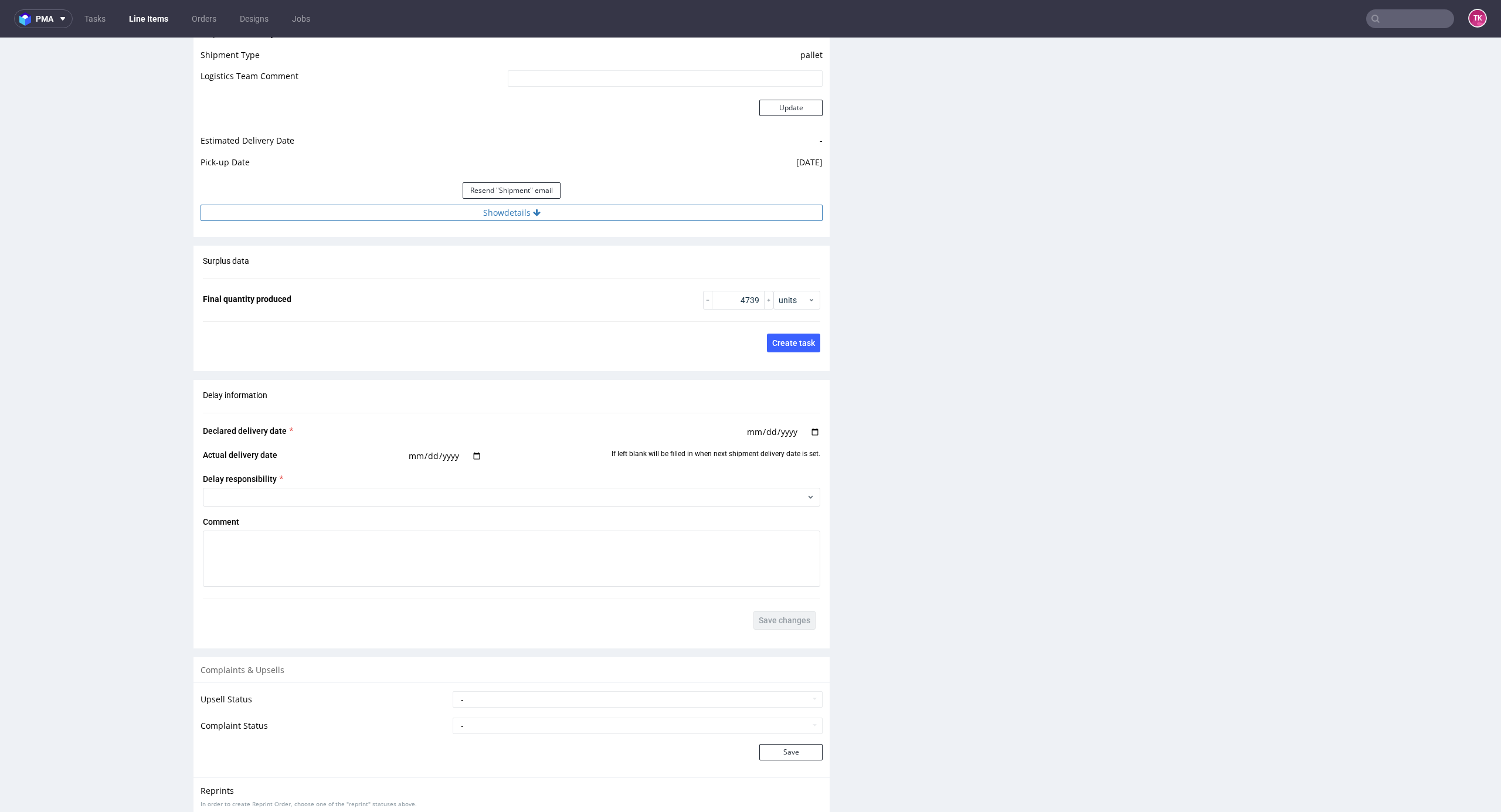
click at [645, 220] on button "Show details" at bounding box center [512, 213] width 622 height 16
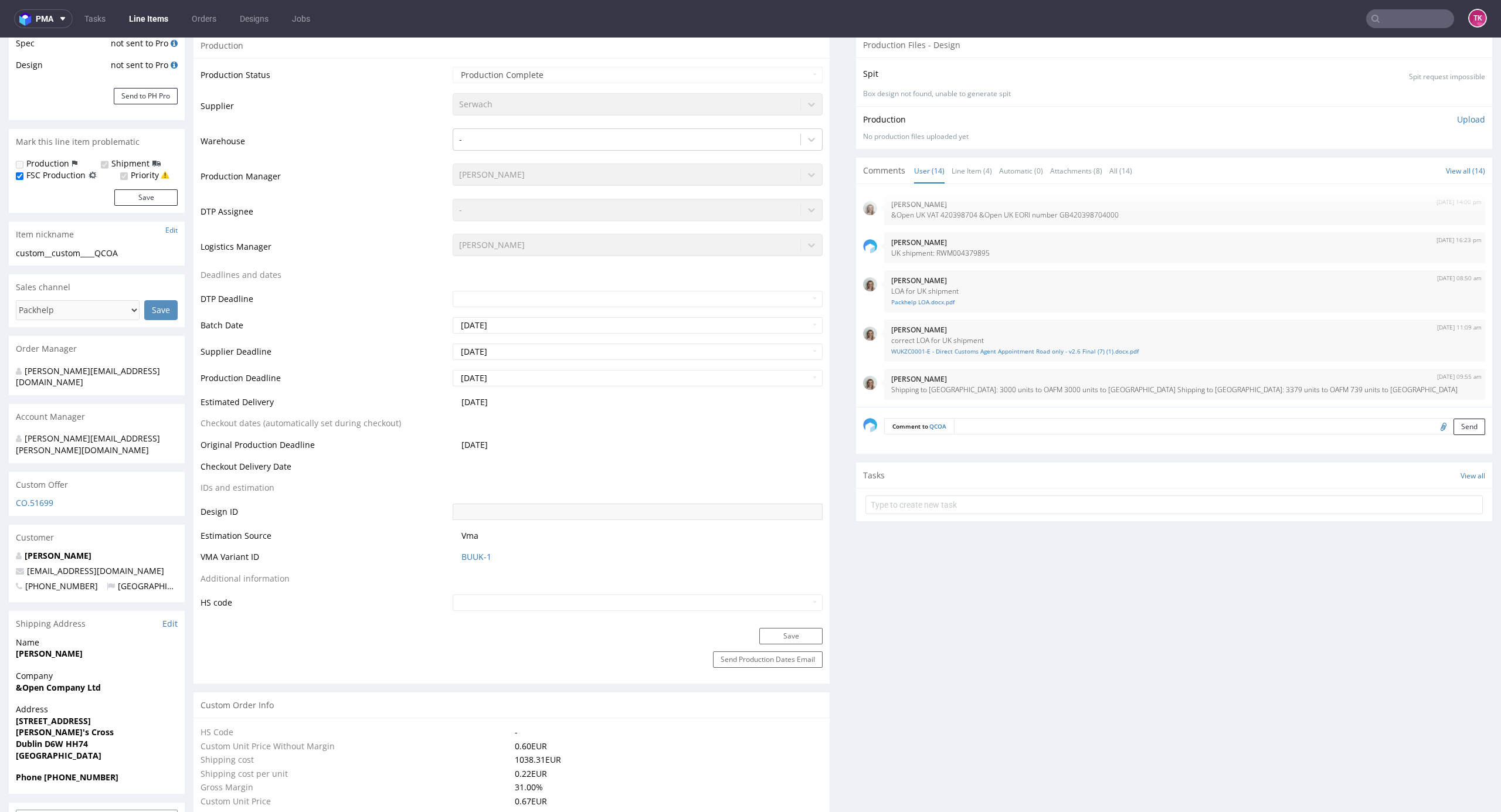
scroll to position [0, 0]
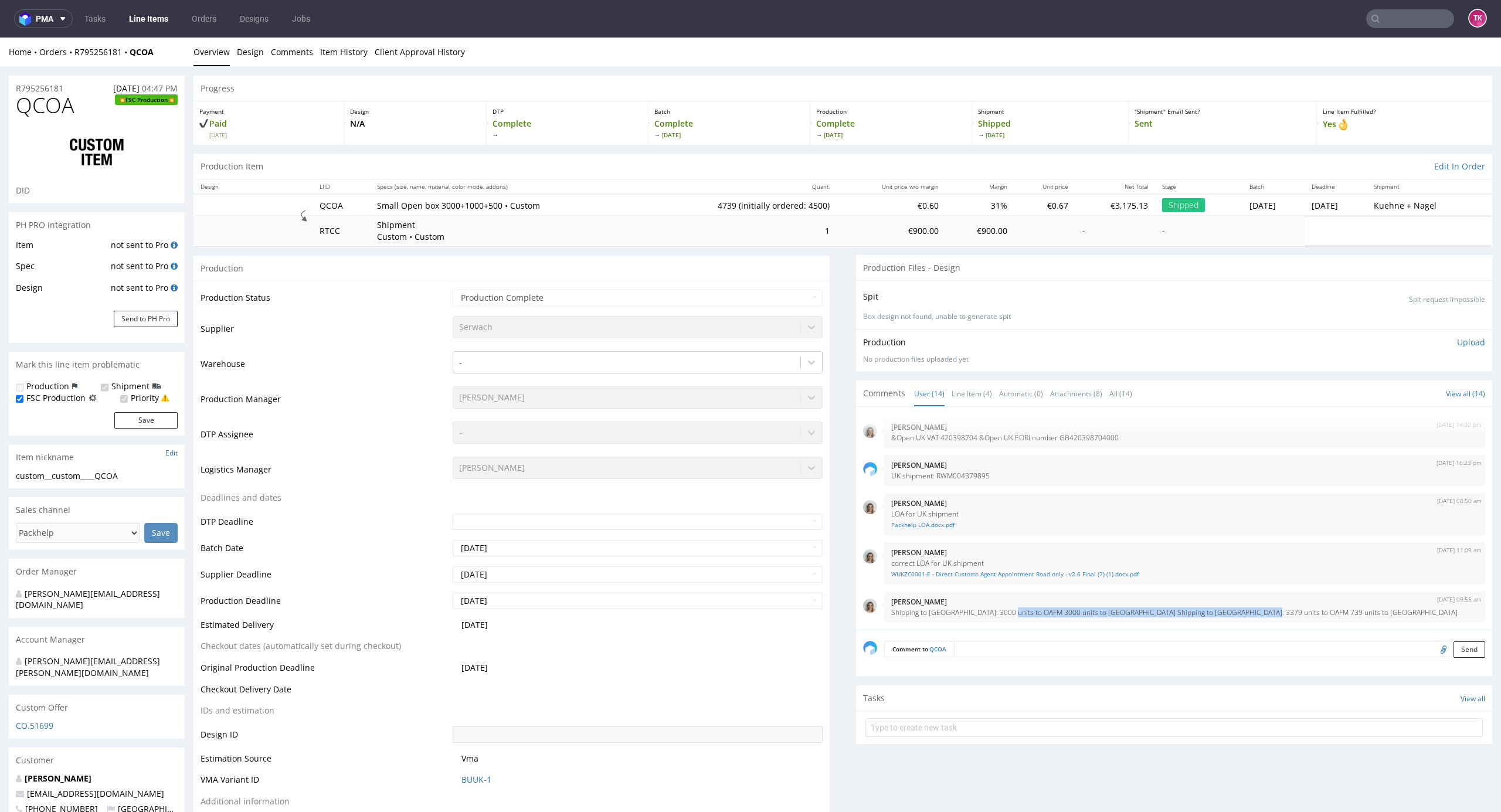
drag, startPoint x: 993, startPoint y: 609, endPoint x: 1252, endPoint y: 624, distance: 259.4
click at [1252, 624] on div "OAFM 21st Aug 24 | 15:01 pm Dominika Herszel PC R795256181_OAFM.pdf OAFM 21st A…" at bounding box center [1178, 522] width 629 height 216
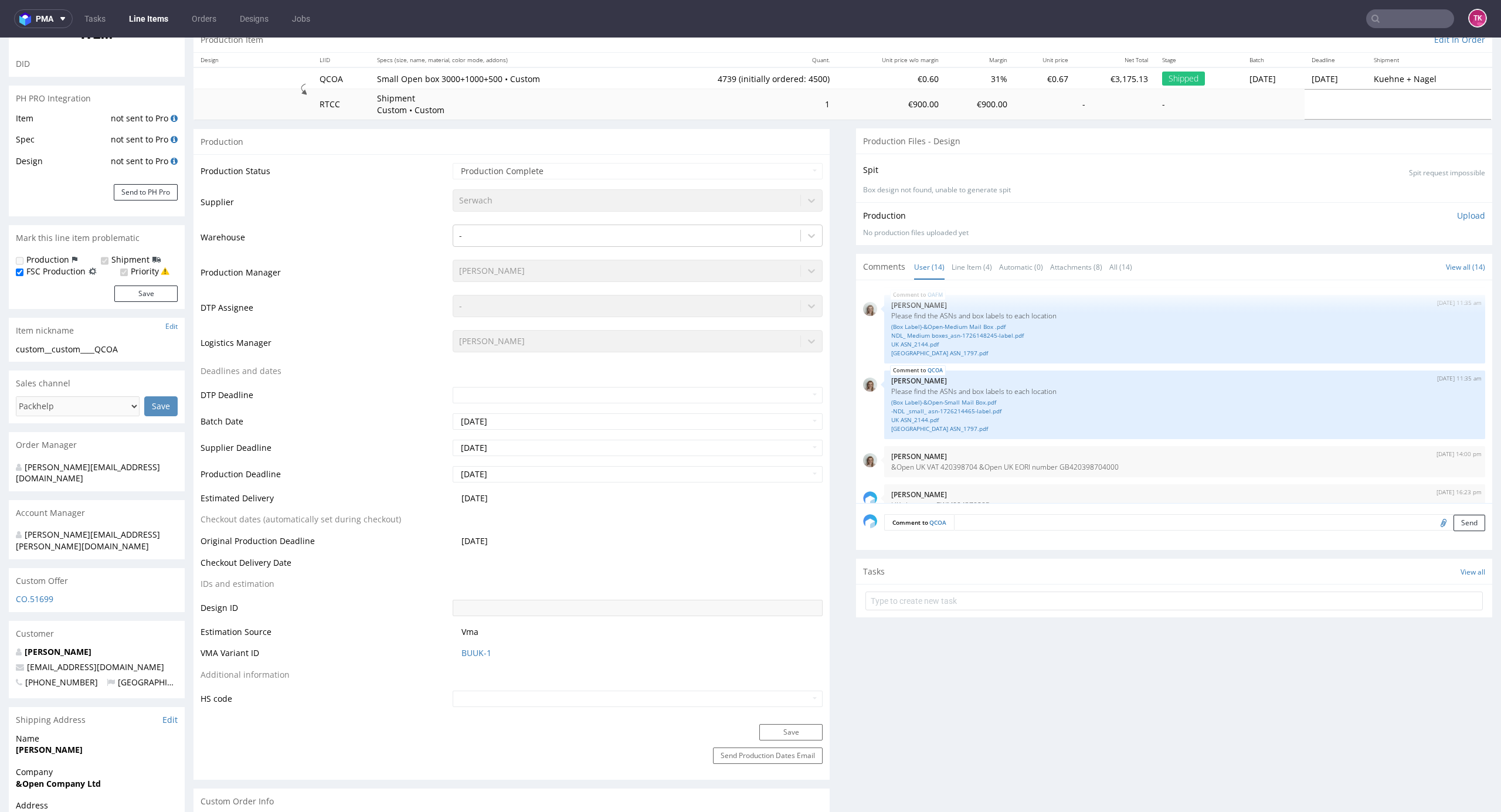
scroll to position [391, 0]
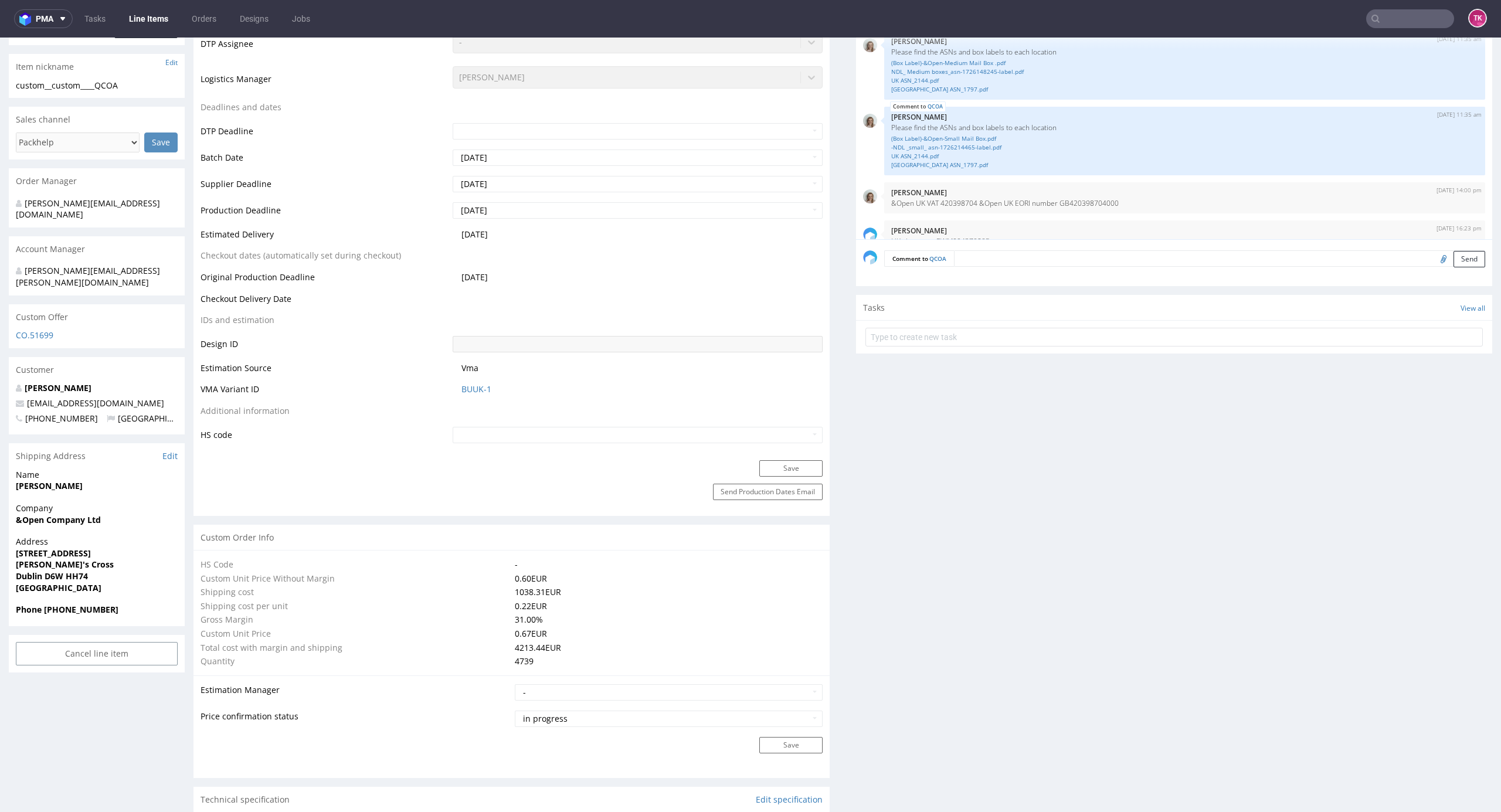
click at [147, 27] on link "Line Items" at bounding box center [149, 19] width 54 height 19
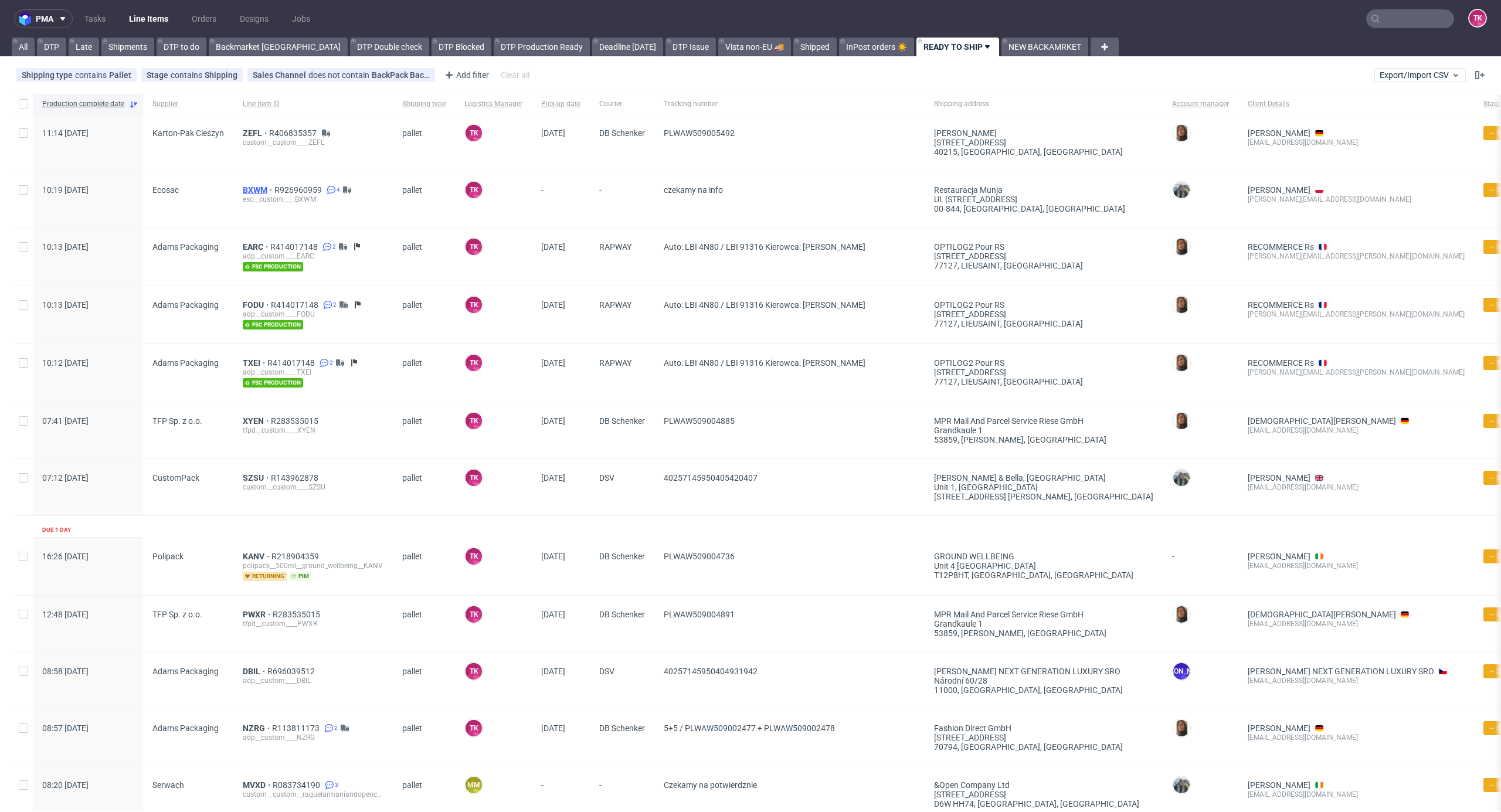
click at [250, 186] on span "BXWM" at bounding box center [258, 190] width 32 height 10
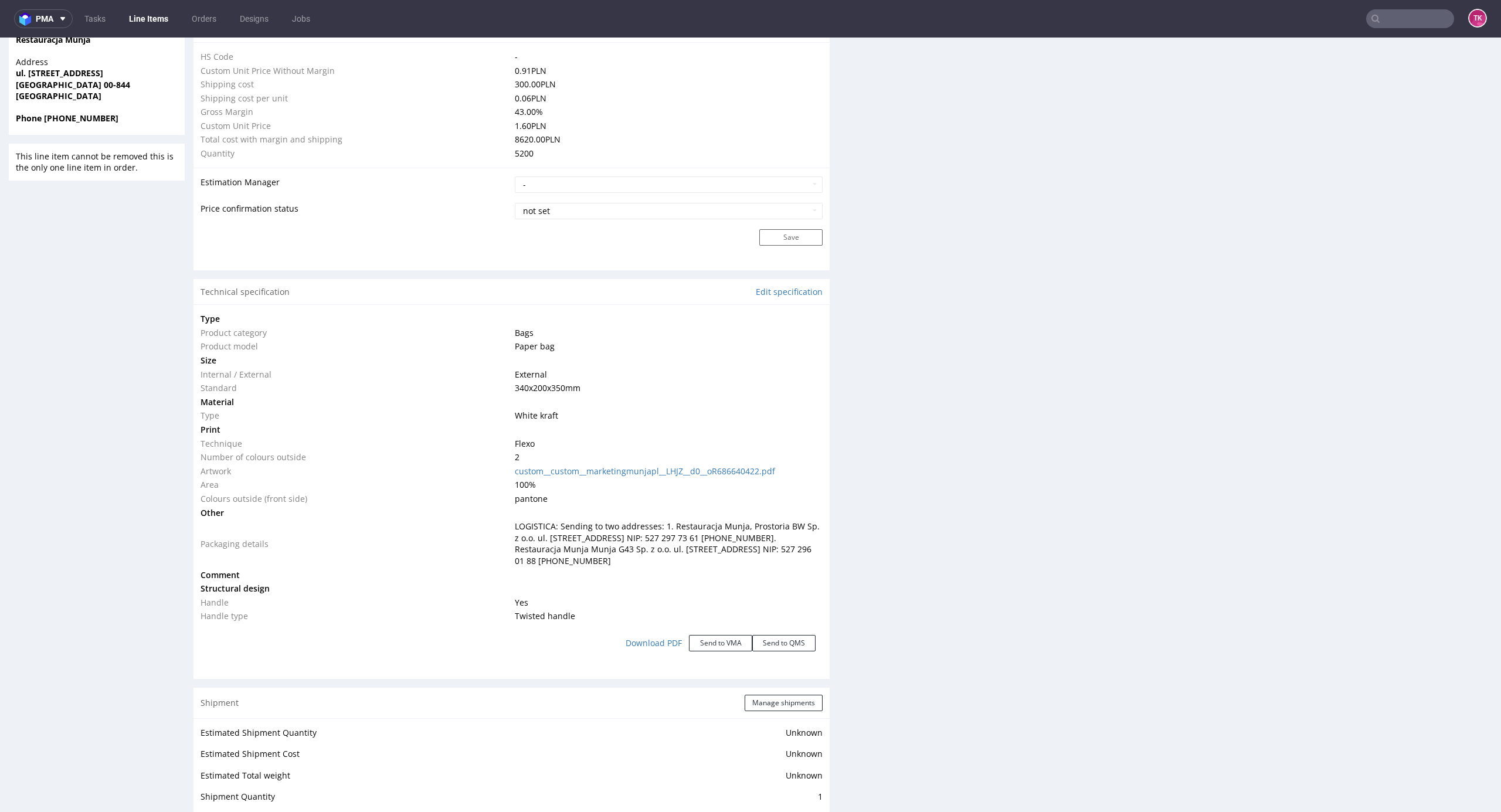
scroll to position [860, 0]
drag, startPoint x: 557, startPoint y: 524, endPoint x: 737, endPoint y: 547, distance: 181.5
click at [734, 546] on span "LOGISTICA: Sending to two addresses: 1. Restauracja Munja, Prostoria BW Sp. z o…" at bounding box center [667, 542] width 305 height 46
click at [754, 567] on td "LOGISTICA: Sending to two addresses: 1. Restauracja Munja, Prostoria BW Sp. z o…" at bounding box center [667, 543] width 311 height 48
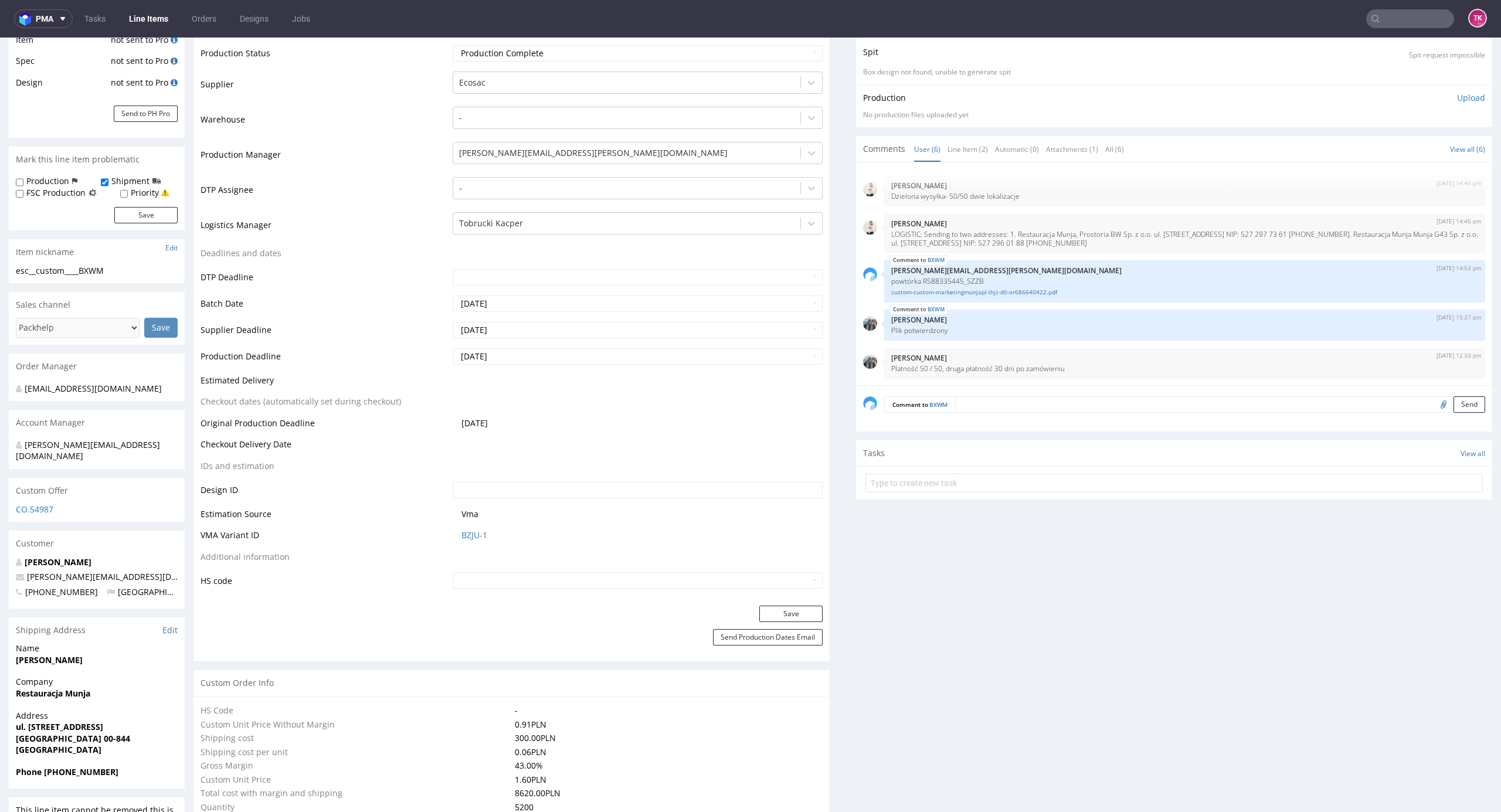
scroll to position [234, 0]
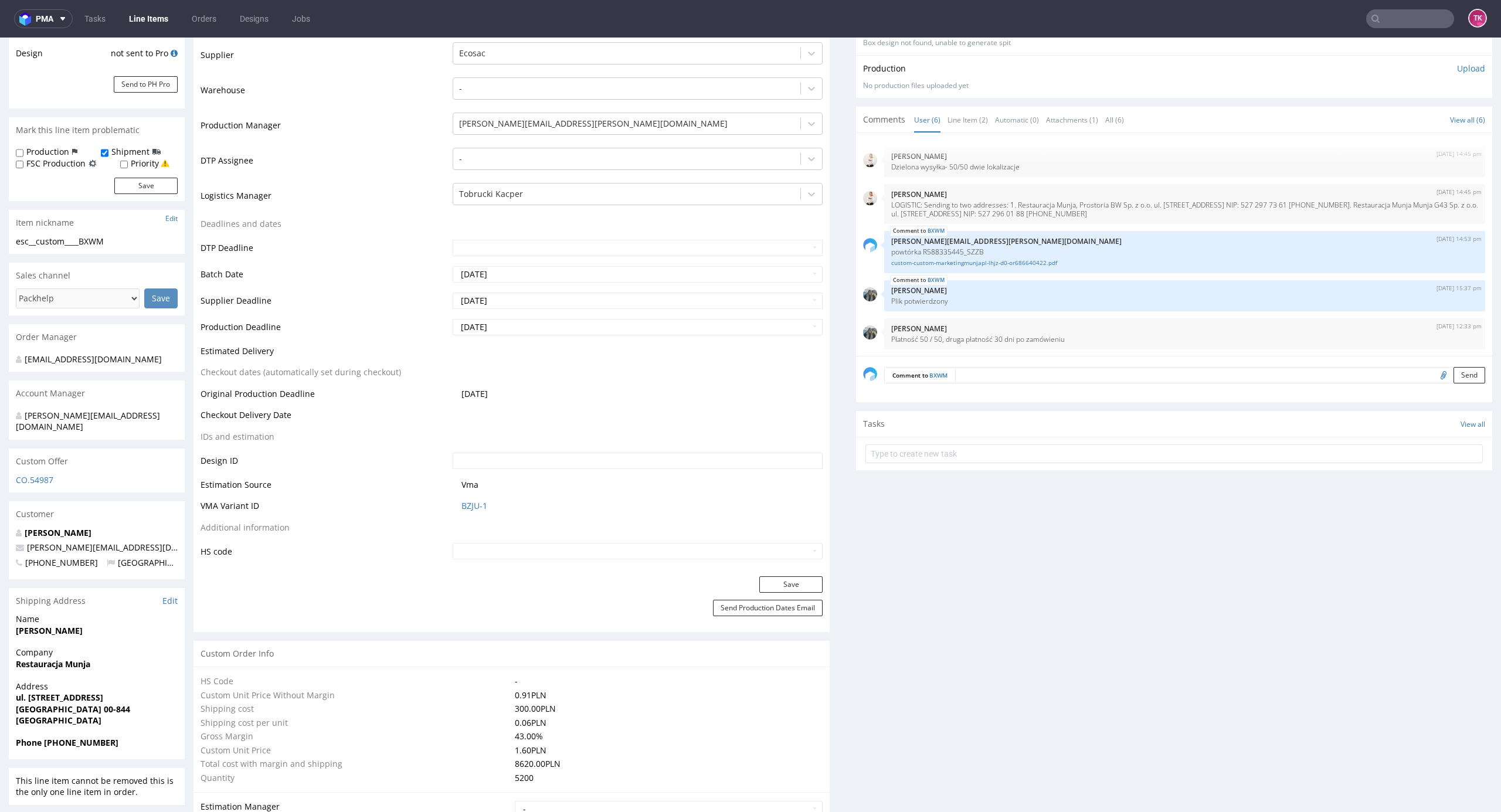
click at [147, 11] on link "Line Items" at bounding box center [149, 19] width 54 height 19
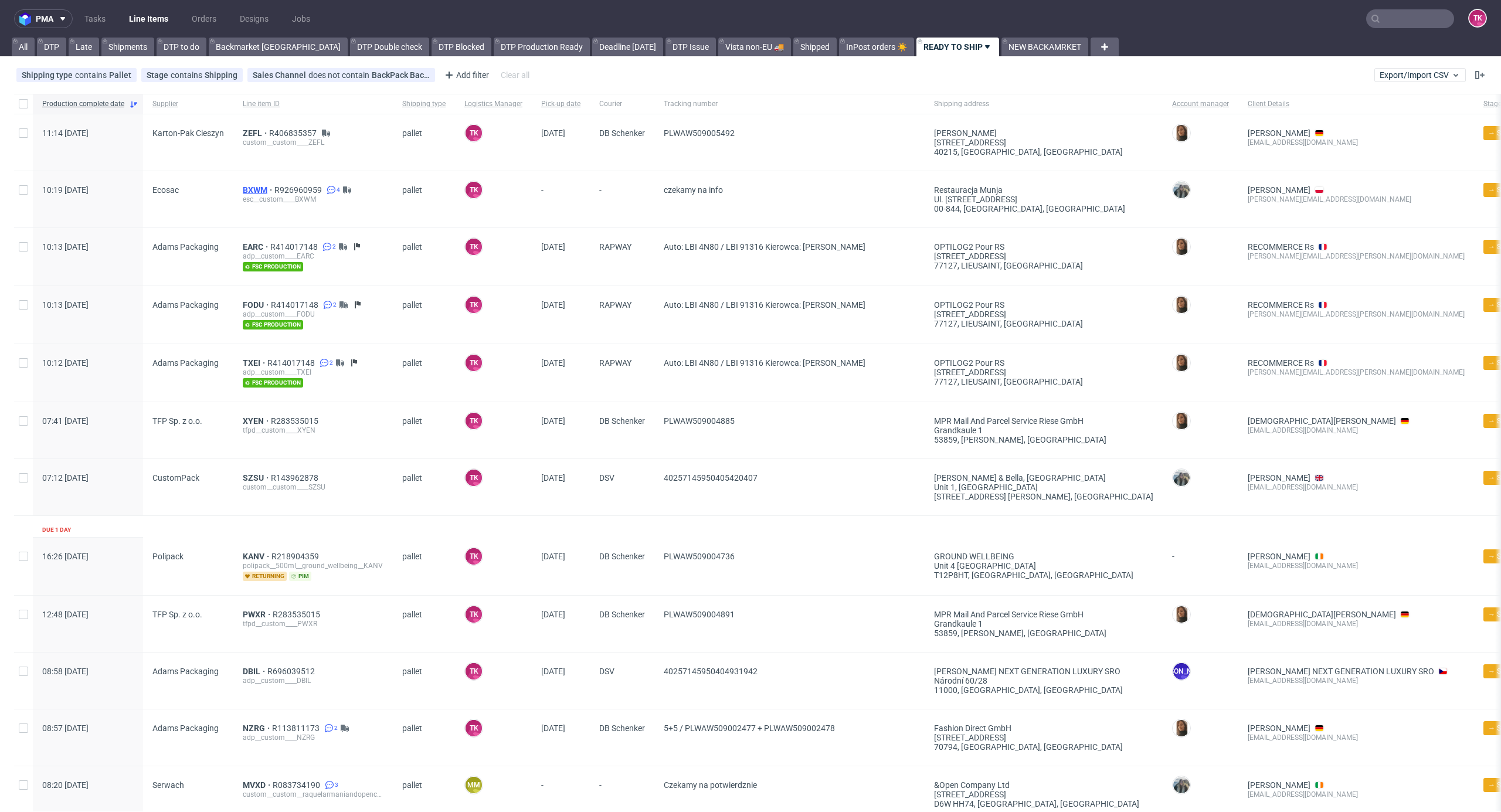
click at [244, 190] on span "BXWM" at bounding box center [258, 190] width 32 height 10
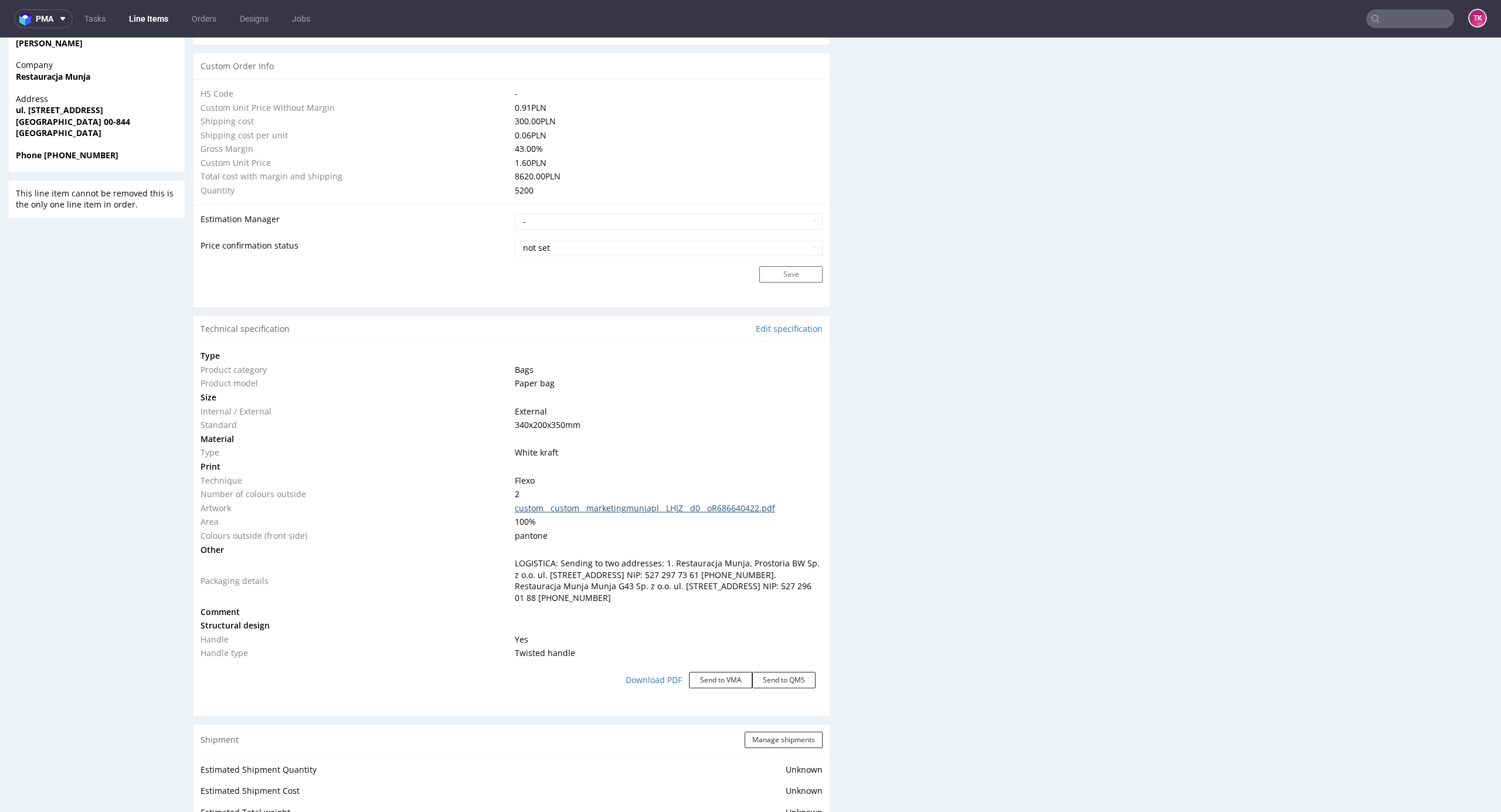
scroll to position [938, 0]
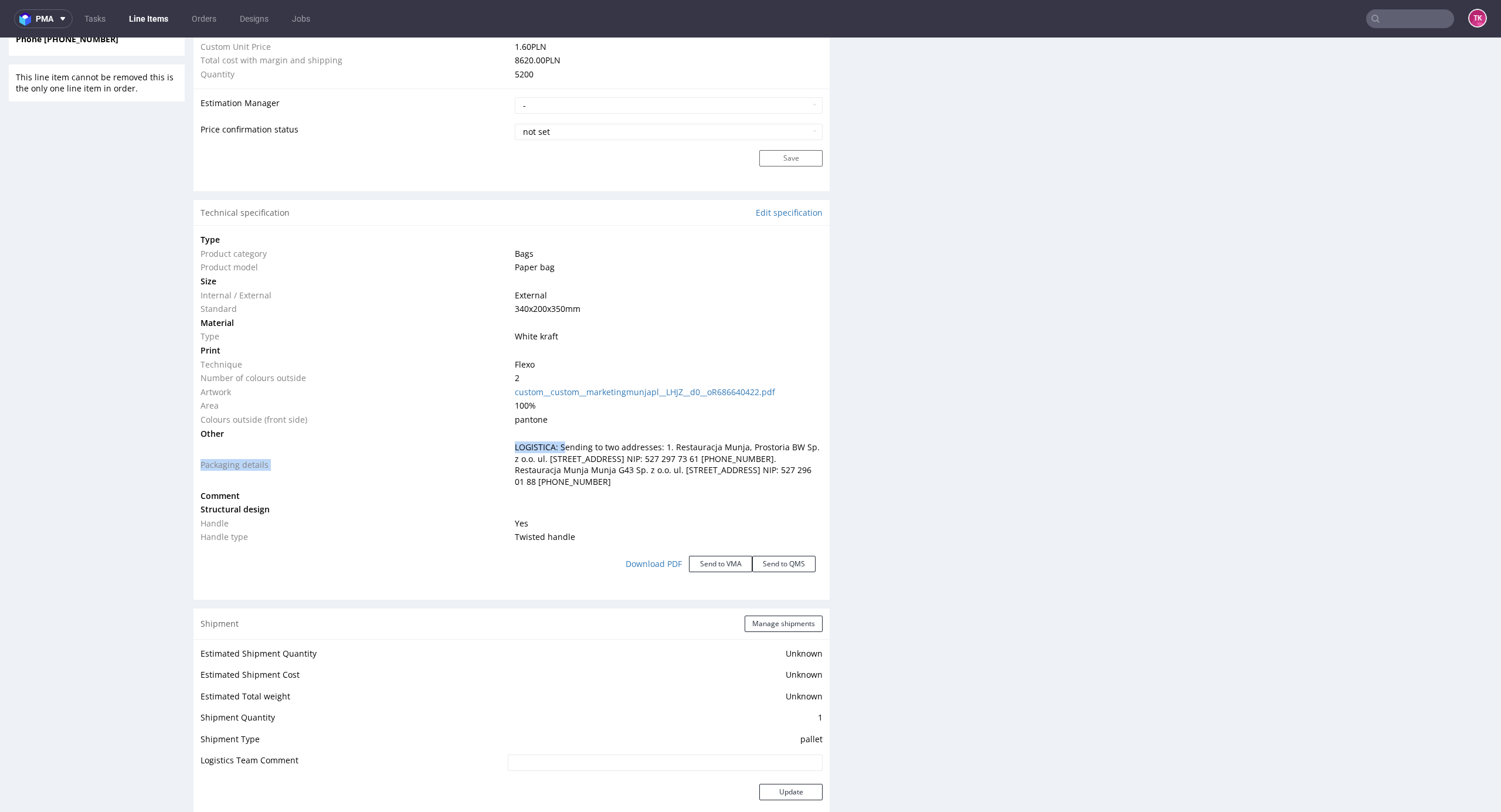
drag, startPoint x: 561, startPoint y: 441, endPoint x: 650, endPoint y: 472, distance: 94.2
click at [660, 442] on td "LOGISTICA: Sending to two addresses: 1. Restauracja Munja, Prostoria BW Sp. z o…" at bounding box center [667, 464] width 311 height 48
drag, startPoint x: 650, startPoint y: 472, endPoint x: 656, endPoint y: 461, distance: 12.5
click at [650, 470] on span "LOGISTICA: Sending to two addresses: 1. Restauracja Munja, Prostoria BW Sp. z o…" at bounding box center [667, 464] width 305 height 46
drag, startPoint x: 671, startPoint y: 447, endPoint x: 732, endPoint y: 434, distance: 62.4
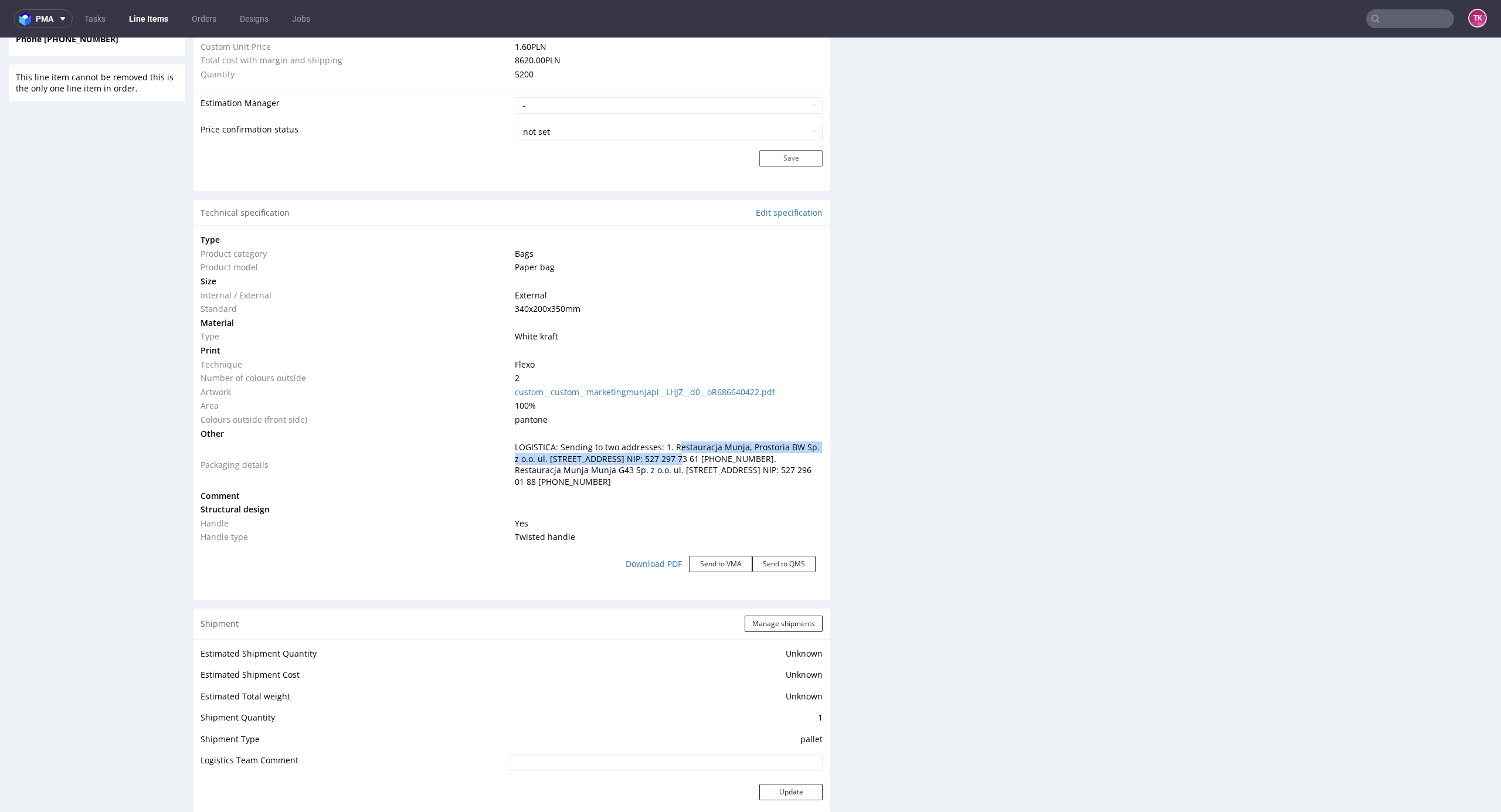
click at [666, 456] on span "LOGISTICA: Sending to two addresses: 1. Restauracja Munja, Prostoria BW Sp. z o…" at bounding box center [667, 464] width 305 height 46
copy span "estauracja Munja, Prostoria BW Sp. z o.o. ul. Grzybowska 60, 00-844 Warszawa"
drag, startPoint x: 740, startPoint y: 460, endPoint x: 806, endPoint y: 457, distance: 66.1
click at [806, 457] on td "LOGISTICA: Sending to two addresses: 1. Restauracja Munja, Prostoria BW Sp. z o…" at bounding box center [667, 464] width 311 height 48
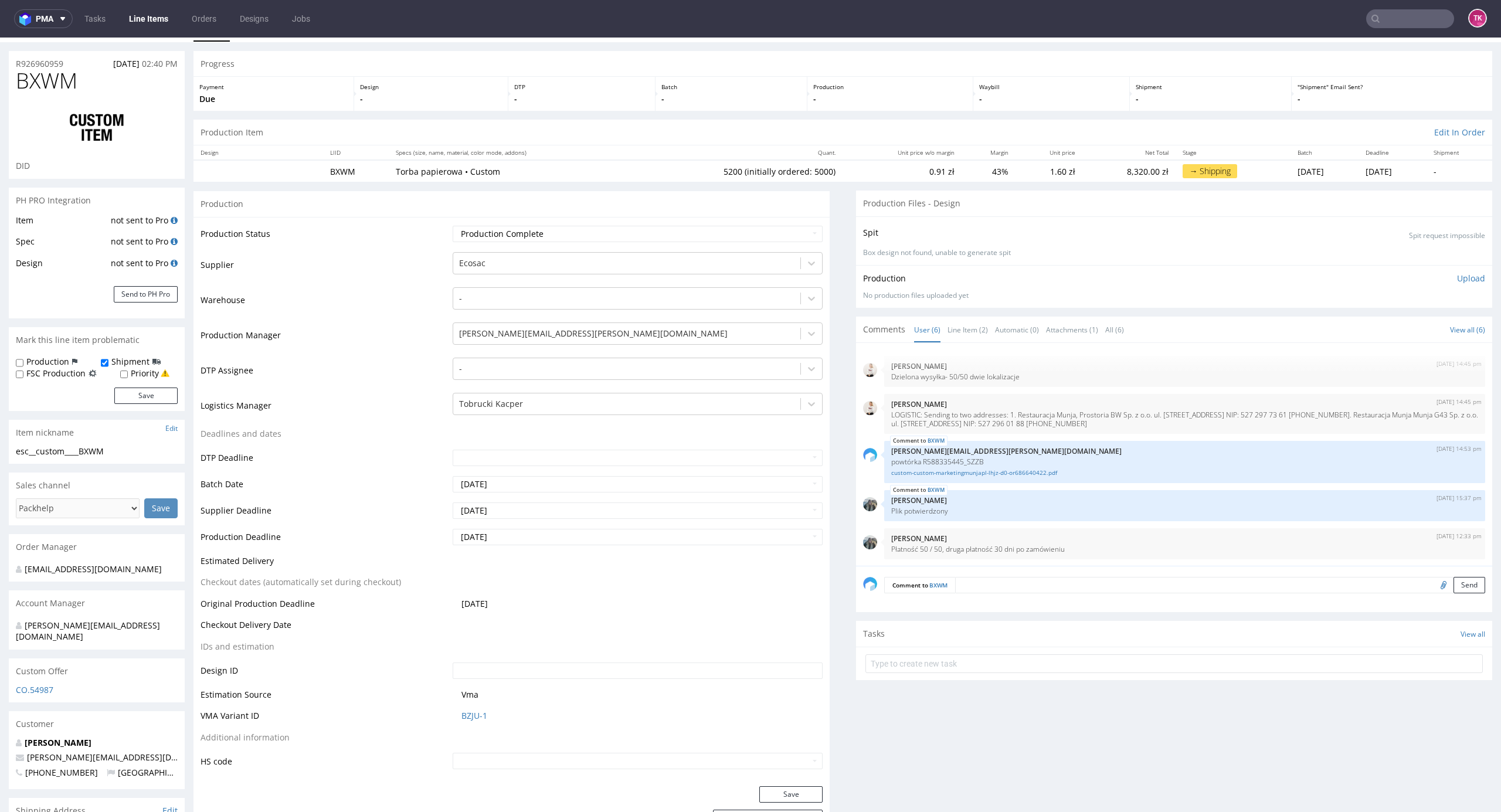
scroll to position [0, 0]
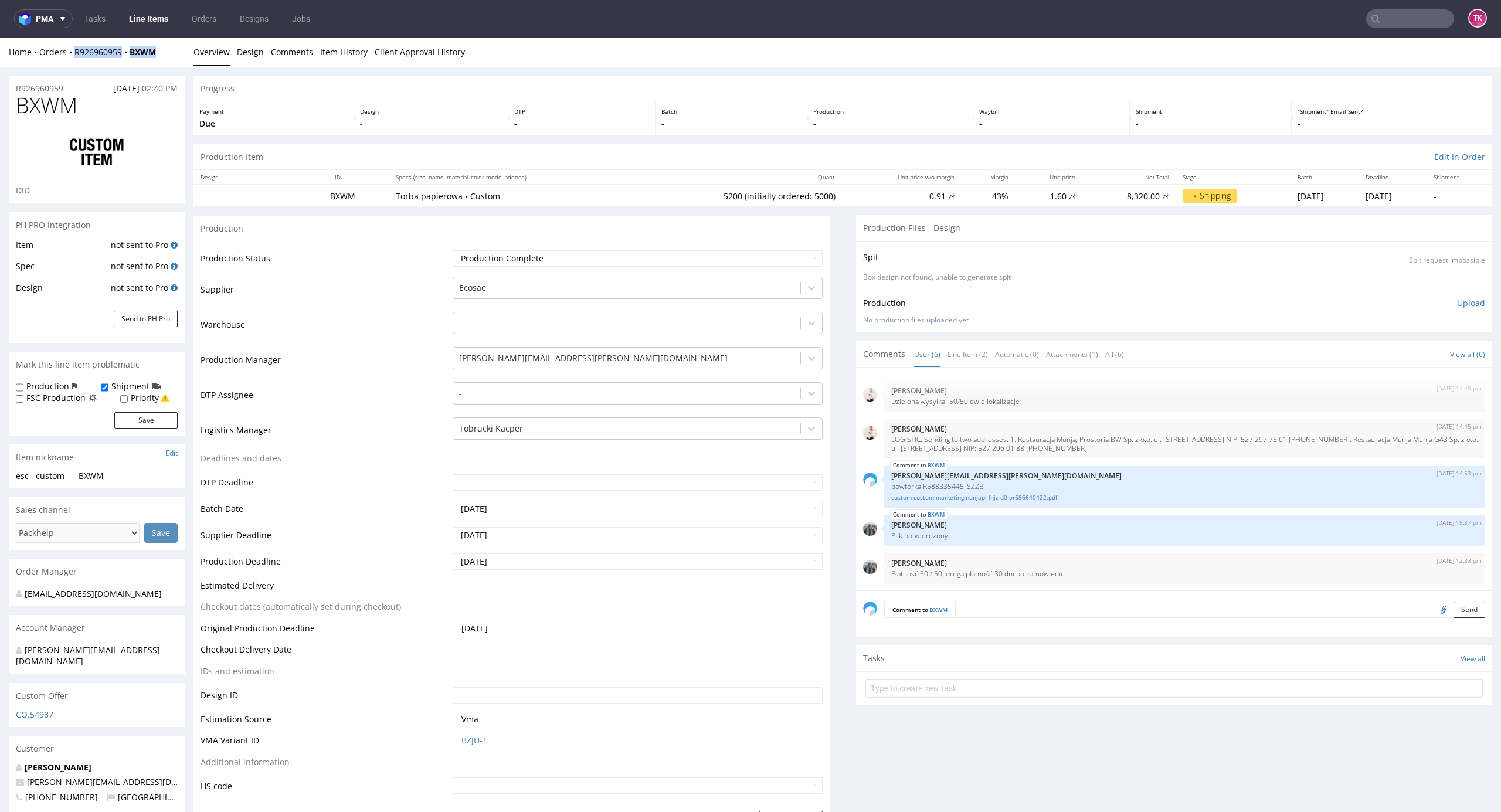
drag, startPoint x: 167, startPoint y: 46, endPoint x: 74, endPoint y: 60, distance: 94.0
click at [75, 58] on div "Home Orders R926960959 BXWM Overview Design Comments Item History Client Approv…" at bounding box center [750, 52] width 1501 height 29
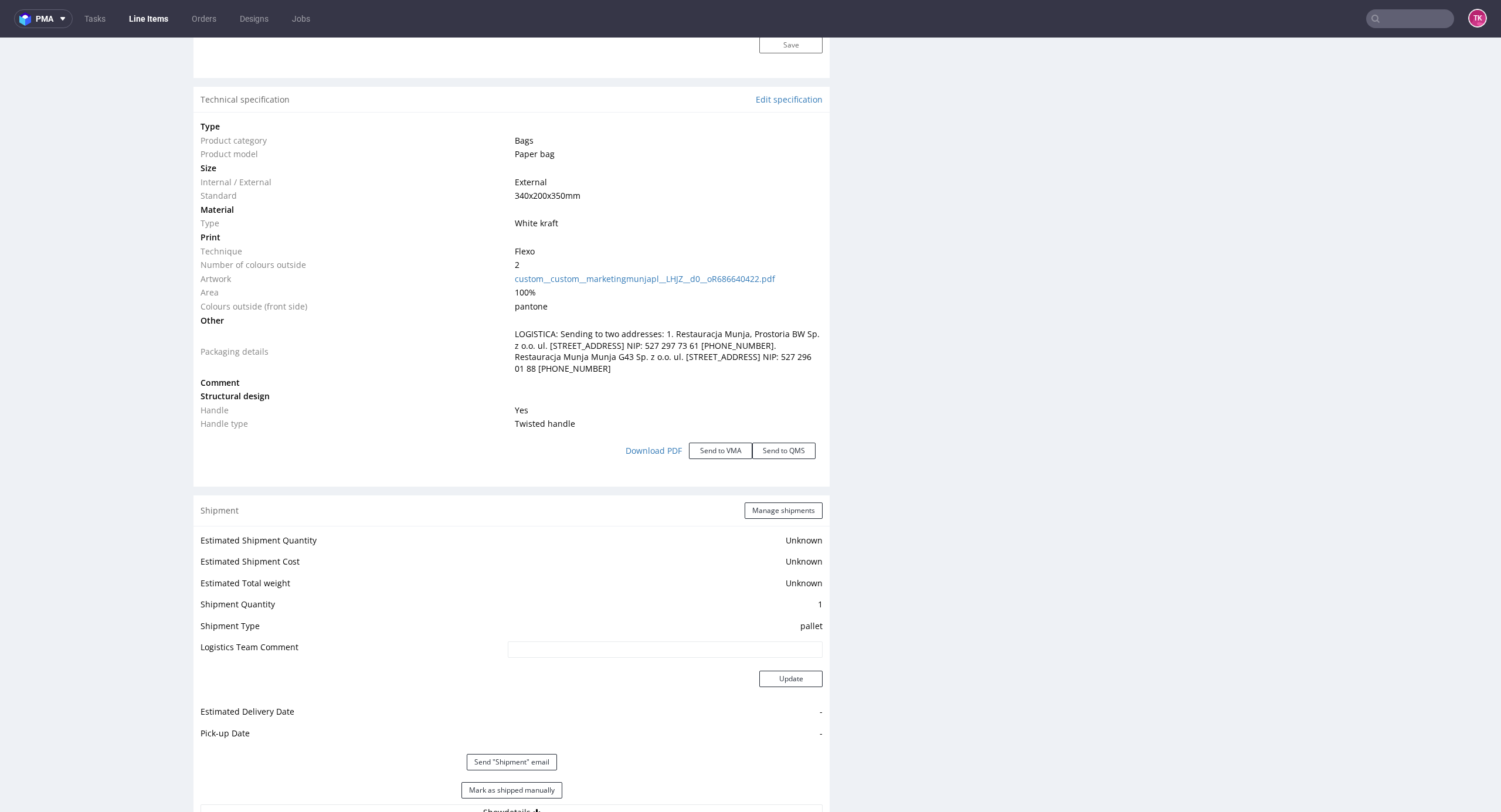
scroll to position [1173, 0]
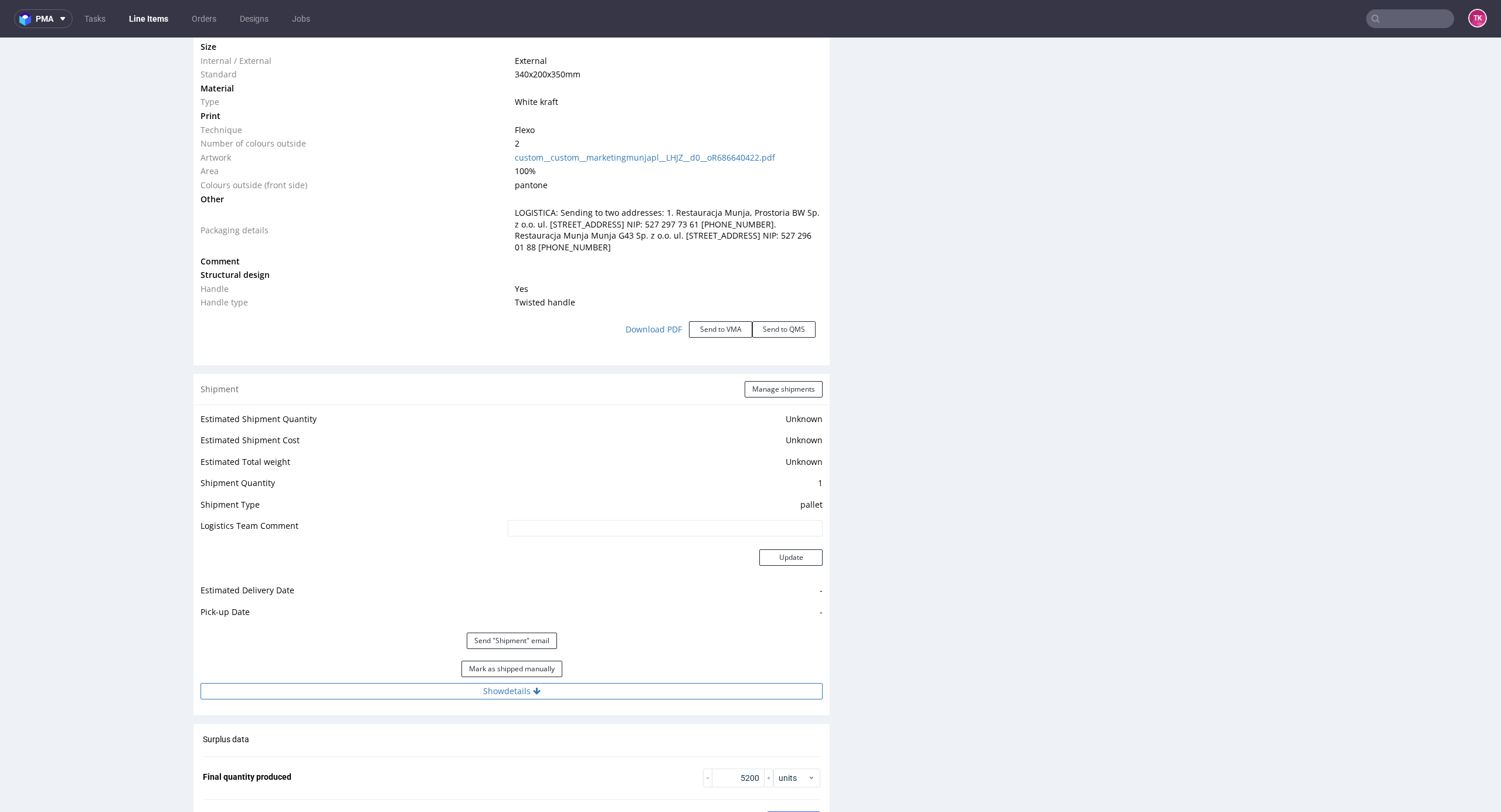
click at [638, 686] on button "Show details" at bounding box center [512, 691] width 622 height 16
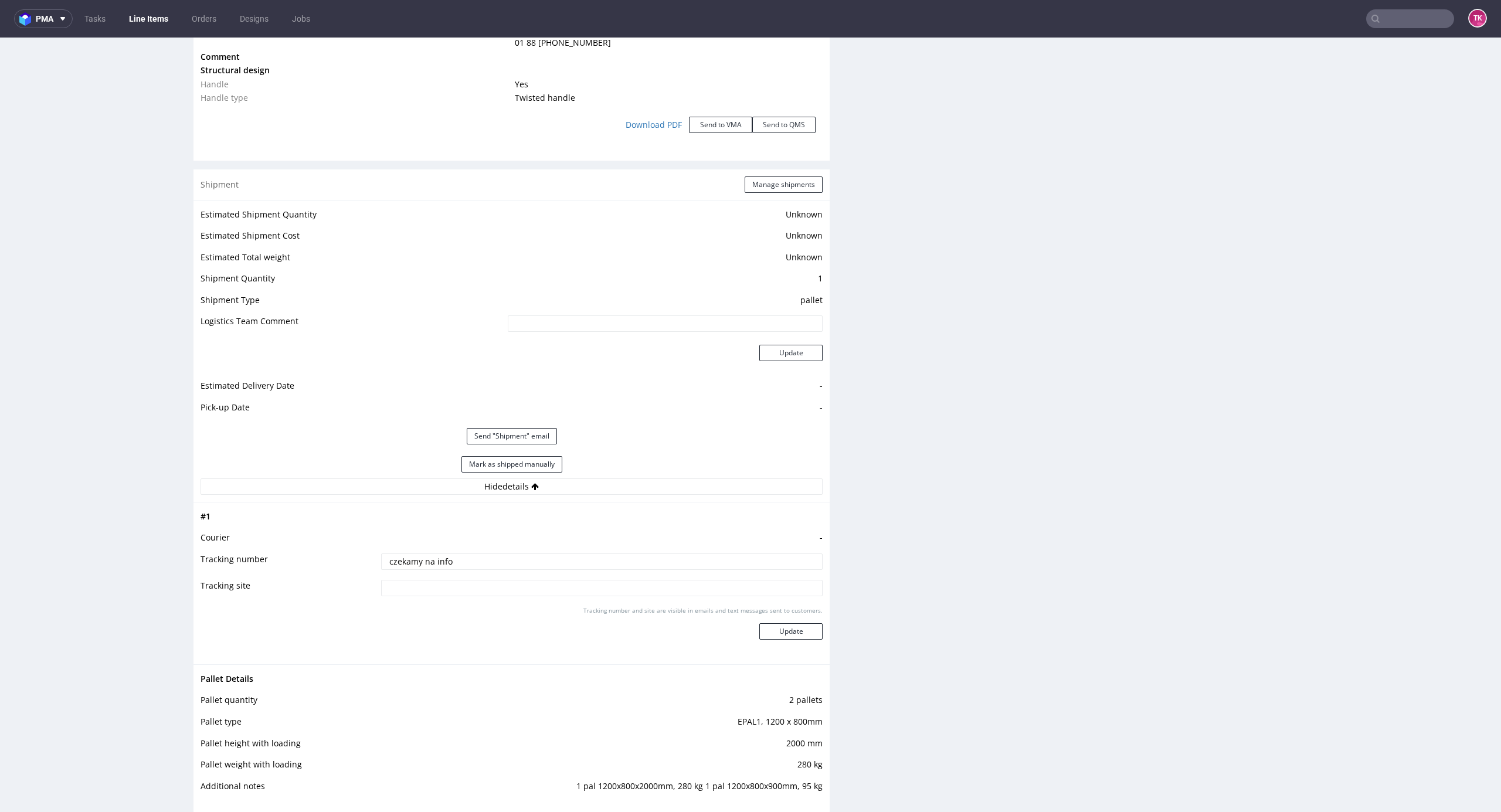
scroll to position [1564, 0]
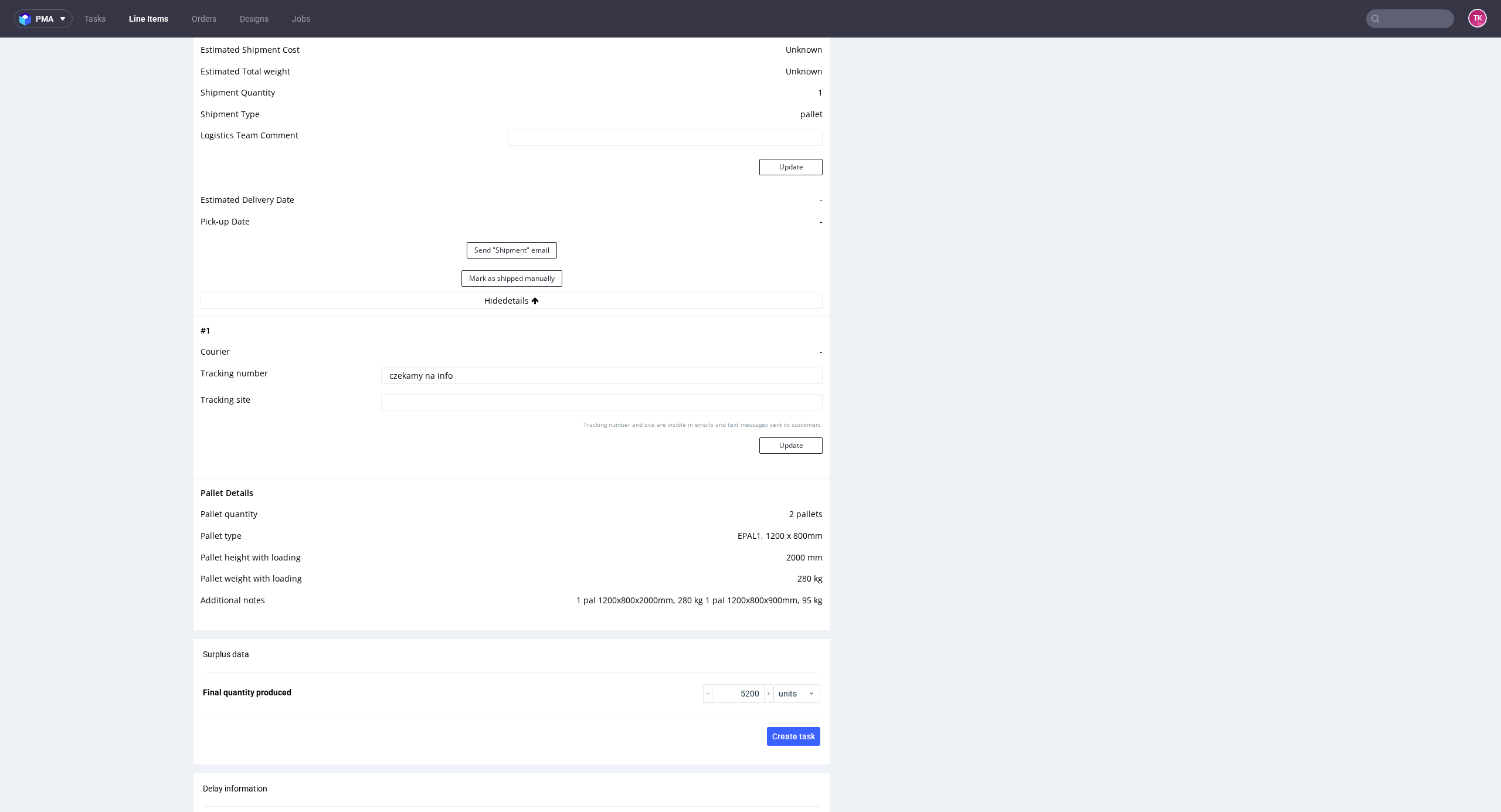
drag, startPoint x: 489, startPoint y: 374, endPoint x: 195, endPoint y: 420, distance: 297.6
paste input "RWM006406404"
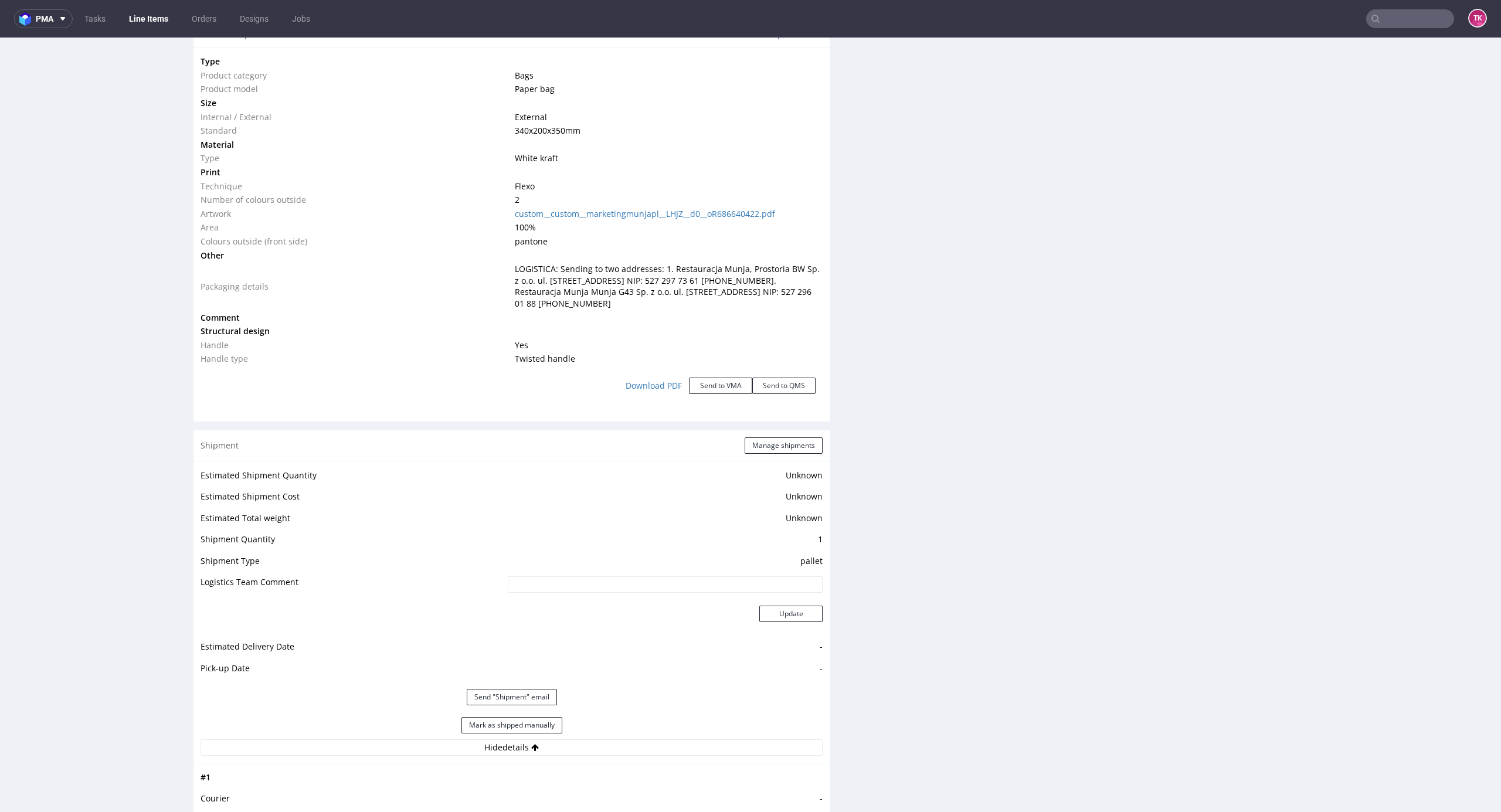
scroll to position [1094, 0]
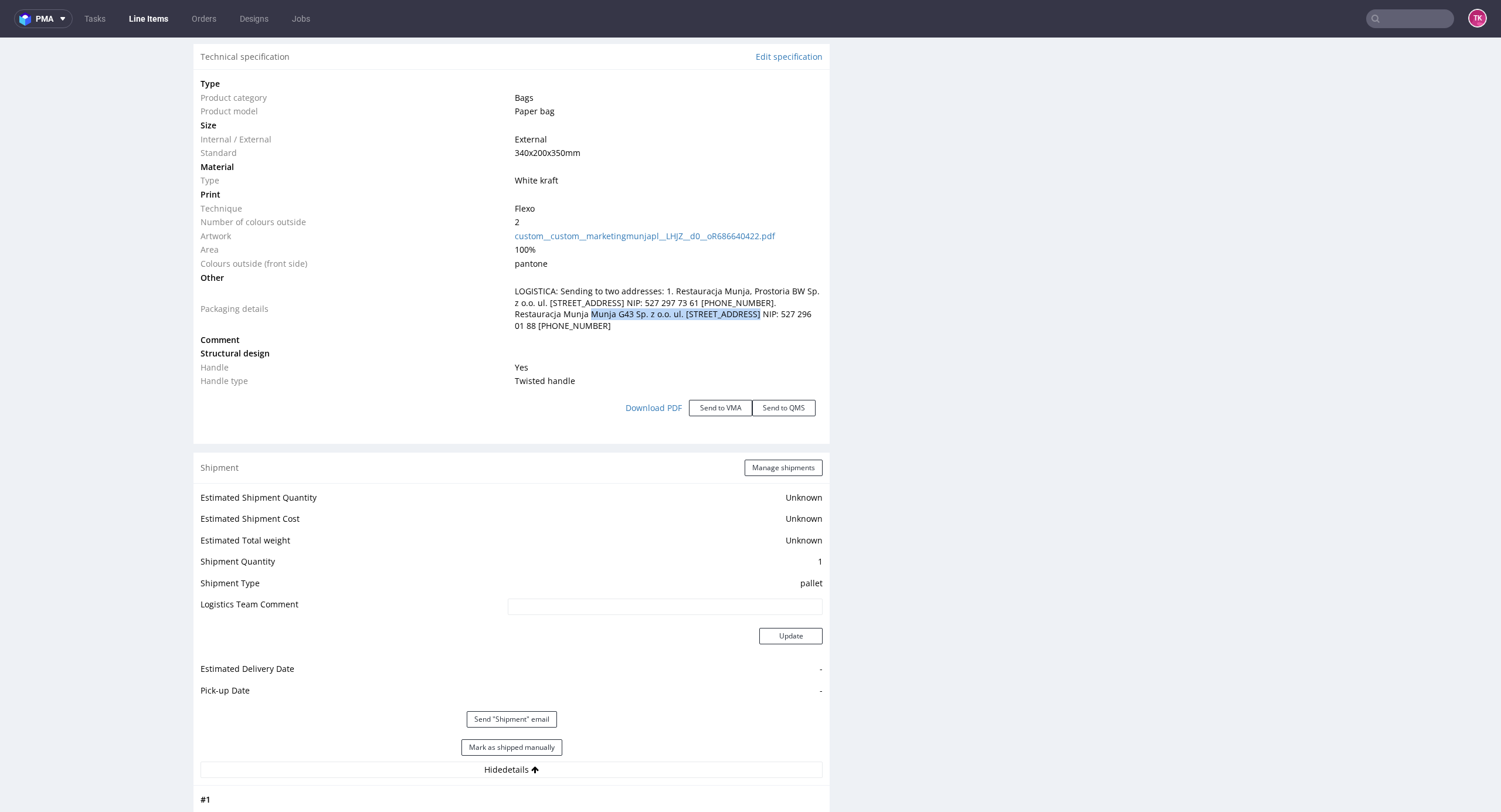
drag, startPoint x: 522, startPoint y: 315, endPoint x: 679, endPoint y: 312, distance: 157.0
click at [679, 312] on span "LOGISTICA: Sending to two addresses: 1. Restauracja Munja, Prostoria BW Sp. z o…" at bounding box center [667, 308] width 305 height 46
drag, startPoint x: 517, startPoint y: 313, endPoint x: 807, endPoint y: 315, distance: 290.0
click at [807, 315] on span "LOGISTICA: Sending to two addresses: 1. Restauracja Munja, Prostoria BW Sp. z o…" at bounding box center [667, 308] width 305 height 46
drag, startPoint x: 582, startPoint y: 322, endPoint x: 692, endPoint y: 320, distance: 110.0
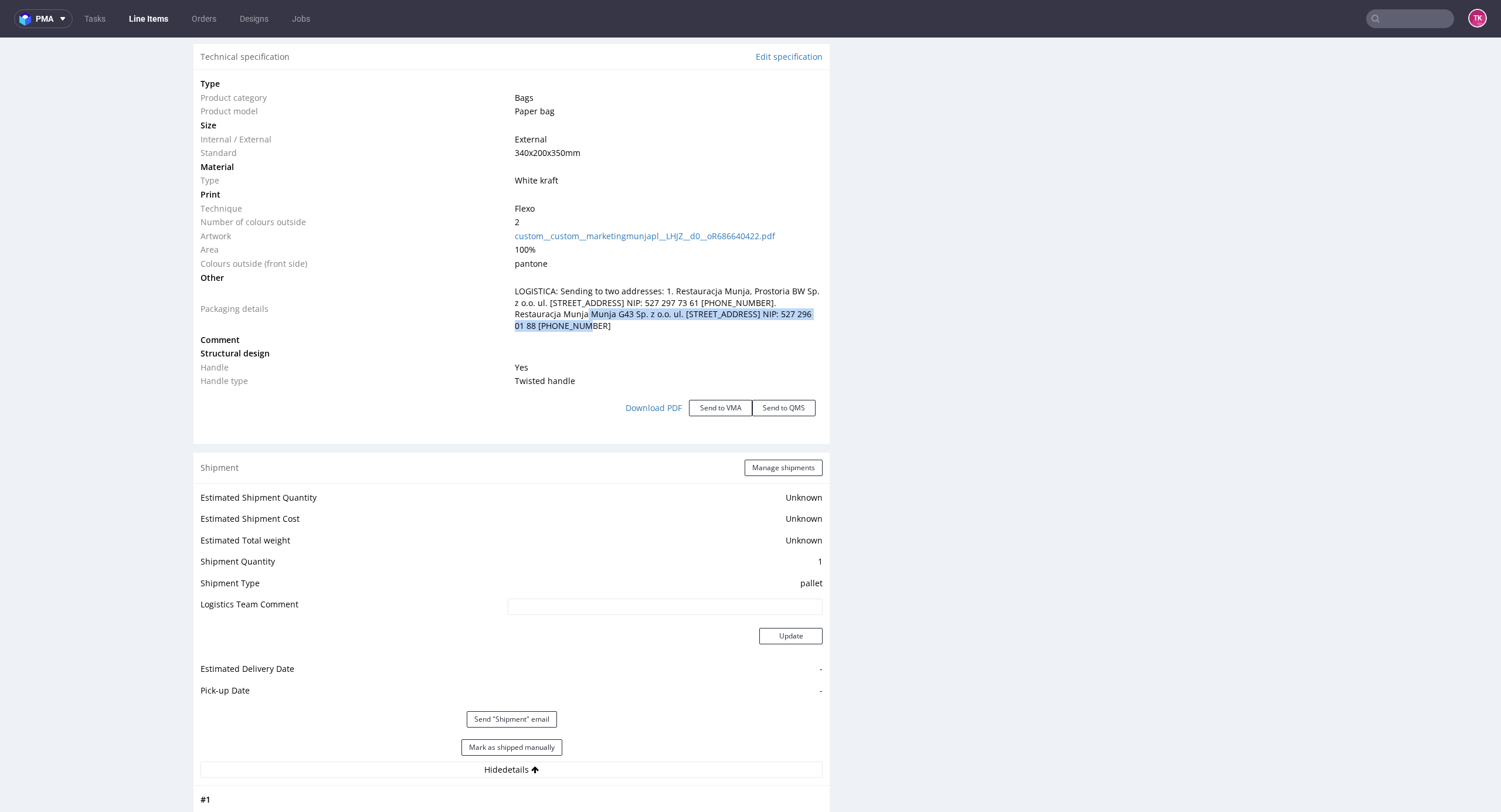
click at [692, 320] on td "LOGISTICA: Sending to two addresses: 1. Restauracja Munja, Prostoria BW Sp. z o…" at bounding box center [667, 308] width 311 height 48
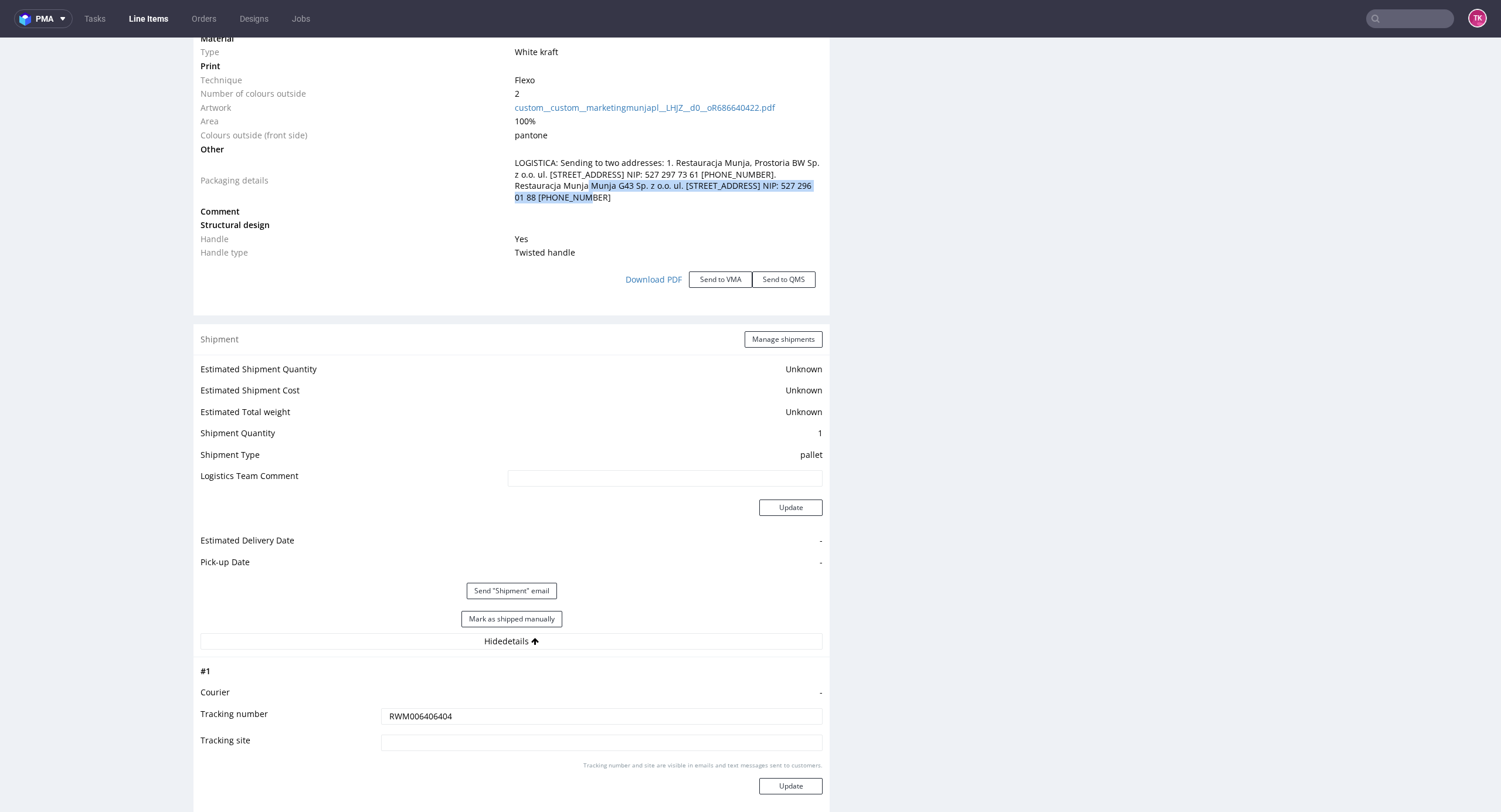
scroll to position [1407, 0]
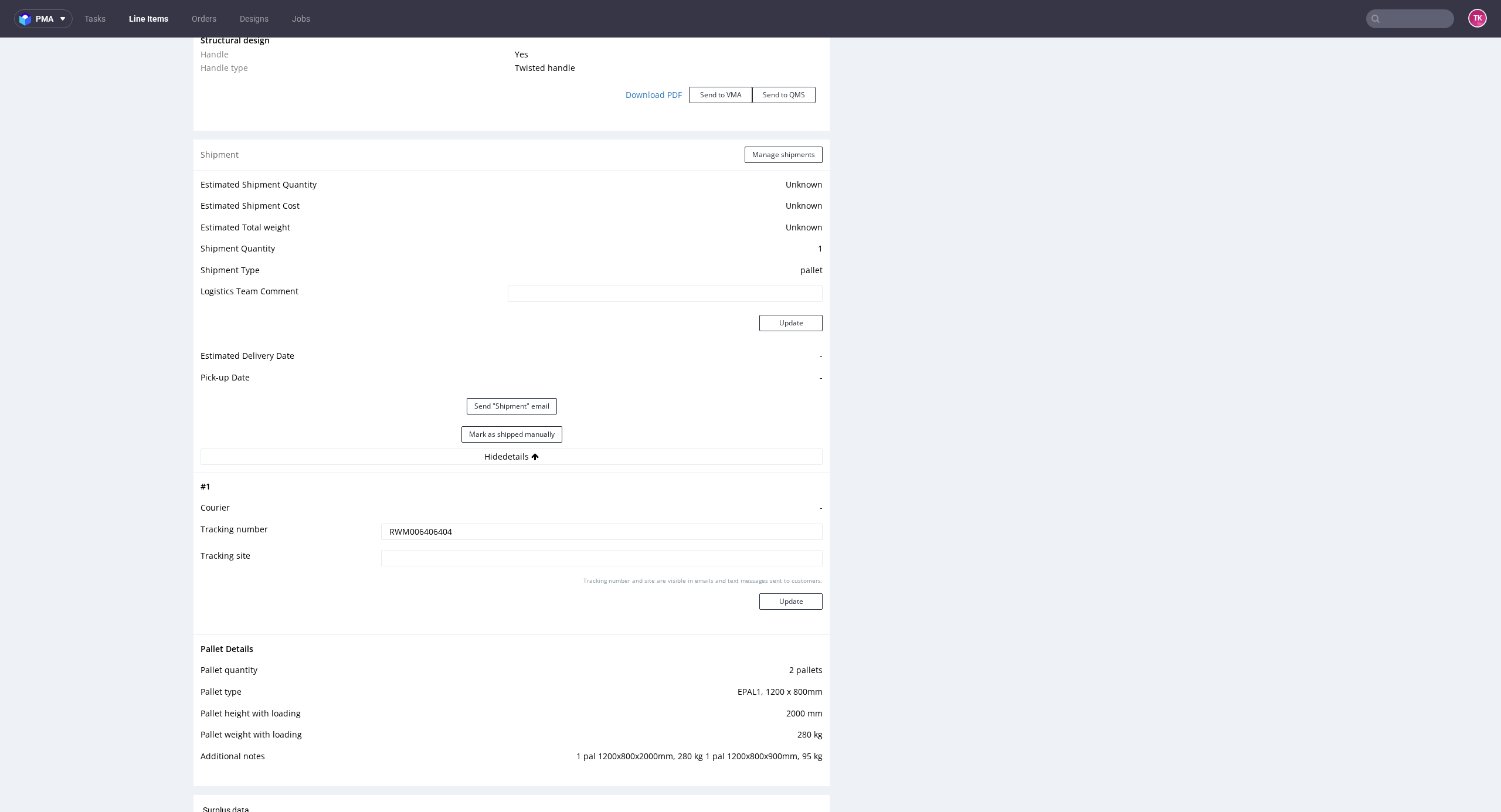
click at [586, 530] on input "RWM006406404" at bounding box center [602, 532] width 442 height 16
paste input "RWM006406422"
type input "RWM006406404 RWM006406422"
click at [762, 599] on button "Update" at bounding box center [791, 601] width 63 height 16
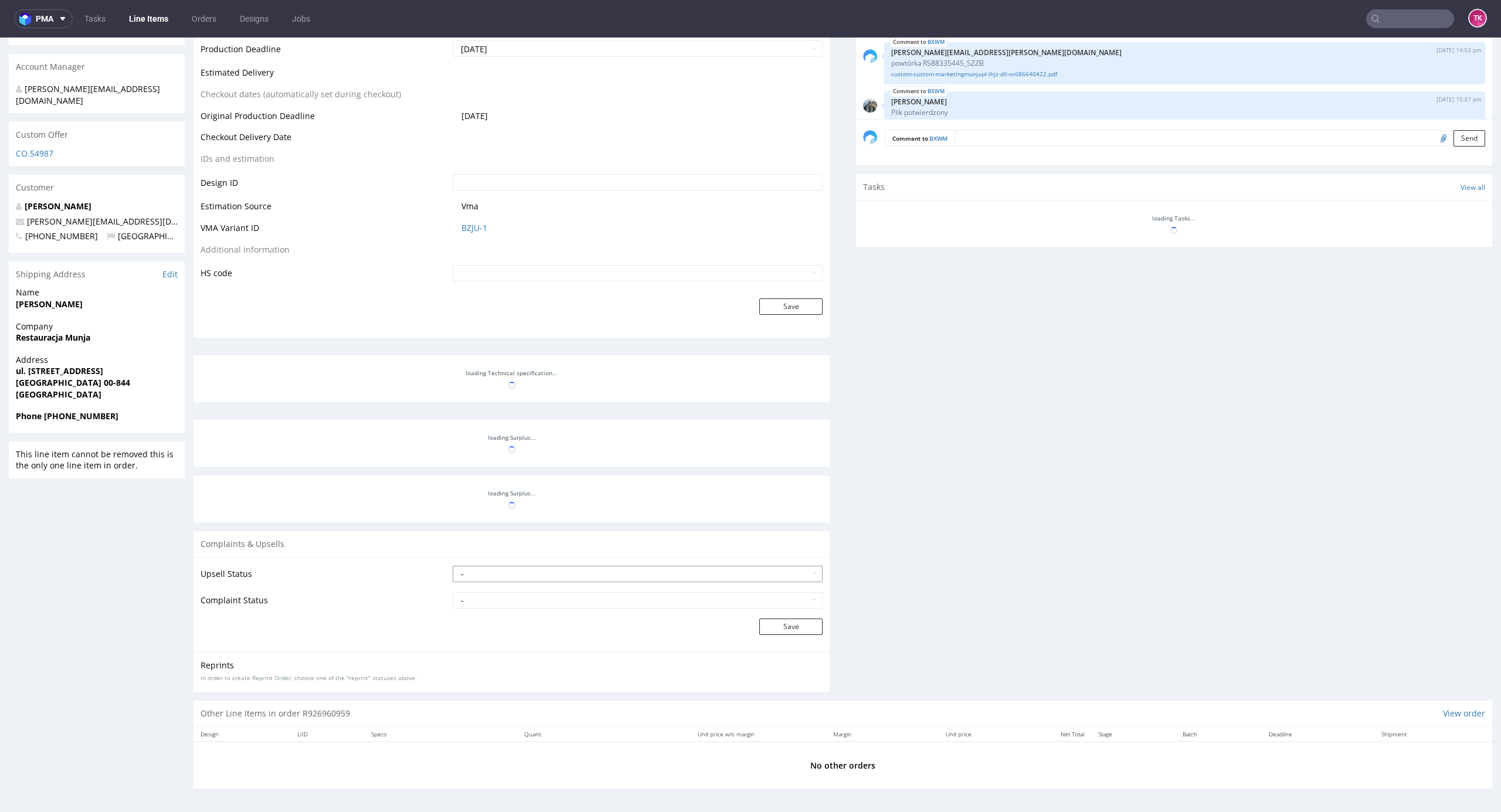
scroll to position [48, 0]
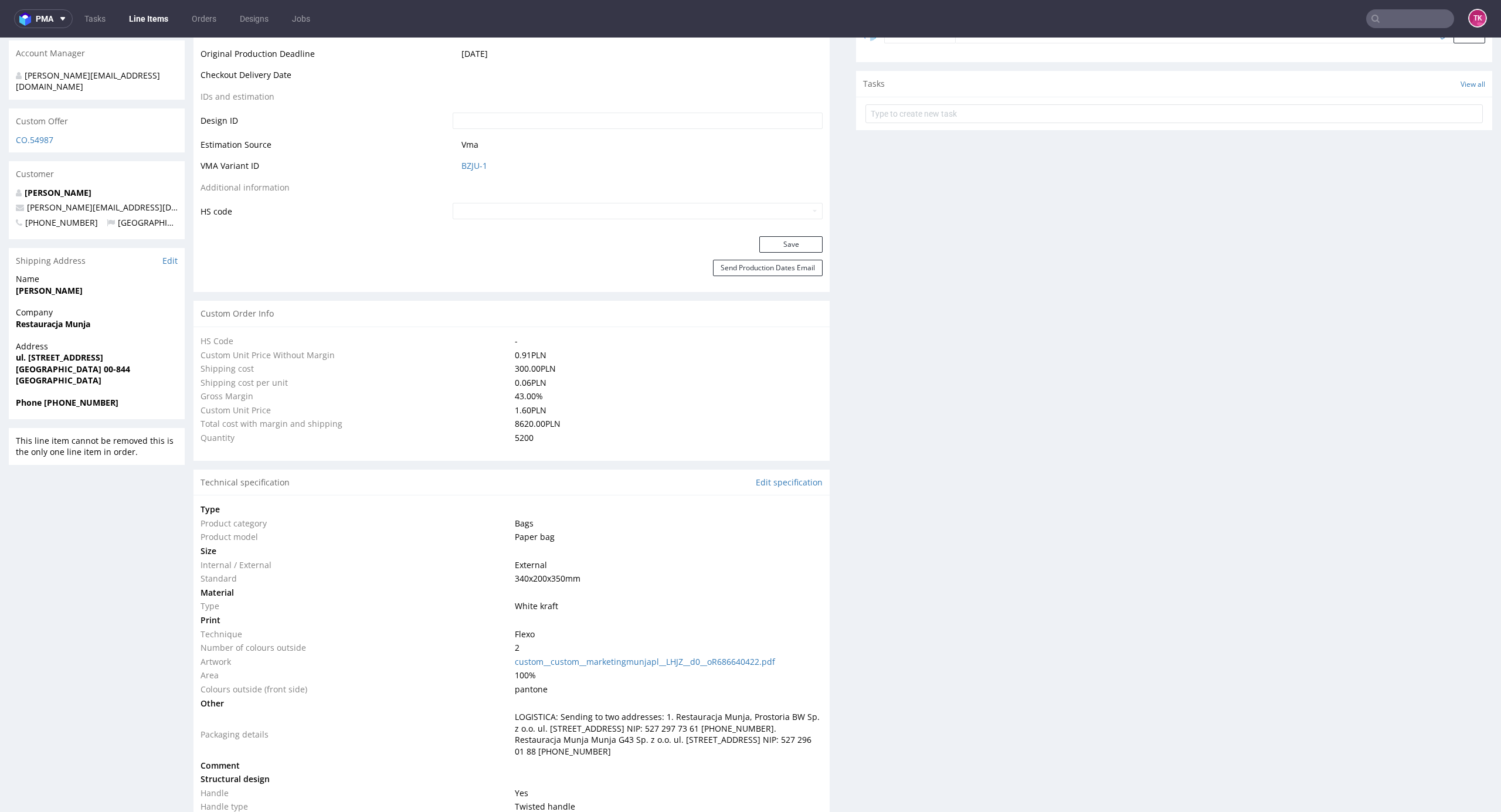
type input "5200"
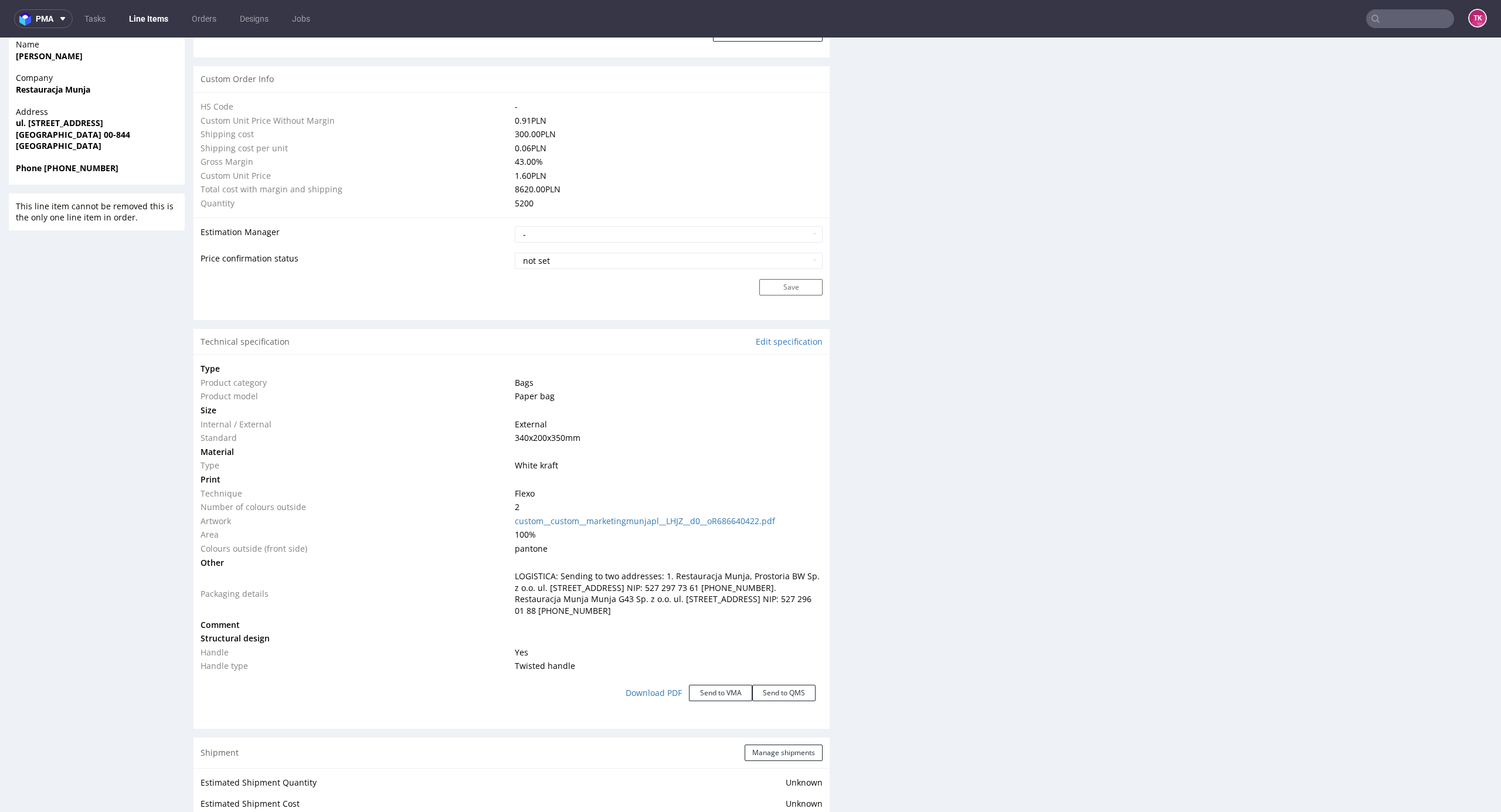
scroll to position [1122, 0]
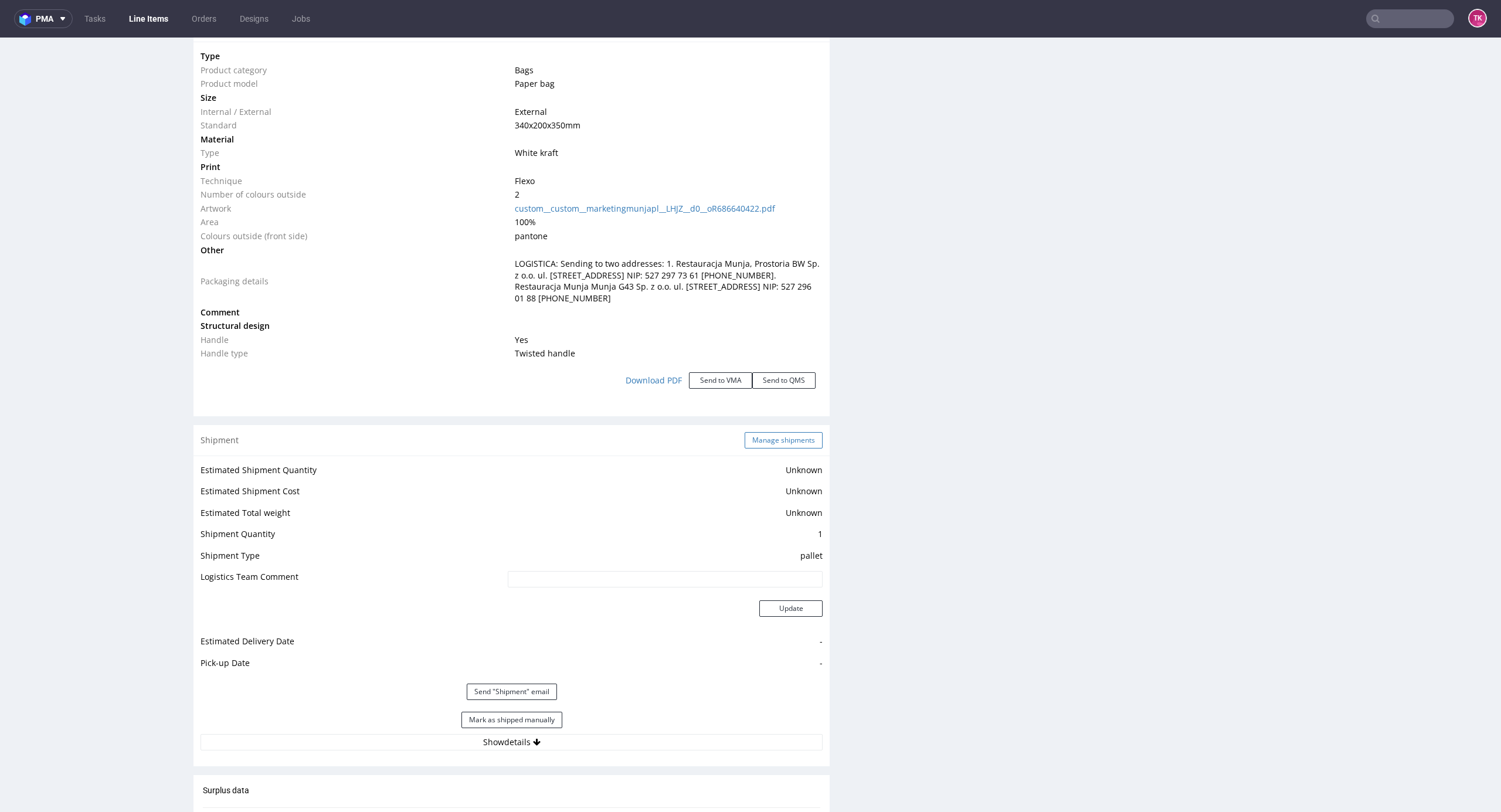
click at [767, 437] on button "Manage shipments" at bounding box center [783, 440] width 78 height 16
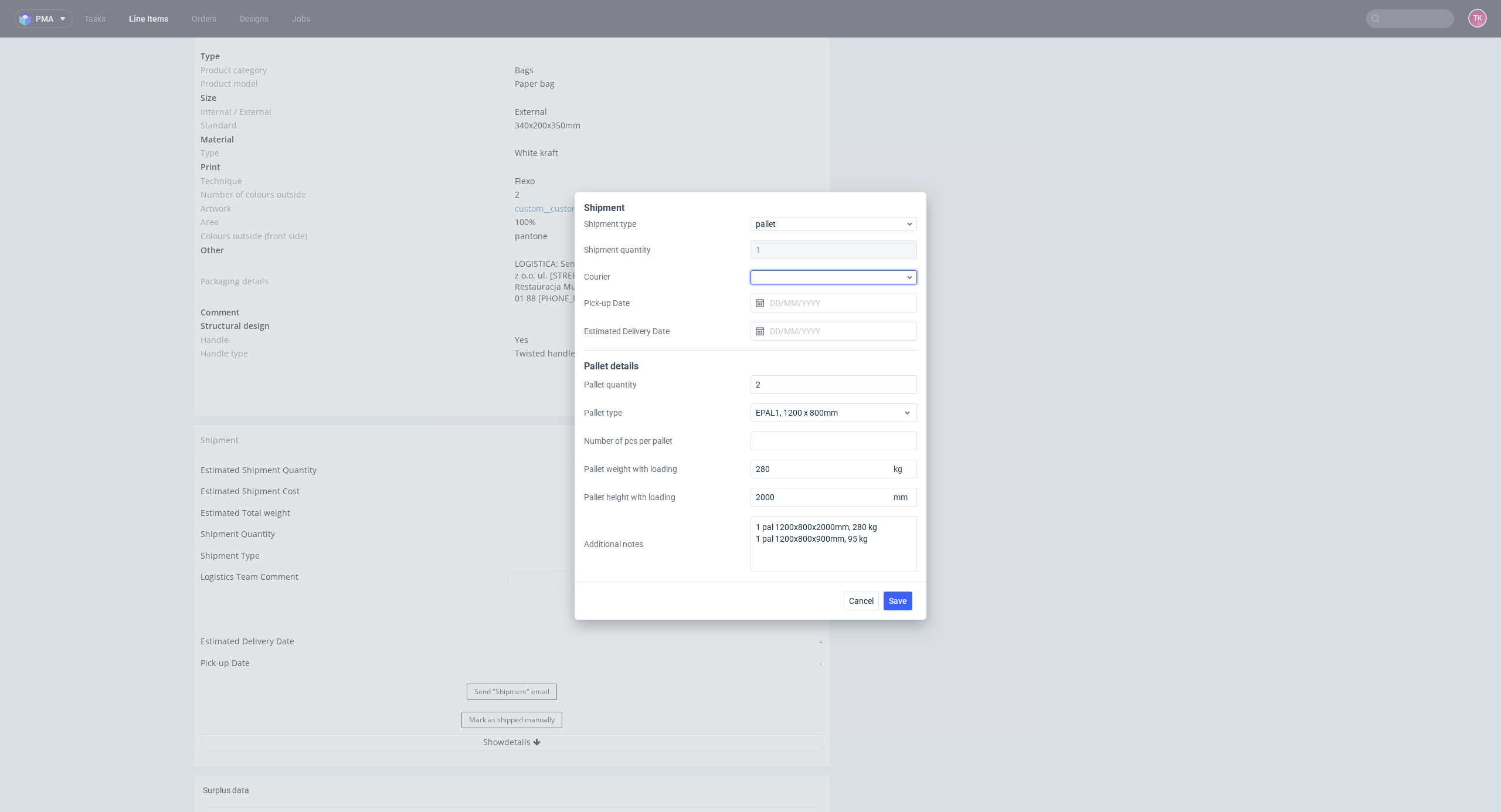
drag, startPoint x: 792, startPoint y: 280, endPoint x: 790, endPoint y: 286, distance: 6.3
click at [790, 281] on div at bounding box center [834, 277] width 166 height 14
click at [794, 298] on div "Kuehne + Nagel" at bounding box center [834, 294] width 157 height 21
click at [894, 597] on span "Save" at bounding box center [898, 601] width 18 height 8
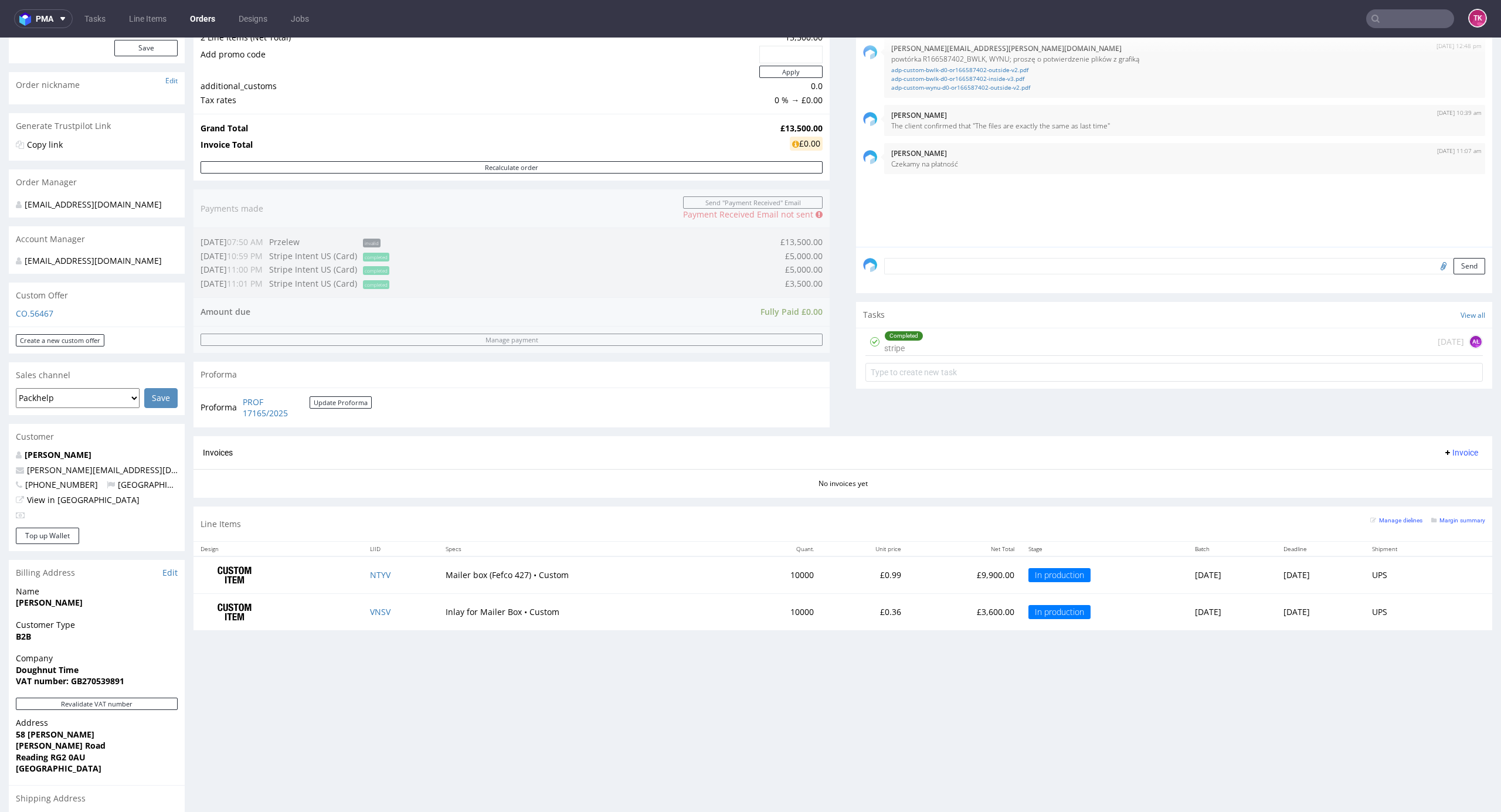
scroll to position [78, 0]
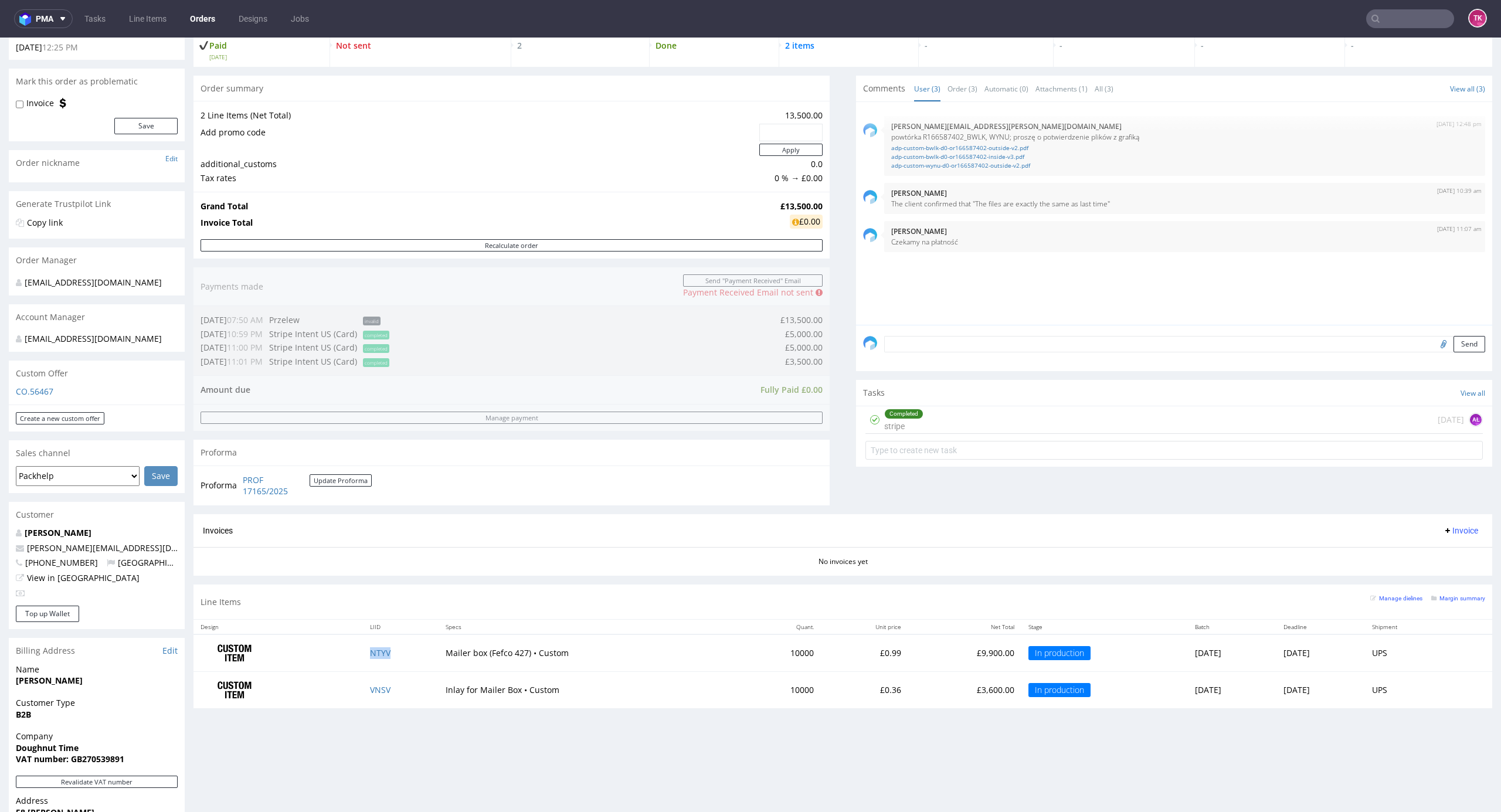
click at [383, 653] on td "NTYV" at bounding box center [400, 653] width 75 height 37
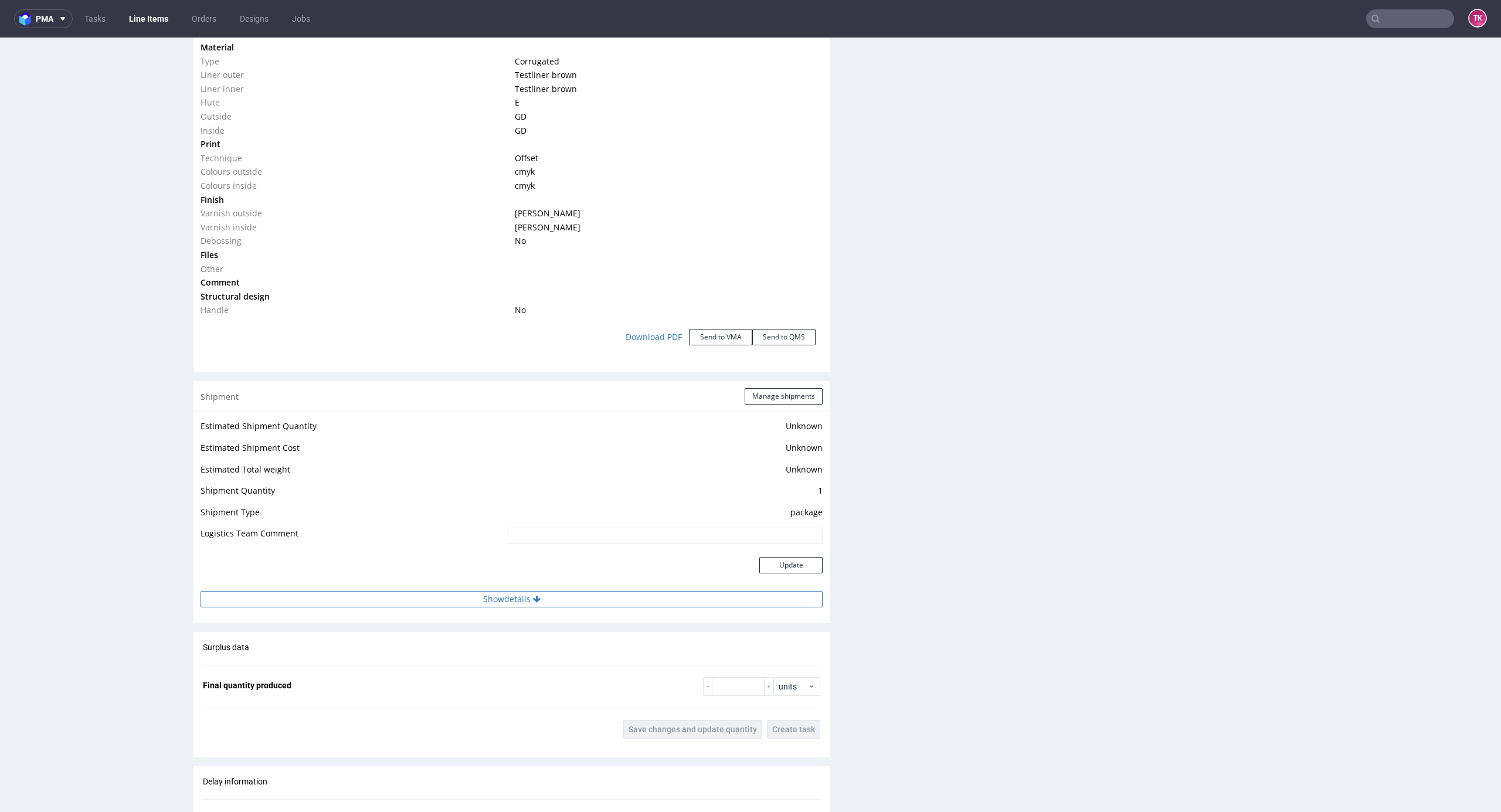
click at [540, 604] on button "Show details" at bounding box center [512, 599] width 622 height 16
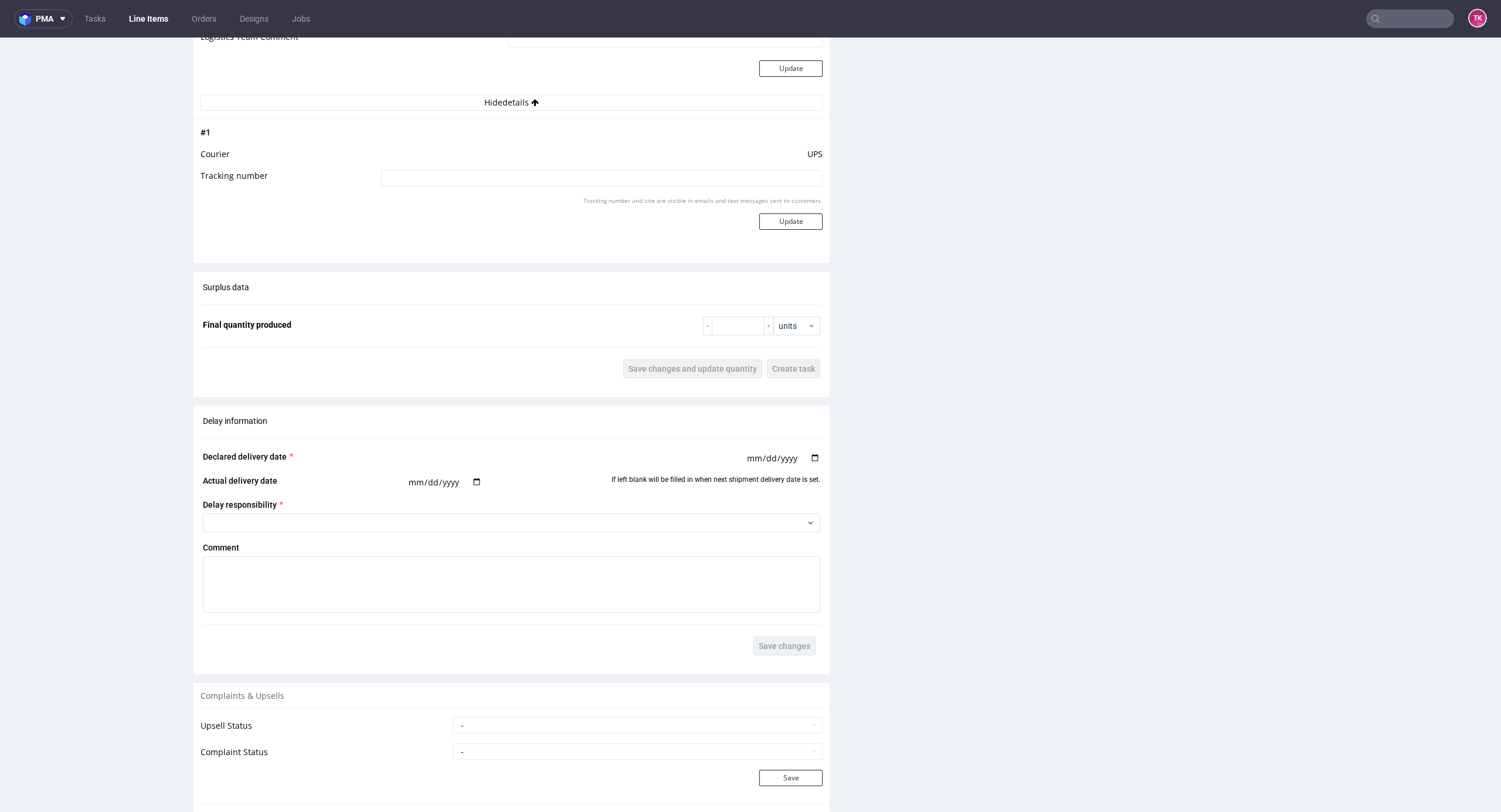
scroll to position [1877, 0]
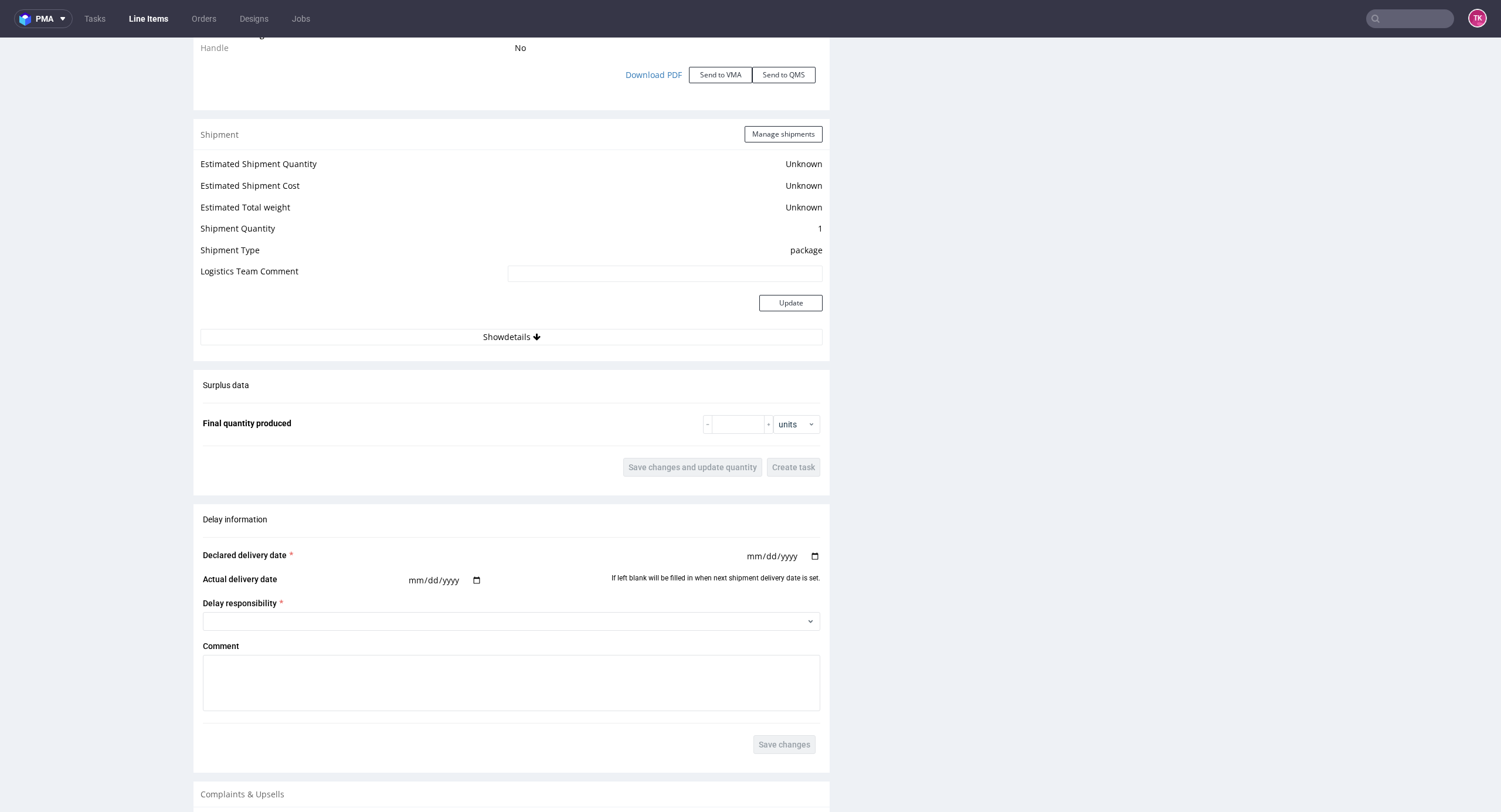
scroll to position [1748, 0]
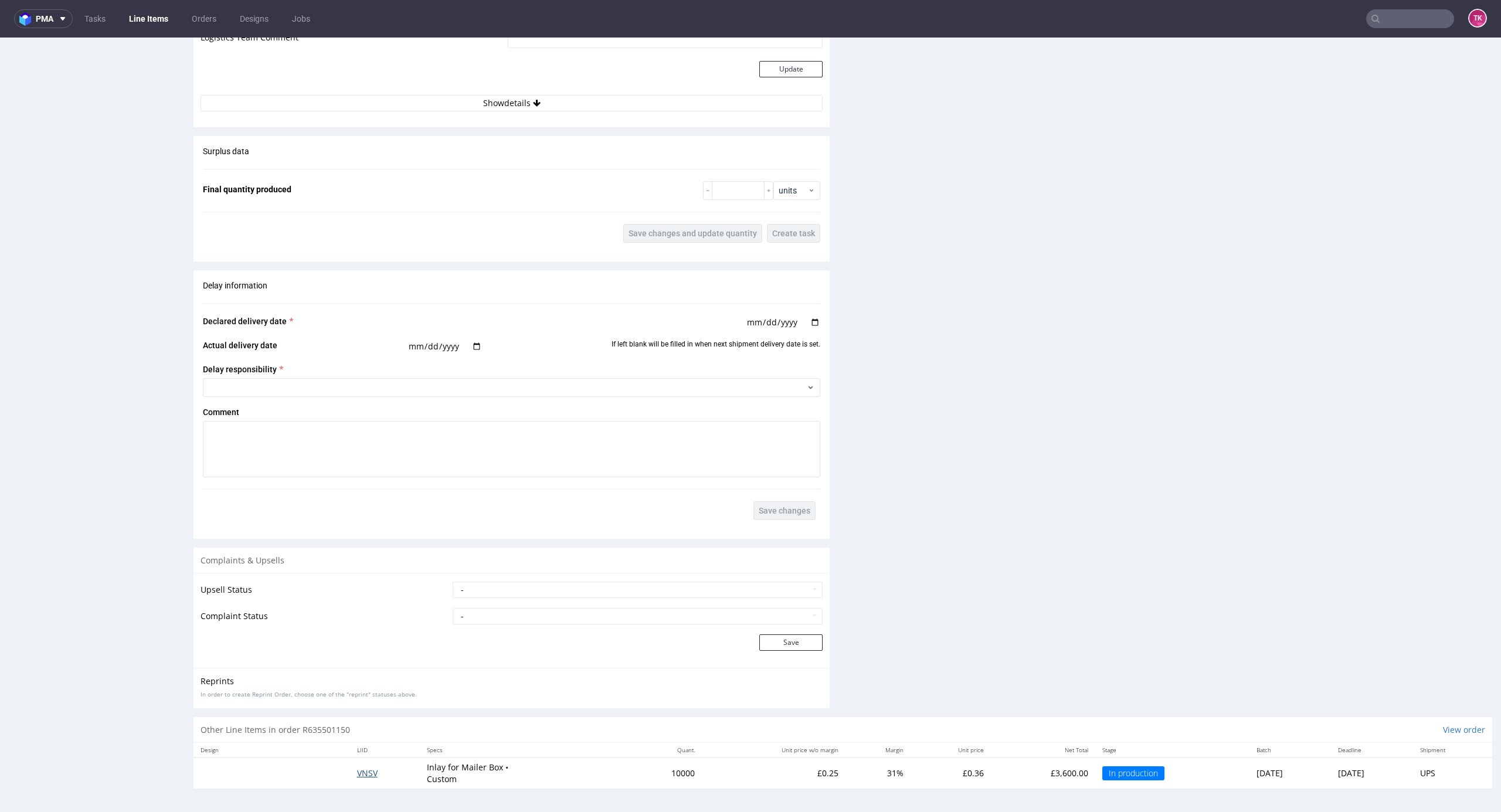
click at [357, 769] on span "VNSV" at bounding box center [368, 773] width 20 height 11
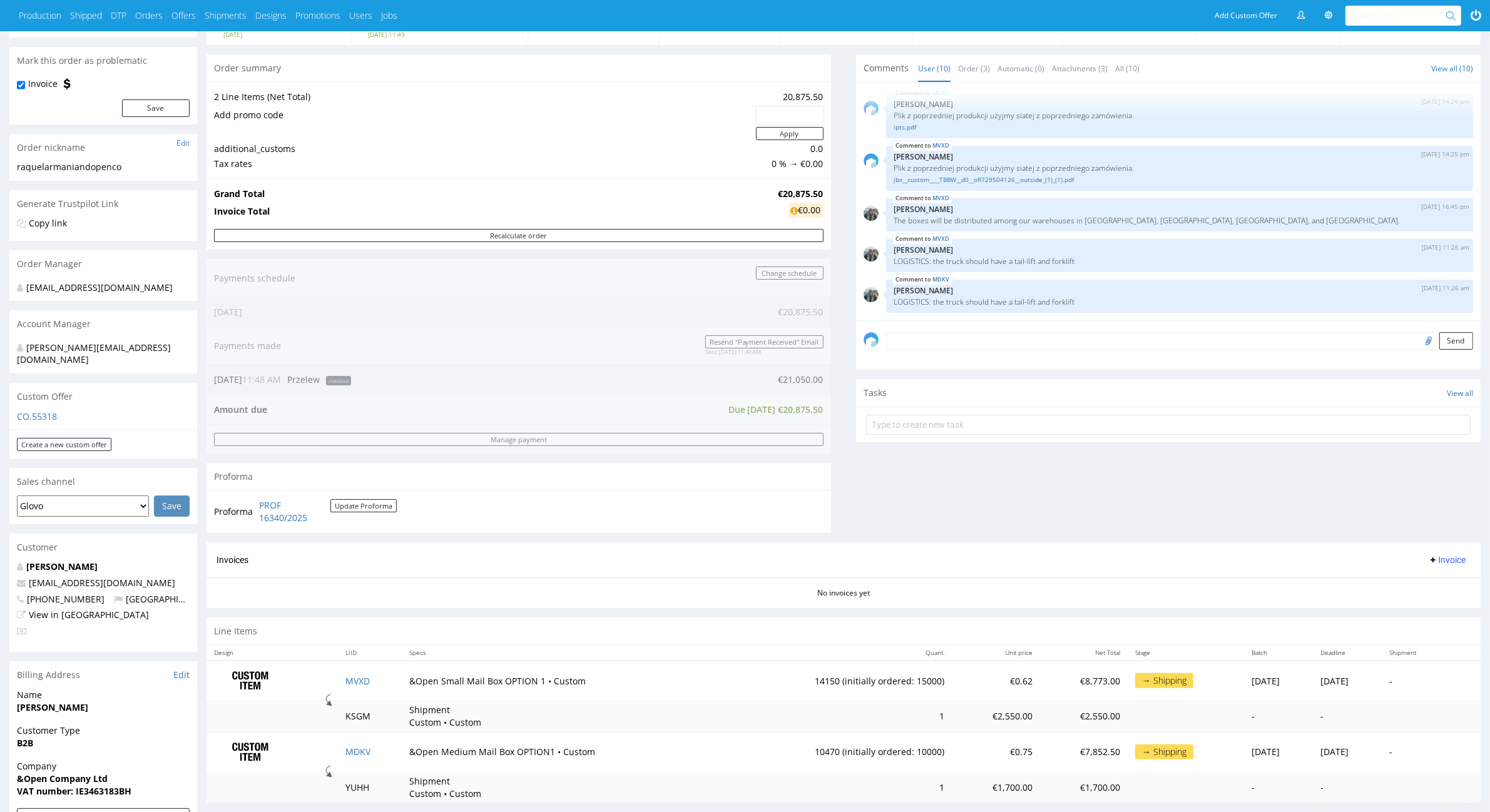
scroll to position [235, 0]
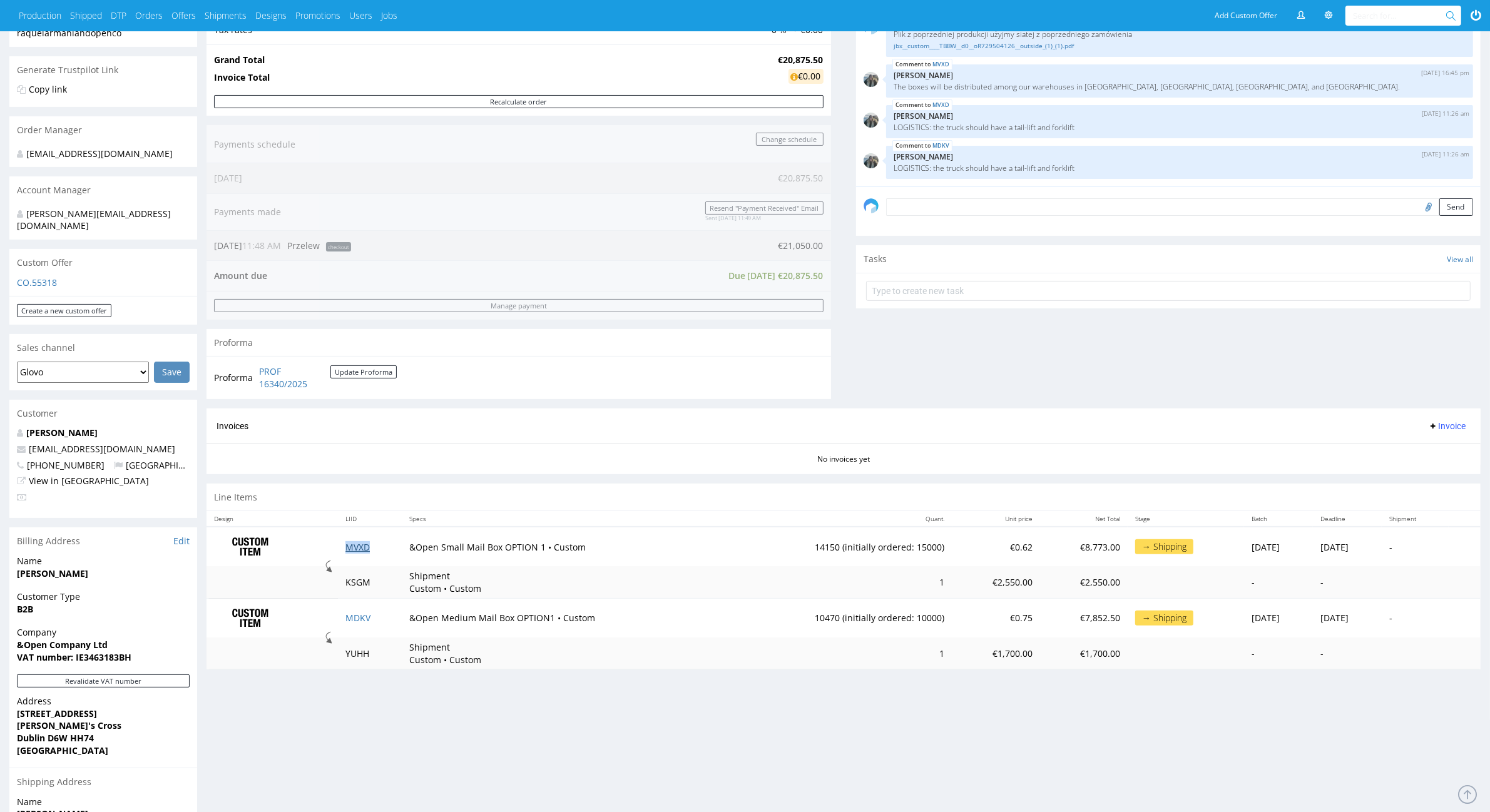
click at [363, 553] on link "MVXD" at bounding box center [357, 547] width 25 height 12
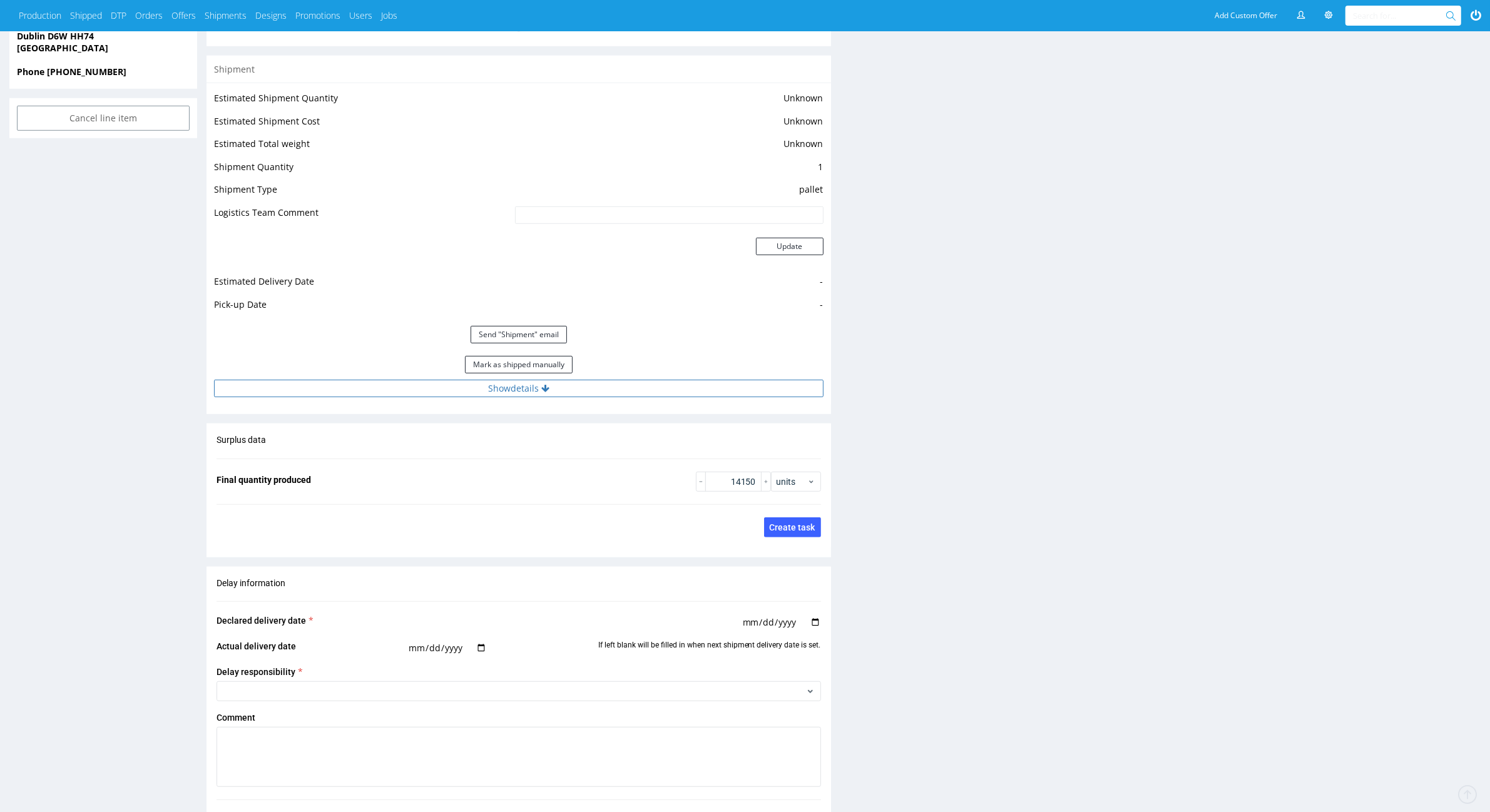
scroll to position [985, 0]
click at [637, 391] on button "Show details" at bounding box center [518, 384] width 610 height 17
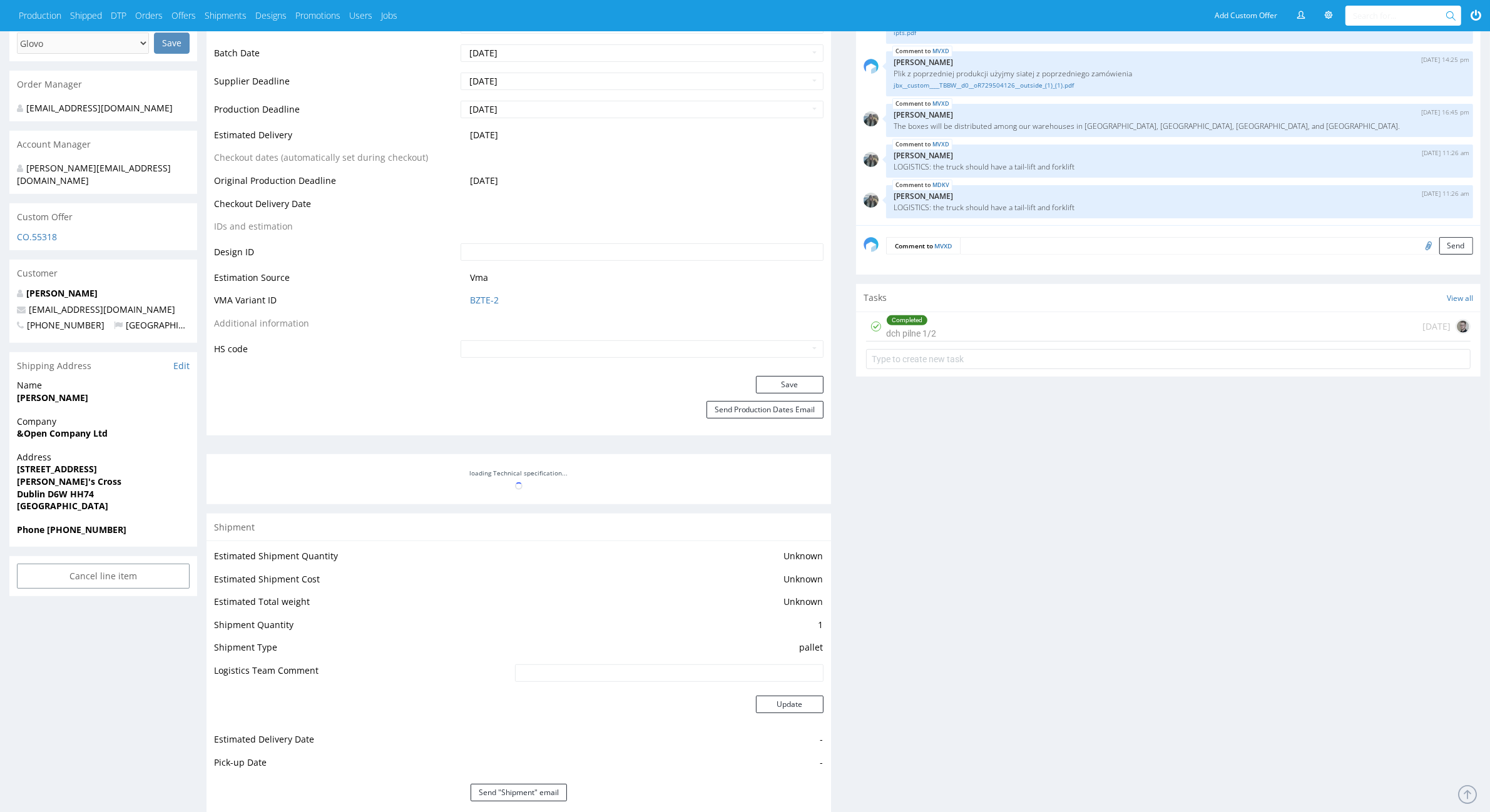
scroll to position [445, 0]
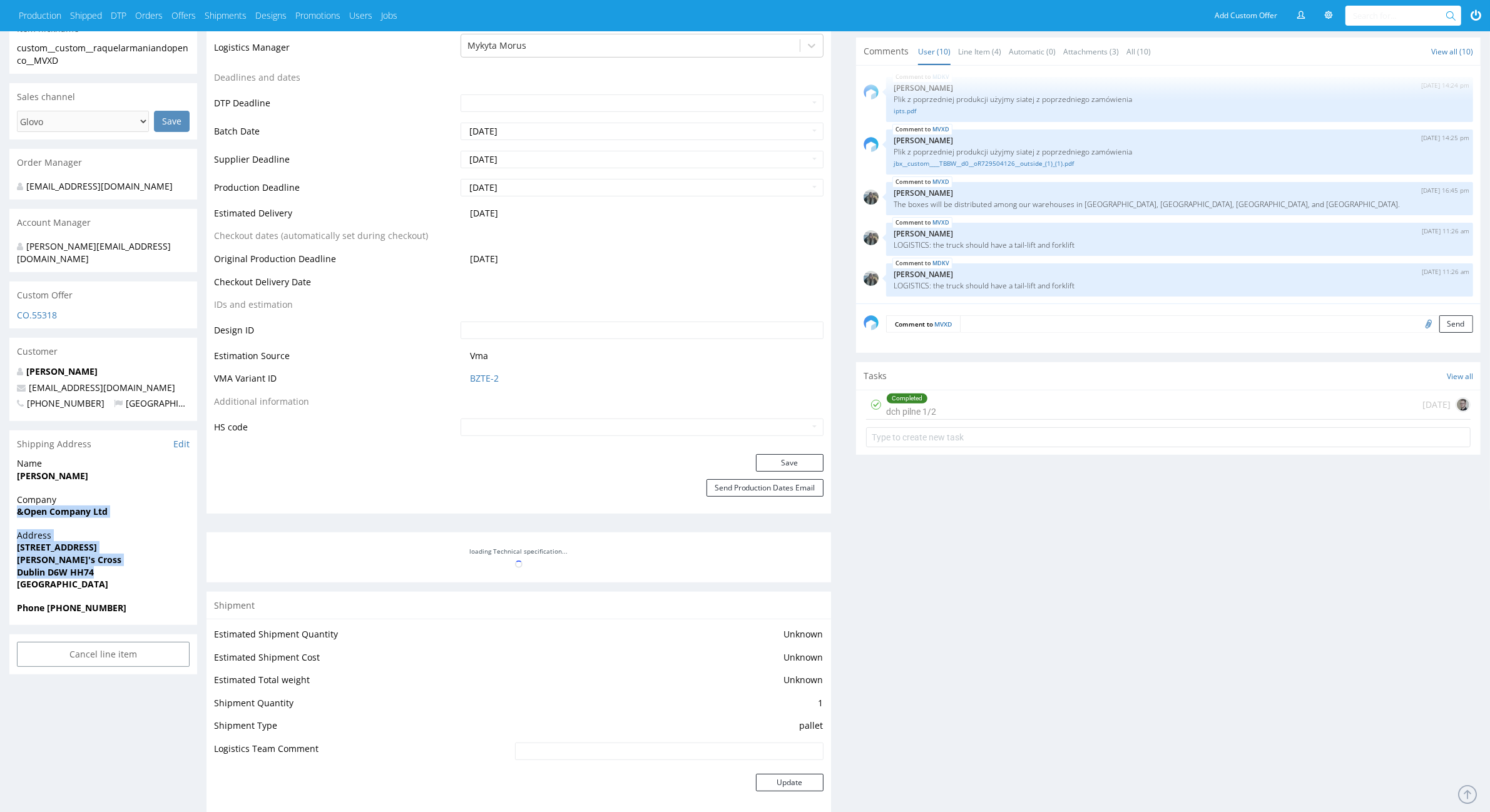
drag, startPoint x: 7, startPoint y: 499, endPoint x: 111, endPoint y: 564, distance: 122.6
click at [111, 564] on div "R083734190 01.08.2025 11:48 AM MVXD DID PH PRO Integration Item PHI-PH00-A08918…" at bounding box center [745, 827] width 1490 height 2419
copy section "&Open Company Ltd Address 13 Saint Clare's Avenue Harold's Cross Dublin D6W HH74"
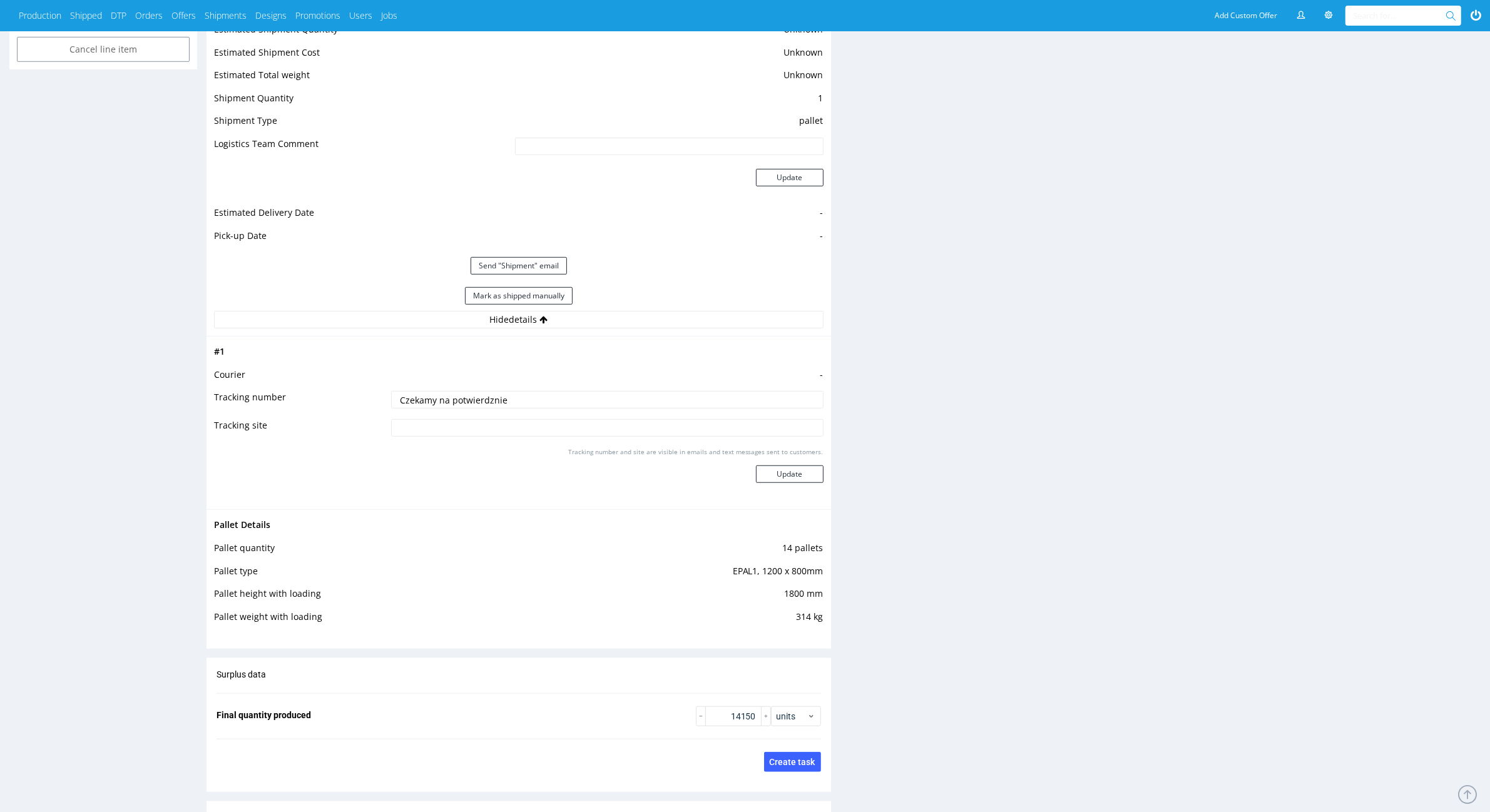
scroll to position [1305, 0]
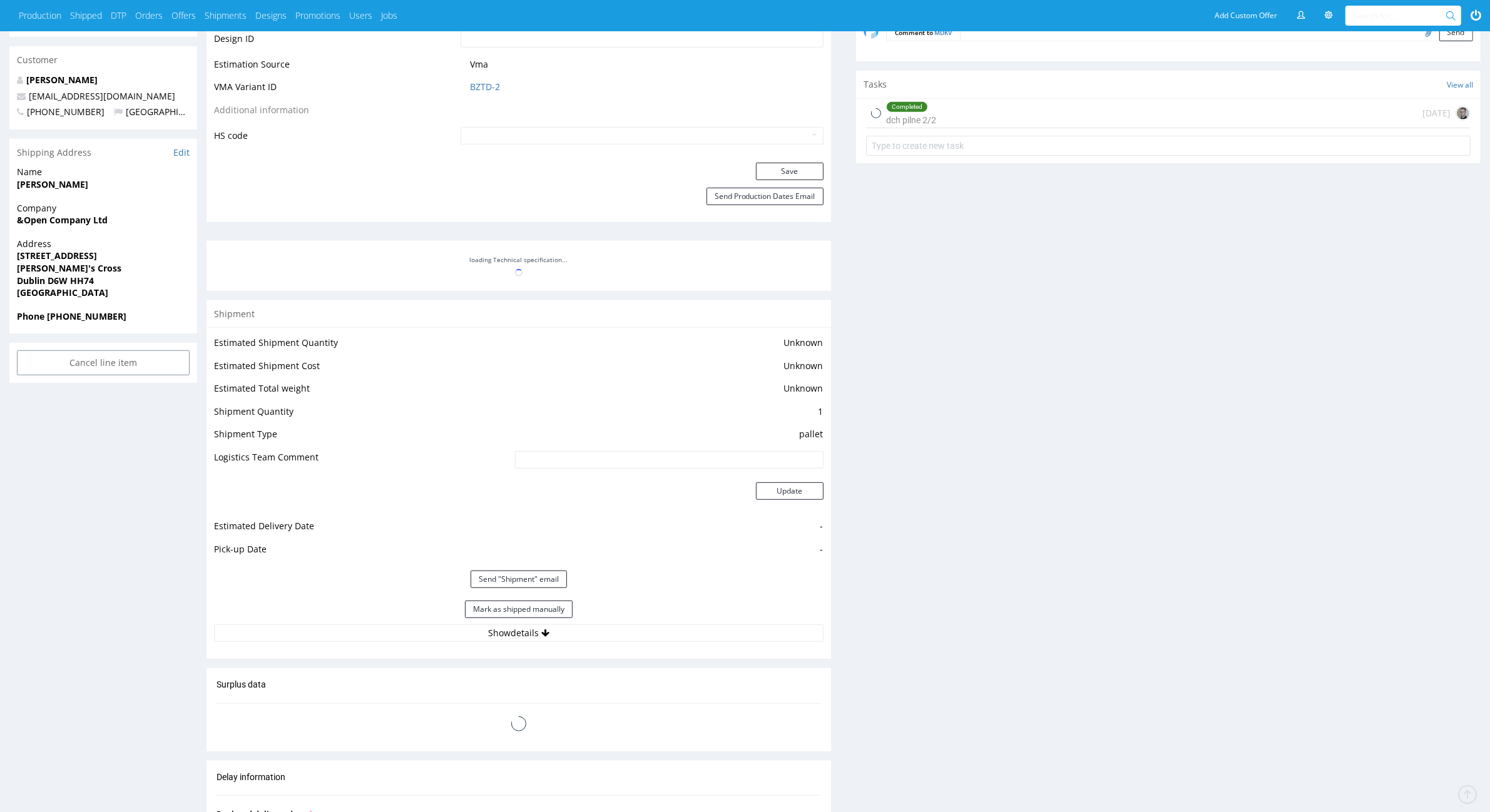
scroll to position [777, 0]
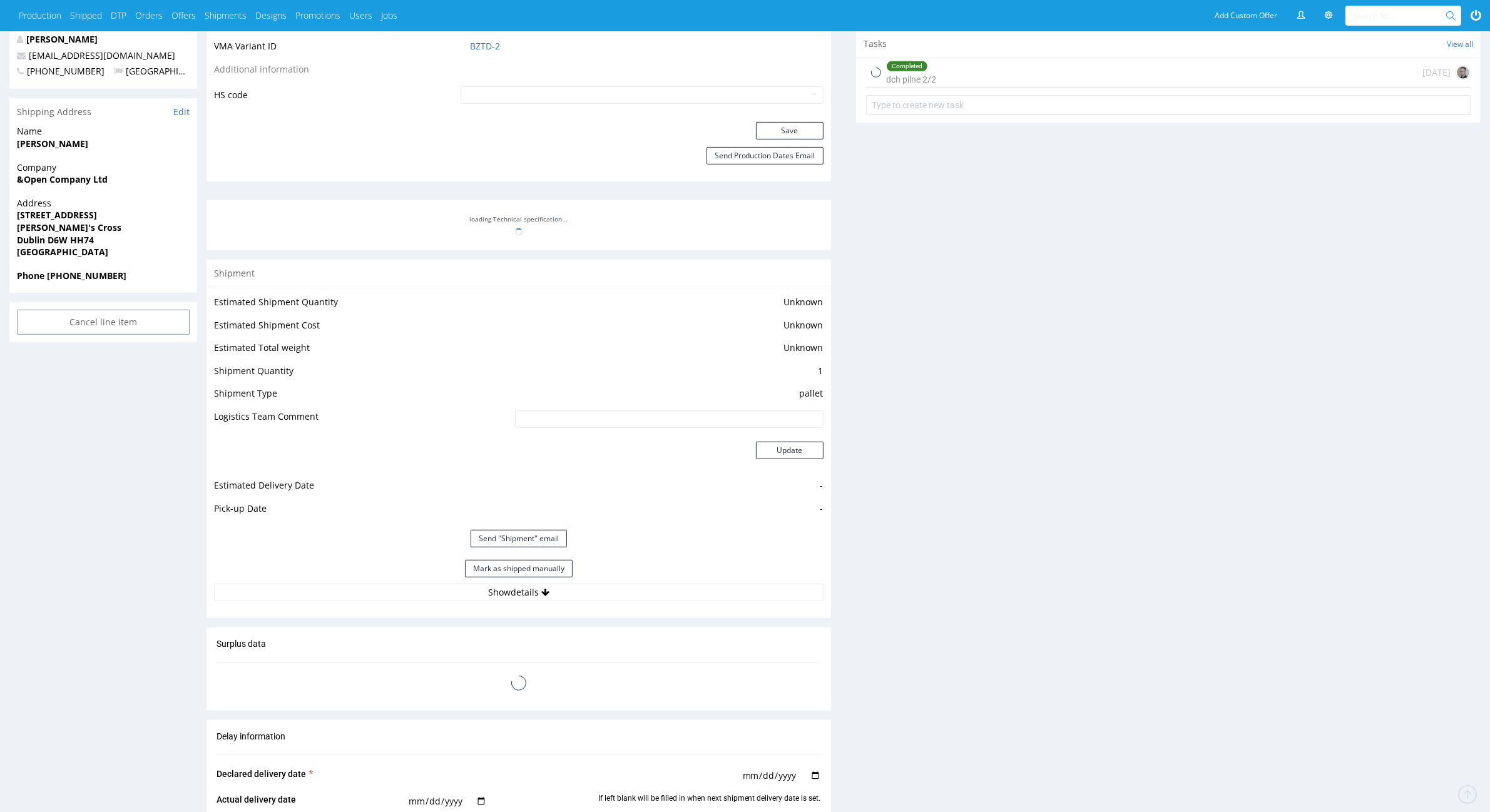
click at [1474, 640] on html "Production Shipped DTP Orders Offers Shipments Designs Promotions Users Jobs Ad…" at bounding box center [745, 294] width 1490 height 2142
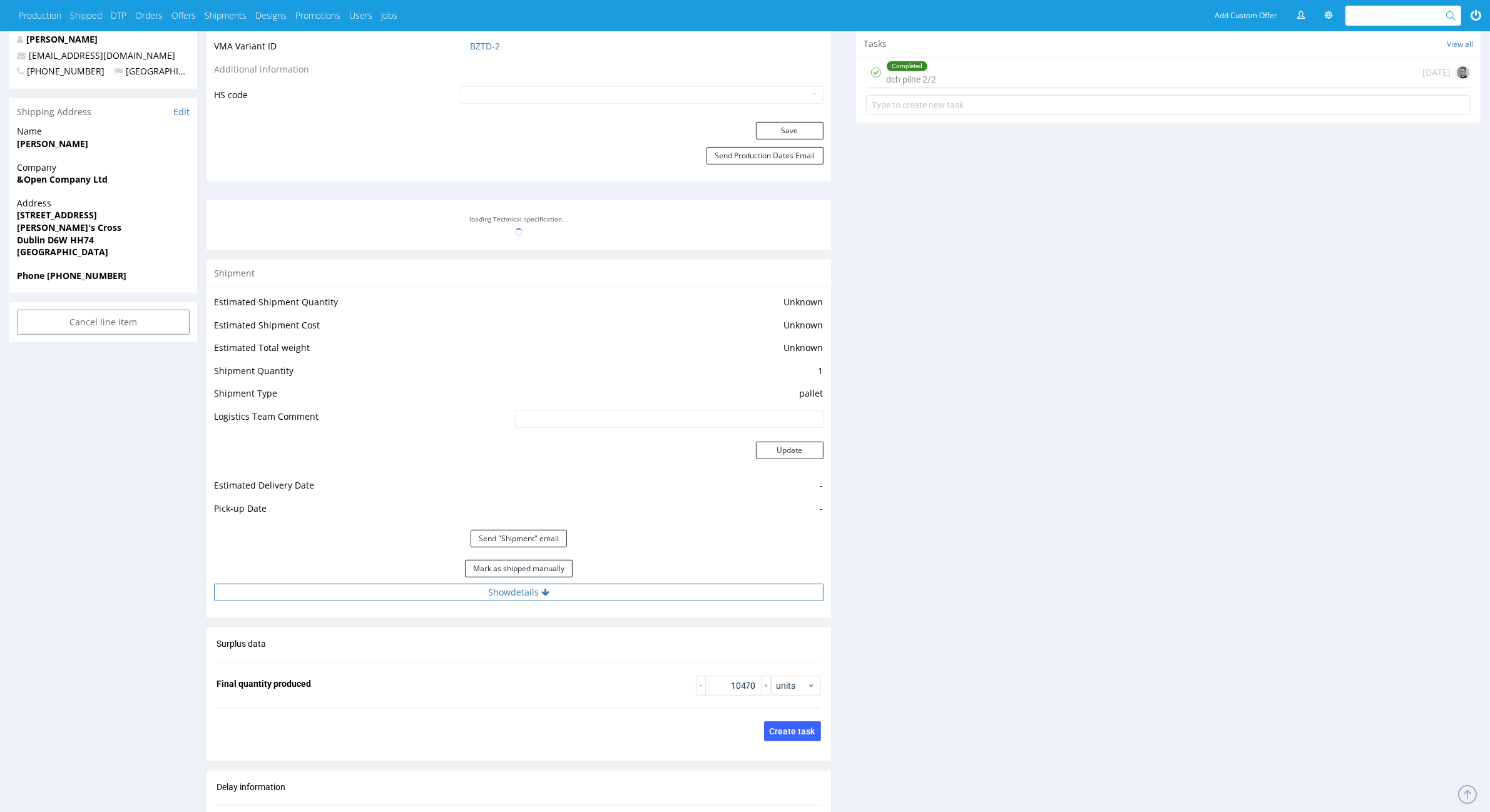
drag, startPoint x: 685, startPoint y: 592, endPoint x: 690, endPoint y: 584, distance: 9.4
click at [684, 592] on button "Show details" at bounding box center [518, 592] width 610 height 17
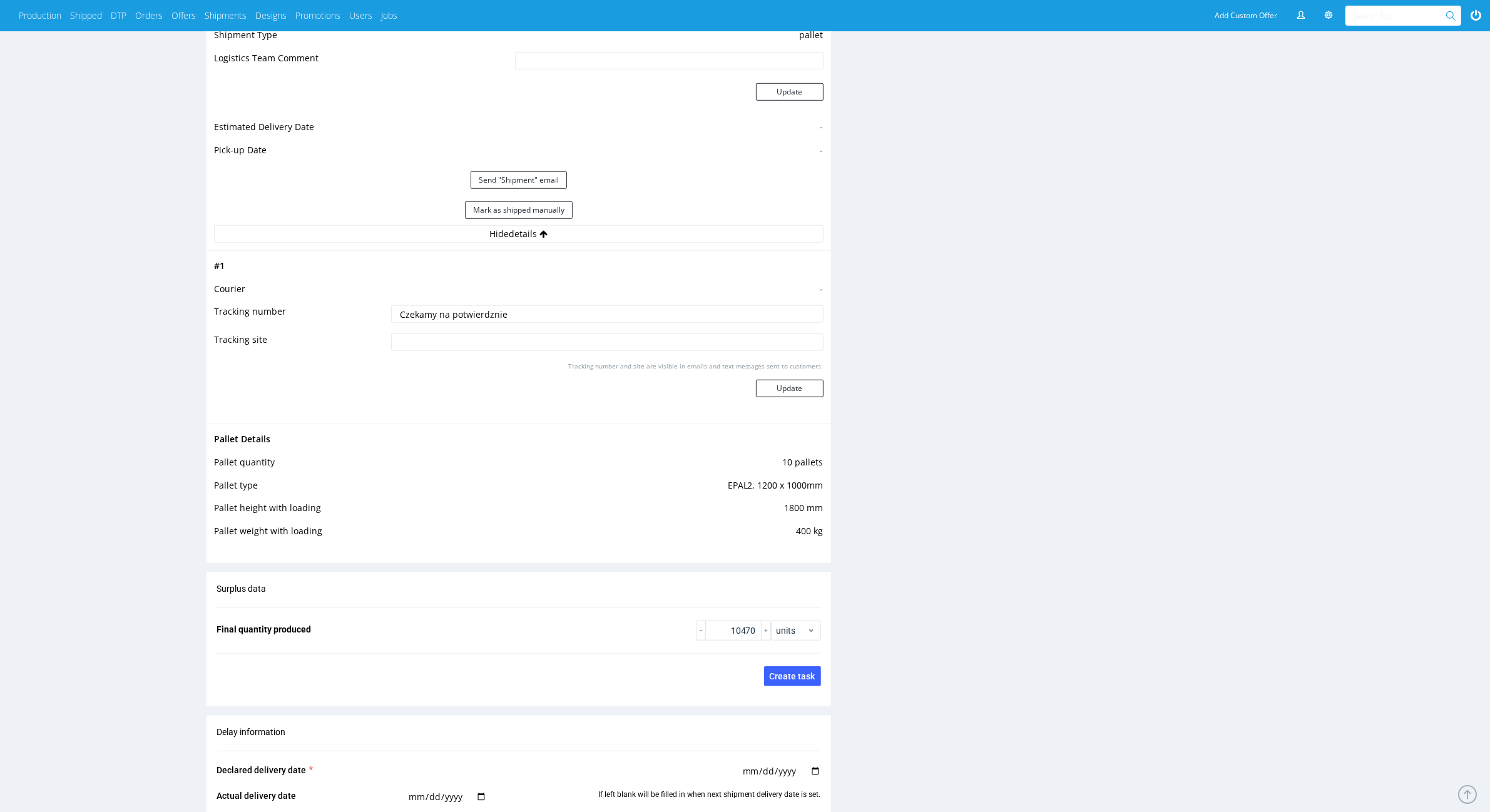
scroll to position [1251, 0]
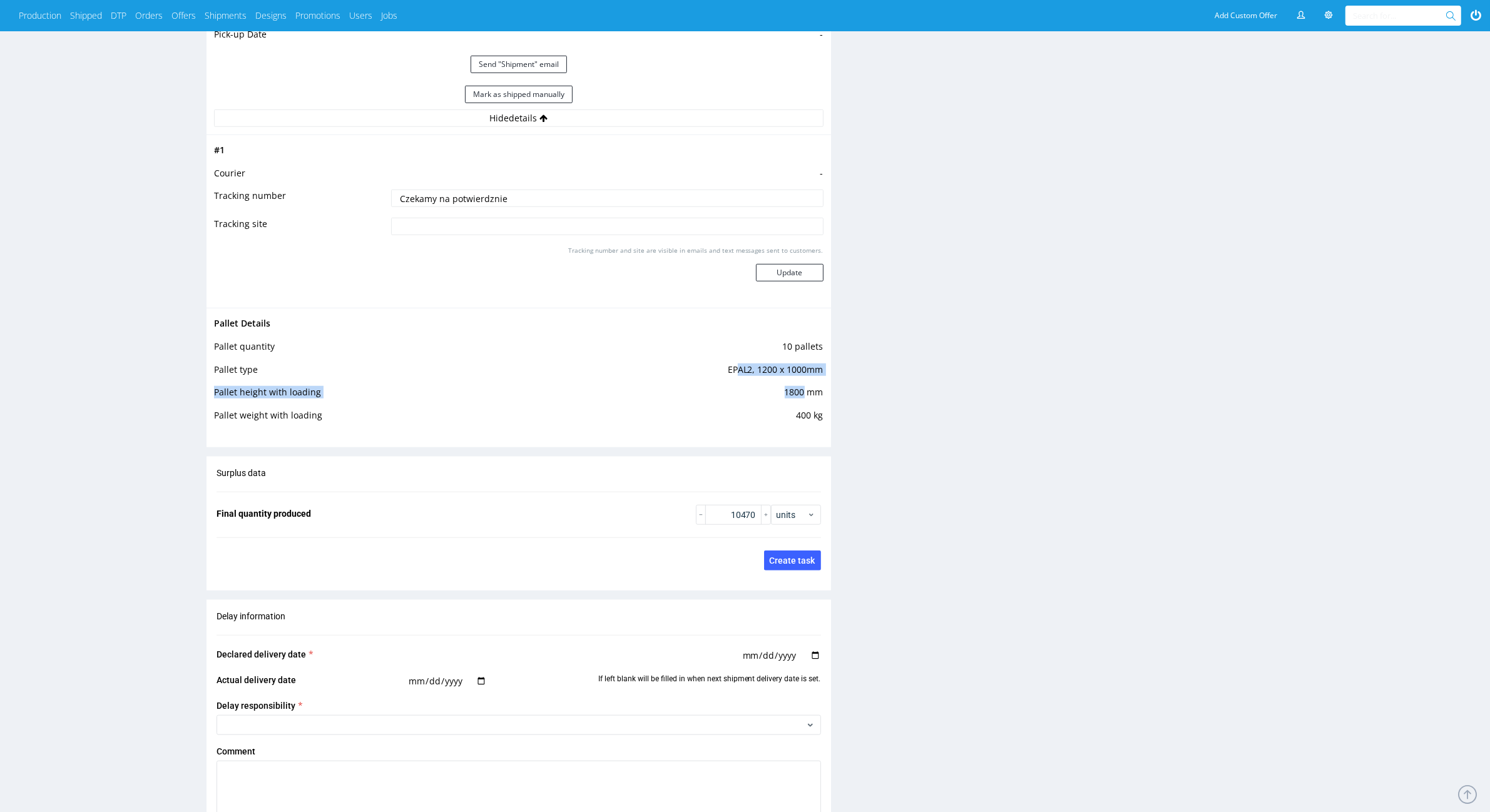
drag, startPoint x: 739, startPoint y: 369, endPoint x: 817, endPoint y: 399, distance: 83.6
click at [808, 395] on tbody "Pallet Details Pallet quantity 10 pallets Pallet type EPAL2, 1200 x 1000mm Pall…" at bounding box center [518, 373] width 610 height 115
click at [835, 409] on div "Progress Payment Paid [DATE] Design N/A DTP Complete Batch Complete [DATE] Prod…" at bounding box center [843, 14] width 1274 height 2388
drag, startPoint x: 748, startPoint y: 364, endPoint x: 787, endPoint y: 374, distance: 40.3
click at [781, 368] on td "EPAL2, 1200 x 1000mm" at bounding box center [679, 374] width 286 height 23
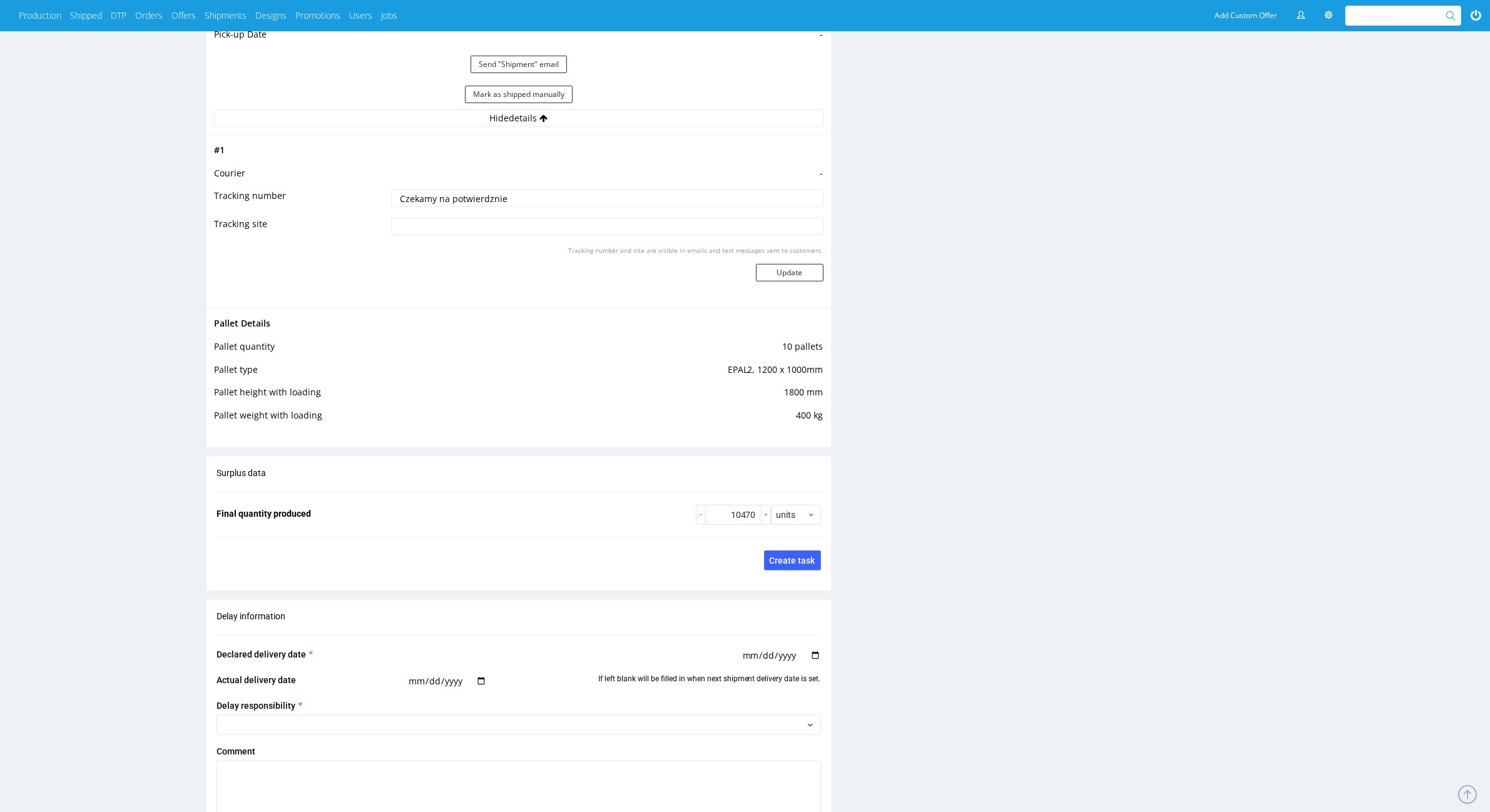
click at [953, 489] on div "Production Files - Design Spit Spit request impossible Box design not found, un…" at bounding box center [1168, 44] width 624 height 2065
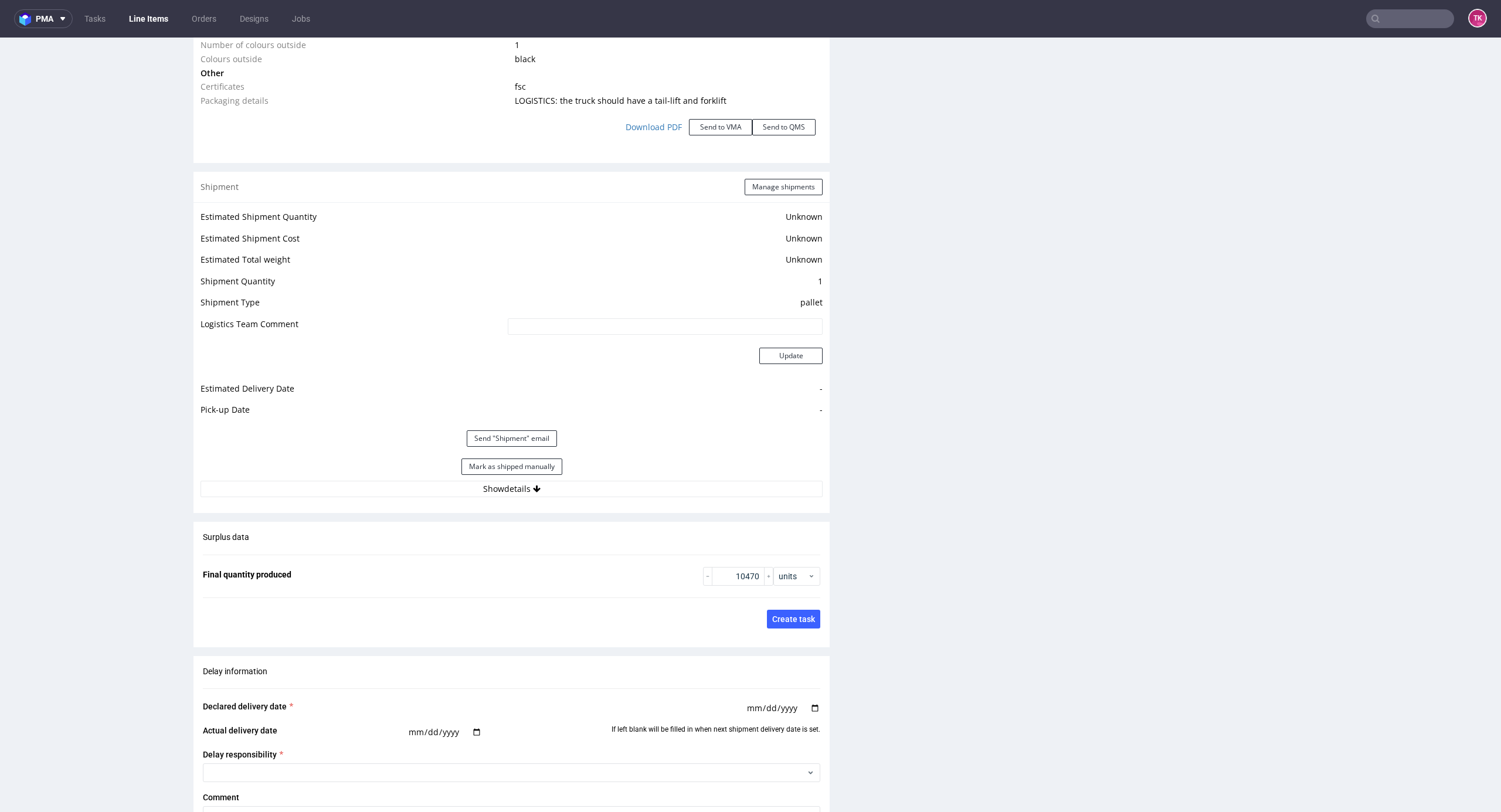
scroll to position [1407, 0]
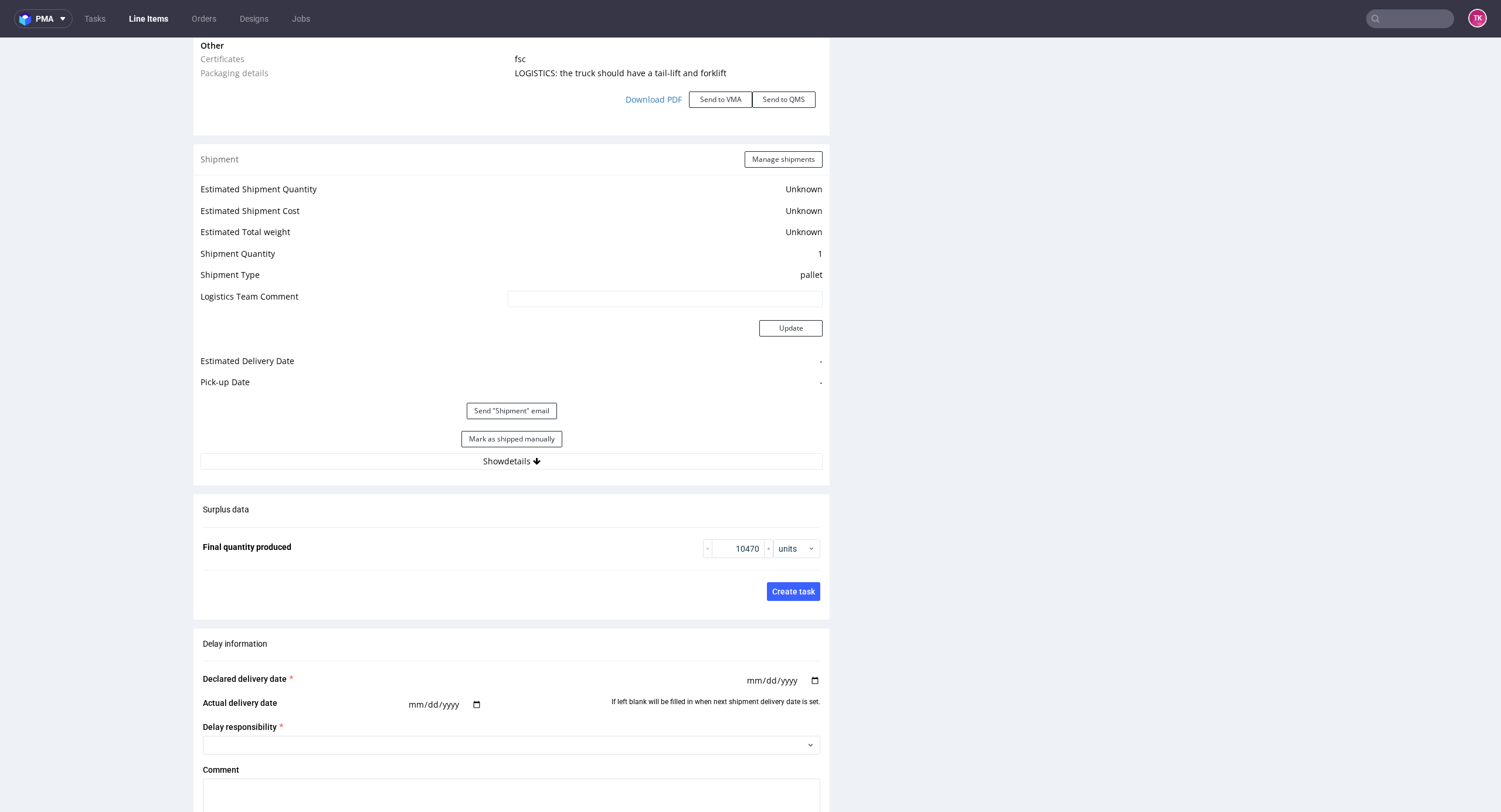
drag, startPoint x: 631, startPoint y: 550, endPoint x: 623, endPoint y: 531, distance: 20.6
click at [629, 546] on fieldset "Final quantity produced 10470 units" at bounding box center [512, 549] width 618 height 19
drag, startPoint x: 614, startPoint y: 504, endPoint x: 613, endPoint y: 494, distance: 10.0
click at [614, 499] on div "Surplus data Final quantity produced 10470 units Save changes and update quanti…" at bounding box center [512, 552] width 636 height 116
click at [610, 479] on div "Shipment Manage shipments Estimated Shipment Quantity Unknown Estimated Shipmen…" at bounding box center [512, 315] width 636 height 341
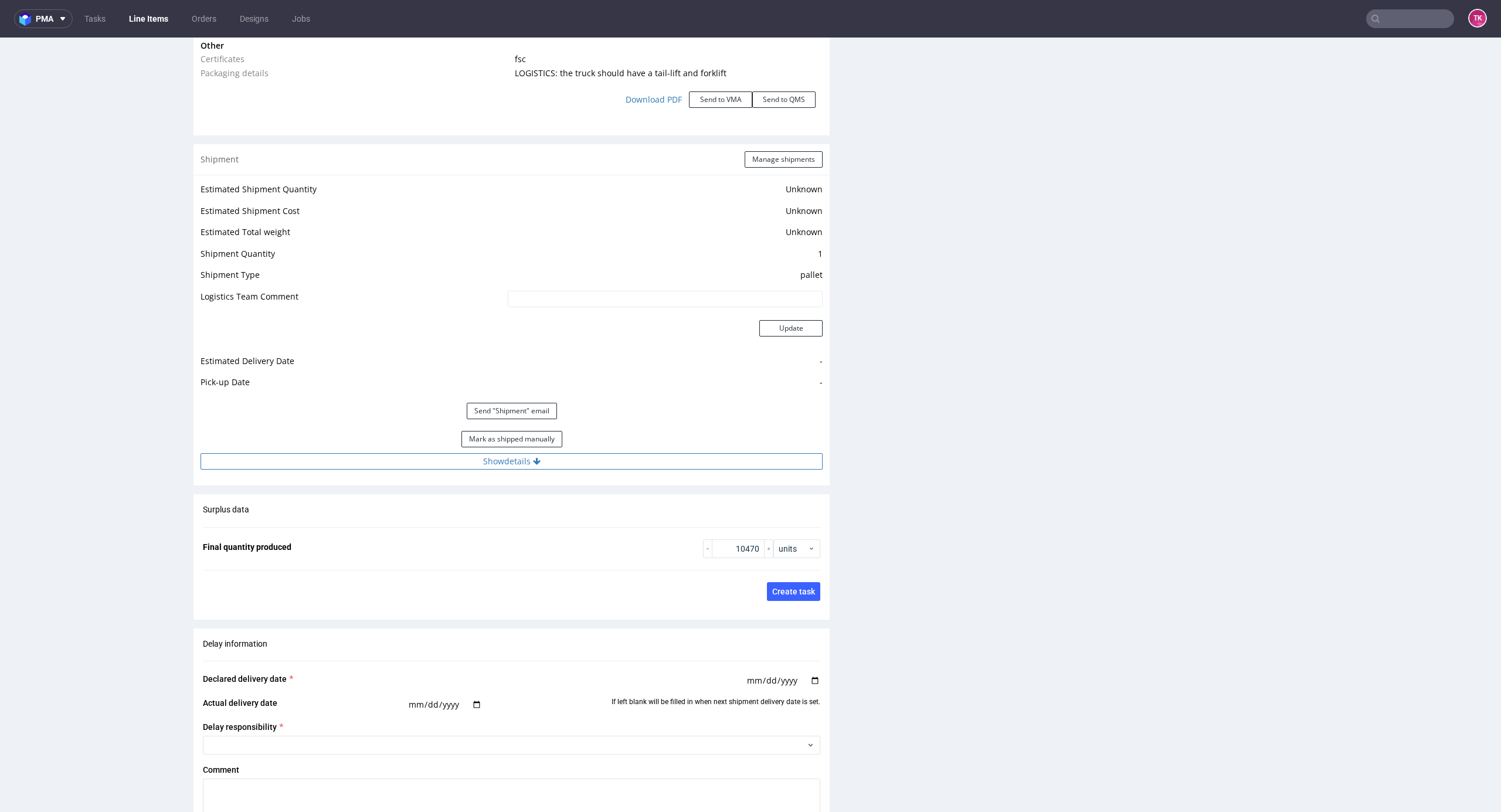
click at [608, 465] on button "Show details" at bounding box center [512, 461] width 622 height 16
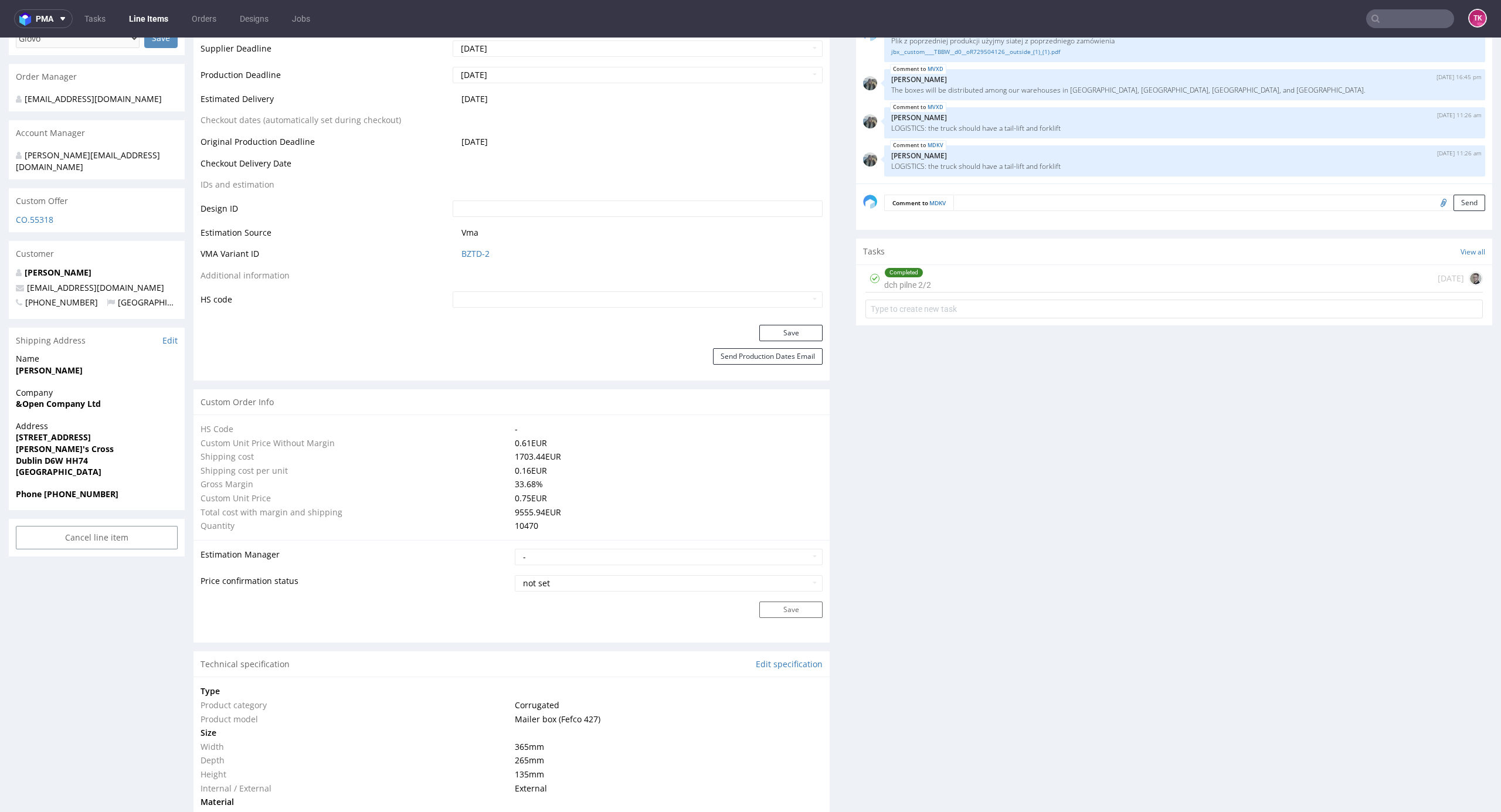
scroll to position [0, 0]
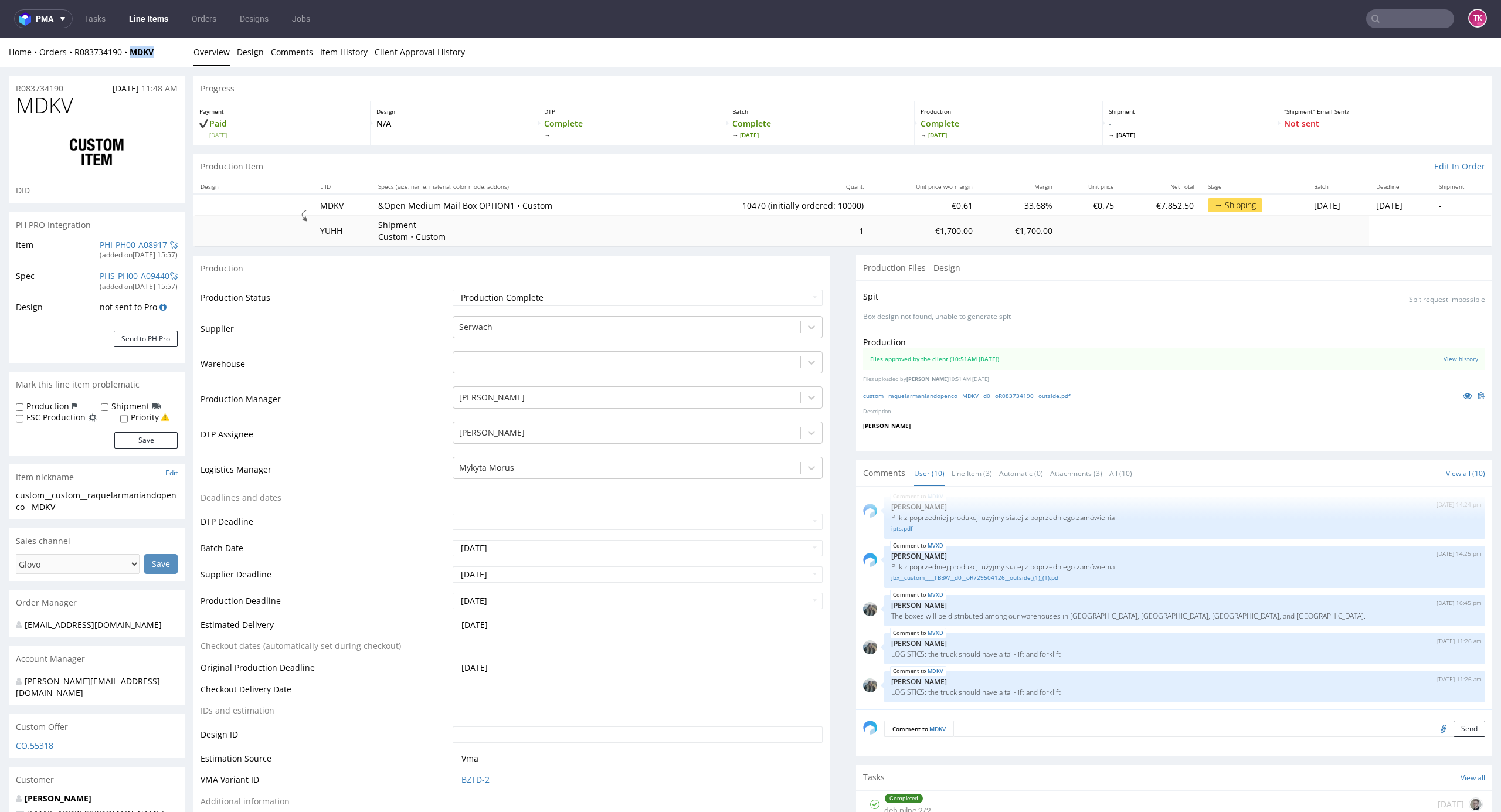
drag, startPoint x: 152, startPoint y: 46, endPoint x: 126, endPoint y: 59, distance: 29.1
click at [127, 56] on div "Home Orders R083734190 MDKV" at bounding box center [96, 52] width 176 height 12
copy strong "MDKV"
drag, startPoint x: 64, startPoint y: 61, endPoint x: 122, endPoint y: 65, distance: 58.1
click at [122, 65] on div "Home Orders R083734190 MDKV Overview Design Comments Item History Client Approv…" at bounding box center [750, 52] width 1501 height 29
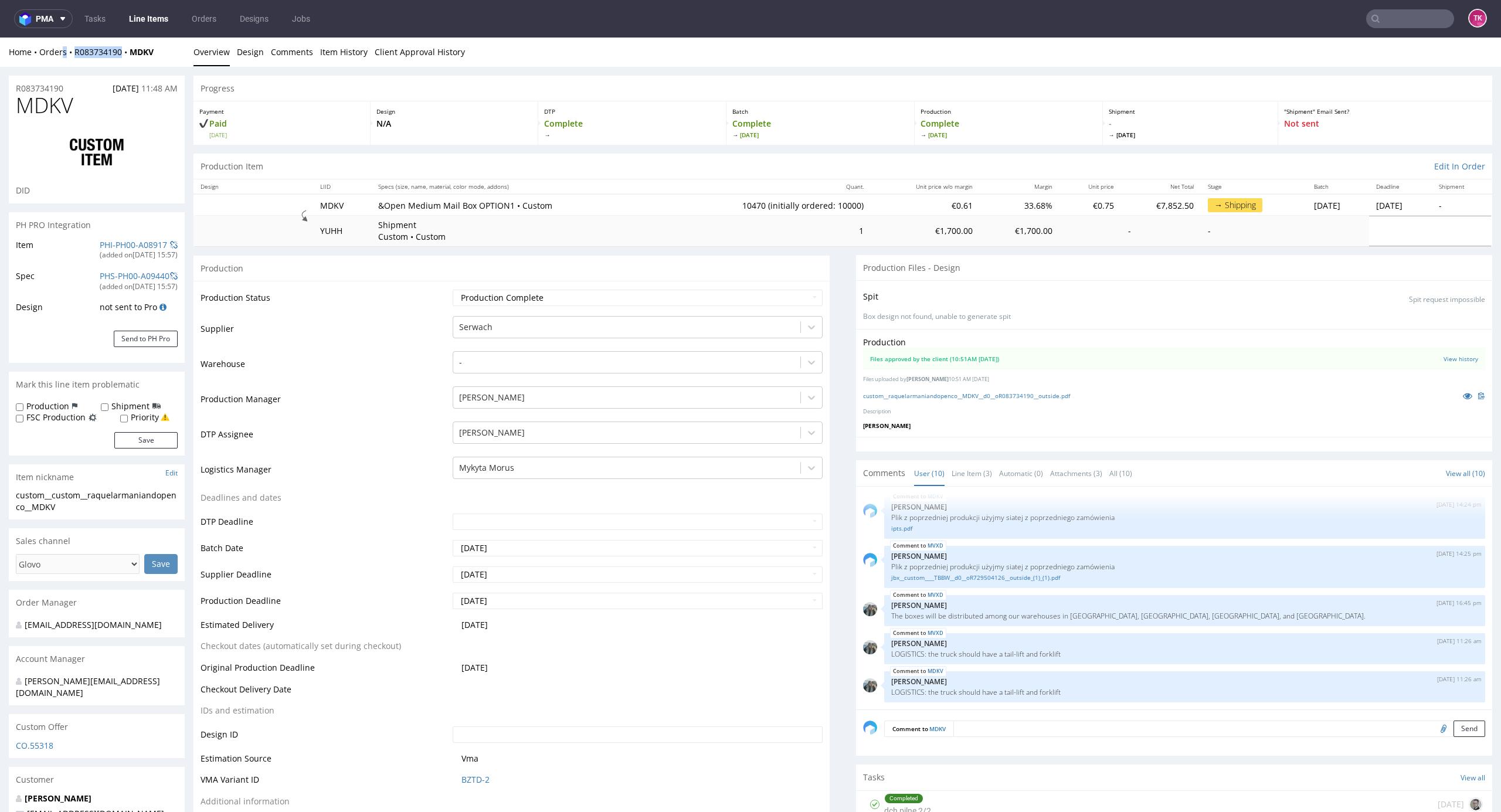
copy div "s R083734190"
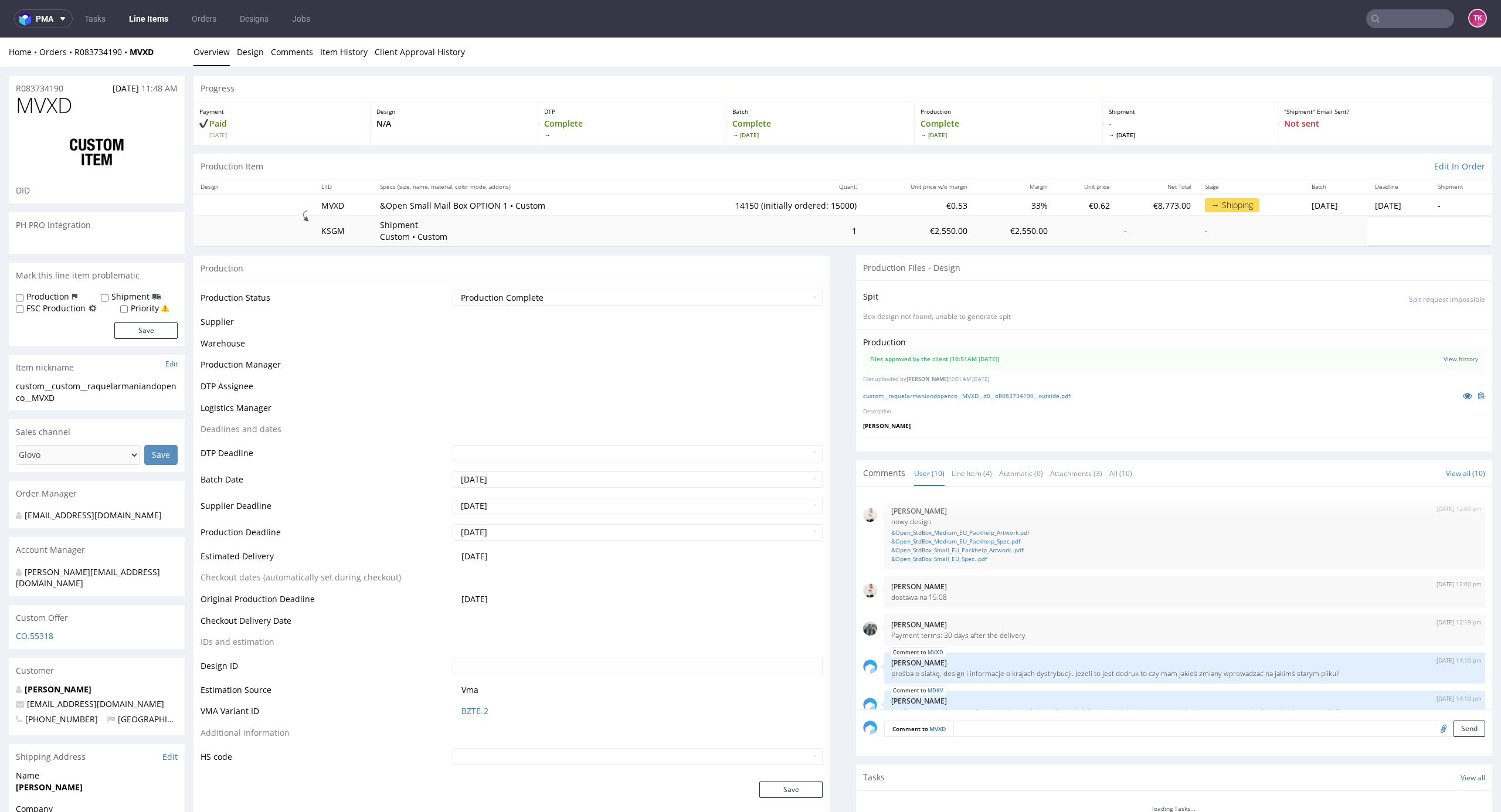
scroll to position [232, 0]
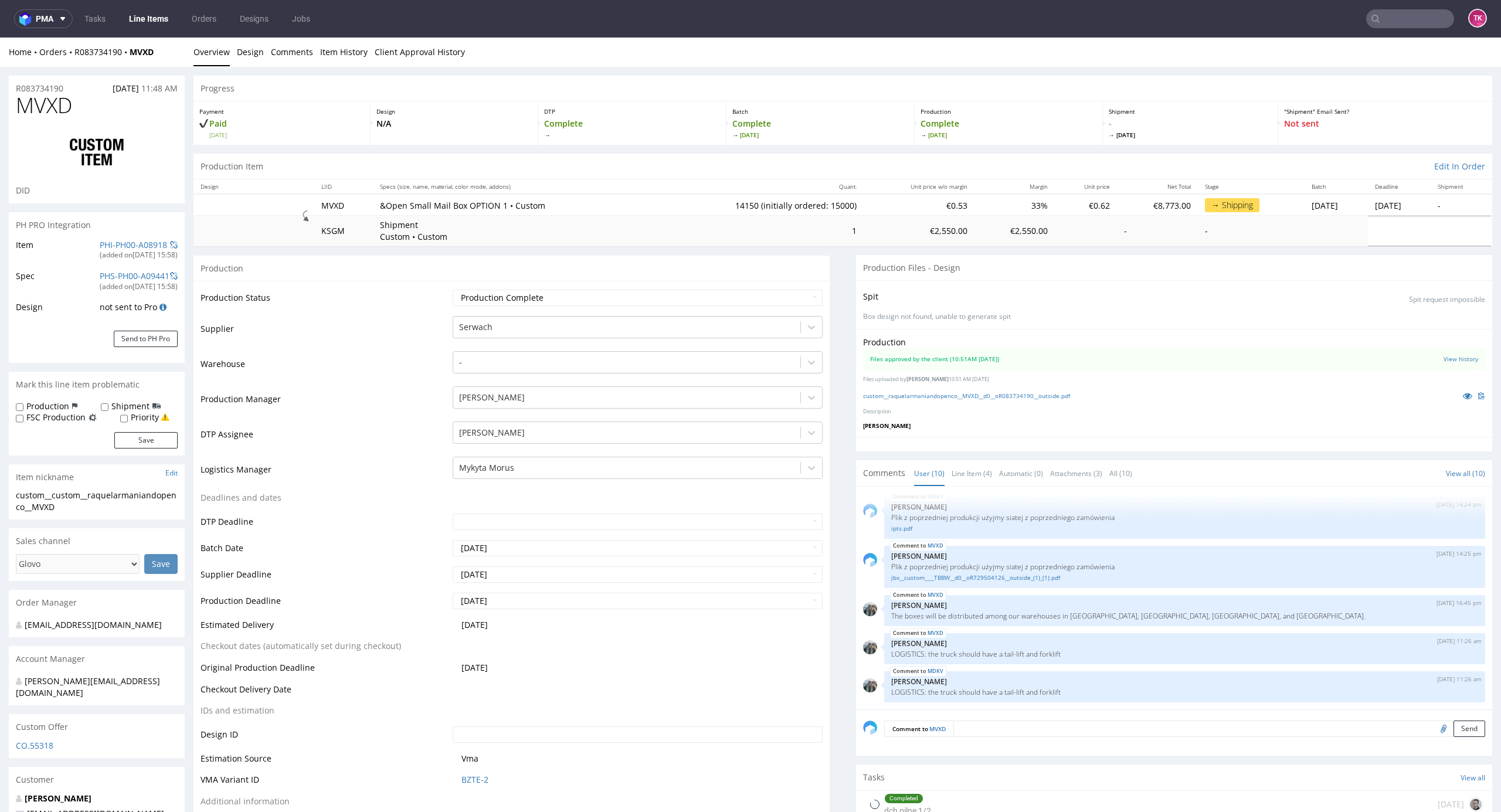
type input "14150"
click at [160, 19] on link "Line Items" at bounding box center [149, 19] width 54 height 19
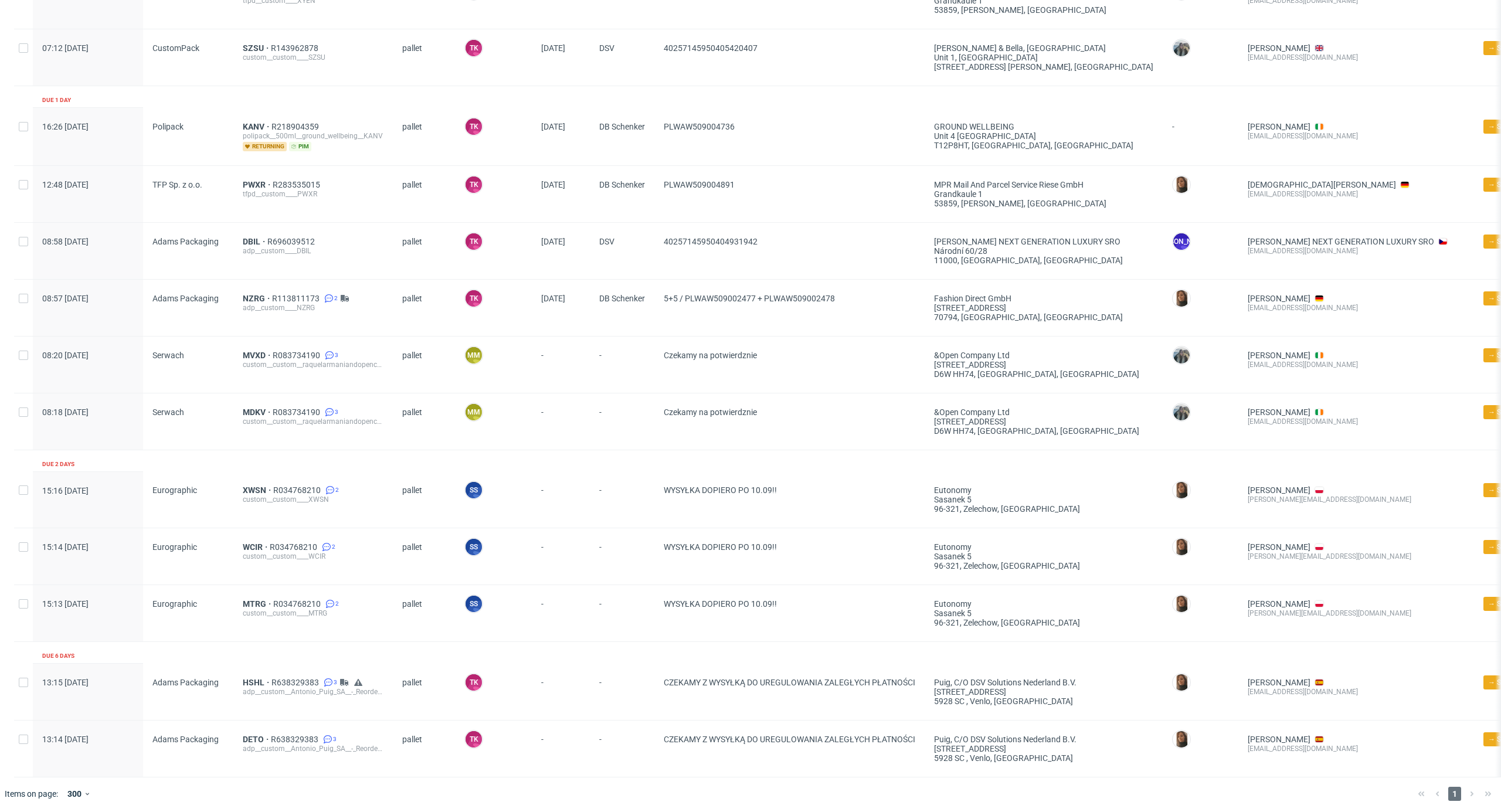
scroll to position [446, 0]
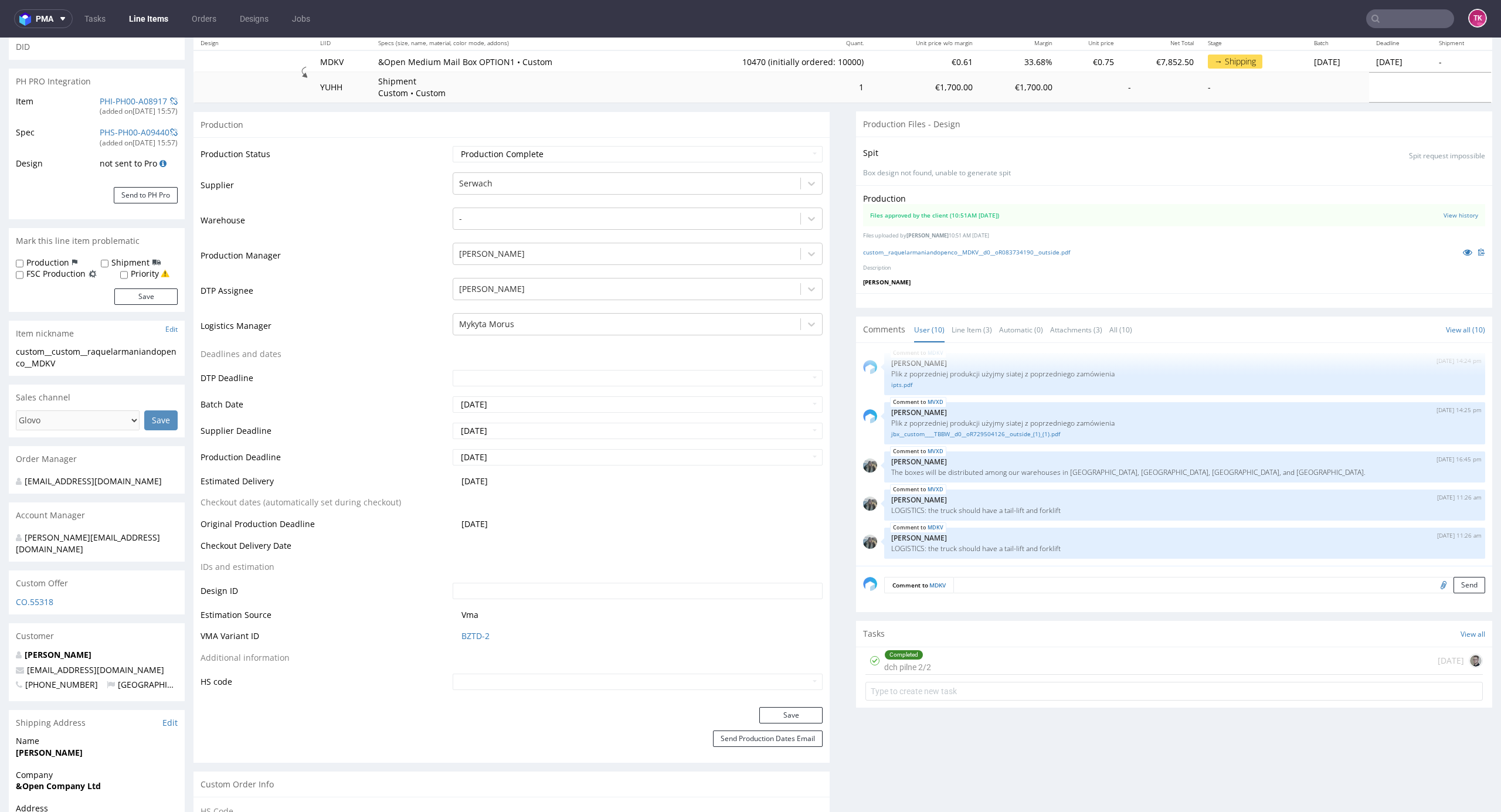
scroll to position [313, 0]
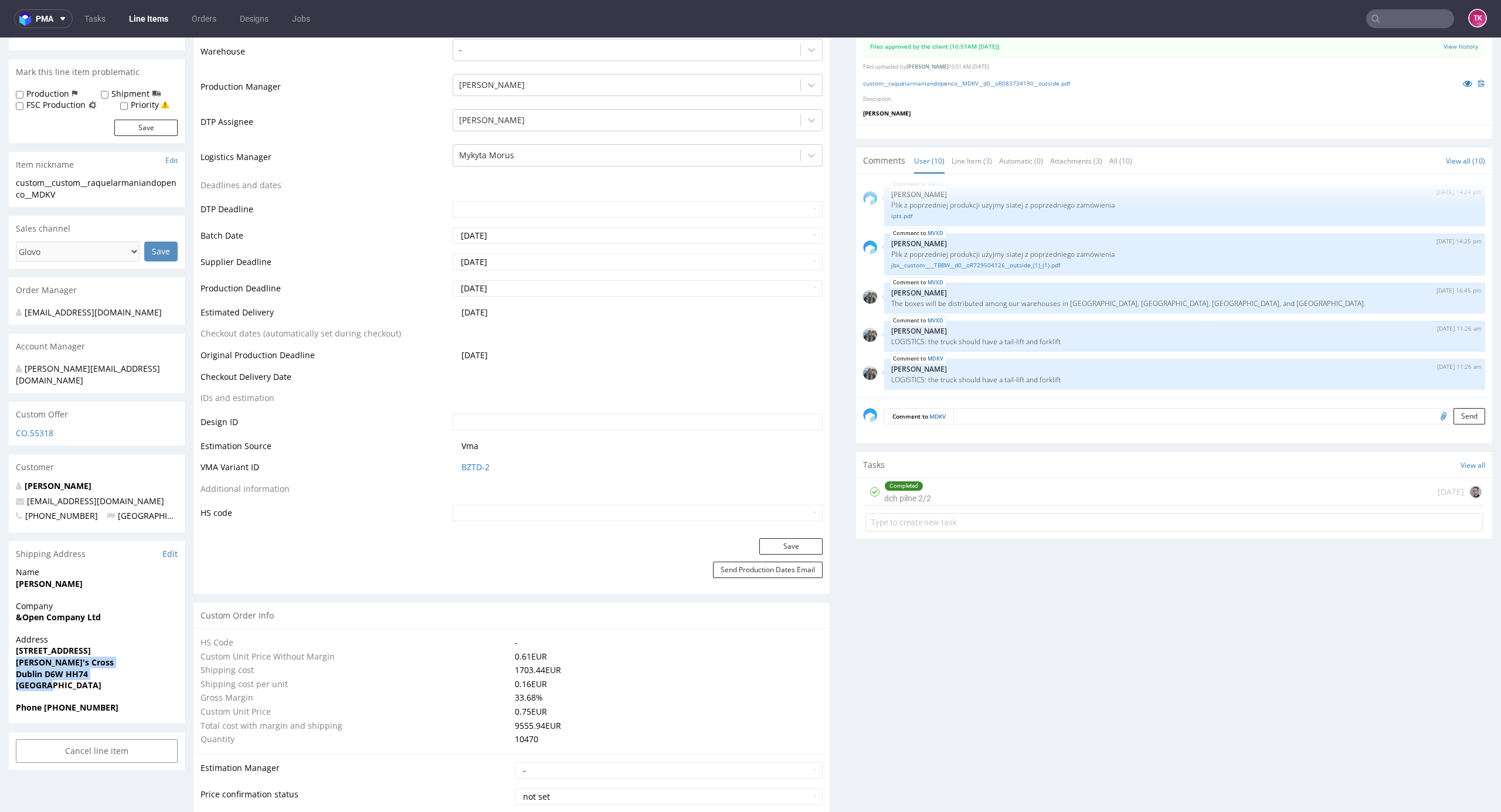
drag, startPoint x: 12, startPoint y: 655, endPoint x: 90, endPoint y: 683, distance: 82.9
click at [90, 683] on div "Address [STREET_ADDRESS]" at bounding box center [96, 668] width 176 height 68
copy p "[PERSON_NAME]'s Cross Dublin [GEOGRAPHIC_DATA] [GEOGRAPHIC_DATA]"
drag, startPoint x: 8, startPoint y: 640, endPoint x: 141, endPoint y: 636, distance: 133.1
click at [141, 636] on div "Address 13 Saint Clare's Avenue Harold's Cross Dublin D6W HH74 Ireland" at bounding box center [96, 668] width 176 height 68
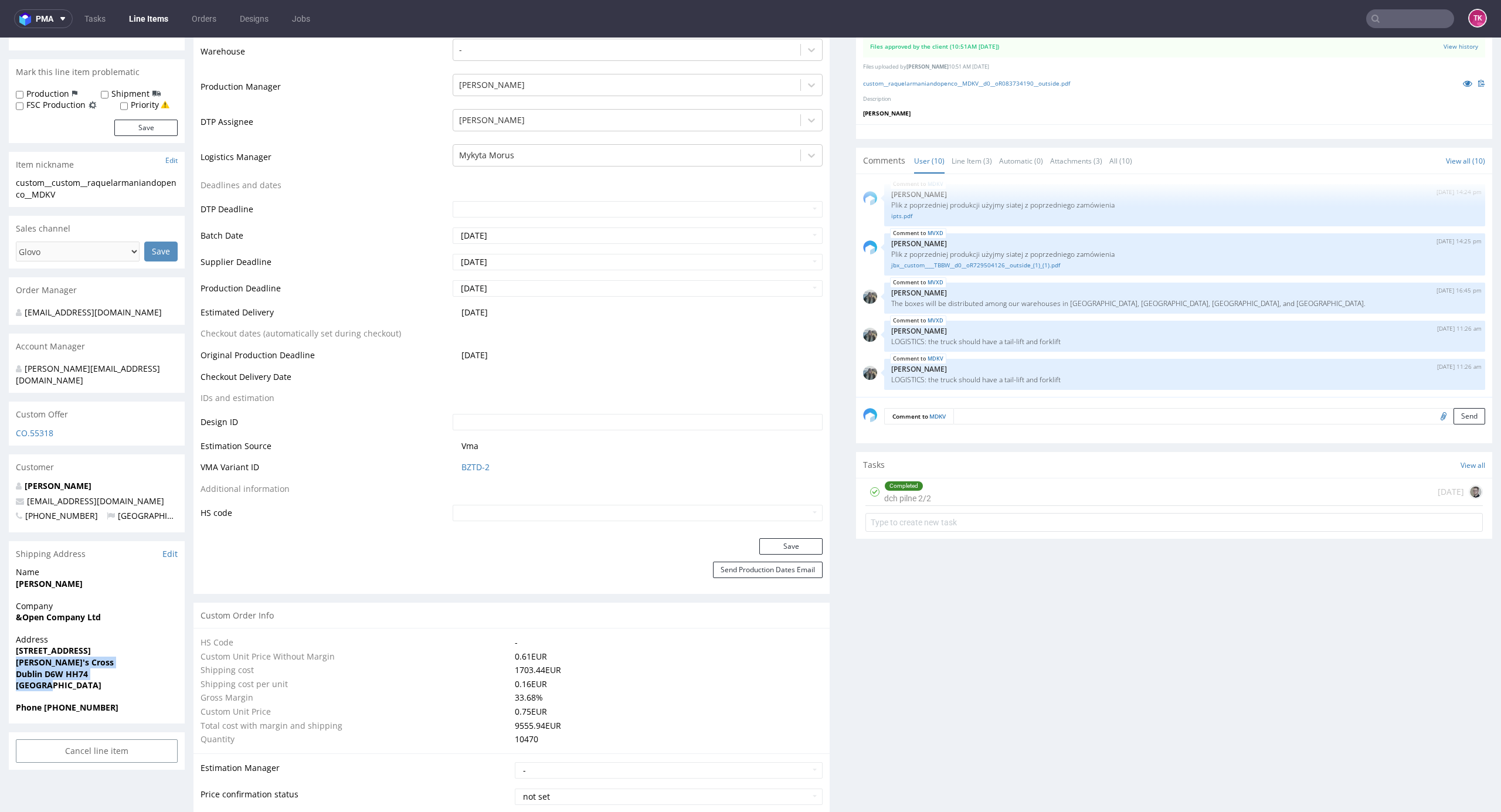
copy strong "[STREET_ADDRESS]"
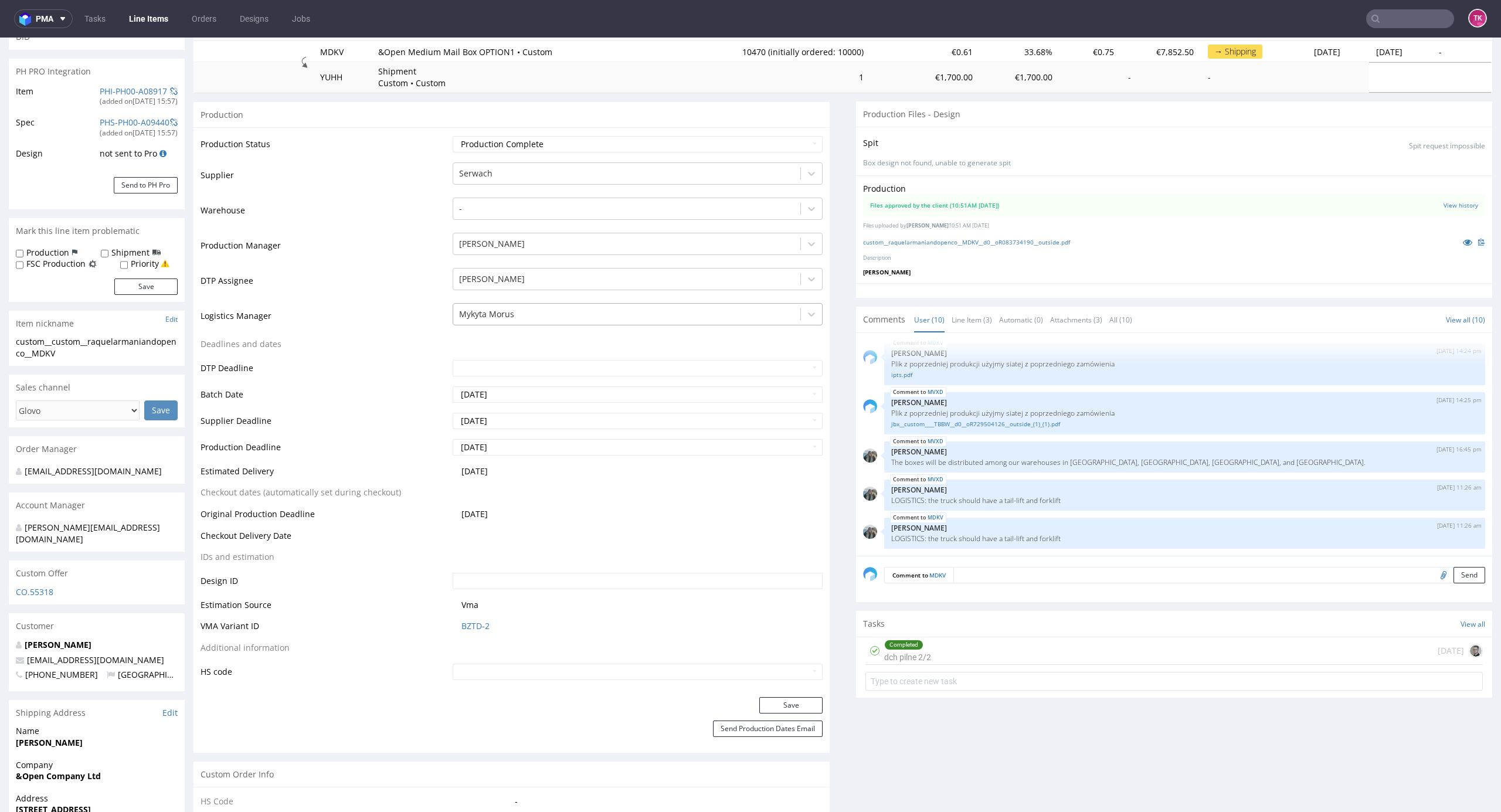
scroll to position [234, 0]
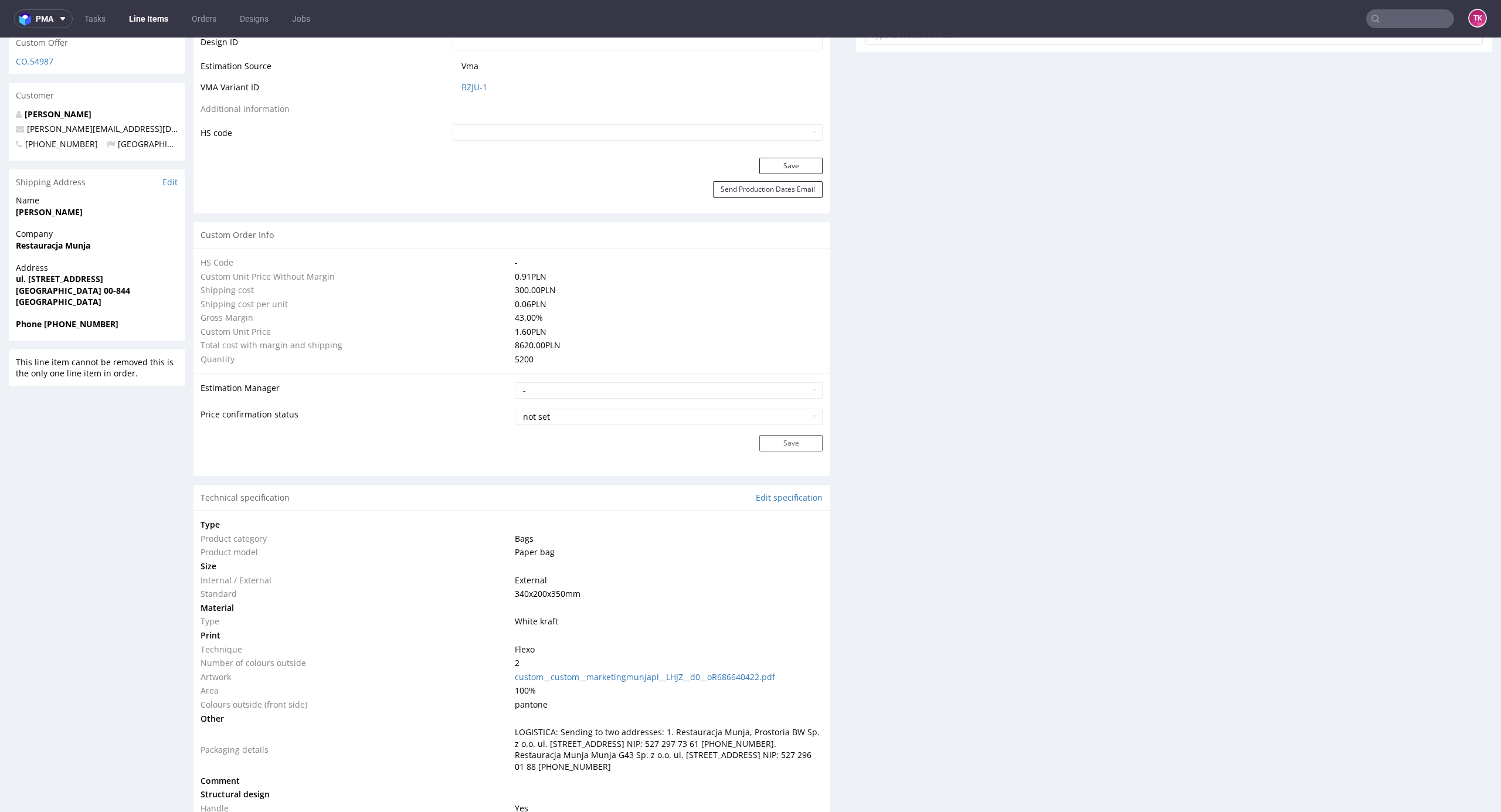
scroll to position [704, 0]
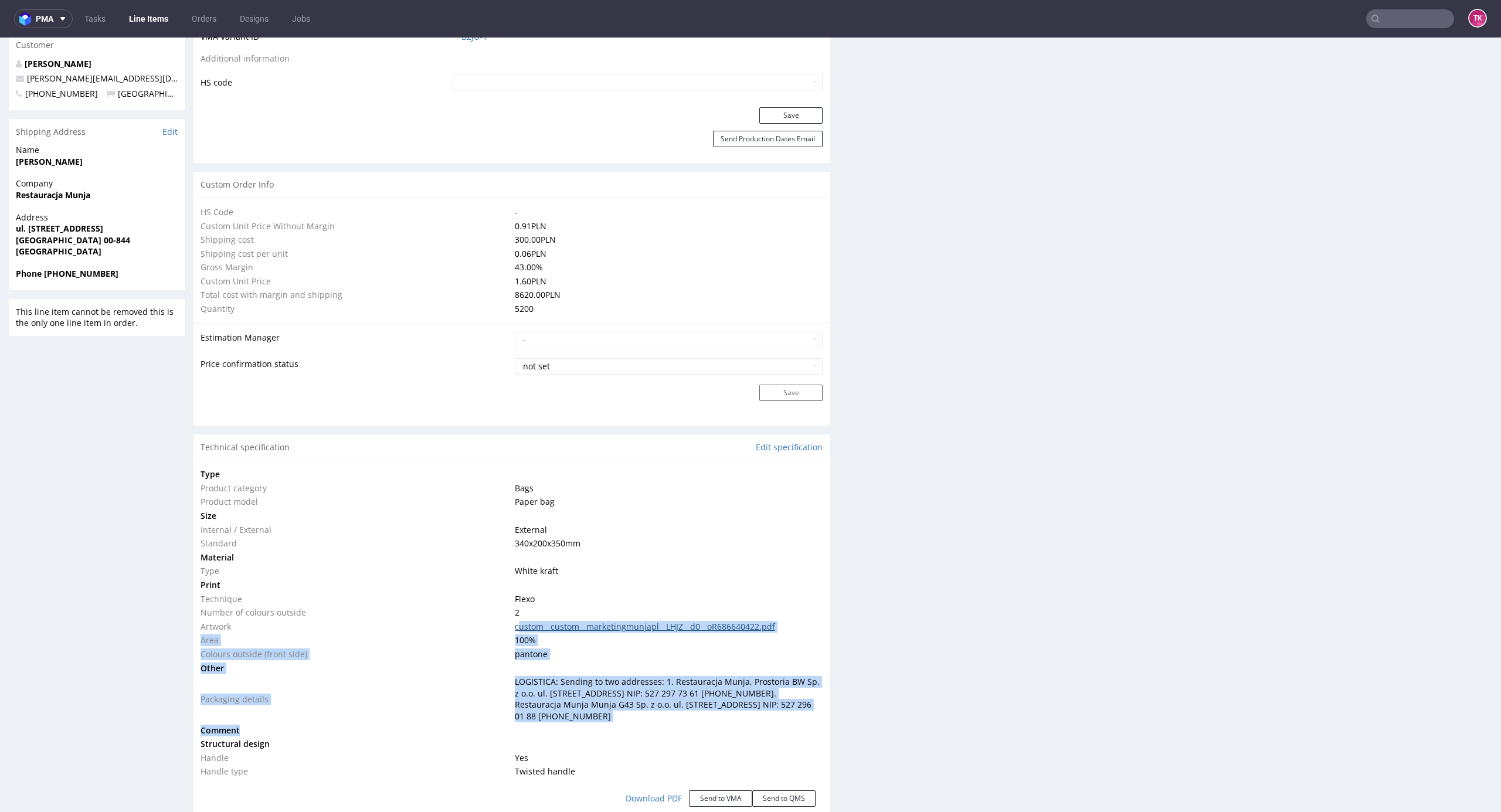
drag, startPoint x: 683, startPoint y: 728, endPoint x: 509, endPoint y: 631, distance: 199.2
click at [509, 631] on tbody "Type Product category Bags Product model Paper bag Size Internal / External Ext…" at bounding box center [512, 623] width 622 height 311
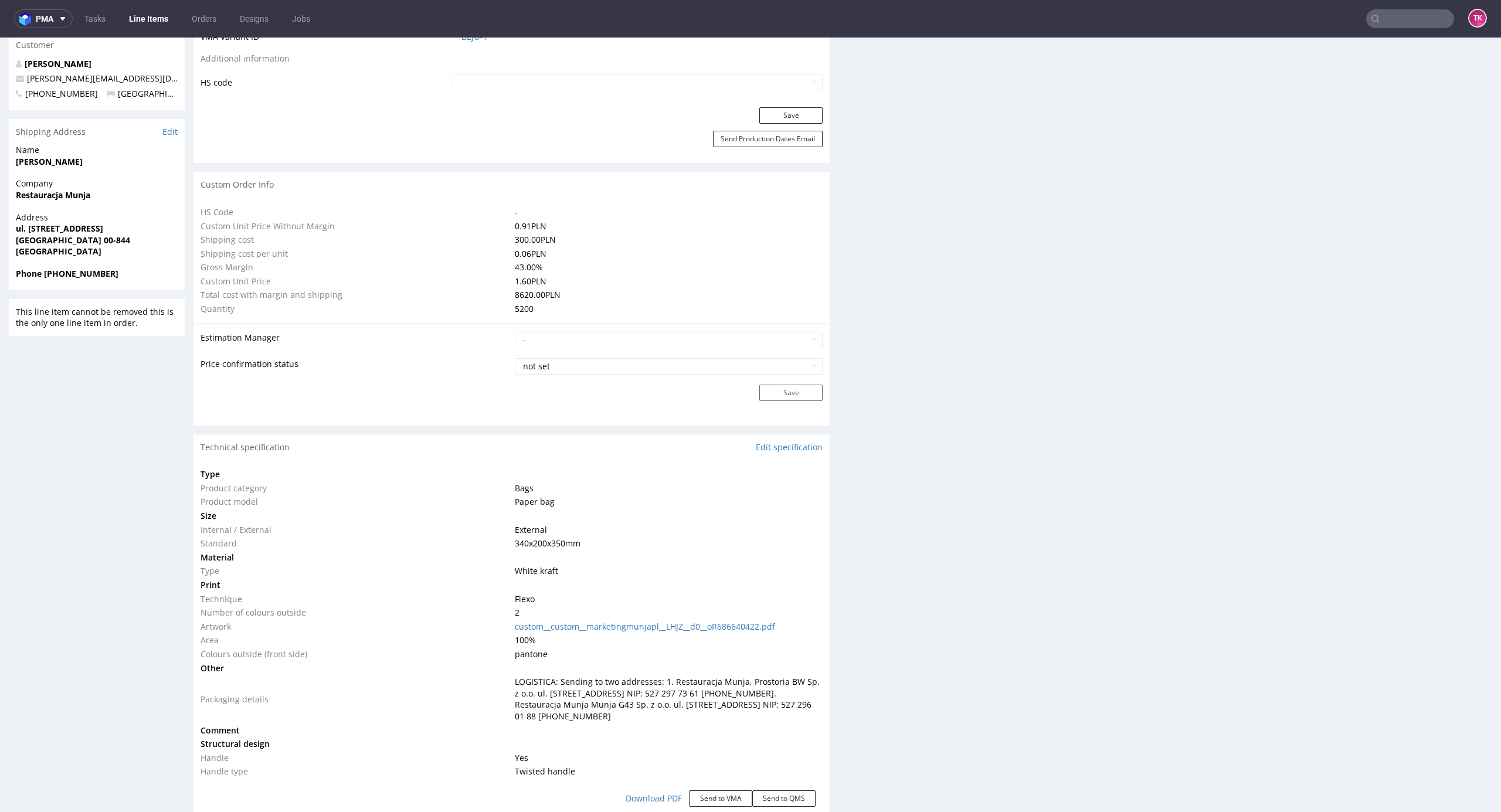
click at [1248, 561] on div "Production Files - Design Spit Spit request impossible Box design not found, un…" at bounding box center [1174, 643] width 636 height 2263
click at [160, 10] on link "Line Items" at bounding box center [149, 19] width 54 height 19
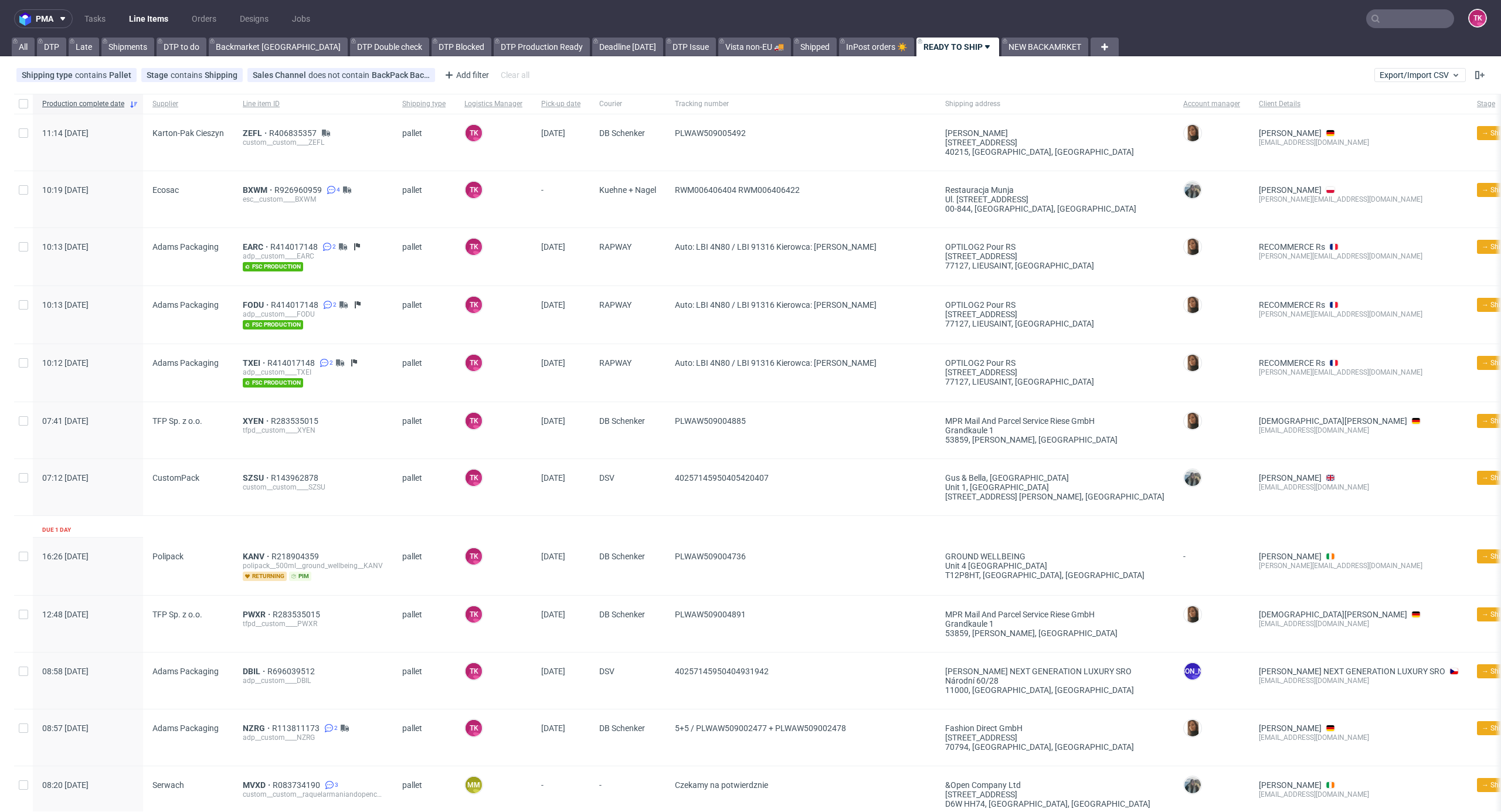
drag, startPoint x: 177, startPoint y: 27, endPoint x: 162, endPoint y: 21, distance: 16.2
click at [177, 27] on ul "Tasks Line Items Orders Designs Jobs" at bounding box center [197, 19] width 249 height 19
click at [162, 21] on link "Line Items" at bounding box center [149, 19] width 54 height 19
click at [158, 24] on link "Line Items" at bounding box center [149, 19] width 54 height 19
click at [153, 19] on link "Line Items" at bounding box center [149, 19] width 54 height 19
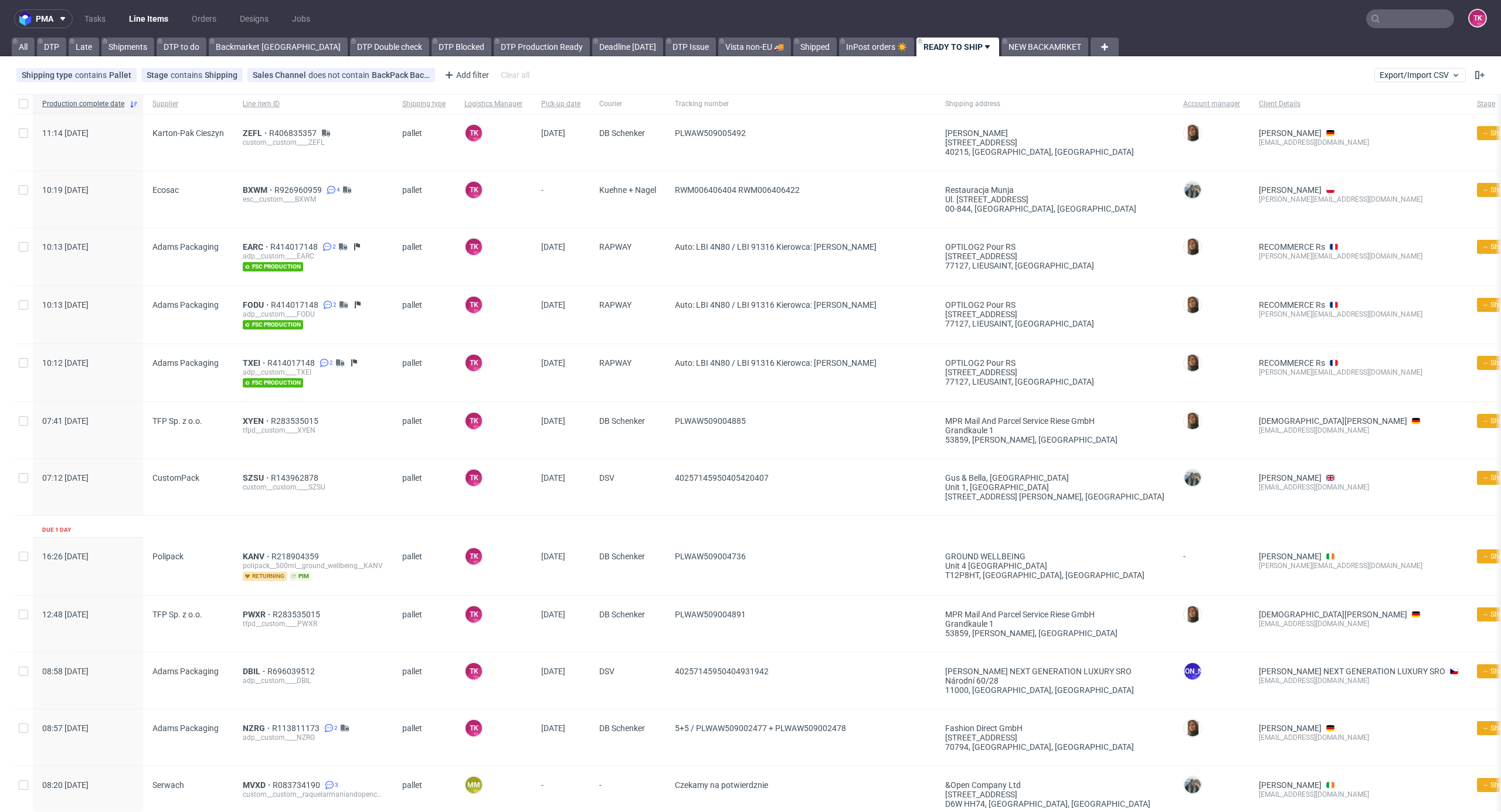
click at [133, 15] on link "Line Items" at bounding box center [149, 19] width 54 height 19
